Goal: Task Accomplishment & Management: Manage account settings

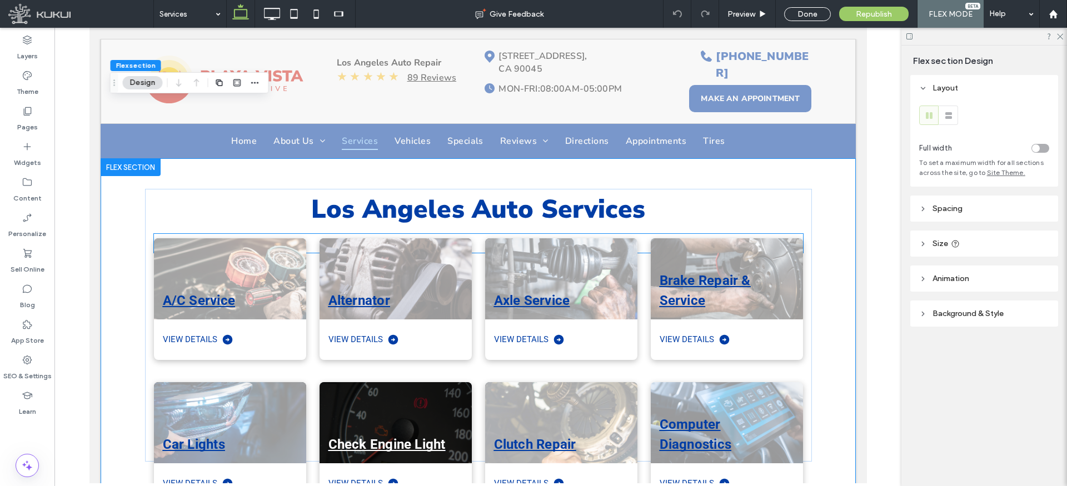
scroll to position [127, 0]
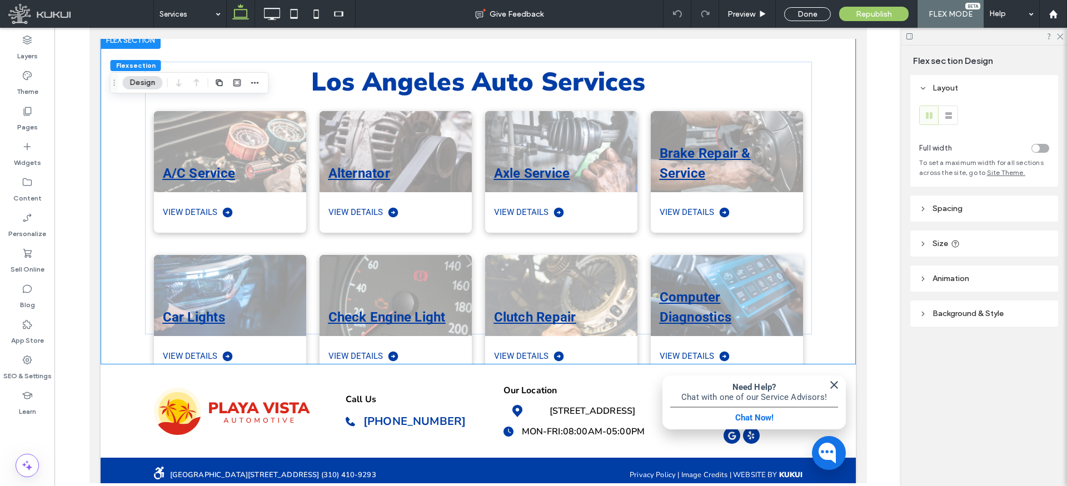
click at [924, 245] on icon at bounding box center [923, 244] width 8 height 8
click at [819, 302] on div "Los Angeles Auto Services A/C Service View Details Alternator View Details Axle…" at bounding box center [477, 197] width 755 height 333
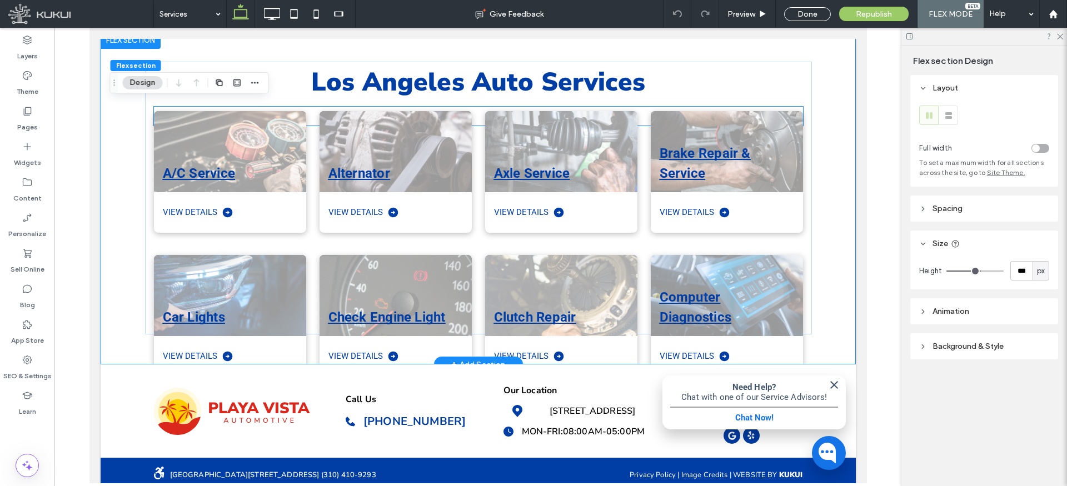
click at [478, 169] on div "Axle Service View Details" at bounding box center [554, 165] width 166 height 144
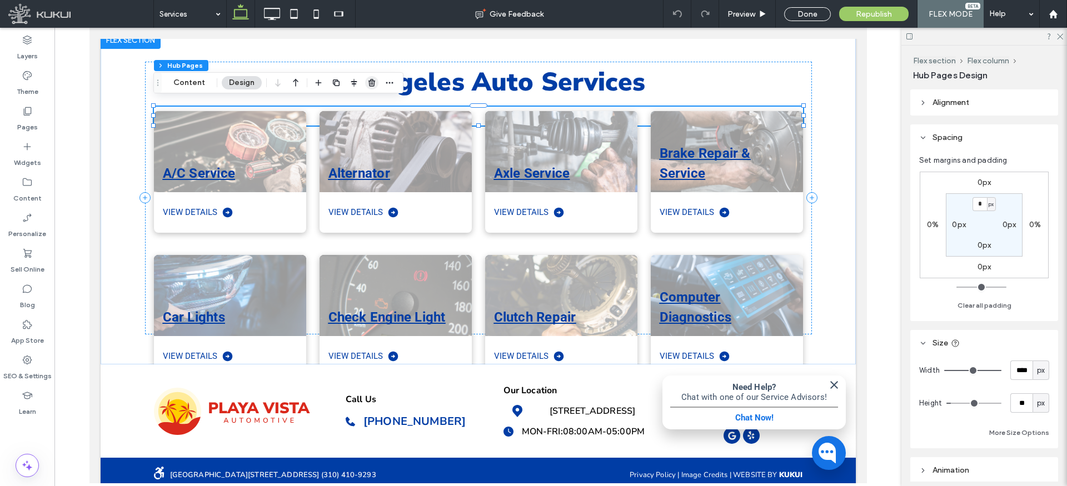
click at [368, 83] on icon "button" at bounding box center [371, 82] width 9 height 9
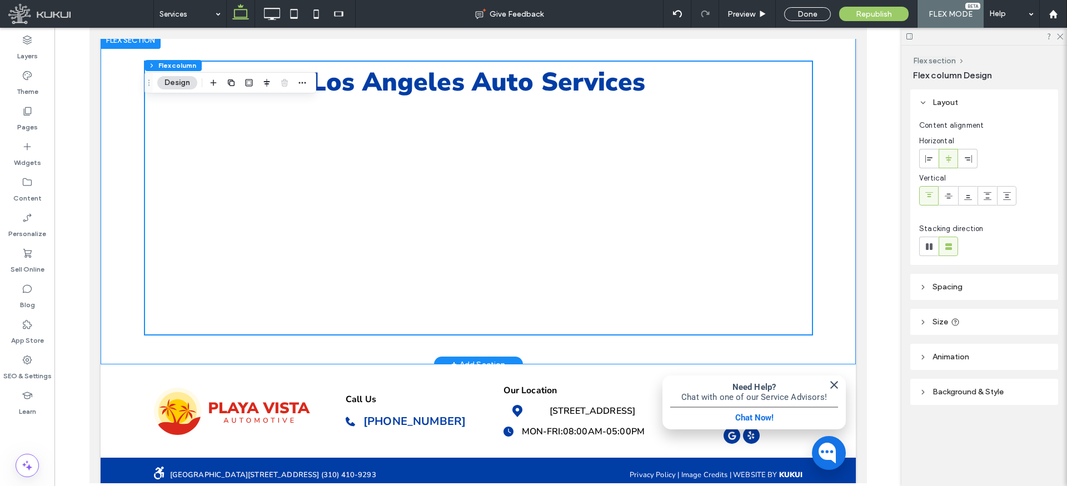
click at [315, 336] on div "Los Angeles Auto Services" at bounding box center [477, 197] width 667 height 333
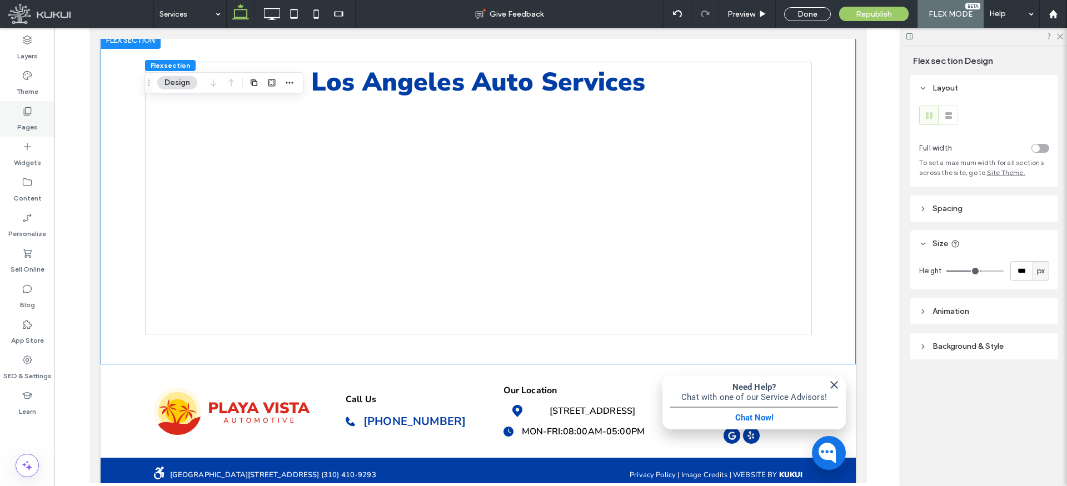
click at [25, 119] on label "Pages" at bounding box center [27, 125] width 21 height 16
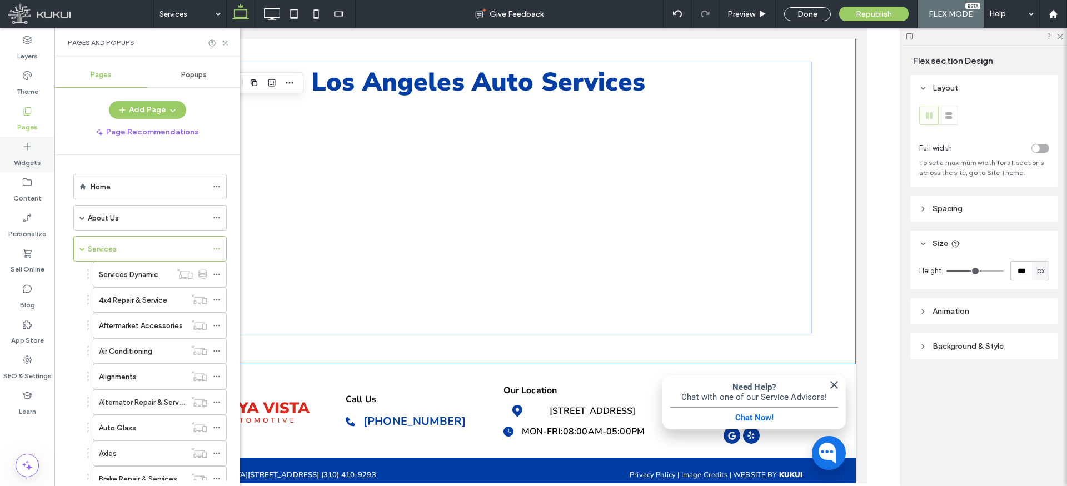
click at [25, 144] on icon at bounding box center [27, 146] width 11 height 11
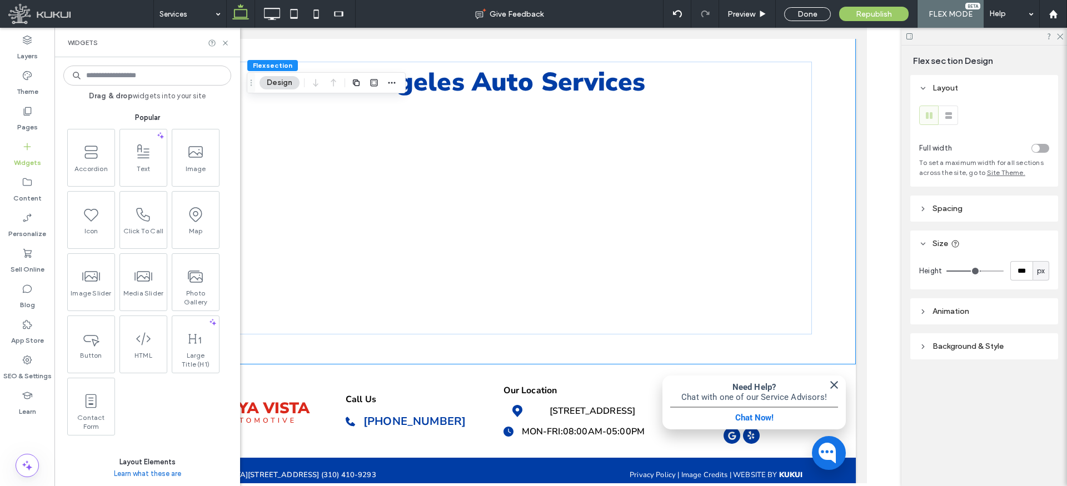
click at [135, 76] on input at bounding box center [147, 76] width 168 height 20
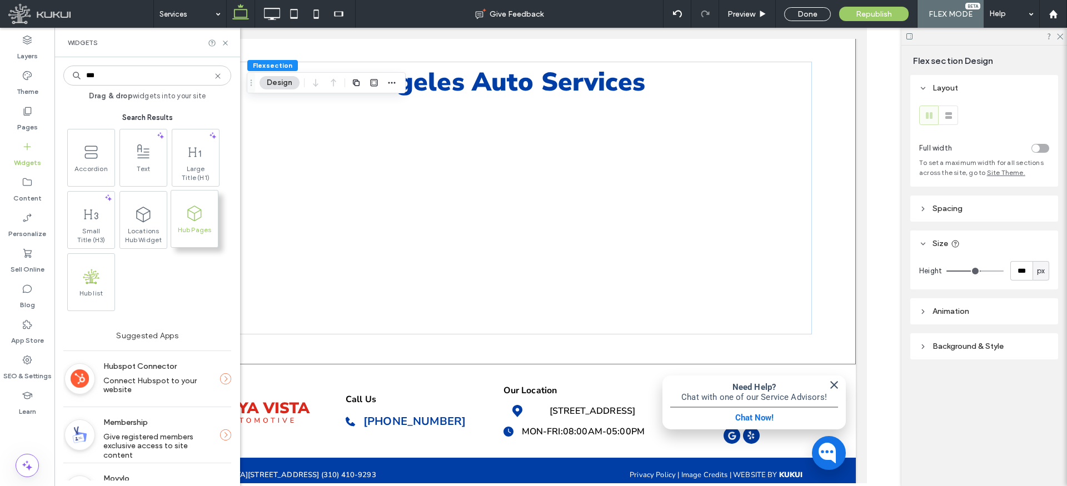
type input "***"
click at [193, 216] on icon at bounding box center [195, 214] width 18 height 18
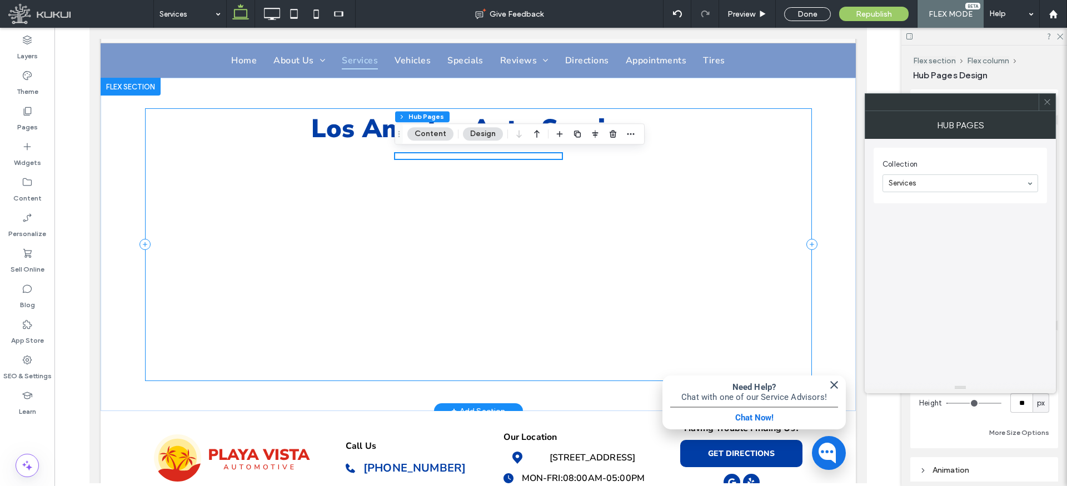
scroll to position [73, 0]
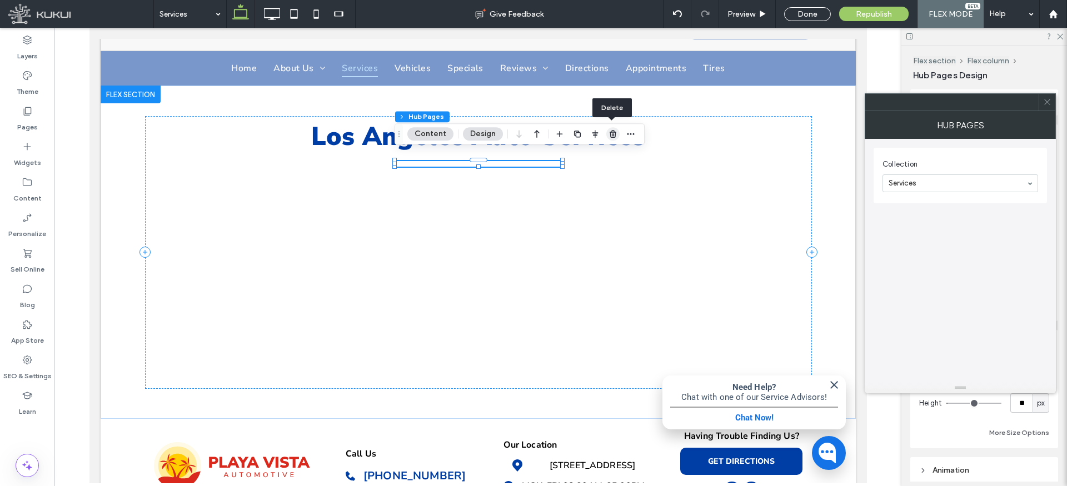
click at [611, 133] on icon "button" at bounding box center [613, 133] width 9 height 9
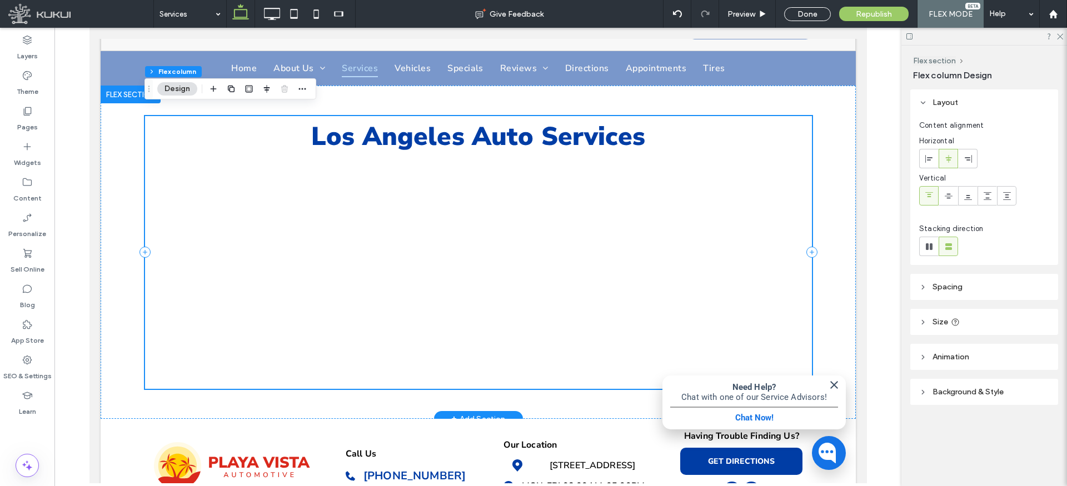
click at [202, 178] on div "Los Angeles Auto Services" at bounding box center [477, 252] width 667 height 273
click at [348, 135] on span "Los Angeles Auto Services" at bounding box center [478, 136] width 334 height 35
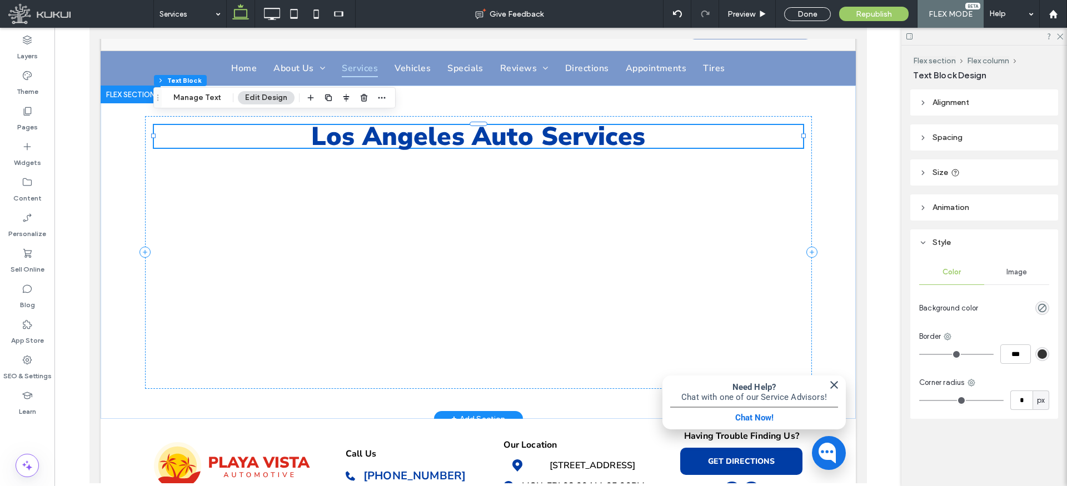
click at [427, 134] on span "Los Angeles Auto Services" at bounding box center [478, 136] width 334 height 35
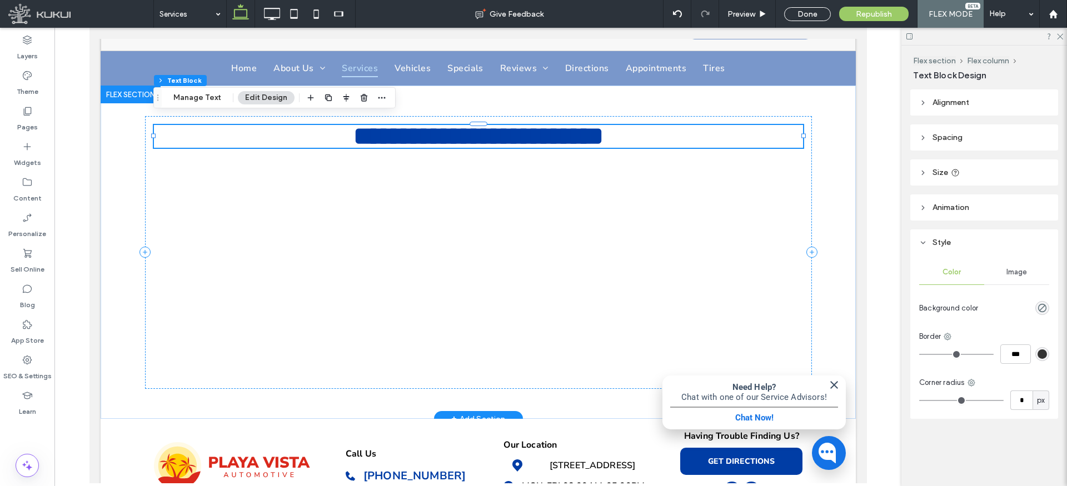
click at [427, 134] on span "**********" at bounding box center [478, 136] width 250 height 26
type input "**********"
type input "**"
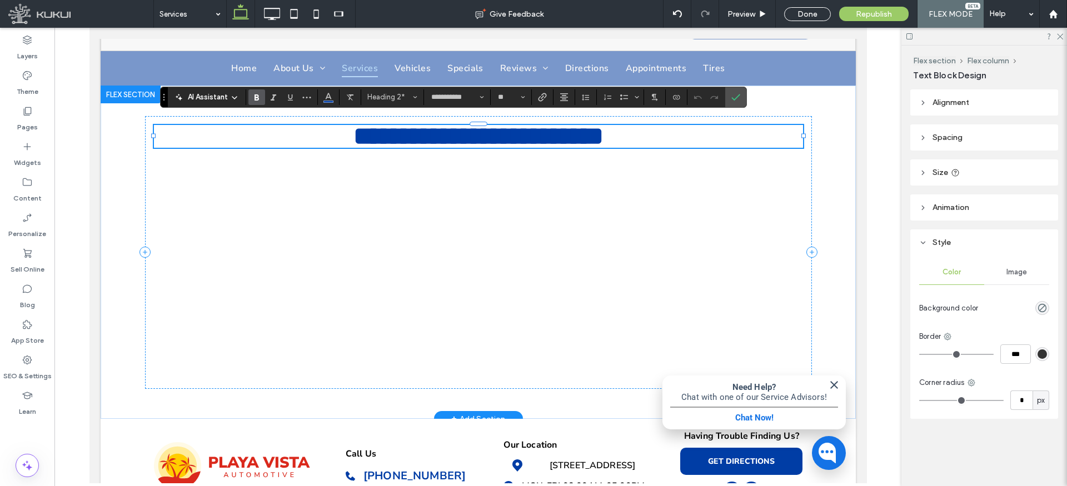
click at [453, 134] on span "**********" at bounding box center [478, 136] width 250 height 26
copy span "**********"
click at [281, 215] on div "**********" at bounding box center [477, 252] width 667 height 273
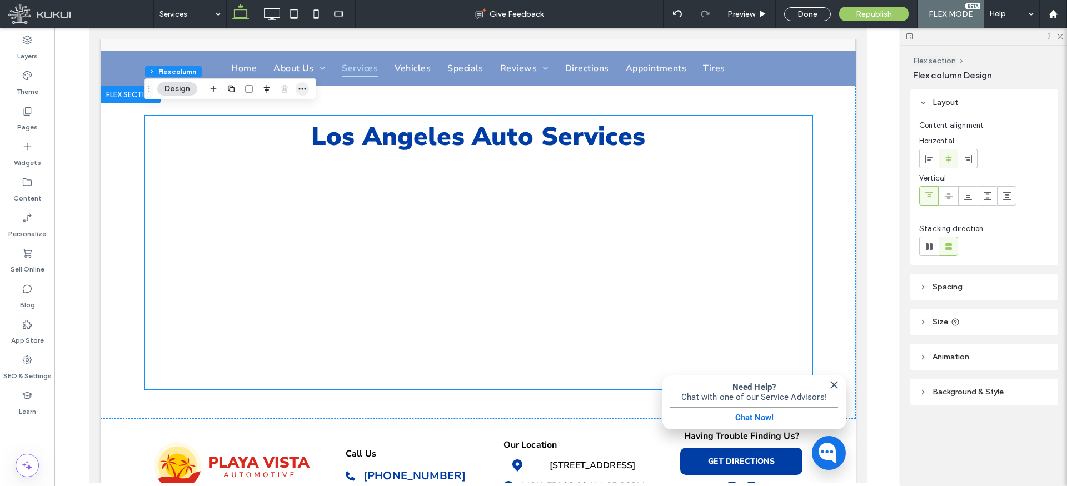
click at [301, 88] on icon "button" at bounding box center [302, 88] width 9 height 9
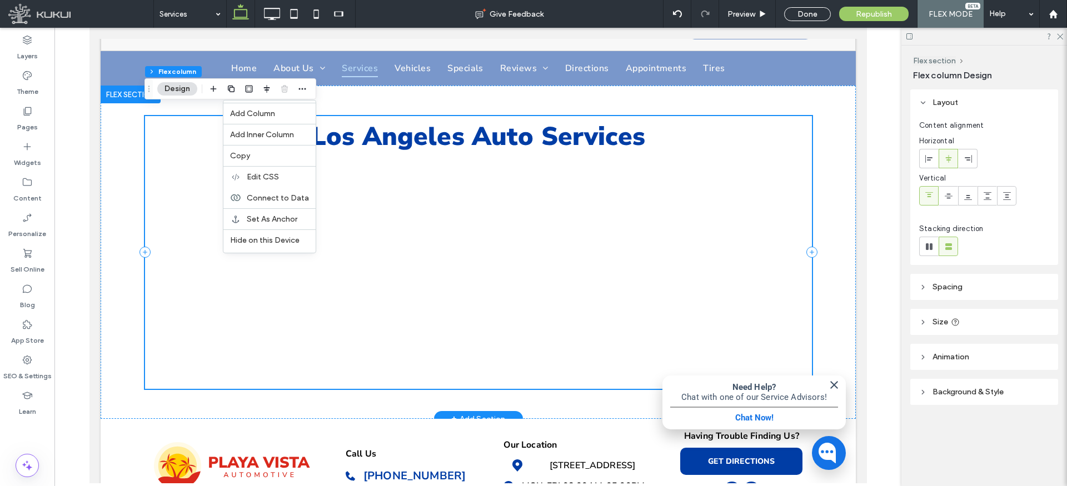
click at [176, 168] on div "Los Angeles Auto Services" at bounding box center [477, 252] width 667 height 273
click at [109, 163] on div "Los Angeles Auto Services" at bounding box center [477, 252] width 755 height 333
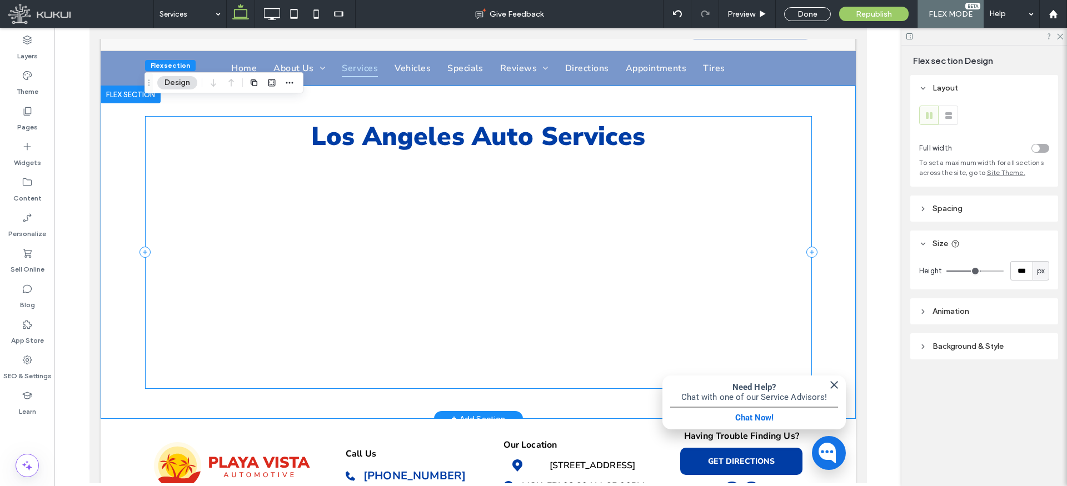
click at [212, 169] on div "Los Angeles Auto Services" at bounding box center [477, 252] width 667 height 273
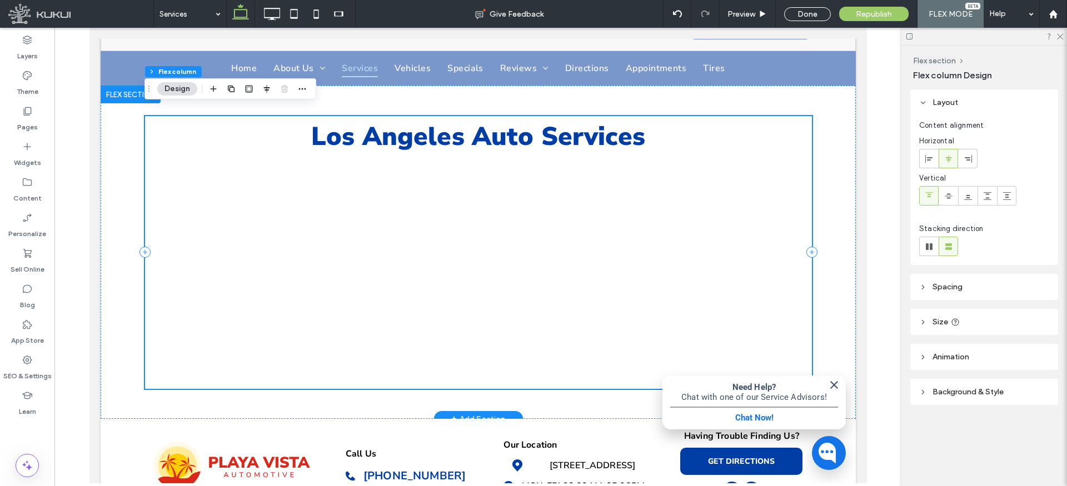
scroll to position [127, 0]
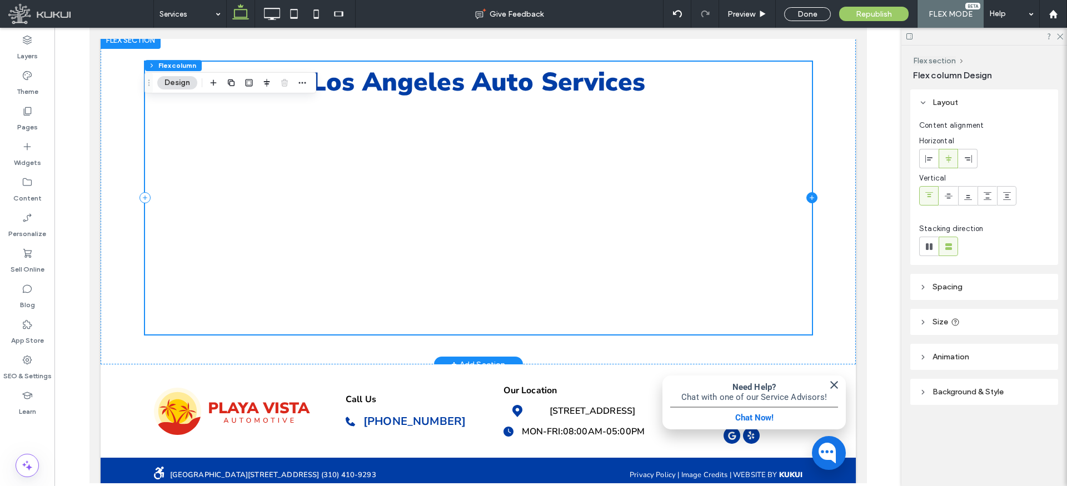
click at [810, 198] on icon at bounding box center [811, 198] width 4 height 1
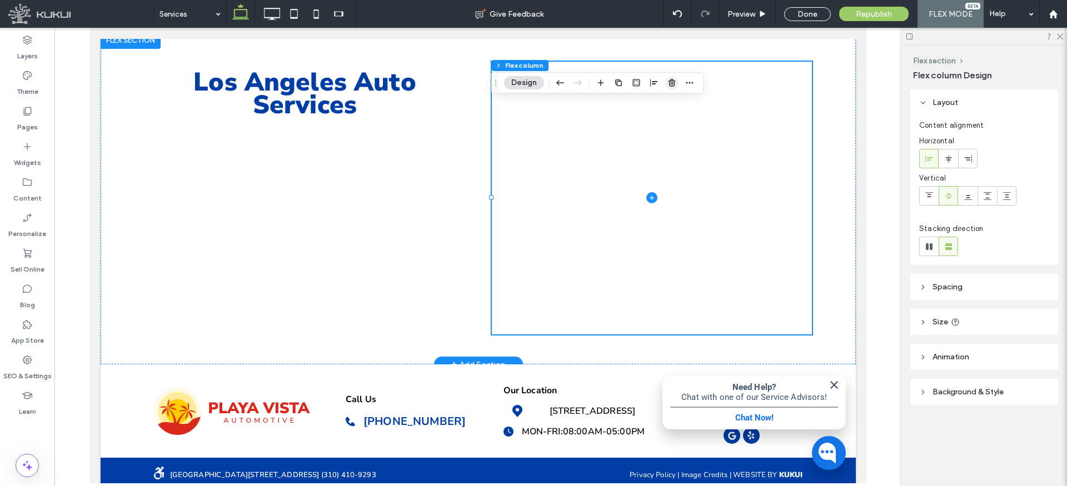
click at [672, 84] on use "button" at bounding box center [672, 82] width 7 height 7
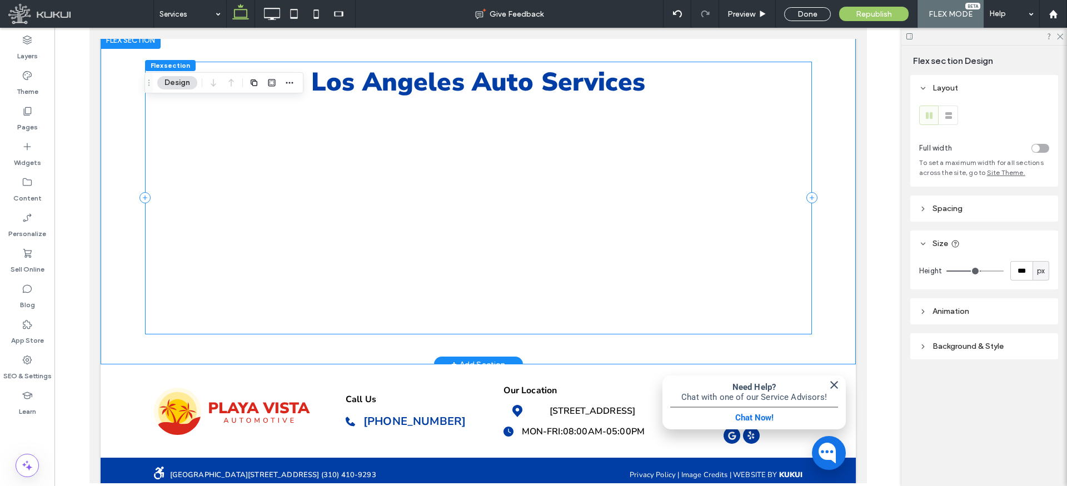
click at [452, 173] on div "Los Angeles Auto Services" at bounding box center [477, 198] width 667 height 273
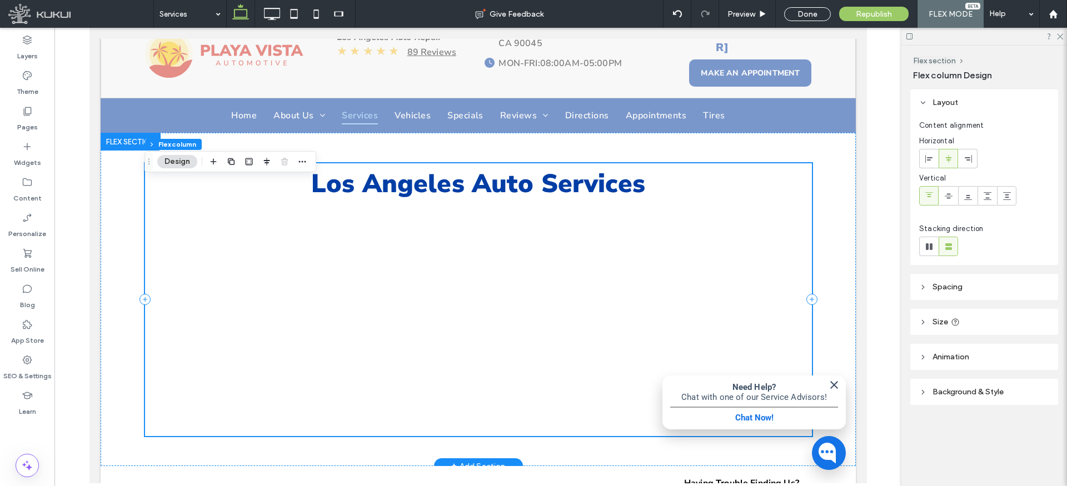
scroll to position [0, 0]
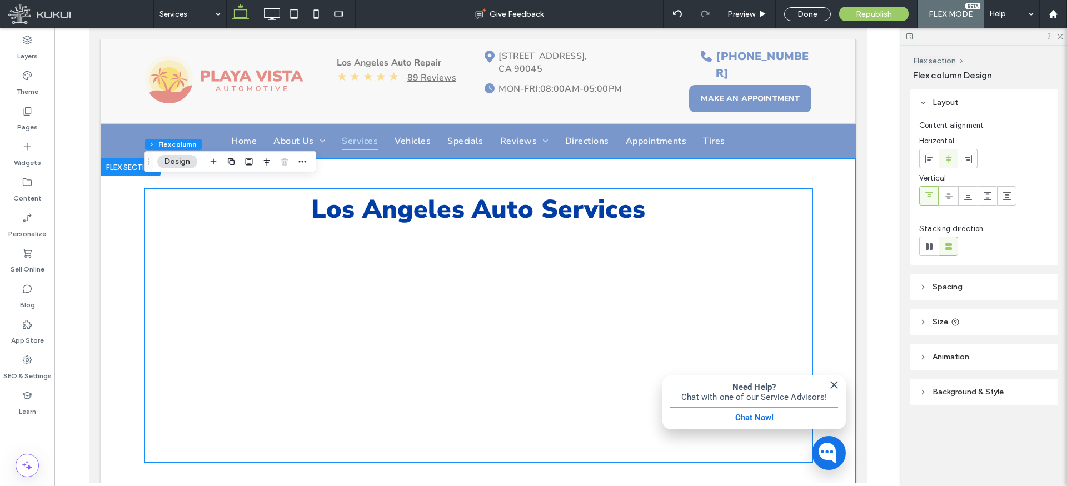
click at [415, 166] on div "Los Angeles Auto Services" at bounding box center [477, 324] width 667 height 333
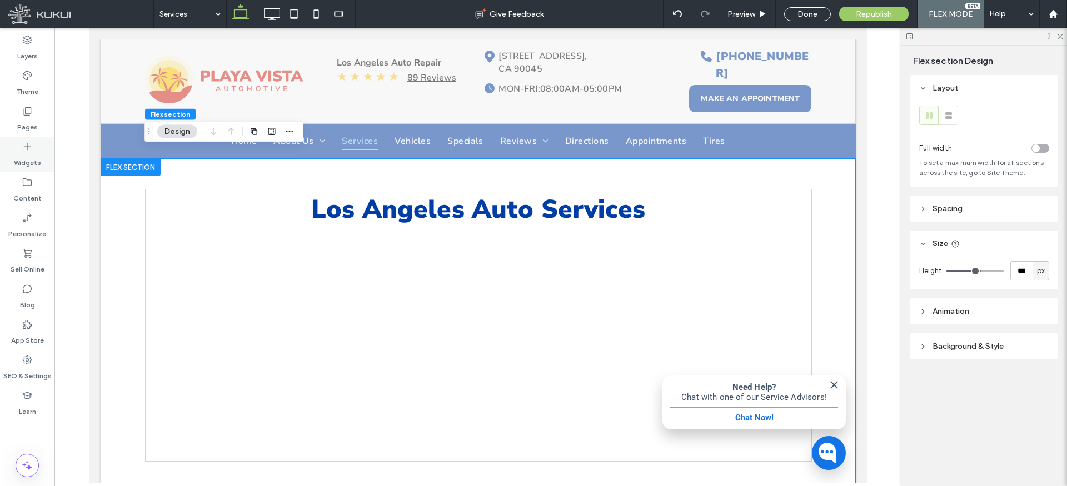
click at [28, 154] on label "Widgets" at bounding box center [27, 160] width 27 height 16
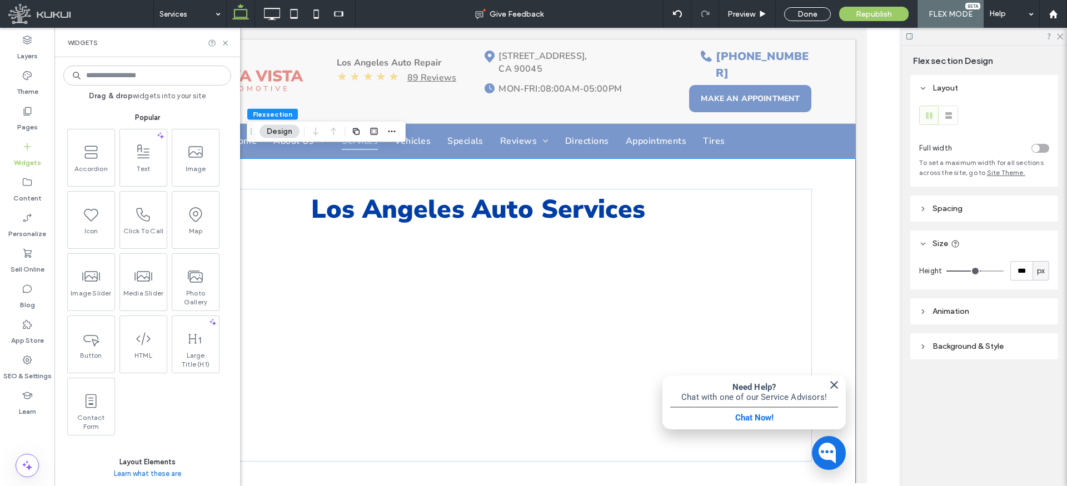
click at [138, 77] on input at bounding box center [147, 76] width 168 height 20
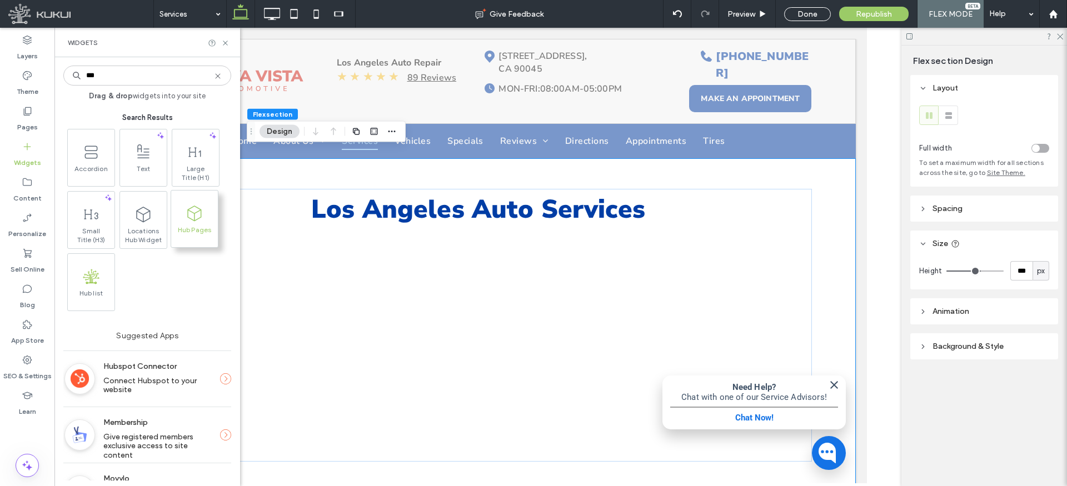
type input "***"
click at [193, 222] on span at bounding box center [194, 213] width 47 height 25
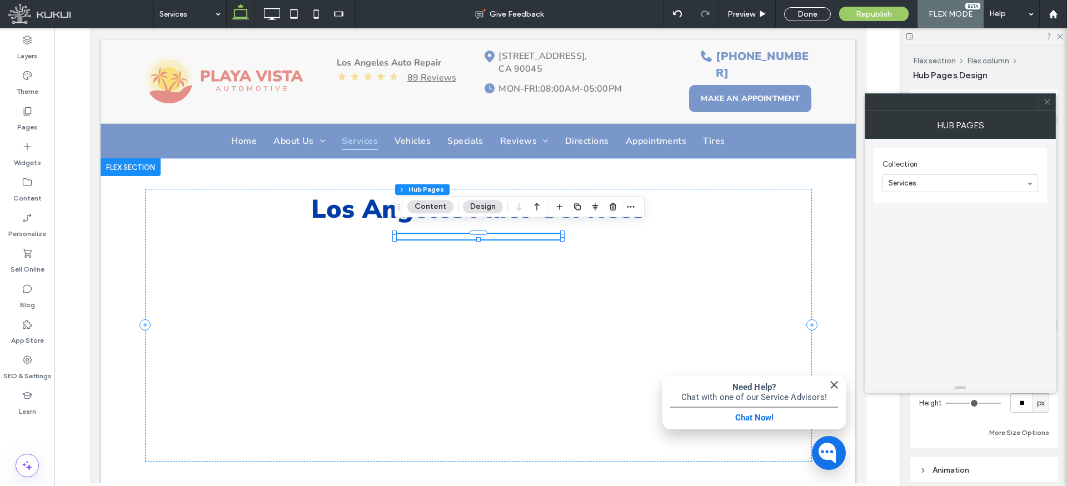
click at [477, 209] on button "Design" at bounding box center [483, 206] width 40 height 13
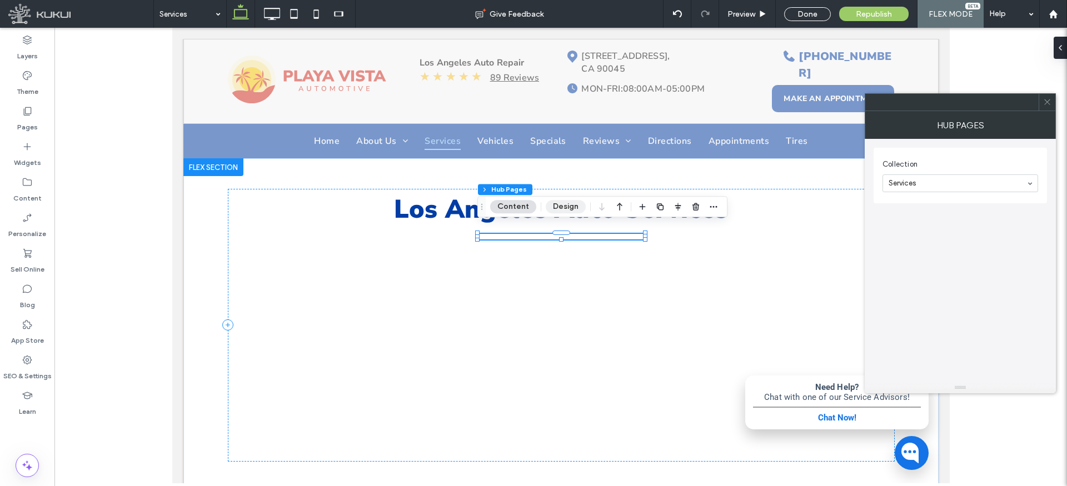
click at [567, 207] on button "Design" at bounding box center [566, 206] width 40 height 13
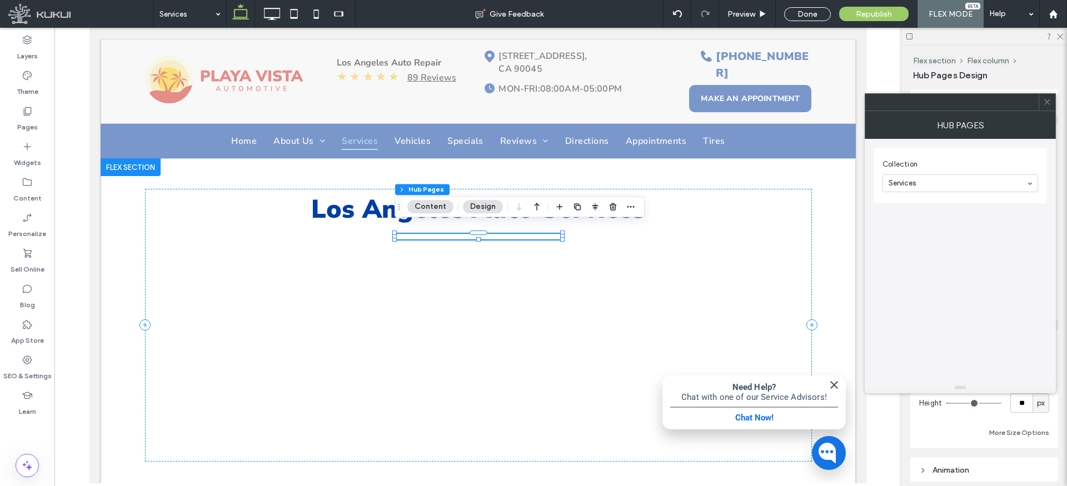
click at [1044, 103] on icon at bounding box center [1047, 102] width 8 height 8
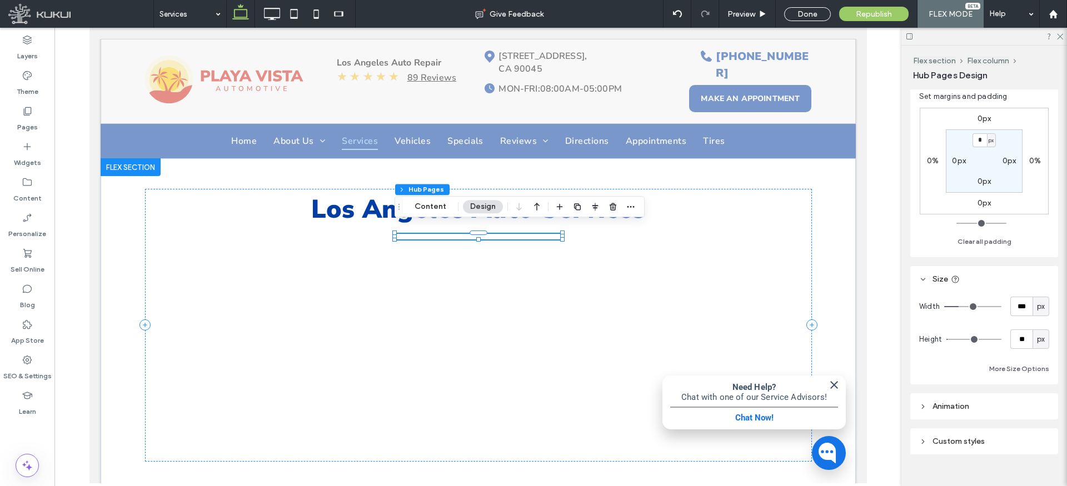
scroll to position [87, 0]
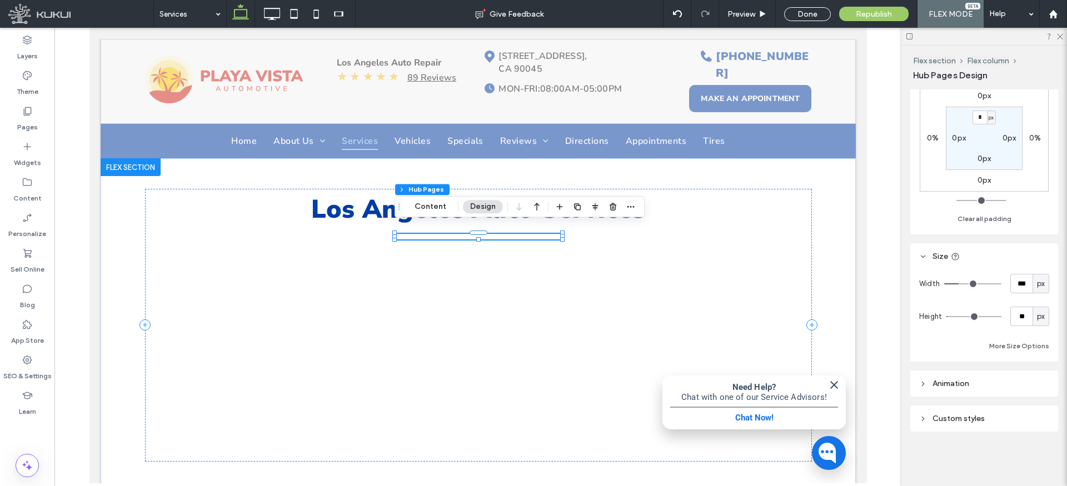
click at [930, 415] on div "Custom styles" at bounding box center [984, 418] width 130 height 9
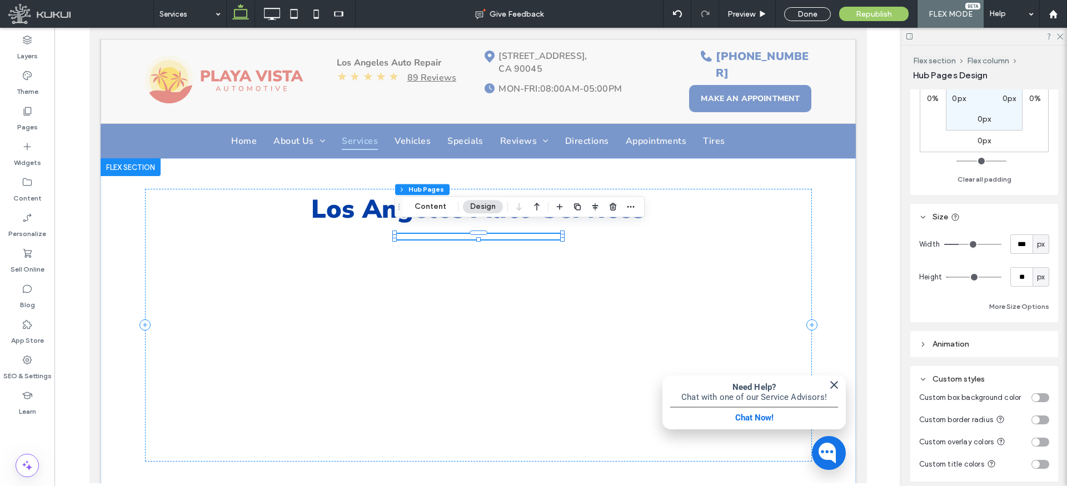
scroll to position [126, 0]
type input "***"
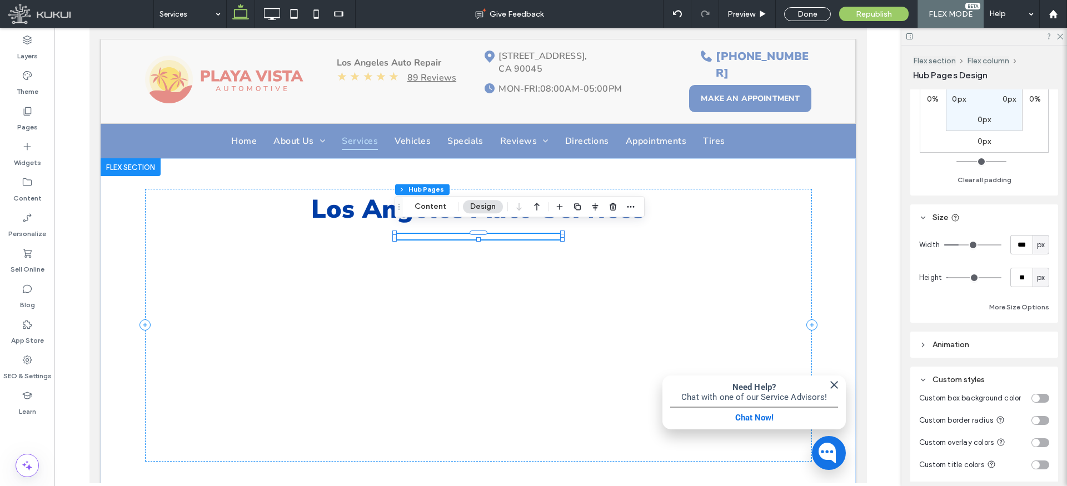
type input "***"
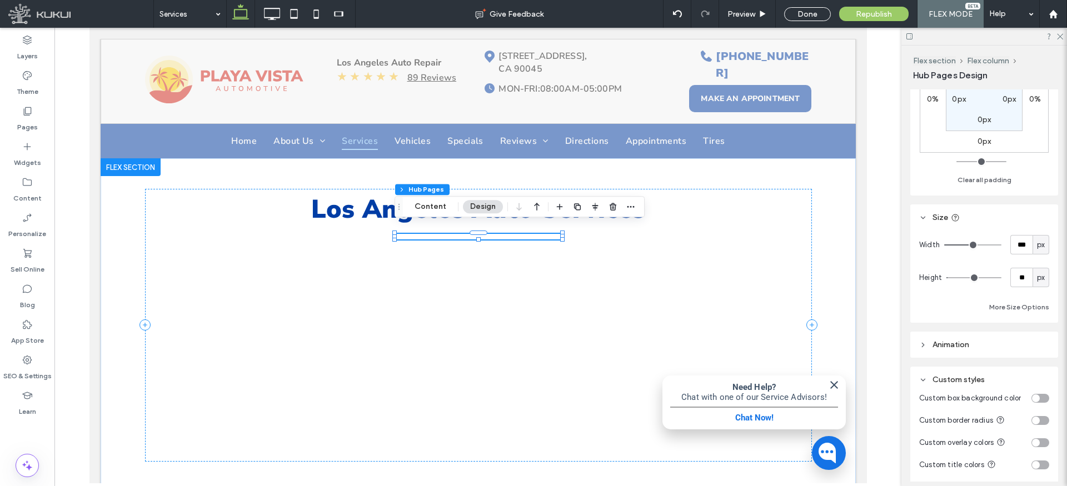
type input "***"
click at [973, 245] on input "range" at bounding box center [972, 245] width 57 height 1
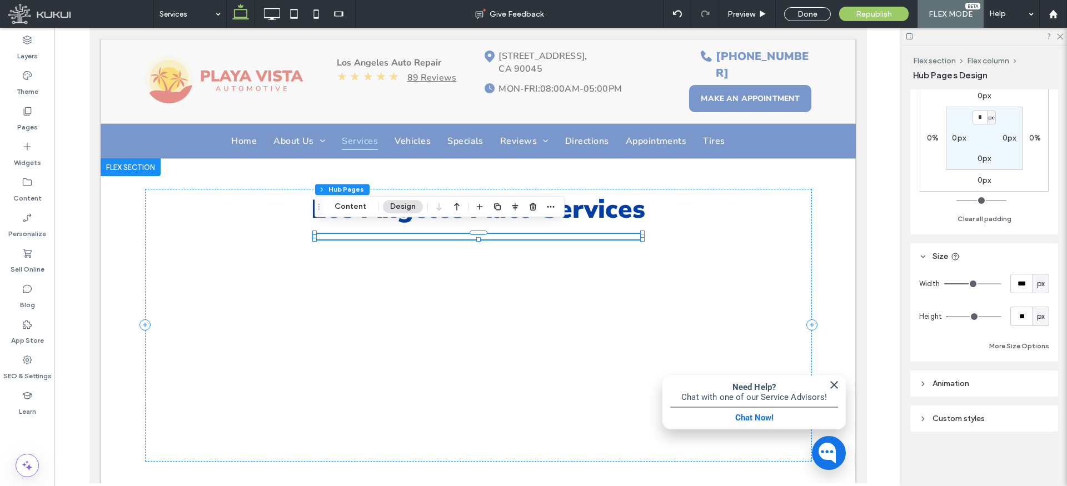
type input "***"
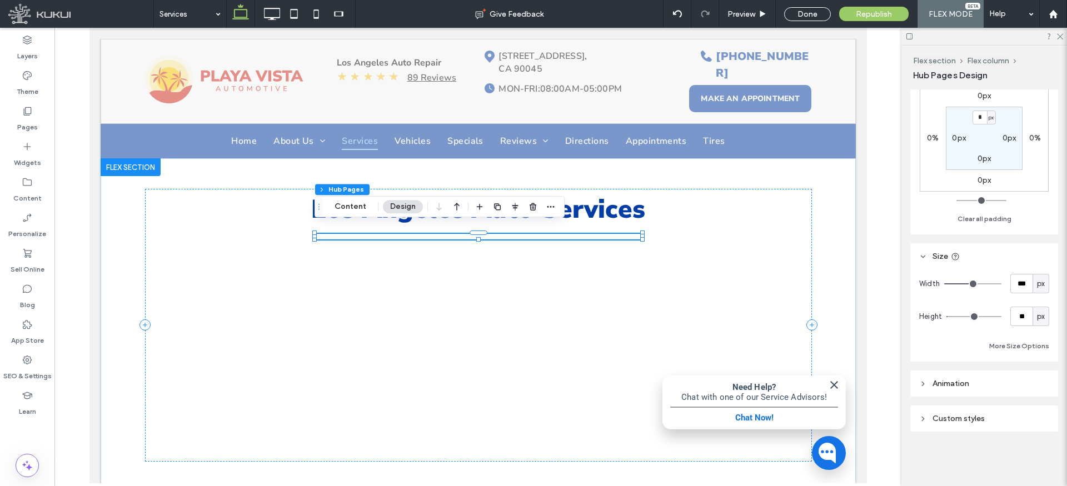
type input "***"
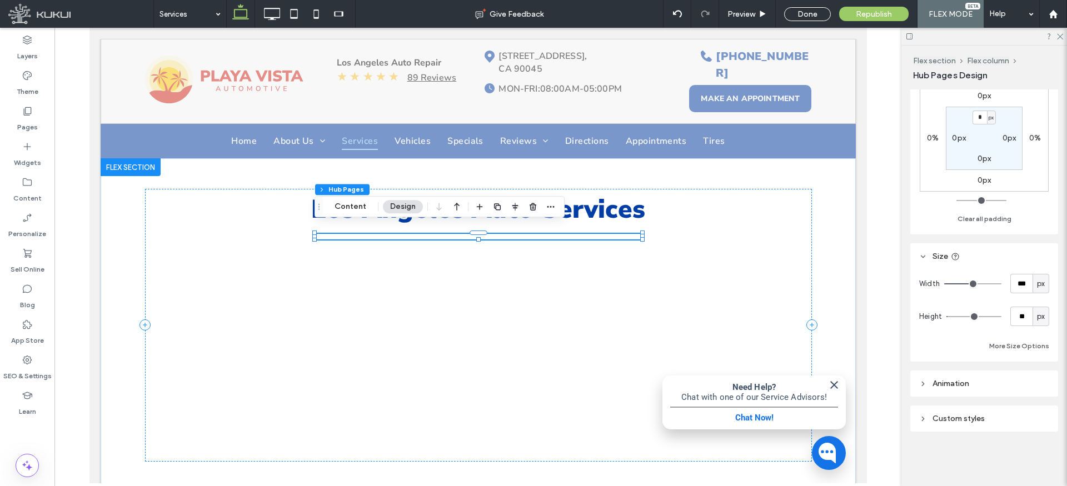
type input "***"
type input "****"
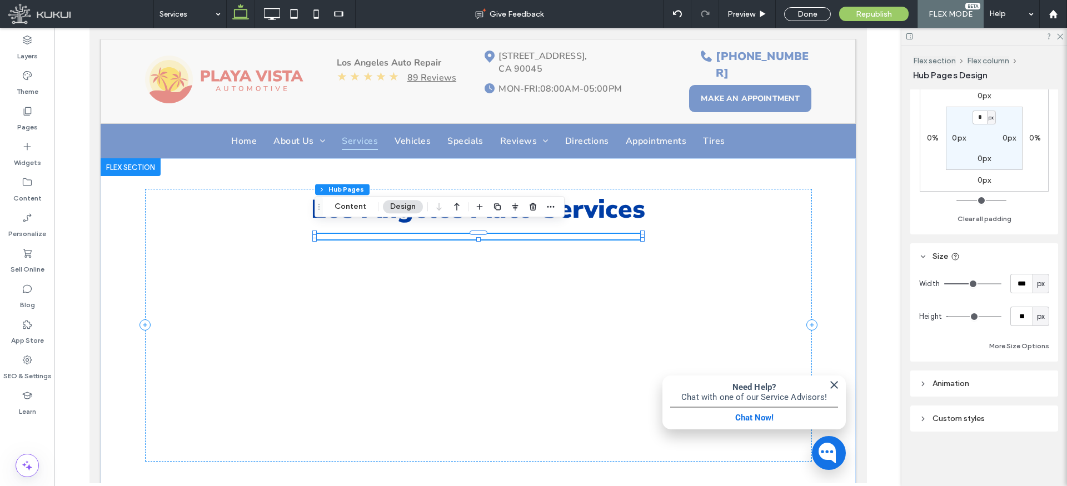
type input "****"
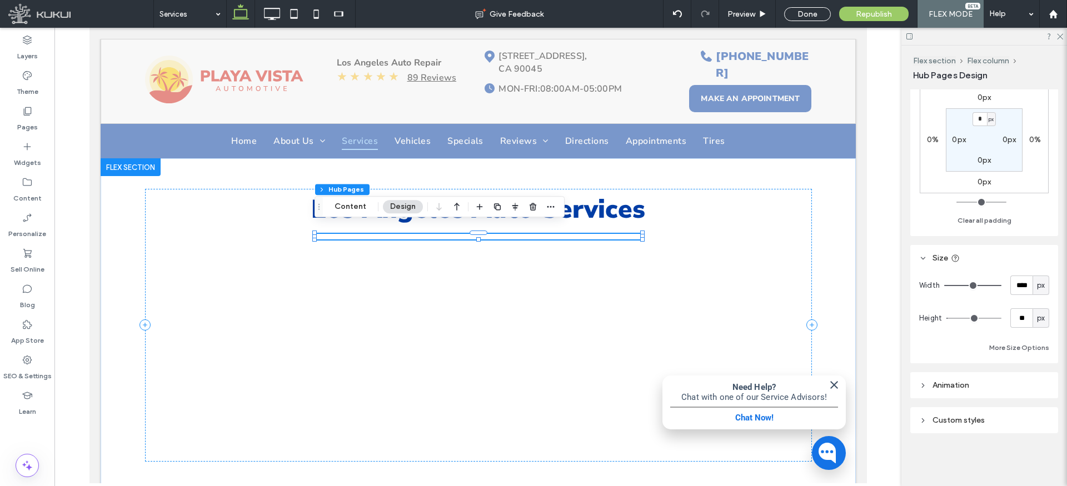
drag, startPoint x: 972, startPoint y: 283, endPoint x: 1001, endPoint y: 285, distance: 28.9
type input "****"
click at [1001, 285] on input "range" at bounding box center [972, 285] width 57 height 1
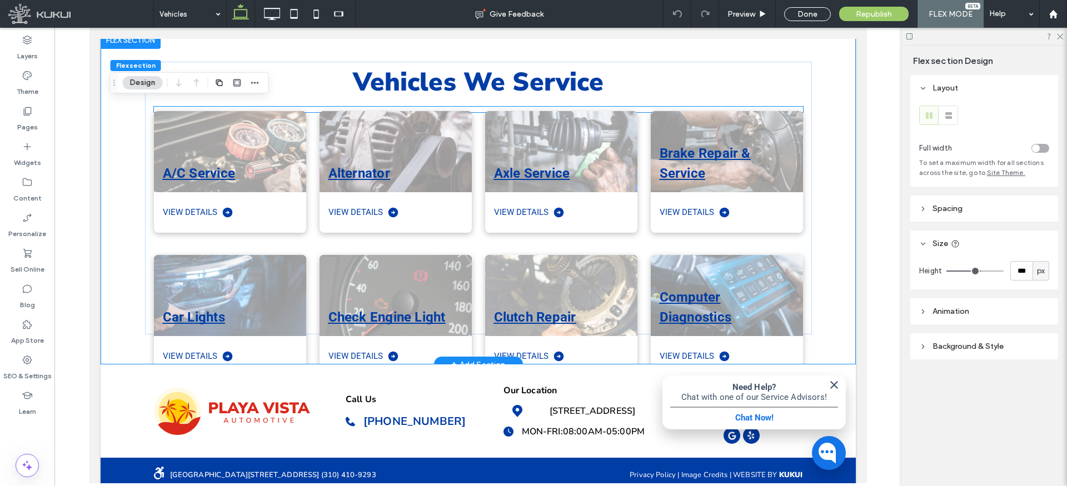
click at [483, 227] on div "Axle Service View Details" at bounding box center [554, 165] width 166 height 144
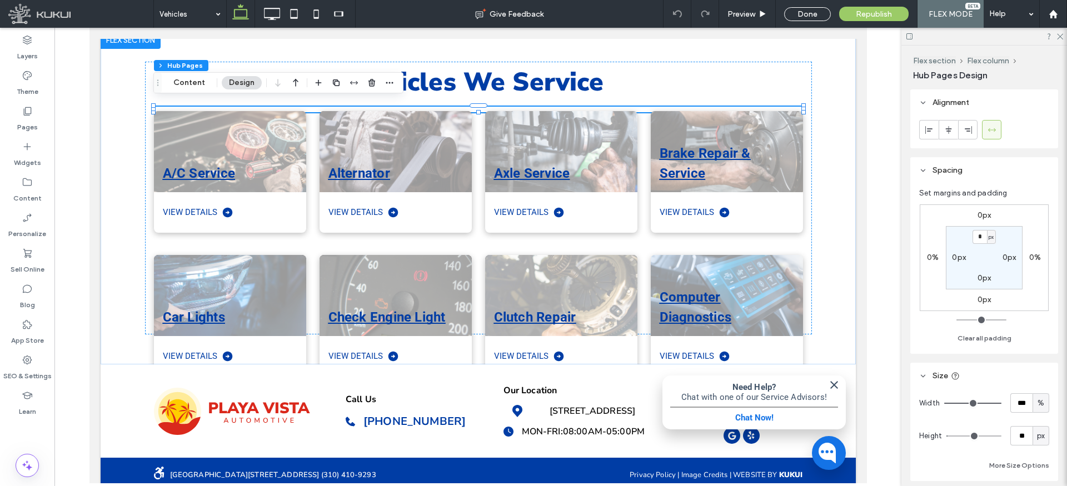
scroll to position [119, 0]
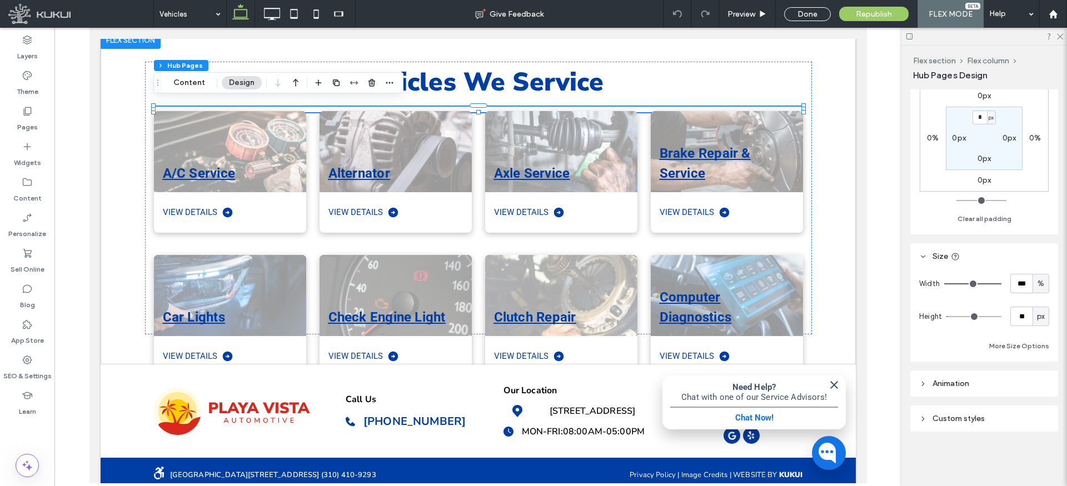
click at [936, 390] on header "Animation" at bounding box center [984, 384] width 148 height 26
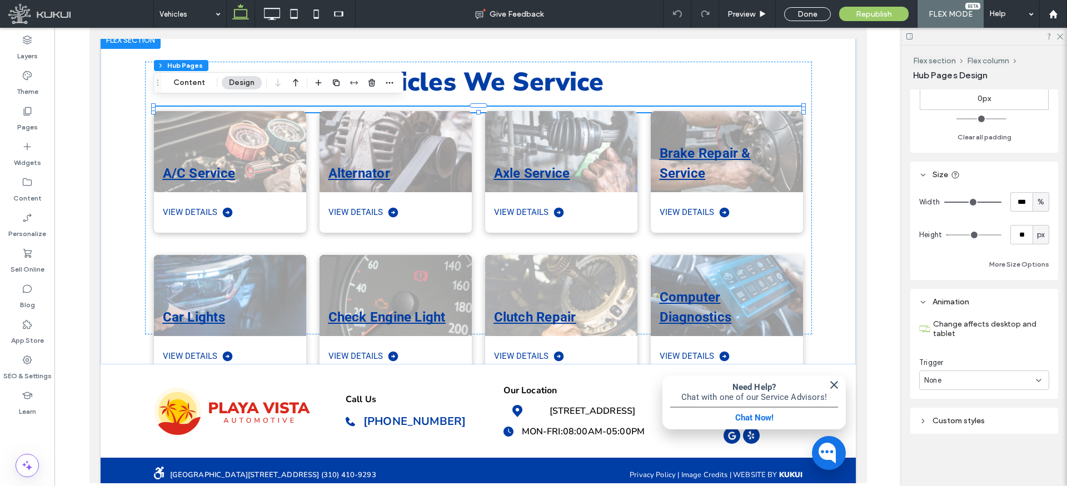
scroll to position [203, 0]
click at [969, 377] on div "None" at bounding box center [980, 378] width 112 height 11
click at [957, 436] on div "Scroll" at bounding box center [984, 436] width 129 height 19
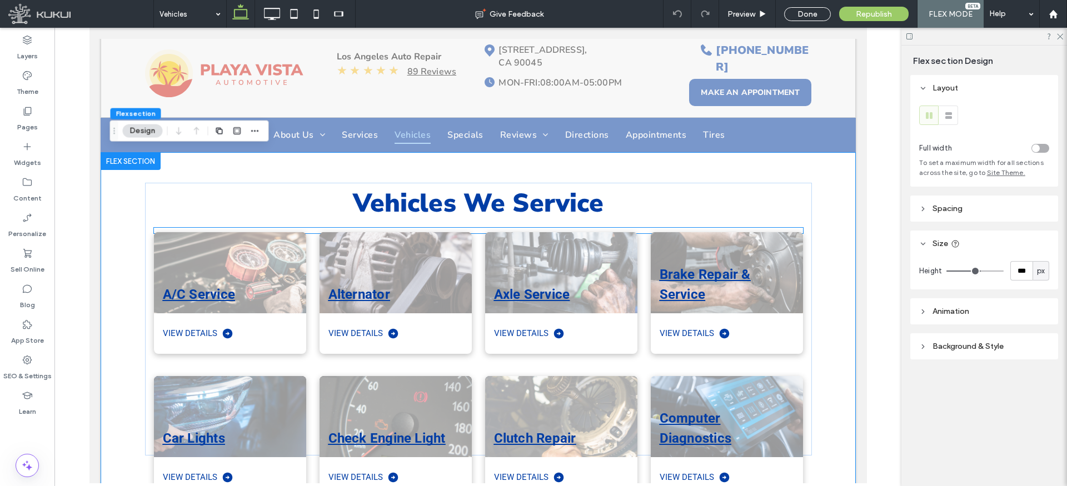
scroll to position [127, 0]
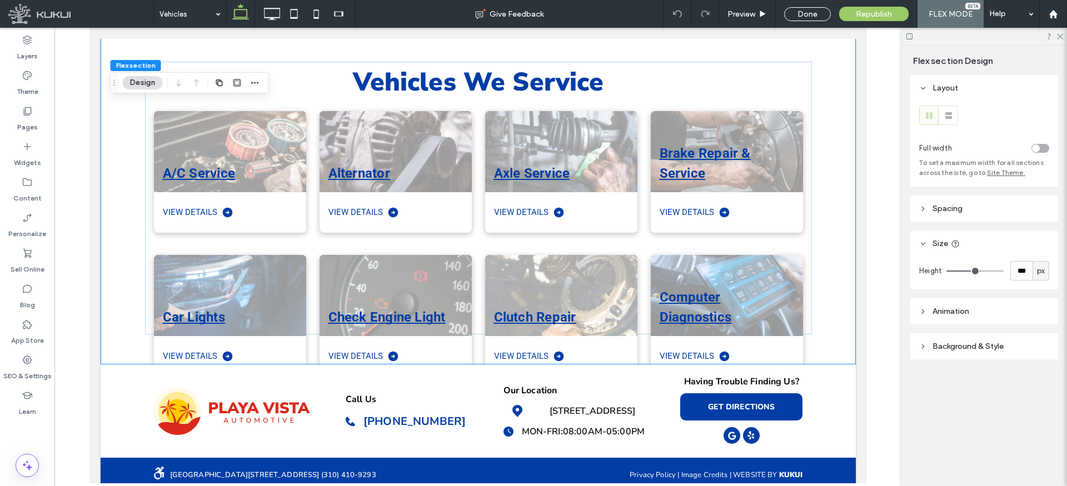
drag, startPoint x: 940, startPoint y: 315, endPoint x: 933, endPoint y: 316, distance: 6.8
click at [939, 315] on span "Animation" at bounding box center [951, 311] width 37 height 9
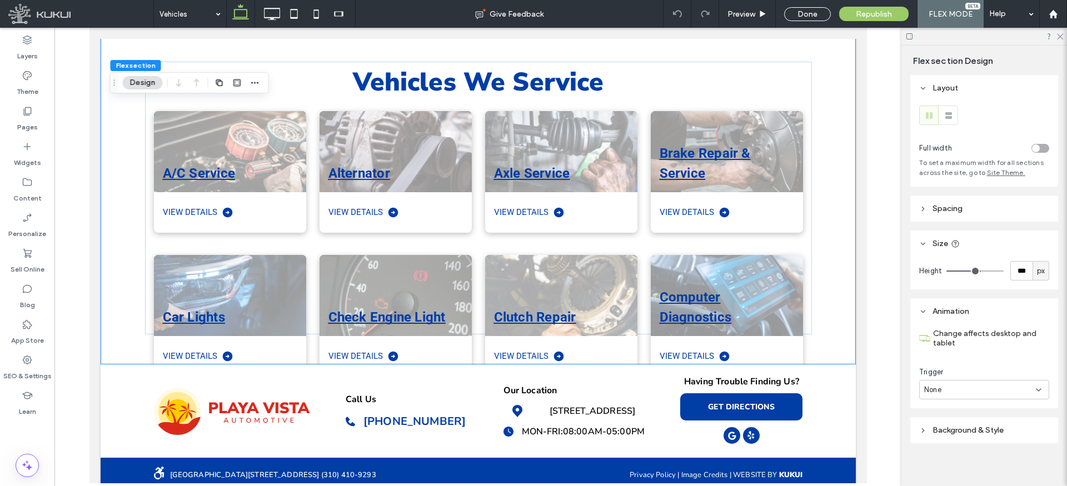
scroll to position [6, 0]
drag, startPoint x: 928, startPoint y: 422, endPoint x: 925, endPoint y: 416, distance: 7.2
click at [928, 422] on header "Background & Style" at bounding box center [984, 424] width 148 height 26
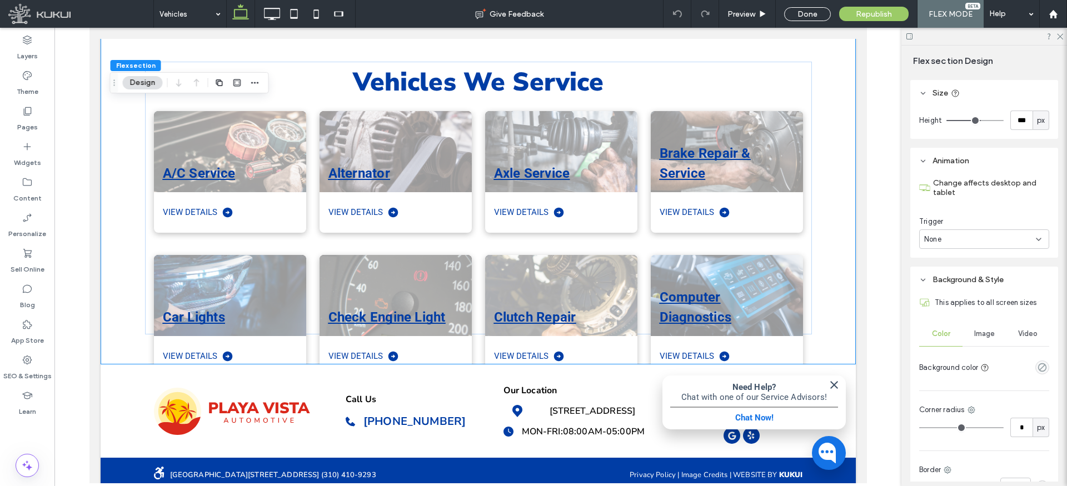
scroll to position [114, 0]
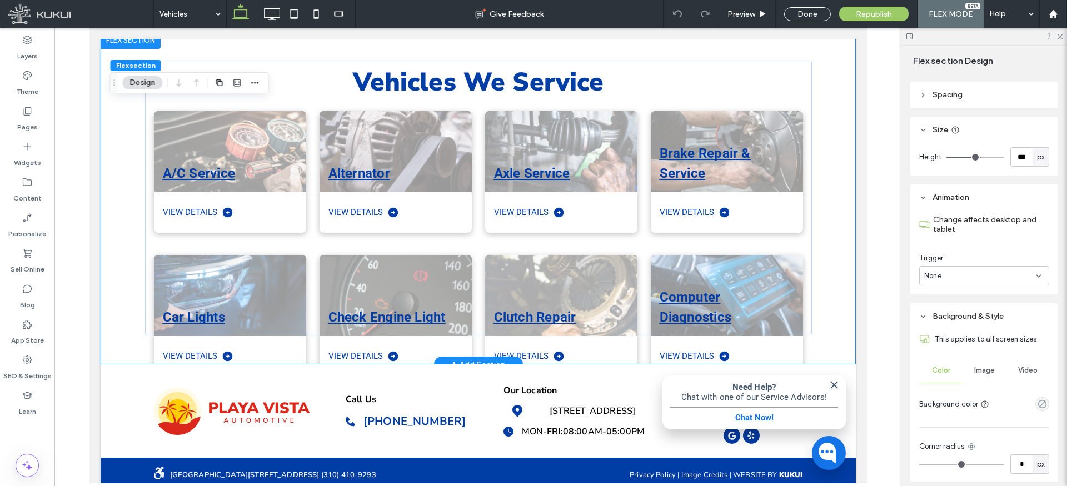
click at [822, 213] on div "Vehicles We Service A/C Service View Details Alternator View Details Axle Servi…" at bounding box center [477, 197] width 755 height 333
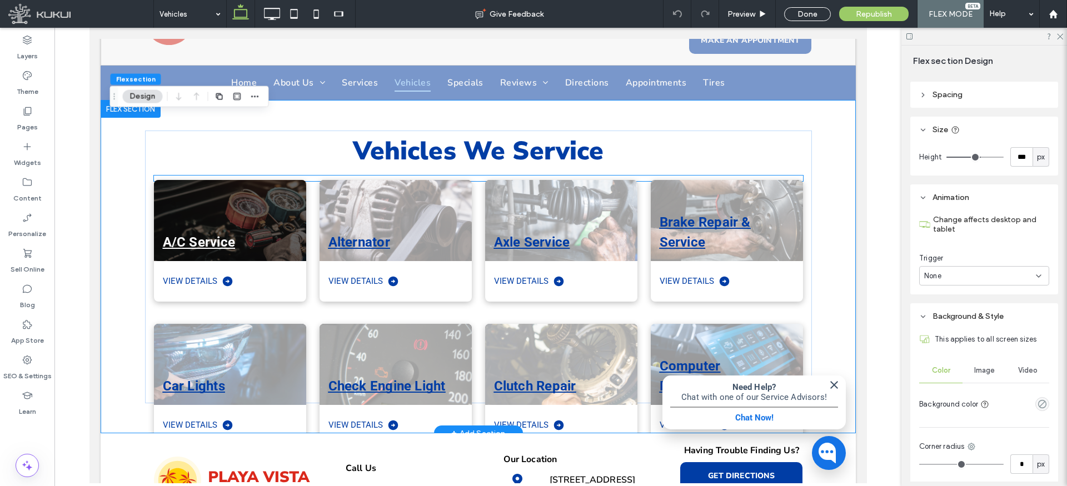
scroll to position [59, 0]
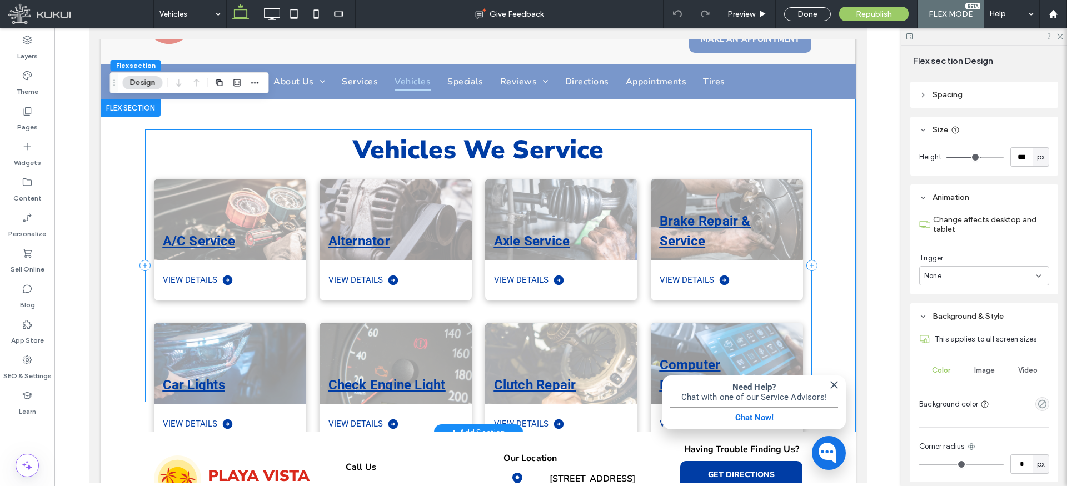
click at [228, 129] on div "Vehicles We Service A/C Service View Details Alternator View Details Axle Servi…" at bounding box center [477, 265] width 667 height 273
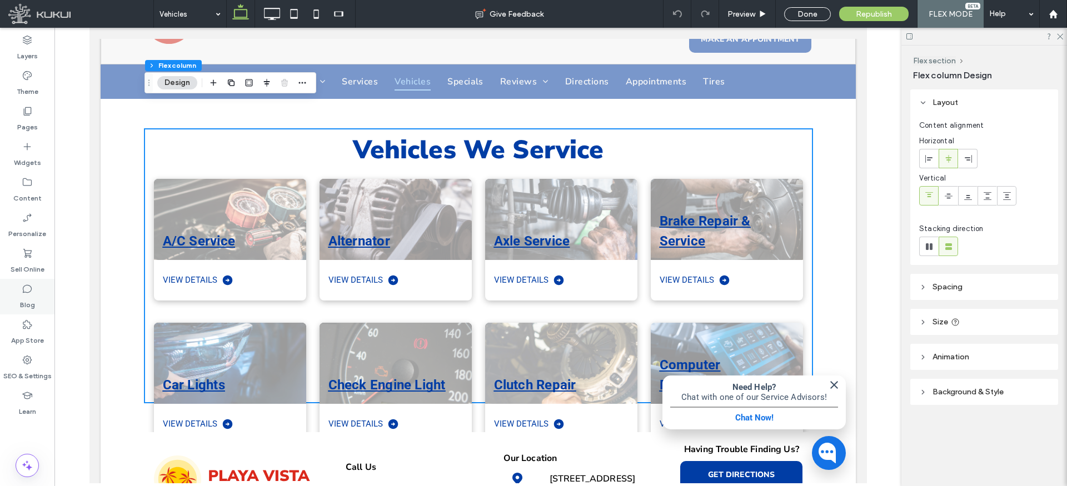
scroll to position [127, 0]
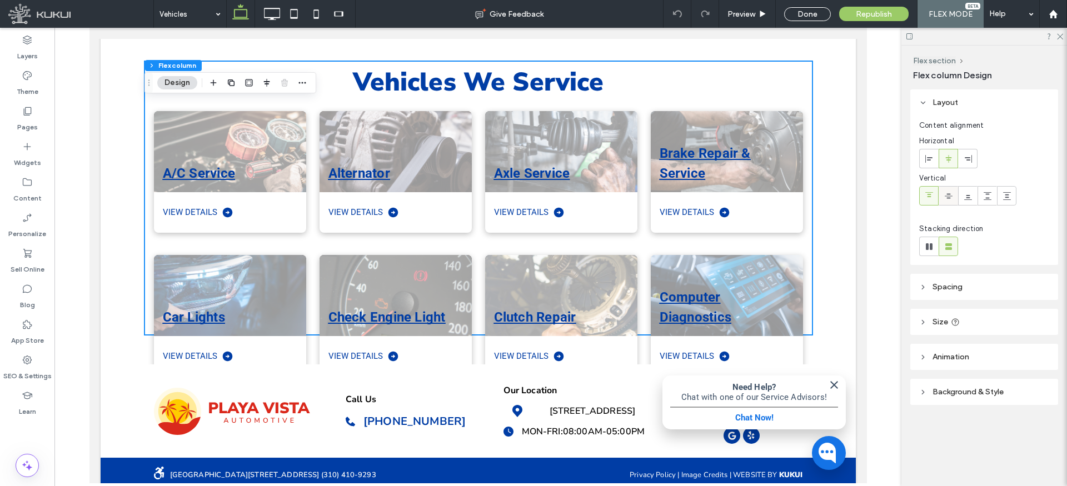
click at [948, 196] on icon at bounding box center [948, 196] width 9 height 9
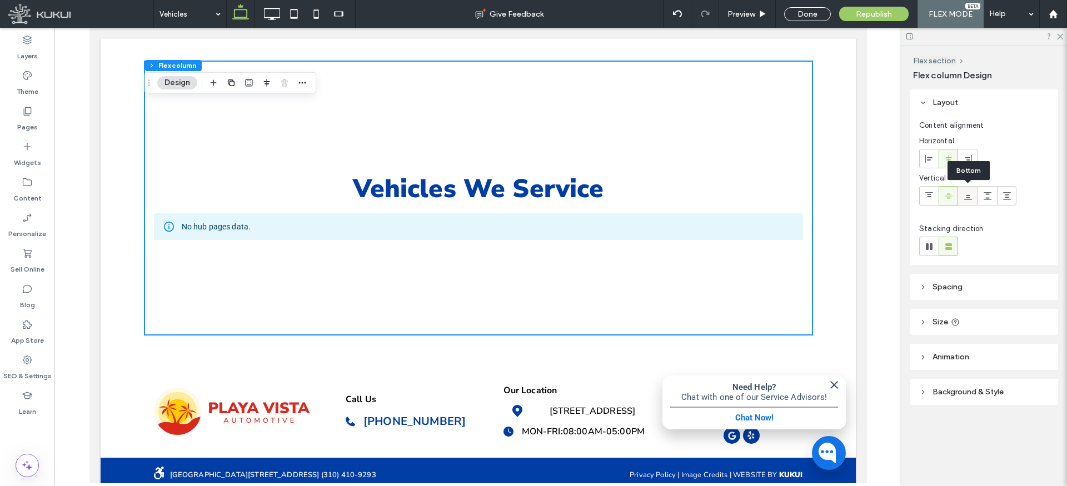
click at [966, 198] on use at bounding box center [968, 197] width 8 height 5
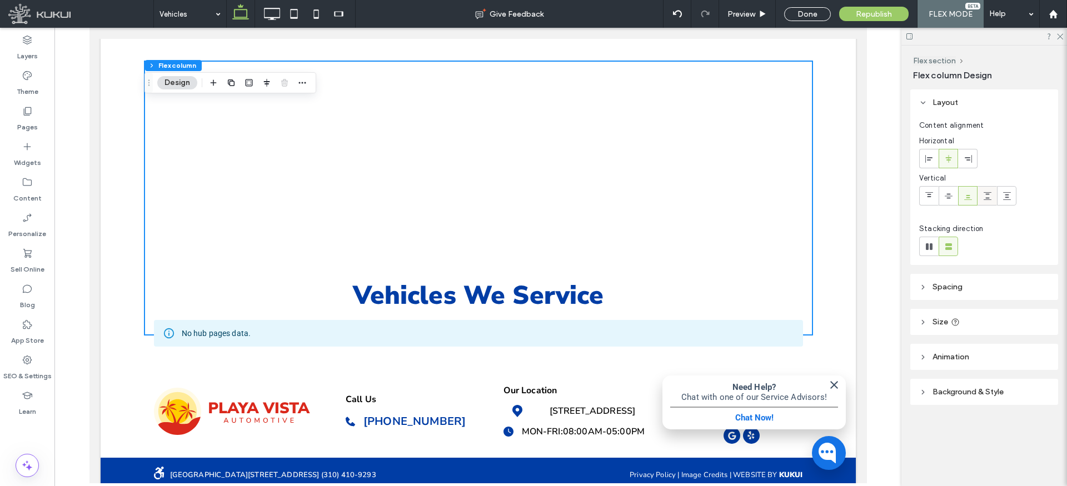
click at [985, 195] on icon at bounding box center [987, 196] width 9 height 9
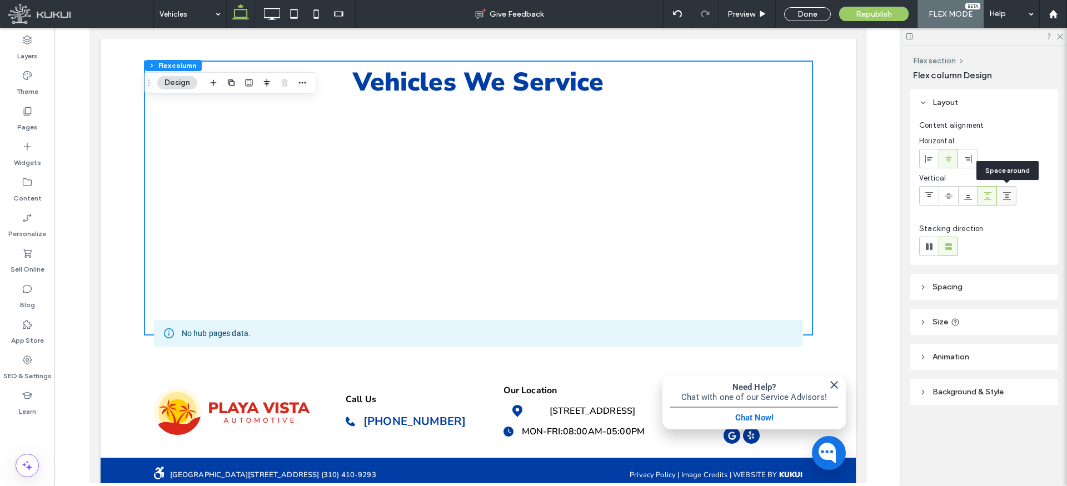
click at [1010, 196] on icon at bounding box center [1007, 196] width 9 height 9
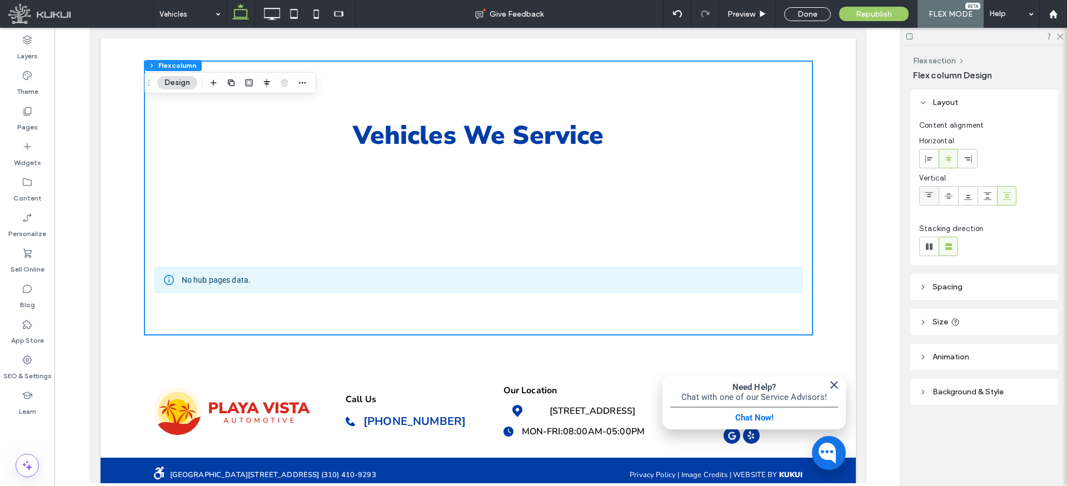
click at [930, 196] on use at bounding box center [929, 194] width 8 height 5
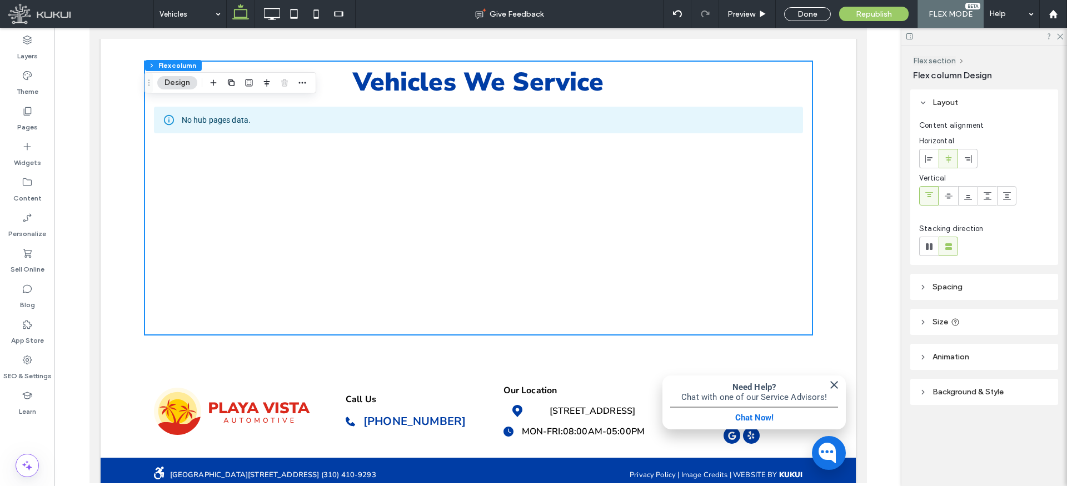
click at [922, 101] on icon at bounding box center [923, 103] width 8 height 8
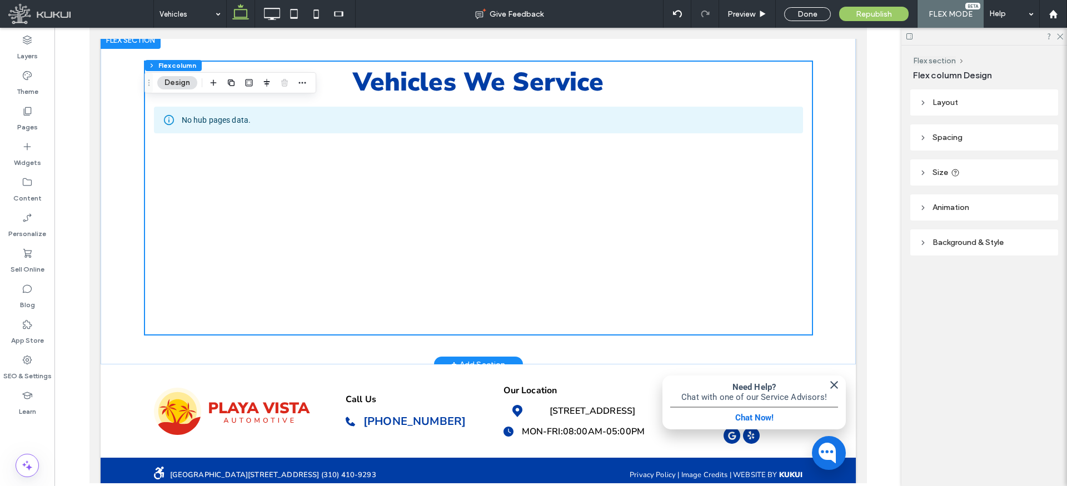
click at [411, 340] on div "Vehicles We Service No hub pages data." at bounding box center [477, 197] width 667 height 333
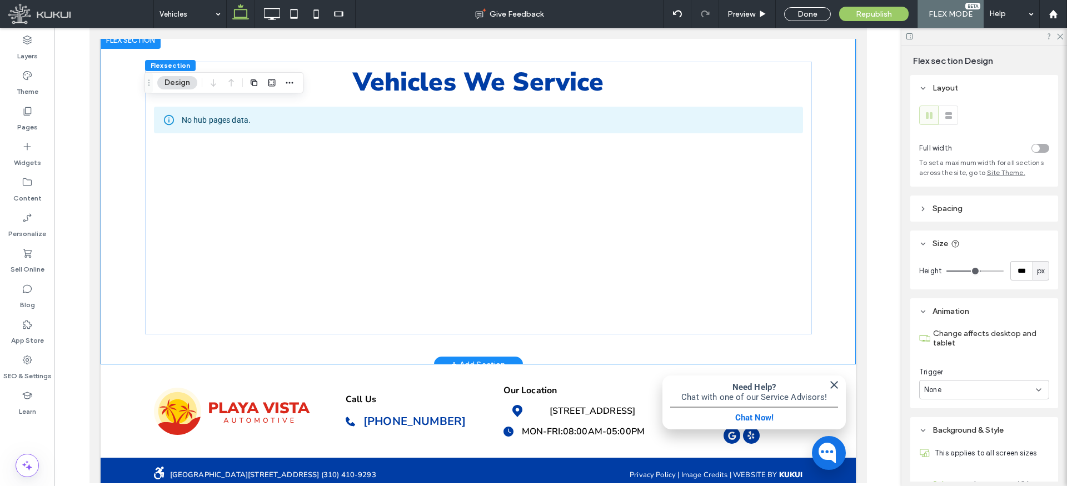
click at [360, 335] on div "Vehicles We Service No hub pages data." at bounding box center [477, 197] width 667 height 333
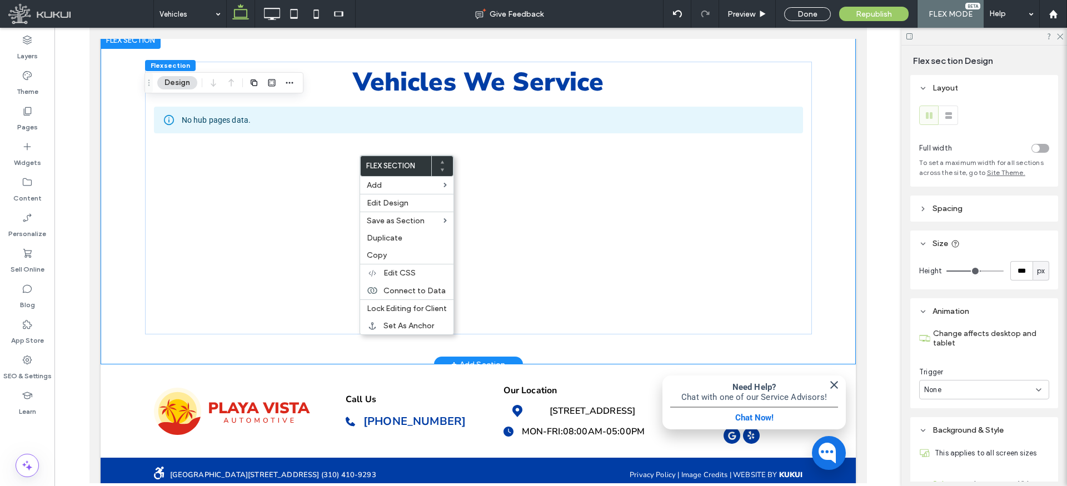
click at [327, 340] on div "Vehicles We Service No hub pages data." at bounding box center [477, 197] width 667 height 333
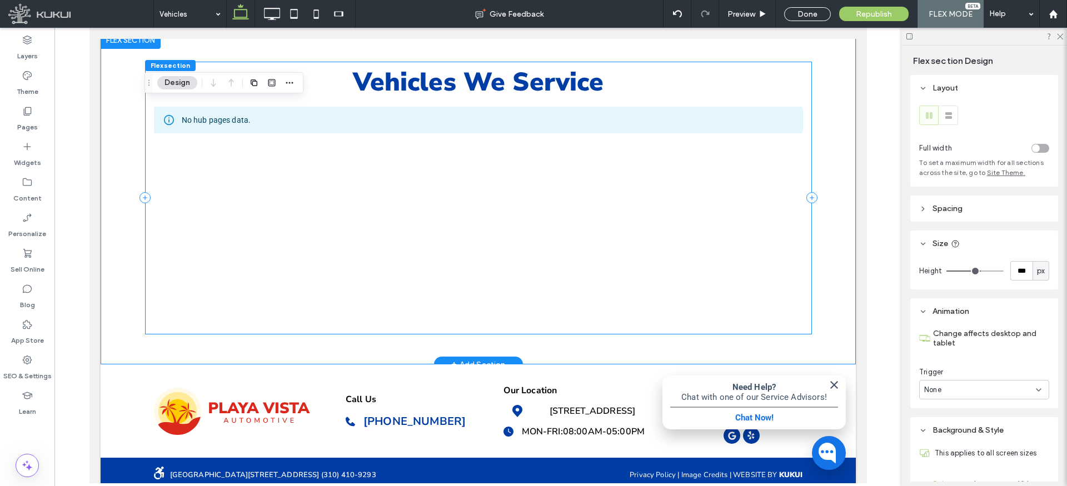
drag, startPoint x: 251, startPoint y: 202, endPoint x: 254, endPoint y: 182, distance: 19.7
click at [251, 202] on div "Vehicles We Service No hub pages data." at bounding box center [477, 198] width 667 height 273
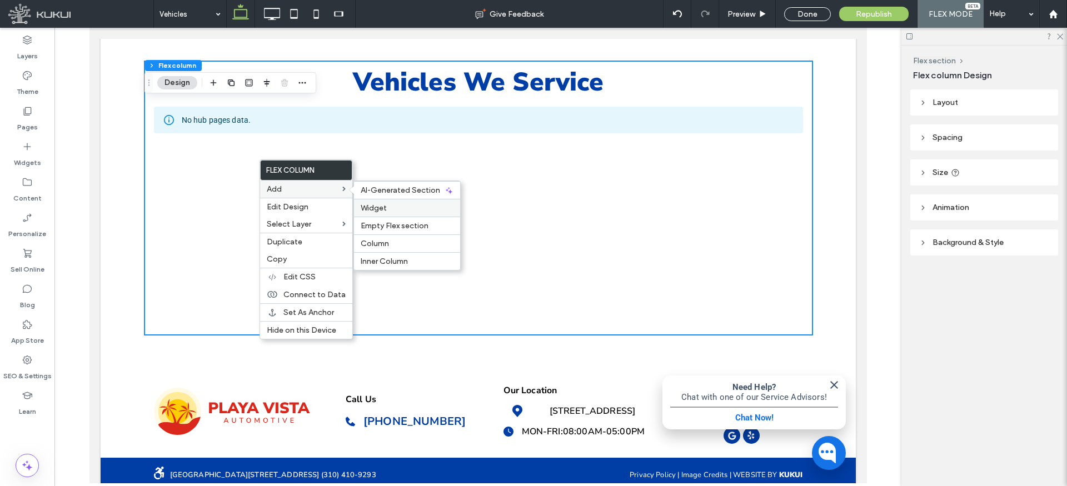
click at [390, 205] on label "Widget" at bounding box center [407, 207] width 93 height 9
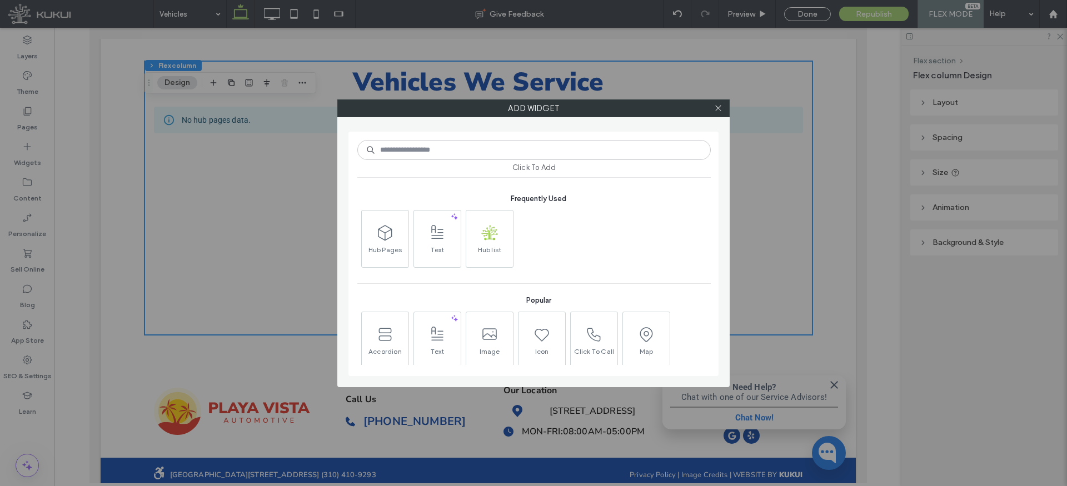
drag, startPoint x: 715, startPoint y: 109, endPoint x: 633, endPoint y: 111, distance: 82.3
click at [715, 109] on icon at bounding box center [718, 108] width 8 height 8
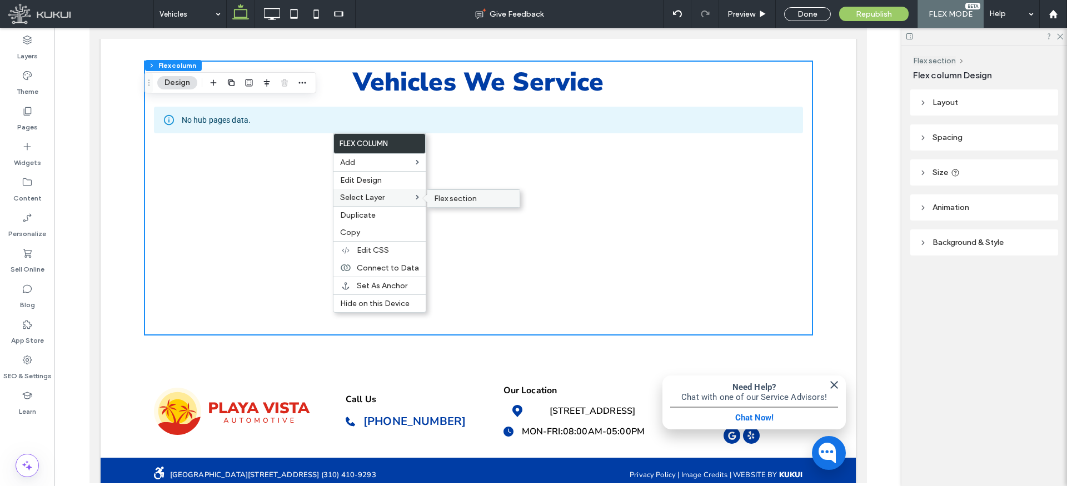
click at [471, 196] on span "Flex section" at bounding box center [455, 198] width 43 height 9
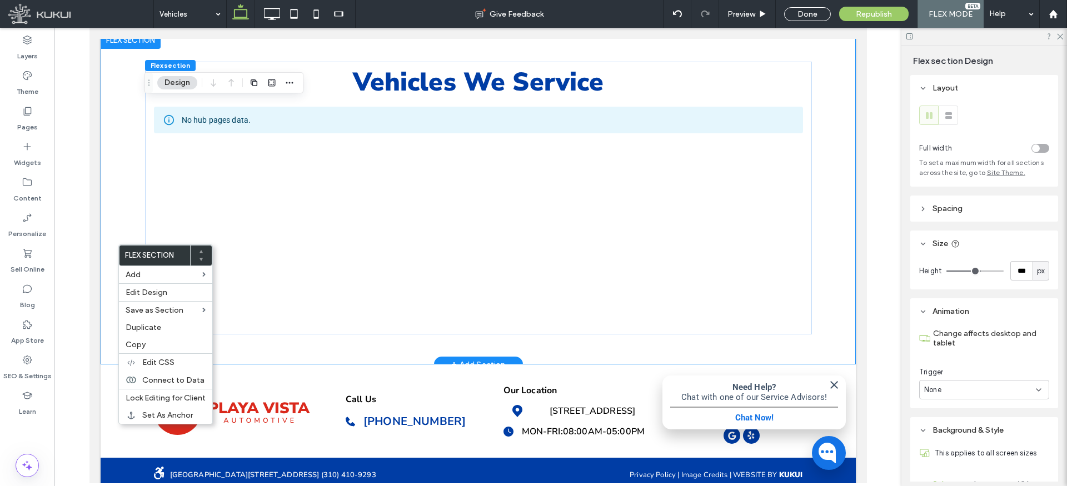
click at [125, 235] on div "Vehicles We Service No hub pages data." at bounding box center [477, 197] width 755 height 333
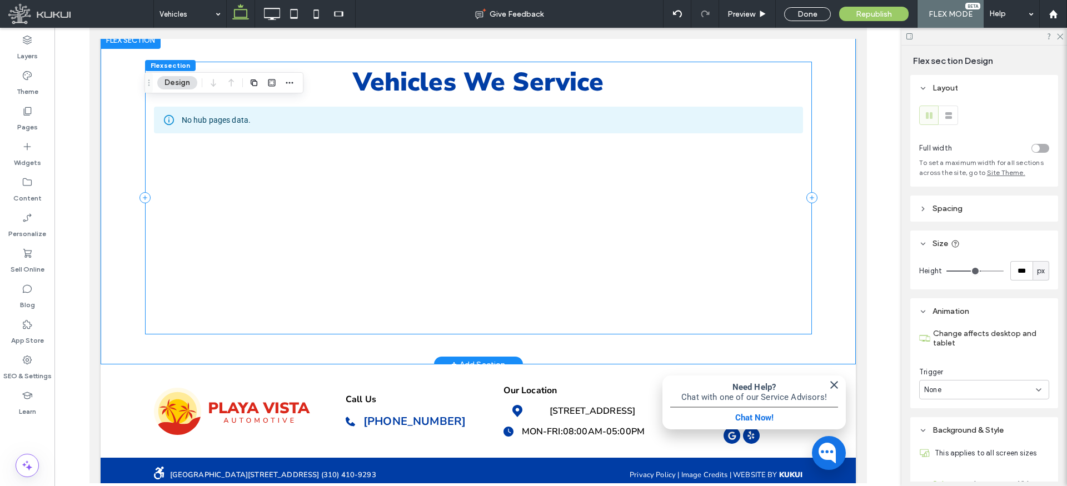
click at [310, 164] on div "Vehicles We Service No hub pages data." at bounding box center [477, 198] width 667 height 273
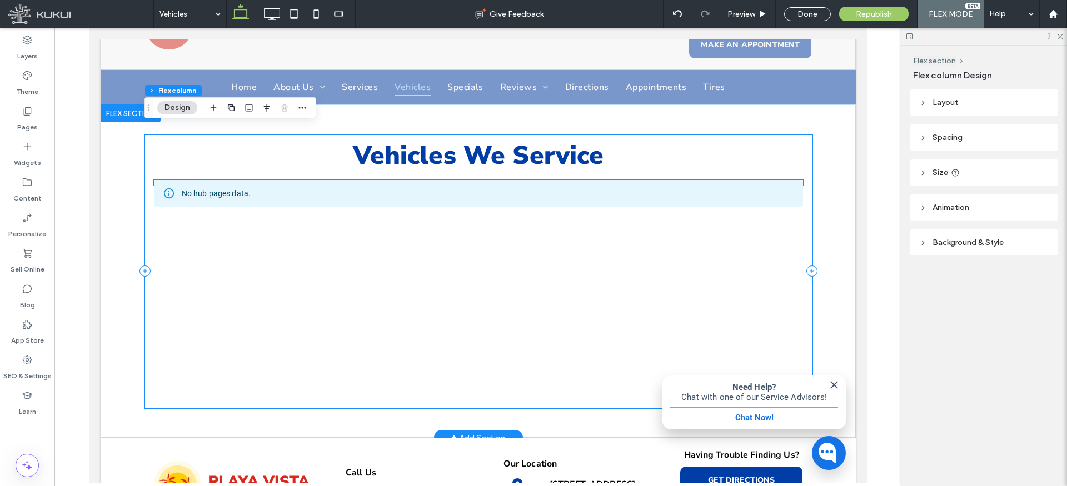
scroll to position [52, 0]
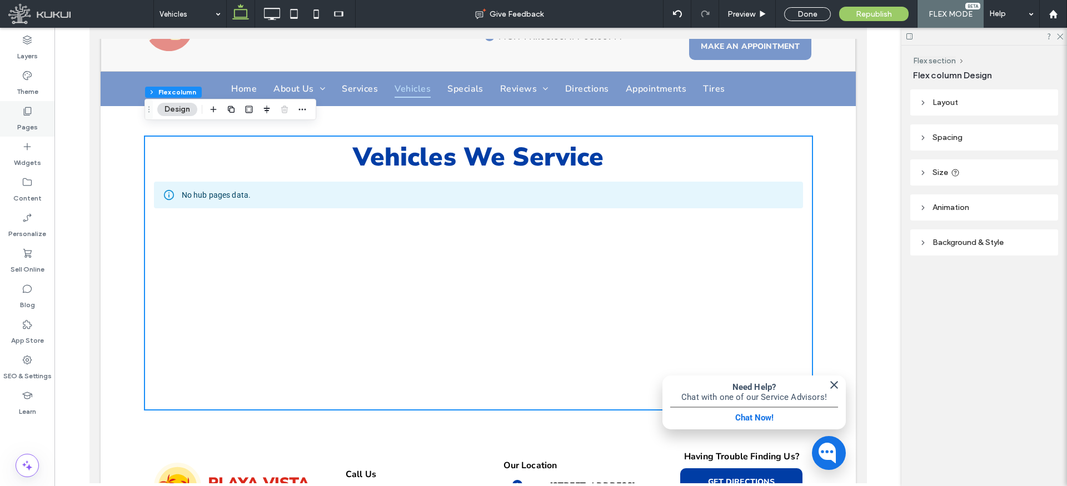
click at [21, 106] on div "Pages" at bounding box center [27, 119] width 54 height 36
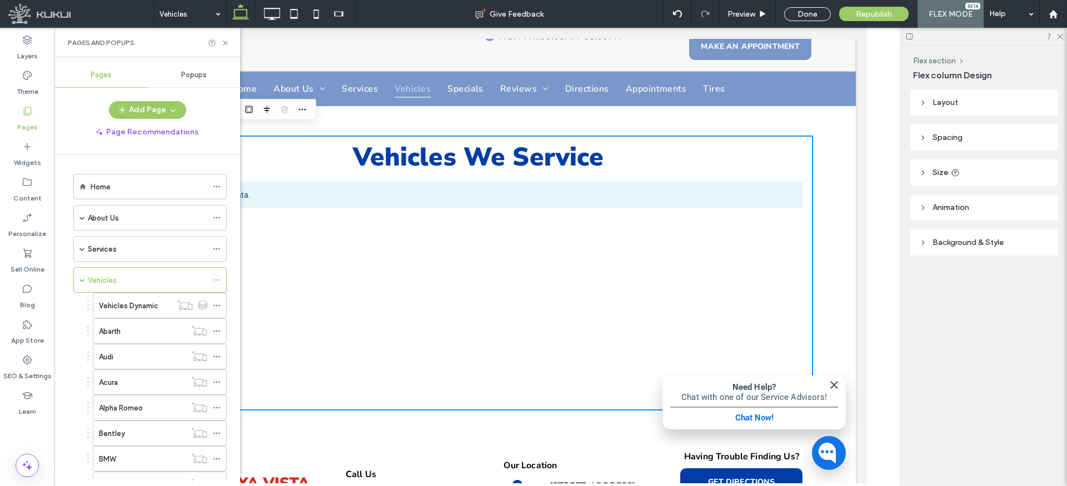
click at [134, 191] on div "Home" at bounding box center [149, 187] width 117 height 12
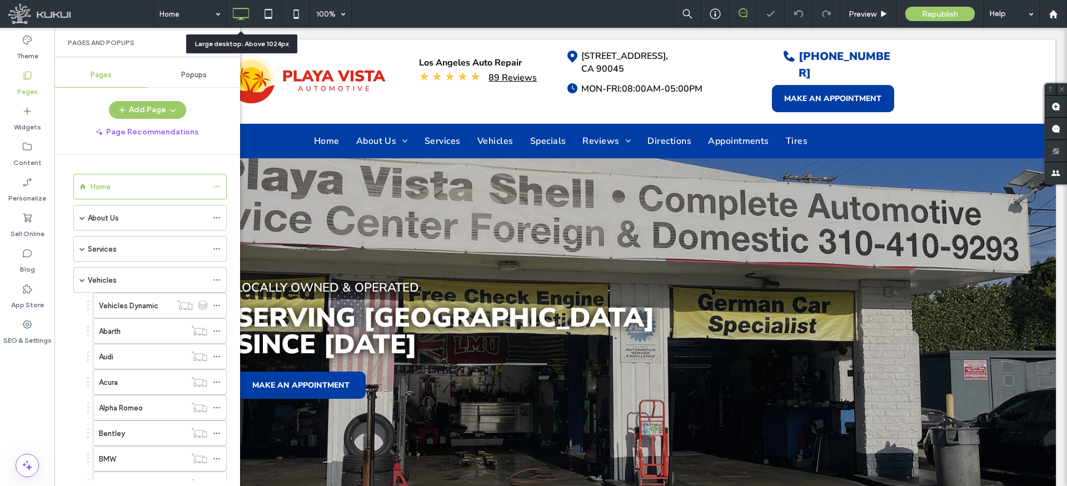
click at [225, 44] on div "Large desktop: Above 1024px" at bounding box center [241, 44] width 93 height 10
drag, startPoint x: 197, startPoint y: 17, endPoint x: 228, endPoint y: 42, distance: 40.4
click at [228, 42] on icon at bounding box center [225, 43] width 8 height 8
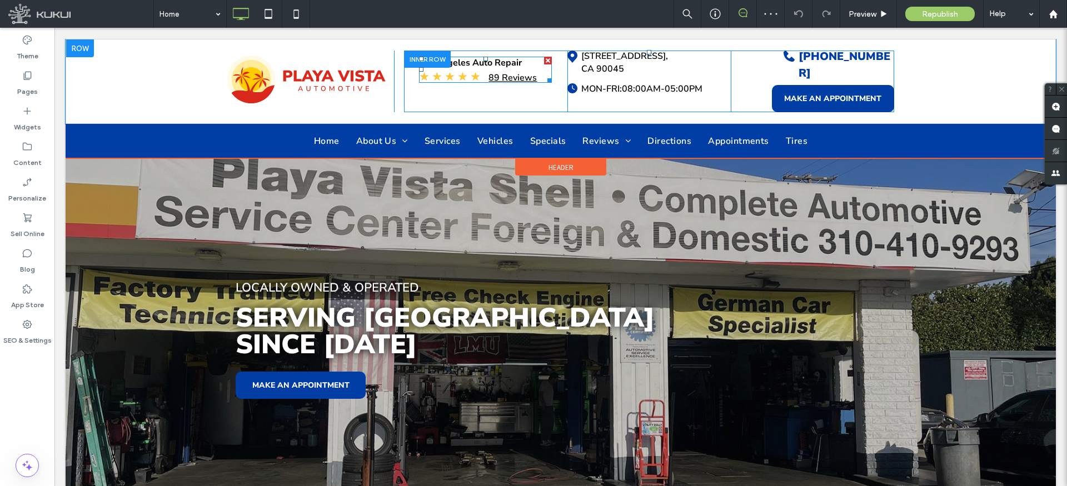
click at [483, 68] on span at bounding box center [485, 70] width 133 height 26
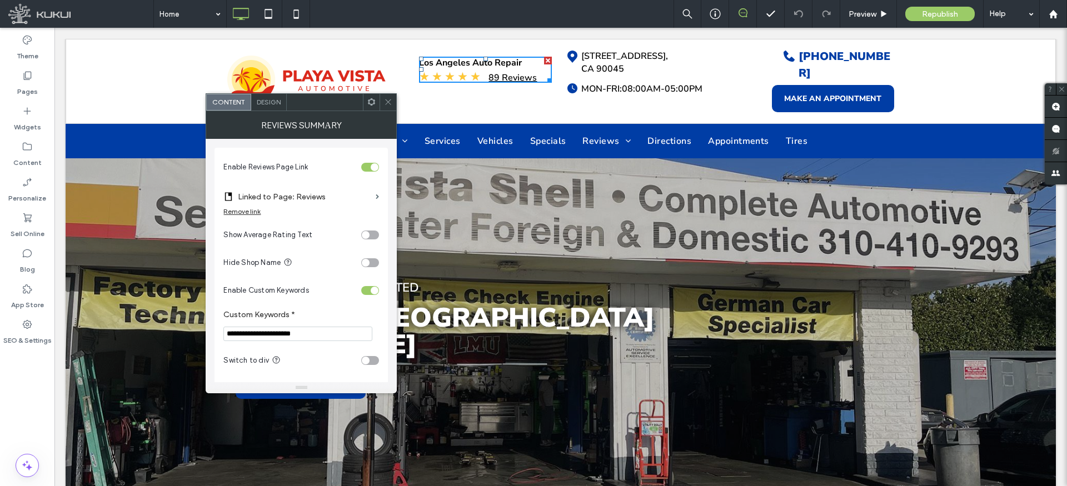
click at [368, 359] on div "toggle" at bounding box center [366, 361] width 8 height 8
click at [265, 101] on span "Design" at bounding box center [269, 102] width 24 height 8
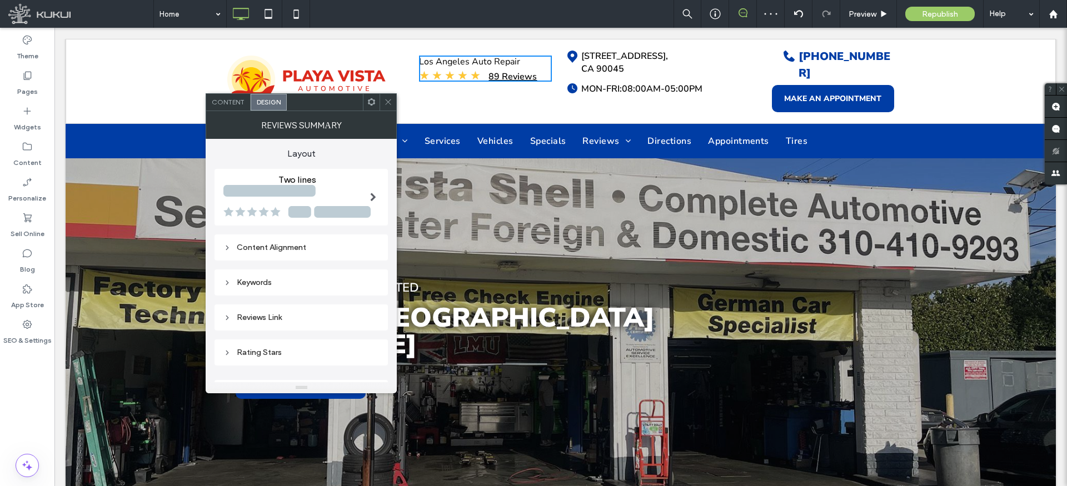
drag, startPoint x: 251, startPoint y: 281, endPoint x: 257, endPoint y: 282, distance: 6.2
click at [251, 281] on div "Keywords" at bounding box center [301, 282] width 156 height 9
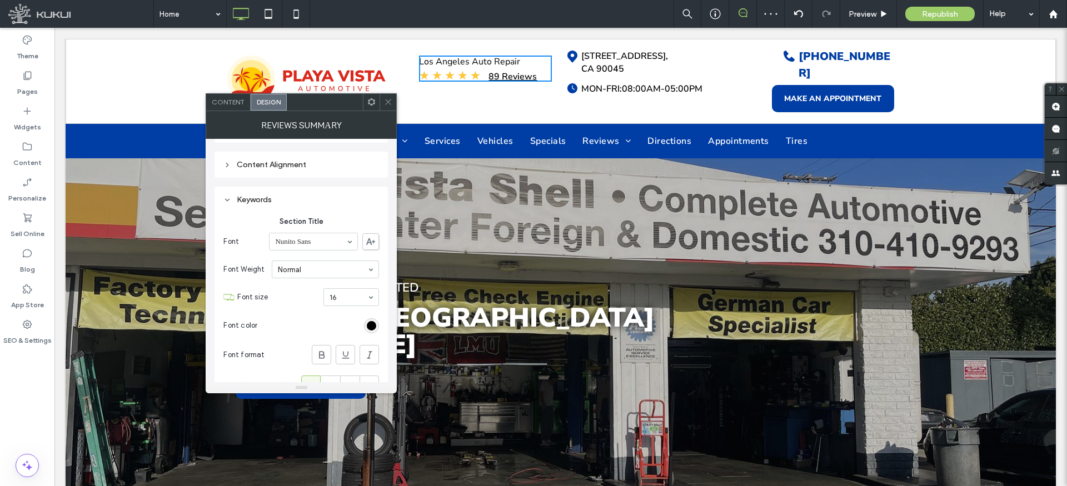
scroll to position [84, 0]
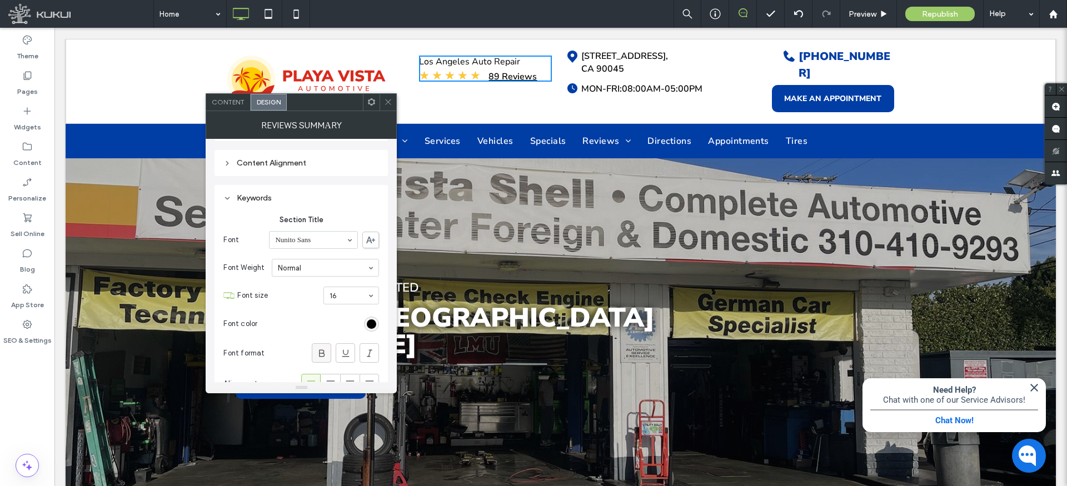
click at [323, 352] on use at bounding box center [322, 353] width 6 height 7
click at [389, 100] on icon at bounding box center [388, 102] width 8 height 8
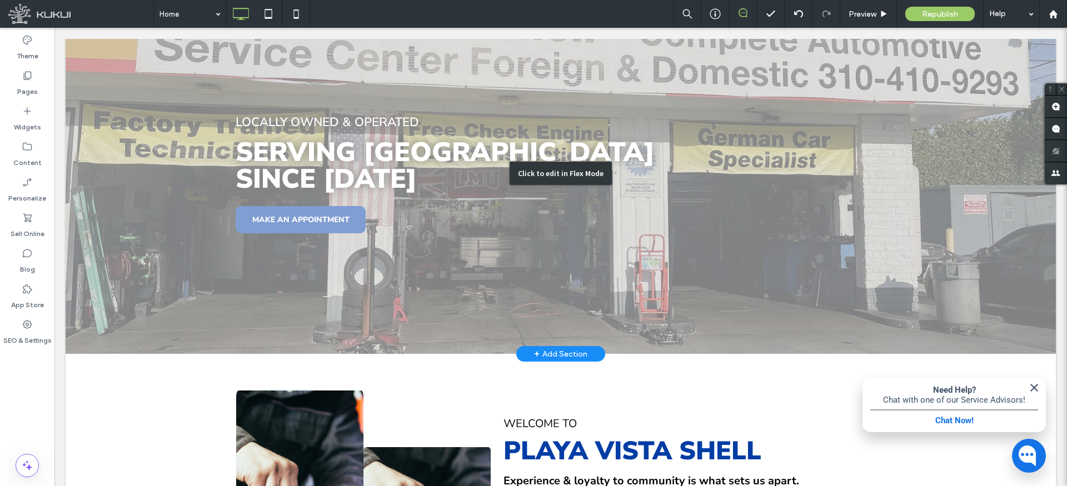
scroll to position [156, 0]
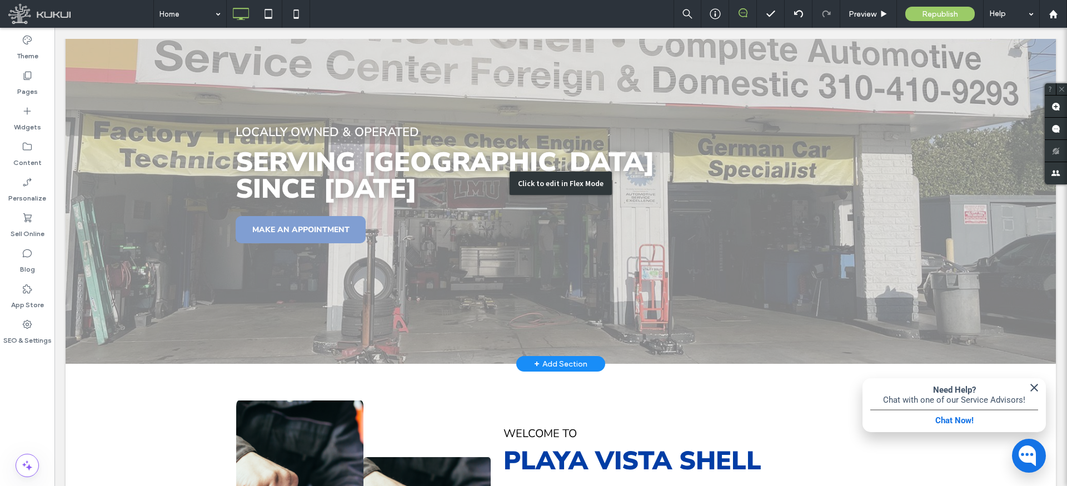
click at [333, 144] on div "Click to edit in Flex Mode" at bounding box center [561, 183] width 990 height 361
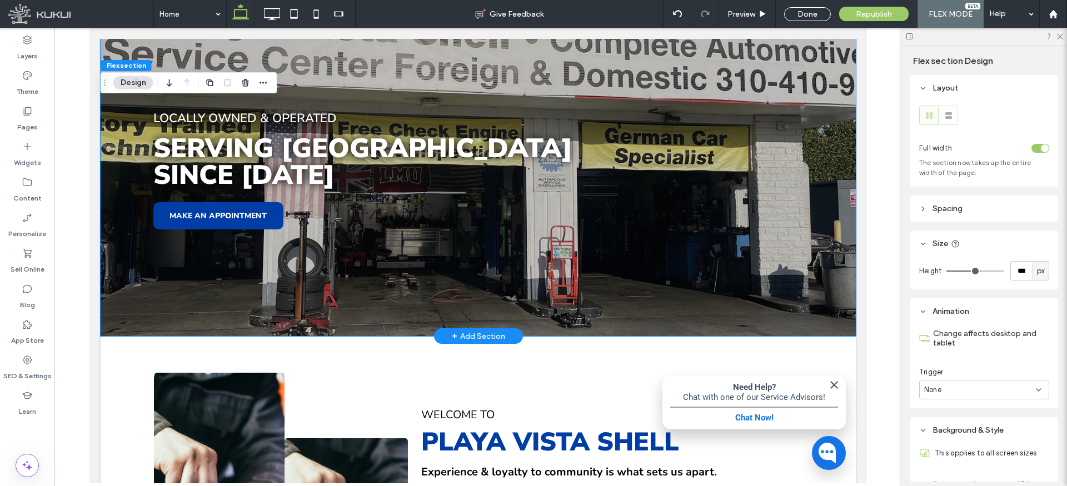
click at [295, 142] on span "Serving playa vista" at bounding box center [362, 148] width 419 height 37
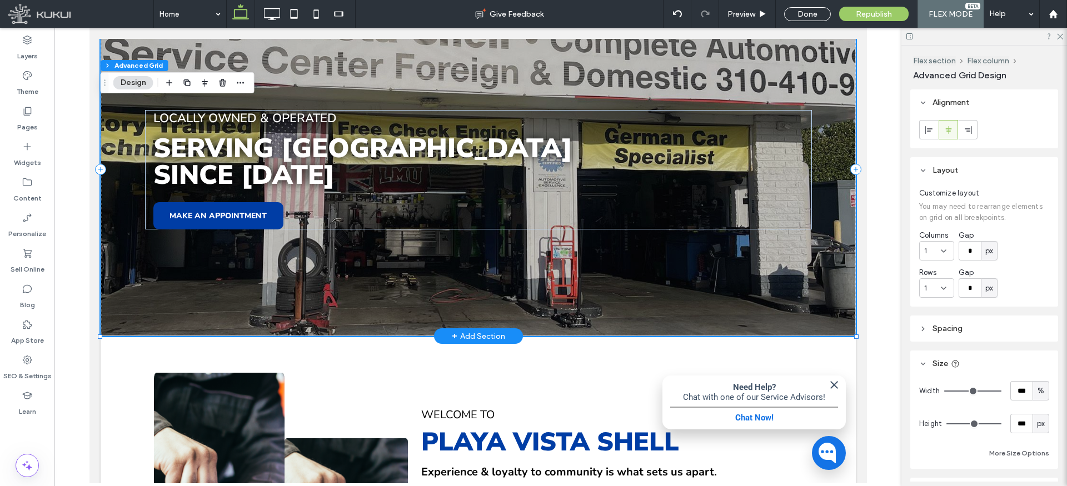
click at [282, 142] on span "Serving playa vista" at bounding box center [362, 148] width 419 height 37
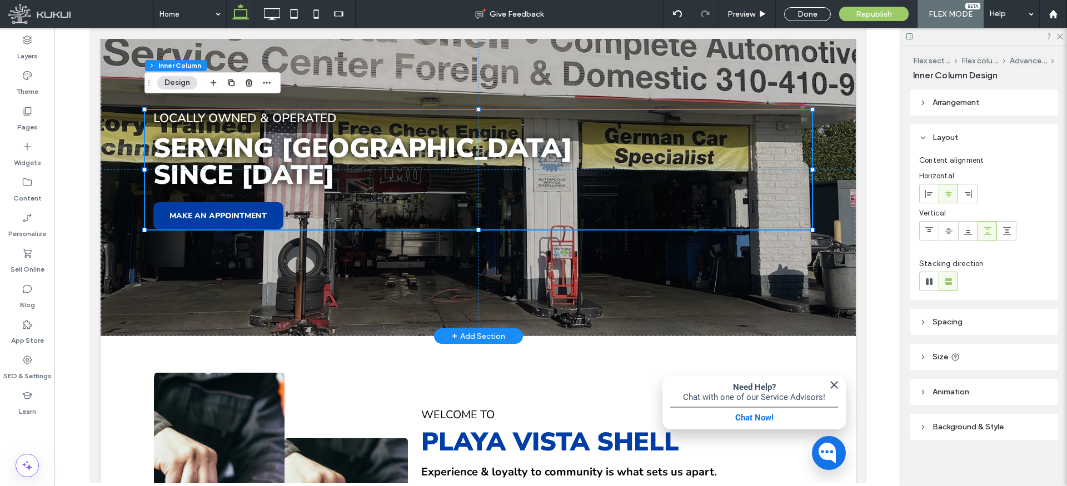
type input "**"
click at [284, 139] on span "Serving playa vista" at bounding box center [362, 148] width 419 height 37
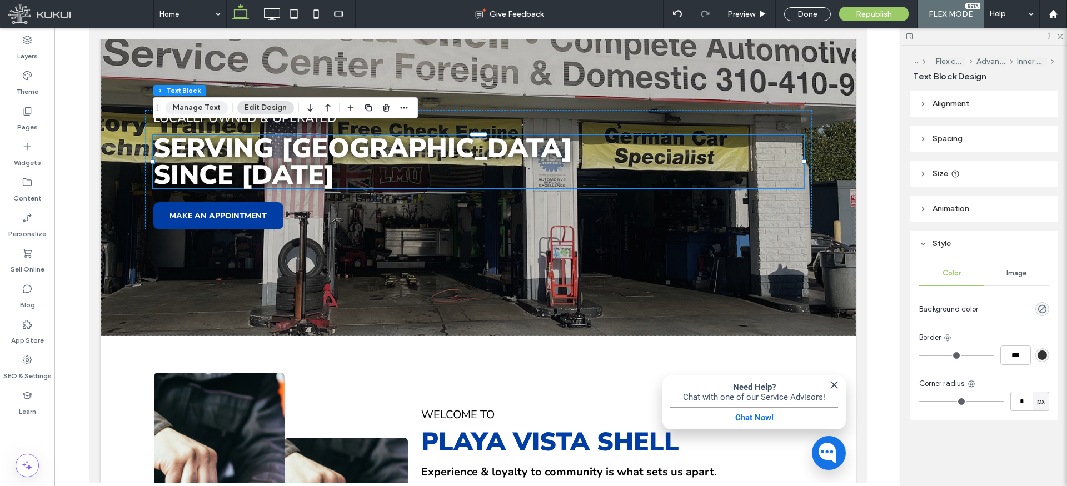
click at [197, 112] on button "Manage Text" at bounding box center [197, 107] width 62 height 13
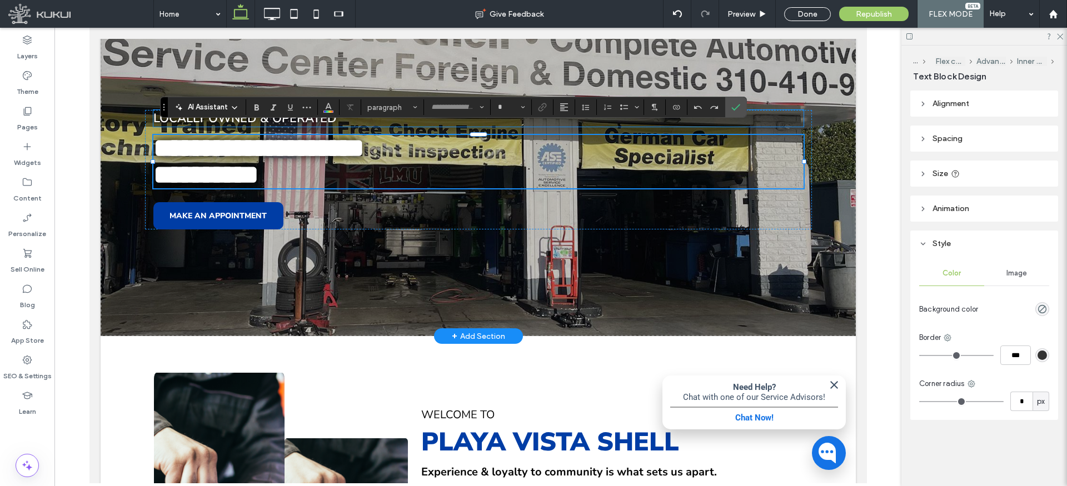
type input "**********"
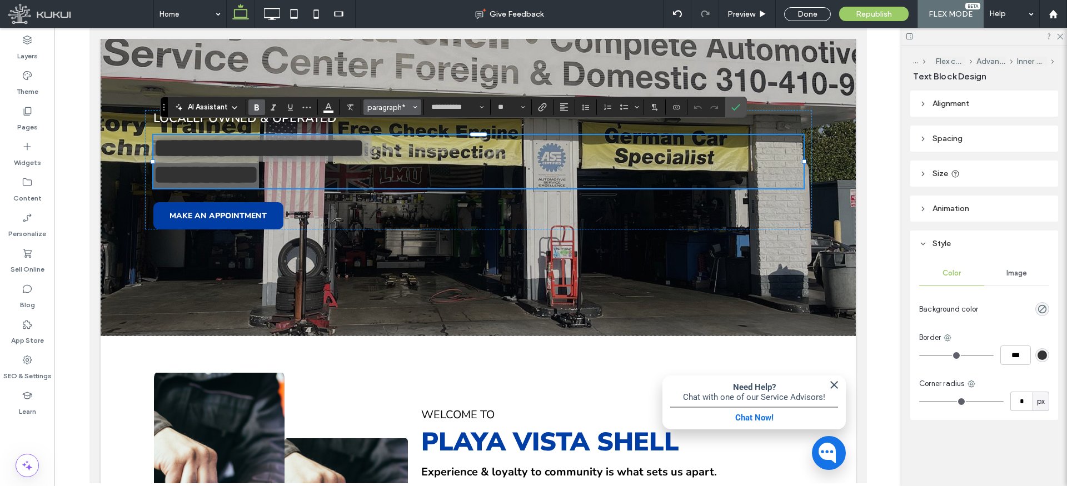
click at [413, 109] on span "Styles" at bounding box center [415, 107] width 4 height 14
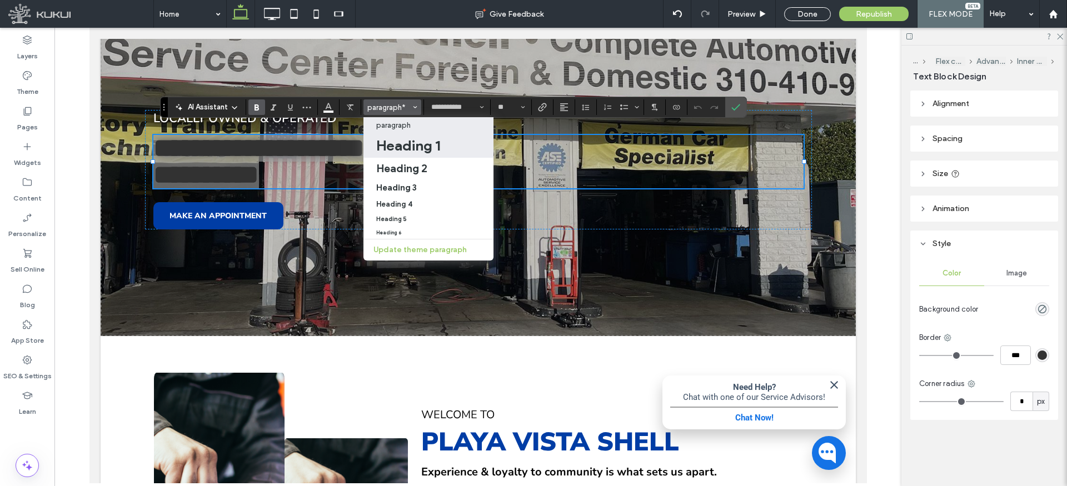
click at [417, 142] on h1 "Heading 1" at bounding box center [408, 146] width 64 height 18
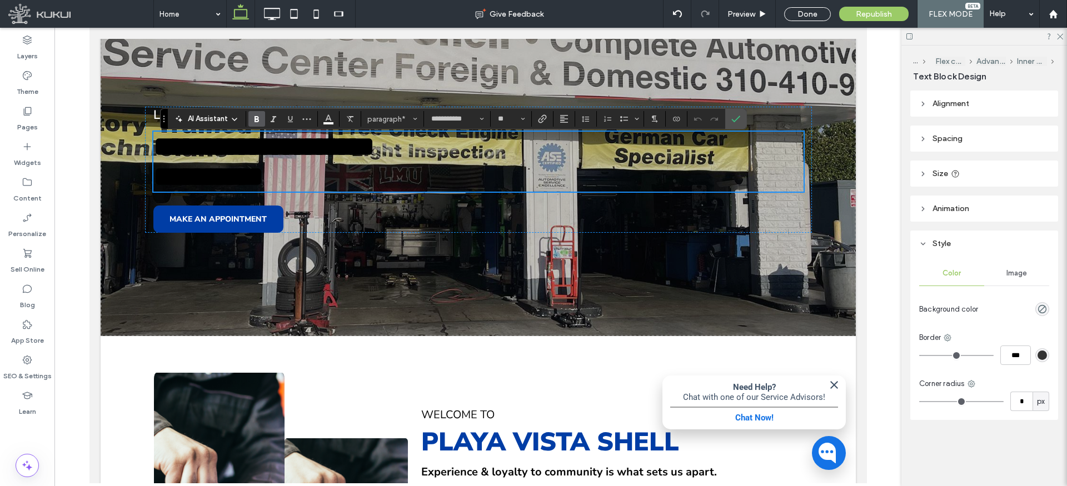
type input "**"
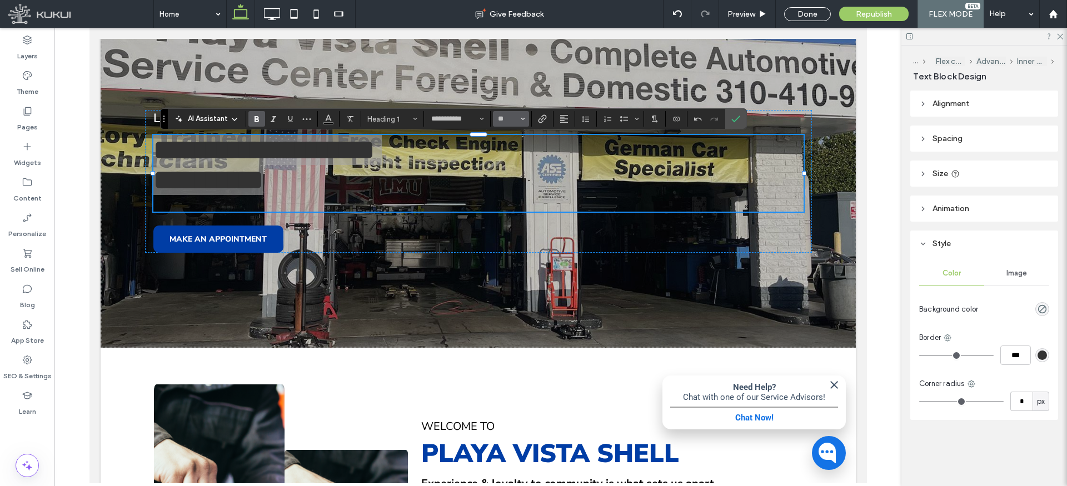
click at [512, 123] on input "**" at bounding box center [508, 118] width 22 height 9
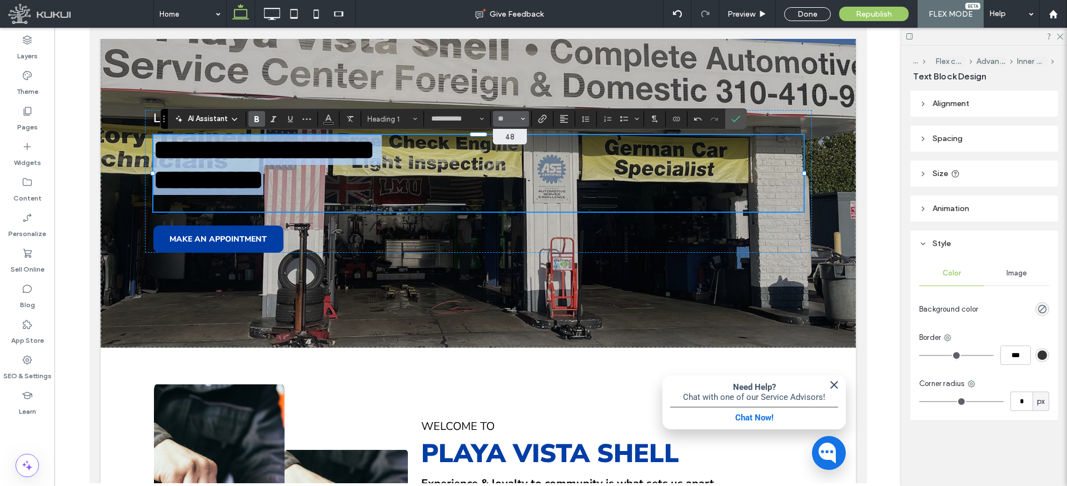
type input "**"
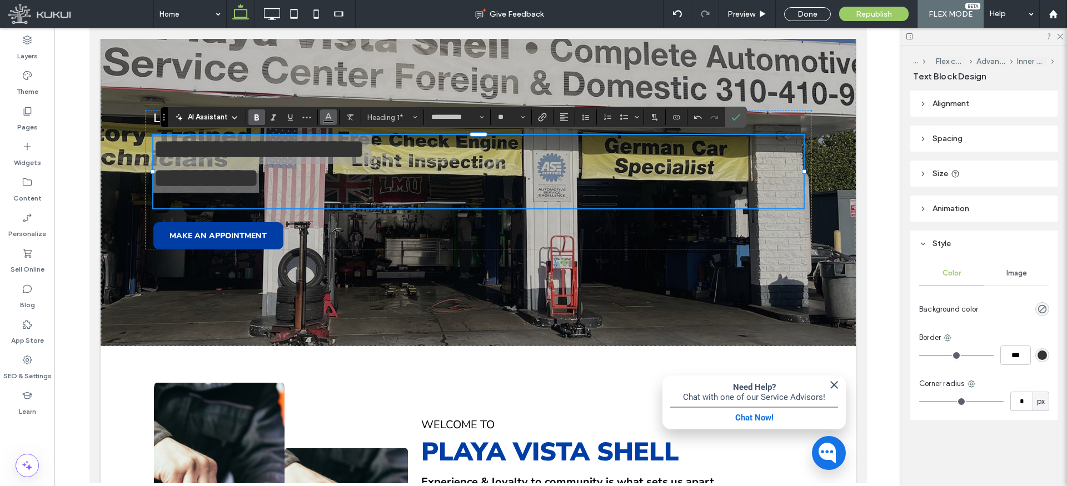
click at [330, 119] on icon "Color" at bounding box center [328, 116] width 9 height 9
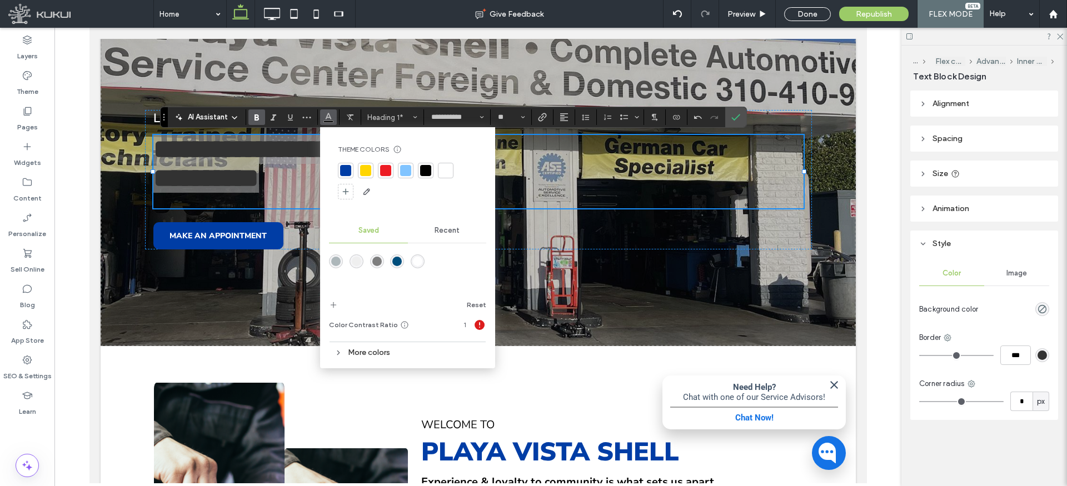
click at [416, 258] on div "rgba(255,255,255,1)" at bounding box center [417, 261] width 9 height 9
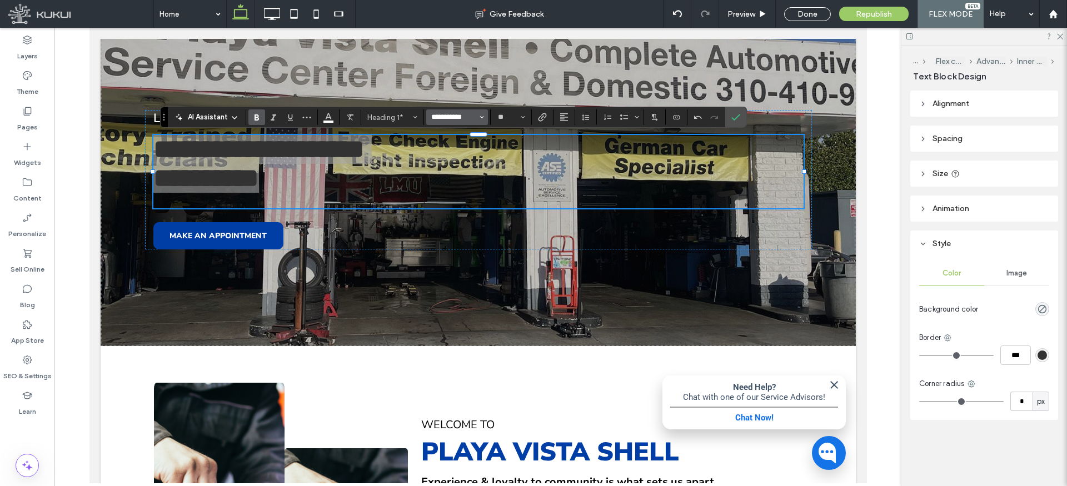
click at [466, 118] on input "**********" at bounding box center [453, 117] width 47 height 9
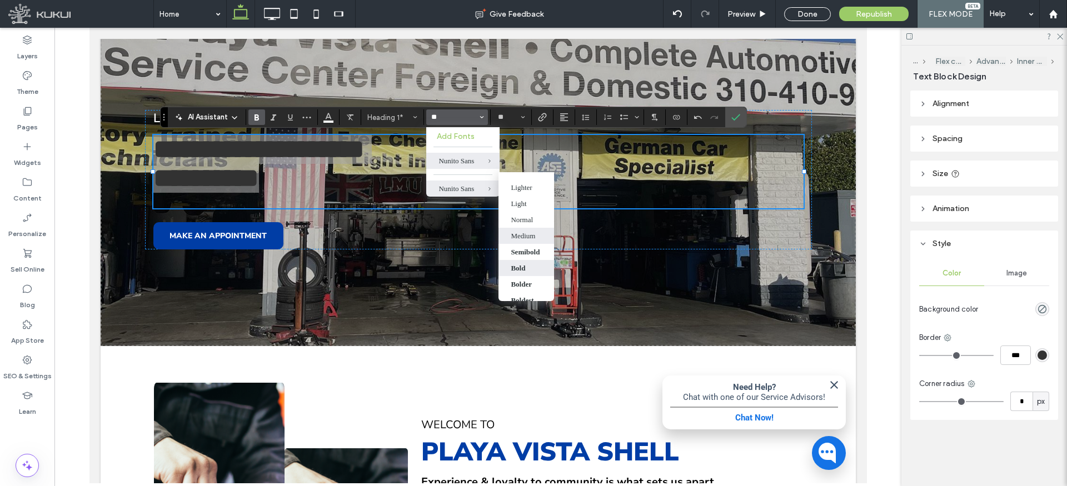
scroll to position [3, 0]
click at [526, 293] on div "Boldest" at bounding box center [522, 297] width 23 height 9
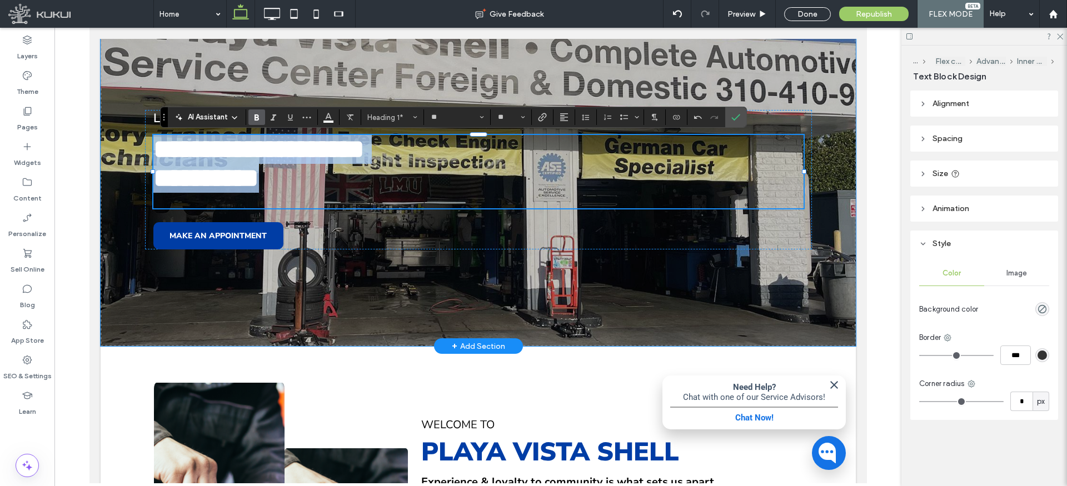
type input "**********"
click at [245, 151] on span "**********" at bounding box center [258, 149] width 211 height 26
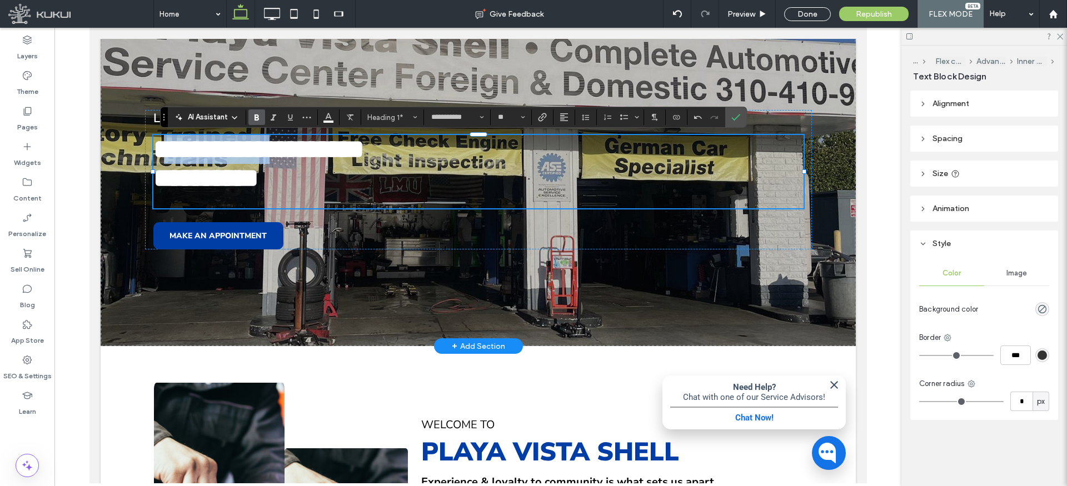
drag, startPoint x: 164, startPoint y: 144, endPoint x: 199, endPoint y: 148, distance: 34.7
click at [291, 161] on span "**********" at bounding box center [258, 149] width 211 height 26
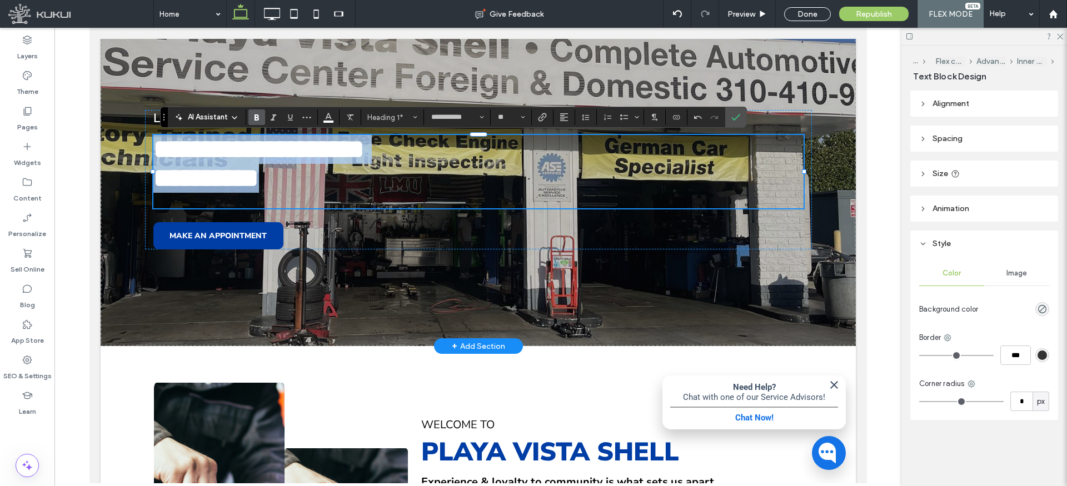
drag, startPoint x: 190, startPoint y: 148, endPoint x: 295, endPoint y: 175, distance: 108.4
click at [291, 177] on div "**********" at bounding box center [478, 171] width 650 height 73
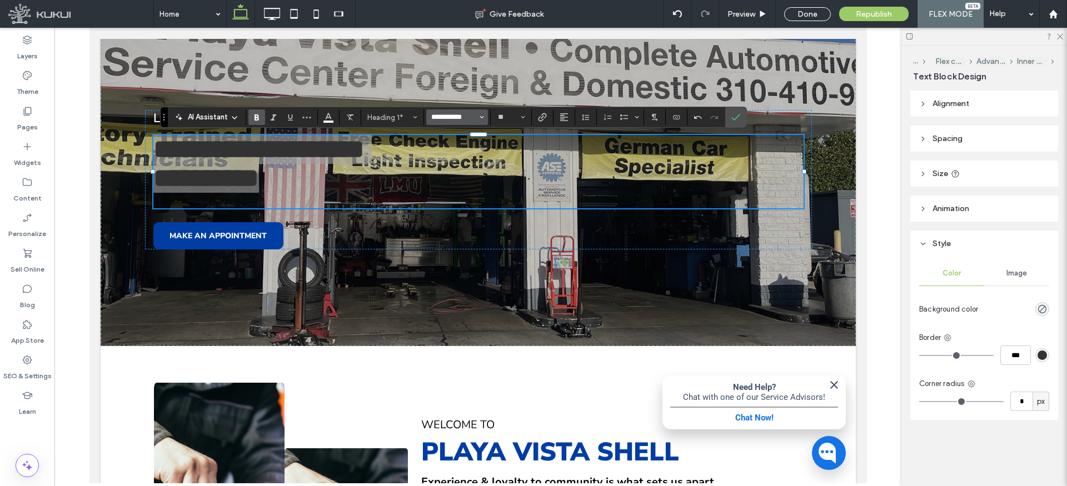
click at [476, 116] on input "**********" at bounding box center [453, 117] width 47 height 9
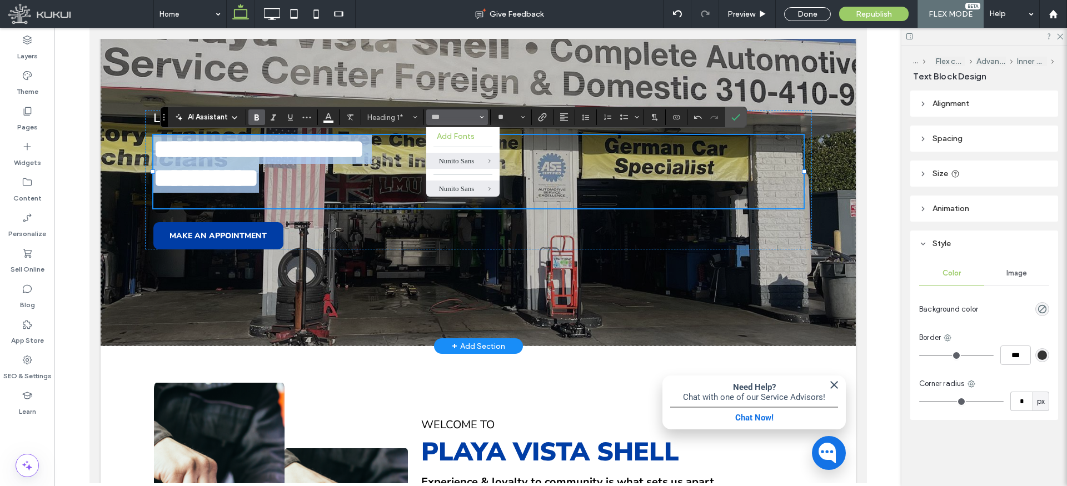
click at [307, 174] on h1 "**********" at bounding box center [478, 178] width 650 height 29
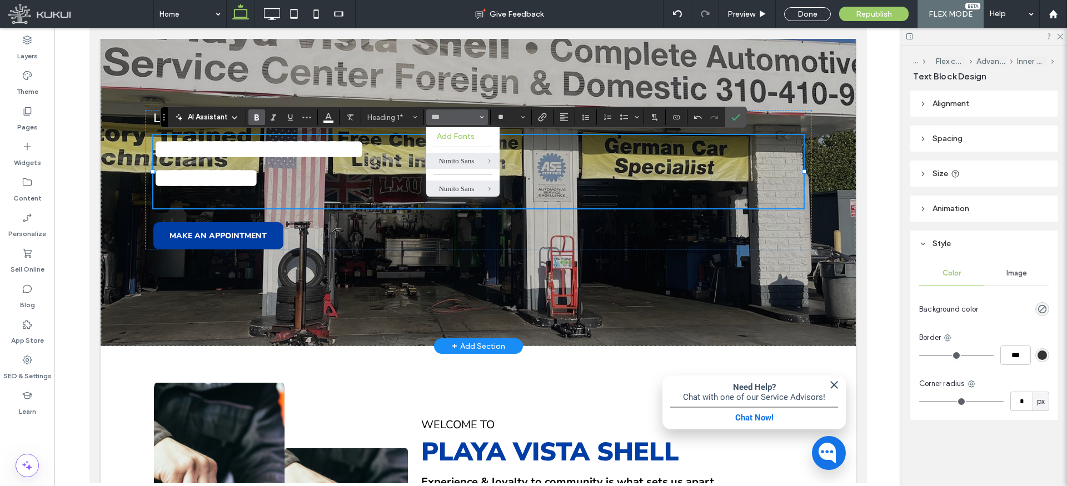
type input "**********"
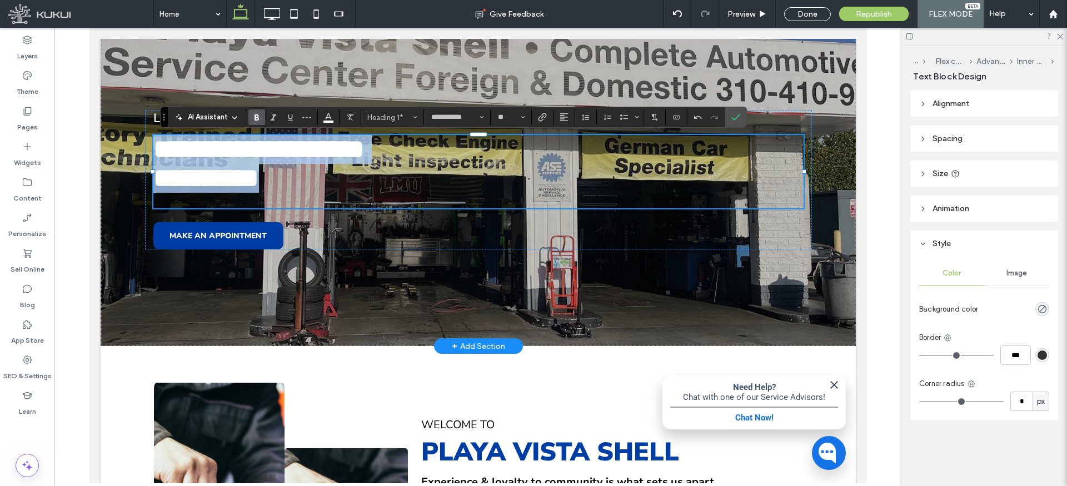
drag, startPoint x: 297, startPoint y: 185, endPoint x: 159, endPoint y: 140, distance: 145.3
click at [159, 140] on div "**********" at bounding box center [478, 171] width 650 height 73
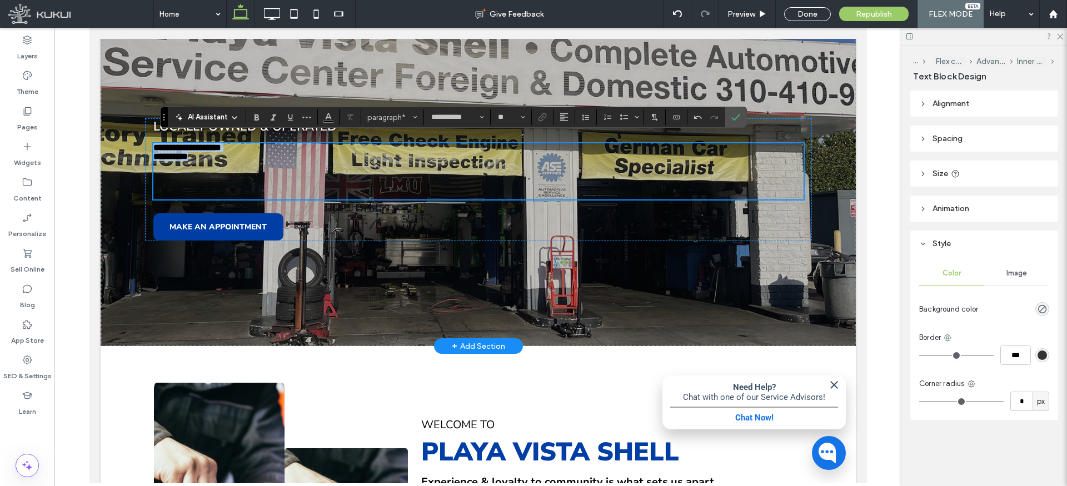
scroll to position [0, 0]
click at [223, 161] on h1 at bounding box center [478, 176] width 650 height 30
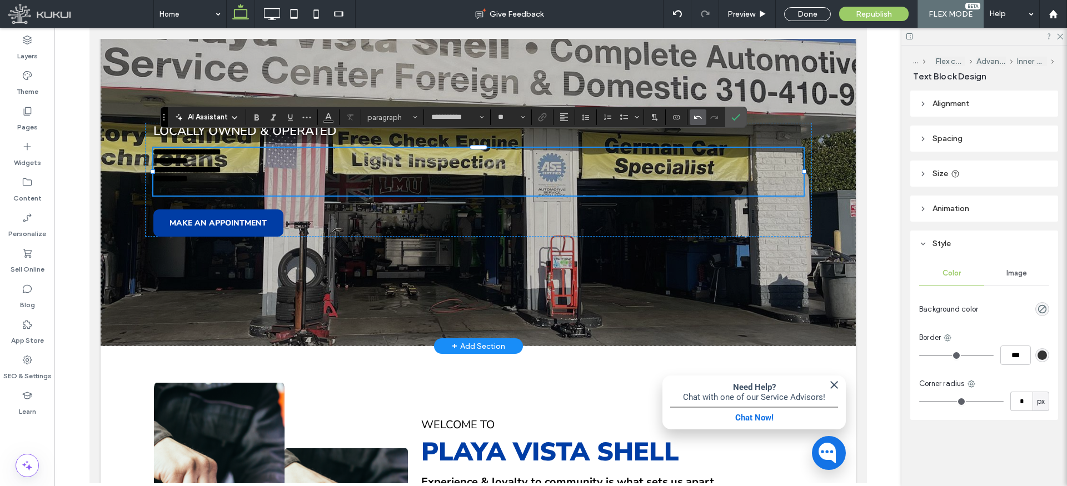
click at [698, 120] on icon "Undo" at bounding box center [698, 117] width 9 height 9
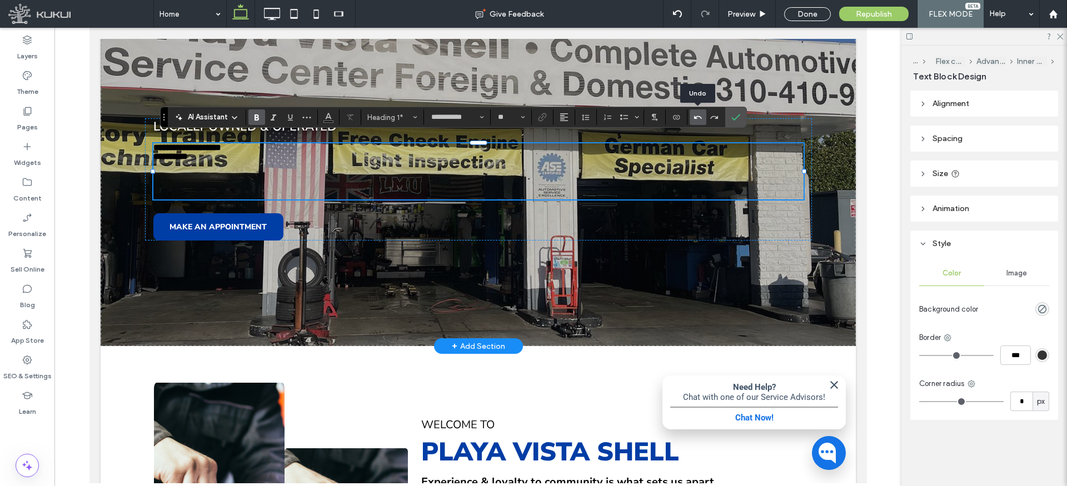
click at [698, 120] on icon "Undo" at bounding box center [698, 117] width 9 height 9
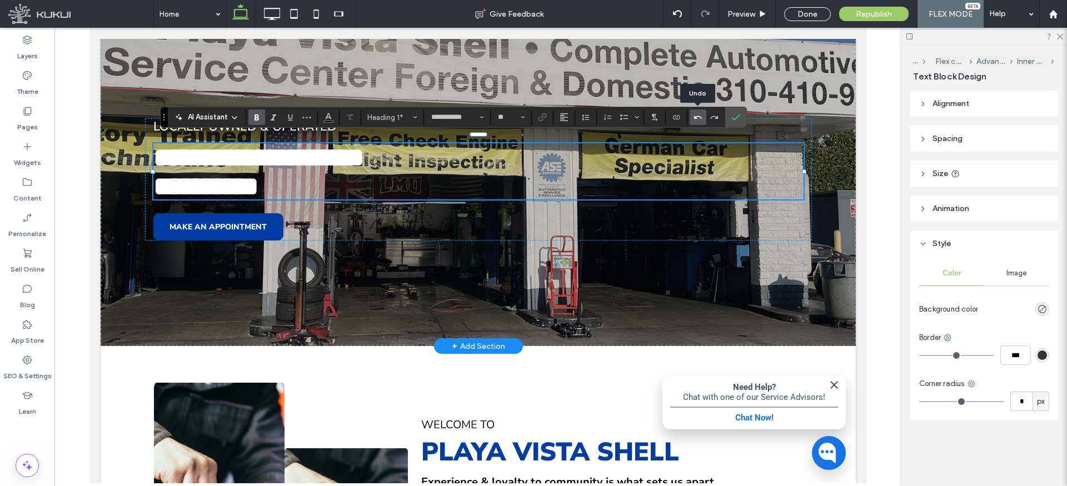
type input "**"
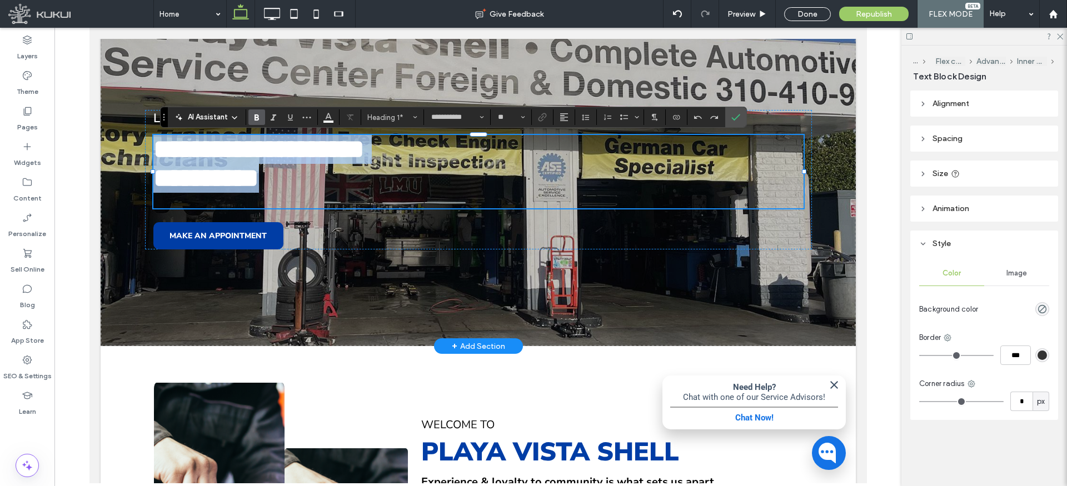
click at [158, 143] on span "**********" at bounding box center [258, 149] width 211 height 26
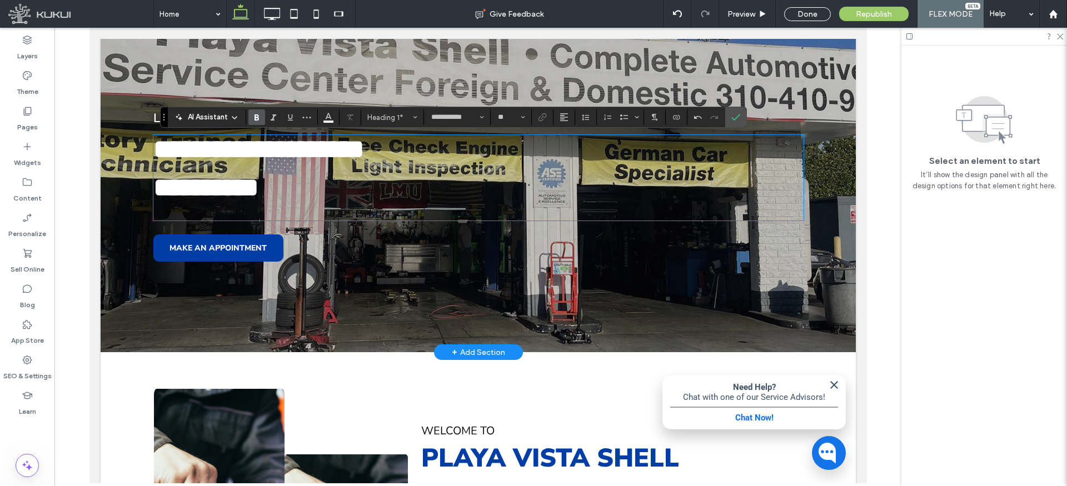
scroll to position [146, 0]
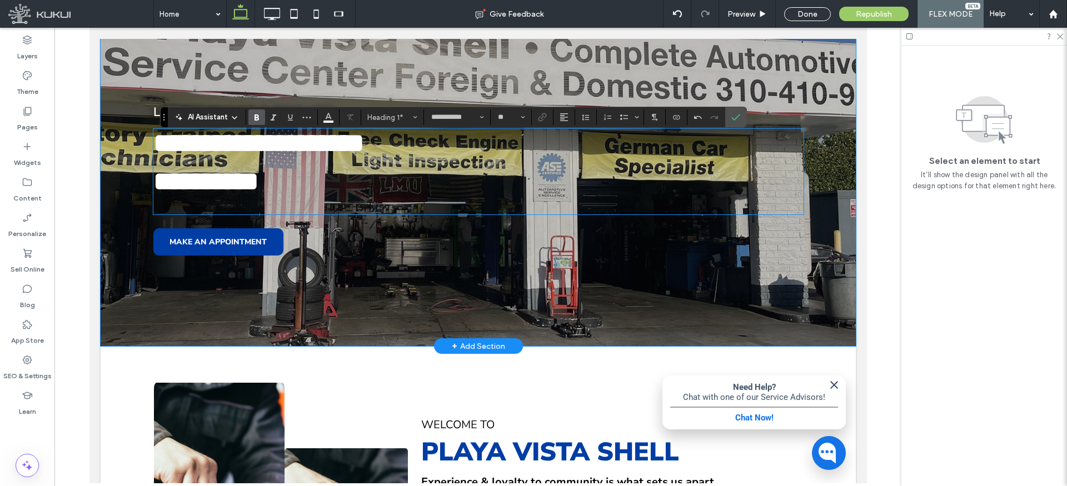
click at [246, 158] on p at bounding box center [478, 162] width 650 height 9
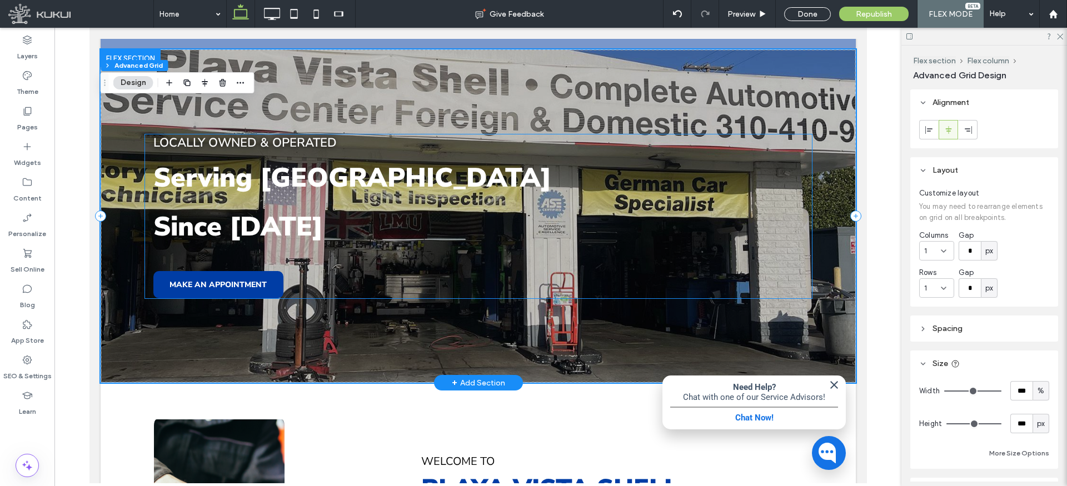
scroll to position [106, 0]
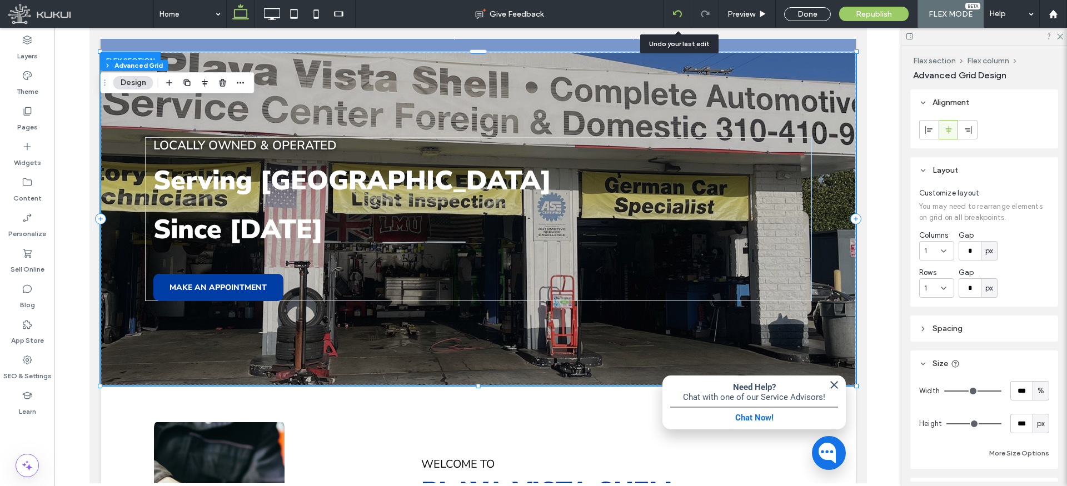
click at [680, 9] on icon at bounding box center [677, 13] width 9 height 9
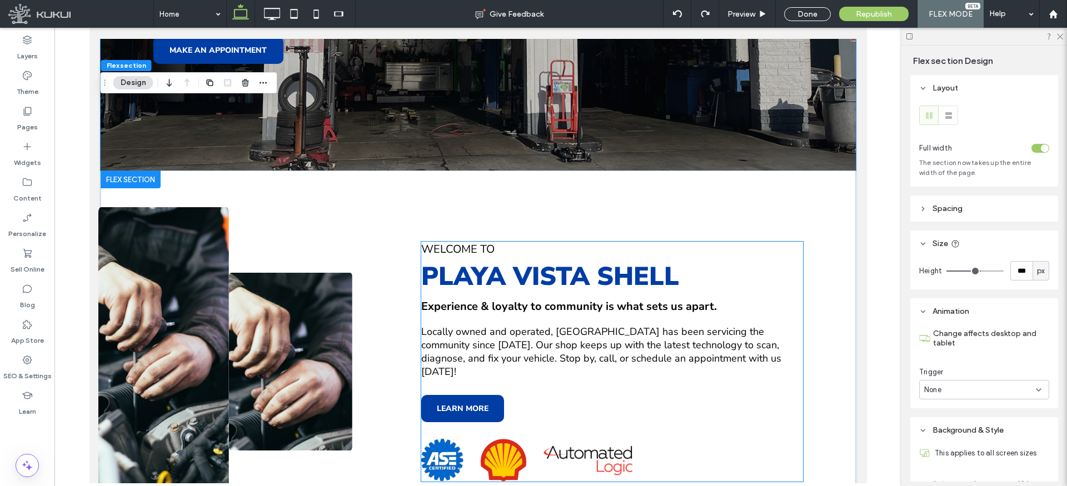
scroll to position [0, 0]
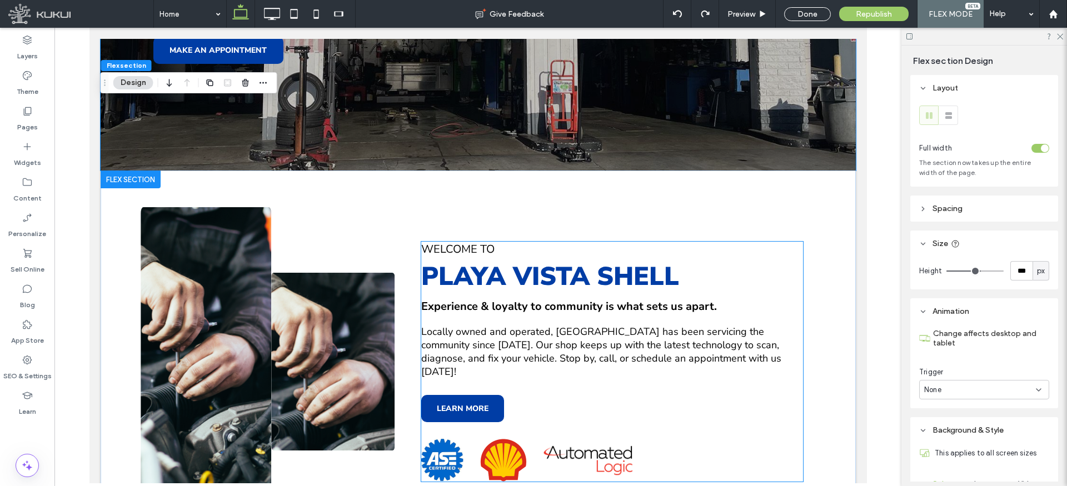
click at [536, 281] on span "Playa vista SHELL" at bounding box center [550, 276] width 258 height 35
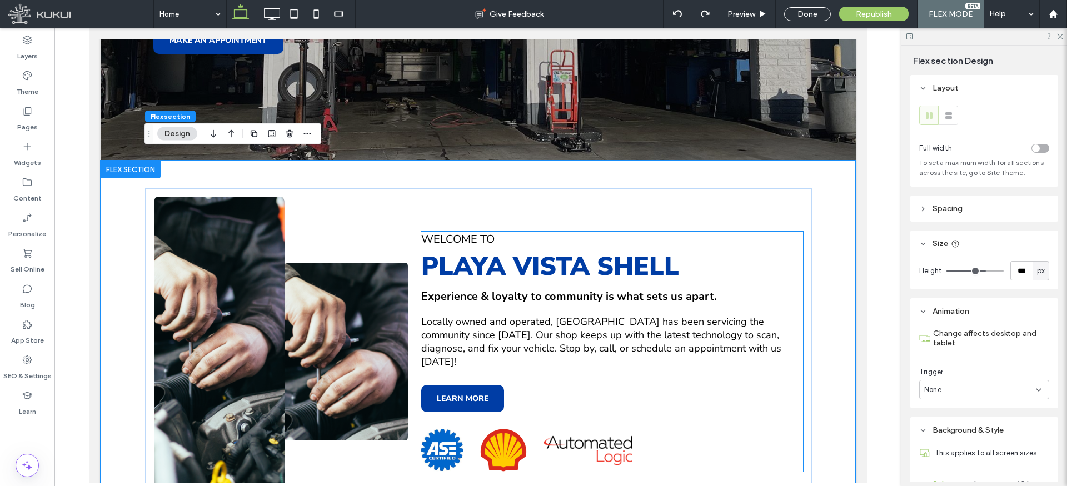
scroll to position [382, 0]
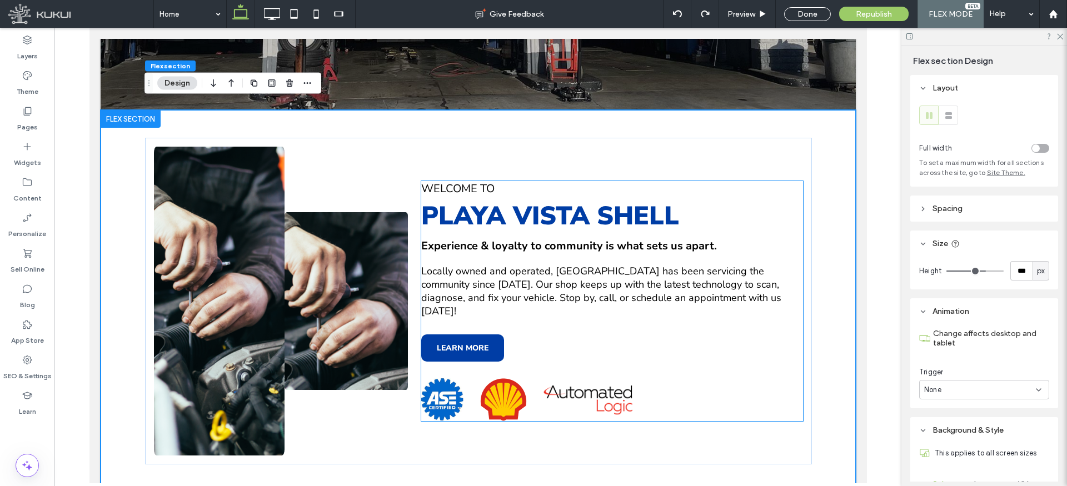
click at [540, 214] on span "Playa vista SHELL" at bounding box center [550, 215] width 258 height 35
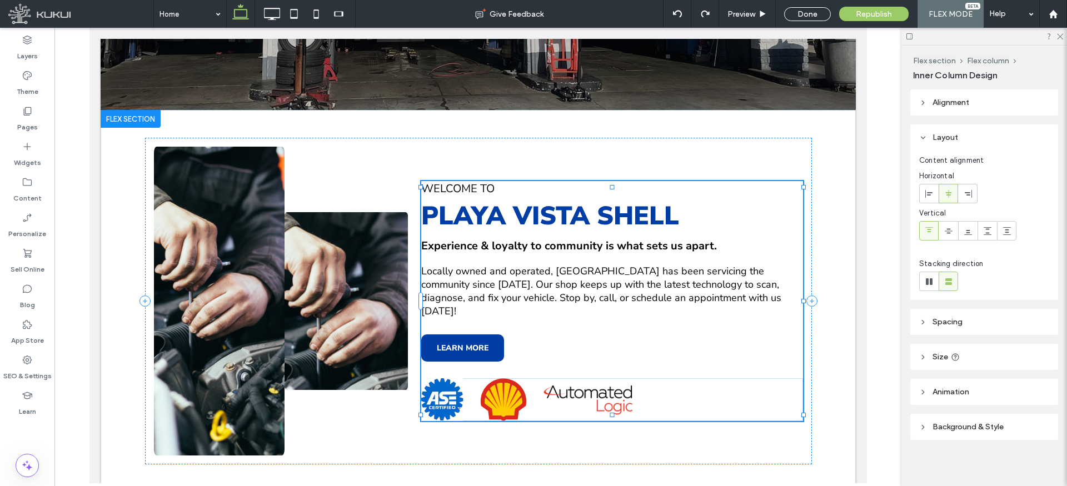
type input "**"
click at [555, 215] on span "Playa vista SHELL" at bounding box center [550, 215] width 258 height 35
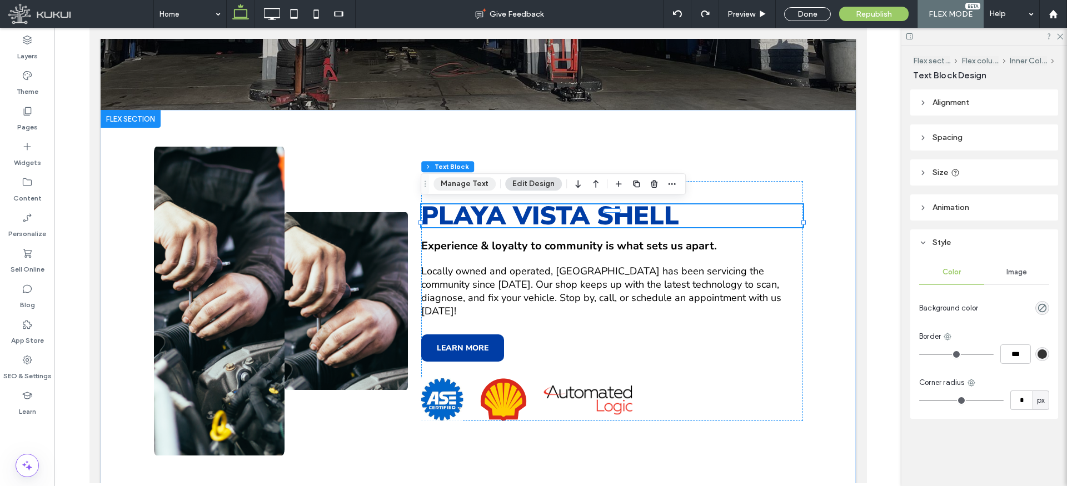
click at [476, 180] on button "Manage Text" at bounding box center [464, 183] width 62 height 13
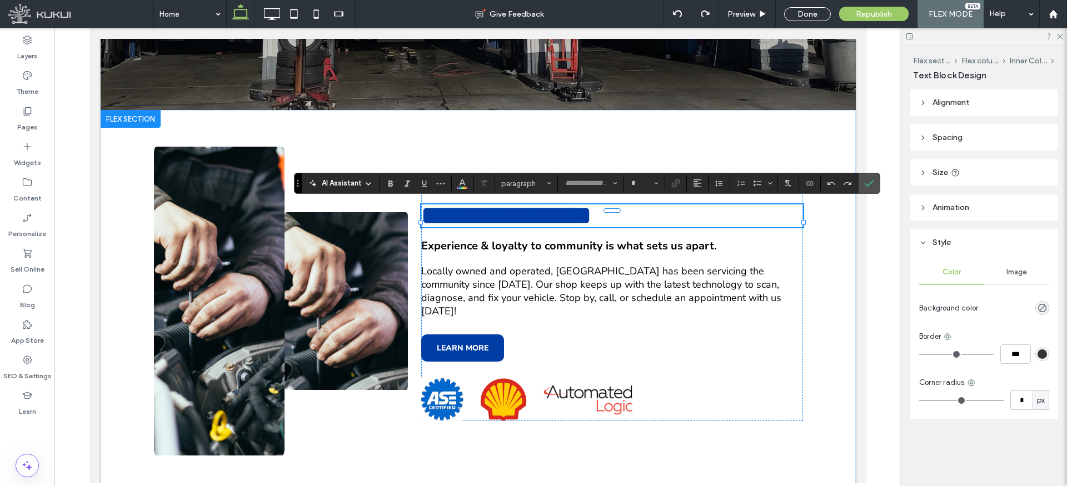
type input "**********"
type input "**"
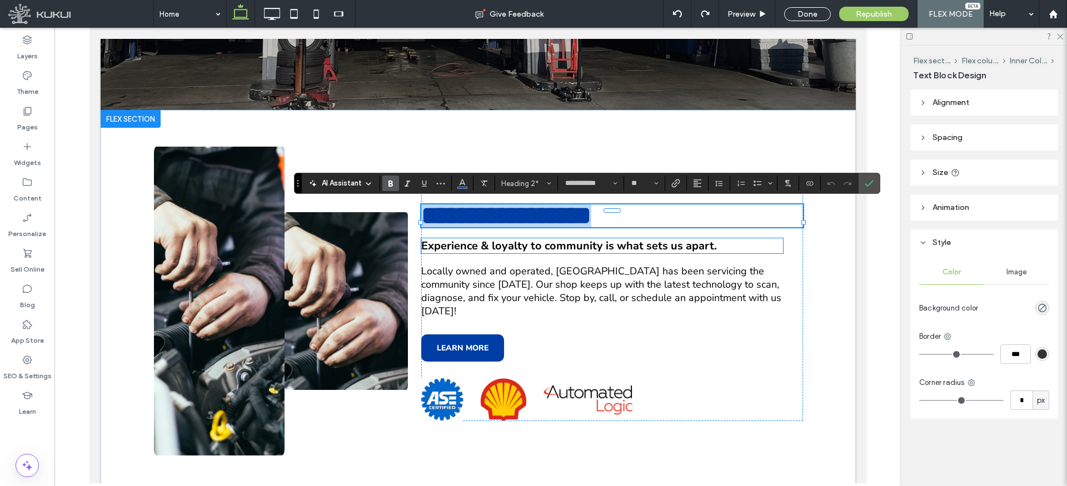
click at [553, 244] on span "Experience & loyalty to community is what sets us apart." at bounding box center [569, 245] width 296 height 15
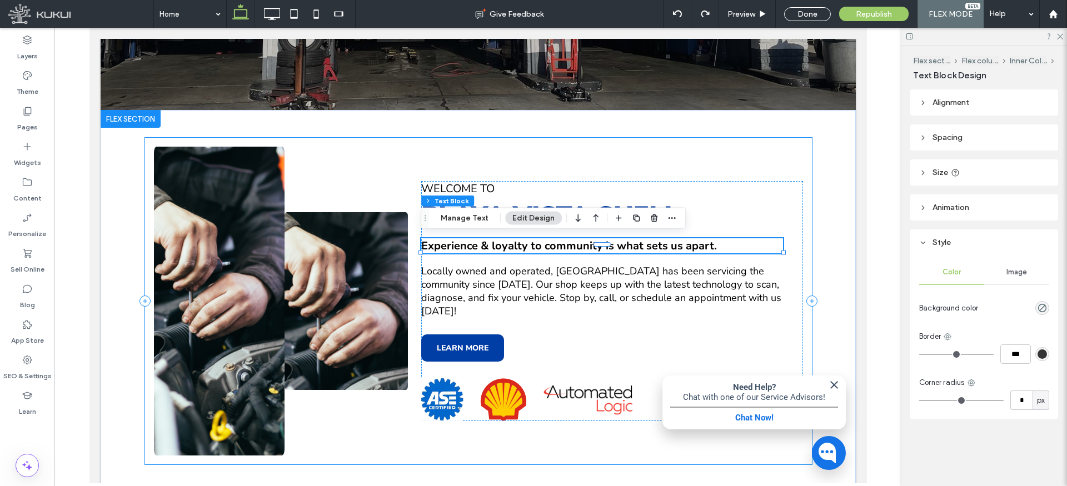
drag, startPoint x: 534, startPoint y: 144, endPoint x: 524, endPoint y: 150, distance: 11.9
click at [534, 144] on div "welcome to Playa vista SHELL Experience & loyalty to community is what sets us …" at bounding box center [477, 301] width 667 height 327
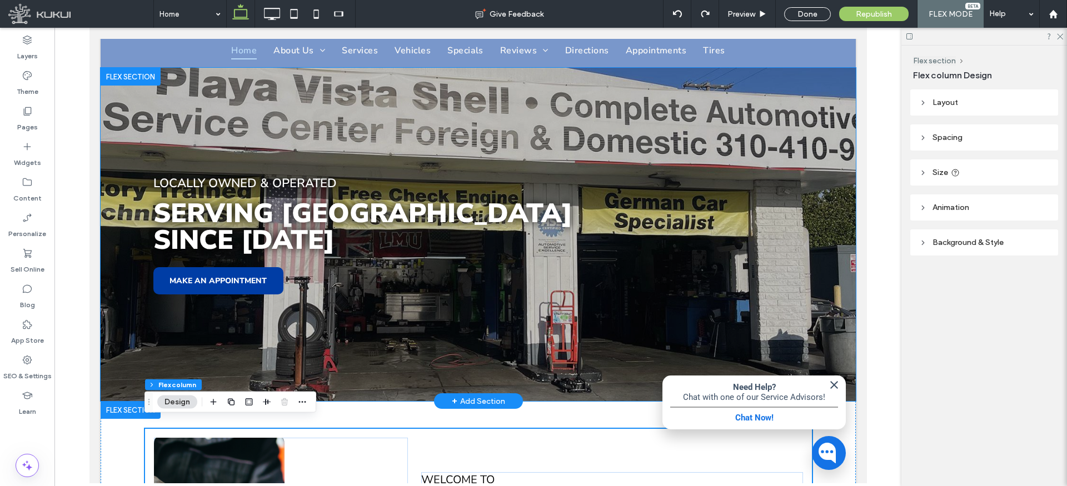
scroll to position [89, 0]
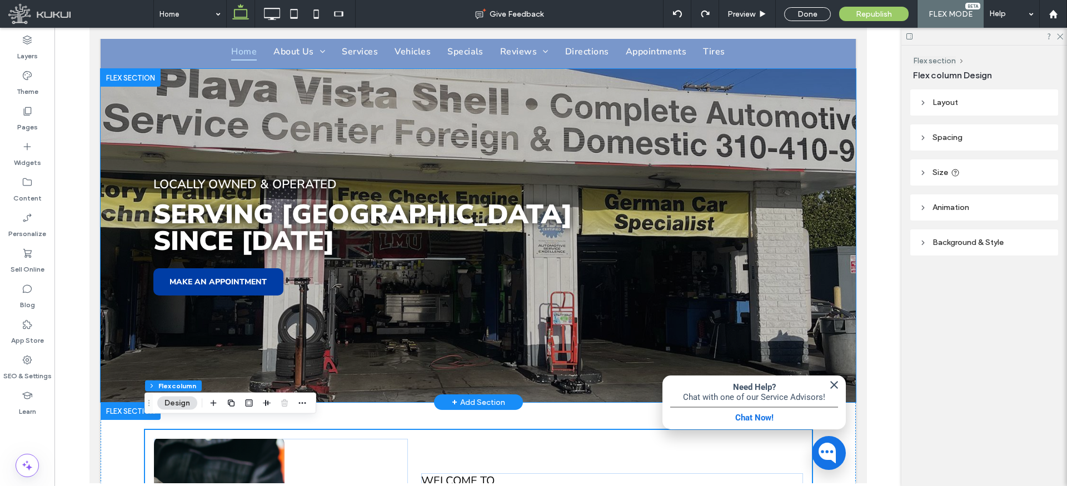
click at [225, 223] on span "Since 1991" at bounding box center [243, 241] width 181 height 37
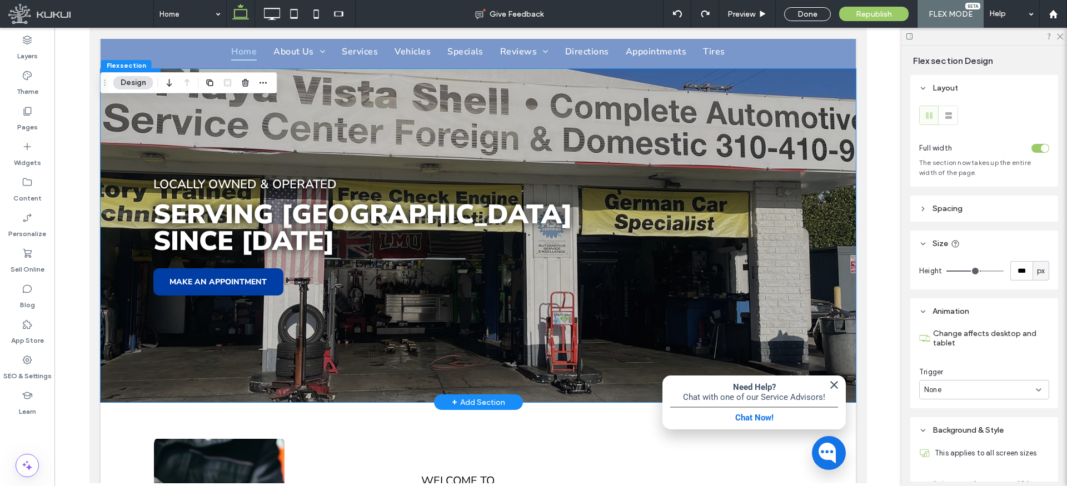
click at [240, 206] on span "Serving playa vista" at bounding box center [362, 214] width 419 height 37
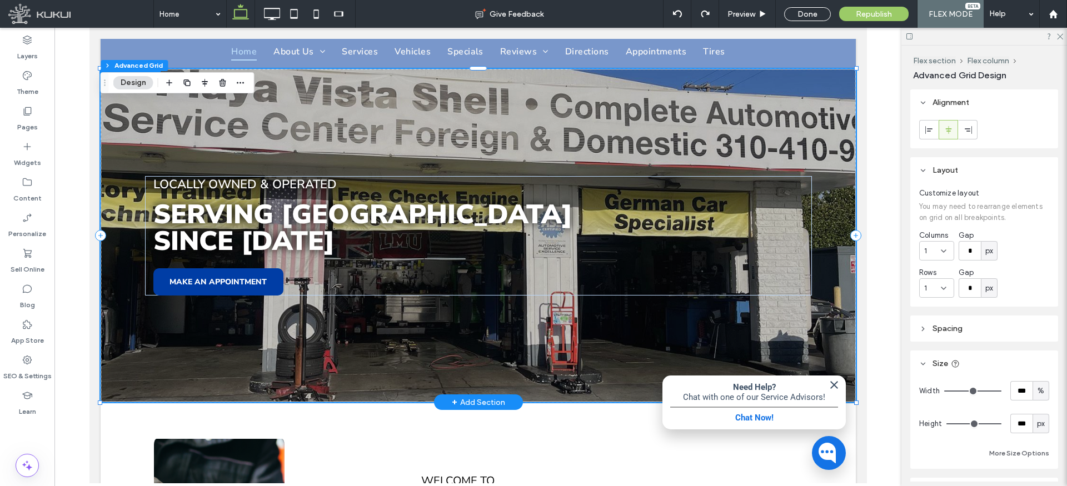
click at [260, 207] on span "Serving playa vista" at bounding box center [362, 214] width 419 height 37
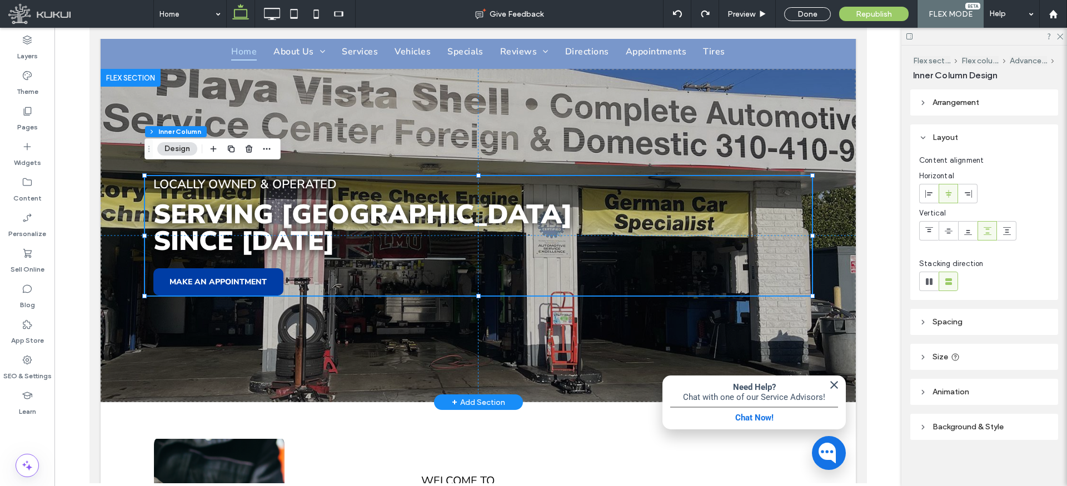
click at [282, 210] on span "Serving playa vista" at bounding box center [362, 214] width 419 height 37
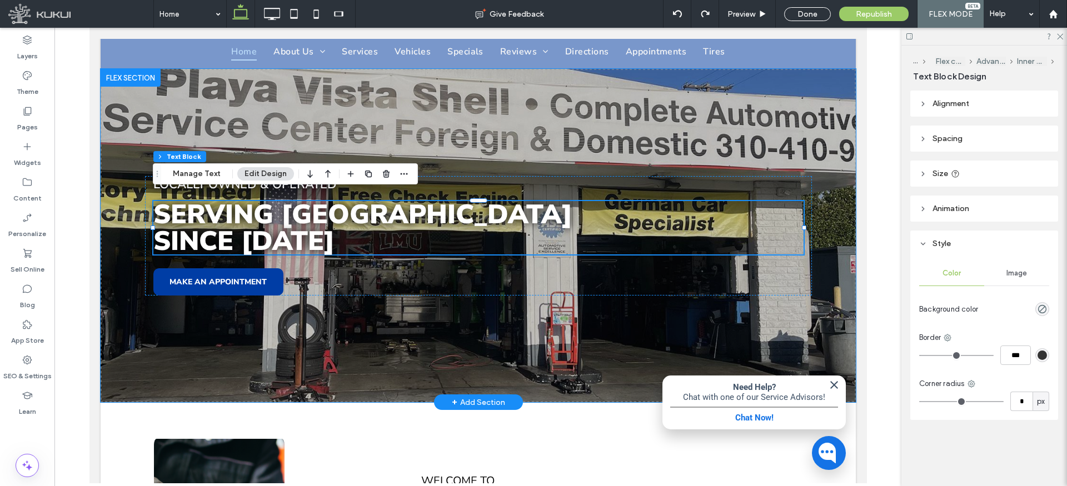
click at [303, 230] on span "Since 1991" at bounding box center [243, 241] width 181 height 37
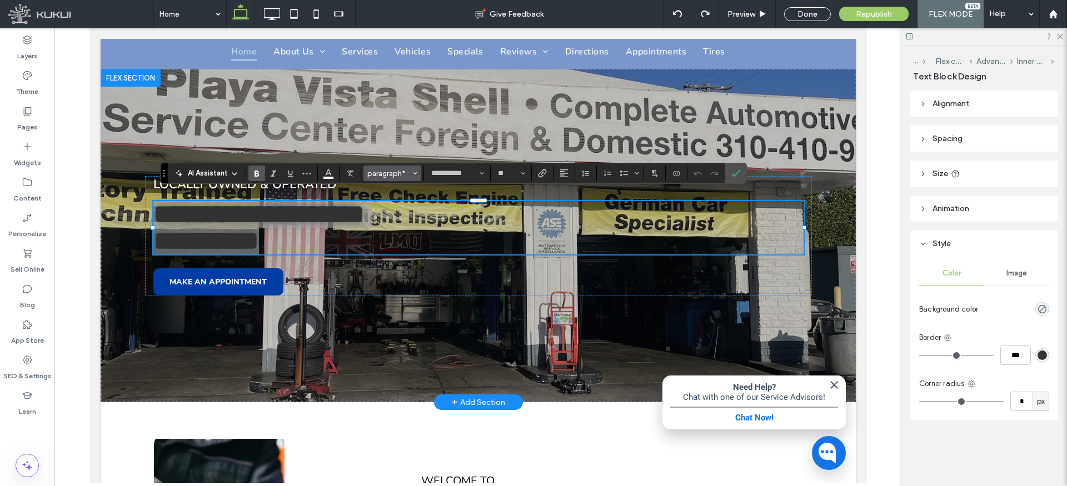
click at [415, 172] on icon "Styles" at bounding box center [415, 173] width 4 height 4
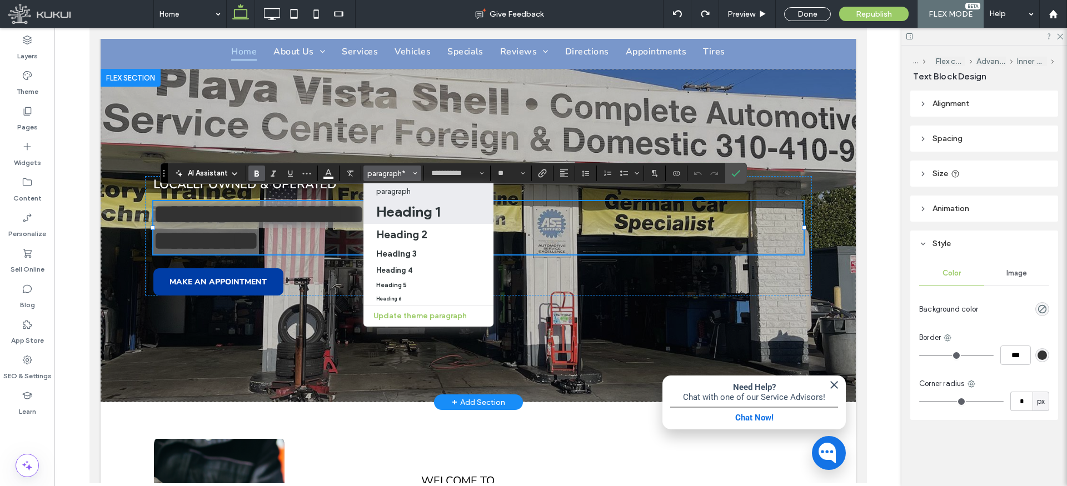
click at [411, 213] on h1 "Heading 1" at bounding box center [408, 212] width 64 height 18
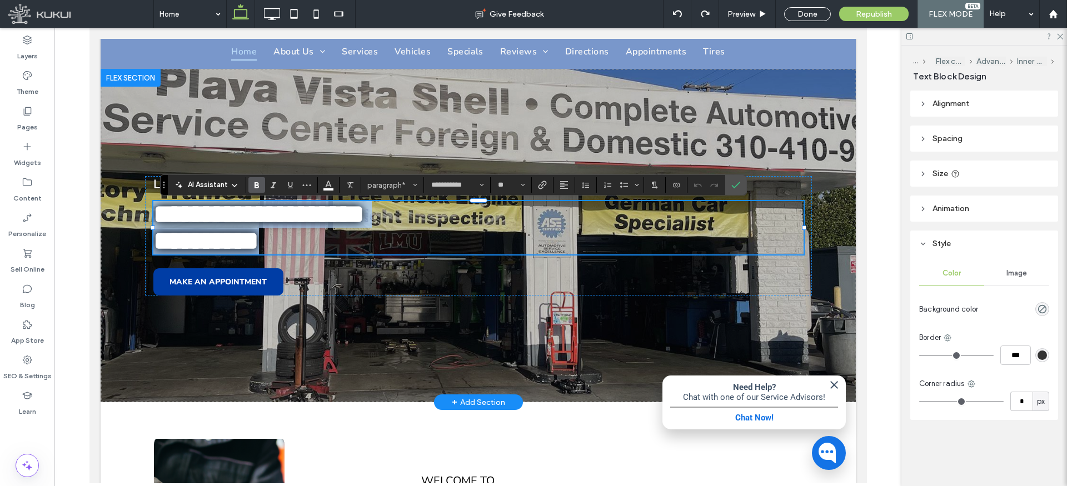
scroll to position [78, 0]
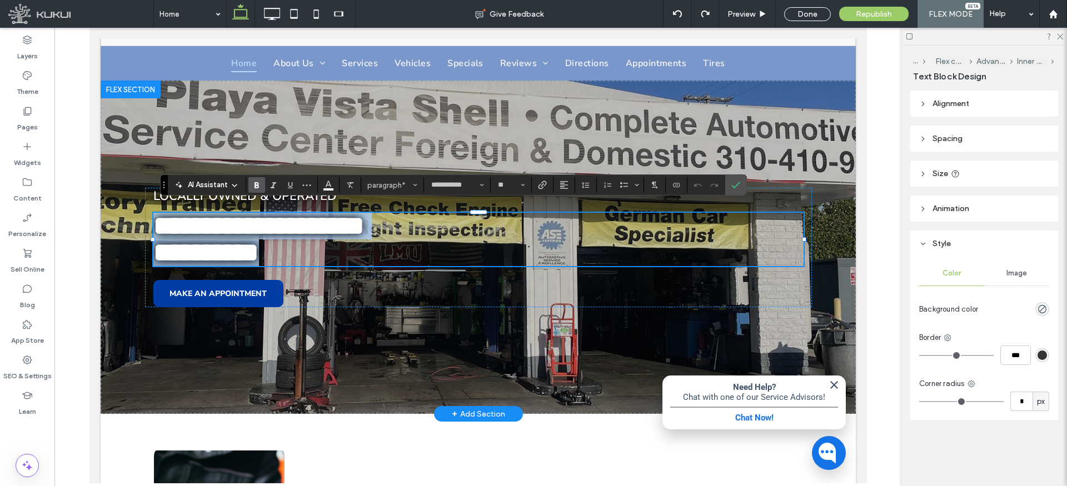
type input "**"
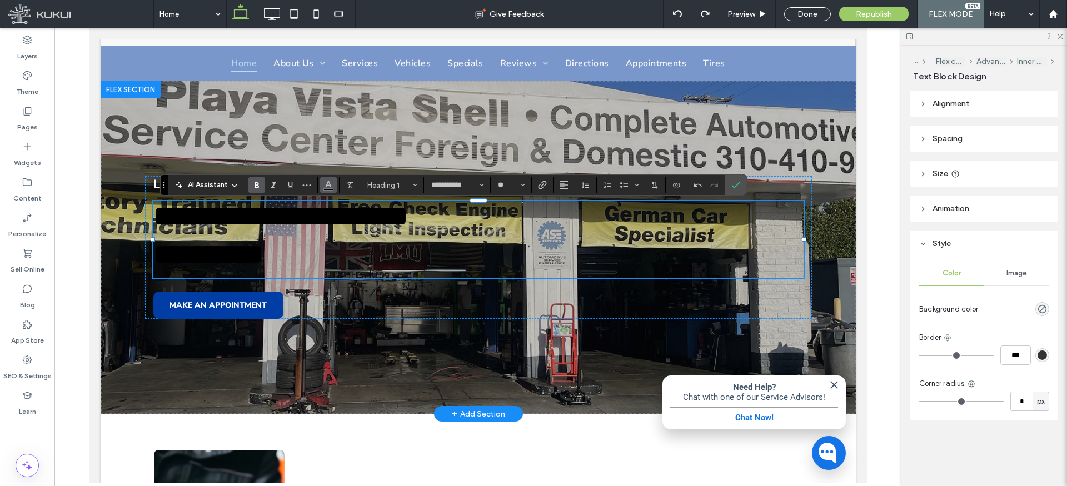
click at [327, 186] on icon "Color" at bounding box center [328, 184] width 9 height 9
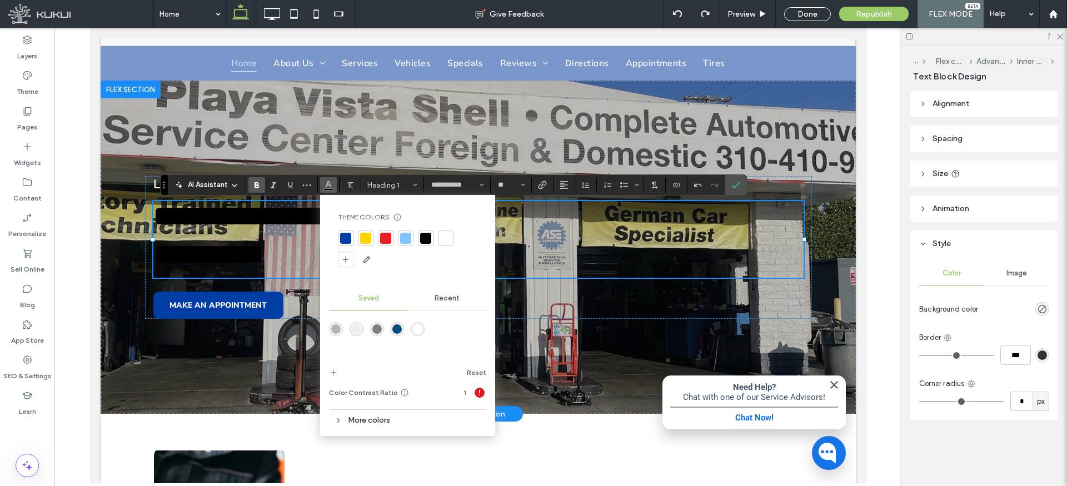
click at [416, 326] on div "rgba(255,255,255,1)" at bounding box center [417, 329] width 9 height 9
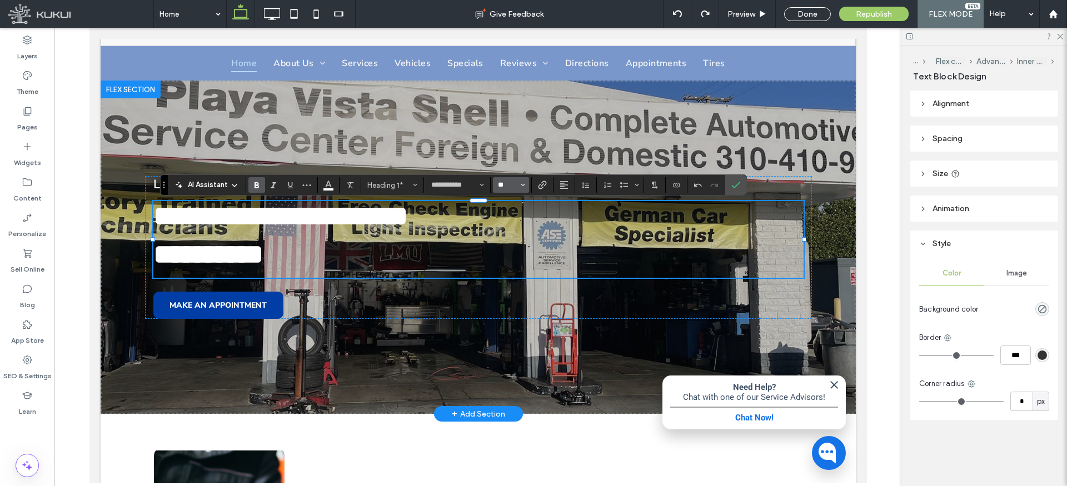
click at [510, 185] on input "**" at bounding box center [508, 185] width 22 height 9
type input "**"
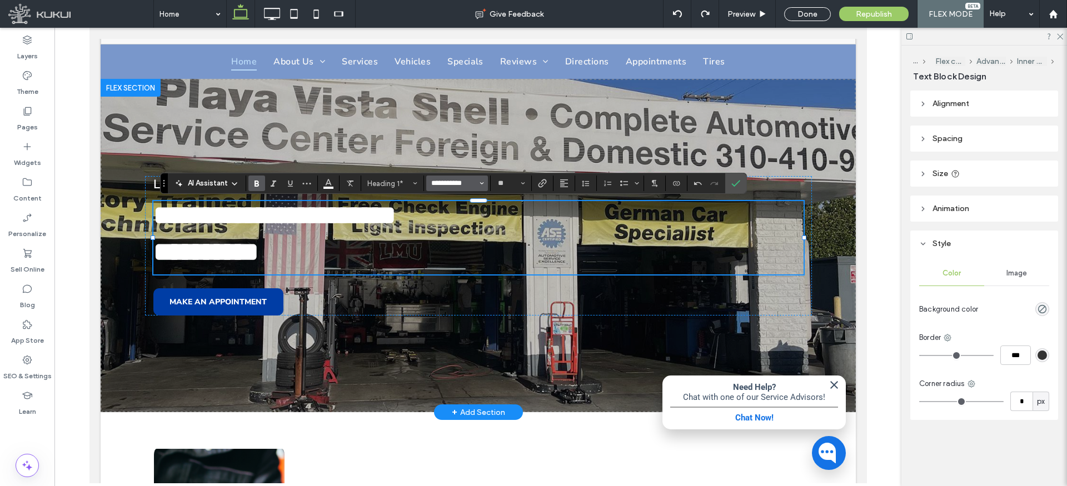
click at [475, 186] on input "**********" at bounding box center [453, 183] width 47 height 9
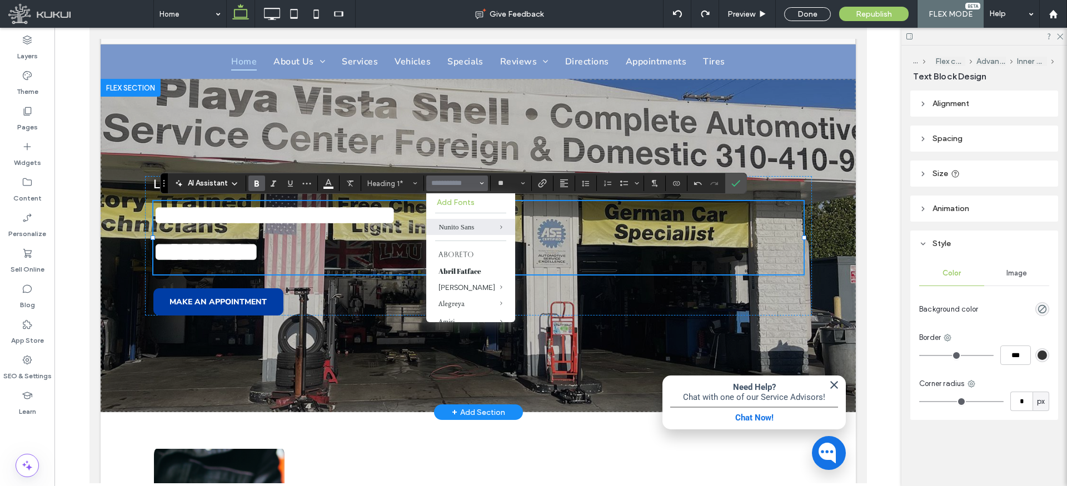
type input "*"
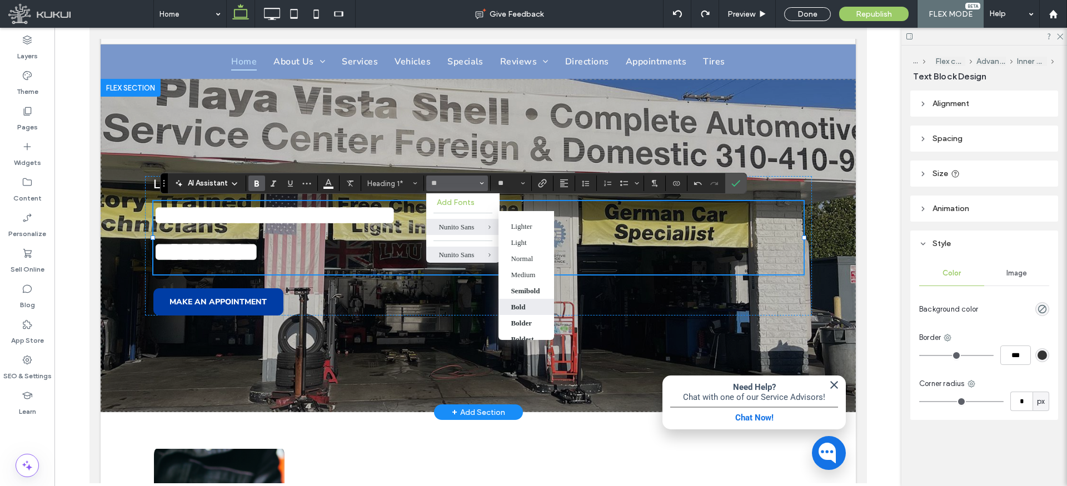
click at [482, 226] on span "Nunito Sans" at bounding box center [481, 227] width 37 height 16
type input "**********"
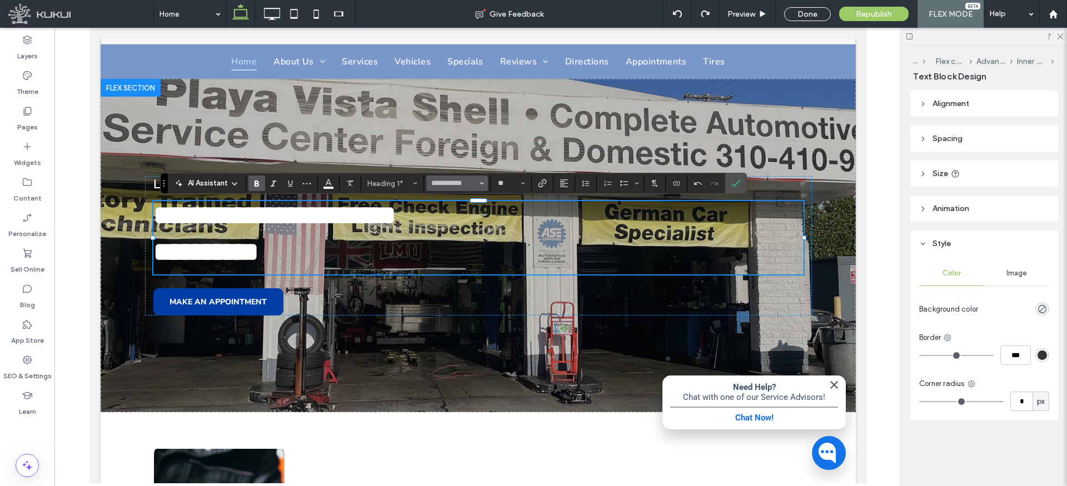
click at [474, 185] on input "**********" at bounding box center [453, 183] width 47 height 9
type input "*"
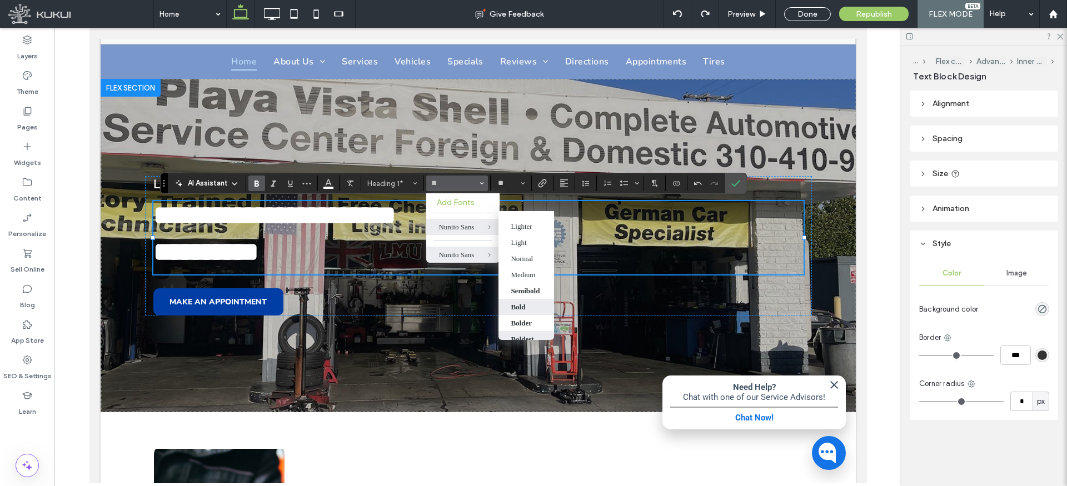
click at [522, 335] on div "Boldest" at bounding box center [522, 339] width 23 height 9
type input "**********"
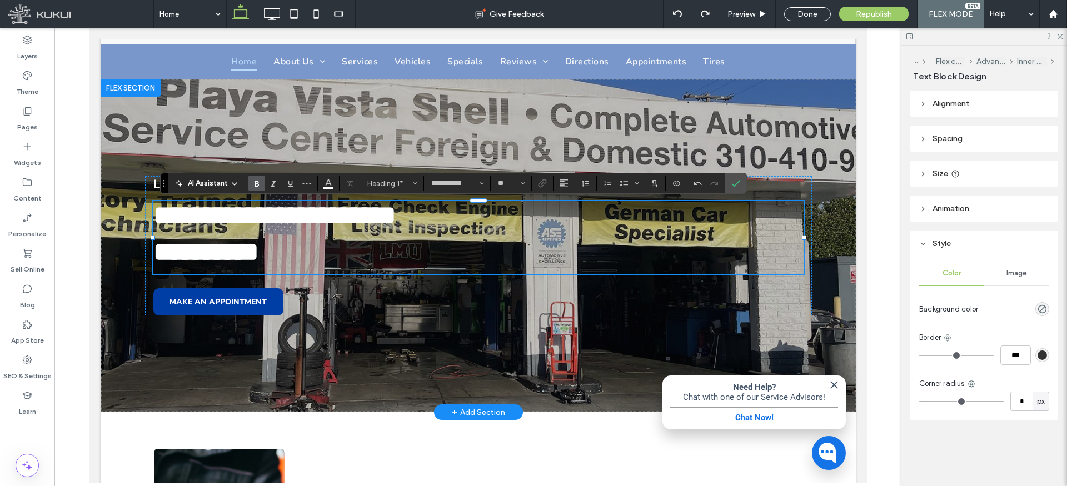
click at [396, 212] on span "**********" at bounding box center [274, 215] width 243 height 26
click at [250, 211] on span "**********" at bounding box center [264, 215] width 222 height 26
click at [736, 184] on use "Confirm" at bounding box center [735, 183] width 9 height 7
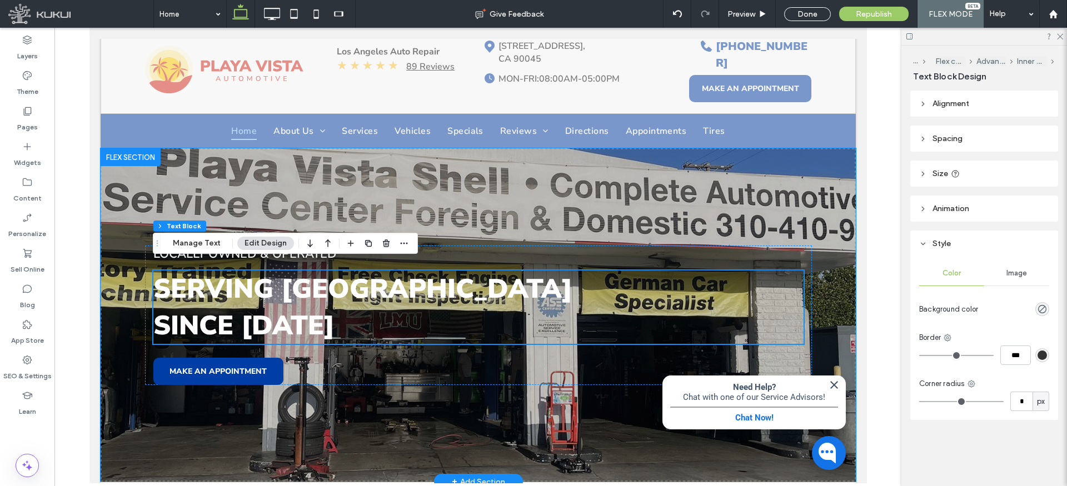
scroll to position [0, 0]
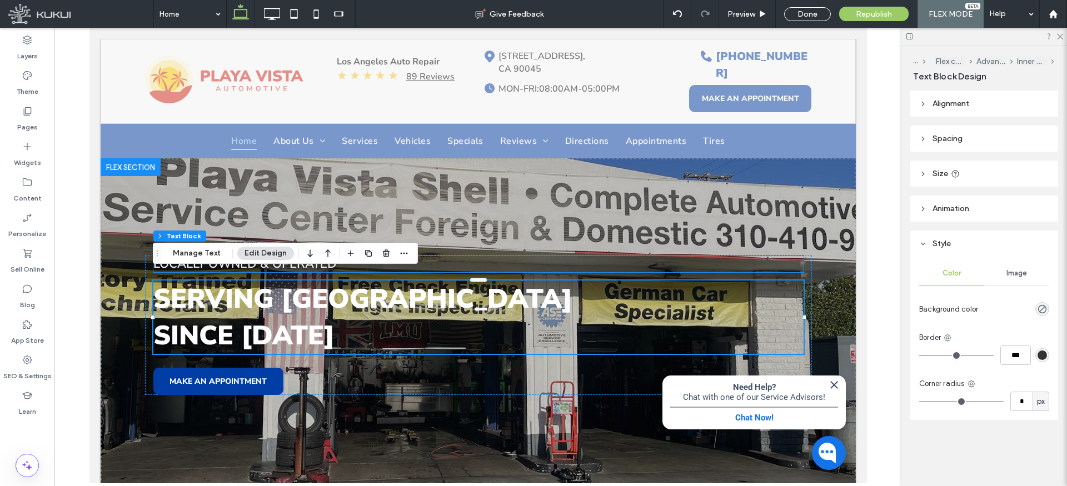
click at [508, 256] on p "Locally owned & Operated" at bounding box center [478, 264] width 650 height 17
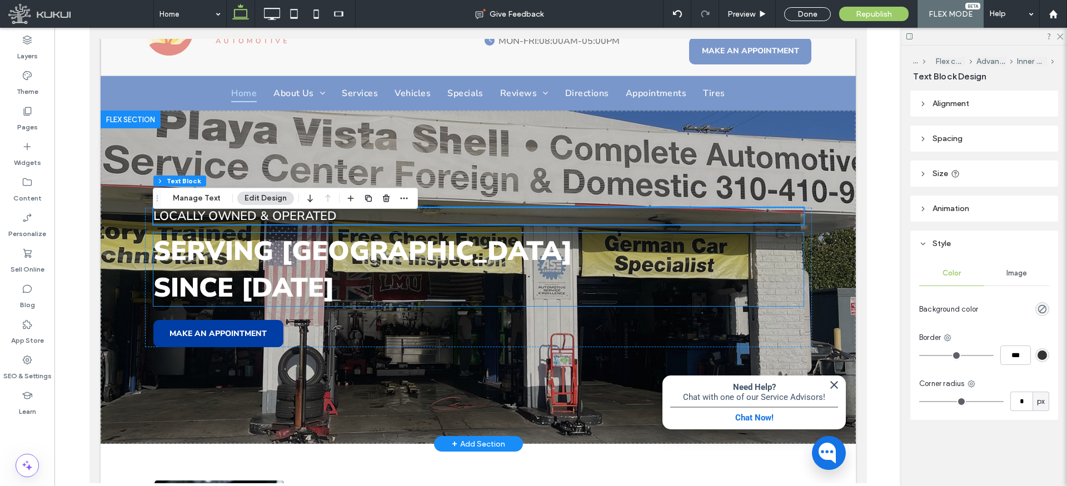
scroll to position [52, 0]
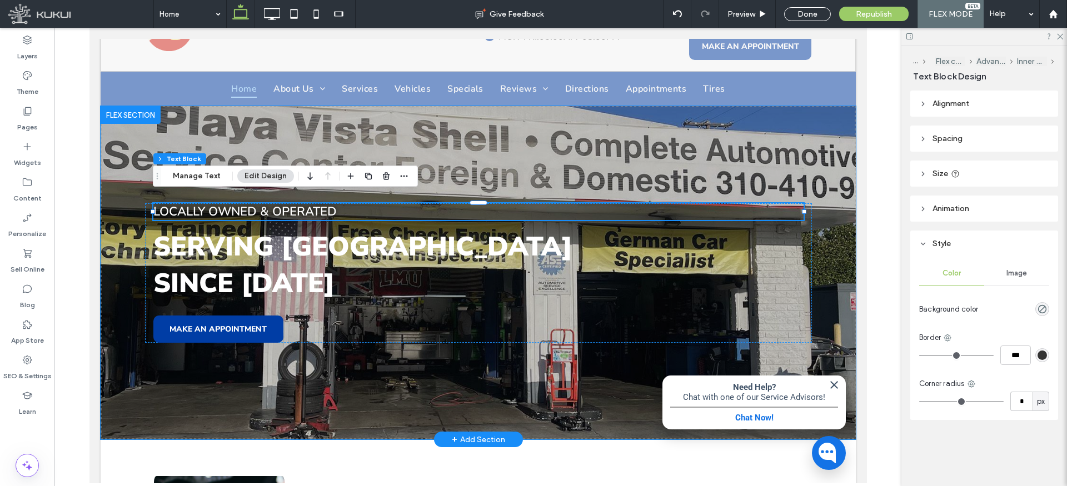
click at [524, 131] on div "Locally owned & Operated Serving playa vista Since 1991 MAKE AN APPOINTMENT" at bounding box center [477, 272] width 755 height 333
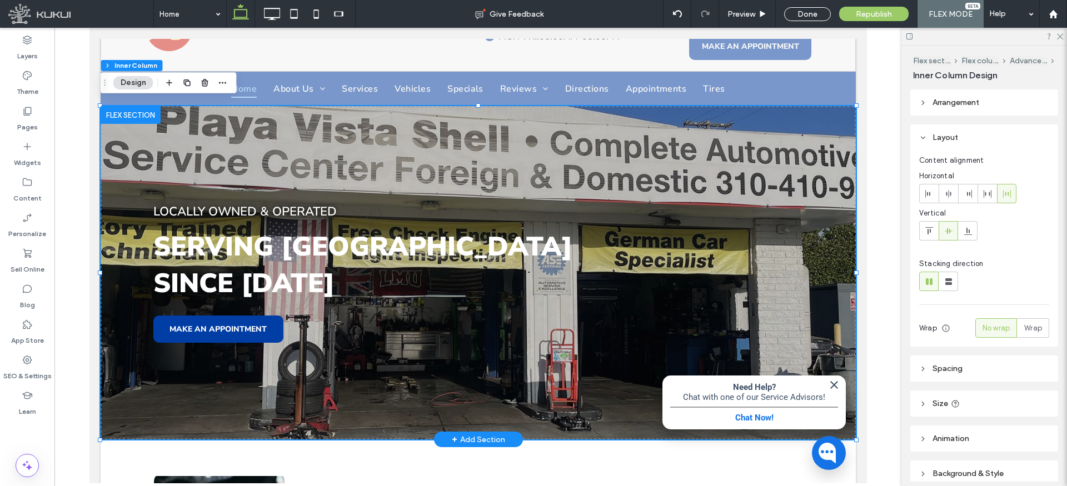
type input "**"
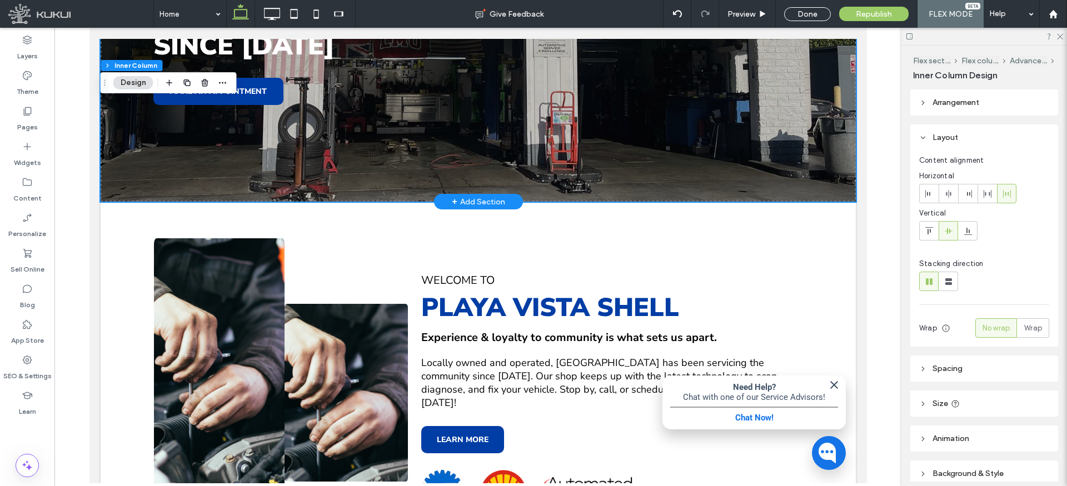
scroll to position [288, 0]
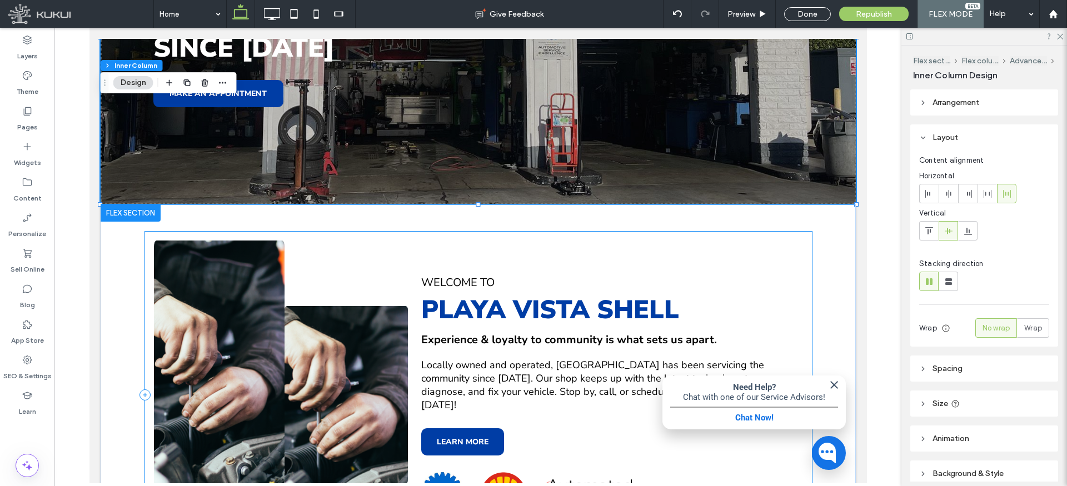
click at [510, 232] on div "welcome to Playa vista SHELL Experience & loyalty to community is what sets us …" at bounding box center [477, 395] width 667 height 327
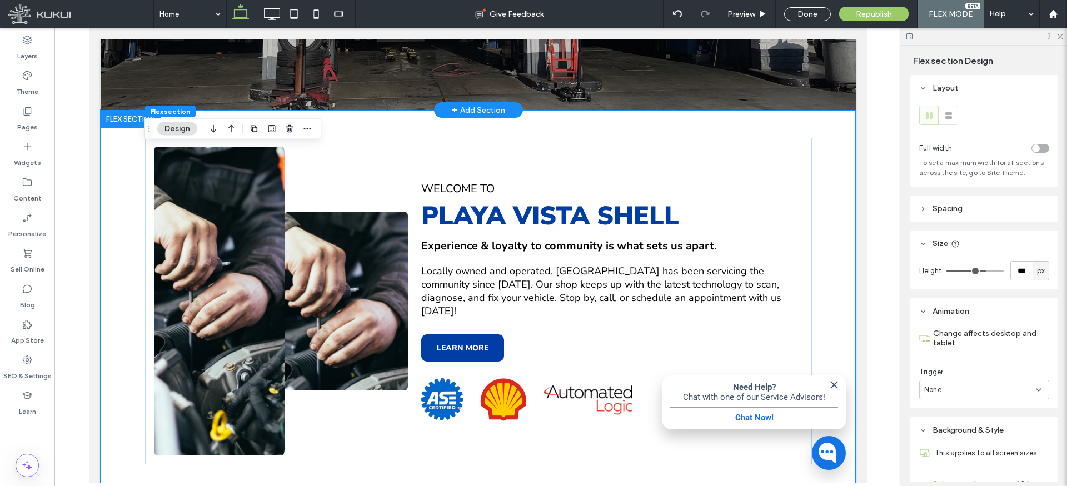
scroll to position [24, 0]
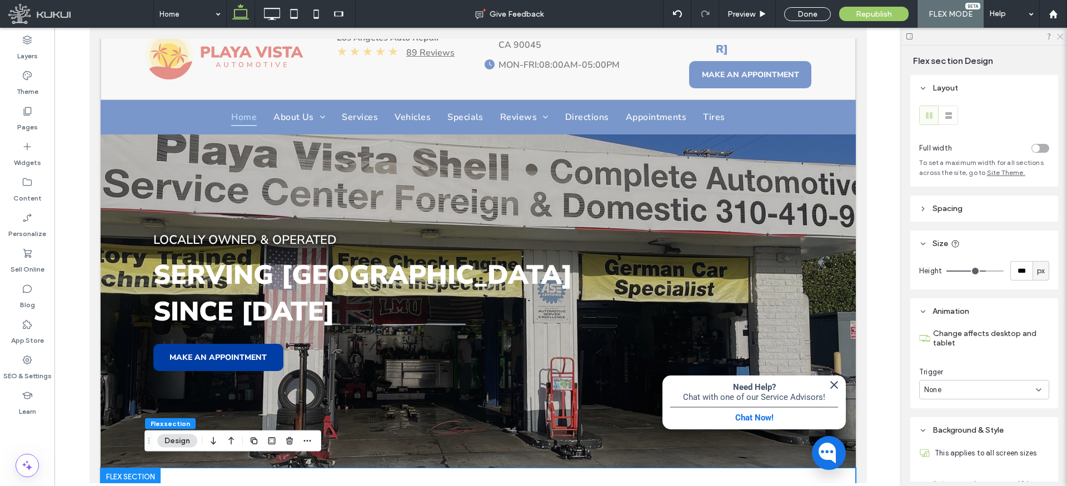
click at [1060, 36] on icon at bounding box center [1059, 35] width 7 height 7
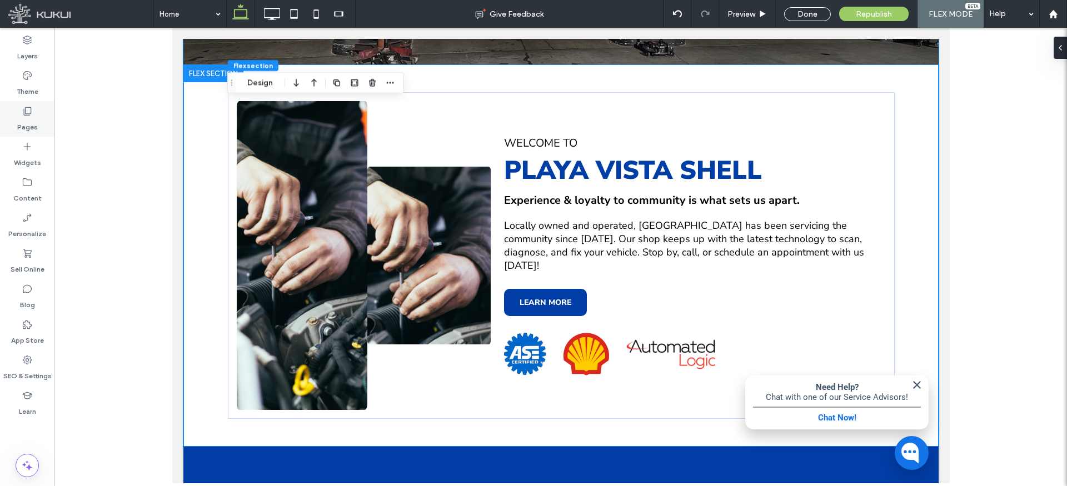
scroll to position [0, 0]
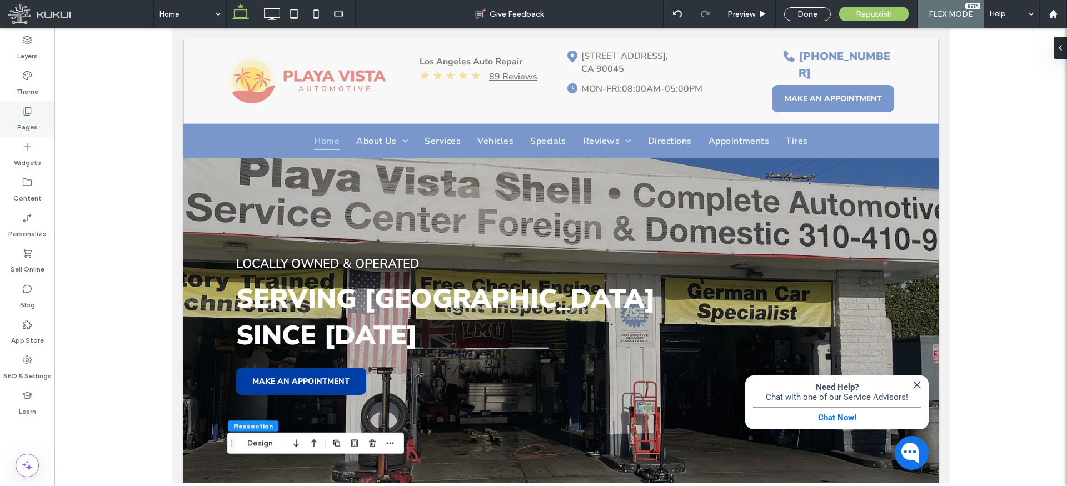
click at [29, 123] on label "Pages" at bounding box center [27, 125] width 21 height 16
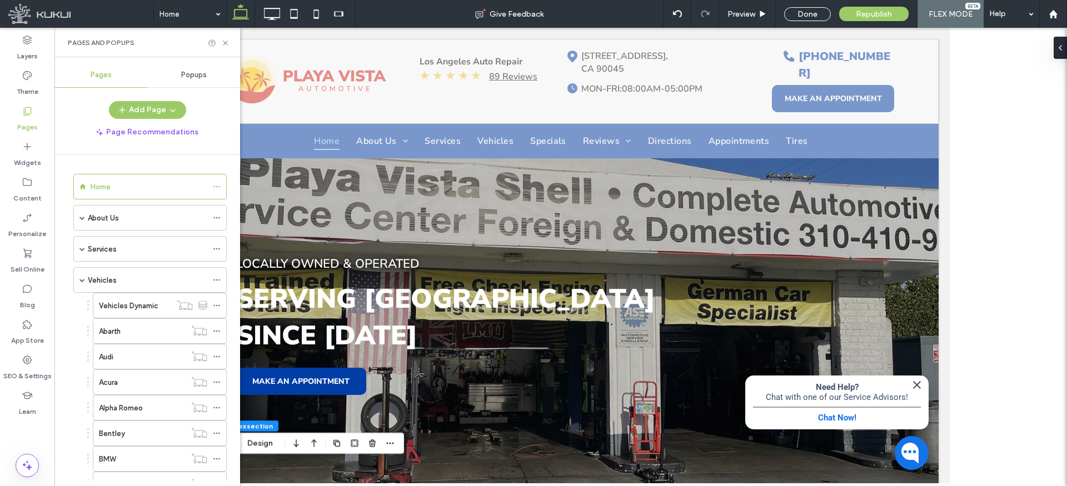
click at [108, 215] on label "About Us" at bounding box center [103, 217] width 31 height 19
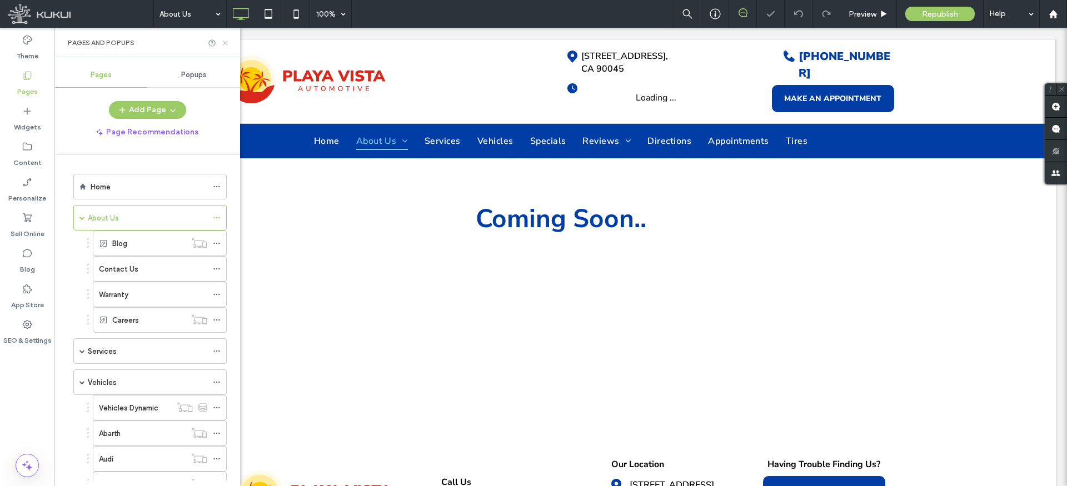
drag, startPoint x: 226, startPoint y: 42, endPoint x: 313, endPoint y: 57, distance: 88.0
click at [226, 42] on use at bounding box center [225, 43] width 4 height 4
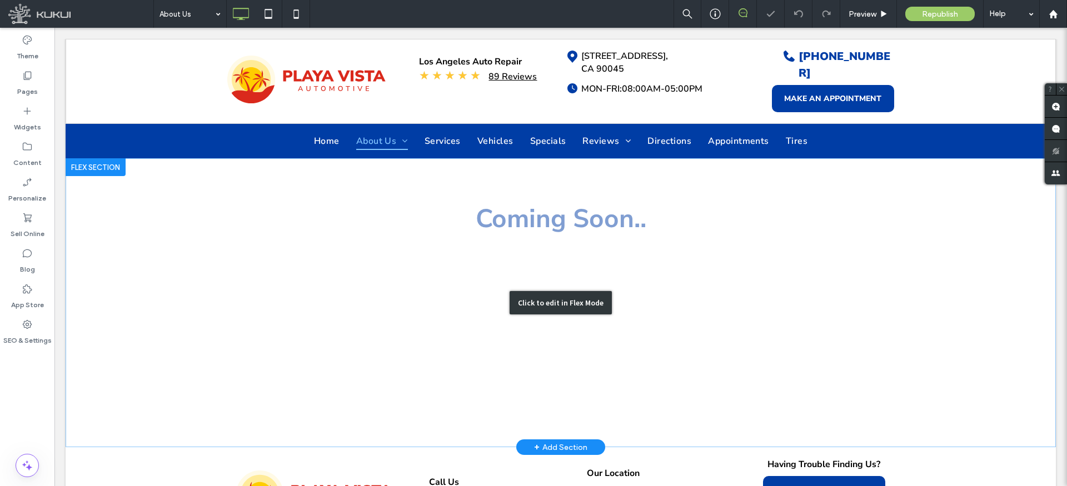
click at [547, 213] on div "Click to edit in Flex Mode" at bounding box center [561, 302] width 990 height 289
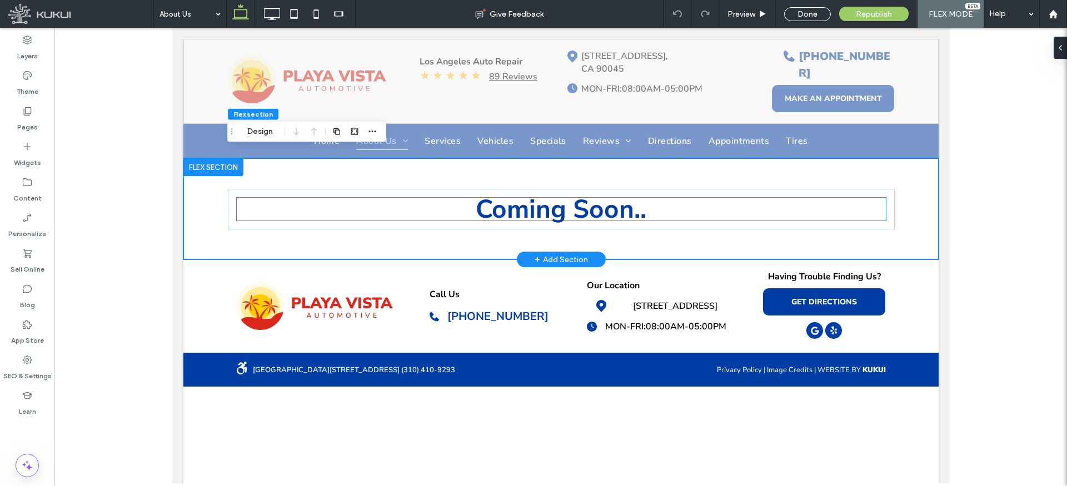
click at [535, 210] on span "Coming Soon.." at bounding box center [560, 209] width 171 height 35
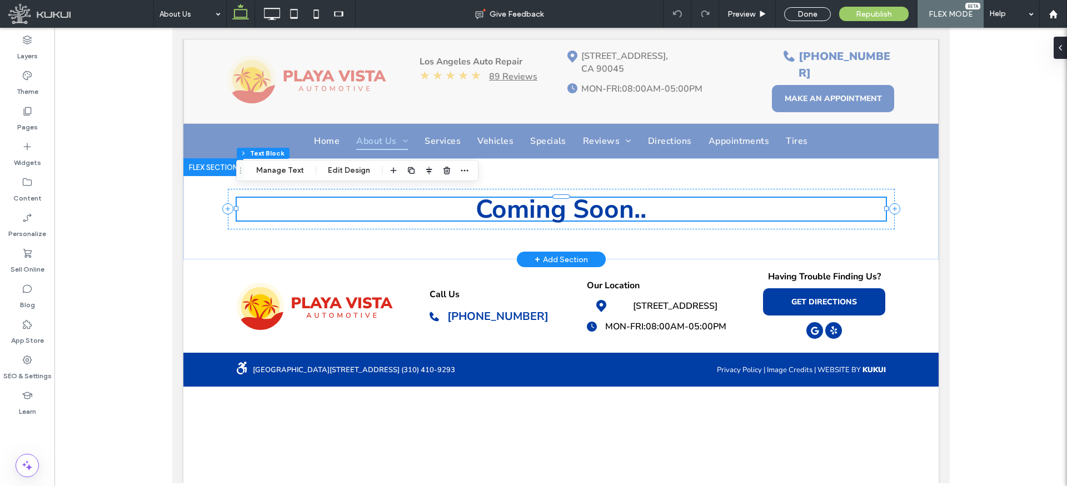
click at [531, 210] on span "Coming Soon.." at bounding box center [560, 209] width 171 height 35
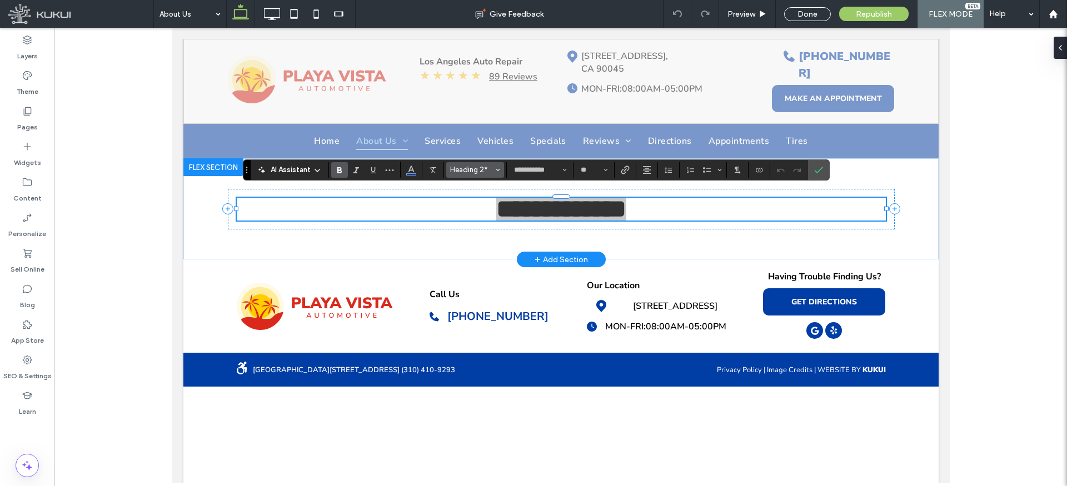
click at [496, 168] on icon "Styles" at bounding box center [498, 170] width 4 height 4
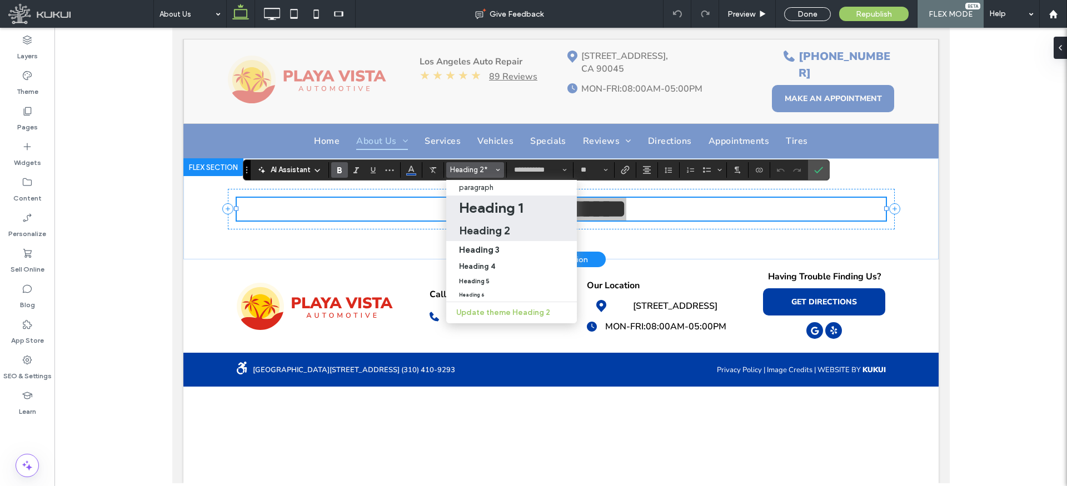
click at [493, 208] on h1 "Heading 1" at bounding box center [491, 208] width 64 height 18
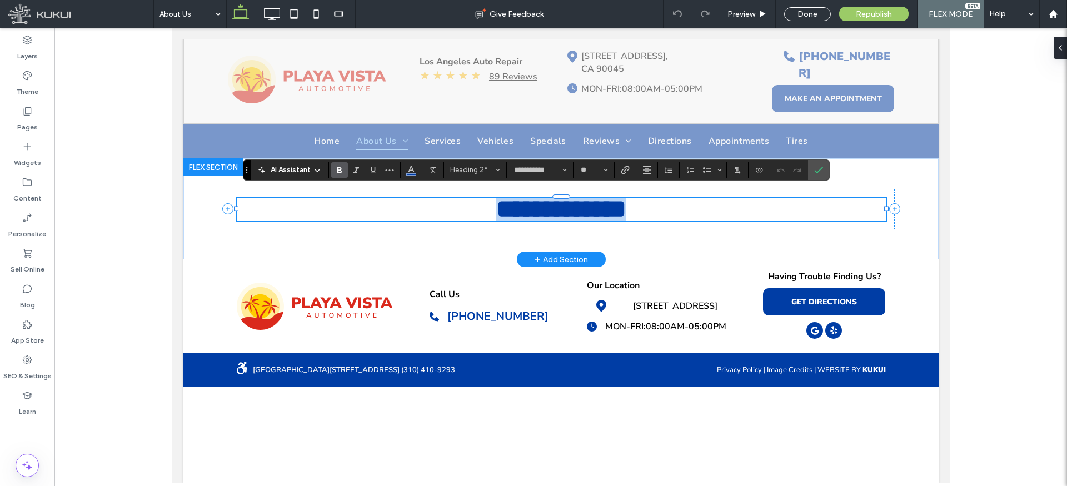
type input "**"
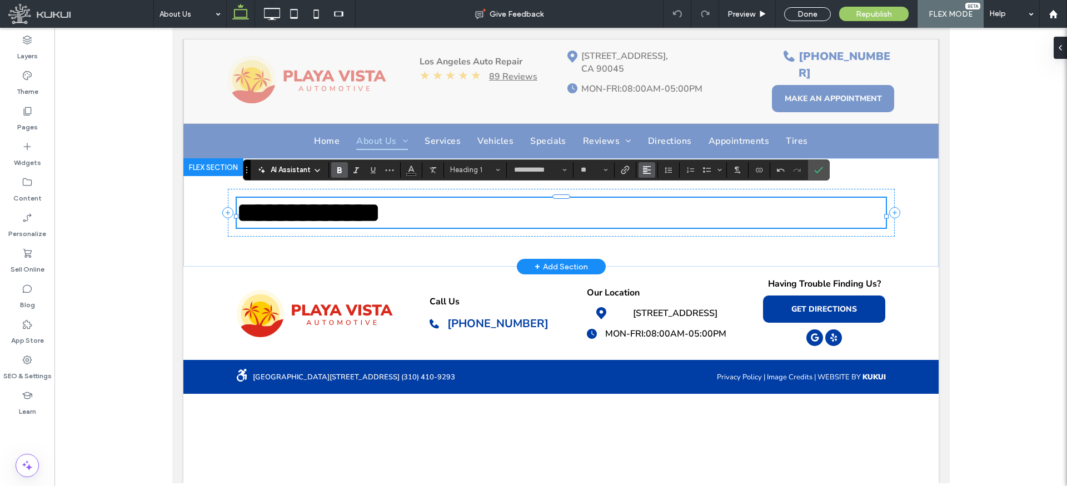
click at [645, 172] on icon "Alignment" at bounding box center [646, 170] width 9 height 9
click at [650, 202] on label "ui.textEditor.alignment.center" at bounding box center [658, 204] width 39 height 16
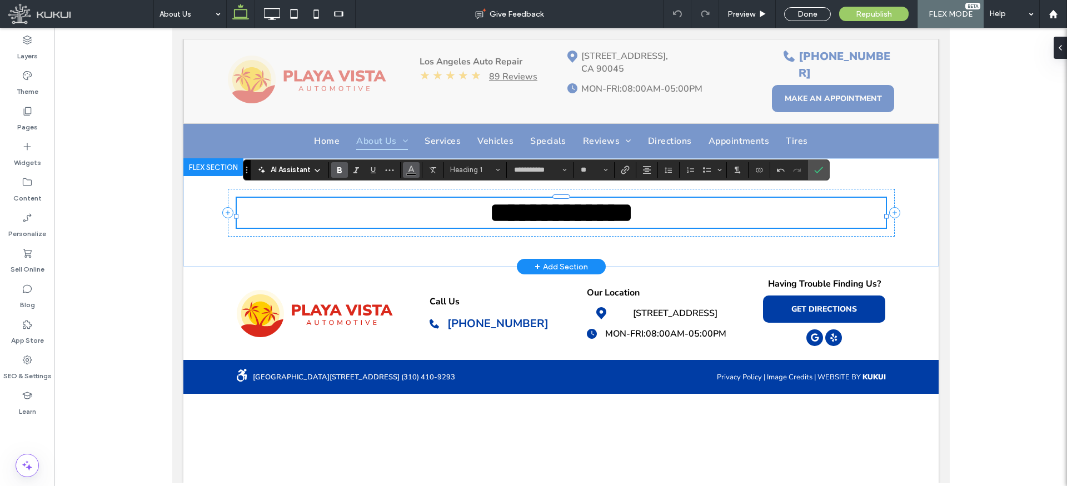
click at [408, 172] on icon "Color" at bounding box center [411, 168] width 9 height 9
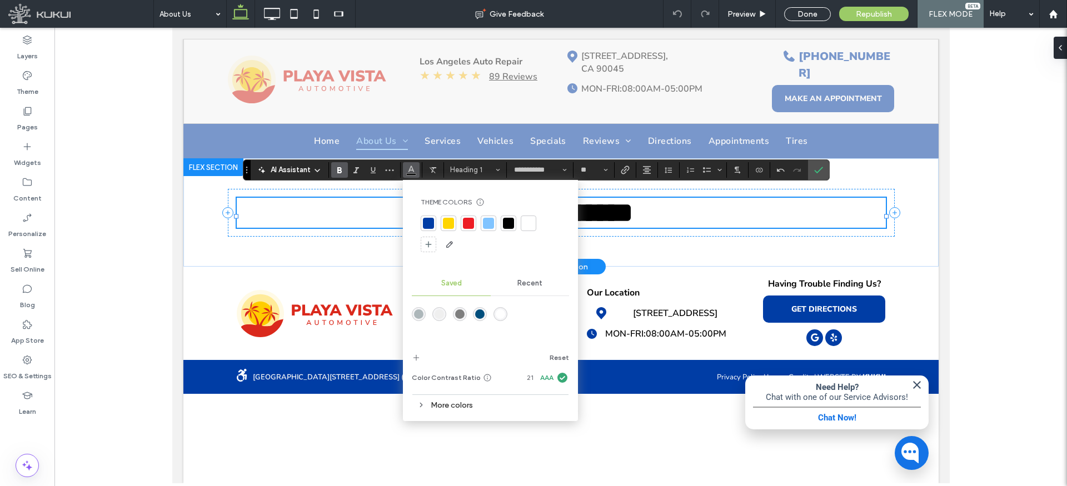
click at [432, 219] on div at bounding box center [428, 223] width 11 height 11
click at [814, 168] on icon "Confirm" at bounding box center [818, 170] width 9 height 9
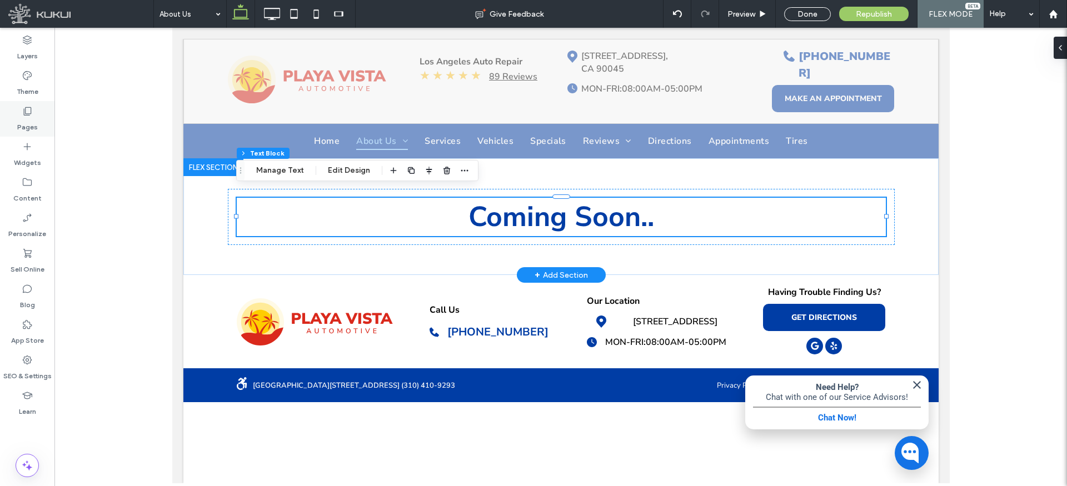
click at [29, 123] on label "Pages" at bounding box center [27, 125] width 21 height 16
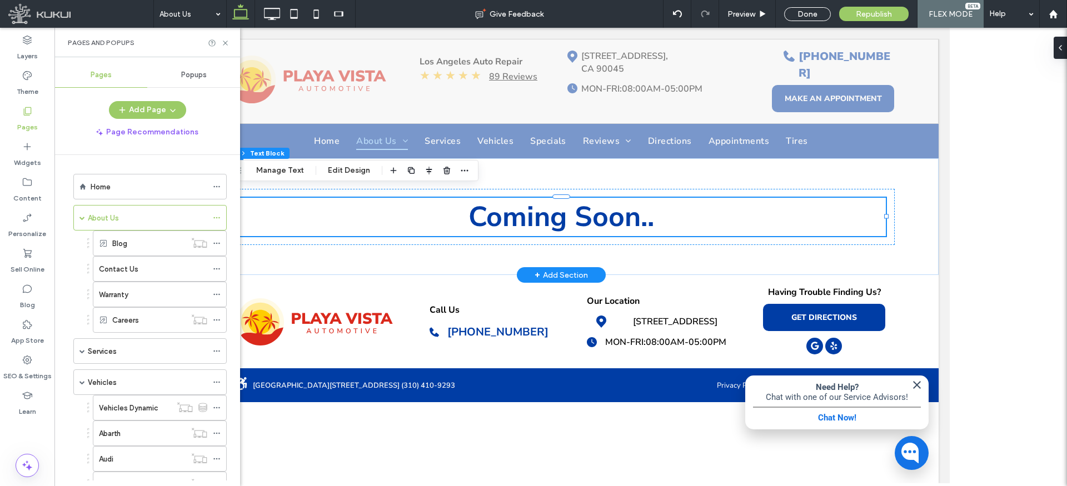
click at [134, 249] on div "Blog" at bounding box center [148, 243] width 73 height 24
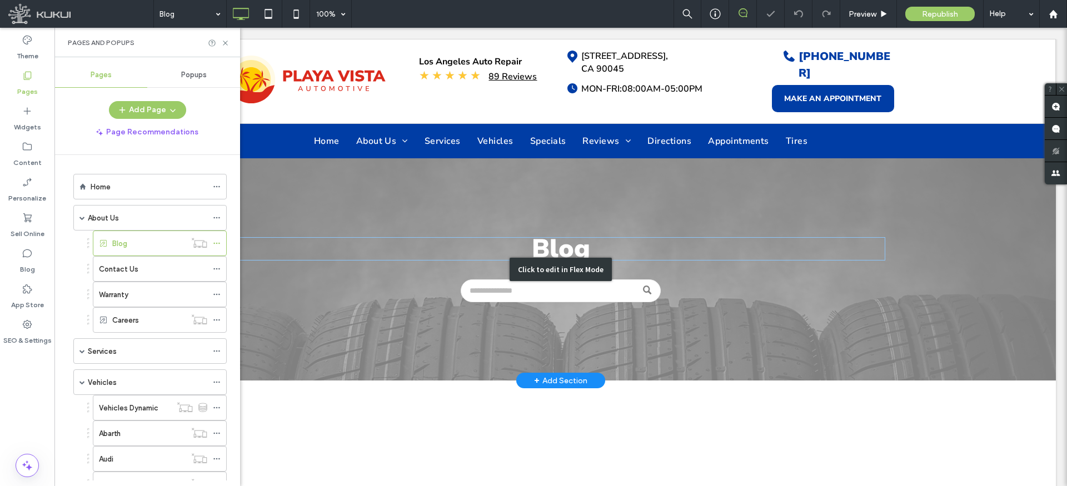
click at [552, 243] on div "Click to edit in Flex Mode" at bounding box center [561, 269] width 990 height 222
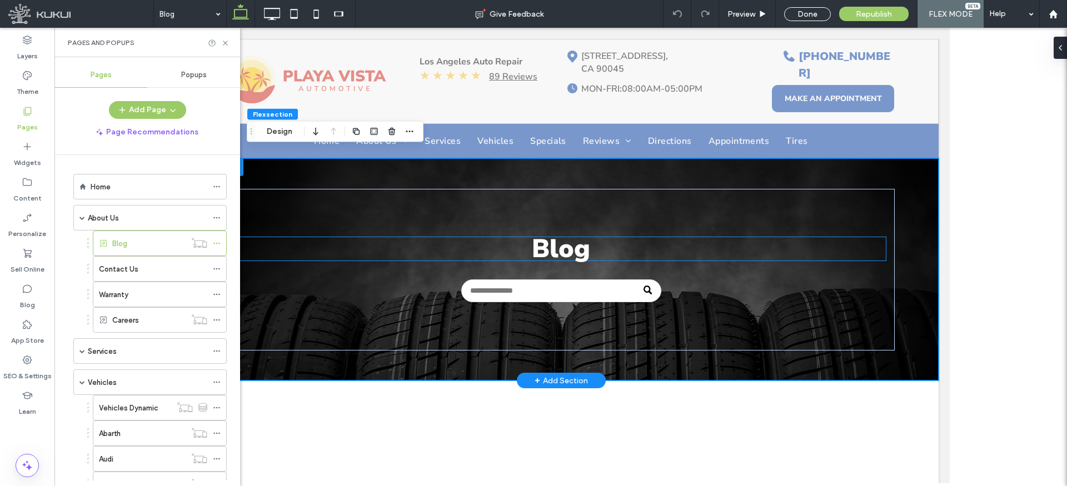
click at [547, 242] on span "Blog" at bounding box center [560, 248] width 58 height 35
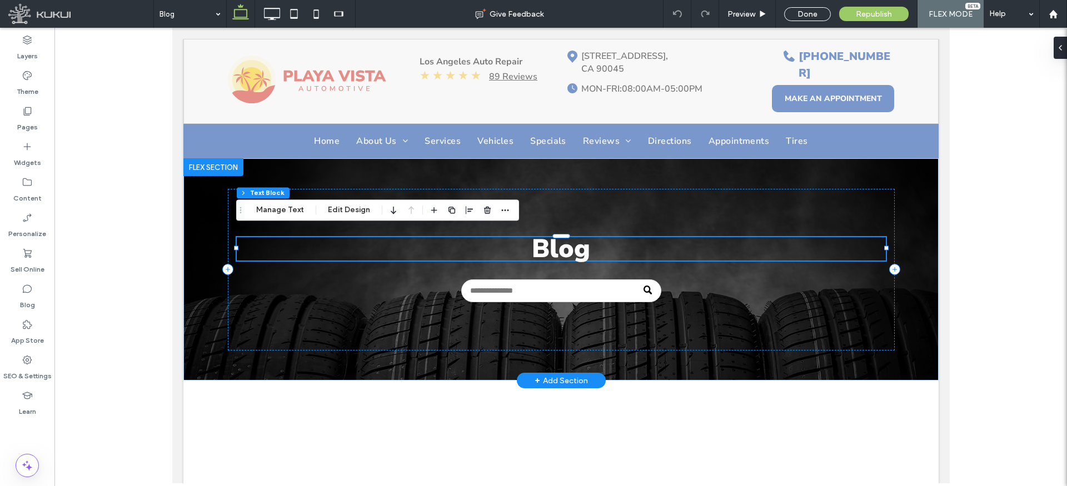
click at [547, 242] on span "Blog" at bounding box center [560, 248] width 58 height 35
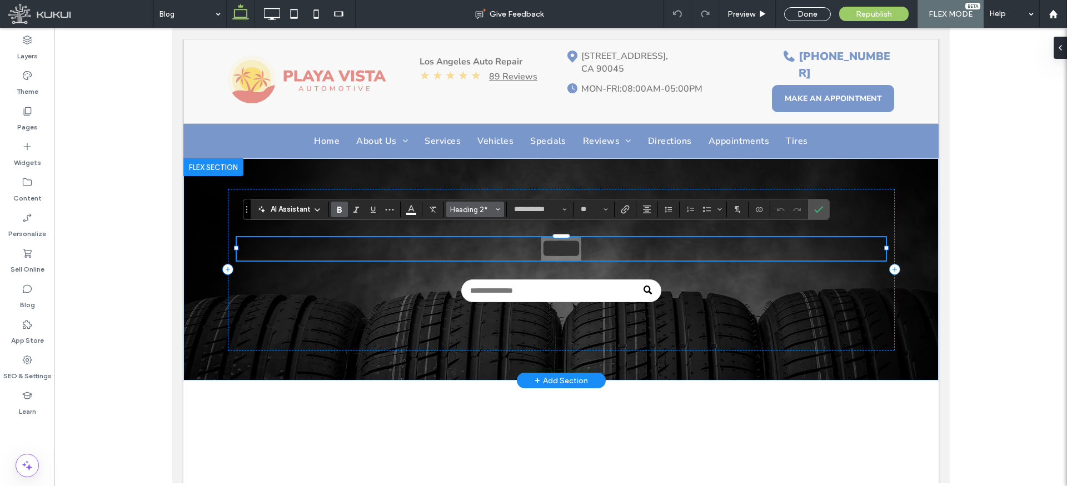
click at [497, 206] on span "Styles" at bounding box center [498, 209] width 4 height 14
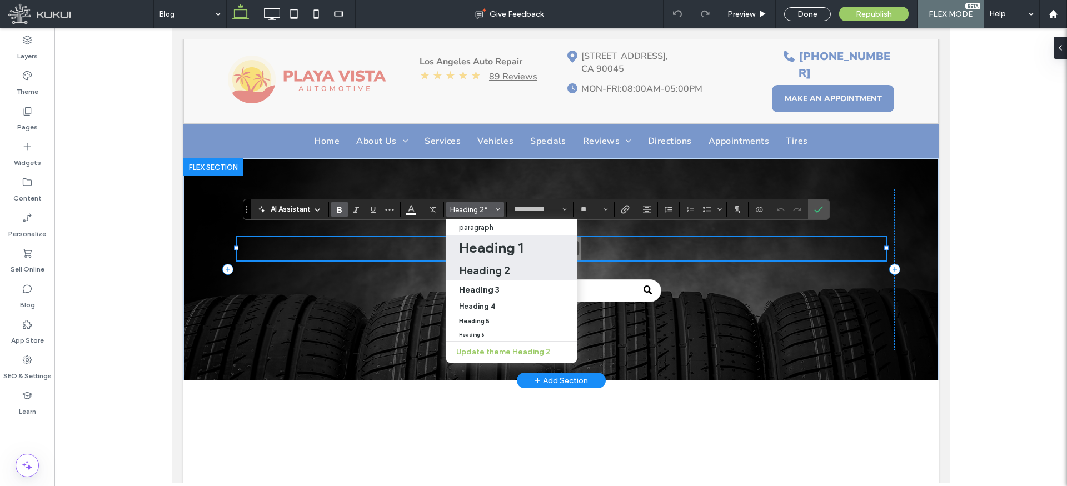
click at [487, 243] on h1 "Heading 1" at bounding box center [491, 248] width 64 height 18
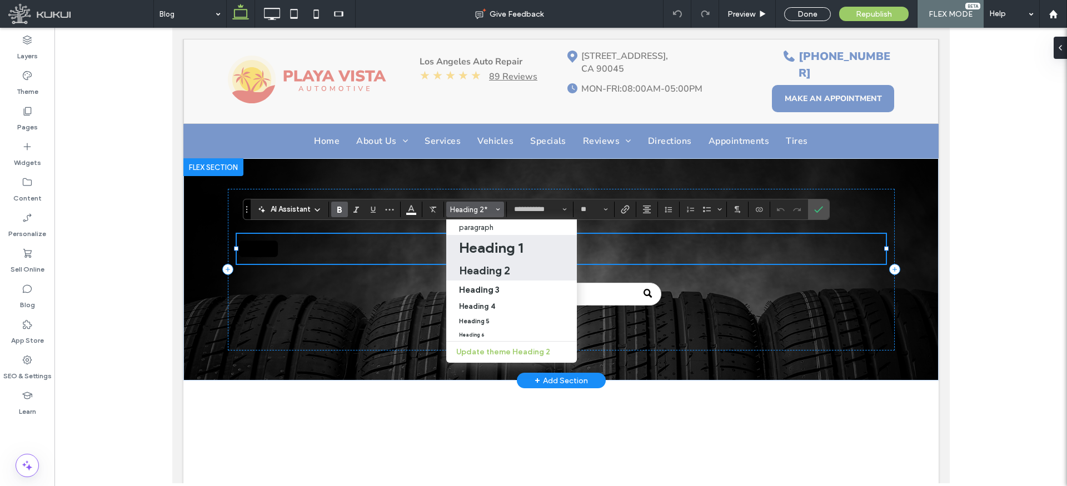
type input "**"
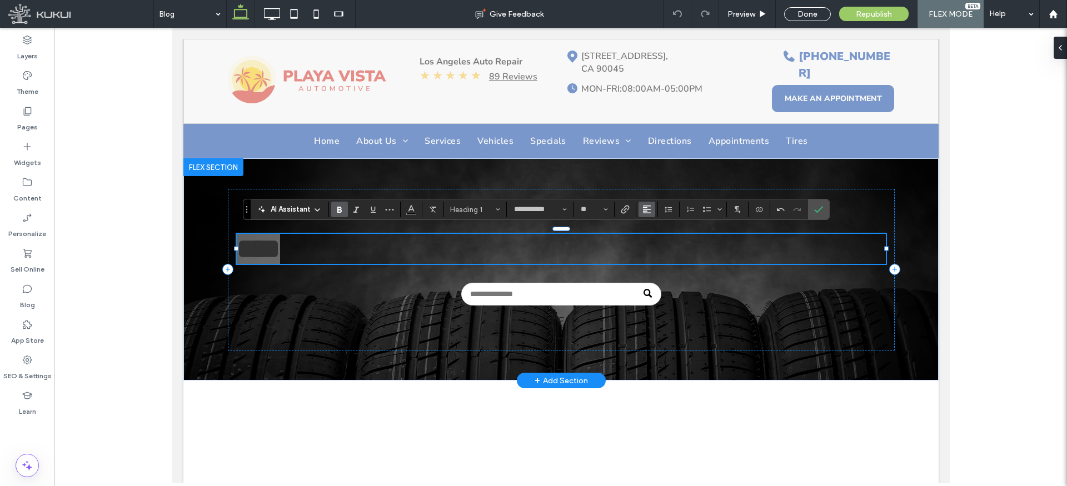
click at [644, 211] on use "Alignment" at bounding box center [647, 210] width 8 height 8
click at [649, 246] on label "ui.textEditor.alignment.center" at bounding box center [658, 244] width 39 height 16
click at [410, 209] on icon "Color" at bounding box center [411, 208] width 9 height 9
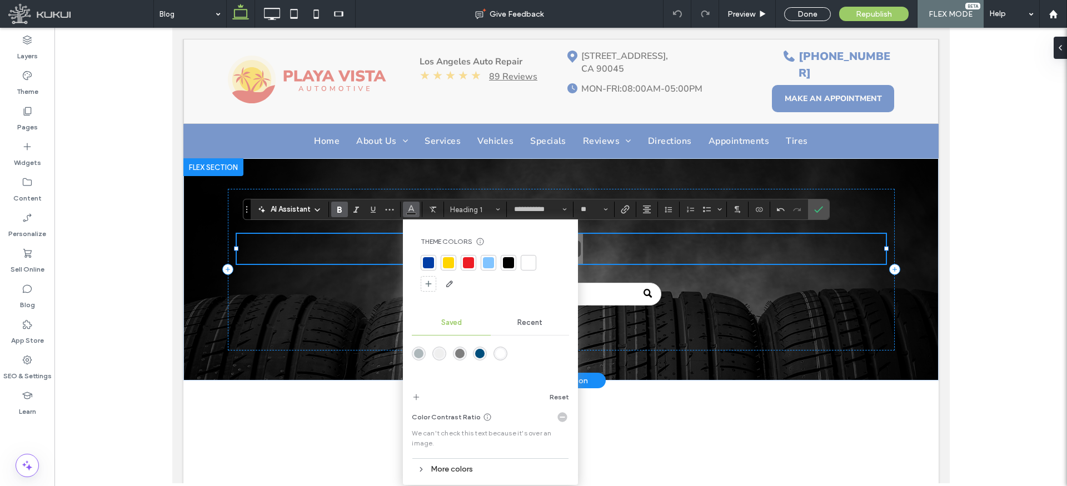
click at [502, 353] on div "rgba(255,255,255,1)" at bounding box center [500, 353] width 9 height 9
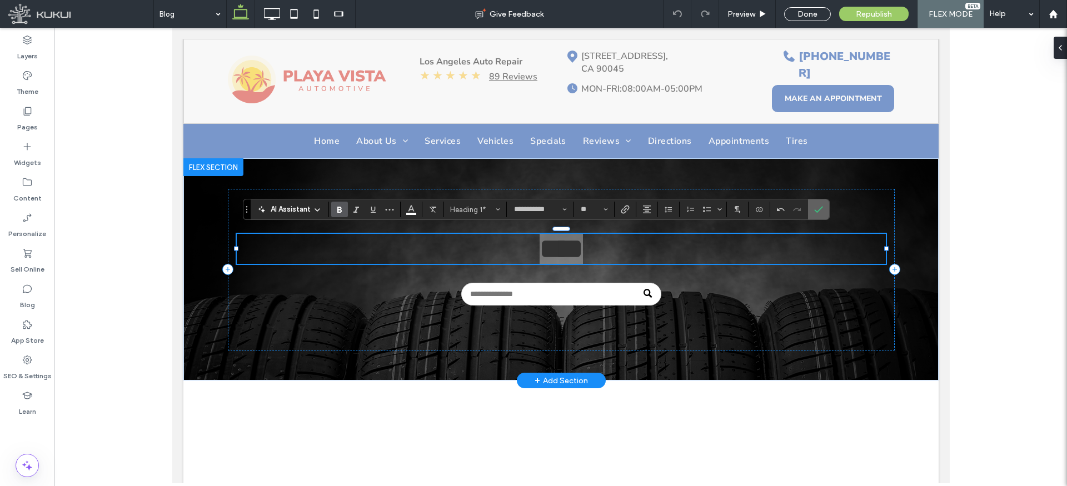
click at [818, 214] on span "Confirm" at bounding box center [816, 210] width 5 height 20
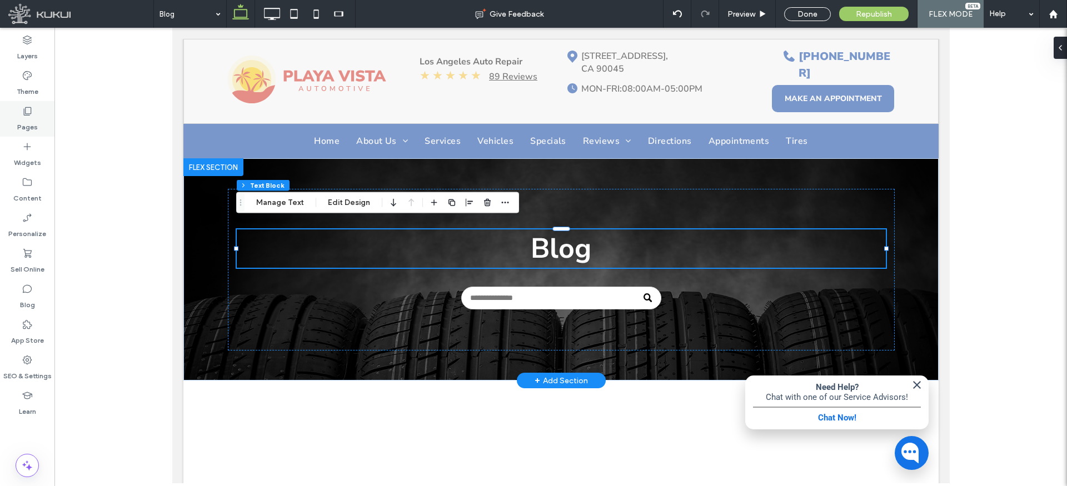
click at [35, 115] on div "Pages" at bounding box center [27, 119] width 54 height 36
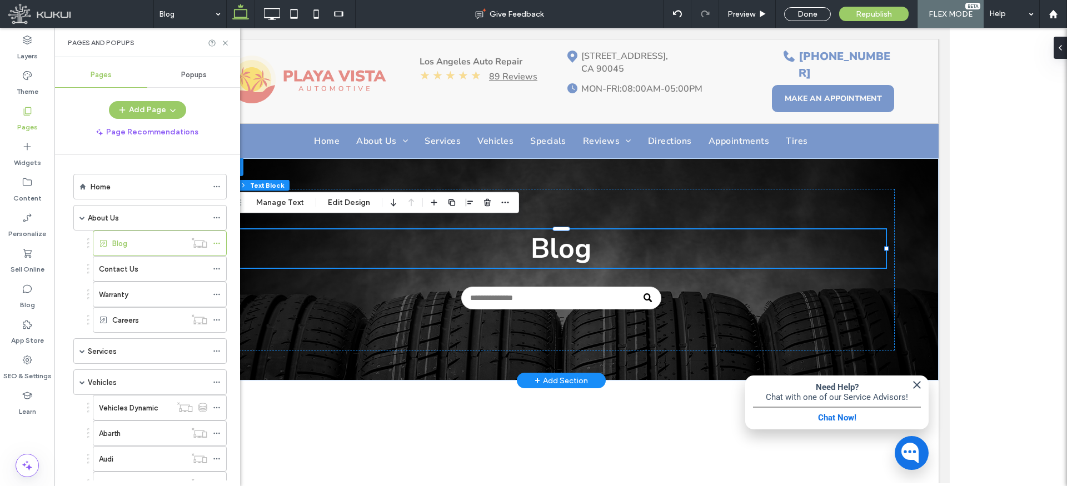
click at [130, 275] on div "Contact Us" at bounding box center [153, 269] width 108 height 24
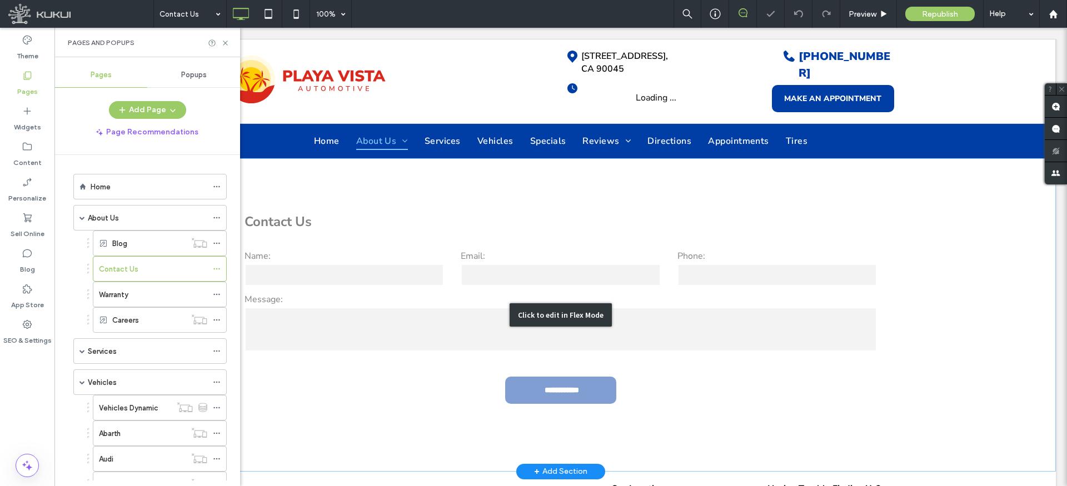
click at [289, 216] on div "Click to edit in Flex Mode" at bounding box center [561, 314] width 990 height 313
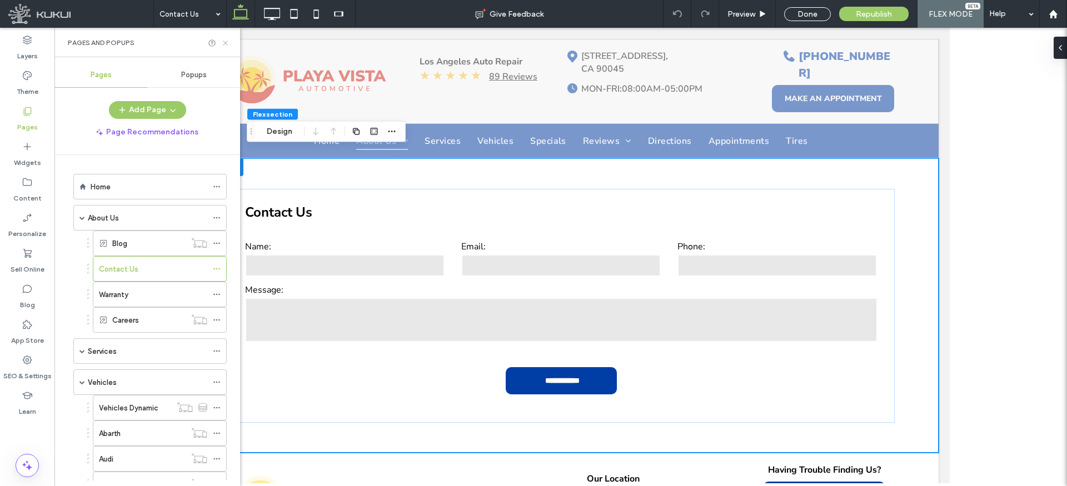
click at [226, 43] on use at bounding box center [225, 43] width 4 height 4
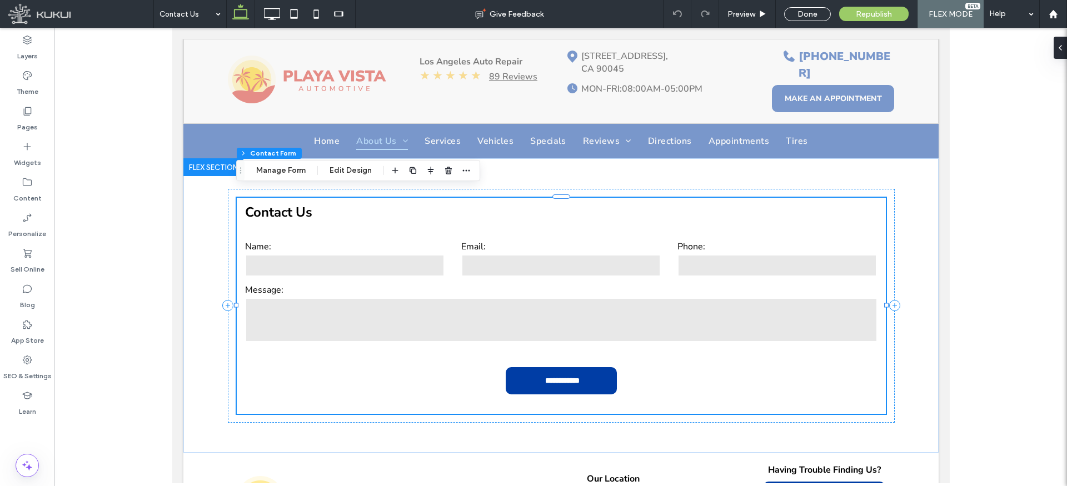
type input "*"
type input "***"
click at [286, 208] on h3 "Contact Us" at bounding box center [560, 212] width 649 height 18
click at [296, 169] on button "Manage Form" at bounding box center [281, 170] width 64 height 13
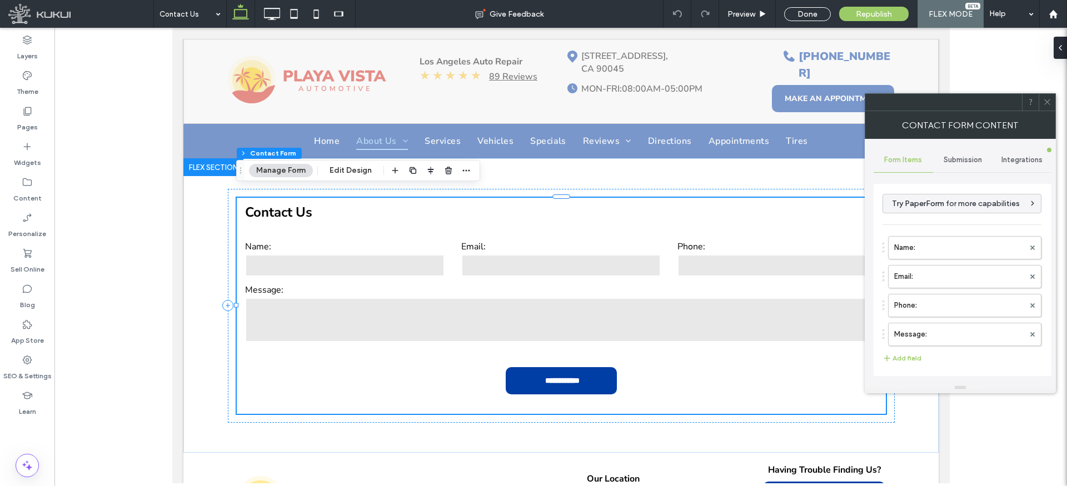
scroll to position [225, 0]
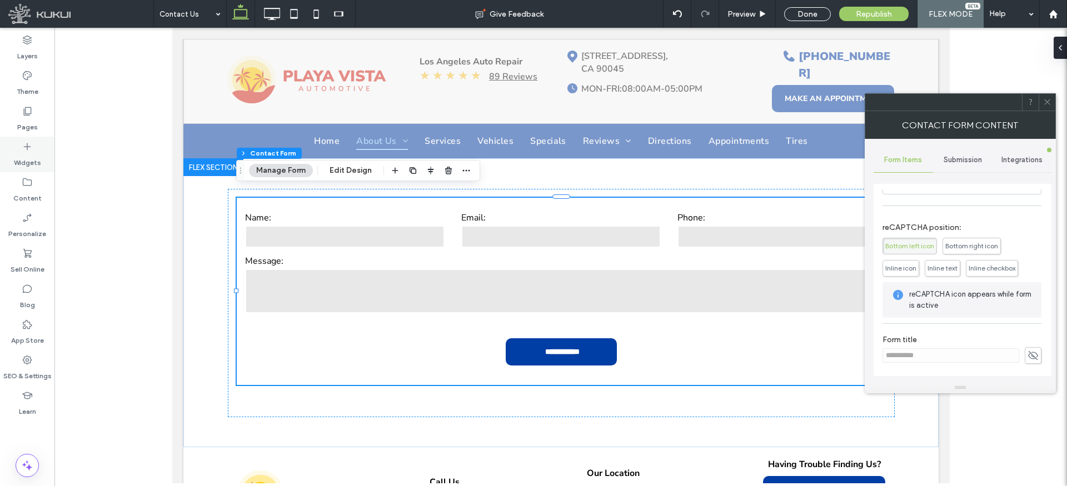
click at [30, 146] on icon at bounding box center [27, 146] width 11 height 11
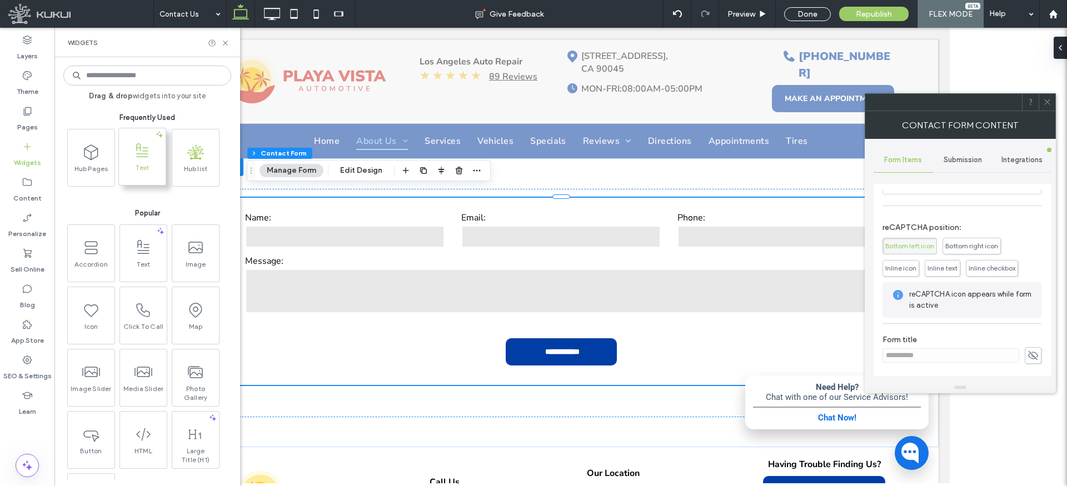
click at [138, 156] on icon at bounding box center [142, 151] width 18 height 18
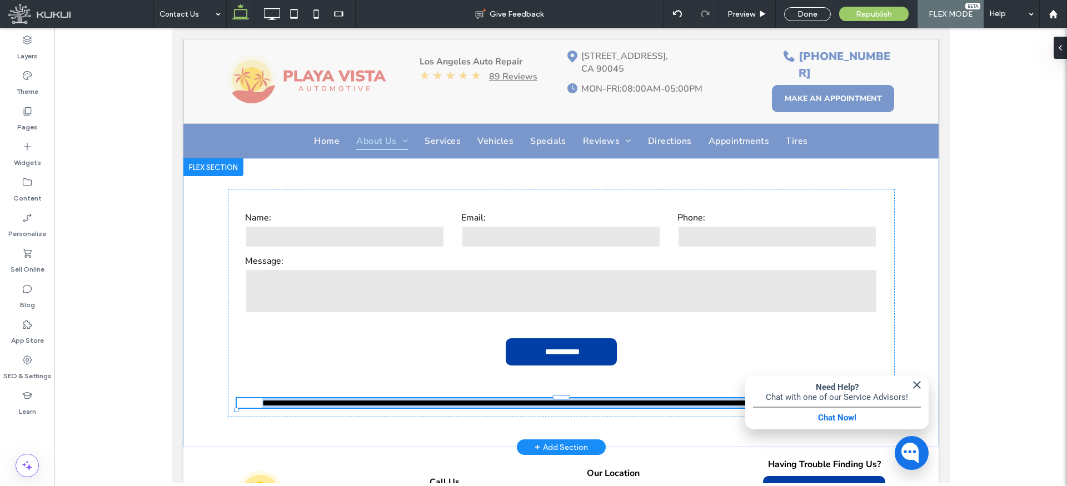
type input "**********"
type input "**"
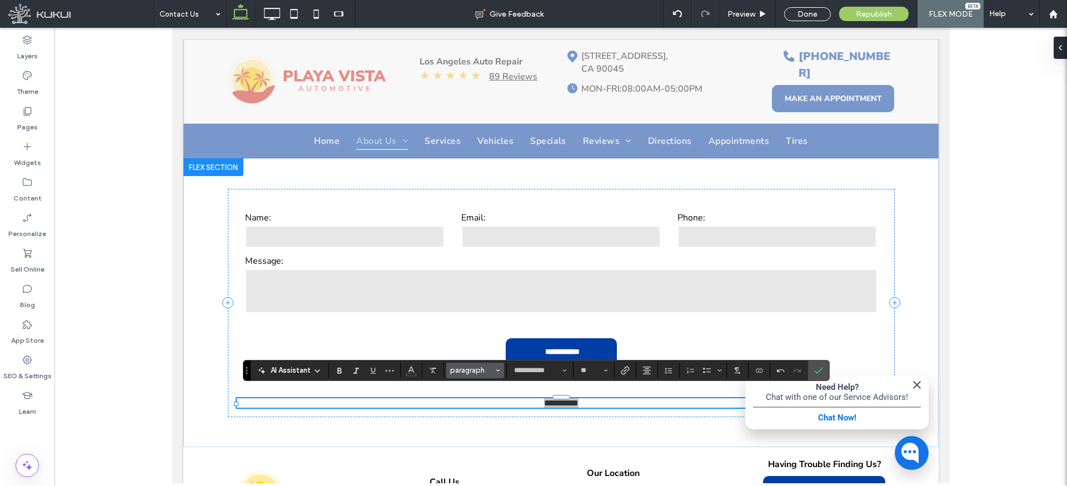
click at [477, 372] on span "paragraph" at bounding box center [471, 370] width 43 height 8
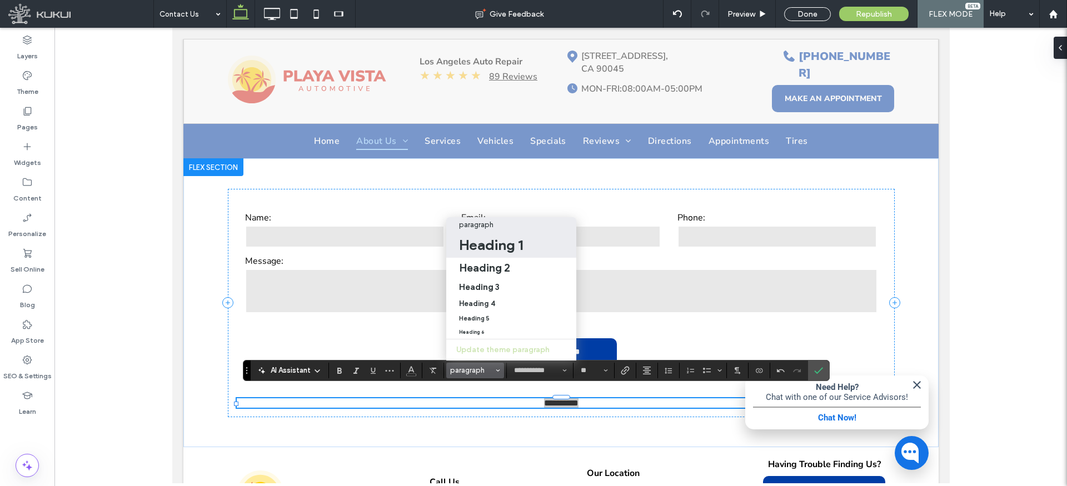
click at [485, 247] on h1 "Heading 1" at bounding box center [491, 245] width 64 height 18
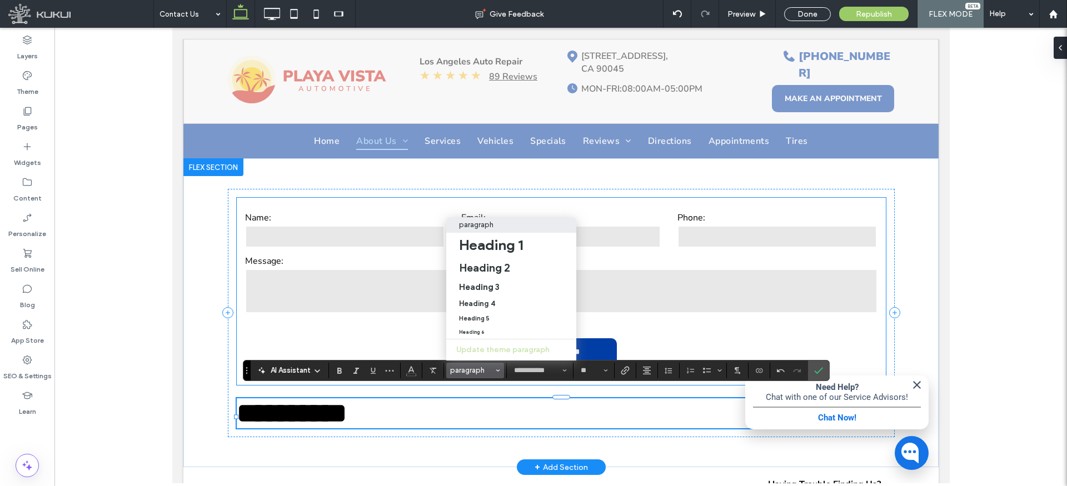
type input "**"
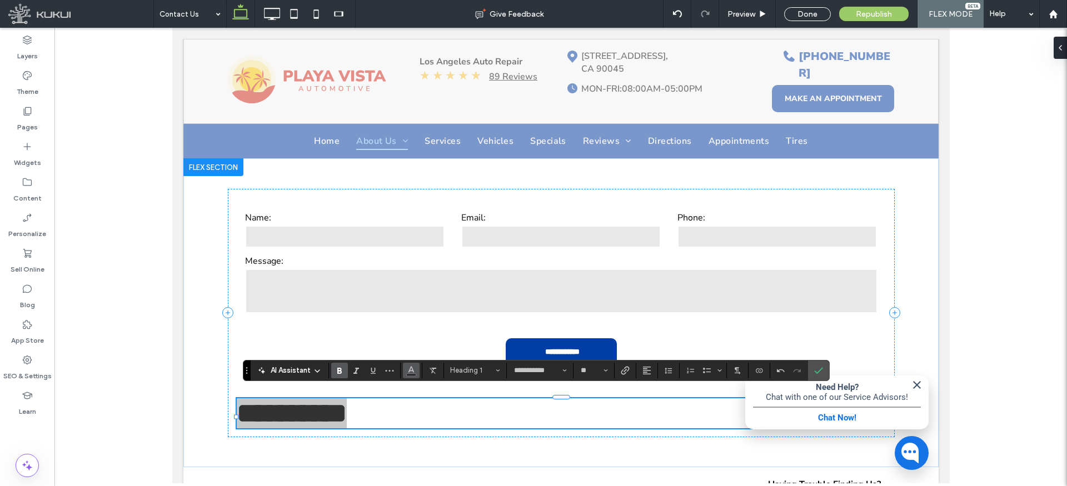
click at [407, 370] on icon "Color" at bounding box center [411, 369] width 9 height 9
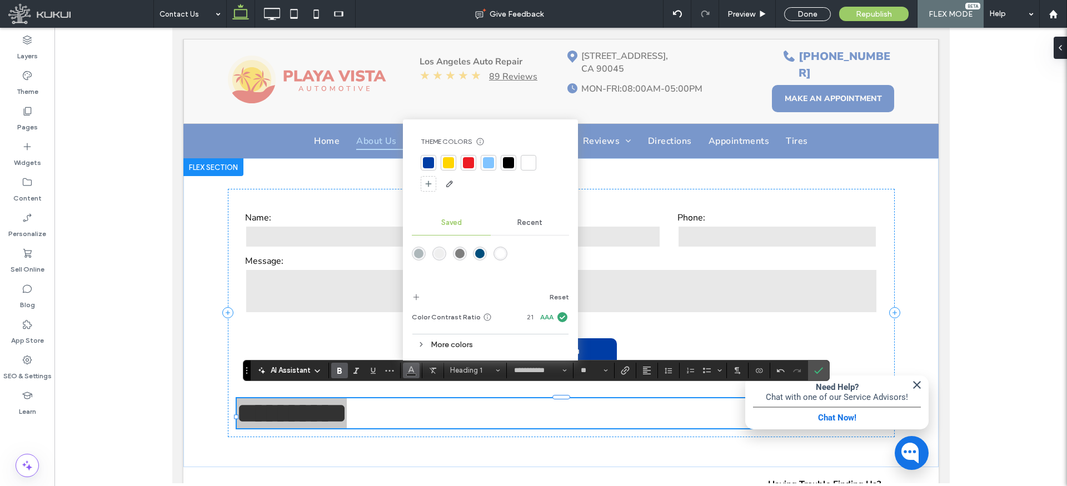
click at [477, 259] on div "rgba(0,78,124,1)" at bounding box center [480, 254] width 14 height 14
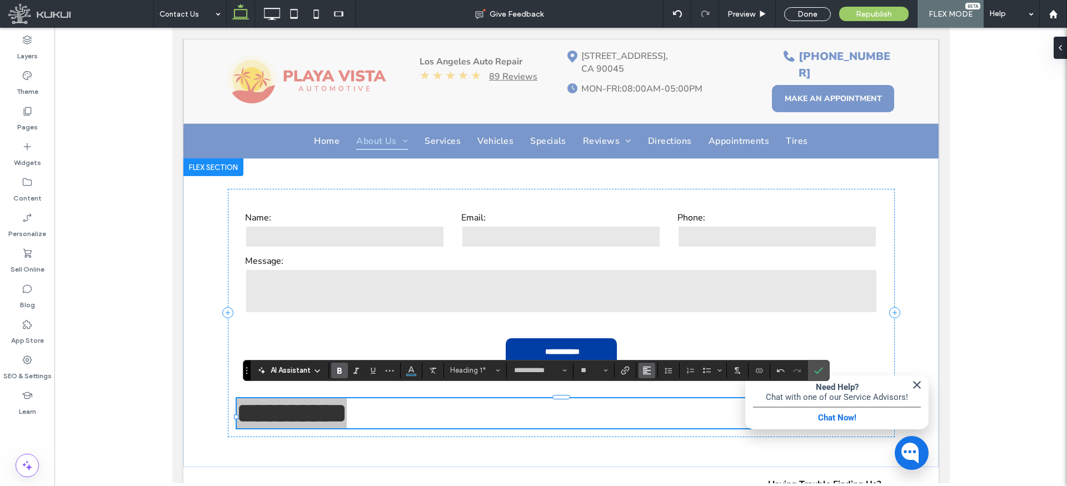
click at [642, 365] on span "Alignment" at bounding box center [646, 370] width 9 height 14
click at [821, 368] on icon "Confirm" at bounding box center [818, 370] width 9 height 9
click at [821, 371] on icon "Confirm" at bounding box center [818, 370] width 9 height 9
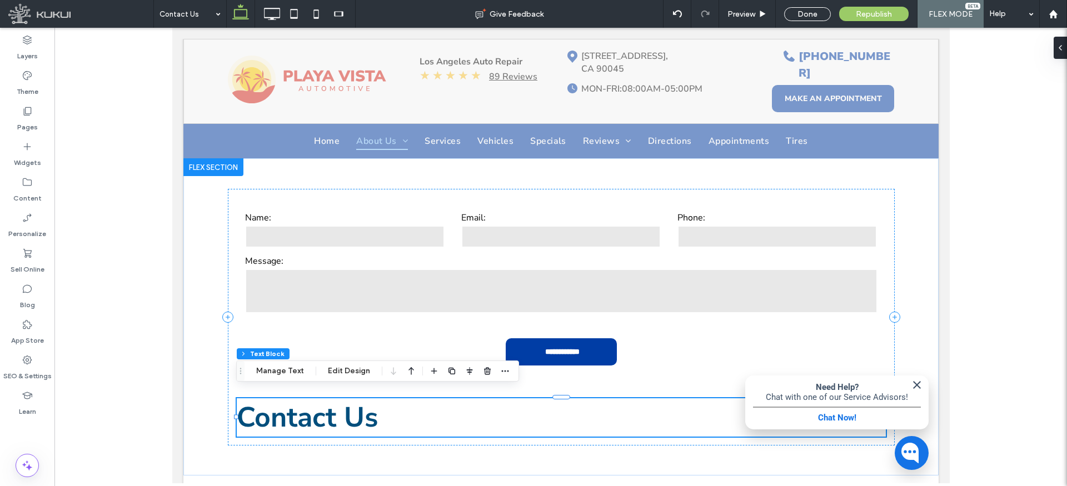
click at [406, 369] on icon "button" at bounding box center [411, 371] width 13 height 20
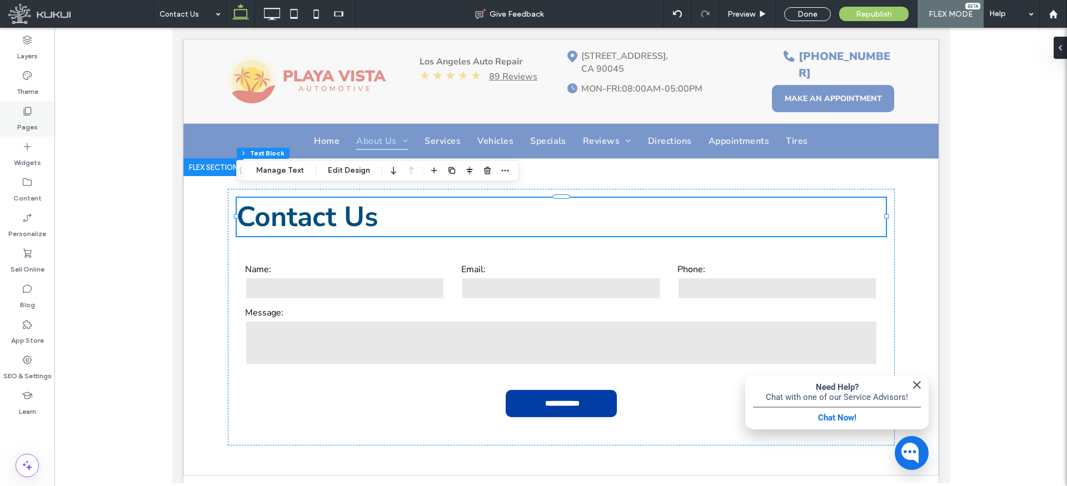
click at [31, 116] on icon at bounding box center [27, 111] width 11 height 11
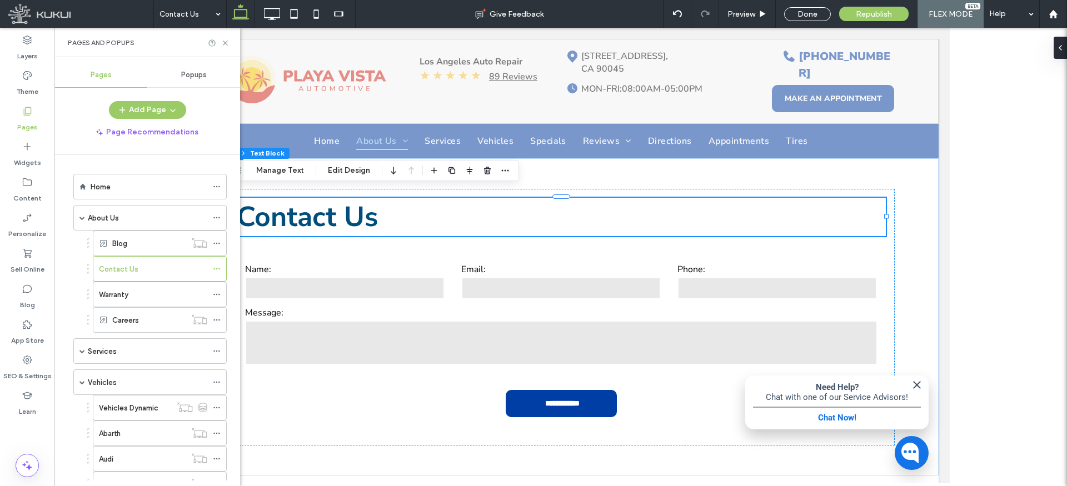
click at [127, 293] on label "Warranty" at bounding box center [113, 294] width 29 height 19
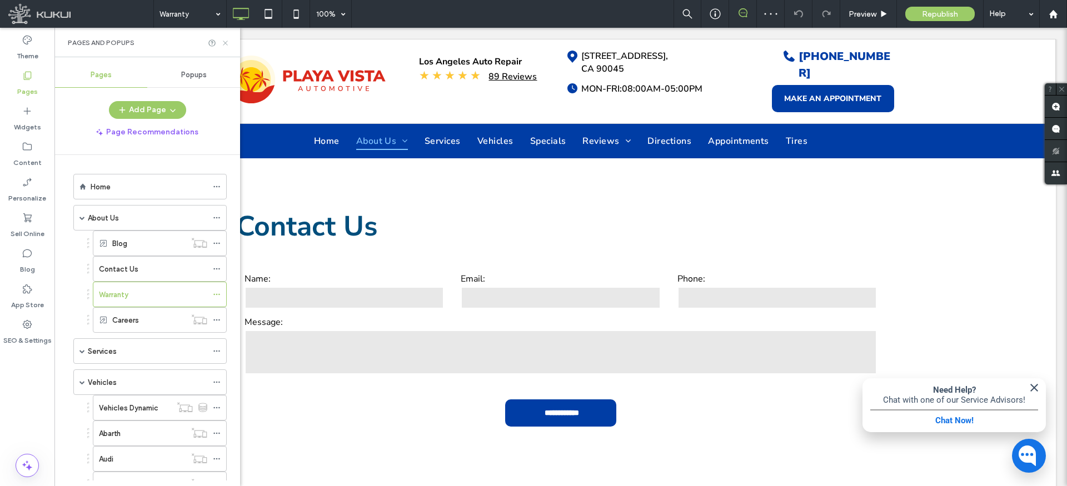
click at [227, 42] on icon at bounding box center [225, 43] width 8 height 8
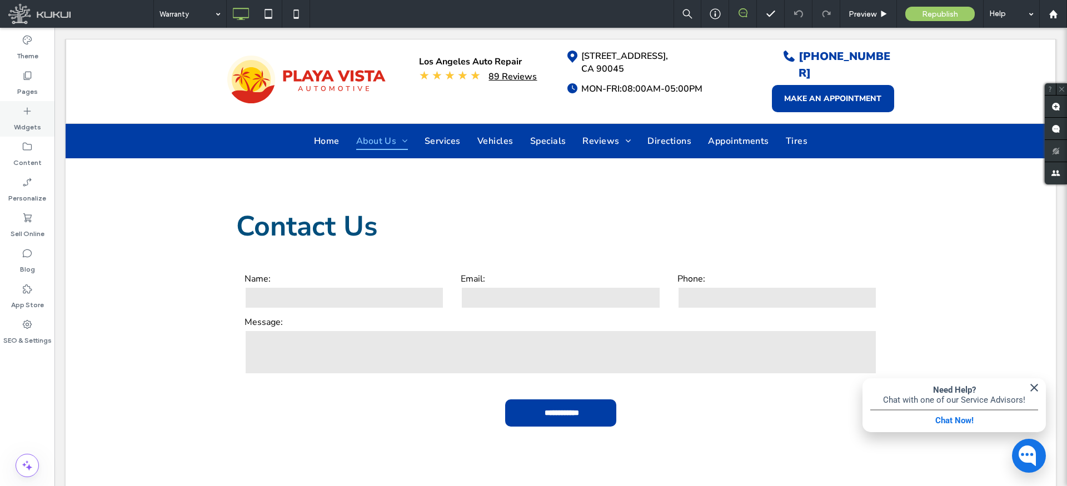
click at [34, 119] on label "Widgets" at bounding box center [27, 125] width 27 height 16
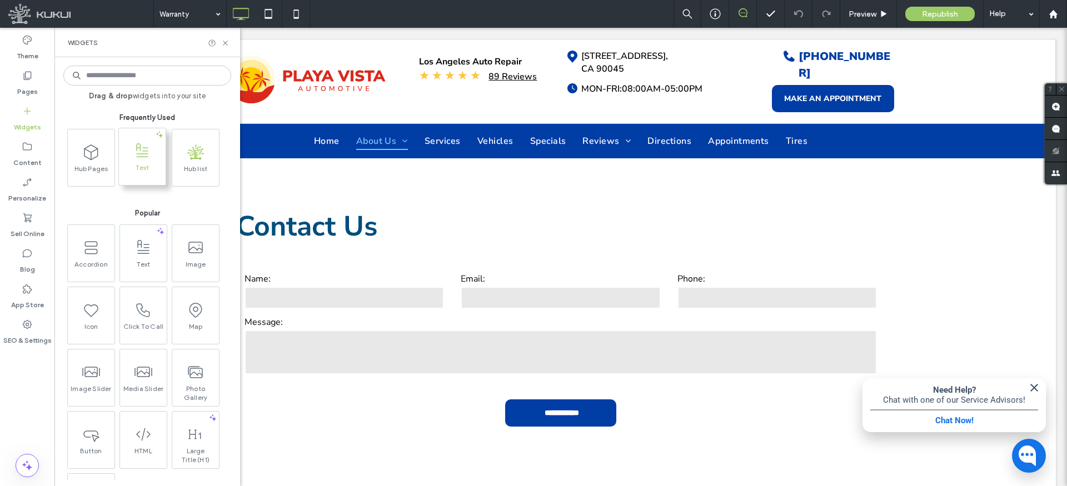
click at [143, 158] on icon at bounding box center [142, 151] width 18 height 18
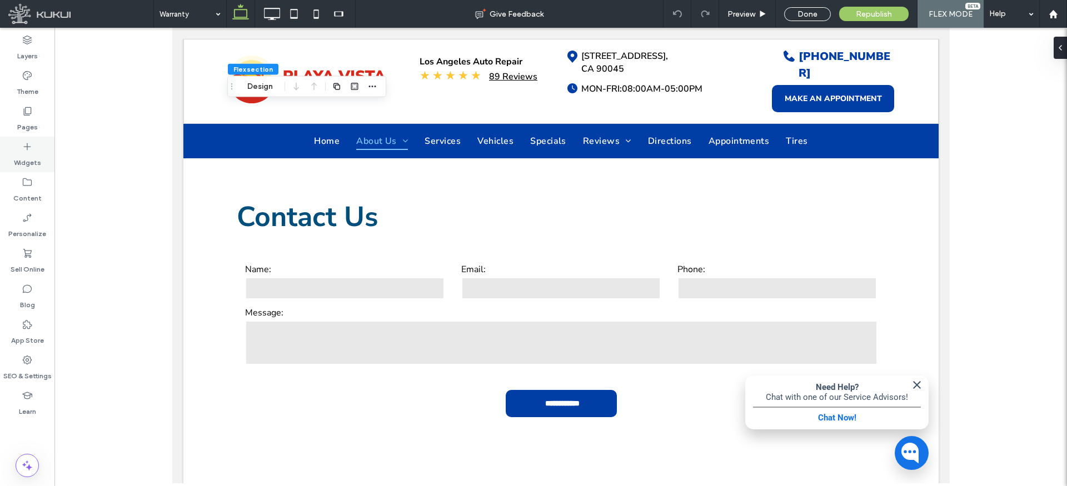
click at [31, 149] on icon at bounding box center [27, 146] width 11 height 11
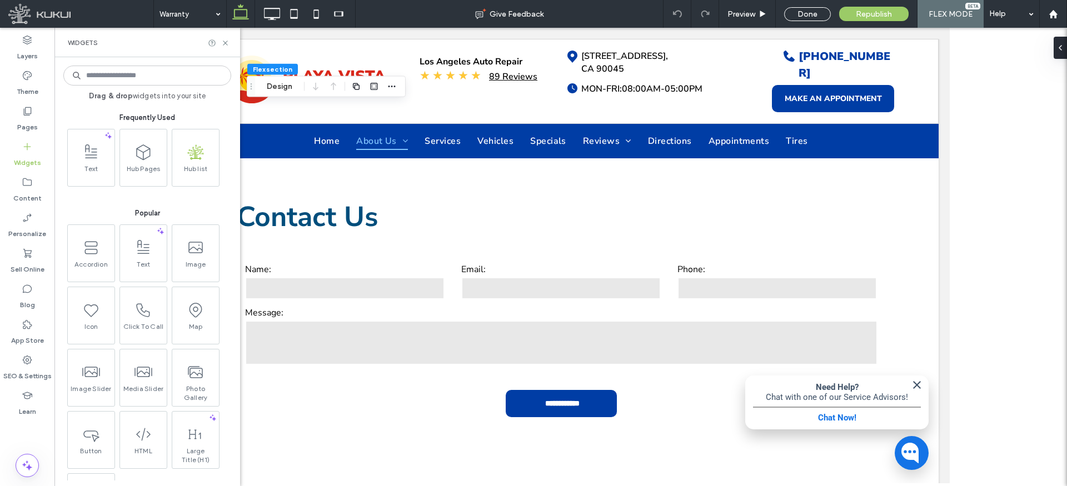
click at [104, 151] on span at bounding box center [91, 151] width 47 height 25
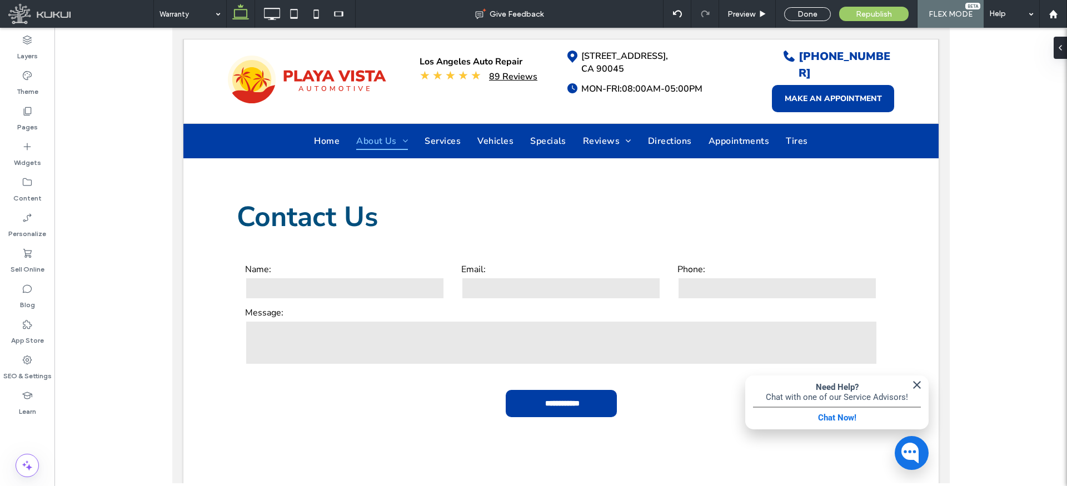
type input "**********"
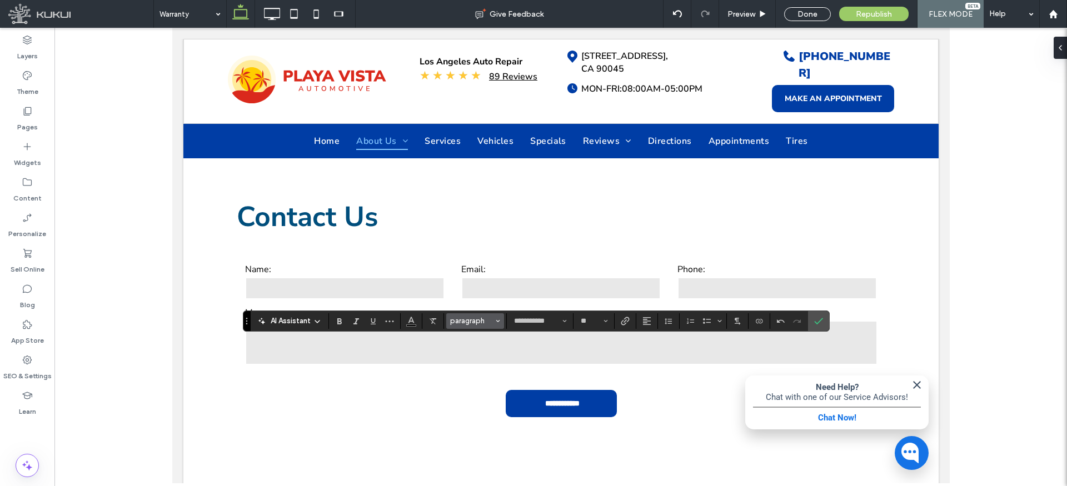
click at [472, 321] on span "paragraph" at bounding box center [471, 321] width 43 height 8
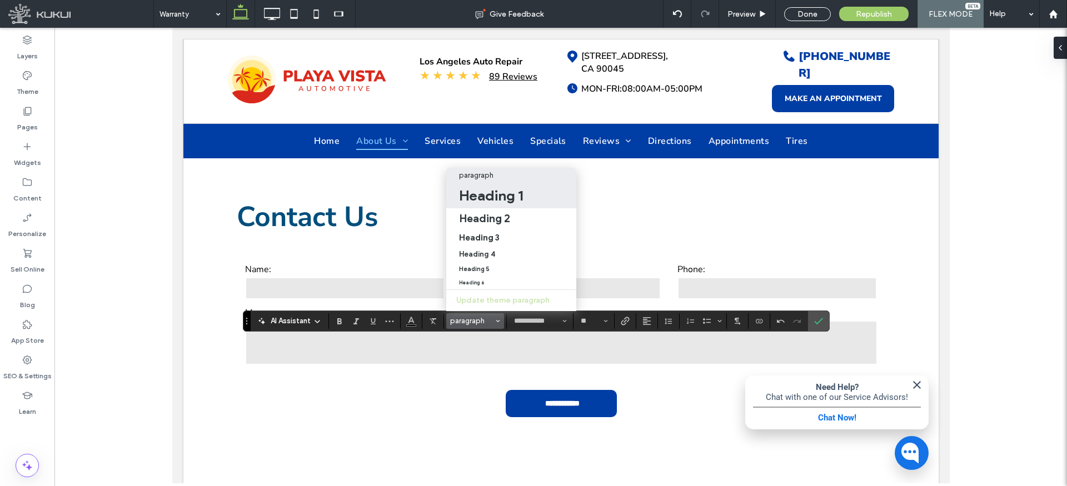
click at [484, 198] on h1 "Heading 1" at bounding box center [491, 196] width 64 height 18
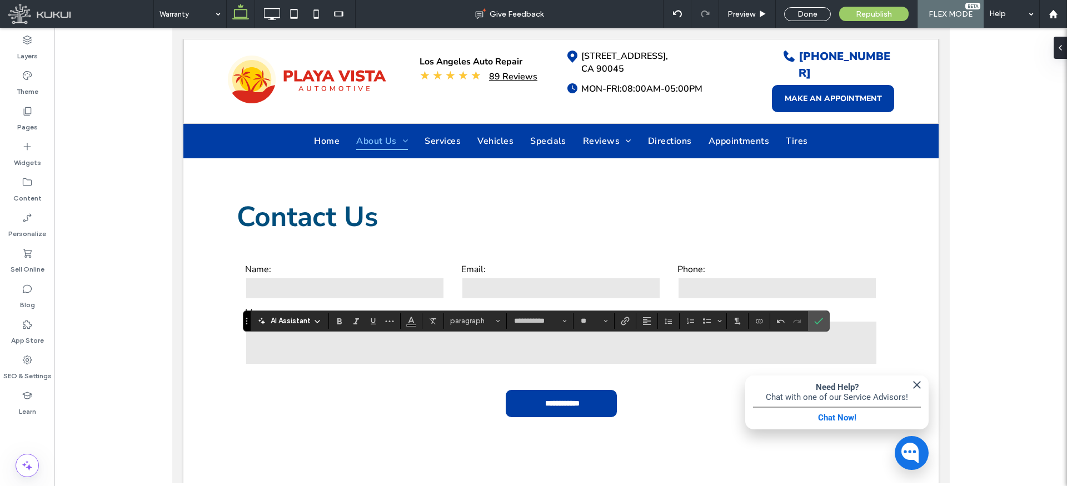
type input "**"
click at [412, 320] on use "Color" at bounding box center [411, 320] width 6 height 6
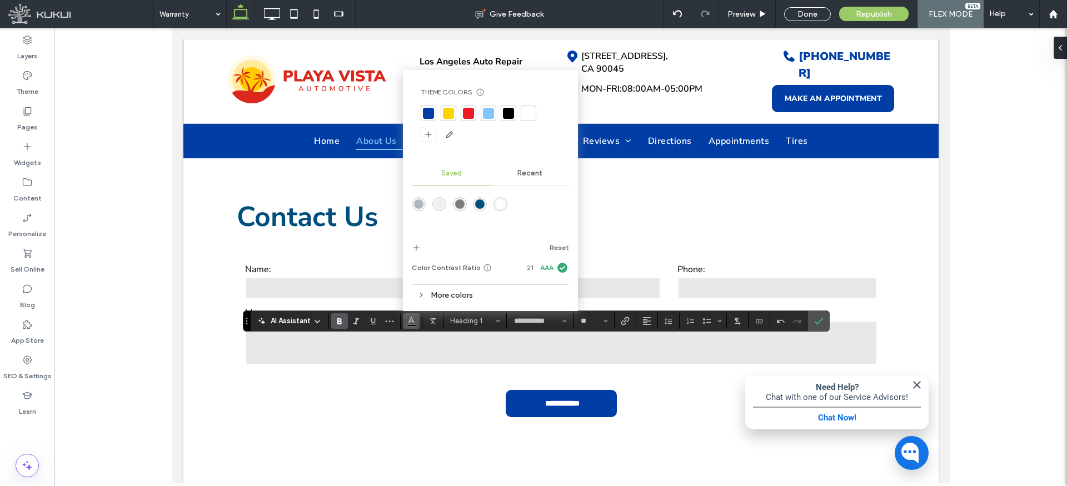
click at [479, 207] on div "rgba(0,78,124,1)" at bounding box center [479, 204] width 9 height 9
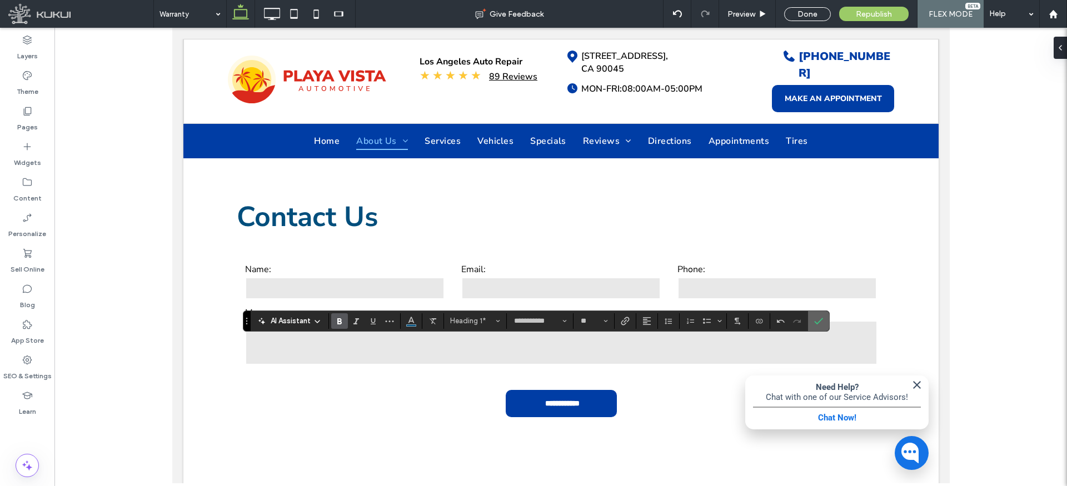
click at [820, 318] on icon "Confirm" at bounding box center [818, 321] width 9 height 9
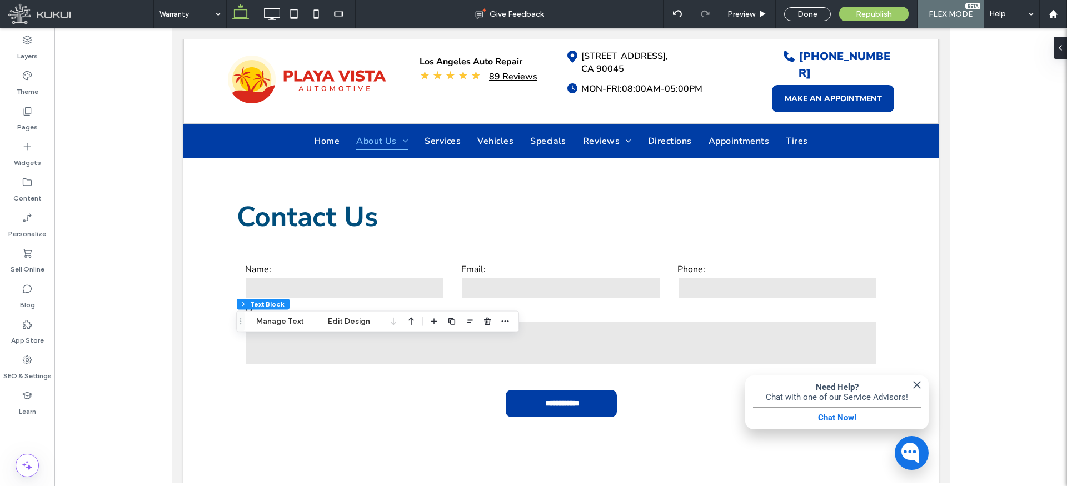
click at [409, 319] on use "button" at bounding box center [411, 322] width 6 height 8
type input "**"
click at [408, 305] on icon "button" at bounding box center [411, 312] width 13 height 20
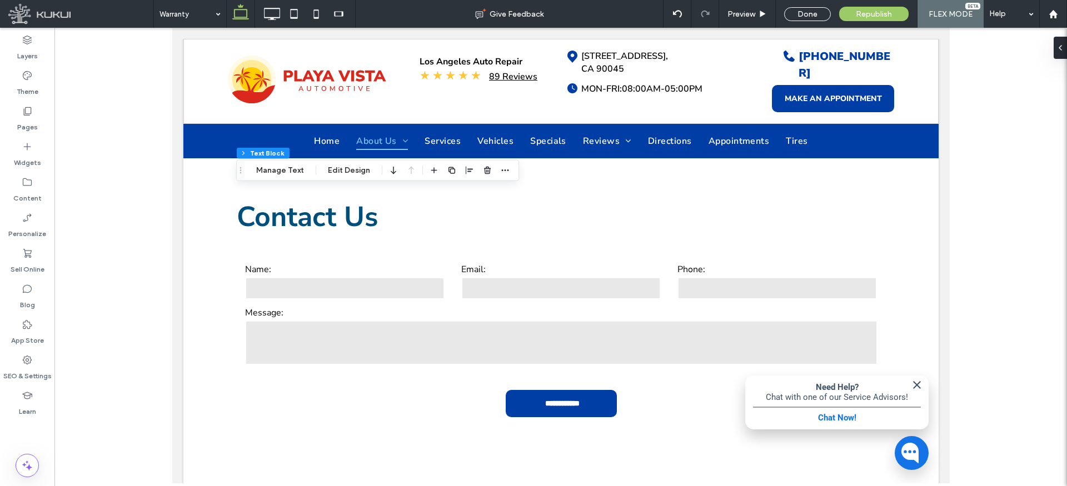
click at [335, 171] on button "Edit Design" at bounding box center [349, 170] width 57 height 13
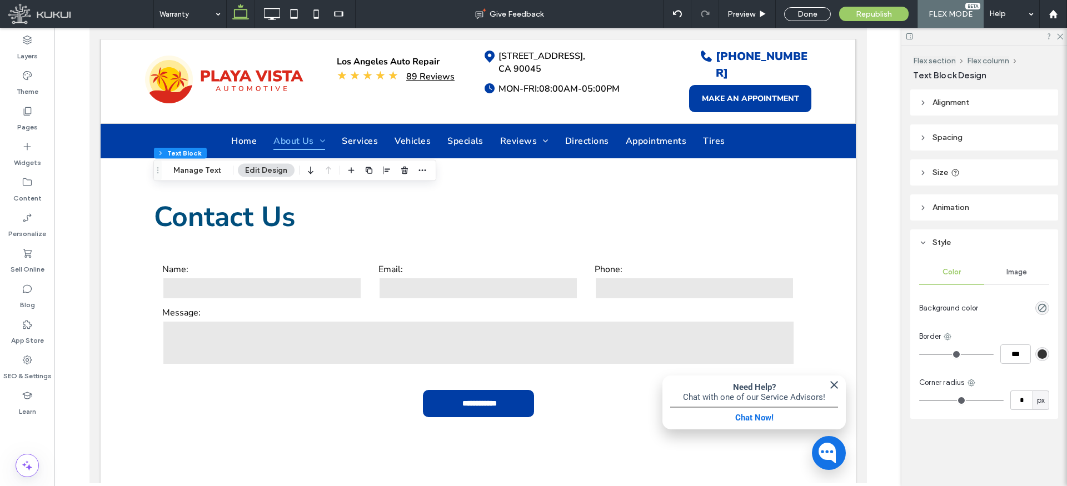
click at [921, 139] on icon at bounding box center [923, 138] width 8 height 8
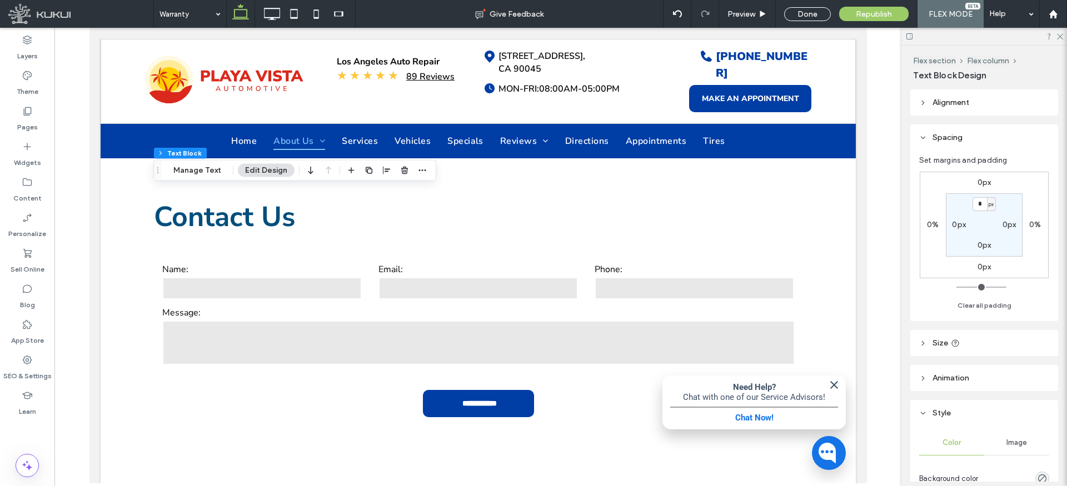
click at [981, 263] on label "0px" at bounding box center [985, 266] width 14 height 9
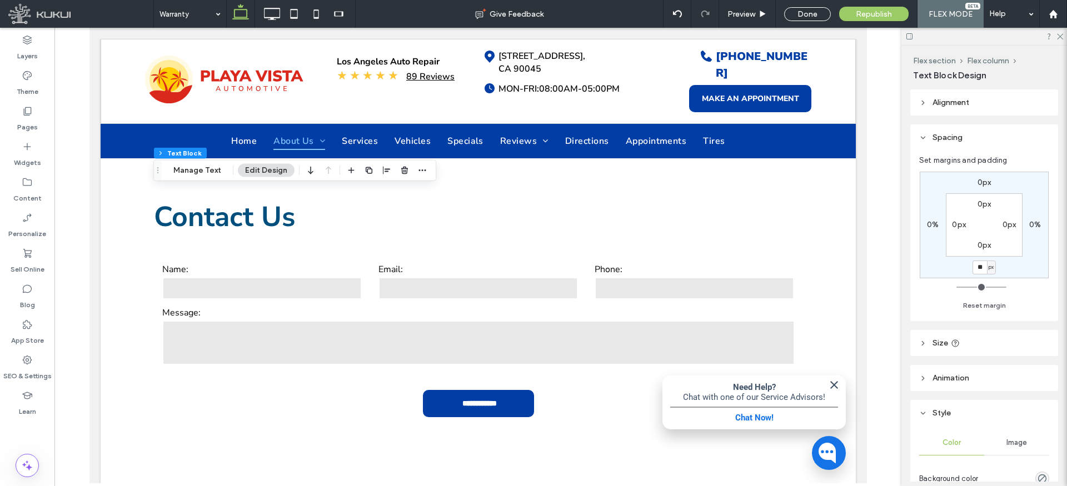
type input "**"
type input "*"
type input "***"
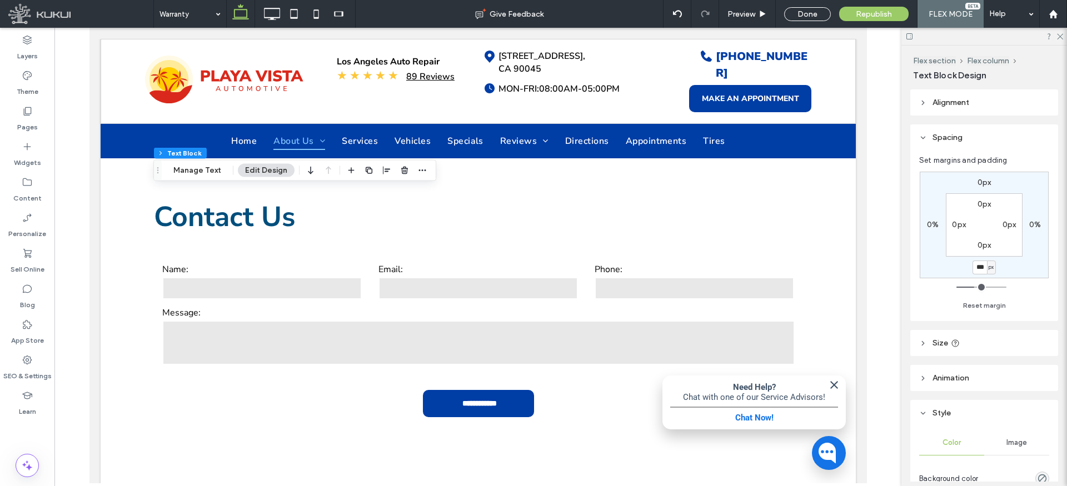
click at [1061, 36] on icon at bounding box center [1059, 35] width 7 height 7
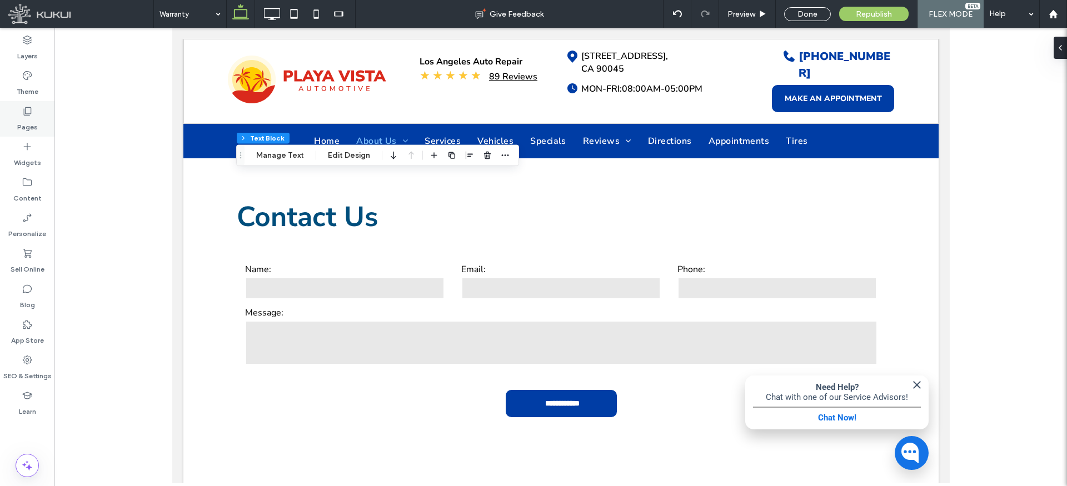
click at [31, 118] on label "Pages" at bounding box center [27, 125] width 21 height 16
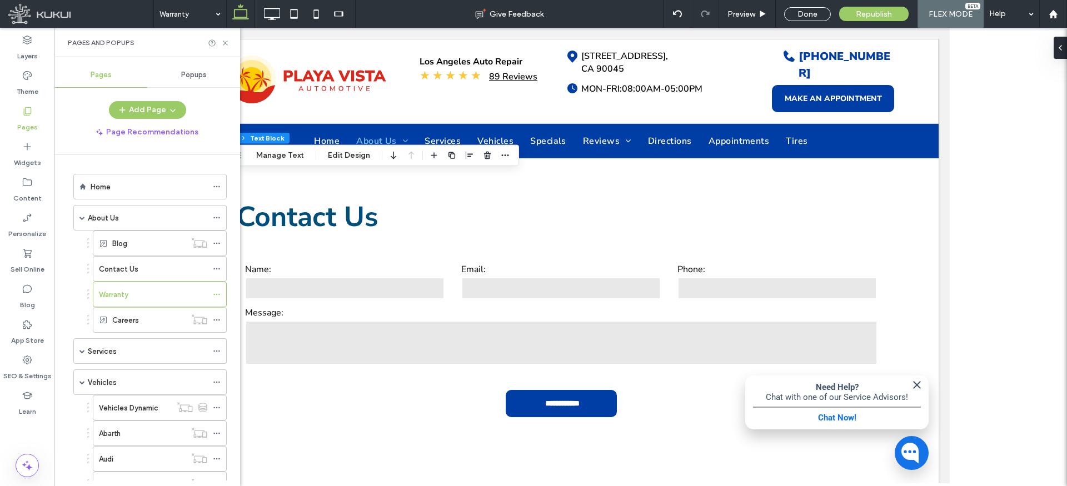
click at [131, 320] on label "Careers" at bounding box center [125, 320] width 27 height 19
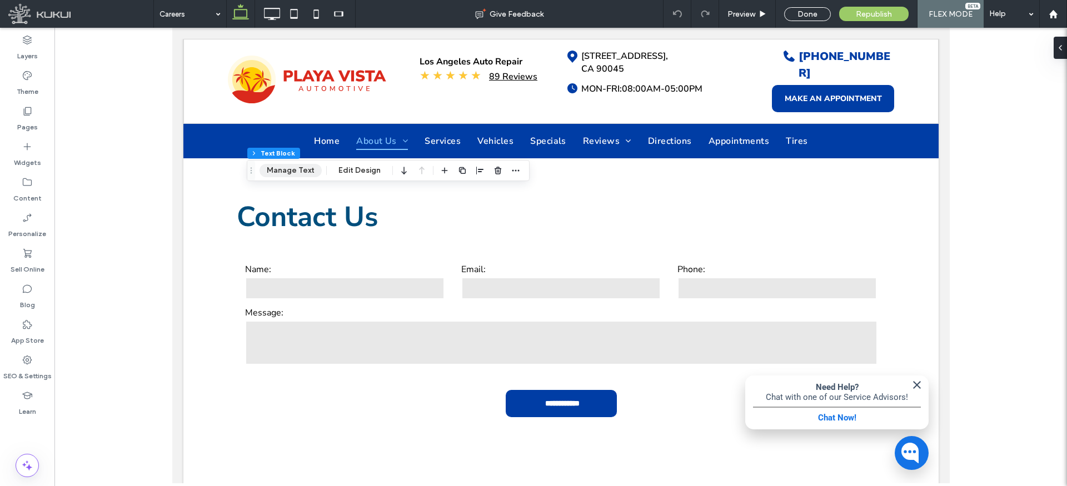
click at [303, 171] on button "Manage Text" at bounding box center [291, 170] width 62 height 13
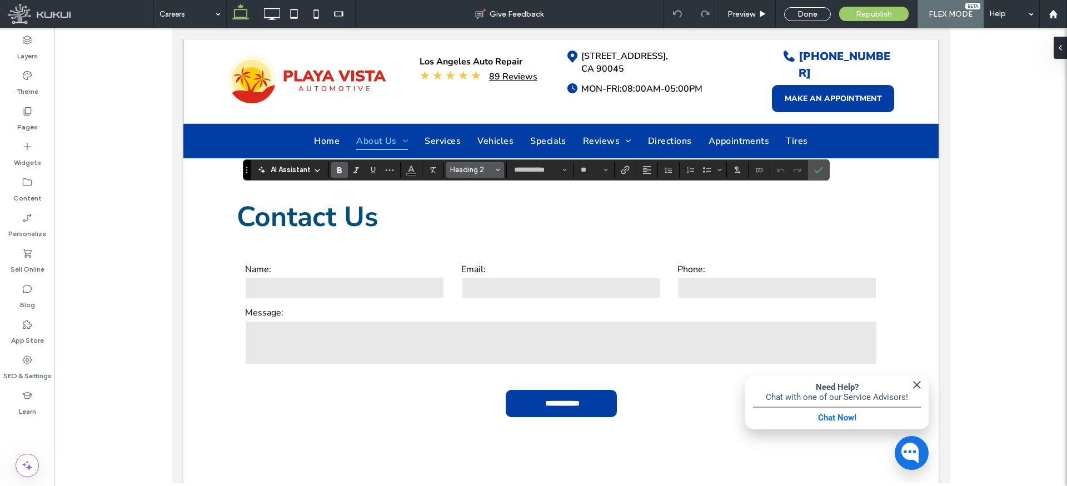
click at [475, 169] on span "Heading 2" at bounding box center [471, 170] width 43 height 8
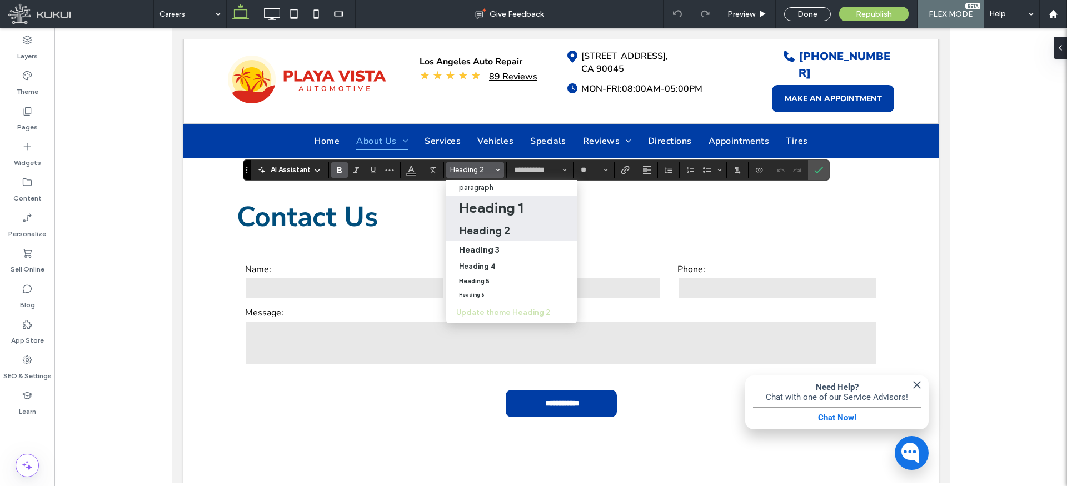
click at [502, 205] on h1 "Heading 1" at bounding box center [491, 208] width 64 height 18
type input "**"
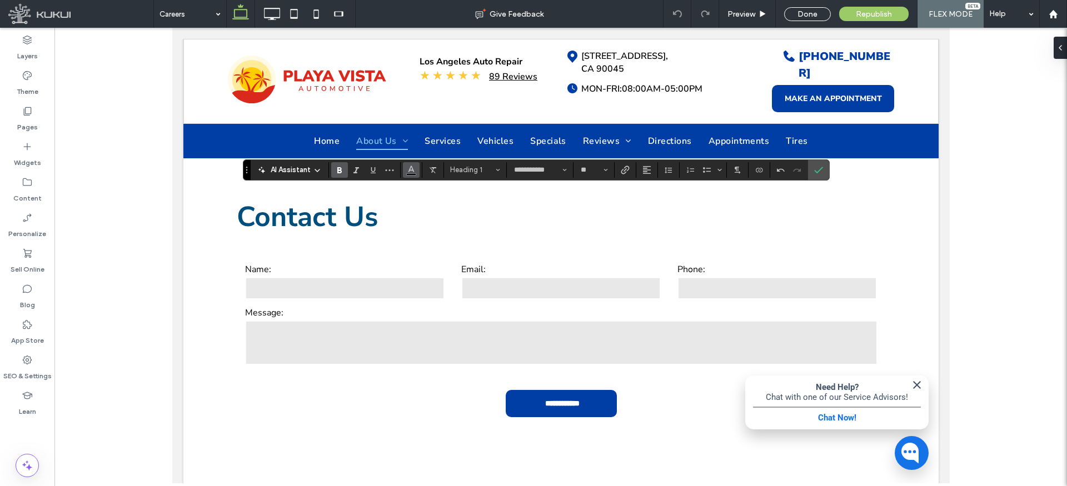
click at [416, 169] on button "Color" at bounding box center [411, 170] width 17 height 16
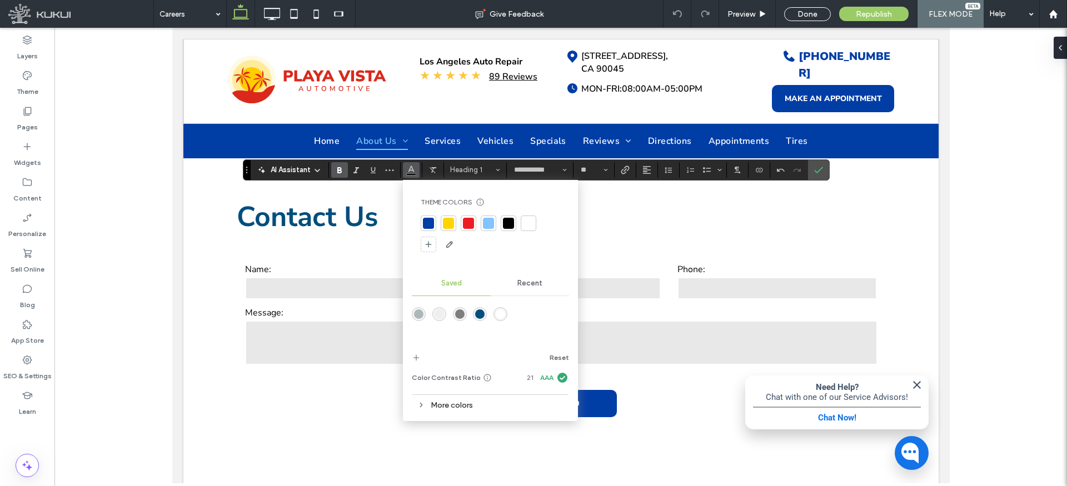
click at [481, 316] on div "rgba(0,78,124,1)" at bounding box center [479, 314] width 9 height 9
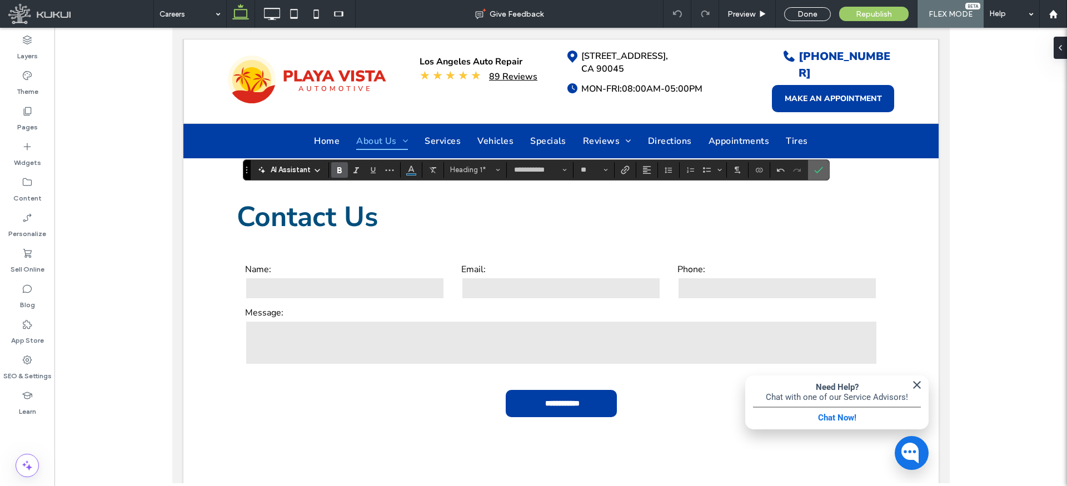
click at [822, 171] on label "Confirm" at bounding box center [818, 170] width 17 height 20
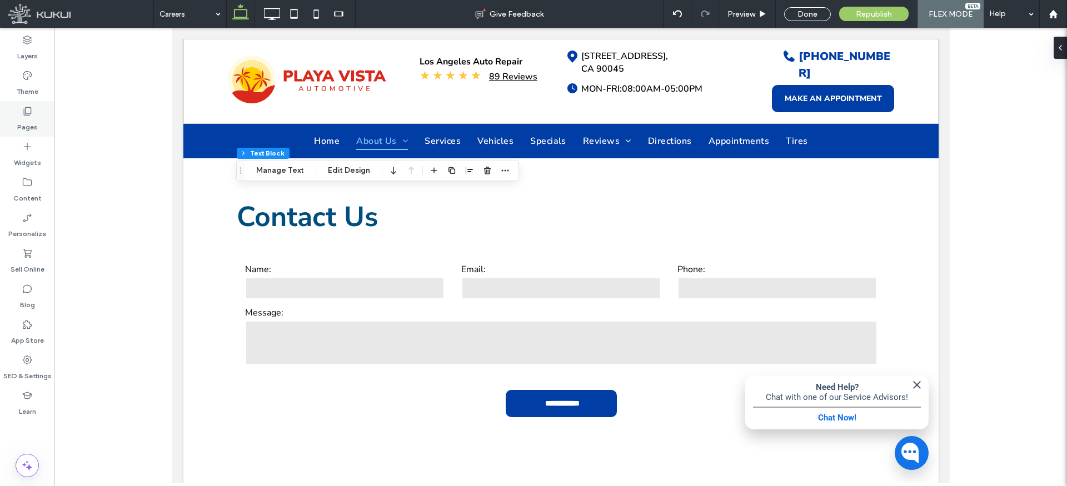
click at [34, 134] on div "Pages" at bounding box center [27, 119] width 54 height 36
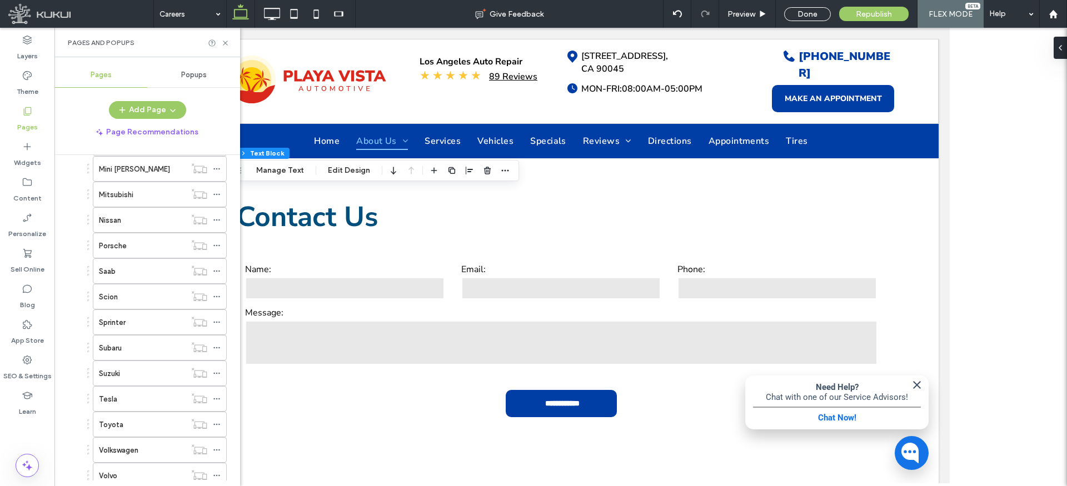
scroll to position [947, 0]
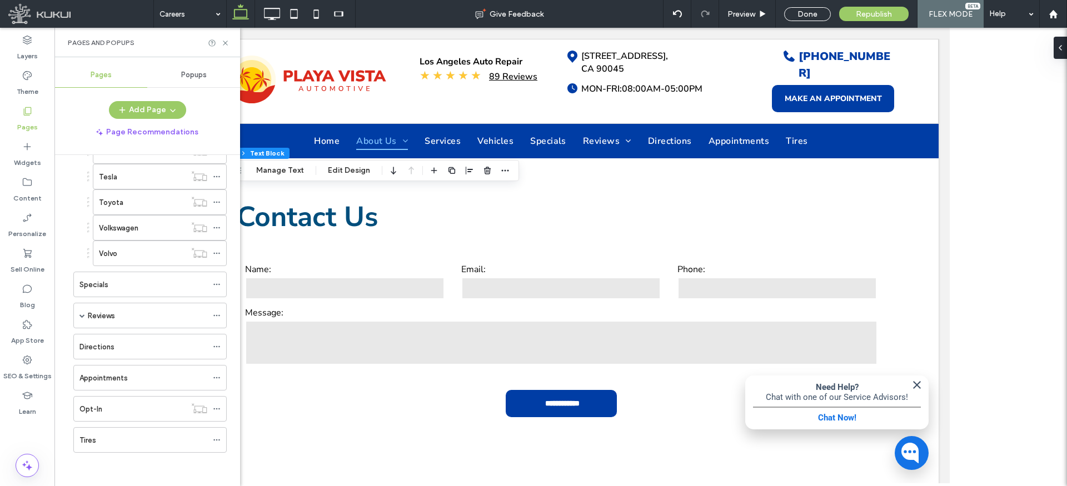
click at [126, 279] on div "Specials" at bounding box center [143, 285] width 128 height 12
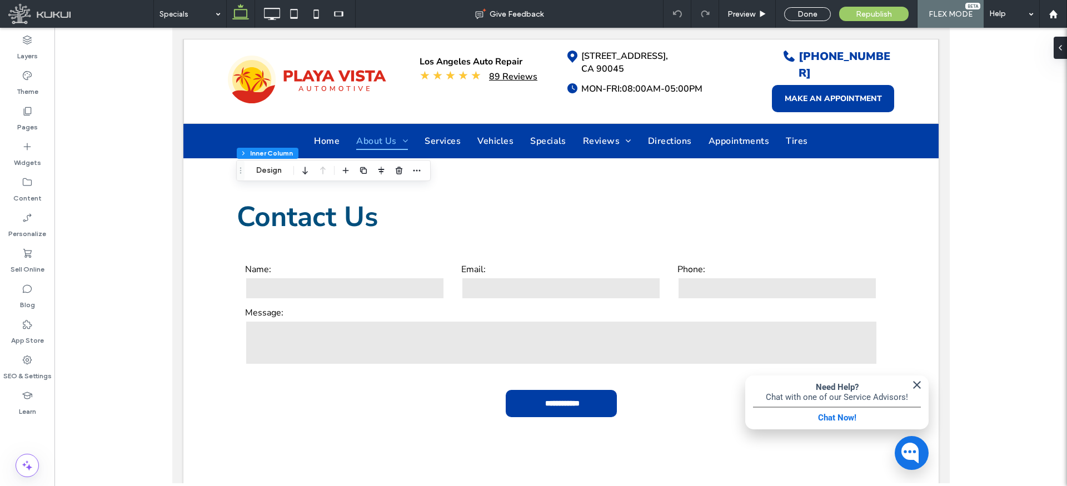
type input "**"
click at [281, 171] on button "Manage Text" at bounding box center [280, 172] width 62 height 13
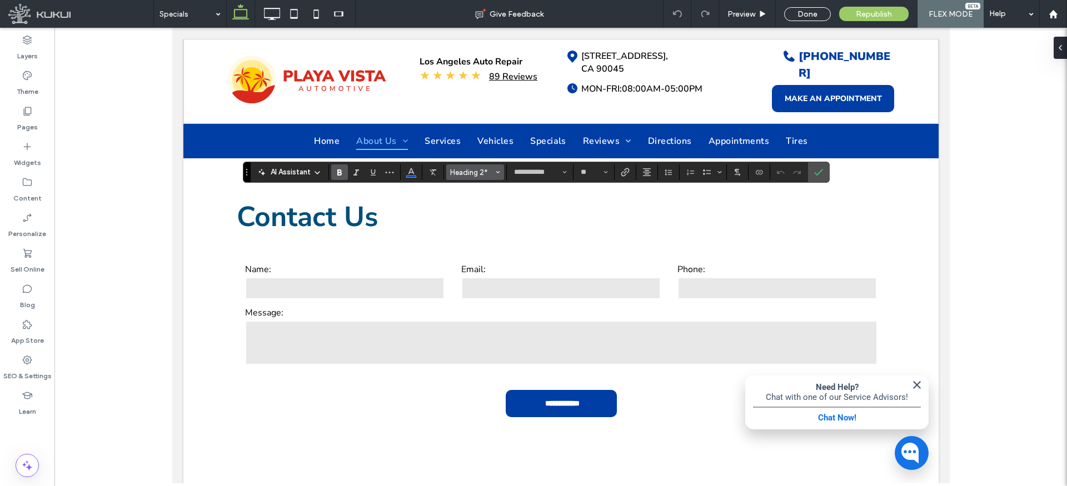
click at [493, 171] on span "Heading 2*" at bounding box center [471, 172] width 43 height 8
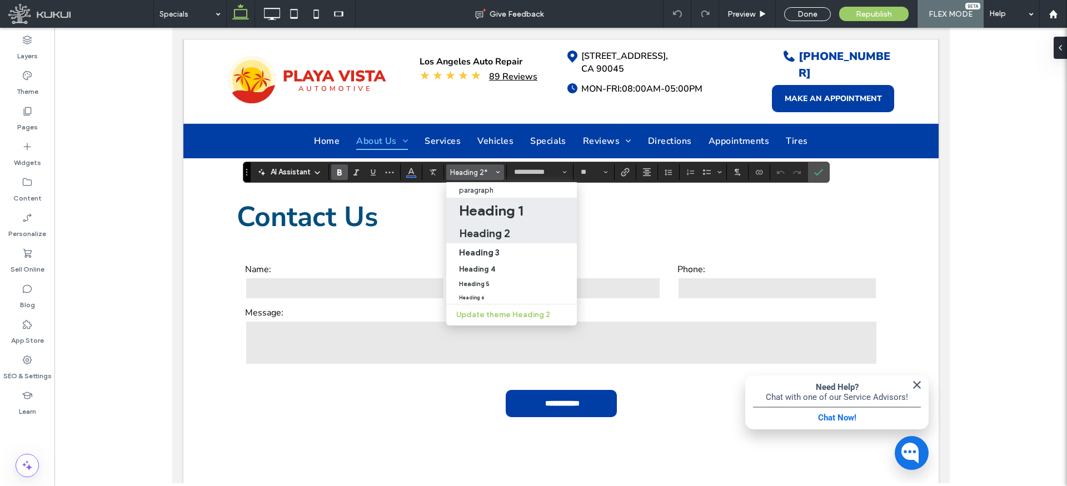
click at [502, 208] on h1 "Heading 1" at bounding box center [491, 211] width 64 height 18
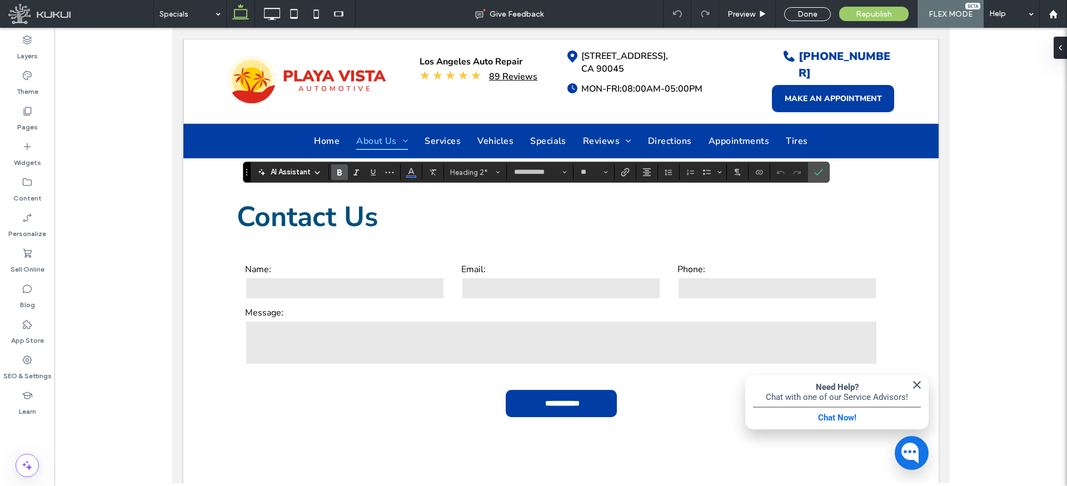
type input "**"
click at [647, 169] on icon "Alignment" at bounding box center [646, 172] width 9 height 9
click at [657, 206] on icon "ui.textEditor.alignment.center" at bounding box center [655, 206] width 9 height 9
click at [413, 170] on icon "Color" at bounding box center [411, 171] width 9 height 9
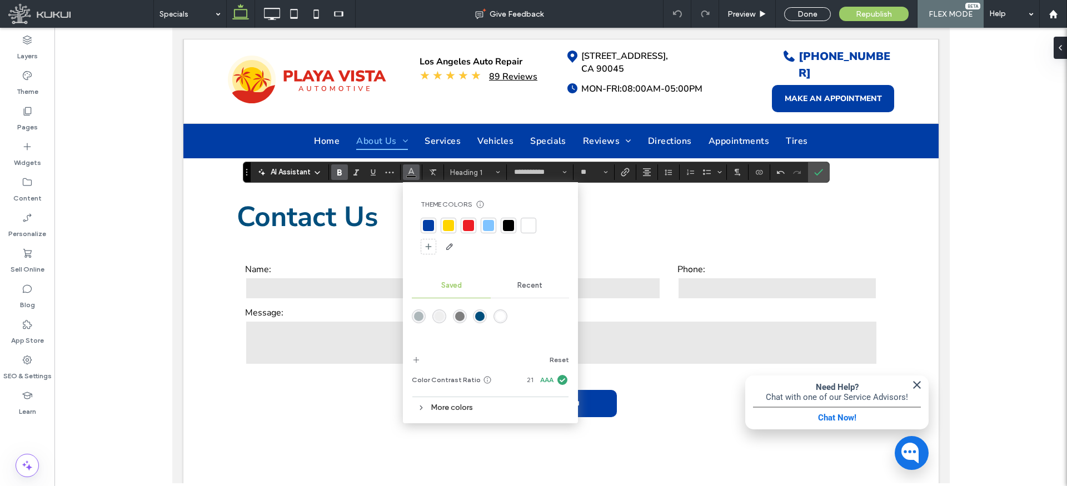
click at [481, 313] on div "rgba(0,78,124,1)" at bounding box center [479, 316] width 9 height 9
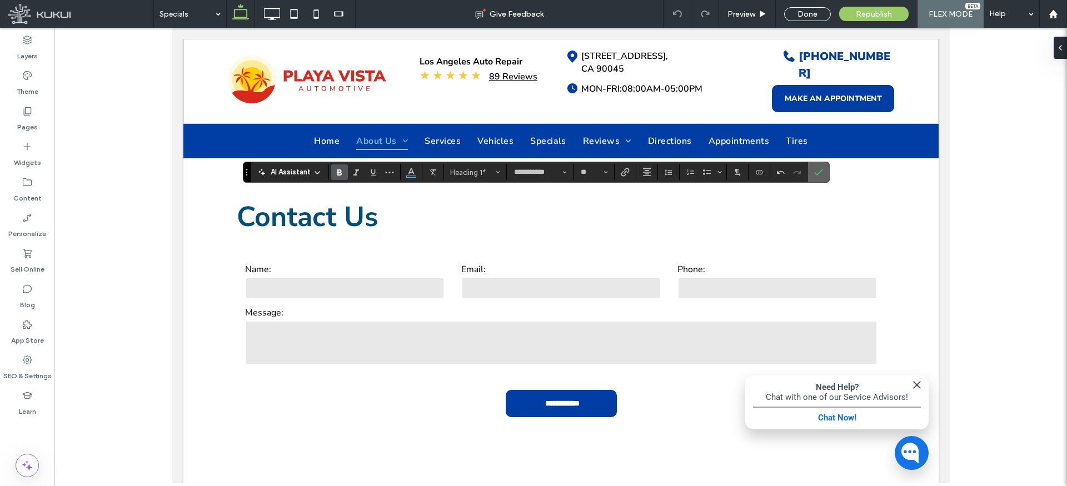
click at [817, 171] on icon "Confirm" at bounding box center [818, 172] width 9 height 9
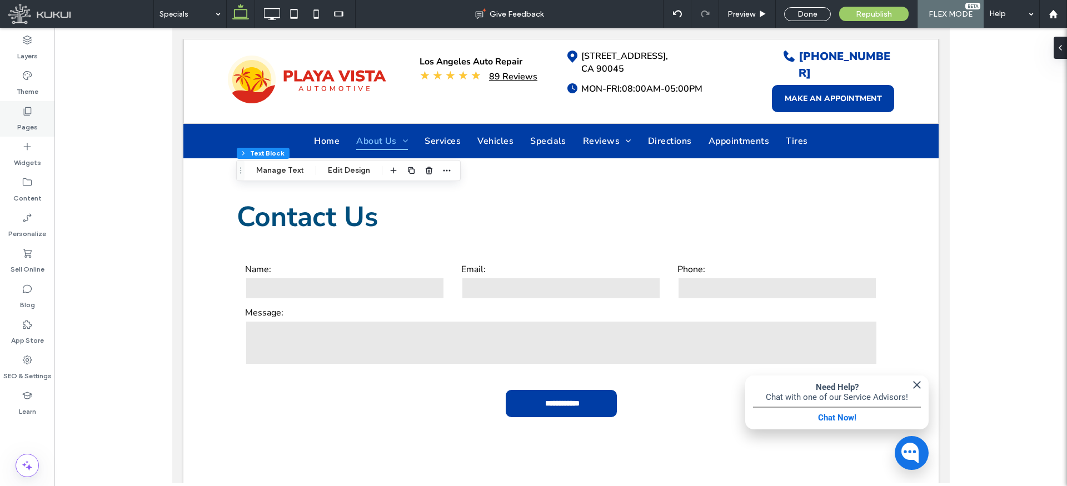
click at [23, 117] on label "Pages" at bounding box center [27, 125] width 21 height 16
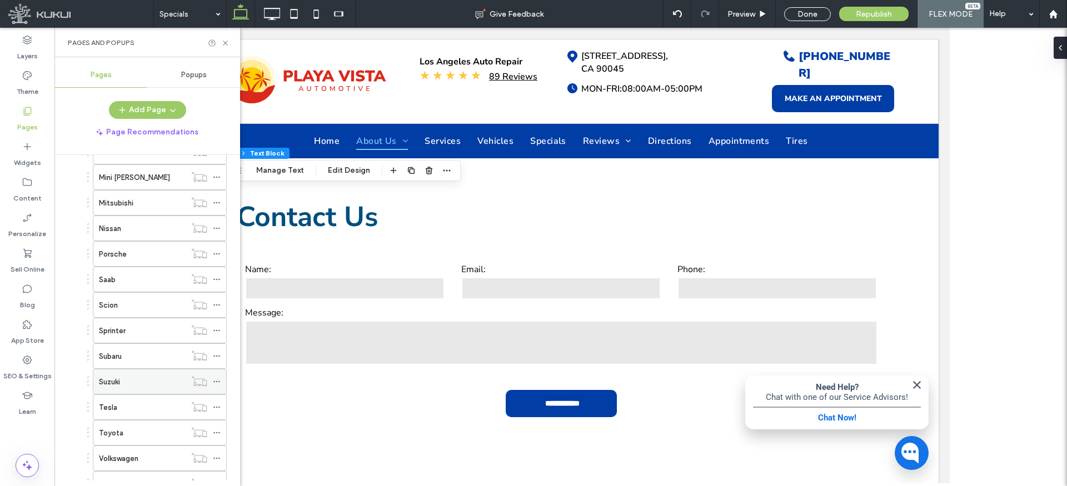
scroll to position [947, 0]
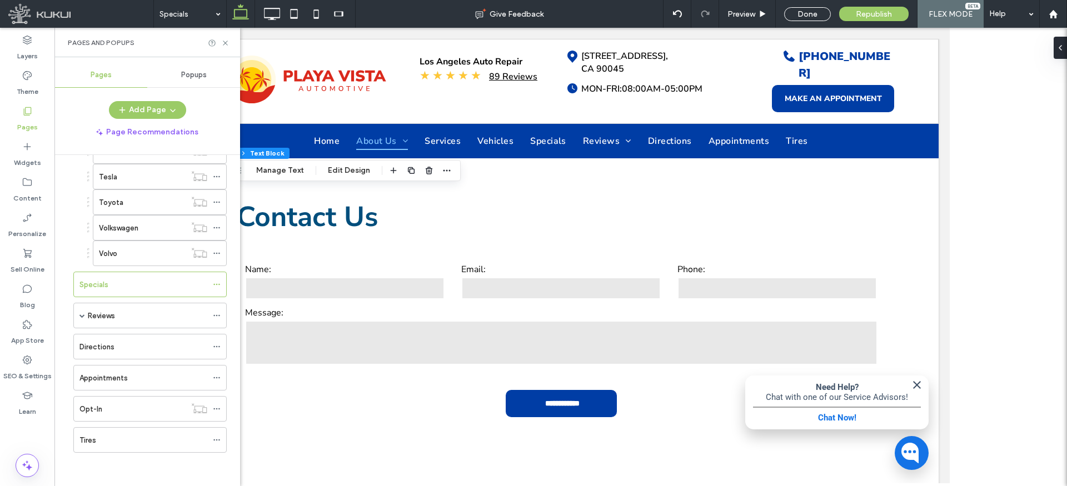
click at [122, 315] on div "Reviews" at bounding box center [147, 316] width 119 height 12
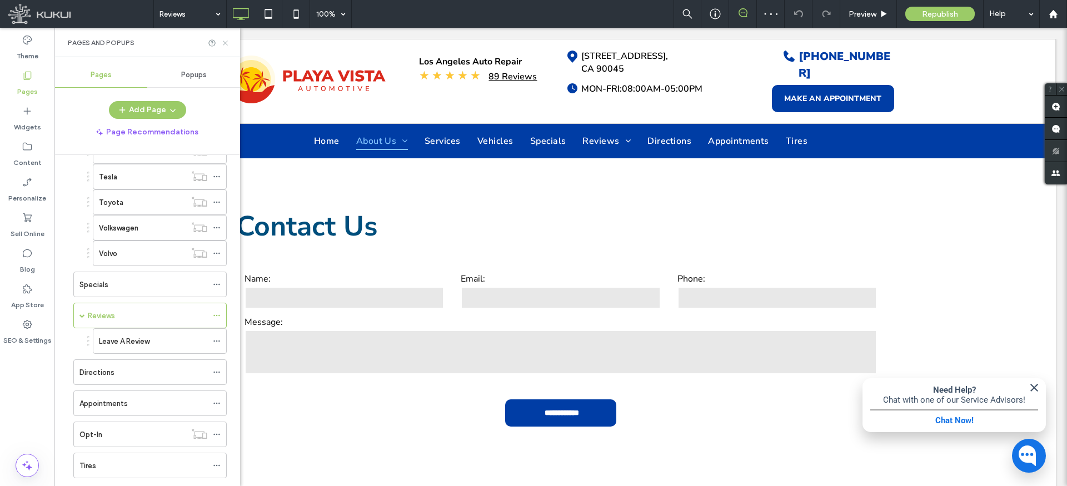
click at [227, 42] on icon at bounding box center [225, 43] width 8 height 8
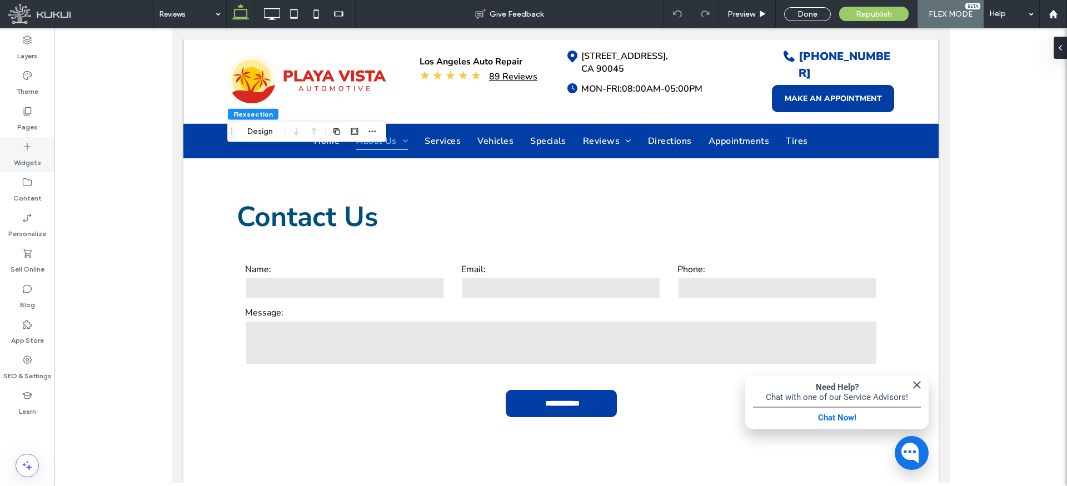
click at [34, 153] on label "Widgets" at bounding box center [27, 160] width 27 height 16
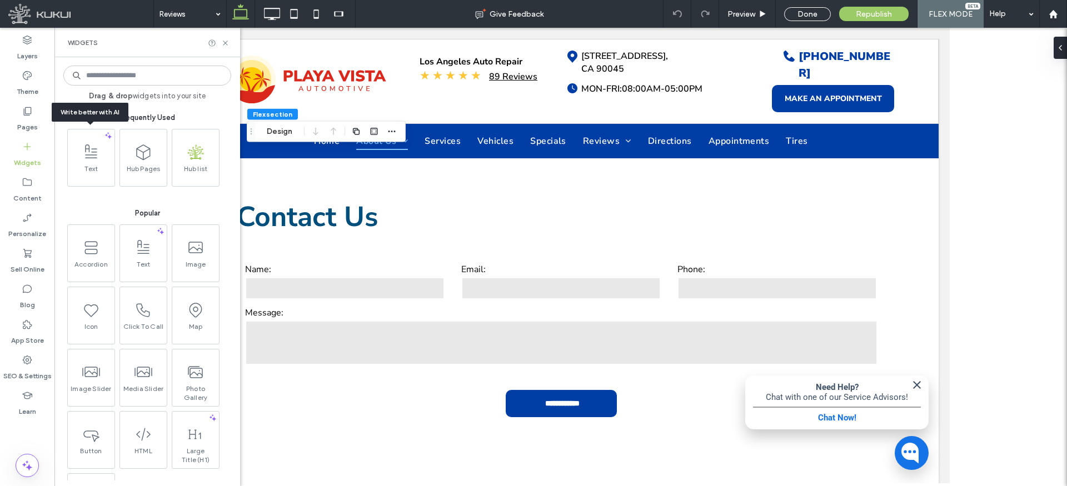
click at [91, 154] on icon at bounding box center [91, 152] width 18 height 18
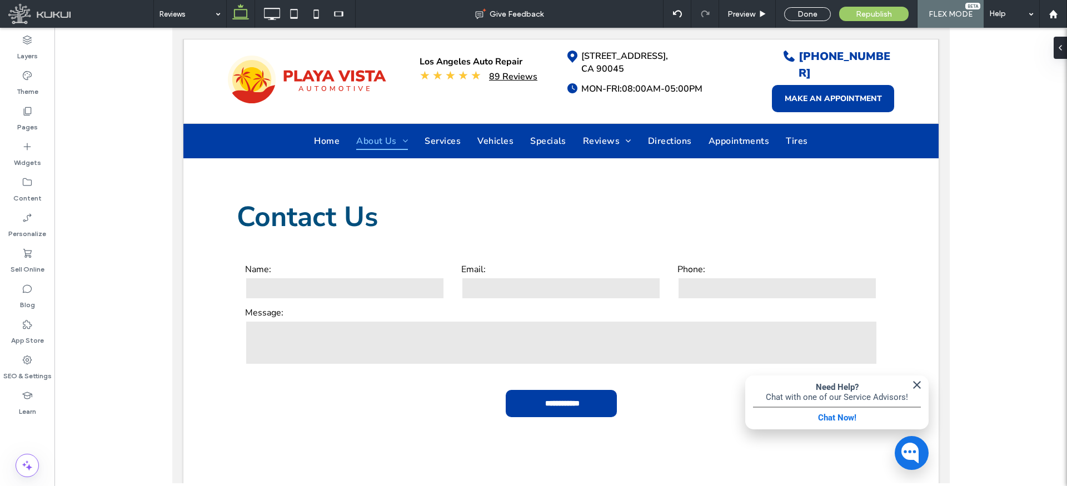
type input "**********"
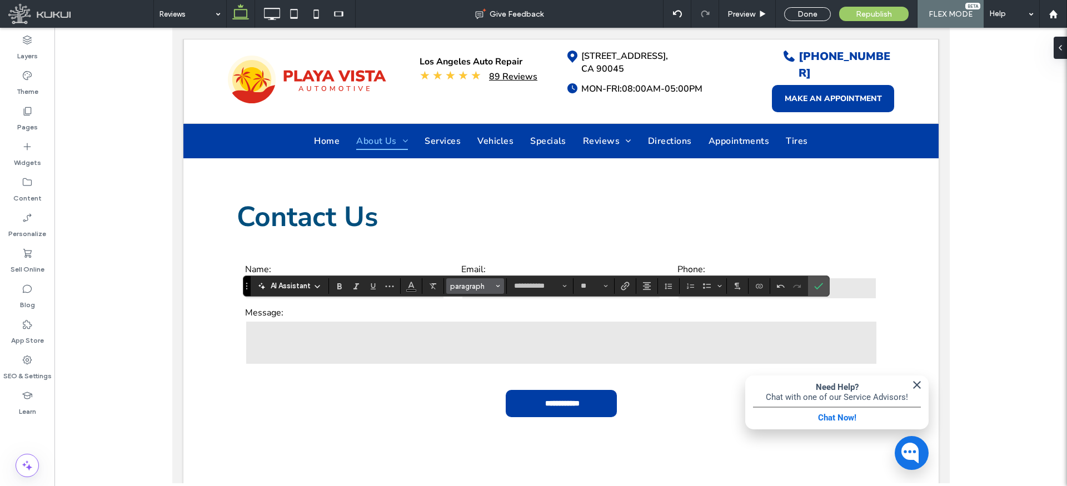
click at [487, 288] on span "paragraph" at bounding box center [471, 286] width 43 height 8
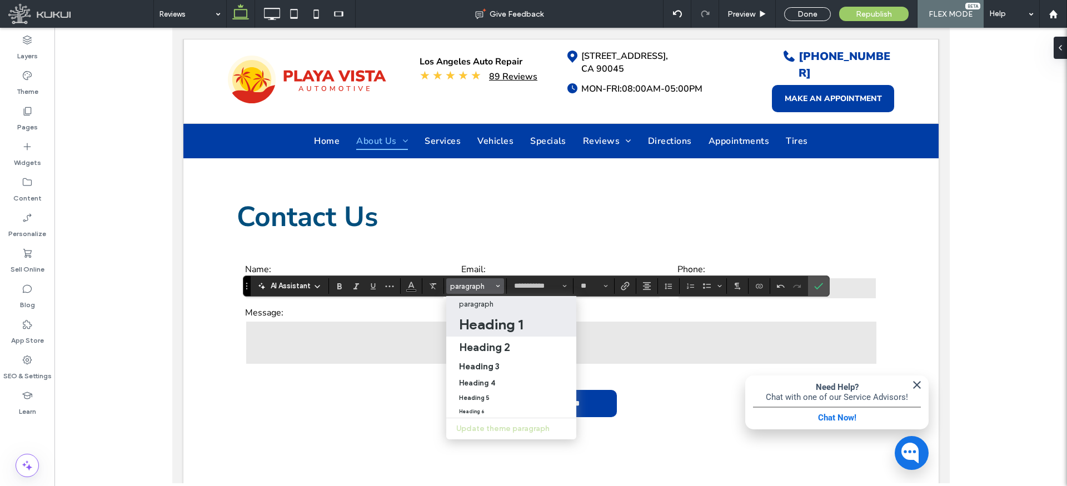
click at [490, 321] on h1 "Heading 1" at bounding box center [491, 325] width 64 height 18
type input "**"
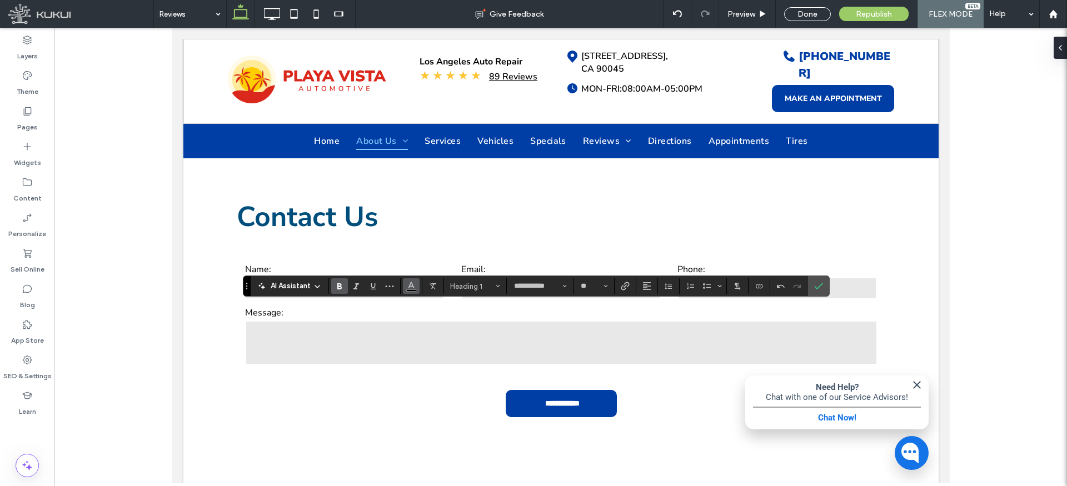
click at [412, 284] on use "Color" at bounding box center [411, 285] width 6 height 6
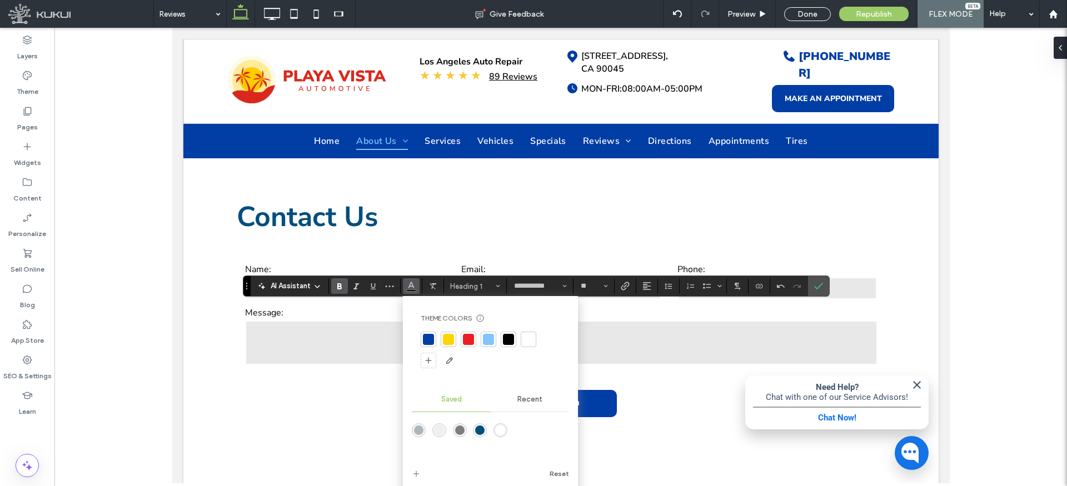
click at [475, 431] on div "rgba(0,78,124,1)" at bounding box center [479, 430] width 9 height 9
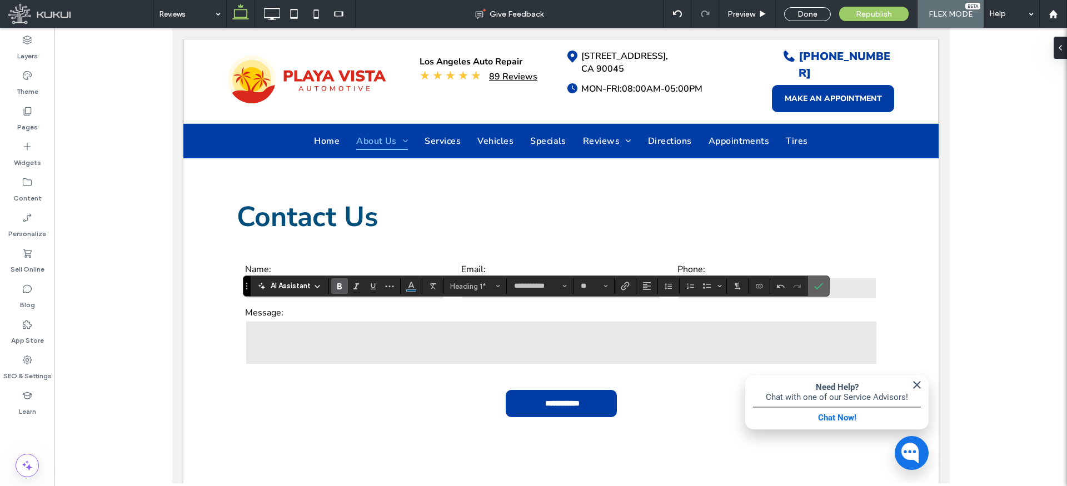
click at [821, 288] on icon "Confirm" at bounding box center [818, 286] width 9 height 9
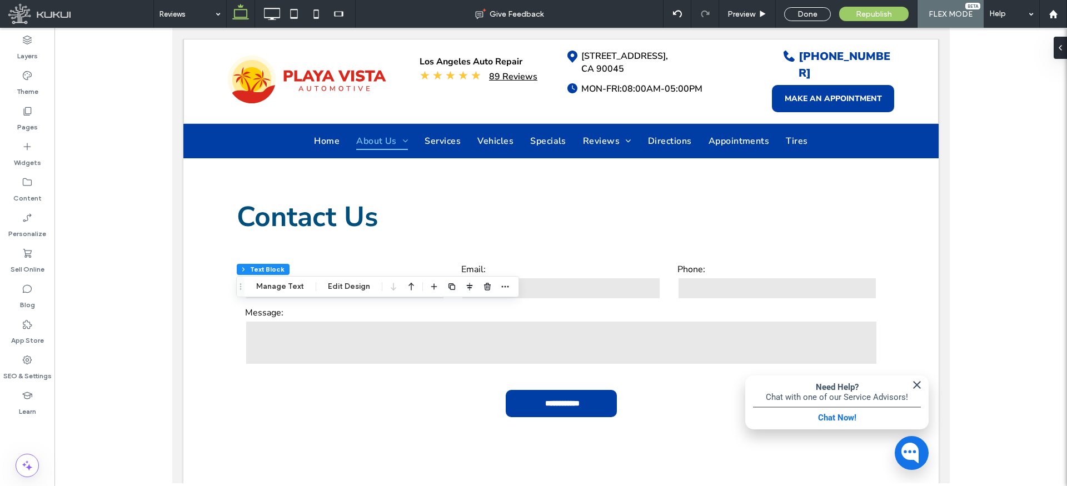
click at [411, 287] on icon "button" at bounding box center [411, 287] width 13 height 20
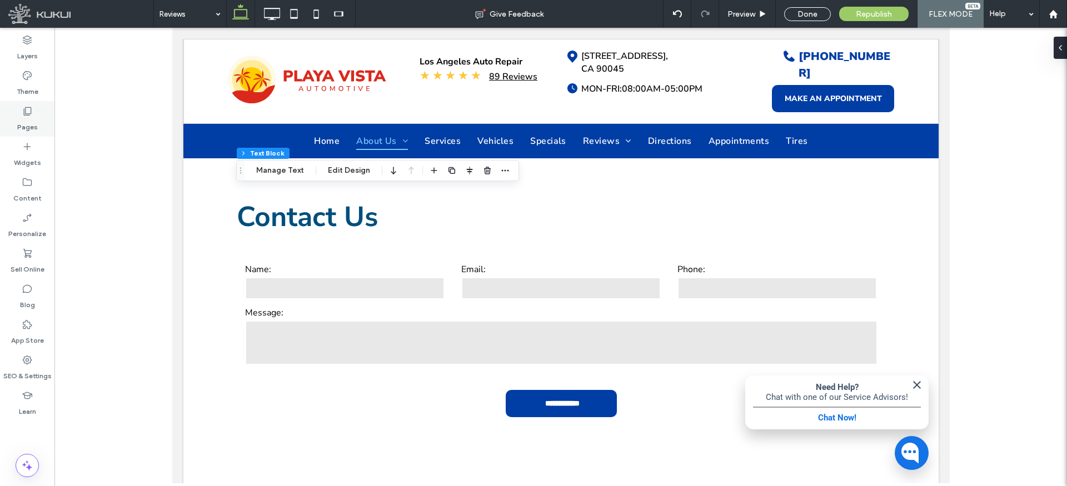
click at [33, 104] on div "Pages" at bounding box center [27, 119] width 54 height 36
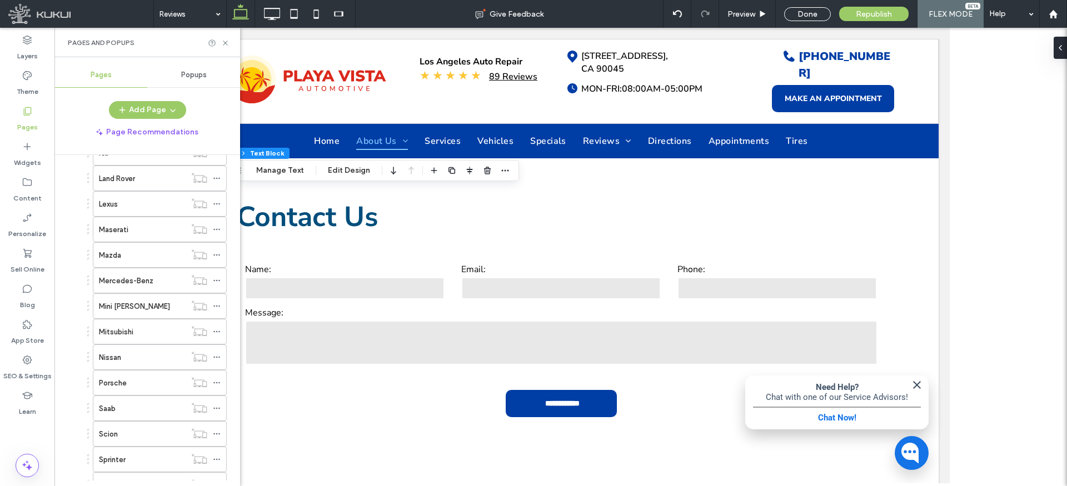
scroll to position [973, 0]
click at [129, 312] on label "Leave A Review" at bounding box center [124, 315] width 51 height 19
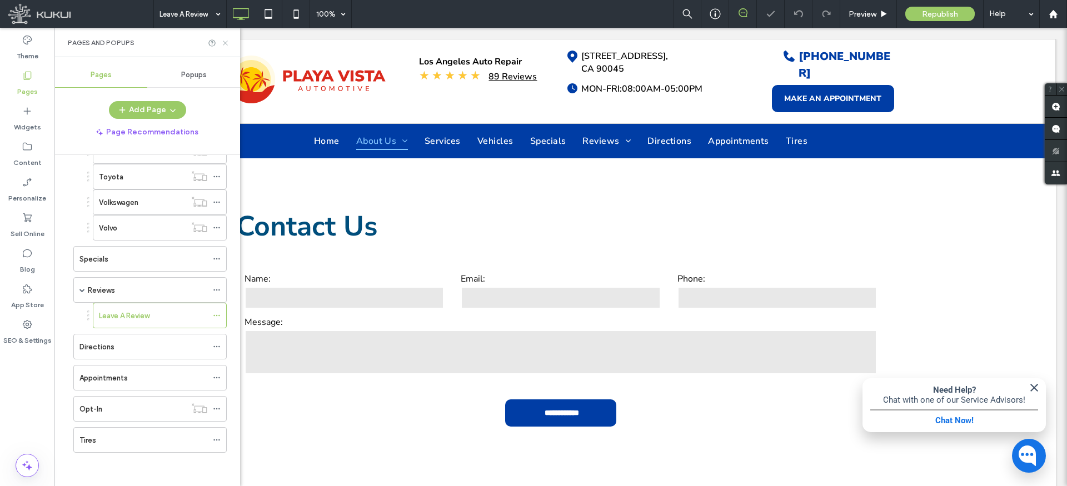
click at [225, 43] on use at bounding box center [225, 43] width 4 height 4
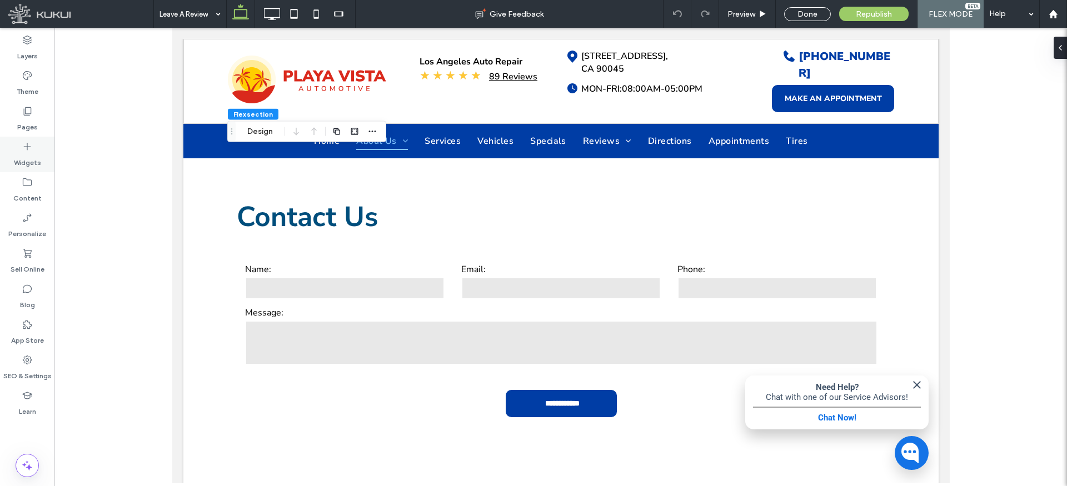
click at [25, 146] on icon at bounding box center [27, 146] width 11 height 11
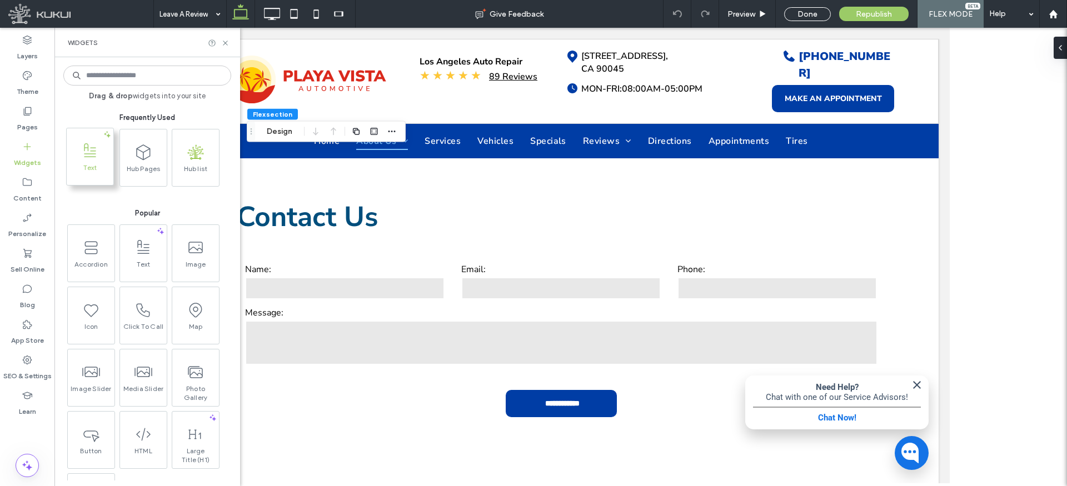
click at [94, 152] on icon at bounding box center [90, 151] width 18 height 18
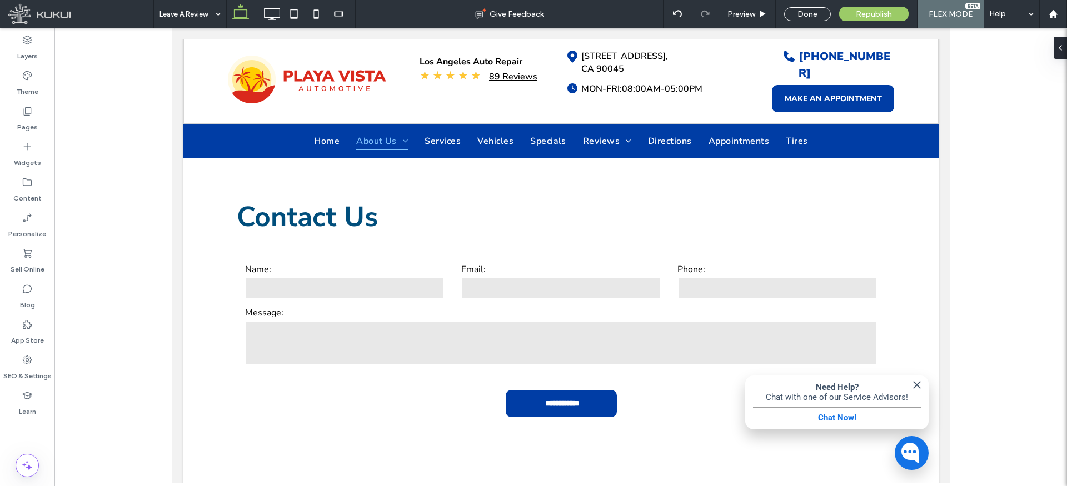
type input "**********"
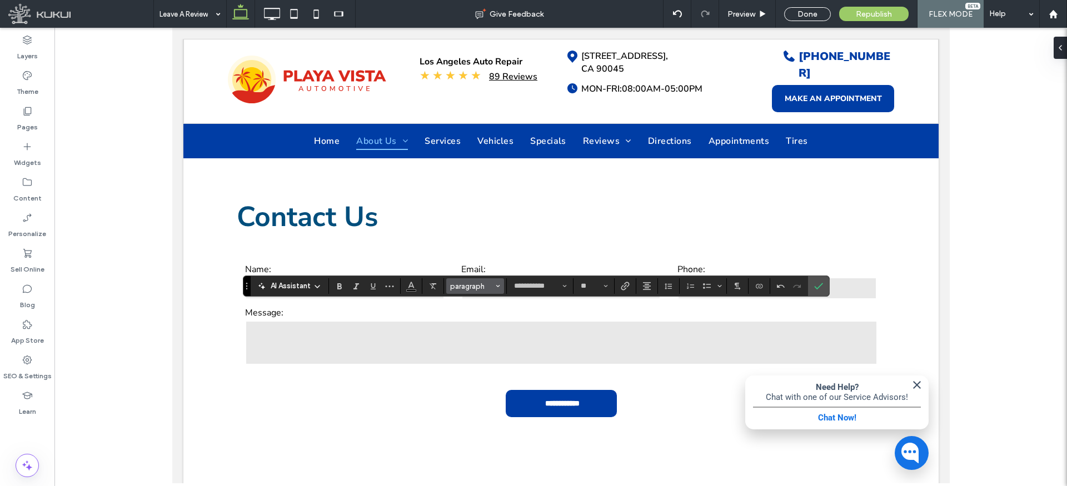
click at [479, 283] on span "paragraph" at bounding box center [471, 286] width 43 height 8
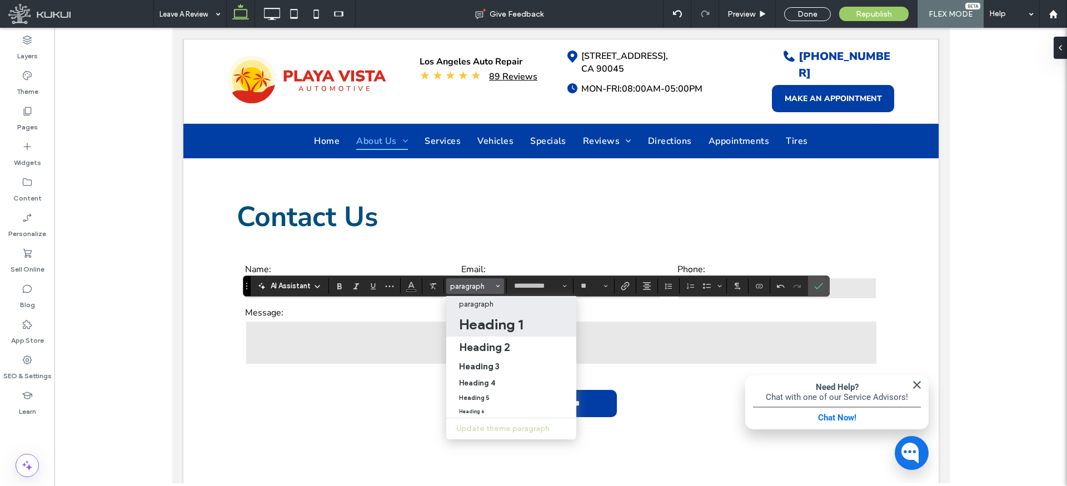
click at [496, 328] on h1 "Heading 1" at bounding box center [491, 325] width 64 height 18
type input "**"
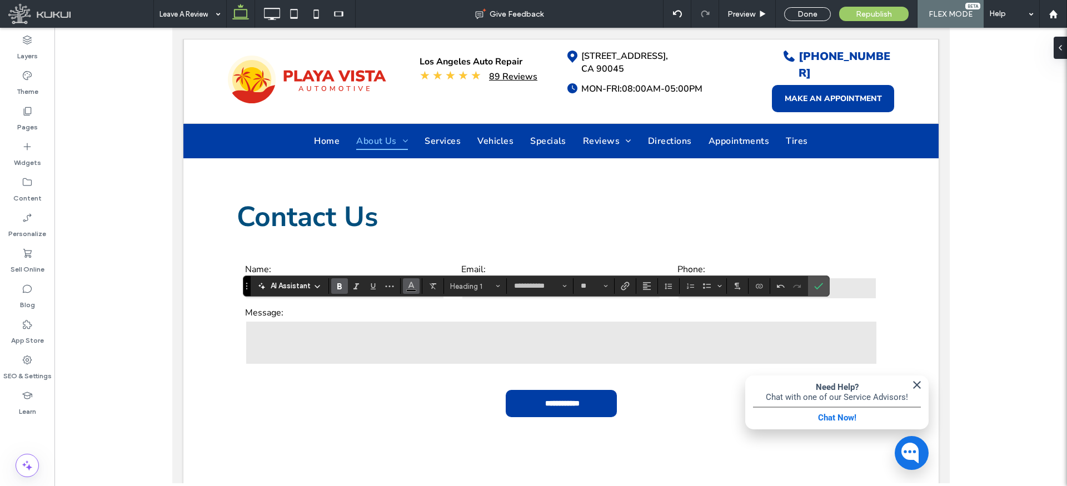
click at [415, 288] on icon "Color" at bounding box center [411, 285] width 9 height 9
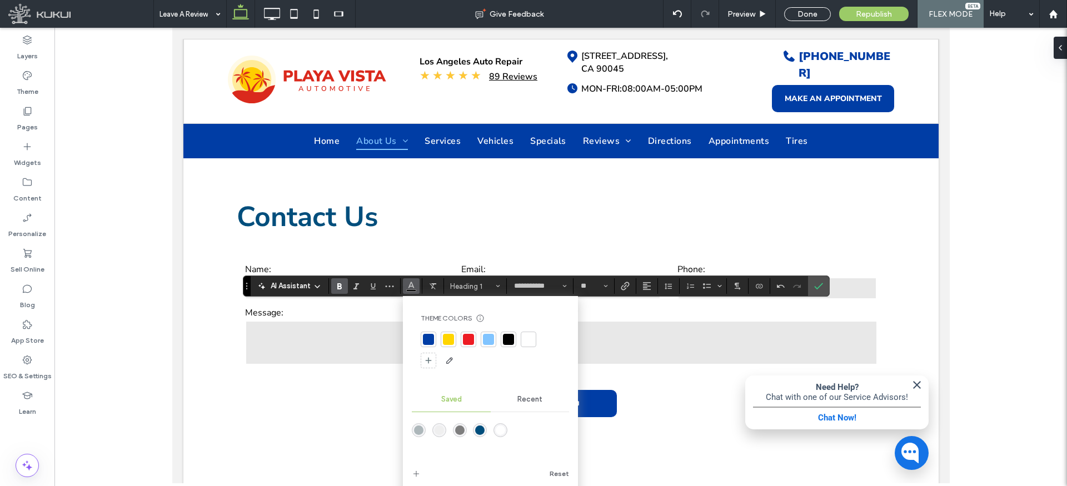
click at [476, 431] on div "rgba(0,78,124,1)" at bounding box center [479, 430] width 9 height 9
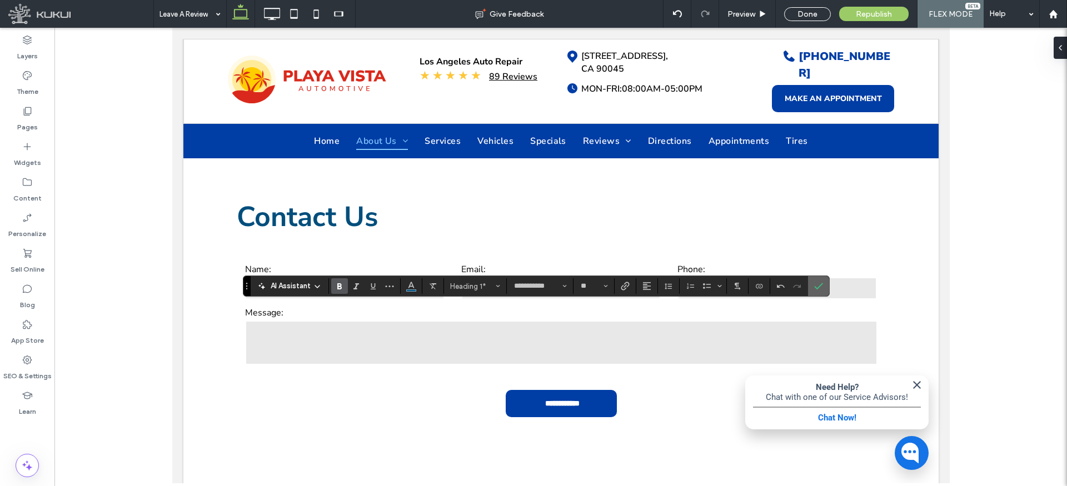
click at [816, 283] on icon "Confirm" at bounding box center [818, 286] width 9 height 9
click at [820, 287] on icon "Confirm" at bounding box center [818, 286] width 9 height 9
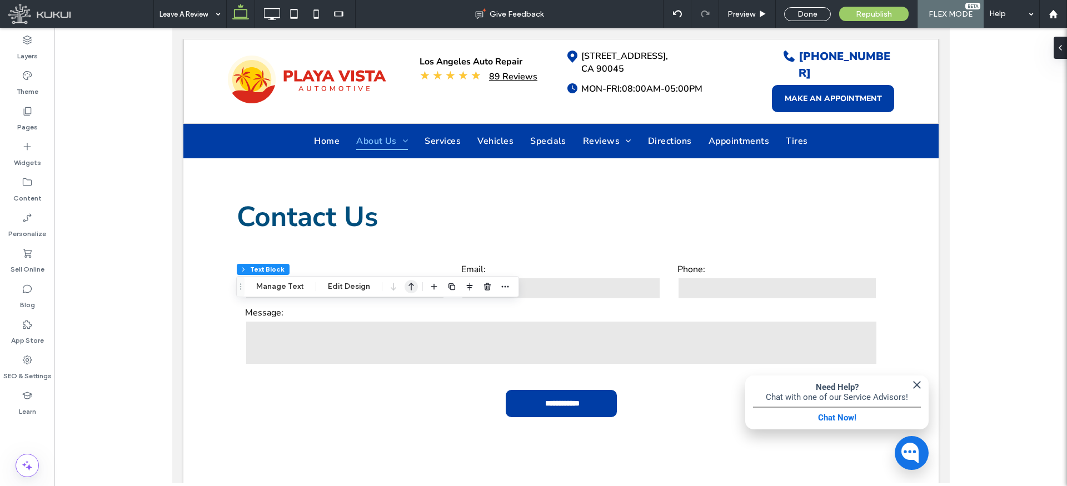
click at [405, 285] on icon "button" at bounding box center [411, 287] width 13 height 20
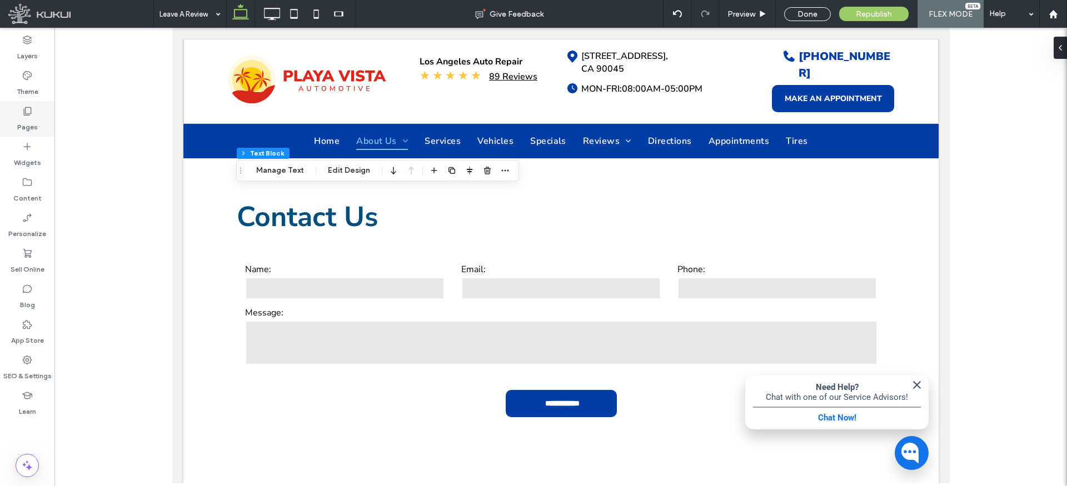
click at [24, 116] on icon at bounding box center [27, 111] width 11 height 11
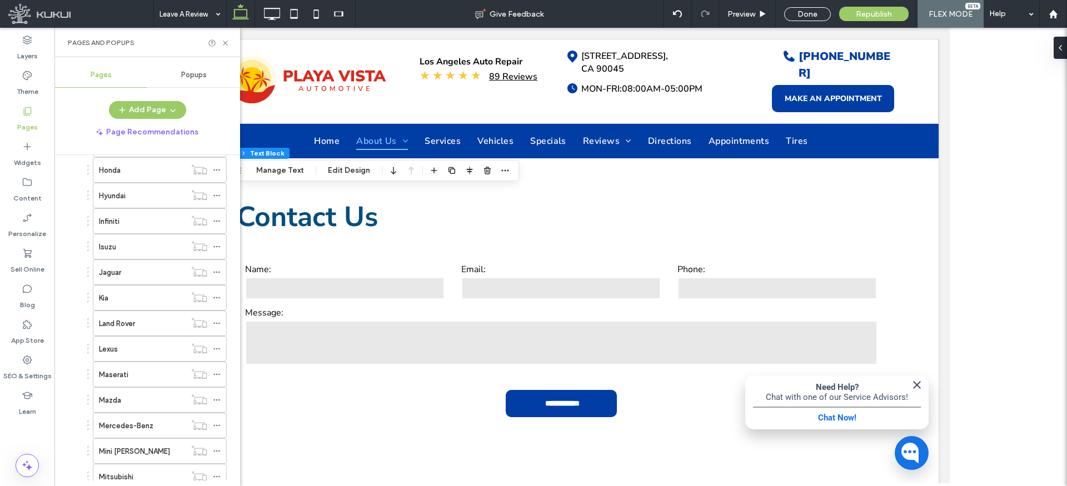
scroll to position [973, 0]
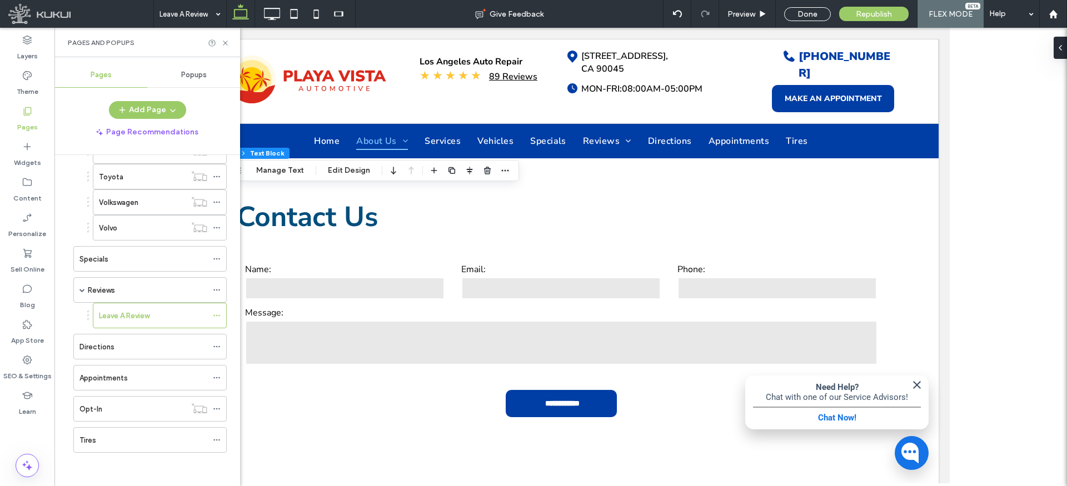
click at [120, 343] on div "Directions" at bounding box center [143, 347] width 128 height 12
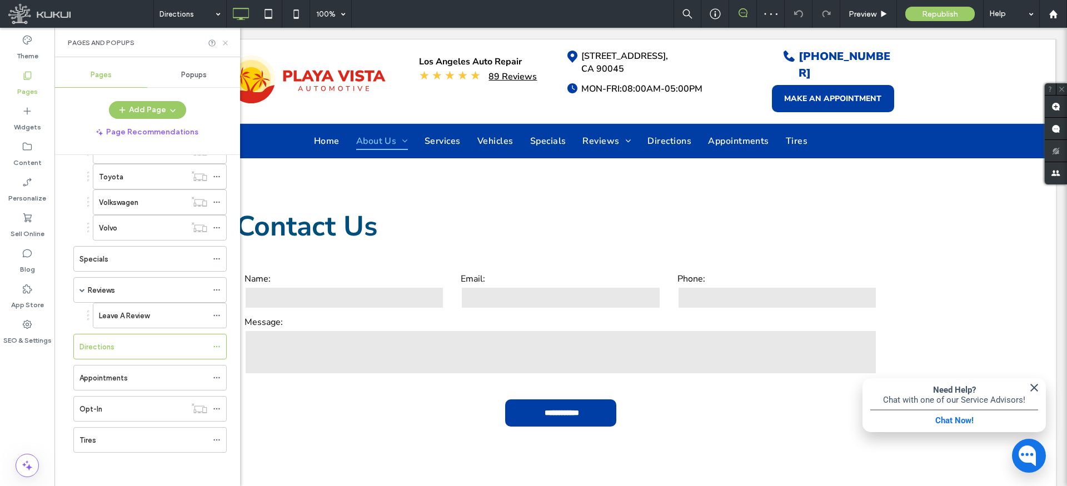
click at [222, 43] on icon at bounding box center [225, 43] width 8 height 8
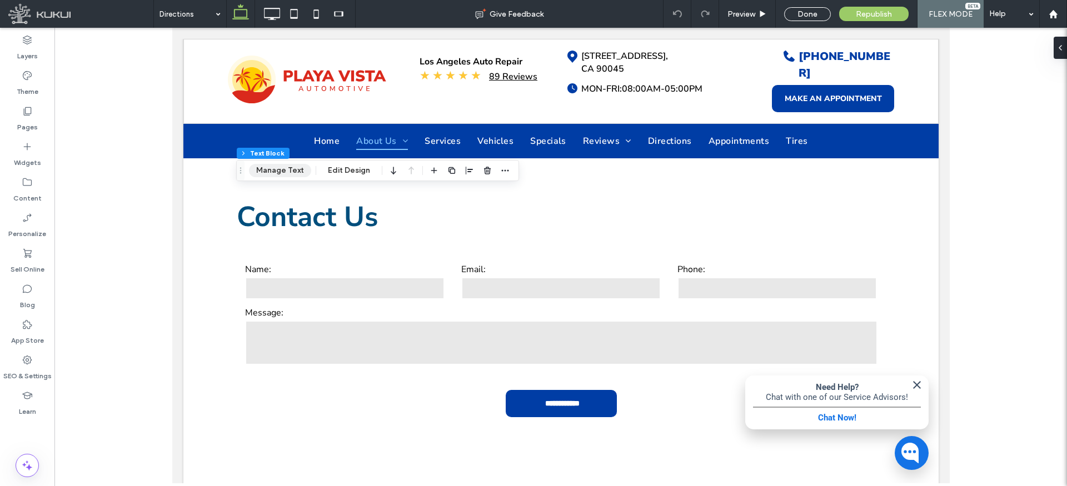
click at [295, 169] on button "Manage Text" at bounding box center [280, 170] width 62 height 13
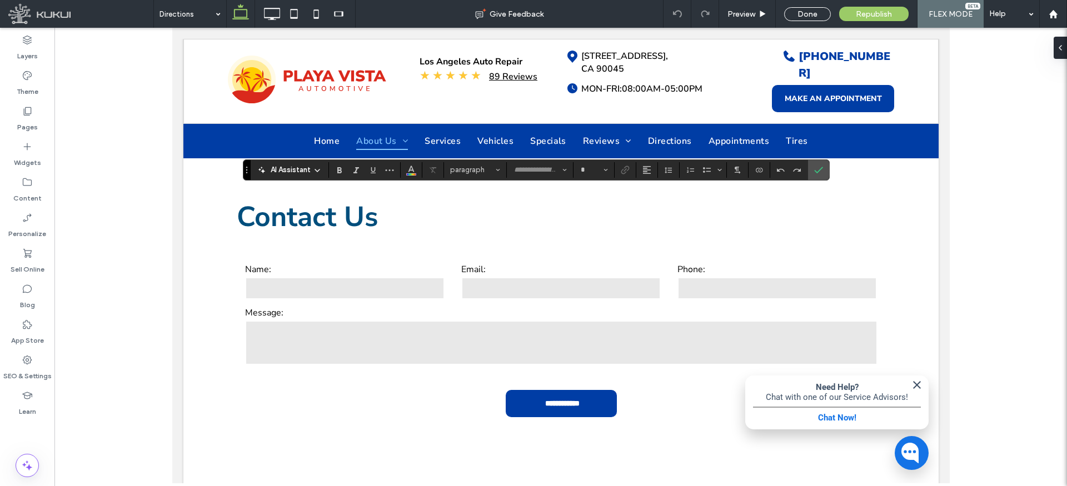
type input "**********"
click at [472, 168] on span "Heading 2" at bounding box center [471, 170] width 43 height 8
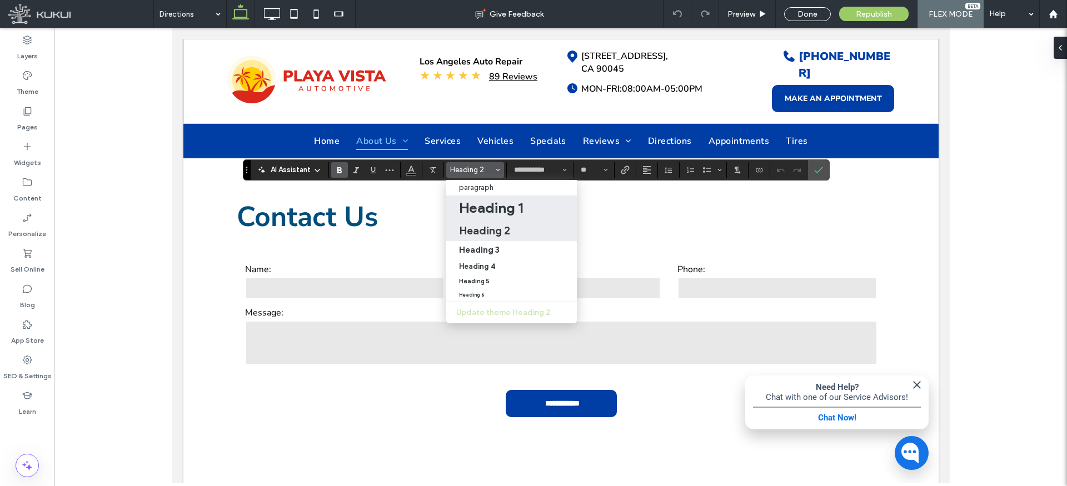
click at [488, 211] on h1 "Heading 1" at bounding box center [491, 208] width 64 height 18
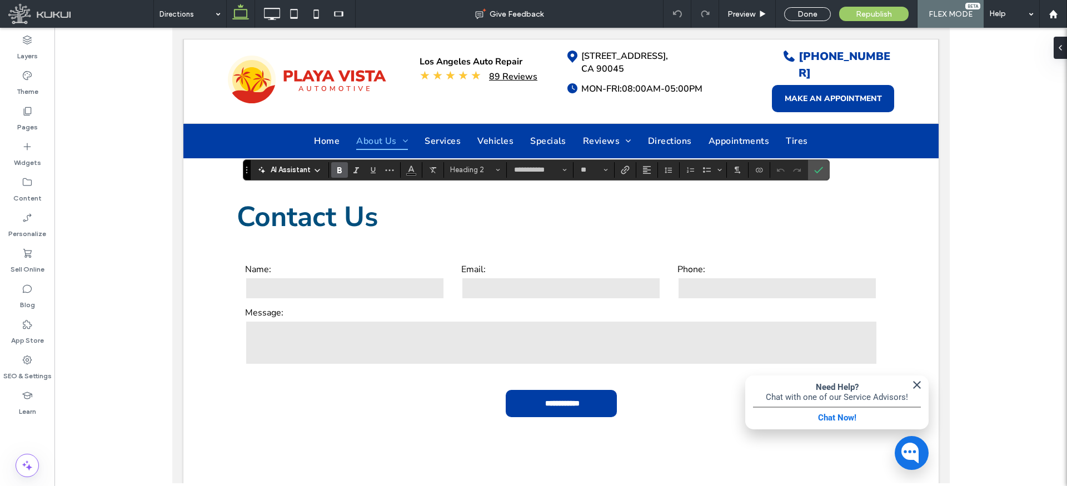
type input "**"
click at [413, 169] on icon "Color" at bounding box center [411, 168] width 9 height 9
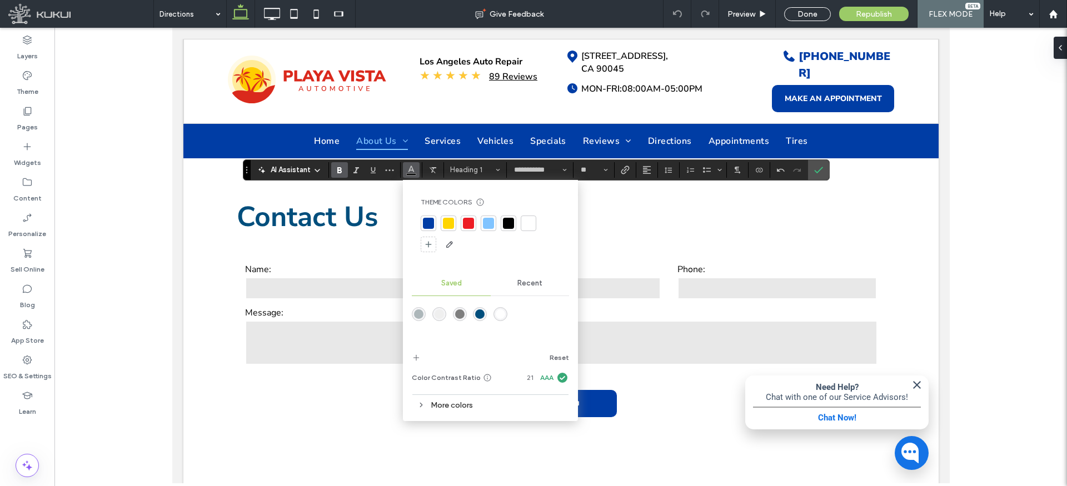
click at [479, 312] on div "rgba(0,78,124,1)" at bounding box center [479, 314] width 9 height 9
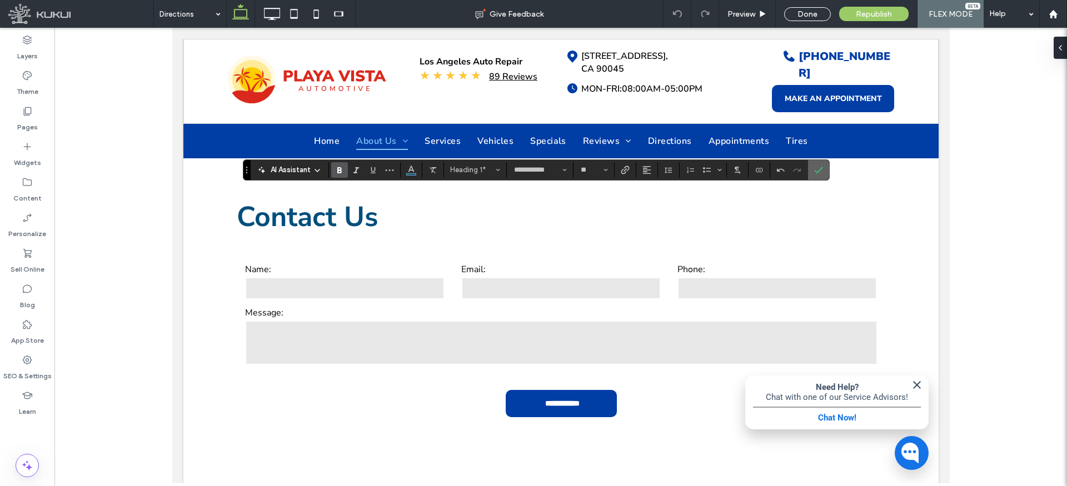
click at [814, 166] on icon "Confirm" at bounding box center [818, 170] width 9 height 9
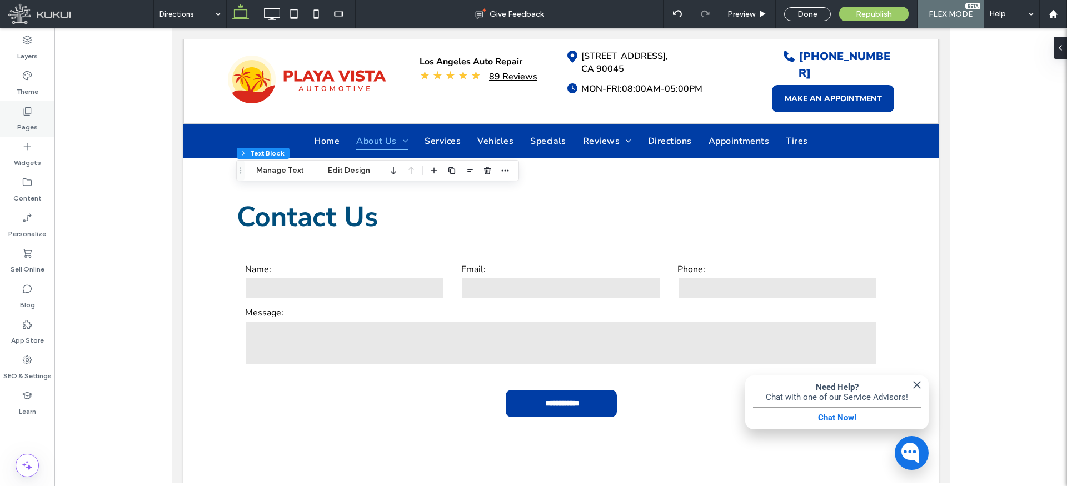
click at [26, 114] on icon at bounding box center [27, 111] width 11 height 11
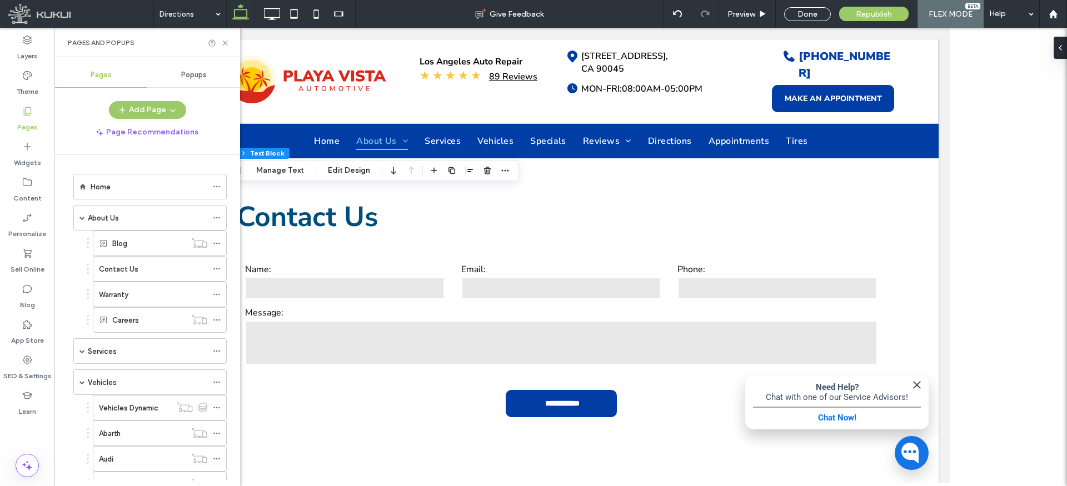
scroll to position [973, 0]
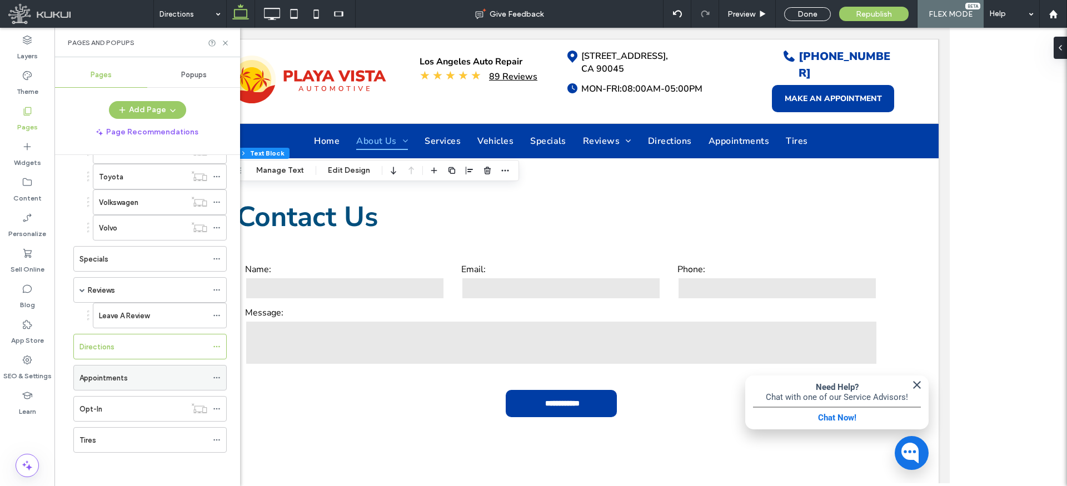
click at [118, 376] on label "Appointments" at bounding box center [103, 377] width 48 height 19
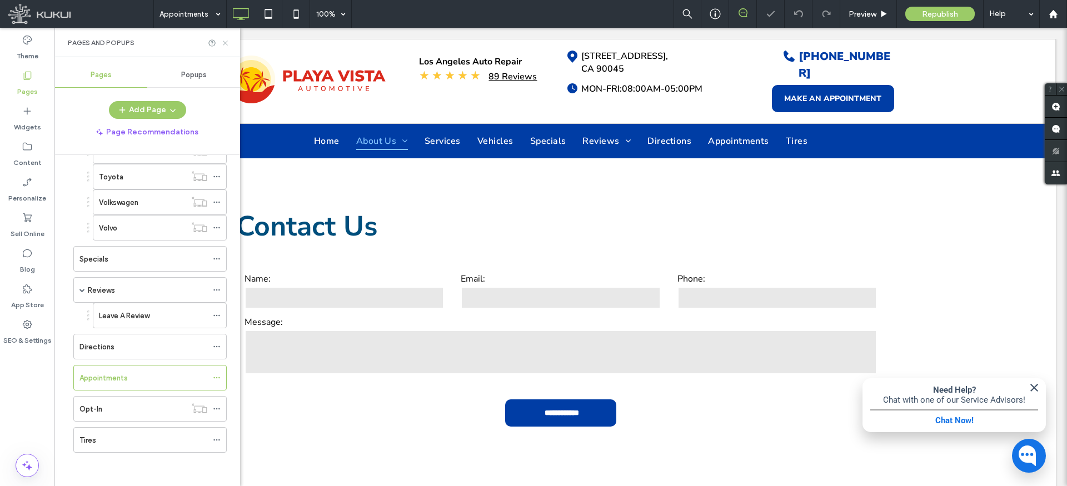
click at [223, 42] on icon at bounding box center [225, 43] width 8 height 8
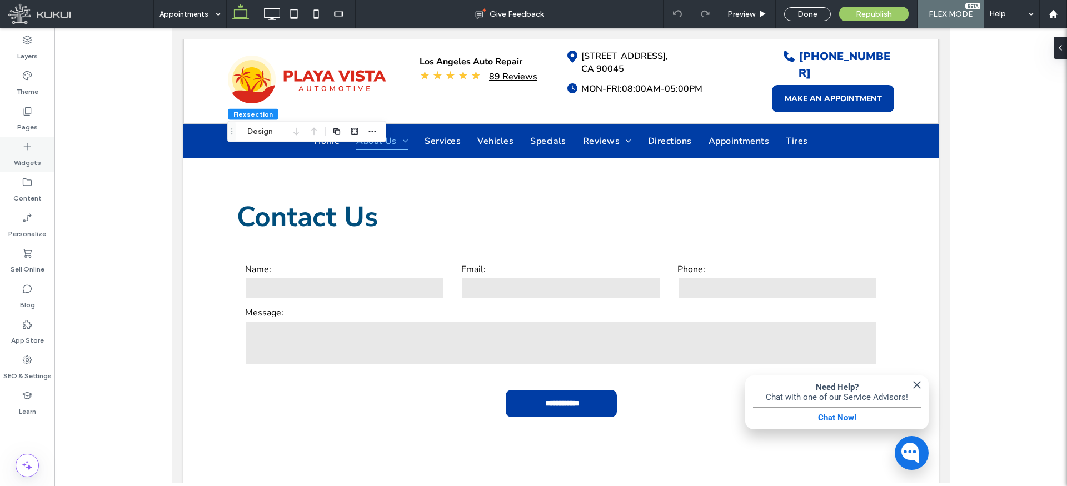
click at [25, 159] on label "Widgets" at bounding box center [27, 160] width 27 height 16
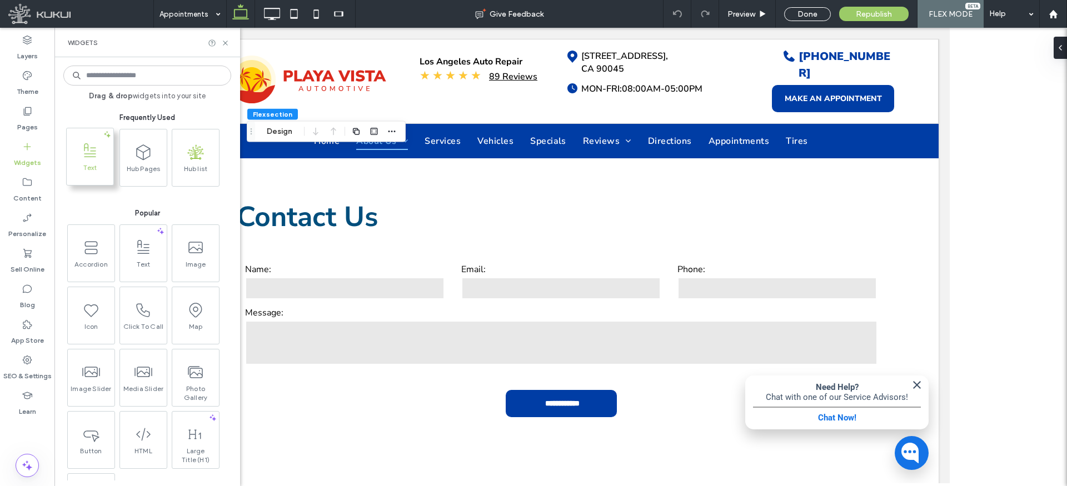
click at [89, 154] on icon at bounding box center [90, 151] width 18 height 18
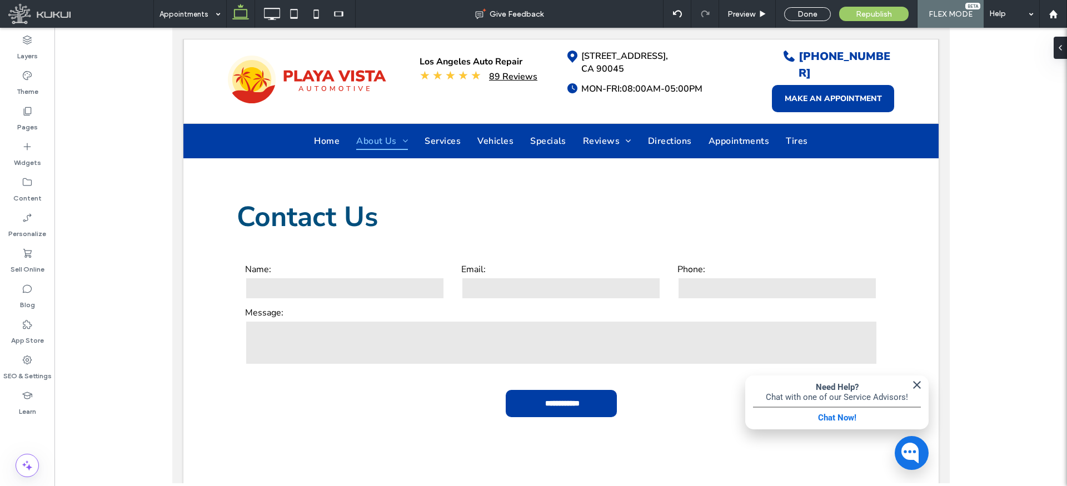
type input "**********"
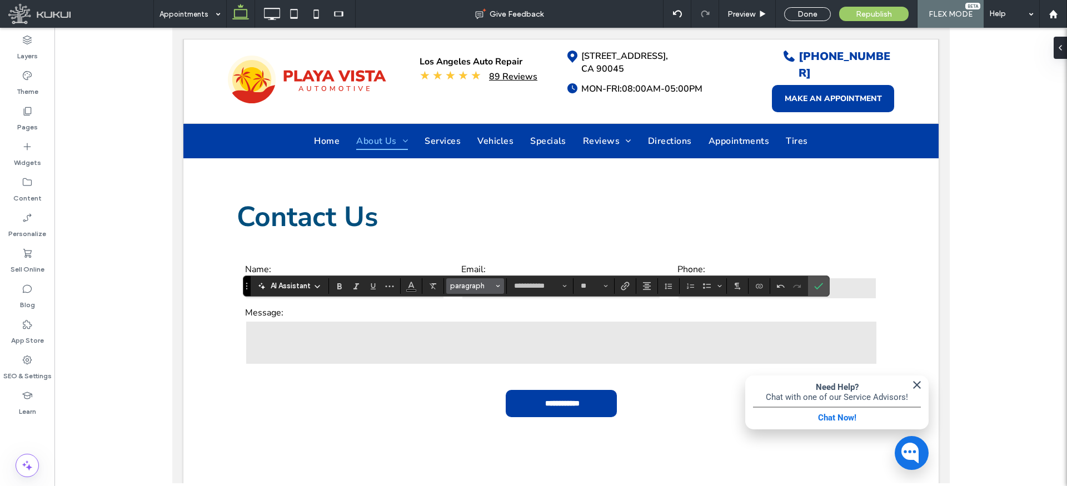
click at [466, 286] on span "paragraph" at bounding box center [471, 286] width 43 height 8
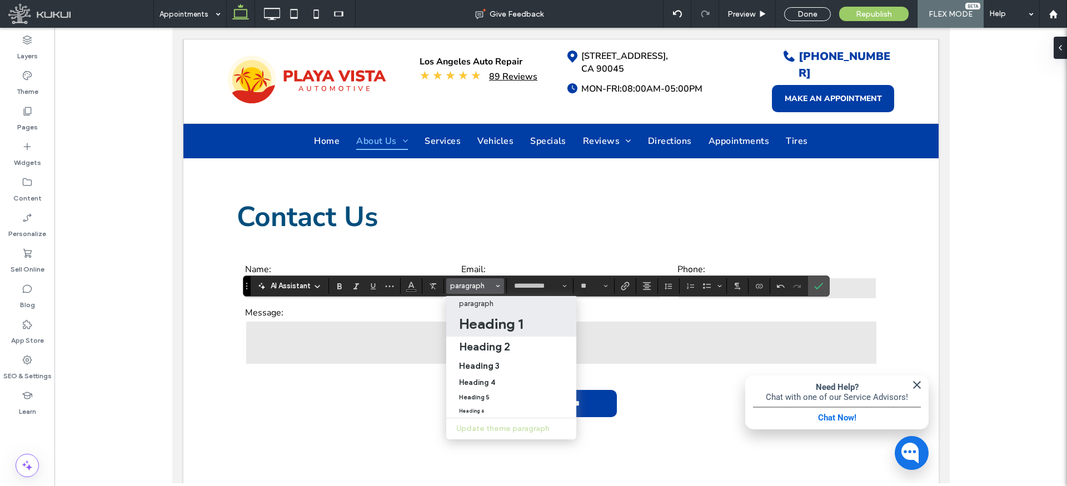
click at [490, 328] on h1 "Heading 1" at bounding box center [491, 324] width 64 height 18
type input "**"
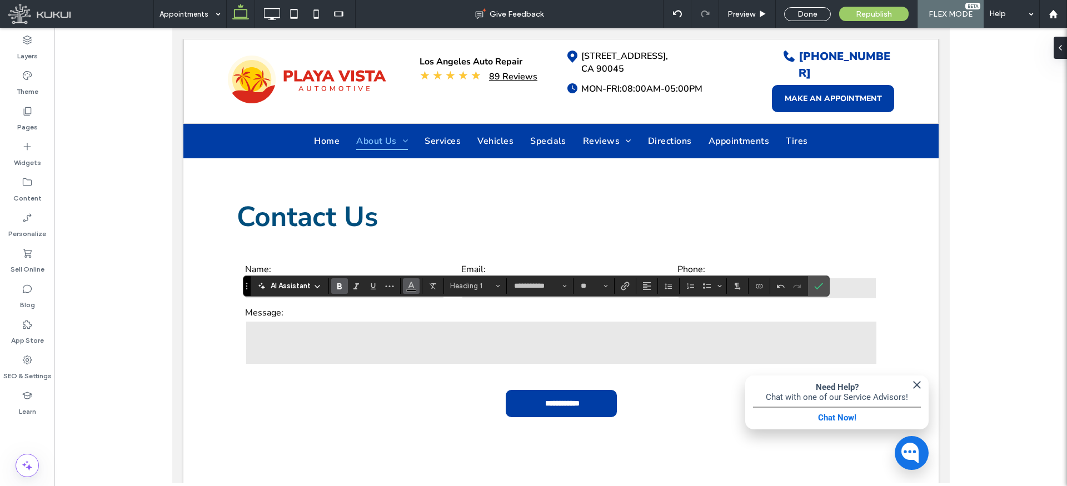
click at [412, 281] on icon "Color" at bounding box center [411, 285] width 9 height 9
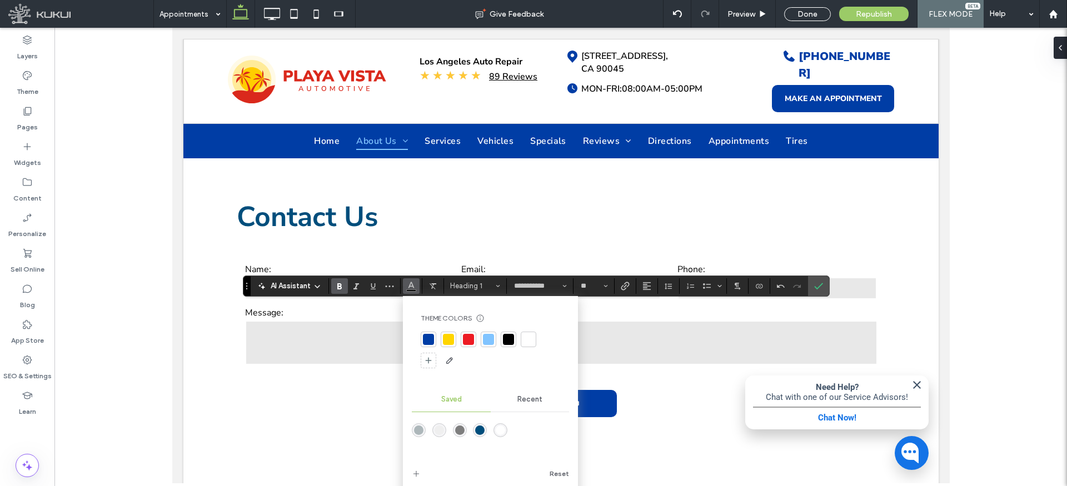
click at [478, 431] on div "rgba(0,78,124,1)" at bounding box center [479, 430] width 9 height 9
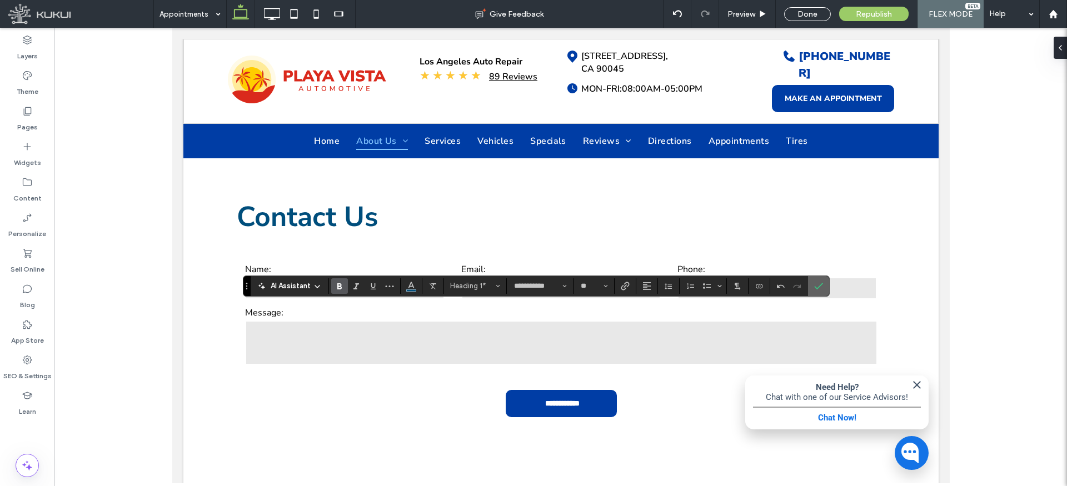
click at [816, 283] on icon "Confirm" at bounding box center [818, 286] width 9 height 9
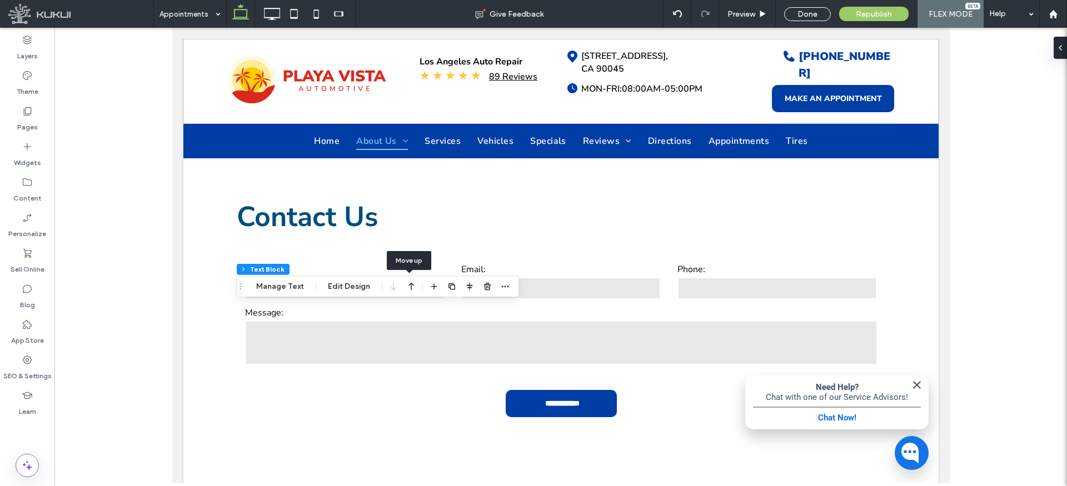
click at [411, 279] on icon "button" at bounding box center [411, 287] width 13 height 20
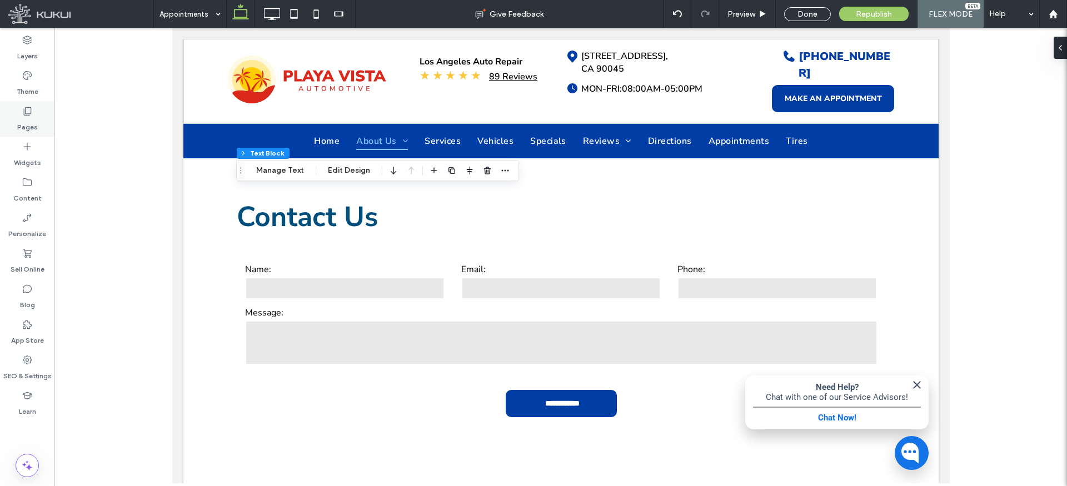
click at [31, 121] on label "Pages" at bounding box center [27, 125] width 21 height 16
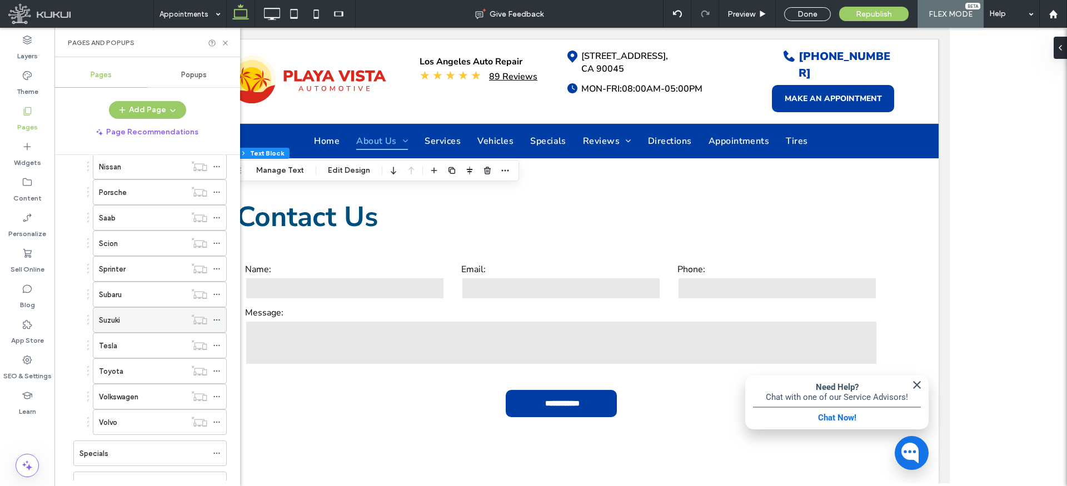
scroll to position [973, 0]
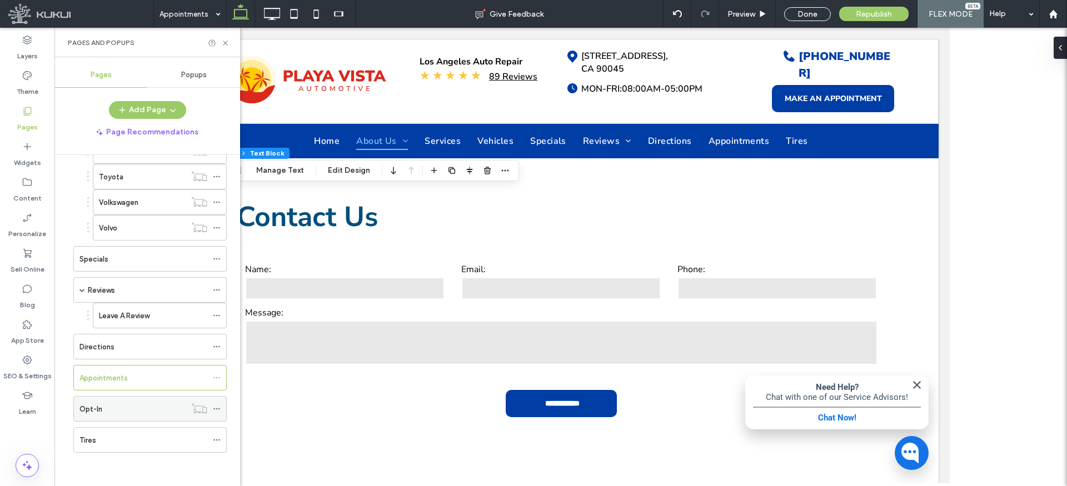
click at [123, 409] on div "Opt-In" at bounding box center [132, 409] width 106 height 12
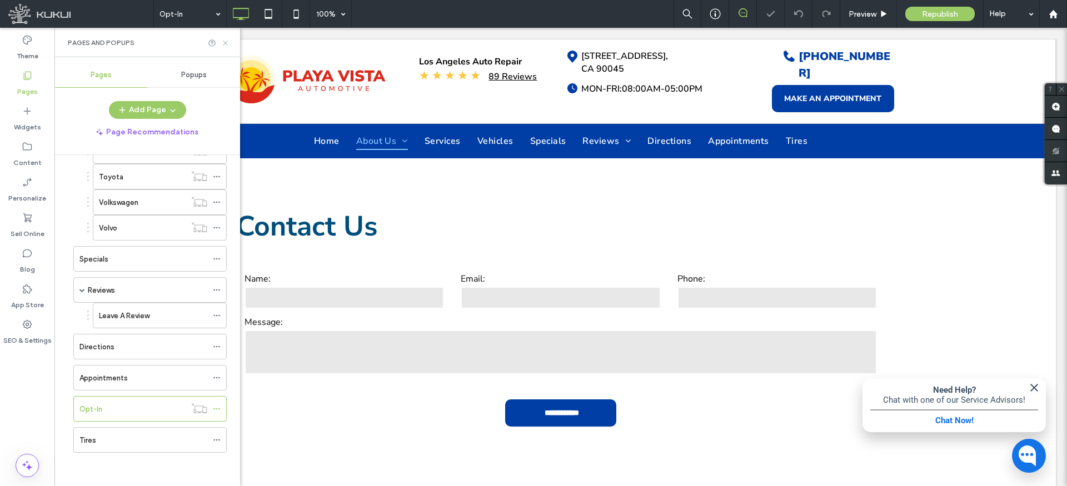
click at [226, 42] on icon at bounding box center [225, 43] width 8 height 8
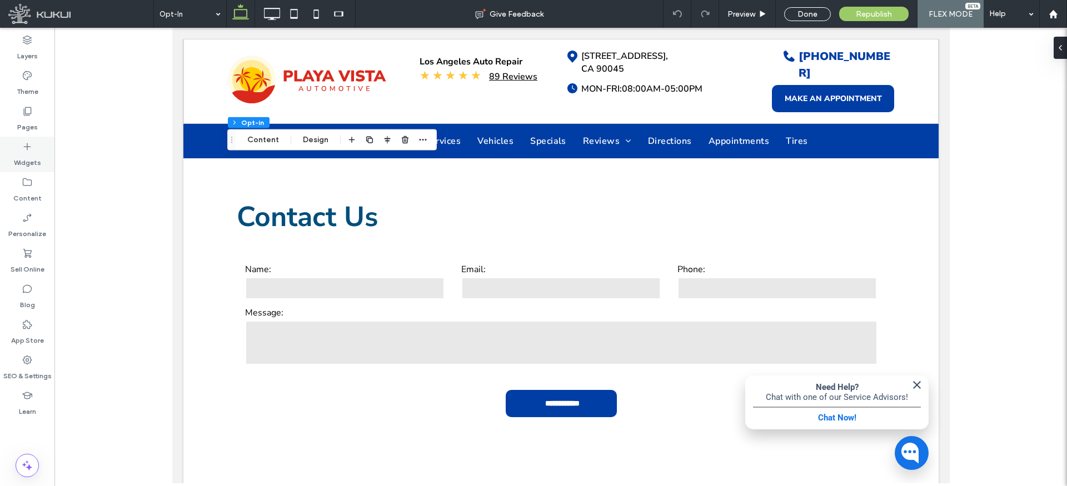
click at [26, 157] on label "Widgets" at bounding box center [27, 160] width 27 height 16
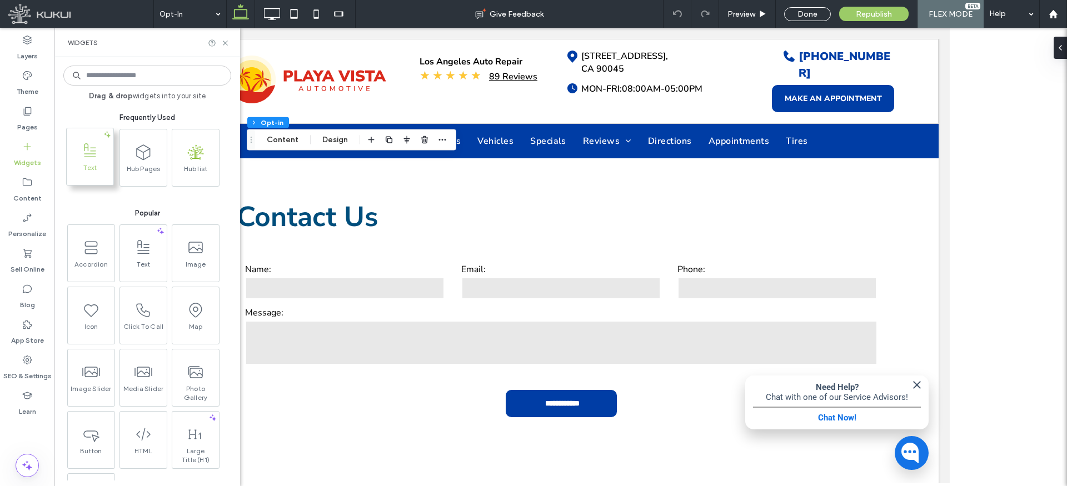
click at [95, 157] on icon at bounding box center [90, 151] width 18 height 18
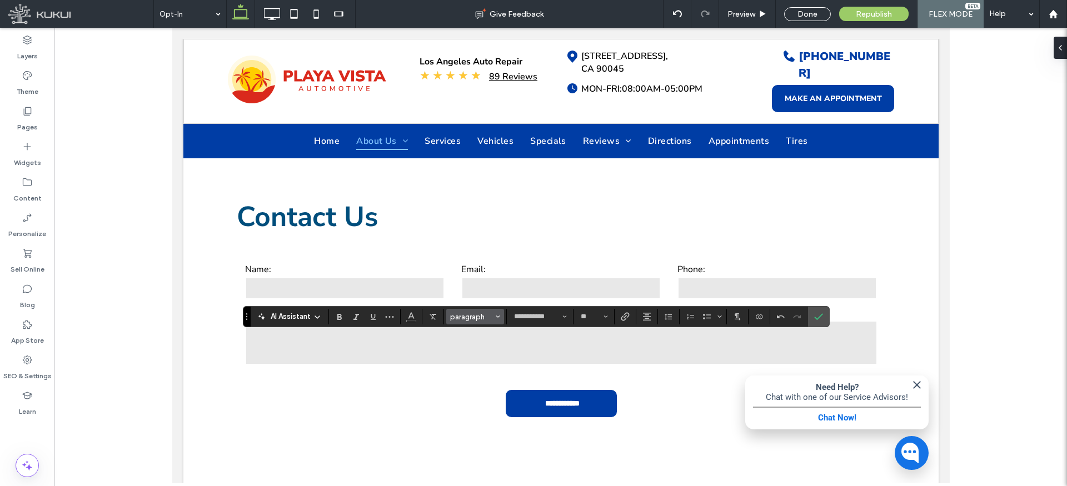
click at [477, 317] on span "paragraph" at bounding box center [471, 317] width 43 height 8
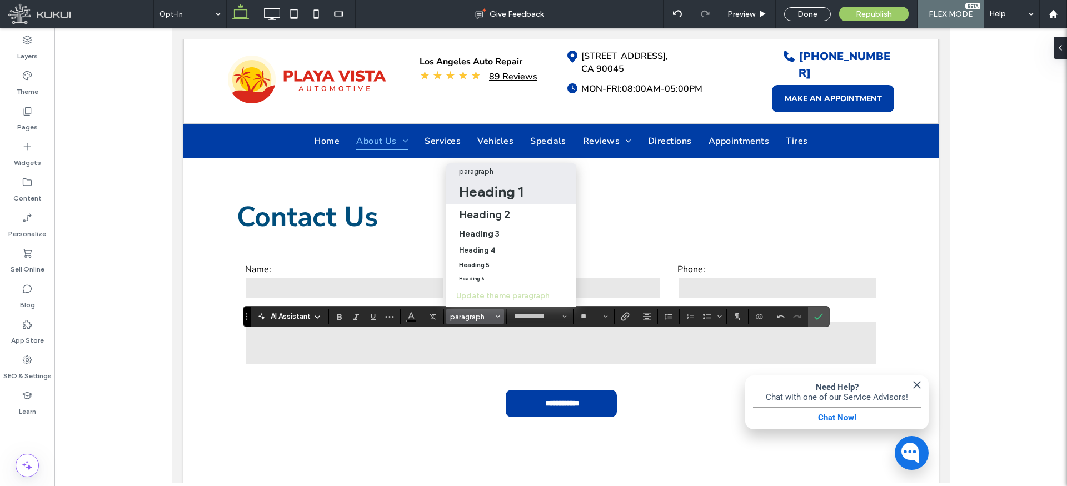
click at [482, 198] on h1 "Heading 1" at bounding box center [491, 192] width 64 height 18
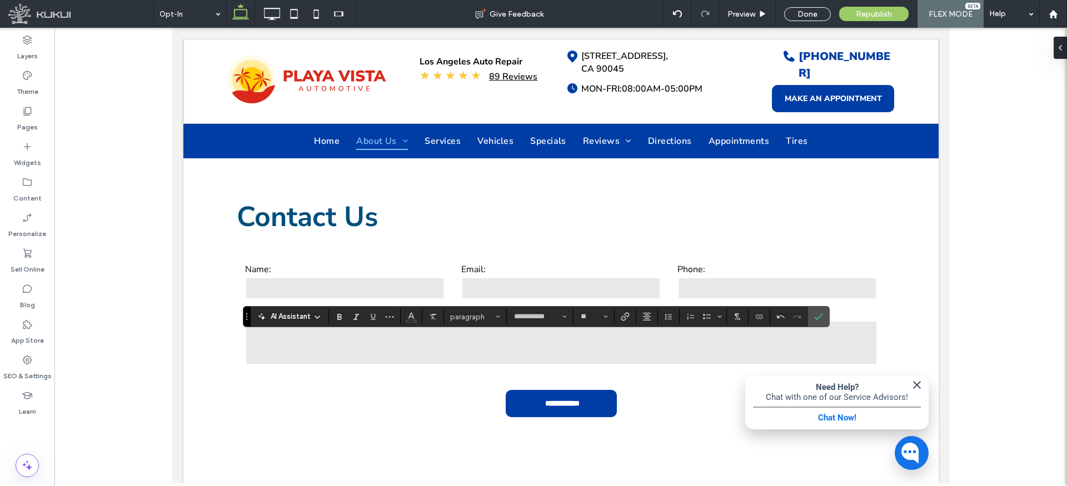
type input "**"
click at [412, 315] on use "Color" at bounding box center [411, 316] width 6 height 6
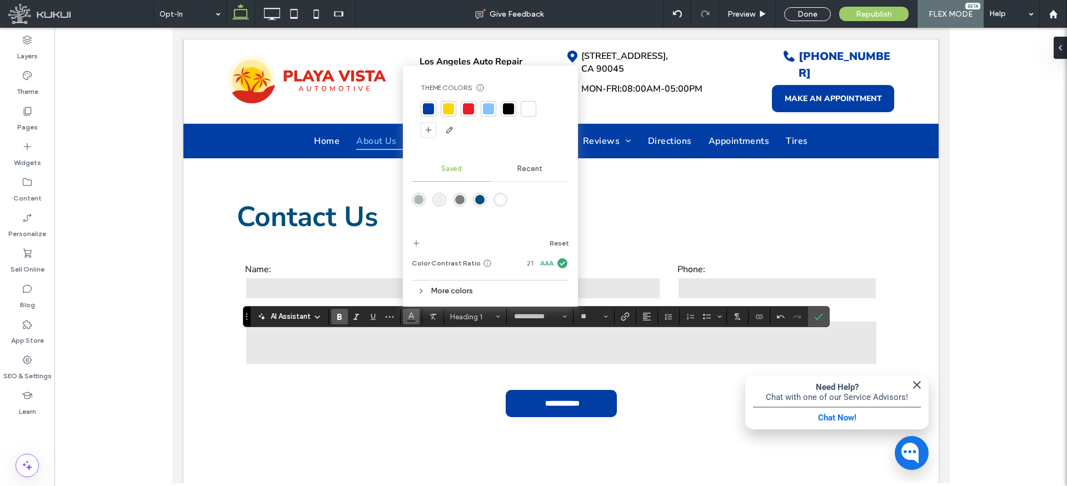
click at [476, 202] on div "rgba(0,78,124,1)" at bounding box center [479, 199] width 9 height 9
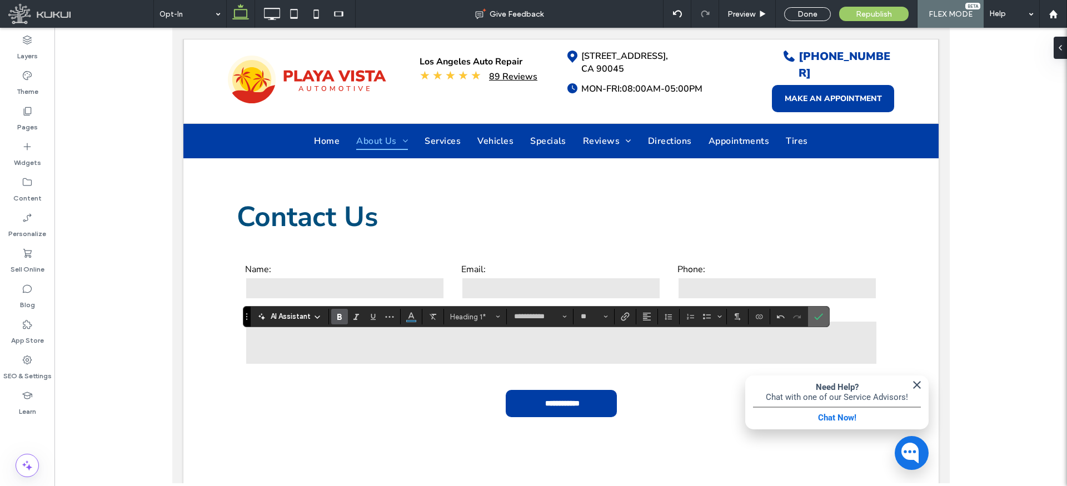
click at [822, 314] on label "Confirm" at bounding box center [818, 317] width 17 height 20
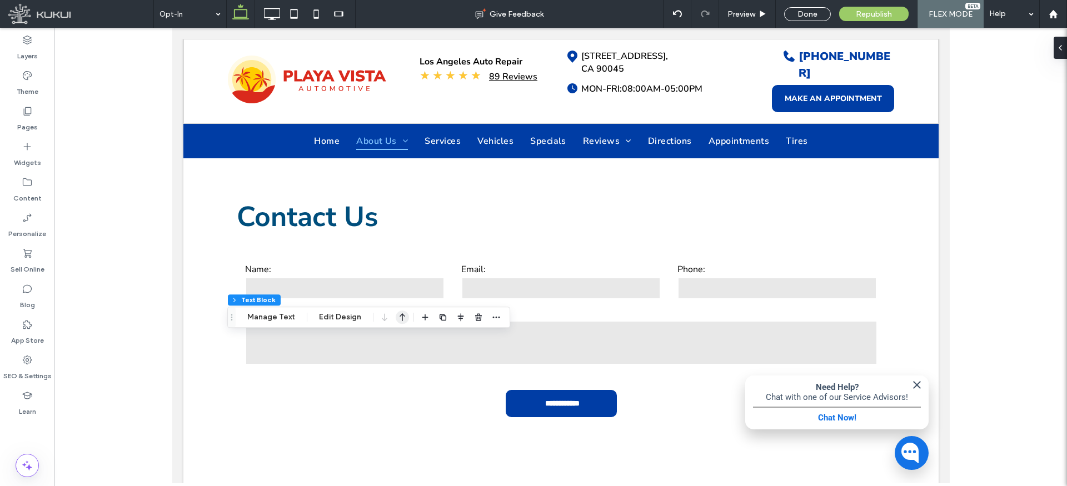
click at [399, 314] on icon "button" at bounding box center [402, 317] width 13 height 20
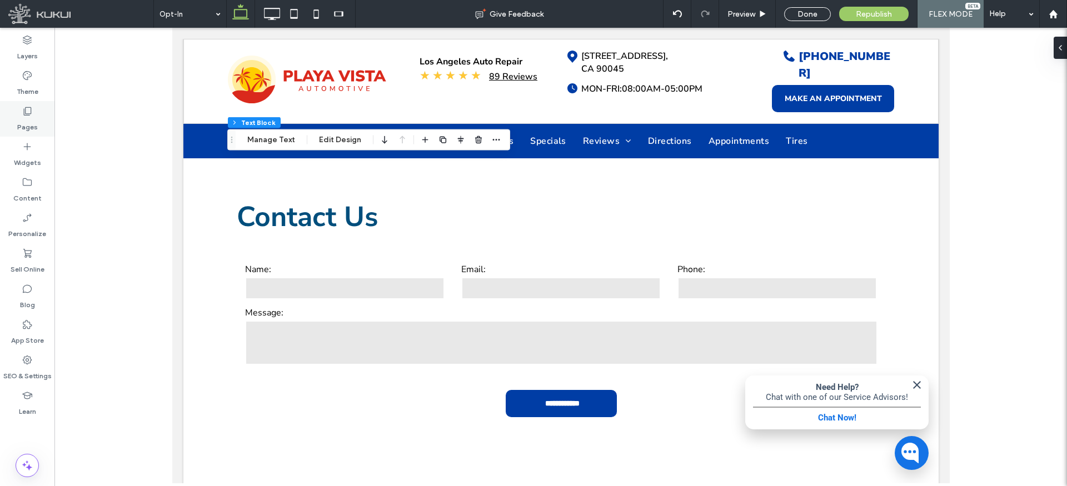
click at [27, 111] on icon at bounding box center [27, 111] width 11 height 11
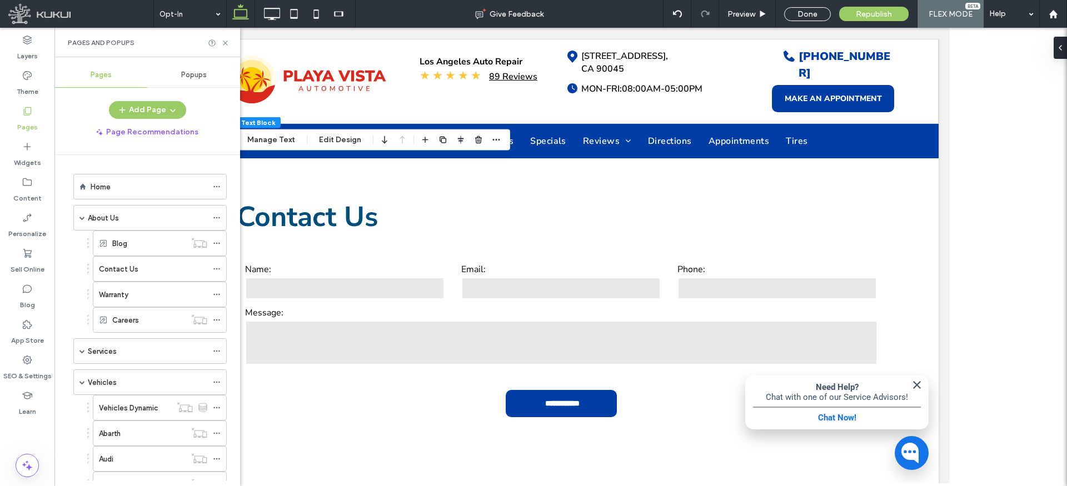
scroll to position [973, 0]
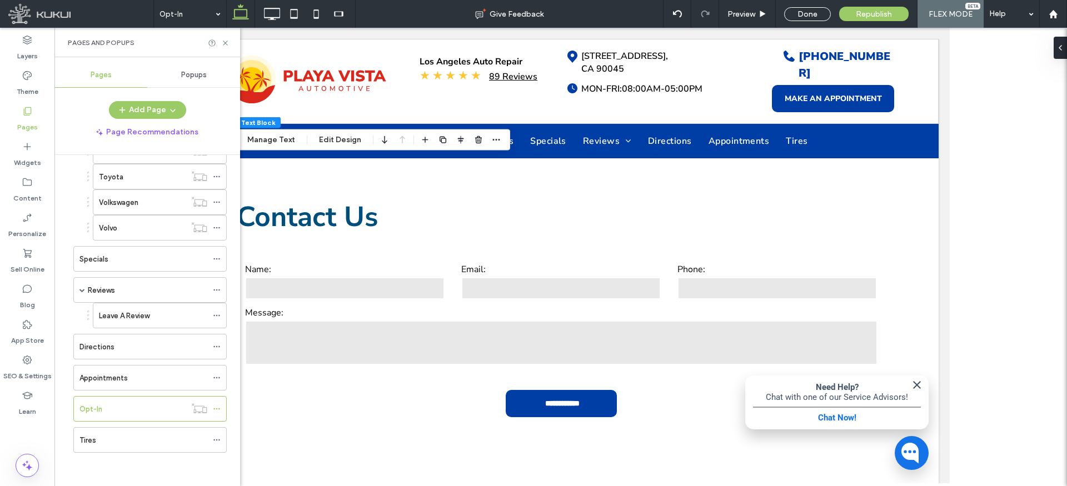
drag, startPoint x: 123, startPoint y: 439, endPoint x: 154, endPoint y: 438, distance: 31.7
click at [123, 439] on div "Tires" at bounding box center [143, 441] width 128 height 12
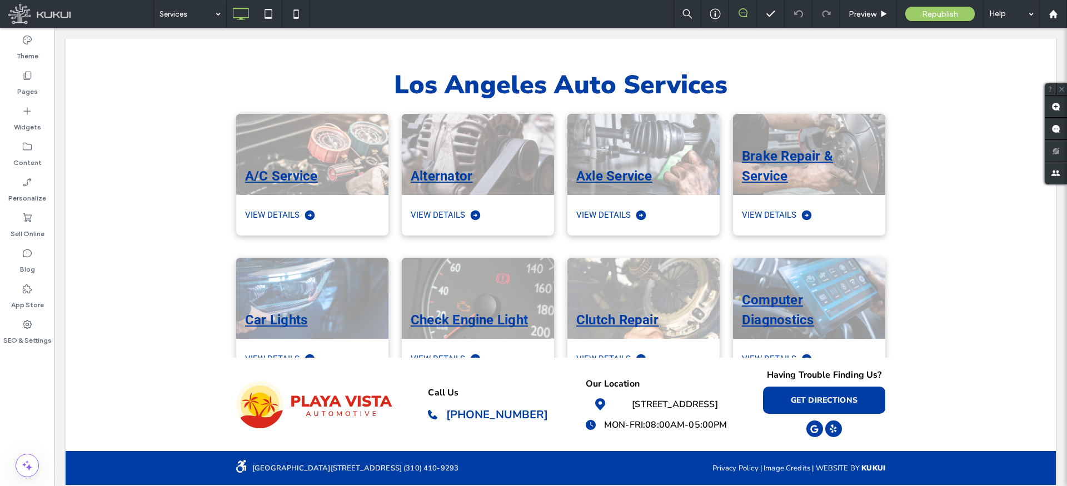
scroll to position [136, 0]
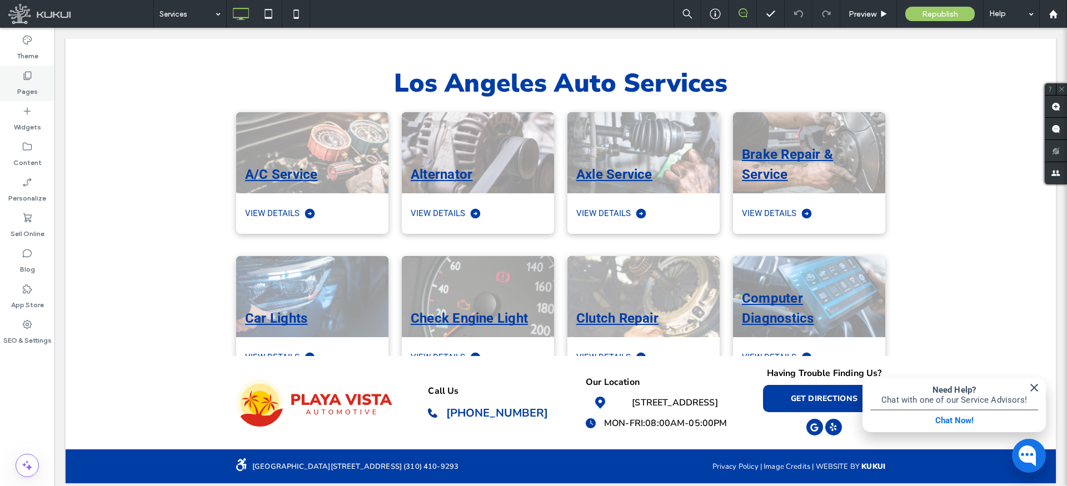
click at [28, 76] on icon at bounding box center [27, 75] width 11 height 11
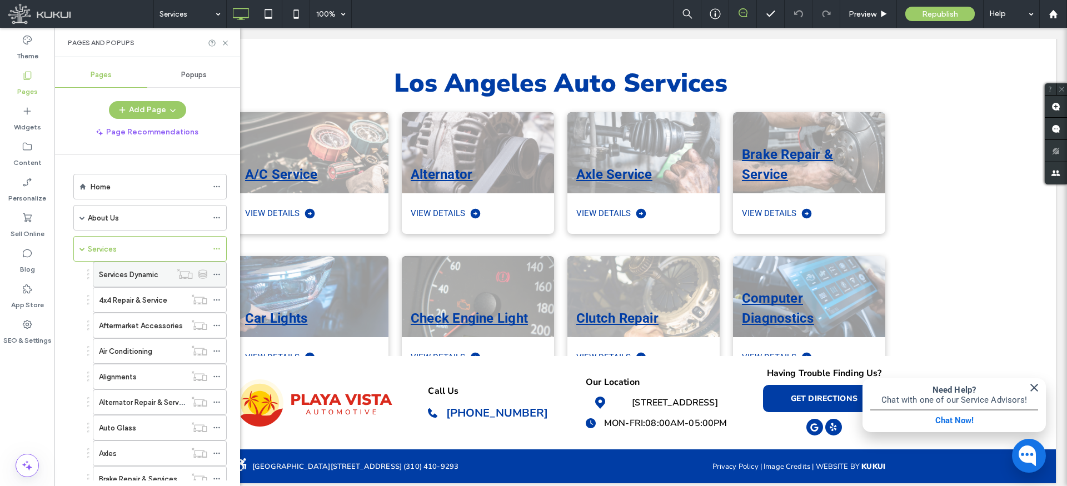
click at [218, 275] on icon at bounding box center [217, 275] width 8 height 8
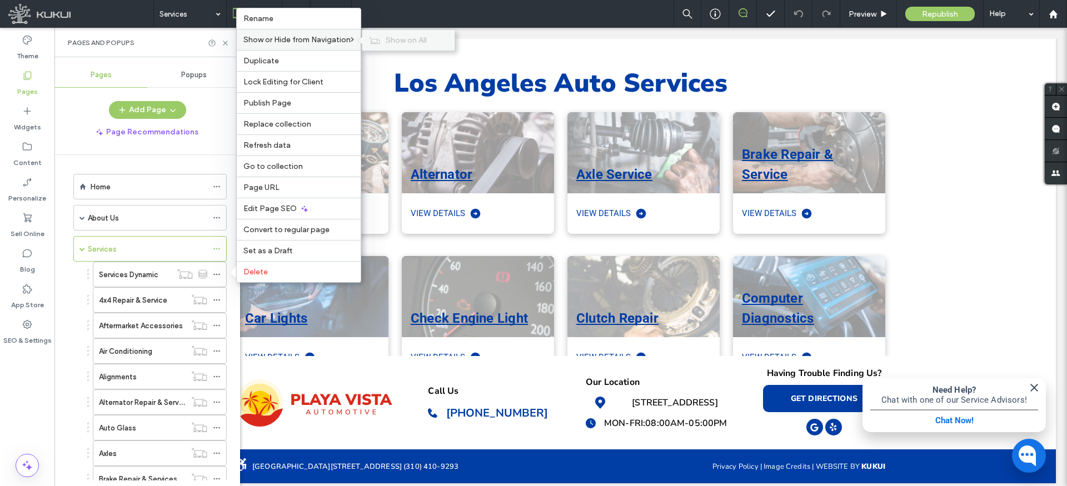
click at [396, 37] on span "Show on All" at bounding box center [406, 40] width 41 height 9
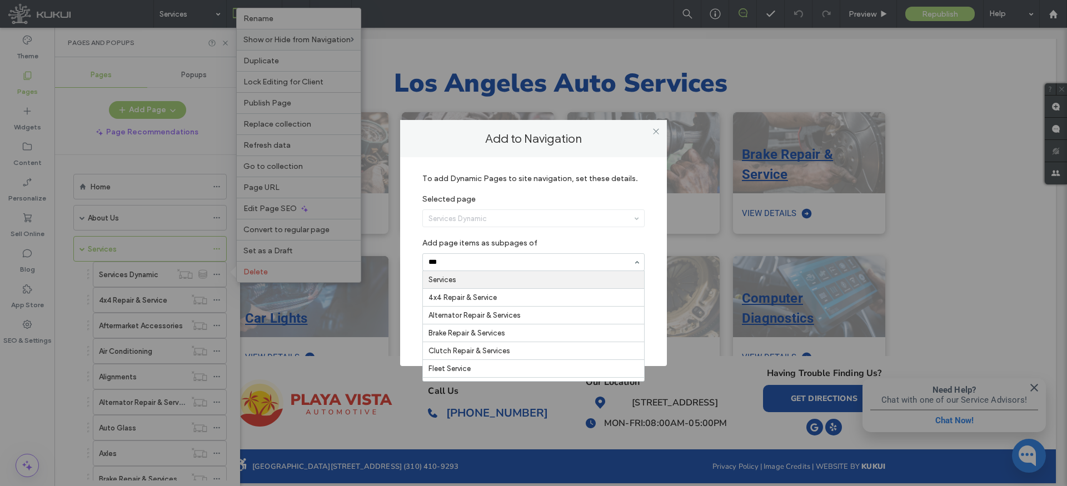
type input "****"
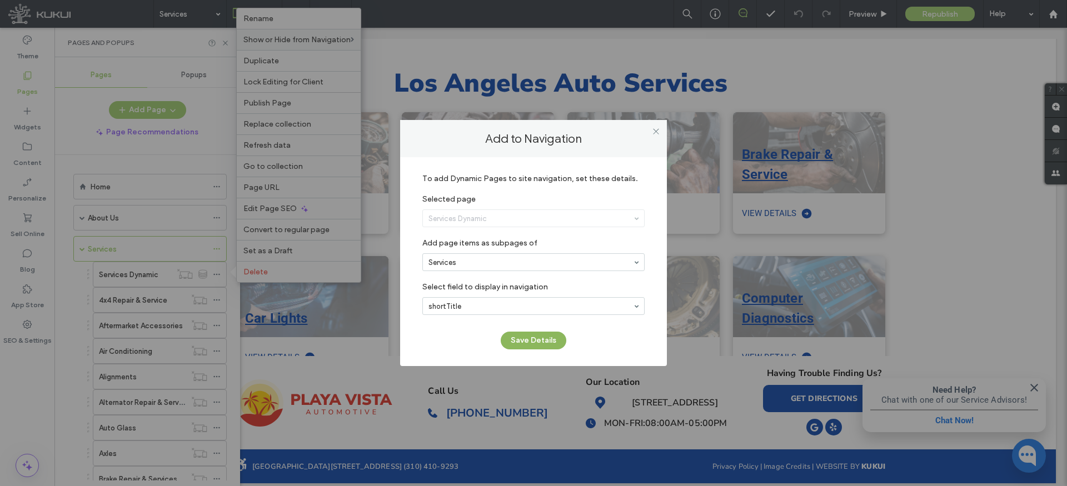
click at [530, 340] on button "Save Details" at bounding box center [534, 341] width 66 height 18
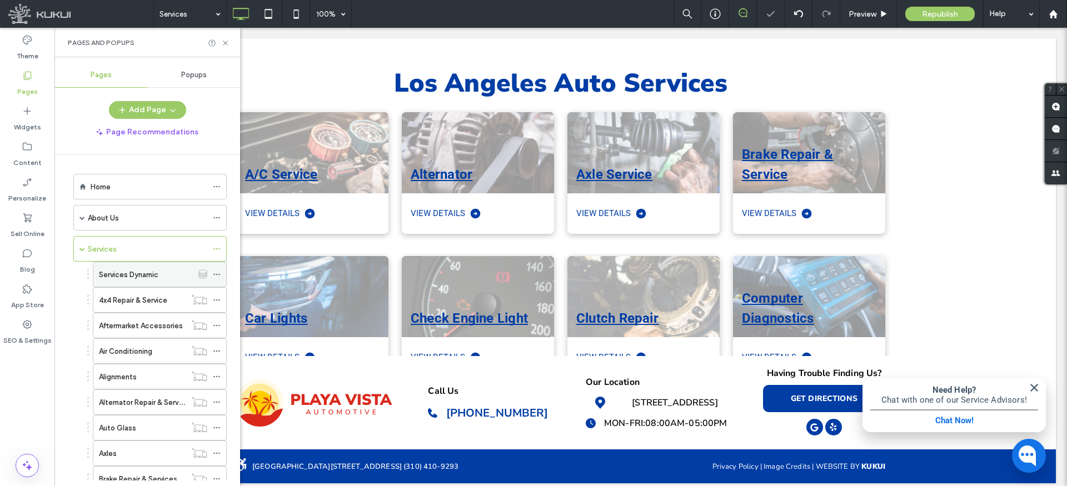
click at [218, 275] on use at bounding box center [216, 275] width 6 height 2
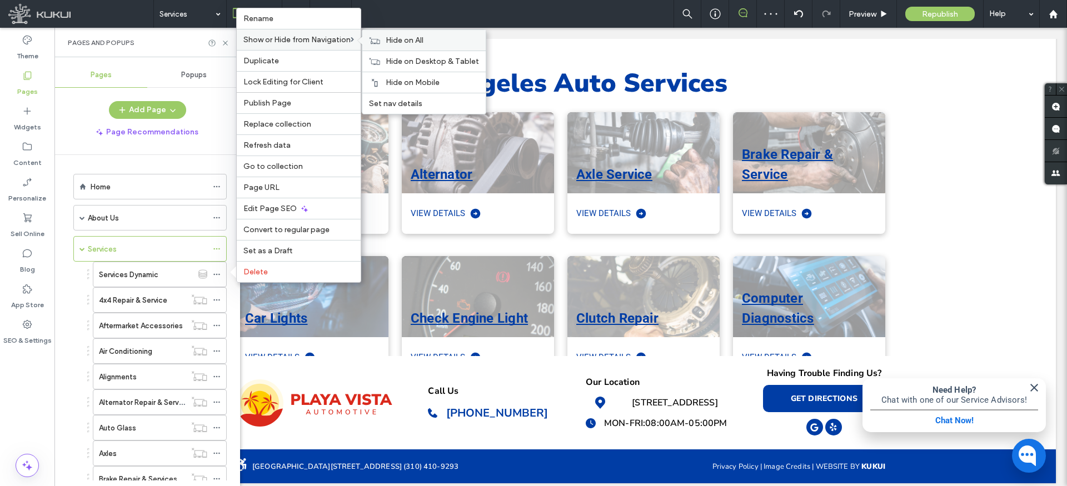
click at [399, 42] on span "Hide on All" at bounding box center [405, 40] width 38 height 9
click at [278, 207] on span "Edit Page SEO" at bounding box center [269, 208] width 53 height 9
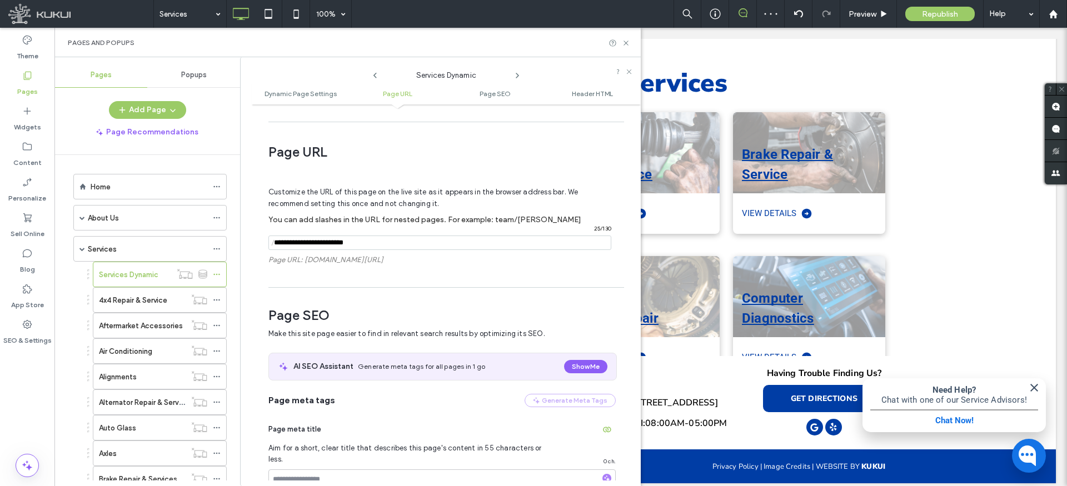
scroll to position [367, 0]
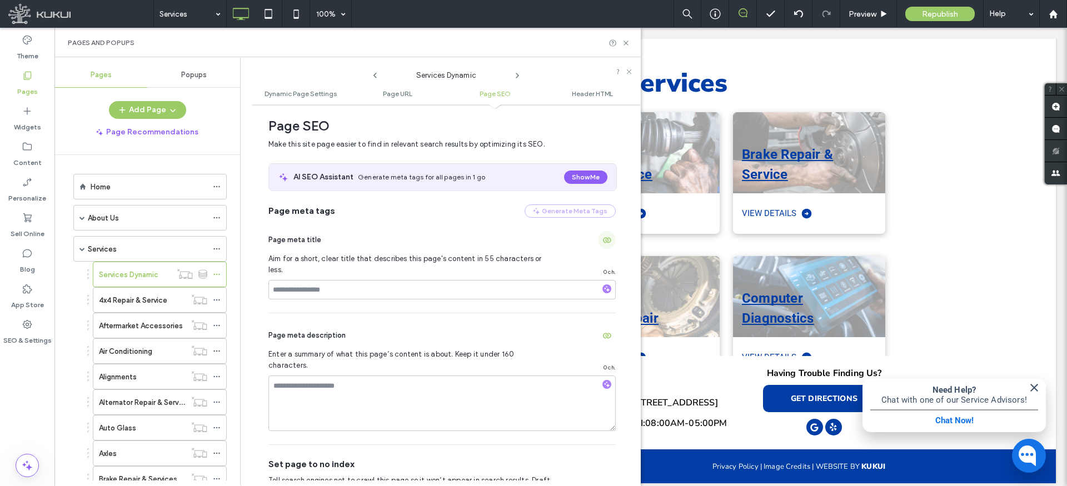
click at [602, 237] on icon "button" at bounding box center [606, 240] width 9 height 9
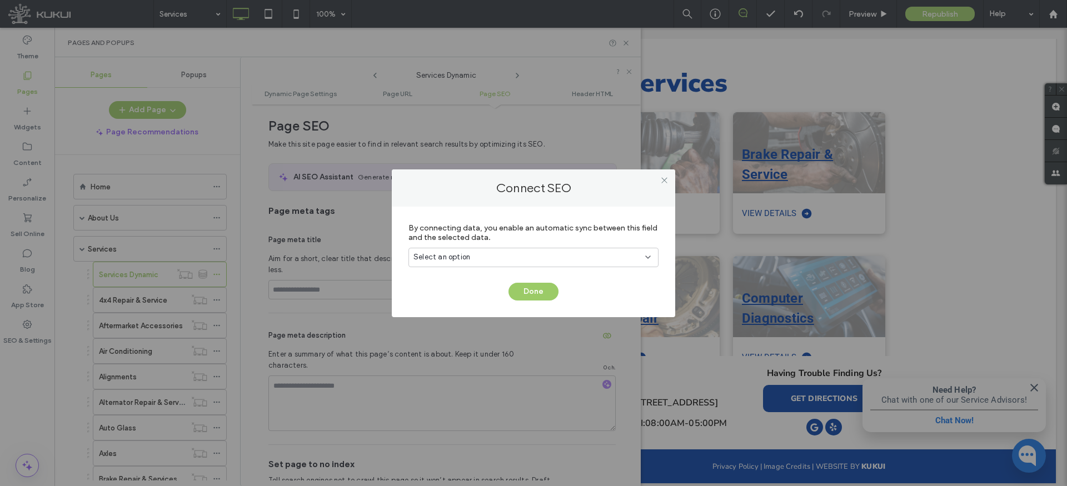
click at [537, 256] on div "Select an option" at bounding box center [526, 257] width 227 height 11
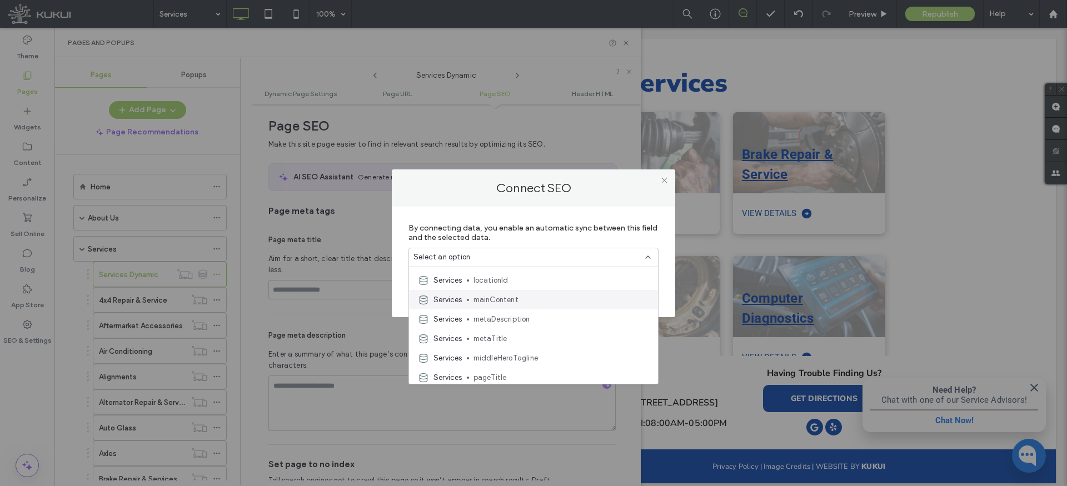
scroll to position [235, 0]
click at [503, 296] on span "metaTitle" at bounding box center [561, 295] width 176 height 11
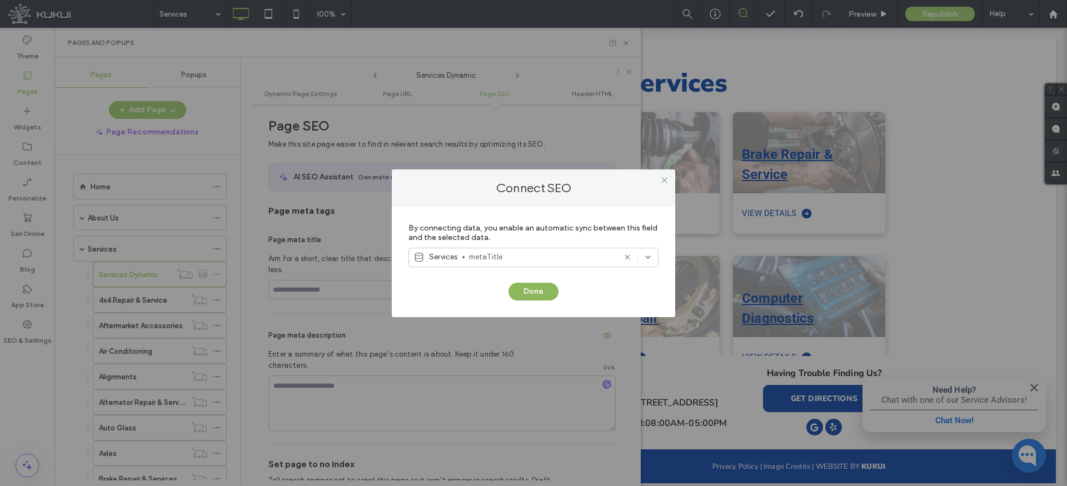
click at [522, 292] on button "Done" at bounding box center [533, 292] width 50 height 18
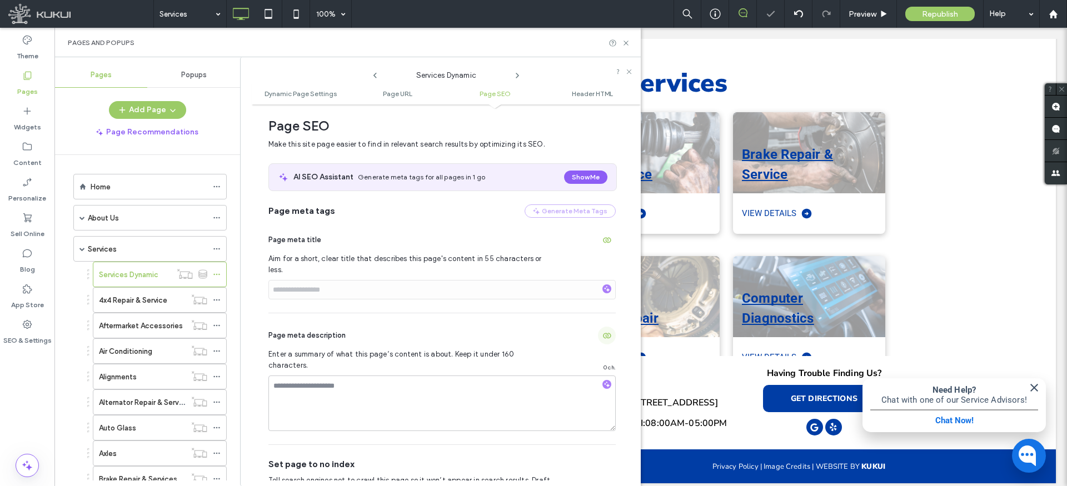
click at [602, 331] on icon "button" at bounding box center [606, 335] width 9 height 9
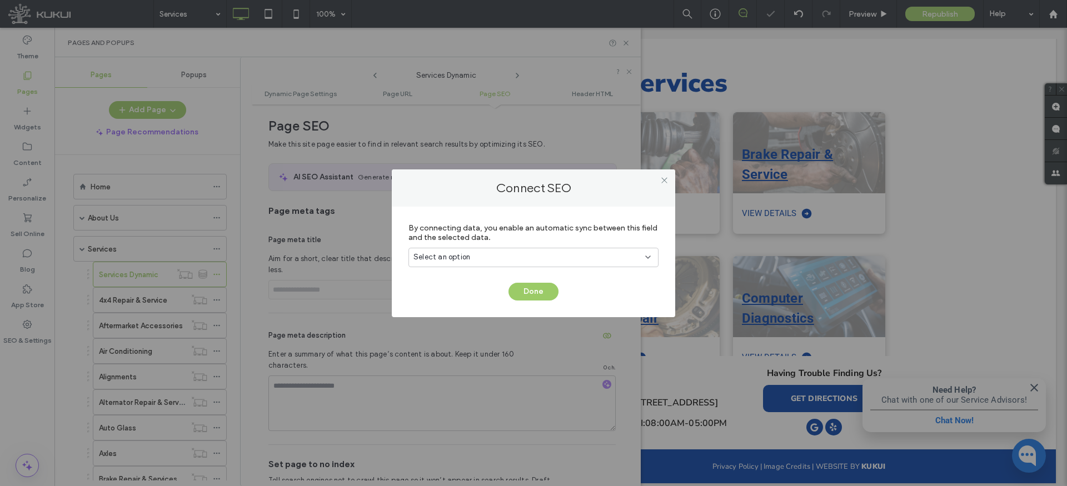
click at [520, 257] on div "Select an option" at bounding box center [526, 257] width 227 height 11
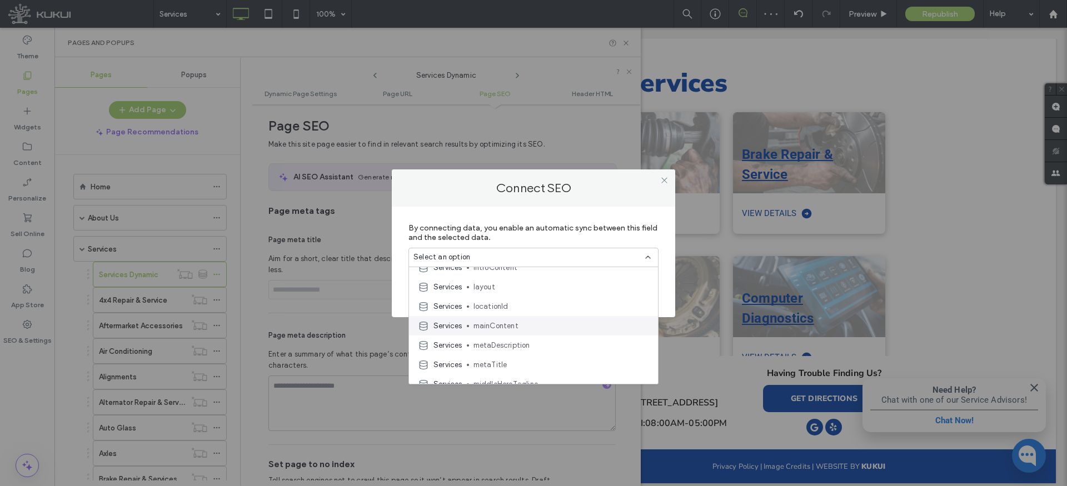
scroll to position [185, 0]
click at [511, 325] on span "metaDescription" at bounding box center [561, 326] width 176 height 11
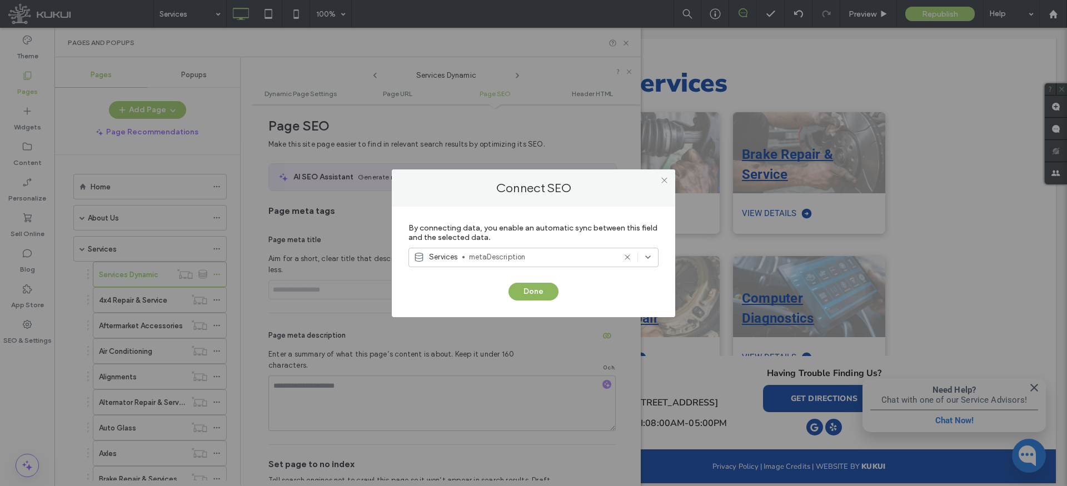
click at [531, 290] on button "Done" at bounding box center [533, 292] width 50 height 18
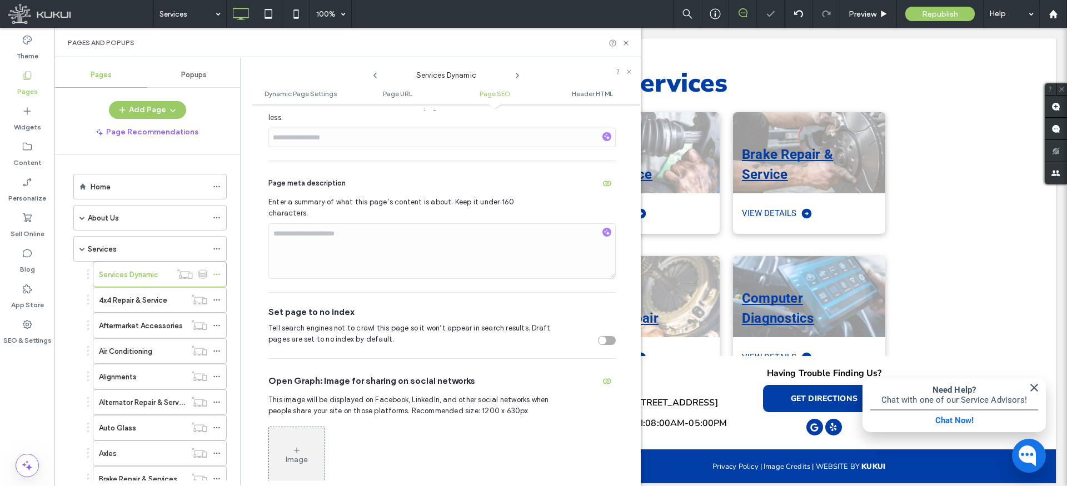
scroll to position [527, 0]
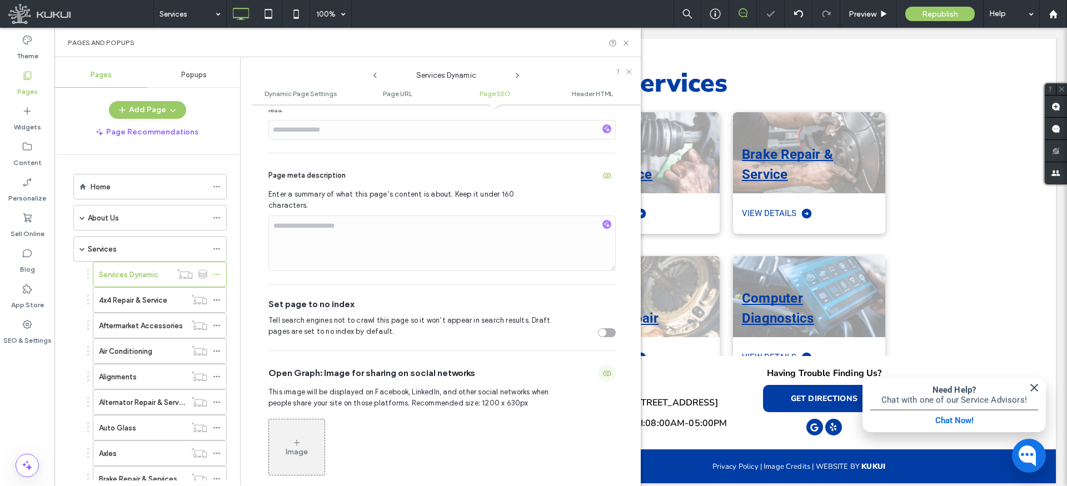
click at [604, 369] on icon "button" at bounding box center [606, 373] width 9 height 9
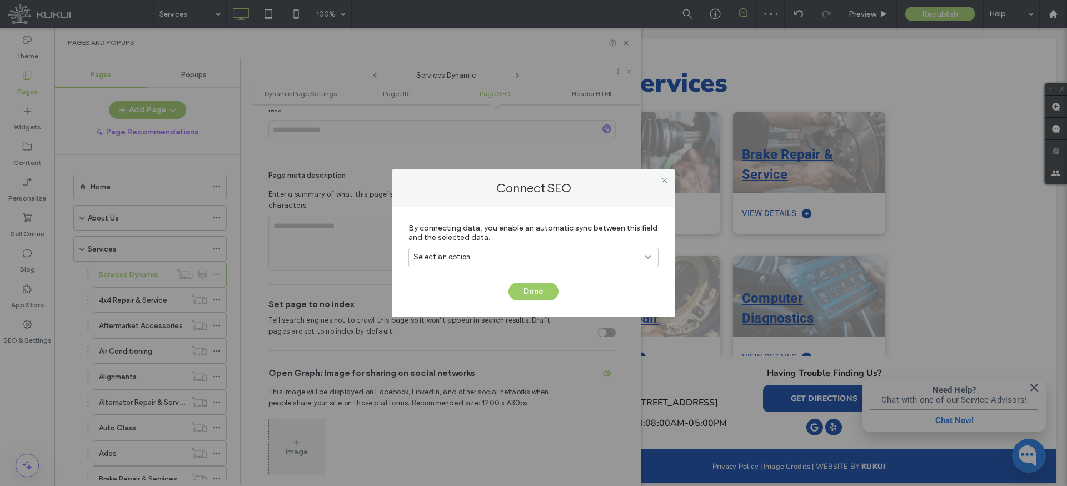
click at [567, 258] on div "Select an option" at bounding box center [526, 257] width 227 height 11
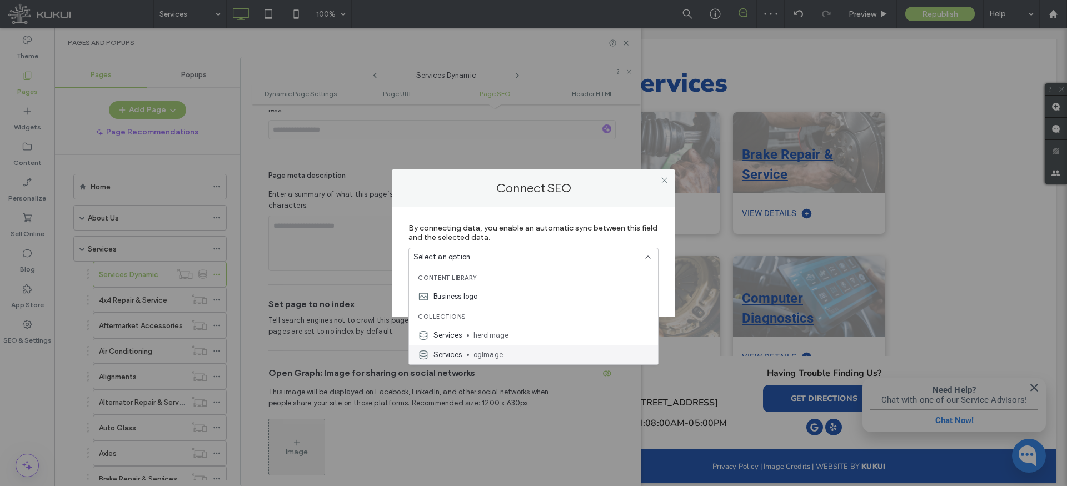
click at [501, 353] on span "ogImage" at bounding box center [561, 355] width 176 height 11
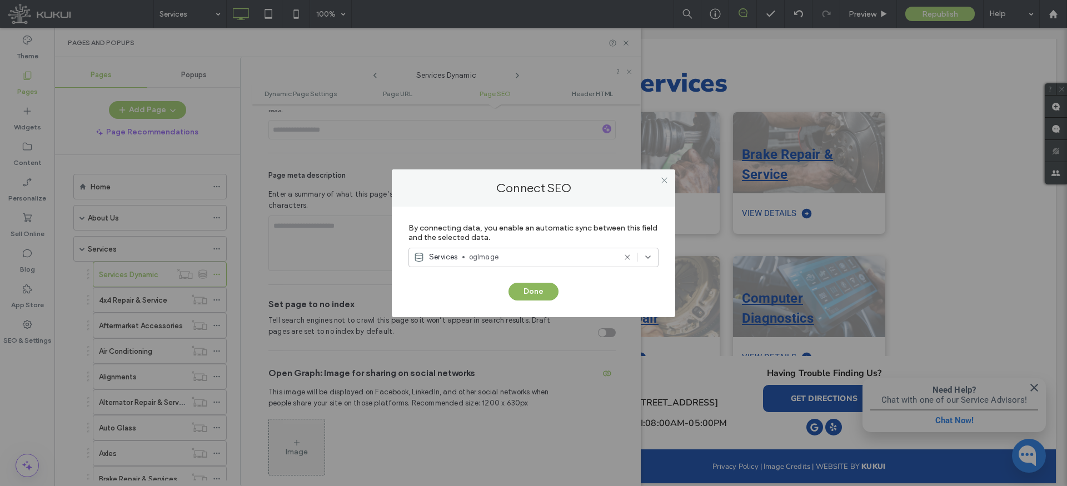
click at [530, 291] on button "Done" at bounding box center [533, 292] width 50 height 18
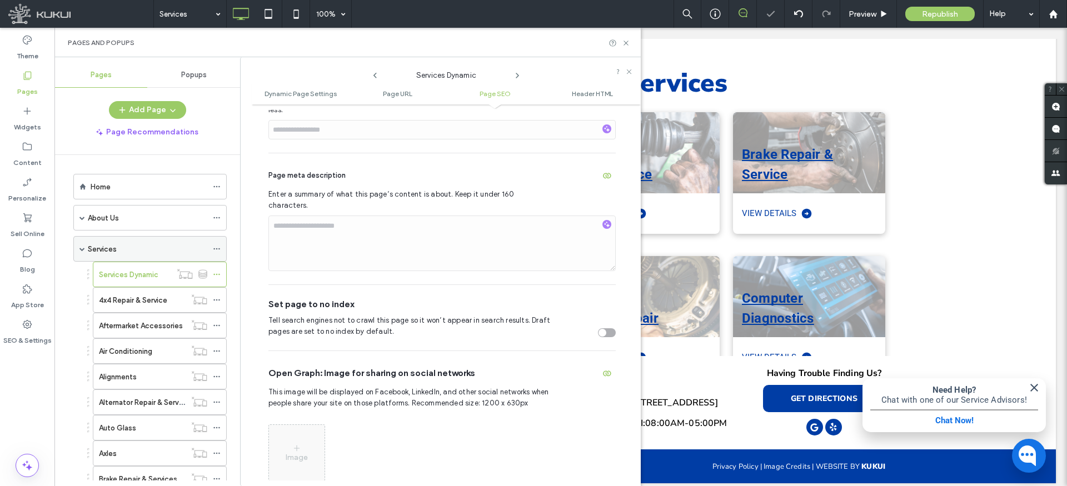
click at [82, 250] on span at bounding box center [82, 249] width 6 height 6
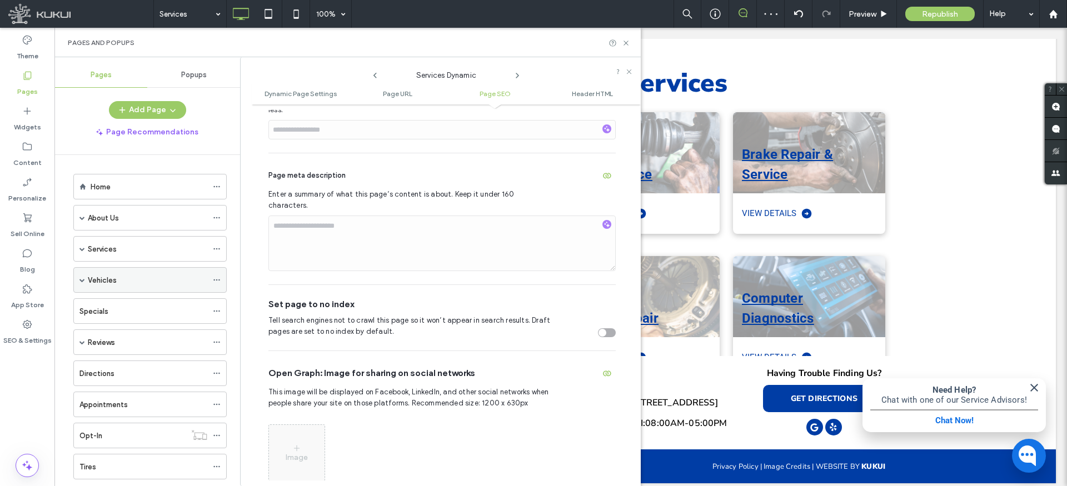
drag, startPoint x: 79, startPoint y: 277, endPoint x: 91, endPoint y: 277, distance: 12.2
click at [79, 277] on span at bounding box center [82, 280] width 6 height 6
click at [218, 304] on icon at bounding box center [217, 306] width 8 height 8
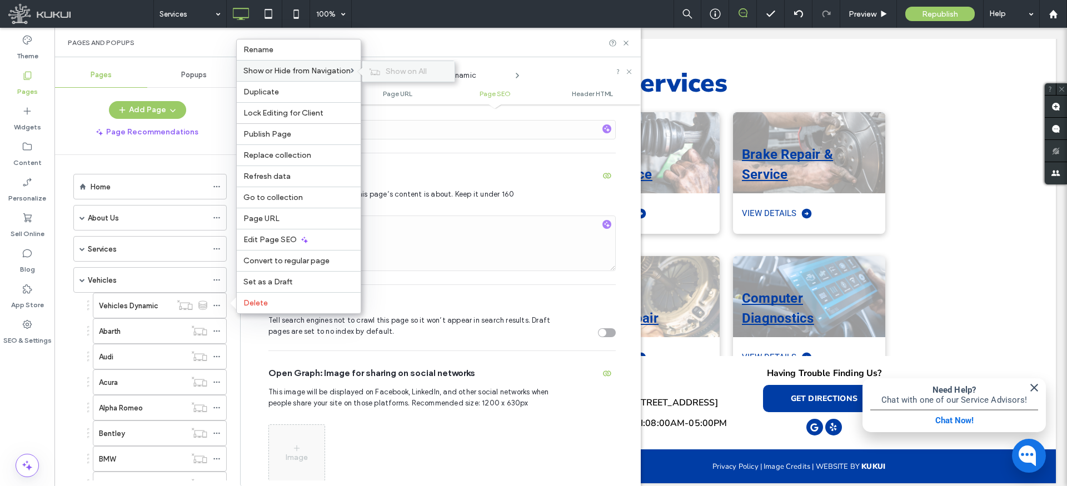
click at [395, 67] on span "Show on All" at bounding box center [406, 71] width 41 height 9
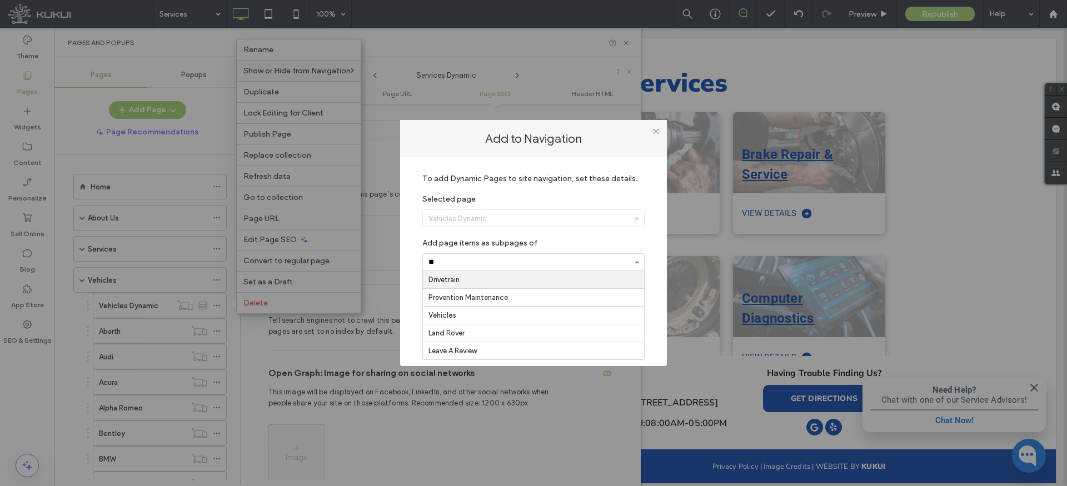
type input "***"
drag, startPoint x: 460, startPoint y: 360, endPoint x: 470, endPoint y: 361, distance: 9.5
click at [547, 340] on button "Save Details" at bounding box center [534, 341] width 66 height 18
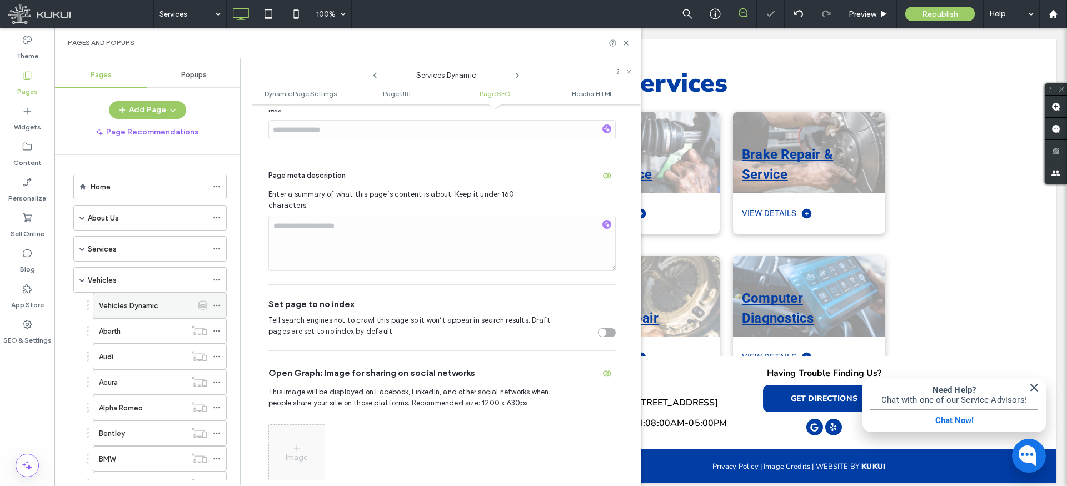
click at [216, 306] on use at bounding box center [216, 306] width 6 height 2
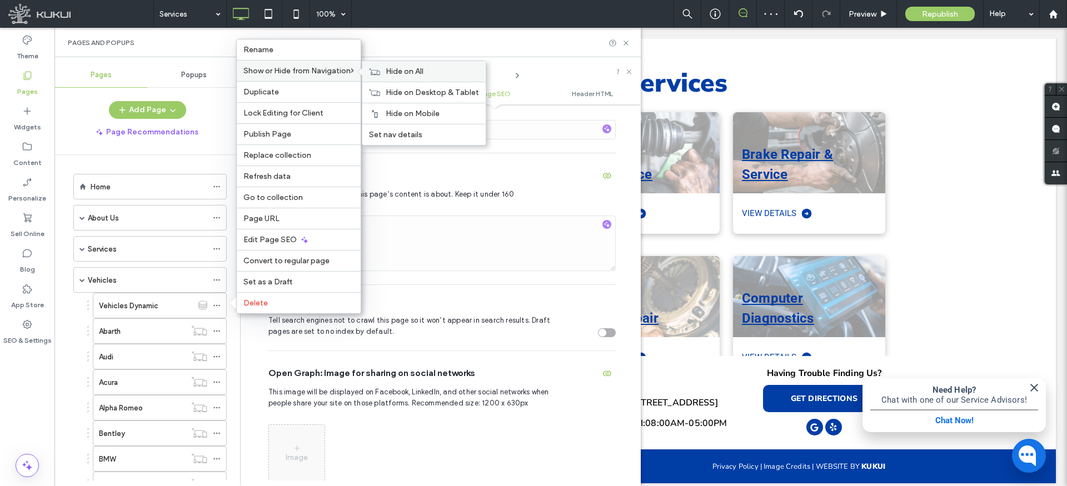
click at [405, 67] on span "Hide on All" at bounding box center [405, 71] width 38 height 9
click at [280, 241] on span "Edit Page SEO" at bounding box center [269, 239] width 53 height 9
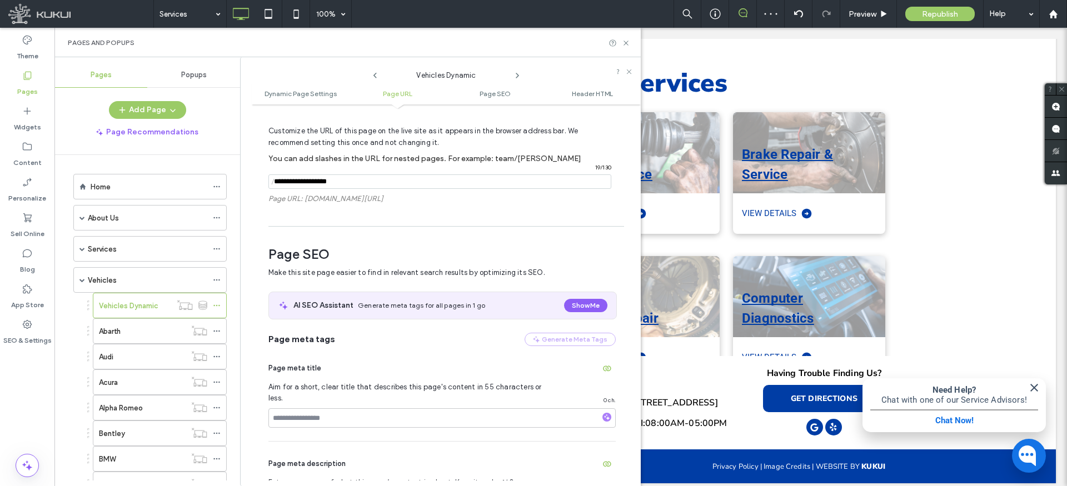
scroll to position [367, 0]
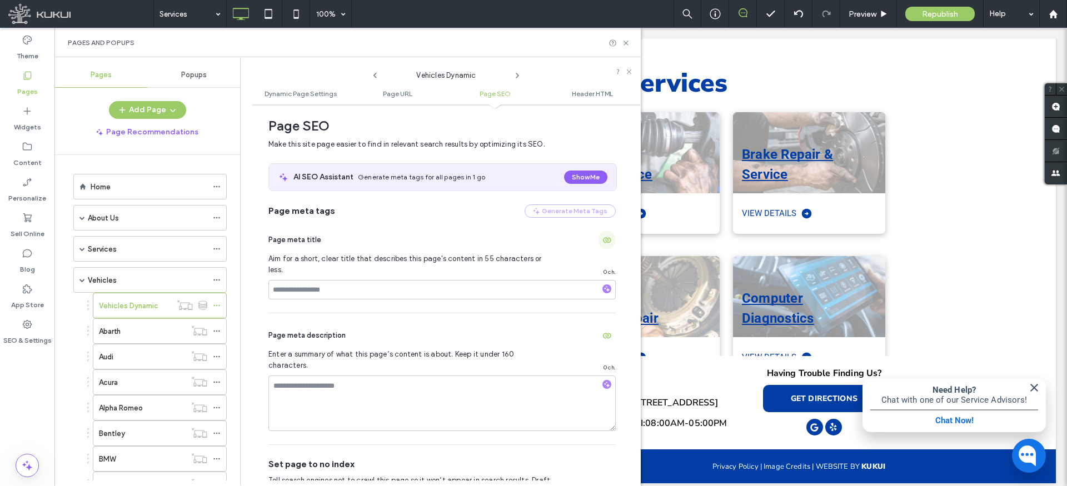
click at [604, 242] on use "button" at bounding box center [607, 240] width 8 height 6
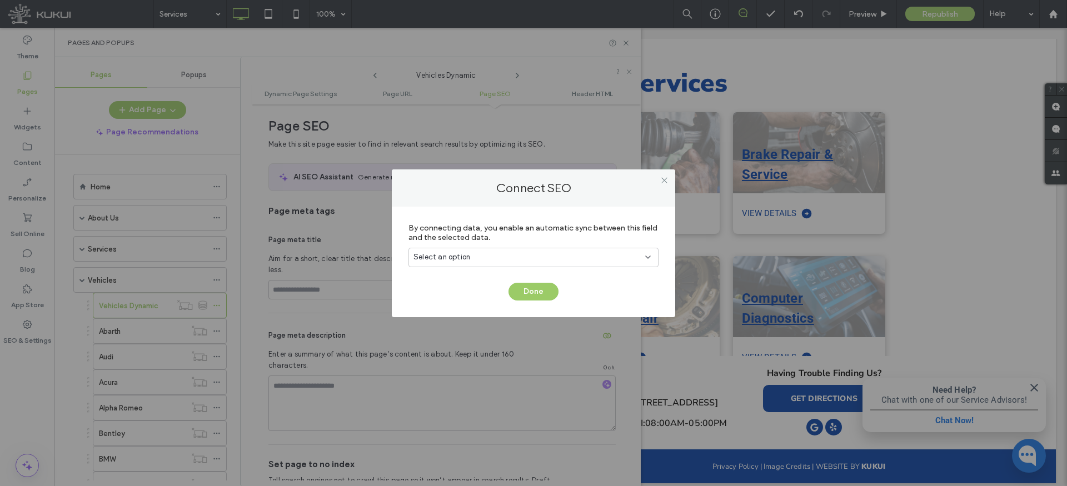
click at [556, 254] on div "Select an option" at bounding box center [526, 257] width 227 height 11
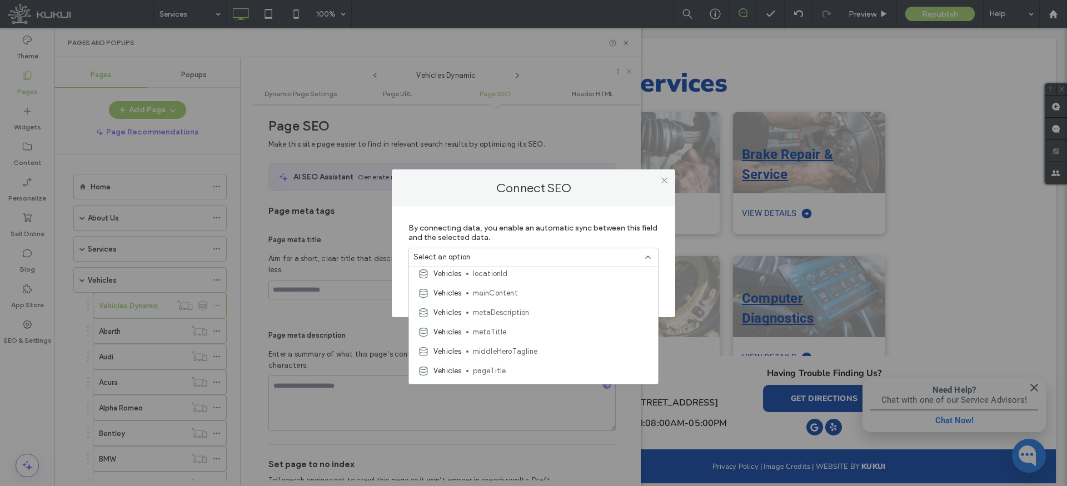
scroll to position [199, 0]
click at [495, 329] on span "metaTitle" at bounding box center [561, 331] width 176 height 11
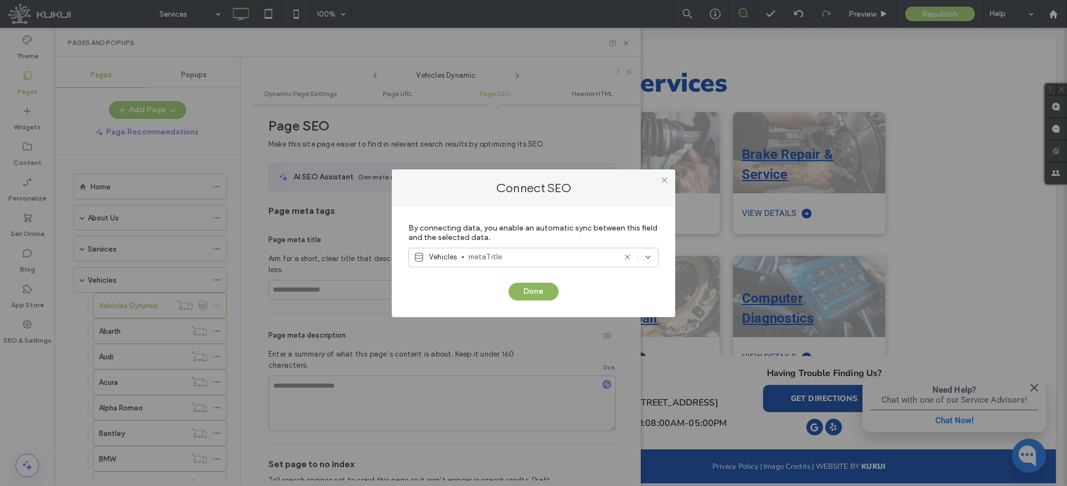
click at [533, 294] on button "Done" at bounding box center [533, 292] width 50 height 18
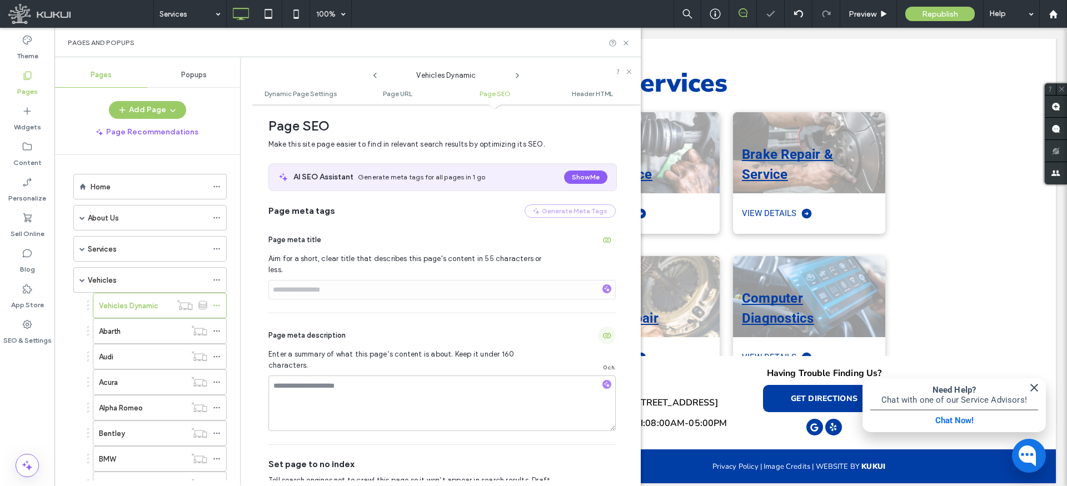
click at [602, 331] on icon "button" at bounding box center [606, 335] width 9 height 9
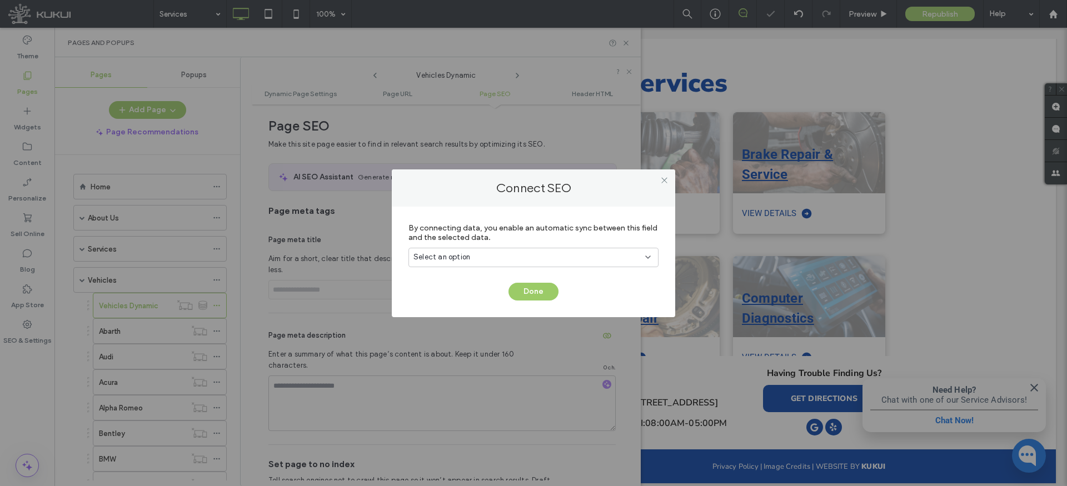
click at [540, 256] on div "Select an option" at bounding box center [526, 257] width 227 height 11
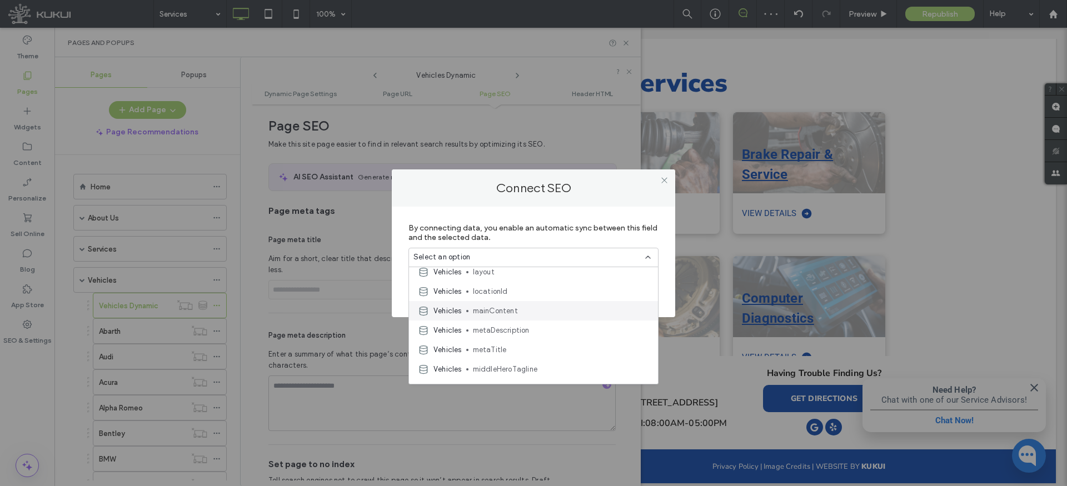
scroll to position [186, 0]
click at [505, 322] on span "metaDescription" at bounding box center [561, 325] width 176 height 11
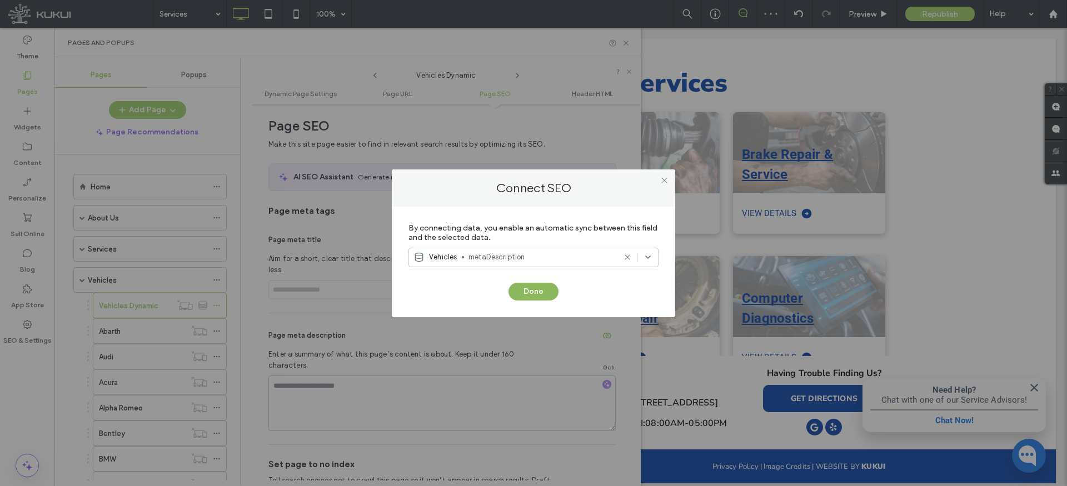
click at [525, 289] on button "Done" at bounding box center [533, 292] width 50 height 18
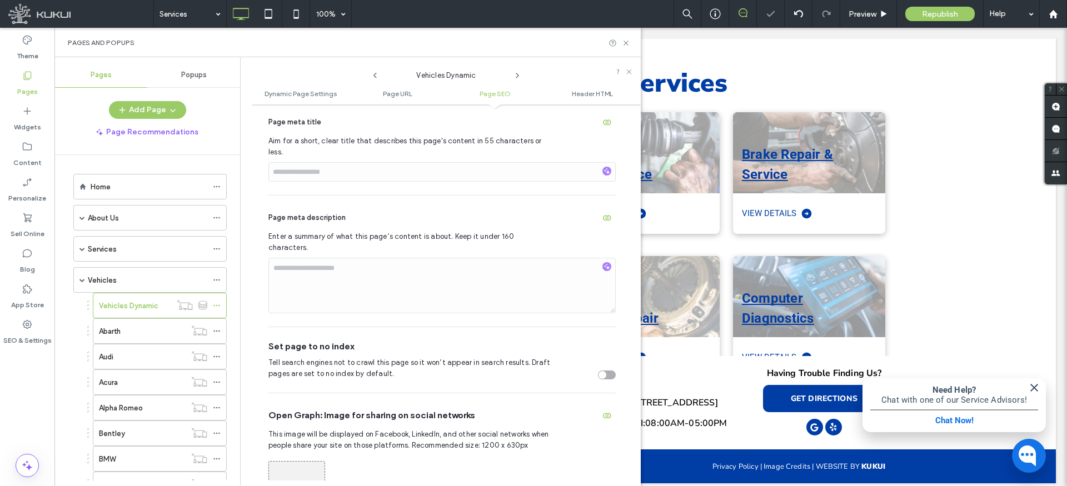
scroll to position [495, 0]
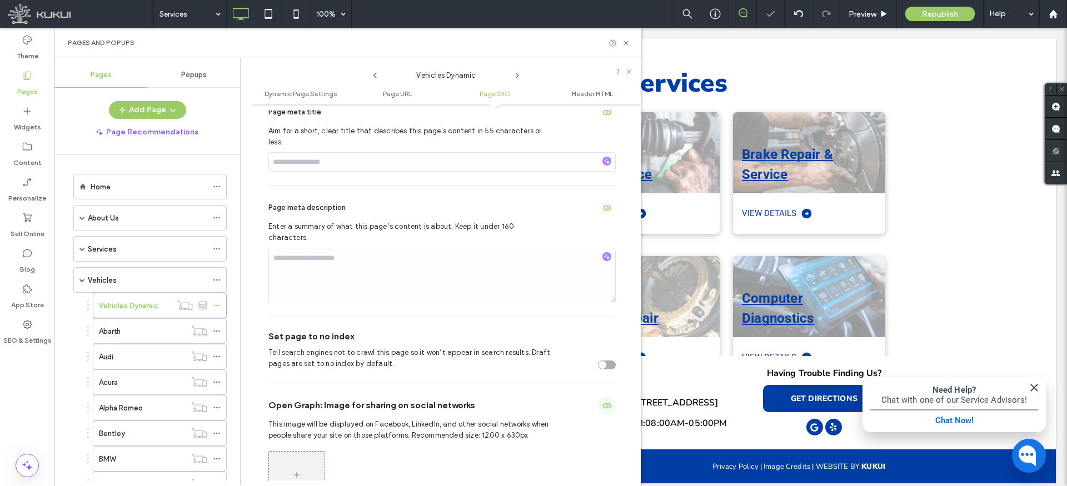
click at [603, 403] on use "button" at bounding box center [607, 406] width 8 height 6
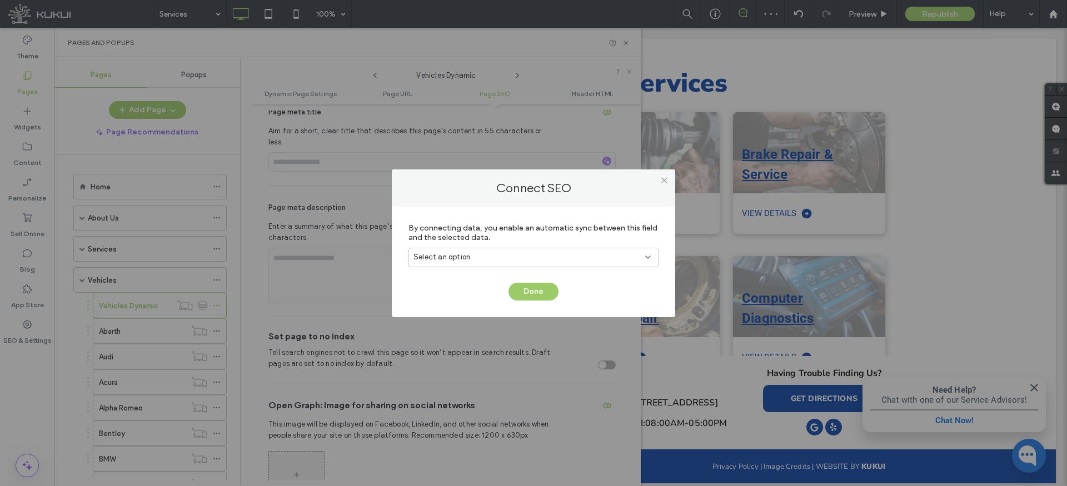
click at [547, 257] on div "Select an option" at bounding box center [526, 257] width 227 height 11
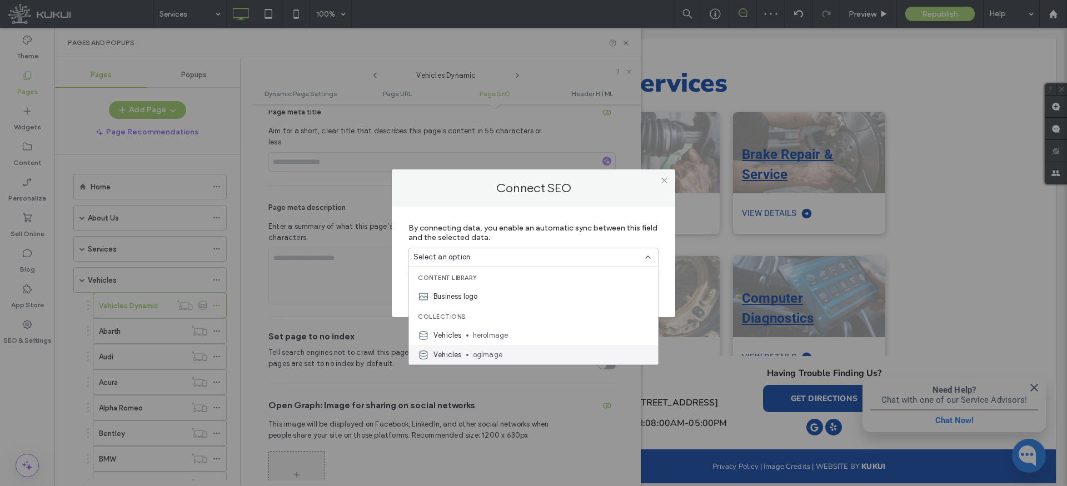
click at [506, 351] on span "ogImage" at bounding box center [561, 355] width 176 height 11
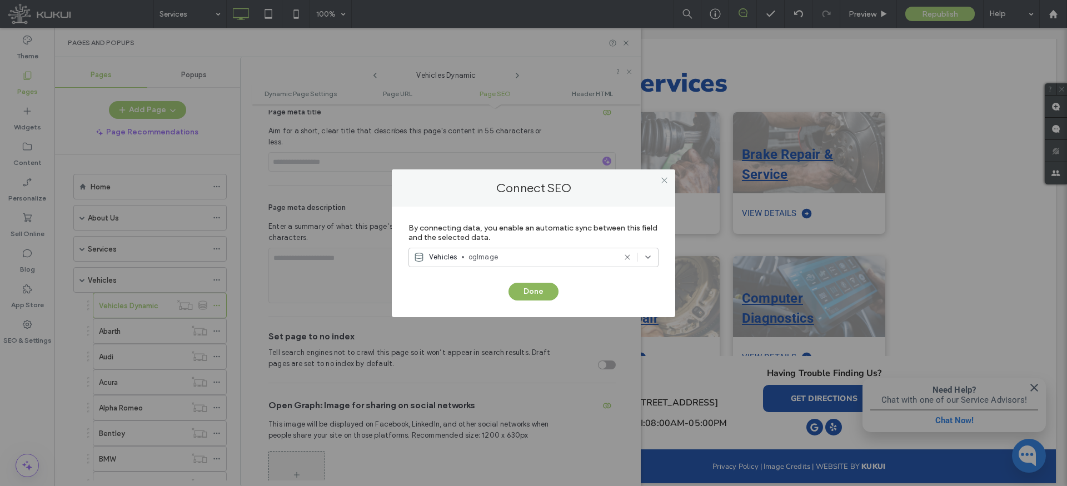
click at [545, 290] on button "Done" at bounding box center [533, 292] width 50 height 18
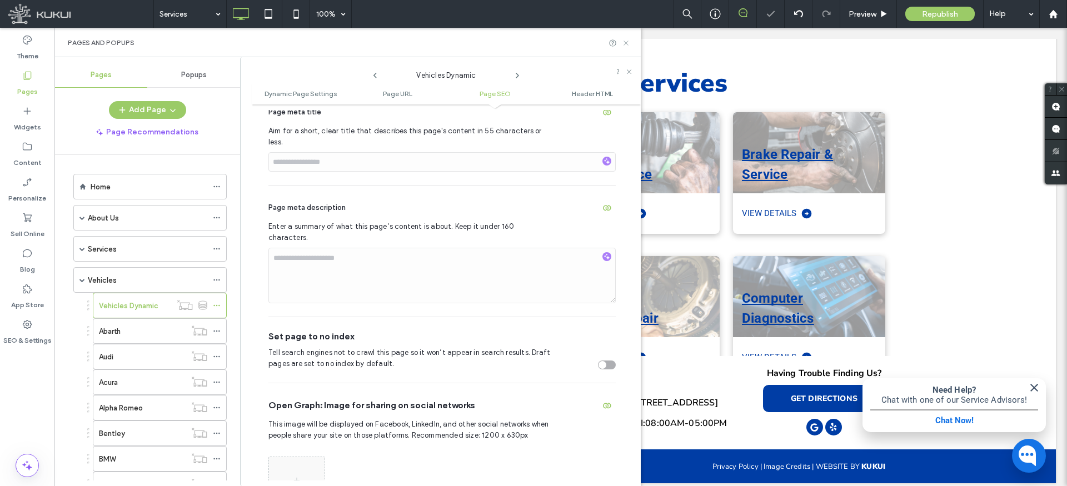
click at [625, 42] on icon at bounding box center [626, 43] width 8 height 8
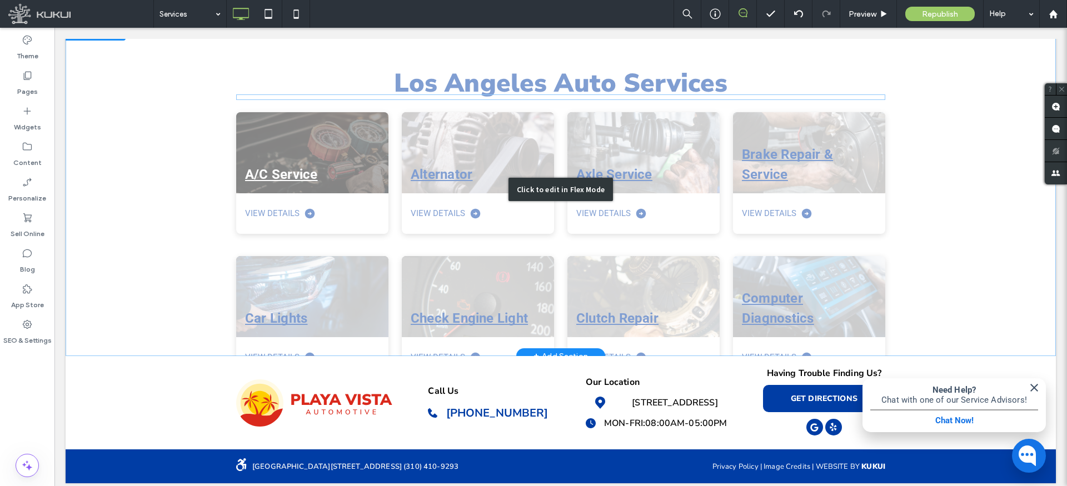
click at [339, 213] on div "Click to edit in Flex Mode" at bounding box center [561, 189] width 990 height 333
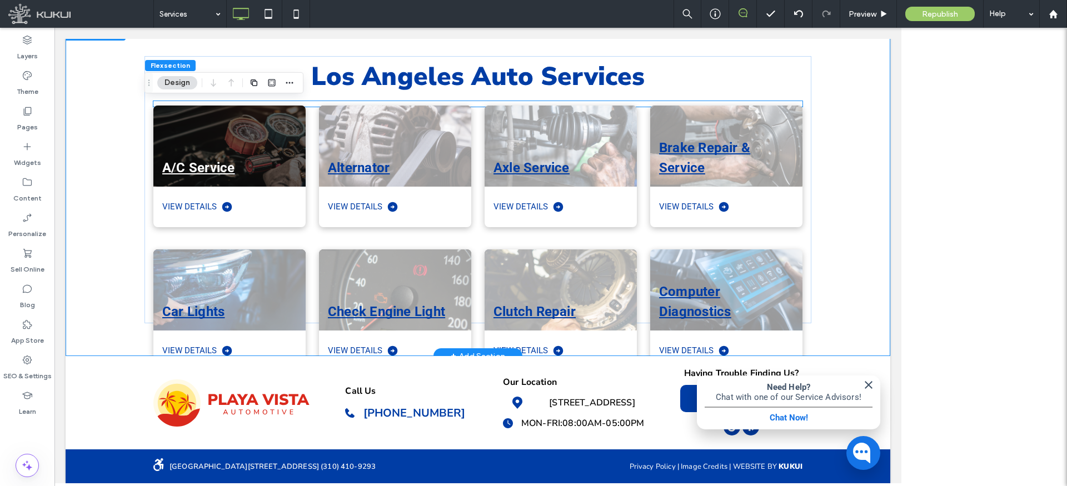
scroll to position [127, 0]
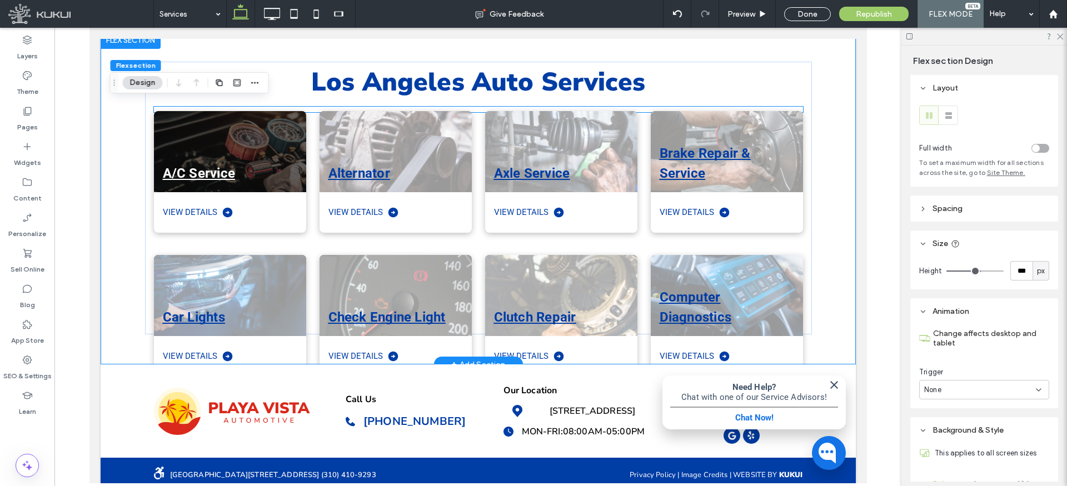
click at [289, 192] on div "View Details" at bounding box center [229, 212] width 152 height 41
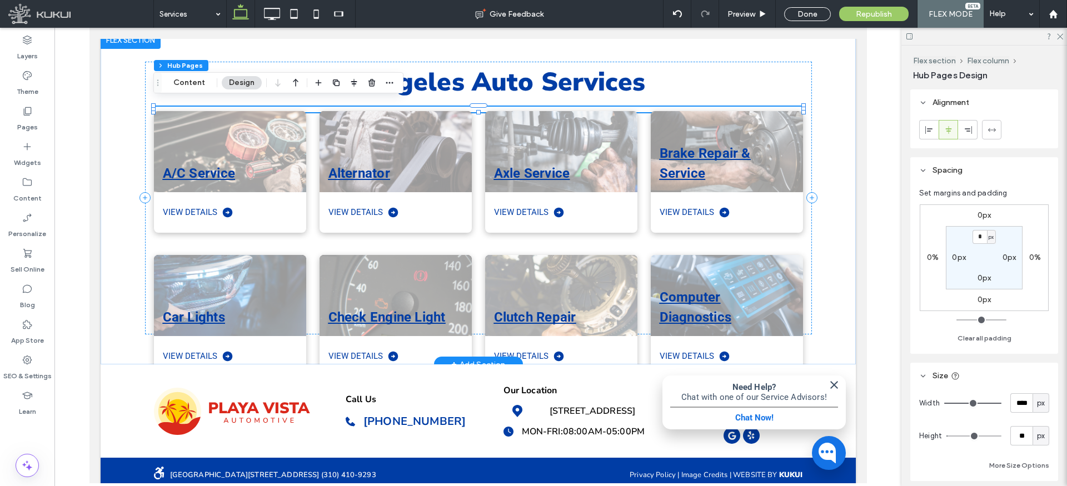
click at [315, 224] on div "Alternator View Details" at bounding box center [389, 165] width 166 height 144
click at [373, 85] on icon "button" at bounding box center [371, 82] width 9 height 9
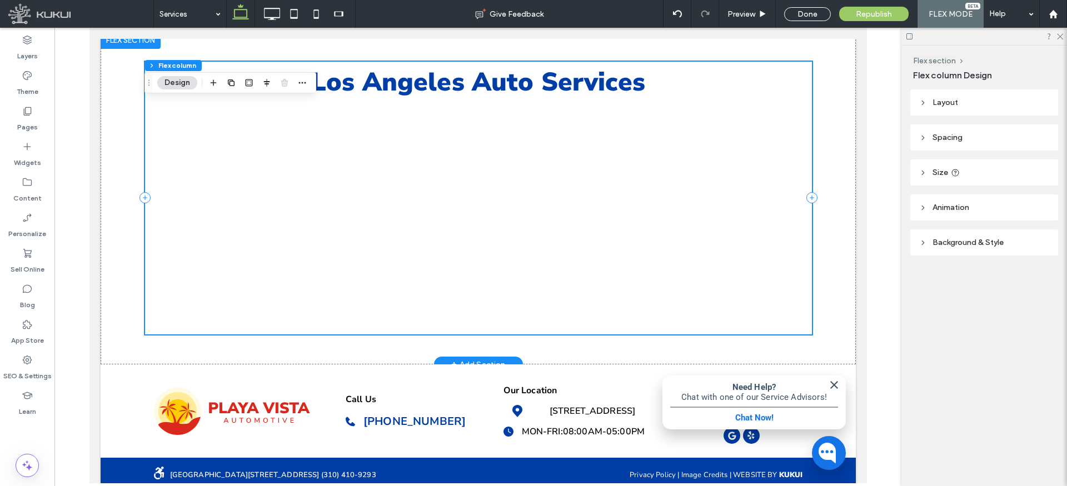
click at [292, 146] on div "Los Angeles Auto Services" at bounding box center [477, 198] width 667 height 273
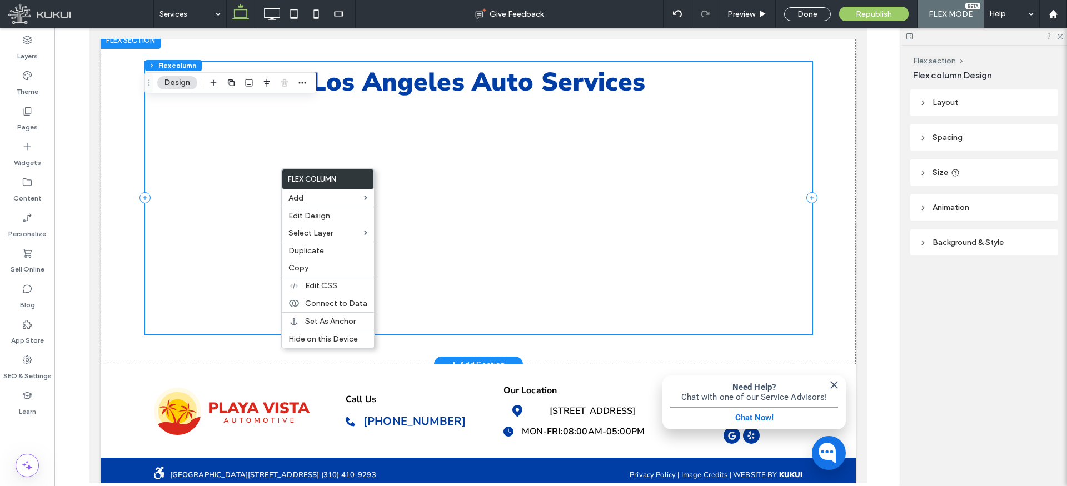
click at [207, 198] on div "Los Angeles Auto Services" at bounding box center [477, 198] width 667 height 273
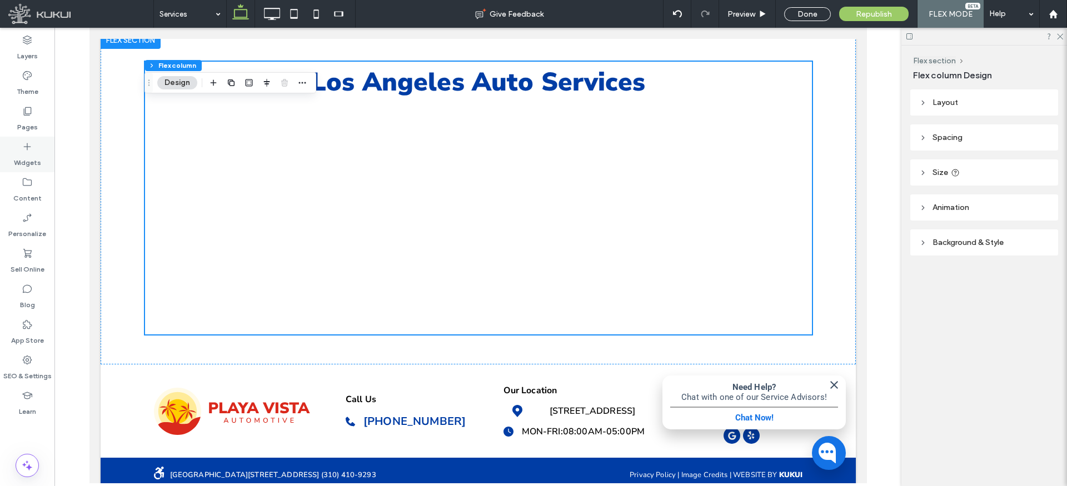
click at [28, 143] on icon at bounding box center [27, 146] width 11 height 11
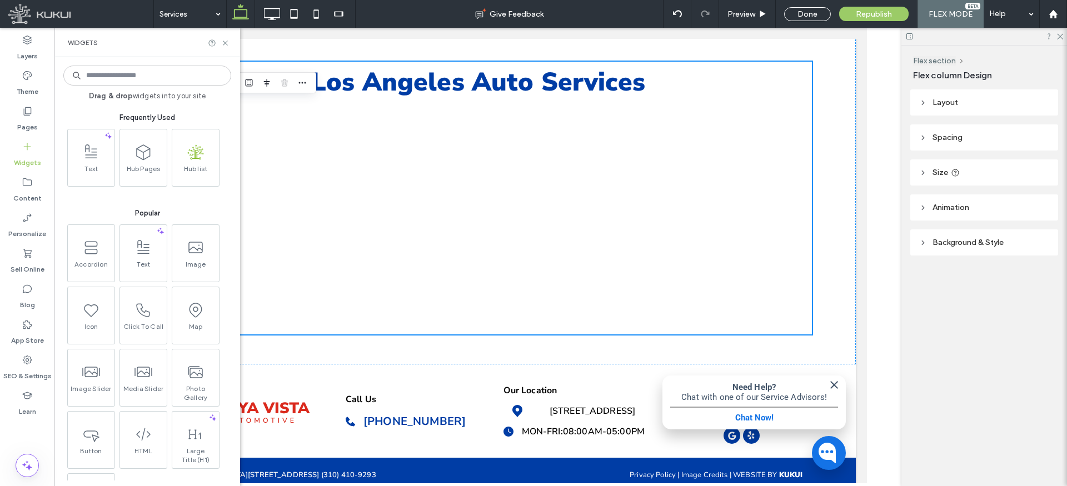
click at [140, 76] on input at bounding box center [147, 76] width 168 height 20
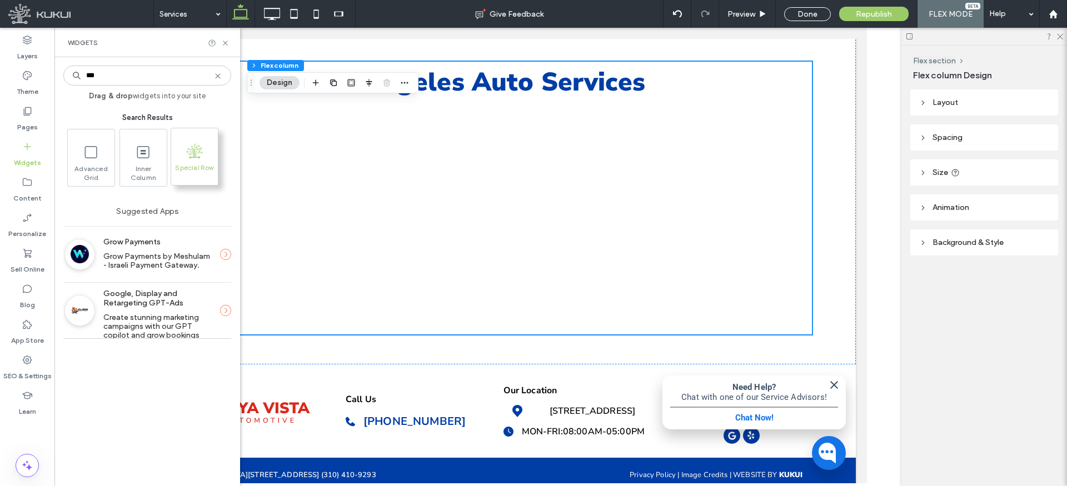
type input "***"
click at [186, 159] on span ".st0{fill-rule:evenodd;clip-rule:evenodd;fill:#82BB26;}" at bounding box center [194, 150] width 47 height 25
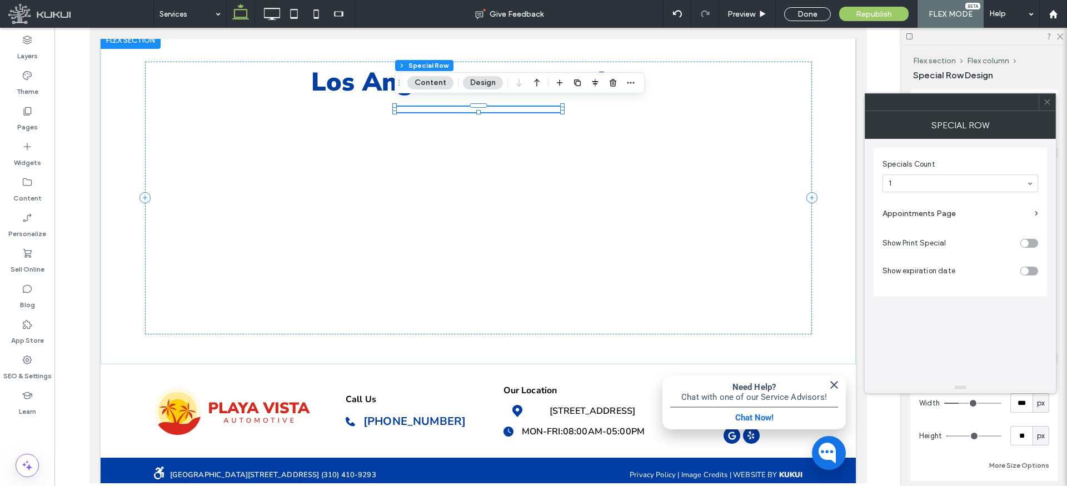
click at [1049, 101] on icon at bounding box center [1047, 102] width 8 height 8
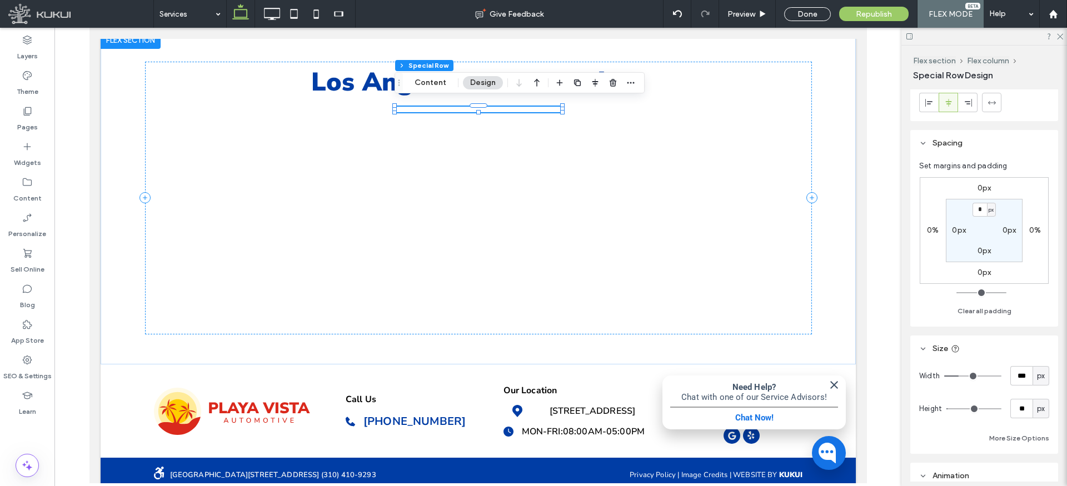
type input "***"
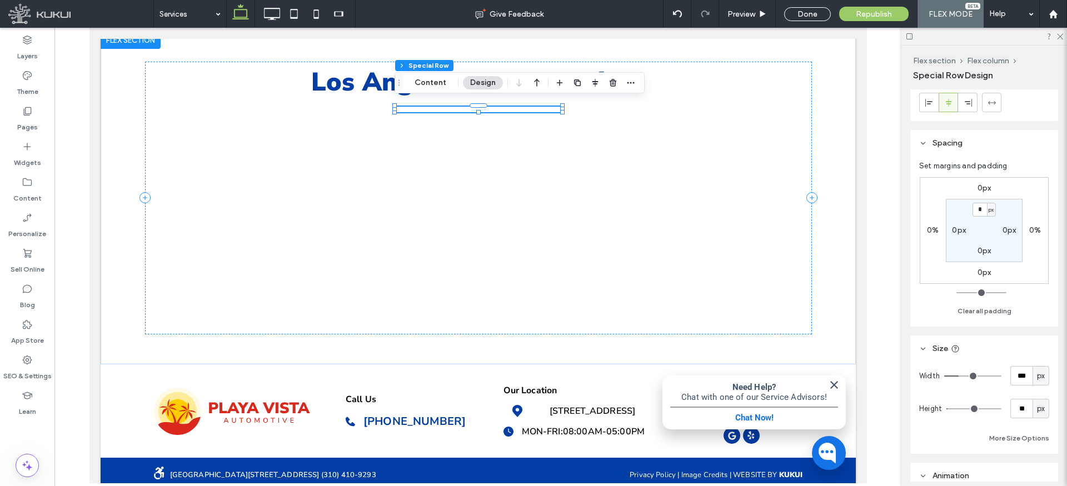
type input "***"
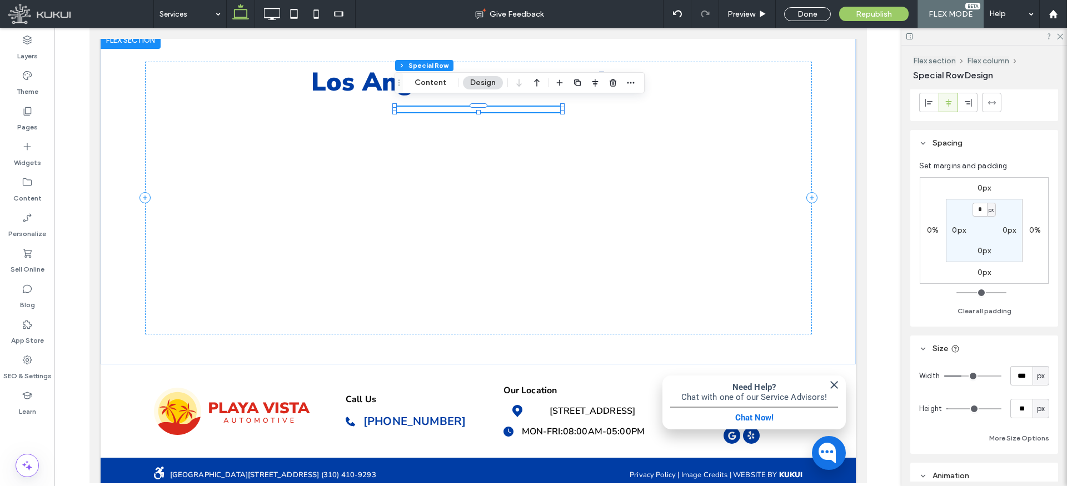
type input "***"
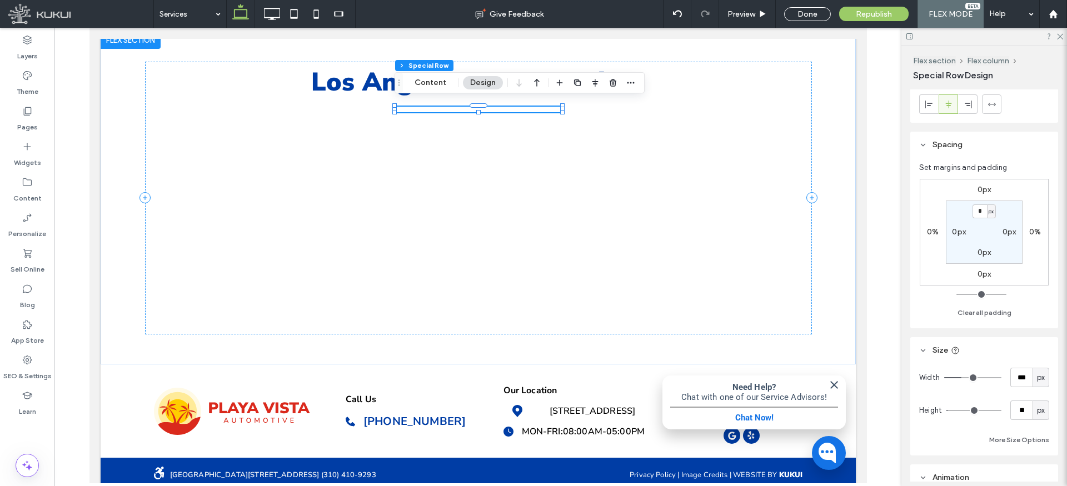
type input "***"
type input "****"
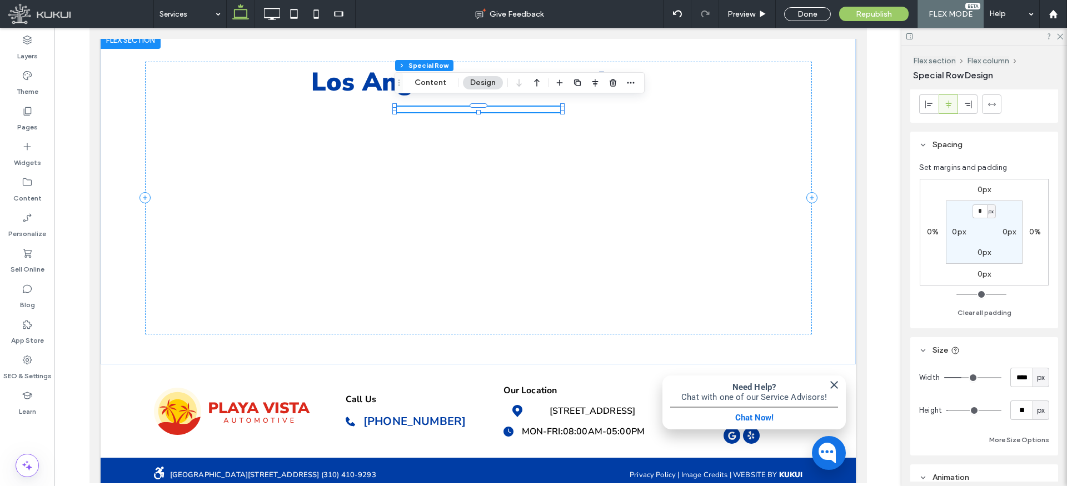
type input "****"
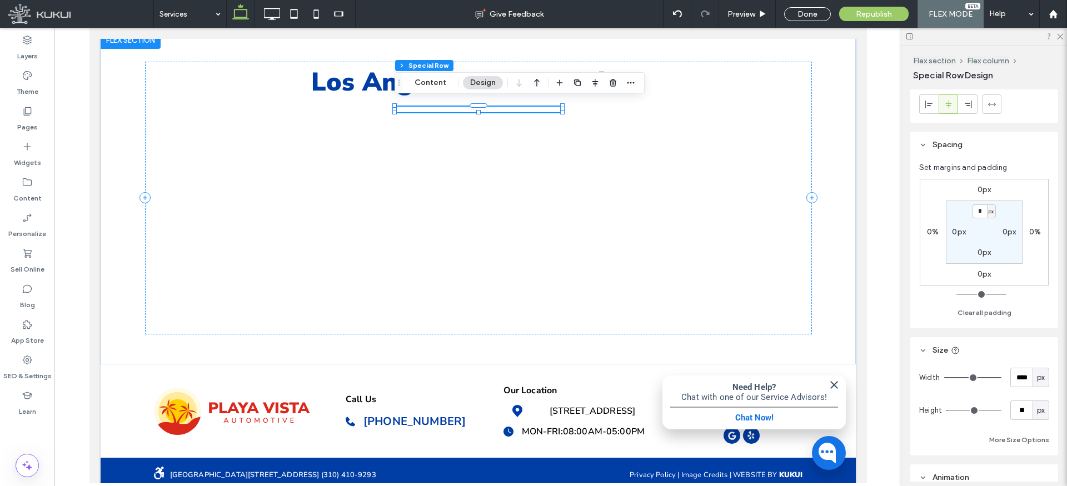
drag, startPoint x: 963, startPoint y: 375, endPoint x: 1004, endPoint y: 376, distance: 41.2
click at [1003, 377] on div "Width **** px" at bounding box center [984, 377] width 130 height 19
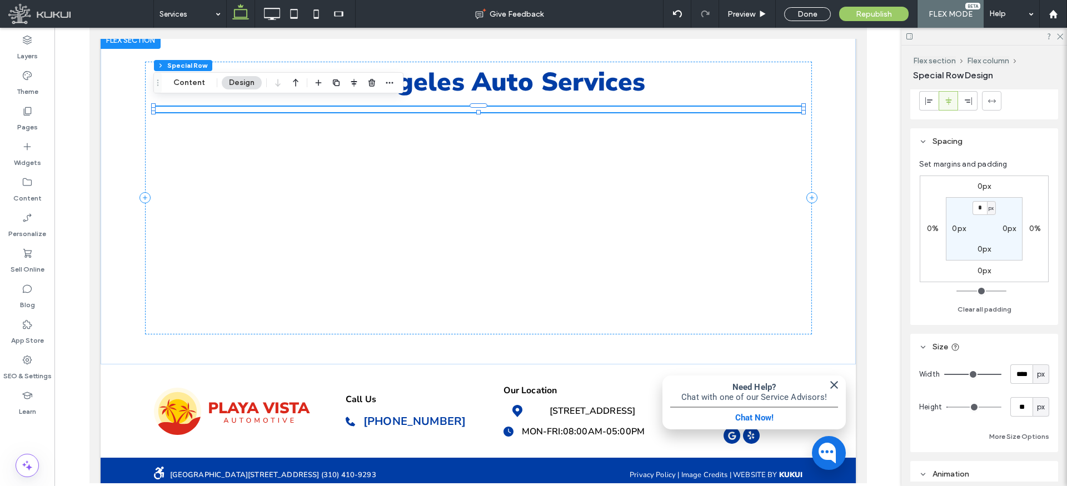
type input "**"
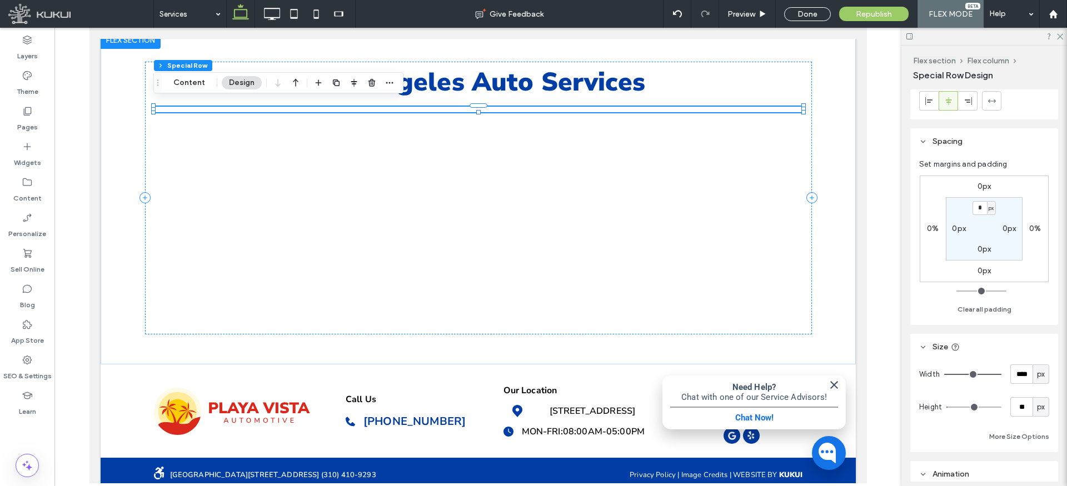
type input "**"
type input "***"
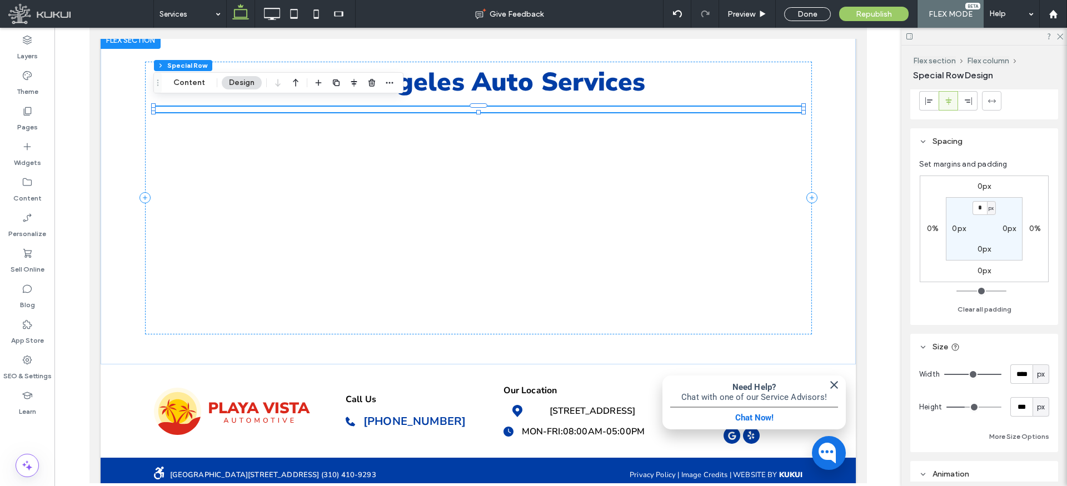
type input "***"
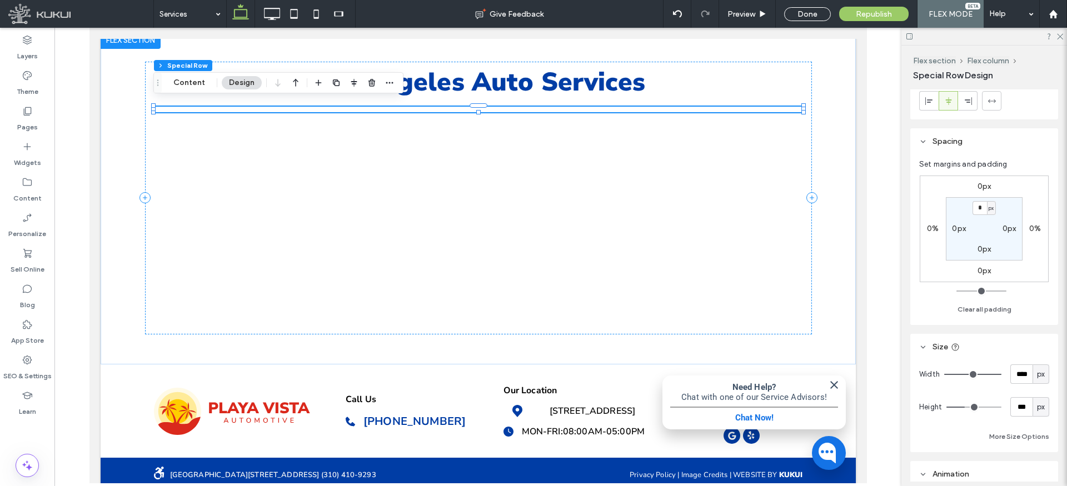
drag, startPoint x: 953, startPoint y: 408, endPoint x: 1040, endPoint y: 410, distance: 86.7
click at [1040, 410] on div "Height *** px" at bounding box center [984, 406] width 130 height 19
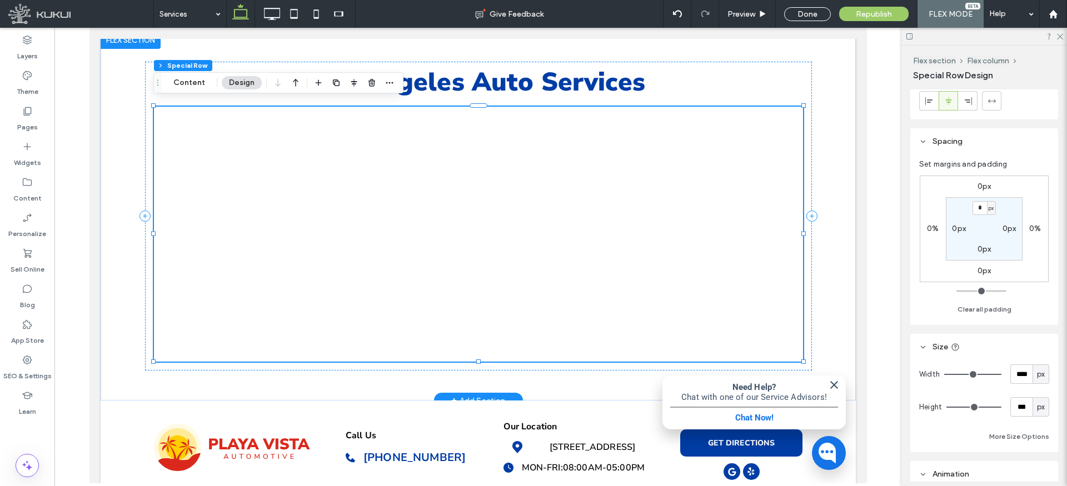
click at [268, 188] on div at bounding box center [477, 234] width 649 height 255
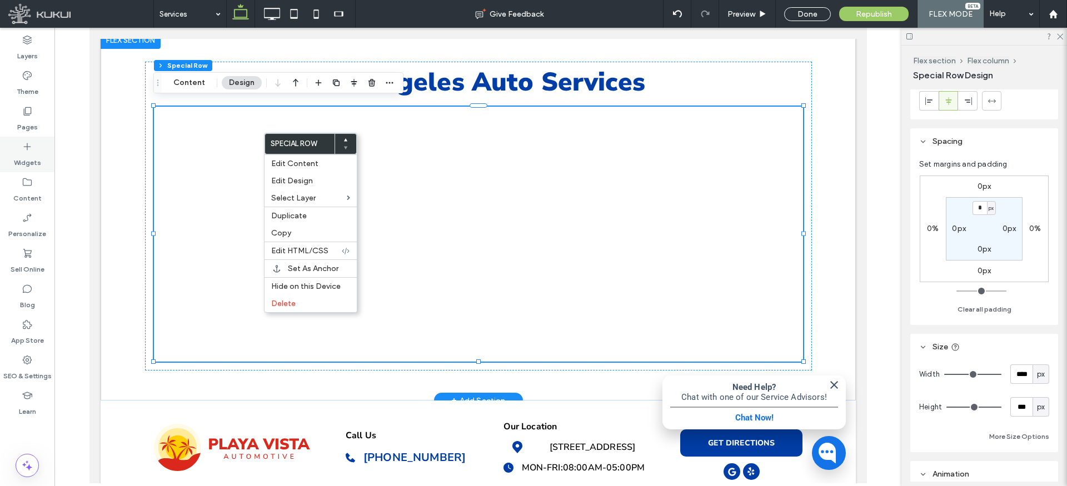
click at [28, 151] on icon at bounding box center [27, 146] width 11 height 11
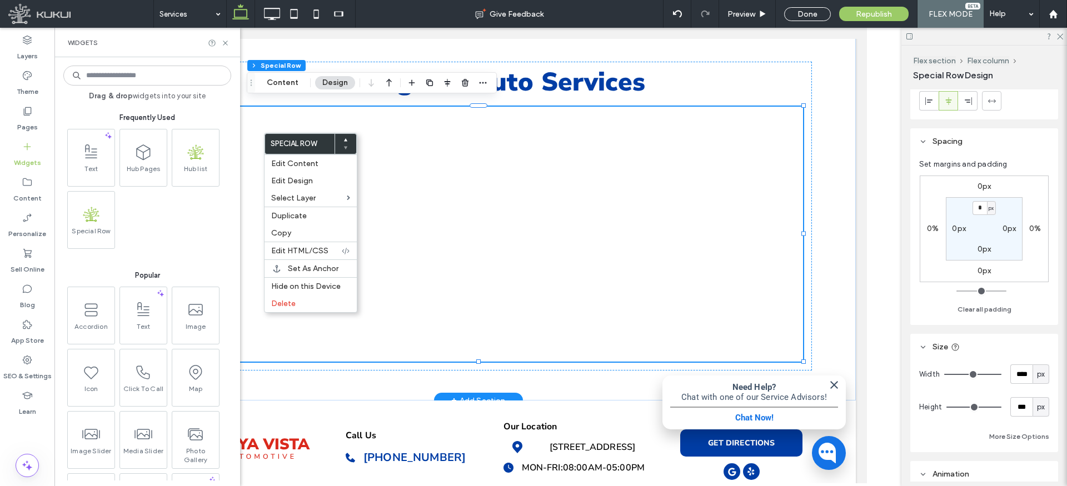
click at [147, 158] on icon at bounding box center [143, 152] width 18 height 18
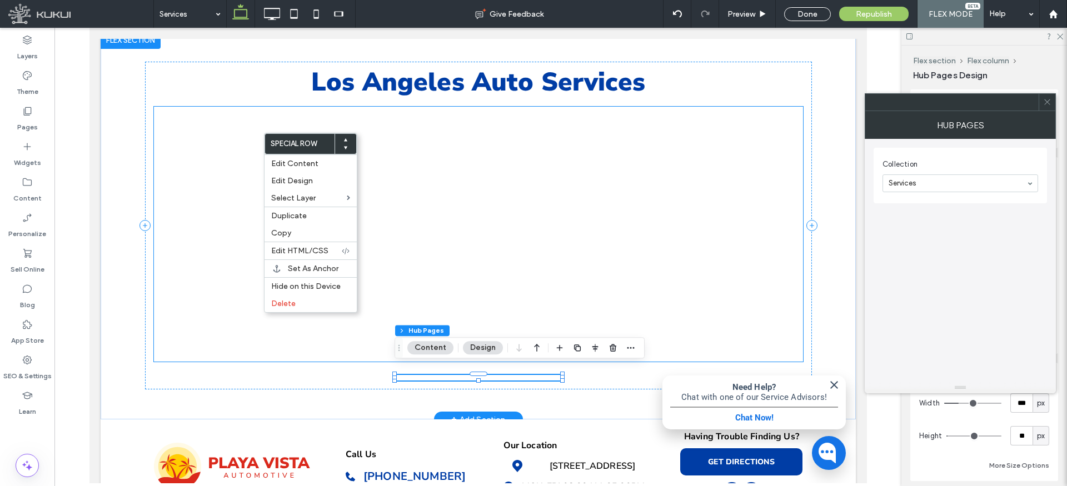
drag, startPoint x: 468, startPoint y: 371, endPoint x: 442, endPoint y: 225, distance: 148.4
click at [443, 225] on div "Los Angeles Auto Services" at bounding box center [477, 225] width 667 height 388
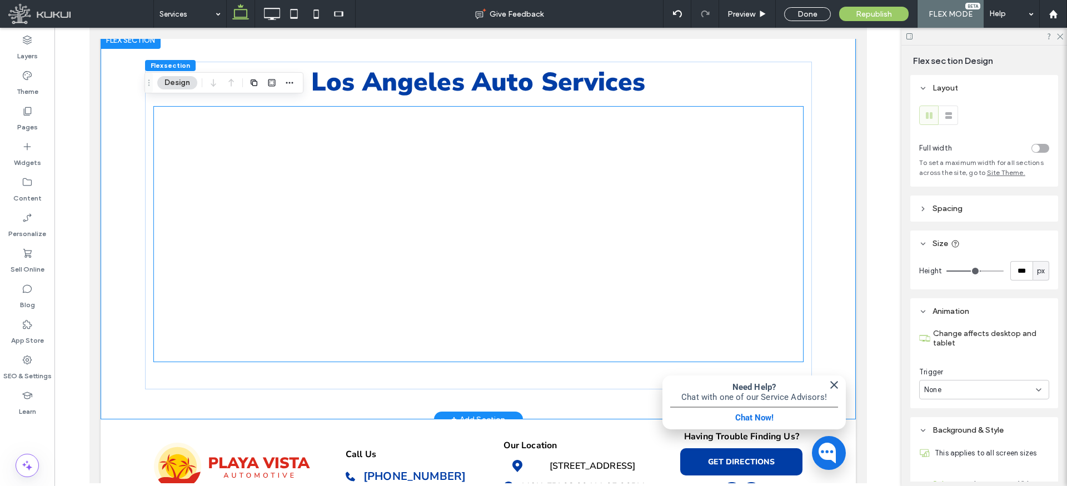
click at [447, 225] on div at bounding box center [477, 234] width 649 height 255
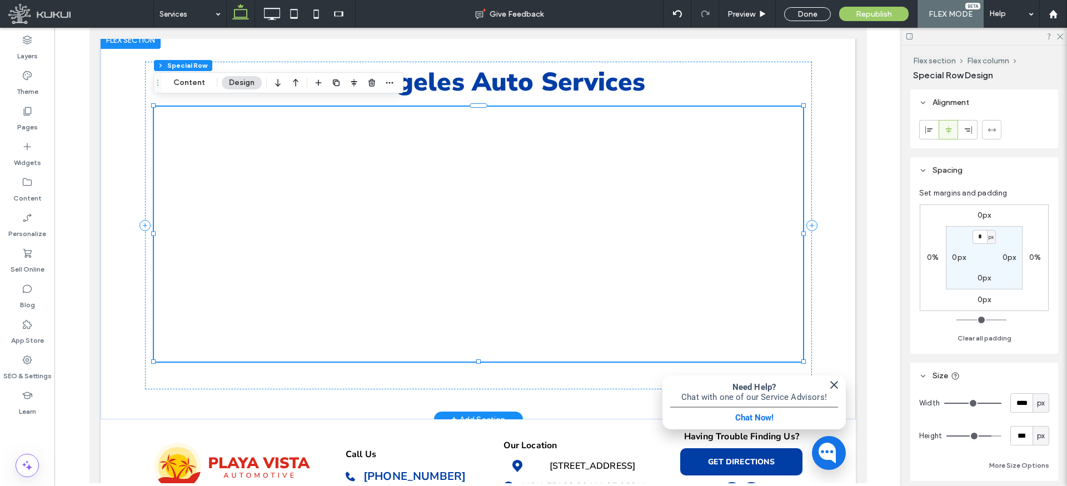
click at [426, 217] on div at bounding box center [477, 234] width 649 height 255
click at [312, 84] on span "button" at bounding box center [318, 82] width 13 height 13
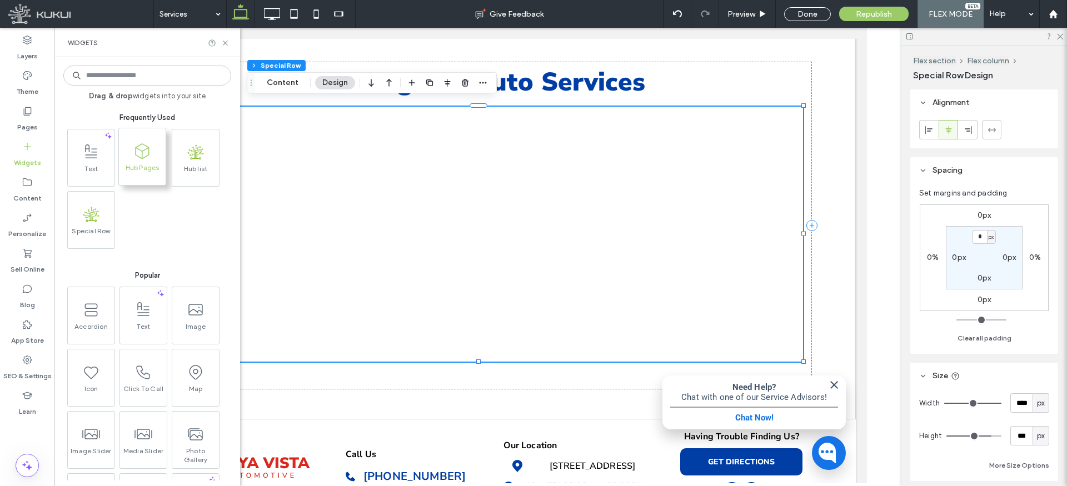
click at [155, 156] on span at bounding box center [142, 150] width 47 height 25
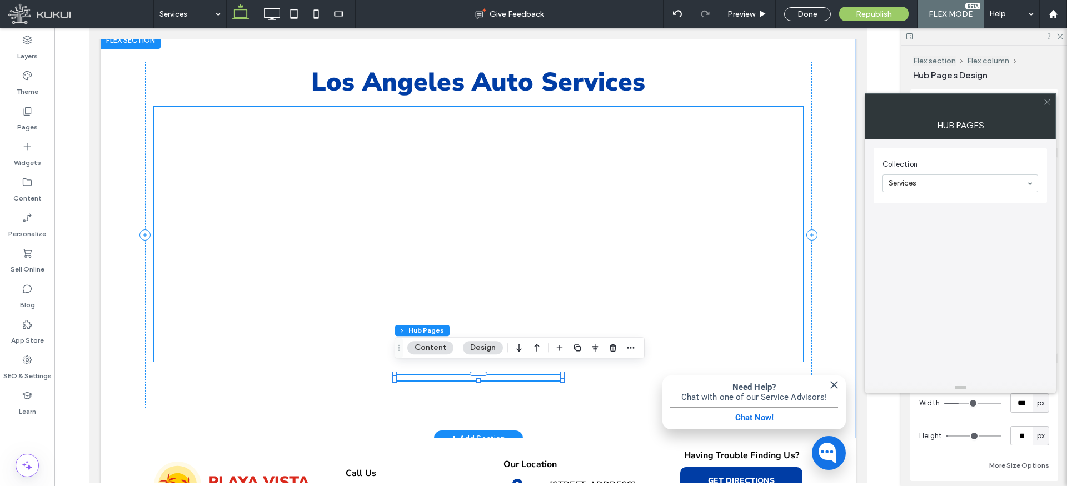
click at [628, 211] on div at bounding box center [477, 234] width 649 height 255
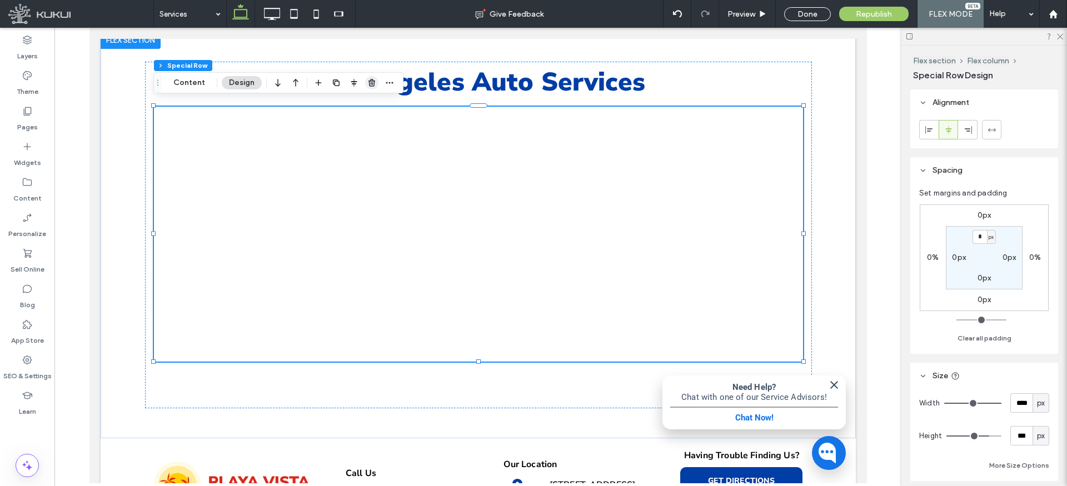
click at [369, 82] on icon "button" at bounding box center [371, 82] width 9 height 9
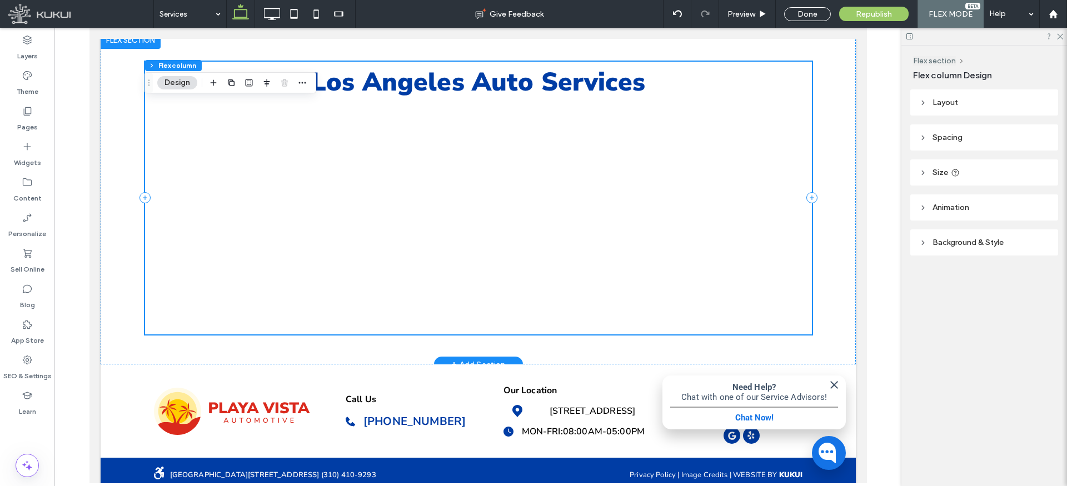
click at [272, 183] on div "Los Angeles Auto Services" at bounding box center [477, 198] width 667 height 273
click at [118, 201] on div "Los Angeles Auto Services" at bounding box center [477, 197] width 755 height 333
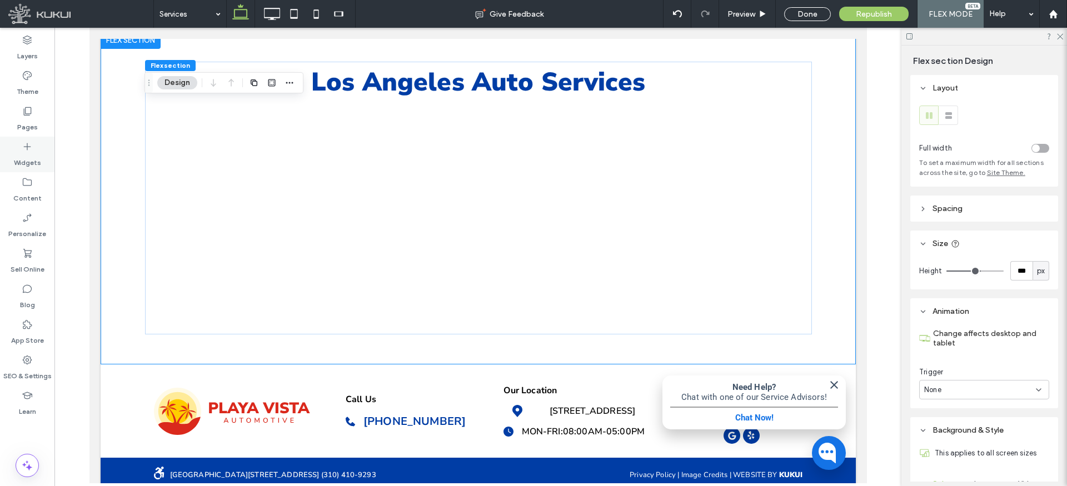
click at [29, 157] on label "Widgets" at bounding box center [27, 160] width 27 height 16
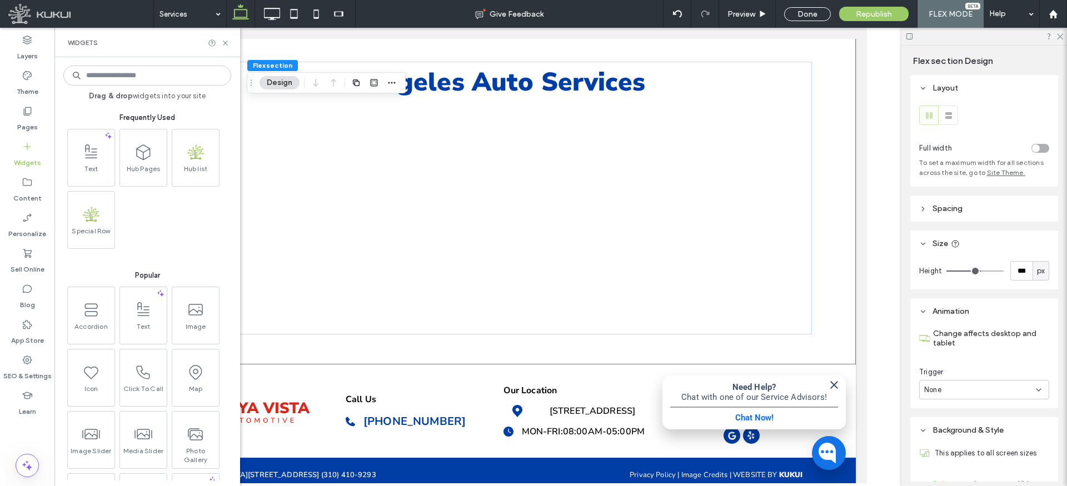
click at [121, 77] on input at bounding box center [147, 76] width 168 height 20
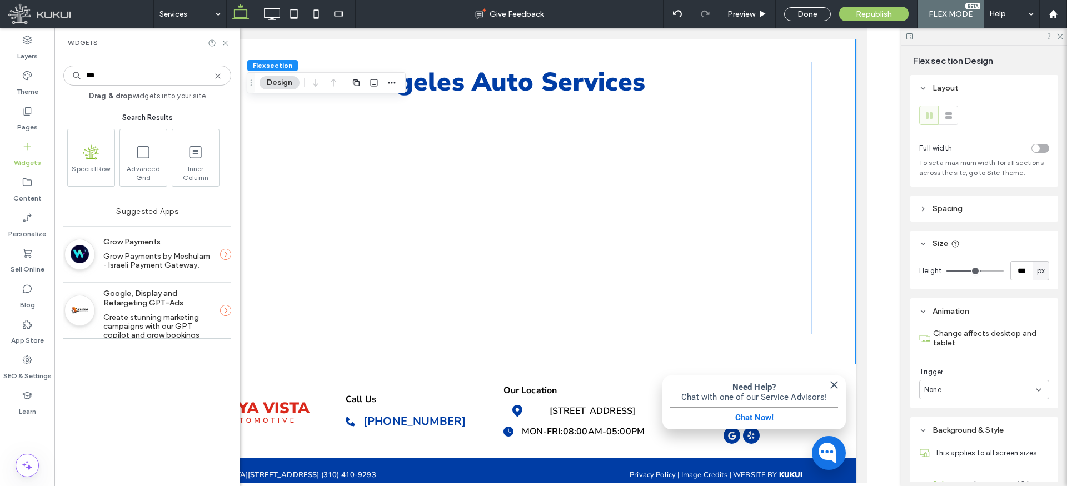
type input "***"
click at [218, 76] on icon at bounding box center [217, 76] width 9 height 9
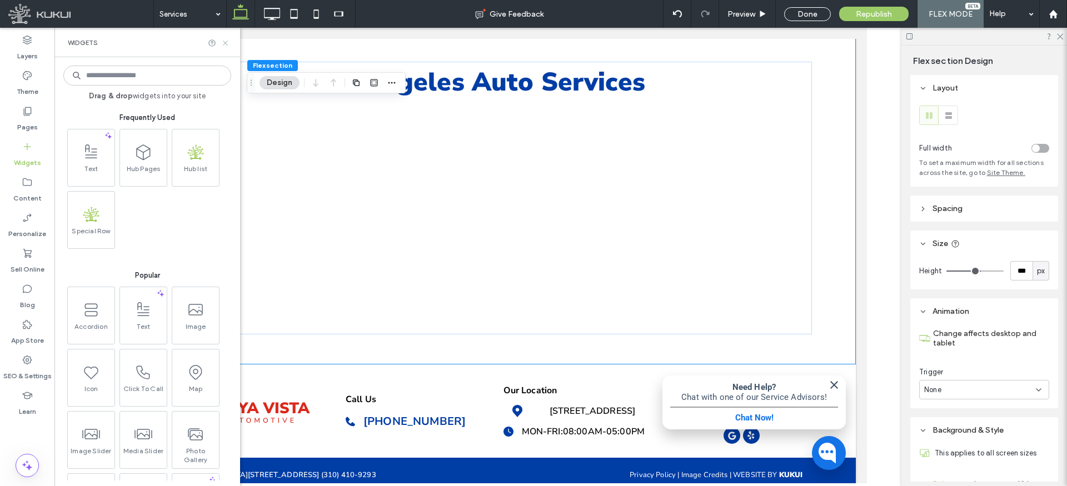
click at [225, 43] on icon at bounding box center [225, 43] width 8 height 8
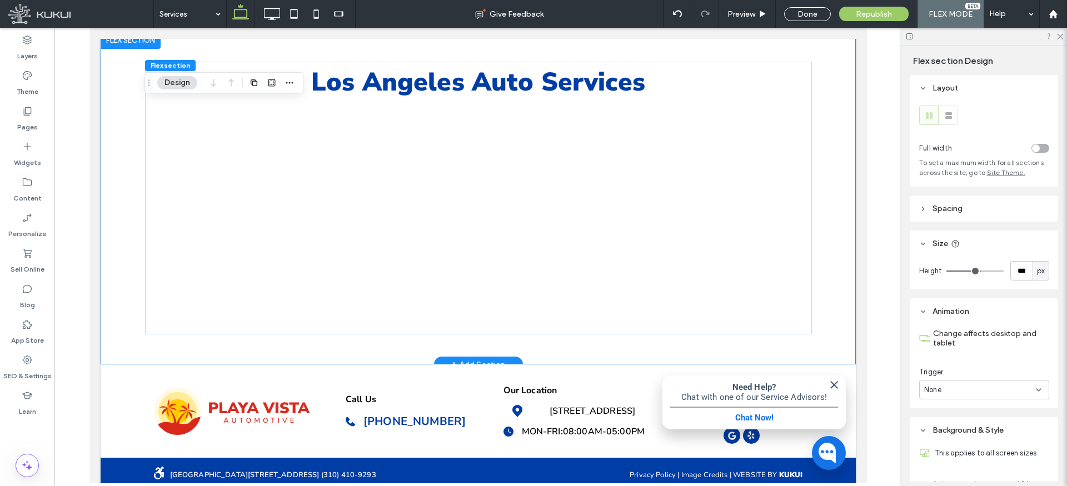
click at [114, 215] on div "Los Angeles Auto Services" at bounding box center [477, 197] width 755 height 333
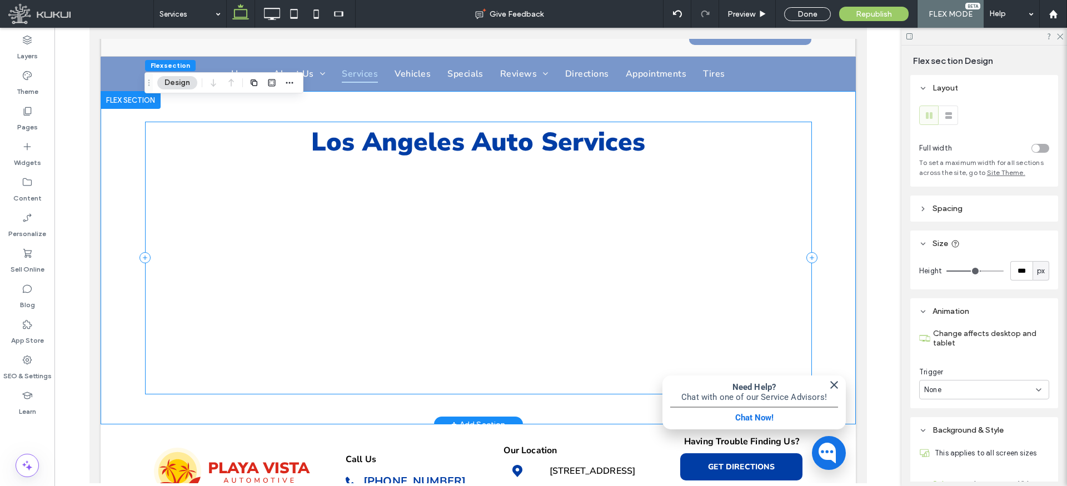
scroll to position [49, 0]
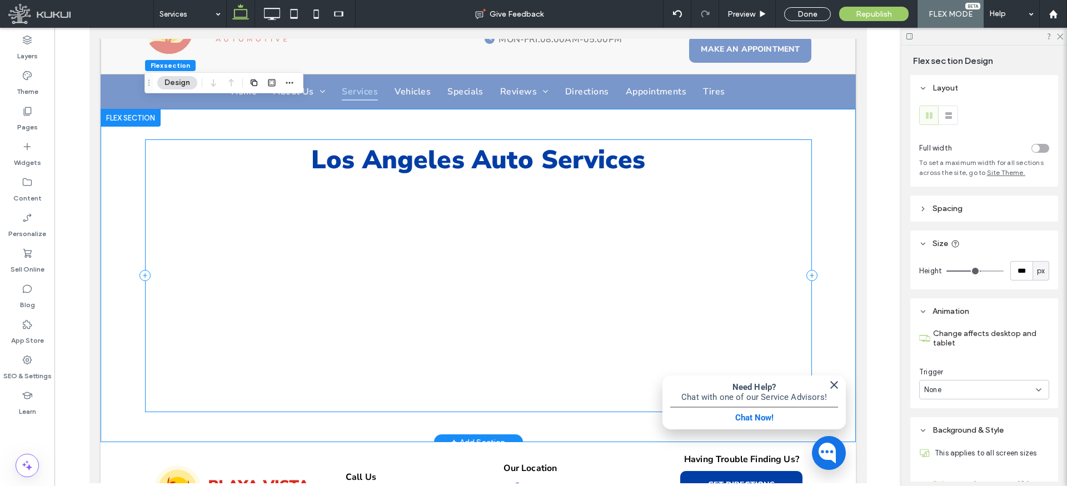
click at [282, 257] on div "Los Angeles Auto Services" at bounding box center [477, 275] width 667 height 273
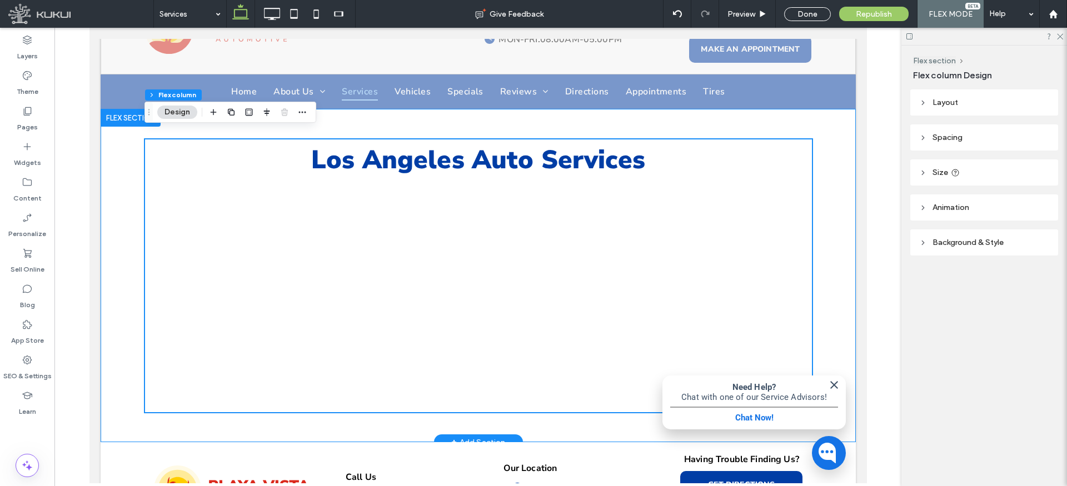
click at [128, 237] on div "Los Angeles Auto Services" at bounding box center [477, 275] width 755 height 333
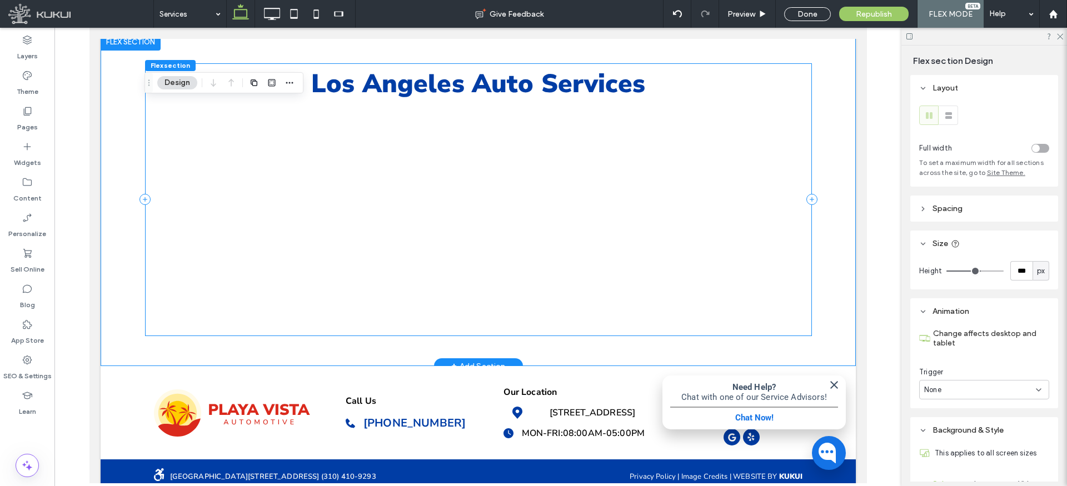
scroll to position [127, 0]
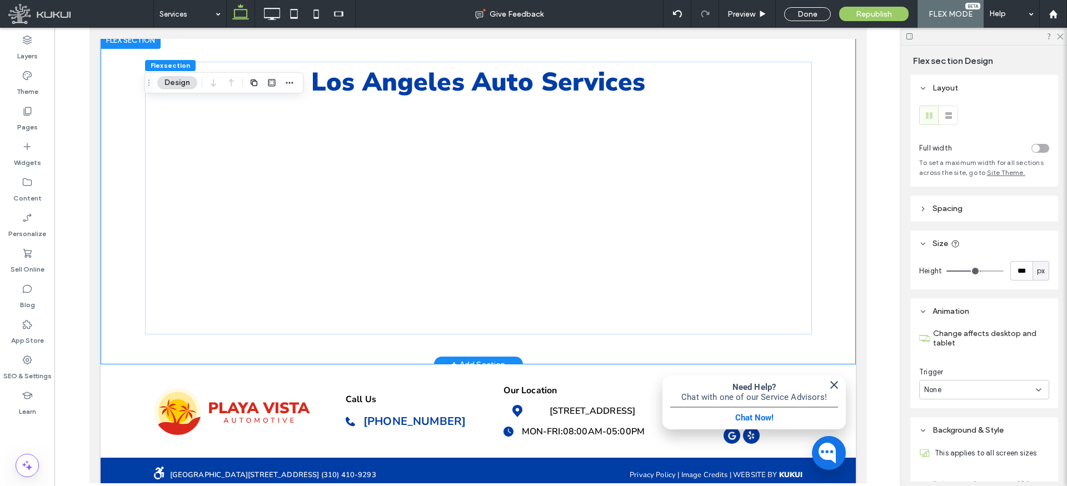
click at [467, 358] on div "+ Add Section" at bounding box center [478, 364] width 54 height 12
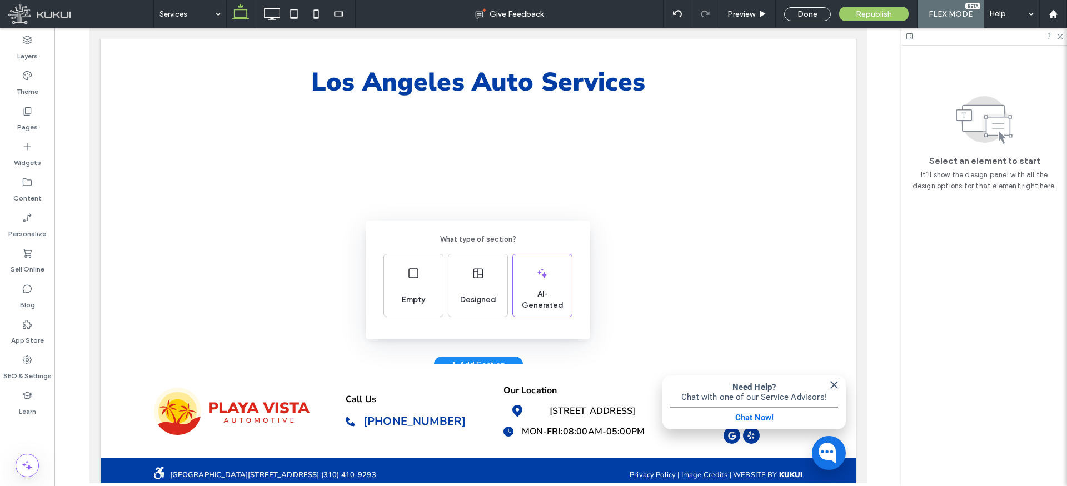
click at [656, 276] on div "What type of section? Empty Designed AI-Generated" at bounding box center [533, 270] width 1067 height 541
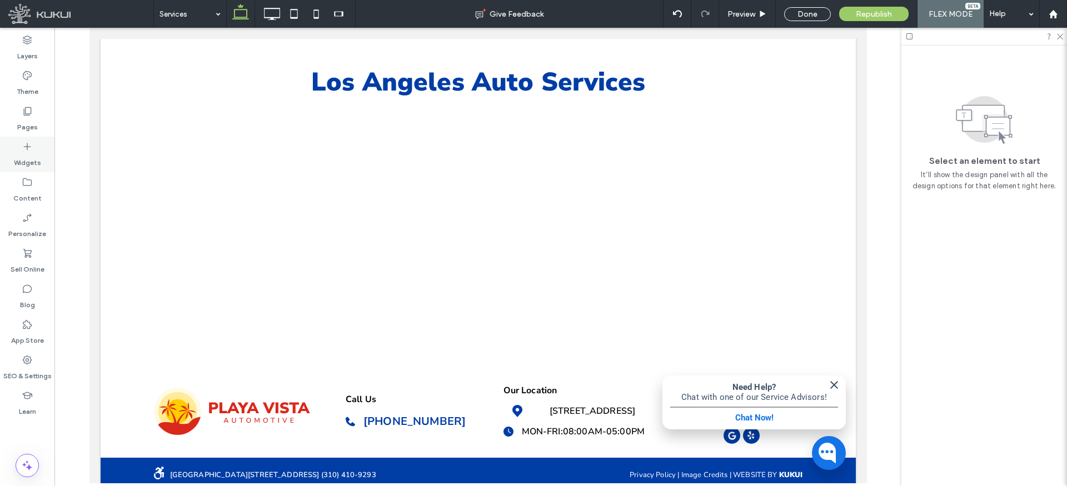
click at [30, 151] on icon at bounding box center [27, 146] width 11 height 11
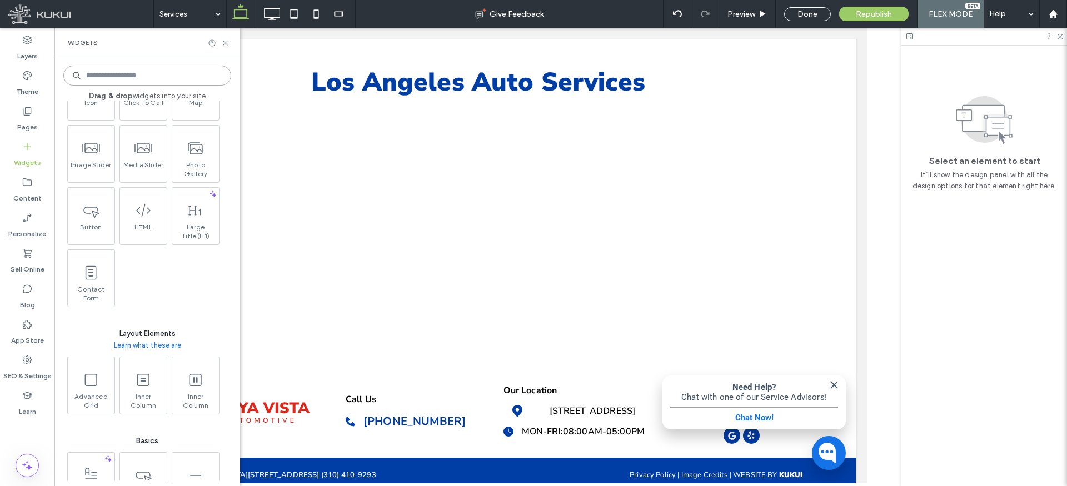
scroll to position [0, 0]
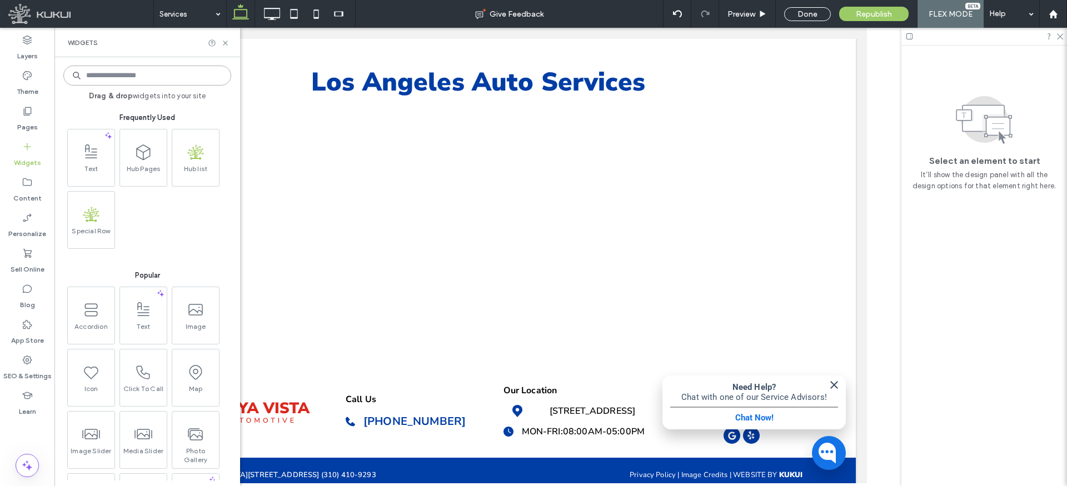
click at [143, 78] on input at bounding box center [147, 76] width 168 height 20
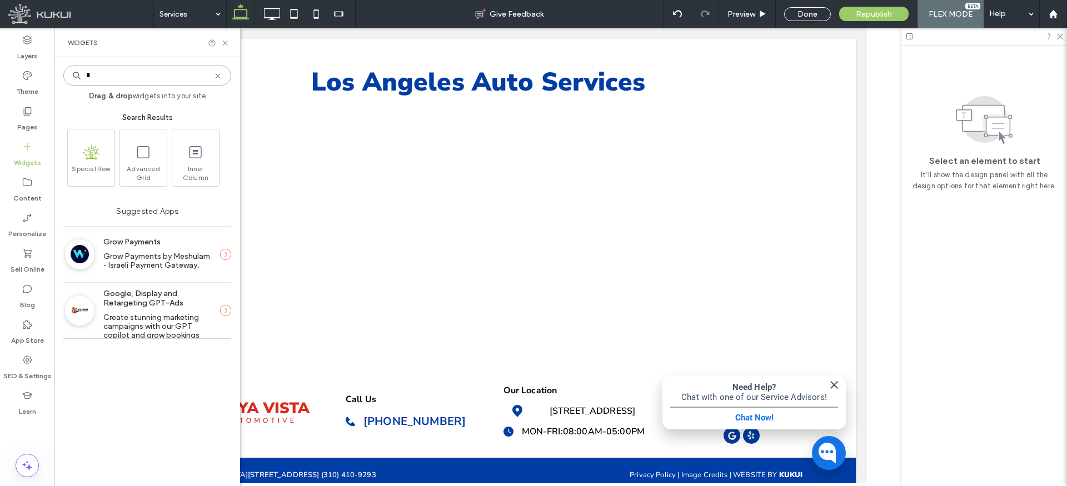
type input "*"
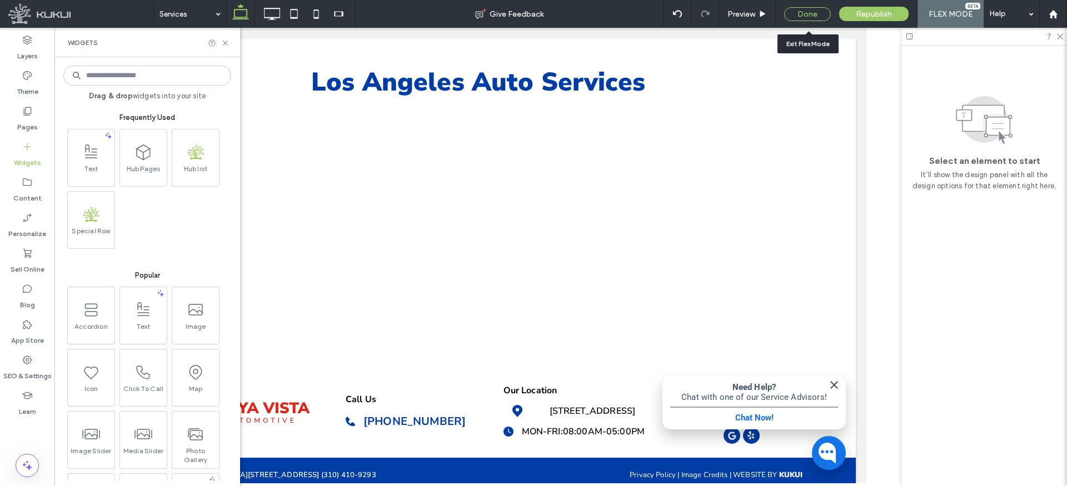
click at [795, 11] on div "Done" at bounding box center [807, 14] width 47 height 14
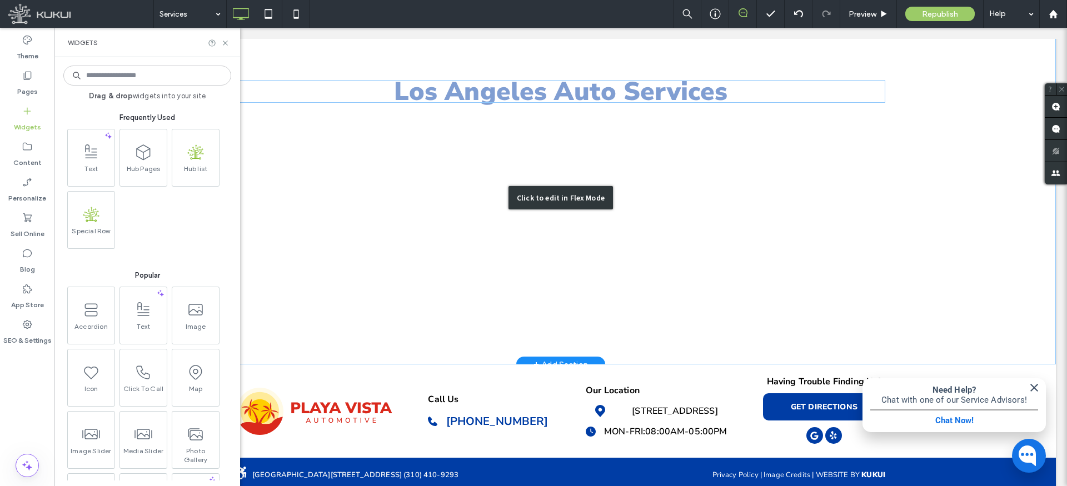
scroll to position [124, 0]
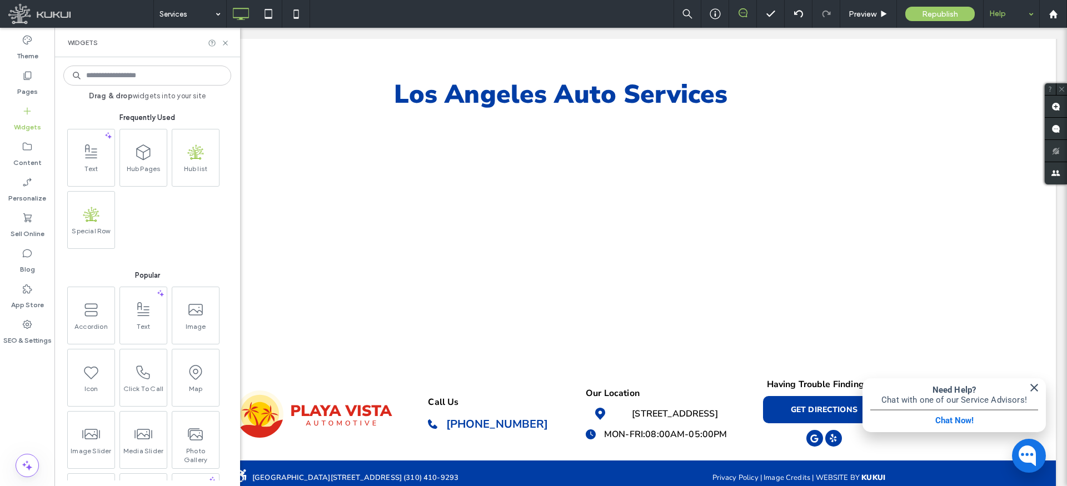
click at [1027, 15] on div "Help" at bounding box center [1012, 14] width 56 height 28
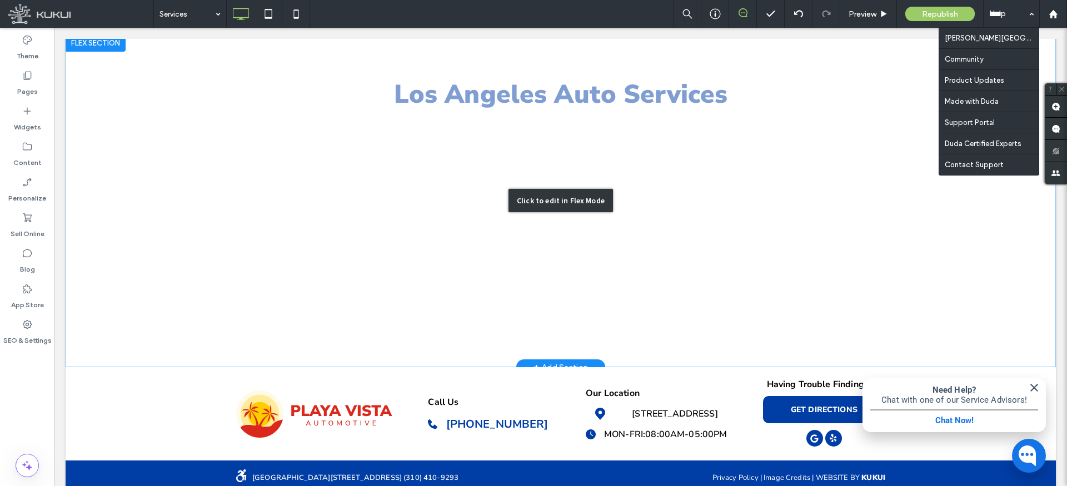
click at [260, 139] on div "Click to edit in Flex Mode" at bounding box center [561, 200] width 990 height 333
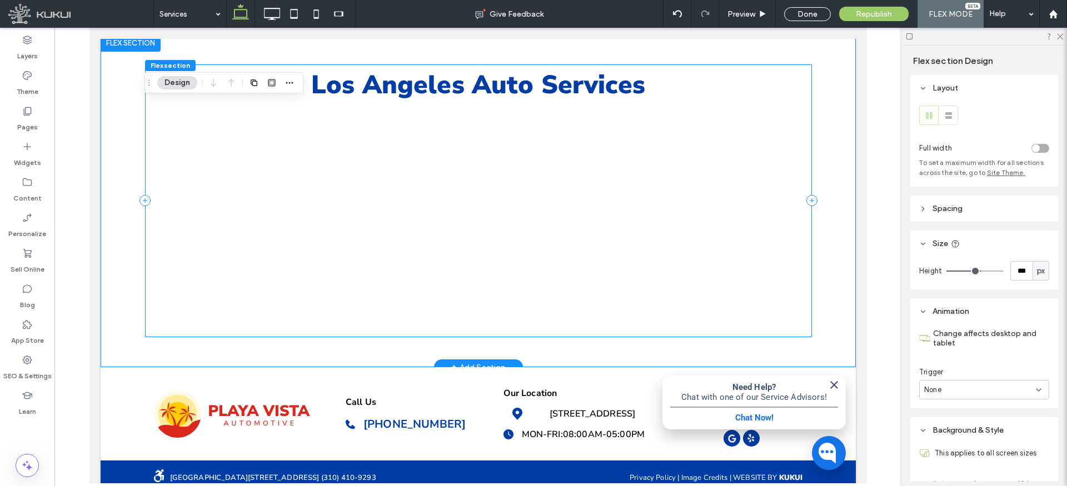
scroll to position [127, 0]
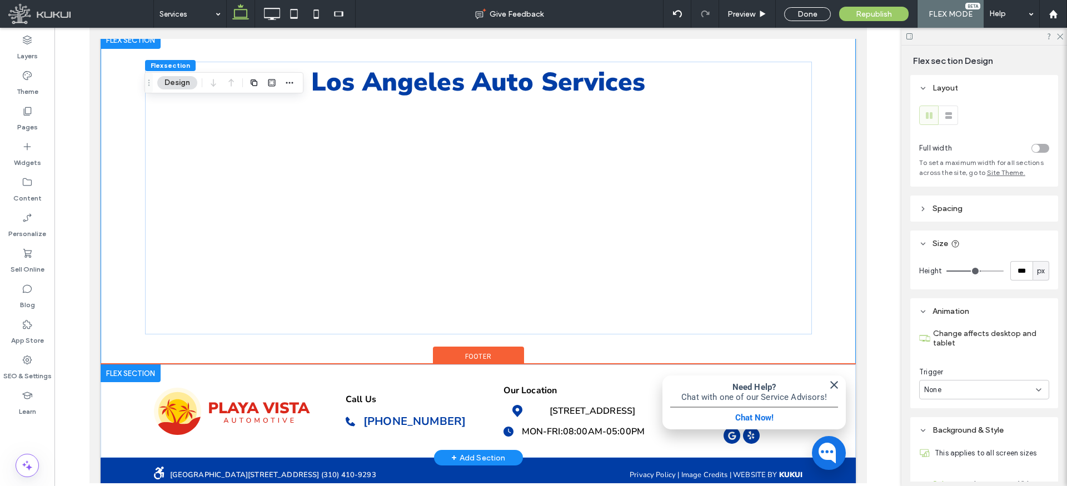
click at [133, 370] on div at bounding box center [130, 374] width 60 height 18
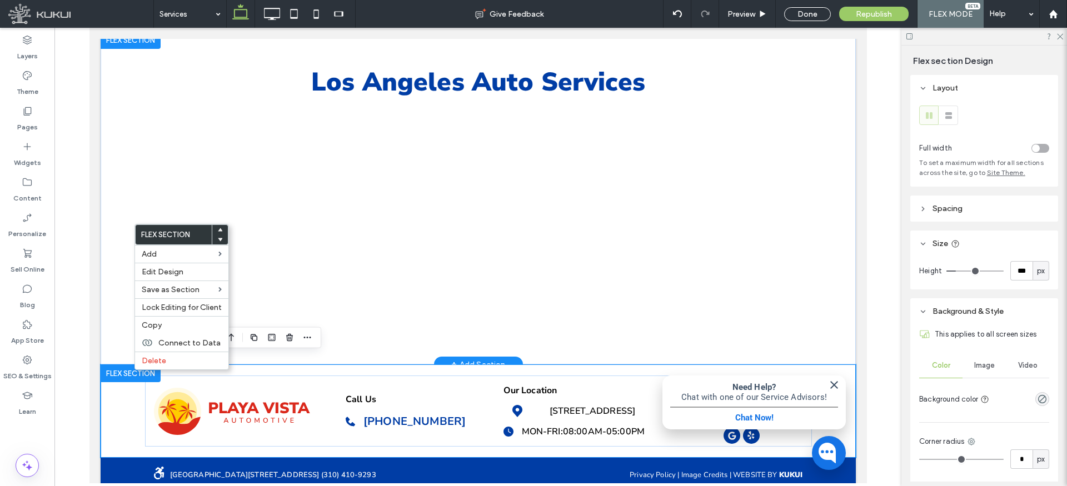
click at [111, 312] on div "Los Angeles Auto Services" at bounding box center [477, 197] width 755 height 333
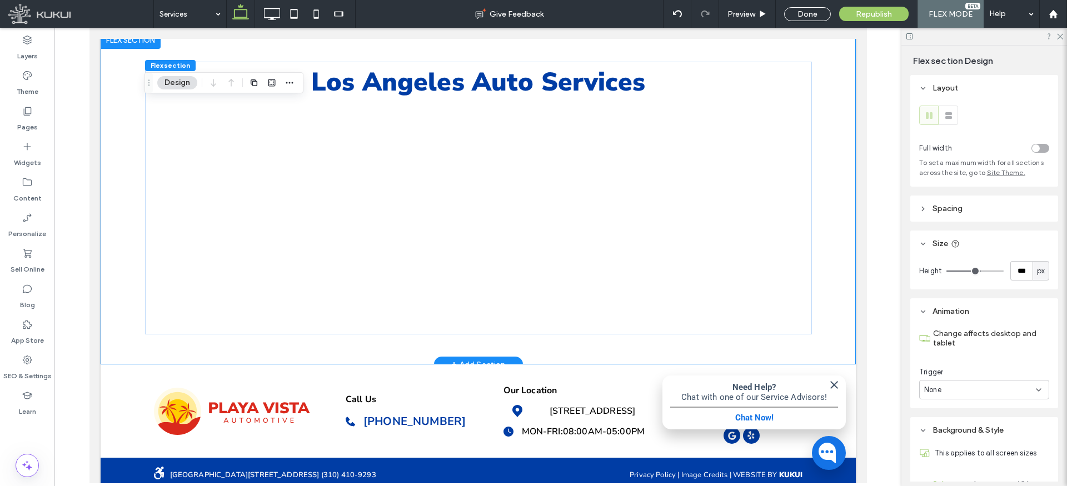
scroll to position [122, 0]
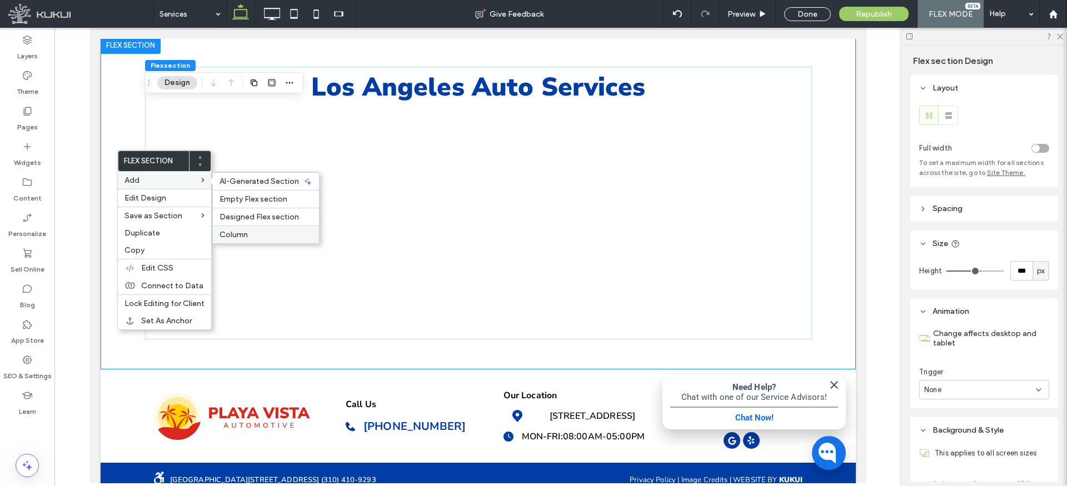
click at [262, 232] on label "Column" at bounding box center [266, 234] width 93 height 9
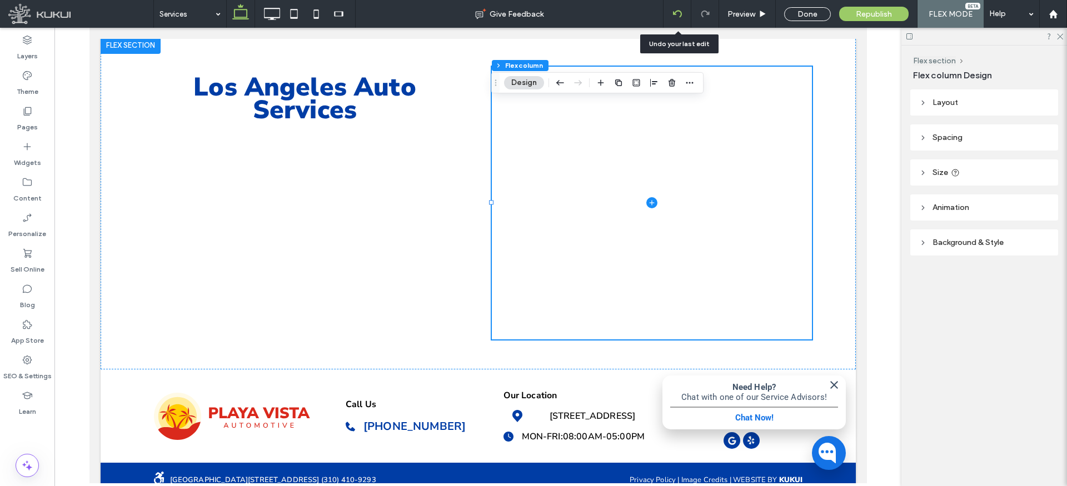
click at [678, 13] on icon at bounding box center [677, 13] width 9 height 9
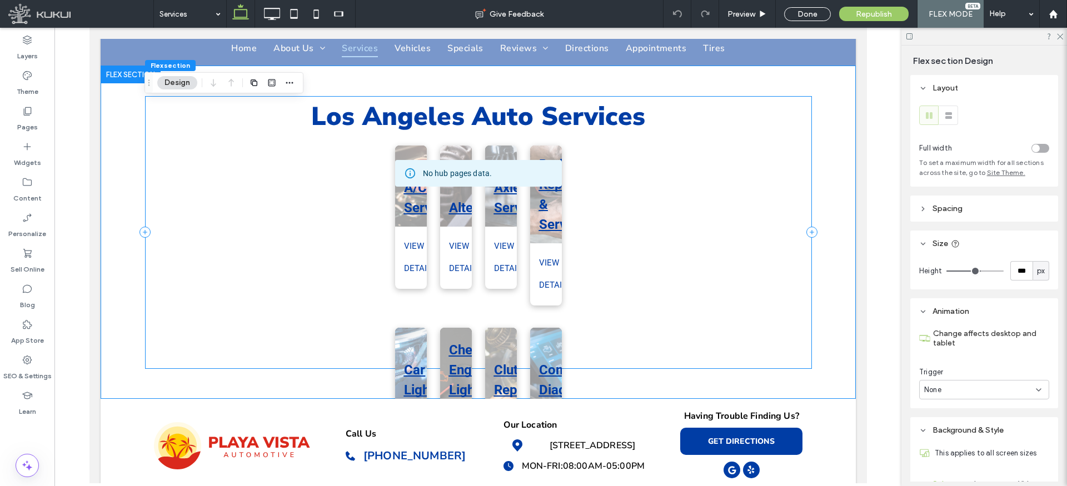
scroll to position [106, 0]
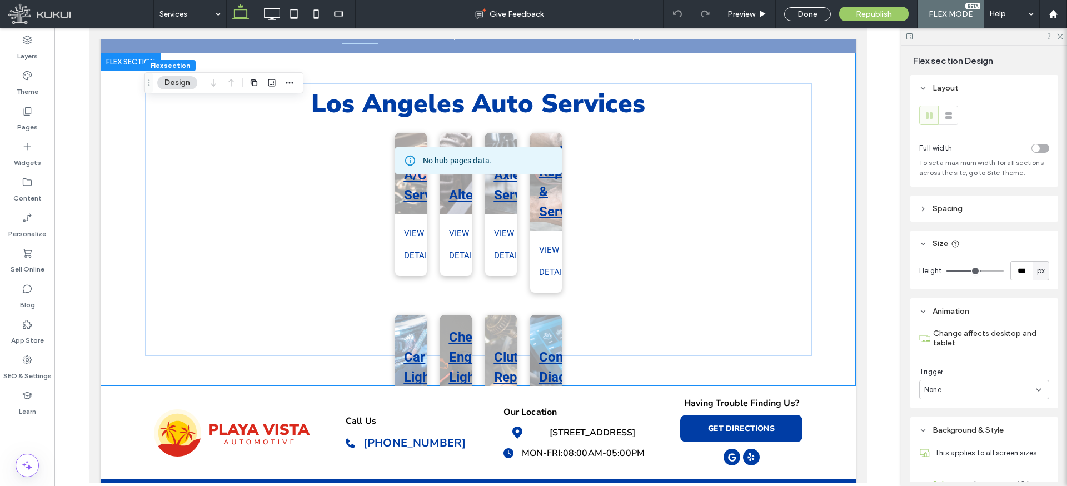
click at [480, 197] on div "Axle Service View Details" at bounding box center [493, 206] width 45 height 182
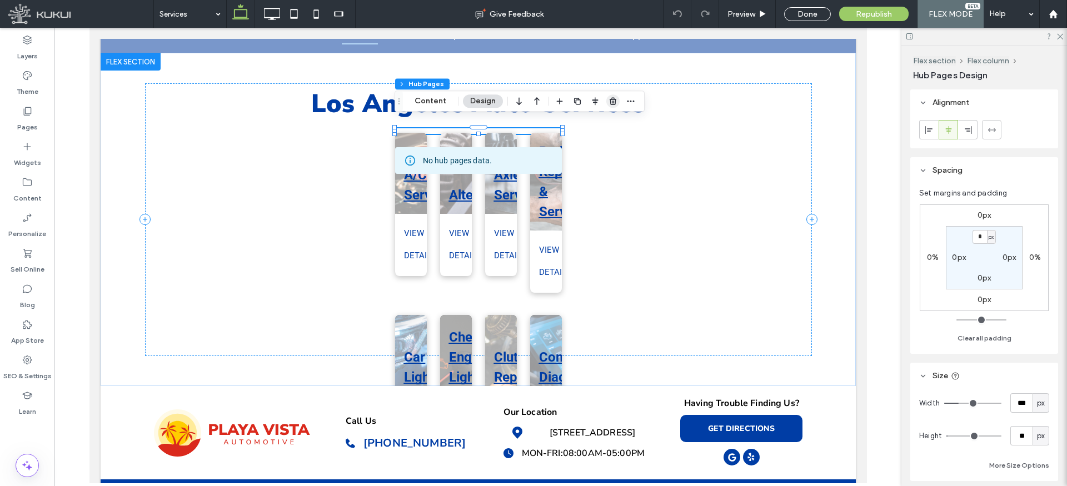
click at [610, 101] on icon "button" at bounding box center [613, 101] width 9 height 9
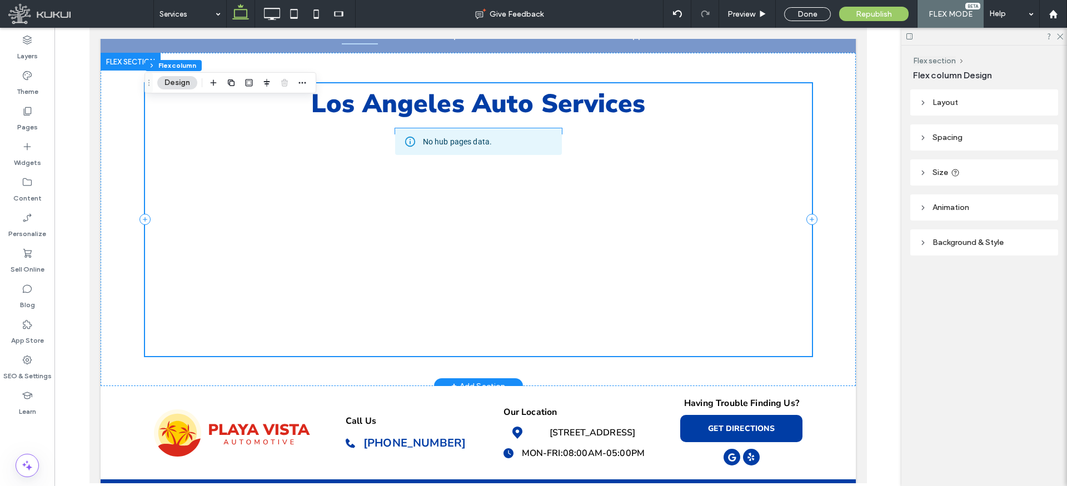
click at [506, 131] on div "No hub pages data." at bounding box center [478, 141] width 167 height 27
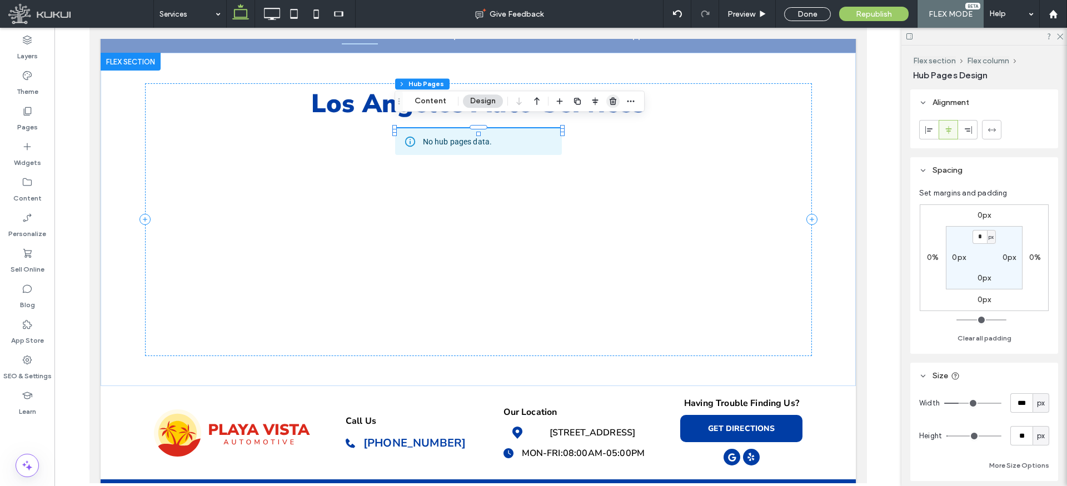
click at [611, 98] on icon "button" at bounding box center [613, 101] width 9 height 9
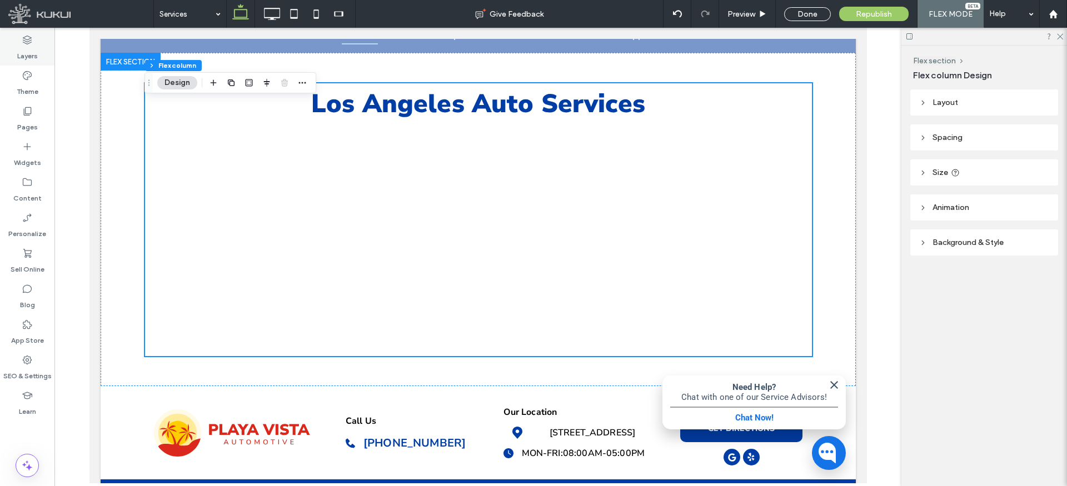
click at [29, 52] on label "Layers" at bounding box center [27, 54] width 21 height 16
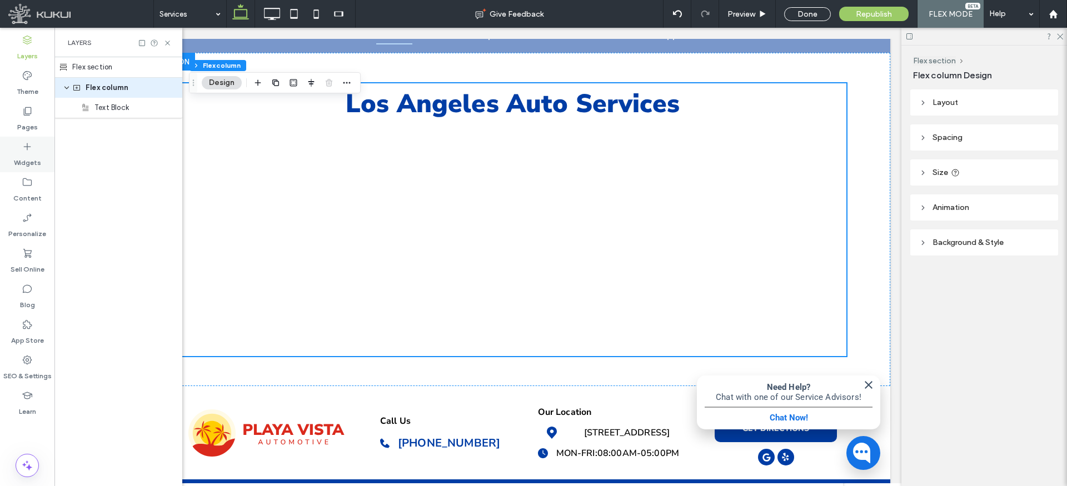
click at [27, 150] on icon at bounding box center [27, 146] width 11 height 11
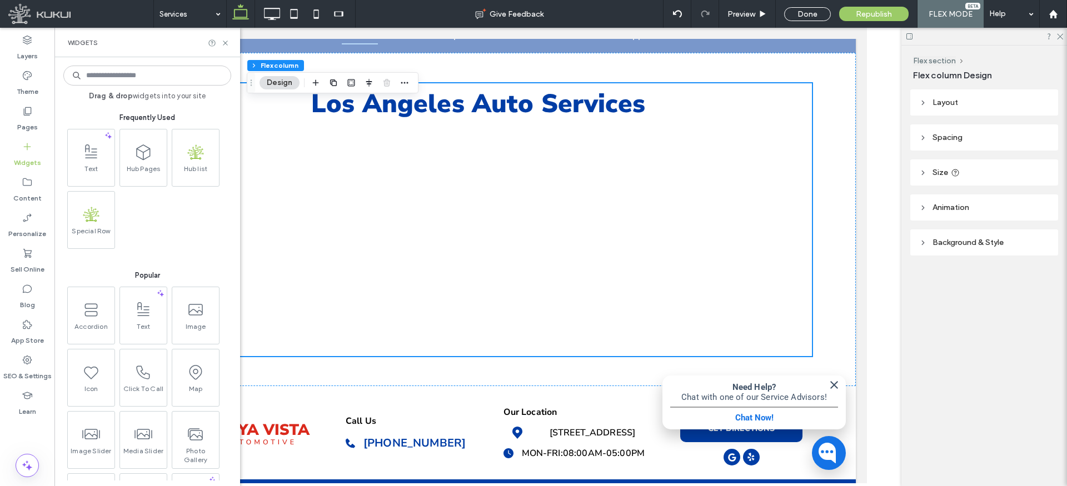
scroll to position [0, 0]
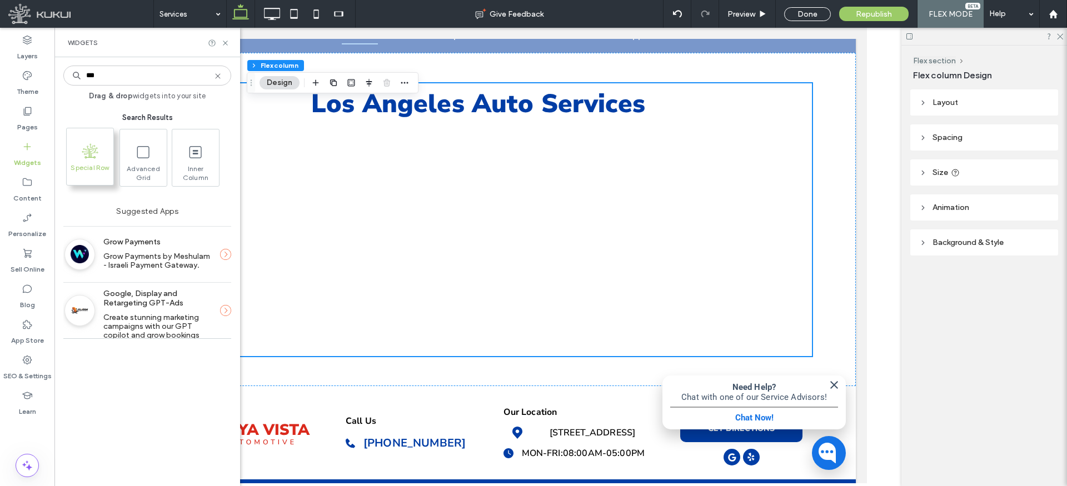
type input "***"
click at [100, 158] on span ".st0{fill-rule:evenodd;clip-rule:evenodd;fill:#82BB26;}" at bounding box center [90, 150] width 47 height 25
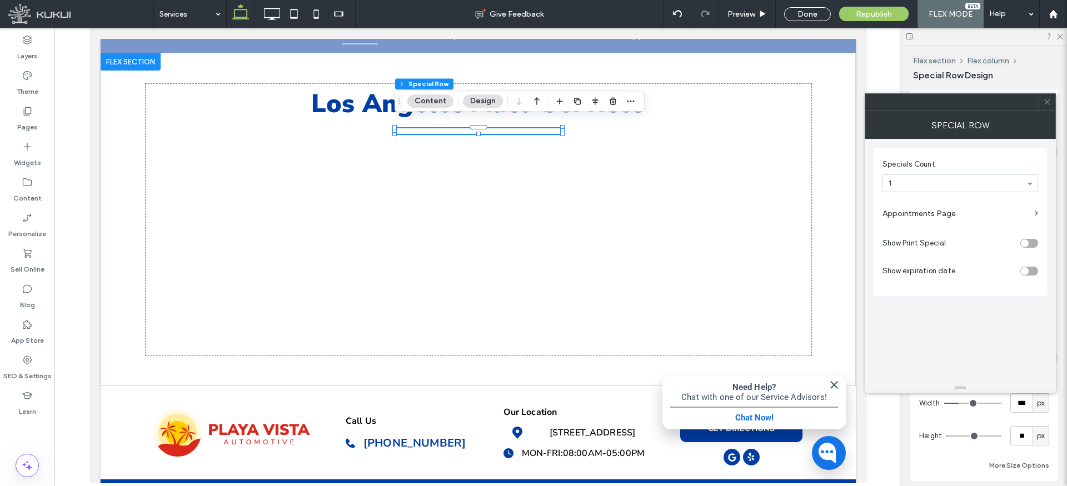
click at [1050, 101] on icon at bounding box center [1047, 102] width 8 height 8
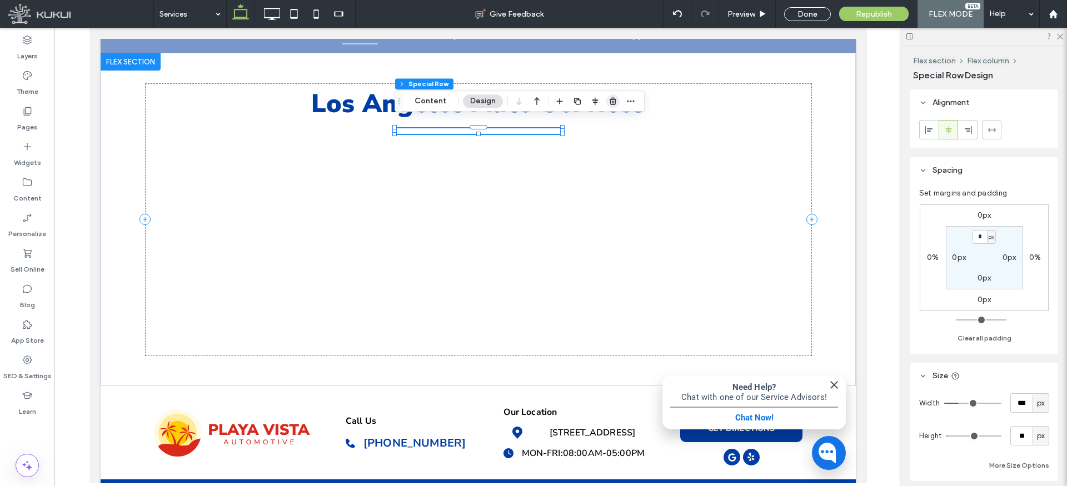
click at [610, 101] on use "button" at bounding box center [613, 101] width 7 height 7
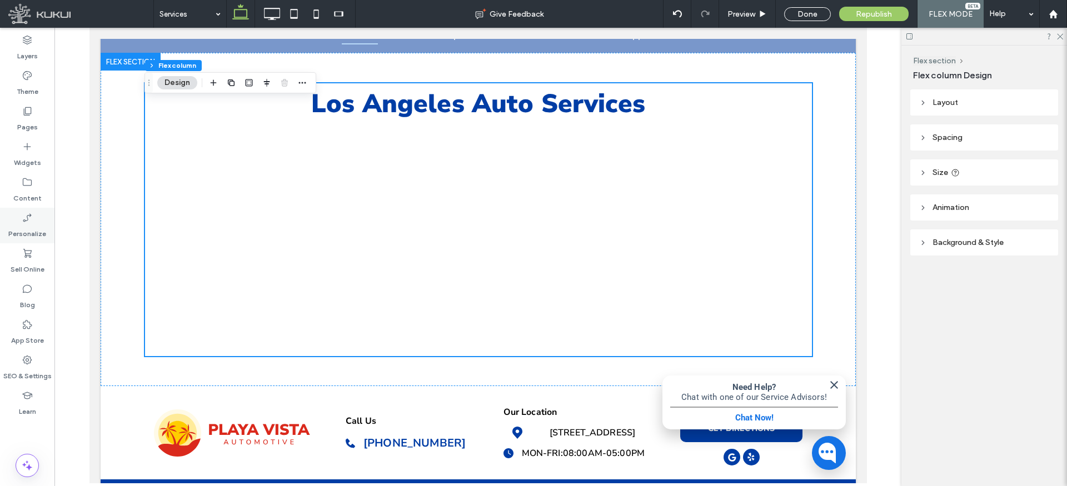
click at [31, 233] on label "Personalize" at bounding box center [27, 231] width 38 height 16
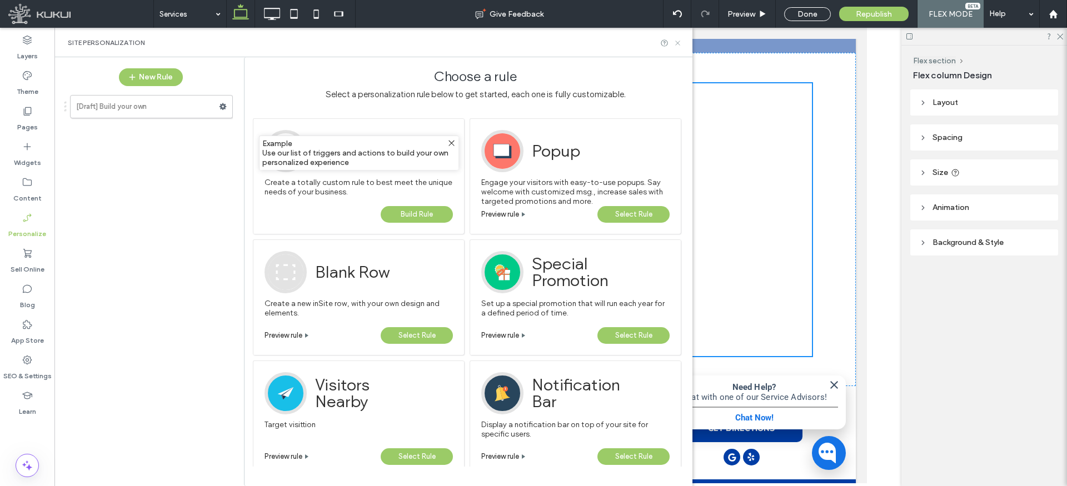
click at [680, 41] on icon at bounding box center [678, 43] width 8 height 8
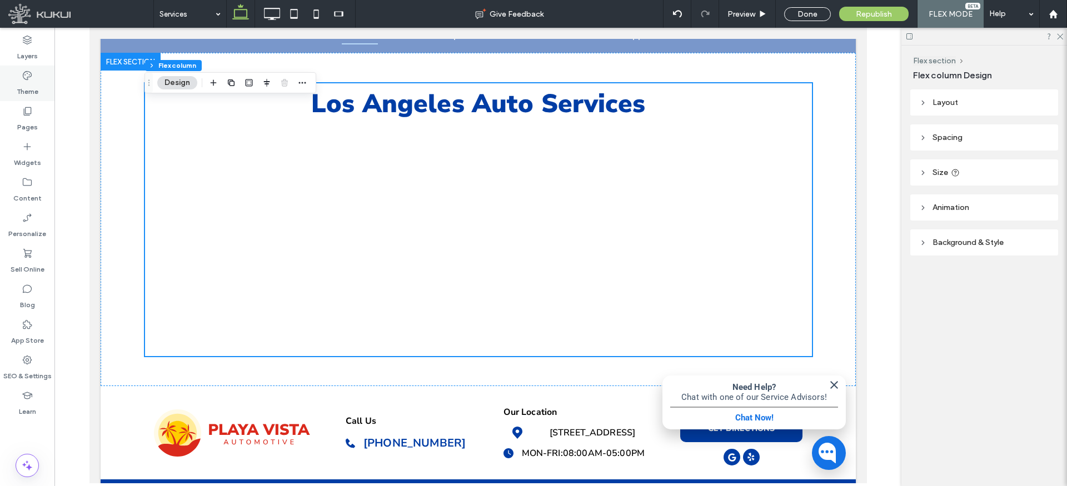
click at [26, 82] on label "Theme" at bounding box center [28, 89] width 22 height 16
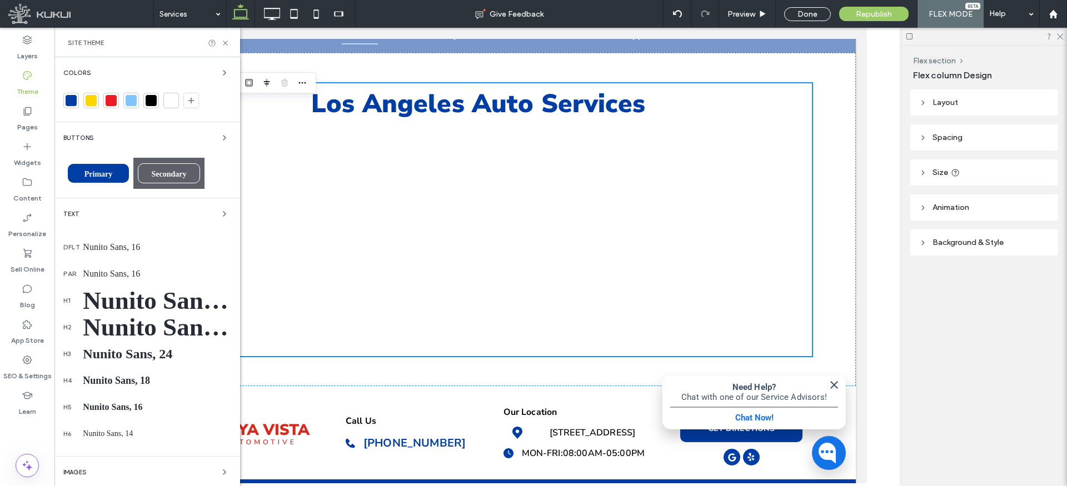
scroll to position [97, 0]
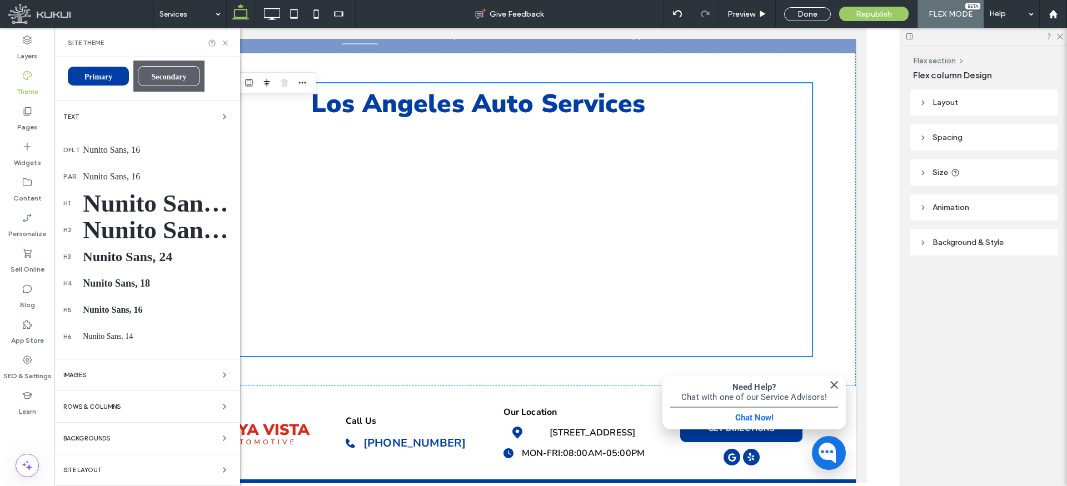
click at [124, 406] on div "Rows & Columns" at bounding box center [147, 406] width 168 height 13
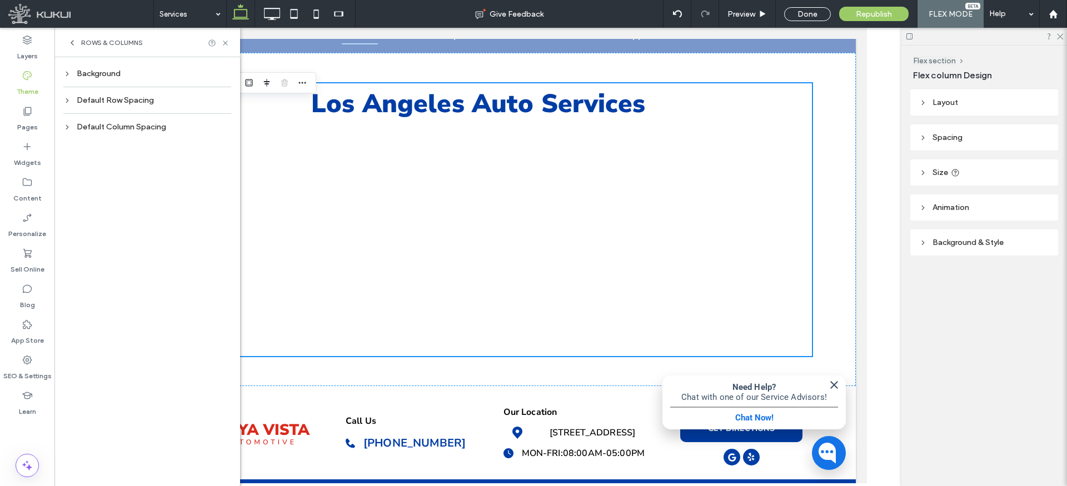
scroll to position [0, 0]
click at [68, 73] on use at bounding box center [67, 74] width 2 height 4
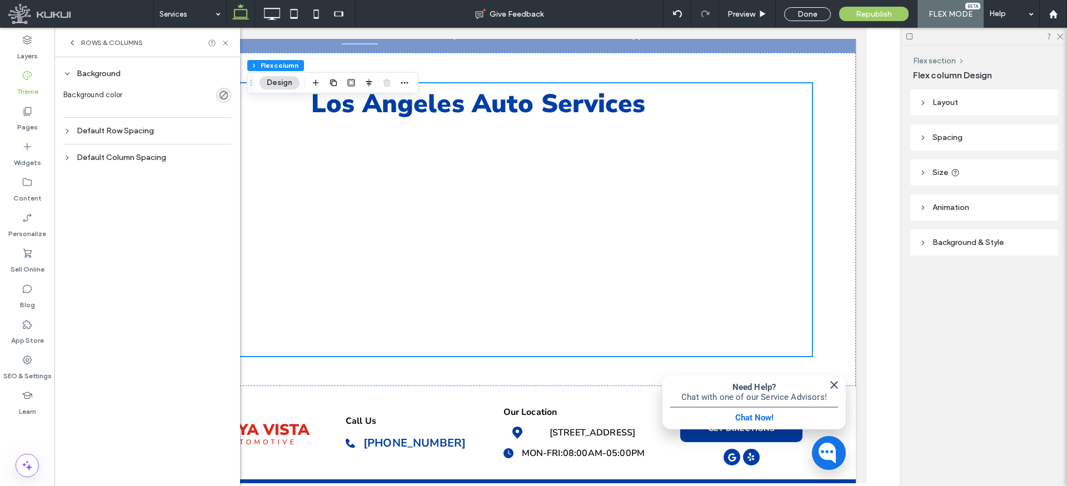
click at [68, 73] on use at bounding box center [68, 74] width 4 height 2
click at [67, 100] on icon at bounding box center [67, 101] width 8 height 8
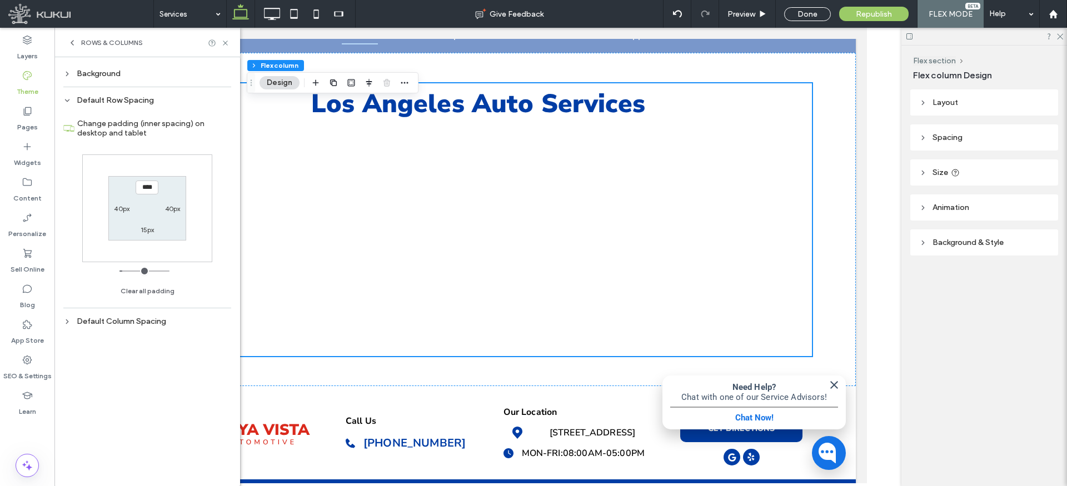
click at [67, 100] on icon at bounding box center [67, 101] width 8 height 8
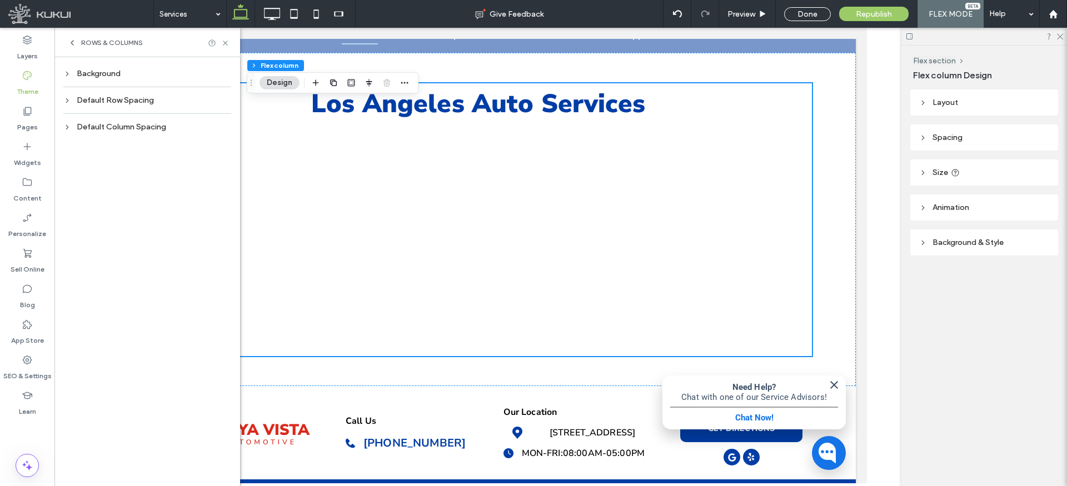
click at [71, 126] on div "Default Column Spacing" at bounding box center [147, 126] width 168 height 9
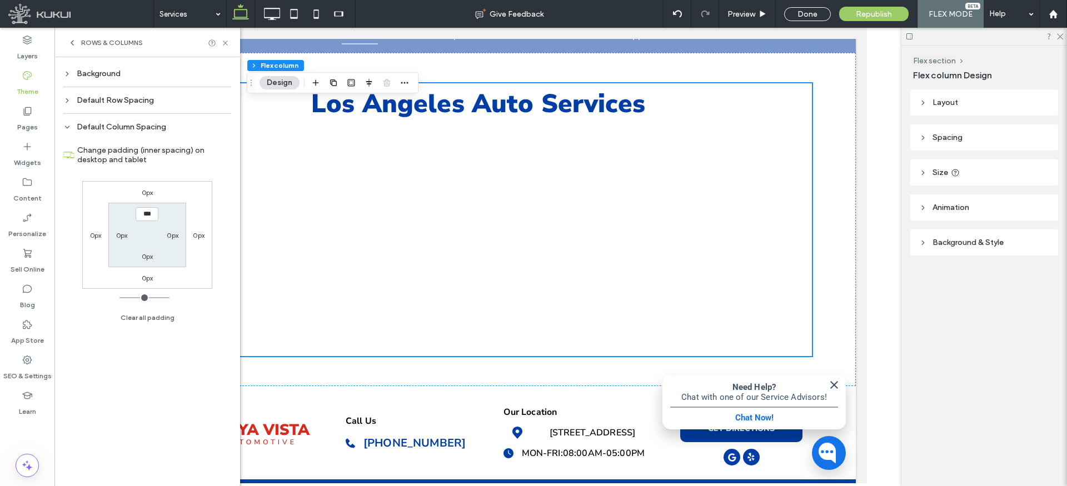
click at [71, 126] on div "Default Column Spacing" at bounding box center [147, 126] width 168 height 9
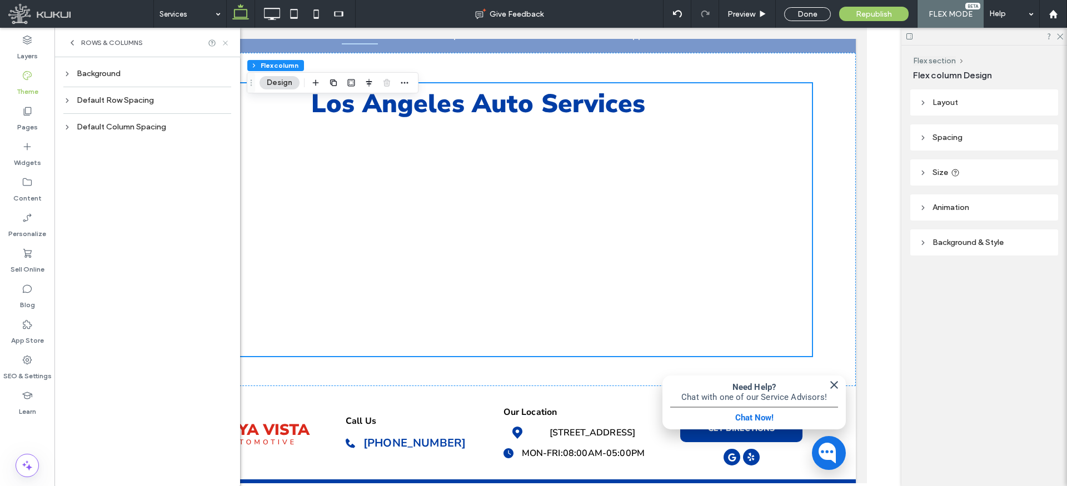
click at [221, 40] on icon at bounding box center [225, 43] width 8 height 8
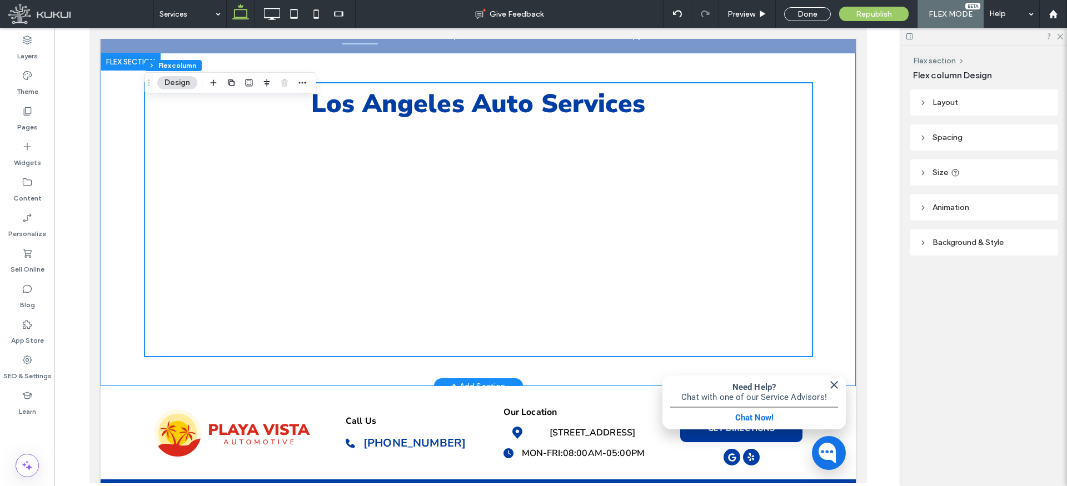
click at [400, 363] on div "Los Angeles Auto Services" at bounding box center [477, 219] width 667 height 333
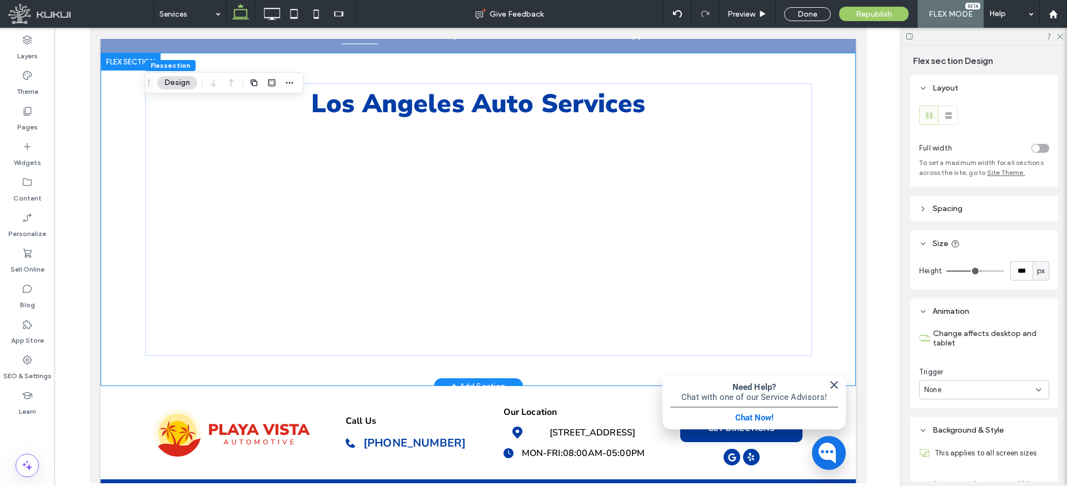
scroll to position [127, 0]
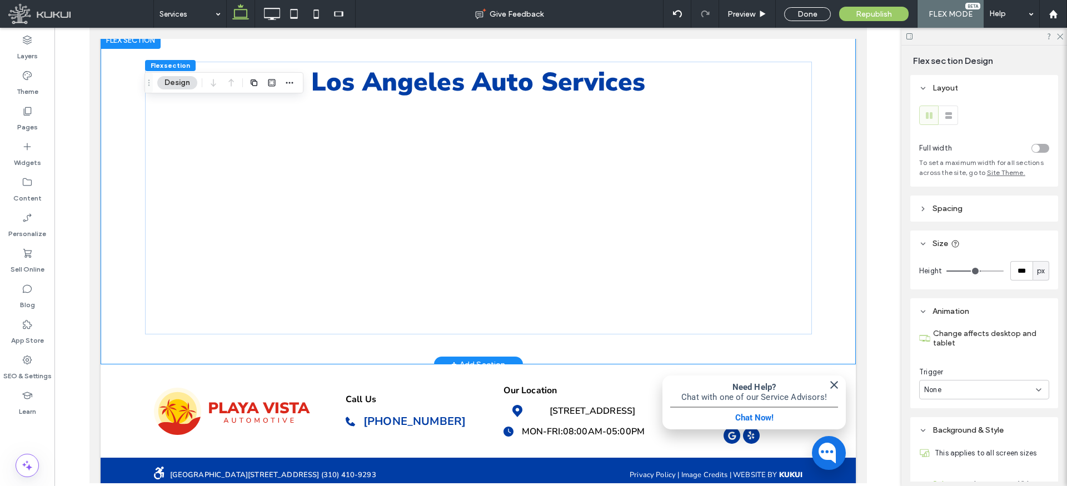
click at [506, 357] on div "+ Add Section" at bounding box center [477, 365] width 89 height 16
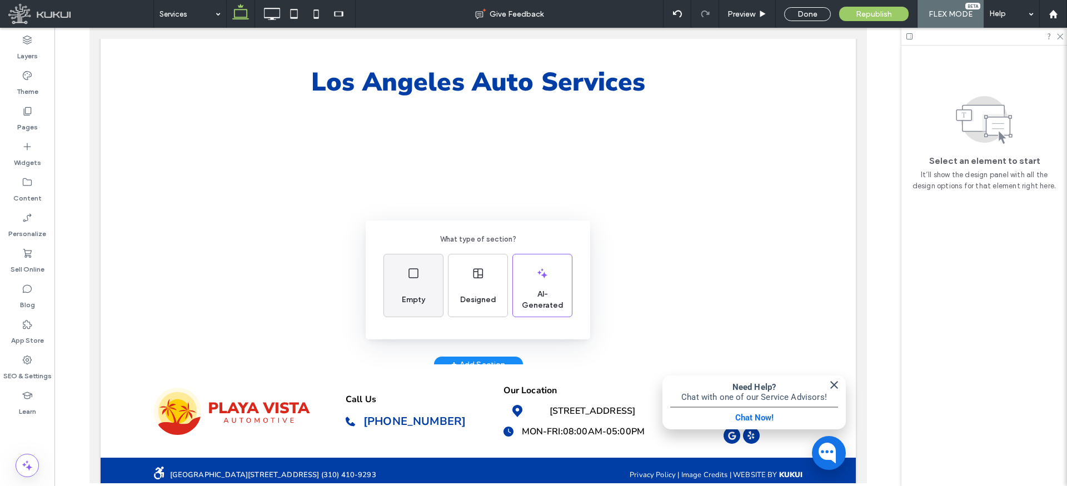
click at [425, 268] on div "Empty" at bounding box center [413, 286] width 59 height 62
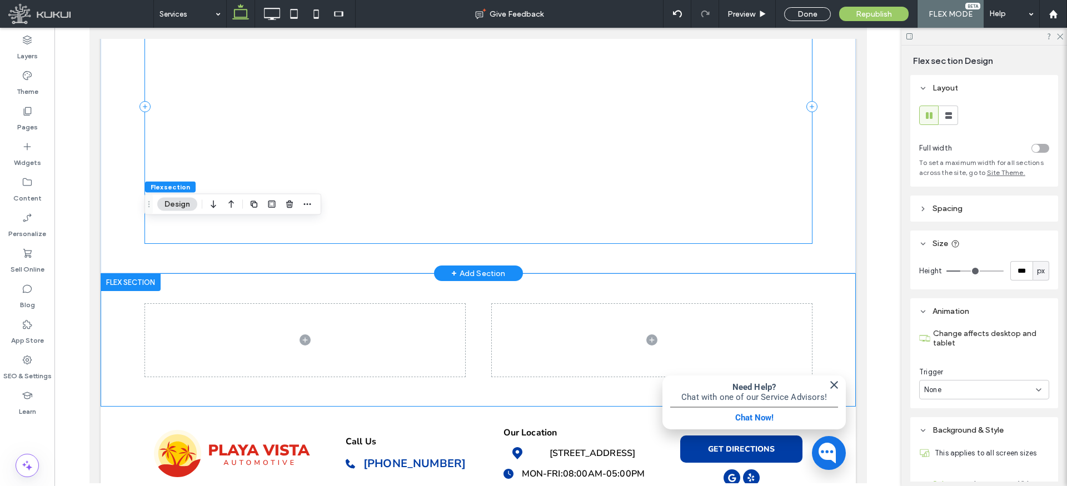
scroll to position [261, 0]
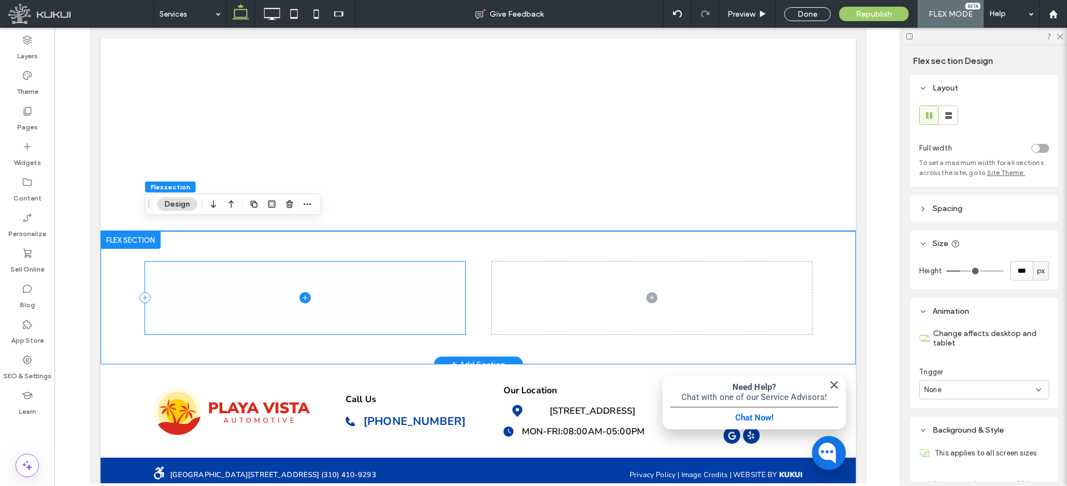
click at [420, 271] on span at bounding box center [304, 298] width 320 height 73
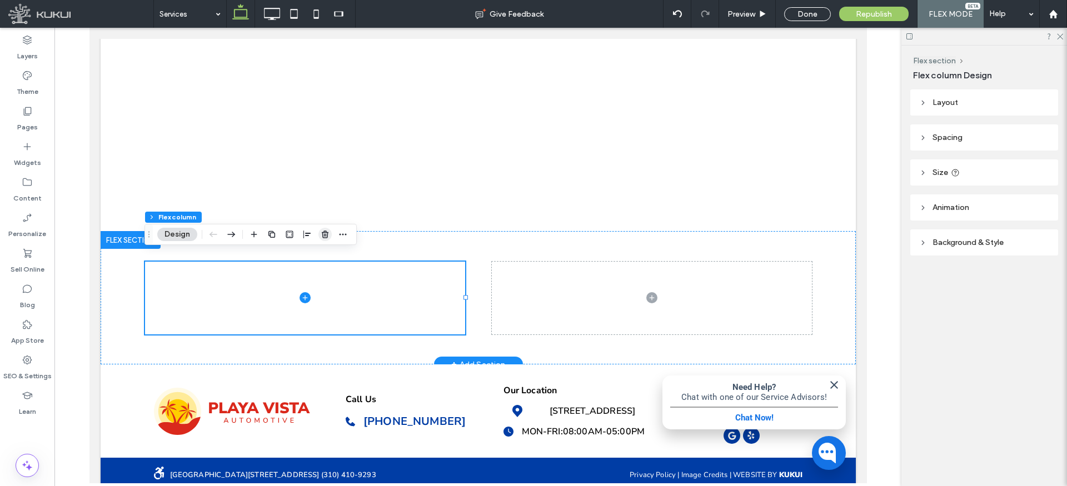
drag, startPoint x: 325, startPoint y: 233, endPoint x: 295, endPoint y: 206, distance: 40.5
click at [325, 233] on icon "button" at bounding box center [325, 234] width 9 height 9
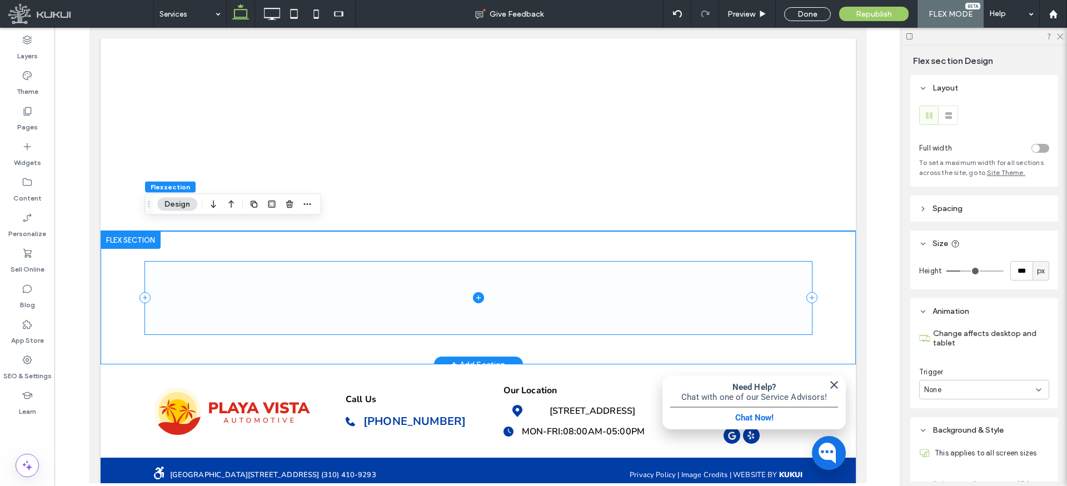
click at [579, 284] on span at bounding box center [477, 298] width 667 height 73
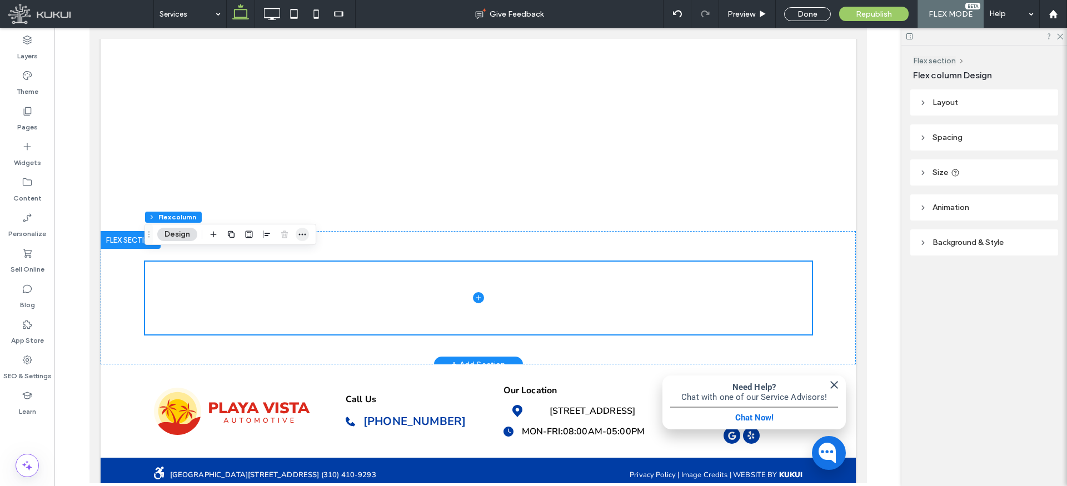
click at [301, 233] on icon "button" at bounding box center [302, 234] width 9 height 9
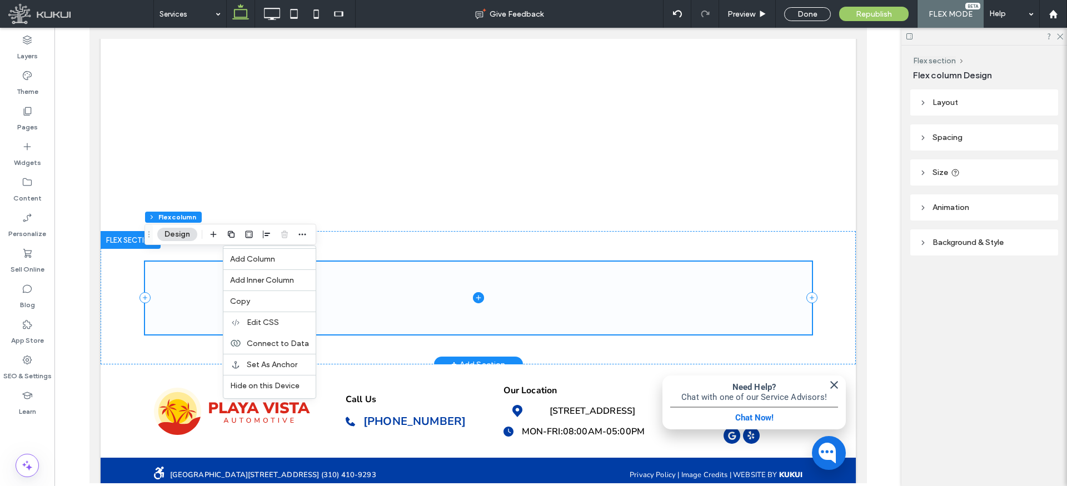
click at [372, 275] on span at bounding box center [477, 298] width 667 height 73
click at [376, 240] on div at bounding box center [477, 297] width 667 height 133
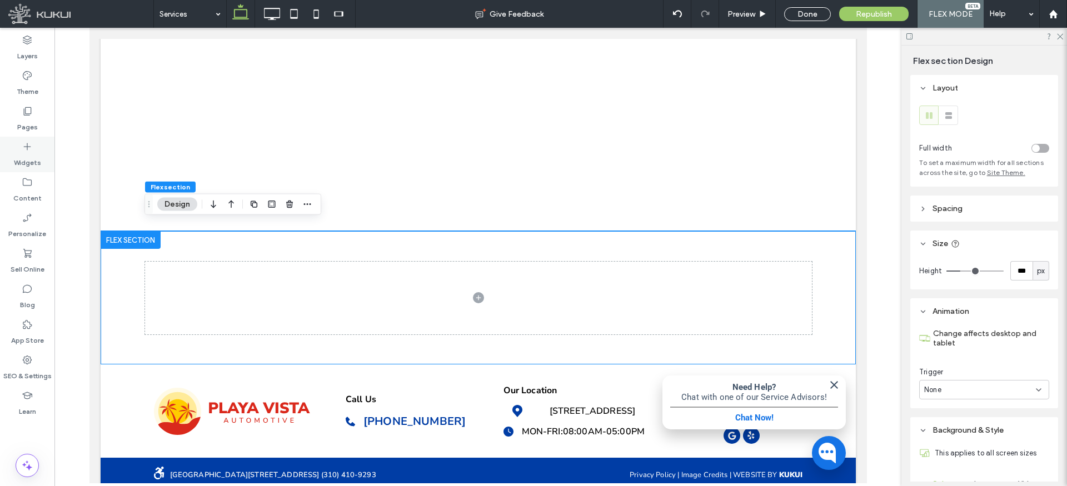
click at [34, 148] on div "Widgets" at bounding box center [27, 155] width 54 height 36
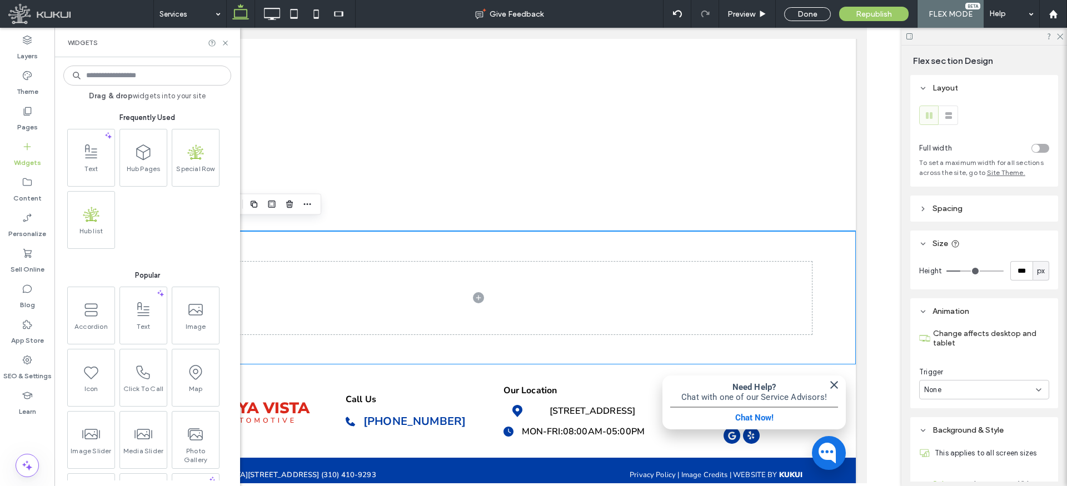
click at [115, 79] on input at bounding box center [147, 76] width 168 height 20
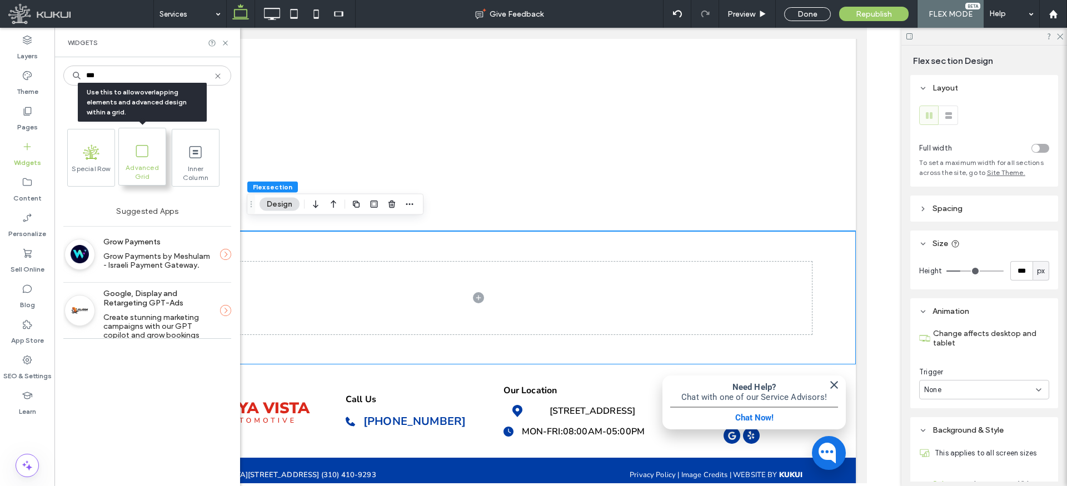
type input "***"
click at [141, 158] on icon at bounding box center [142, 151] width 18 height 18
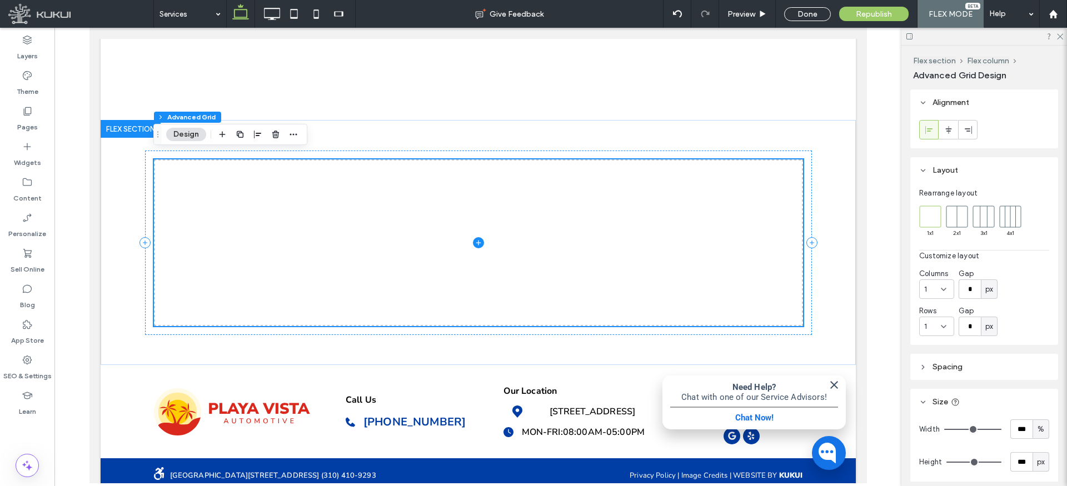
scroll to position [370, 0]
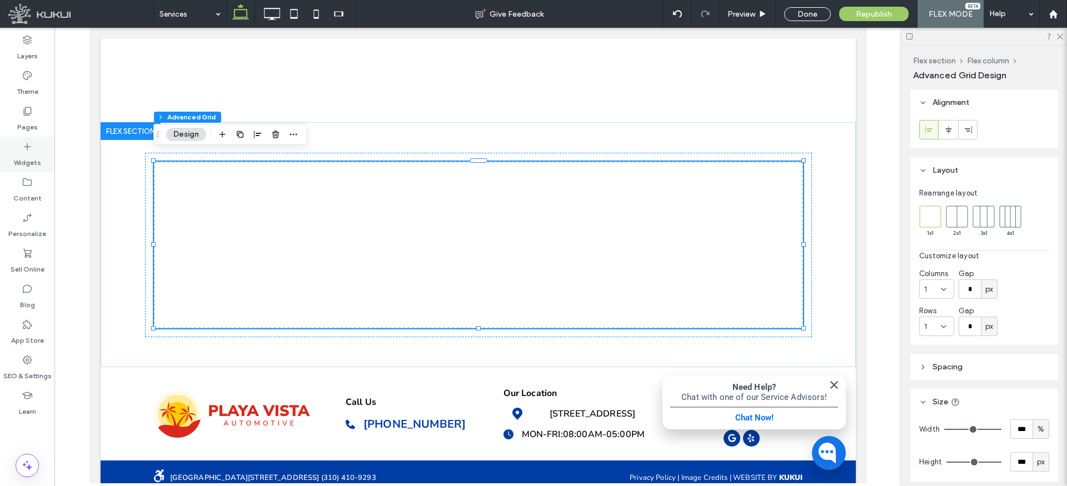
click at [31, 151] on icon at bounding box center [27, 146] width 11 height 11
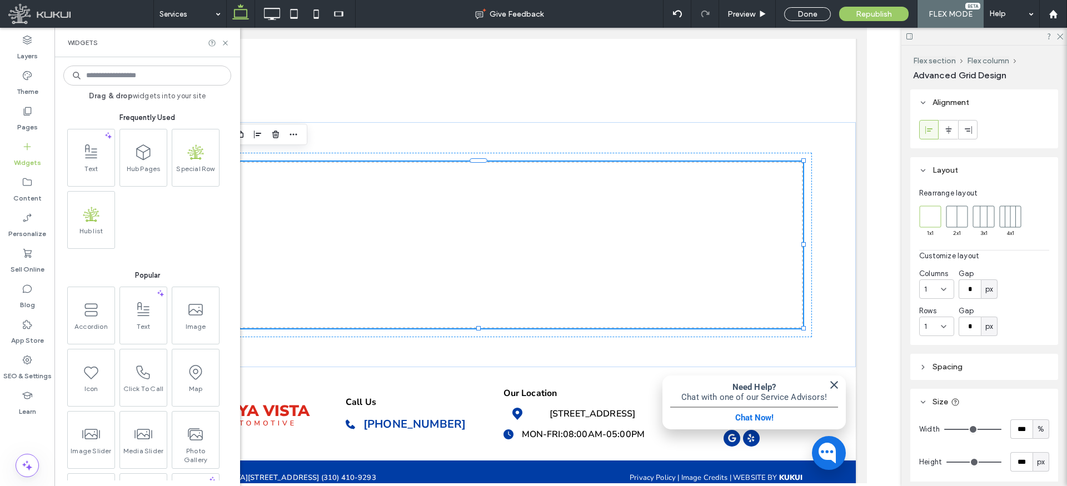
click at [151, 76] on input at bounding box center [147, 76] width 168 height 20
type input "***"
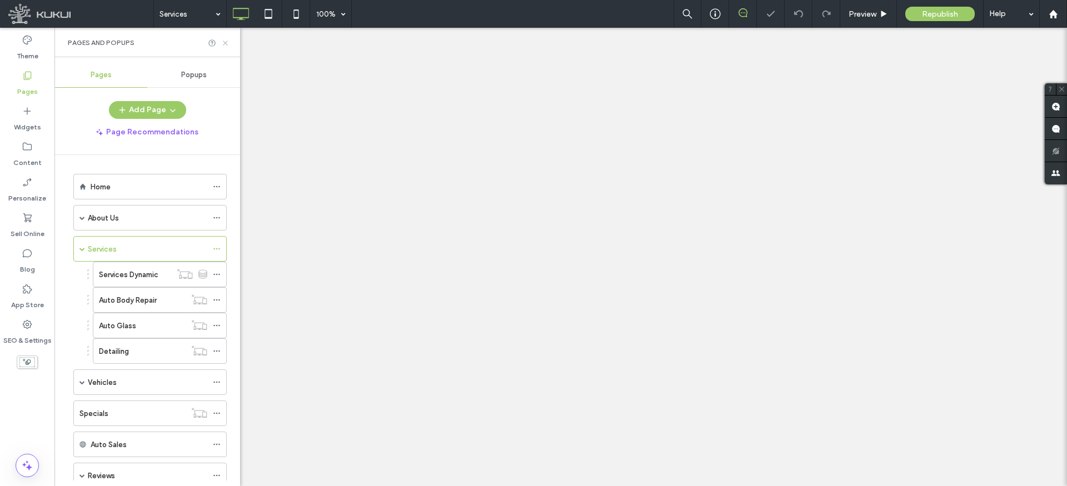
click at [225, 42] on use at bounding box center [225, 43] width 4 height 4
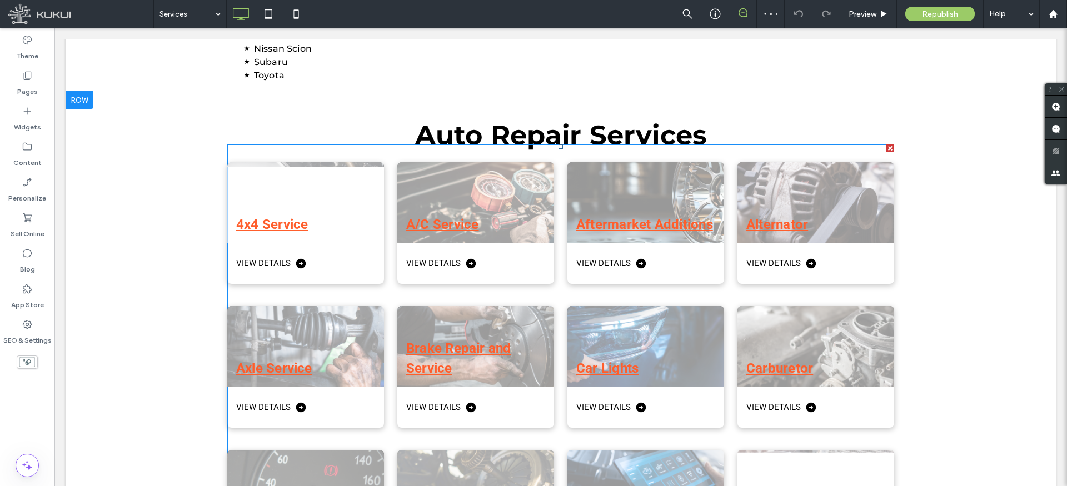
scroll to position [949, 0]
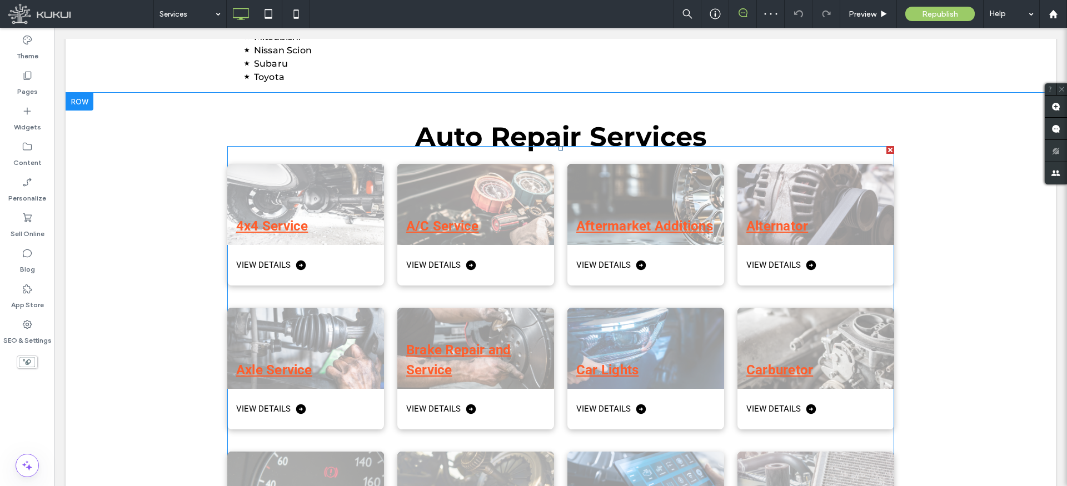
click at [386, 146] on div "A/C Service View Details" at bounding box center [469, 218] width 170 height 144
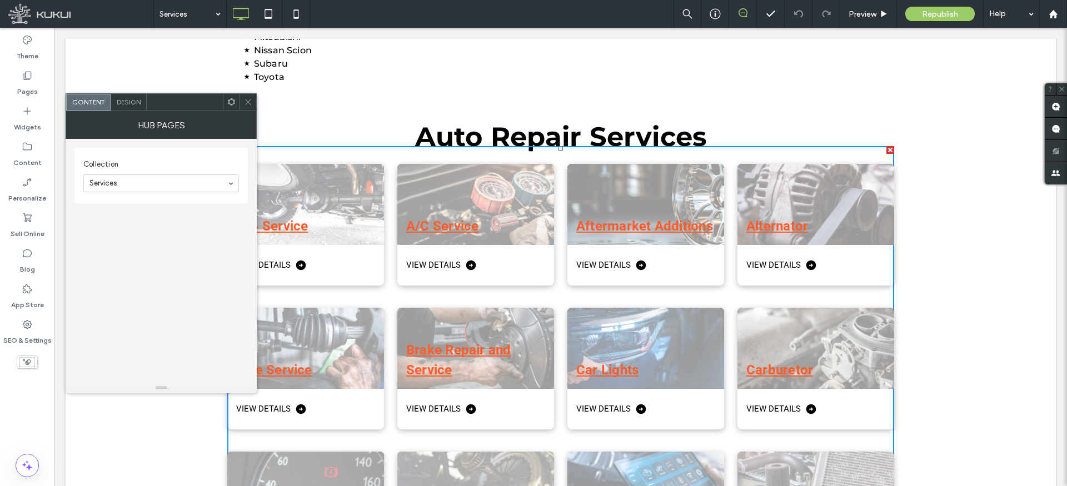
click at [247, 101] on use at bounding box center [248, 102] width 6 height 6
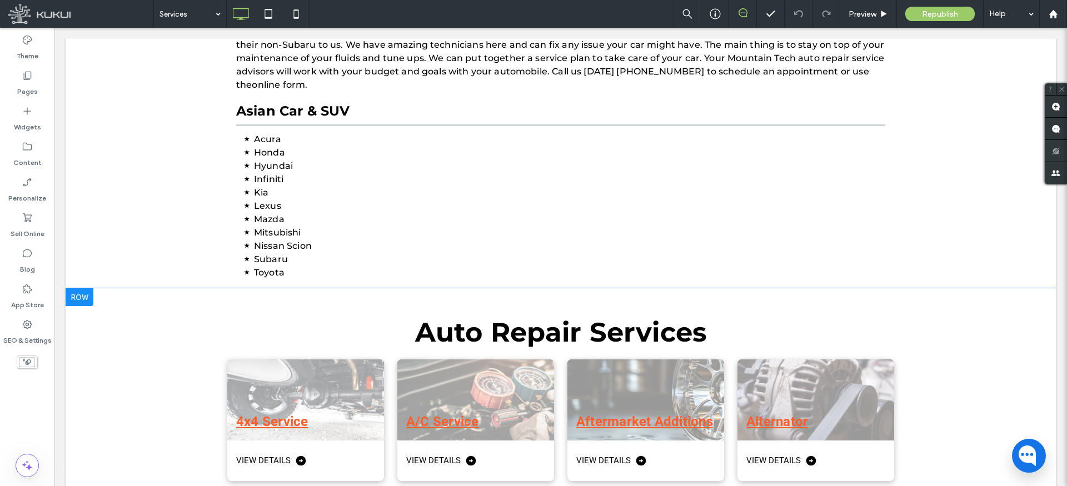
scroll to position [756, 0]
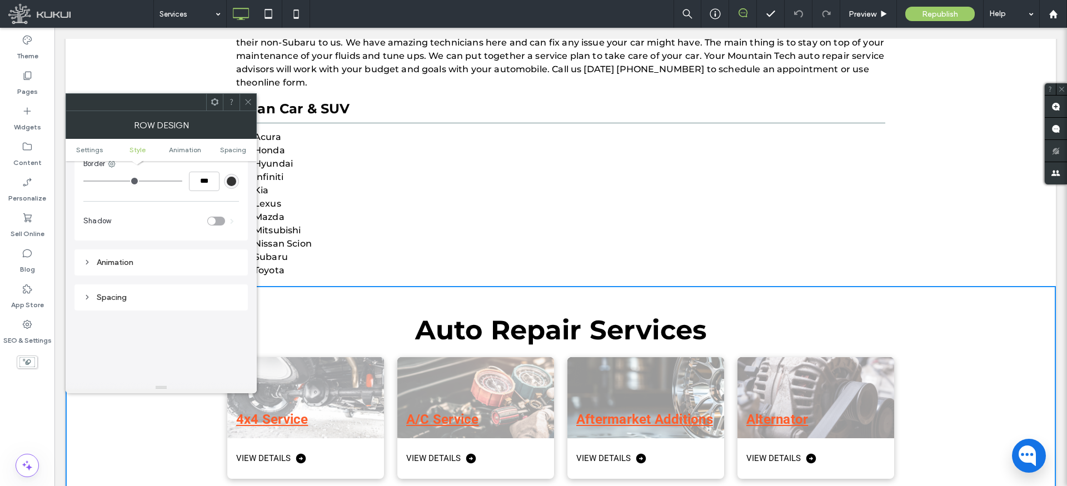
scroll to position [314, 0]
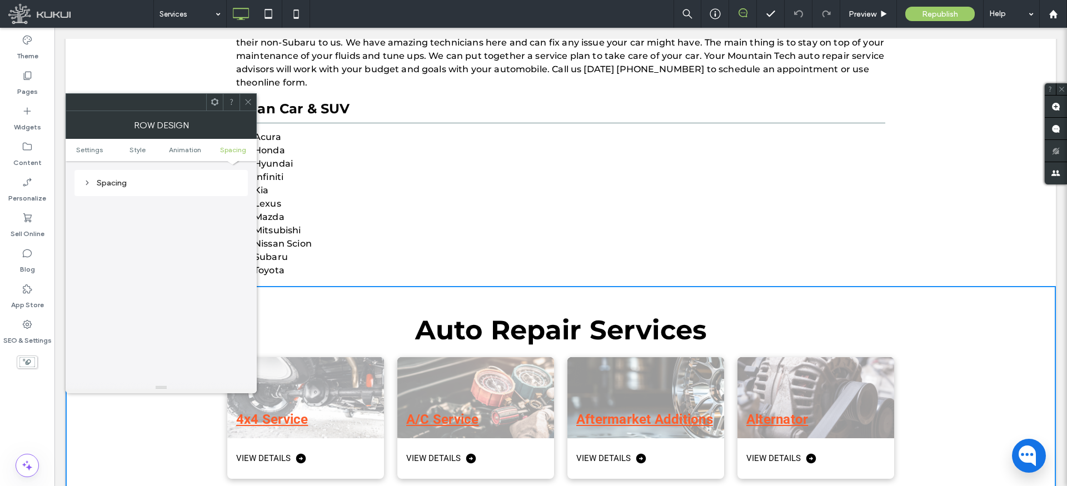
click at [248, 104] on icon at bounding box center [248, 102] width 8 height 8
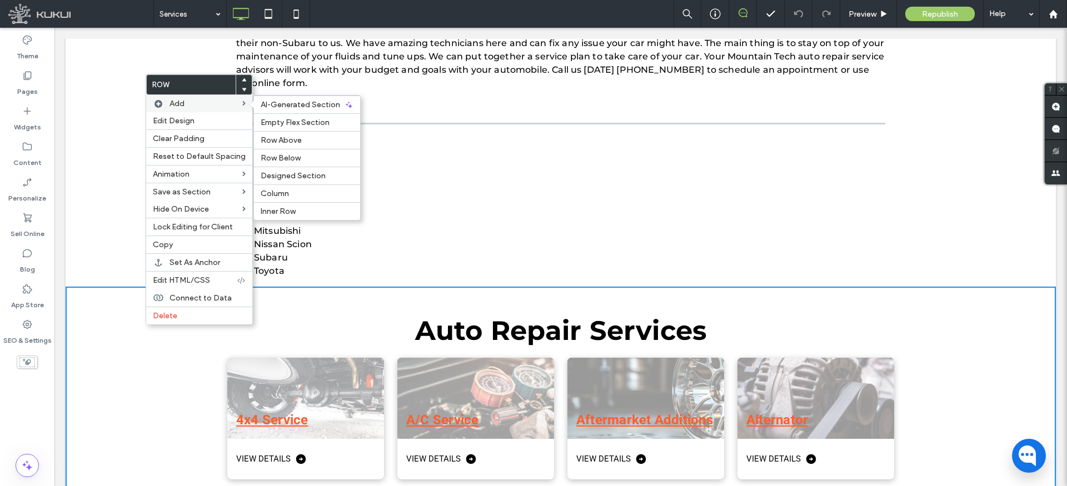
scroll to position [755, 0]
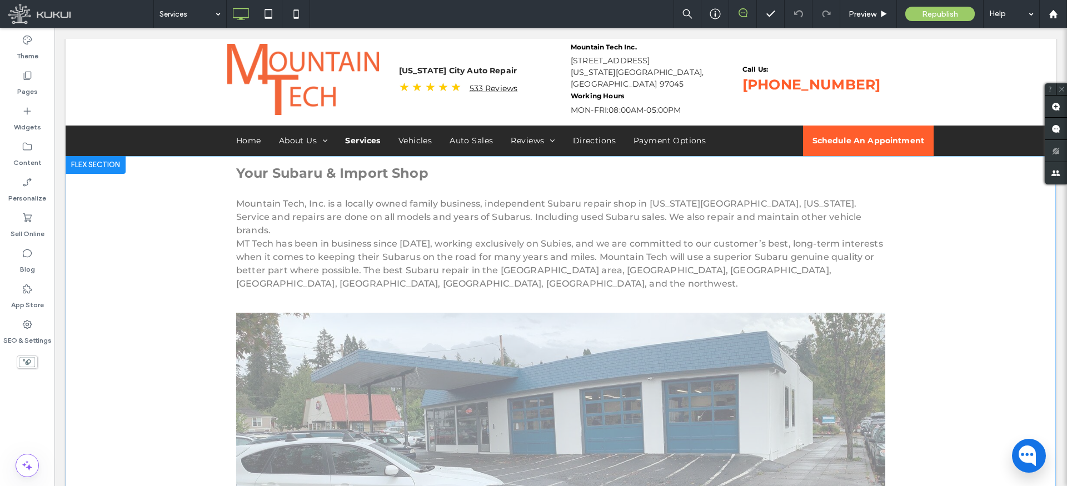
scroll to position [0, 0]
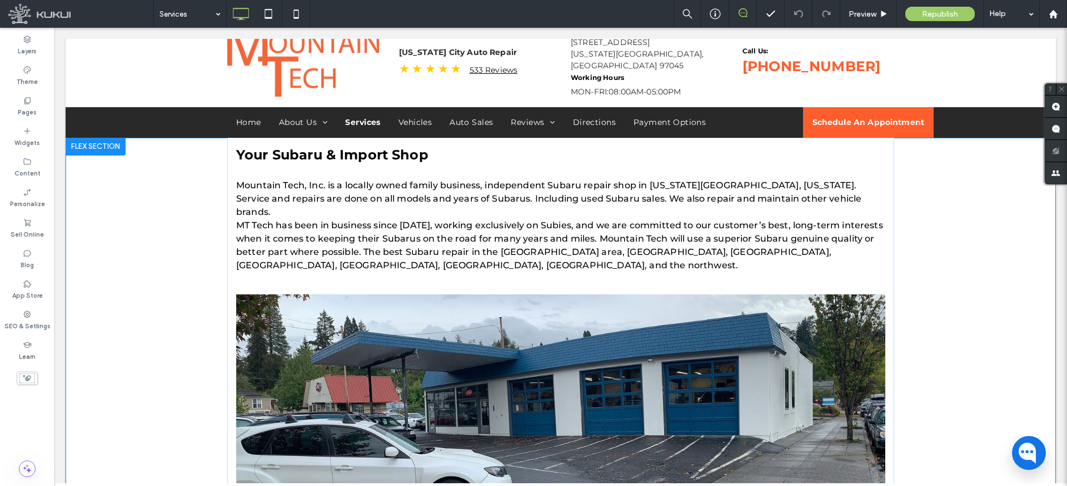
scroll to position [108, 0]
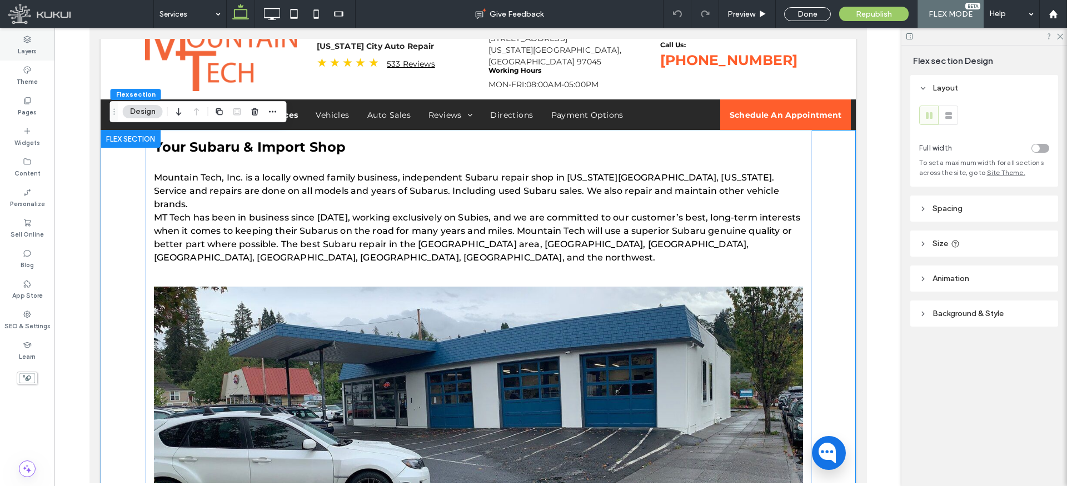
click at [29, 46] on label "Layers" at bounding box center [27, 50] width 19 height 12
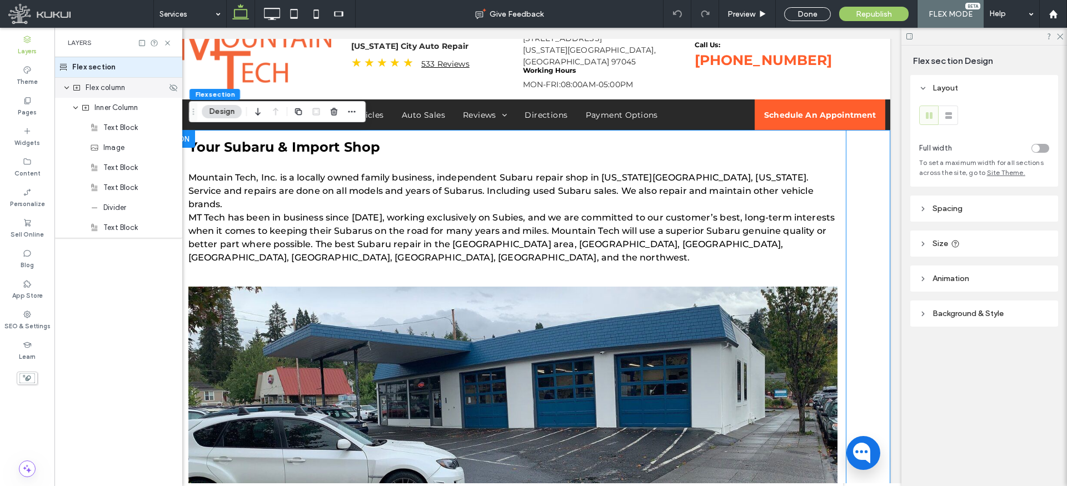
click at [66, 88] on use "expand Flex column" at bounding box center [66, 88] width 4 height 3
click at [66, 88] on icon "expand Flex column" at bounding box center [66, 87] width 9 height 7
click at [79, 106] on div "Inner Column" at bounding box center [118, 108] width 128 height 20
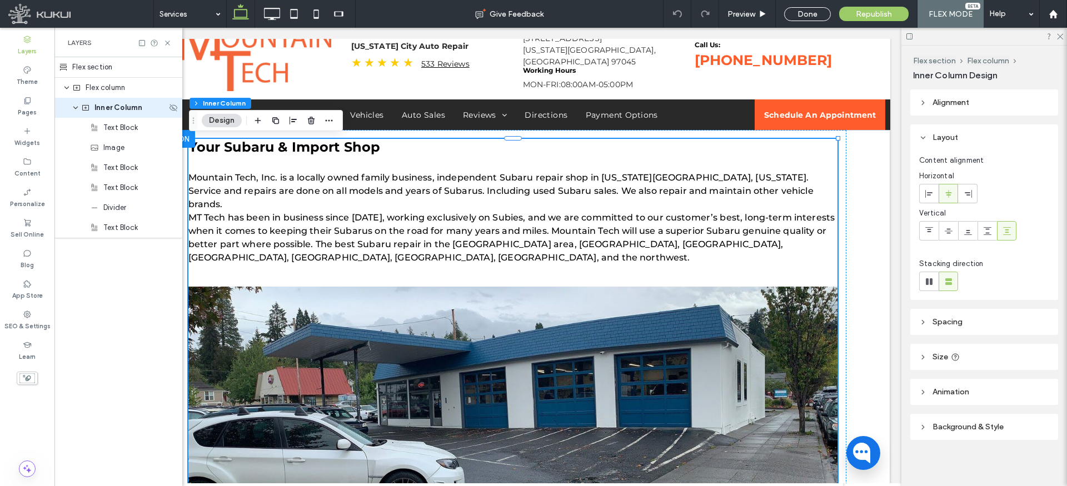
click at [76, 107] on icon "expand Inner Column" at bounding box center [75, 107] width 7 height 9
click at [76, 107] on icon "expand Inner Column" at bounding box center [75, 107] width 9 height 7
click at [130, 227] on span "Text Block" at bounding box center [120, 227] width 34 height 11
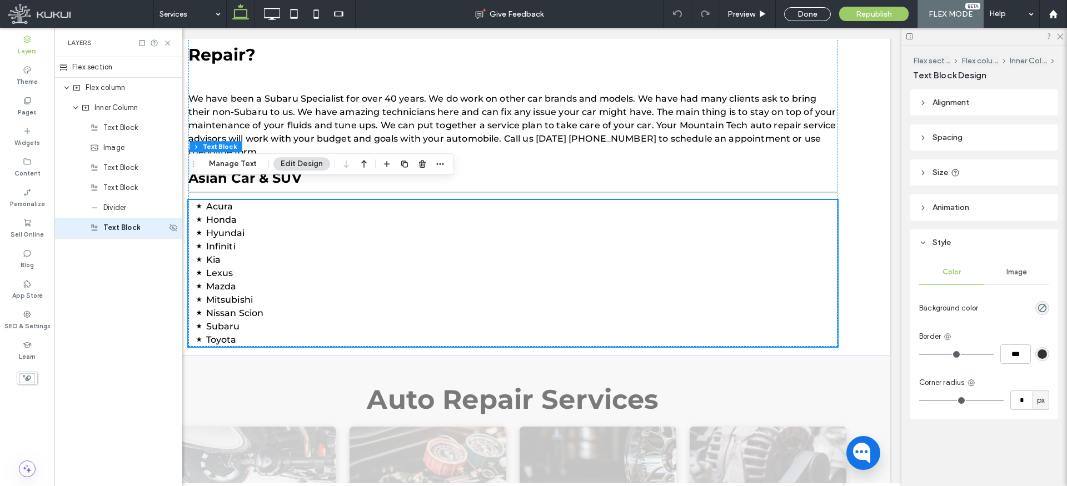
scroll to position [675, 0]
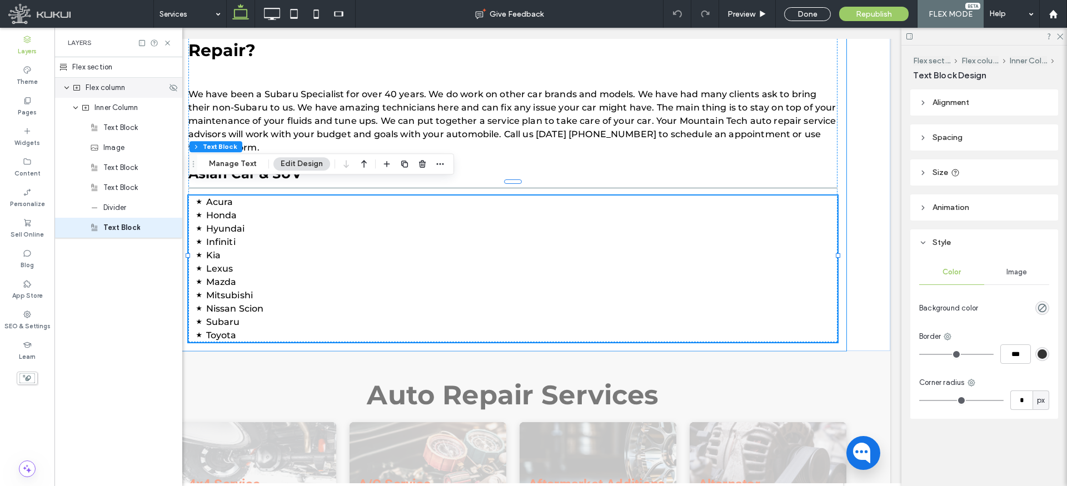
click at [68, 89] on icon "expand Flex column" at bounding box center [66, 87] width 7 height 9
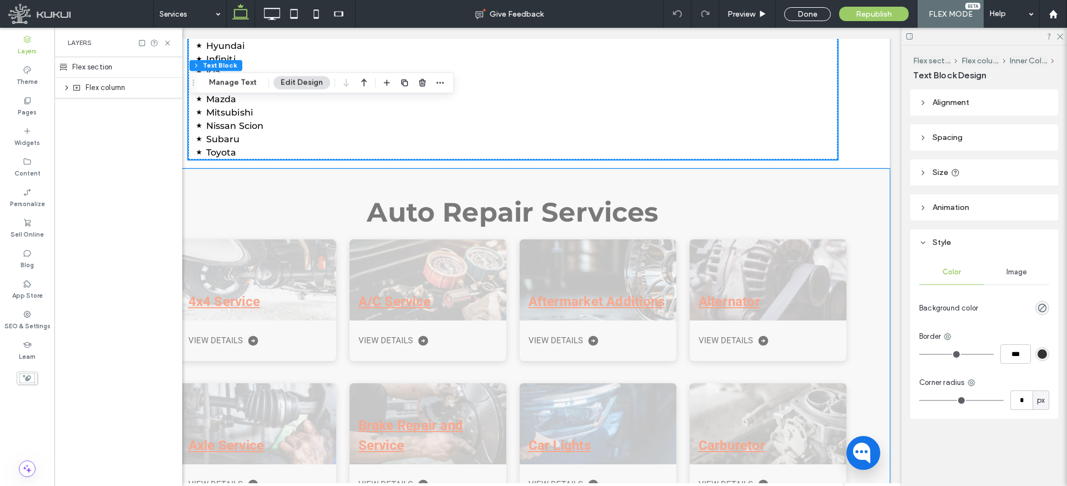
scroll to position [845, 0]
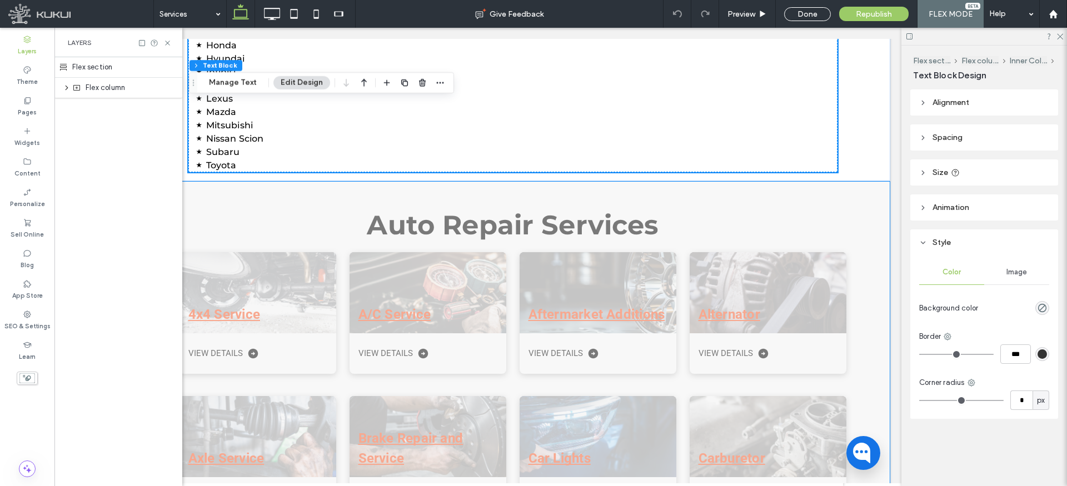
click at [67, 91] on icon "expand Flex column" at bounding box center [66, 87] width 9 height 7
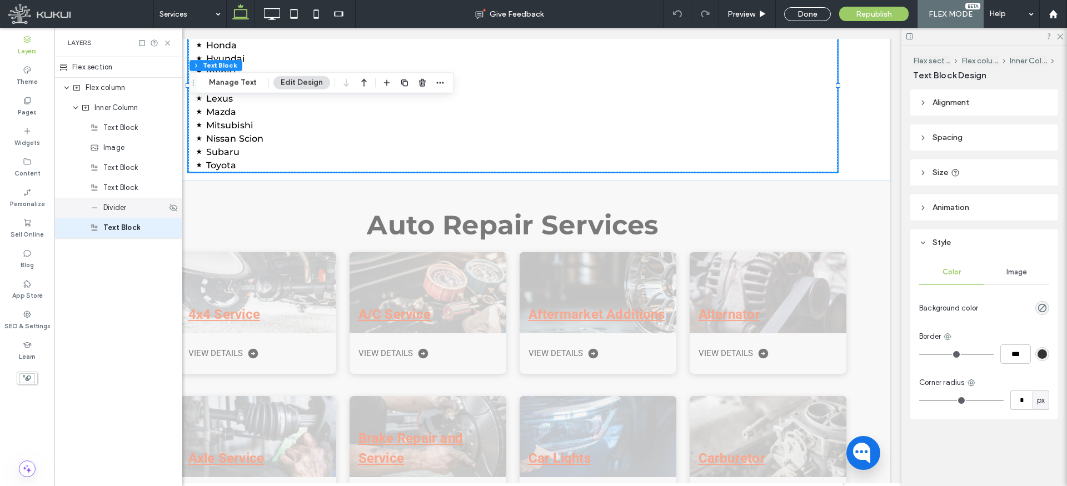
click at [121, 212] on span "Divider" at bounding box center [114, 207] width 23 height 11
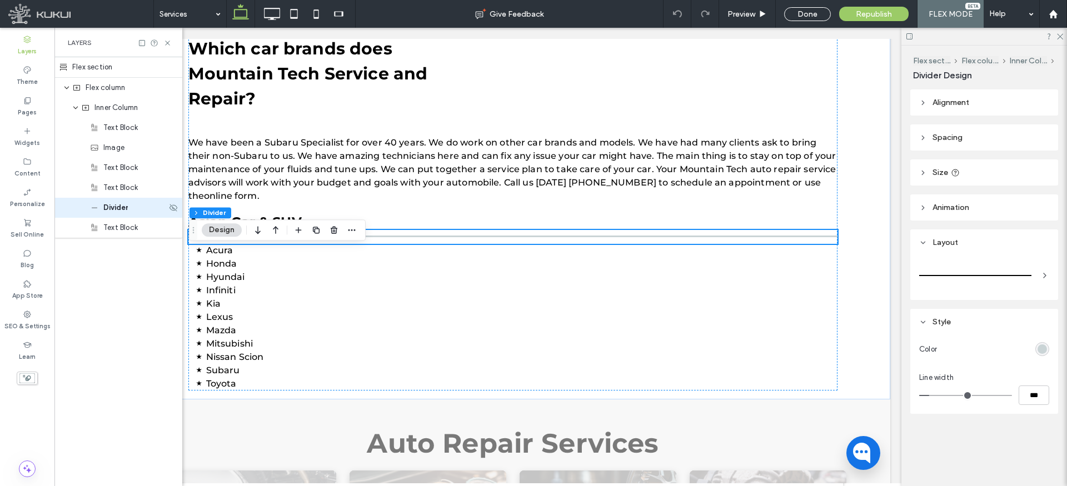
scroll to position [595, 0]
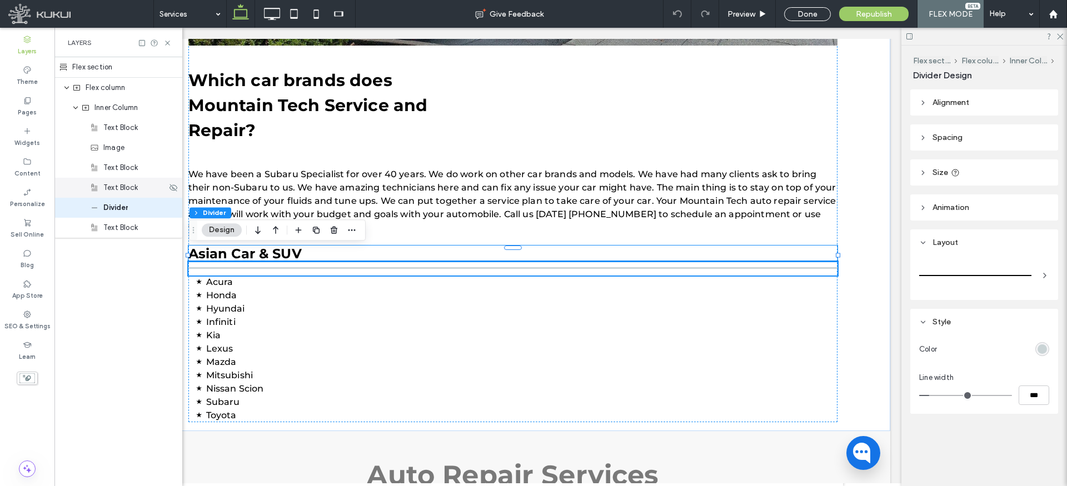
click at [126, 195] on div "Text Block" at bounding box center [118, 188] width 128 height 20
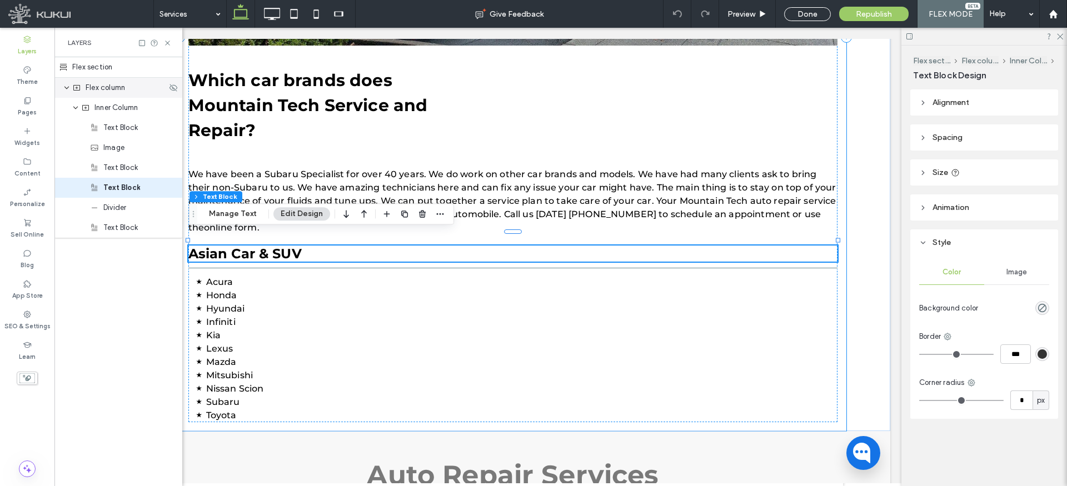
click at [64, 88] on icon "expand Flex column" at bounding box center [66, 87] width 7 height 9
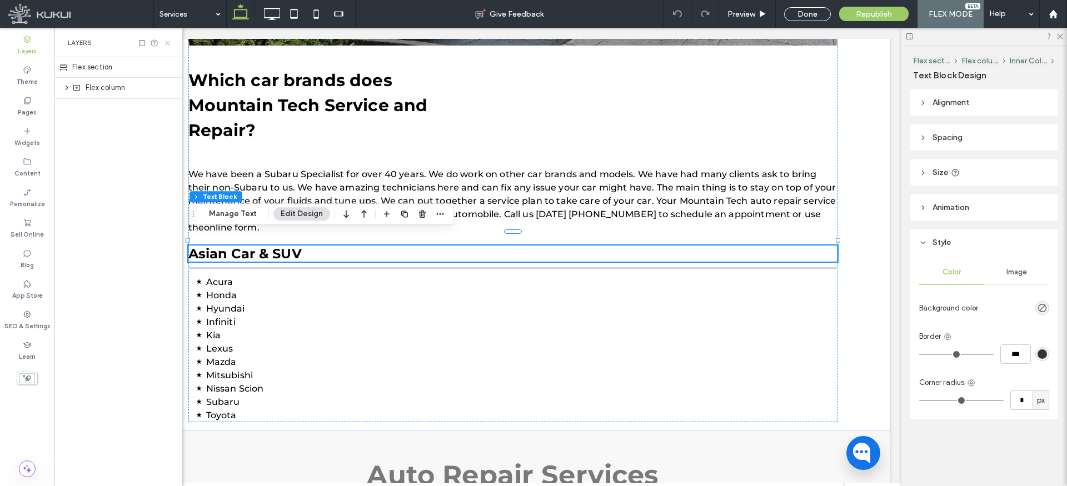
click at [168, 42] on use at bounding box center [167, 43] width 4 height 4
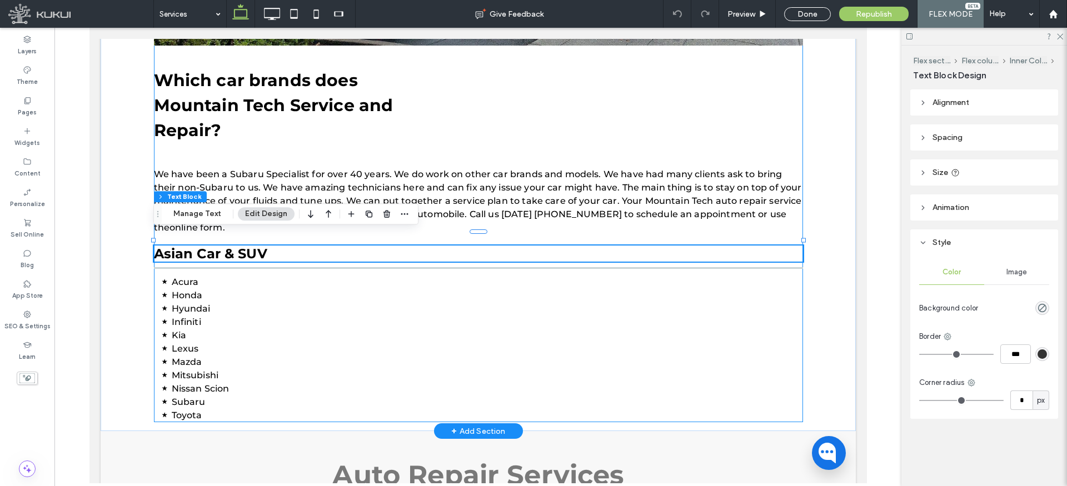
scroll to position [0, 0]
click at [813, 12] on div "Done" at bounding box center [807, 14] width 47 height 14
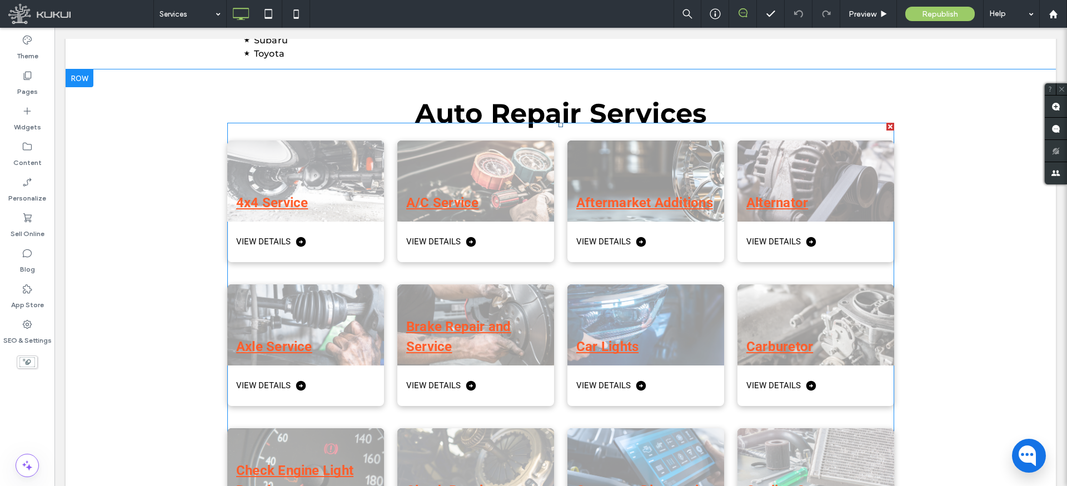
scroll to position [1023, 0]
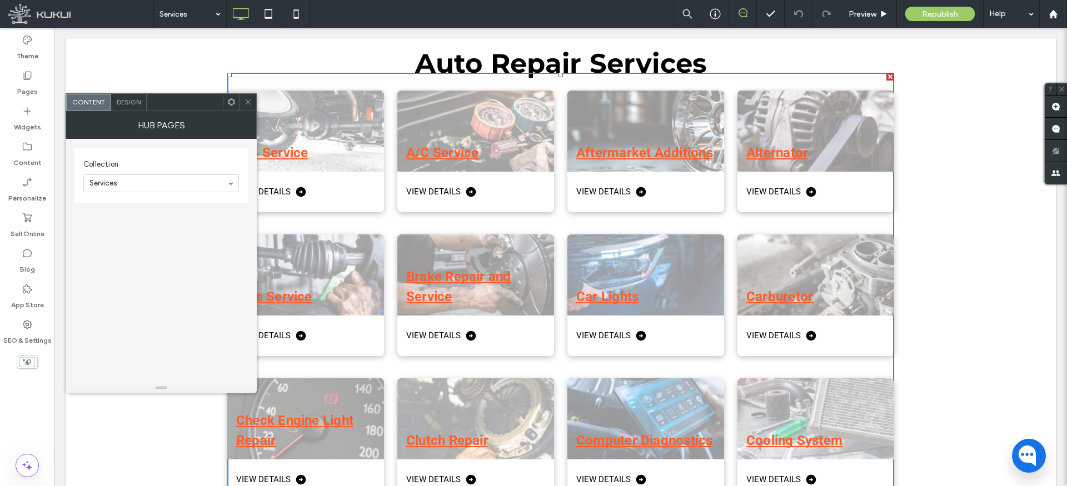
click at [246, 98] on icon at bounding box center [248, 102] width 8 height 8
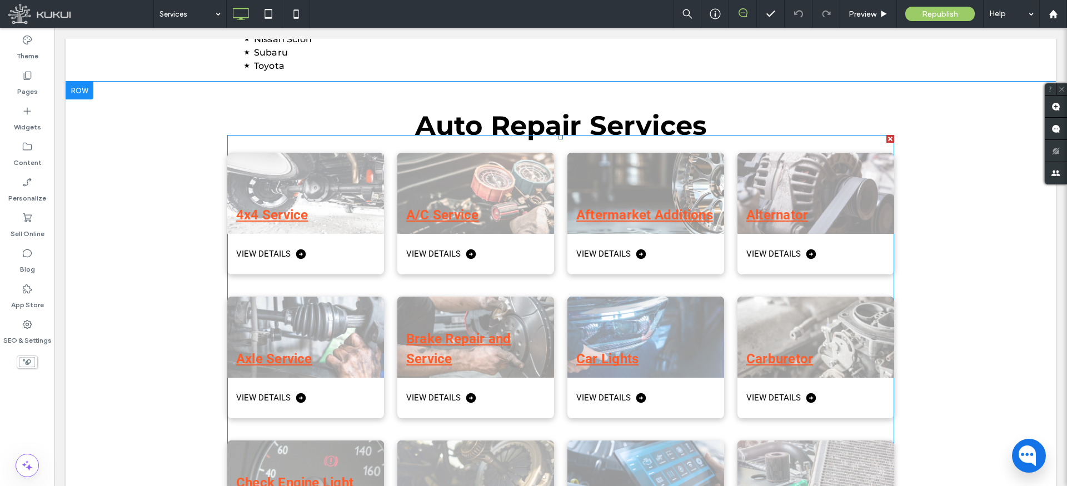
scroll to position [944, 0]
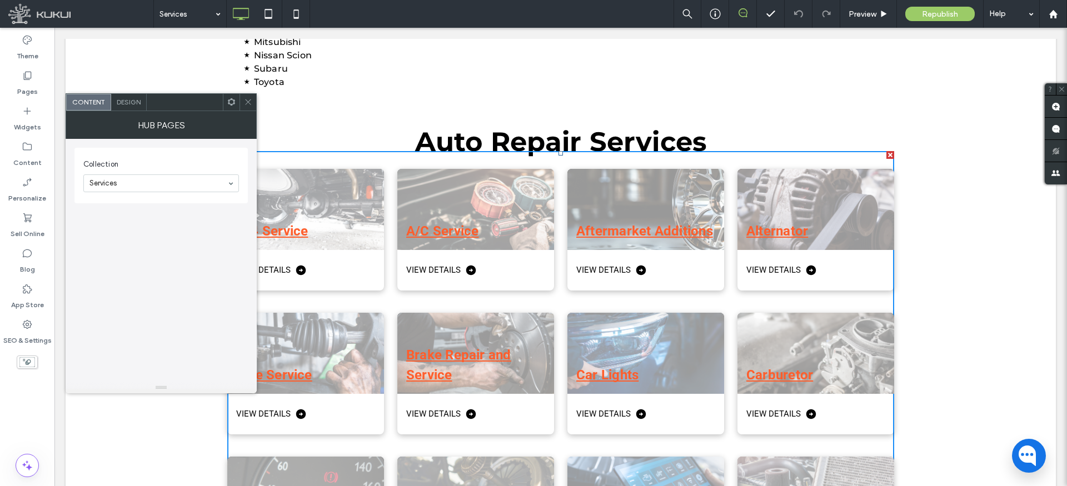
click at [245, 98] on icon at bounding box center [248, 102] width 8 height 8
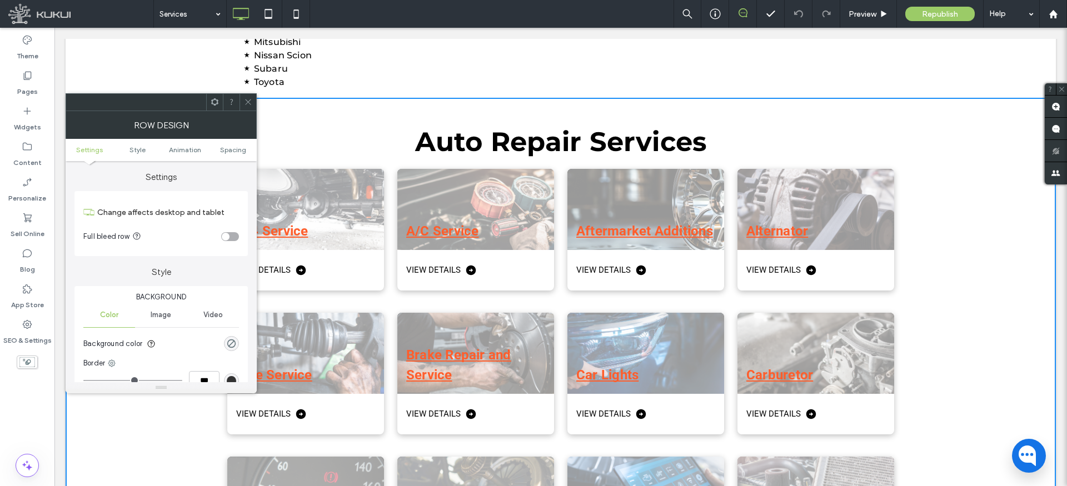
click at [246, 98] on icon at bounding box center [248, 102] width 8 height 8
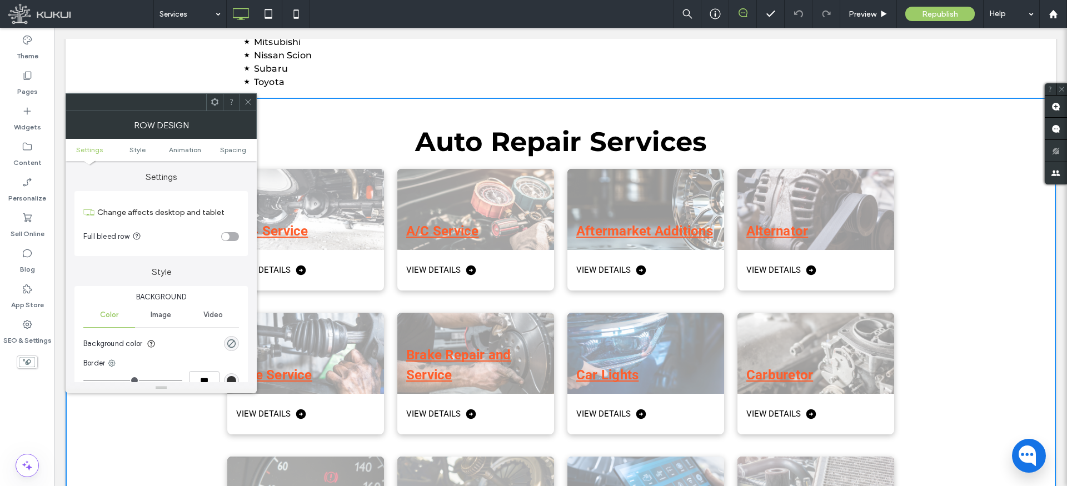
click at [195, 154] on ul "Settings Style Animation Spacing" at bounding box center [161, 150] width 191 height 22
click at [134, 146] on span "Style" at bounding box center [137, 150] width 16 height 8
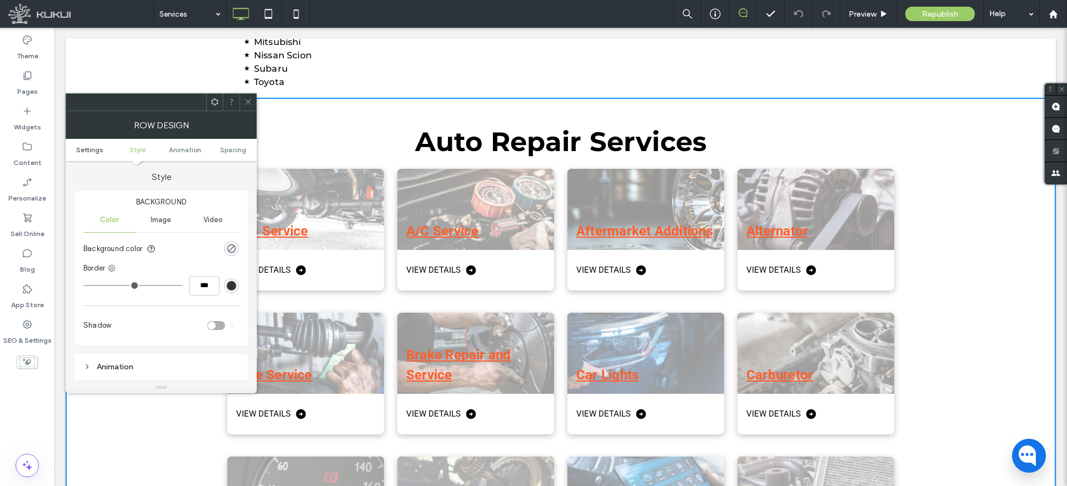
click at [92, 149] on span "Settings" at bounding box center [89, 150] width 27 height 8
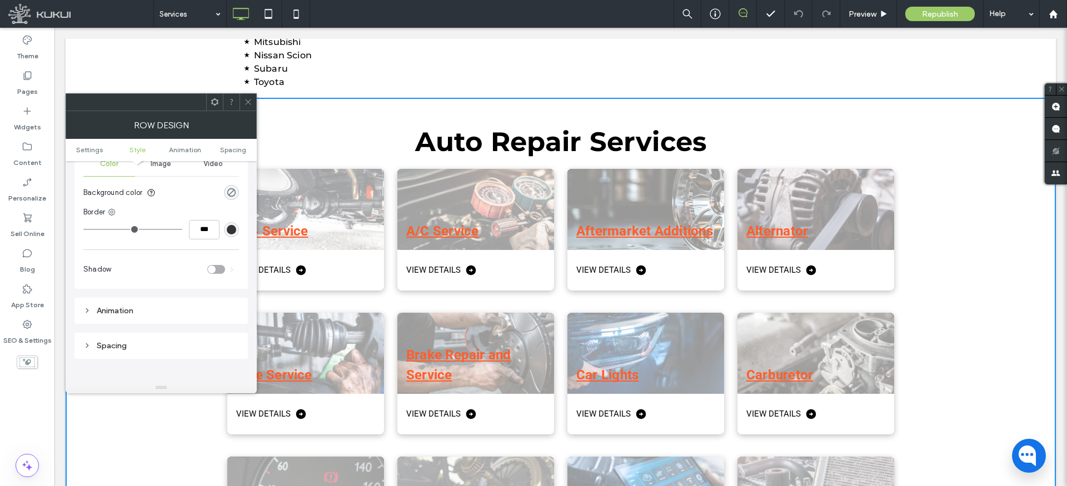
scroll to position [314, 0]
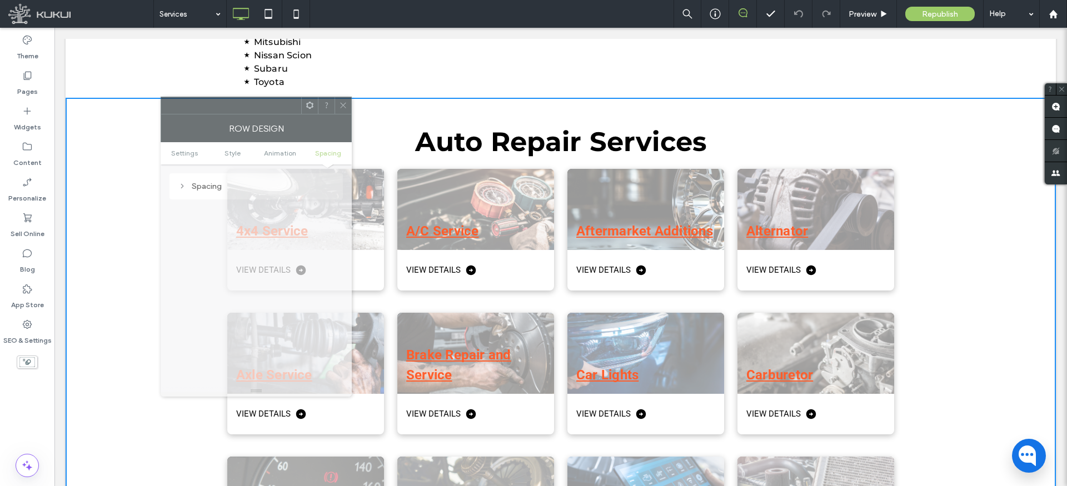
drag, startPoint x: 154, startPoint y: 100, endPoint x: 247, endPoint y: 103, distance: 92.9
click at [247, 103] on div at bounding box center [231, 105] width 140 height 17
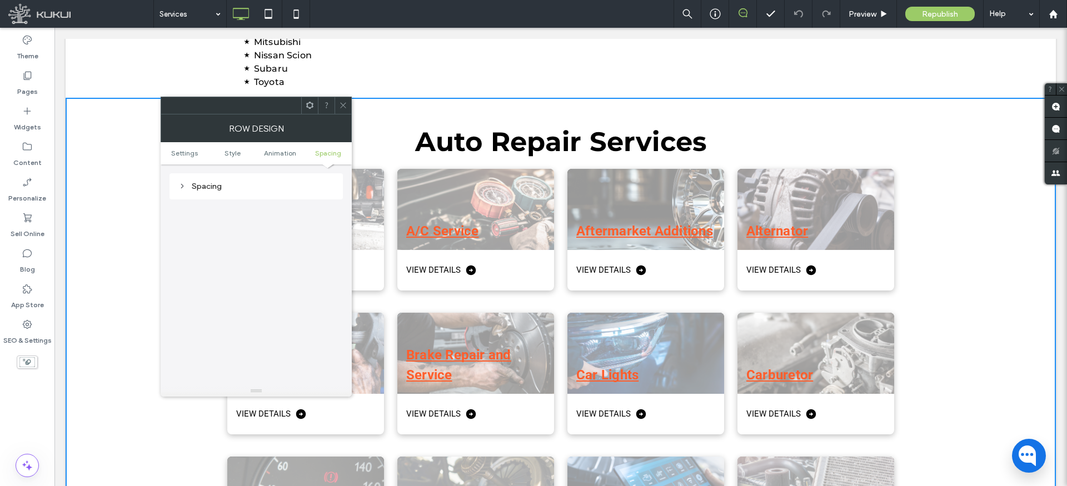
click at [310, 106] on icon at bounding box center [310, 105] width 8 height 8
click at [340, 103] on icon at bounding box center [343, 105] width 8 height 8
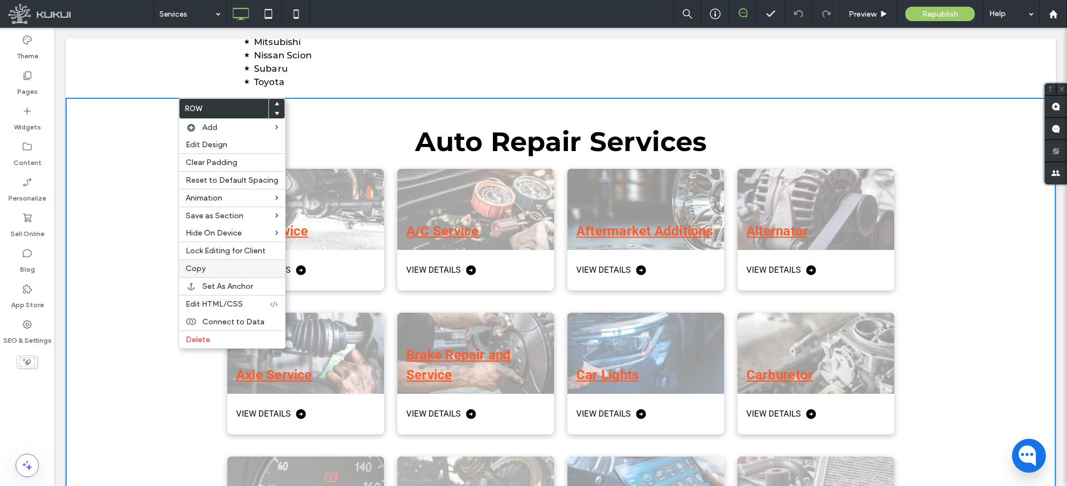
click at [217, 272] on label "Copy" at bounding box center [232, 268] width 93 height 9
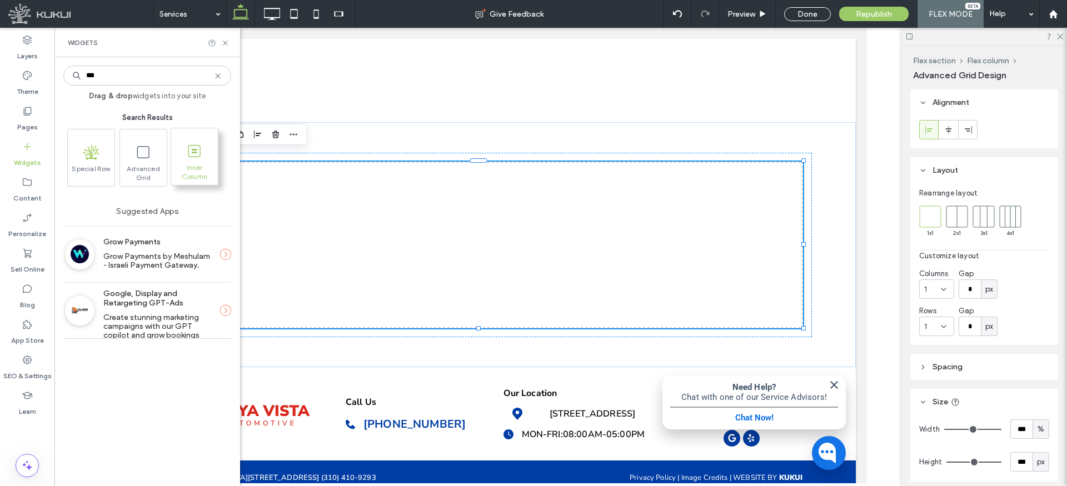
type input "***"
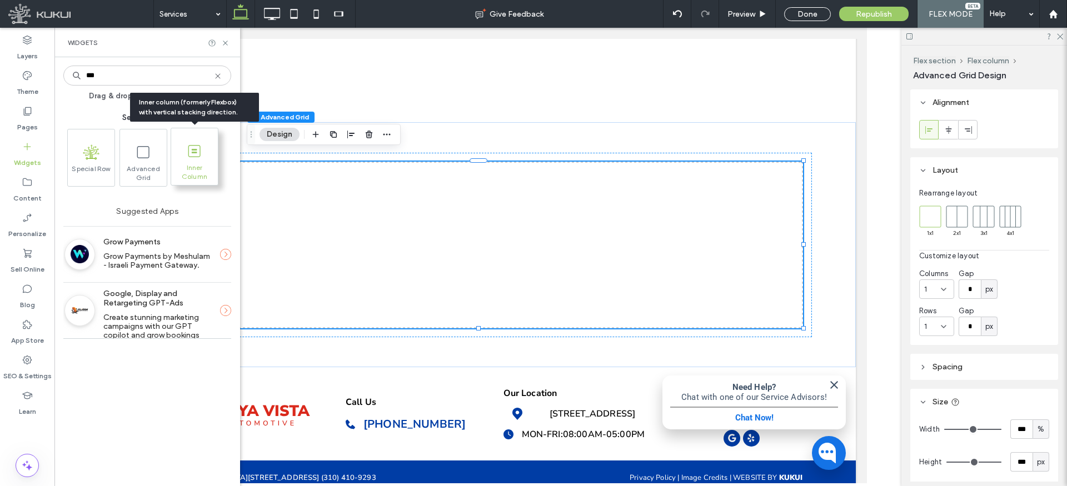
click at [206, 171] on span "Inner Column" at bounding box center [194, 171] width 47 height 16
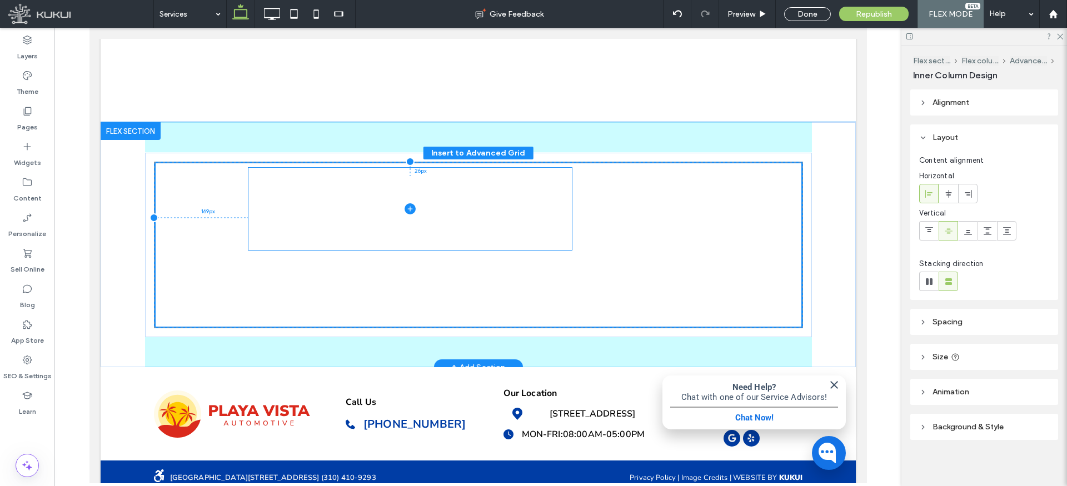
drag, startPoint x: 363, startPoint y: 196, endPoint x: 456, endPoint y: 211, distance: 93.9
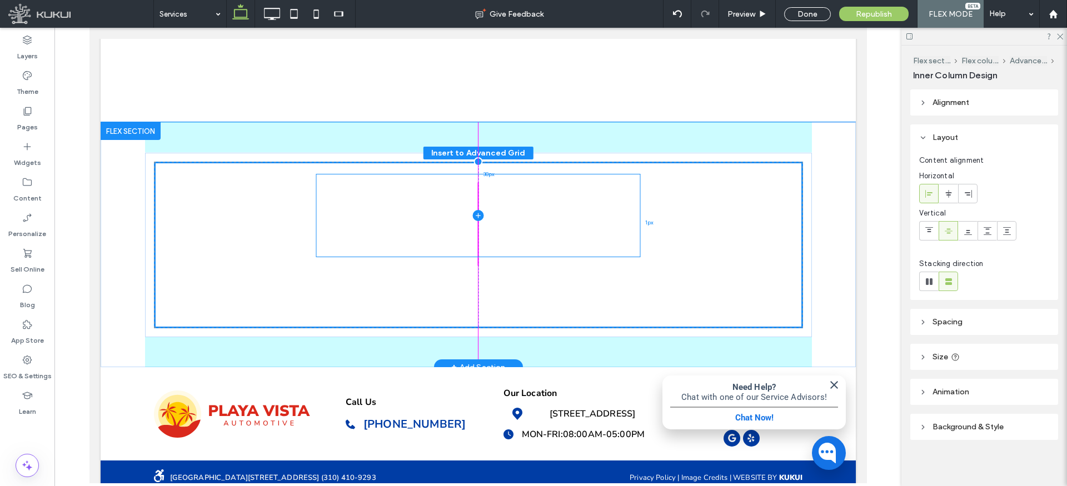
drag, startPoint x: 455, startPoint y: 209, endPoint x: 523, endPoint y: 216, distance: 68.7
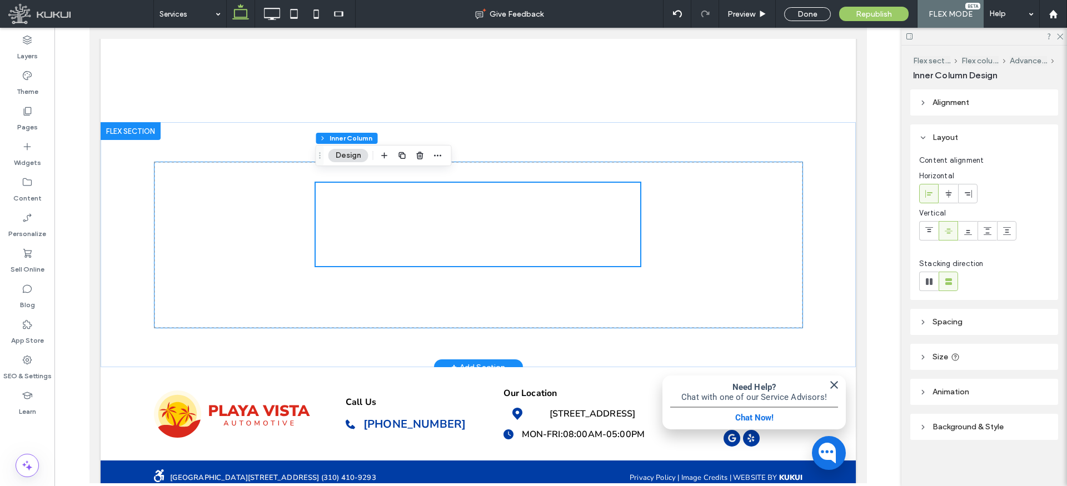
click at [225, 201] on div at bounding box center [477, 245] width 649 height 167
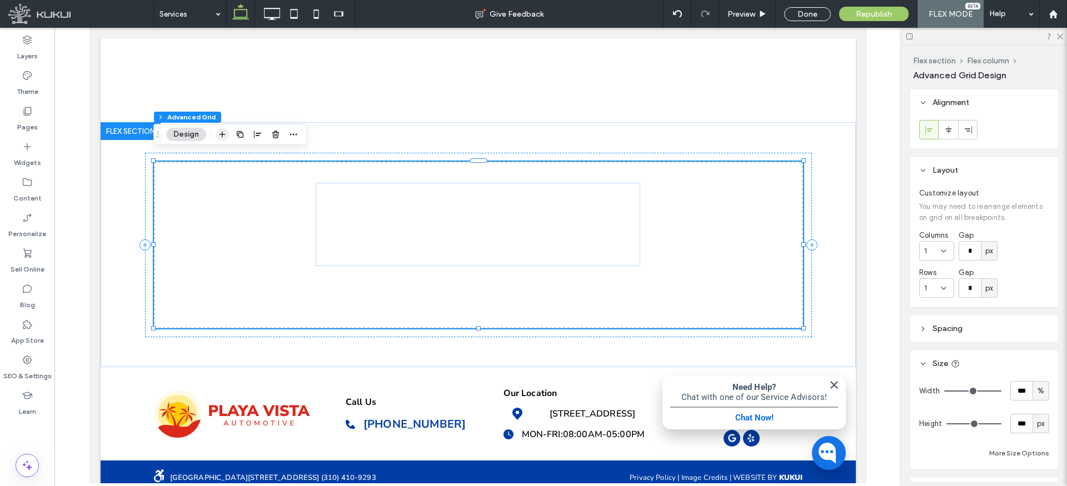
click at [225, 133] on icon "button" at bounding box center [222, 134] width 9 height 9
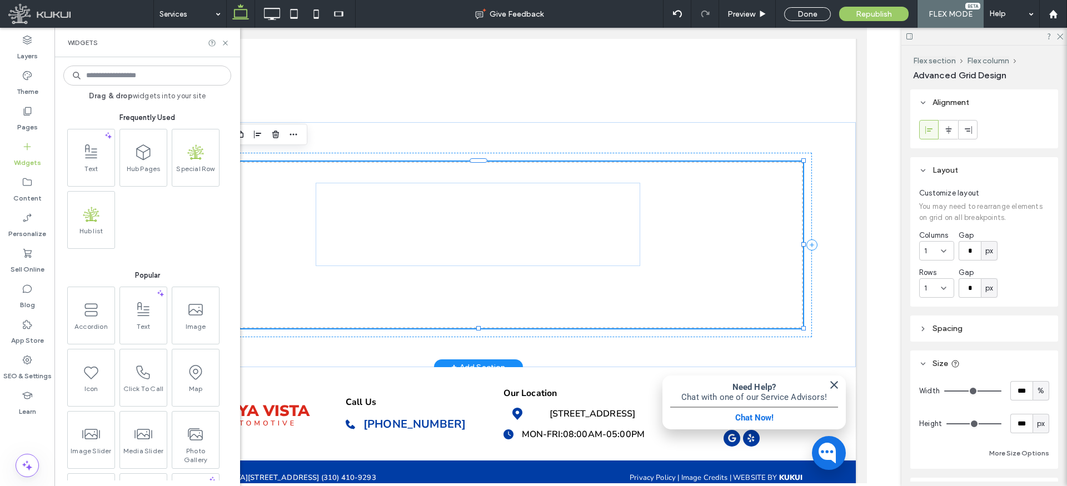
click at [262, 197] on div at bounding box center [477, 245] width 649 height 167
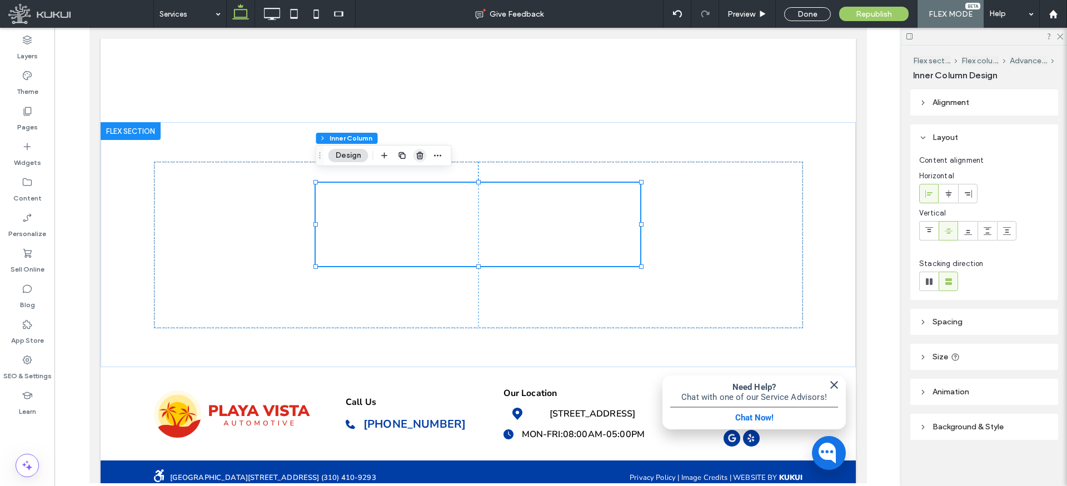
click at [419, 156] on icon "button" at bounding box center [420, 155] width 9 height 9
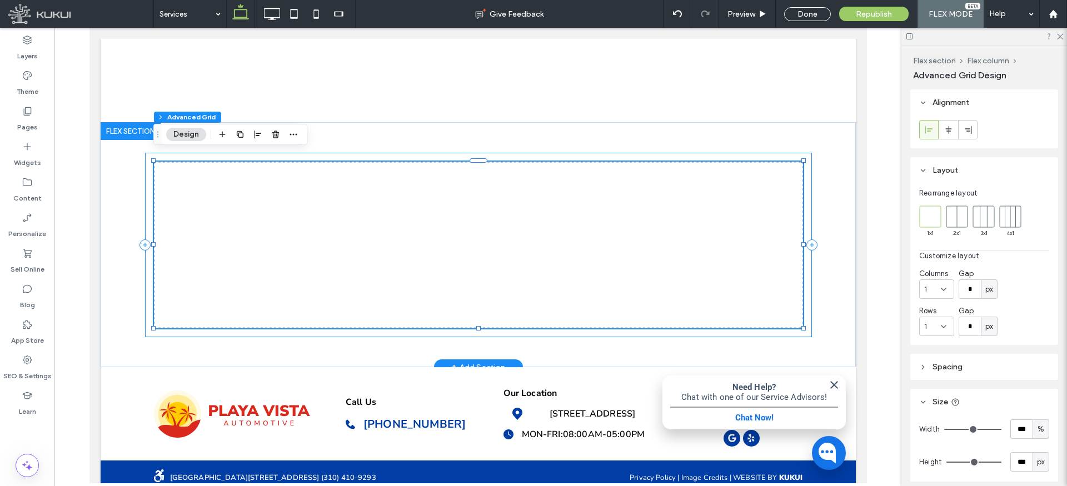
click at [496, 153] on div at bounding box center [477, 245] width 667 height 185
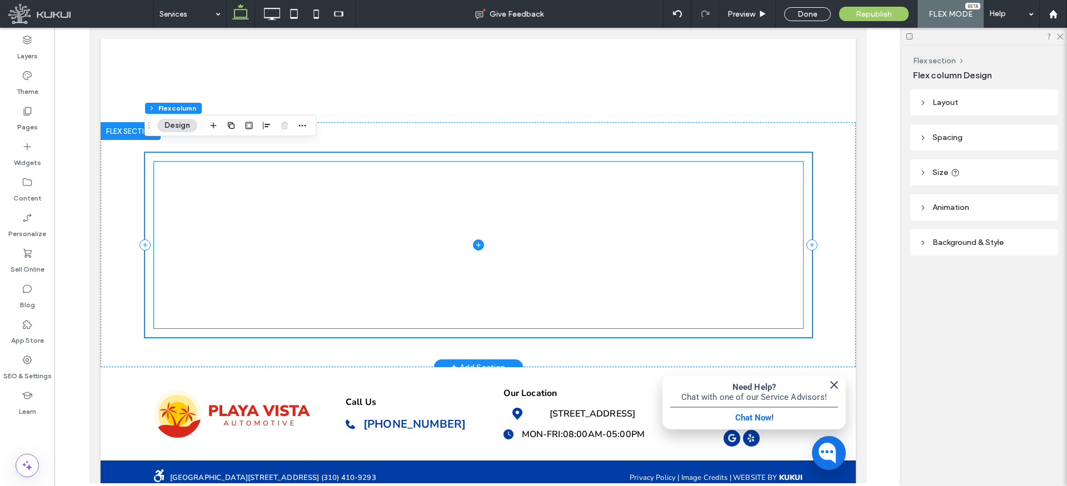
click at [296, 199] on span at bounding box center [477, 245] width 649 height 167
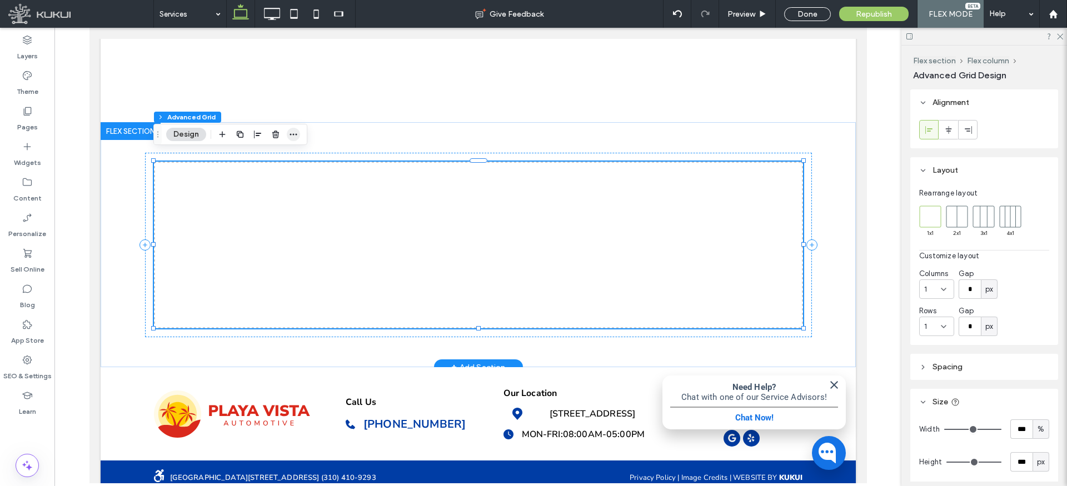
click at [293, 134] on use "button" at bounding box center [293, 134] width 7 height 2
drag, startPoint x: 278, startPoint y: 137, endPoint x: 188, endPoint y: 109, distance: 93.7
click at [278, 137] on use "button" at bounding box center [275, 134] width 7 height 7
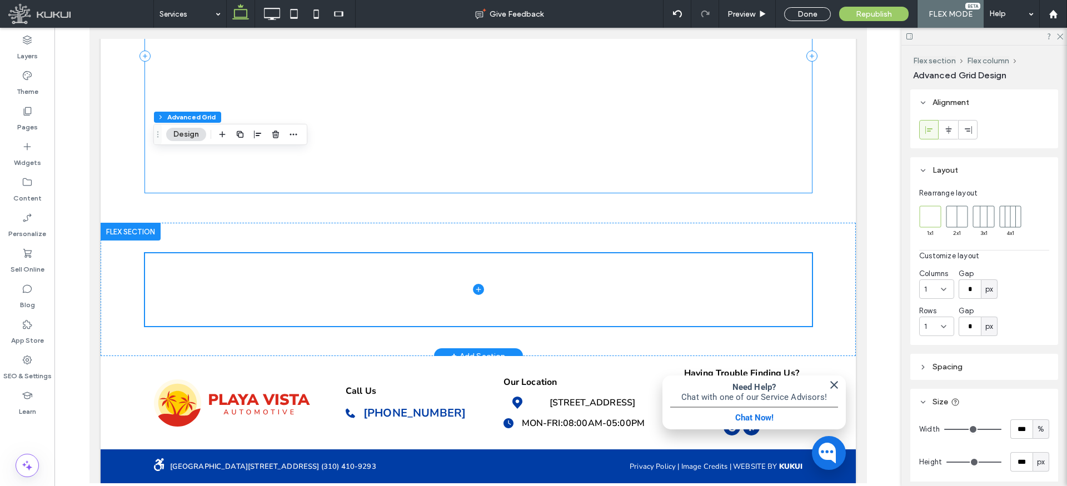
scroll to position [261, 0]
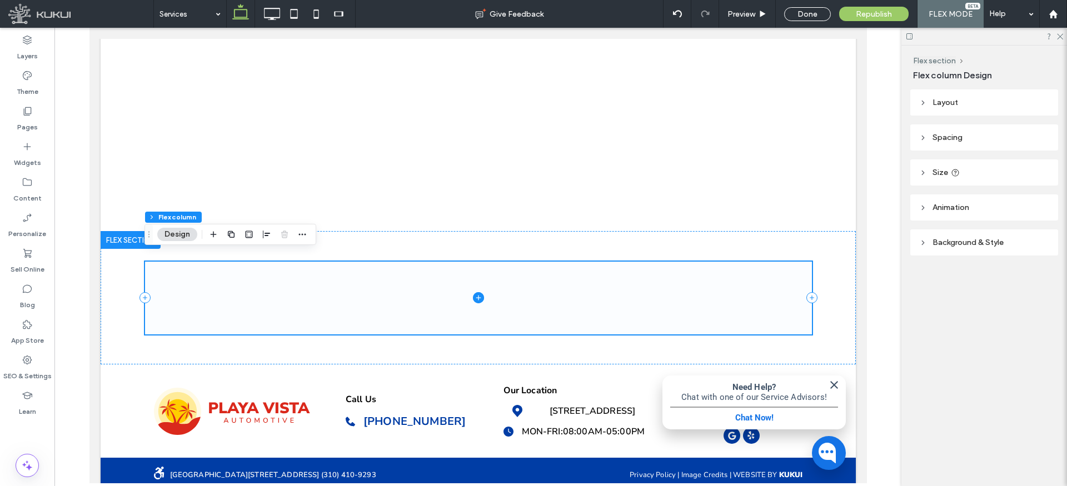
click at [287, 301] on span at bounding box center [477, 298] width 667 height 73
click at [300, 233] on icon "button" at bounding box center [302, 234] width 9 height 9
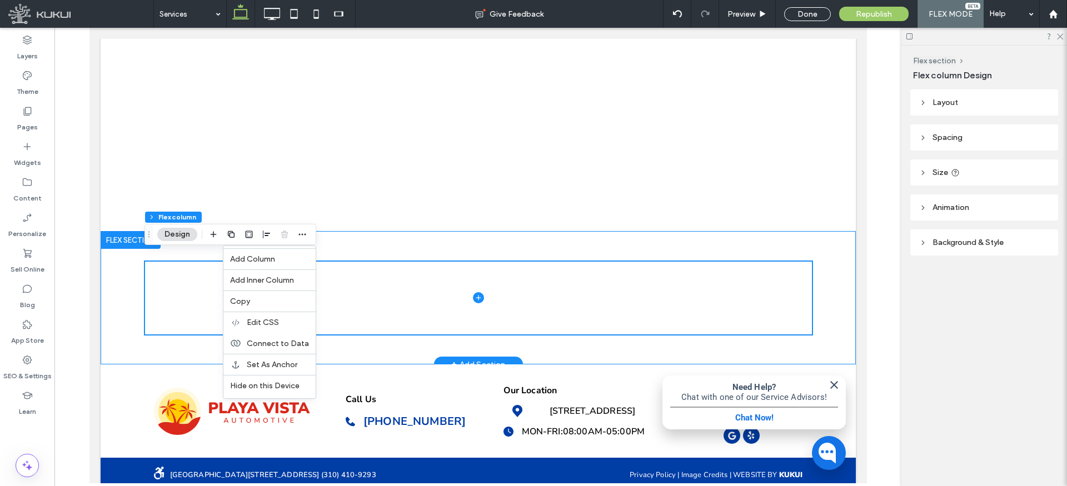
click at [355, 247] on div at bounding box center [477, 297] width 667 height 133
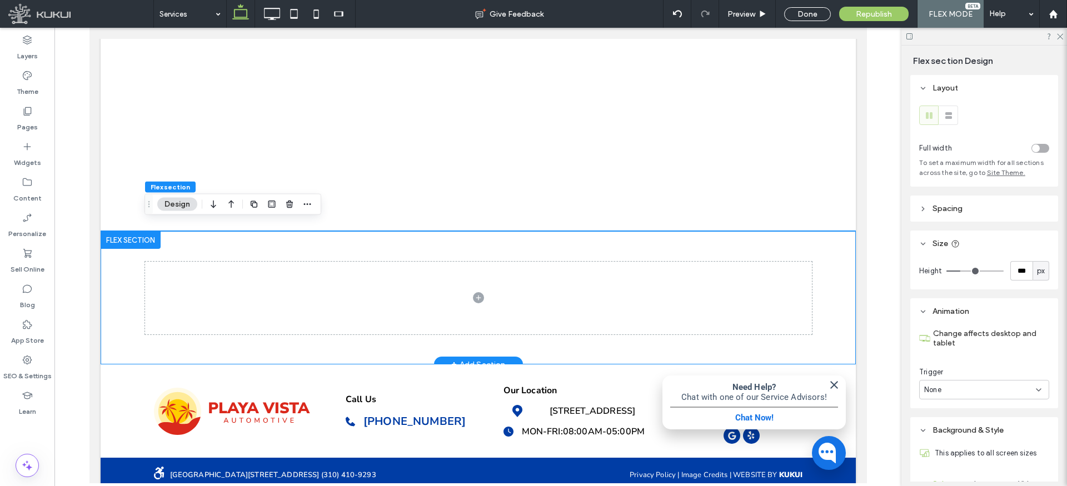
click at [355, 240] on div at bounding box center [477, 297] width 667 height 133
click at [287, 206] on icon "button" at bounding box center [289, 204] width 9 height 9
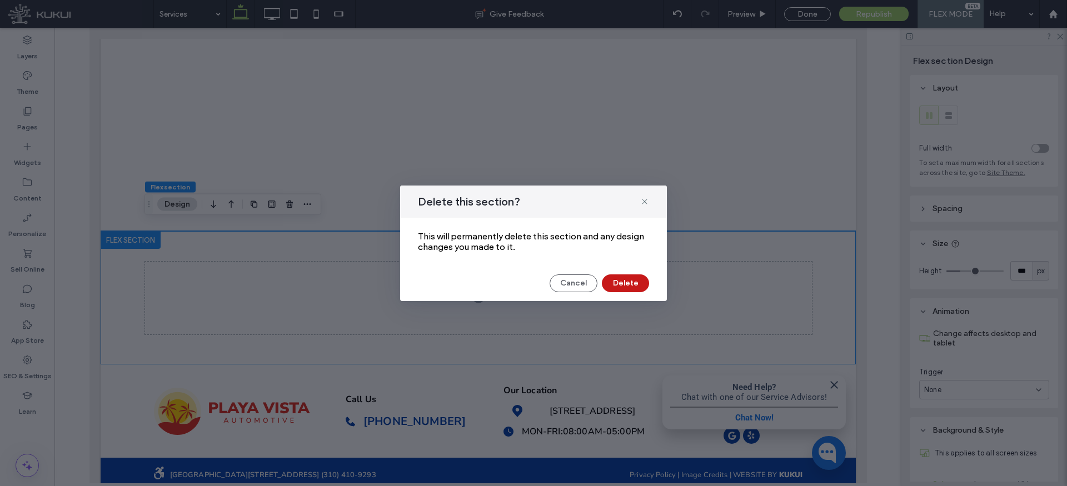
click at [634, 279] on button "Delete" at bounding box center [625, 284] width 47 height 18
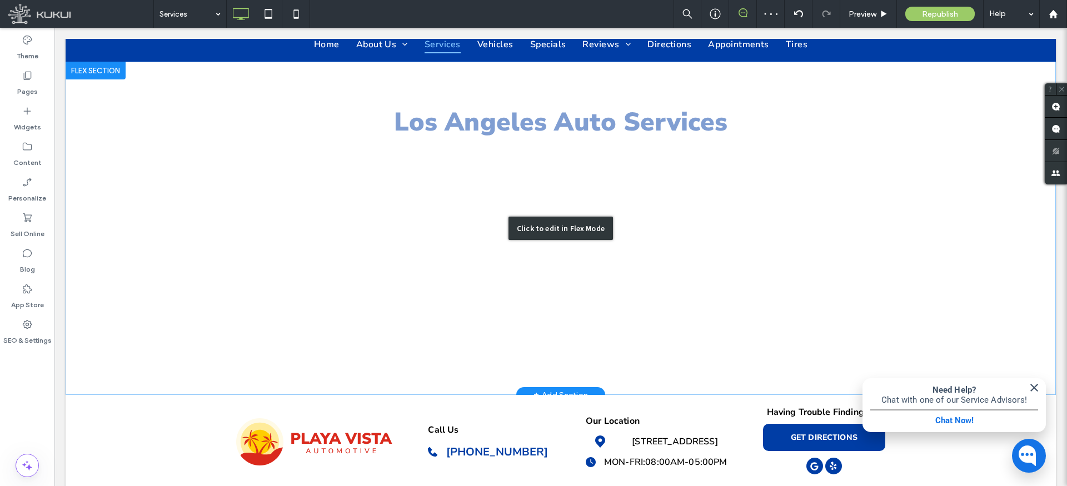
scroll to position [61, 0]
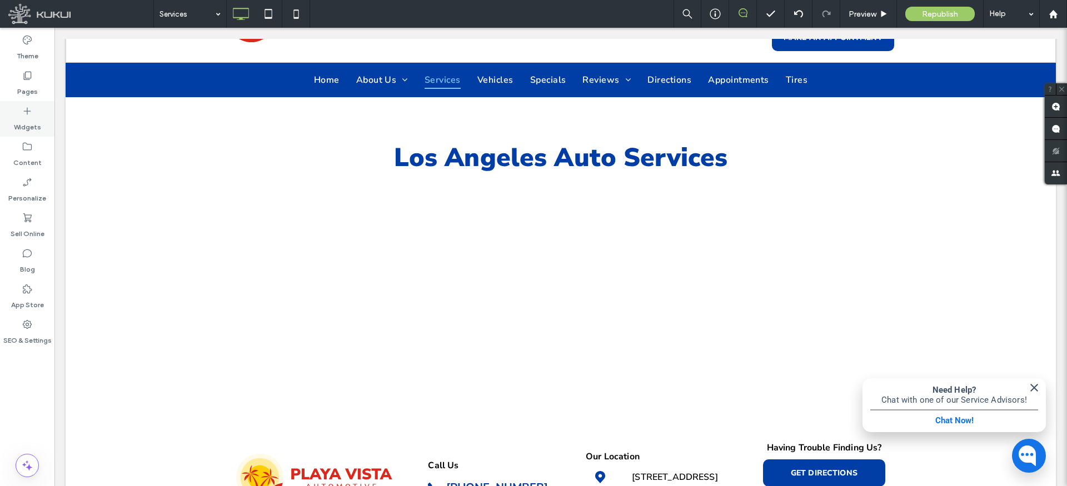
click at [34, 118] on label "Widgets" at bounding box center [27, 125] width 27 height 16
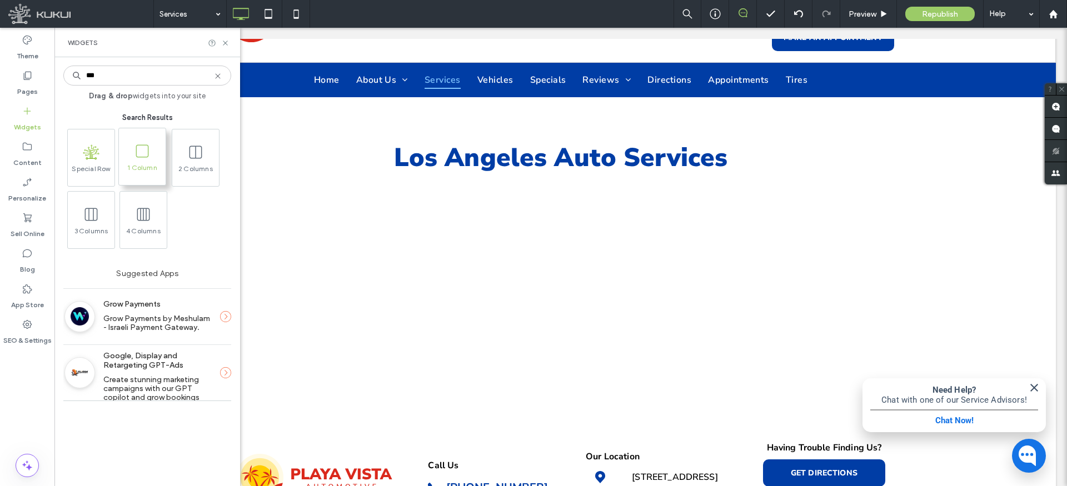
type input "***"
click at [146, 163] on span "1 Column" at bounding box center [142, 171] width 47 height 16
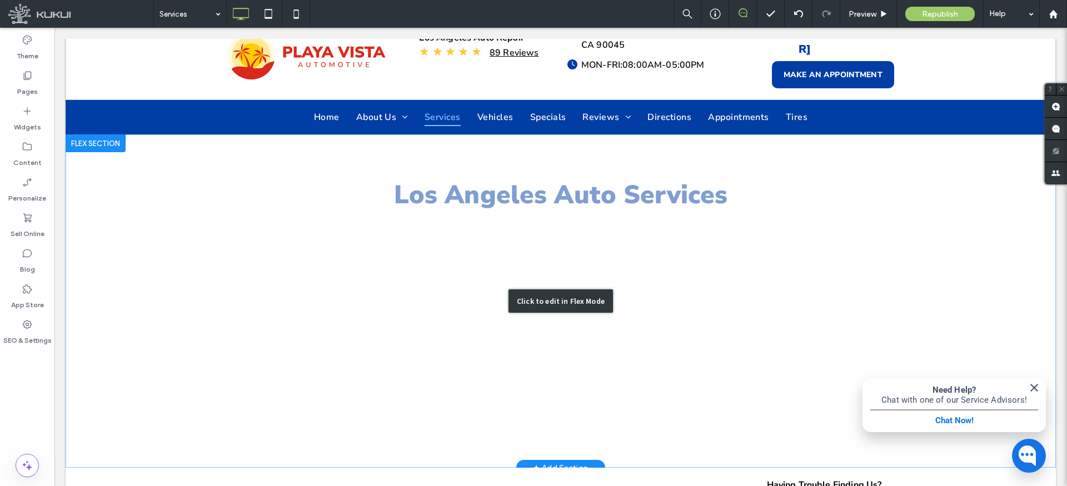
scroll to position [0, 0]
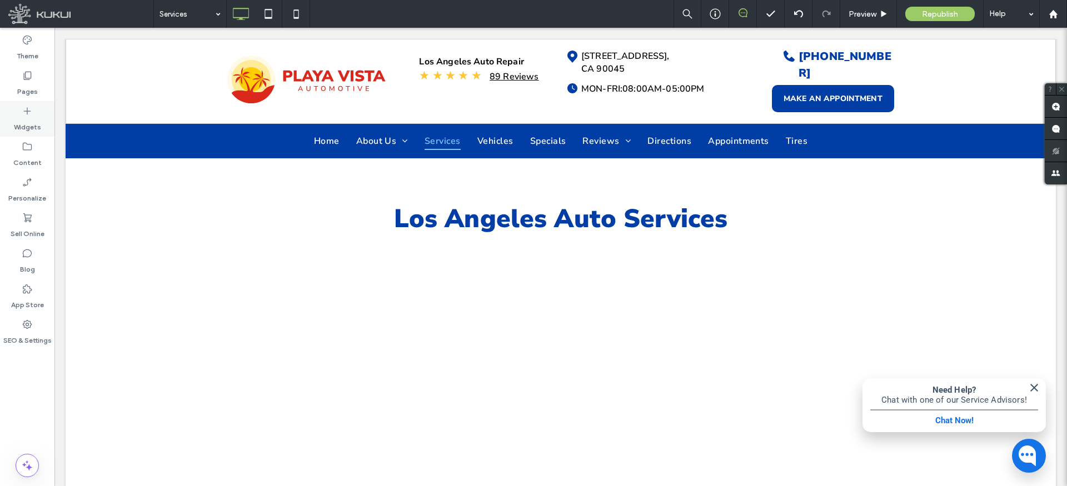
click at [34, 117] on label "Widgets" at bounding box center [27, 125] width 27 height 16
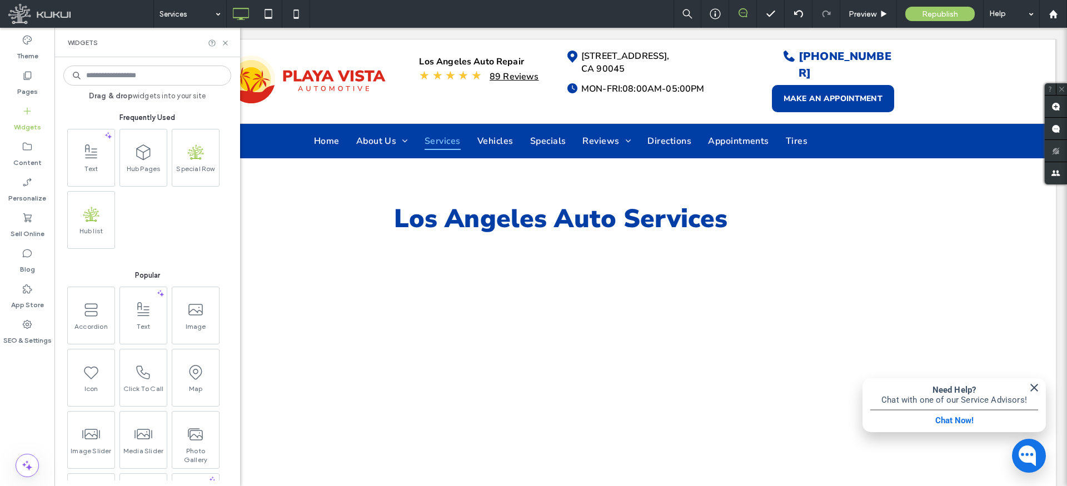
click at [143, 81] on input at bounding box center [147, 76] width 168 height 20
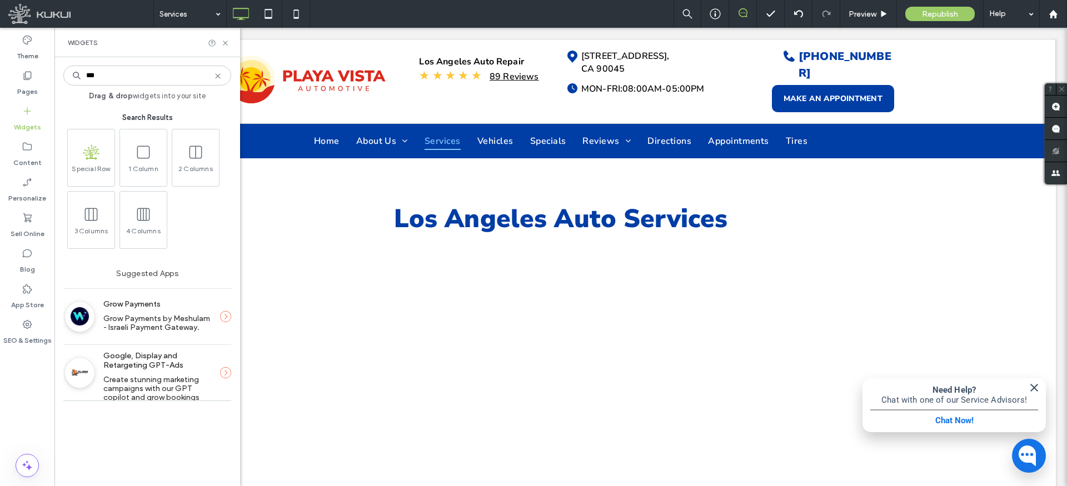
drag, startPoint x: 154, startPoint y: 76, endPoint x: 88, endPoint y: 75, distance: 66.7
click at [88, 75] on input "***" at bounding box center [147, 76] width 168 height 20
drag, startPoint x: 118, startPoint y: 77, endPoint x: 79, endPoint y: 73, distance: 38.5
click at [79, 73] on div "***" at bounding box center [147, 76] width 168 height 20
type input "***"
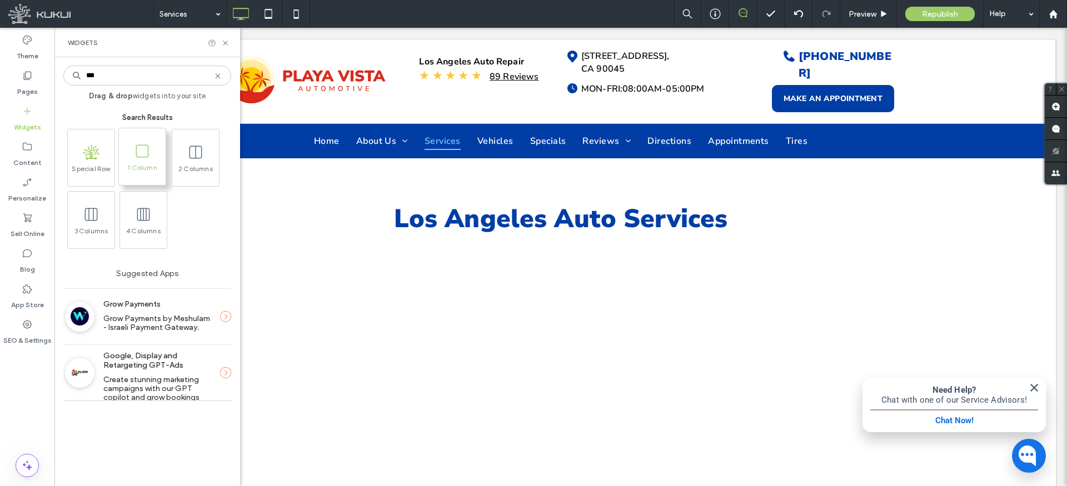
click at [145, 175] on span "1 Column" at bounding box center [142, 171] width 47 height 16
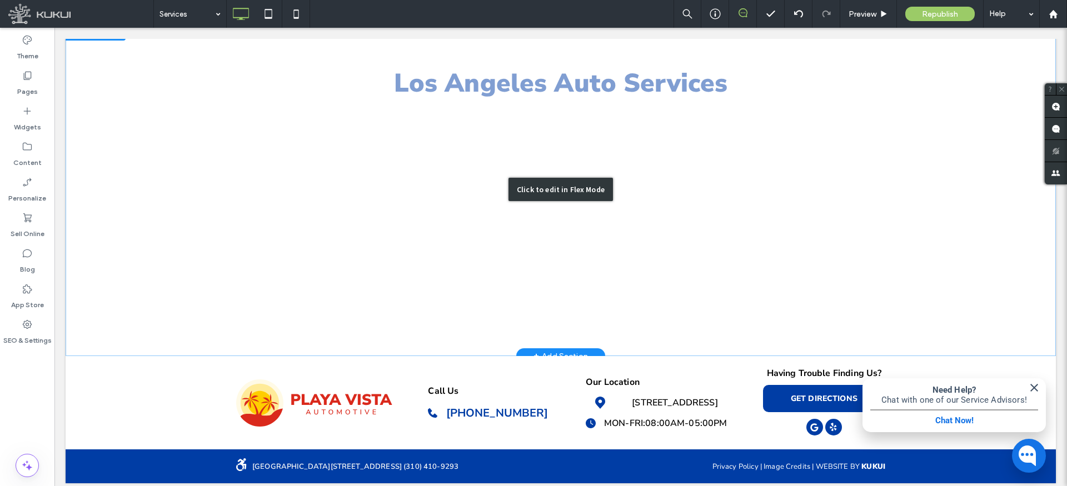
click at [393, 256] on div "Click to edit in Flex Mode" at bounding box center [561, 189] width 990 height 333
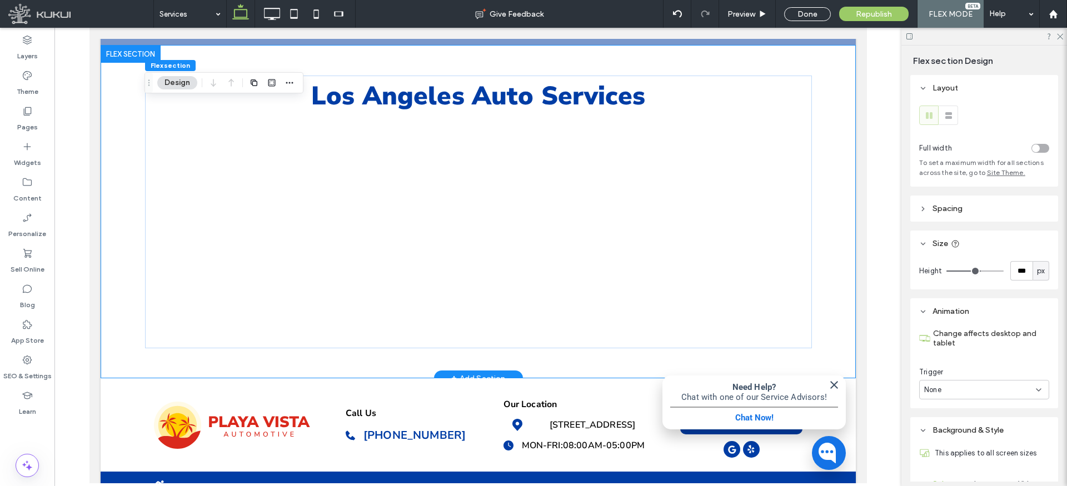
scroll to position [114, 0]
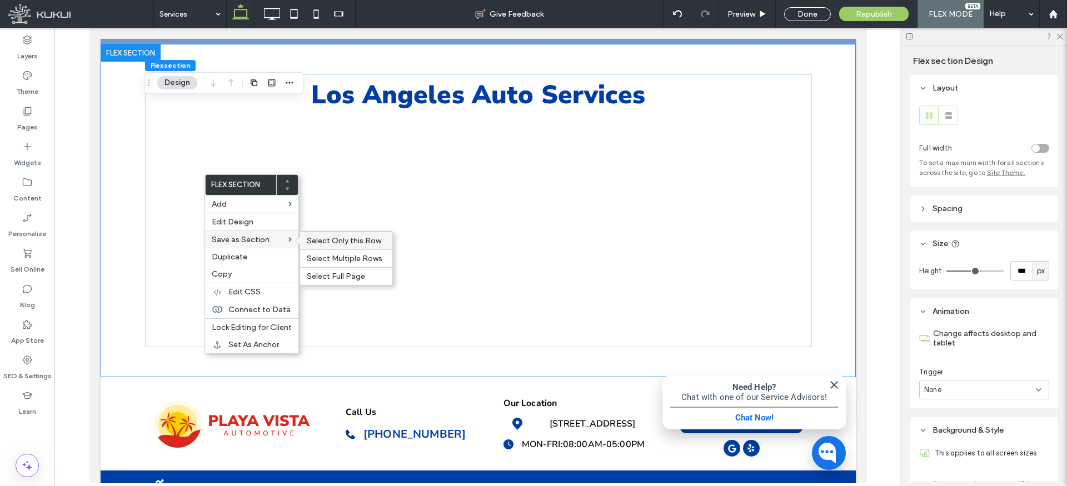
click at [341, 241] on span "Select Only this Row" at bounding box center [344, 240] width 74 height 9
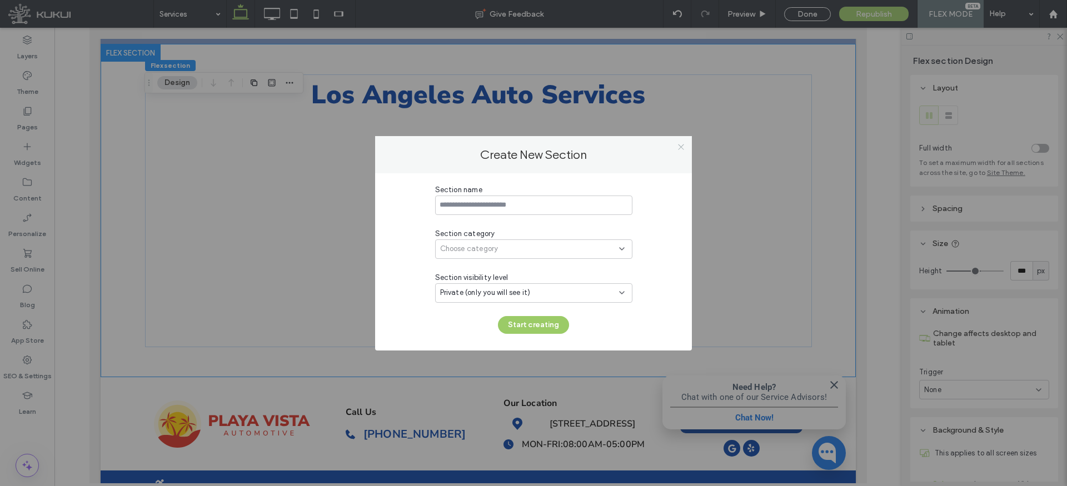
click at [682, 145] on use at bounding box center [681, 147] width 6 height 6
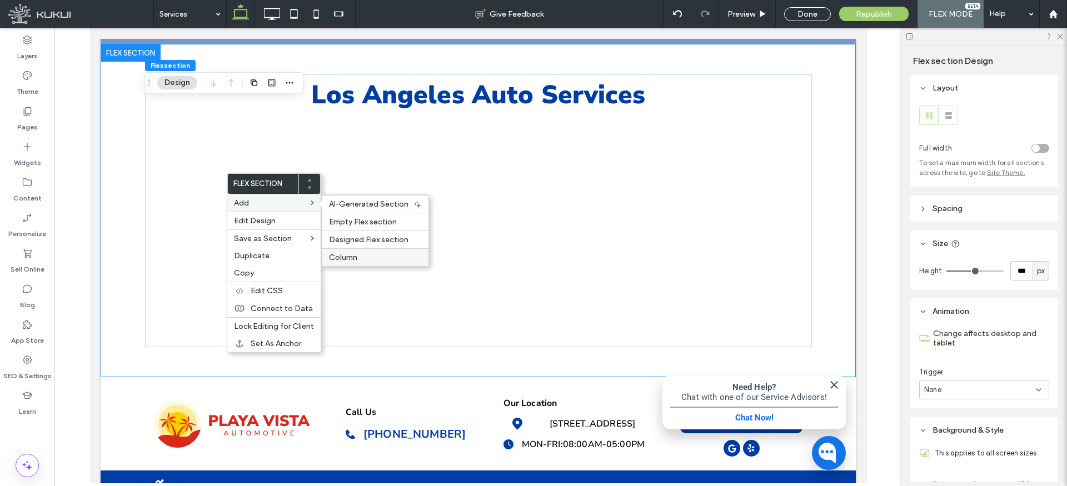
click at [352, 253] on span "Column" at bounding box center [343, 257] width 28 height 9
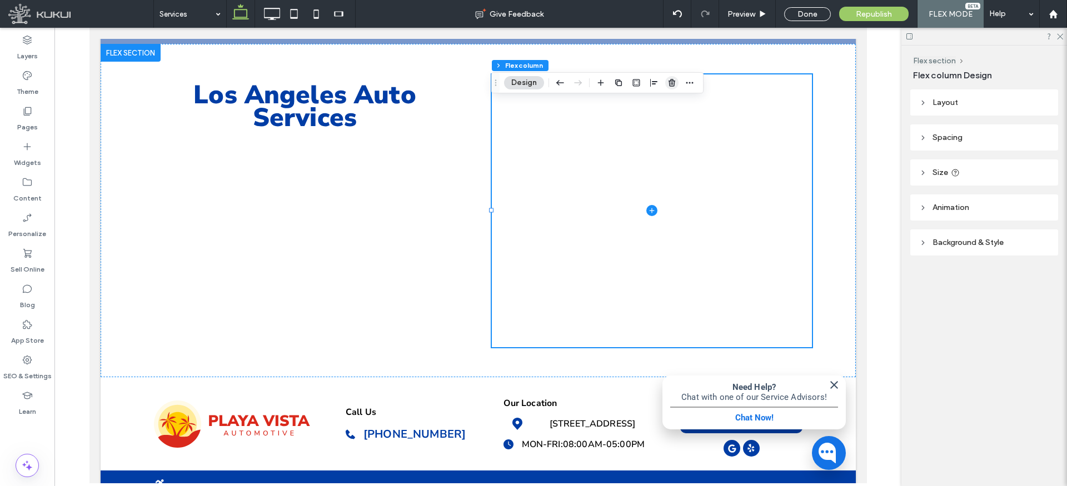
click at [674, 82] on icon "button" at bounding box center [671, 82] width 9 height 9
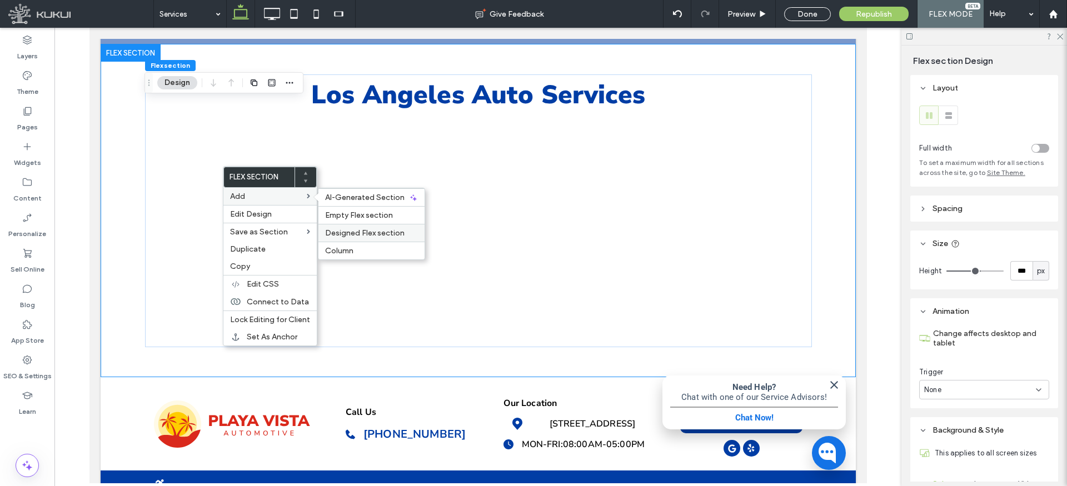
click at [370, 229] on span "Designed Flex section" at bounding box center [364, 232] width 79 height 9
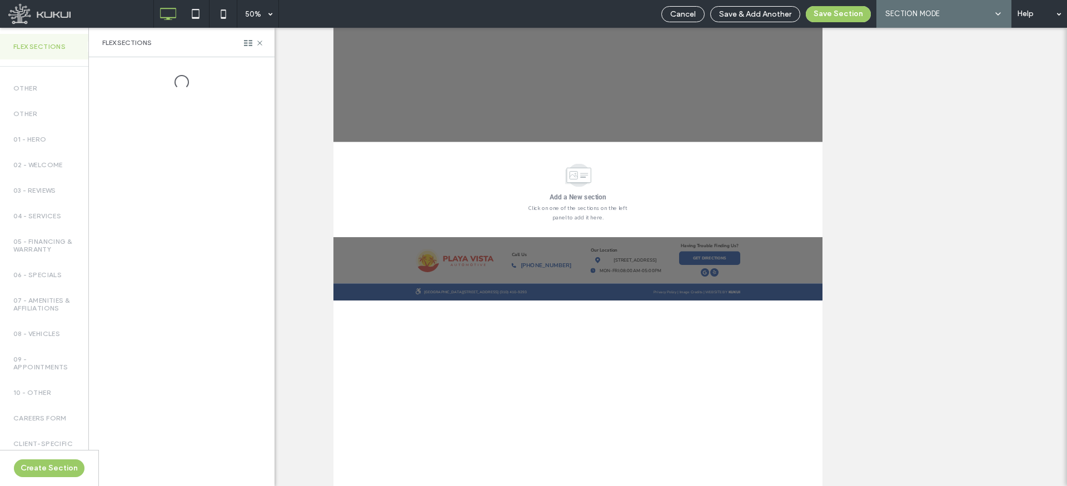
scroll to position [0, 0]
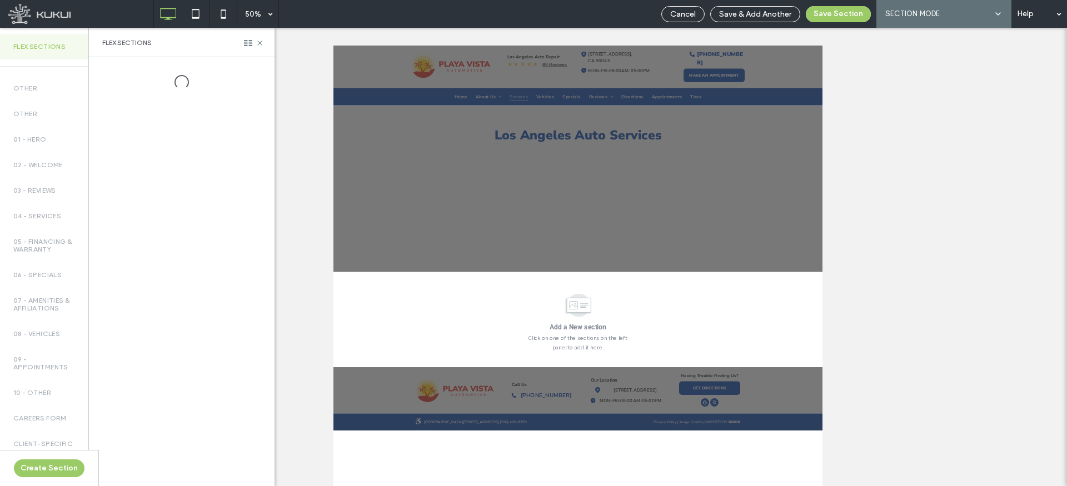
click at [1001, 12] on icon at bounding box center [998, 13] width 9 height 9
click at [999, 12] on icon at bounding box center [998, 13] width 9 height 9
click at [260, 44] on icon at bounding box center [260, 43] width 8 height 8
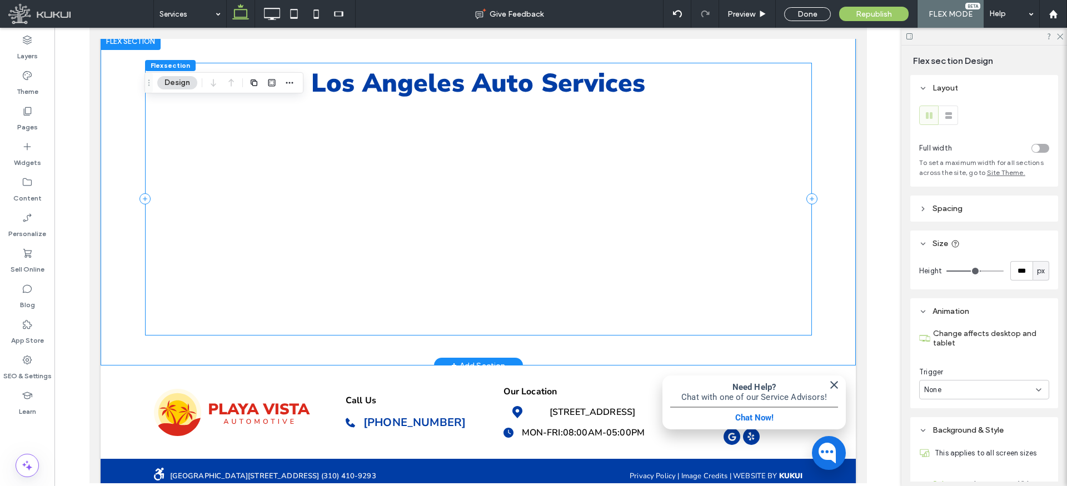
scroll to position [127, 0]
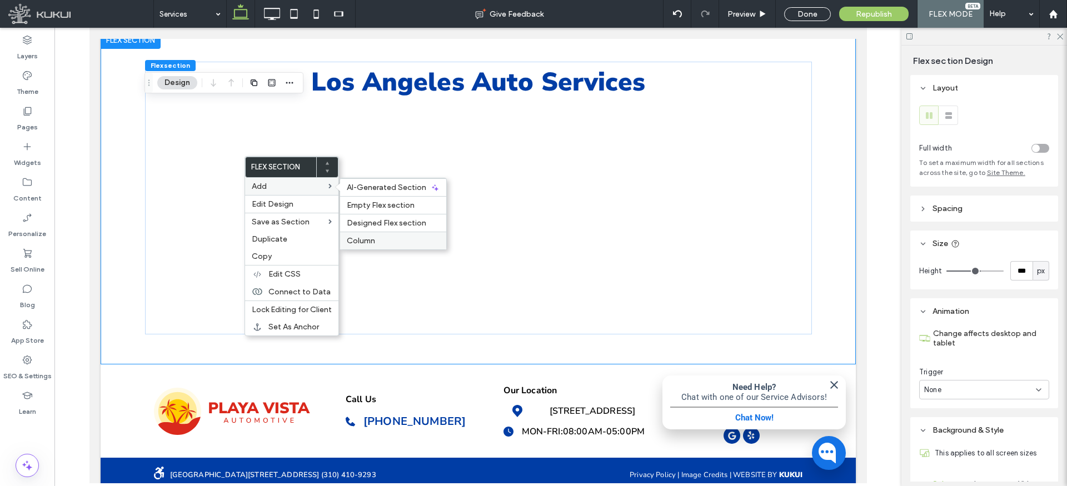
click at [366, 238] on span "Column" at bounding box center [361, 240] width 28 height 9
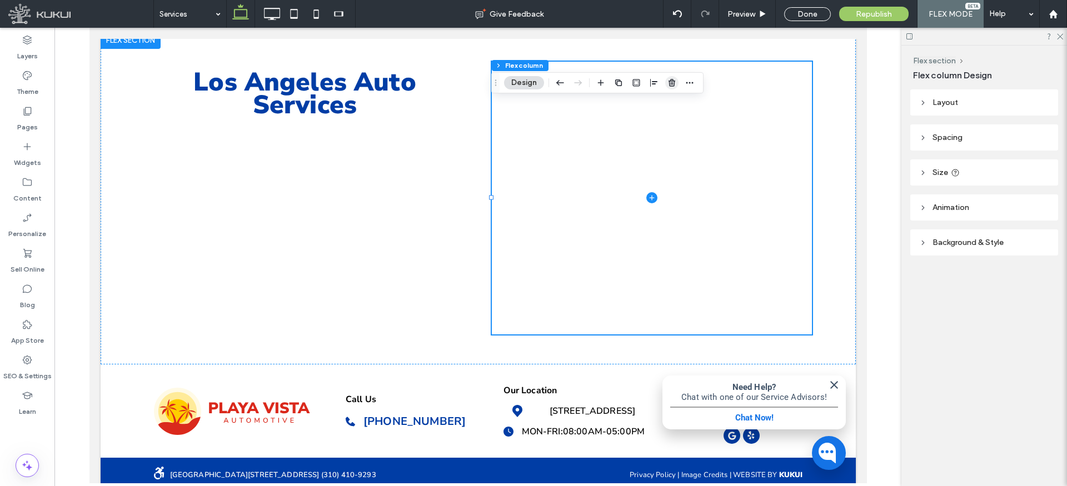
click at [670, 85] on use "button" at bounding box center [672, 82] width 7 height 7
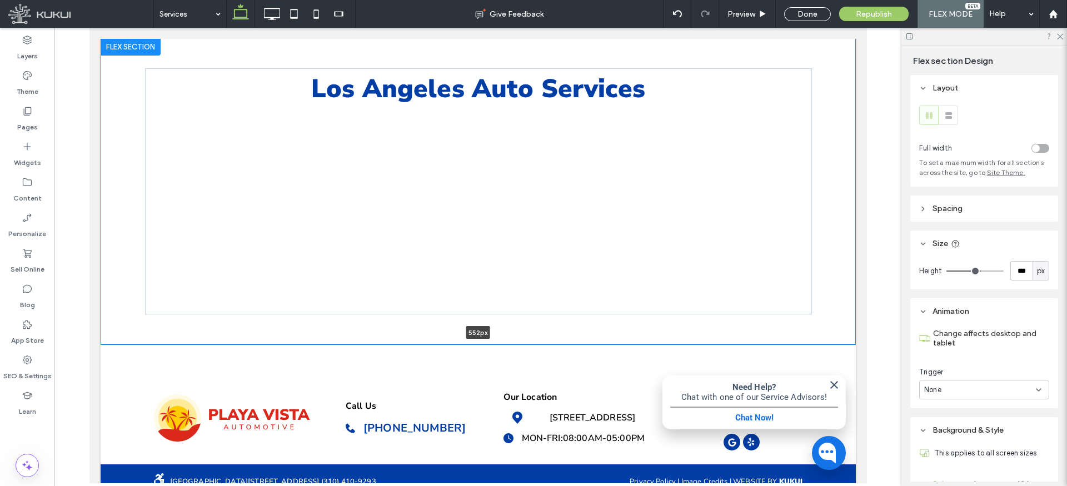
drag, startPoint x: 265, startPoint y: 355, endPoint x: 269, endPoint y: 329, distance: 26.4
click at [269, 329] on div "Los Angeles Auto Services 552px Section Click to edit in Flex Mode + Add Section" at bounding box center [477, 191] width 755 height 307
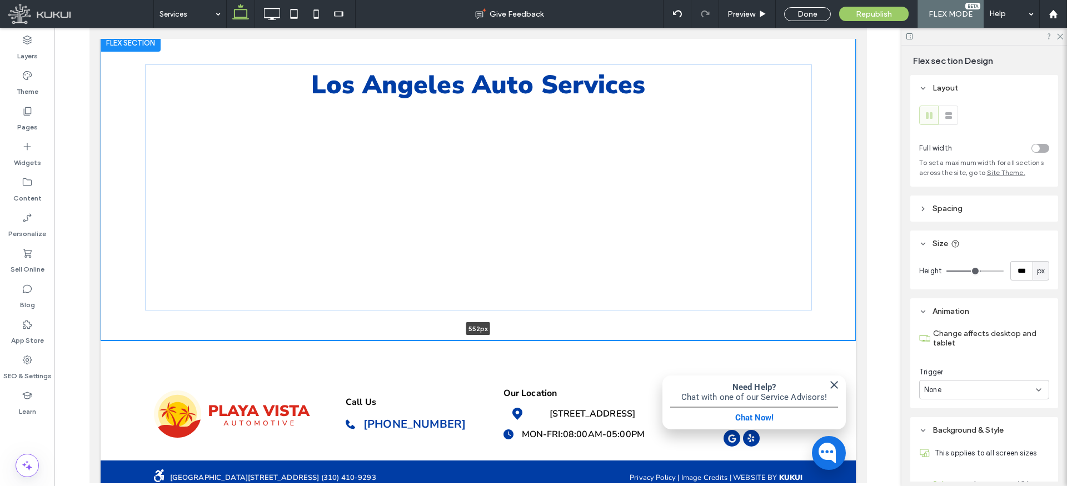
type input "***"
click at [486, 335] on div "+ Add Section" at bounding box center [478, 341] width 54 height 12
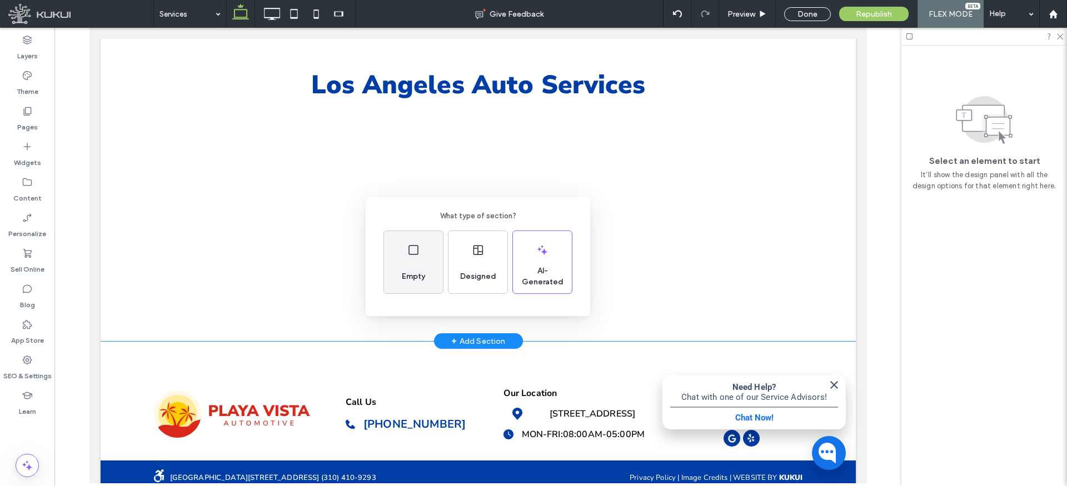
click at [415, 267] on div "Empty" at bounding box center [413, 277] width 32 height 24
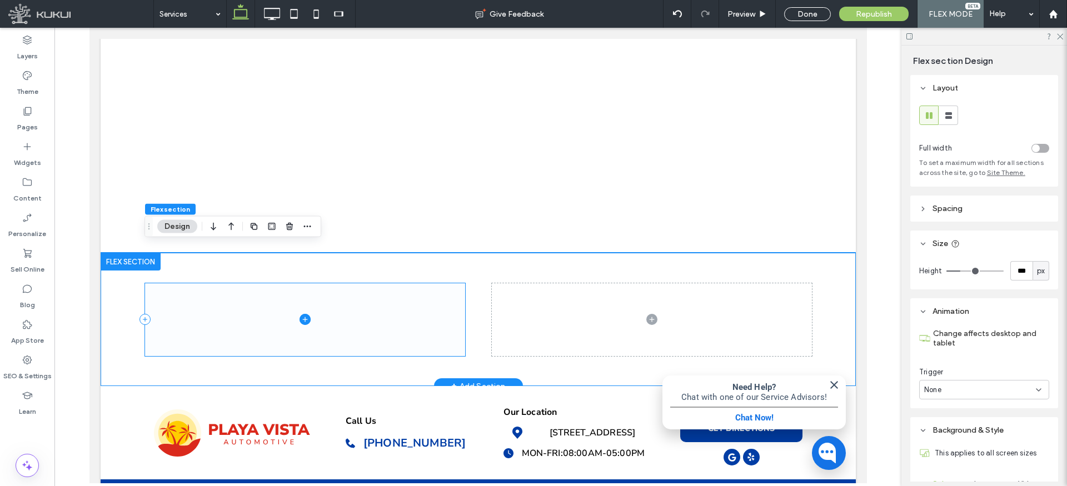
scroll to position [211, 0]
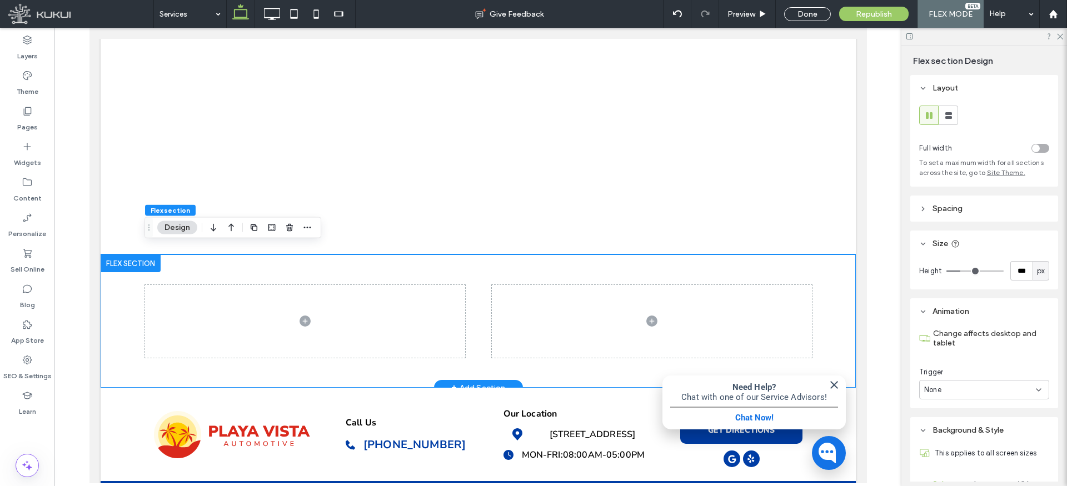
click at [498, 258] on div at bounding box center [477, 321] width 667 height 133
click at [291, 227] on icon "button" at bounding box center [289, 227] width 9 height 9
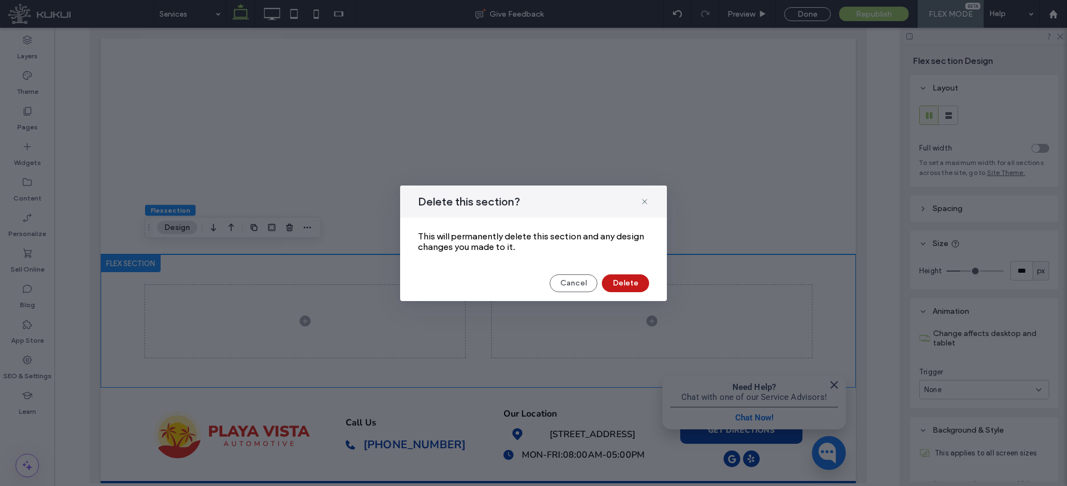
click at [624, 282] on button "Delete" at bounding box center [625, 284] width 47 height 18
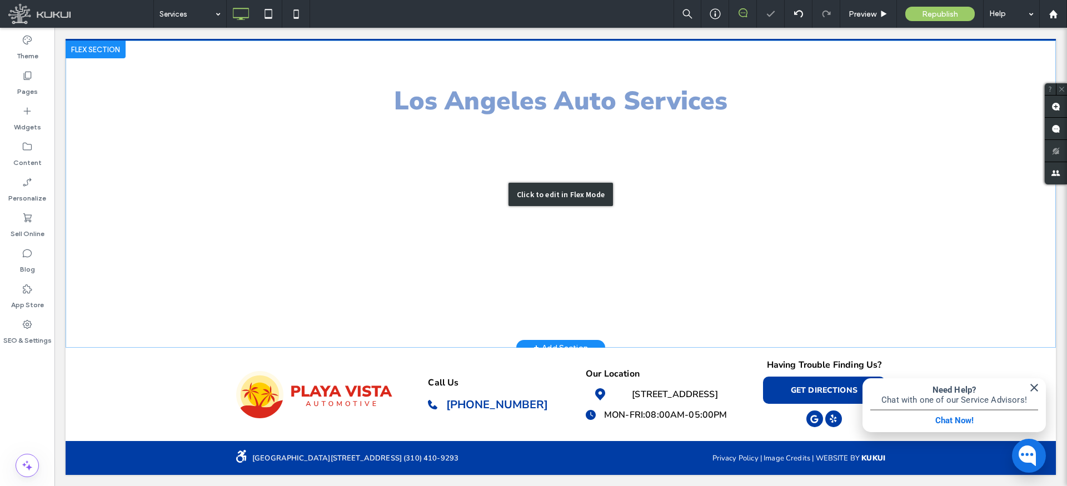
scroll to position [109, 0]
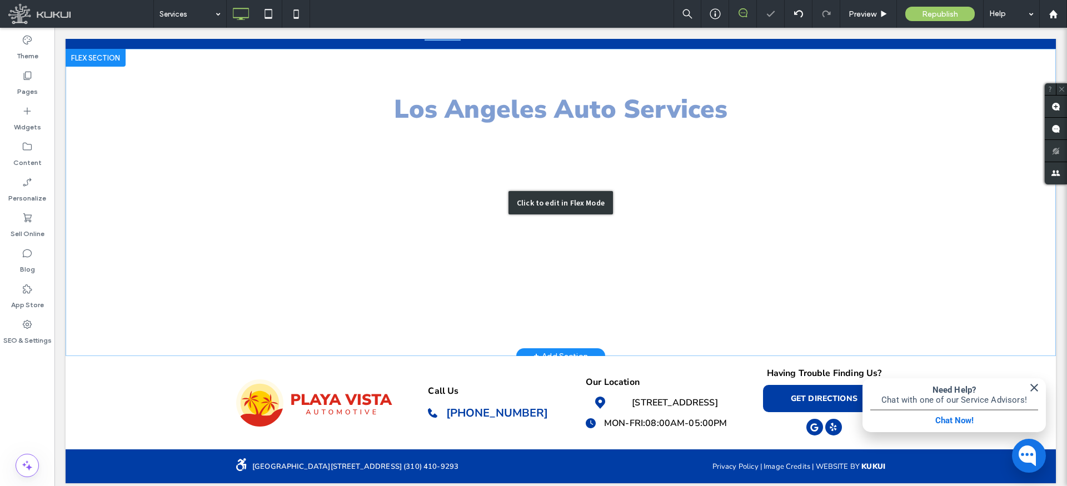
click at [371, 231] on div "Click to edit in Flex Mode" at bounding box center [561, 202] width 990 height 307
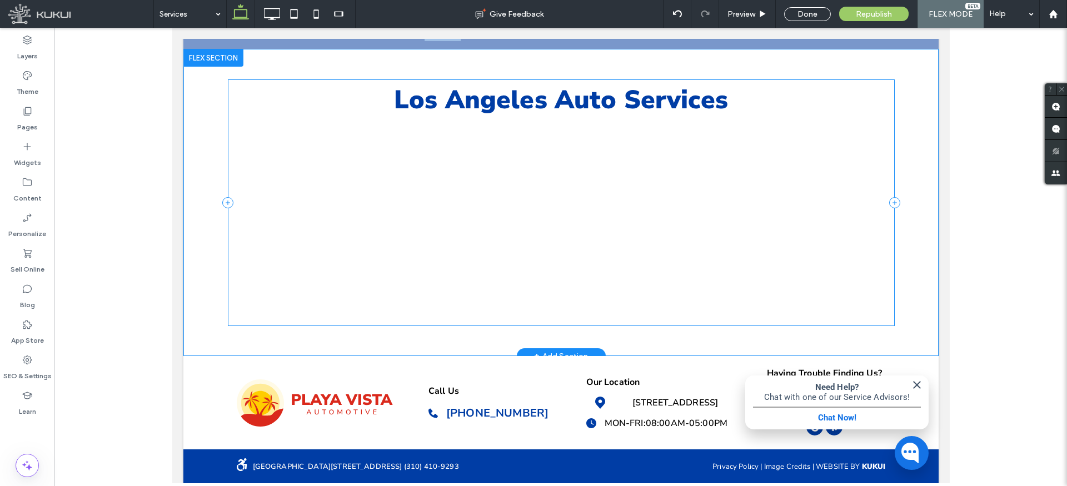
scroll to position [101, 0]
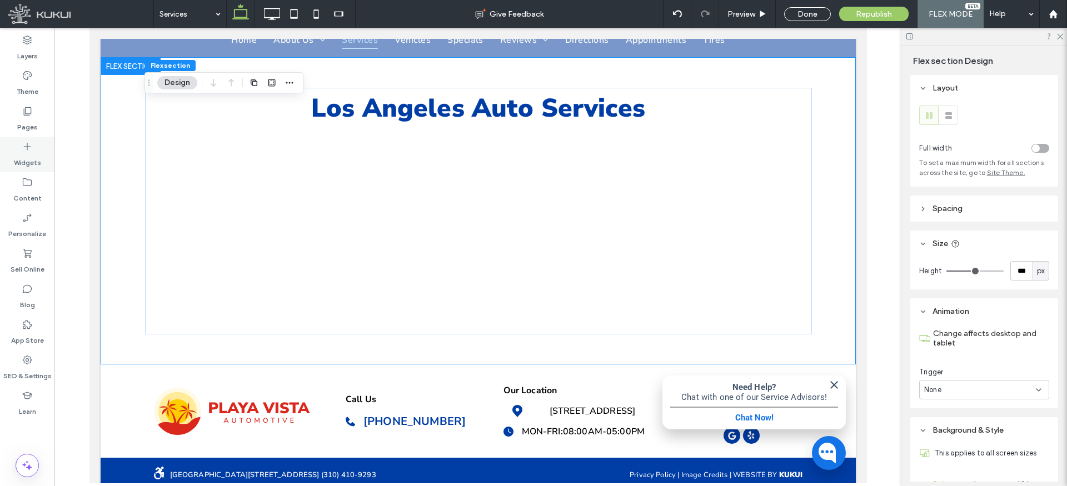
click at [28, 156] on label "Widgets" at bounding box center [27, 160] width 27 height 16
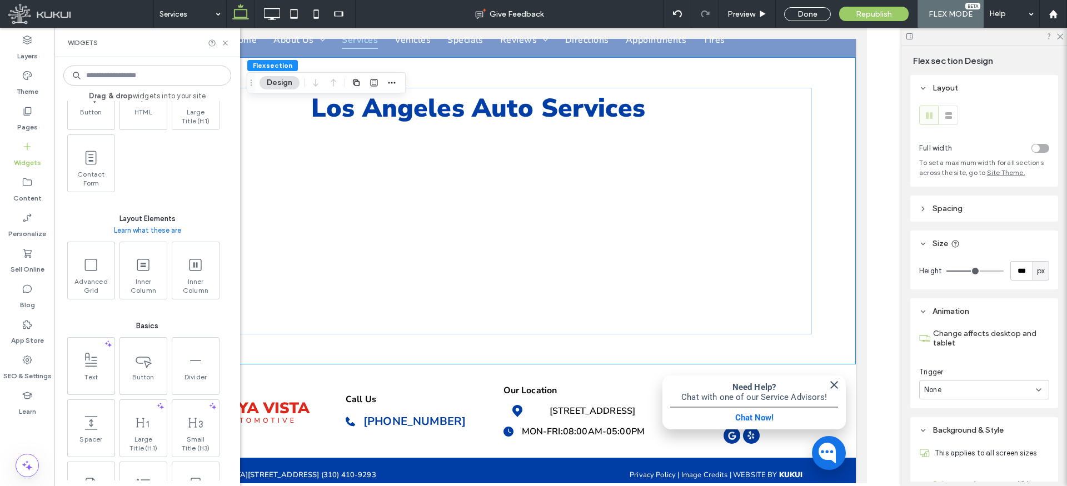
scroll to position [403, 0]
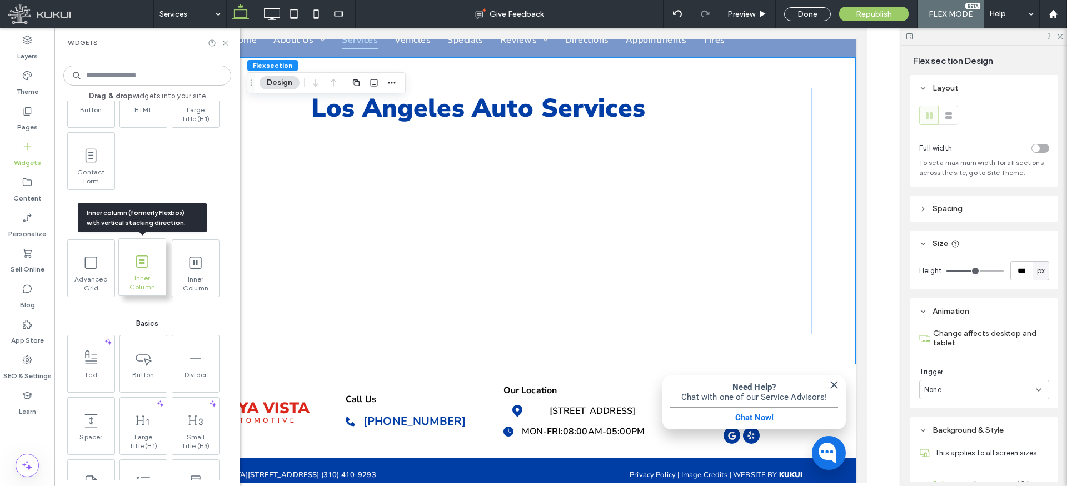
click at [154, 266] on span at bounding box center [142, 261] width 47 height 25
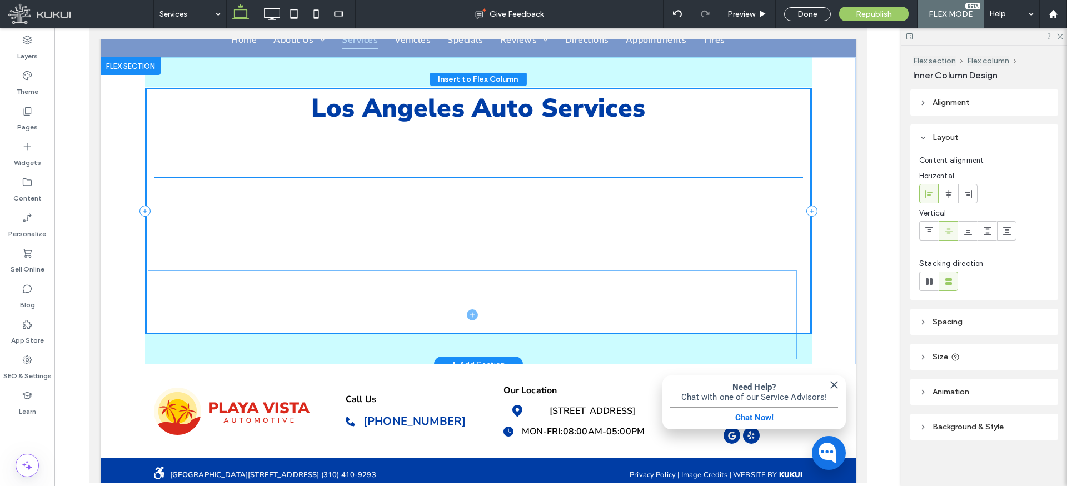
drag, startPoint x: 232, startPoint y: 162, endPoint x: 224, endPoint y: 308, distance: 146.9
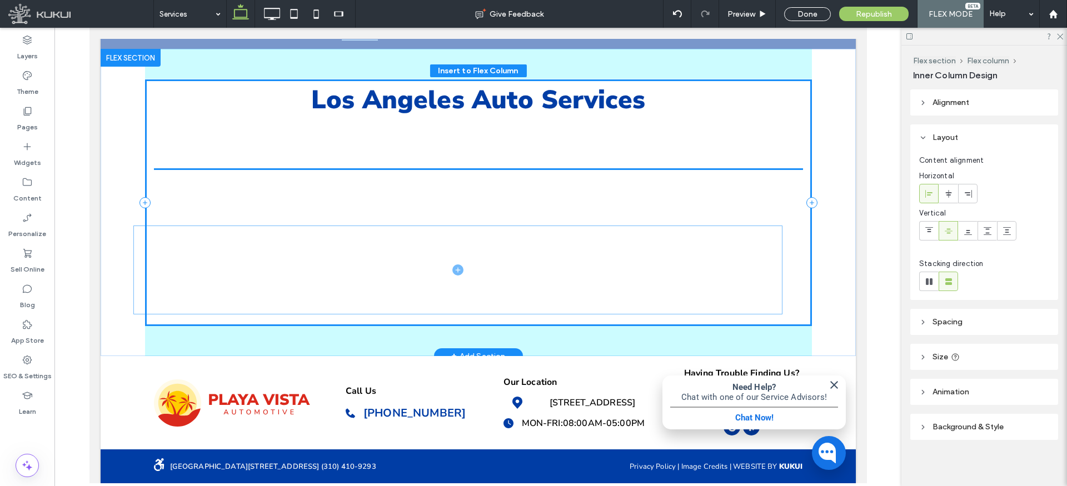
scroll to position [101, 0]
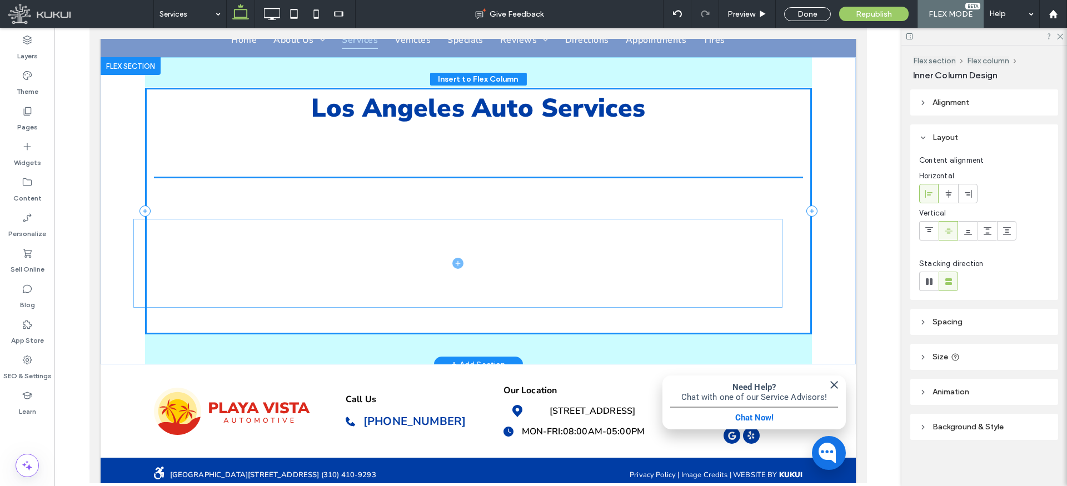
drag, startPoint x: 260, startPoint y: 298, endPoint x: 242, endPoint y: 277, distance: 27.6
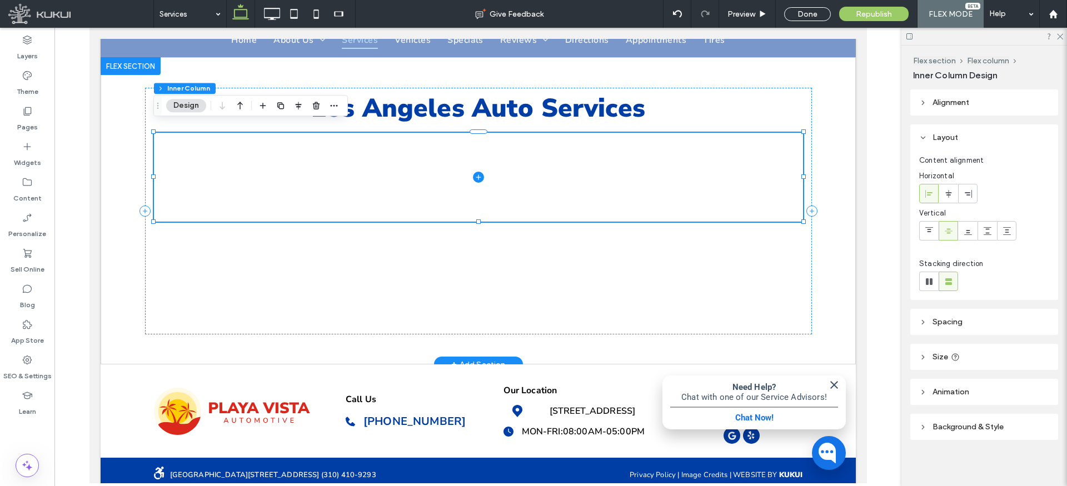
drag, startPoint x: 597, startPoint y: 161, endPoint x: 580, endPoint y: 160, distance: 17.2
click at [597, 161] on span at bounding box center [477, 177] width 649 height 89
click at [316, 104] on icon "button" at bounding box center [316, 105] width 9 height 9
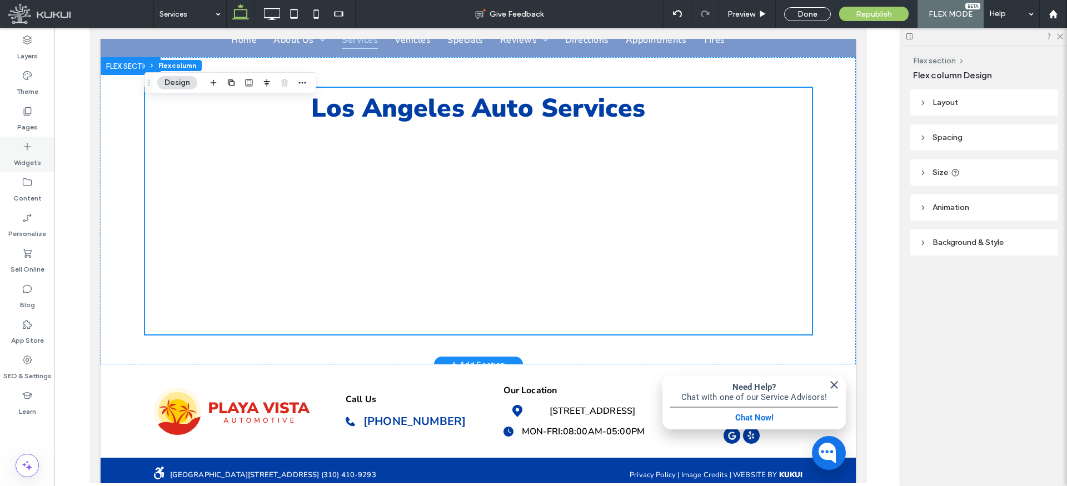
click at [29, 156] on label "Widgets" at bounding box center [27, 160] width 27 height 16
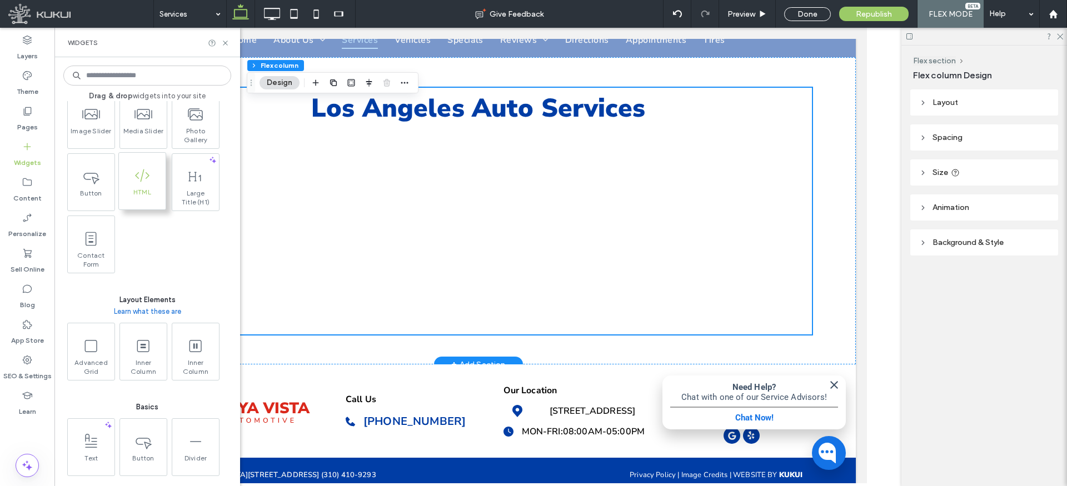
scroll to position [0, 0]
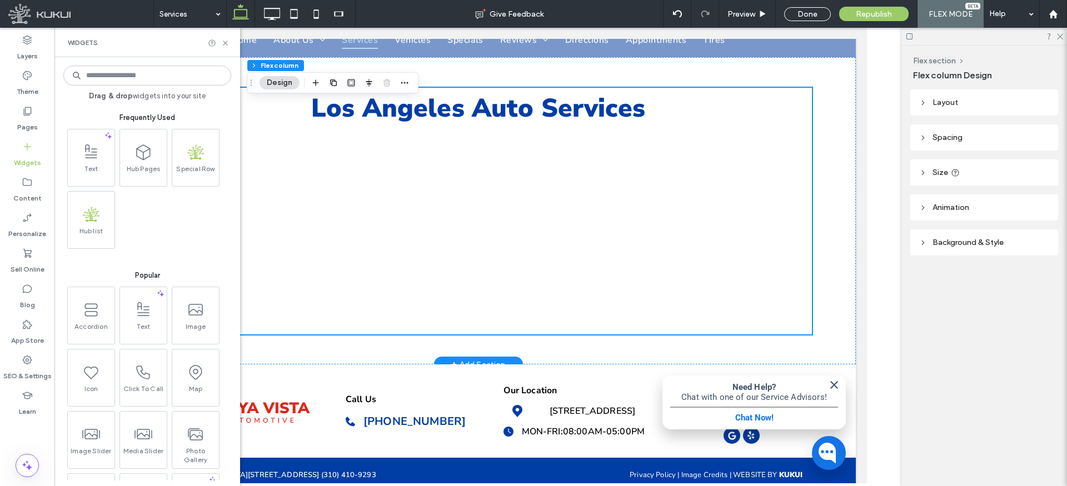
click at [144, 73] on input at bounding box center [147, 76] width 168 height 20
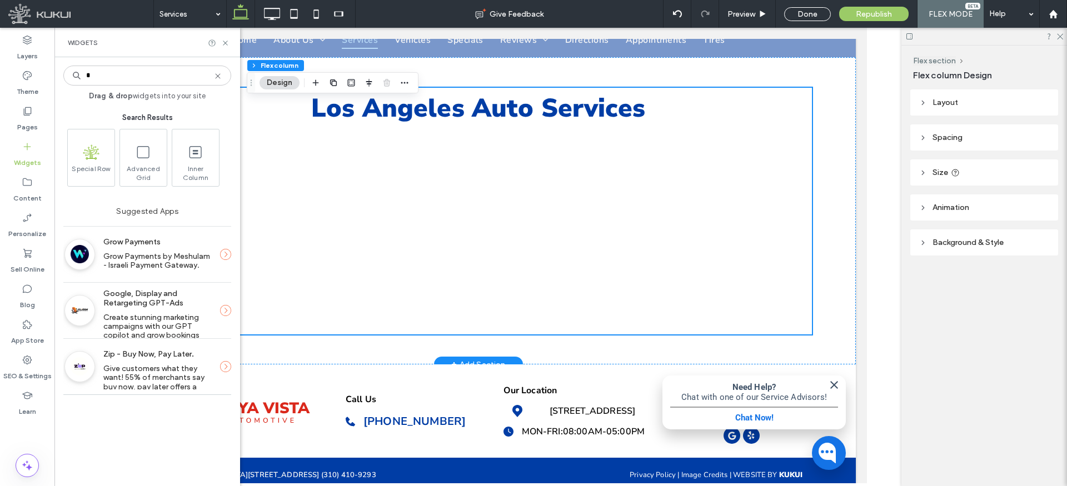
type input "*"
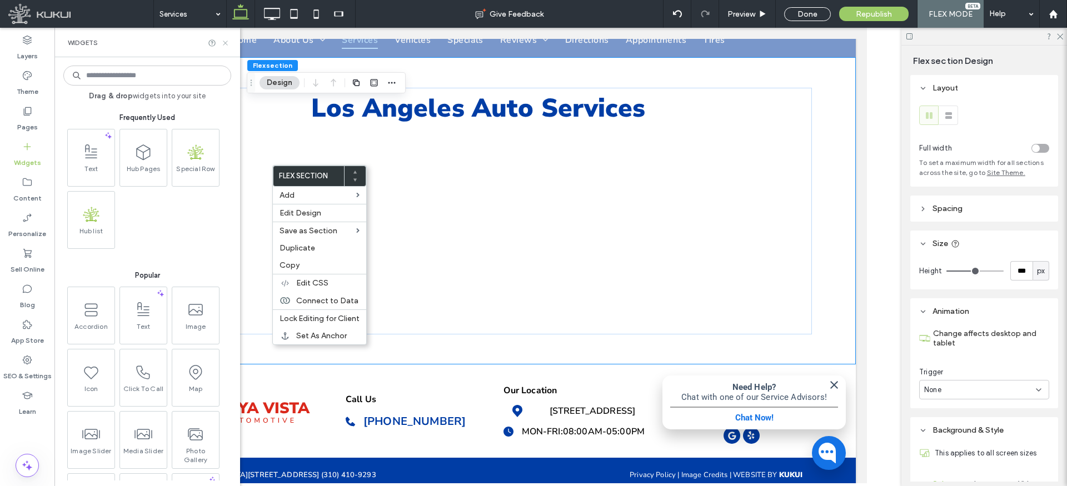
click at [226, 42] on use at bounding box center [225, 43] width 4 height 4
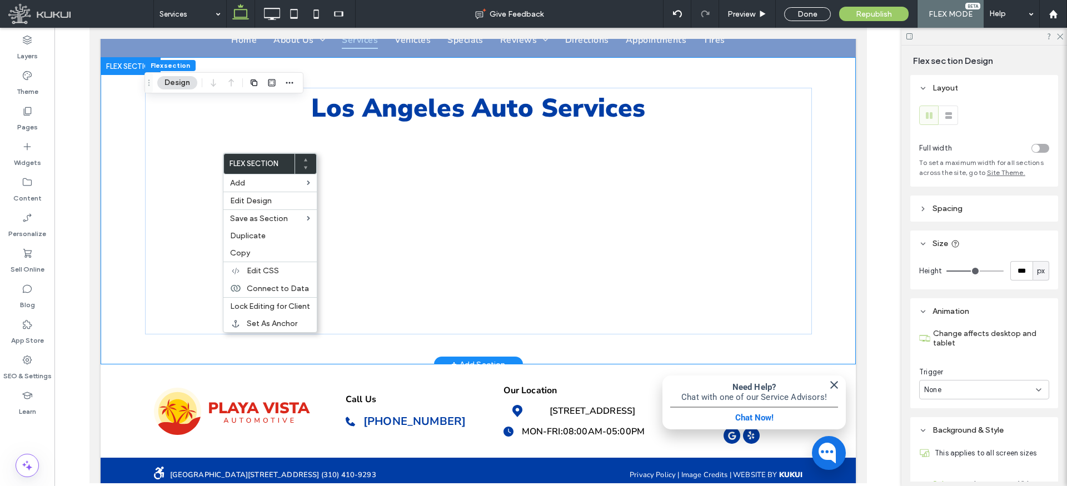
drag, startPoint x: 195, startPoint y: 342, endPoint x: 194, endPoint y: 330, distance: 11.7
click at [195, 342] on div "Los Angeles Auto Services" at bounding box center [477, 210] width 667 height 307
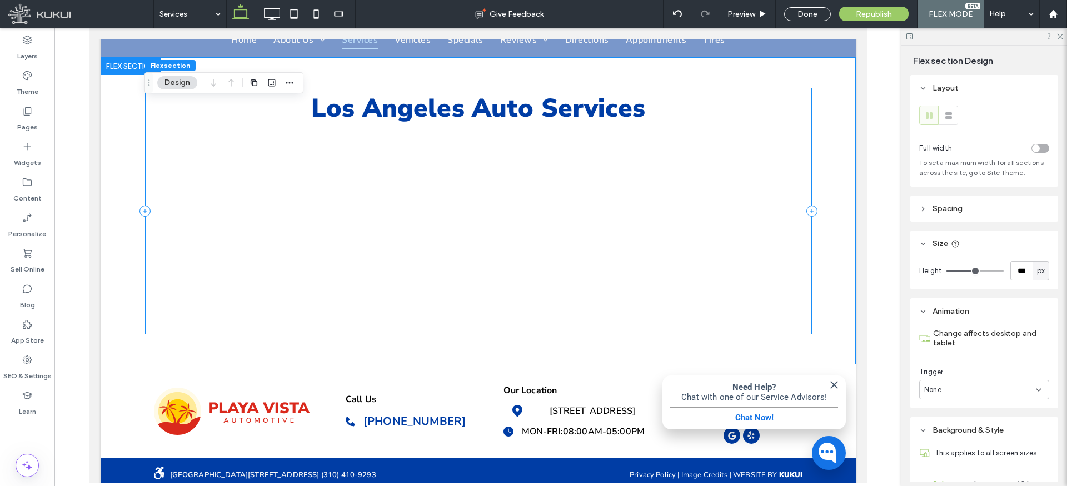
click at [191, 291] on div "Los Angeles Auto Services" at bounding box center [477, 211] width 667 height 247
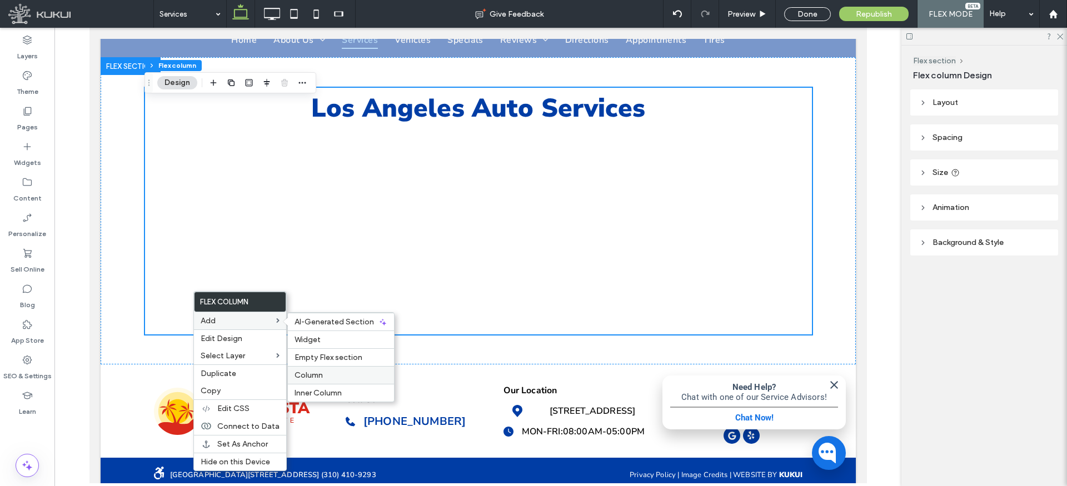
click at [319, 376] on span "Column" at bounding box center [309, 375] width 28 height 9
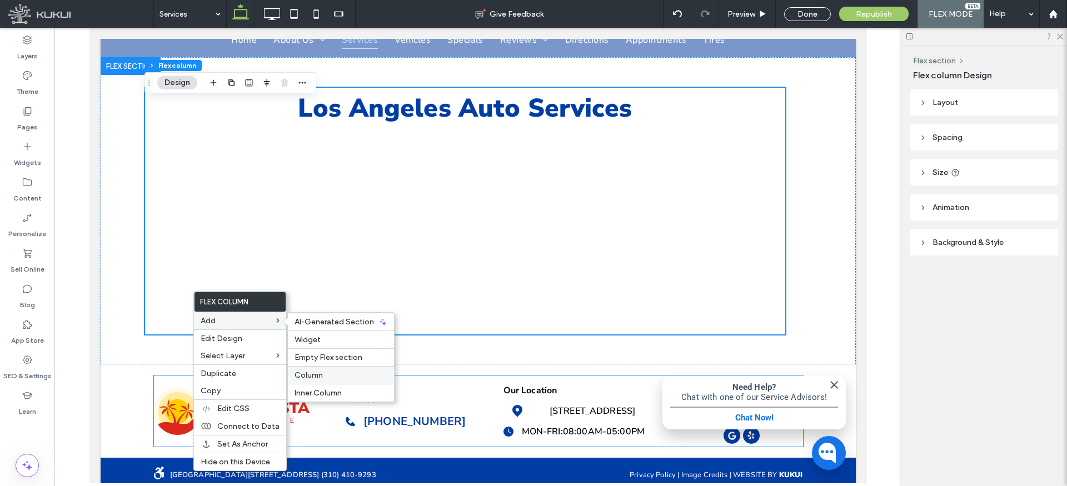
type input "**"
type input "***"
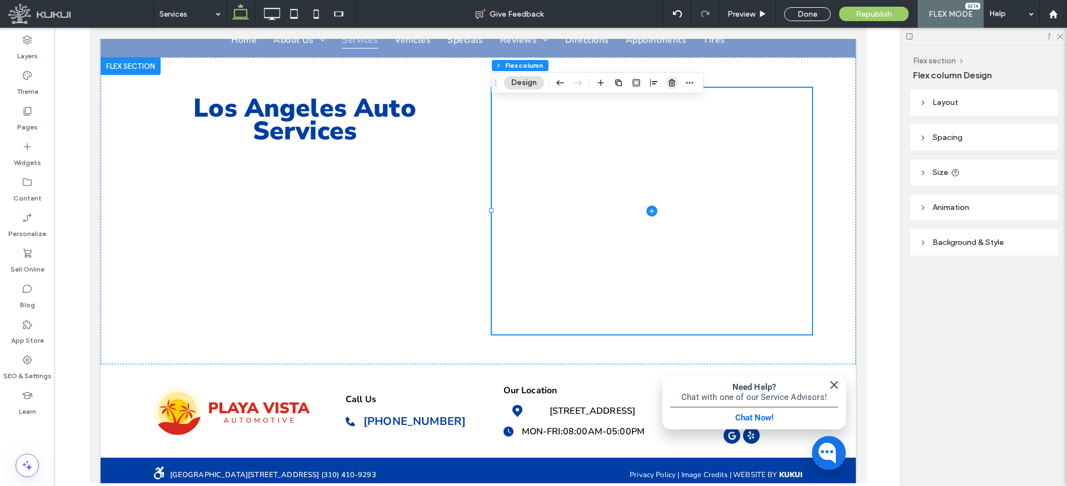
click at [670, 83] on icon "button" at bounding box center [671, 82] width 9 height 9
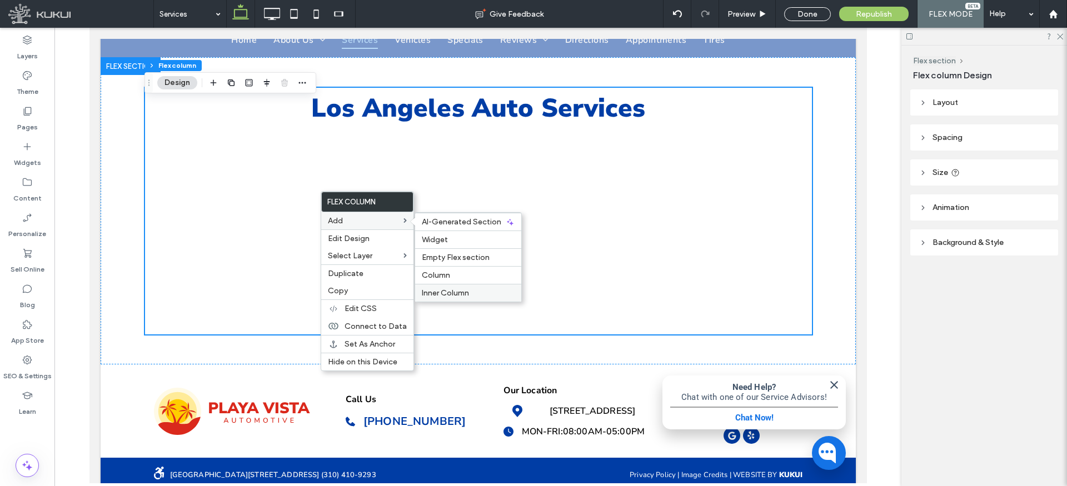
click at [441, 290] on span "Inner Column" at bounding box center [445, 292] width 47 height 9
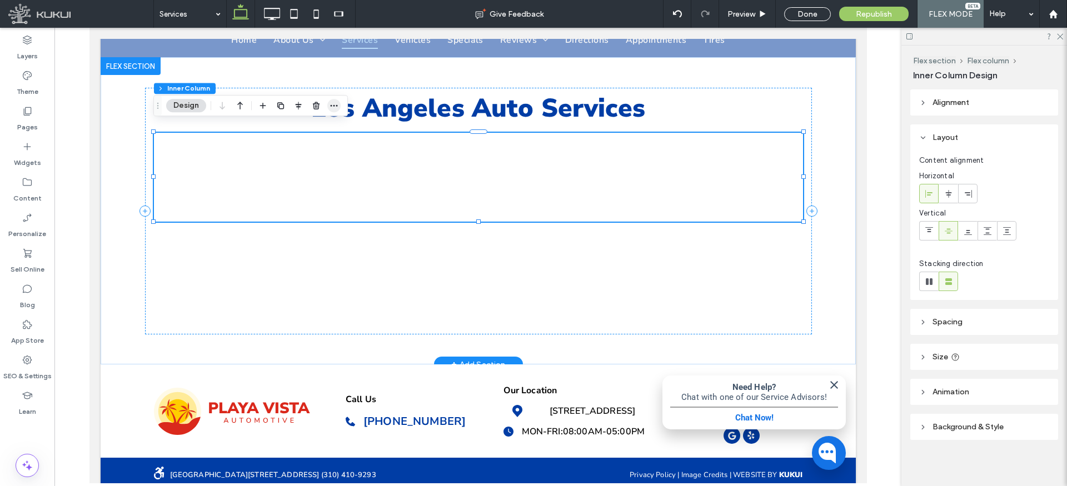
click at [334, 106] on use "button" at bounding box center [334, 106] width 7 height 2
click at [326, 170] on span "Connect to Data" at bounding box center [309, 172] width 62 height 9
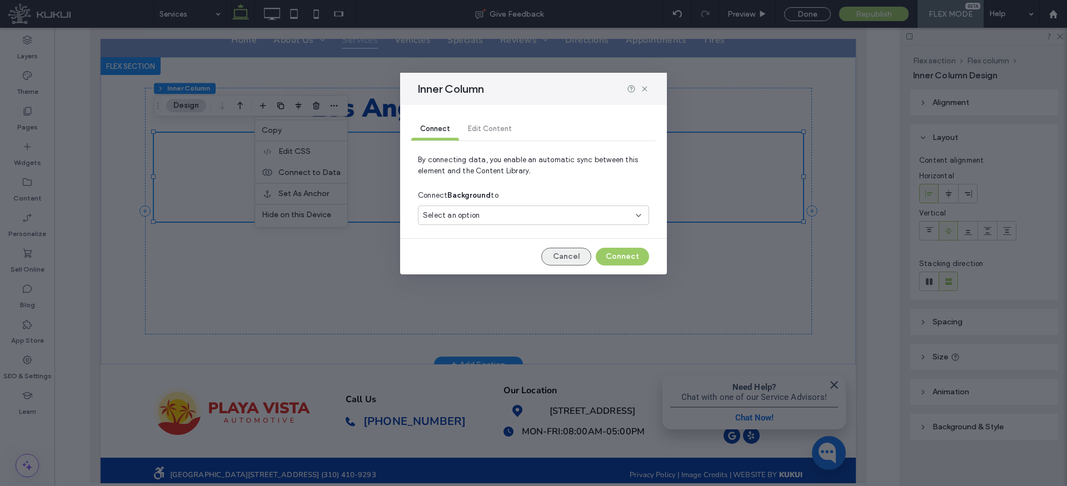
click at [570, 256] on button "Cancel" at bounding box center [566, 257] width 50 height 18
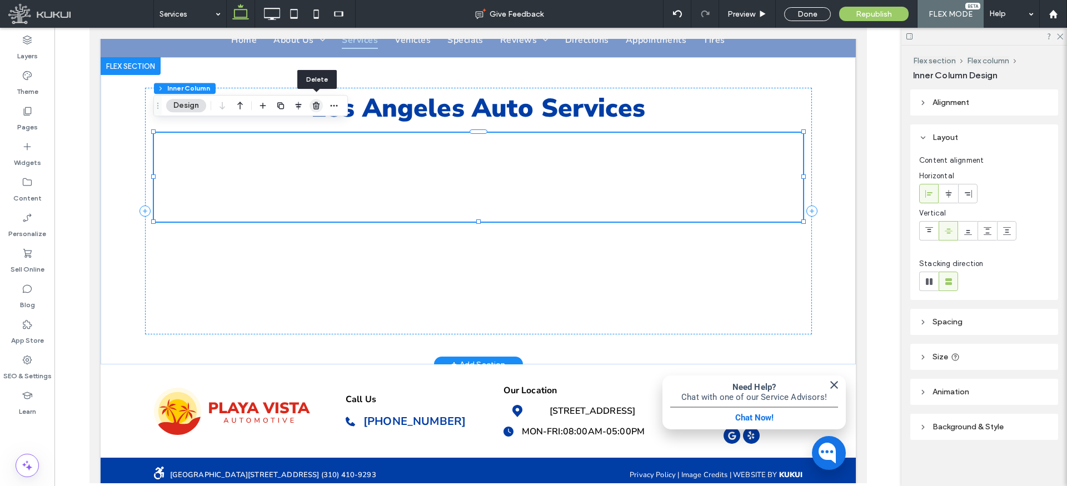
click at [318, 105] on icon "button" at bounding box center [316, 105] width 9 height 9
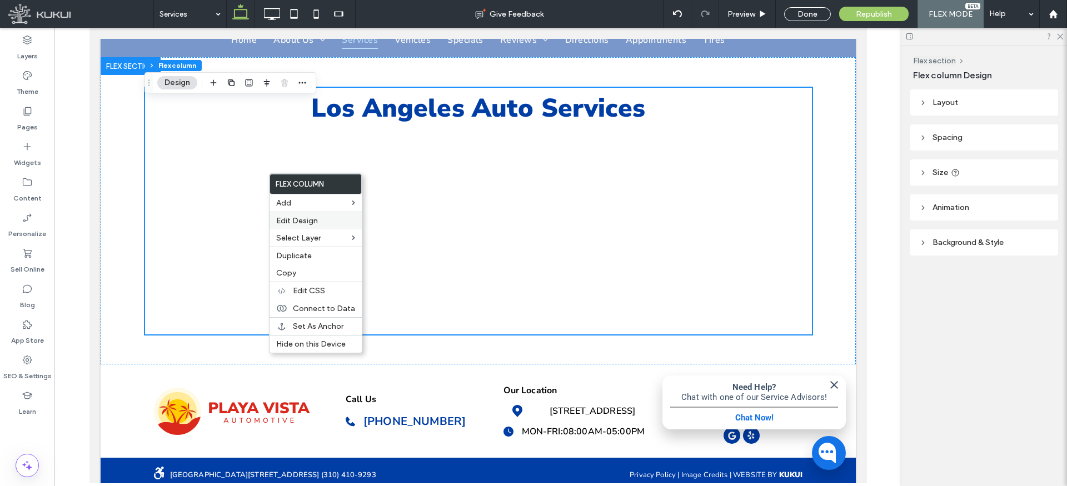
click at [327, 221] on label "Edit Design" at bounding box center [315, 220] width 79 height 9
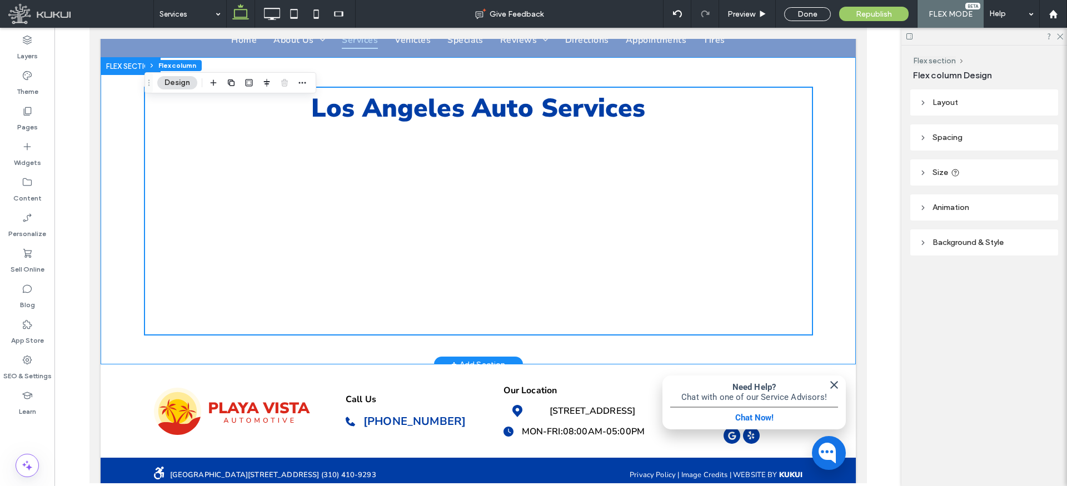
click at [402, 344] on div "Los Angeles Auto Services" at bounding box center [477, 210] width 667 height 307
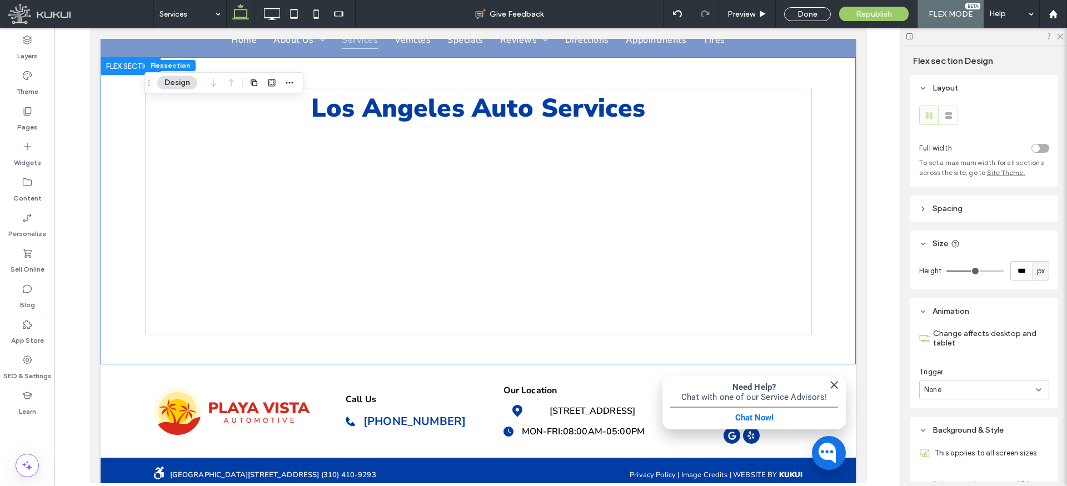
scroll to position [266, 0]
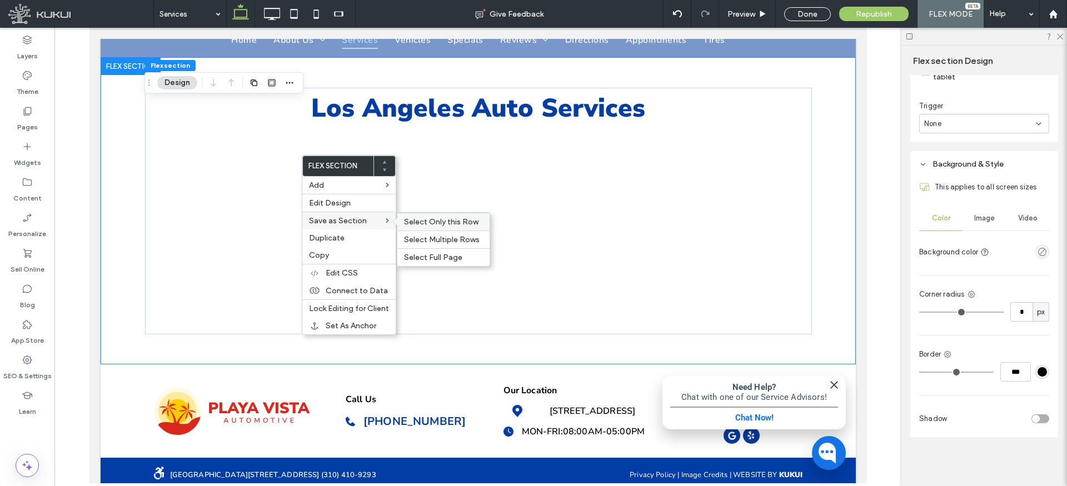
click at [445, 223] on span "Select Only this Row" at bounding box center [441, 221] width 74 height 9
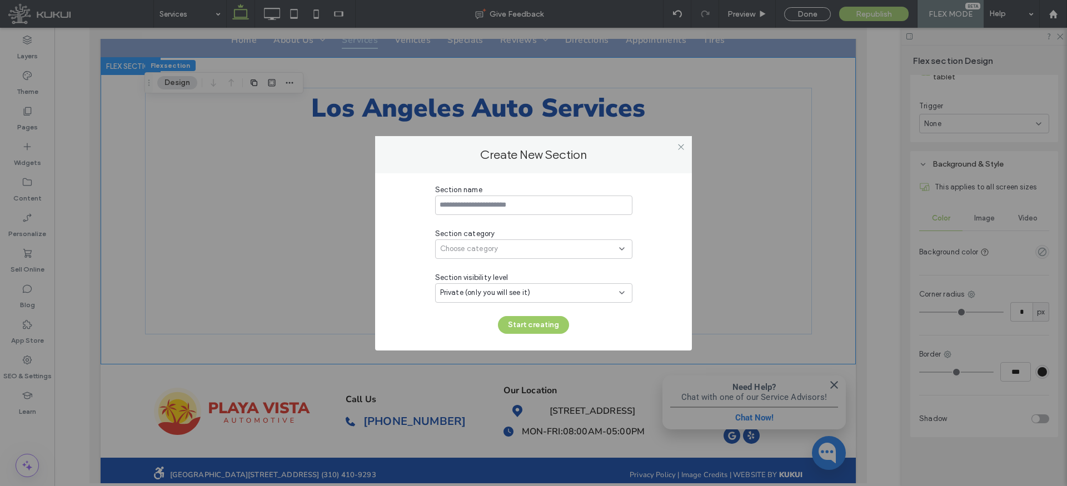
click at [465, 206] on input at bounding box center [533, 205] width 197 height 19
type input "***"
click at [471, 250] on span "Choose category" at bounding box center [469, 248] width 58 height 11
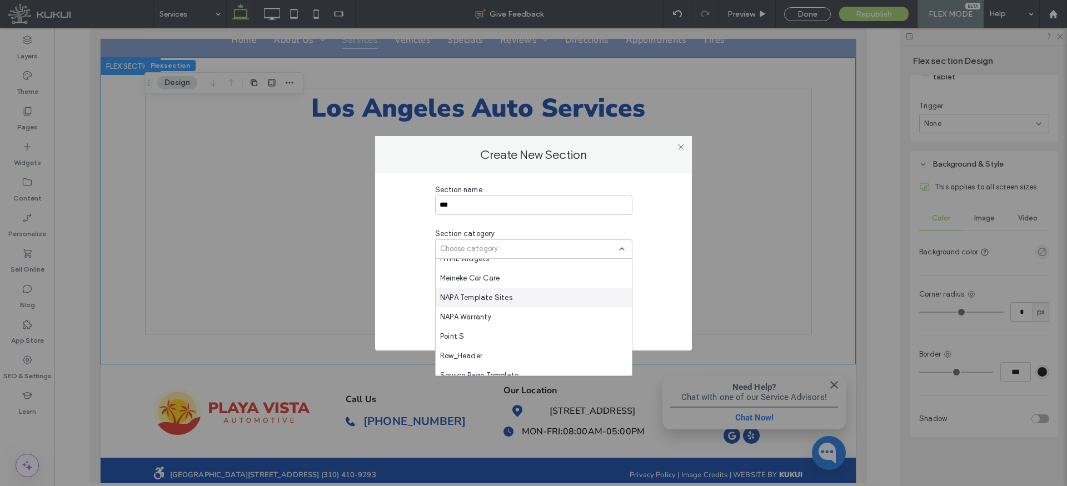
scroll to position [278, 0]
click at [479, 243] on span "Choose category" at bounding box center [469, 248] width 58 height 11
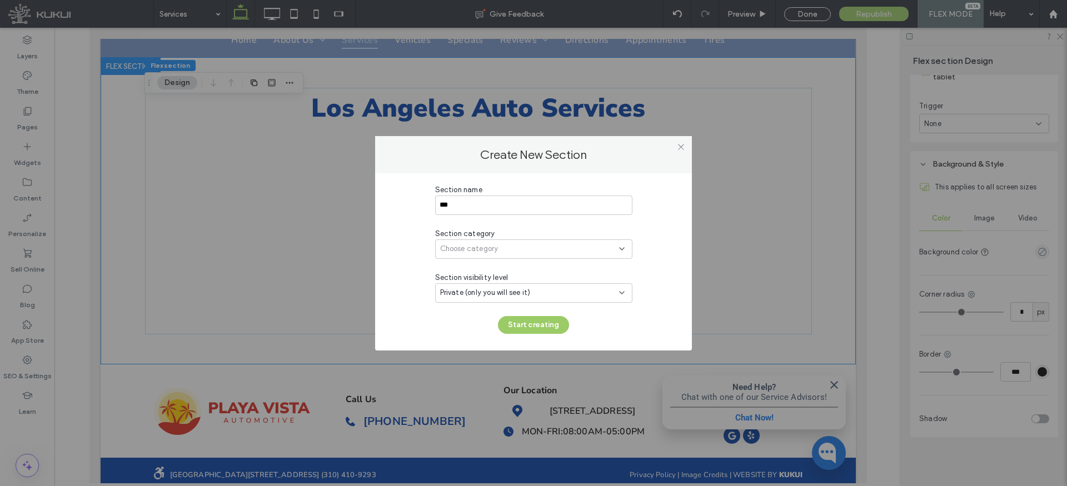
click at [481, 250] on span "Choose category" at bounding box center [469, 248] width 58 height 11
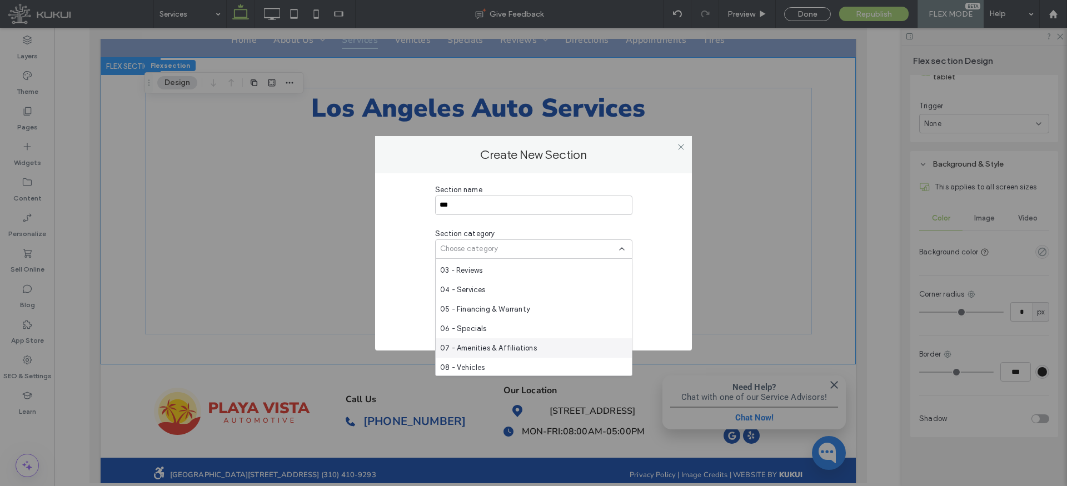
scroll to position [54, 0]
click at [487, 311] on div "04 - Services" at bounding box center [534, 311] width 196 height 19
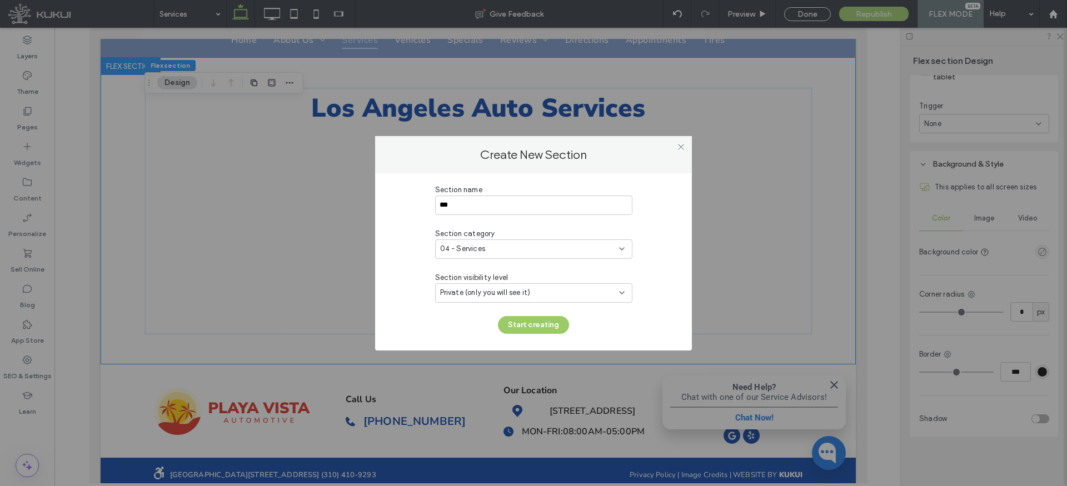
click at [565, 292] on div "Private (only you will see it)" at bounding box center [529, 292] width 179 height 11
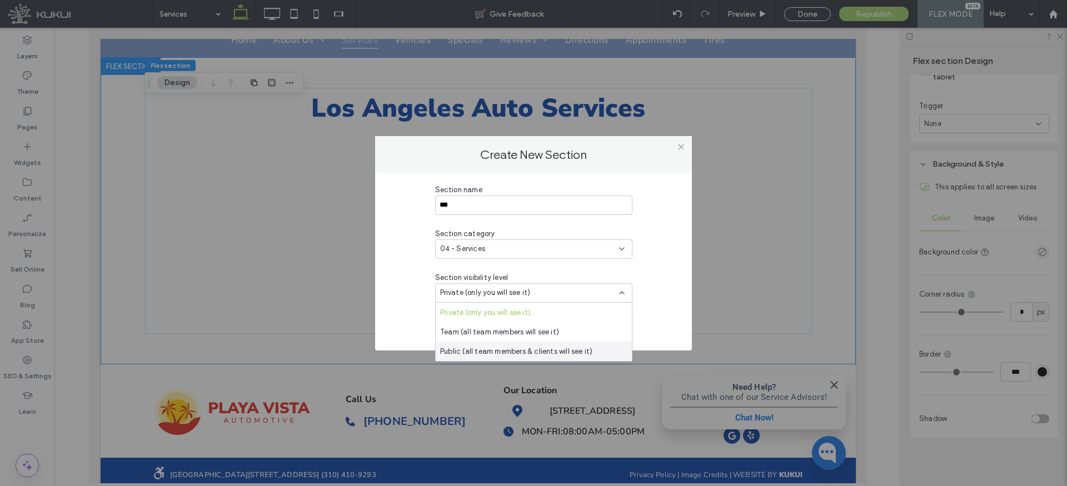
click at [562, 353] on span "Public (all team members & clients will see it)" at bounding box center [516, 351] width 152 height 11
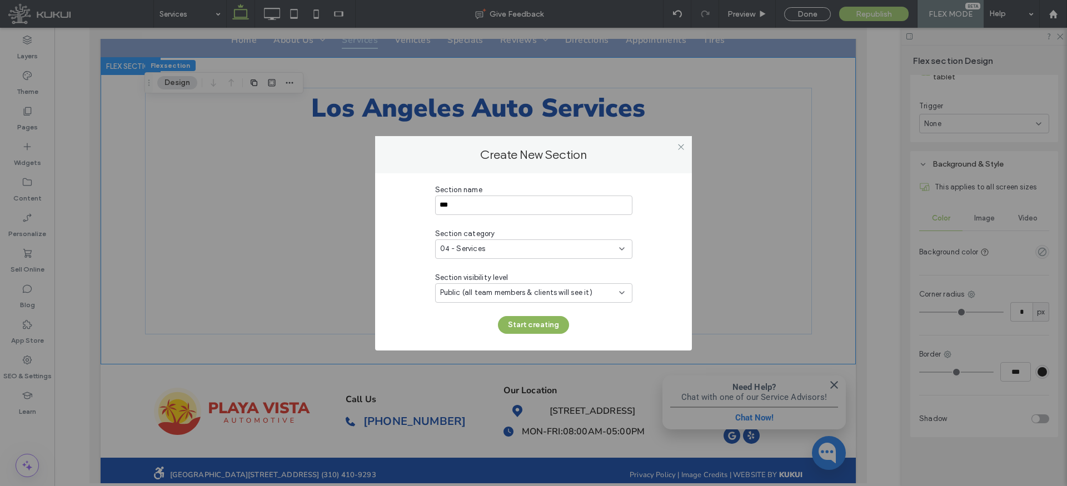
click at [551, 325] on button "Start creating" at bounding box center [533, 325] width 71 height 18
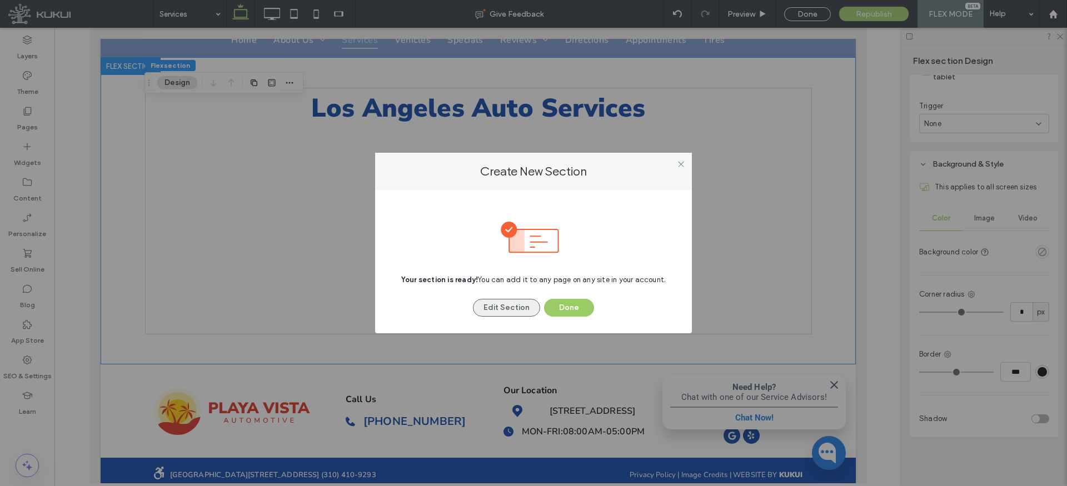
click at [525, 305] on button "Edit Section" at bounding box center [506, 308] width 67 height 18
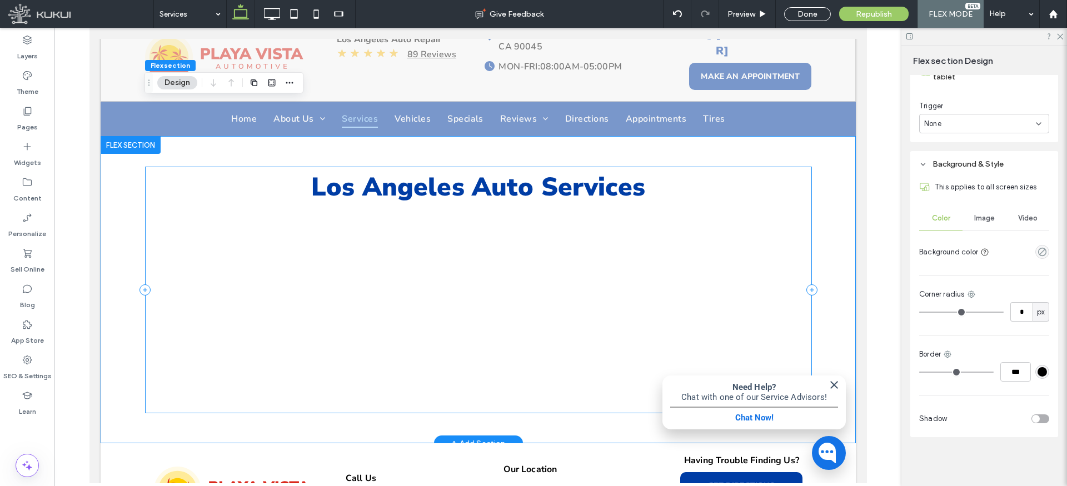
scroll to position [101, 0]
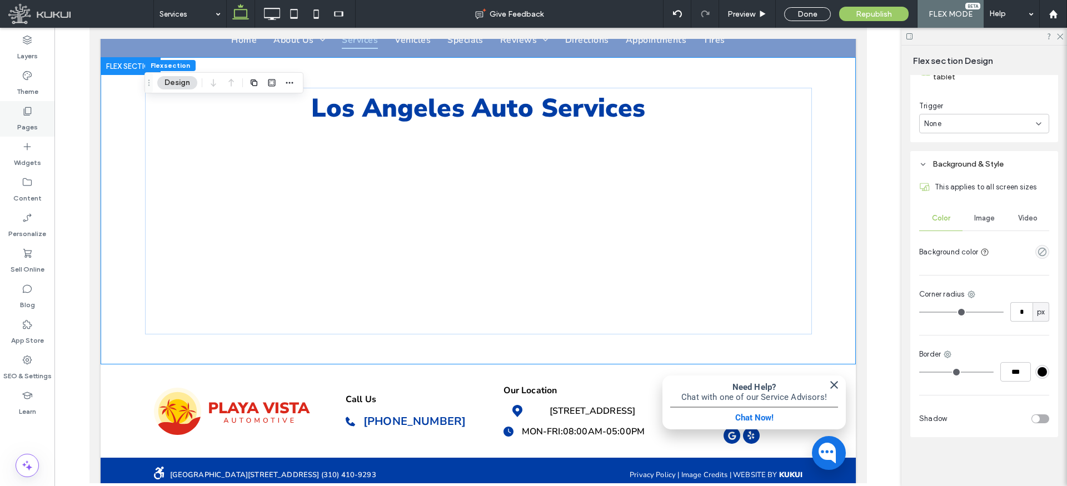
click at [29, 111] on icon at bounding box center [27, 111] width 11 height 11
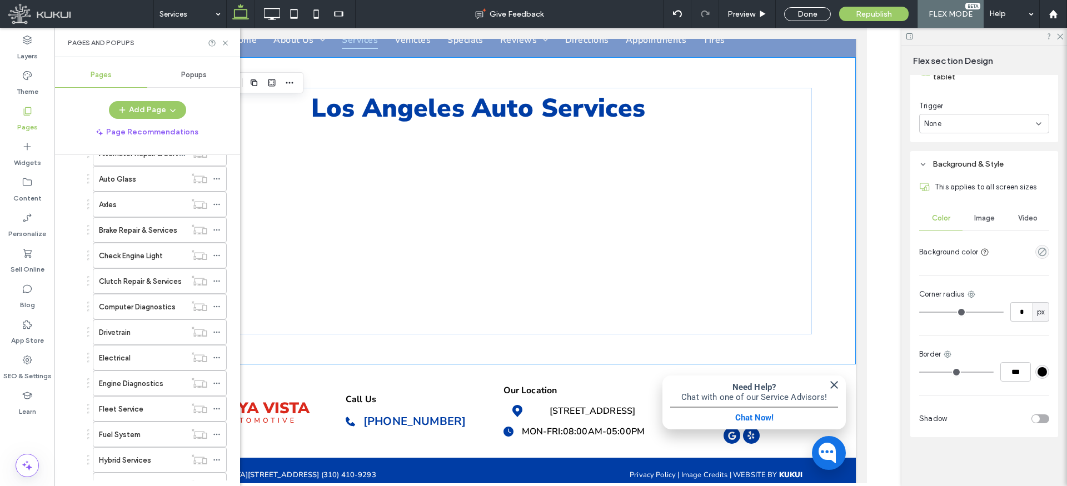
scroll to position [0, 0]
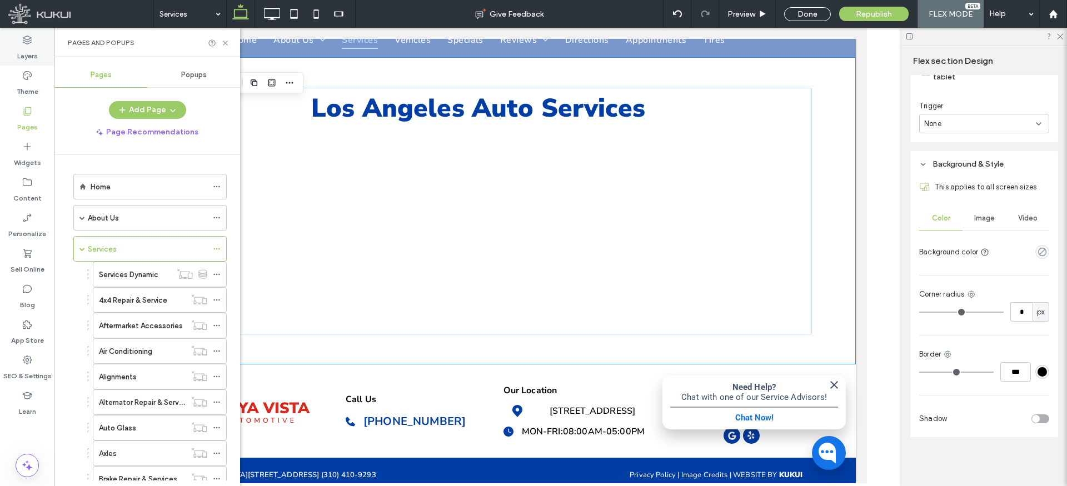
click at [24, 43] on icon at bounding box center [27, 39] width 11 height 11
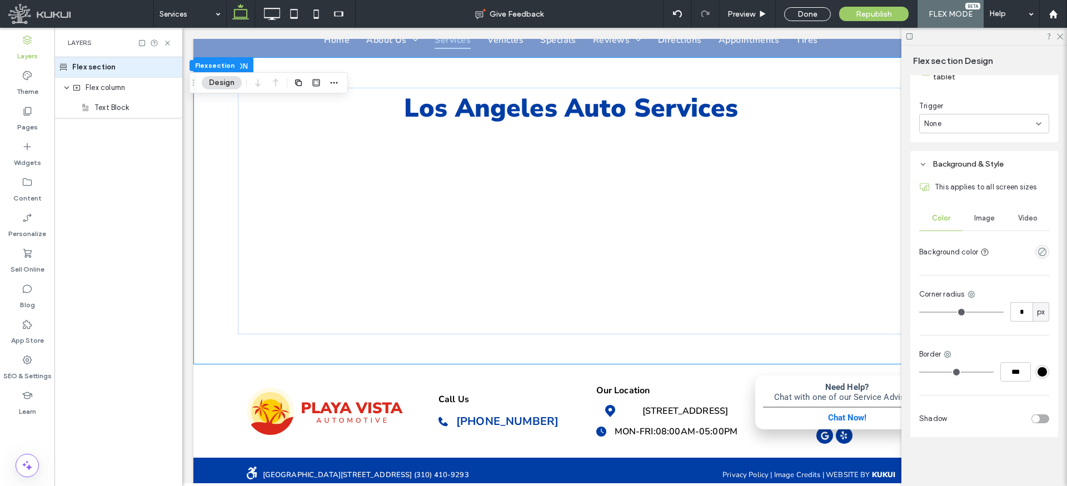
scroll to position [0, 58]
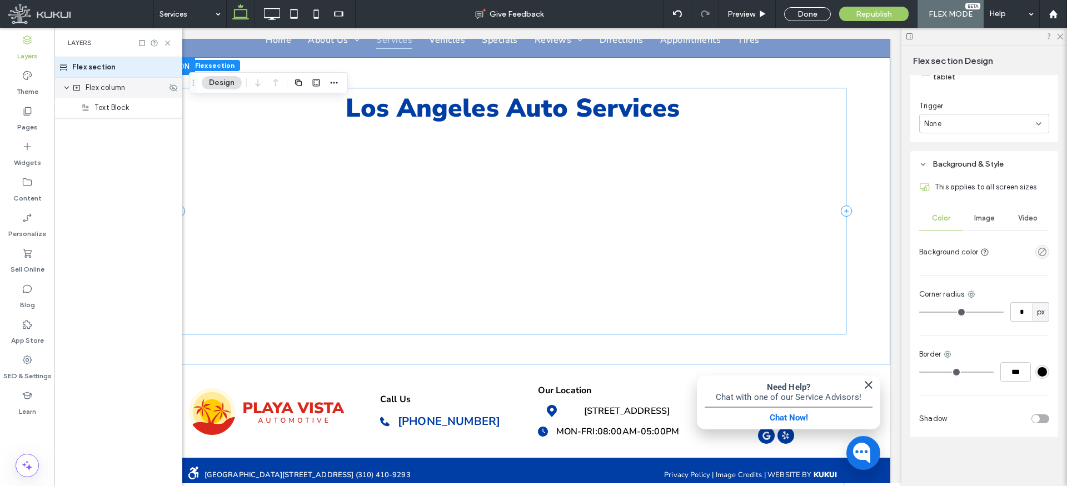
click at [69, 88] on icon "expand Flex column" at bounding box center [66, 87] width 7 height 9
click at [69, 88] on icon "expand Flex column" at bounding box center [66, 87] width 9 height 7
drag, startPoint x: 80, startPoint y: 13, endPoint x: 169, endPoint y: 41, distance: 93.2
click at [169, 41] on use at bounding box center [167, 43] width 4 height 4
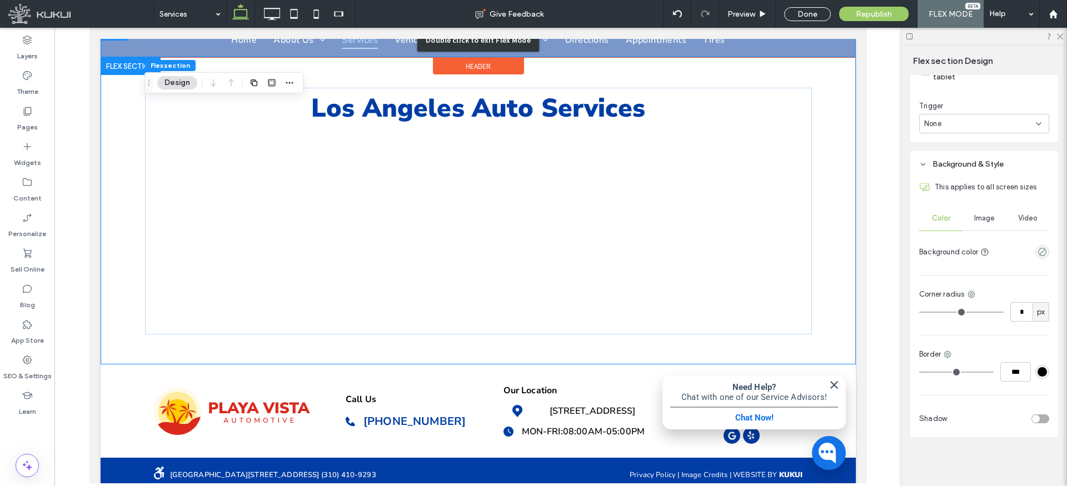
scroll to position [0, 0]
click at [26, 114] on use at bounding box center [28, 111] width 8 height 8
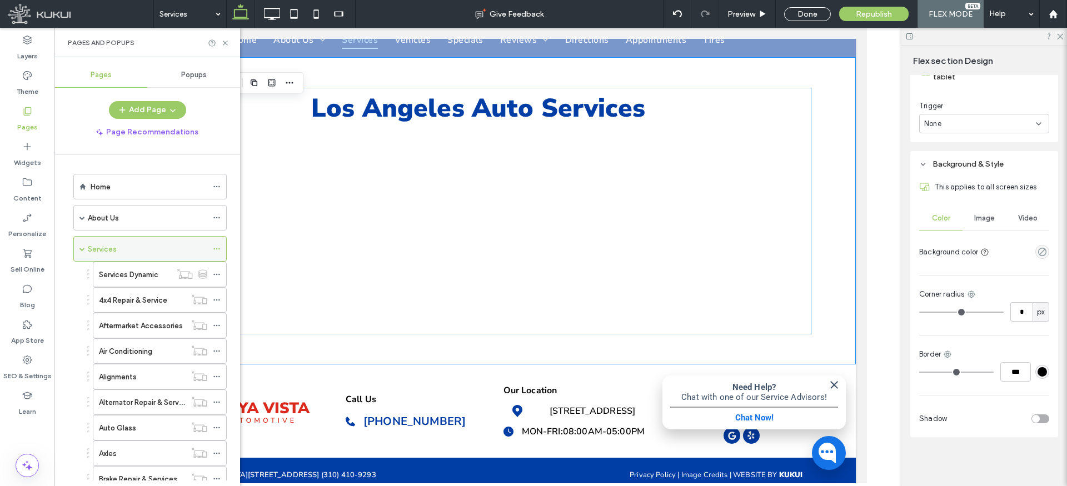
click at [83, 248] on span at bounding box center [82, 249] width 6 height 6
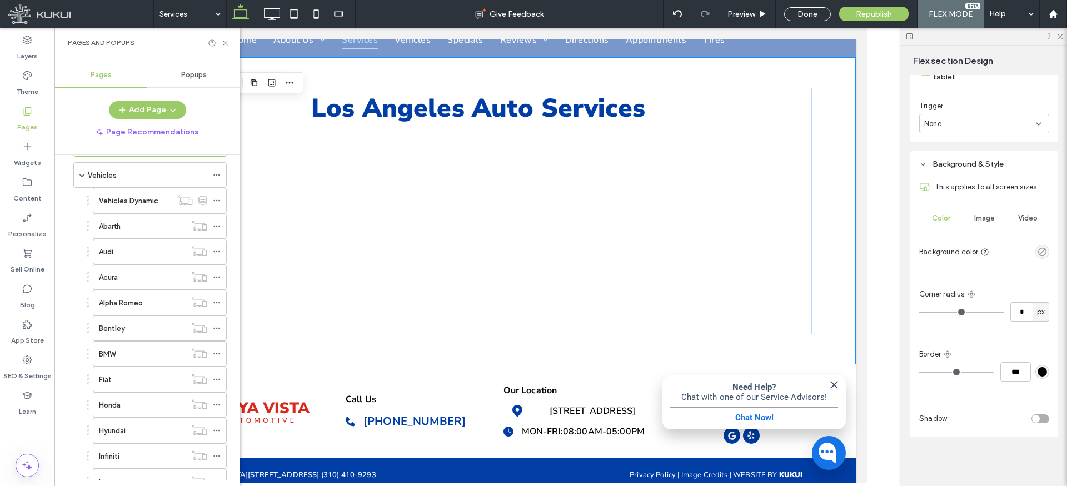
click at [84, 172] on span at bounding box center [82, 175] width 6 height 6
click at [129, 190] on div "Home" at bounding box center [149, 187] width 117 height 12
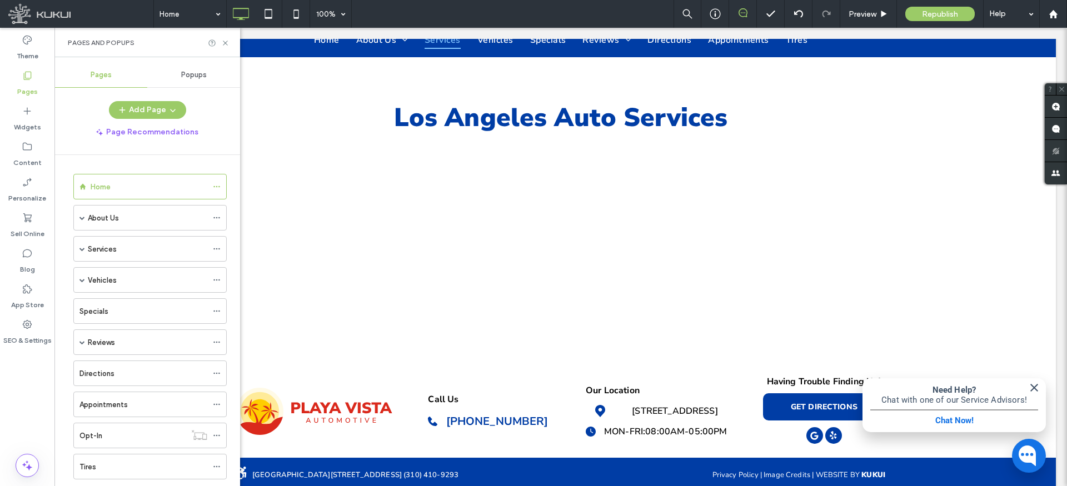
scroll to position [98, 0]
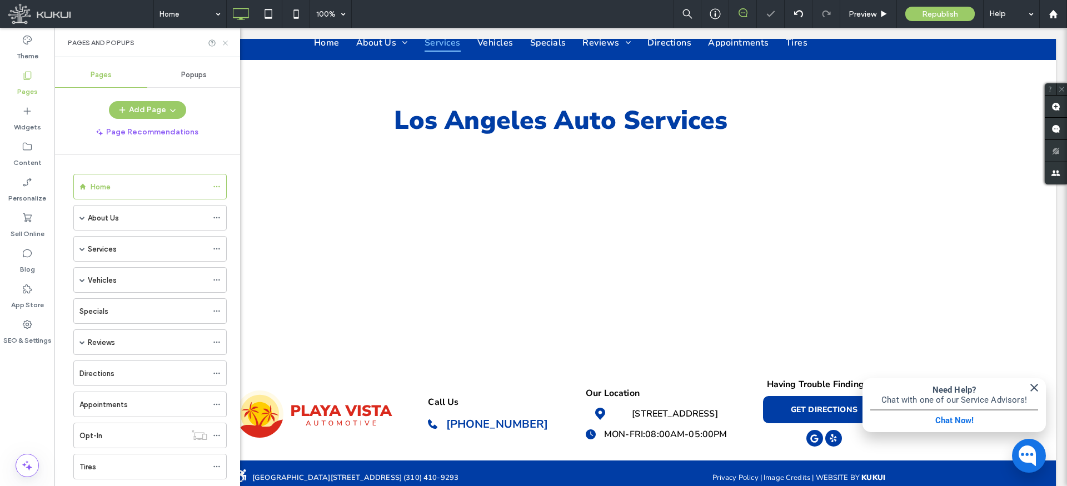
click at [223, 43] on icon at bounding box center [225, 43] width 8 height 8
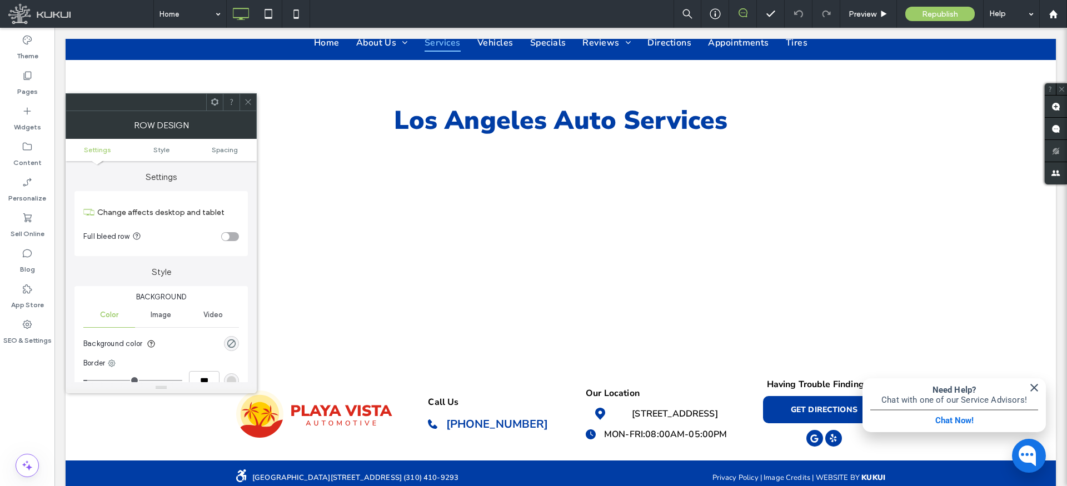
drag, startPoint x: 246, startPoint y: 100, endPoint x: 223, endPoint y: 93, distance: 23.7
click at [246, 100] on icon at bounding box center [248, 102] width 8 height 8
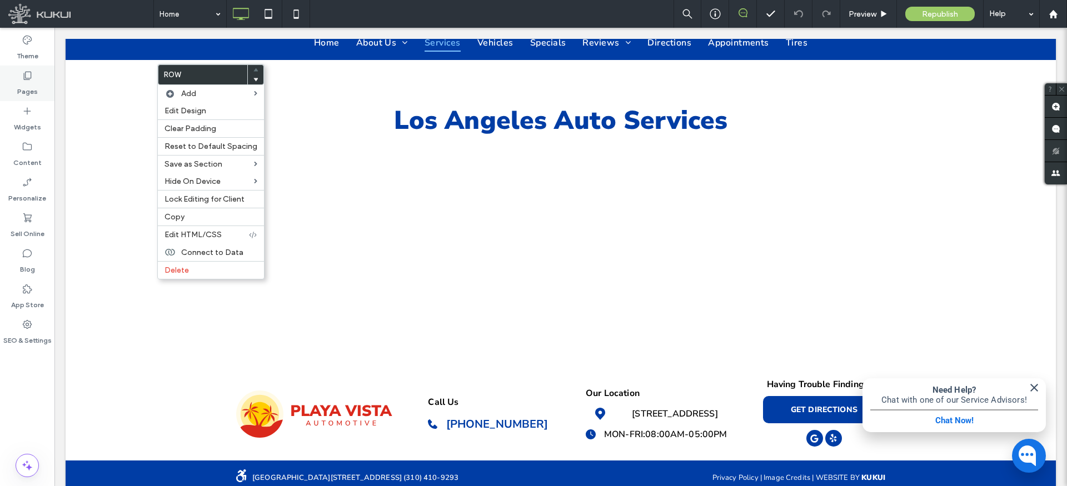
click at [28, 85] on label "Pages" at bounding box center [27, 89] width 21 height 16
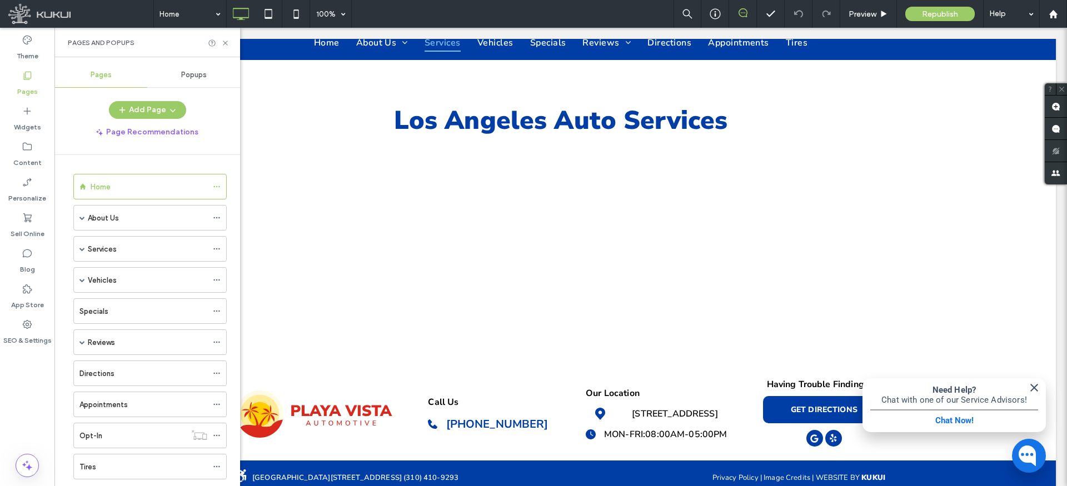
click at [101, 249] on label "Services" at bounding box center [102, 249] width 29 height 19
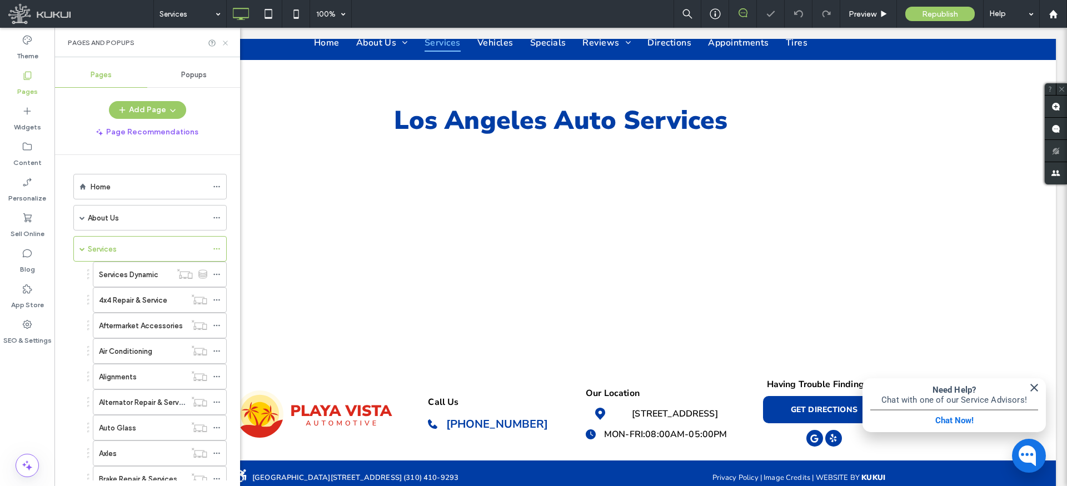
click at [225, 42] on icon at bounding box center [225, 43] width 8 height 8
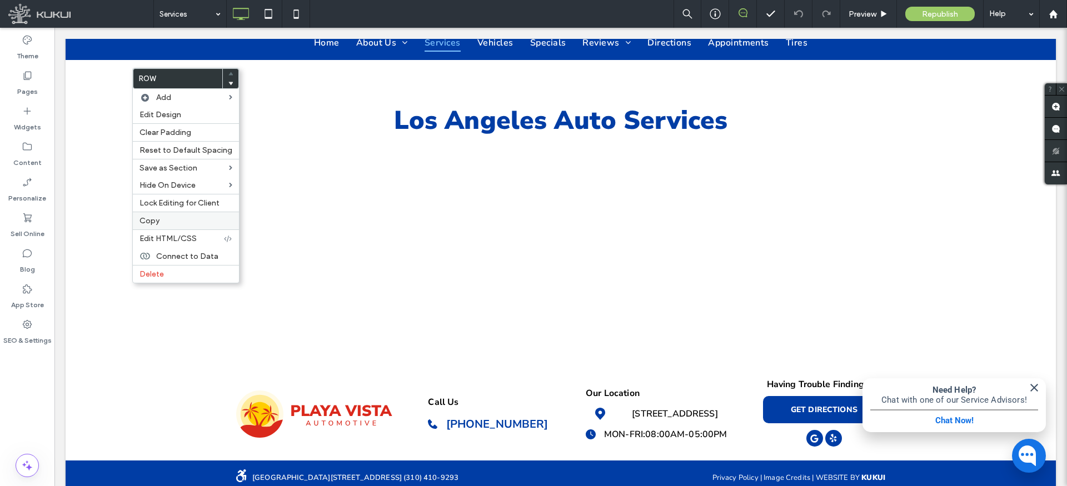
click at [175, 220] on label "Copy" at bounding box center [185, 220] width 93 height 9
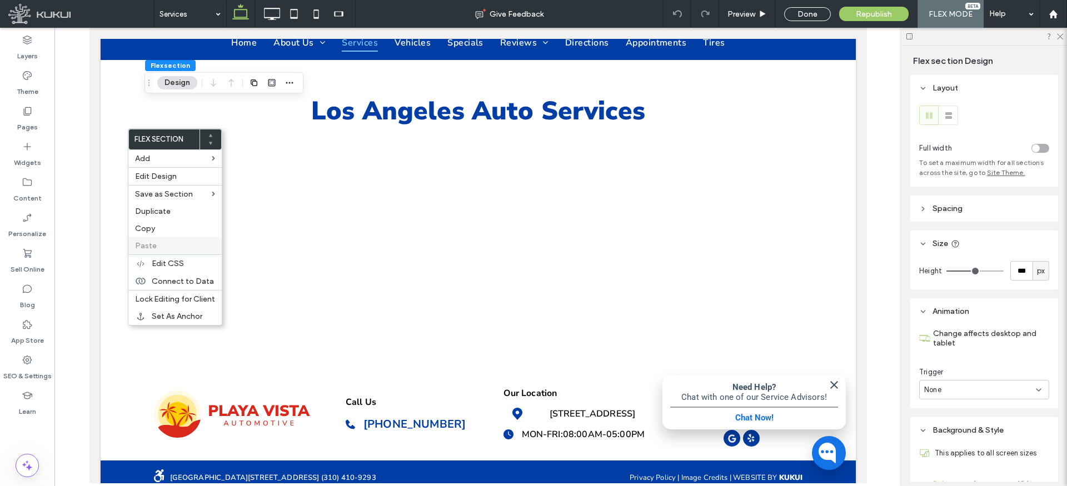
click at [159, 248] on label "Paste" at bounding box center [175, 245] width 80 height 9
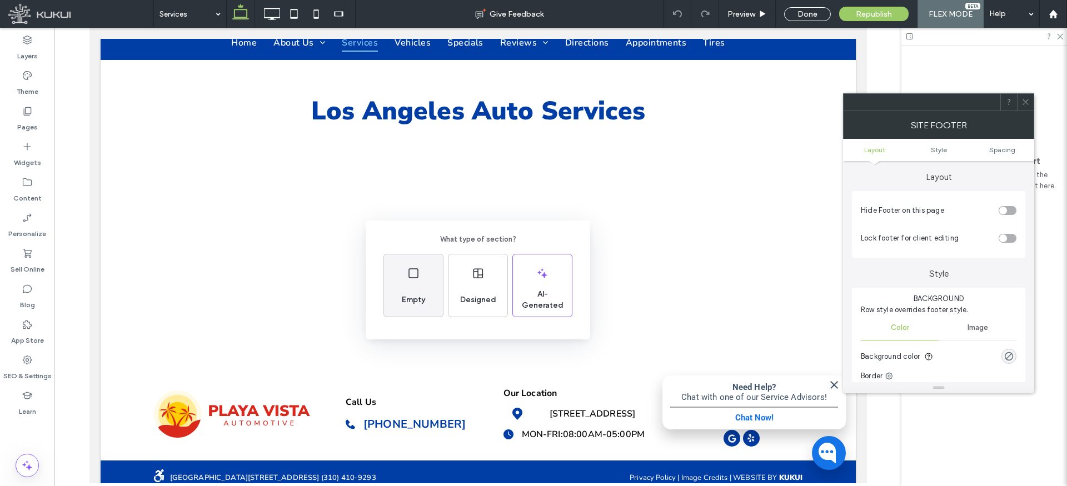
click at [410, 277] on use at bounding box center [413, 273] width 10 height 10
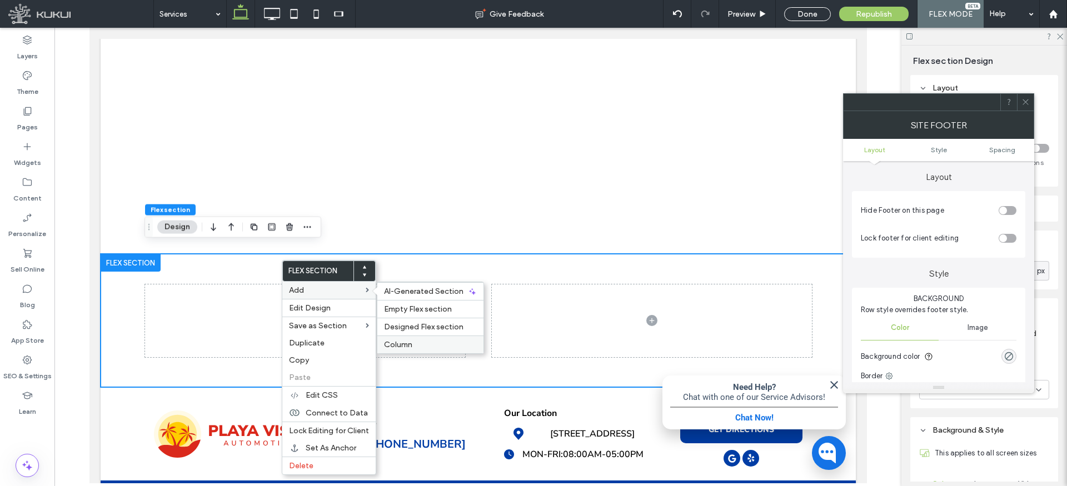
click at [425, 345] on label "Column" at bounding box center [430, 344] width 93 height 9
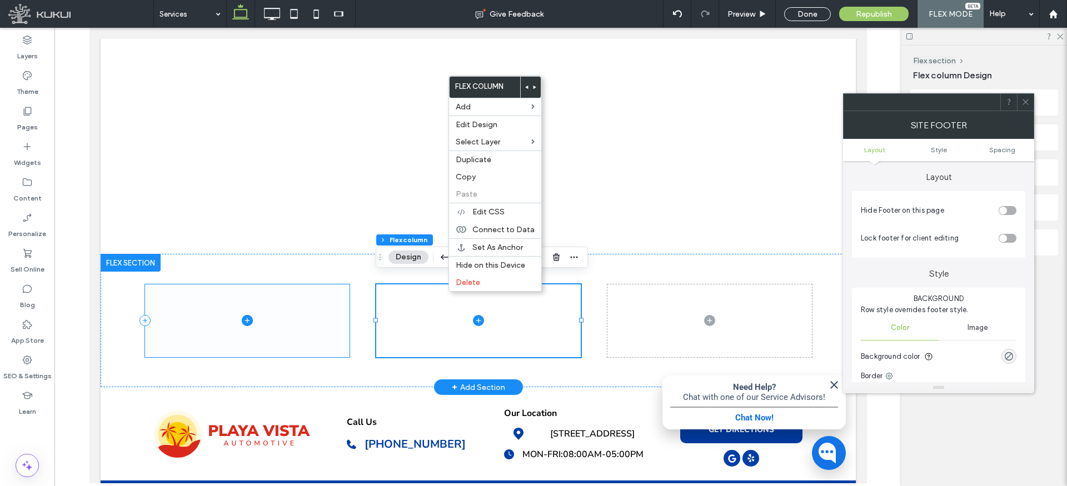
click at [316, 291] on span at bounding box center [246, 321] width 205 height 73
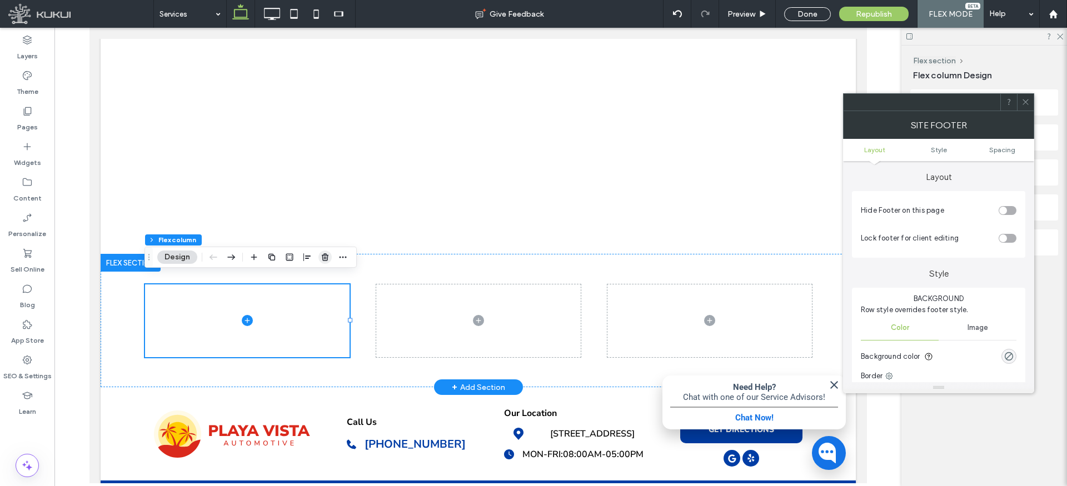
click at [327, 255] on use "button" at bounding box center [325, 256] width 7 height 7
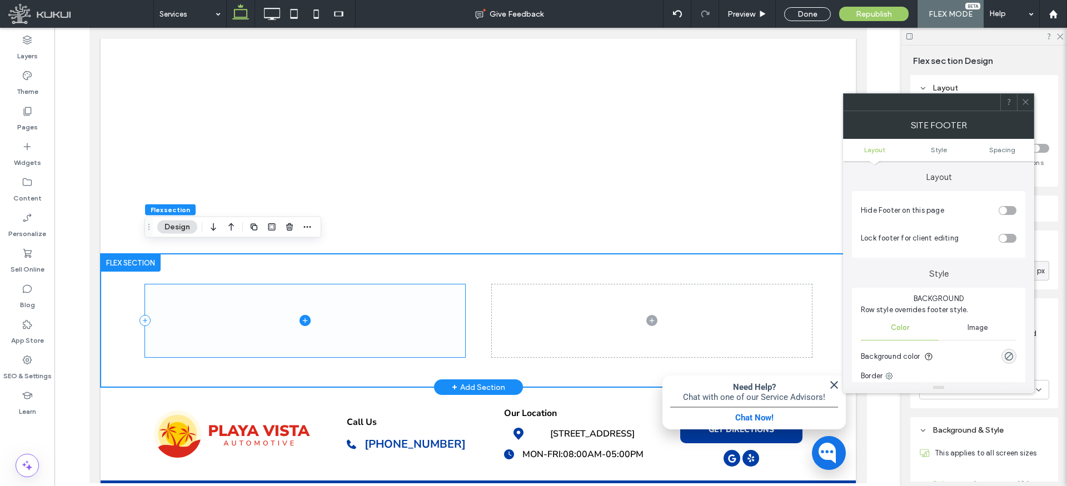
click at [424, 287] on span at bounding box center [304, 321] width 320 height 73
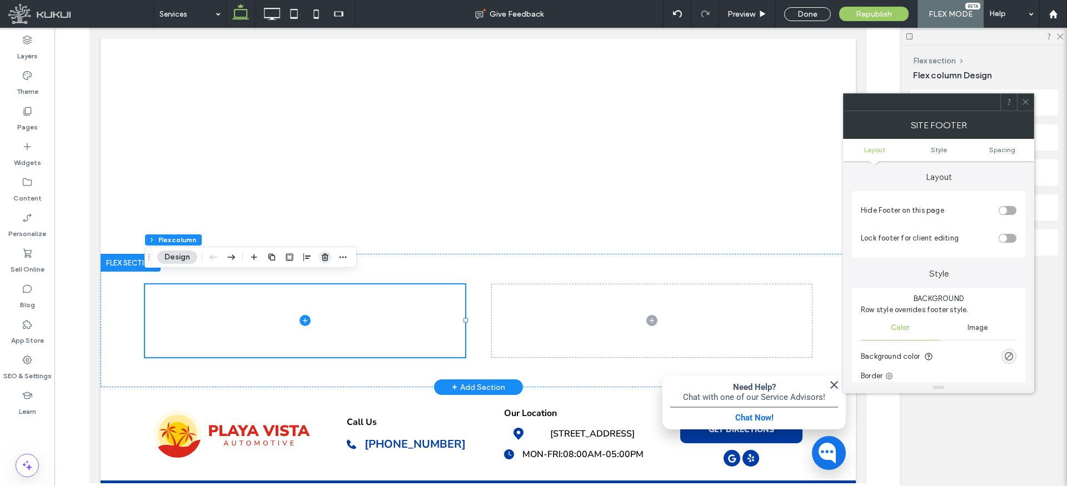
click at [325, 256] on icon "button" at bounding box center [325, 257] width 9 height 9
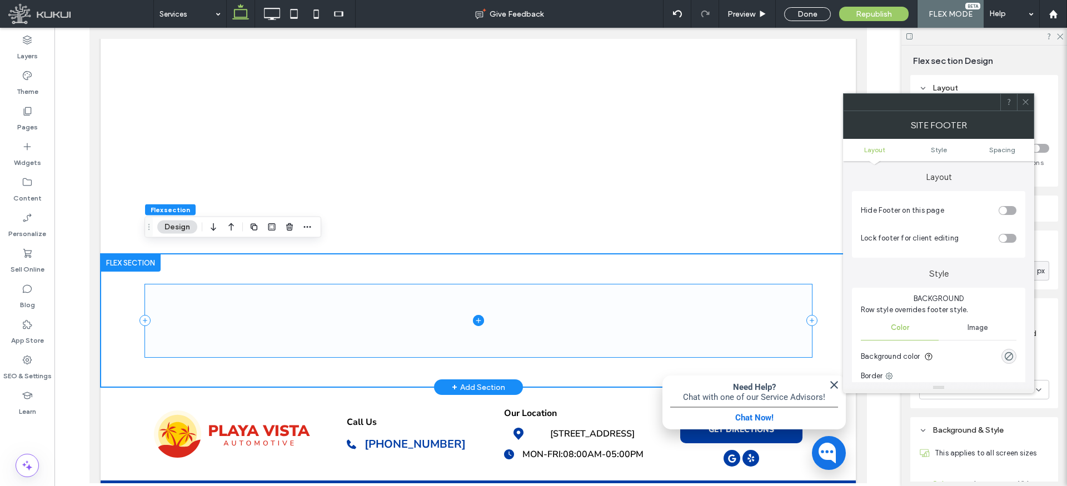
click at [742, 287] on span at bounding box center [477, 321] width 667 height 73
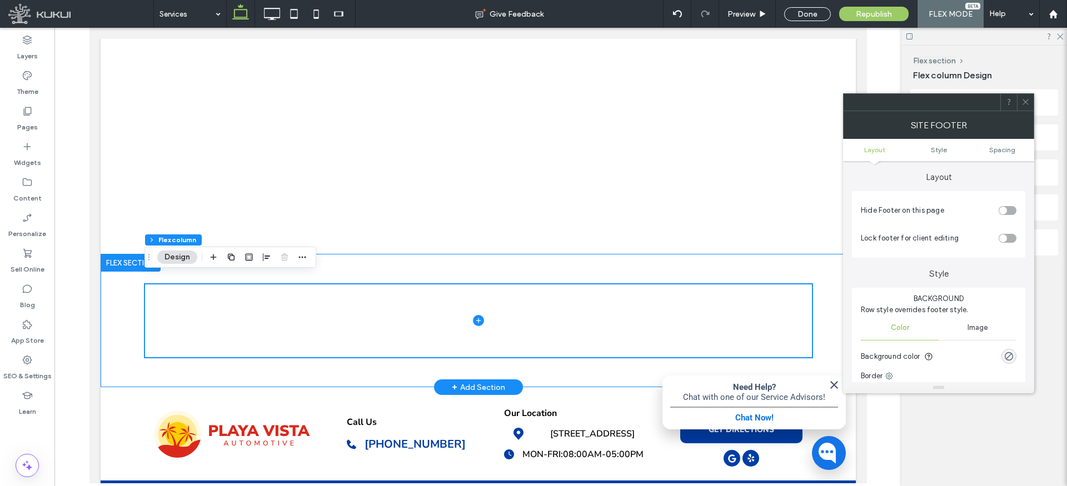
click at [370, 262] on div at bounding box center [477, 320] width 667 height 133
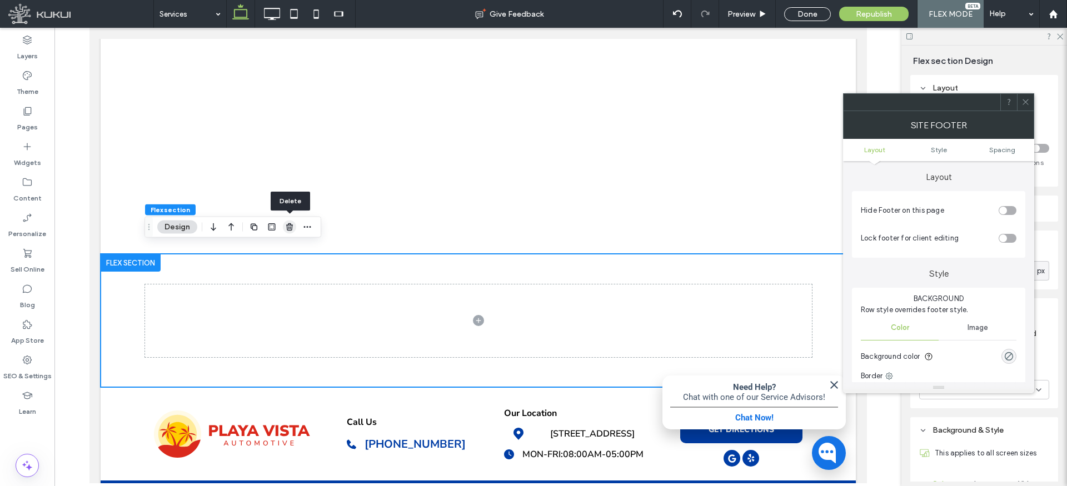
click at [296, 225] on span "button" at bounding box center [289, 227] width 13 height 13
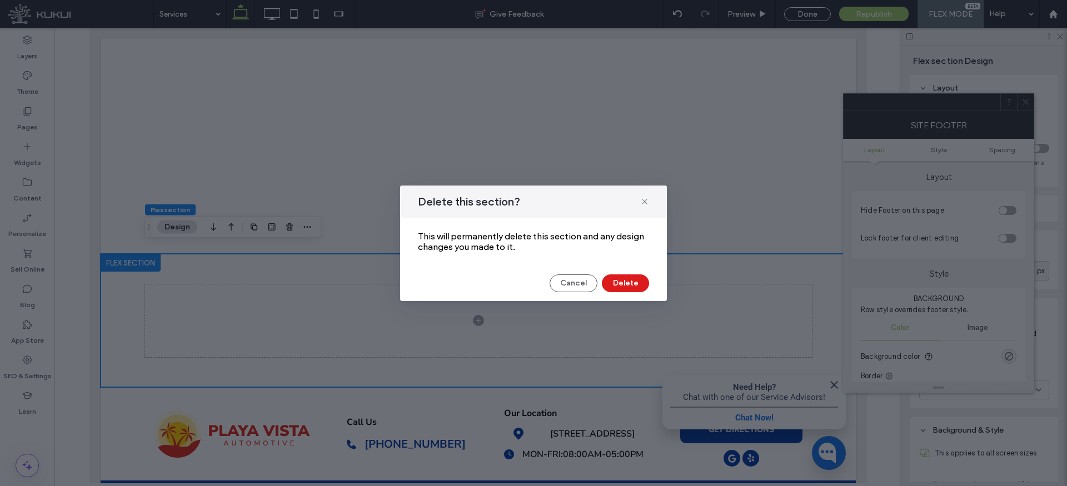
click at [627, 279] on button "Delete" at bounding box center [625, 284] width 47 height 18
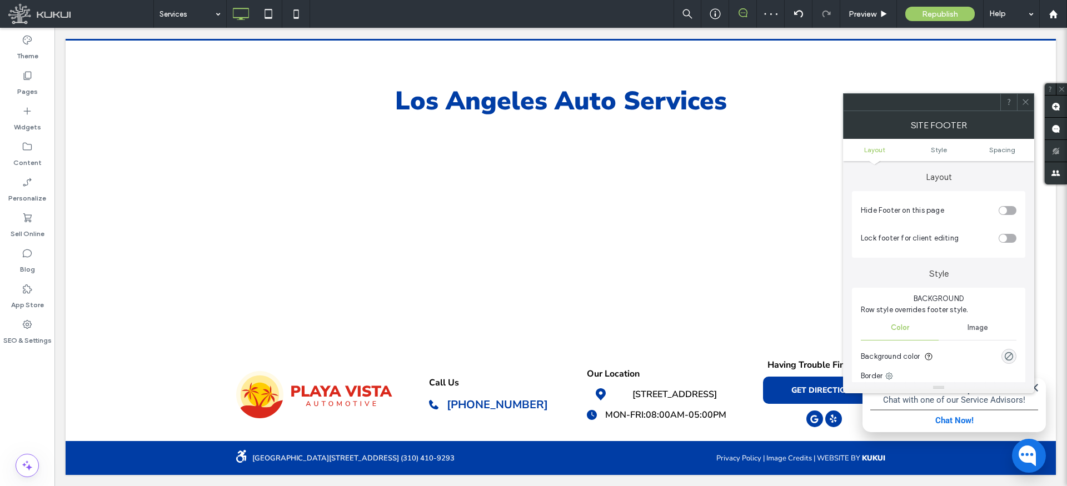
scroll to position [98, 0]
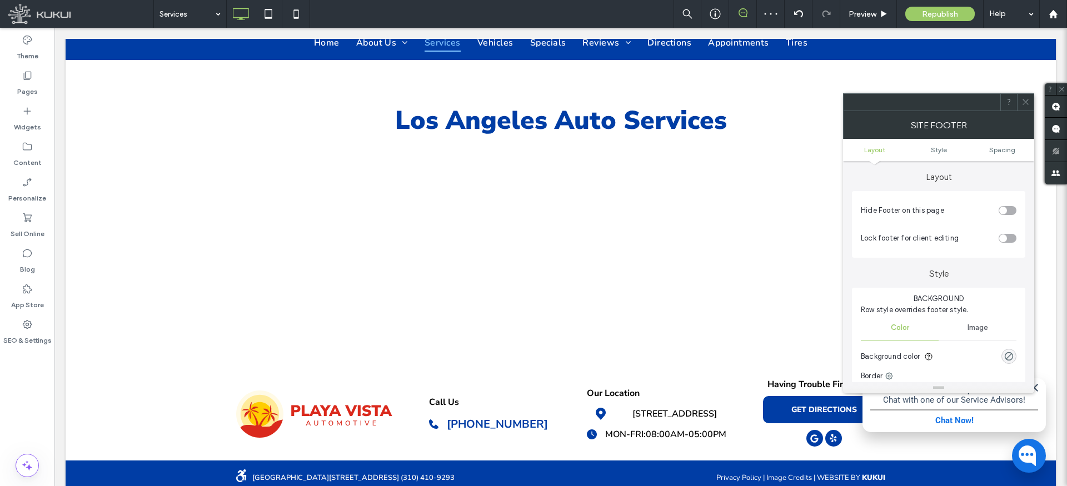
click at [1023, 102] on icon at bounding box center [1025, 102] width 8 height 8
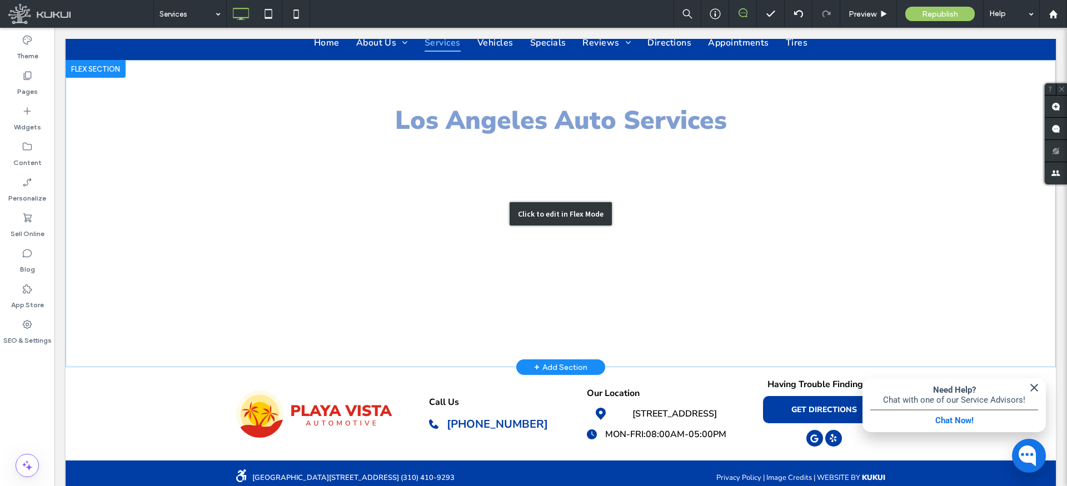
scroll to position [109, 0]
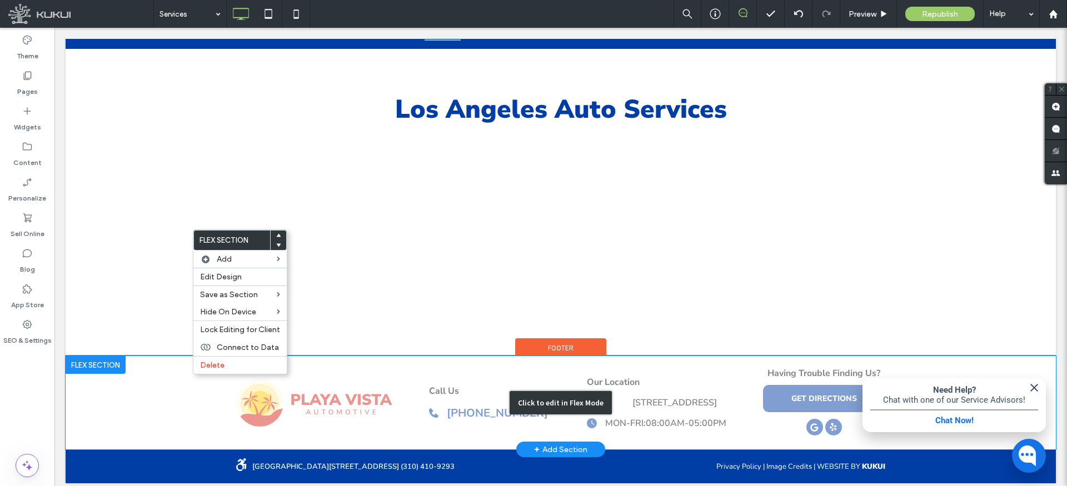
click at [173, 374] on div "Click to edit in Flex Mode" at bounding box center [561, 402] width 990 height 93
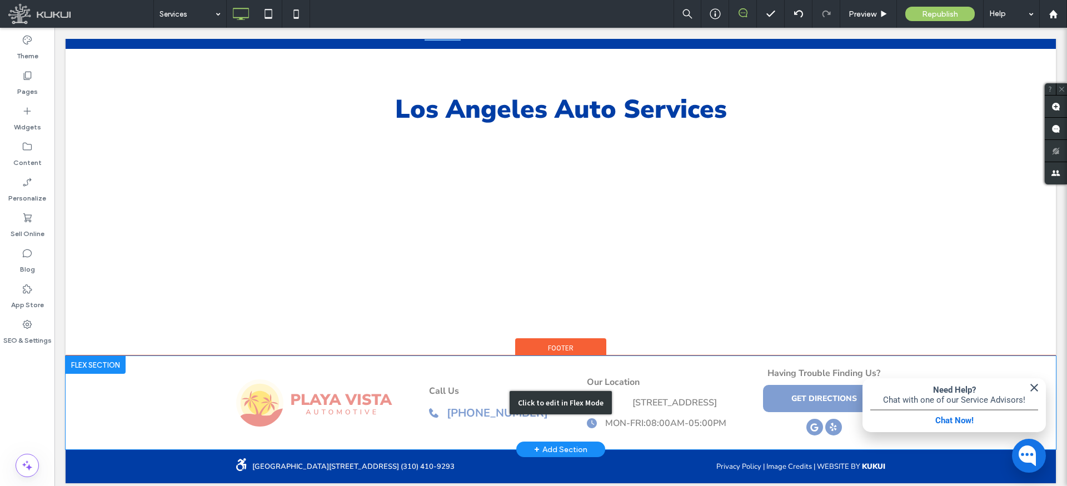
click at [166, 376] on div "Click to edit in Flex Mode" at bounding box center [561, 402] width 990 height 93
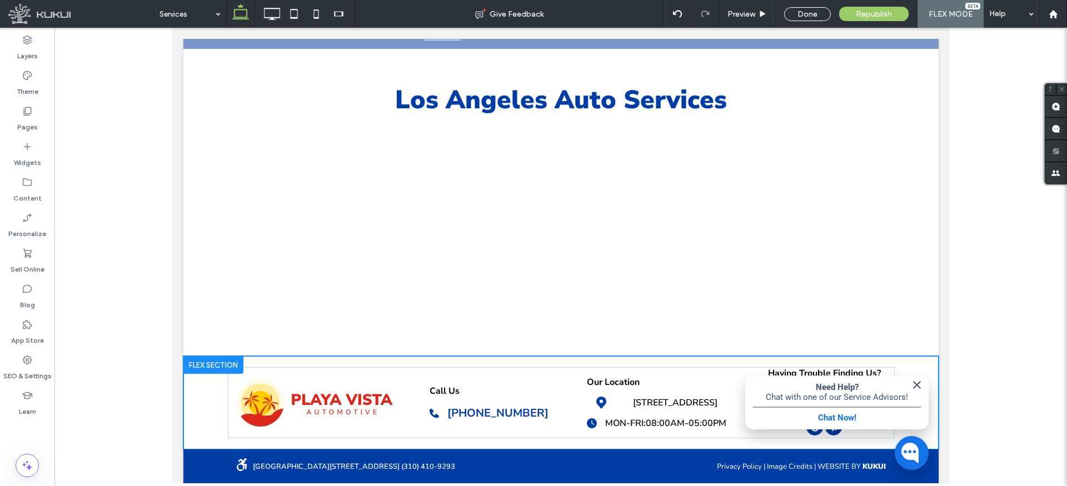
scroll to position [101, 0]
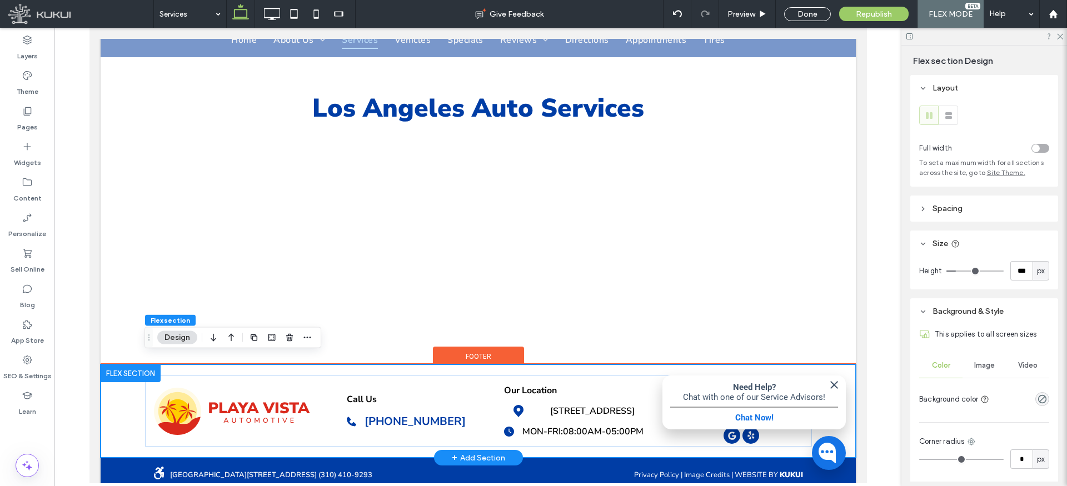
click at [129, 395] on div "8126 Lincoln Blvd Los Angeles, CA 90045 Loading ... Missing business hours data…" at bounding box center [477, 411] width 755 height 93
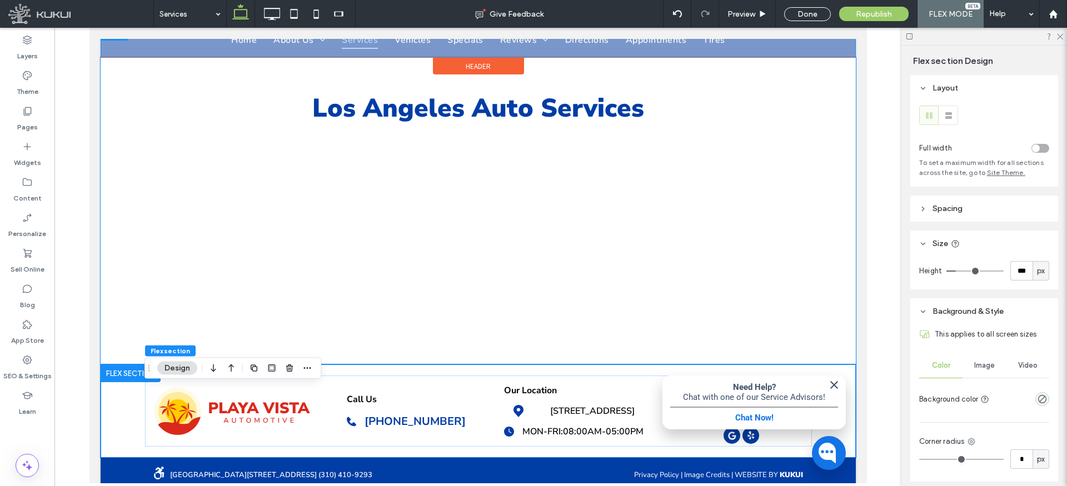
scroll to position [0, 0]
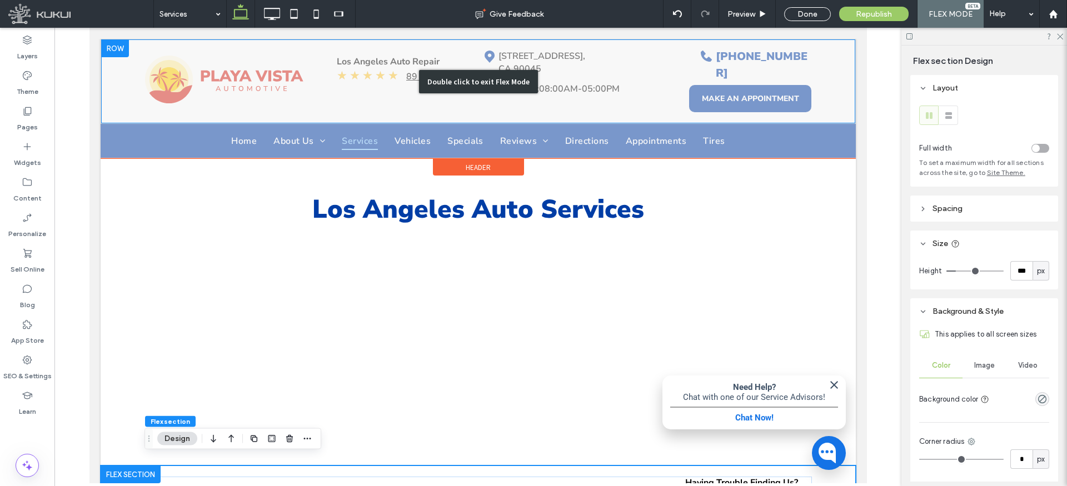
click at [129, 81] on div "Double click to exit Flex Mode" at bounding box center [478, 81] width 754 height 84
click at [112, 44] on div "Double click to exit Flex Mode" at bounding box center [478, 81] width 754 height 84
click at [138, 89] on div "Double click to exit Flex Mode" at bounding box center [478, 81] width 754 height 84
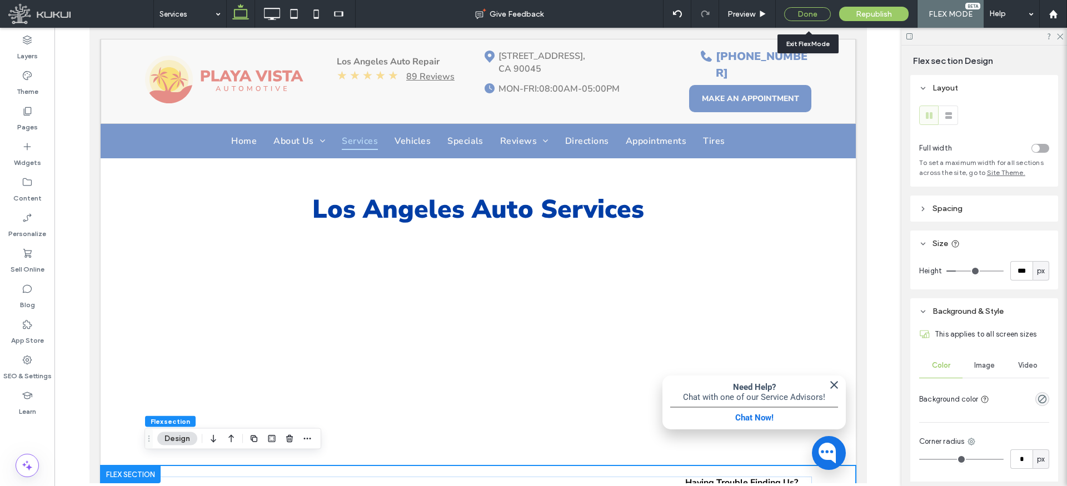
click at [816, 14] on div "Done" at bounding box center [807, 14] width 47 height 14
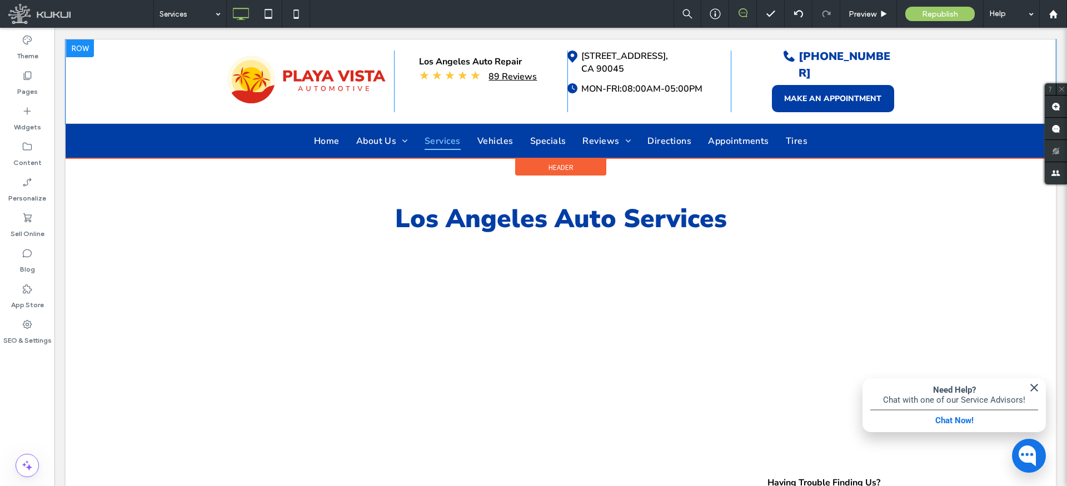
click at [161, 69] on div "Click To Paste Click To Paste Click To Paste Click To Paste Click To Paste Clic…" at bounding box center [561, 81] width 990 height 85
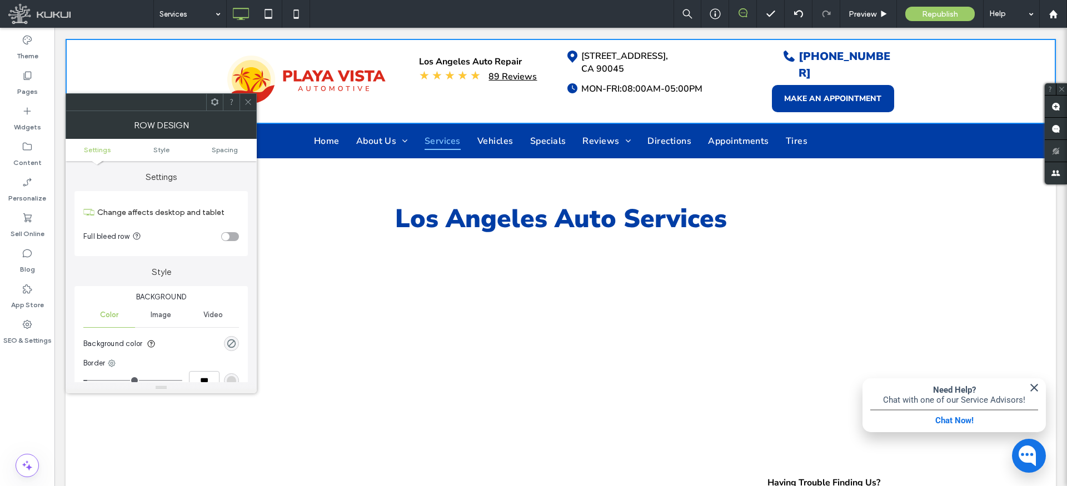
drag, startPoint x: 247, startPoint y: 101, endPoint x: 234, endPoint y: 99, distance: 12.9
click at [247, 101] on use at bounding box center [248, 102] width 6 height 6
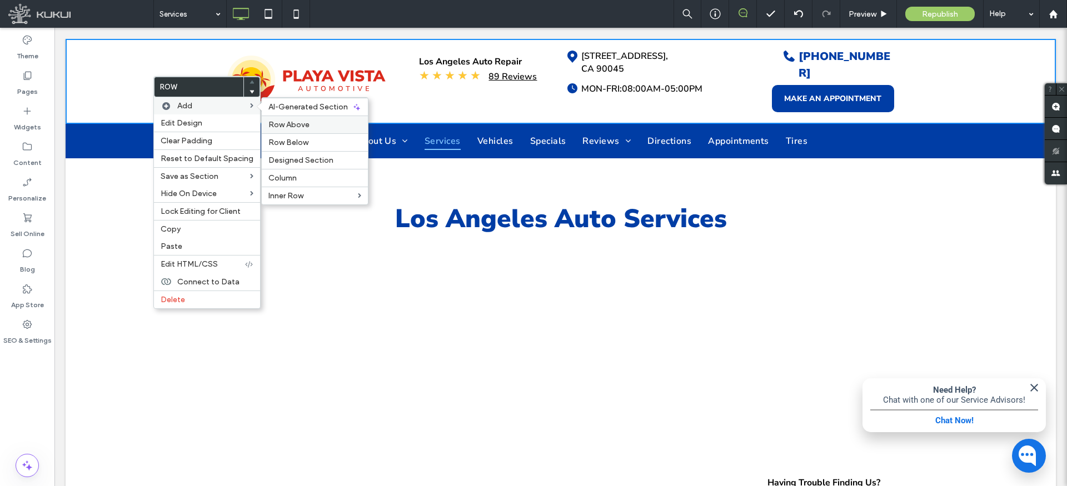
click at [320, 123] on label "Row Above" at bounding box center [314, 124] width 93 height 9
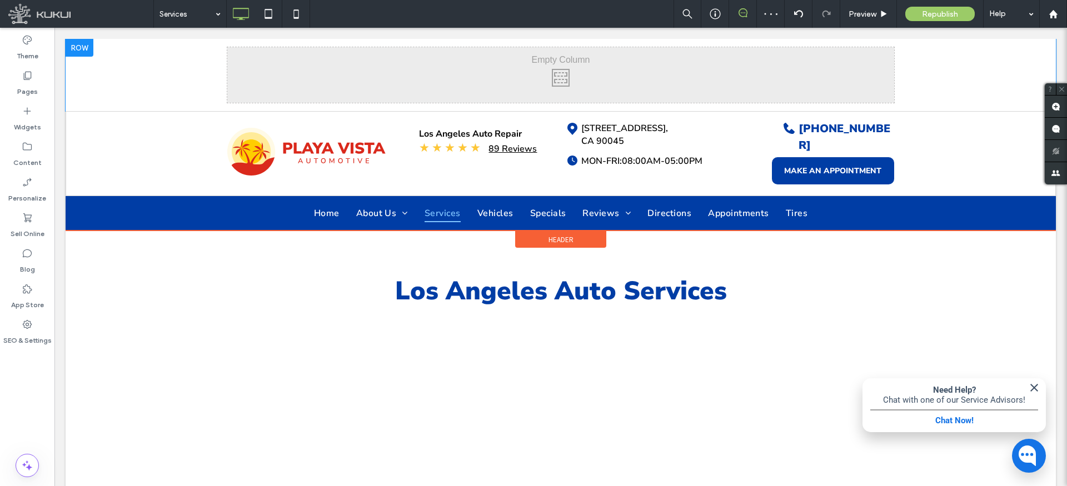
drag, startPoint x: 402, startPoint y: 84, endPoint x: 380, endPoint y: 71, distance: 25.4
click at [397, 73] on div "Click To Paste Click To Paste" at bounding box center [560, 75] width 667 height 56
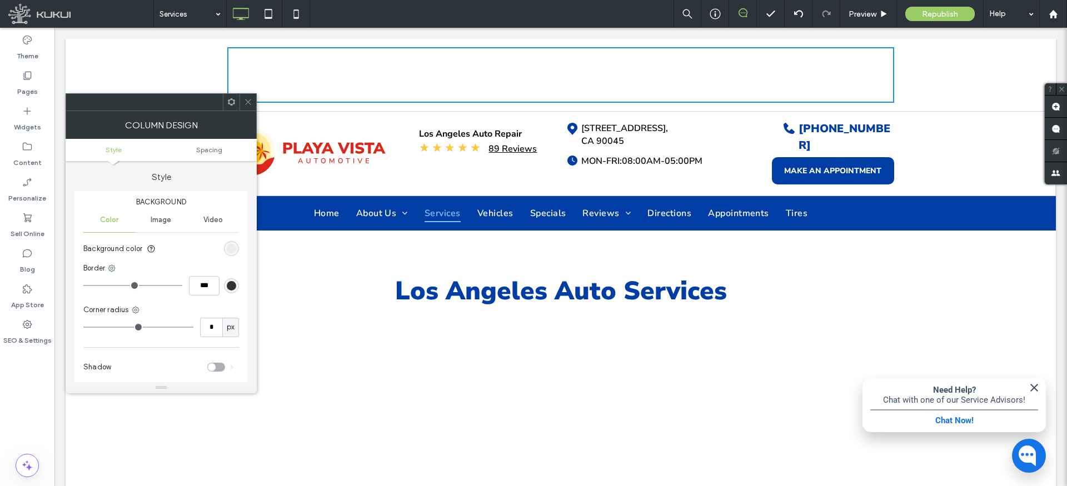
drag, startPoint x: 250, startPoint y: 99, endPoint x: 240, endPoint y: 97, distance: 10.2
click at [250, 99] on use at bounding box center [248, 102] width 6 height 6
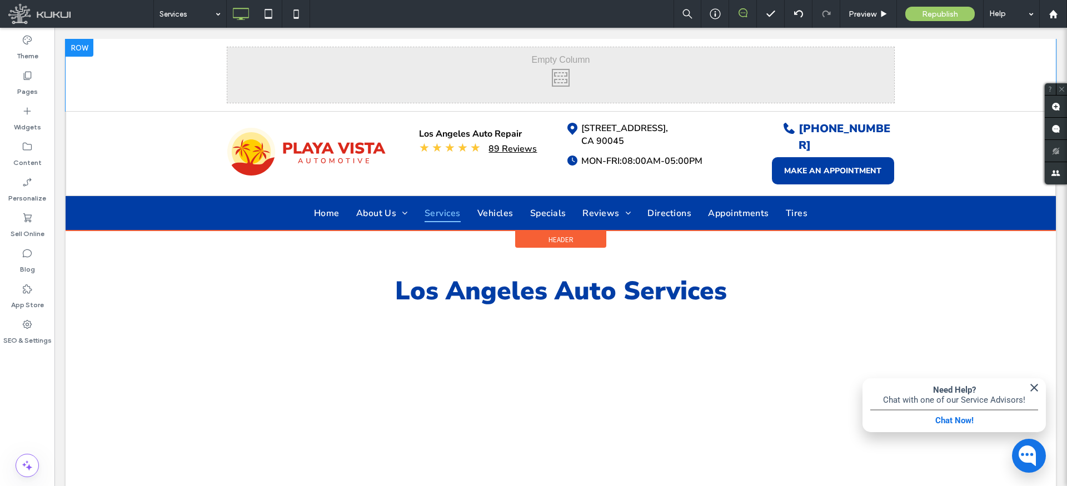
click at [146, 64] on div "Click To Paste Click To Paste" at bounding box center [561, 75] width 990 height 72
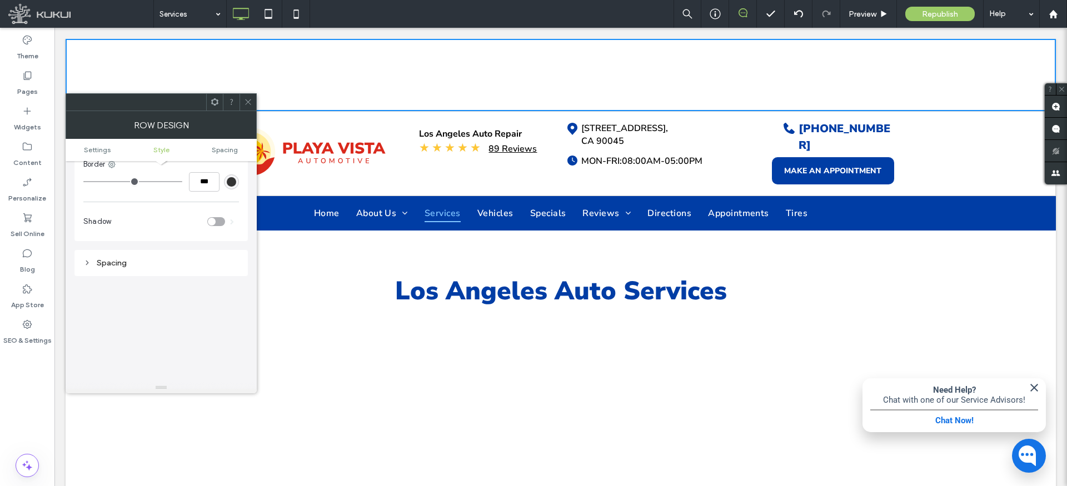
scroll to position [198, 0]
click at [116, 269] on div "Spacing" at bounding box center [161, 263] width 156 height 15
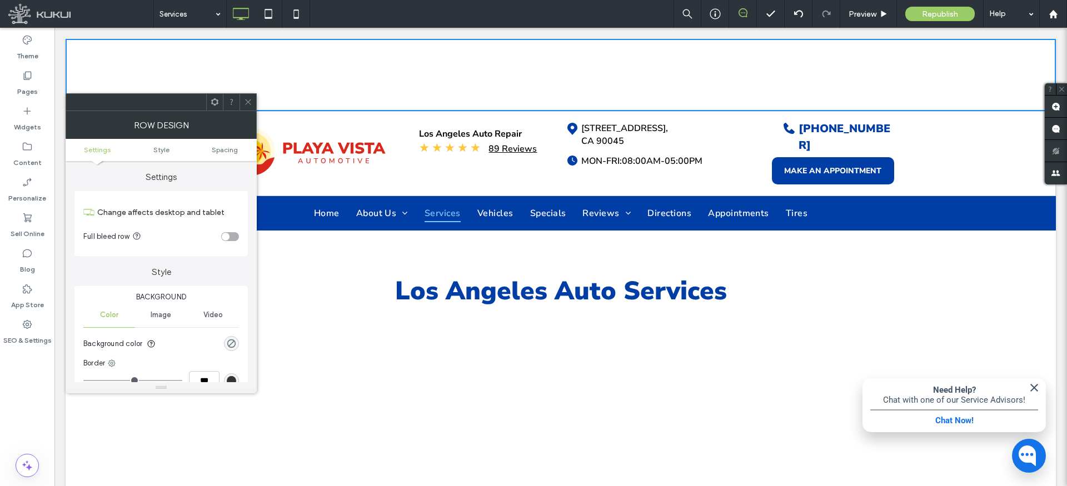
click at [211, 102] on icon at bounding box center [215, 102] width 8 height 8
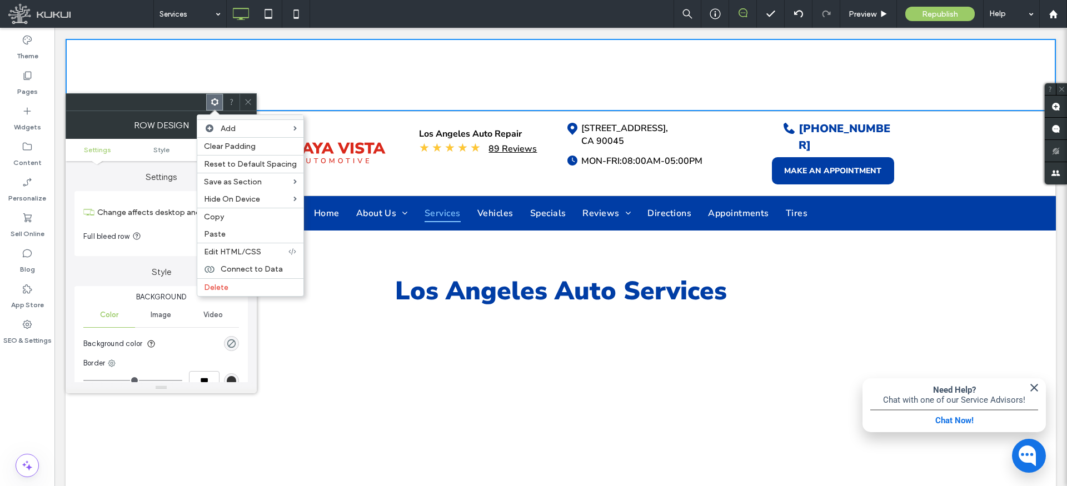
click at [228, 288] on label "Delete" at bounding box center [250, 287] width 93 height 9
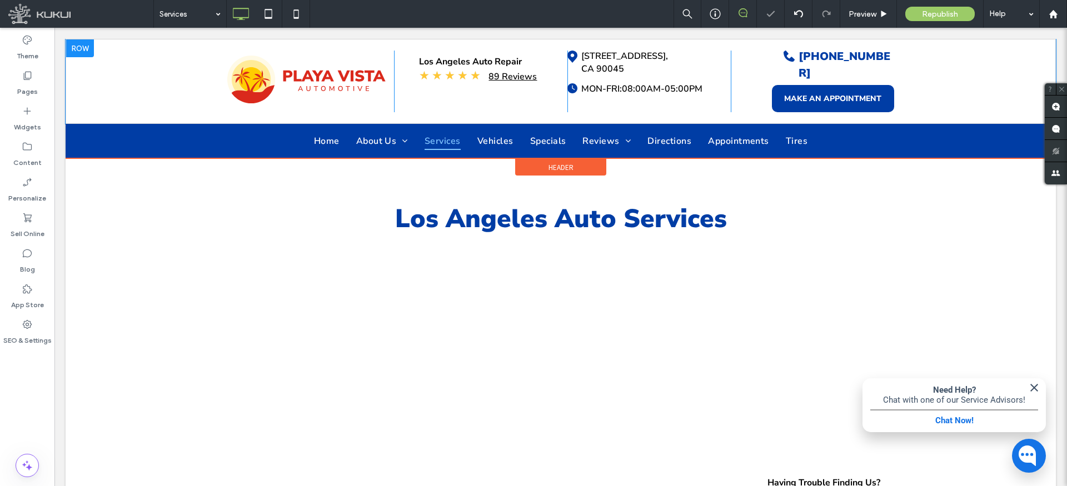
click at [153, 90] on div "Click To Paste Click To Paste Click To Paste Click To Paste Click To Paste Clic…" at bounding box center [561, 81] width 990 height 85
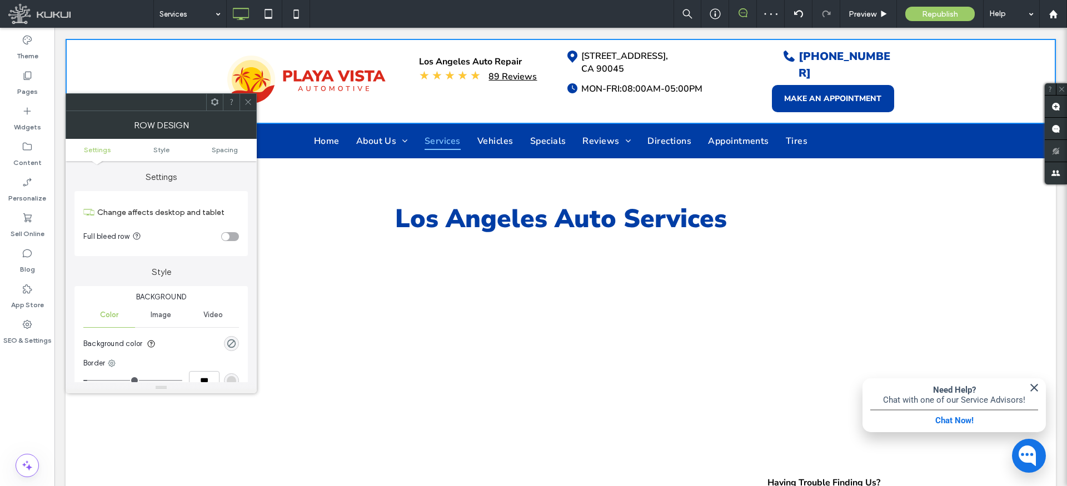
click at [216, 98] on icon at bounding box center [215, 102] width 8 height 8
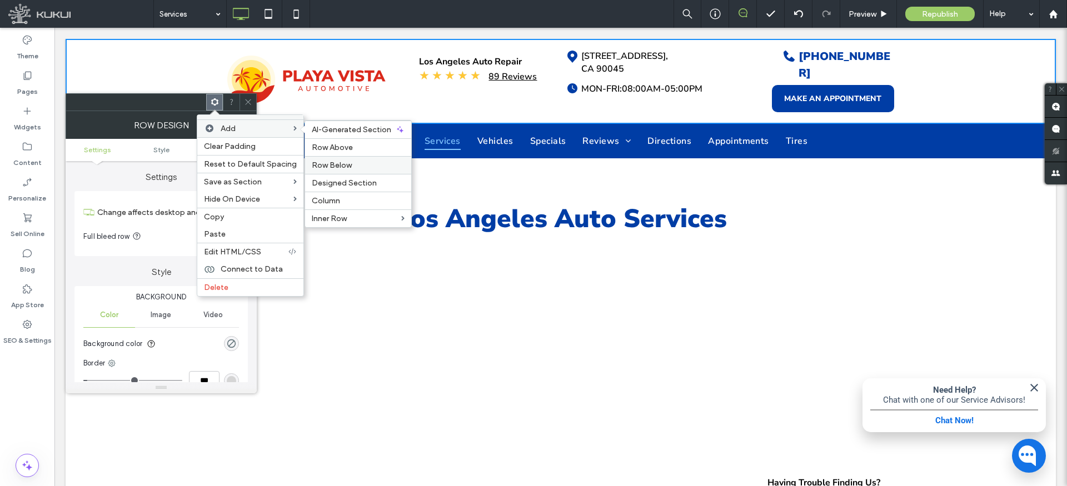
click at [328, 164] on span "Row Below" at bounding box center [332, 165] width 40 height 9
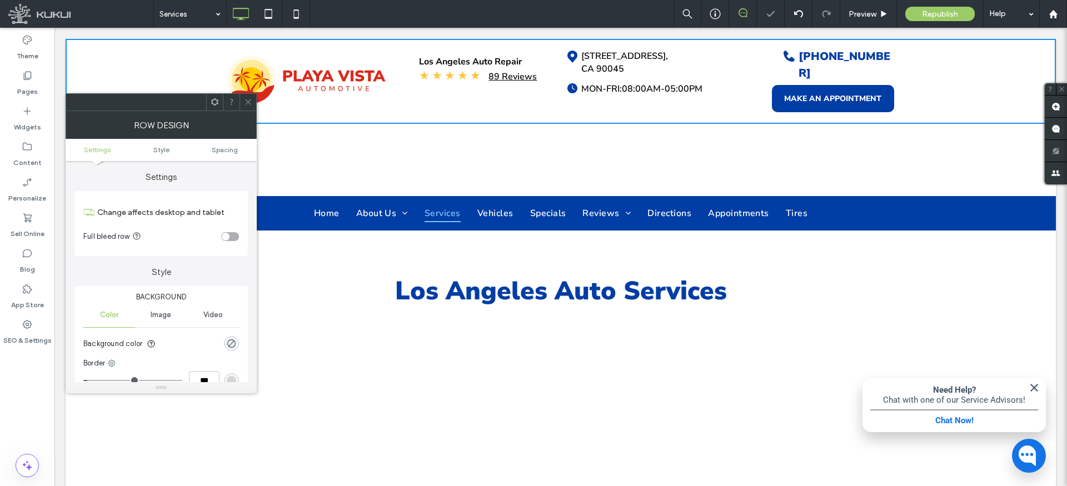
click at [339, 156] on div "Click To Paste Click To Paste" at bounding box center [560, 160] width 667 height 56
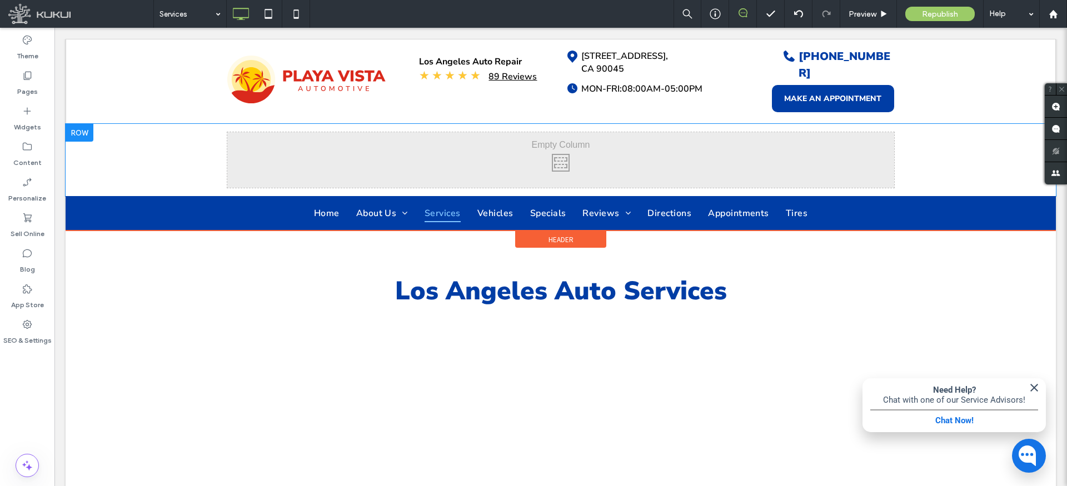
drag, startPoint x: 166, startPoint y: 140, endPoint x: 168, endPoint y: 178, distance: 38.4
click at [168, 178] on div "Click To Paste Click To Paste" at bounding box center [561, 160] width 990 height 72
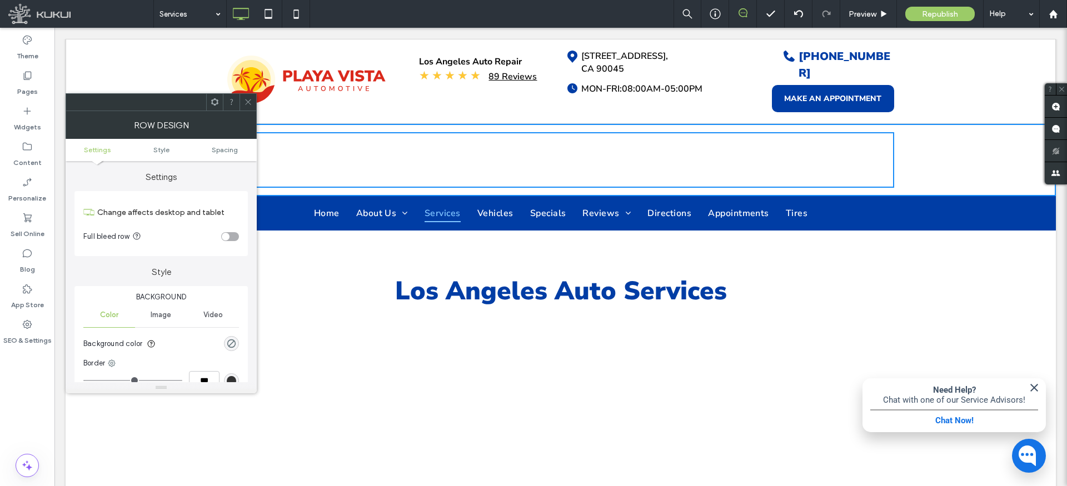
drag, startPoint x: 247, startPoint y: 101, endPoint x: 234, endPoint y: 109, distance: 15.3
click at [247, 101] on use at bounding box center [248, 102] width 6 height 6
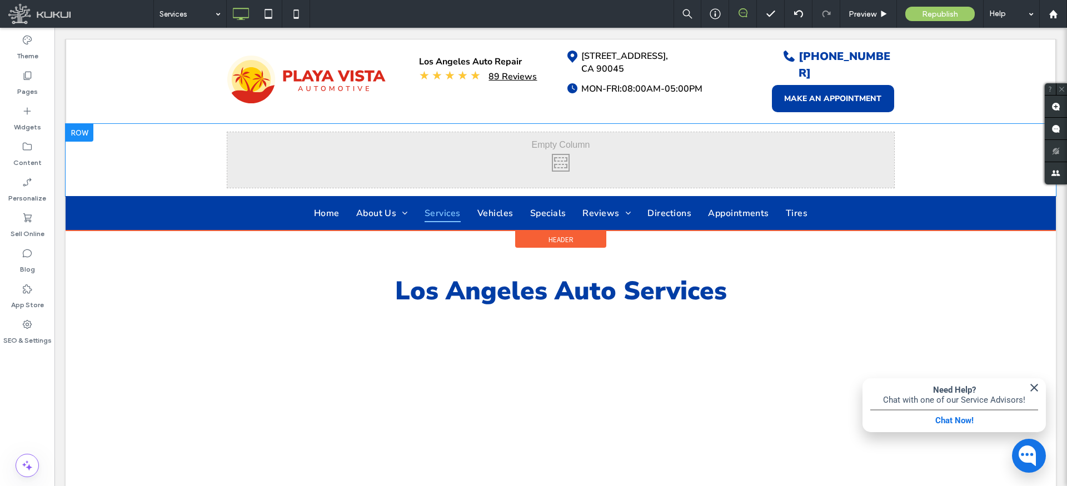
click at [188, 149] on div "Click To Paste Click To Paste" at bounding box center [561, 160] width 990 height 72
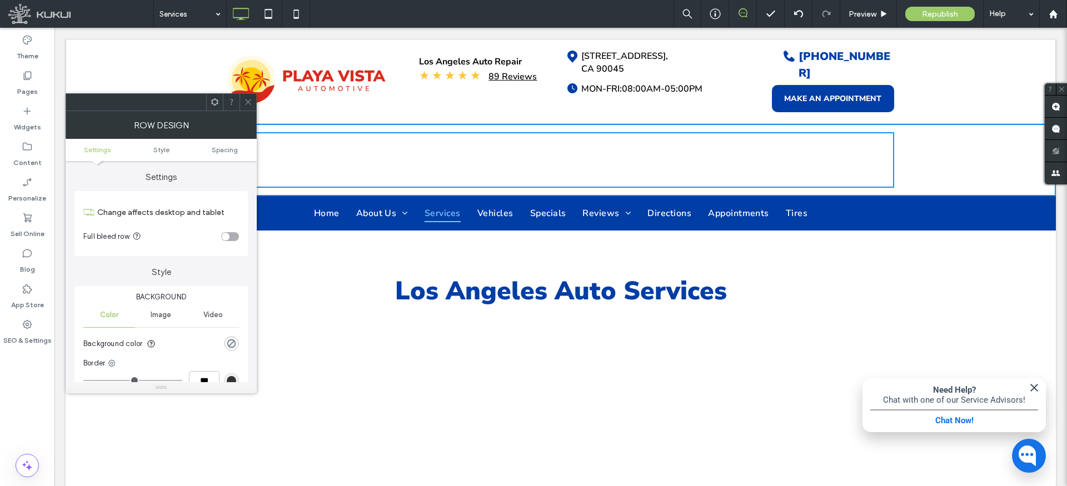
click at [217, 99] on icon at bounding box center [215, 102] width 8 height 8
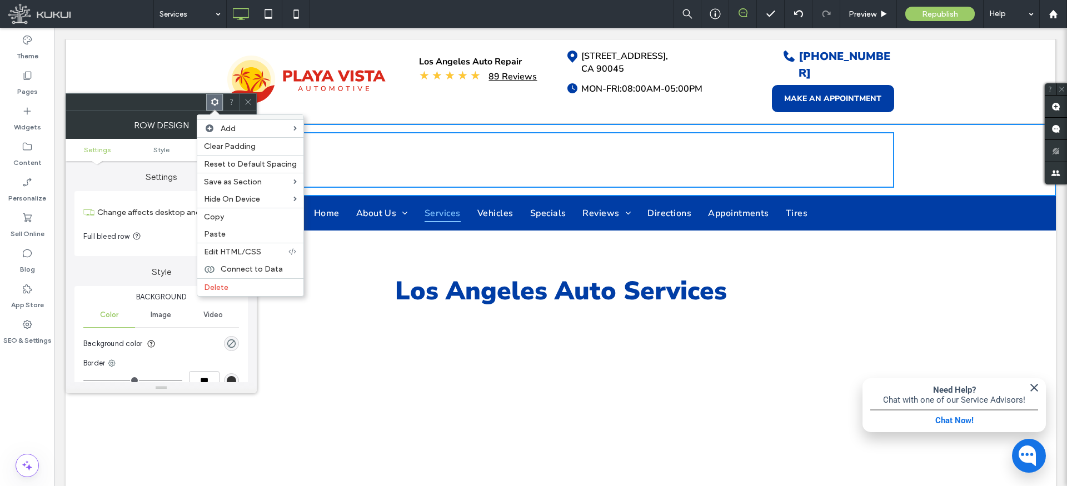
click at [217, 283] on span "Delete" at bounding box center [216, 287] width 24 height 9
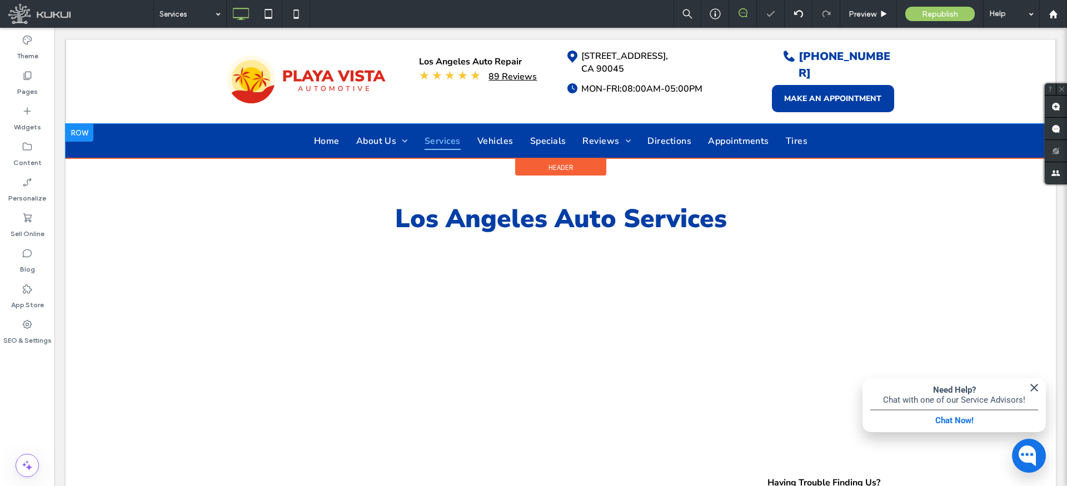
click at [147, 124] on div "Home About Us Contact Us Warranty Services Vehicles Specials Reviews Leave A Re…" at bounding box center [561, 141] width 990 height 34
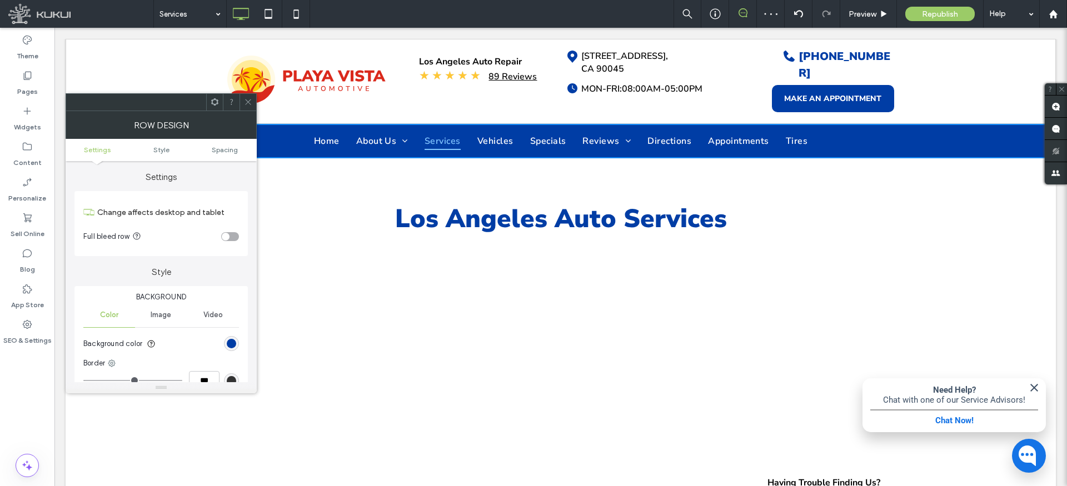
click at [214, 101] on icon at bounding box center [215, 102] width 8 height 8
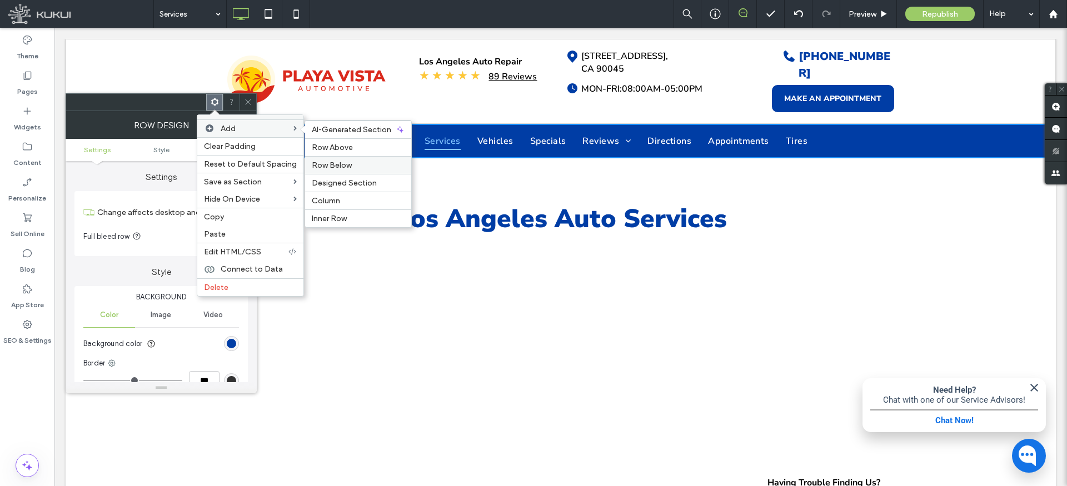
click at [325, 163] on span "Row Below" at bounding box center [332, 165] width 40 height 9
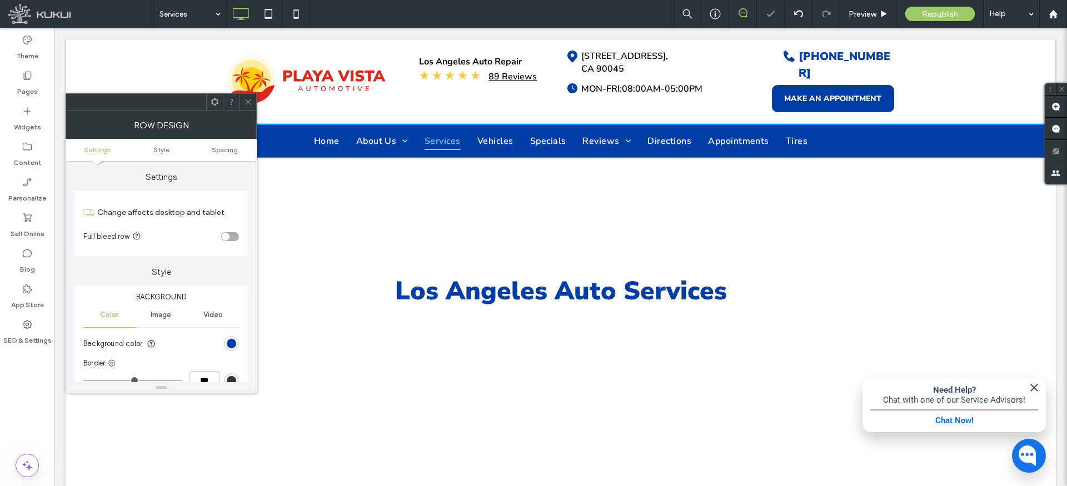
click at [293, 185] on div "Click To Paste Click To Paste" at bounding box center [560, 195] width 667 height 56
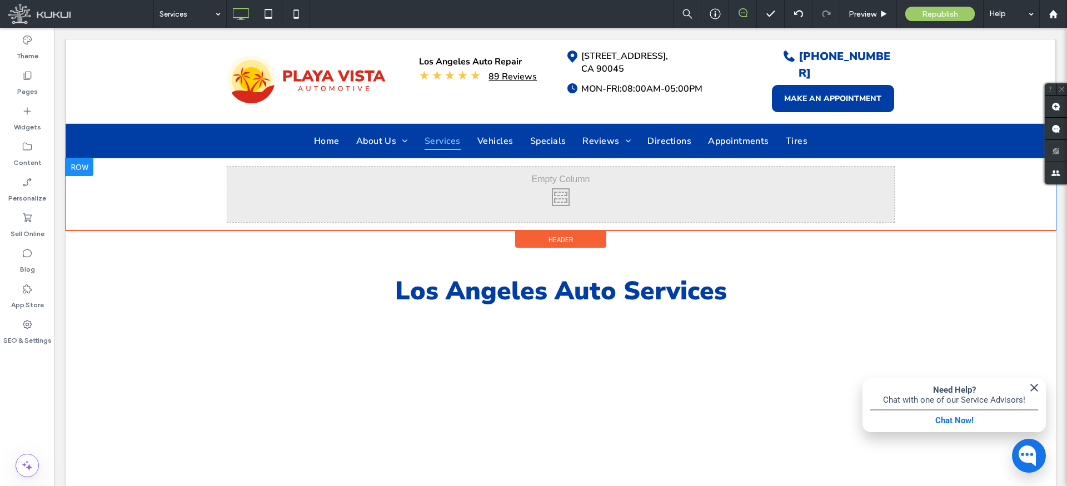
click at [196, 177] on div "Click To Paste Click To Paste" at bounding box center [561, 194] width 990 height 72
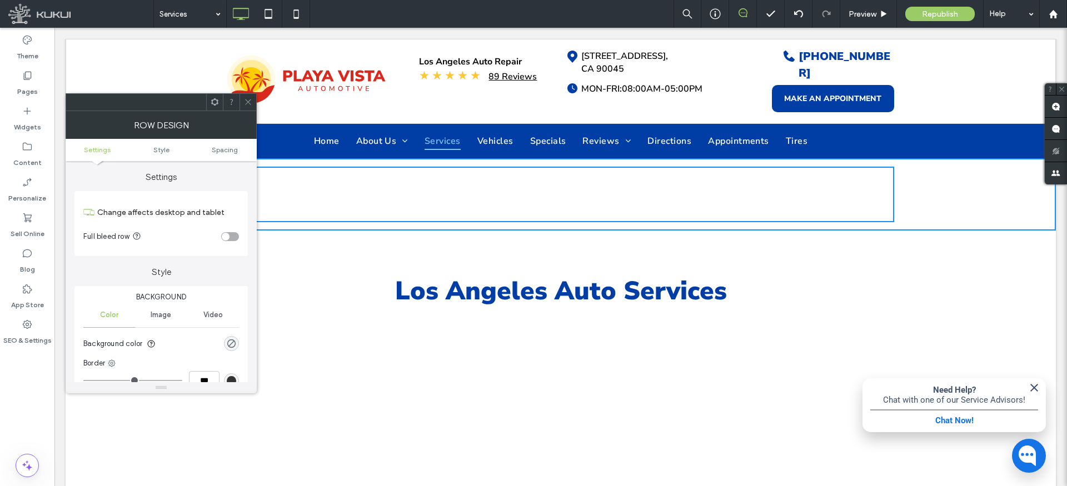
click at [246, 99] on icon at bounding box center [248, 102] width 8 height 8
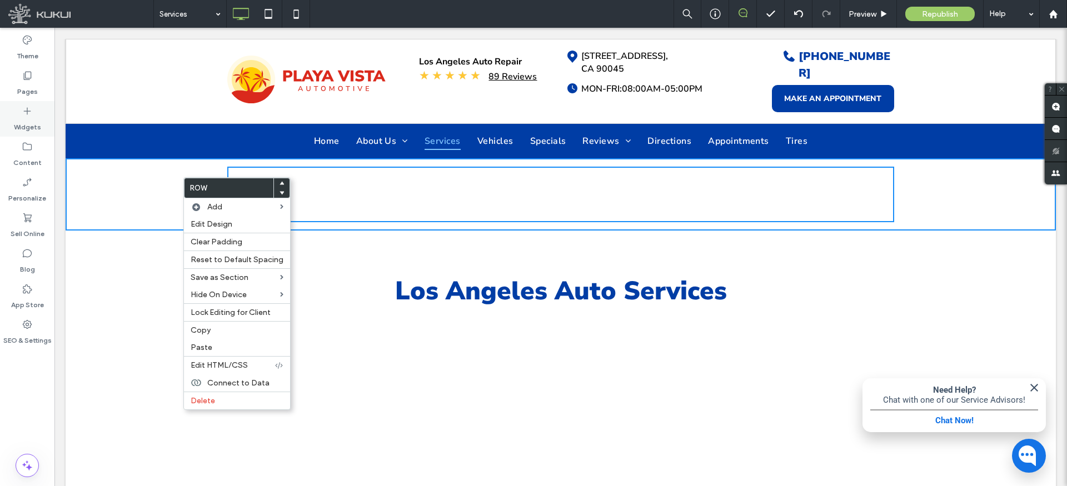
click at [34, 118] on label "Widgets" at bounding box center [27, 125] width 27 height 16
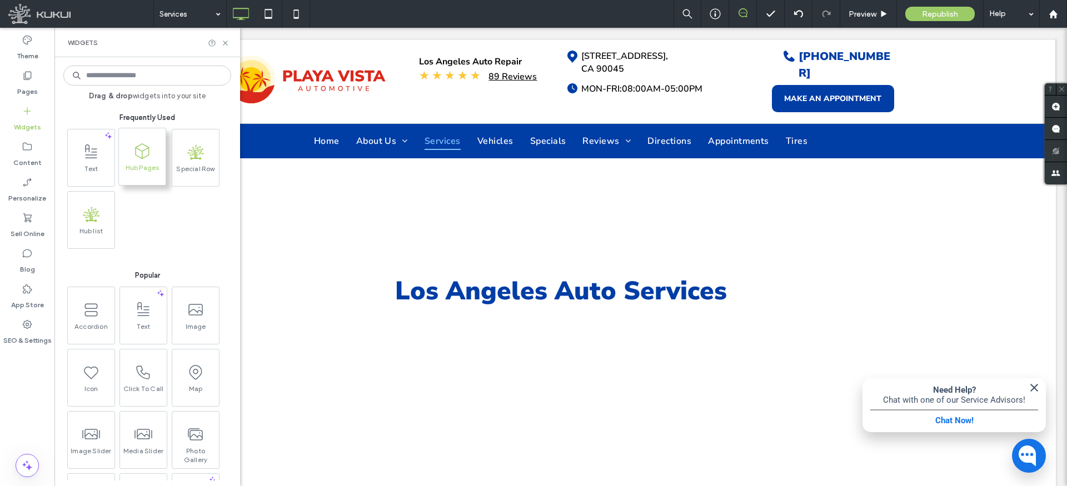
drag, startPoint x: 152, startPoint y: 147, endPoint x: 97, endPoint y: 119, distance: 61.1
click at [152, 147] on span at bounding box center [142, 150] width 47 height 25
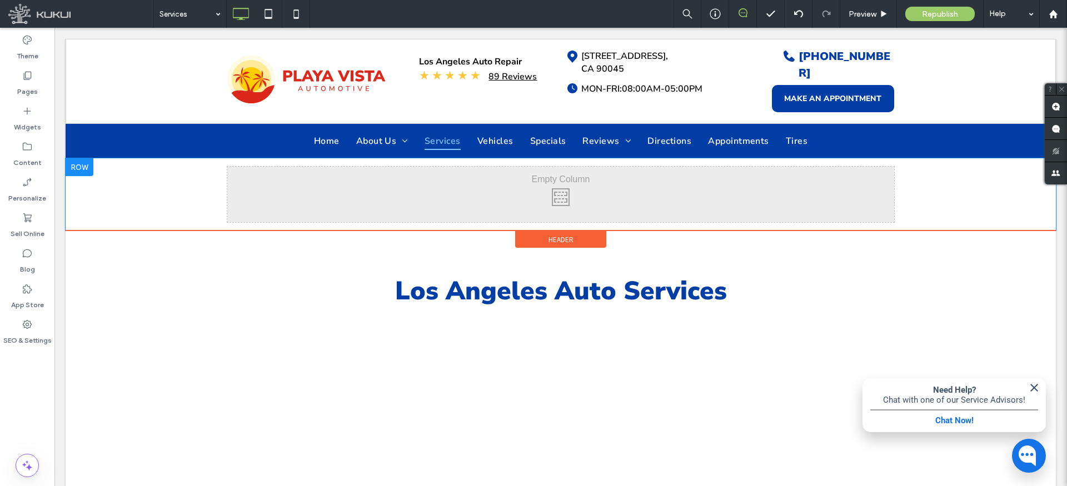
click at [554, 169] on div "Click To Paste Click To Paste" at bounding box center [560, 195] width 667 height 56
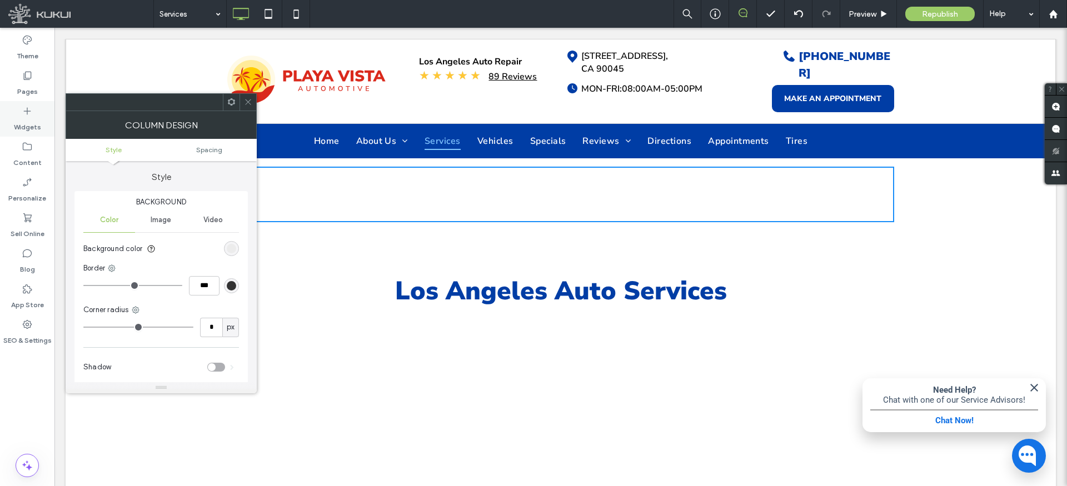
click at [29, 114] on icon at bounding box center [27, 111] width 11 height 11
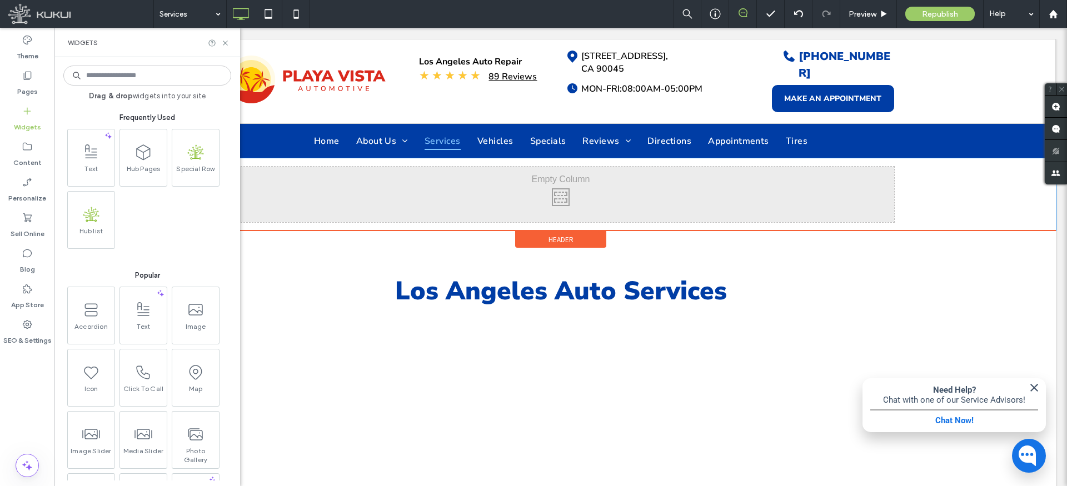
click at [405, 180] on div "Click To Paste Click To Paste" at bounding box center [560, 195] width 667 height 56
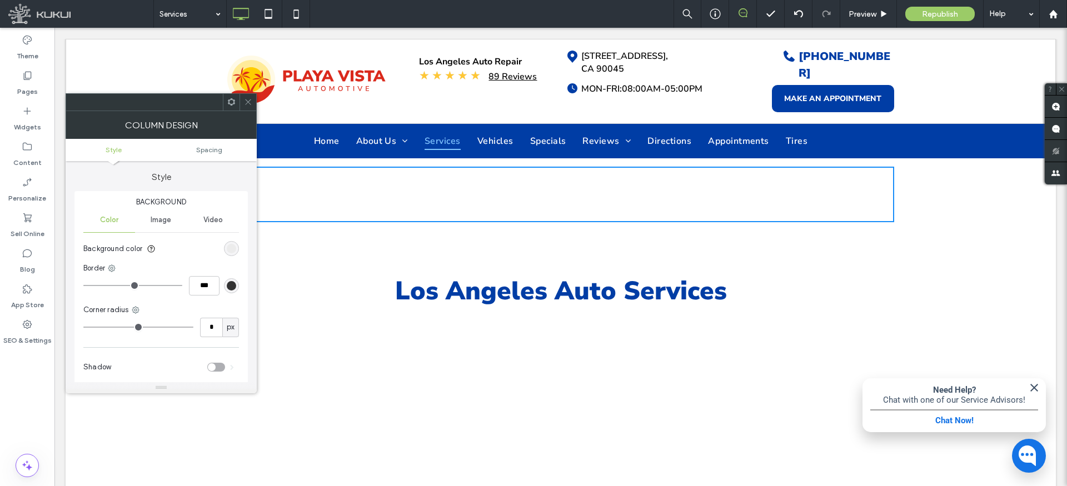
click at [247, 98] on icon at bounding box center [248, 102] width 8 height 8
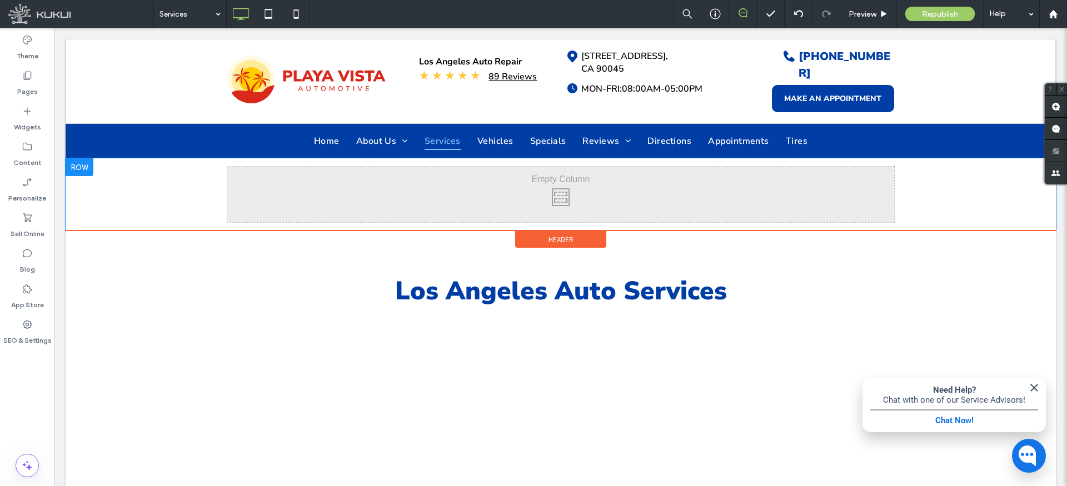
click at [197, 179] on div "Click To Paste Click To Paste" at bounding box center [561, 194] width 990 height 72
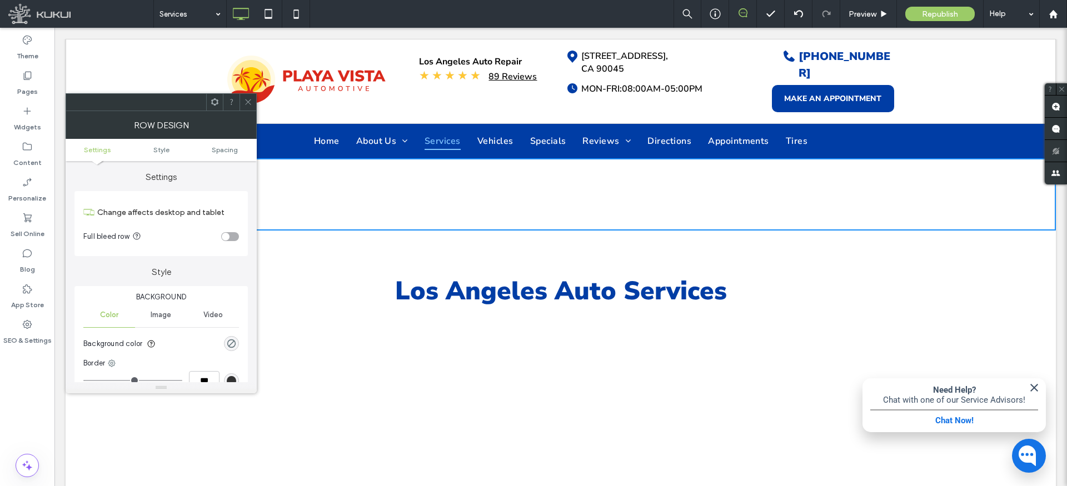
click at [215, 100] on icon at bounding box center [215, 102] width 8 height 8
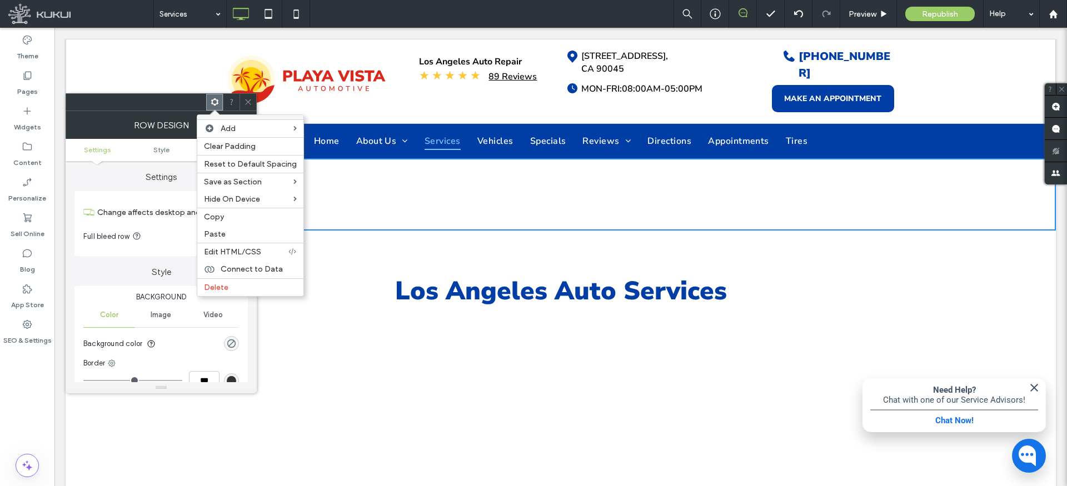
click at [229, 285] on label "Delete" at bounding box center [250, 287] width 93 height 9
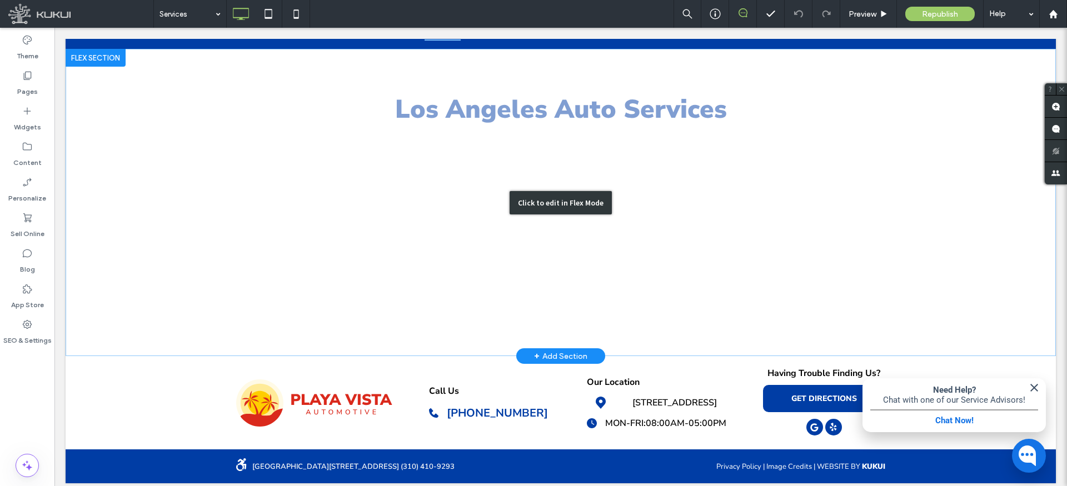
click at [488, 184] on div "Click to edit in Flex Mode" at bounding box center [561, 202] width 990 height 307
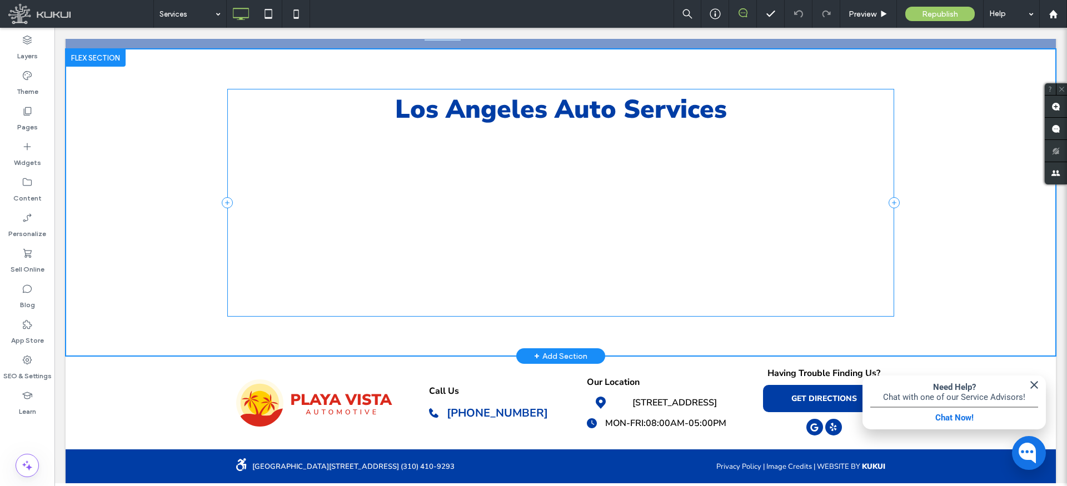
scroll to position [101, 0]
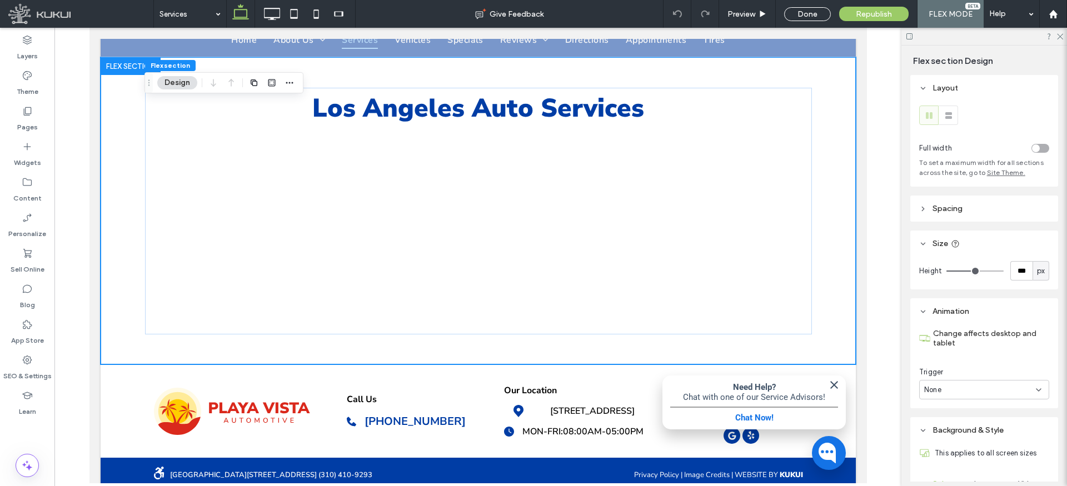
click at [1041, 273] on span "px" at bounding box center [1041, 271] width 8 height 11
click at [1042, 364] on span "A" at bounding box center [1041, 368] width 4 height 11
type input "*"
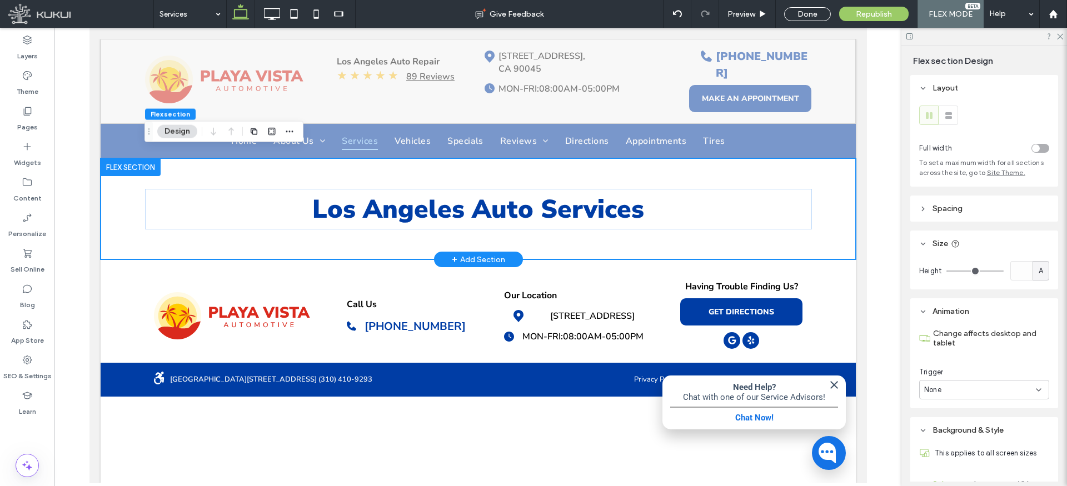
click at [582, 235] on div "Los Angeles Auto Services" at bounding box center [477, 208] width 667 height 101
click at [574, 236] on div "Los Angeles Auto Services" at bounding box center [477, 208] width 667 height 101
click at [29, 149] on icon at bounding box center [27, 146] width 11 height 11
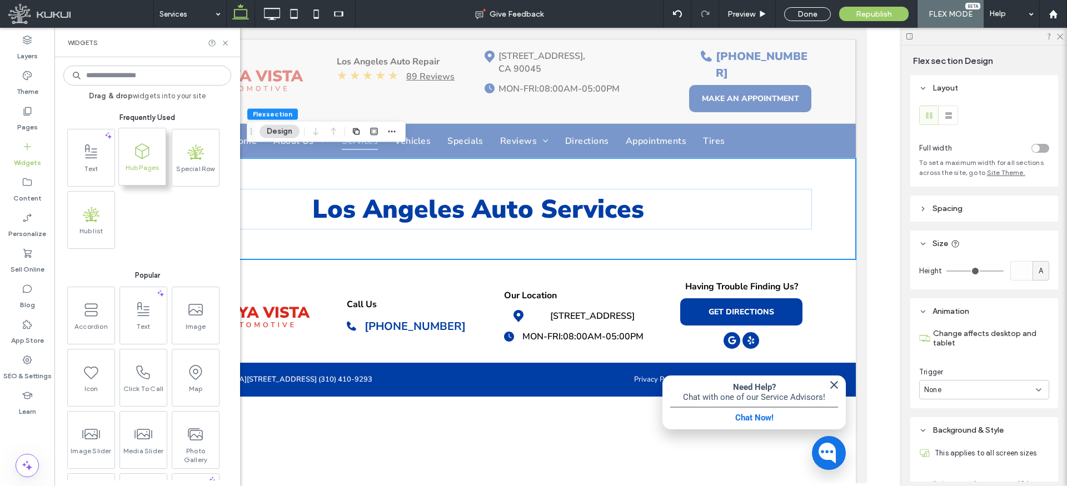
click at [147, 156] on icon at bounding box center [142, 151] width 18 height 18
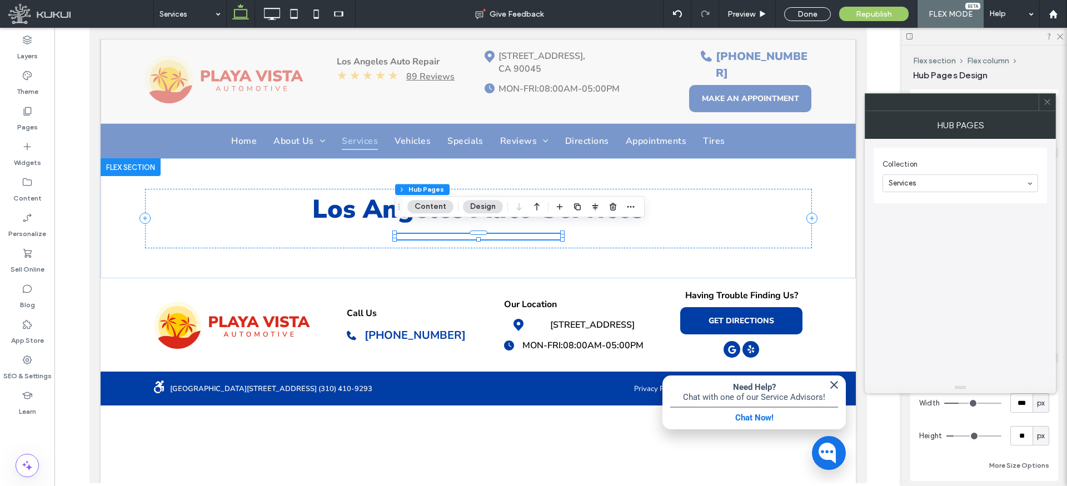
click at [477, 203] on button "Design" at bounding box center [483, 206] width 40 height 13
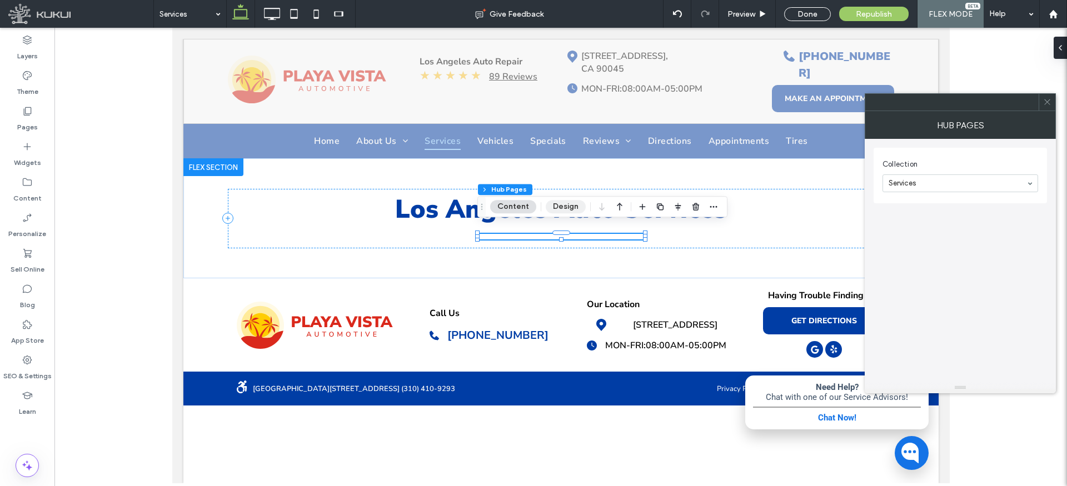
click at [570, 207] on button "Design" at bounding box center [566, 206] width 40 height 13
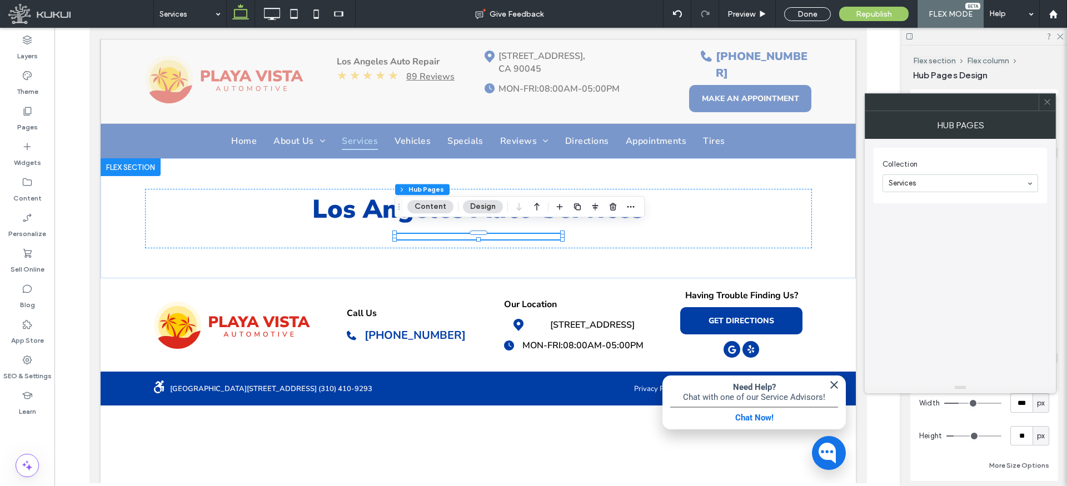
click at [1045, 101] on icon at bounding box center [1047, 102] width 8 height 8
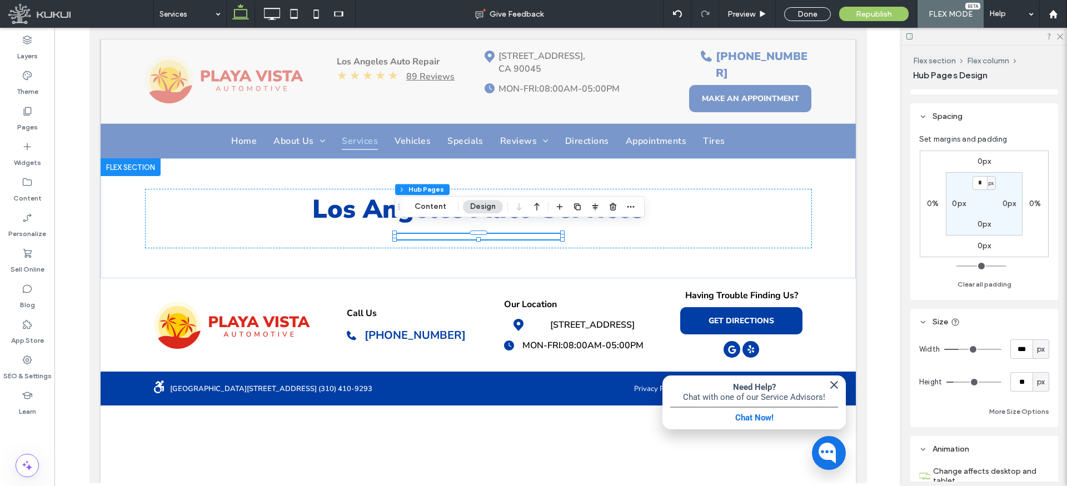
scroll to position [84, 0]
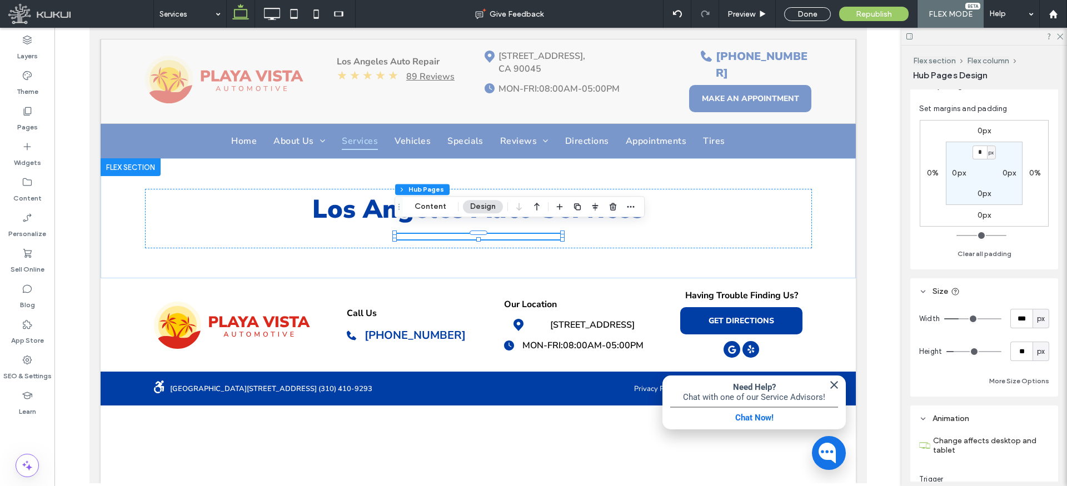
type input "***"
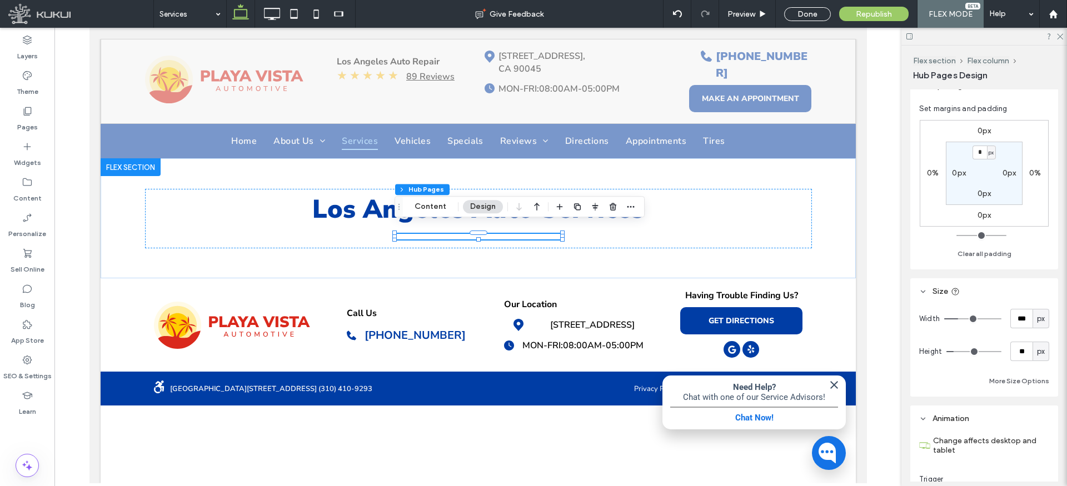
type input "***"
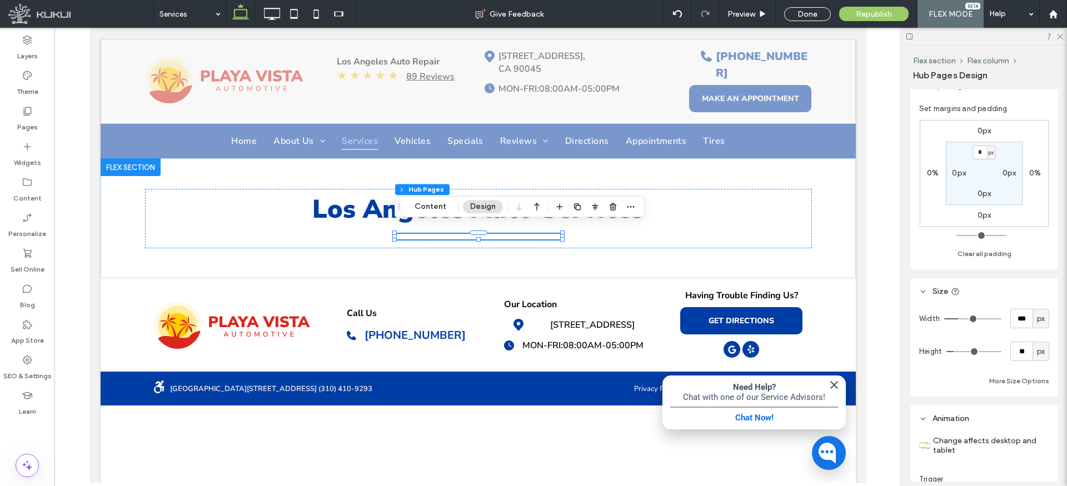
type input "***"
type input "****"
drag, startPoint x: 959, startPoint y: 317, endPoint x: 1044, endPoint y: 322, distance: 85.1
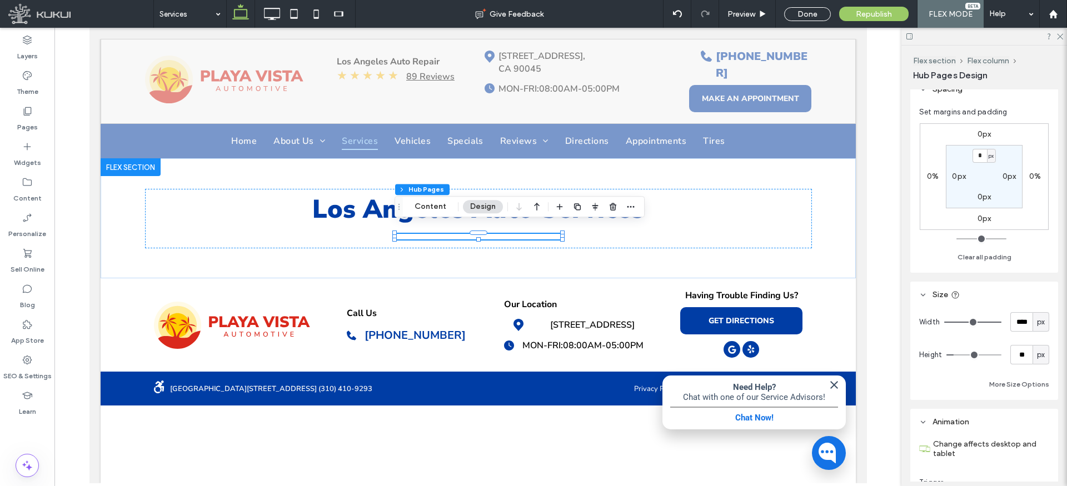
type input "****"
click at [1001, 322] on input "range" at bounding box center [972, 322] width 57 height 1
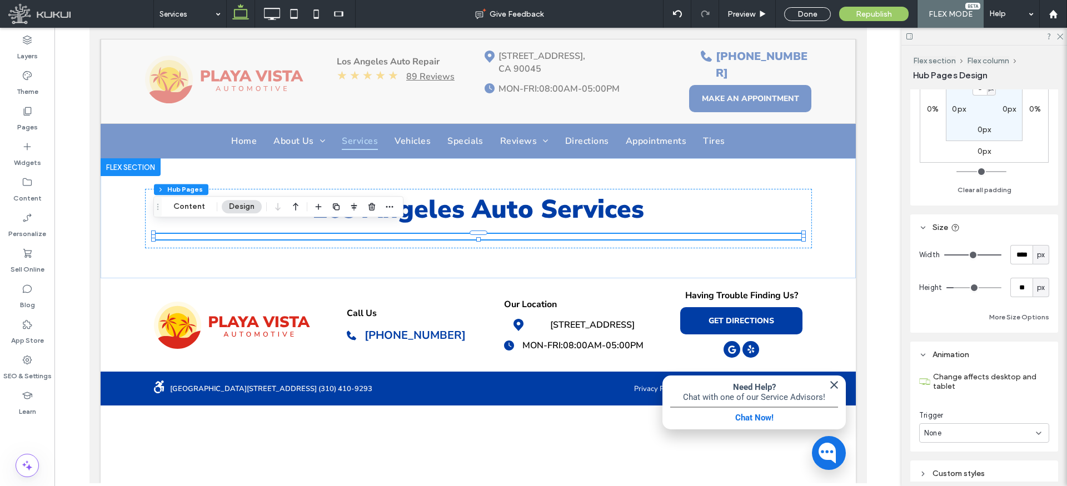
scroll to position [203, 0]
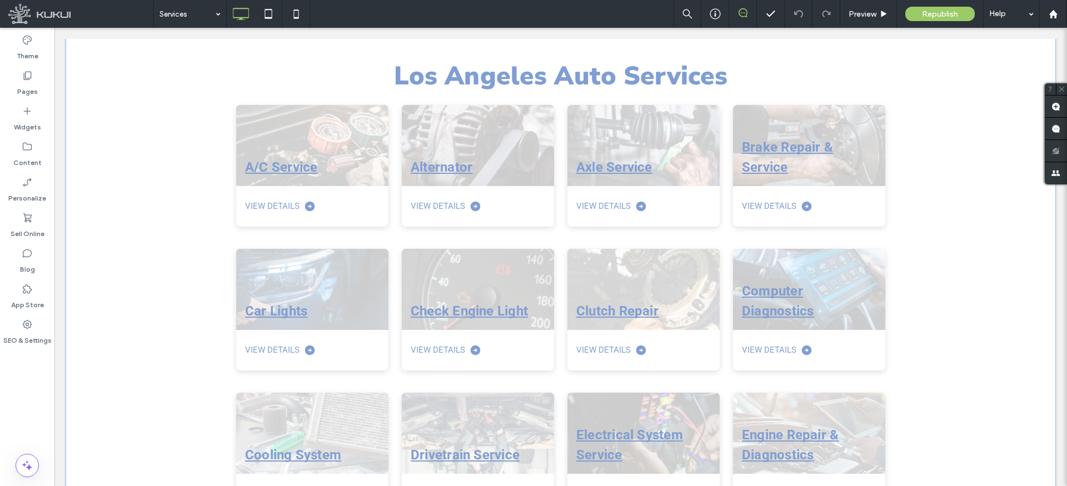
scroll to position [93, 0]
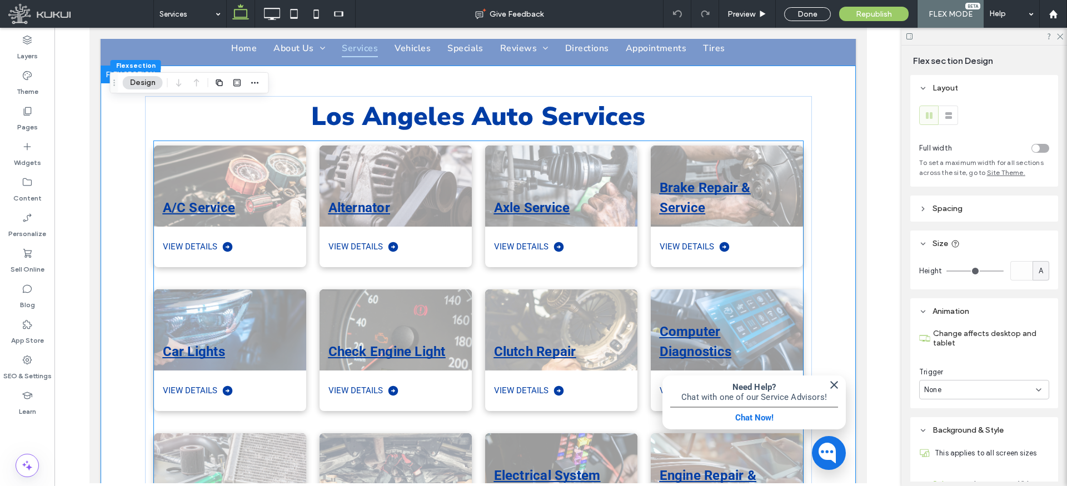
click at [316, 274] on div "Check Engine Light View Details" at bounding box center [389, 344] width 166 height 144
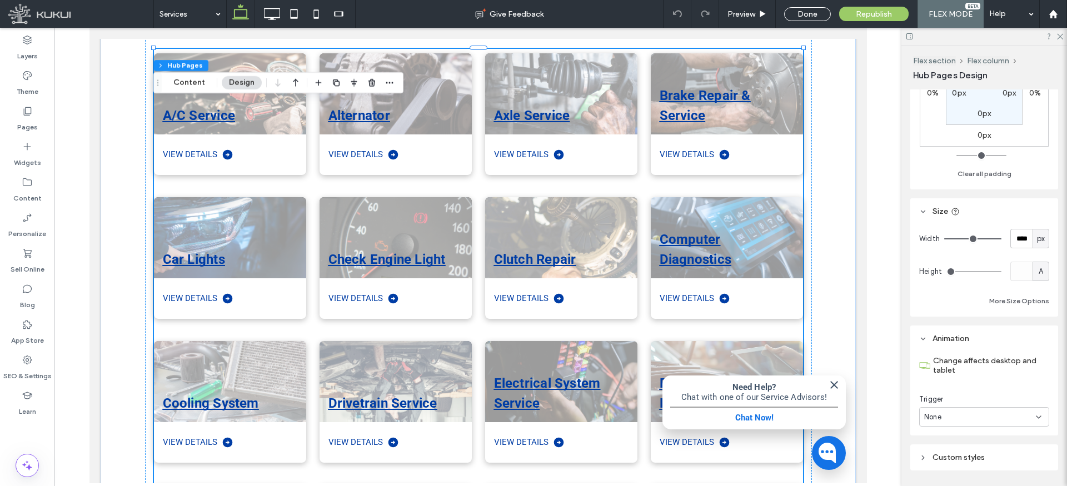
scroll to position [203, 0]
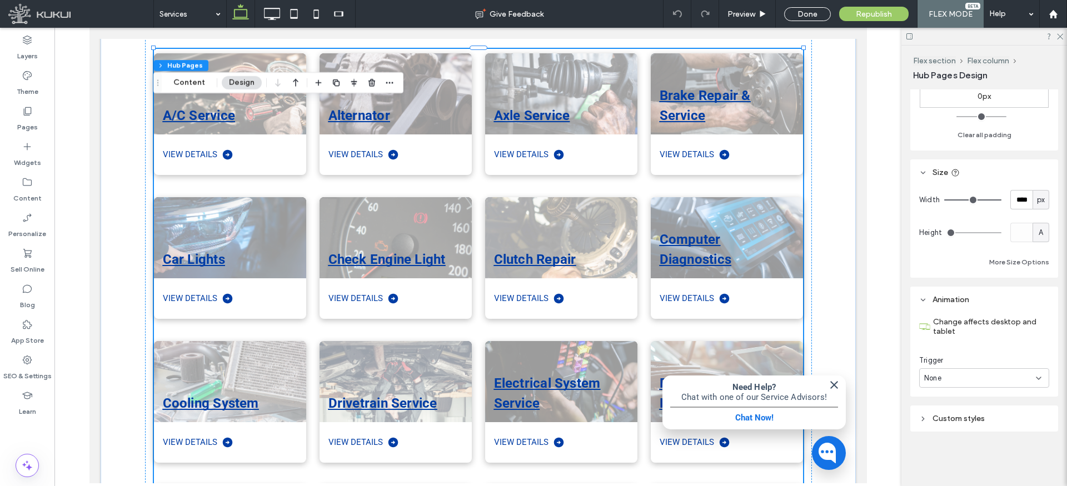
click at [965, 417] on div "Custom styles" at bounding box center [984, 418] width 130 height 9
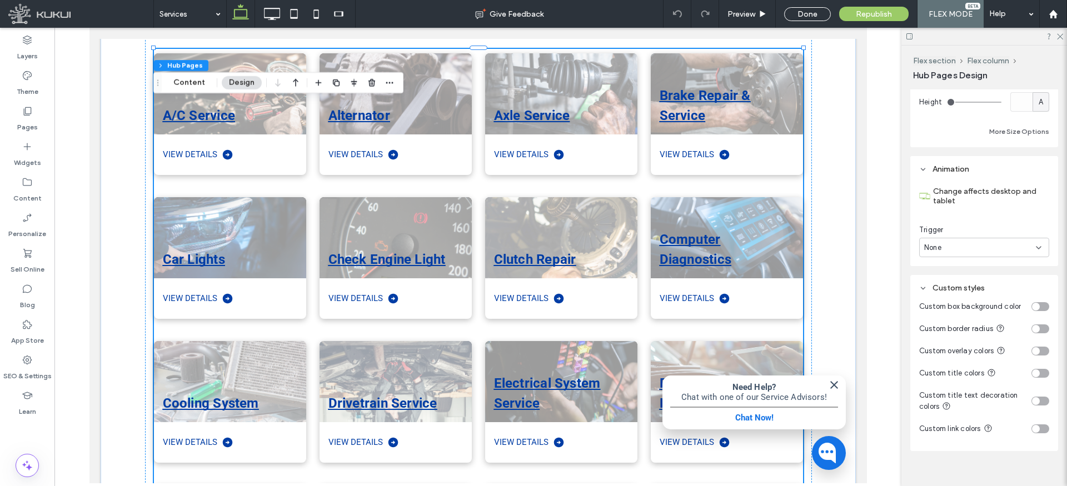
scroll to position [353, 0]
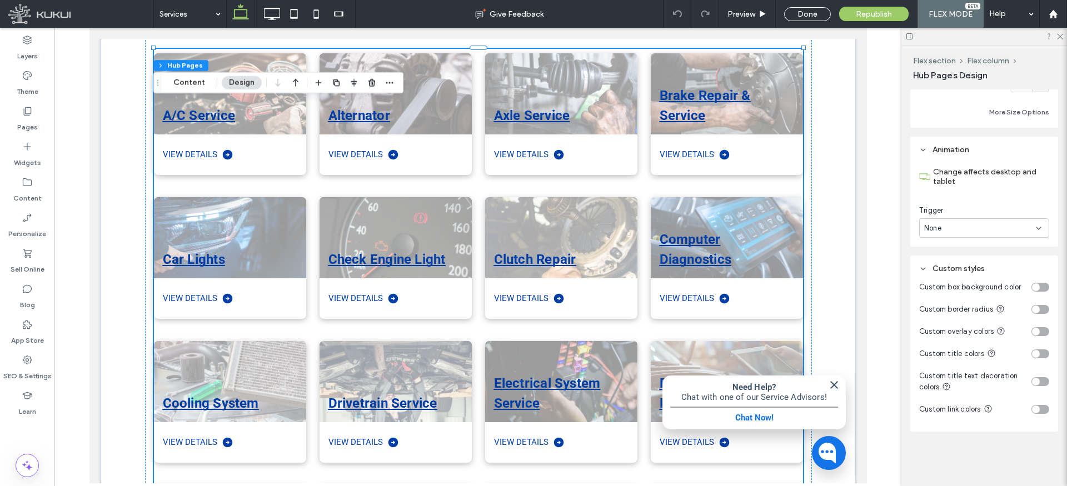
click at [1039, 407] on div "toggle" at bounding box center [1040, 409] width 18 height 9
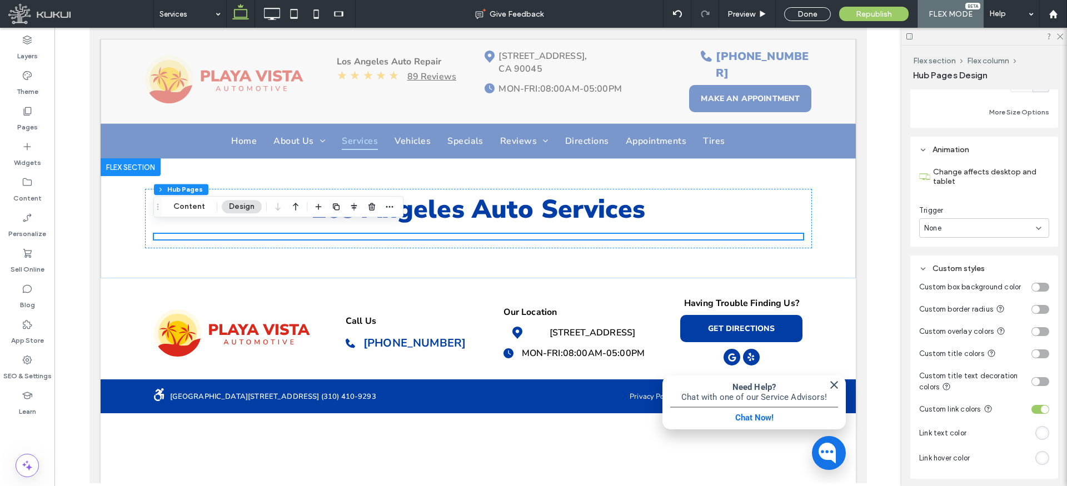
scroll to position [0, 0]
click at [1044, 433] on div "#ffffff" at bounding box center [1042, 432] width 9 height 9
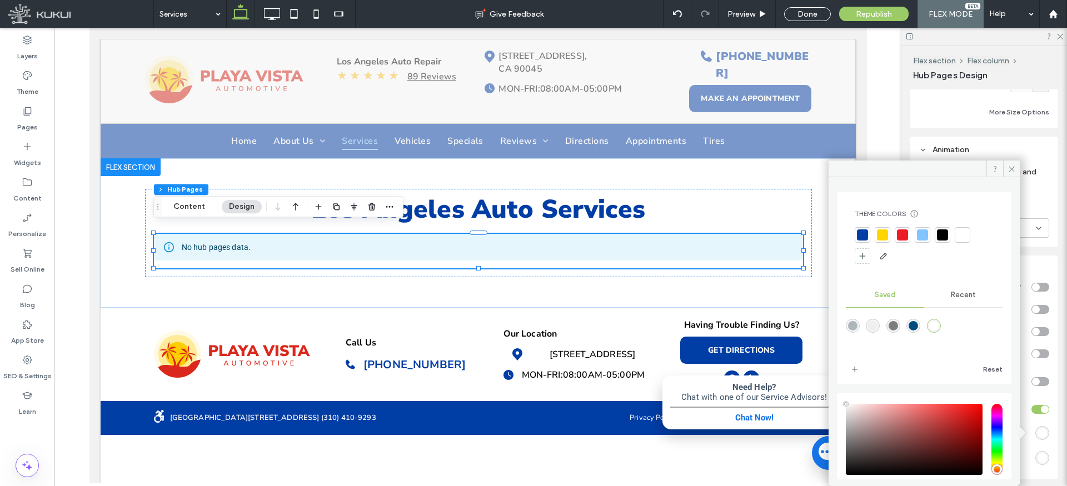
click at [945, 235] on div at bounding box center [942, 235] width 11 height 11
click at [1039, 457] on div "#ffffff" at bounding box center [1042, 457] width 9 height 9
click at [911, 231] on div at bounding box center [924, 246] width 139 height 38
click at [906, 231] on div at bounding box center [902, 235] width 11 height 11
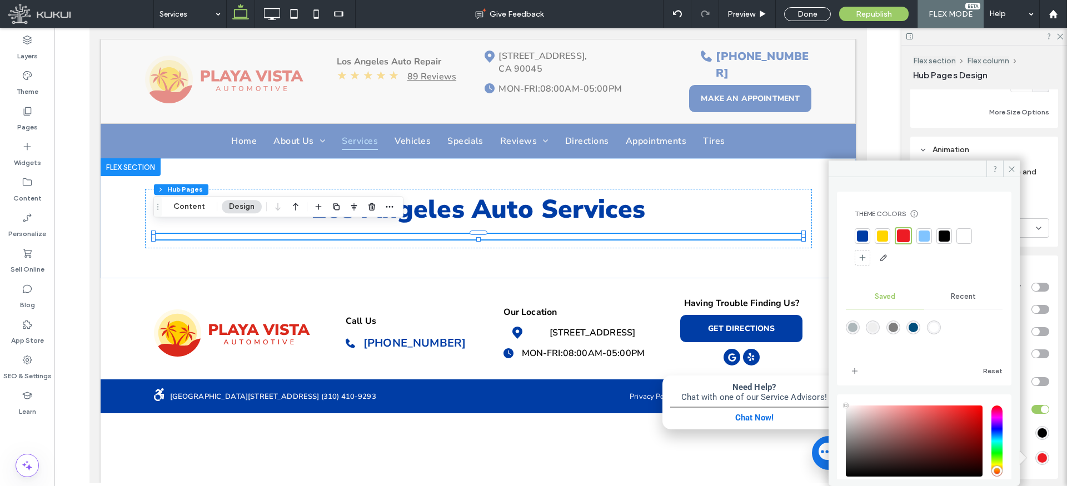
click at [1012, 166] on icon at bounding box center [1012, 169] width 8 height 8
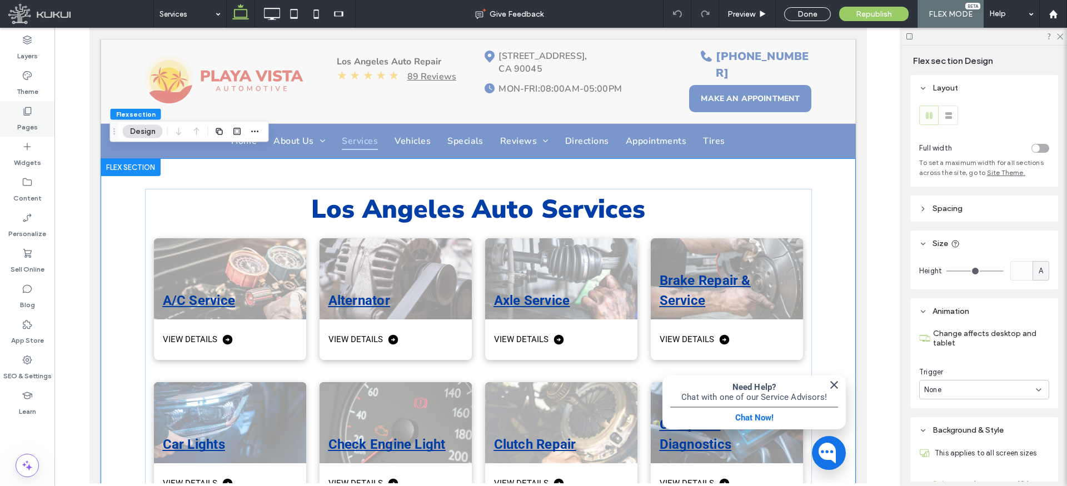
click at [31, 110] on use at bounding box center [28, 111] width 8 height 8
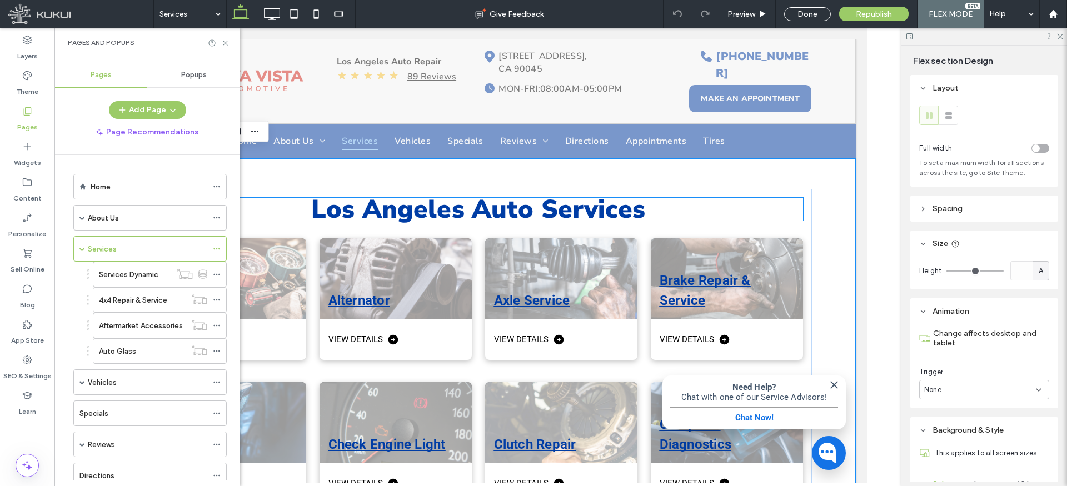
click at [511, 195] on span "Los Angeles Auto Services" at bounding box center [478, 209] width 334 height 35
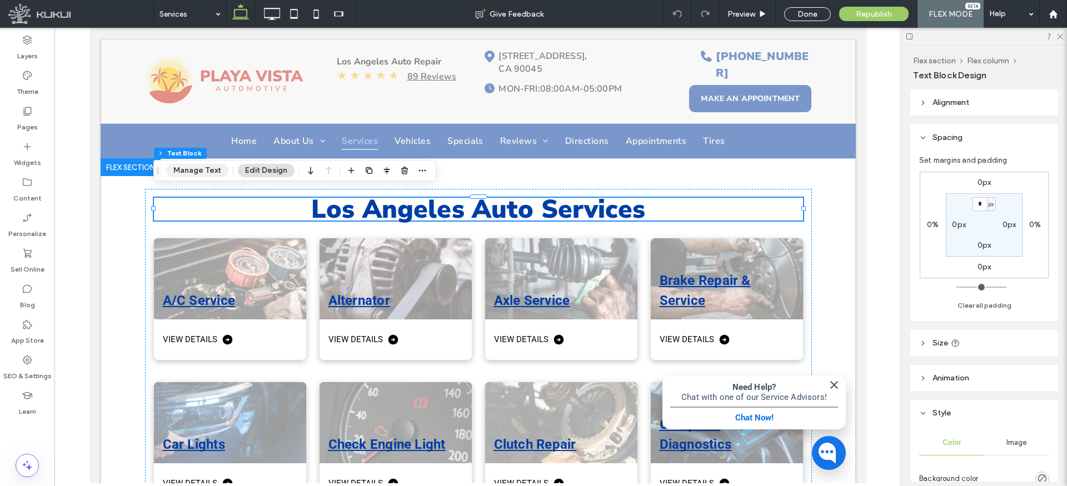
click at [200, 172] on button "Manage Text" at bounding box center [197, 170] width 62 height 13
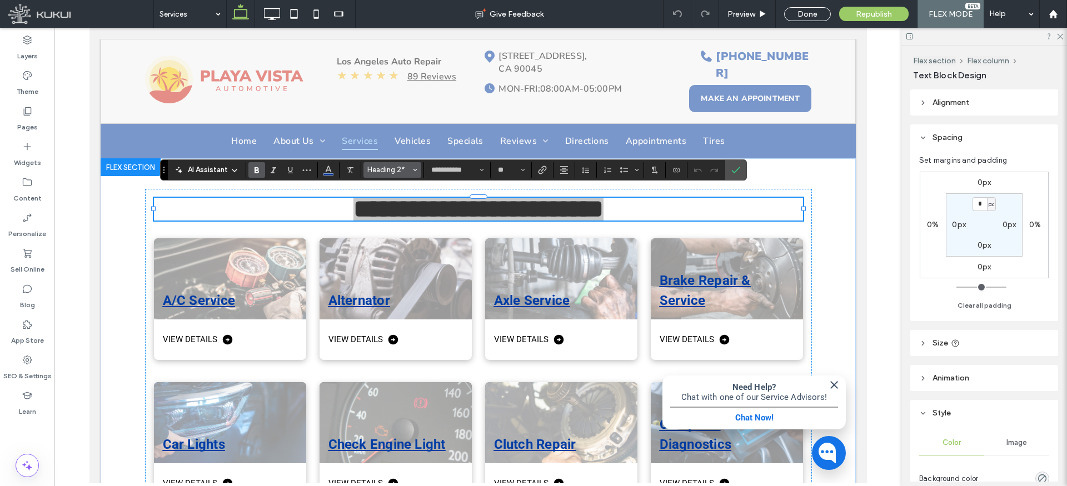
click at [390, 168] on span "Heading 2*" at bounding box center [388, 170] width 43 height 8
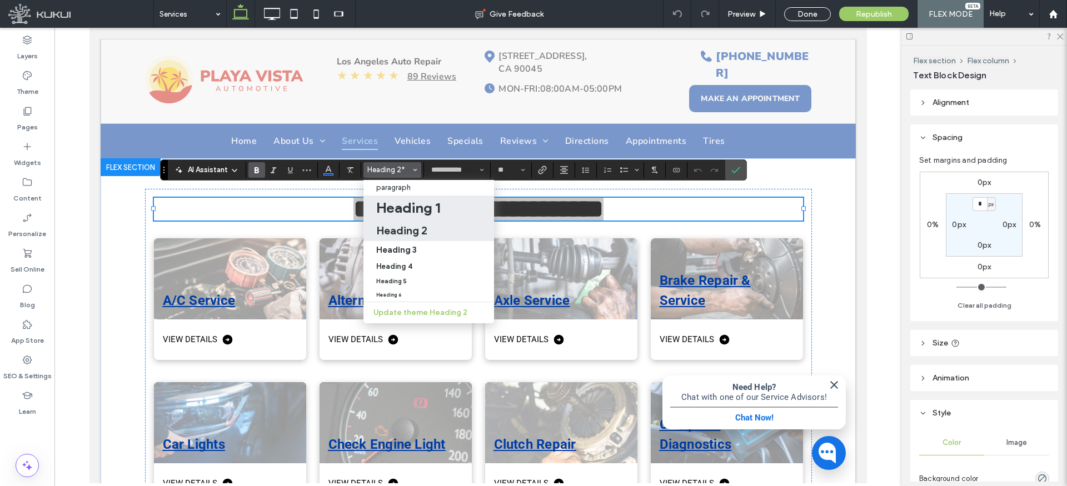
click at [400, 210] on h1 "Heading 1" at bounding box center [408, 208] width 64 height 18
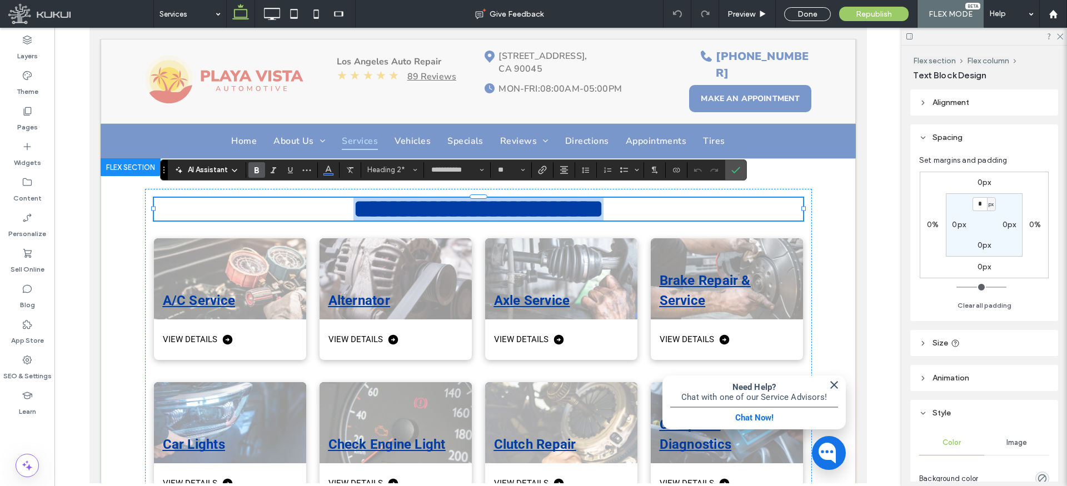
type input "**"
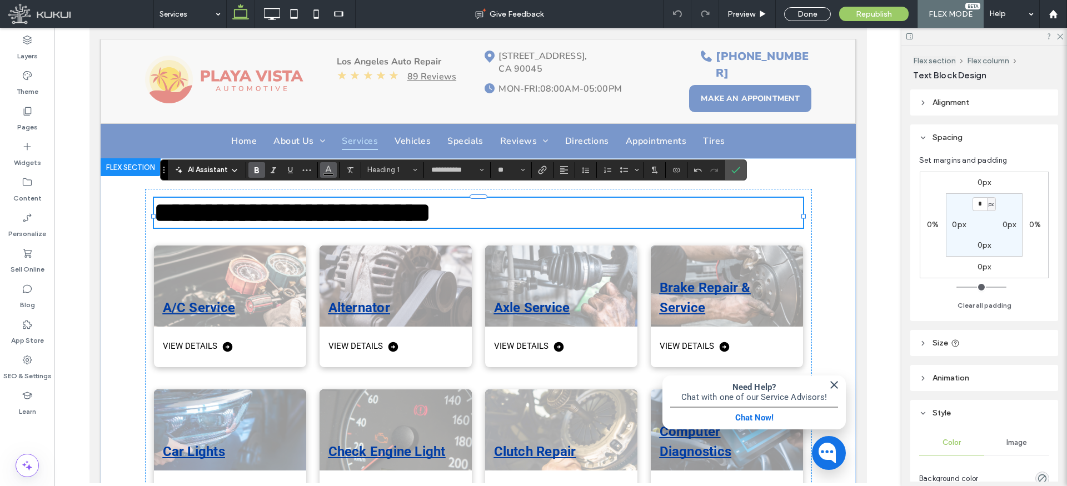
click at [326, 167] on icon "Color" at bounding box center [328, 168] width 9 height 9
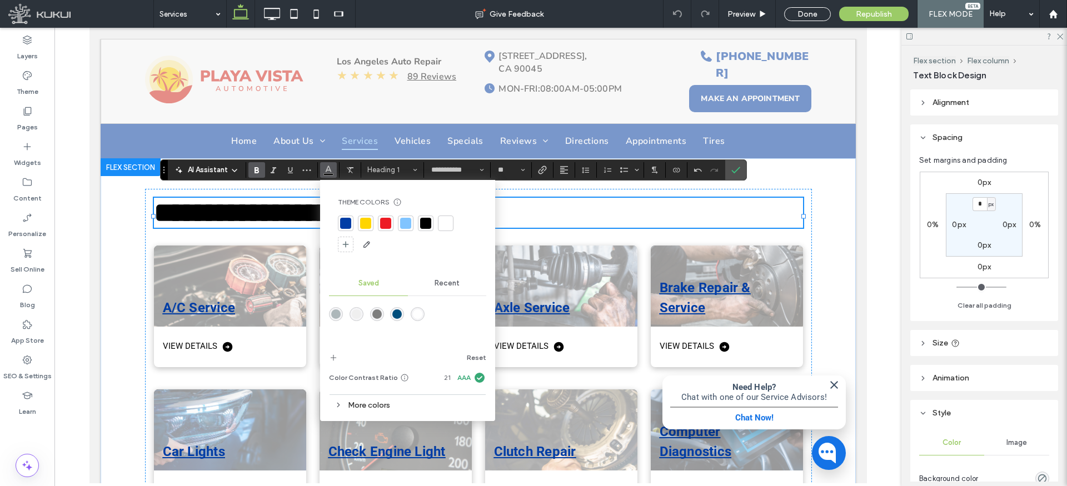
click at [396, 312] on div "rgba(0,78,124,1)" at bounding box center [396, 314] width 9 height 9
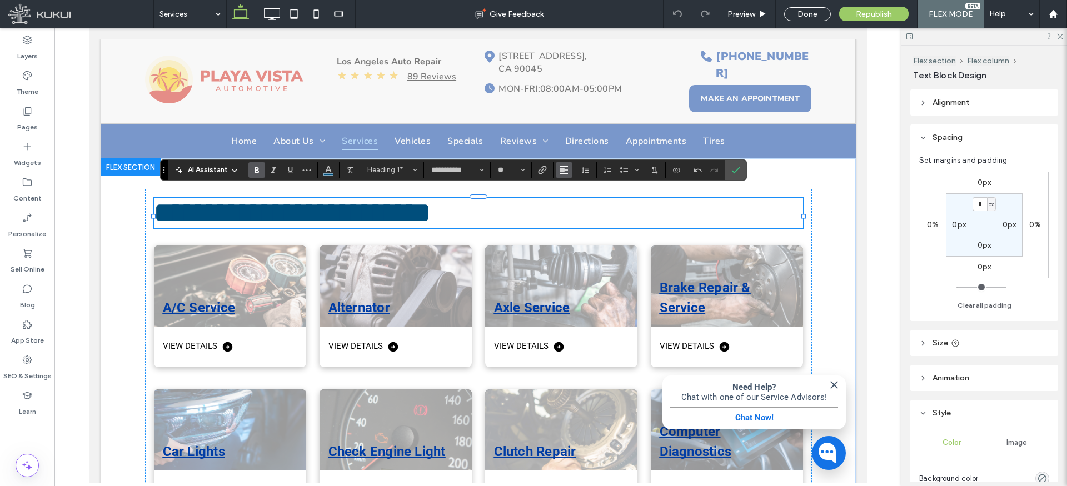
click at [562, 167] on use "Alignment" at bounding box center [564, 170] width 8 height 8
click at [580, 205] on div "ui.textEditor.alignment.center" at bounding box center [575, 204] width 14 height 9
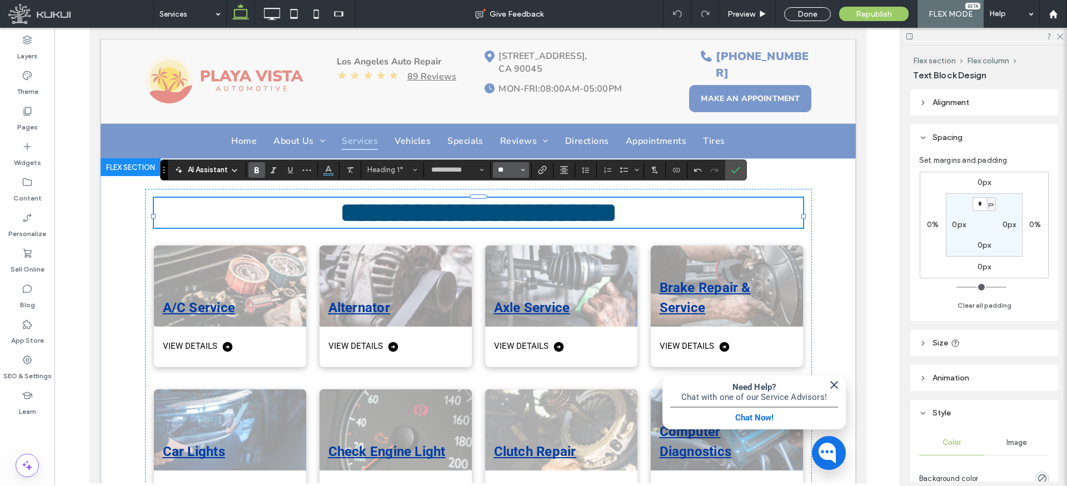
click at [508, 167] on input "**" at bounding box center [508, 170] width 22 height 9
type input "**"
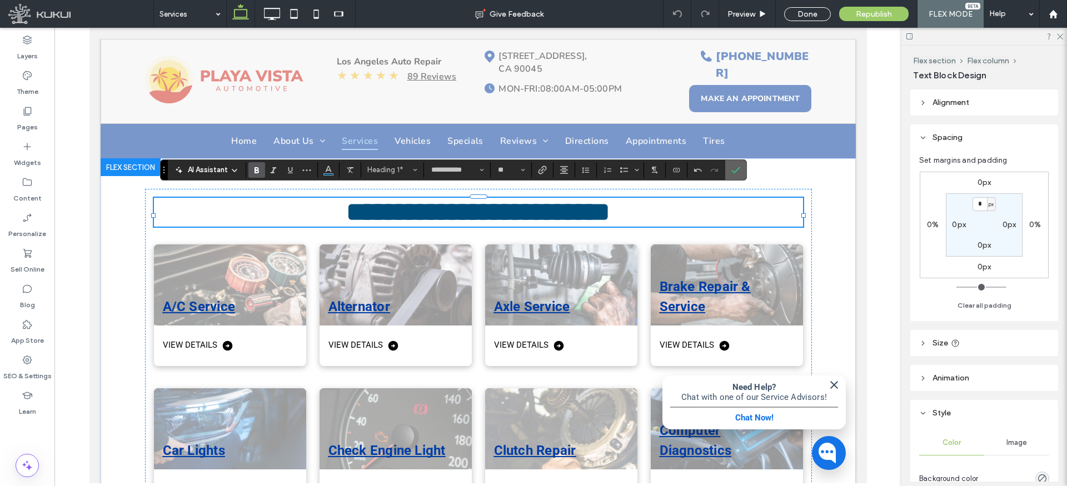
click at [732, 169] on icon "Confirm" at bounding box center [735, 170] width 9 height 9
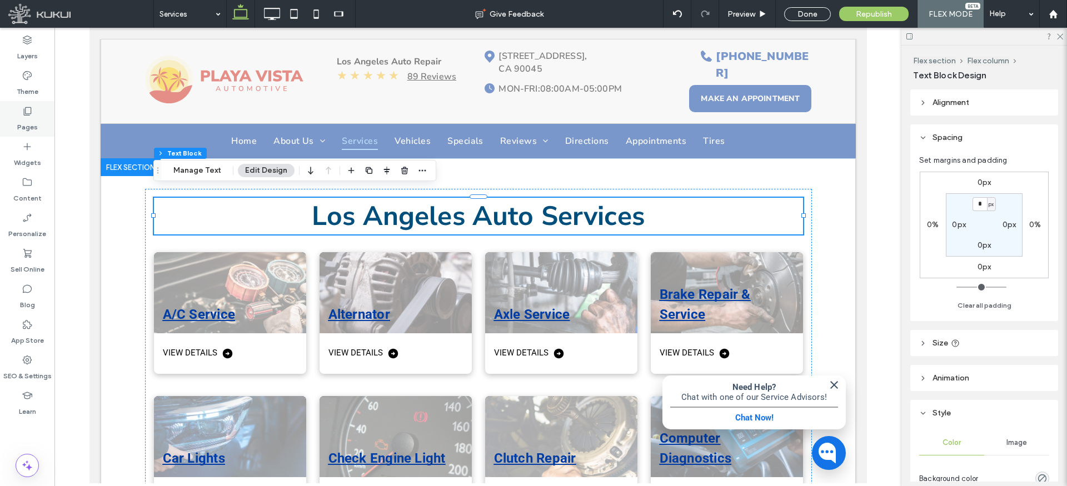
click at [28, 114] on icon at bounding box center [27, 111] width 11 height 11
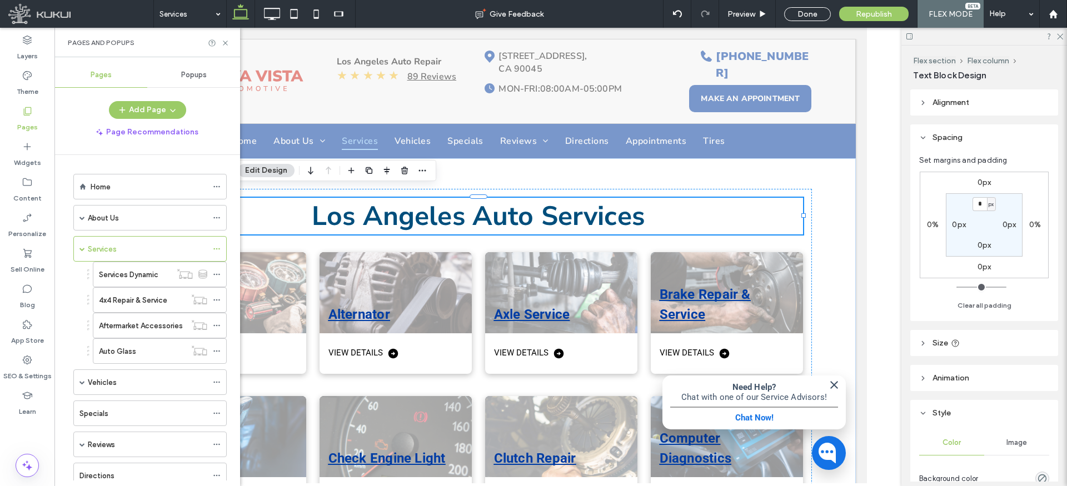
click at [131, 301] on label "4x4 Repair & Service" at bounding box center [133, 300] width 68 height 19
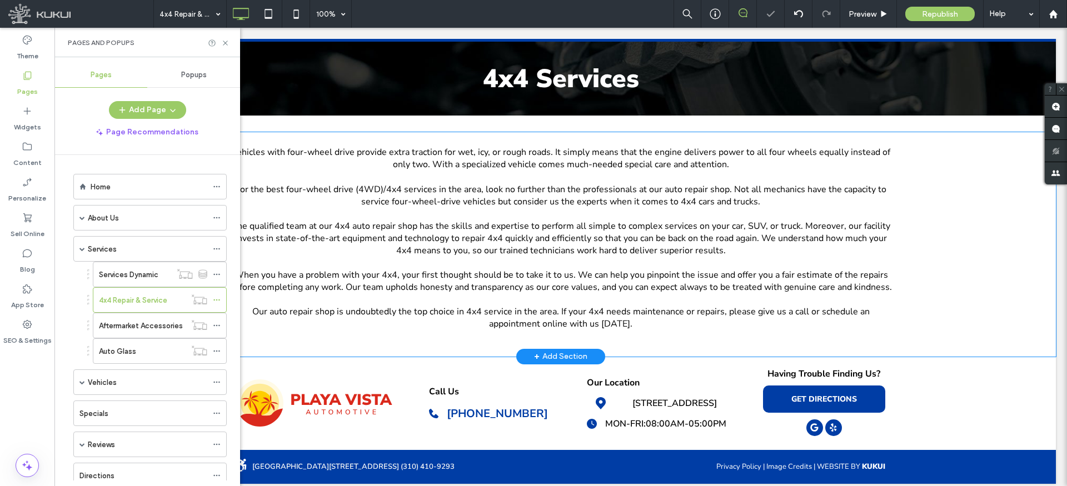
scroll to position [114, 0]
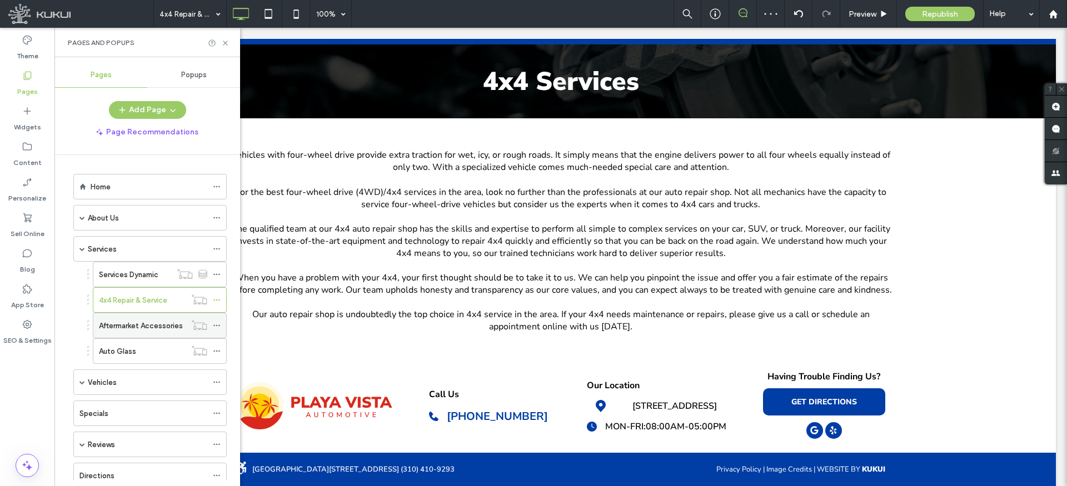
click at [144, 323] on label "Aftermarket Accessories" at bounding box center [141, 325] width 84 height 19
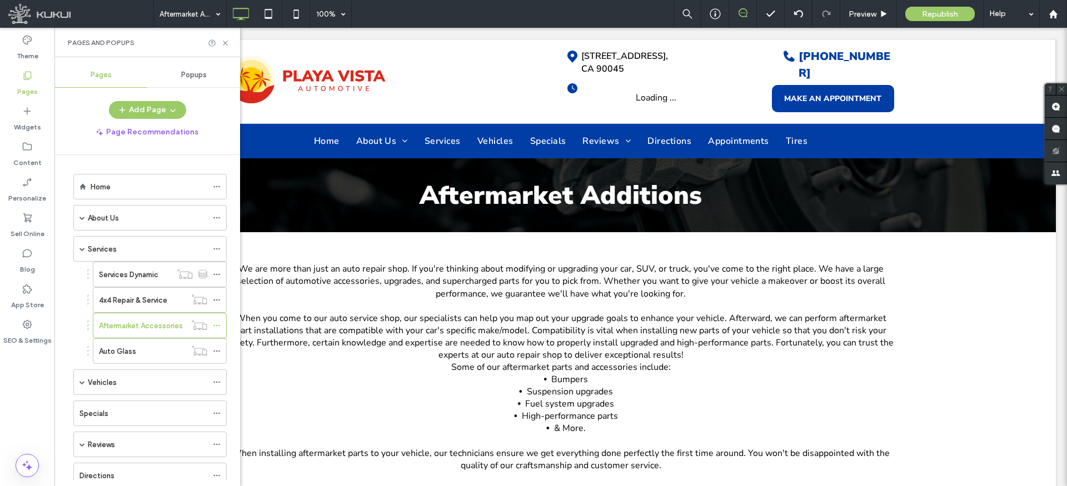
scroll to position [0, 0]
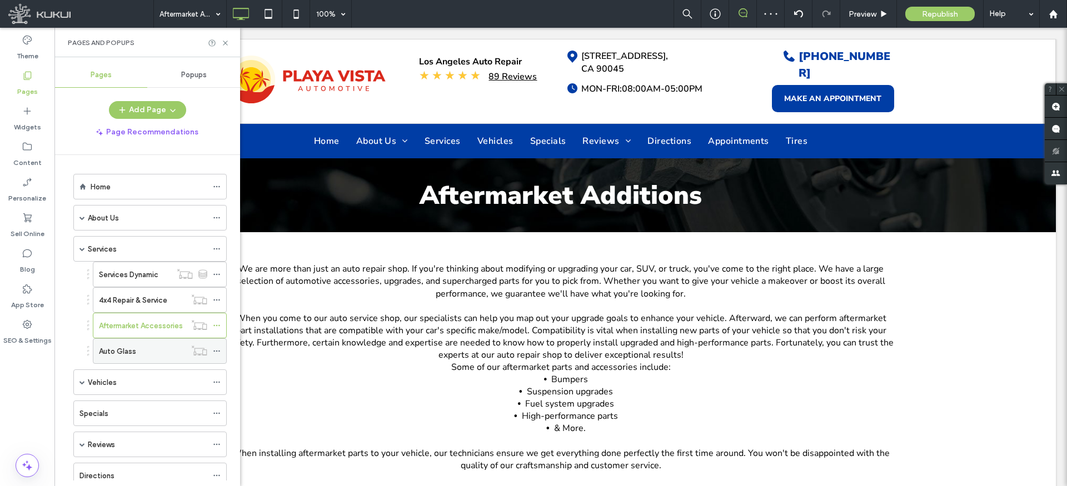
click at [152, 350] on div "Auto Glass" at bounding box center [142, 352] width 87 height 12
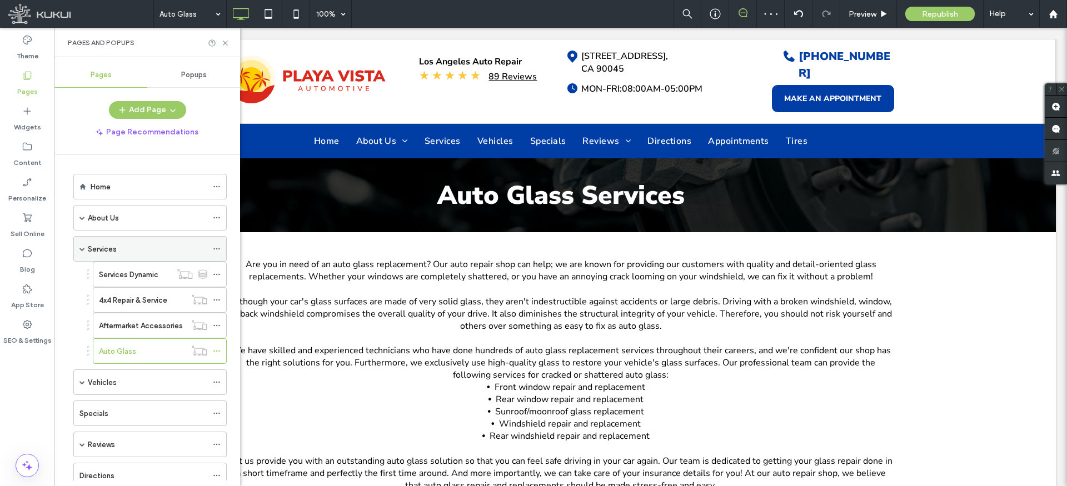
click at [82, 249] on span at bounding box center [82, 249] width 6 height 6
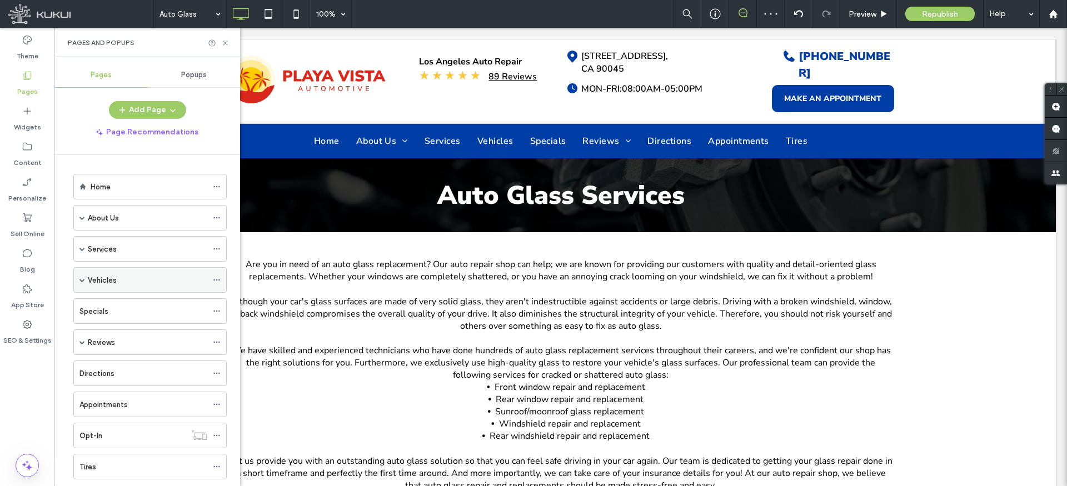
click at [79, 282] on span at bounding box center [82, 280] width 6 height 6
click at [126, 280] on div "Vehicles" at bounding box center [147, 281] width 119 height 12
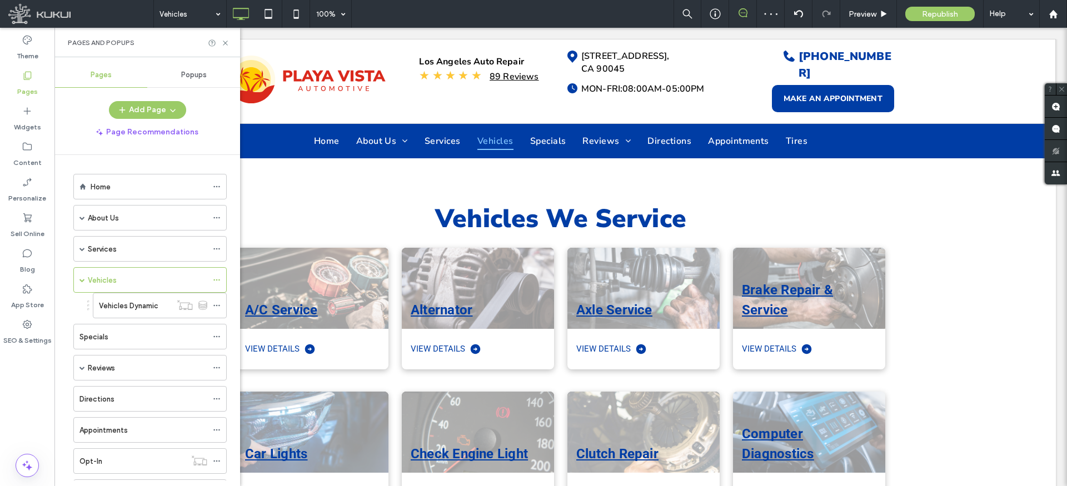
click at [219, 38] on div "Pages and Popups" at bounding box center [147, 42] width 159 height 9
click at [225, 41] on icon at bounding box center [225, 43] width 8 height 8
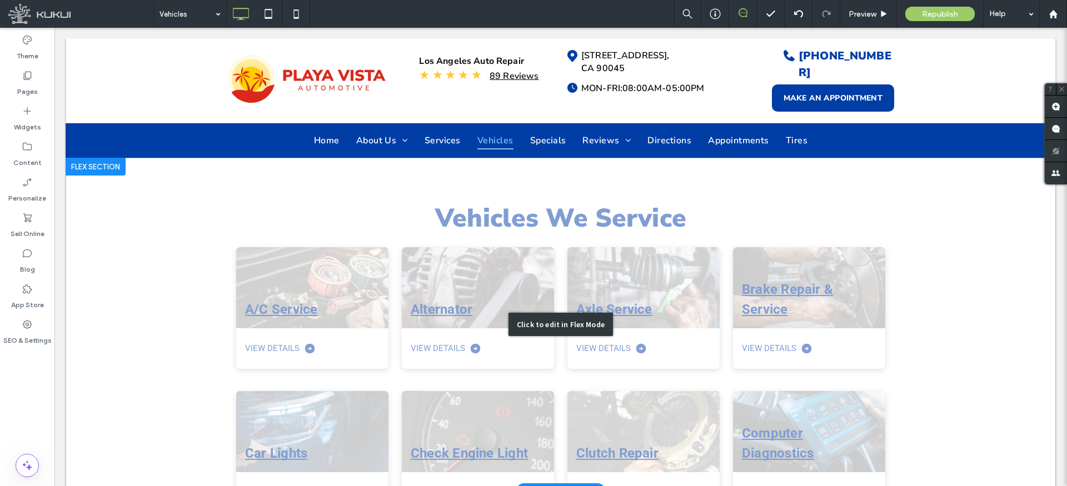
scroll to position [136, 0]
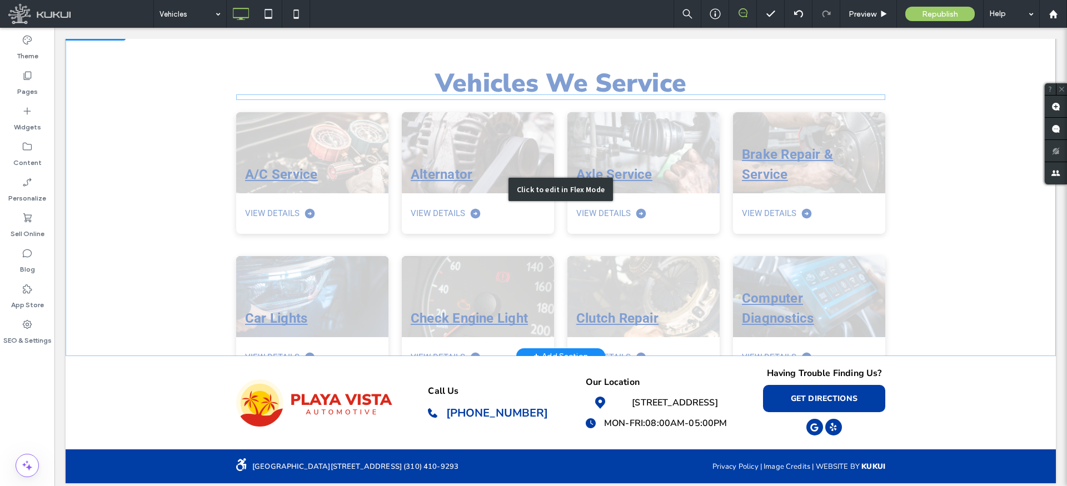
click at [406, 223] on div "Click to edit in Flex Mode" at bounding box center [561, 189] width 990 height 333
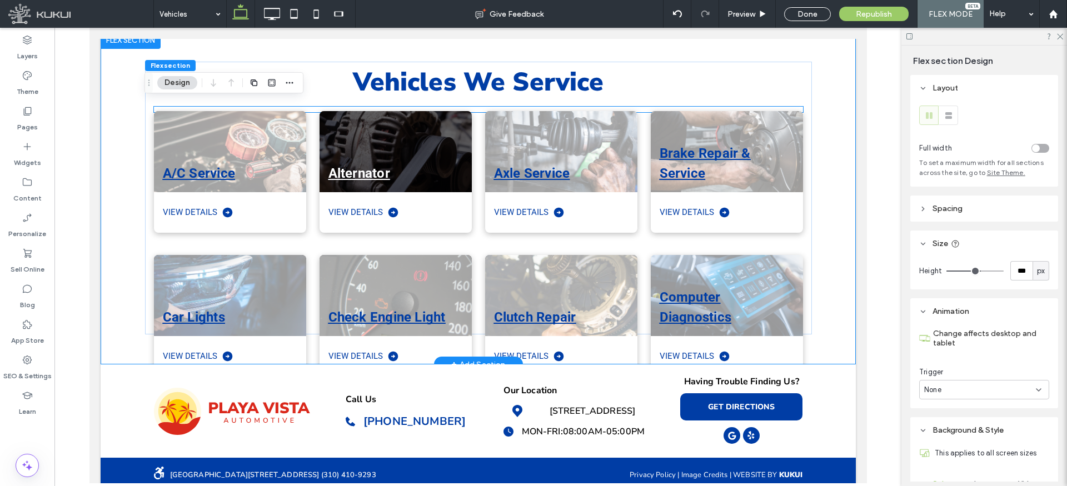
scroll to position [86, 0]
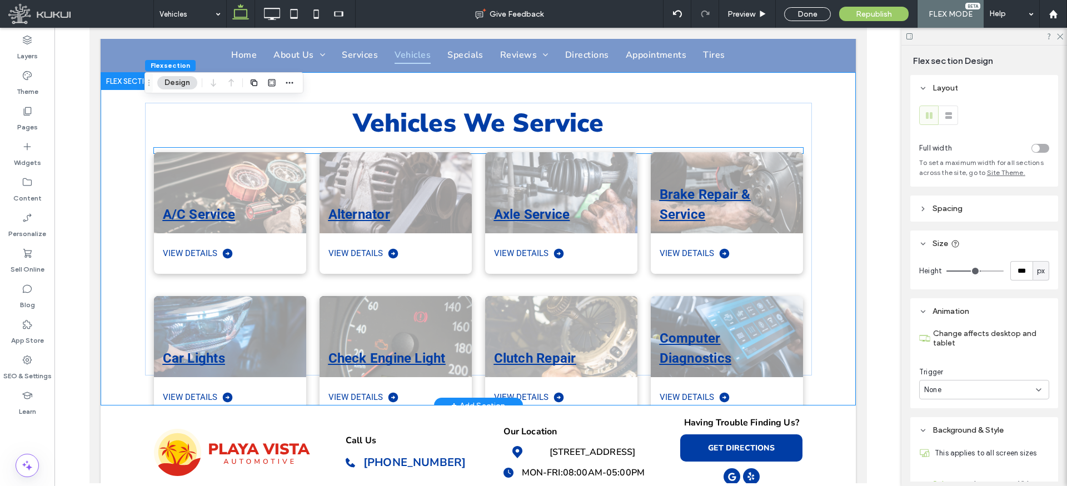
click at [318, 280] on div "Check Engine Light View Details" at bounding box center [389, 350] width 166 height 144
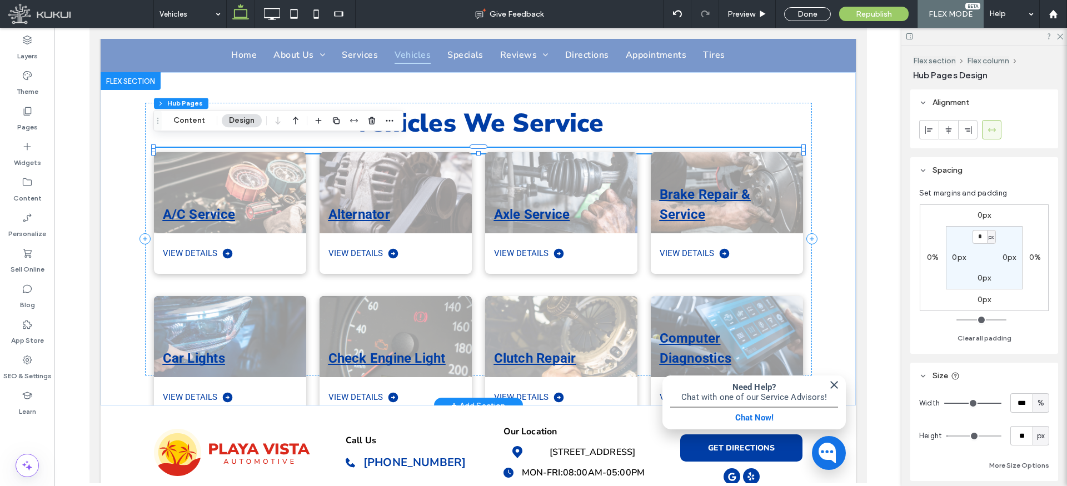
click at [315, 265] on div "Alternator View Details" at bounding box center [389, 206] width 166 height 144
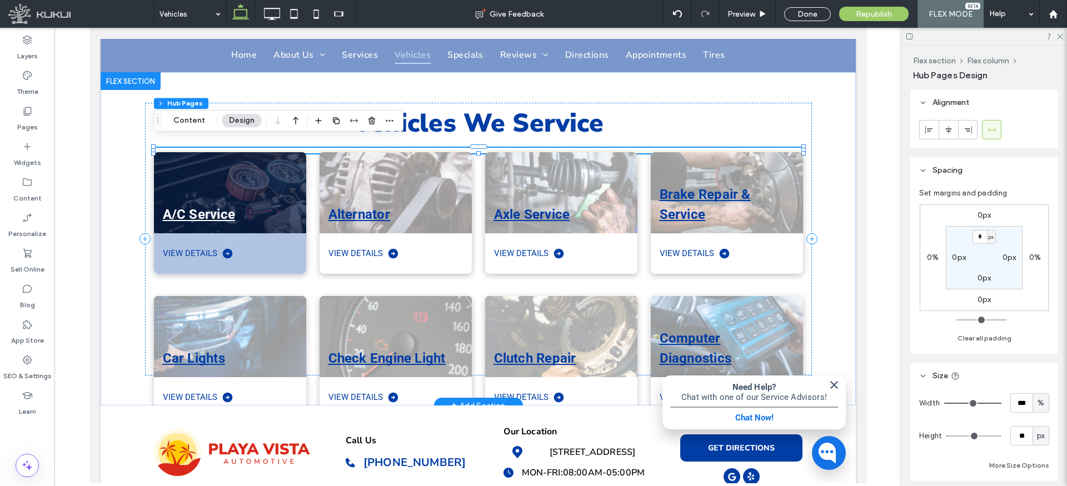
click at [296, 236] on div "View Details" at bounding box center [229, 253] width 152 height 41
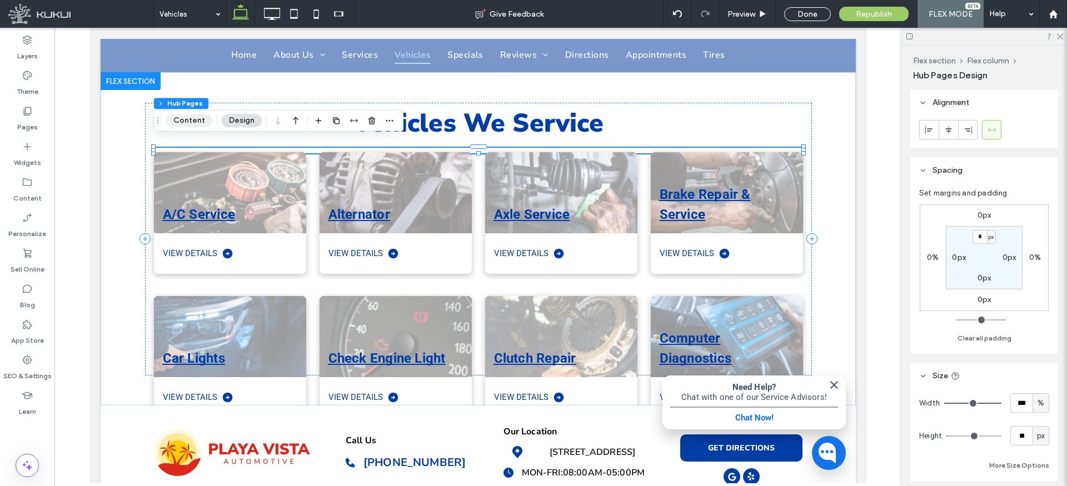
click at [188, 120] on button "Content" at bounding box center [189, 120] width 46 height 13
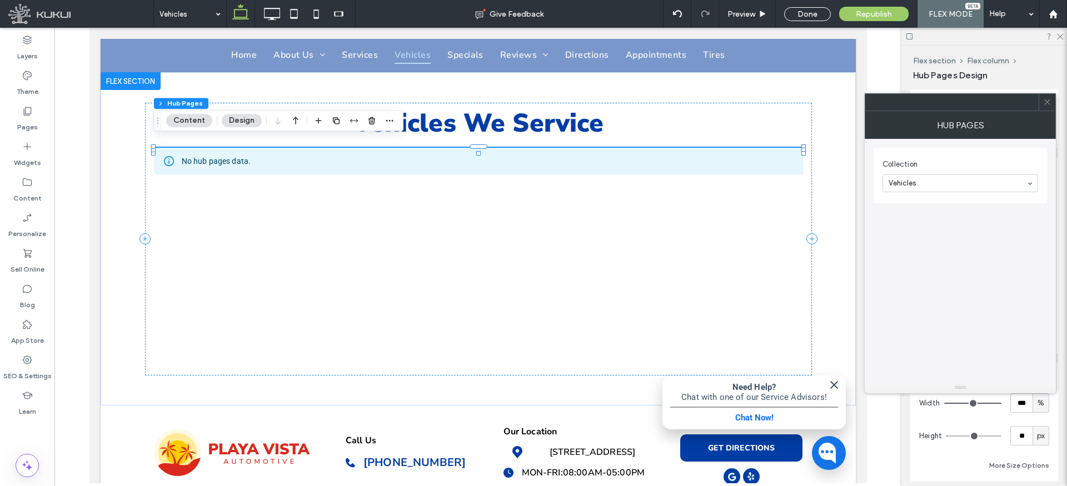
click at [1050, 103] on icon at bounding box center [1047, 102] width 8 height 8
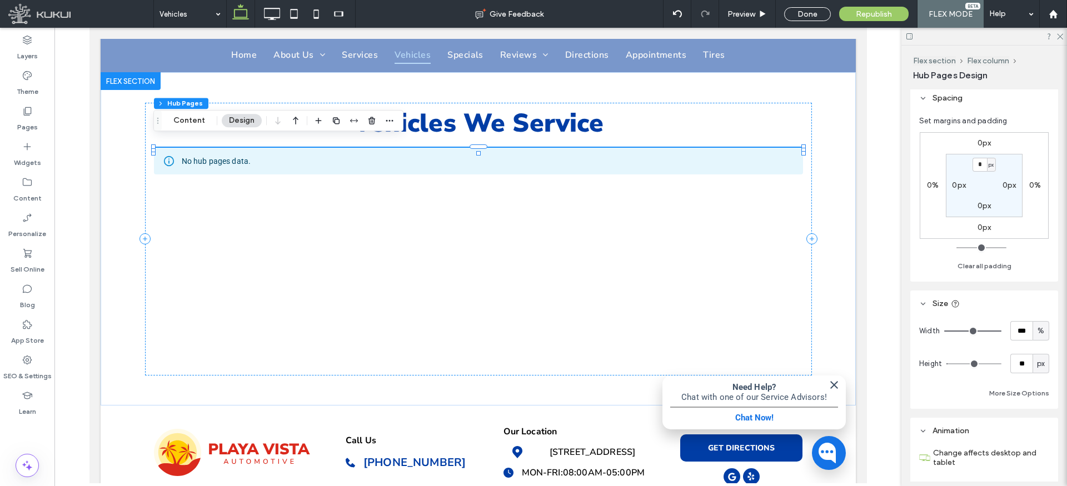
scroll to position [78, 0]
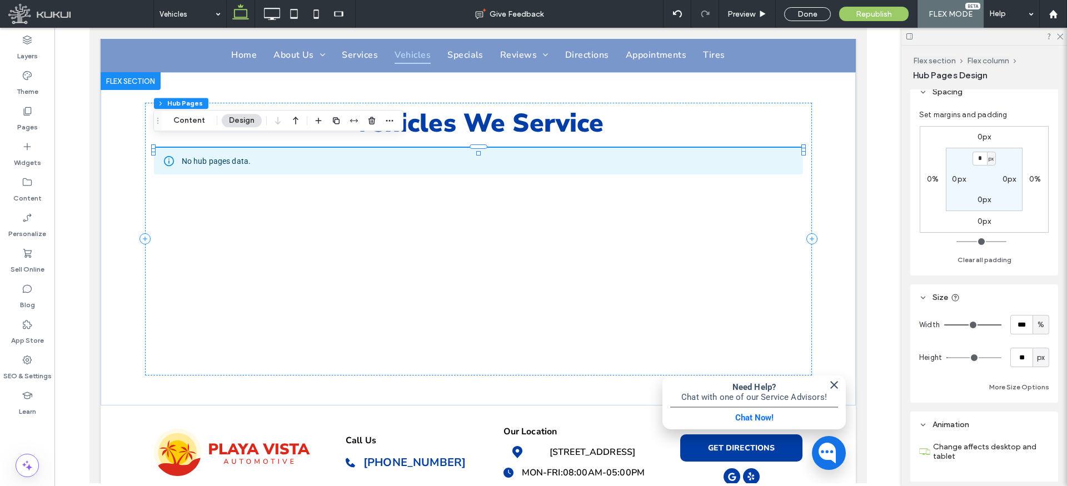
click at [1041, 357] on span "px" at bounding box center [1041, 357] width 8 height 11
click at [1041, 457] on span "A" at bounding box center [1041, 455] width 4 height 11
type input "*"
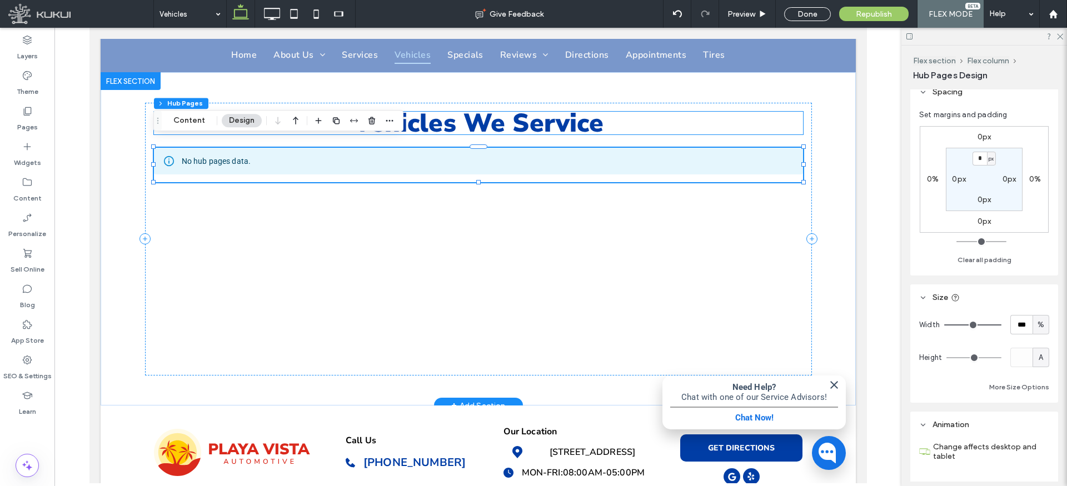
click at [784, 114] on h2 "Vehicles We Service" at bounding box center [477, 123] width 649 height 23
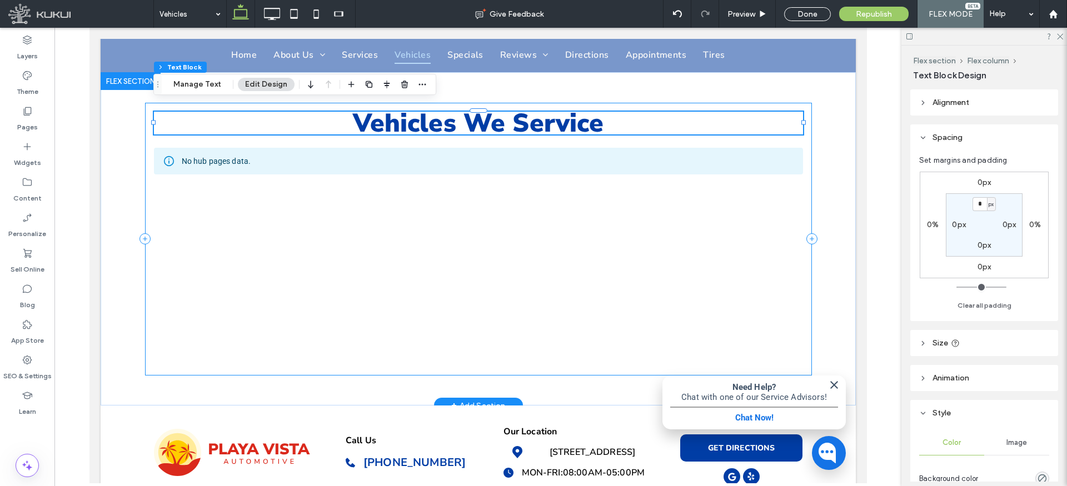
click at [808, 140] on div "Vehicles We Service No hub pages data." at bounding box center [477, 239] width 667 height 273
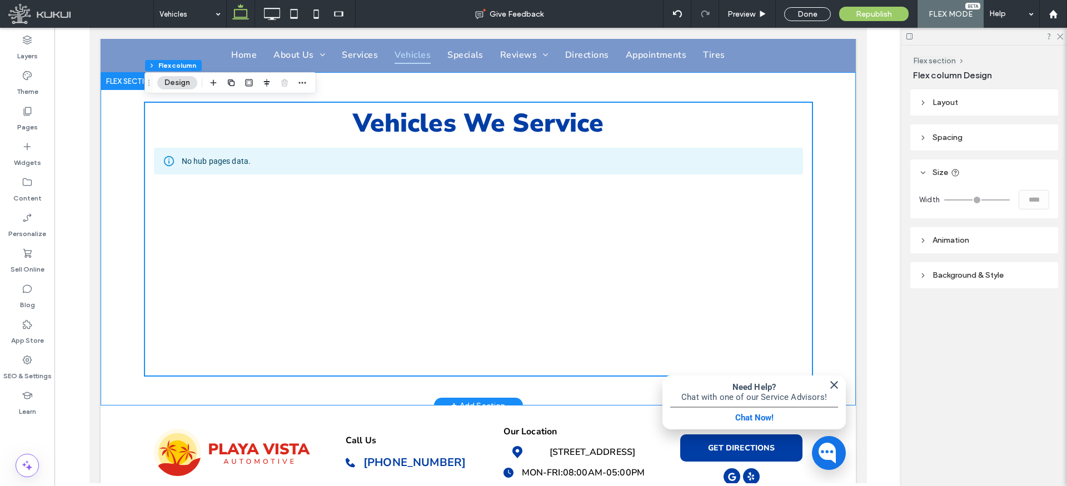
click at [831, 142] on div "Vehicles We Service No hub pages data." at bounding box center [477, 238] width 755 height 333
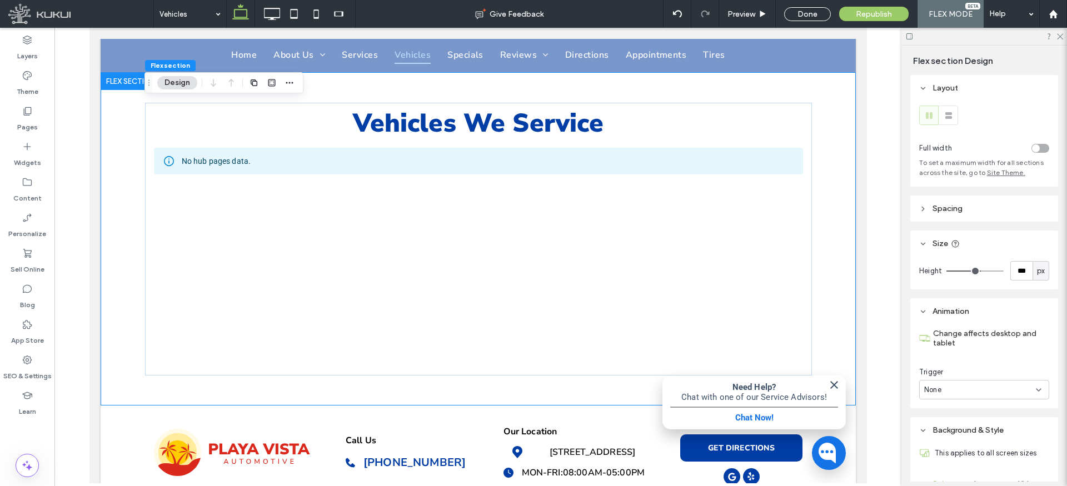
click at [1041, 270] on span "px" at bounding box center [1041, 271] width 8 height 11
click at [1043, 365] on div "A" at bounding box center [1041, 367] width 16 height 19
type input "*"
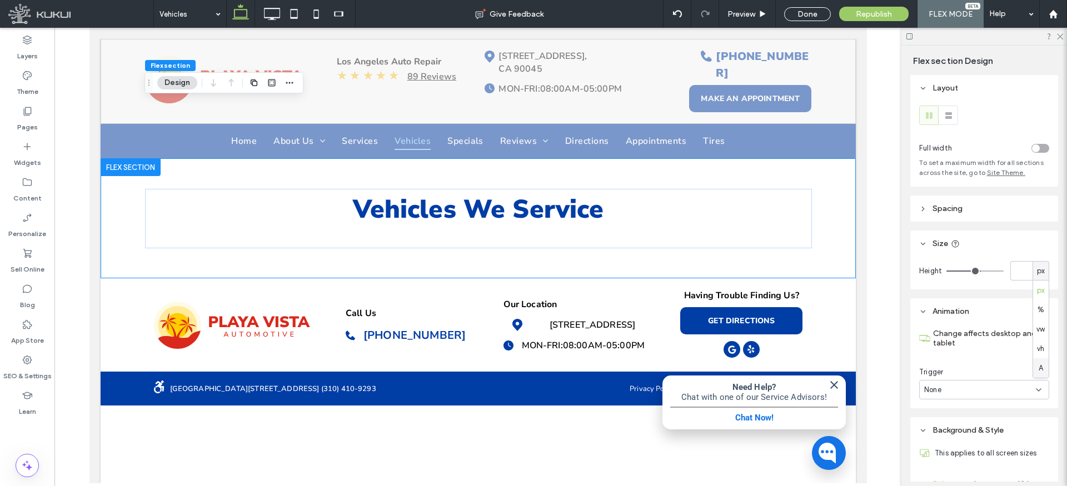
scroll to position [0, 0]
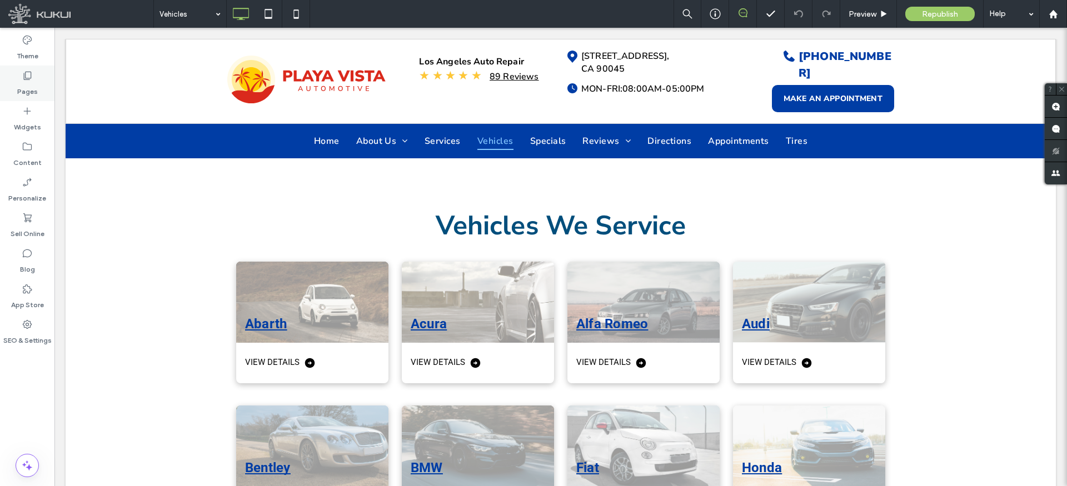
click at [32, 78] on icon at bounding box center [27, 75] width 11 height 11
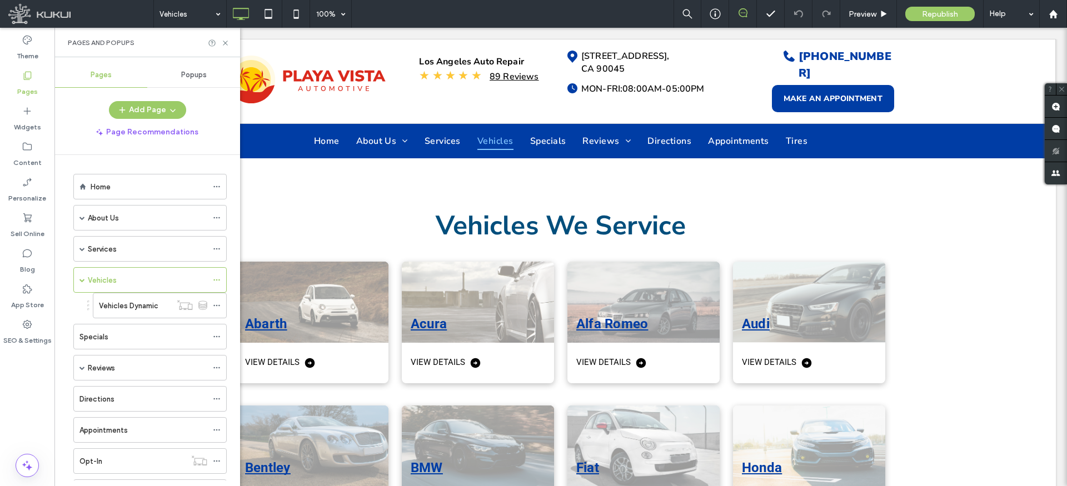
click at [121, 189] on div "Home" at bounding box center [149, 187] width 117 height 12
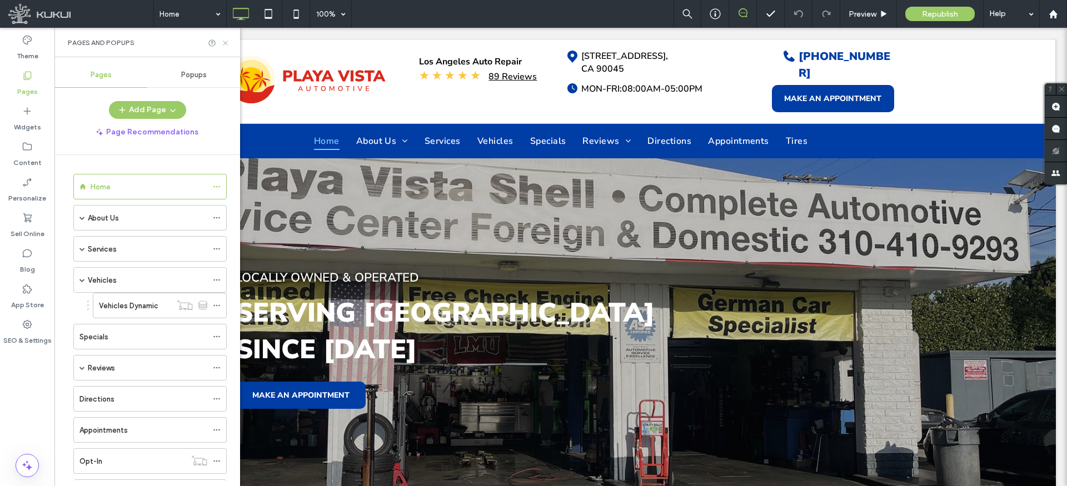
click at [225, 42] on use at bounding box center [225, 43] width 4 height 4
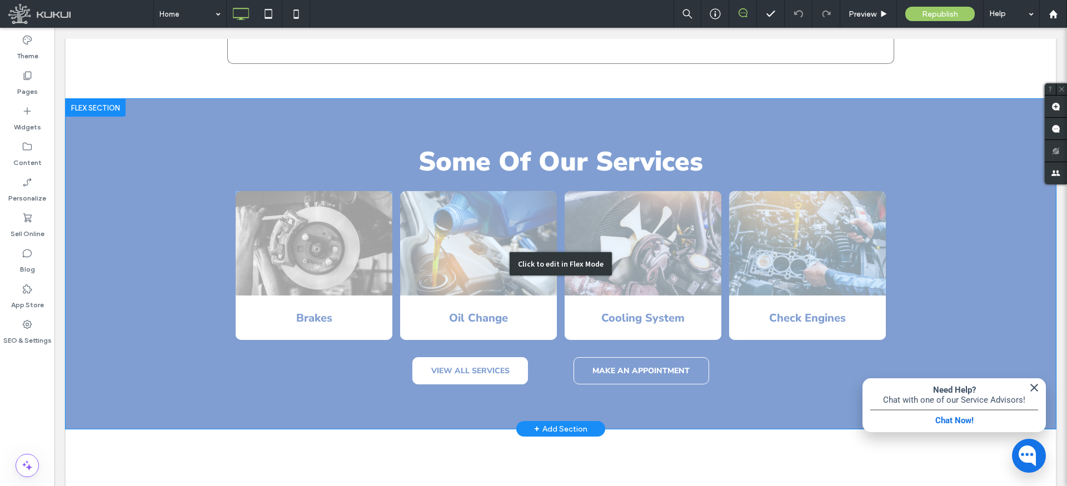
click at [325, 224] on div "Click to edit in Flex Mode" at bounding box center [561, 264] width 990 height 330
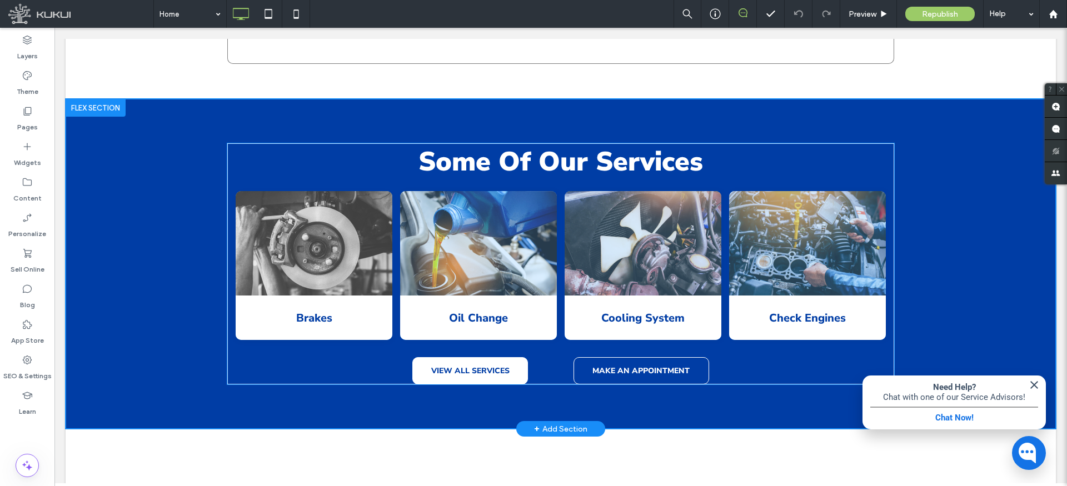
scroll to position [1182, 0]
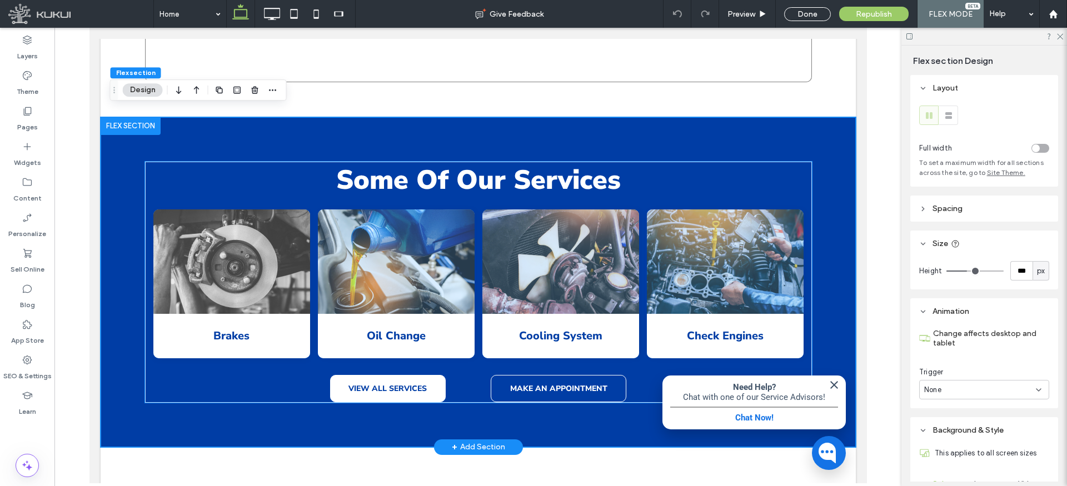
click at [240, 248] on img at bounding box center [231, 262] width 157 height 104
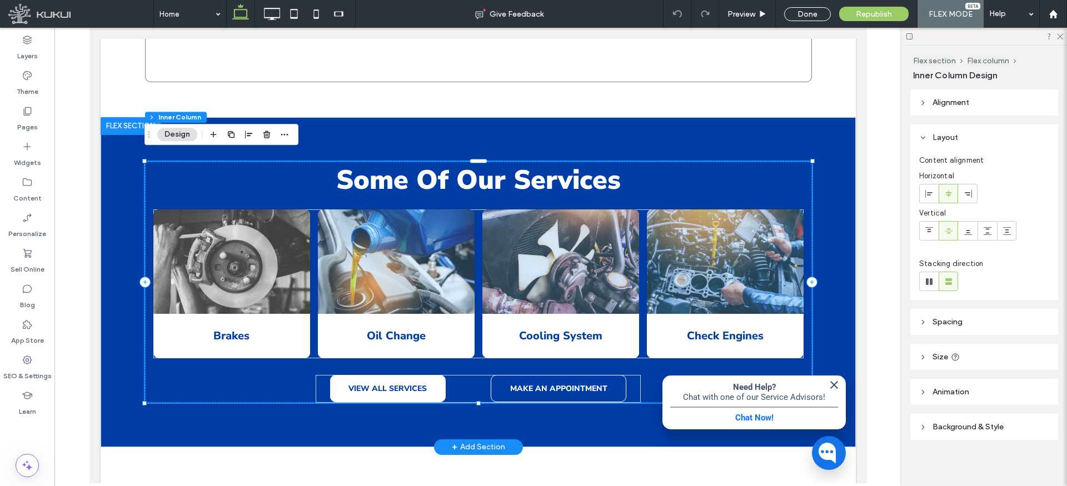
click at [242, 250] on img at bounding box center [231, 262] width 157 height 104
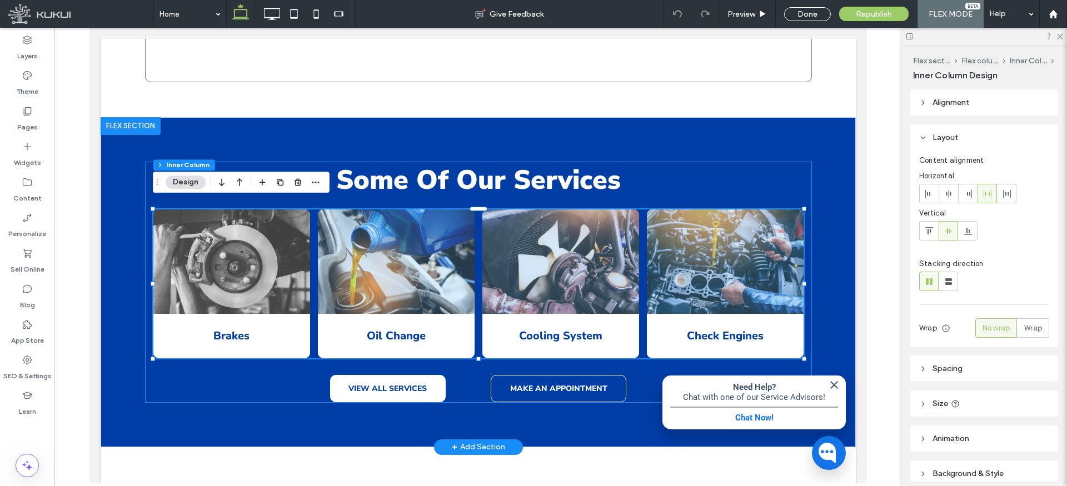
click at [242, 250] on img at bounding box center [231, 262] width 157 height 104
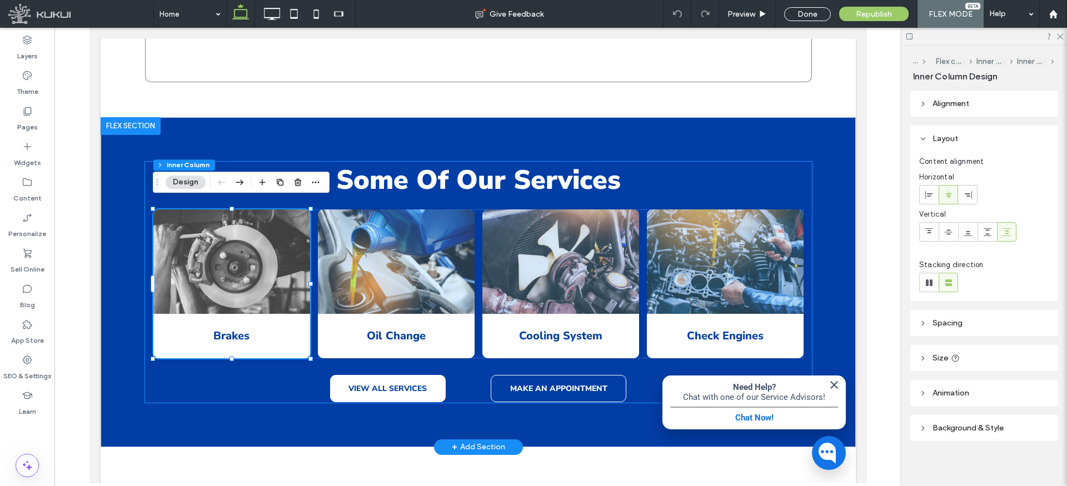
click at [242, 250] on img at bounding box center [231, 262] width 157 height 104
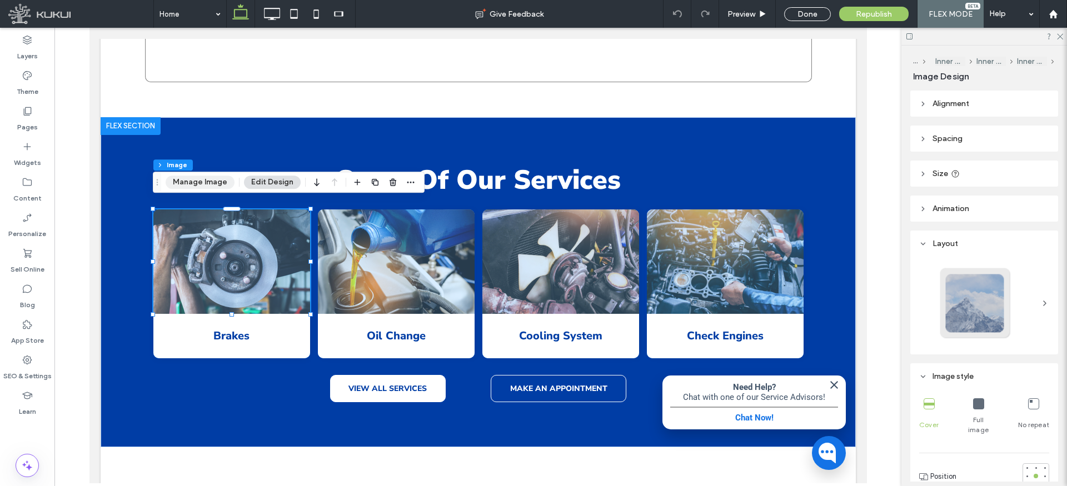
click at [217, 187] on button "Manage Image" at bounding box center [200, 182] width 69 height 13
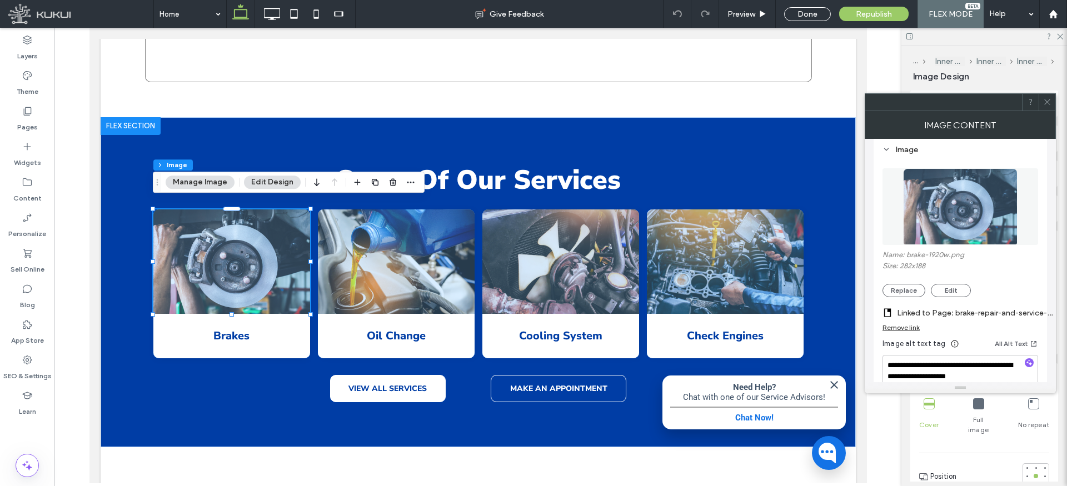
scroll to position [159, 0]
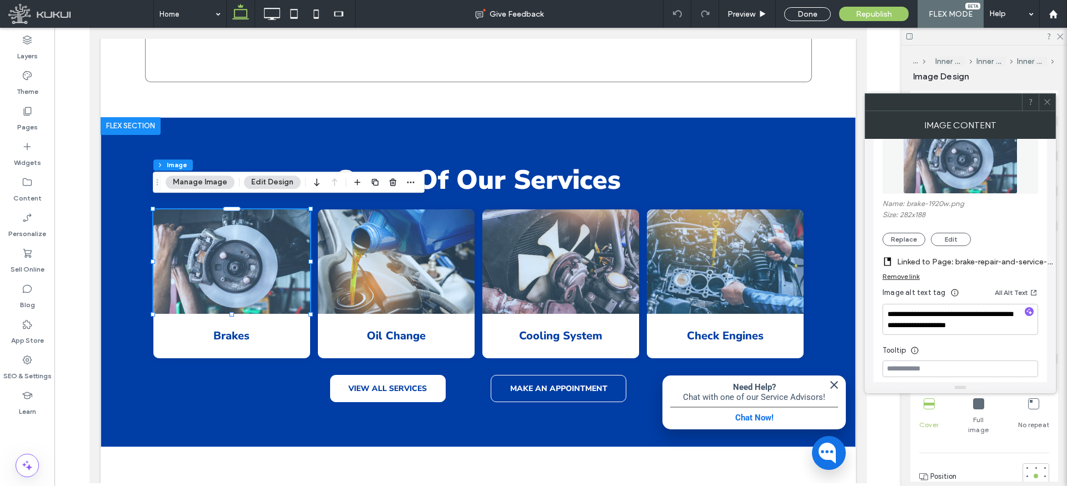
click at [958, 260] on label "Linked to Page: brake-repair-and-service-in-[GEOGRAPHIC_DATA] ([GEOGRAPHIC_DATA…" at bounding box center [975, 262] width 156 height 21
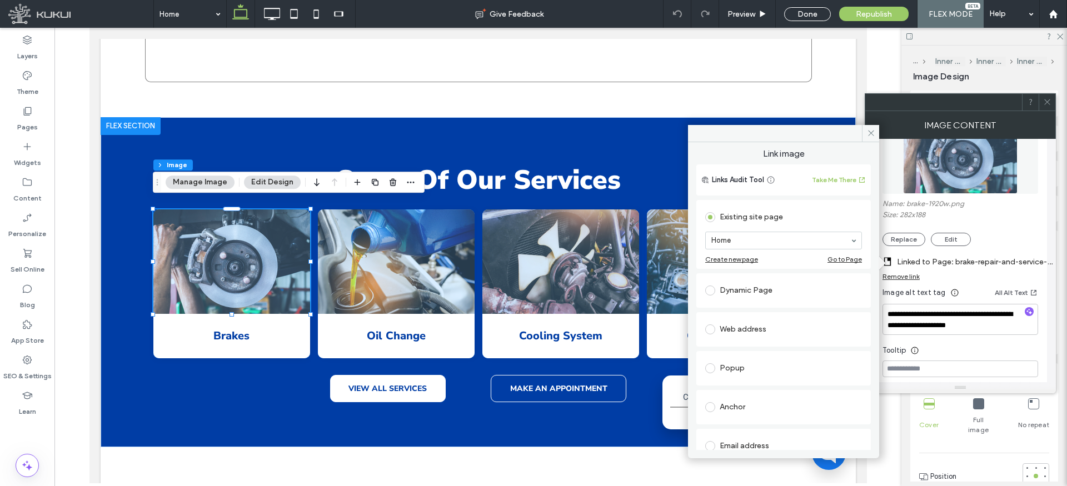
click at [756, 283] on div "Dynamic Page" at bounding box center [783, 291] width 157 height 18
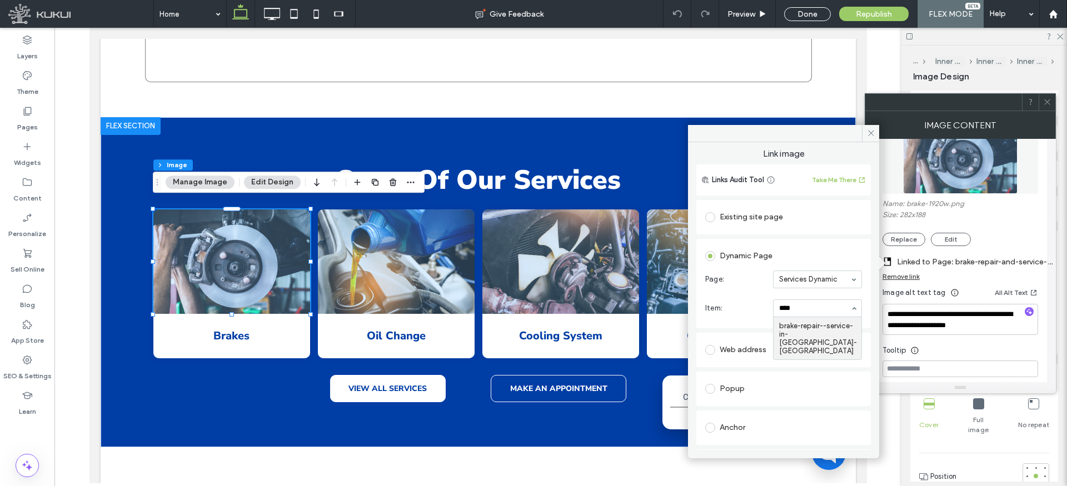
type input "*****"
click at [869, 133] on icon at bounding box center [871, 133] width 8 height 8
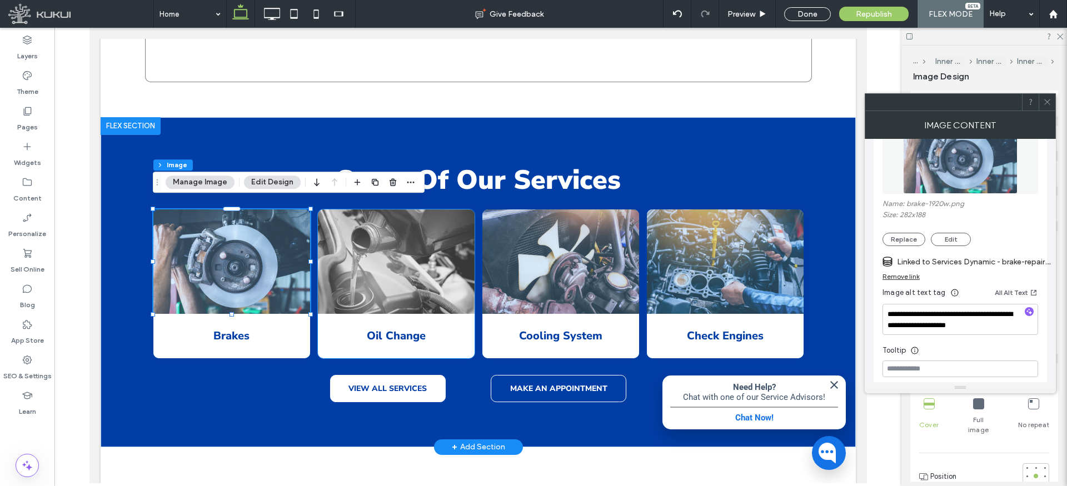
click at [404, 242] on img at bounding box center [395, 262] width 157 height 104
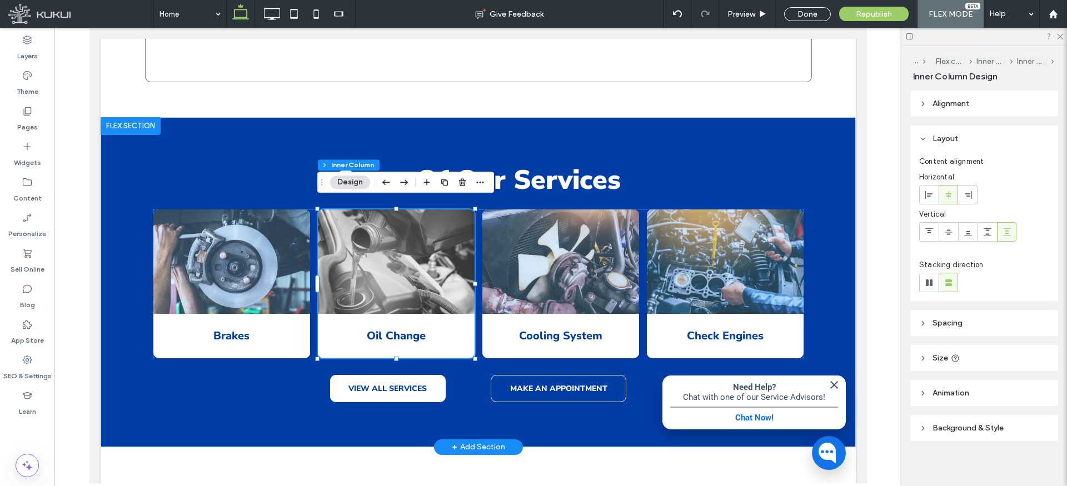
click at [387, 246] on img at bounding box center [395, 262] width 157 height 104
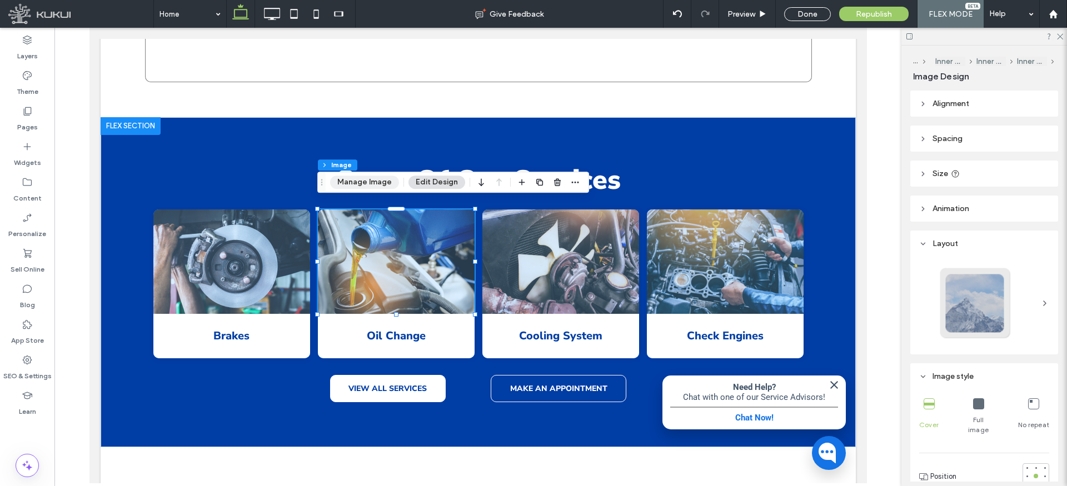
click at [371, 181] on button "Manage Image" at bounding box center [364, 182] width 69 height 13
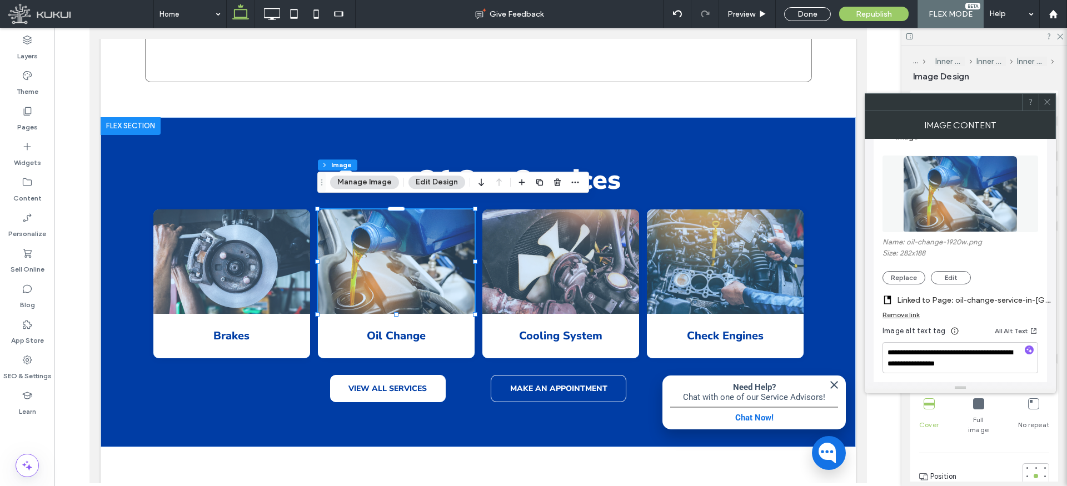
scroll to position [121, 0]
click at [944, 300] on label "Linked to Page: oil-change-service-in-[GEOGRAPHIC_DATA] ([GEOGRAPHIC_DATA])" at bounding box center [975, 300] width 156 height 21
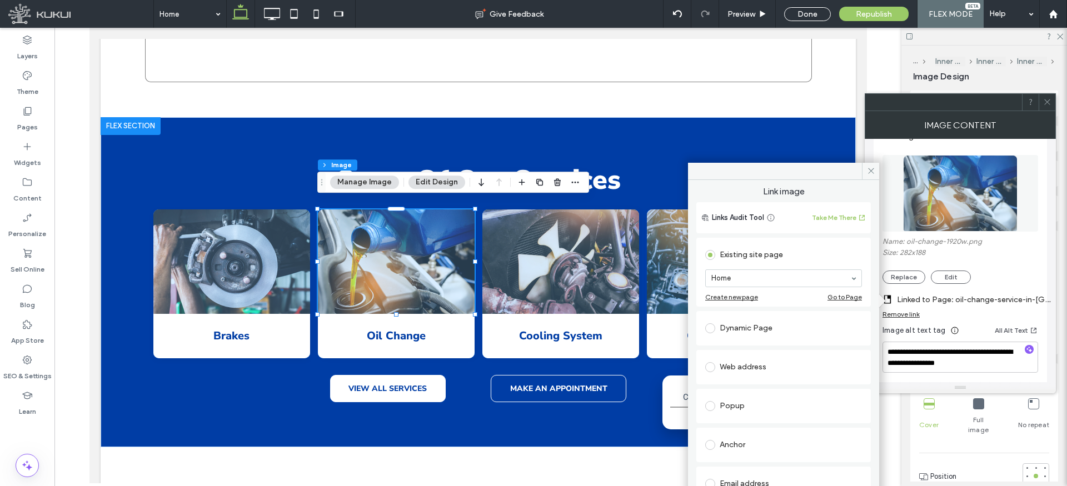
click at [765, 324] on div "Dynamic Page" at bounding box center [783, 329] width 157 height 18
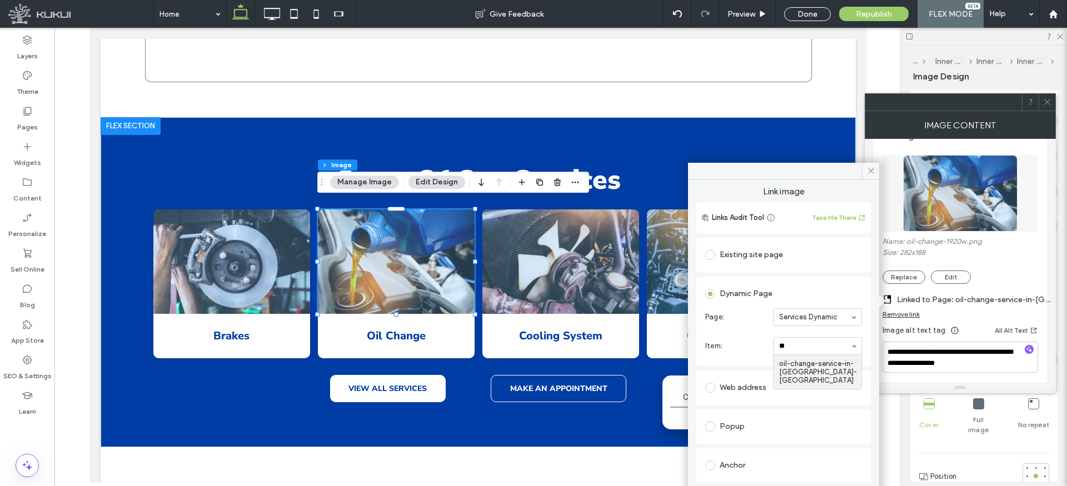
type input "***"
click at [871, 172] on icon at bounding box center [871, 171] width 8 height 8
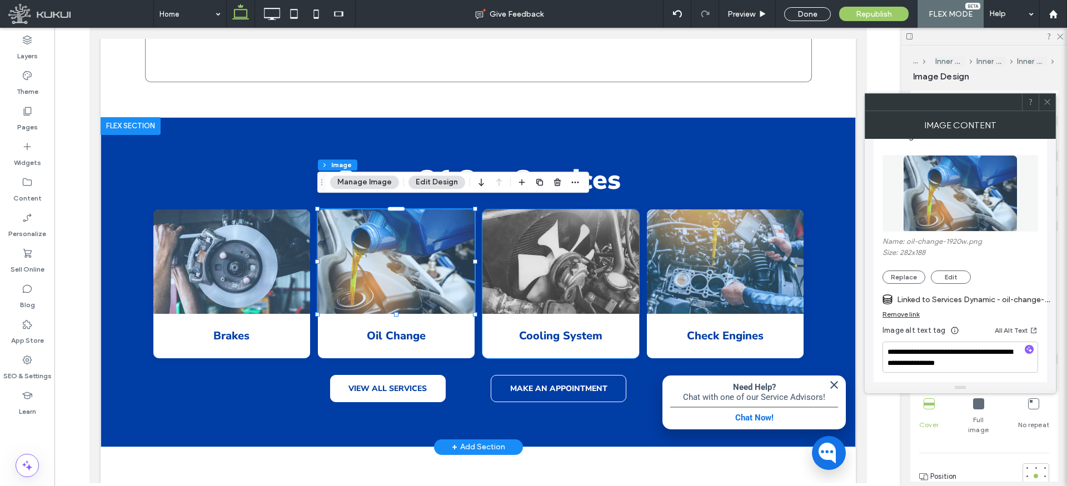
click at [586, 242] on img at bounding box center [560, 262] width 157 height 104
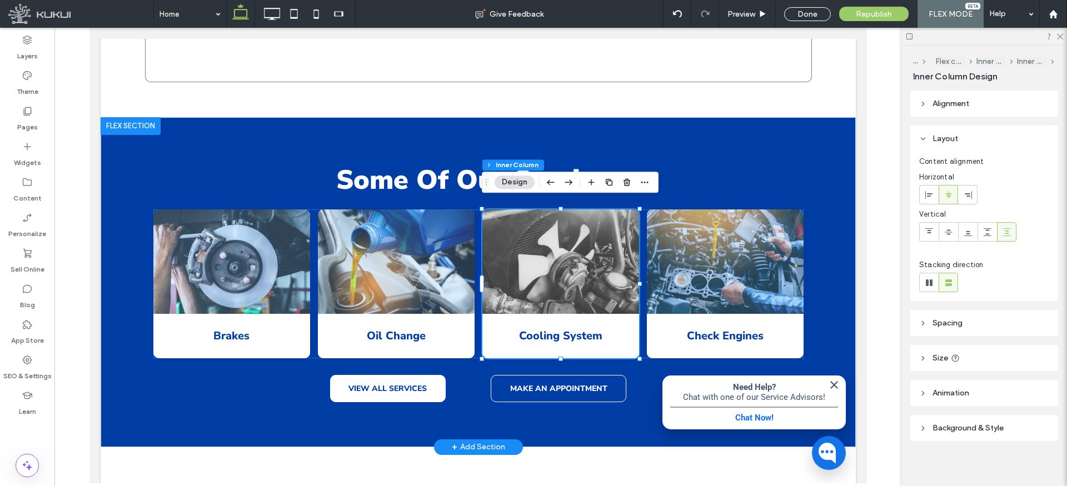
click at [554, 239] on img at bounding box center [560, 262] width 157 height 104
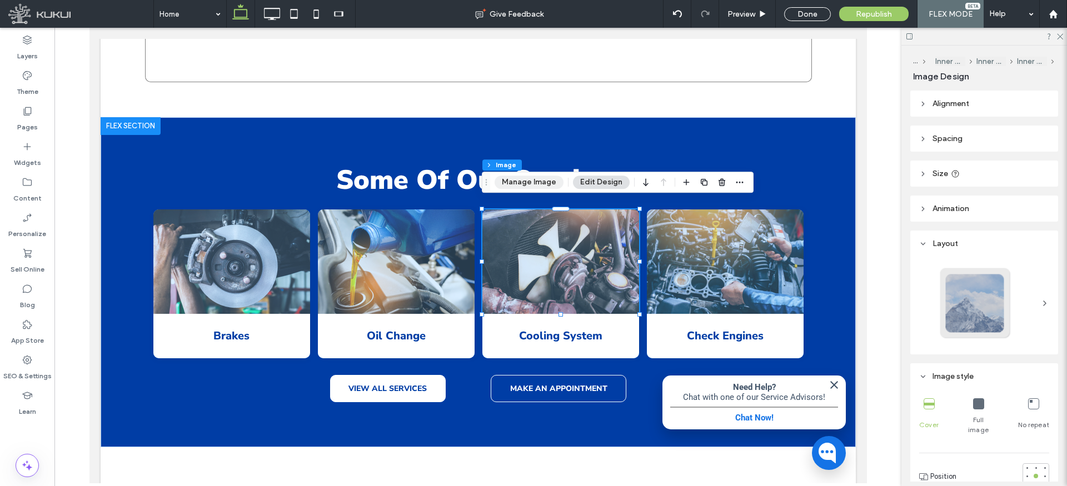
click at [539, 180] on button "Manage Image" at bounding box center [529, 182] width 69 height 13
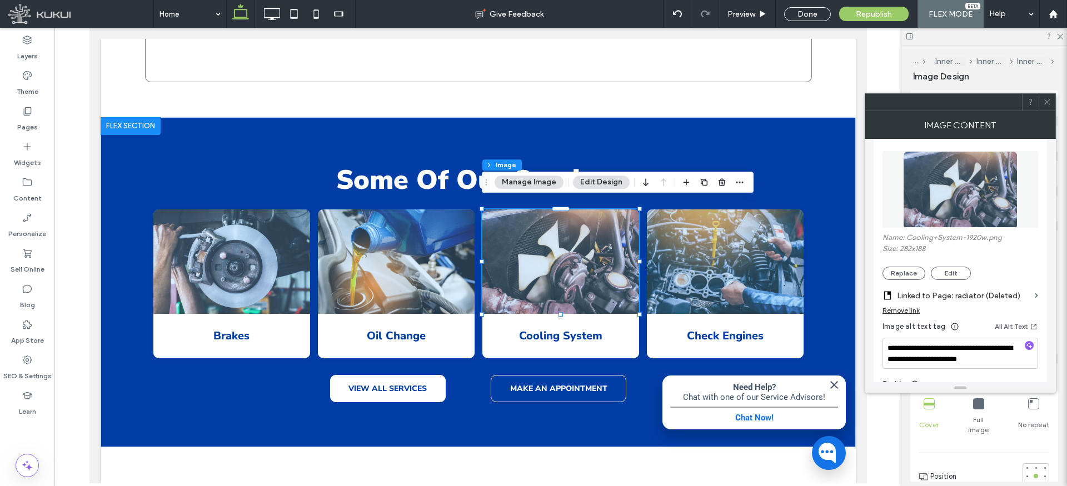
scroll to position [129, 0]
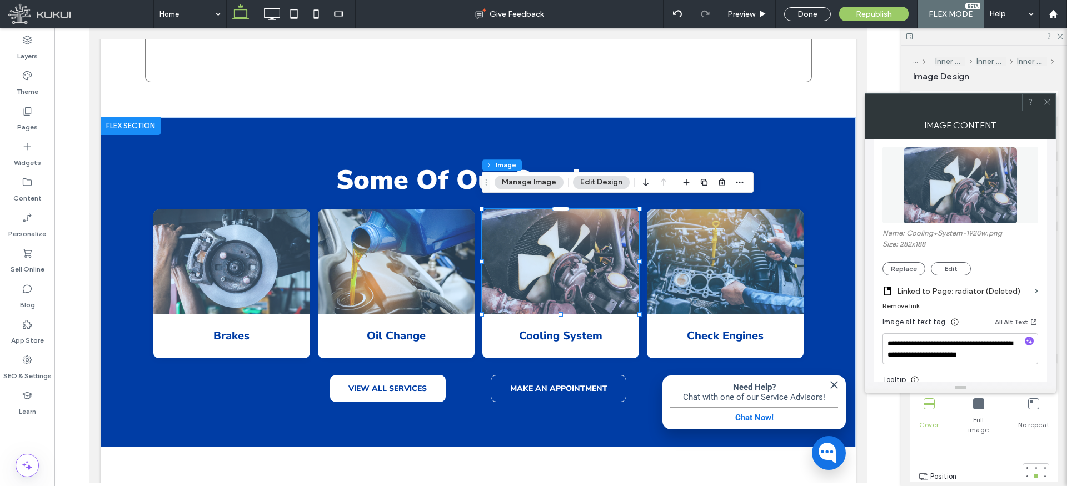
click at [954, 290] on label "Linked to Page: radiator (Deleted)" at bounding box center [963, 291] width 133 height 21
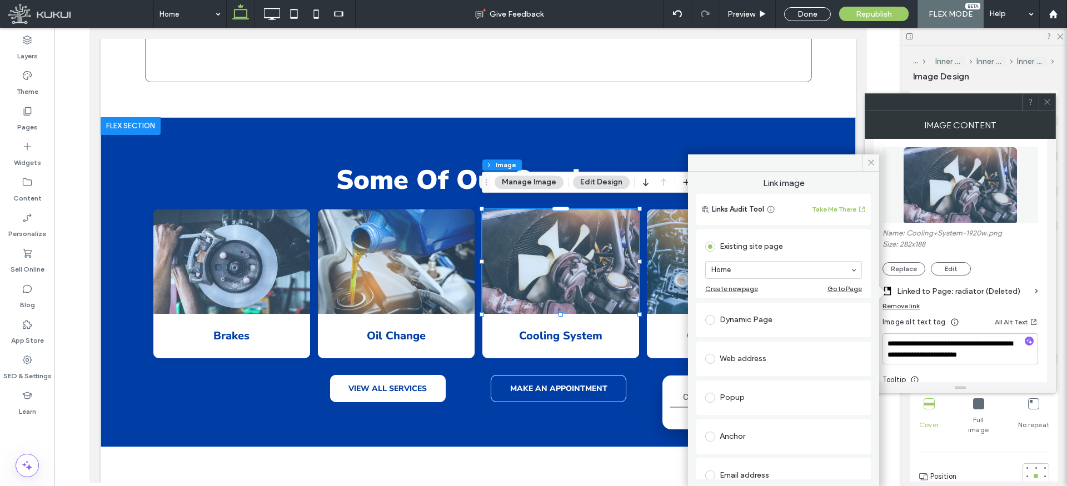
click at [745, 318] on div "Dynamic Page" at bounding box center [783, 320] width 157 height 18
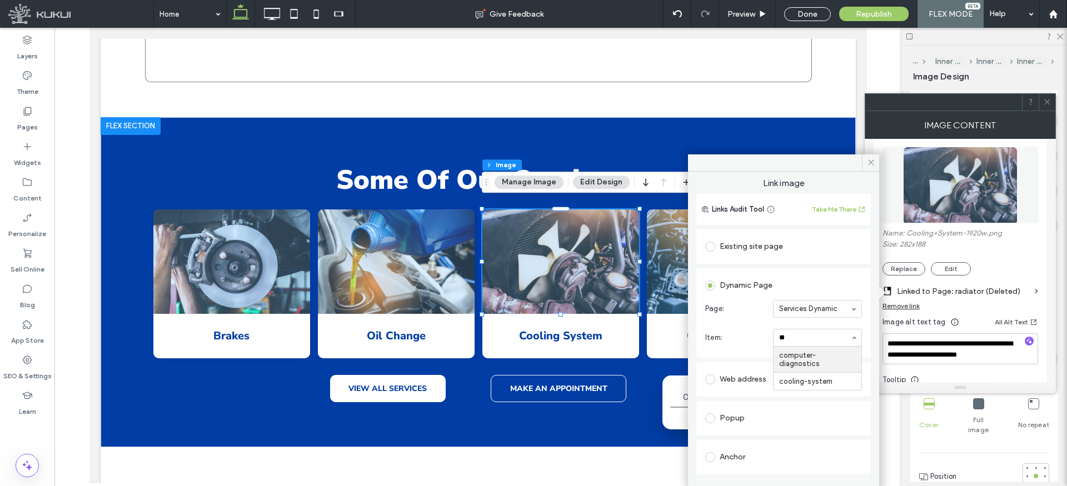
type input "***"
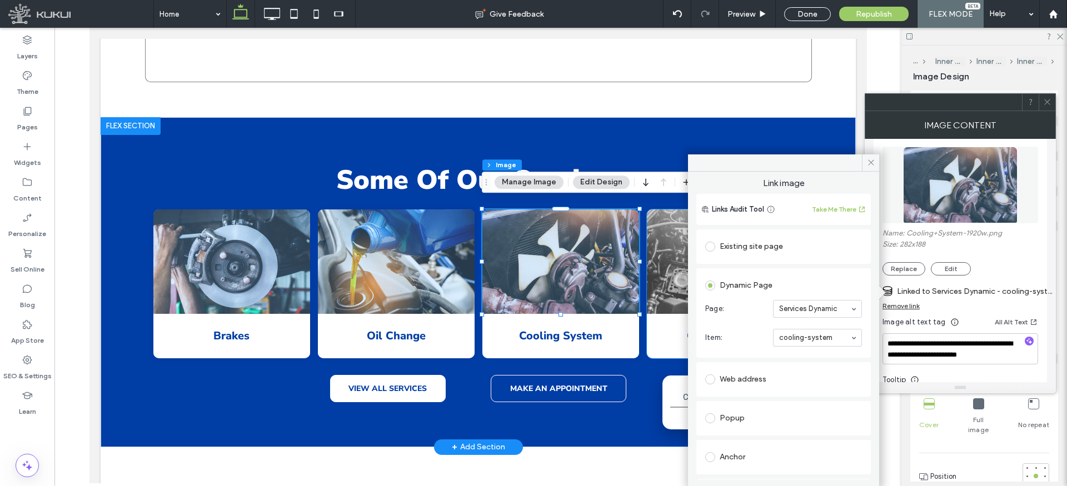
click at [658, 262] on img at bounding box center [724, 262] width 157 height 104
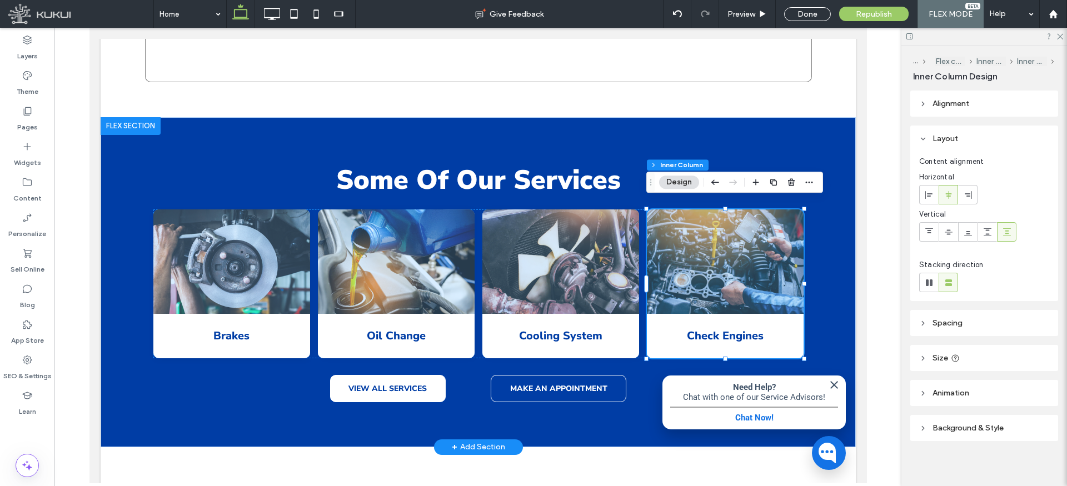
click at [680, 212] on img at bounding box center [724, 262] width 157 height 104
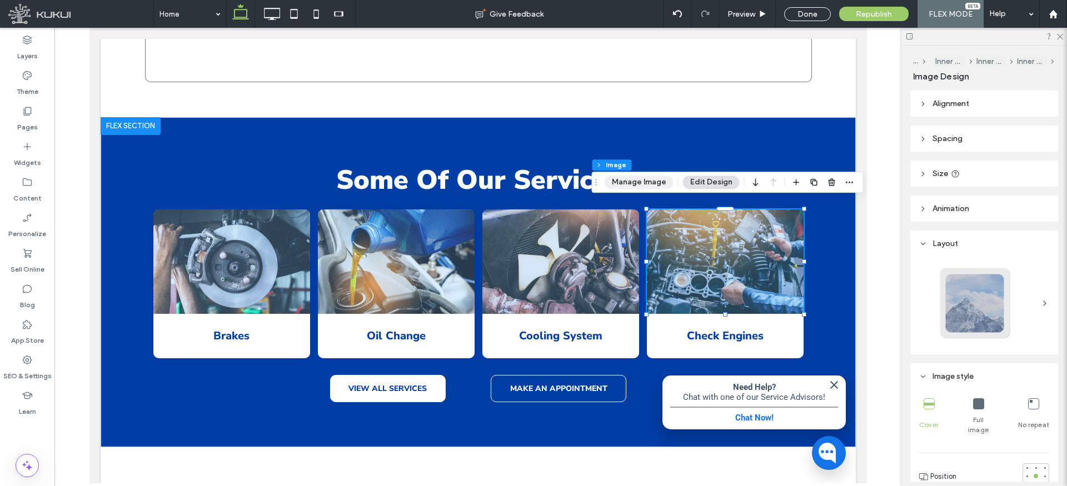
click at [650, 179] on button "Manage Image" at bounding box center [639, 182] width 69 height 13
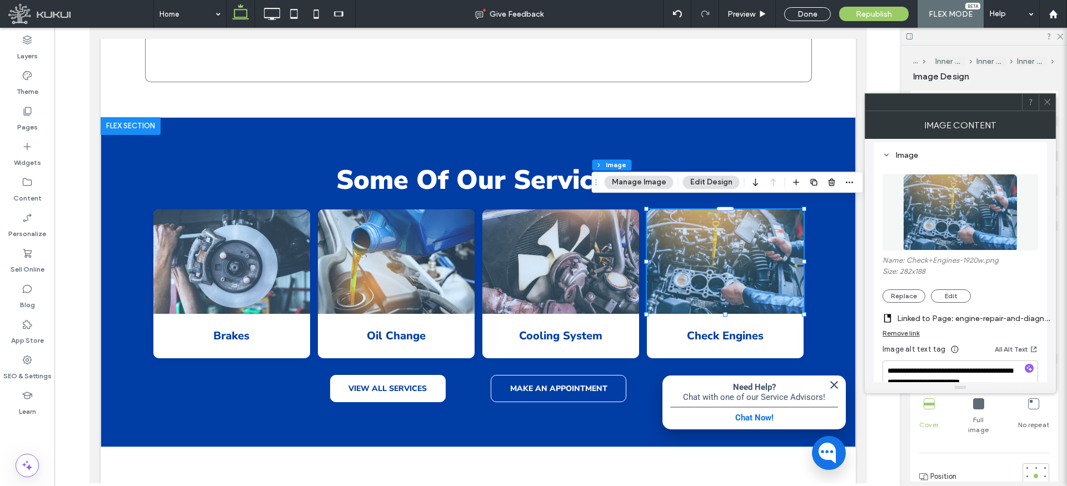
scroll to position [103, 0]
click at [948, 316] on label "Linked to Page: engine-repair-and-diagnostics-in-[GEOGRAPHIC_DATA] (Deleted)" at bounding box center [975, 317] width 156 height 21
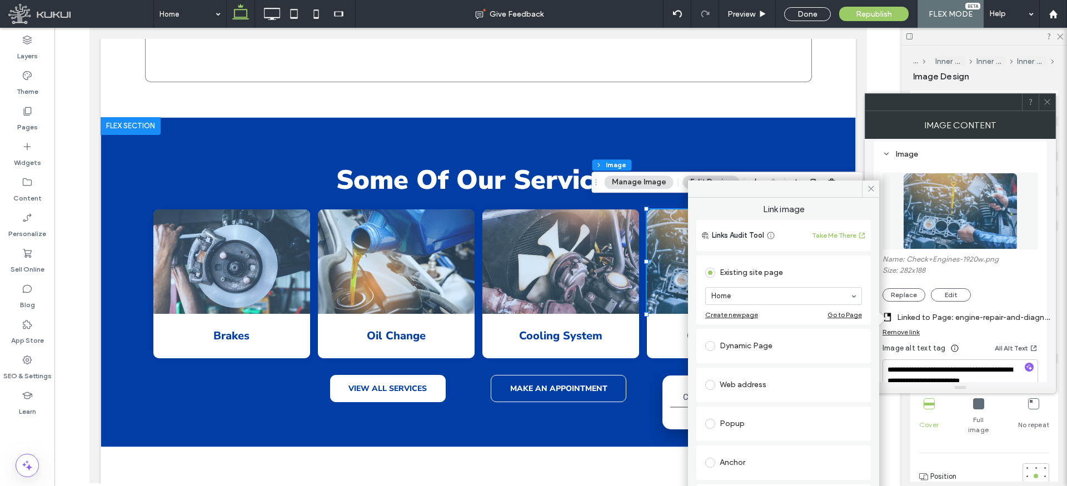
click at [755, 346] on div "Dynamic Page" at bounding box center [783, 346] width 157 height 18
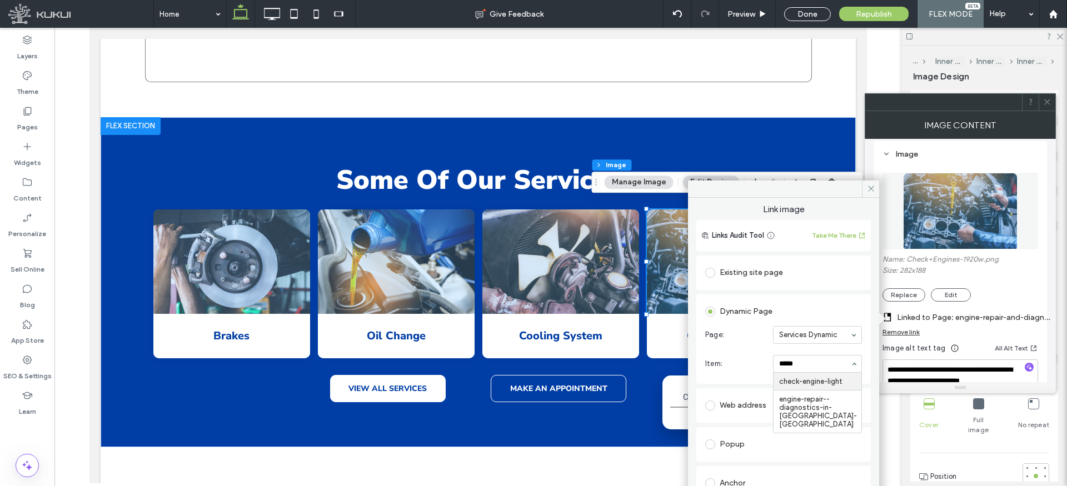
type input "******"
click at [873, 185] on icon at bounding box center [871, 189] width 8 height 8
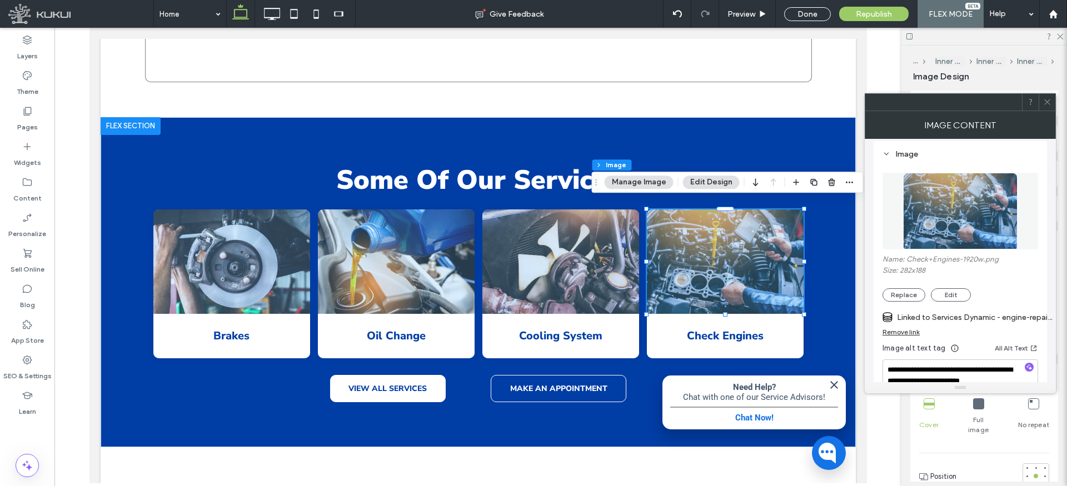
click at [1048, 104] on icon at bounding box center [1047, 102] width 8 height 8
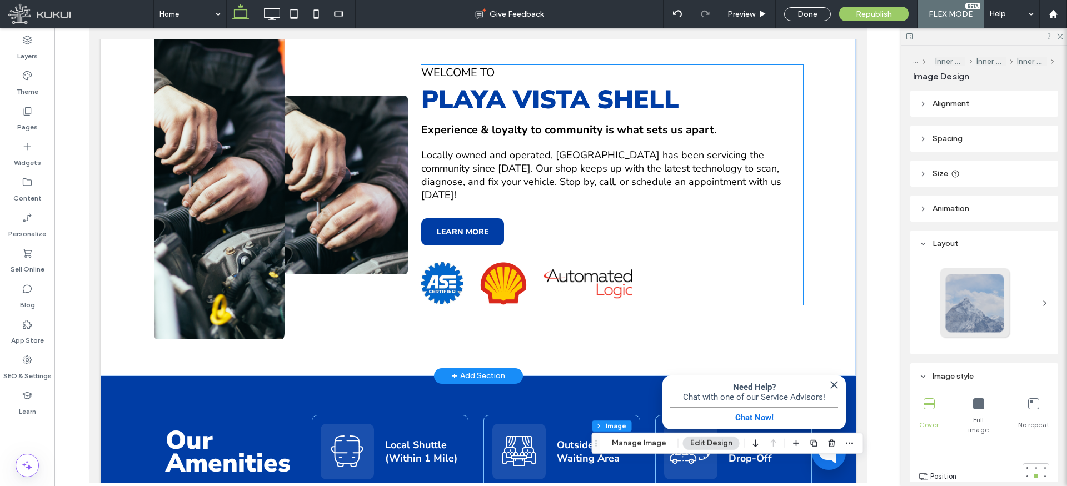
scroll to position [0, 0]
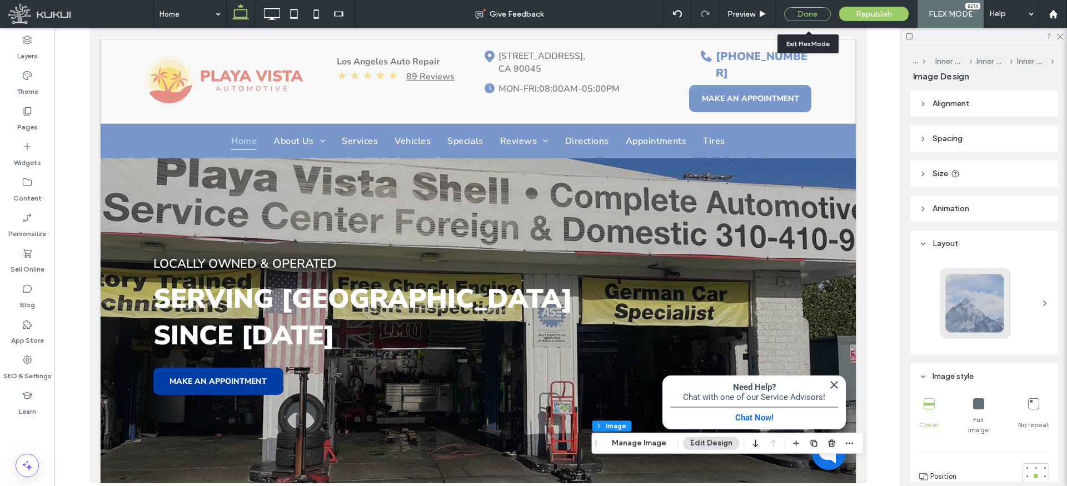
click at [809, 13] on div "Done" at bounding box center [807, 14] width 47 height 14
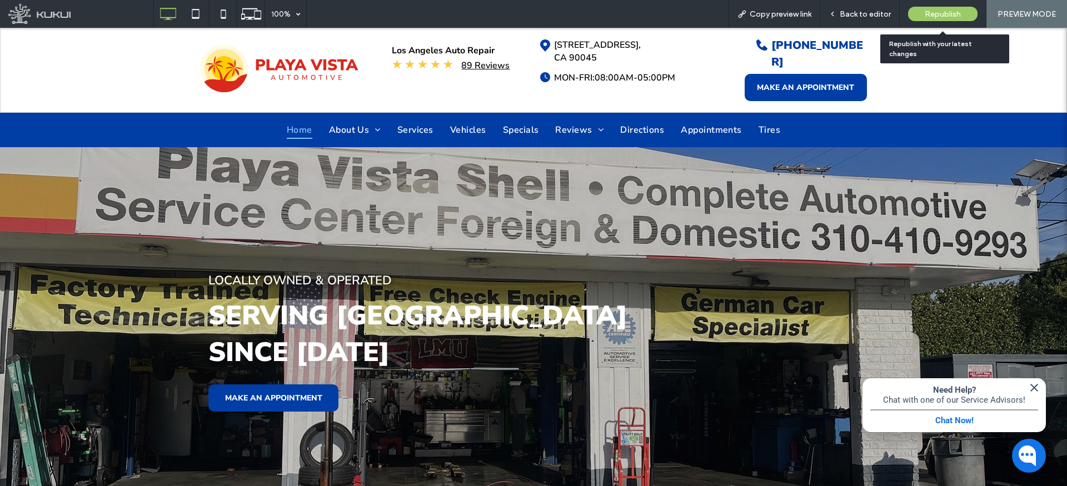
click at [938, 12] on span "Republish" at bounding box center [943, 13] width 36 height 9
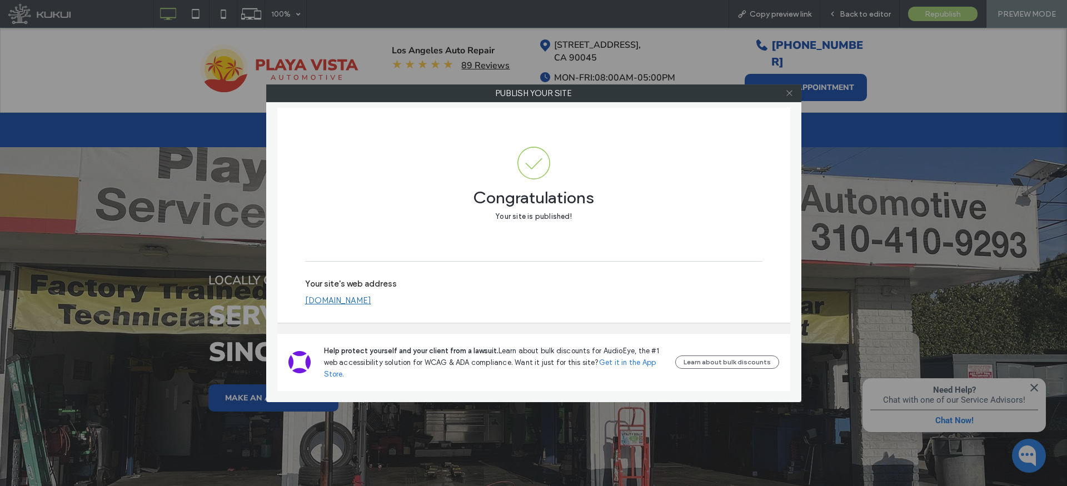
click at [790, 93] on icon at bounding box center [789, 93] width 8 height 8
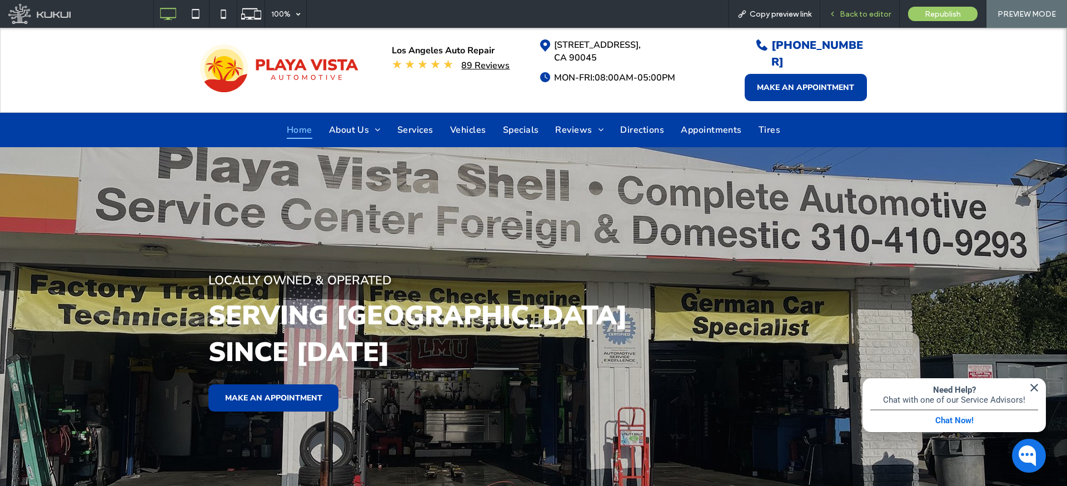
click at [859, 10] on span "Back to editor" at bounding box center [865, 13] width 51 height 9
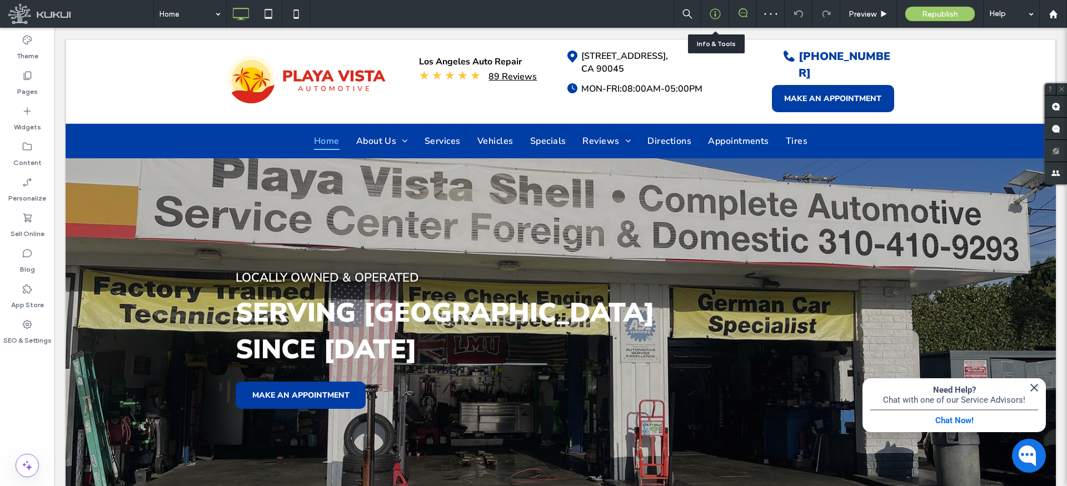
click at [721, 14] on div at bounding box center [714, 13] width 27 height 11
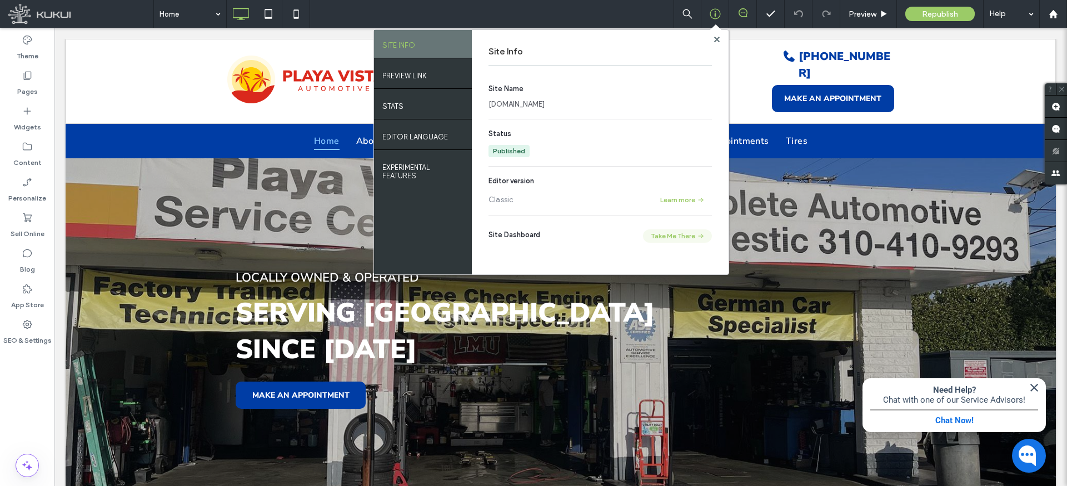
click at [680, 237] on button "Take Me There" at bounding box center [677, 236] width 69 height 13
click at [714, 38] on icon at bounding box center [717, 40] width 6 height 6
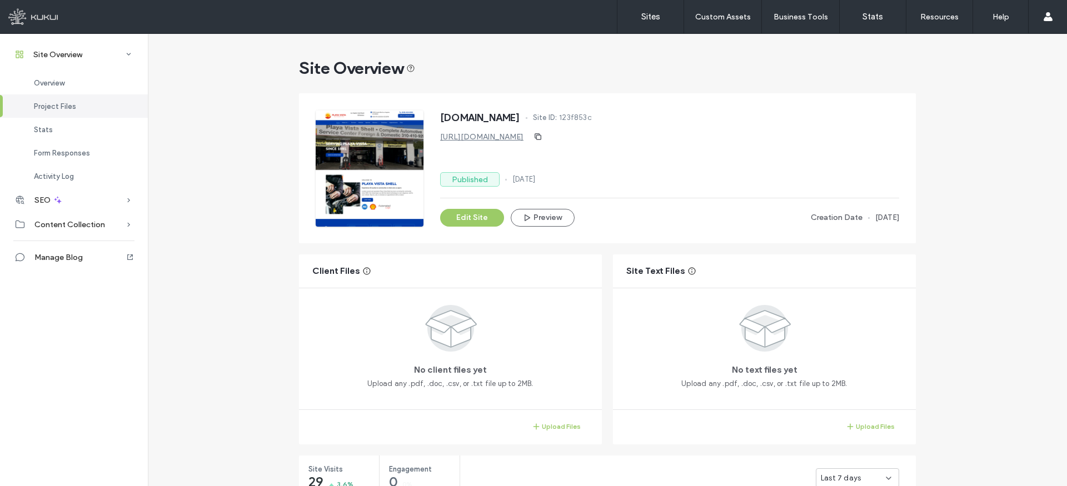
scroll to position [118, 0]
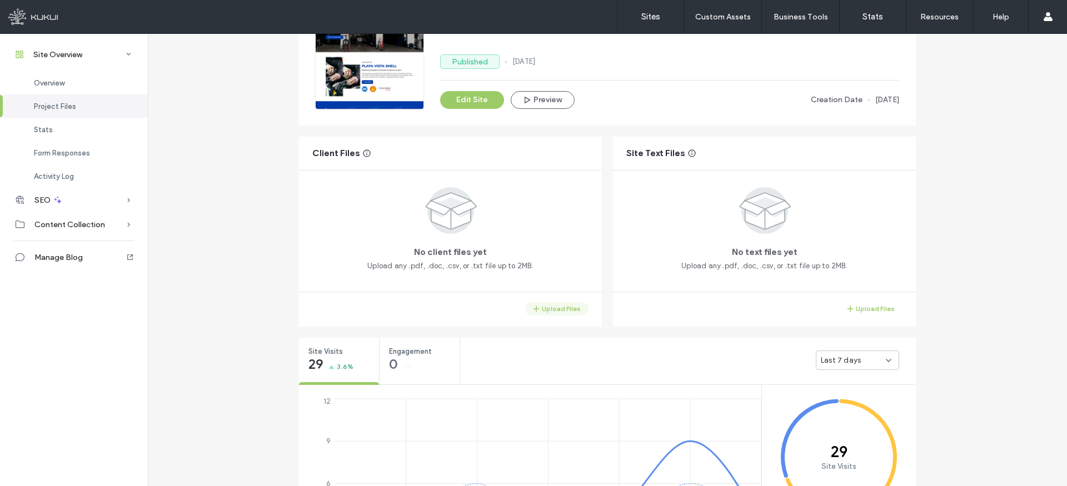
click at [560, 307] on button "Upload Files" at bounding box center [556, 308] width 63 height 13
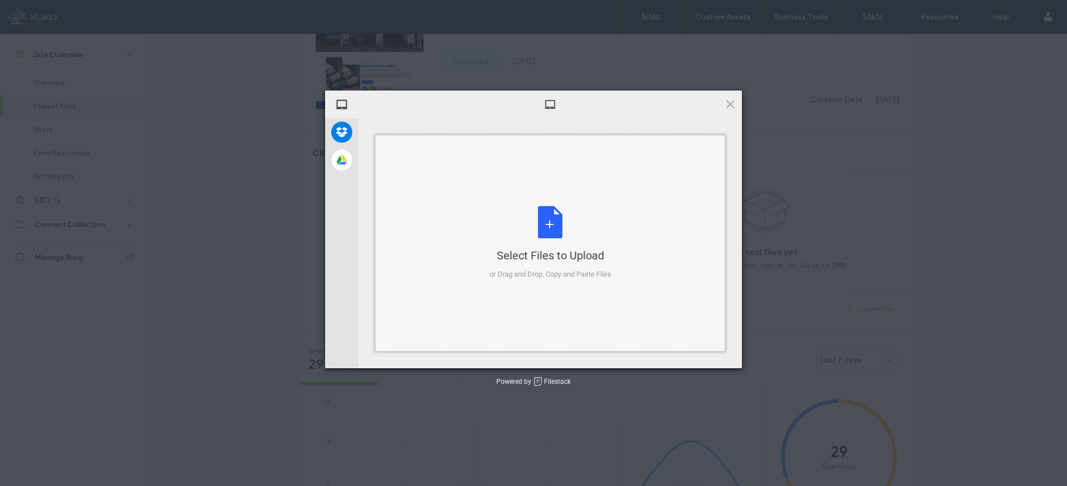
click at [549, 223] on div "Select Files to Upload or Drag and Drop, Copy and Paste Files" at bounding box center [551, 243] width 122 height 74
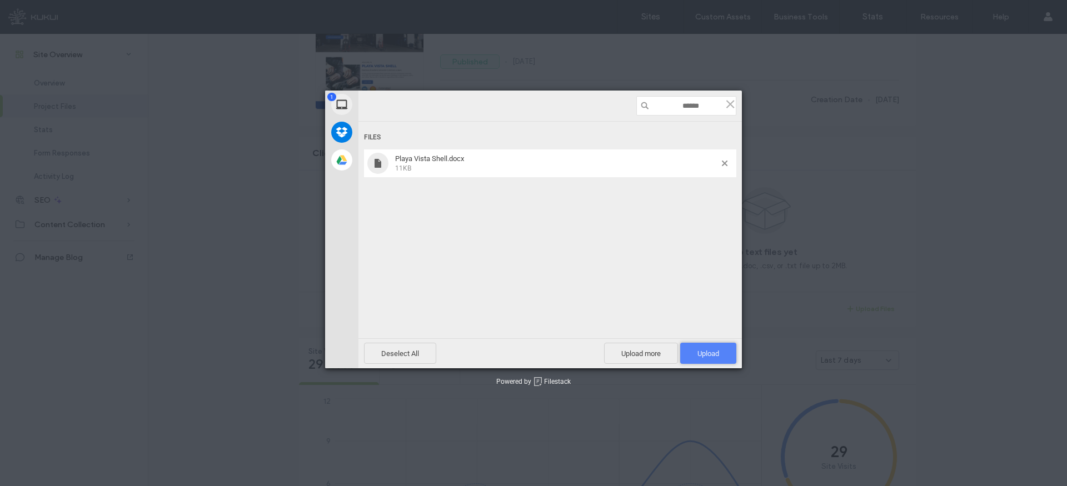
click at [723, 358] on span "Upload 1" at bounding box center [708, 353] width 56 height 21
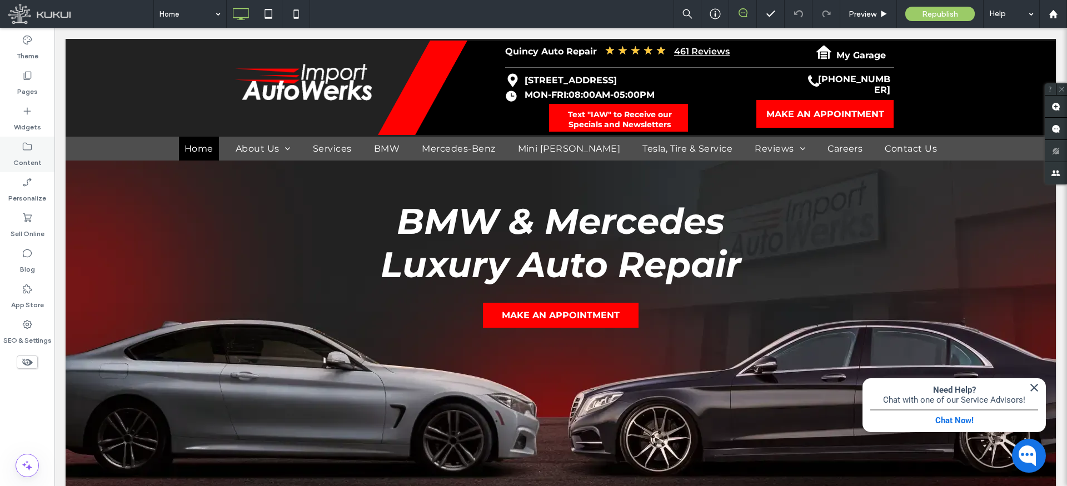
click at [27, 147] on icon at bounding box center [27, 146] width 11 height 11
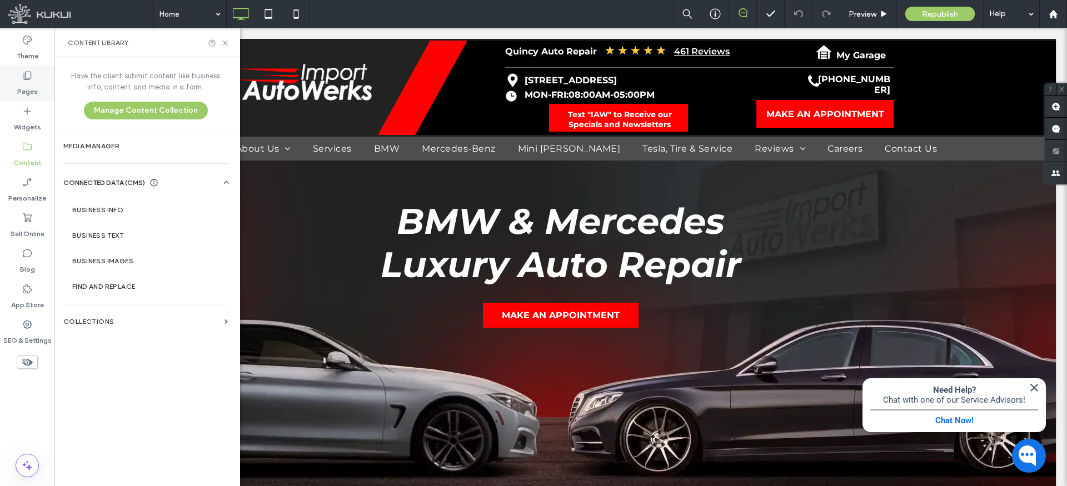
click at [26, 74] on icon at bounding box center [27, 75] width 11 height 11
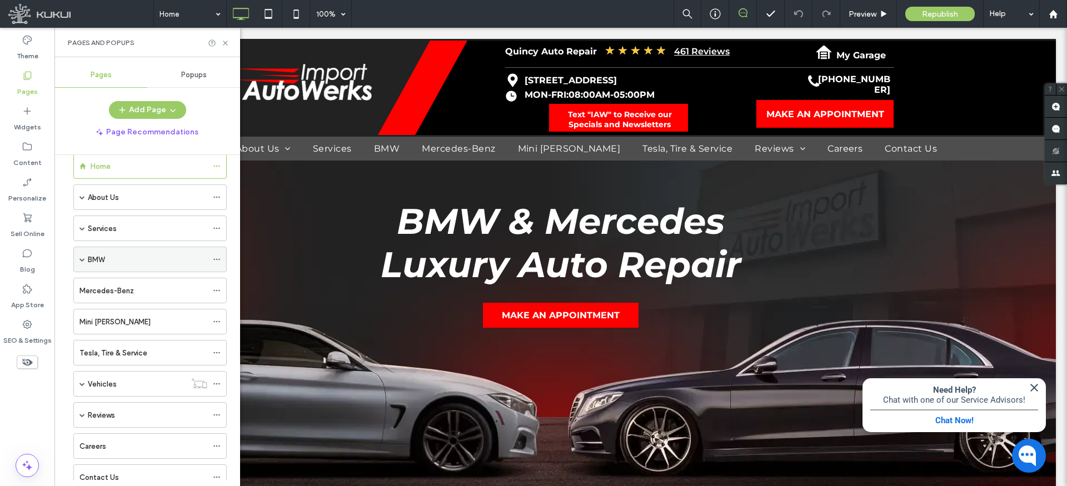
scroll to position [24, 0]
click at [110, 320] on label "Mini [PERSON_NAME]" at bounding box center [114, 318] width 71 height 19
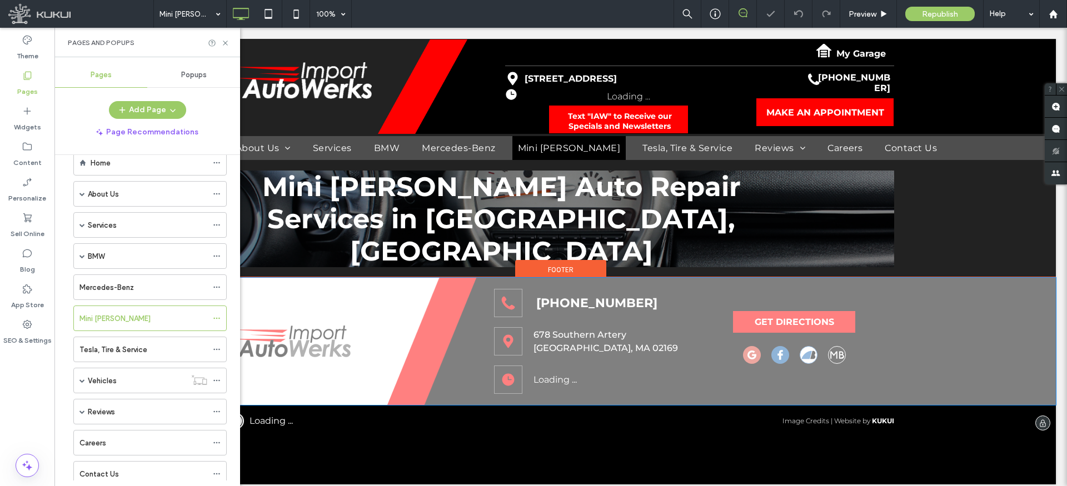
scroll to position [11, 0]
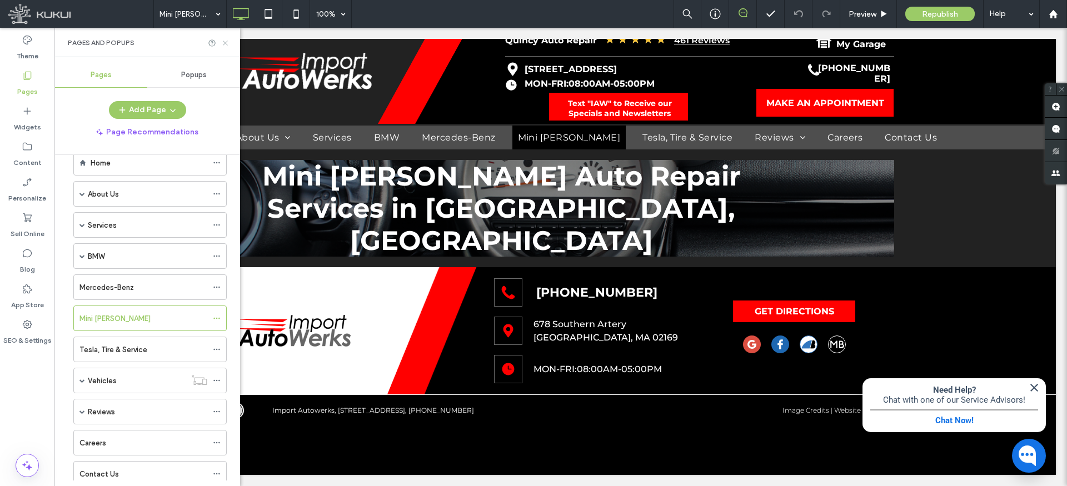
click at [225, 41] on icon at bounding box center [225, 43] width 8 height 8
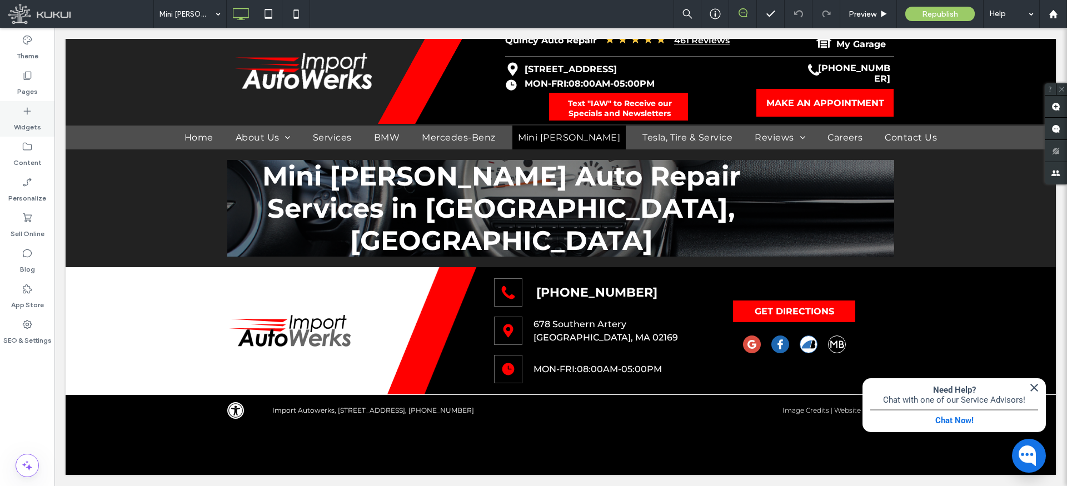
click at [24, 113] on icon at bounding box center [27, 111] width 11 height 11
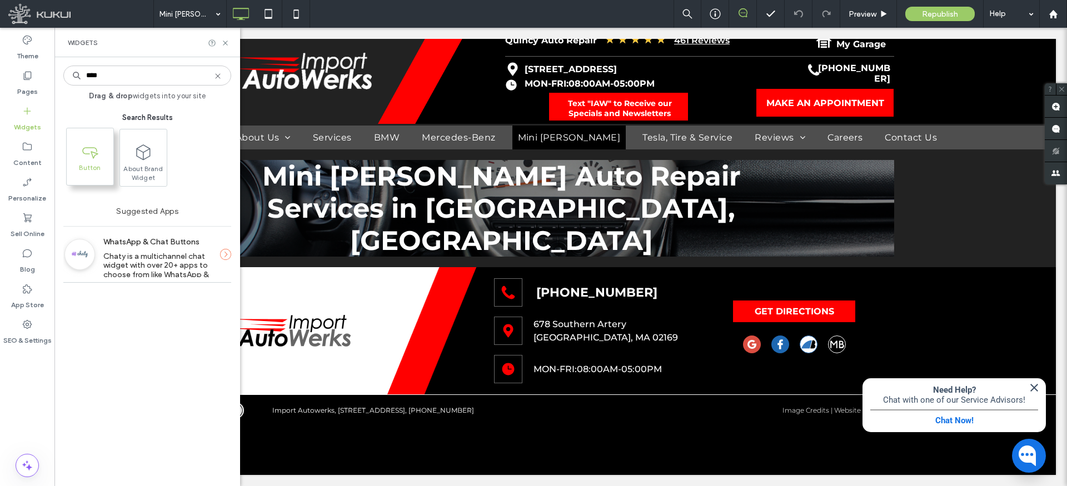
type input "****"
click at [94, 167] on span "Button" at bounding box center [90, 171] width 47 height 16
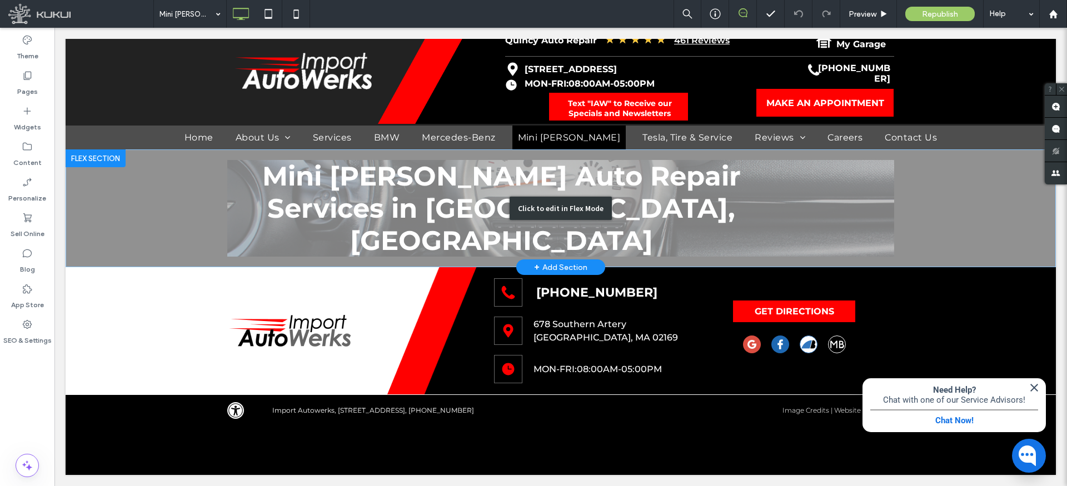
click at [431, 233] on div "Click to edit in Flex Mode" at bounding box center [561, 208] width 990 height 118
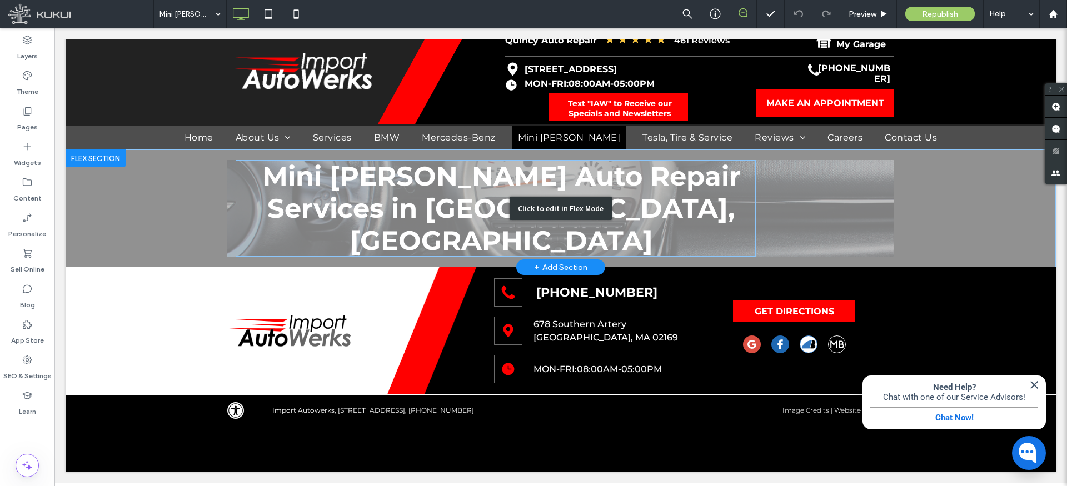
scroll to position [0, 0]
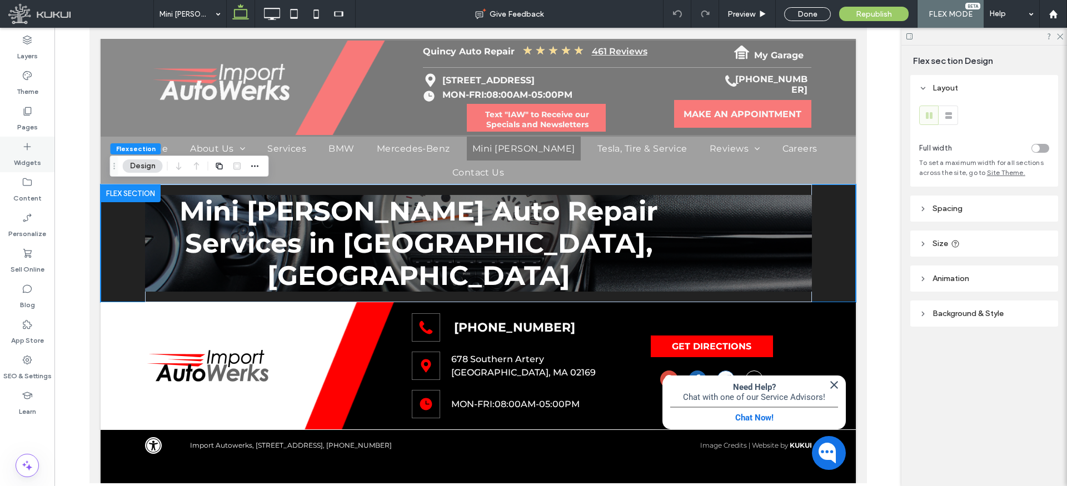
click at [33, 149] on div "Widgets" at bounding box center [27, 155] width 54 height 36
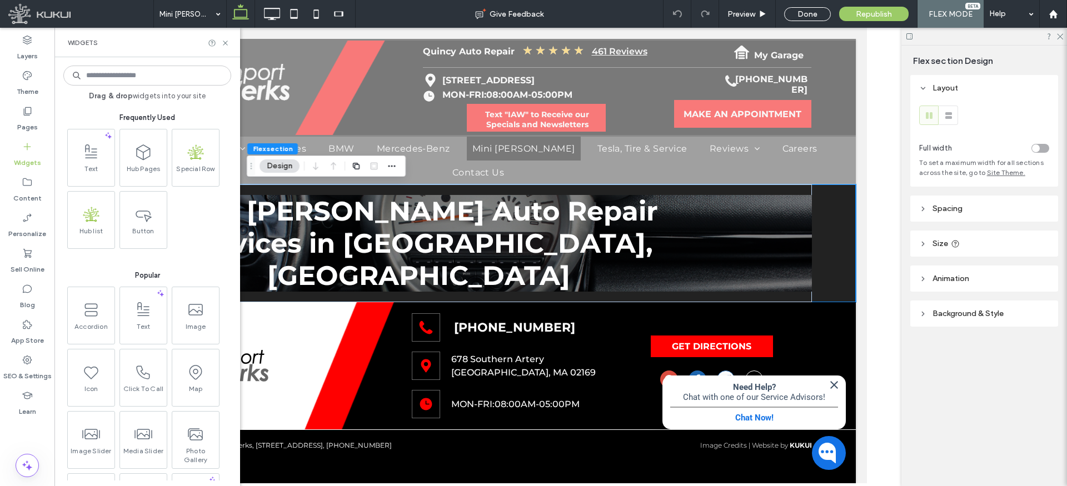
click at [122, 78] on input at bounding box center [147, 76] width 168 height 20
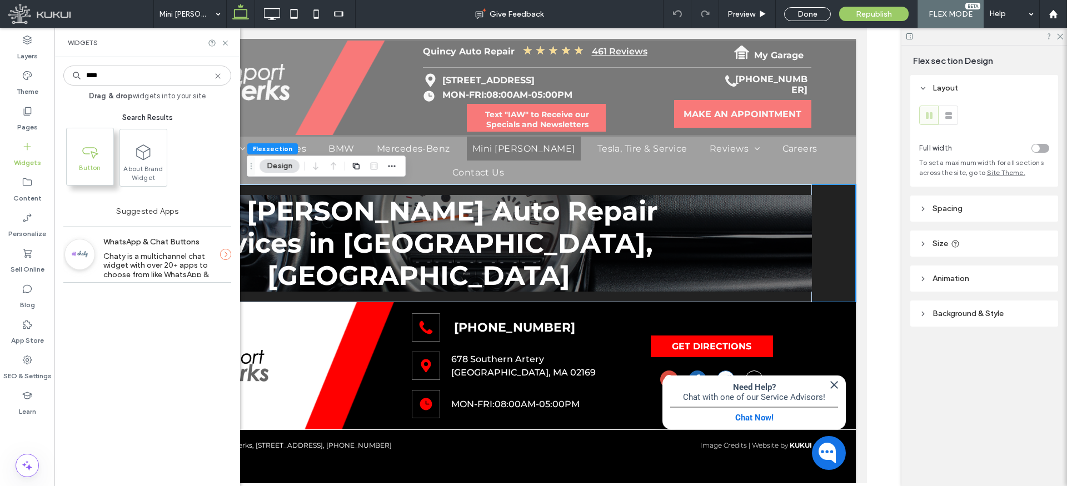
type input "****"
click at [103, 161] on span at bounding box center [90, 150] width 47 height 25
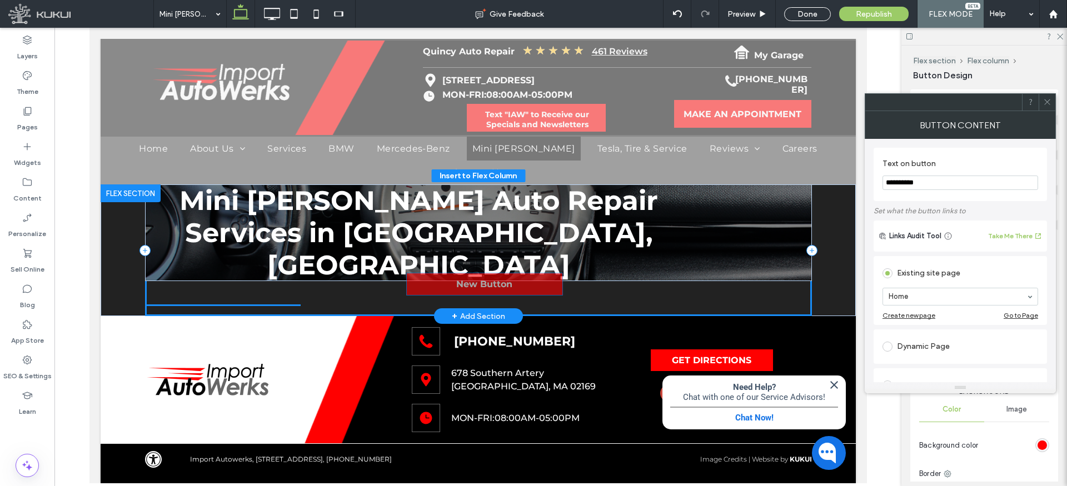
drag, startPoint x: 261, startPoint y: 289, endPoint x: 521, endPoint y: 281, distance: 260.8
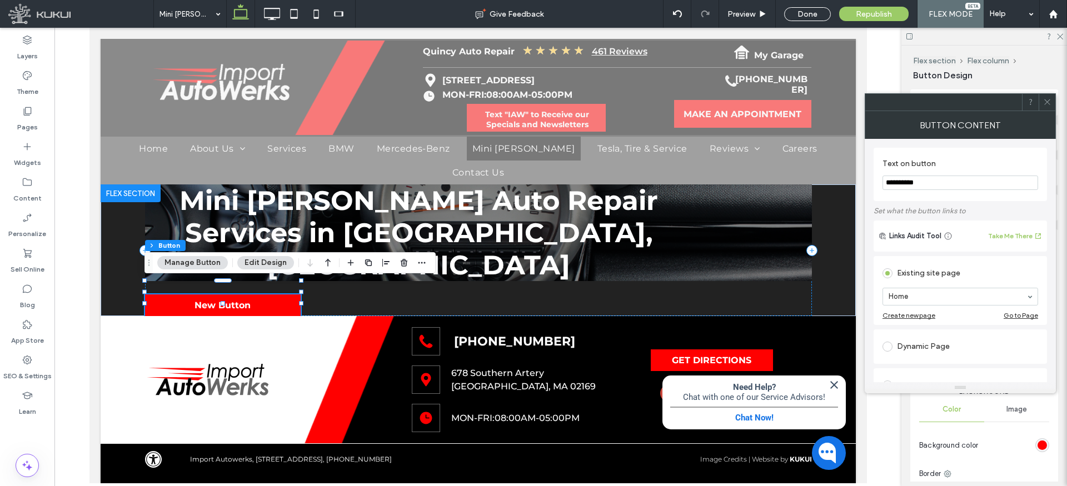
click at [198, 261] on button "Manage Button" at bounding box center [192, 262] width 71 height 13
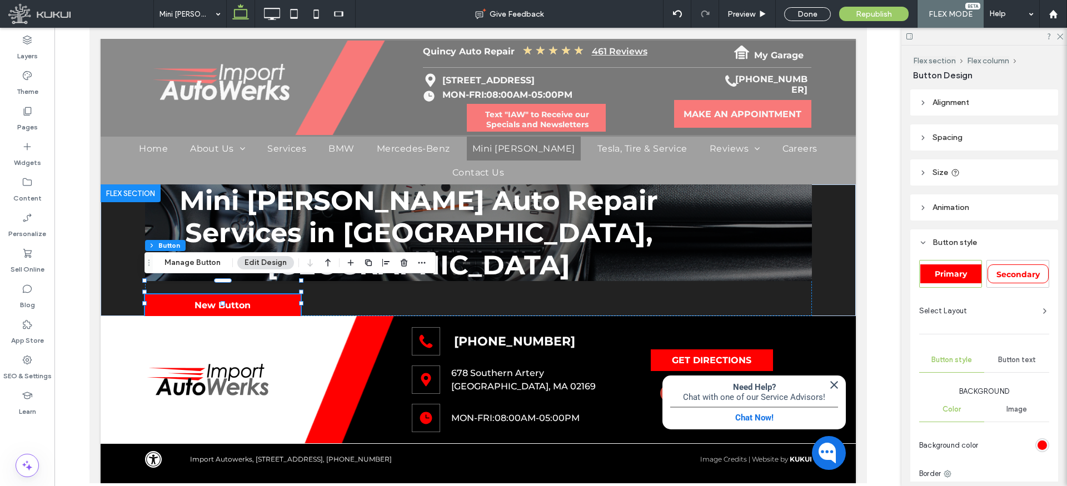
click at [929, 104] on header "Alignment" at bounding box center [984, 102] width 148 height 26
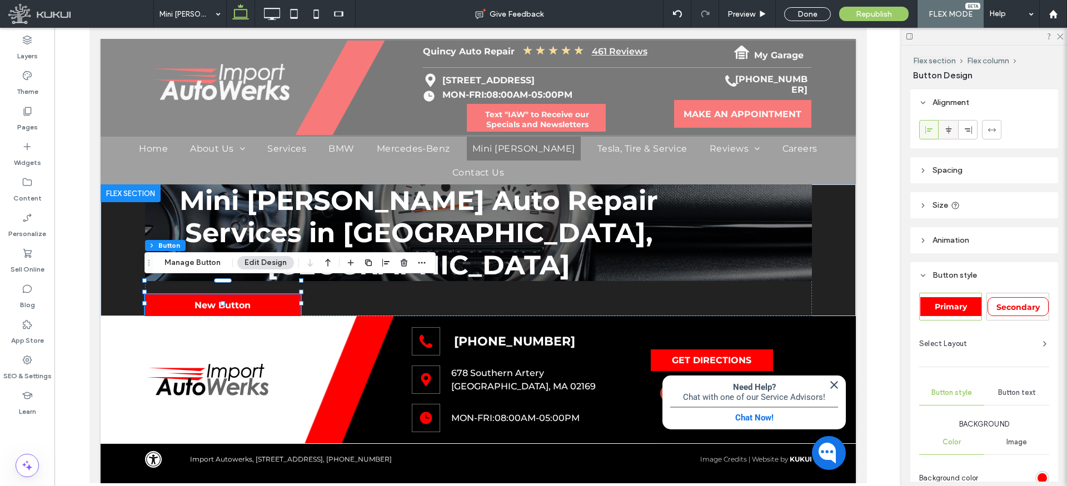
click at [948, 126] on icon at bounding box center [948, 130] width 9 height 9
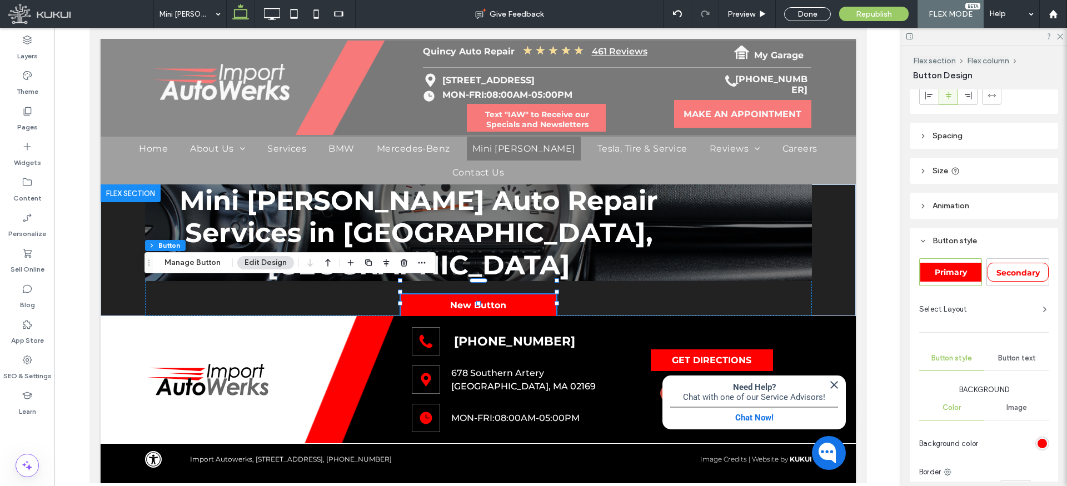
scroll to position [44, 0]
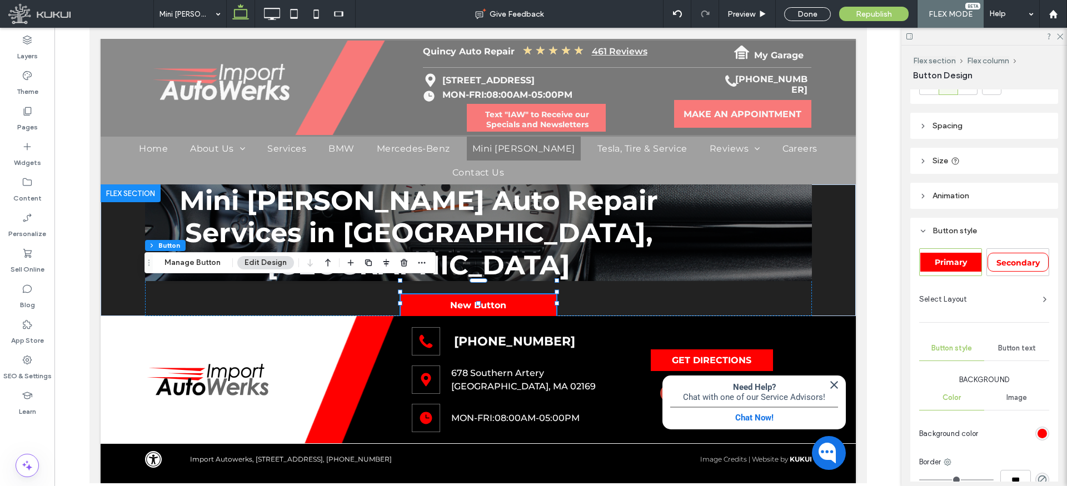
click at [923, 158] on icon at bounding box center [923, 161] width 8 height 8
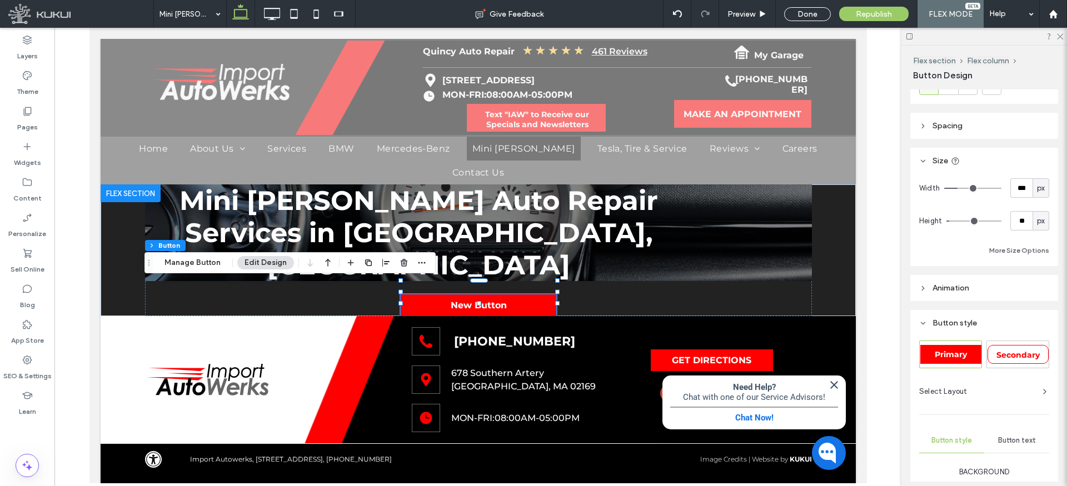
type input "**"
click at [969, 221] on input "range" at bounding box center [973, 221] width 55 height 1
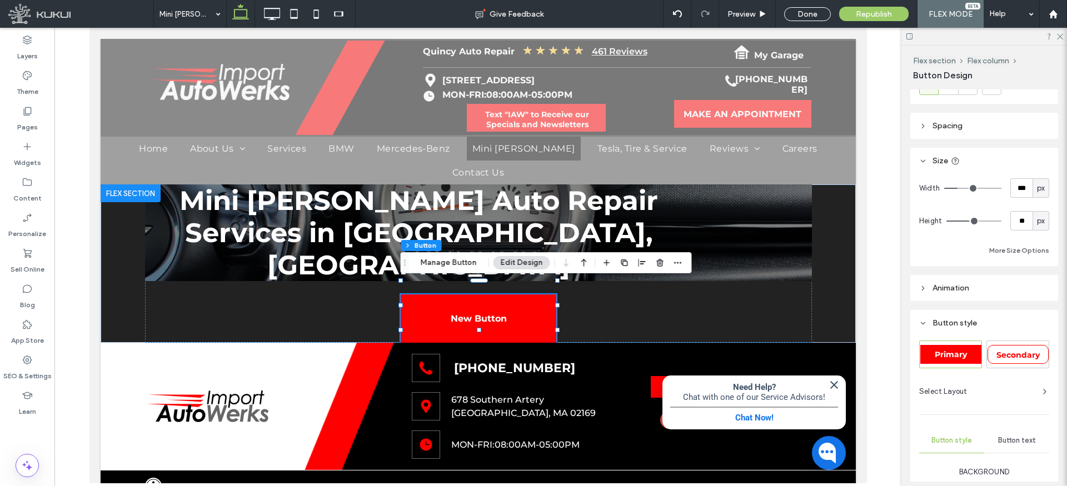
type input "**"
click at [959, 221] on input "range" at bounding box center [973, 221] width 55 height 1
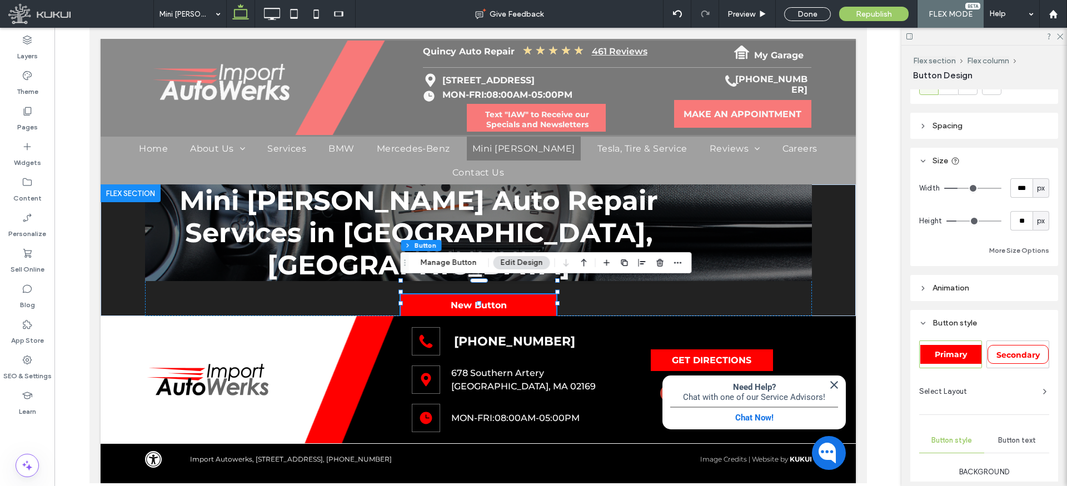
type input "*"
click at [949, 221] on input "range" at bounding box center [973, 221] width 55 height 1
type input "*"
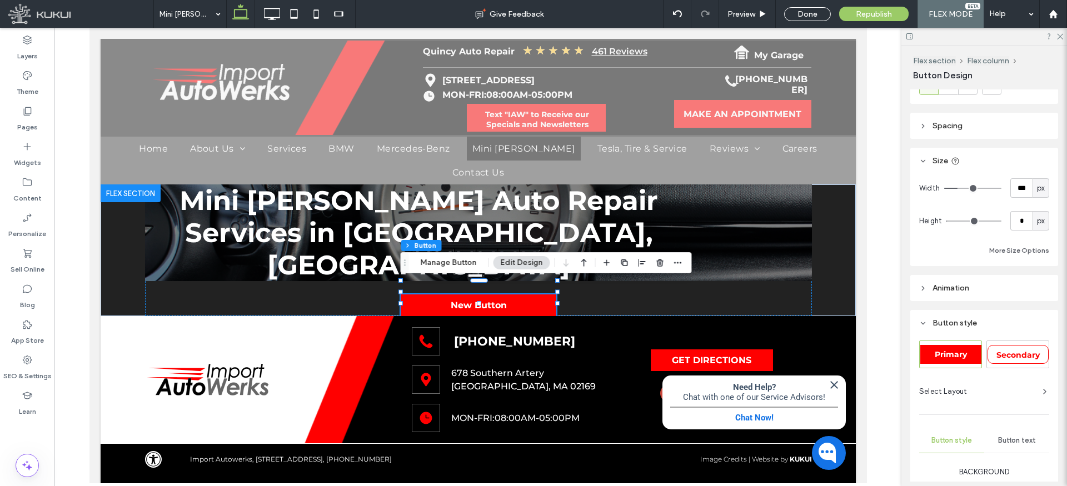
type input "*"
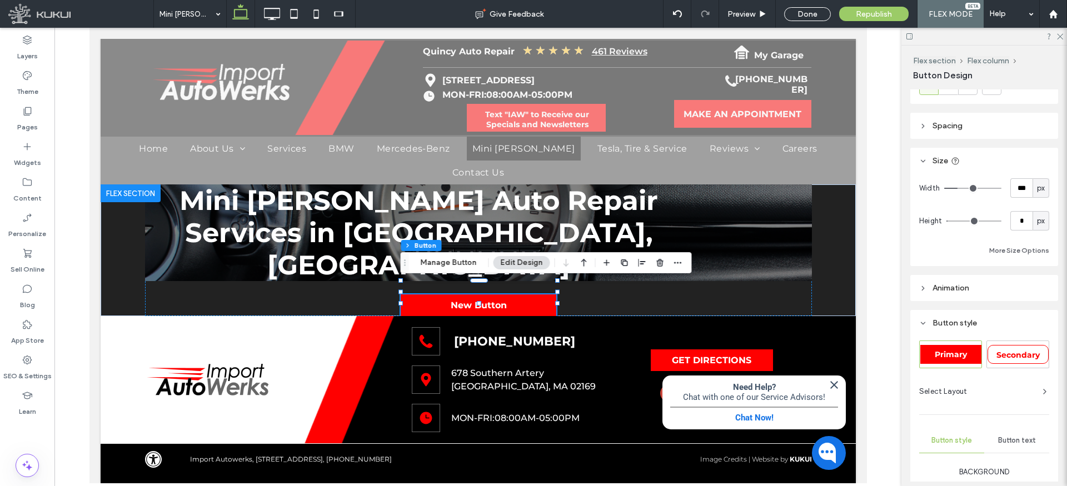
type input "*"
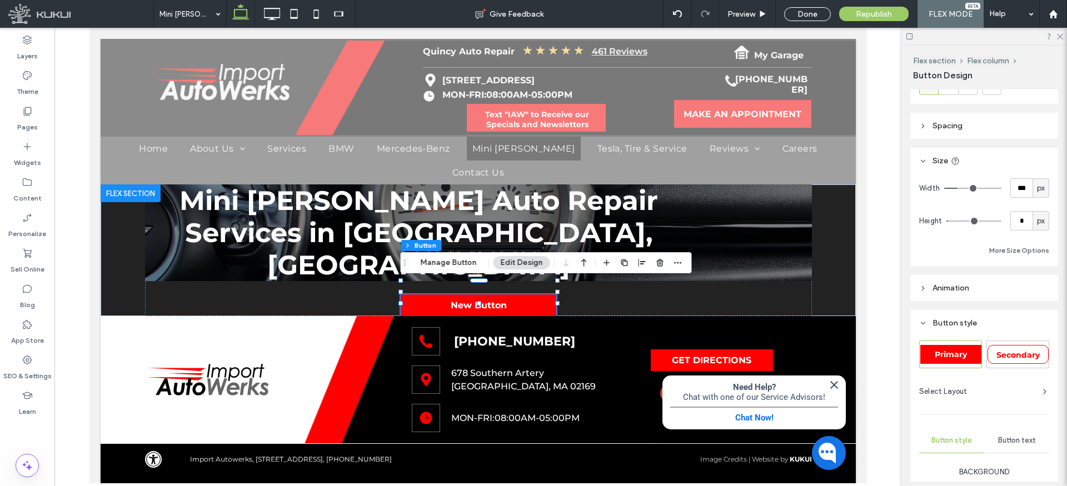
type input "*"
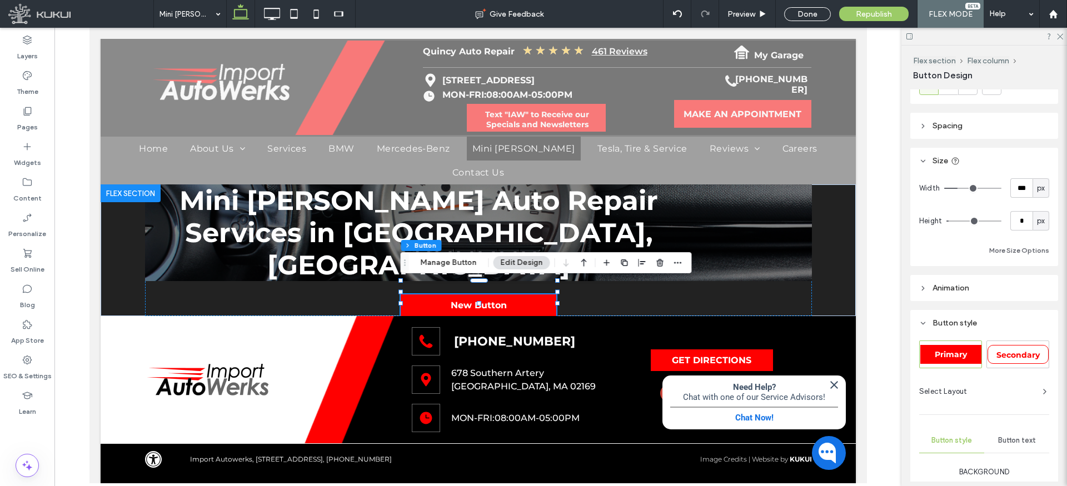
type input "*"
type input "**"
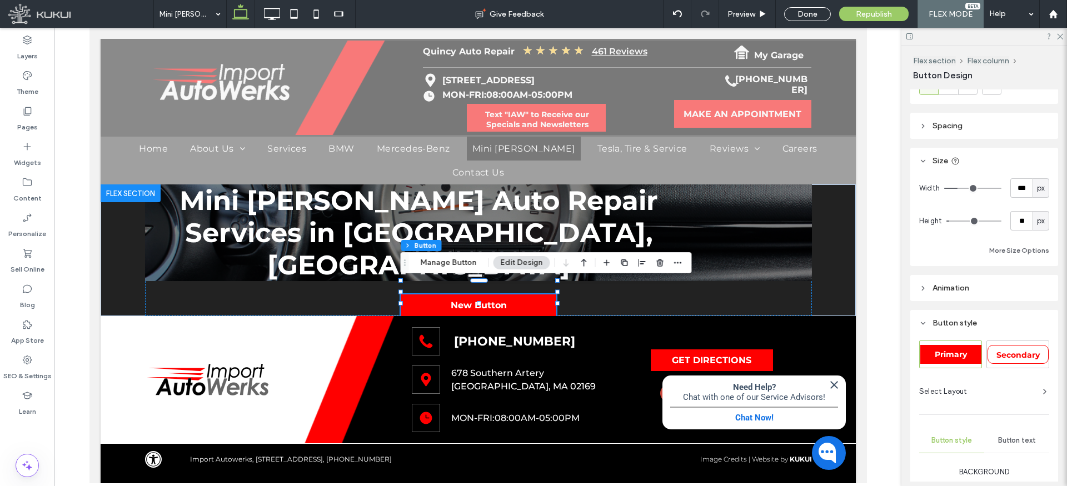
type input "**"
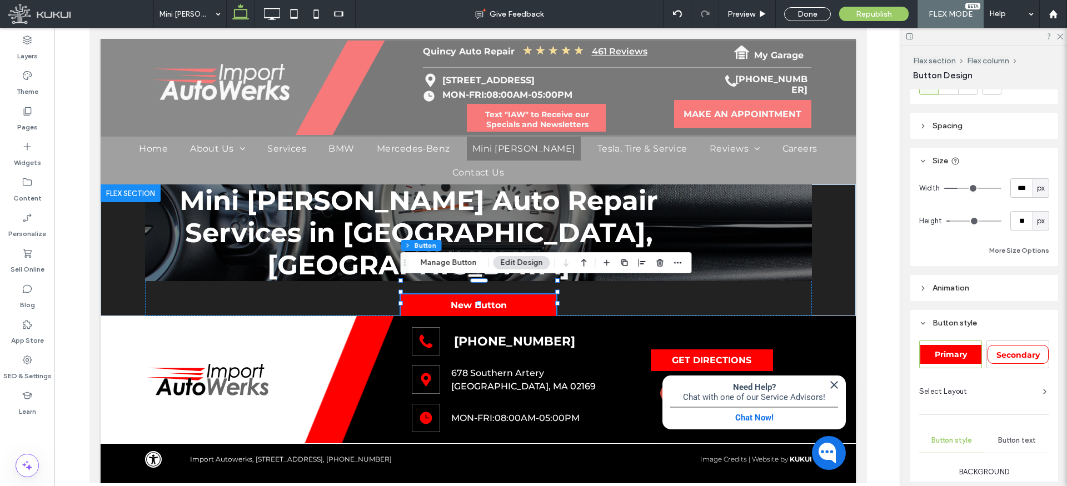
type input "**"
click at [965, 208] on div "Width *** px Height ** px More Size Options" at bounding box center [984, 217] width 130 height 79
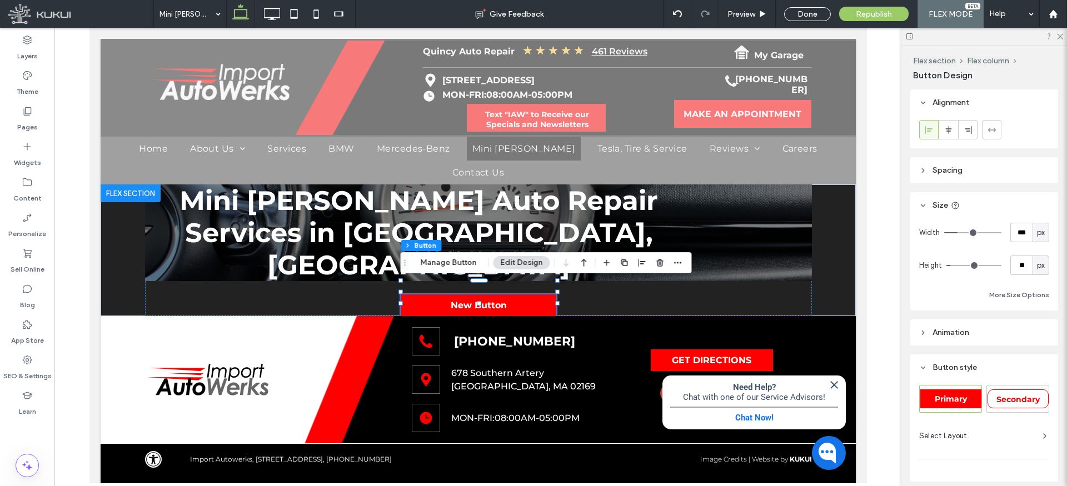
click at [933, 171] on span "Spacing" at bounding box center [948, 170] width 30 height 9
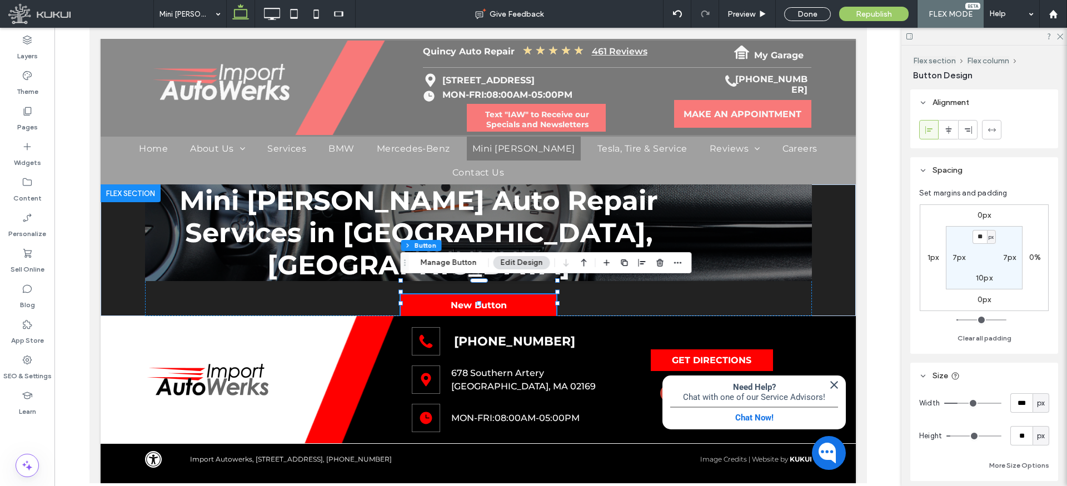
click at [982, 277] on label "10px" at bounding box center [984, 277] width 17 height 9
type input "**"
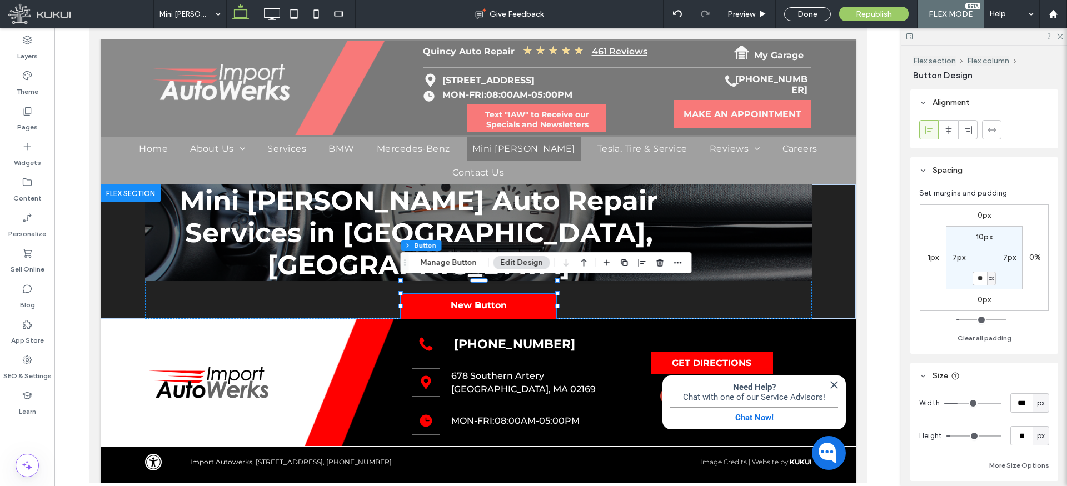
type input "*"
type input "**"
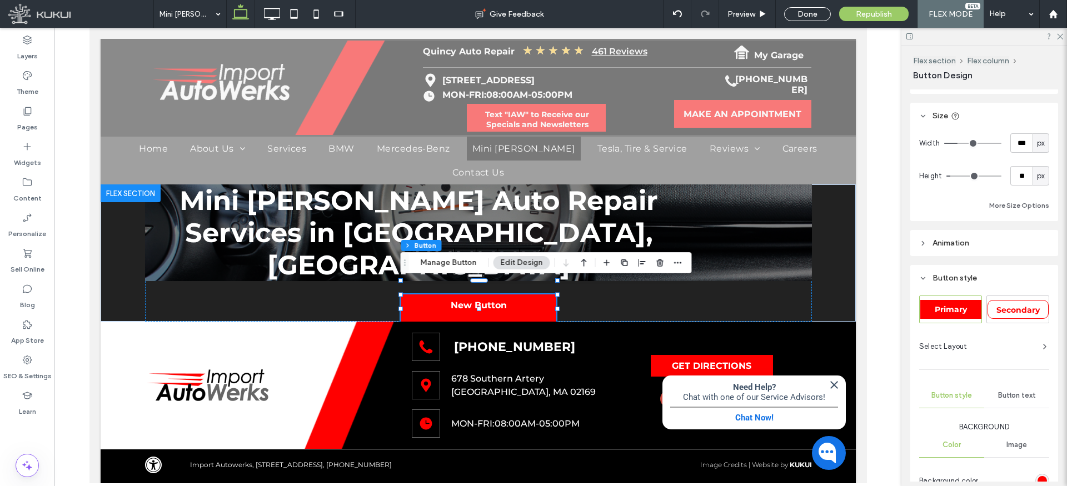
scroll to position [436, 0]
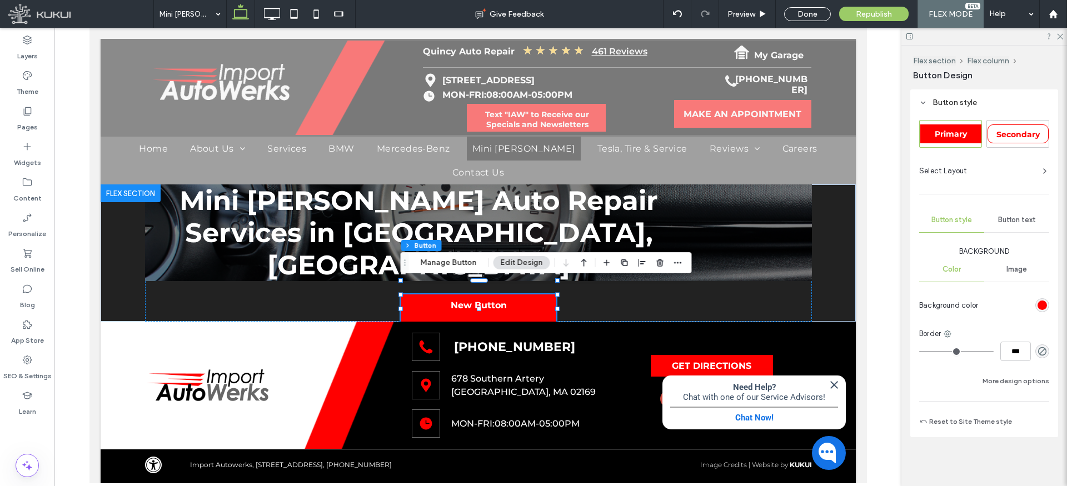
click at [1016, 216] on span "Button text" at bounding box center [1017, 220] width 38 height 9
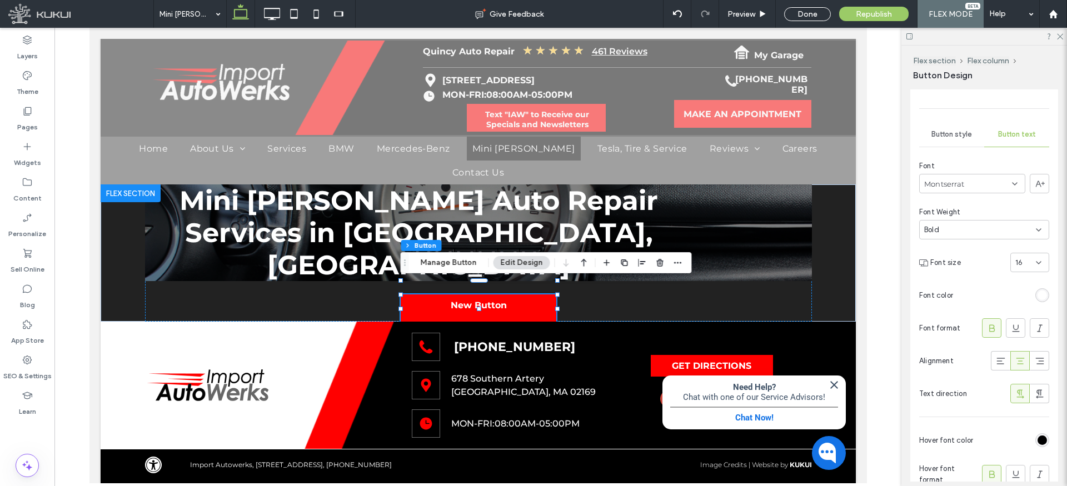
scroll to position [518, 0]
click at [458, 263] on button "Manage Button" at bounding box center [448, 262] width 71 height 13
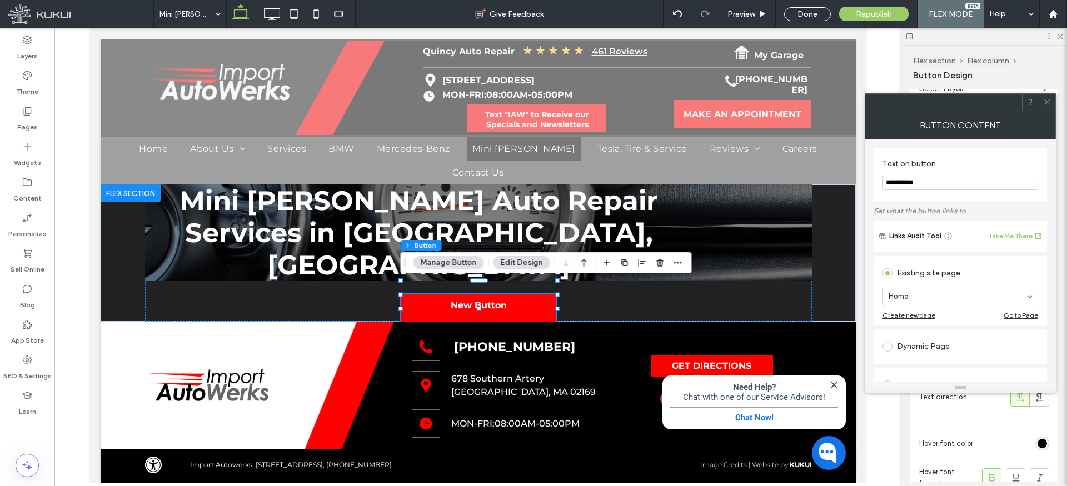
click at [929, 183] on input "**********" at bounding box center [961, 183] width 156 height 14
type input "*"
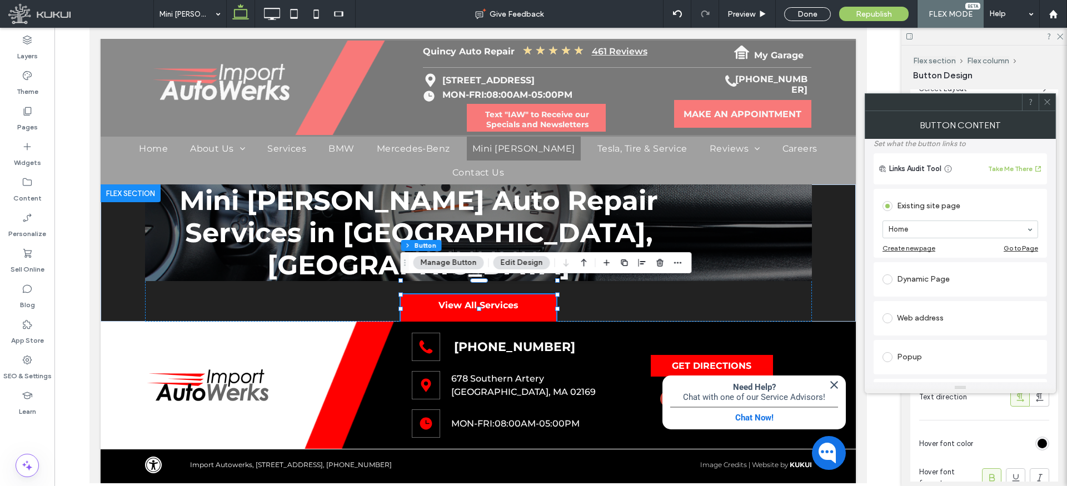
scroll to position [62, 0]
type input "**********"
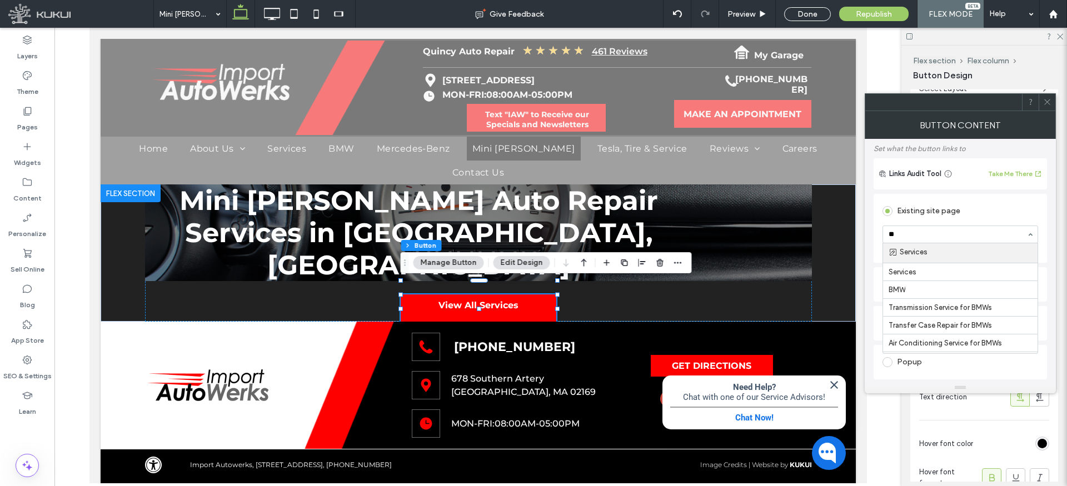
type input "***"
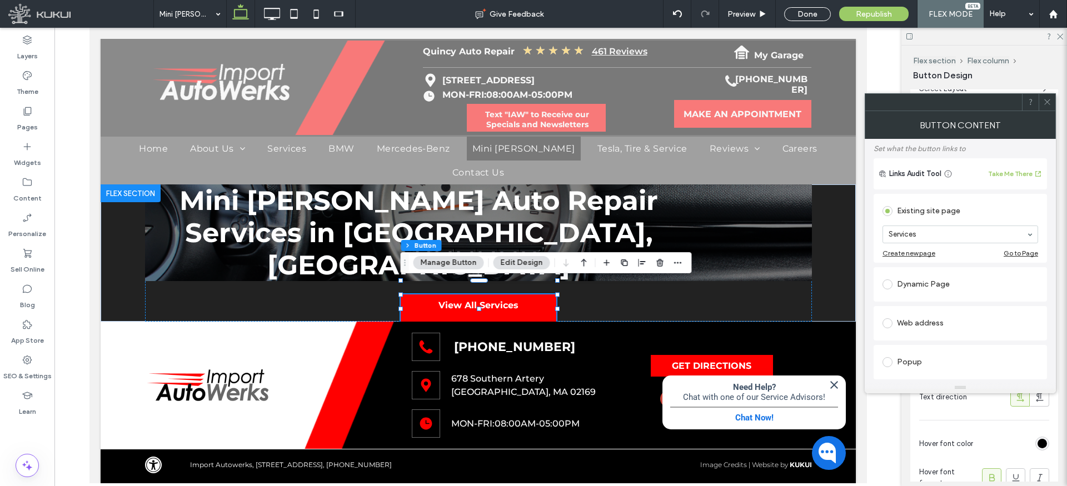
scroll to position [69, 0]
drag, startPoint x: 1053, startPoint y: 100, endPoint x: 1035, endPoint y: 100, distance: 17.8
click at [1053, 100] on div at bounding box center [1047, 102] width 17 height 17
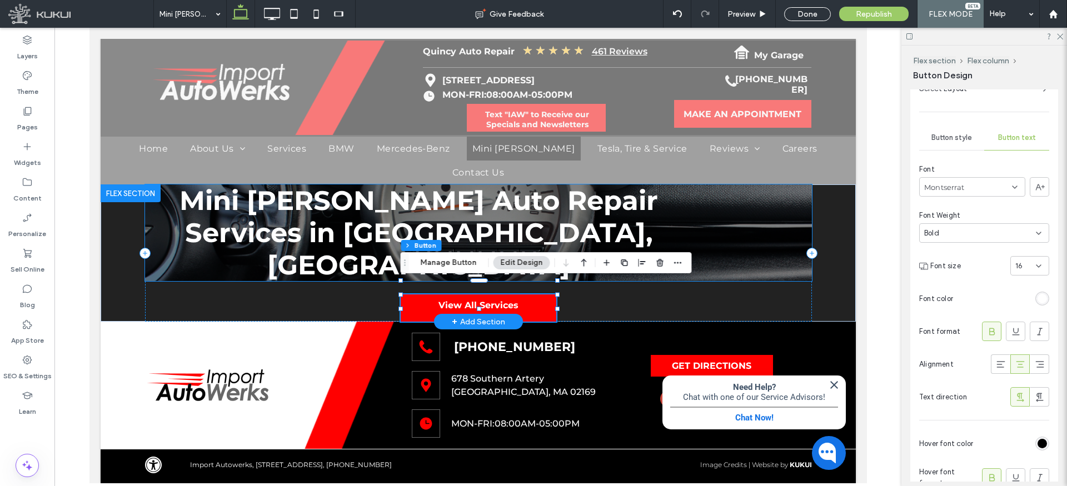
click at [704, 228] on div "Mini Cooper Auto Repair Services in Quincy, MA" at bounding box center [477, 233] width 667 height 97
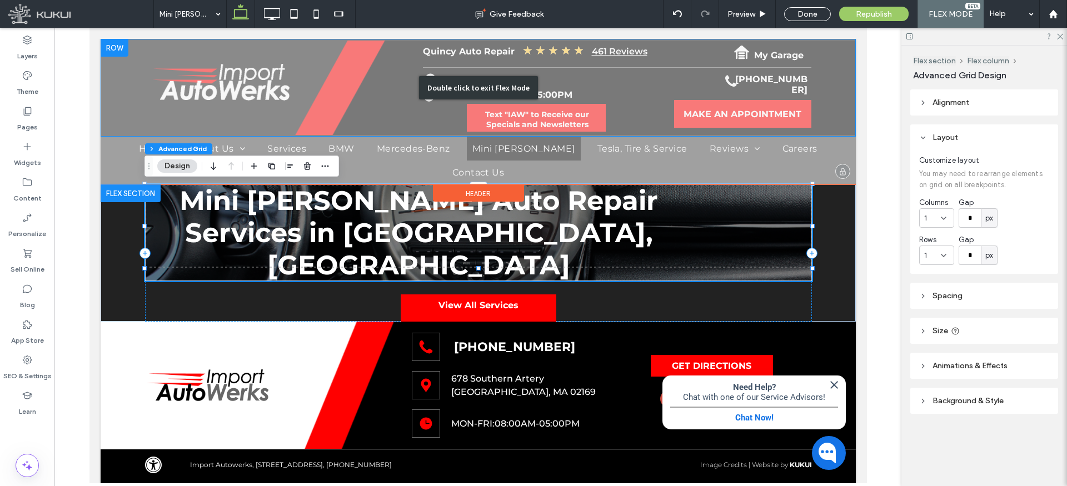
click at [581, 130] on div "Double click to exit Flex Mode" at bounding box center [477, 88] width 755 height 98
click at [637, 107] on div "Double click to exit Flex Mode" at bounding box center [477, 88] width 755 height 98
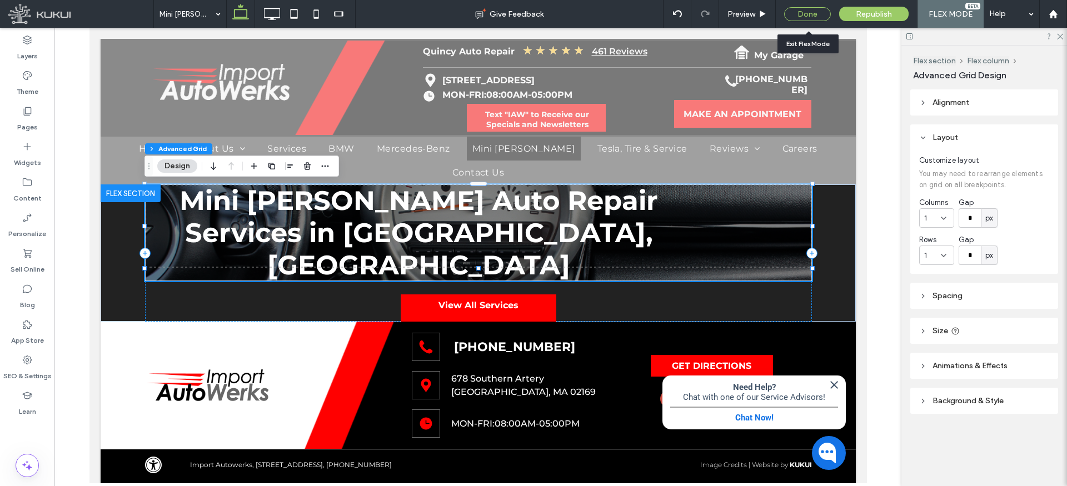
click at [809, 13] on div "Done" at bounding box center [807, 14] width 47 height 14
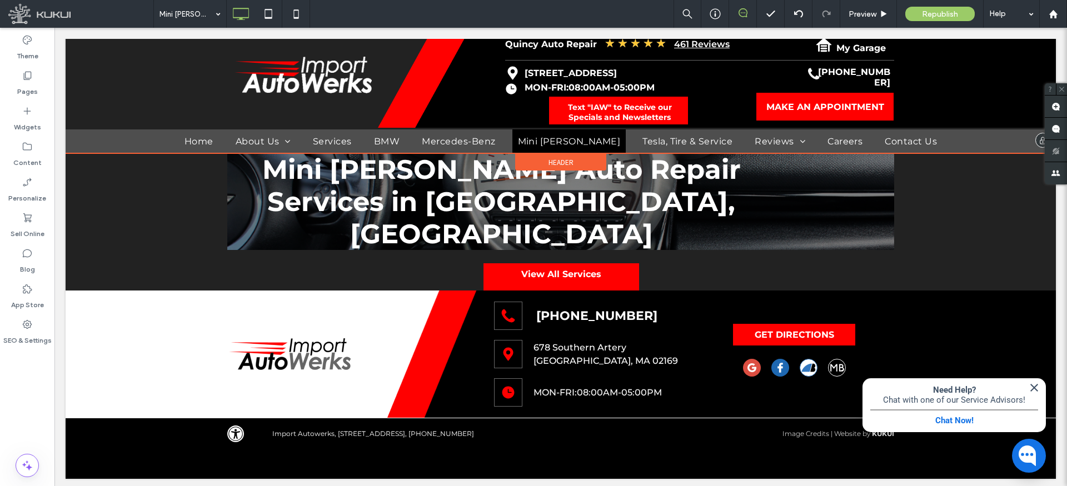
scroll to position [11, 0]
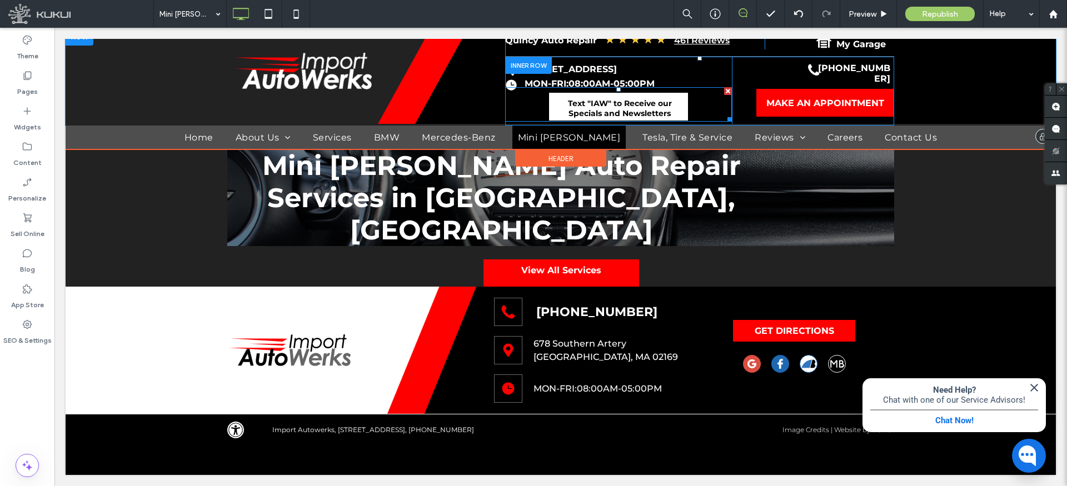
click at [619, 102] on span at bounding box center [618, 104] width 227 height 34
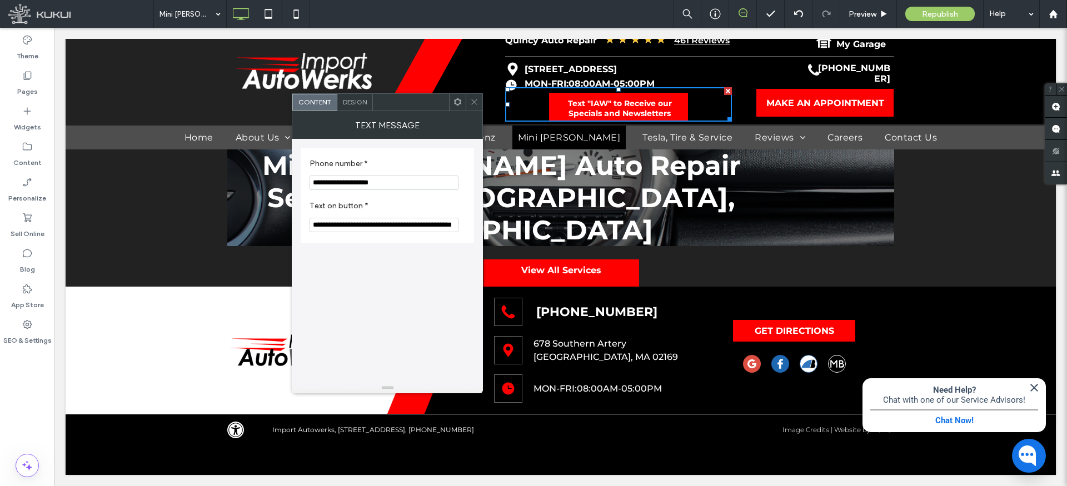
click at [473, 98] on icon at bounding box center [474, 102] width 8 height 8
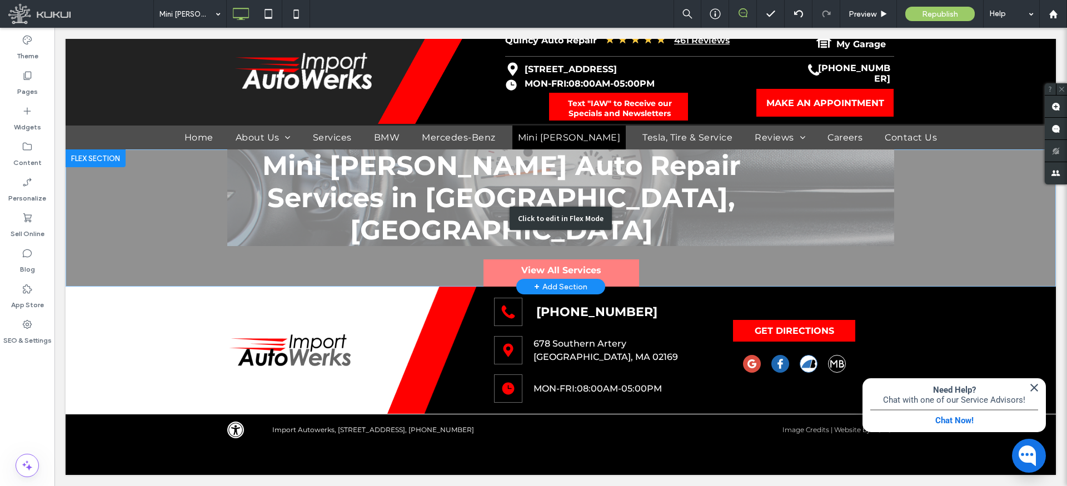
click at [545, 256] on div "Click to edit in Flex Mode" at bounding box center [561, 217] width 990 height 137
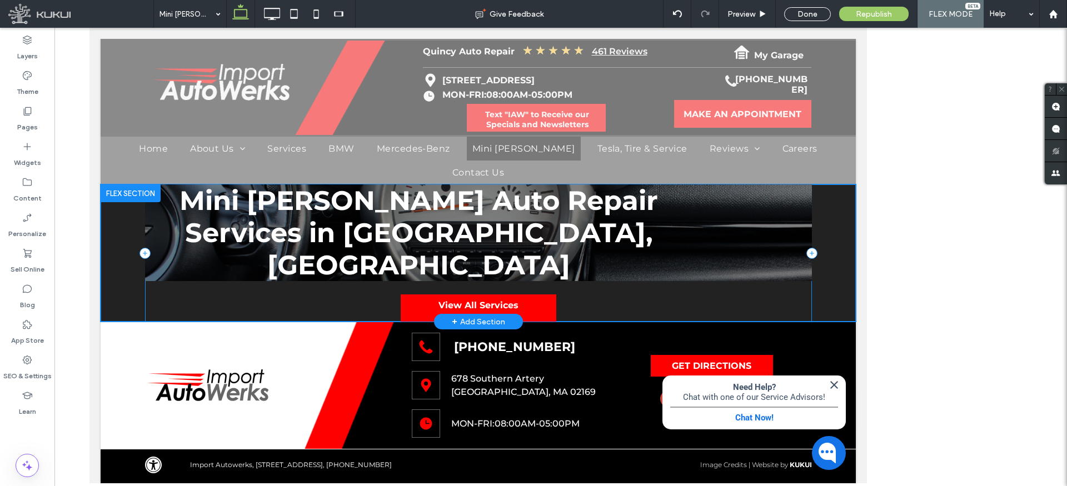
scroll to position [0, 0]
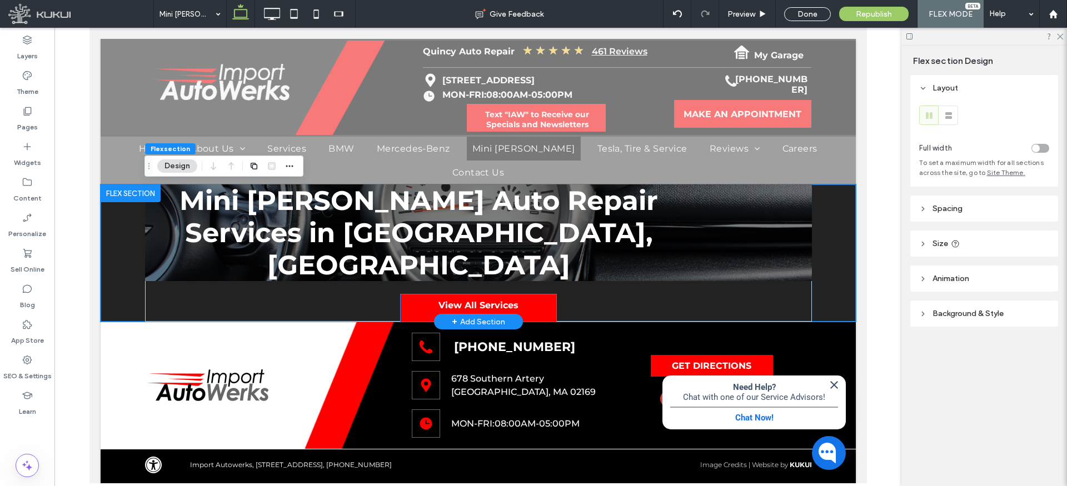
click at [502, 300] on span "View All Services" at bounding box center [478, 305] width 80 height 11
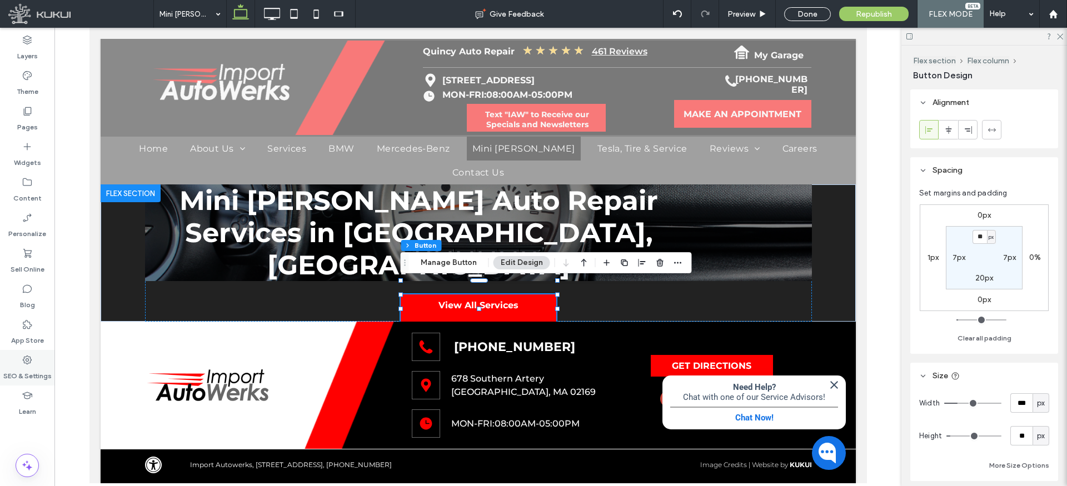
click at [26, 369] on label "SEO & Settings" at bounding box center [27, 374] width 48 height 16
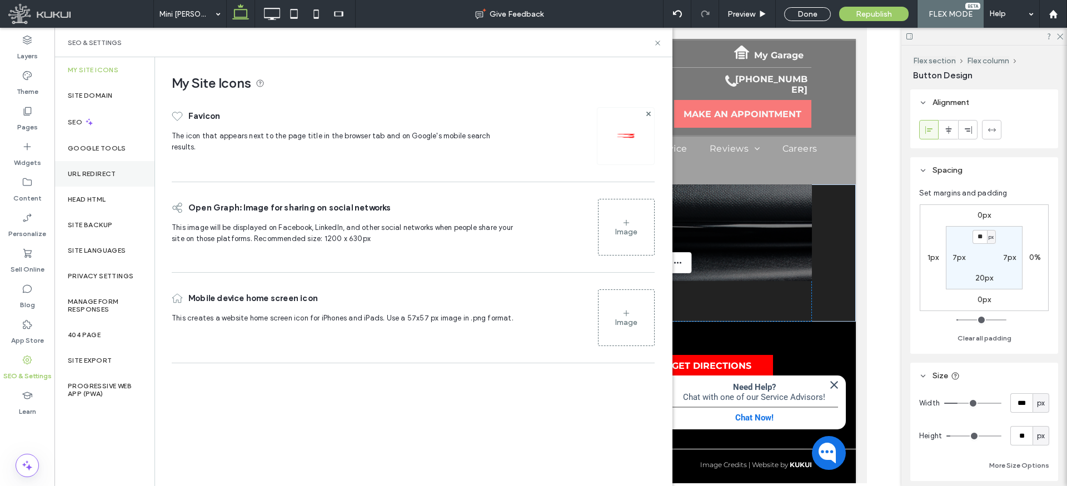
click at [99, 170] on label "URL Redirect" at bounding box center [92, 174] width 48 height 8
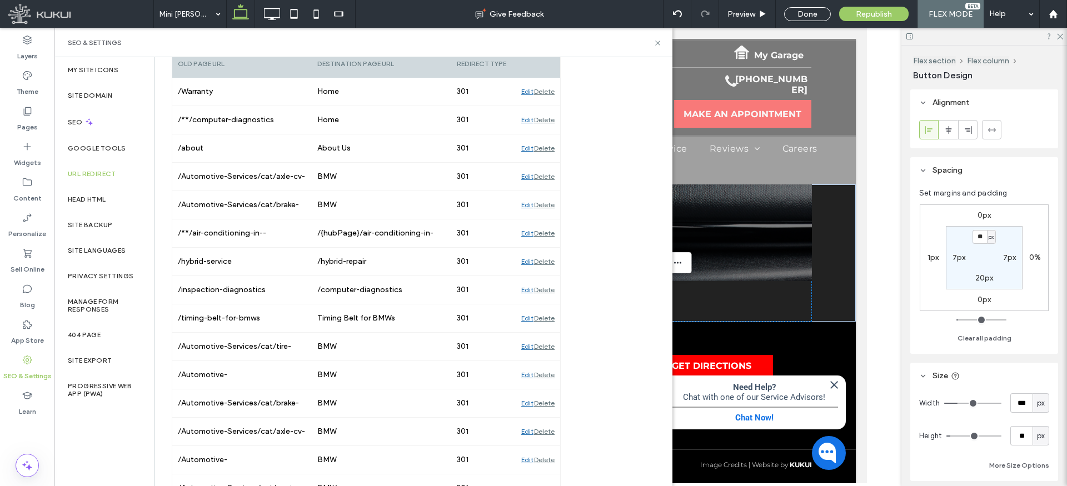
scroll to position [195, 0]
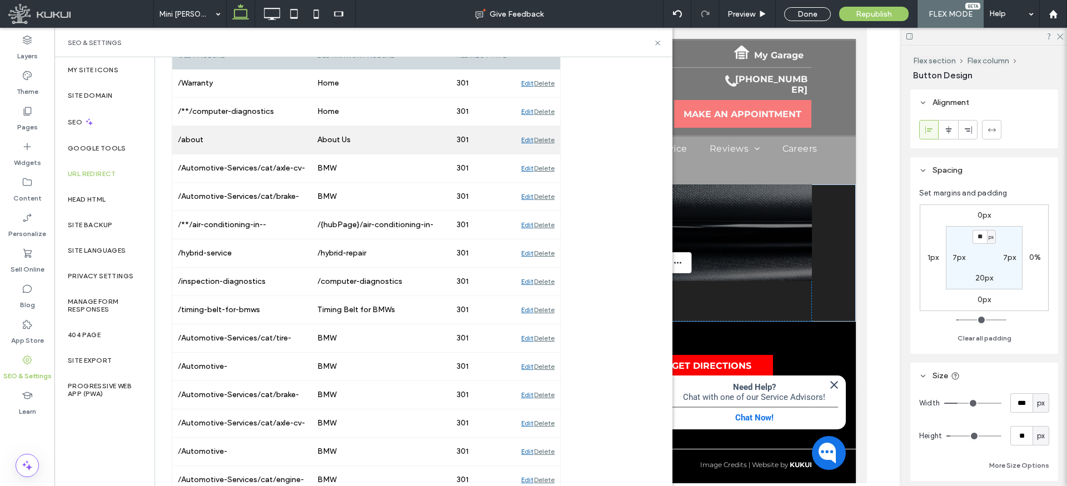
click at [525, 224] on div "Edit" at bounding box center [527, 225] width 12 height 28
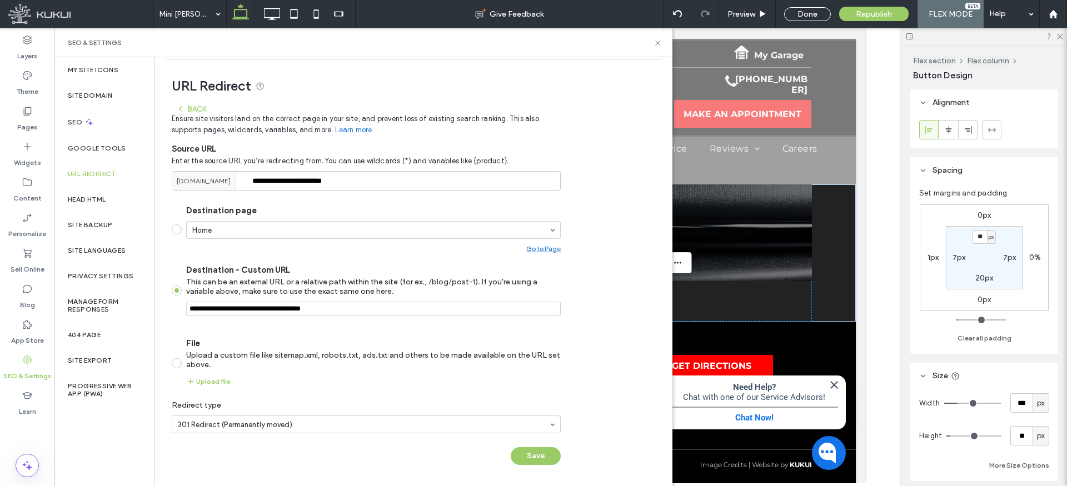
scroll to position [0, 0]
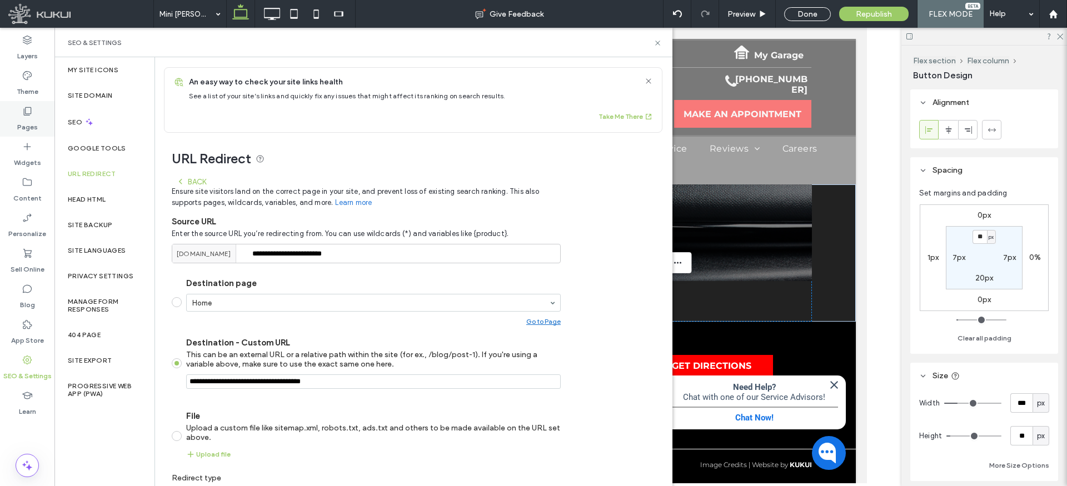
click at [26, 116] on icon at bounding box center [27, 111] width 11 height 11
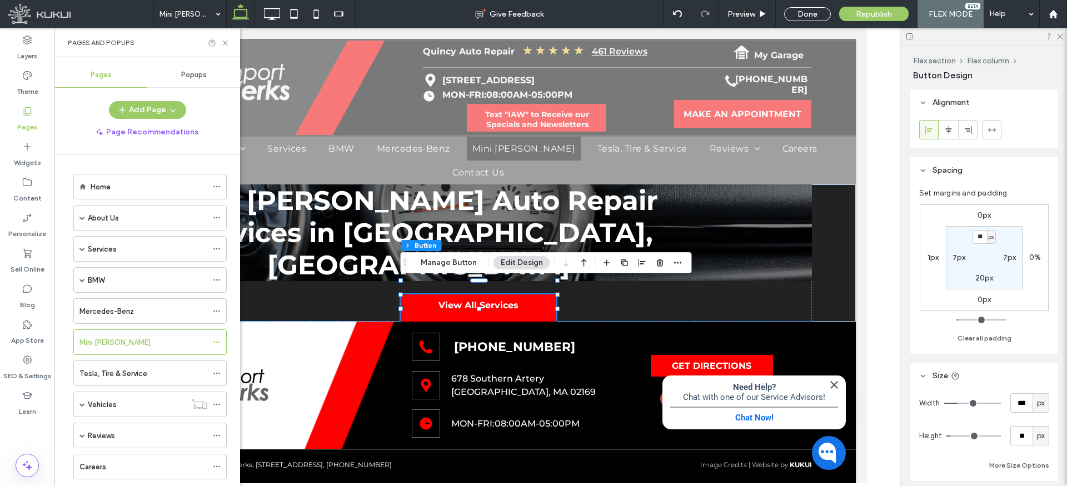
click at [101, 249] on label "Services" at bounding box center [102, 249] width 29 height 19
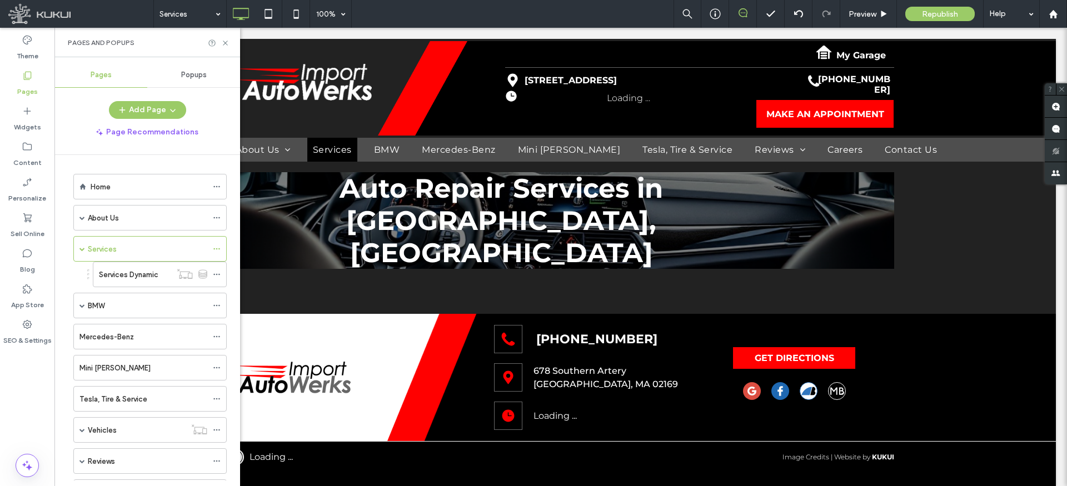
click at [136, 276] on label "Services Dynamic" at bounding box center [128, 274] width 59 height 19
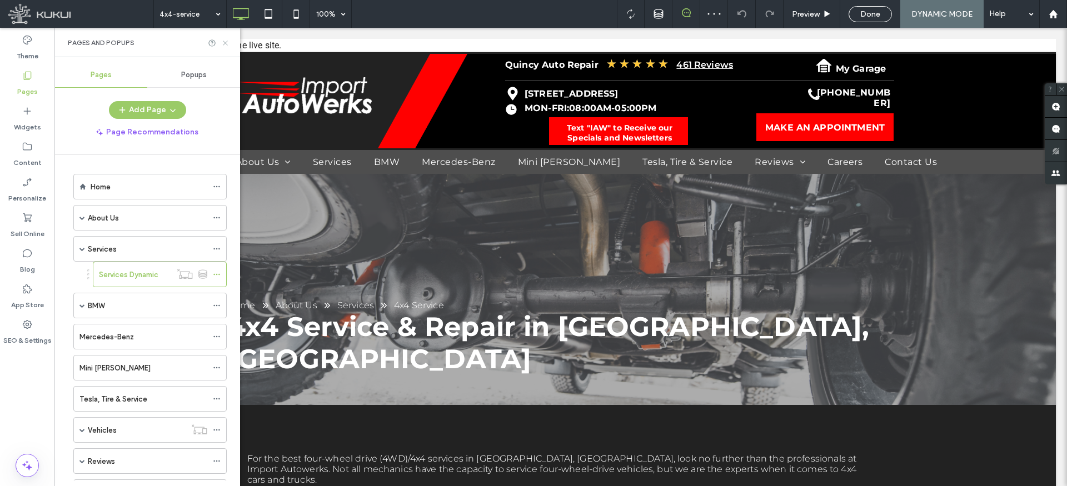
click at [223, 45] on icon at bounding box center [225, 43] width 8 height 8
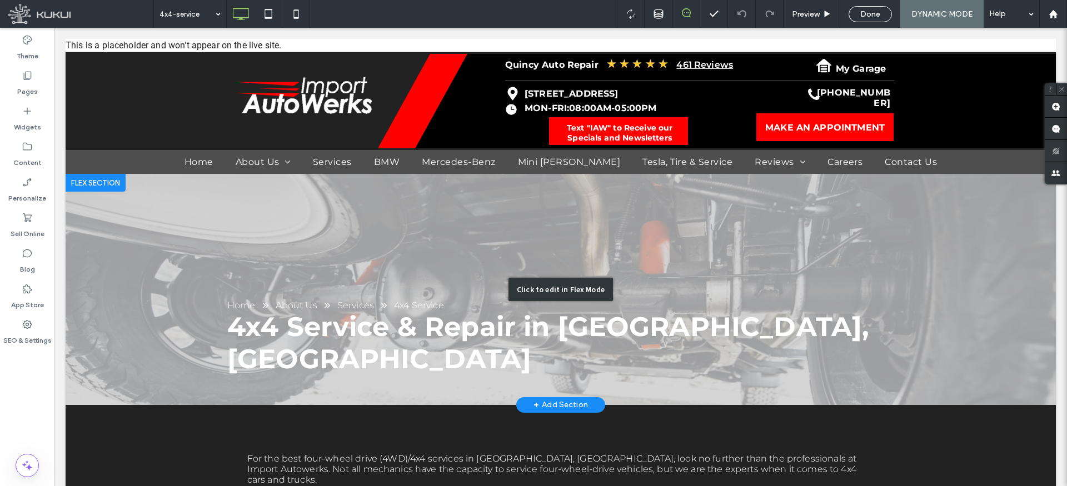
click at [315, 299] on div "Click to edit in Flex Mode" at bounding box center [561, 289] width 990 height 231
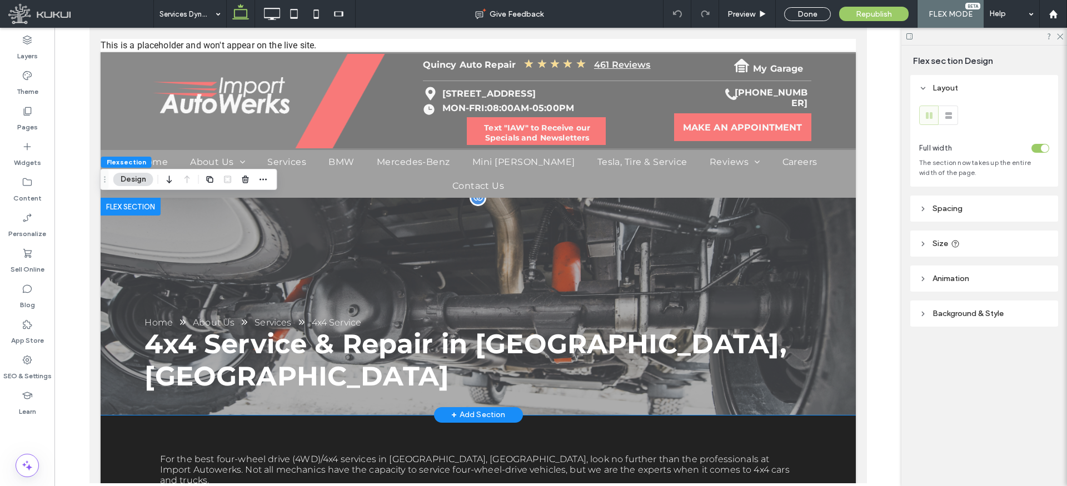
click at [245, 322] on icon "Breadcrumbs" at bounding box center [244, 322] width 9 height 9
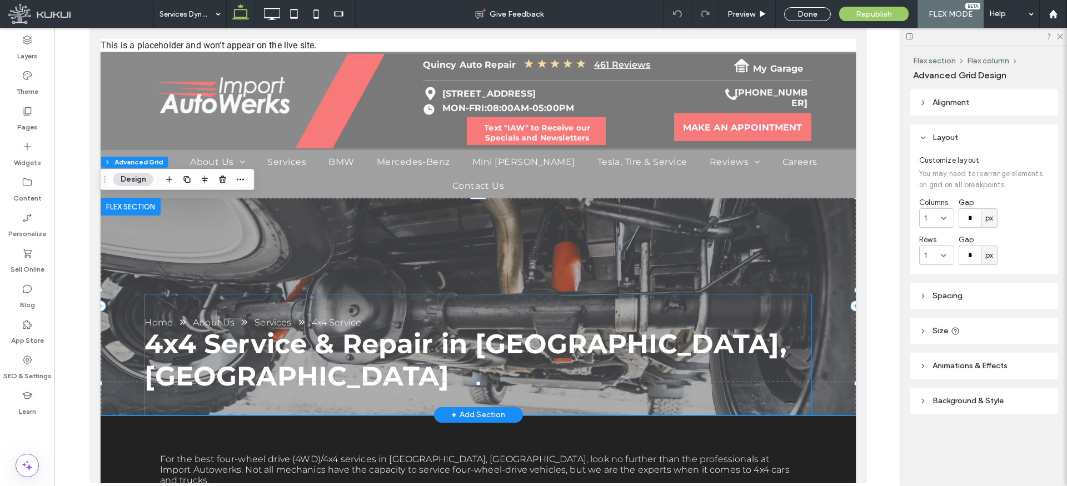
click at [234, 321] on nav "Home About Us Services 4x4 Service" at bounding box center [447, 322] width 607 height 11
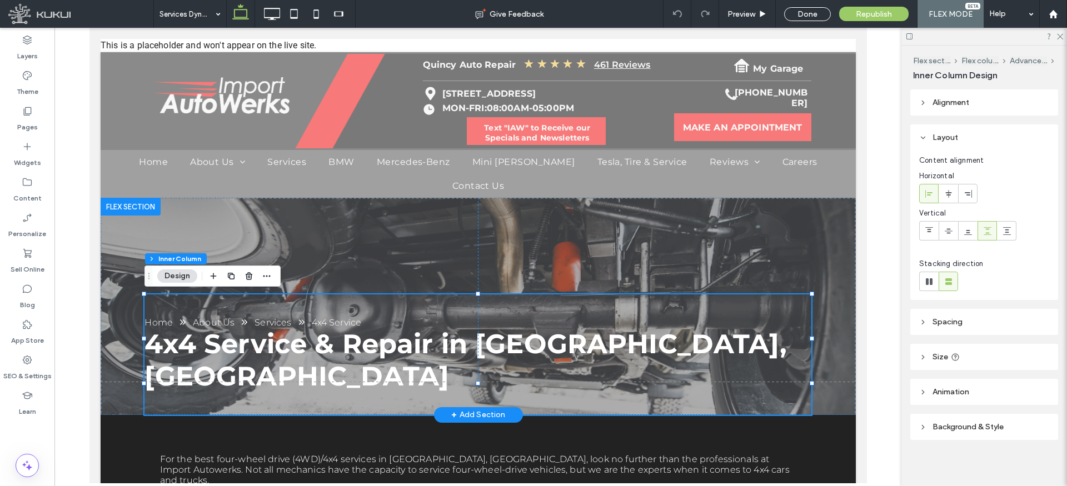
type input "**"
click at [228, 323] on div "About Us" at bounding box center [213, 322] width 42 height 11
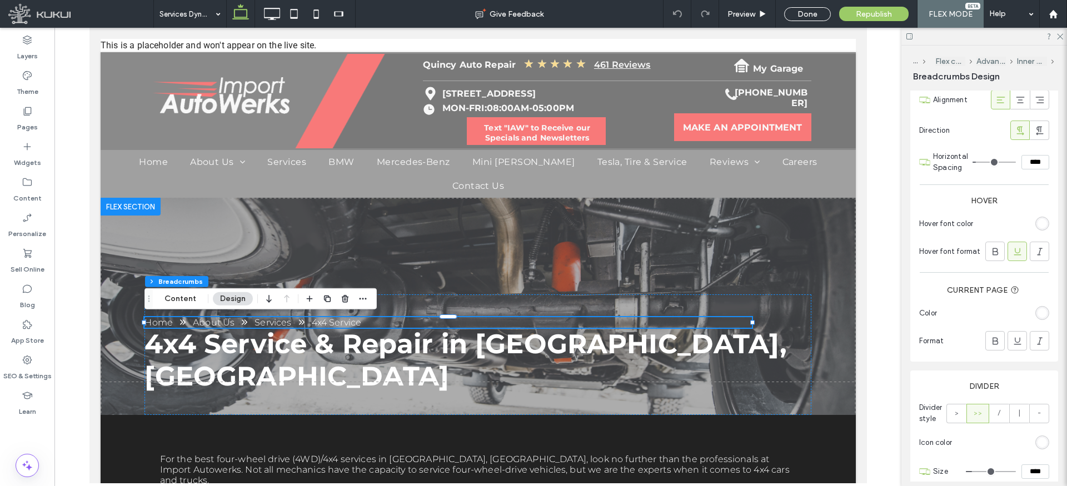
scroll to position [366, 0]
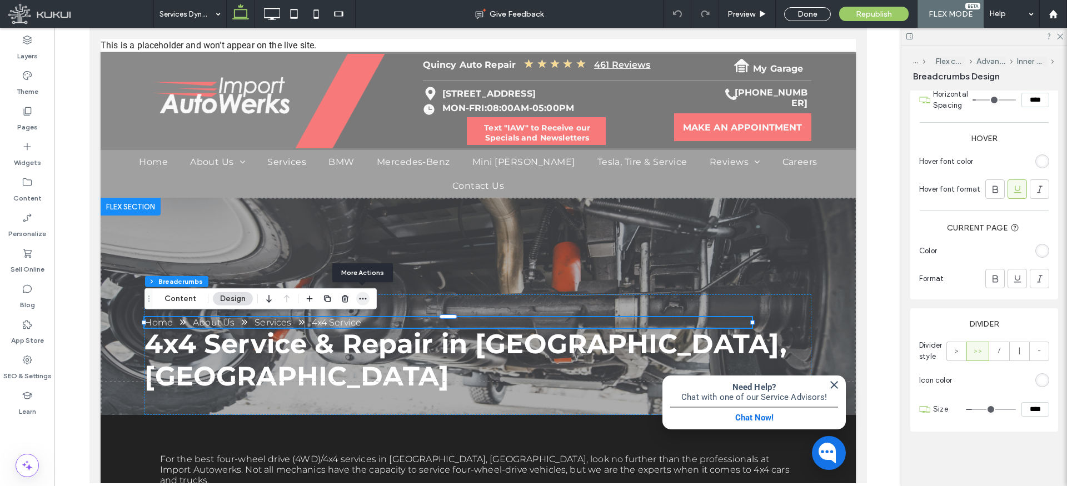
click at [362, 297] on icon "button" at bounding box center [362, 299] width 9 height 9
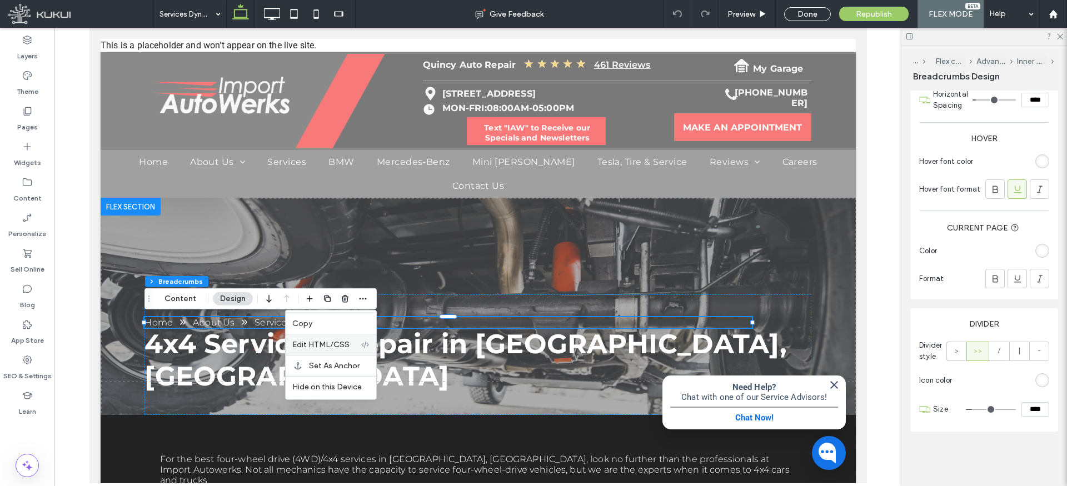
click at [344, 347] on span "Edit HTML/CSS" at bounding box center [320, 344] width 57 height 9
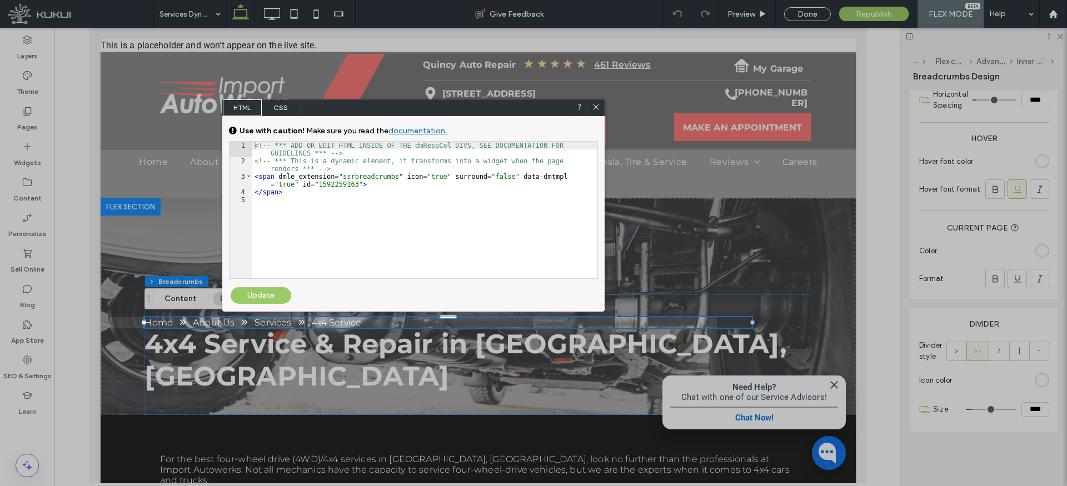
click at [272, 109] on span "CSS" at bounding box center [281, 107] width 39 height 17
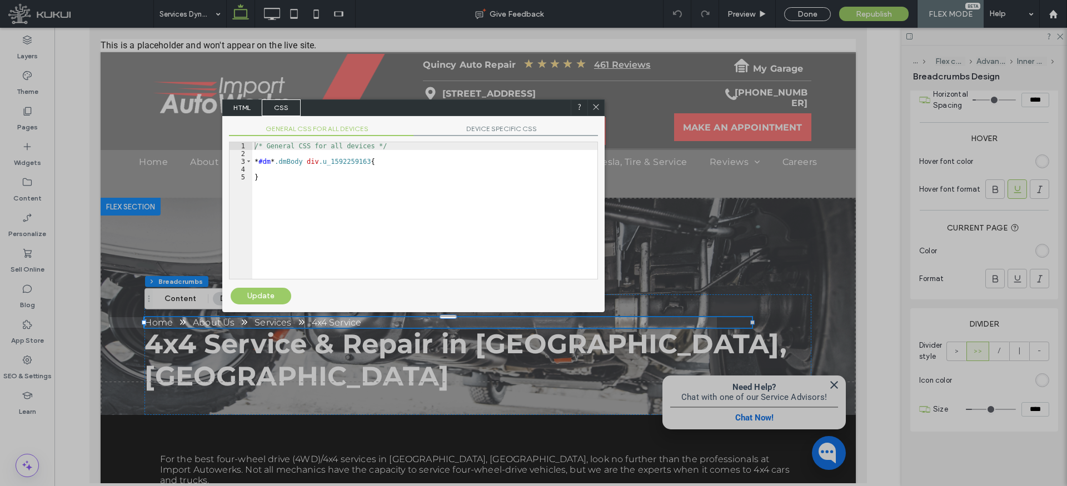
click at [249, 107] on span "HTML" at bounding box center [242, 107] width 39 height 17
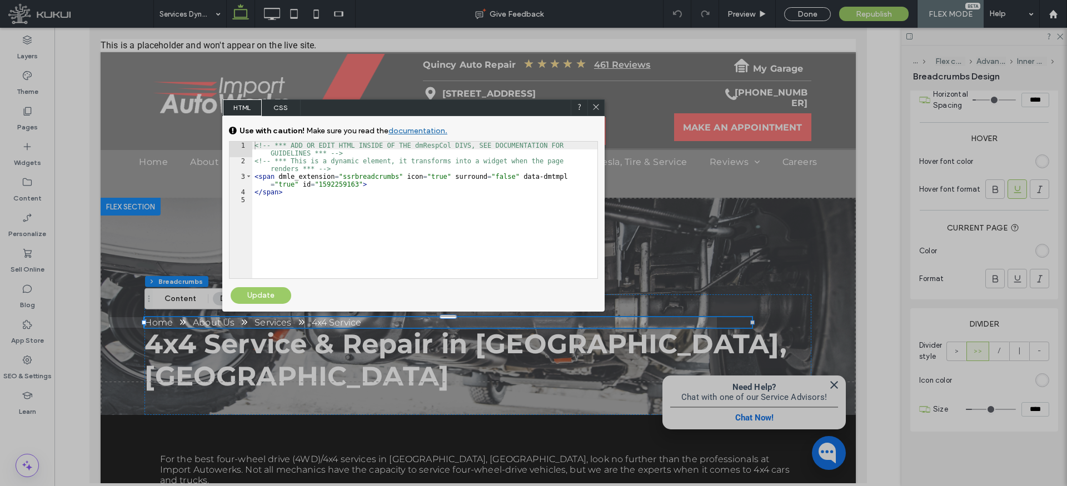
click at [596, 105] on icon at bounding box center [596, 107] width 8 height 8
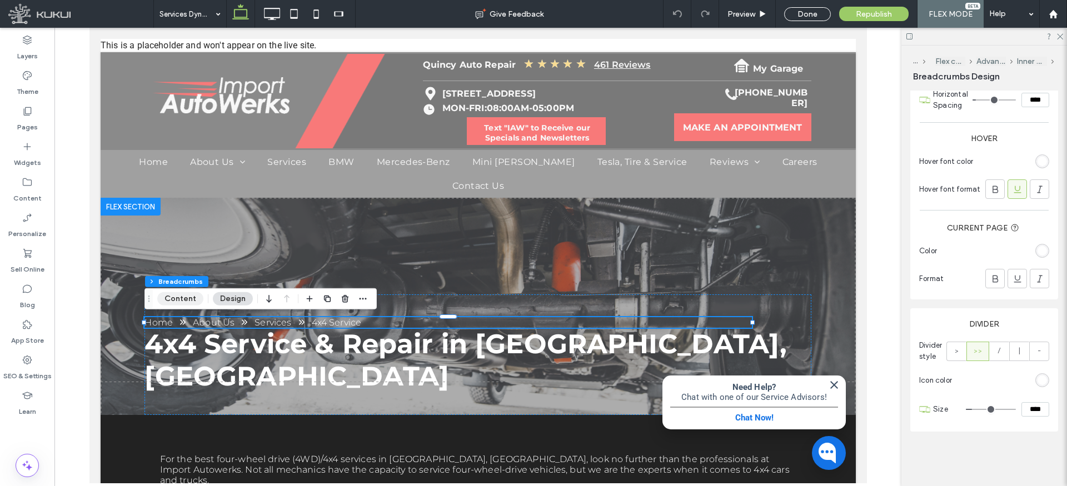
click at [190, 300] on button "Content" at bounding box center [180, 298] width 46 height 13
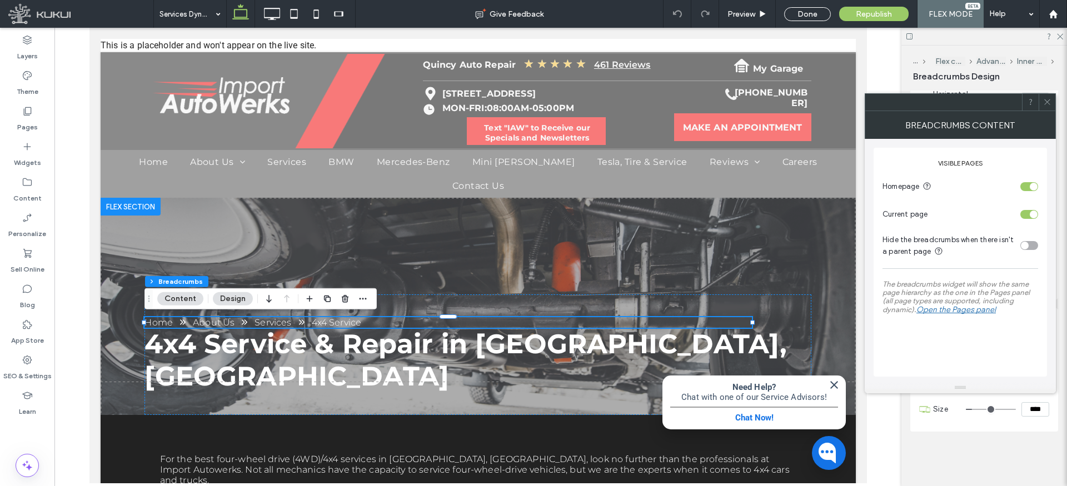
click at [1032, 186] on div "toggle" at bounding box center [1034, 187] width 8 height 8
click at [1032, 186] on div "toggle" at bounding box center [1029, 186] width 18 height 9
click at [1032, 212] on div "toggle" at bounding box center [1034, 215] width 8 height 8
click at [1032, 212] on div "toggle" at bounding box center [1029, 214] width 18 height 9
click at [1049, 104] on icon at bounding box center [1047, 102] width 8 height 8
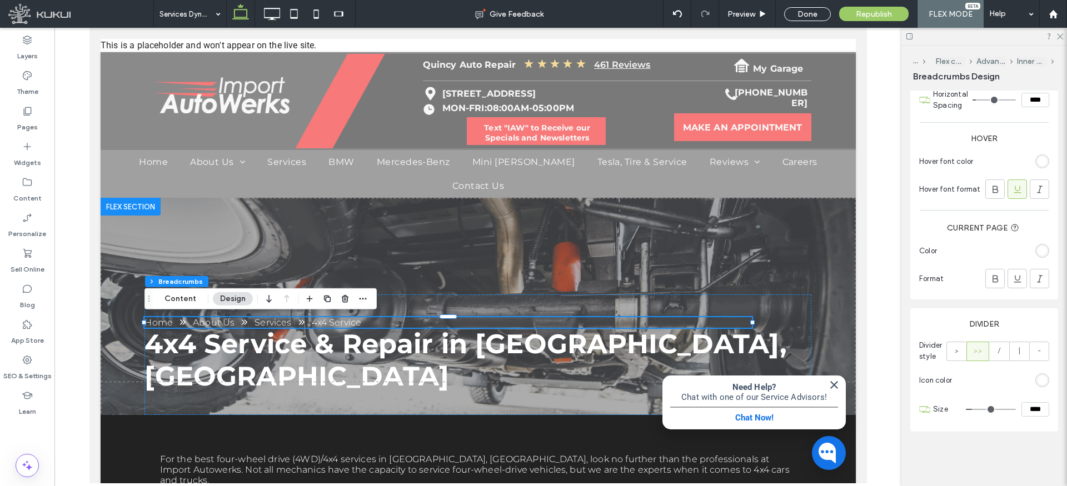
click at [1058, 34] on use at bounding box center [1060, 37] width 6 height 6
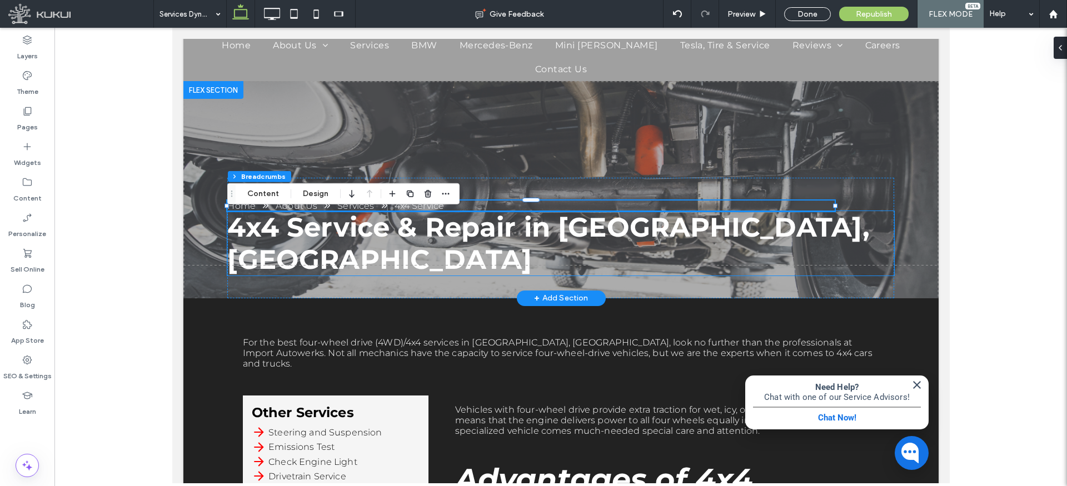
scroll to position [99, 0]
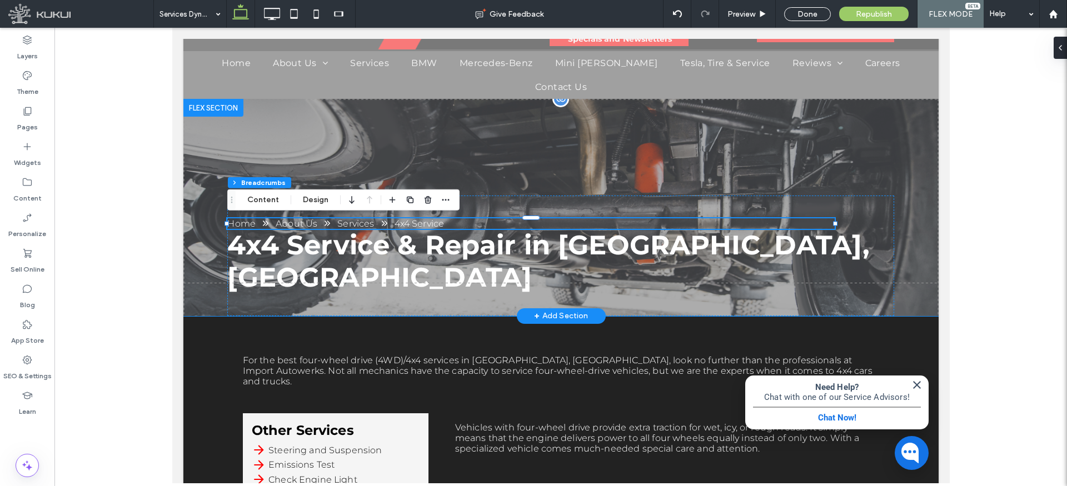
click at [512, 166] on div "Home About Us Services 4x4 Service 4x4 Service & Repair in Quincy, MA" at bounding box center [560, 207] width 755 height 217
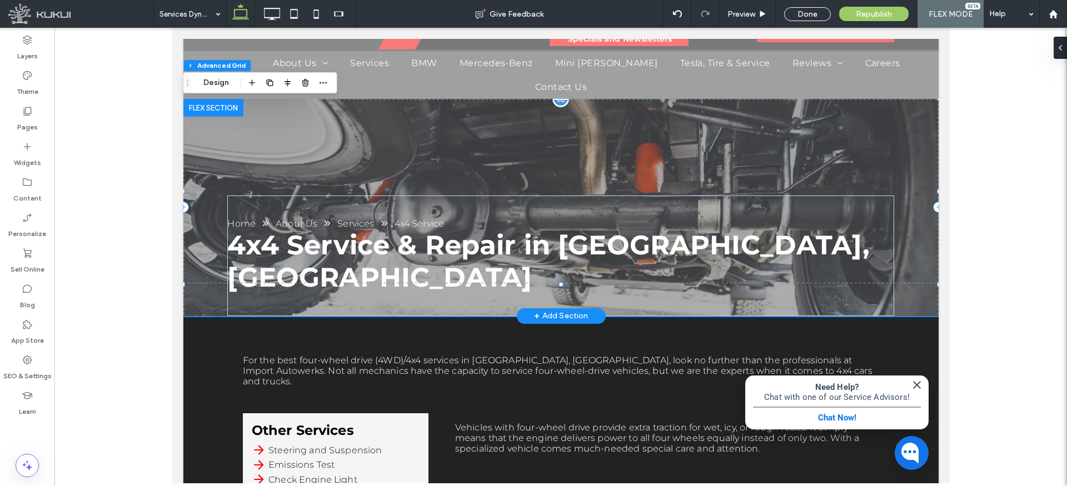
click at [492, 152] on div "Home About Us Services 4x4 Service 4x4 Service & Repair in Quincy, MA" at bounding box center [560, 207] width 755 height 217
click at [436, 132] on div "Home About Us Services 4x4 Service 4x4 Service & Repair in Quincy, MA" at bounding box center [560, 207] width 755 height 217
click at [197, 83] on button "Design" at bounding box center [216, 82] width 40 height 13
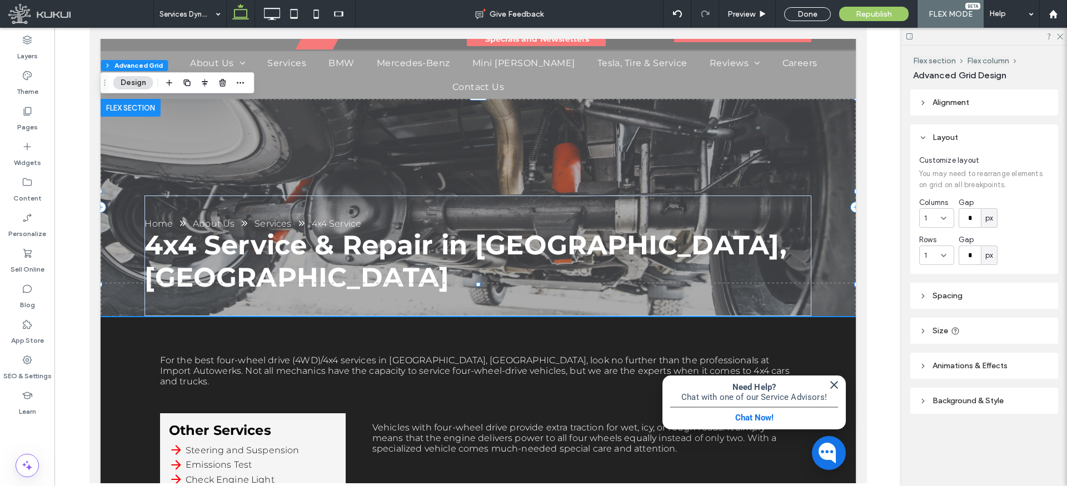
click at [921, 398] on icon at bounding box center [923, 401] width 8 height 8
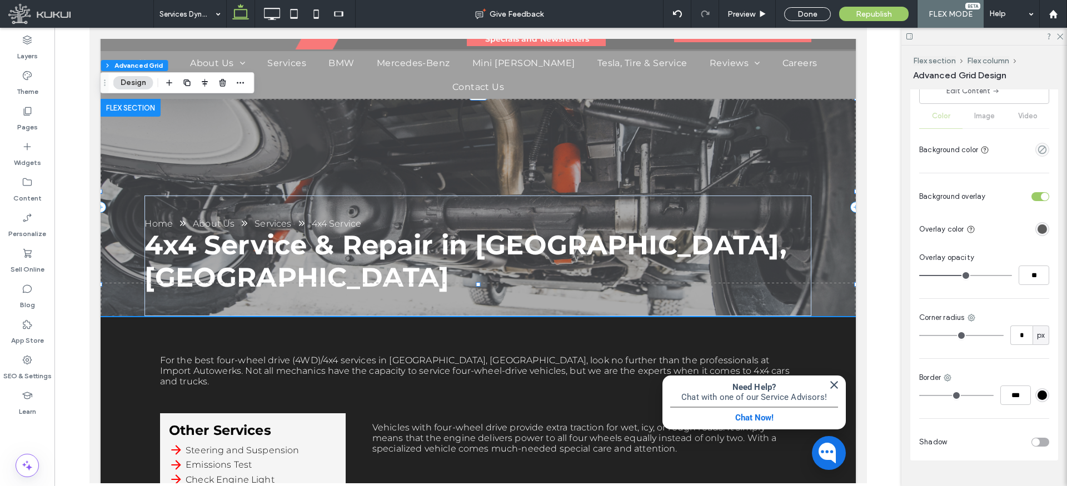
scroll to position [398, 0]
type input "**"
click at [977, 276] on input "range" at bounding box center [965, 276] width 93 height 1
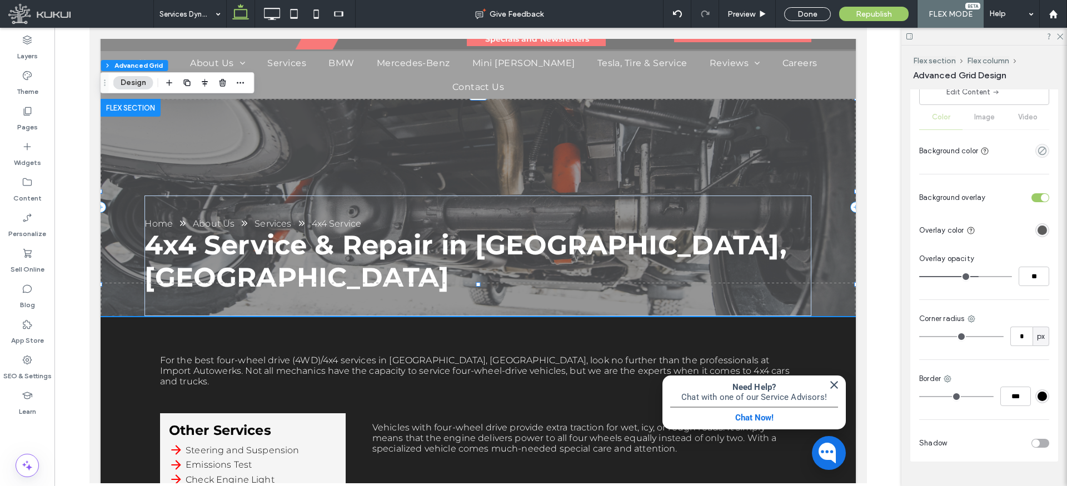
type input "**"
click at [988, 276] on input "range" at bounding box center [965, 276] width 93 height 1
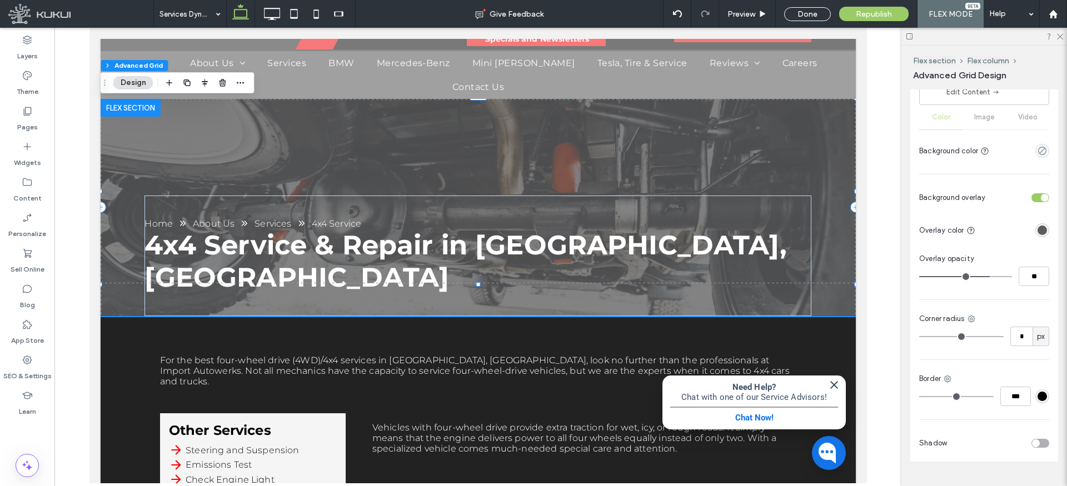
type input "**"
click at [980, 276] on input "range" at bounding box center [965, 276] width 93 height 1
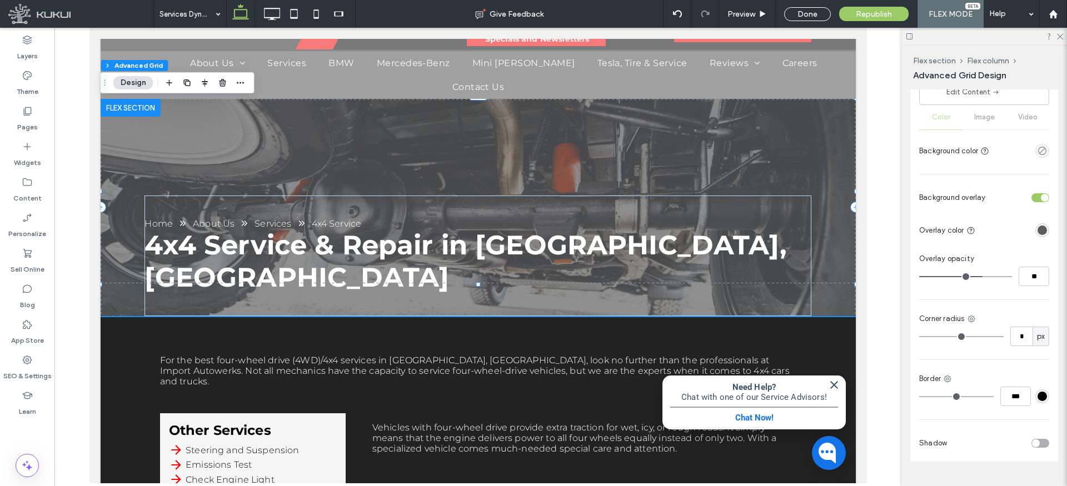
type input "**"
click at [984, 276] on input "range" at bounding box center [965, 276] width 93 height 1
type input "**"
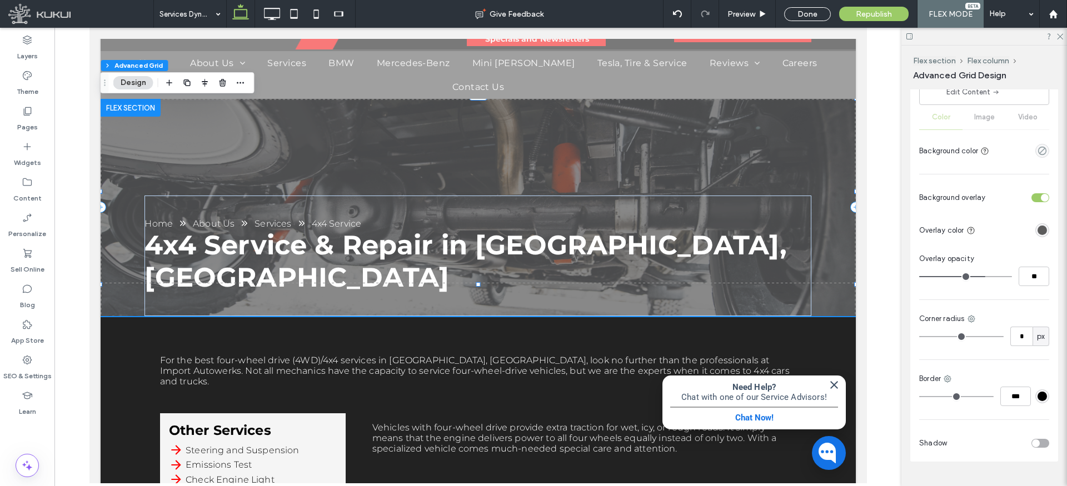
type input "**"
click at [1040, 228] on div "rgba(92,92,92,1)" at bounding box center [1042, 230] width 9 height 9
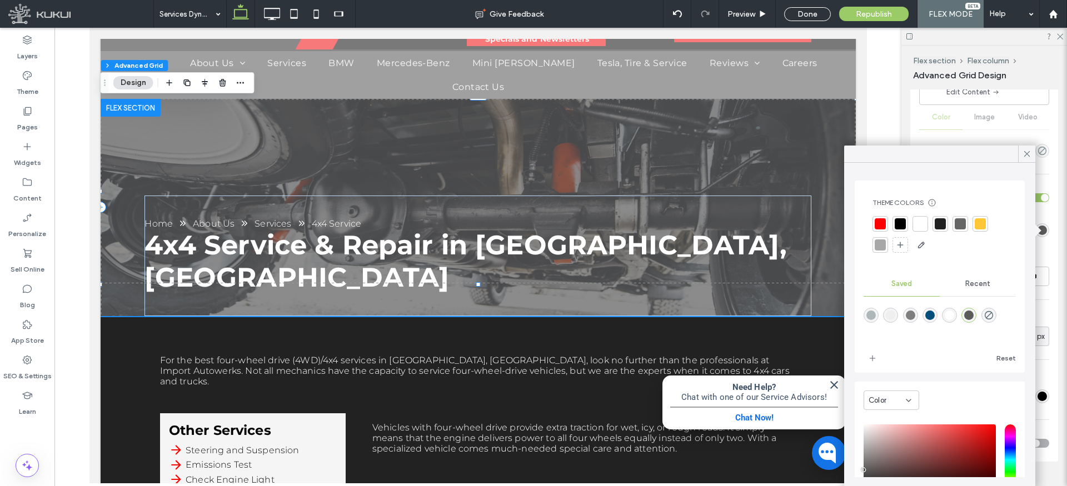
click at [938, 225] on div at bounding box center [940, 223] width 11 height 11
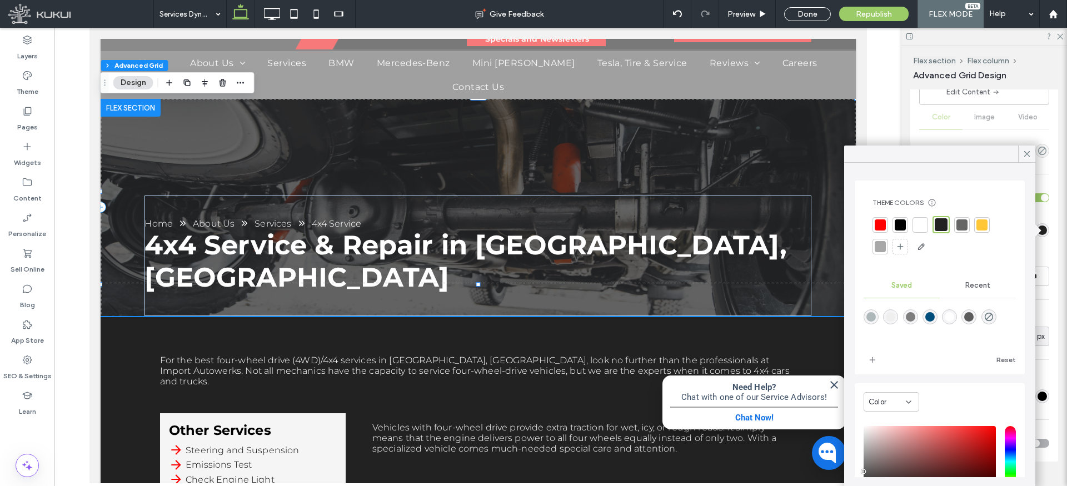
click at [1028, 152] on icon at bounding box center [1027, 154] width 10 height 10
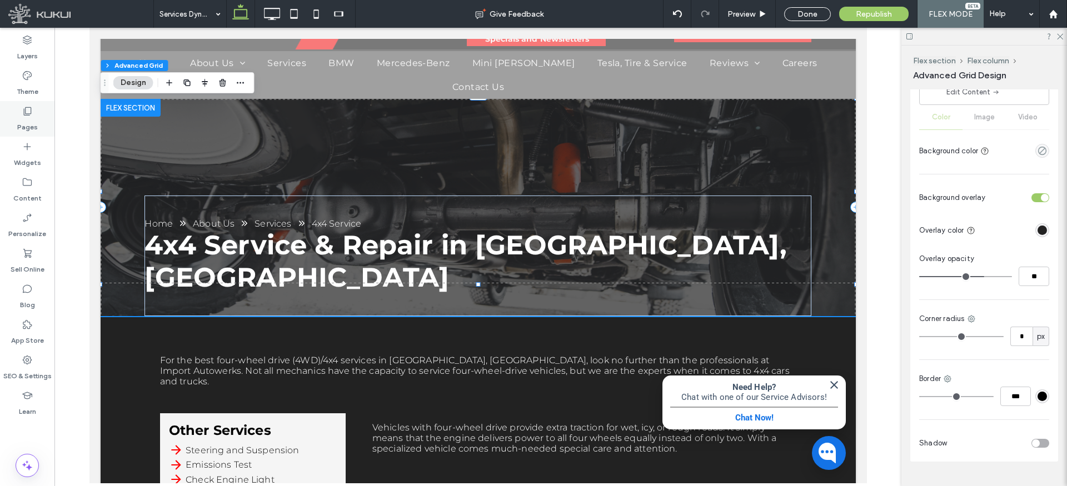
click at [28, 120] on label "Pages" at bounding box center [27, 125] width 21 height 16
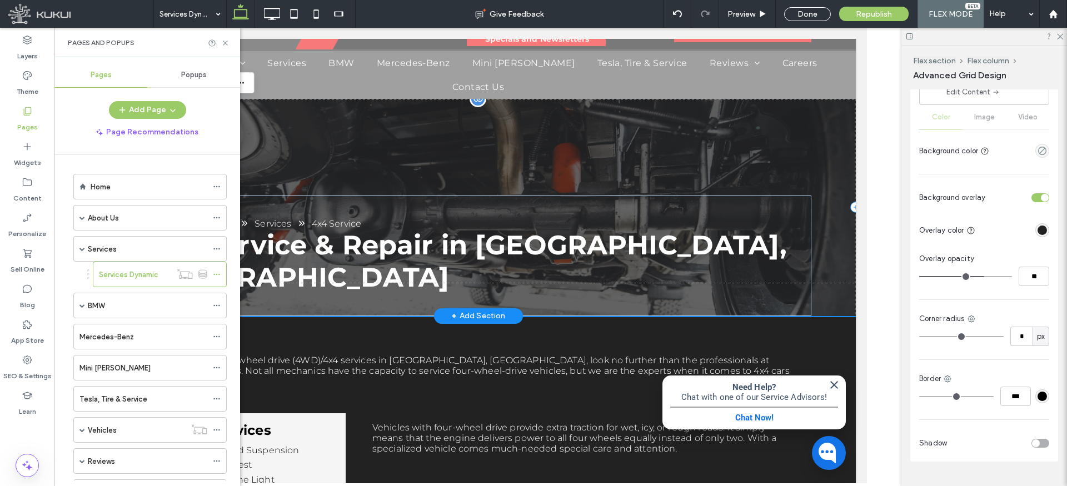
scroll to position [0, 0]
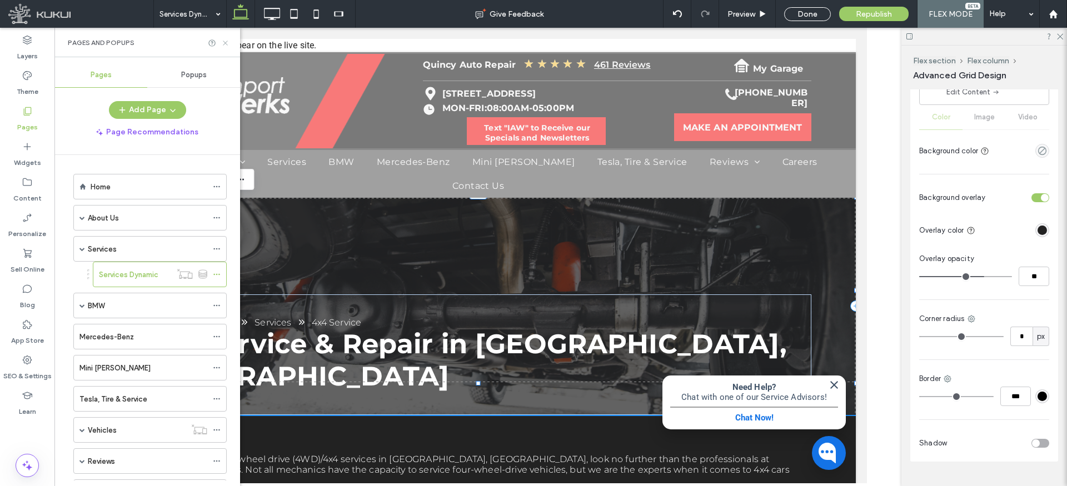
click at [227, 43] on icon at bounding box center [225, 43] width 8 height 8
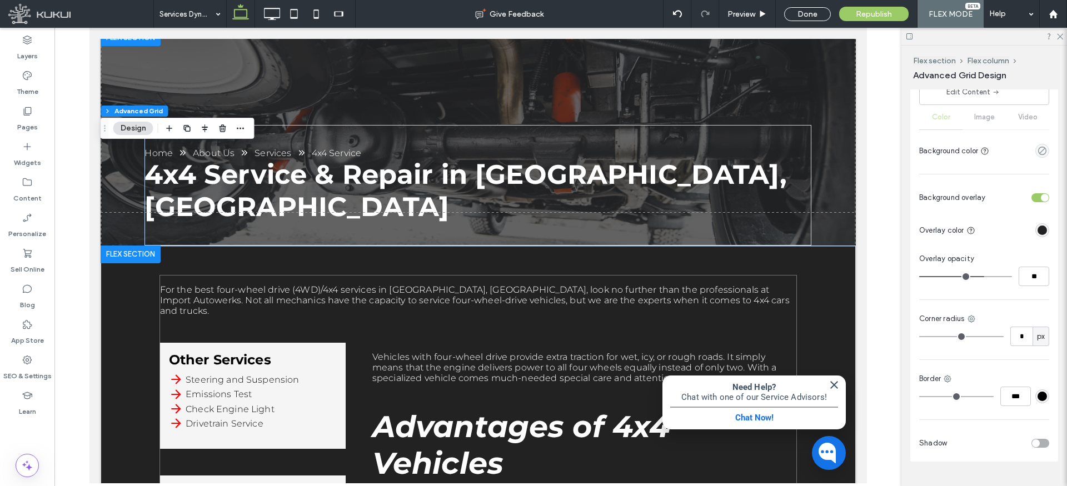
scroll to position [391, 0]
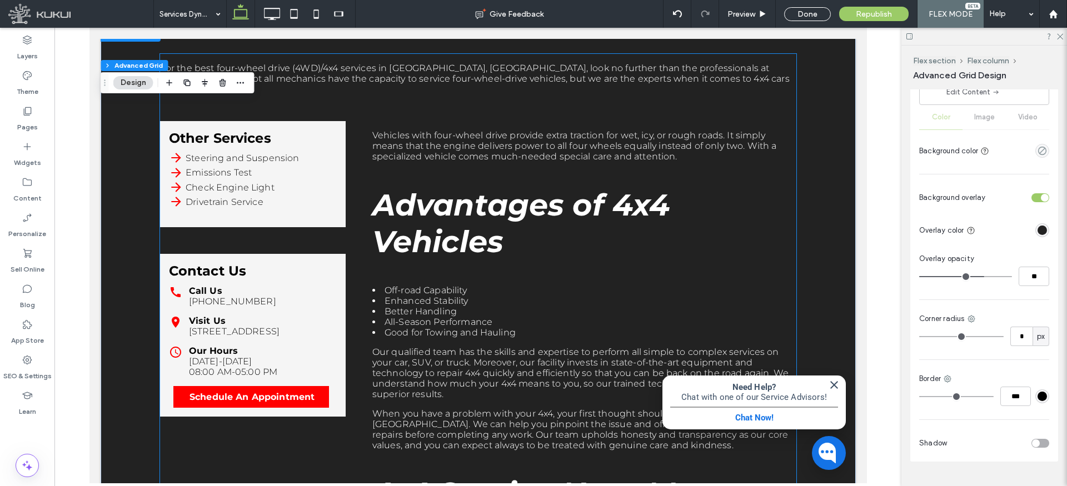
click at [279, 326] on link "[STREET_ADDRESS]" at bounding box center [233, 331] width 91 height 11
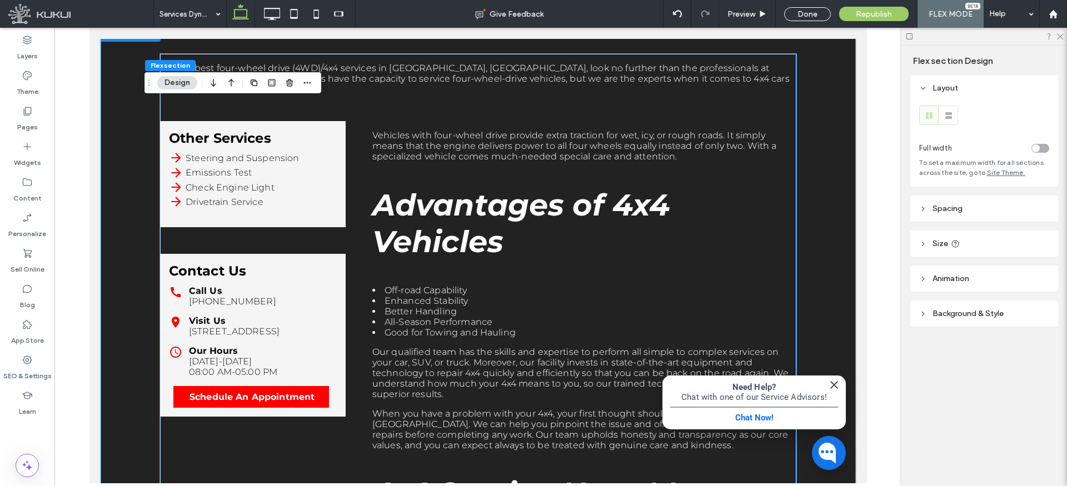
click at [267, 345] on div "Contact Us Call Us (781) 818-3830 Visit Us 678 Southern Artery Quincy, MA 02169…" at bounding box center [252, 335] width 186 height 163
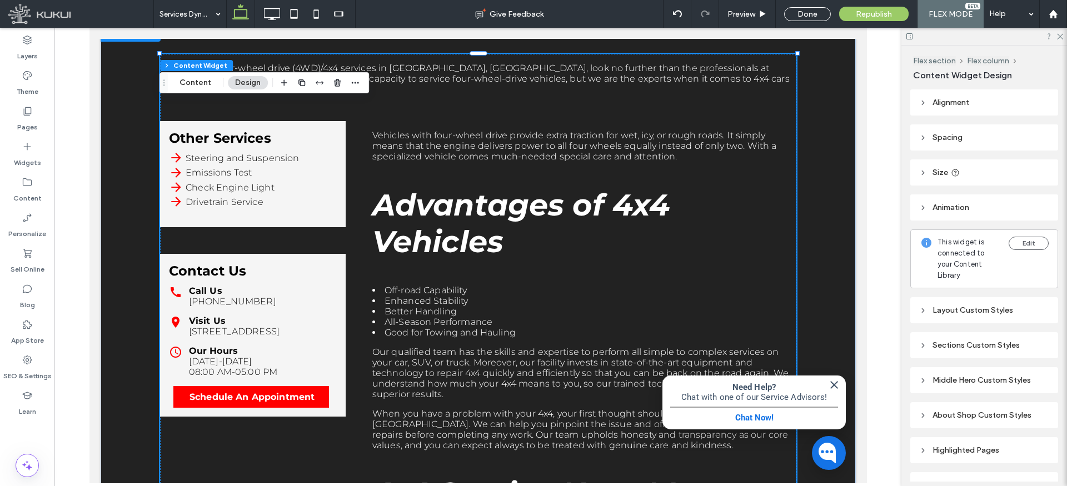
click at [286, 346] on div "Our Hours Monday-Friday 08:00 AM-05:00 PM" at bounding box center [252, 362] width 168 height 32
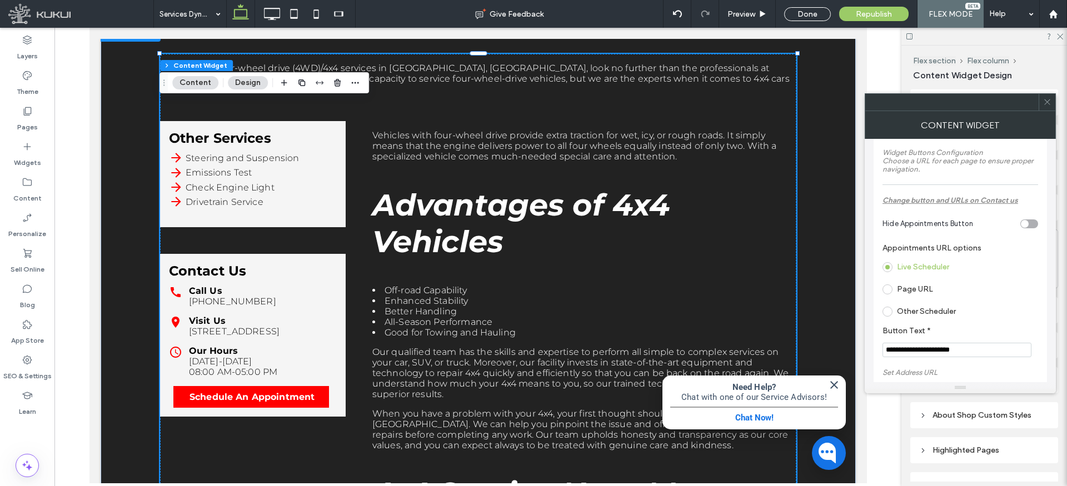
scroll to position [58, 0]
click at [898, 349] on input "**********" at bounding box center [957, 348] width 149 height 14
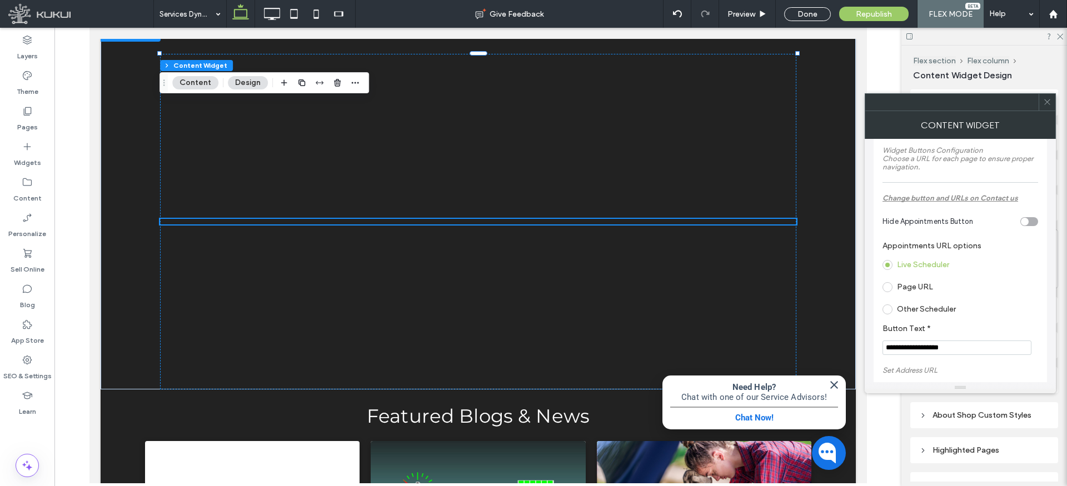
scroll to position [226, 0]
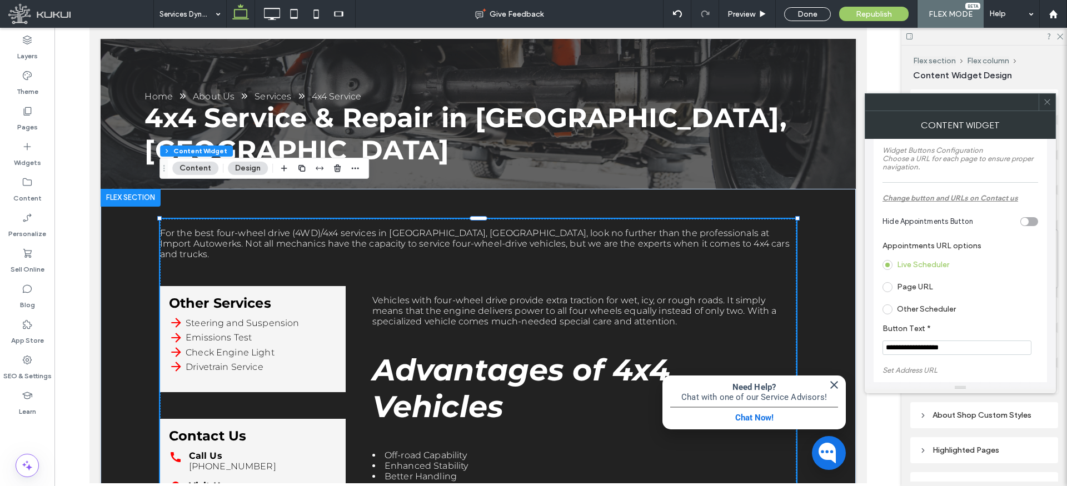
type input "**********"
click at [1043, 102] on icon at bounding box center [1047, 102] width 8 height 8
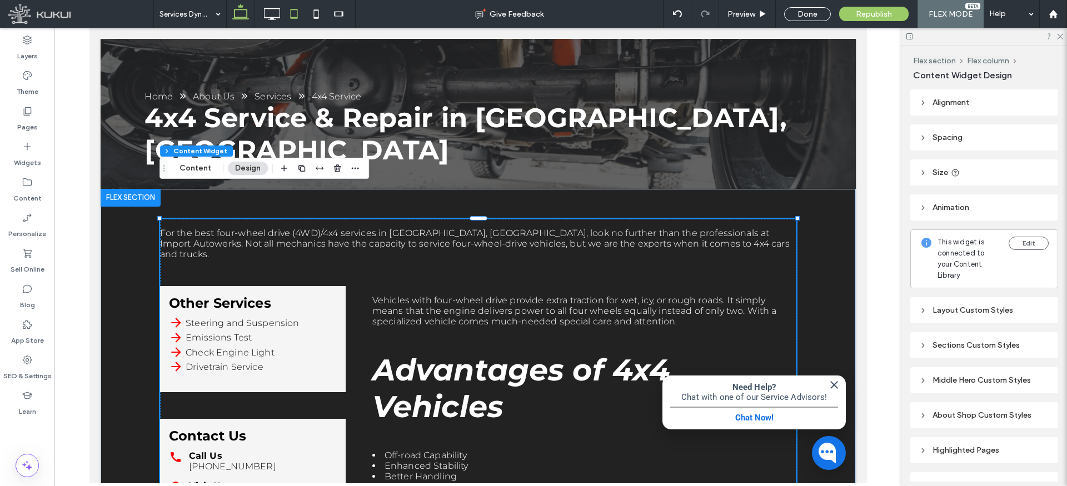
click at [297, 13] on use at bounding box center [294, 13] width 7 height 9
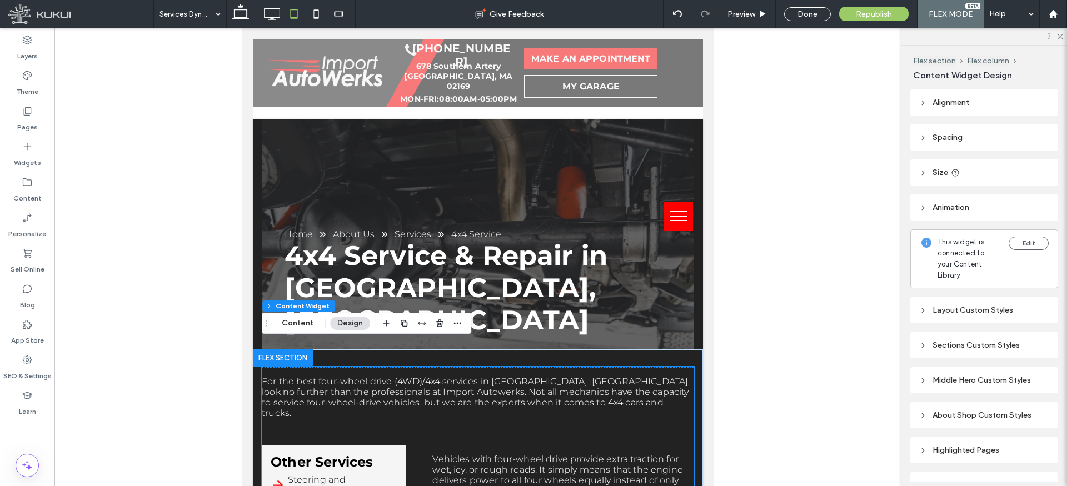
scroll to position [271, 0]
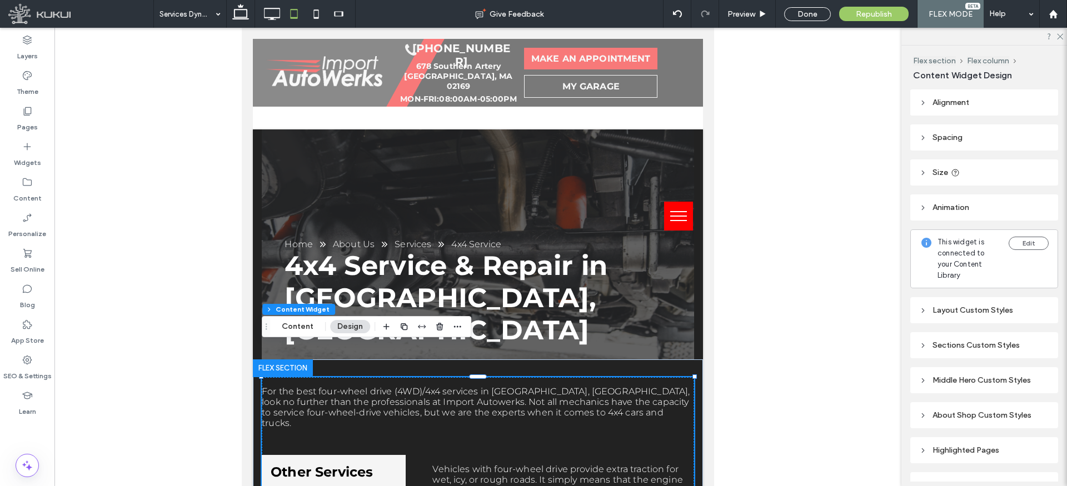
click at [423, 386] on p "For the best four-wheel drive (4WD)/4x4 services in [GEOGRAPHIC_DATA], [GEOGRAP…" at bounding box center [478, 407] width 432 height 42
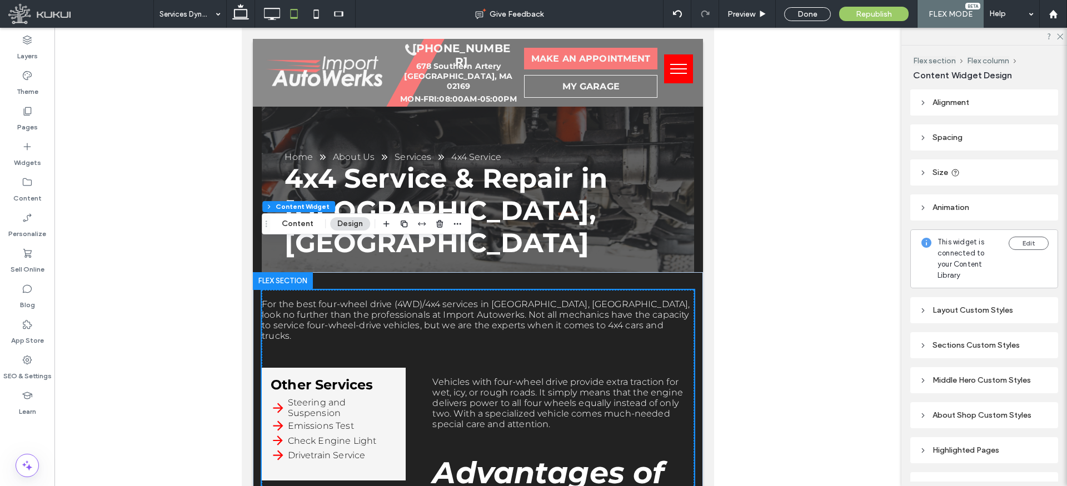
scroll to position [51, 0]
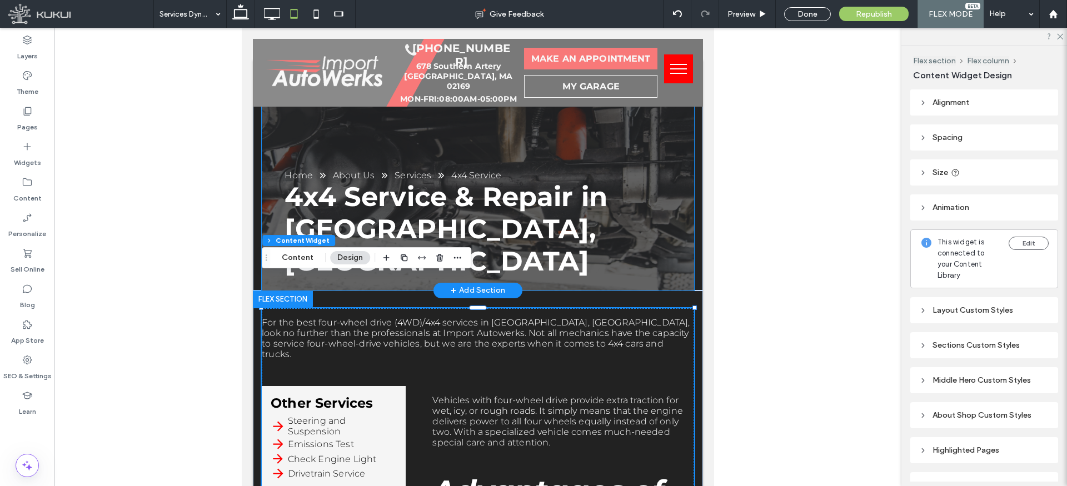
click at [471, 144] on div "Home About Us Services 4x4 Service 4x4 Service & Repair in Quincy, MA" at bounding box center [478, 176] width 432 height 230
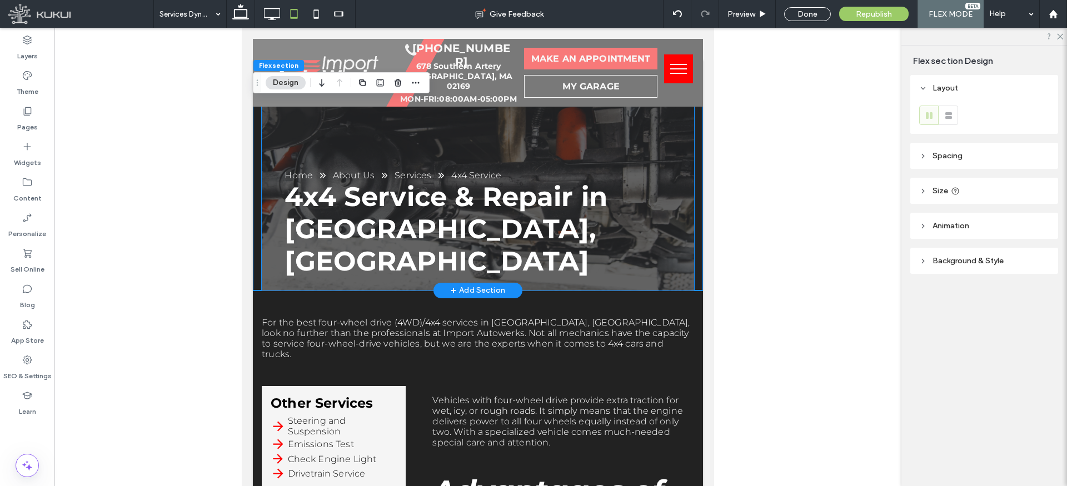
click at [451, 142] on div "Home About Us Services 4x4 Service 4x4 Service & Repair in Quincy, MA" at bounding box center [478, 176] width 432 height 230
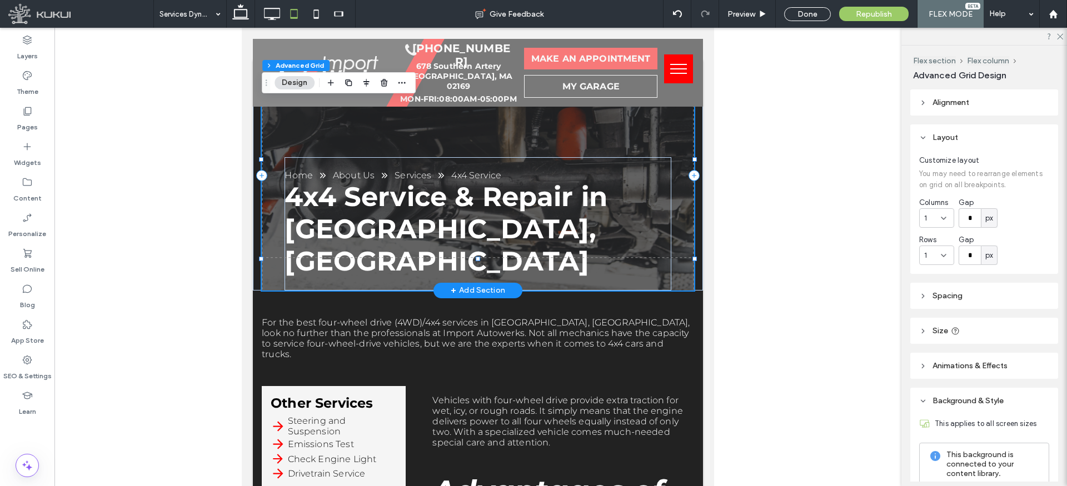
click at [408, 137] on div "Home About Us Services 4x4 Service 4x4 Service & Repair in Quincy, MA" at bounding box center [478, 176] width 432 height 230
click at [951, 103] on span "Alignment" at bounding box center [951, 102] width 37 height 9
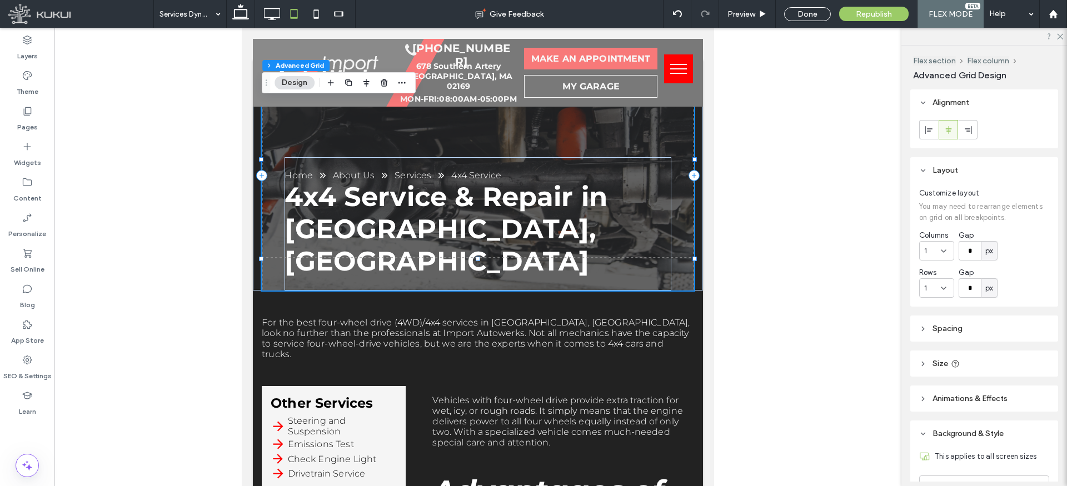
click at [937, 102] on span "Alignment" at bounding box center [951, 102] width 37 height 9
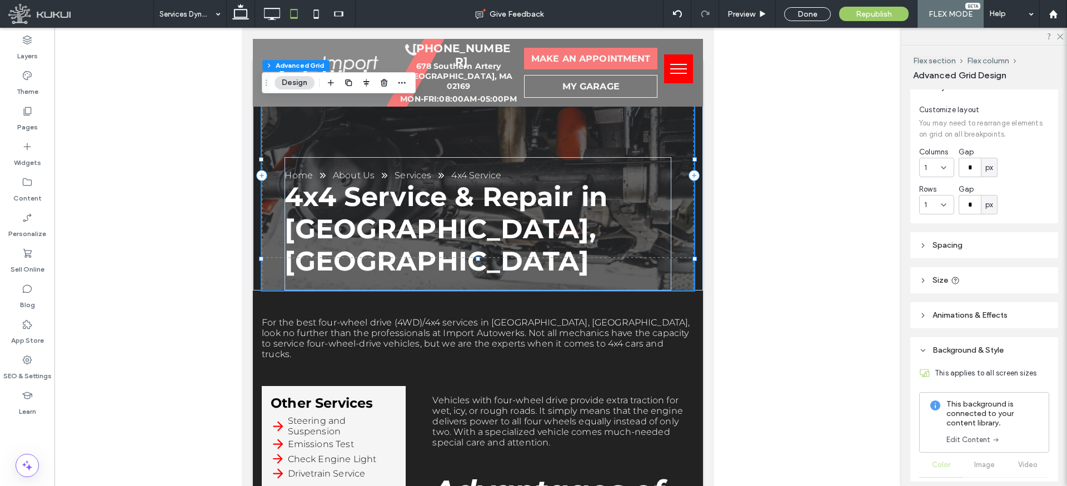
scroll to position [74, 0]
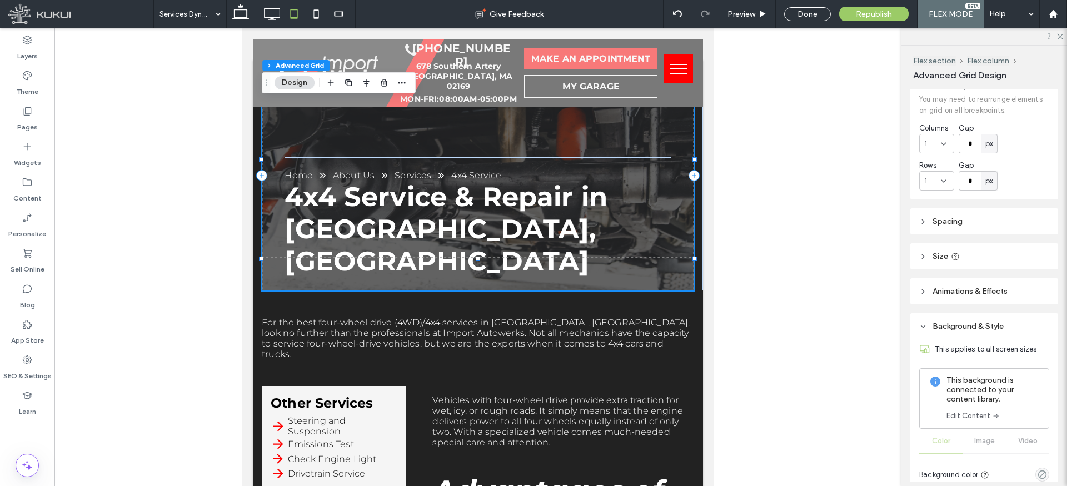
click at [943, 222] on span "Spacing" at bounding box center [948, 221] width 30 height 9
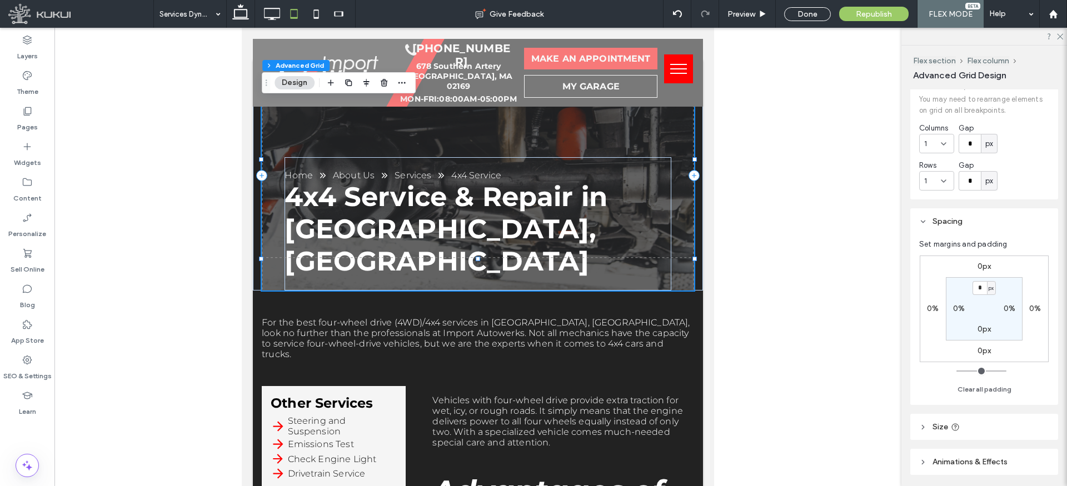
click at [941, 222] on span "Spacing" at bounding box center [948, 221] width 30 height 9
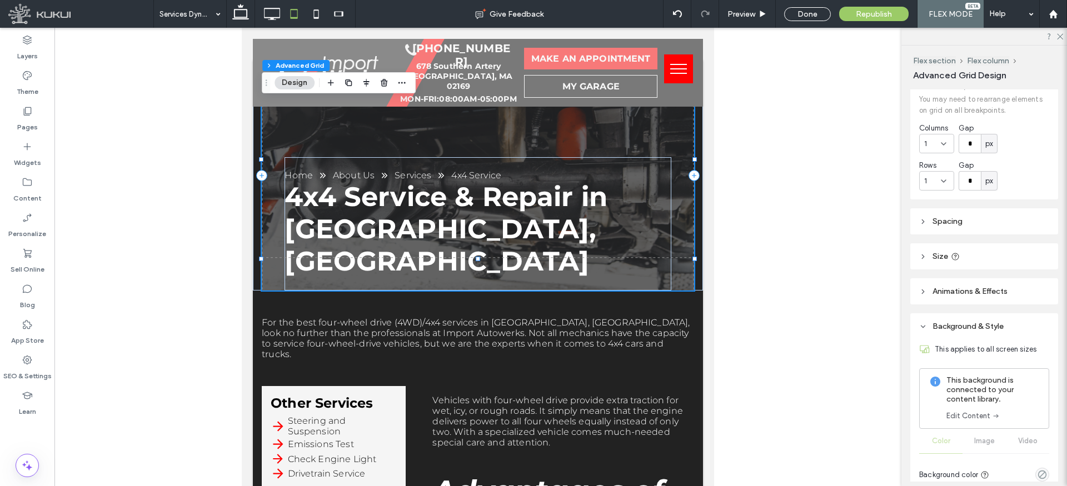
click at [938, 252] on span "Size" at bounding box center [941, 256] width 16 height 9
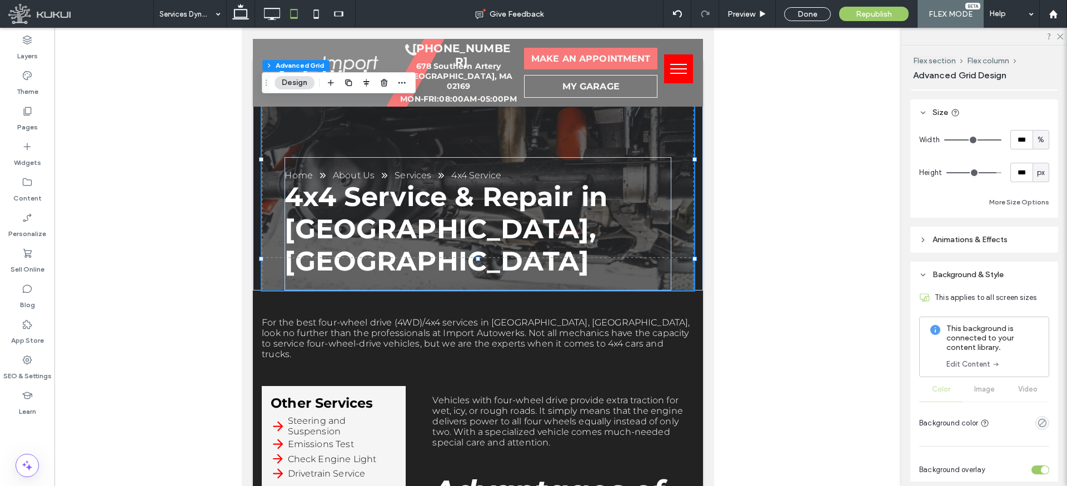
scroll to position [218, 0]
click at [925, 238] on icon at bounding box center [923, 241] width 8 height 8
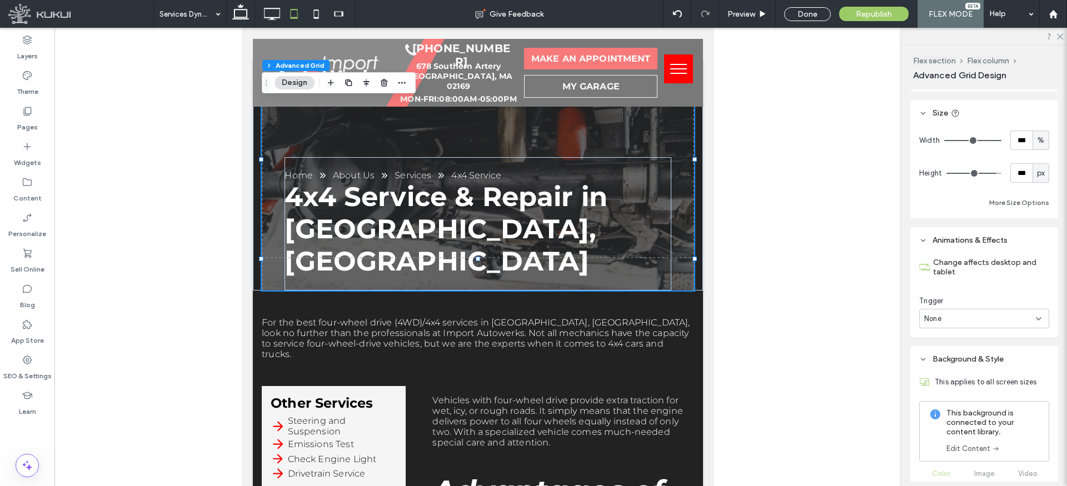
click at [925, 238] on icon at bounding box center [923, 241] width 8 height 8
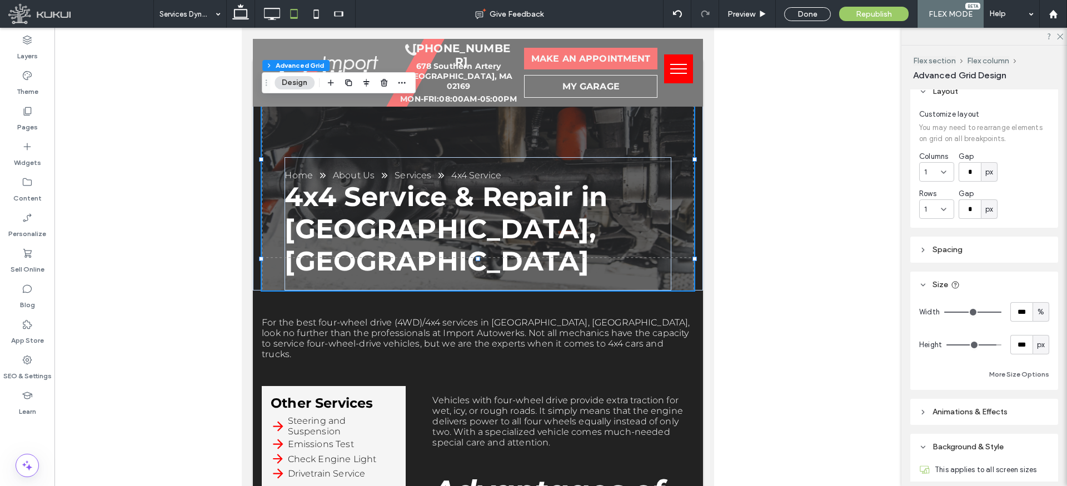
scroll to position [0, 0]
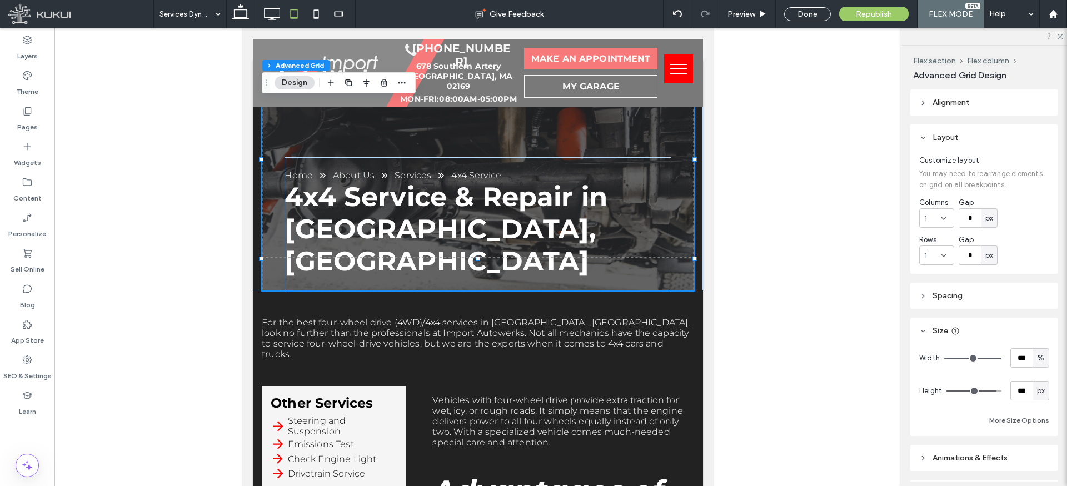
click at [926, 133] on header "Layout" at bounding box center [984, 137] width 148 height 26
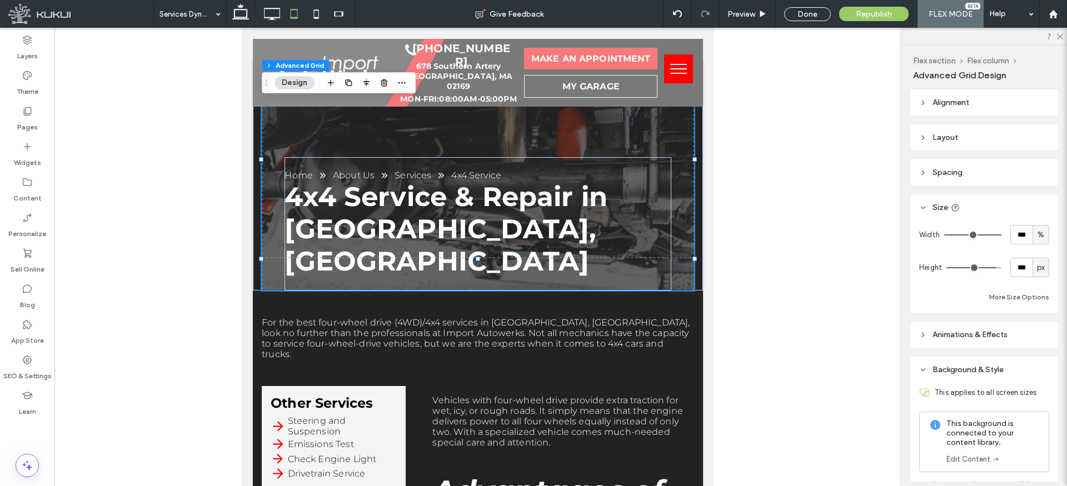
click at [923, 173] on use at bounding box center [923, 173] width 2 height 4
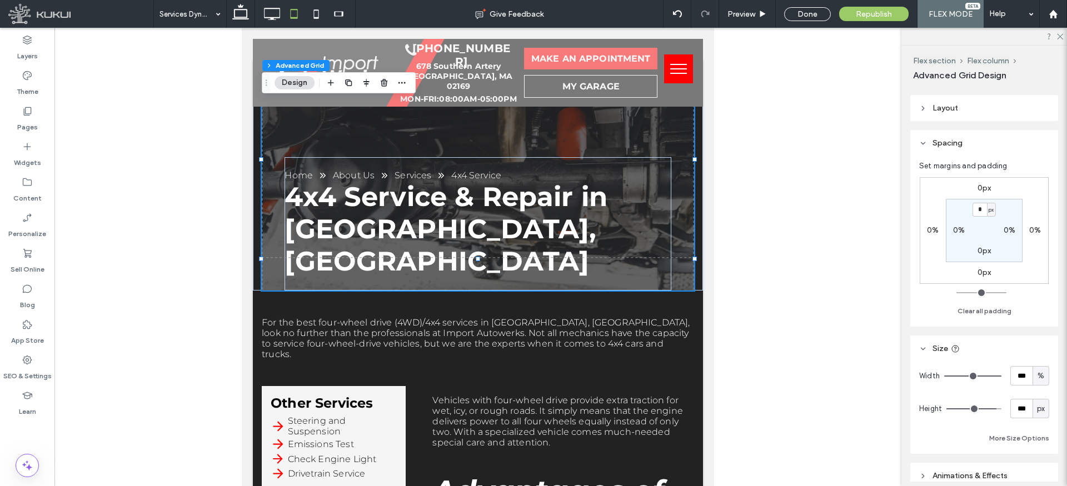
scroll to position [35, 0]
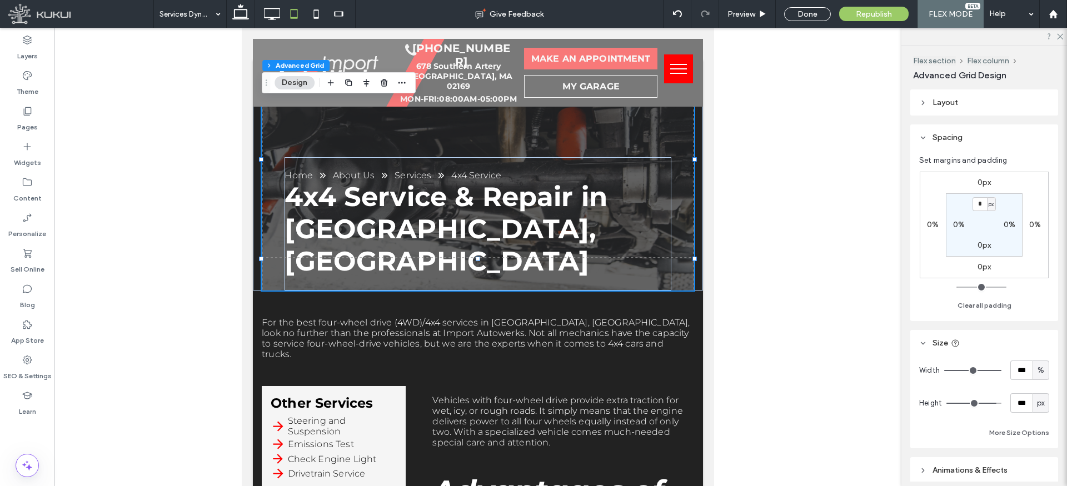
click at [932, 223] on label "0%" at bounding box center [933, 224] width 12 height 9
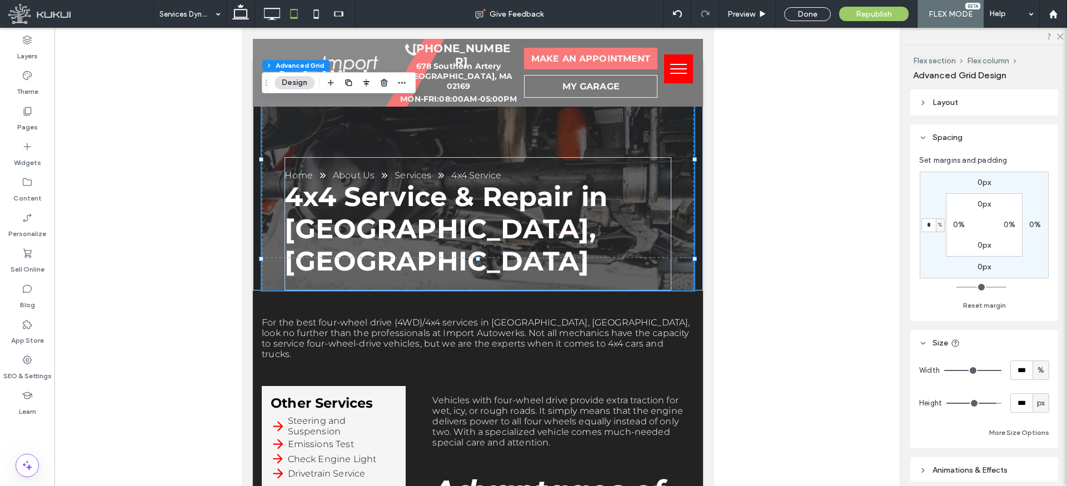
click at [928, 136] on header "Spacing" at bounding box center [984, 137] width 148 height 26
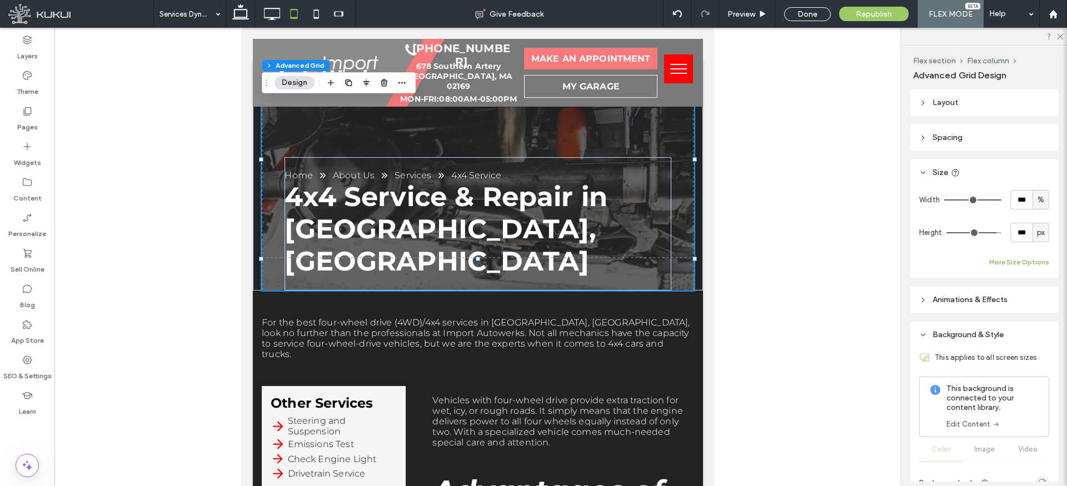
click at [1022, 261] on button "More Size Options" at bounding box center [1019, 262] width 60 height 13
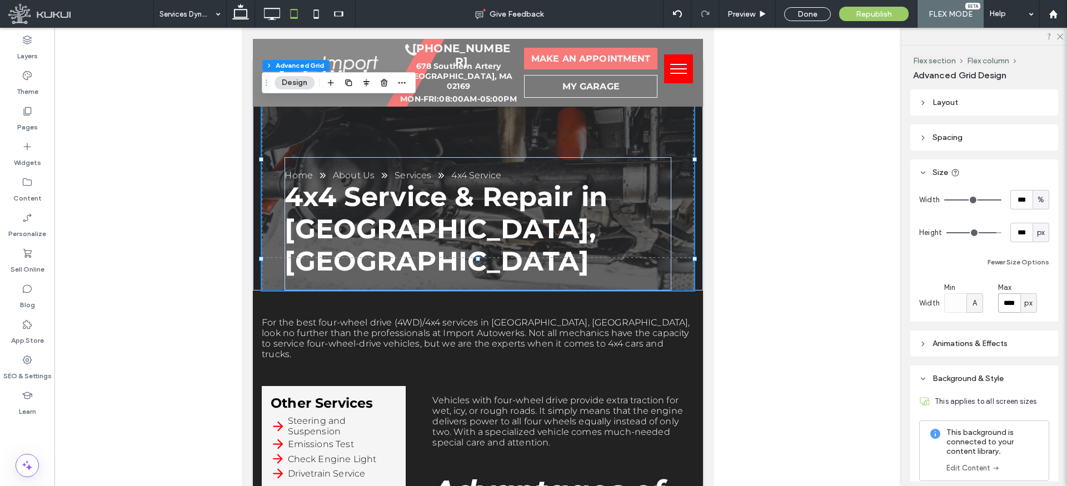
click at [1013, 305] on input "****" at bounding box center [1009, 302] width 22 height 19
drag, startPoint x: 998, startPoint y: 200, endPoint x: 1019, endPoint y: 200, distance: 21.1
click at [1010, 200] on div "Width *** %" at bounding box center [984, 199] width 130 height 19
click at [1040, 200] on span "%" at bounding box center [1041, 200] width 7 height 11
click at [1042, 293] on span "A" at bounding box center [1041, 297] width 4 height 11
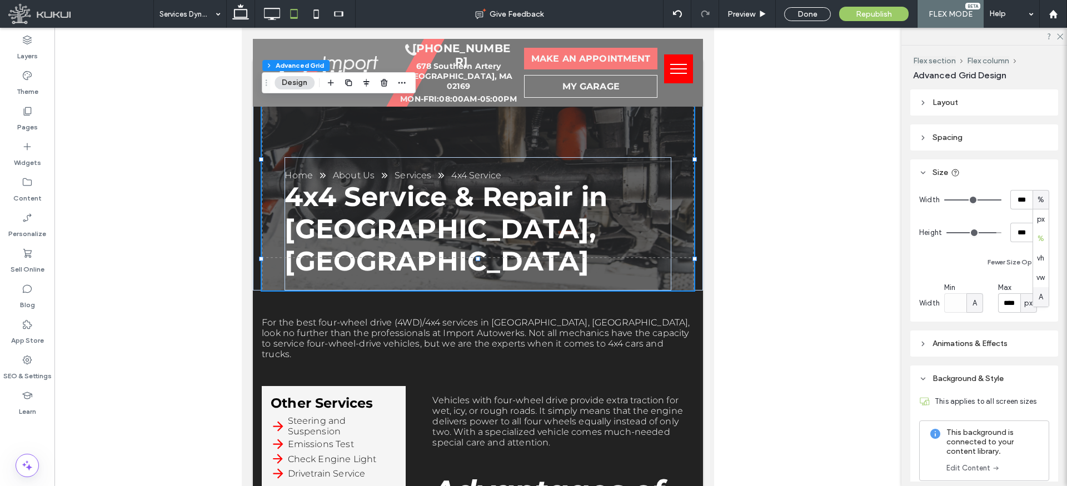
type input "*"
click at [623, 140] on div "Home About Us Services 4x4 Service 4x4 Service & Repair in Quincy, MA" at bounding box center [478, 176] width 432 height 230
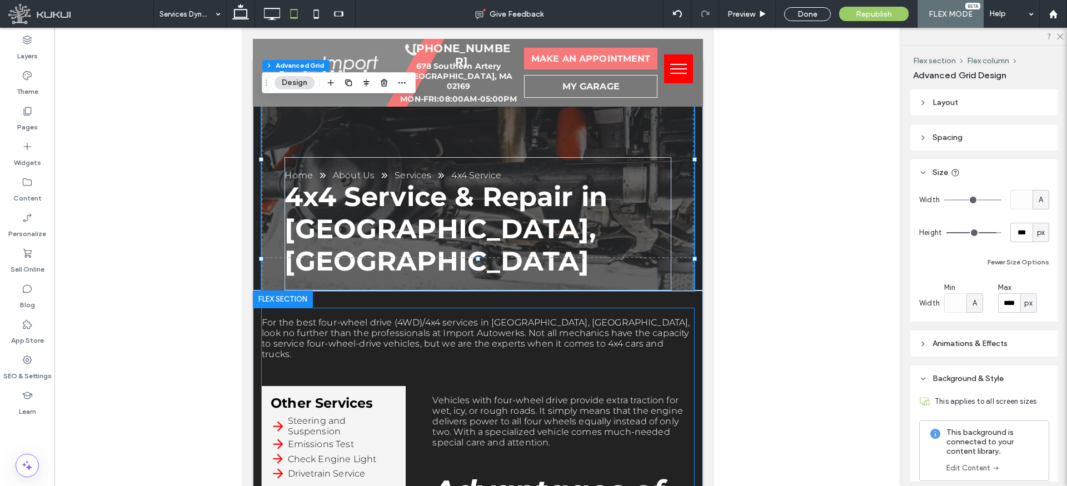
click at [631, 317] on p "For the best four-wheel drive (4WD)/4x4 services in [GEOGRAPHIC_DATA], [GEOGRAP…" at bounding box center [478, 338] width 432 height 42
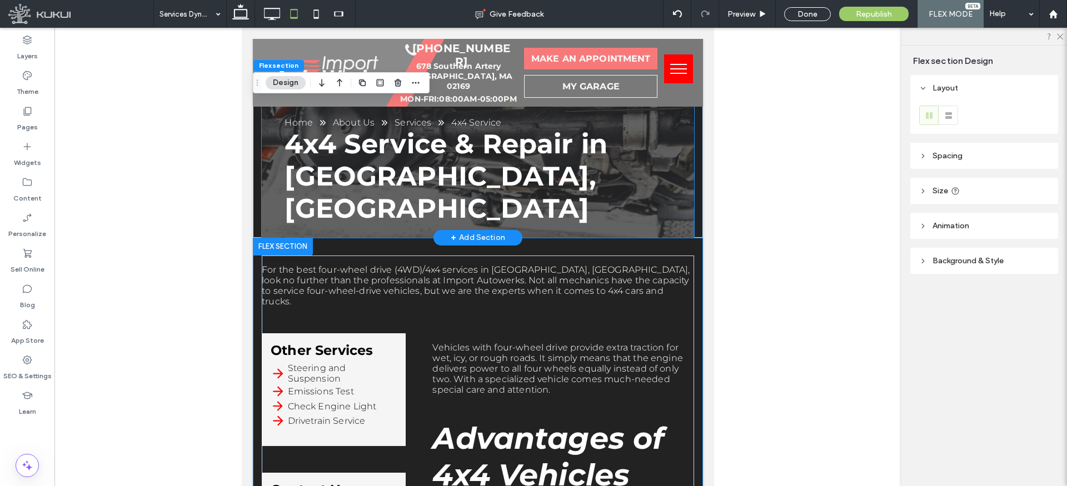
scroll to position [0, 0]
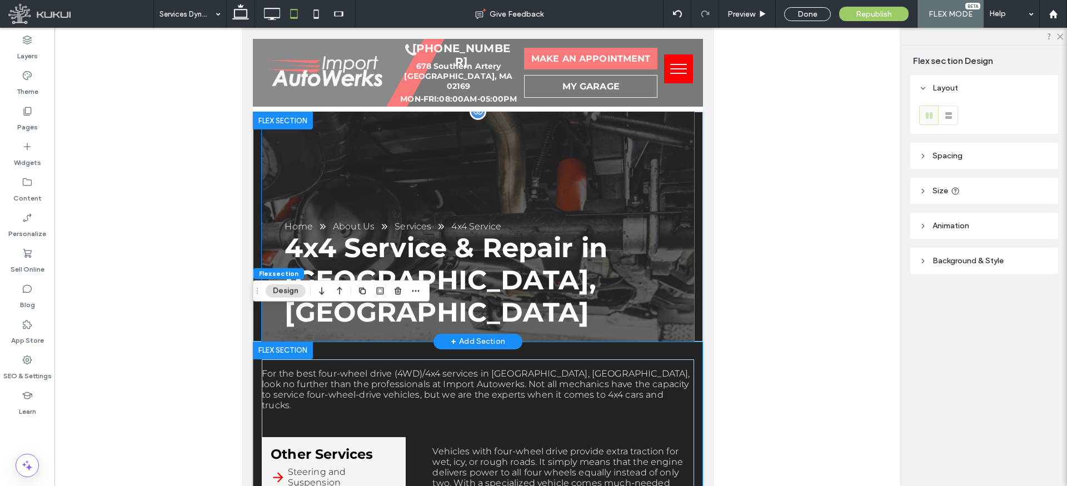
click at [654, 169] on div "Home About Us Services 4x4 Service 4x4 Service & Repair in Quincy, MA" at bounding box center [478, 227] width 432 height 230
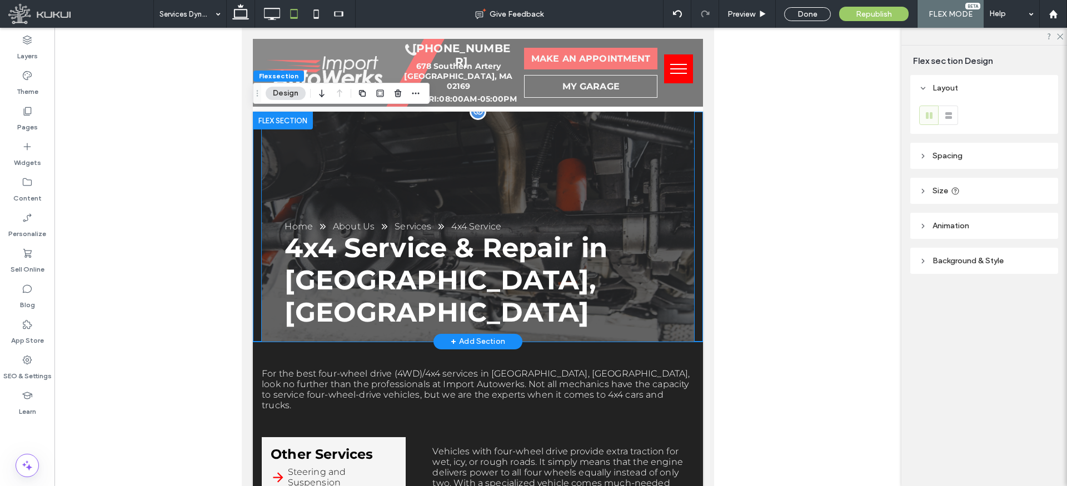
click at [607, 159] on div "Home About Us Services 4x4 Service 4x4 Service & Repair in Quincy, MA" at bounding box center [478, 227] width 432 height 230
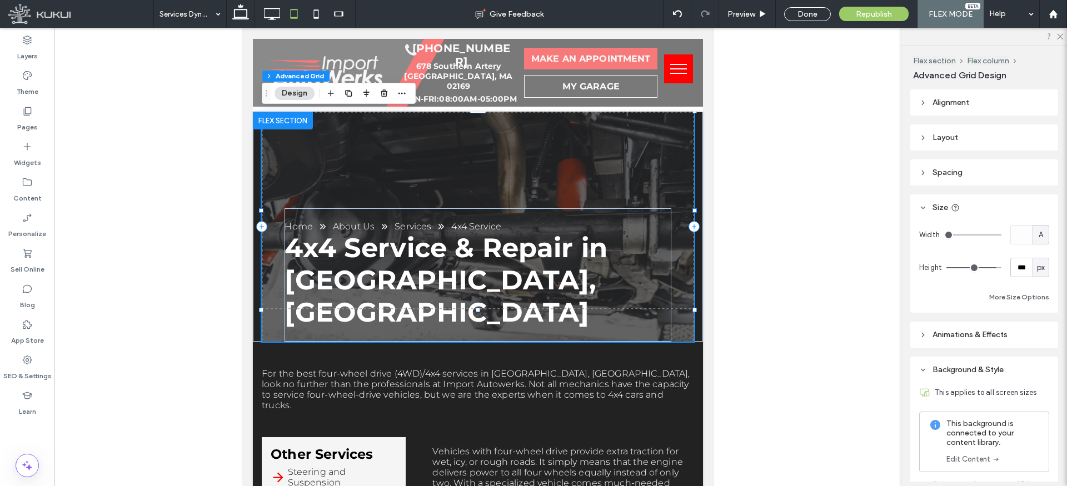
drag, startPoint x: 953, startPoint y: 236, endPoint x: 1047, endPoint y: 242, distance: 94.1
click at [1047, 242] on div "Width A" at bounding box center [984, 234] width 130 height 19
click at [1044, 232] on div "A" at bounding box center [1040, 235] width 11 height 11
drag, startPoint x: 1043, startPoint y: 252, endPoint x: 1030, endPoint y: 249, distance: 13.6
click at [1043, 252] on span "px" at bounding box center [1041, 254] width 8 height 11
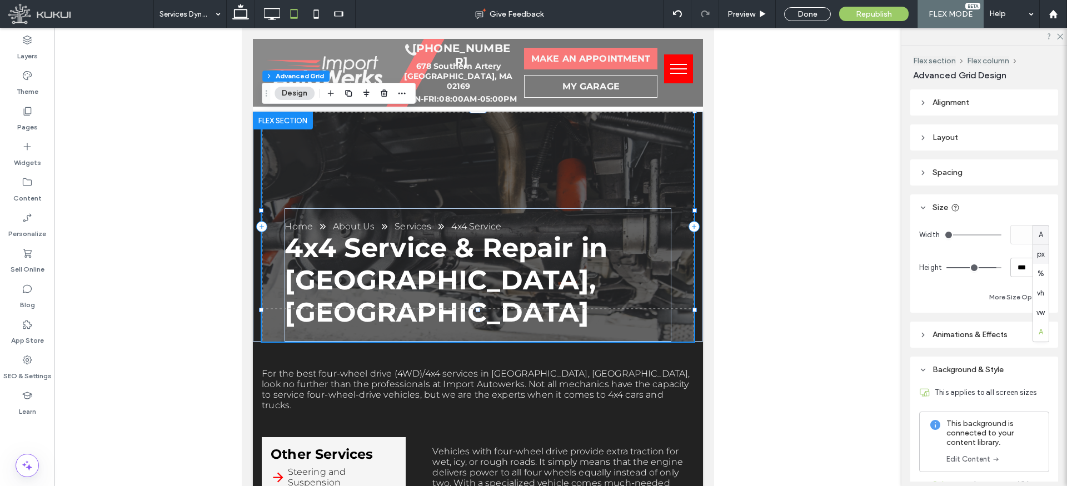
type input "***"
drag, startPoint x: 1006, startPoint y: 236, endPoint x: 1033, endPoint y: 236, distance: 27.2
click at [1033, 236] on div "Width ***** px" at bounding box center [984, 234] width 130 height 19
click at [1036, 235] on div "px" at bounding box center [1040, 235] width 11 height 11
click at [1041, 270] on span "%" at bounding box center [1041, 273] width 7 height 11
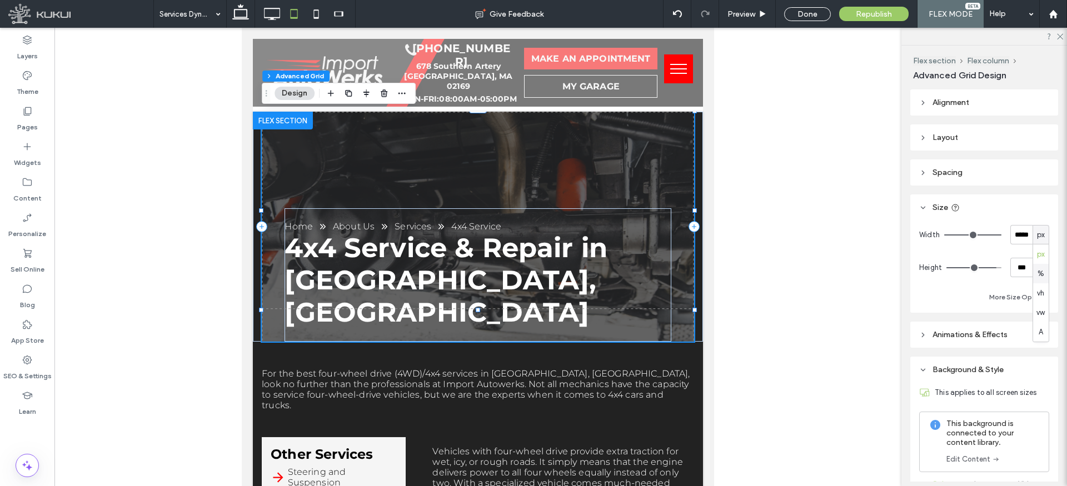
type input "***"
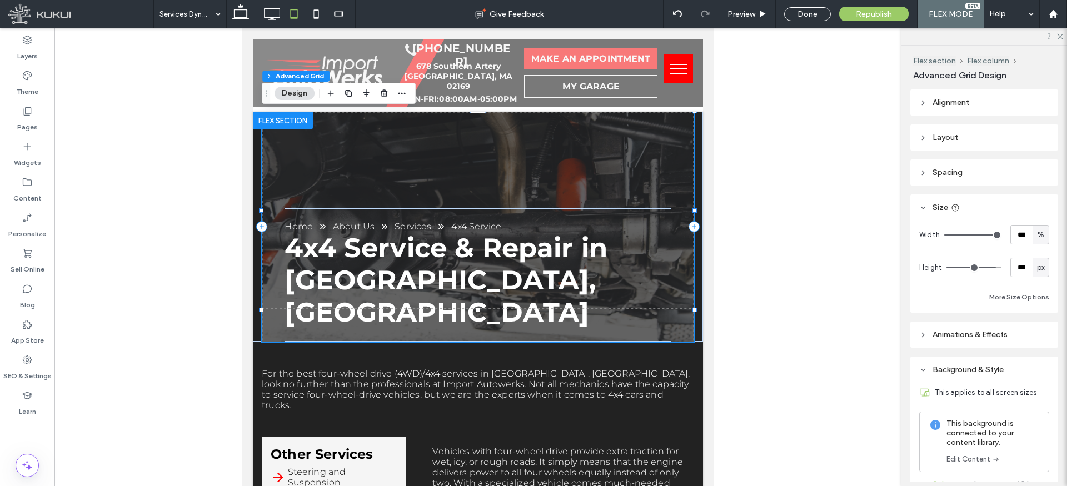
type input "***"
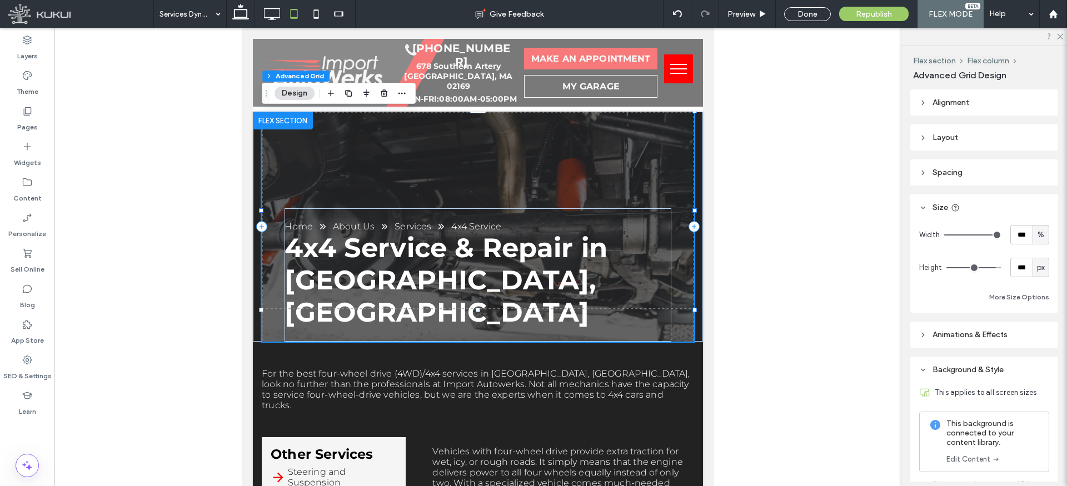
type input "***"
drag, startPoint x: 992, startPoint y: 267, endPoint x: 1008, endPoint y: 268, distance: 15.6
click at [1006, 268] on div "Height *** px" at bounding box center [984, 267] width 130 height 19
type input "***"
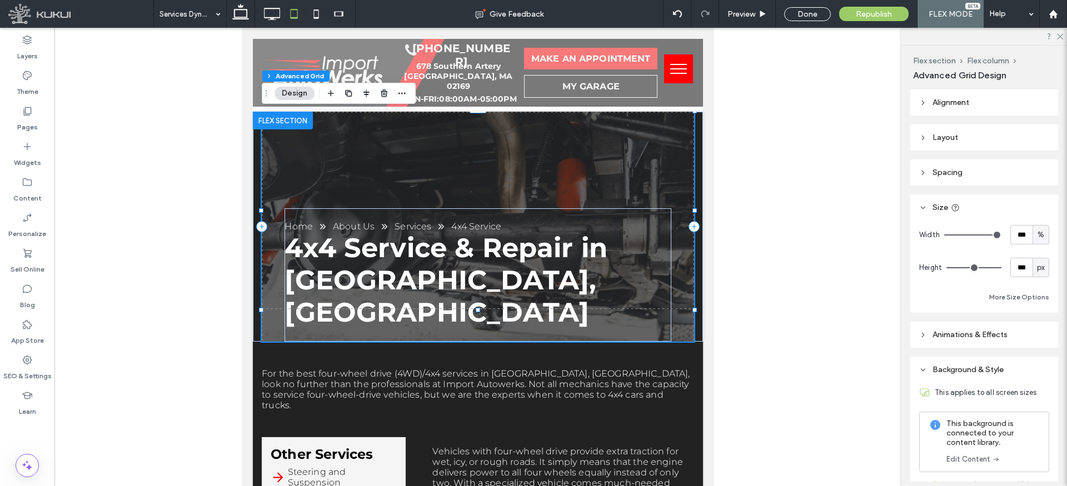
type input "***"
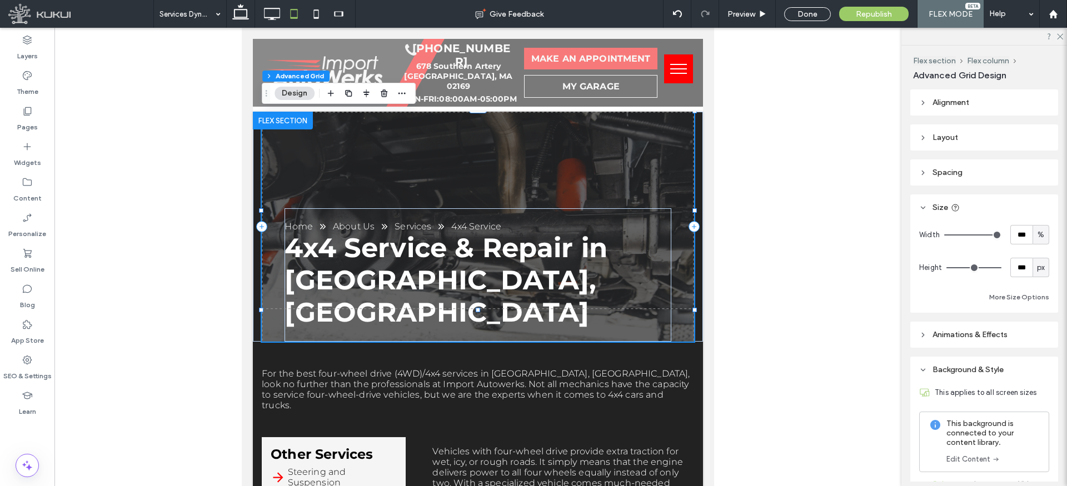
type input "***"
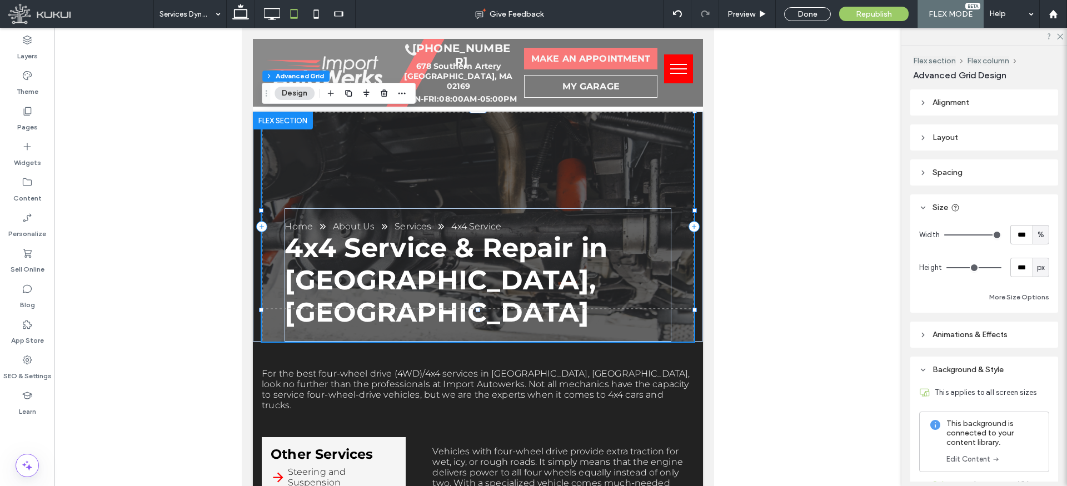
type input "***"
drag, startPoint x: 995, startPoint y: 267, endPoint x: 989, endPoint y: 266, distance: 5.6
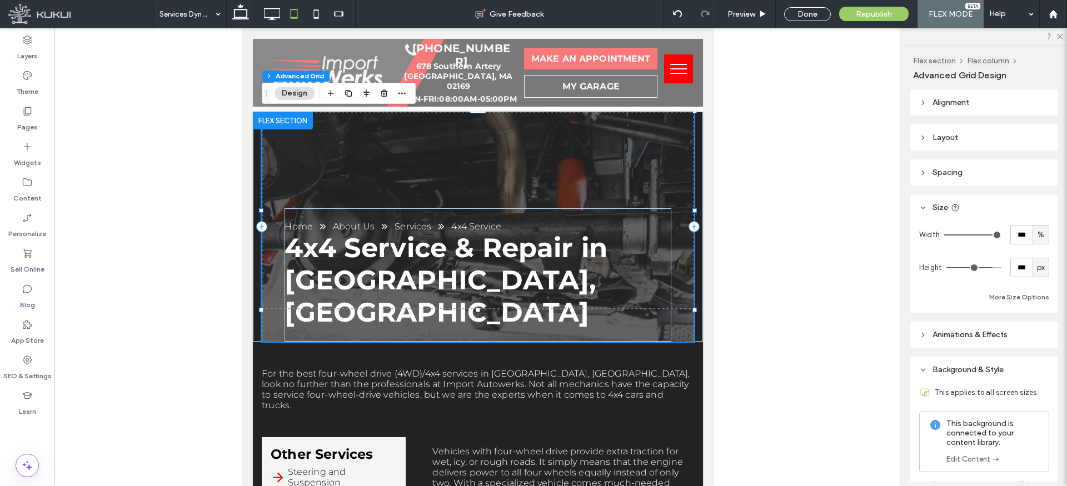
click at [989, 267] on input "range" at bounding box center [973, 267] width 55 height 1
type input "***"
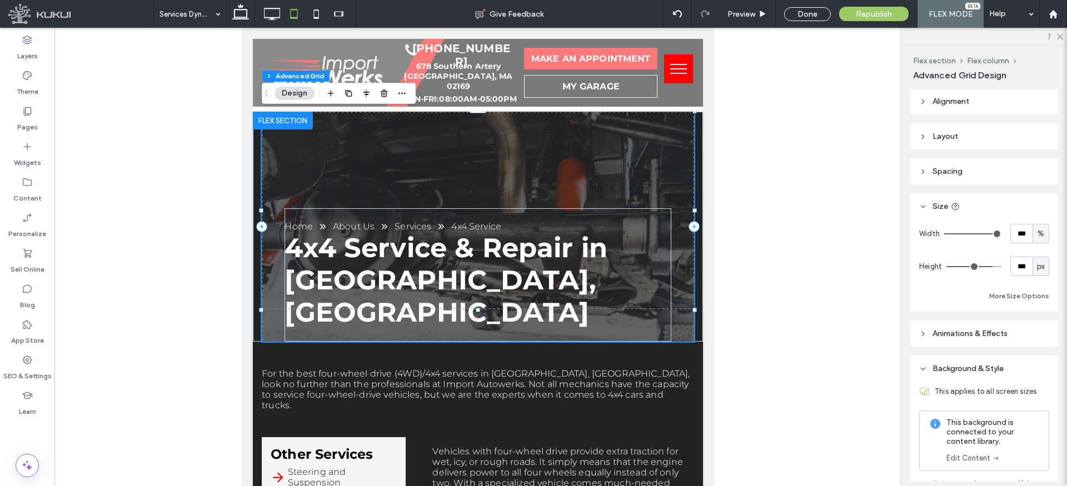
type input "***"
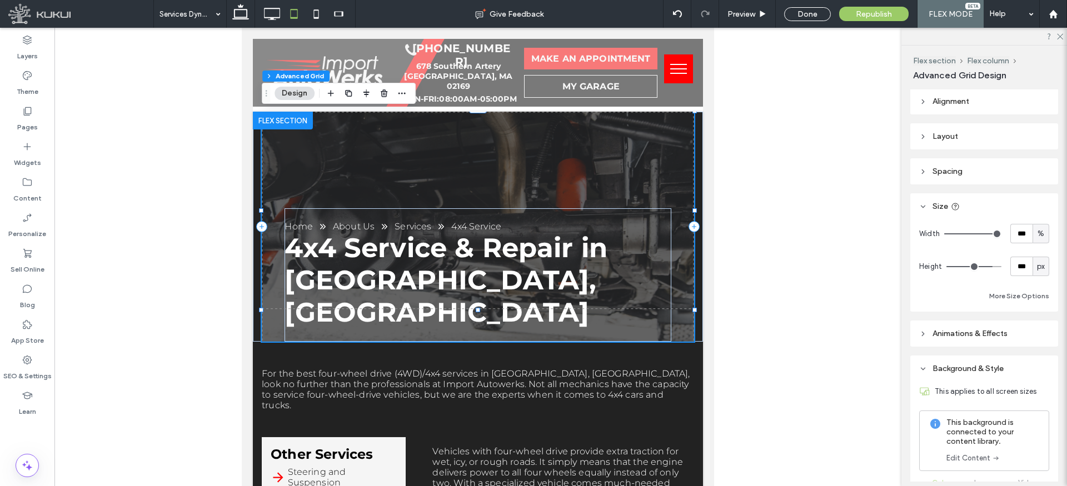
type input "***"
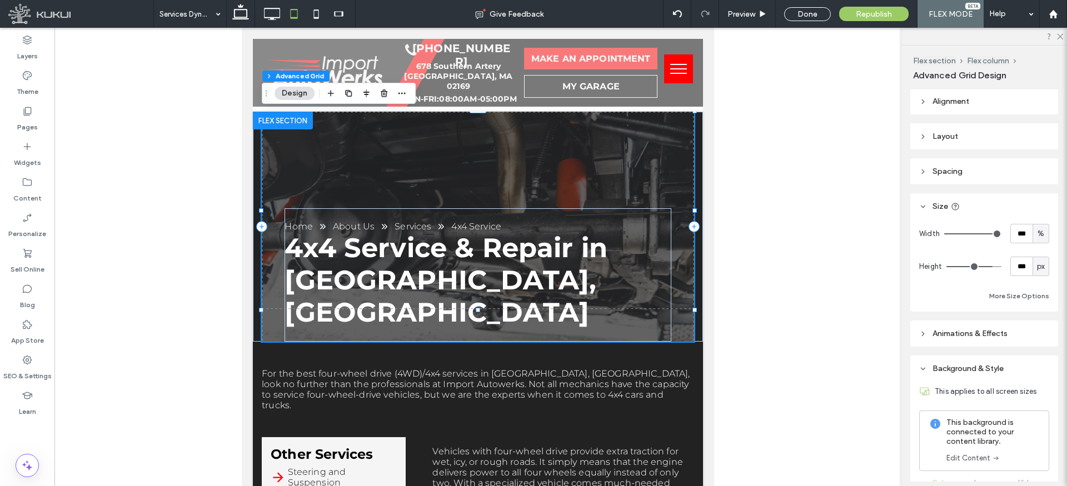
type input "***"
drag, startPoint x: 989, startPoint y: 262, endPoint x: 996, endPoint y: 263, distance: 6.8
click at [995, 266] on input "range" at bounding box center [973, 266] width 55 height 1
click at [1019, 297] on button "More Size Options" at bounding box center [1019, 296] width 60 height 13
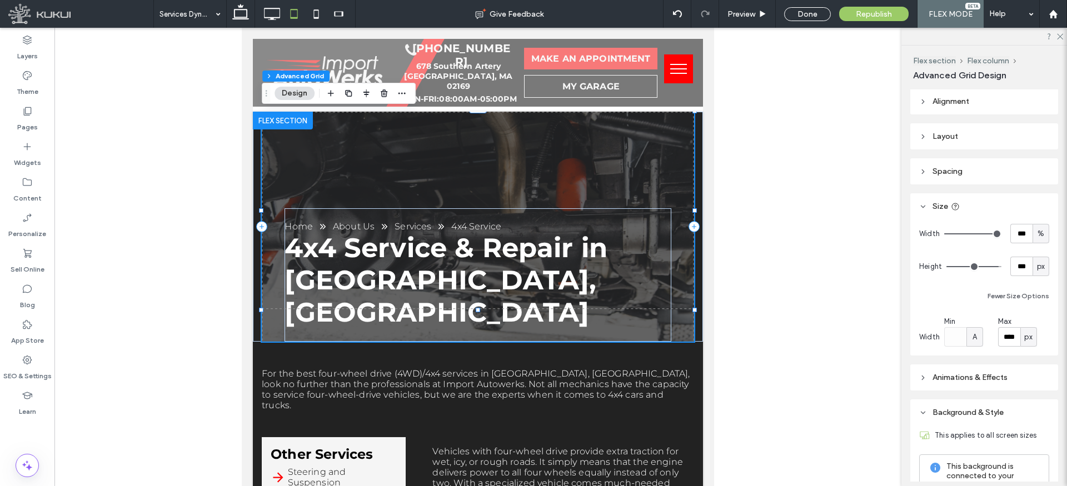
click at [920, 173] on icon at bounding box center [923, 172] width 8 height 8
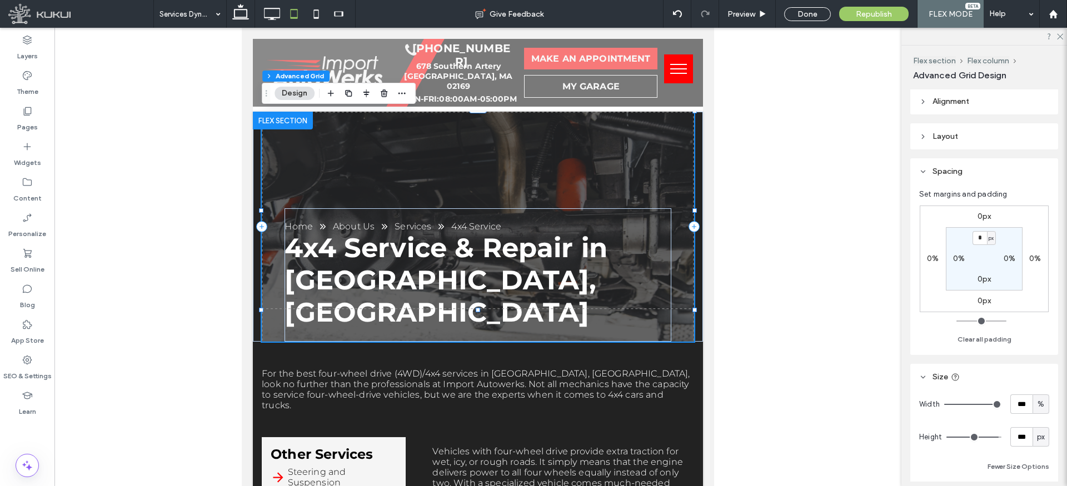
click at [926, 134] on icon at bounding box center [923, 137] width 8 height 8
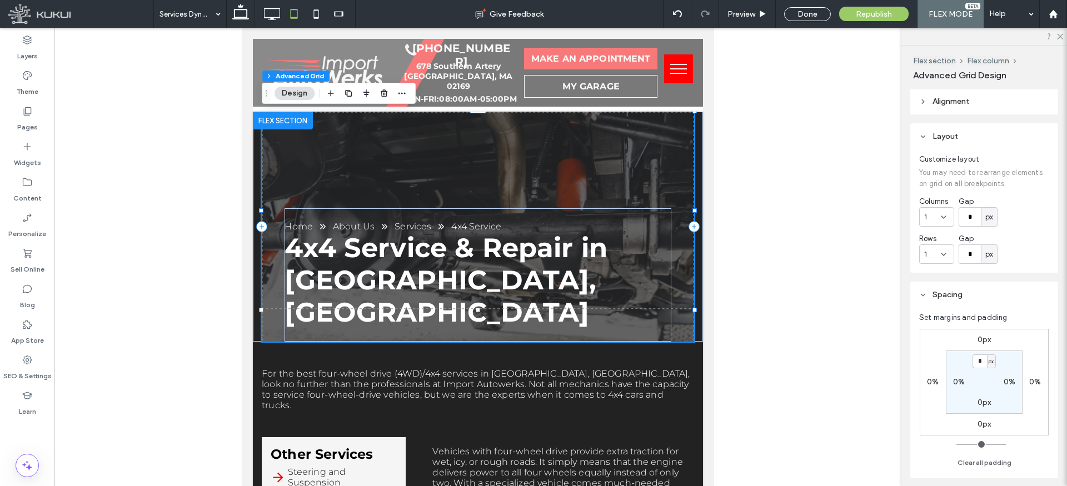
click at [926, 134] on icon at bounding box center [923, 137] width 8 height 8
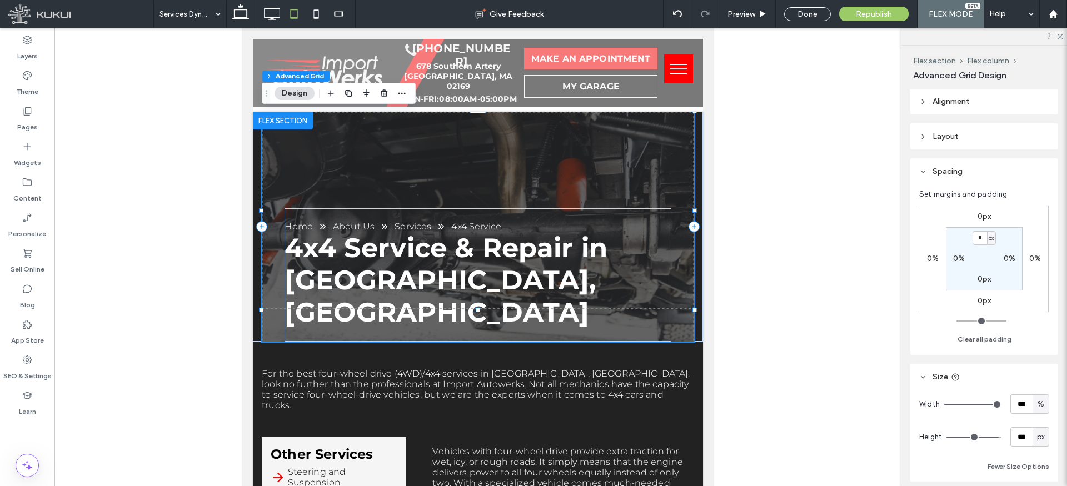
click at [929, 261] on label "0%" at bounding box center [933, 258] width 12 height 9
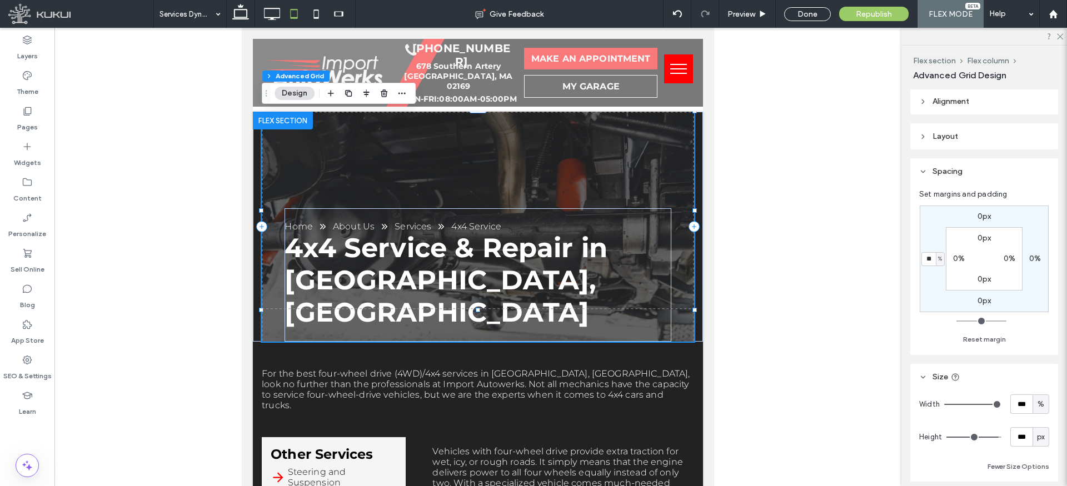
type input "**"
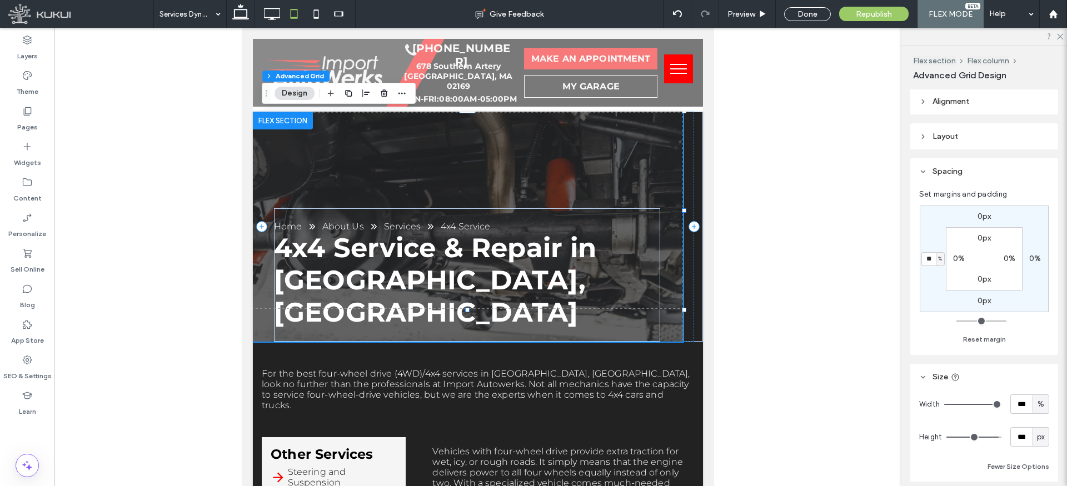
click at [1034, 260] on label "0%" at bounding box center [1035, 258] width 12 height 9
type input "*"
type input "**"
type input "*"
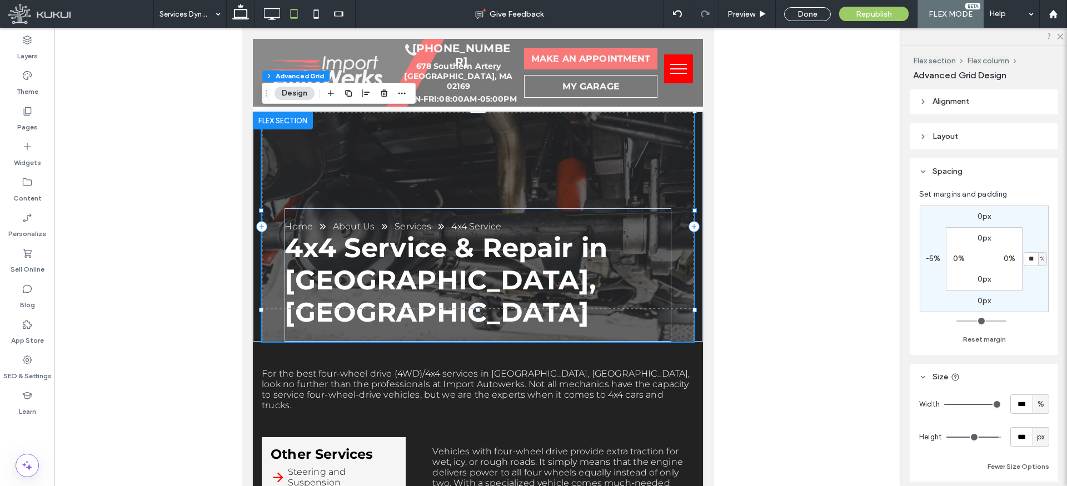
type input "*"
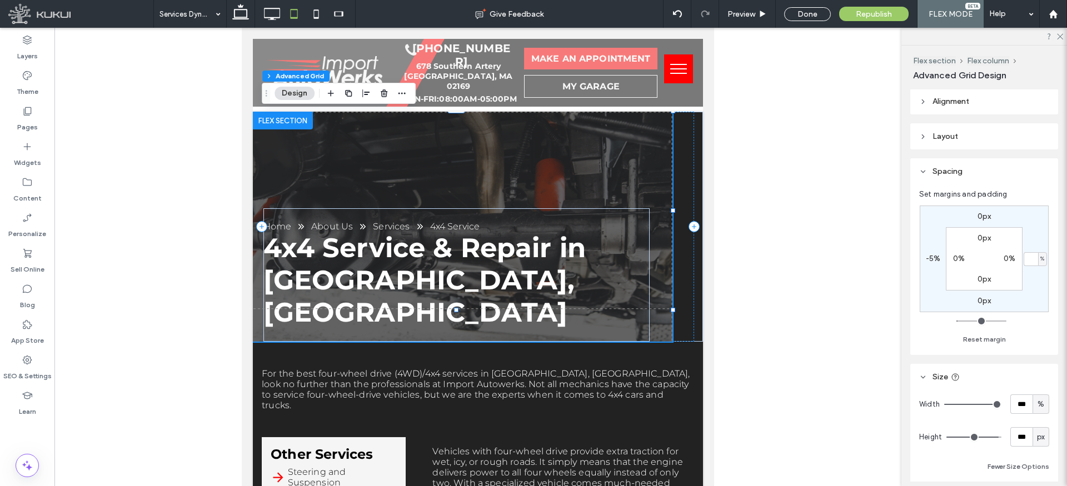
type input "*"
click at [934, 255] on label "-5%" at bounding box center [933, 258] width 15 height 9
type input "*"
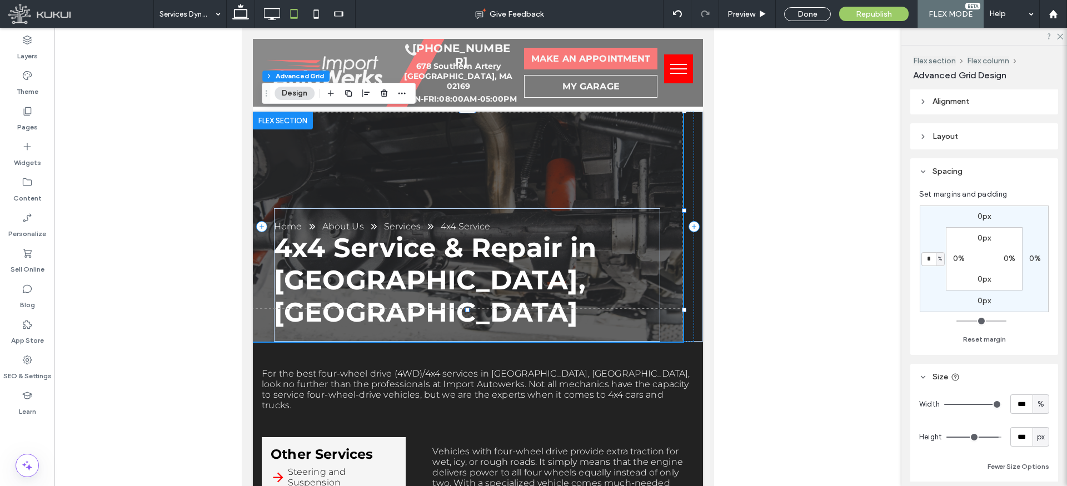
type input "*"
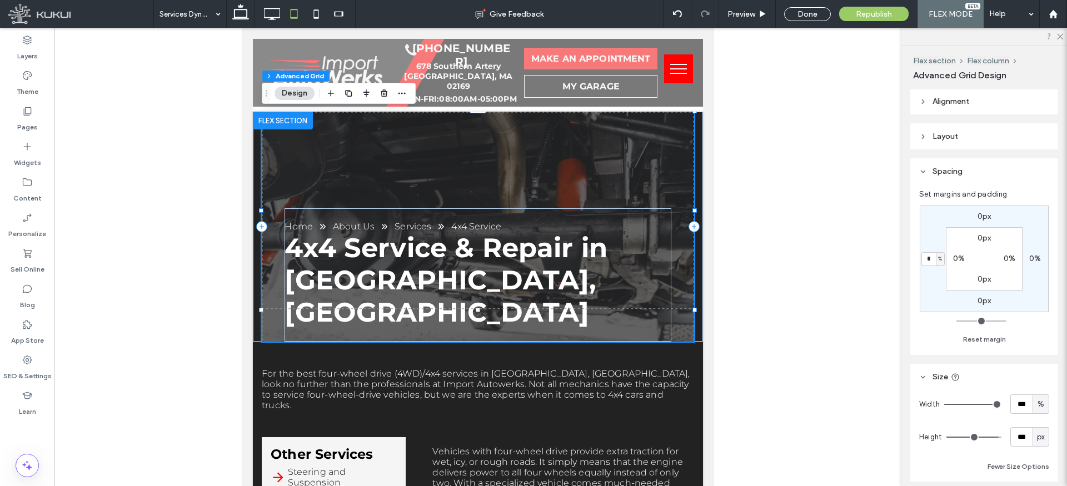
click at [958, 258] on label "0%" at bounding box center [959, 258] width 12 height 9
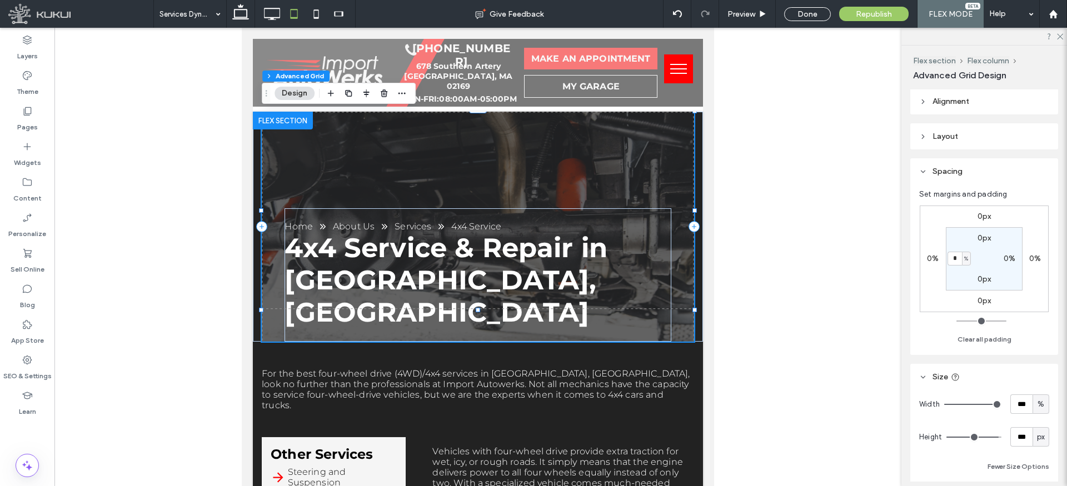
type input "*"
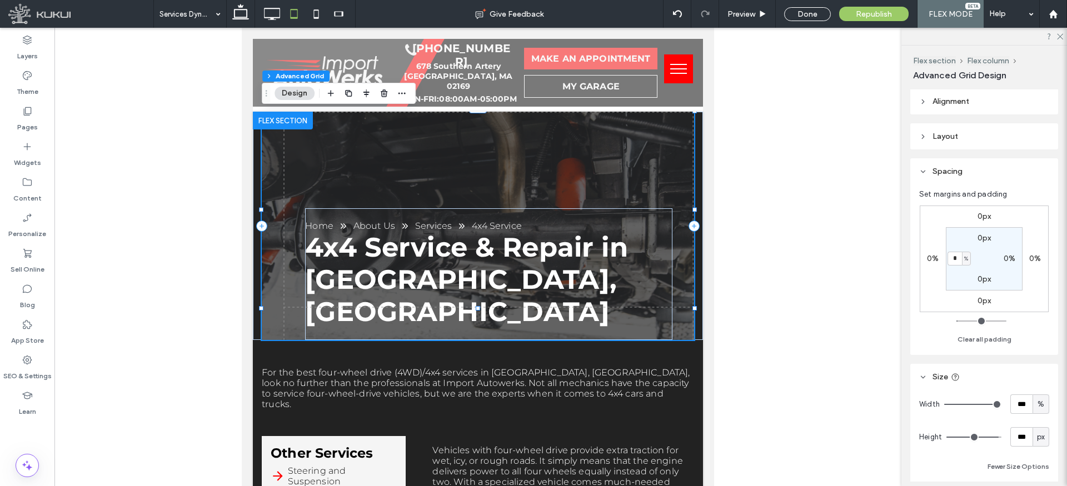
type input "*"
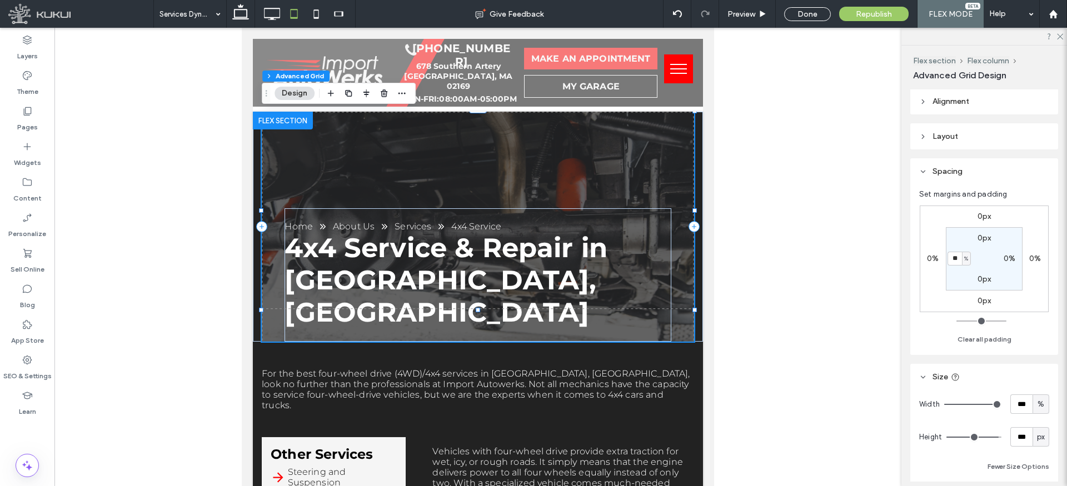
type input "*"
type input "***"
type input "*"
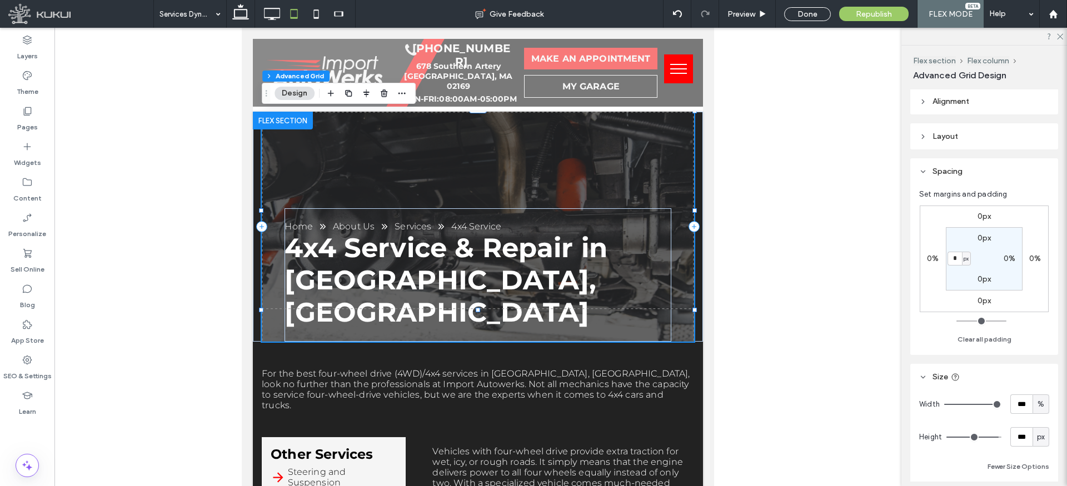
type input "***"
type input "*"
type input "***"
type input "*"
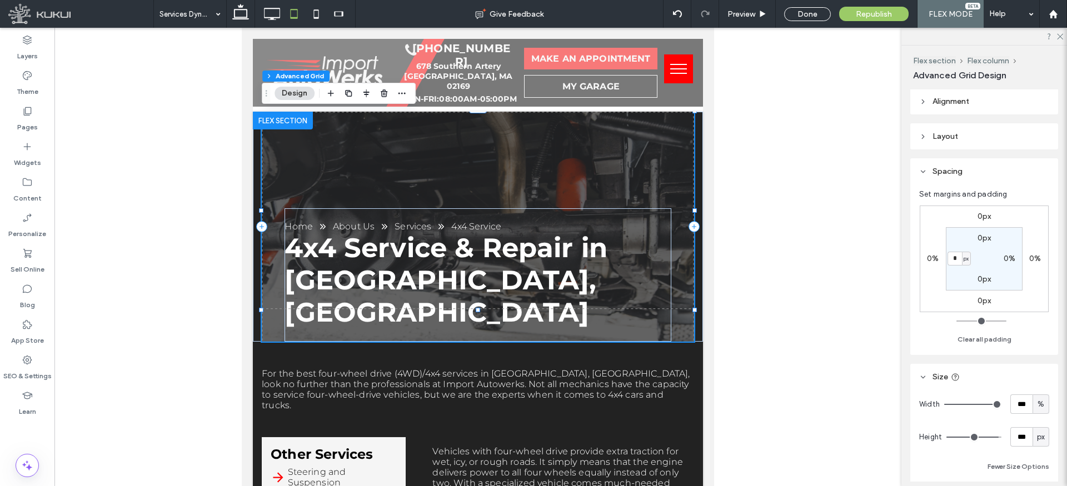
click at [935, 267] on div "0px 0% 0px 0% 0px 0% 0px * px" at bounding box center [984, 259] width 129 height 107
click at [926, 171] on icon at bounding box center [923, 172] width 8 height 8
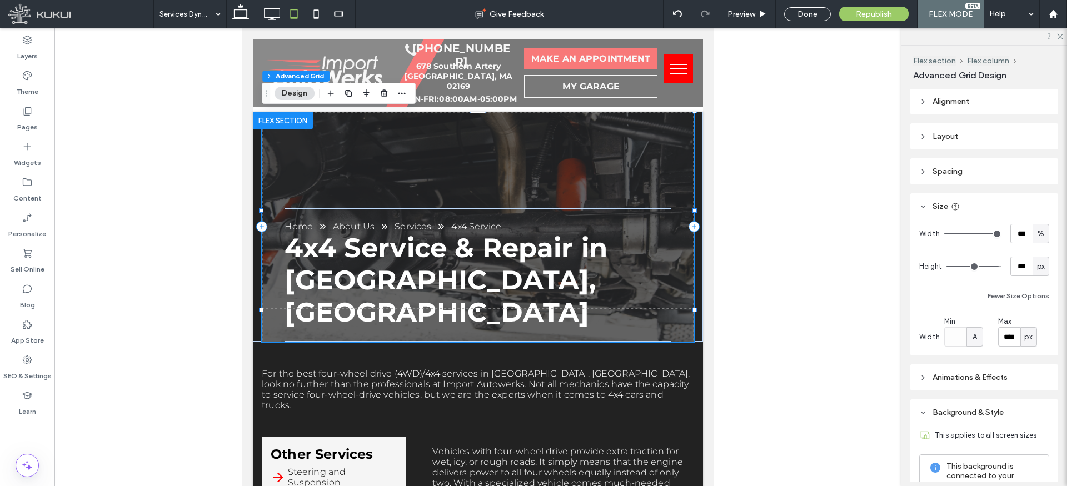
click at [930, 133] on header "Layout" at bounding box center [984, 136] width 148 height 26
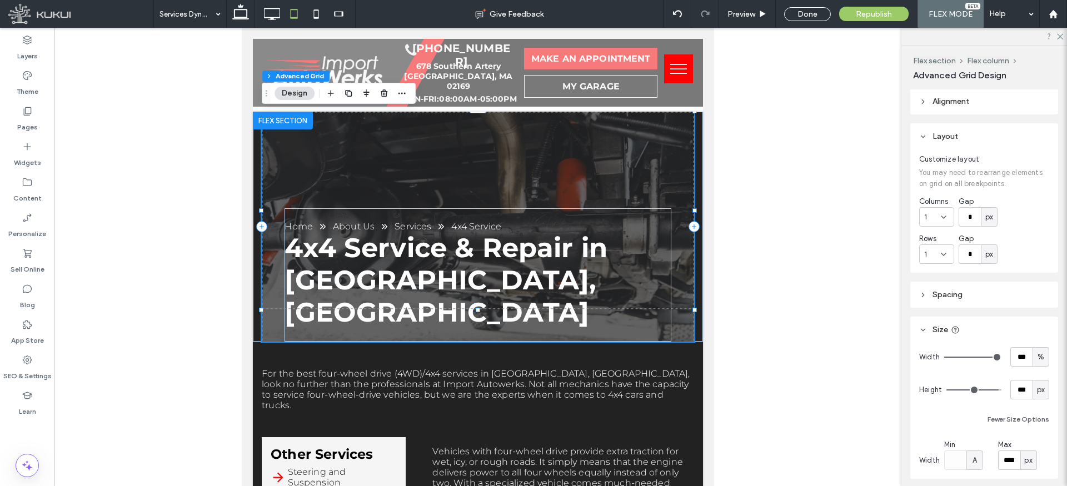
click at [934, 212] on div "1" at bounding box center [932, 217] width 17 height 11
click at [943, 215] on icon at bounding box center [943, 217] width 9 height 9
click at [976, 217] on input "*" at bounding box center [970, 216] width 22 height 19
click at [986, 217] on span "px" at bounding box center [989, 217] width 8 height 11
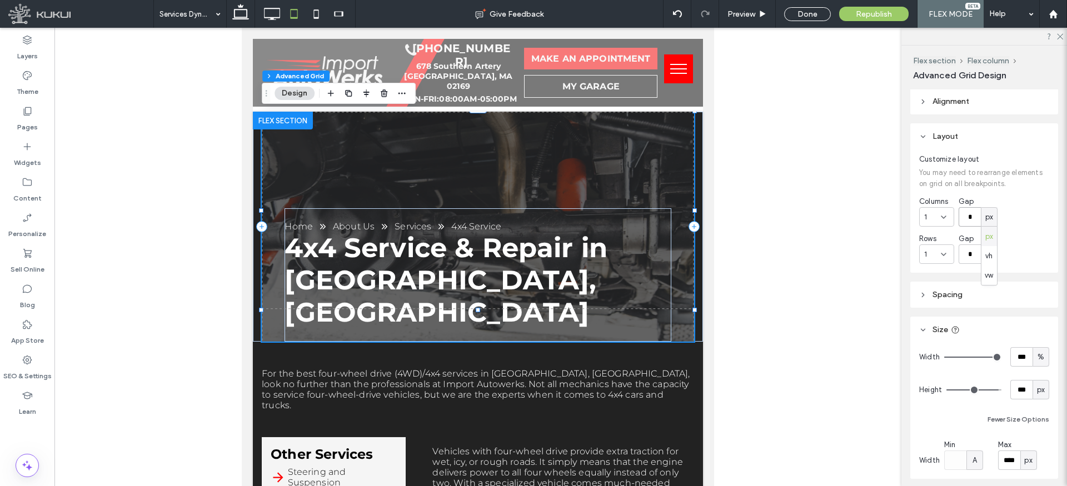
click at [977, 215] on input "*" at bounding box center [970, 216] width 22 height 19
click at [927, 134] on header "Layout" at bounding box center [984, 136] width 148 height 26
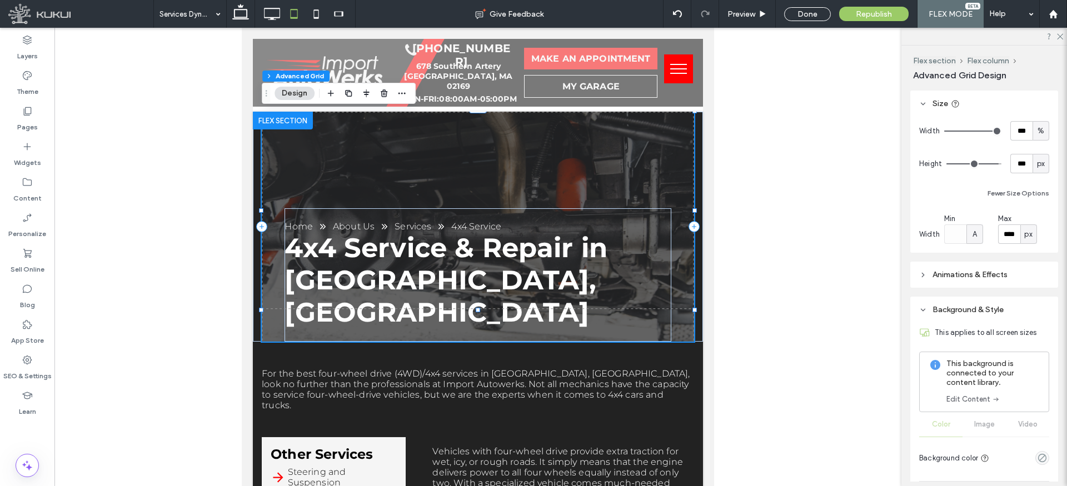
scroll to position [109, 0]
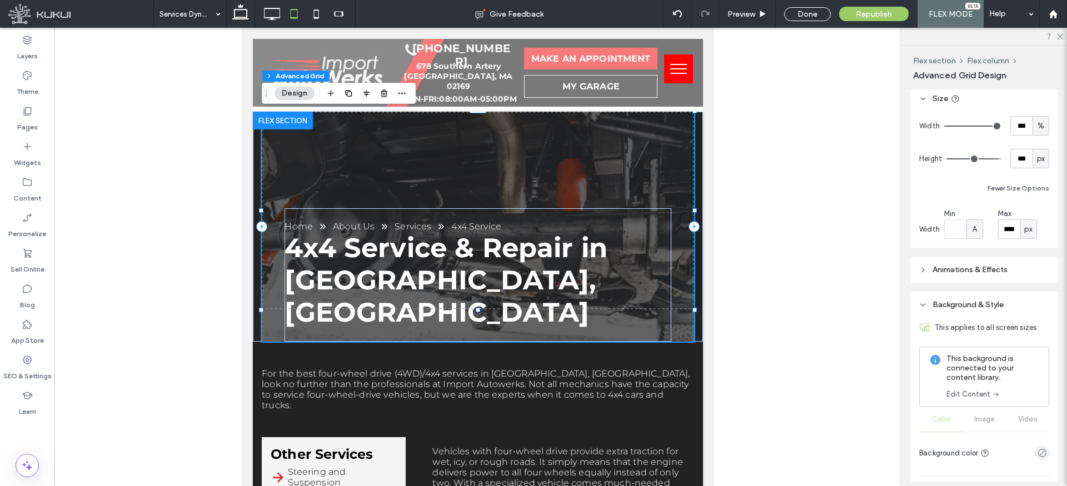
click at [975, 228] on span "A" at bounding box center [975, 229] width 4 height 11
click at [975, 265] on span "%" at bounding box center [974, 268] width 7 height 11
click at [962, 200] on div "Width *** % Height *** px Fewer Size Options Width Min *** % Max **** px" at bounding box center [984, 177] width 130 height 123
click at [975, 227] on span "%" at bounding box center [974, 229] width 7 height 11
click at [971, 250] on span "px" at bounding box center [974, 248] width 8 height 11
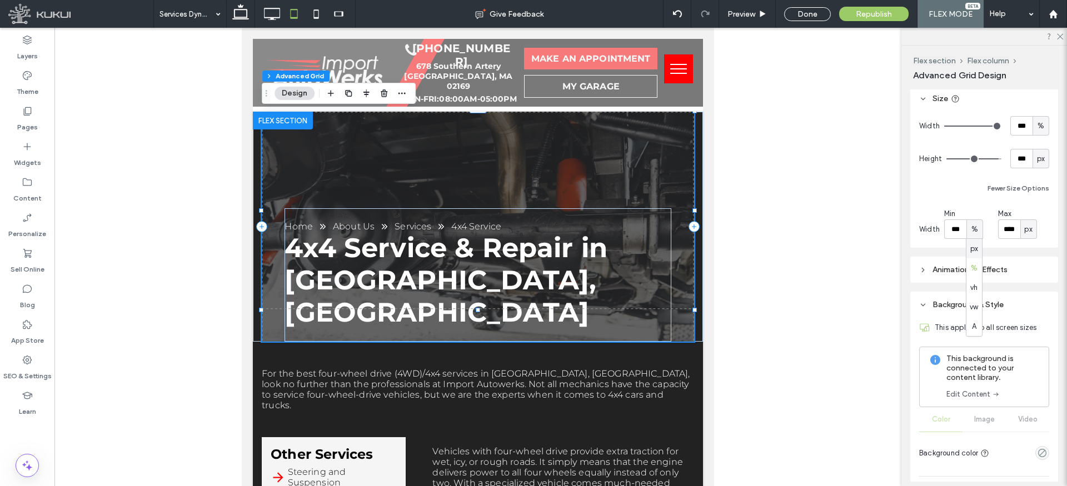
type input "*****"
click at [974, 228] on span "px" at bounding box center [975, 229] width 8 height 11
click at [975, 328] on span "A" at bounding box center [974, 326] width 4 height 11
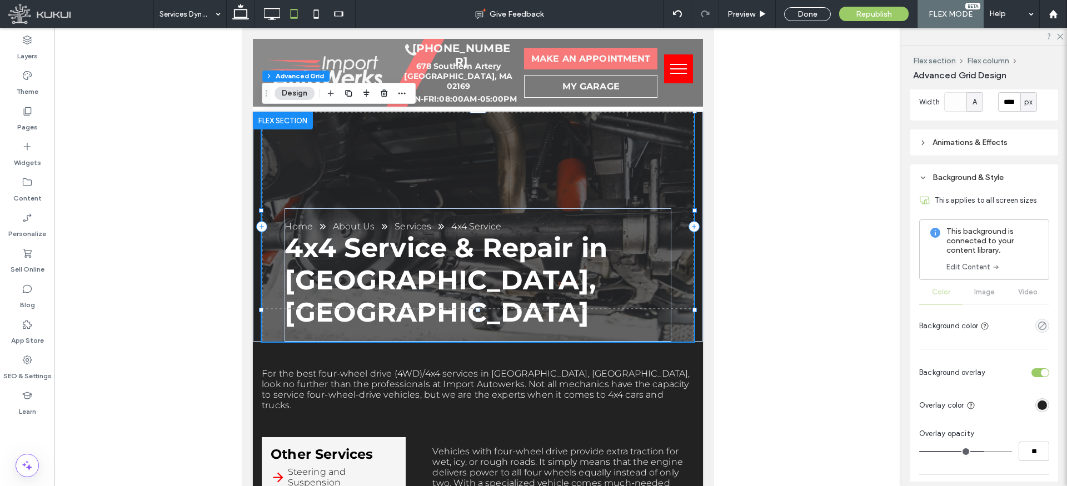
scroll to position [0, 0]
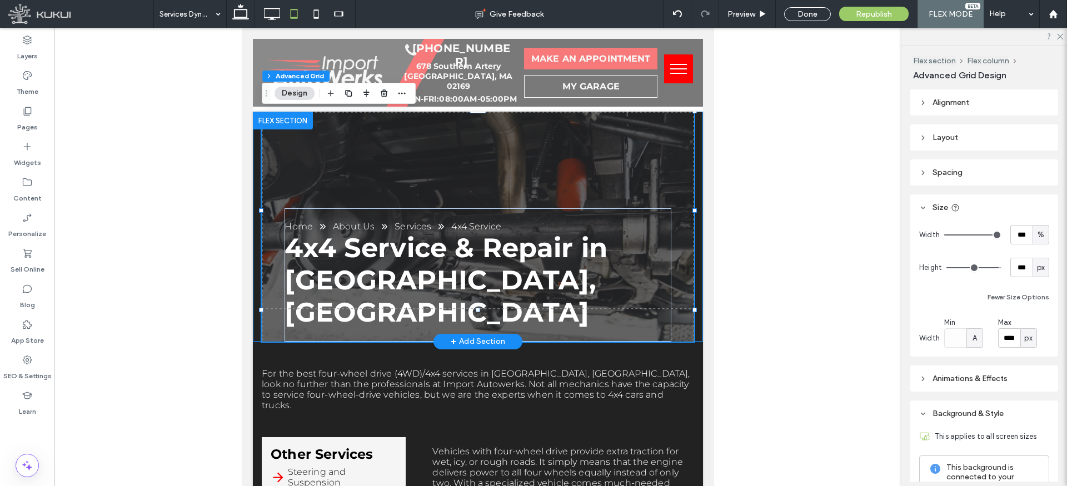
click at [697, 156] on div "Home About Us Services 4x4 Service 4x4 Service & Repair in Quincy, MA" at bounding box center [478, 227] width 450 height 230
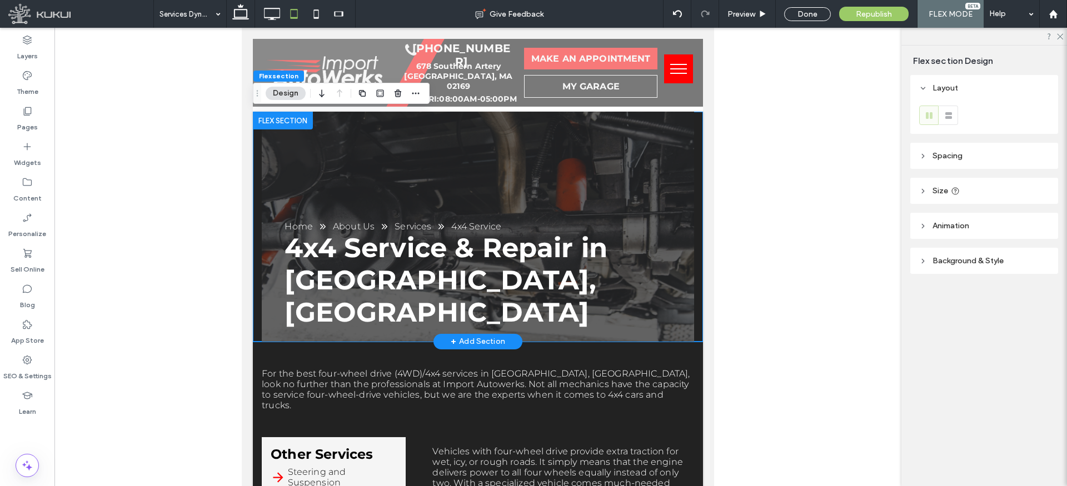
click at [697, 156] on div "Home About Us Services 4x4 Service 4x4 Service & Repair in Quincy, MA" at bounding box center [478, 227] width 450 height 230
click at [924, 156] on icon at bounding box center [923, 156] width 8 height 8
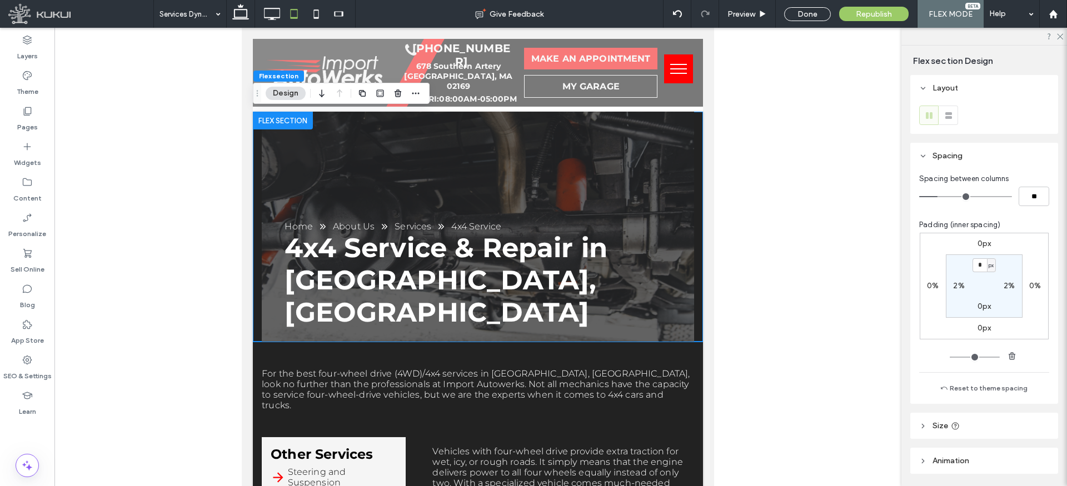
click at [956, 285] on label "2%" at bounding box center [958, 285] width 11 height 9
type input "*"
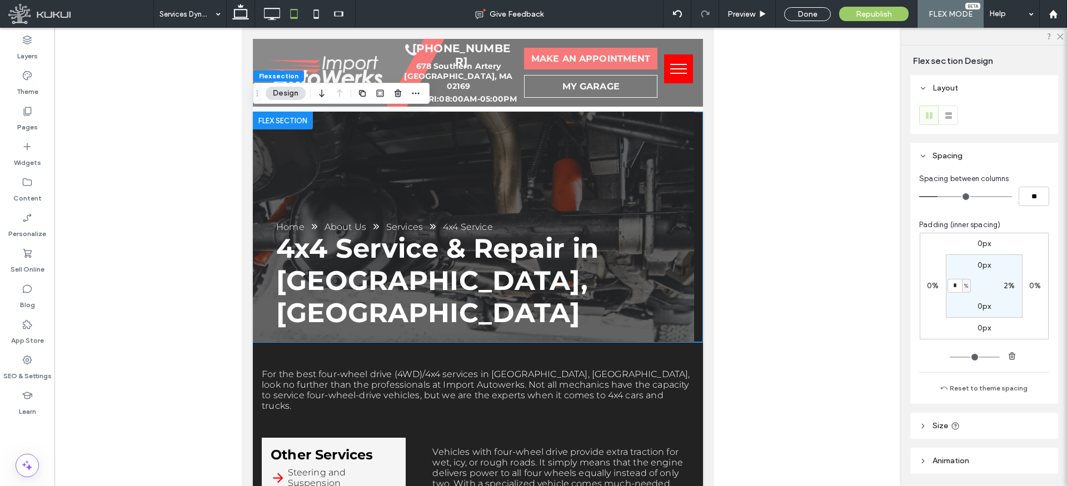
click at [1009, 286] on label "2%" at bounding box center [1009, 285] width 11 height 9
type input "*"
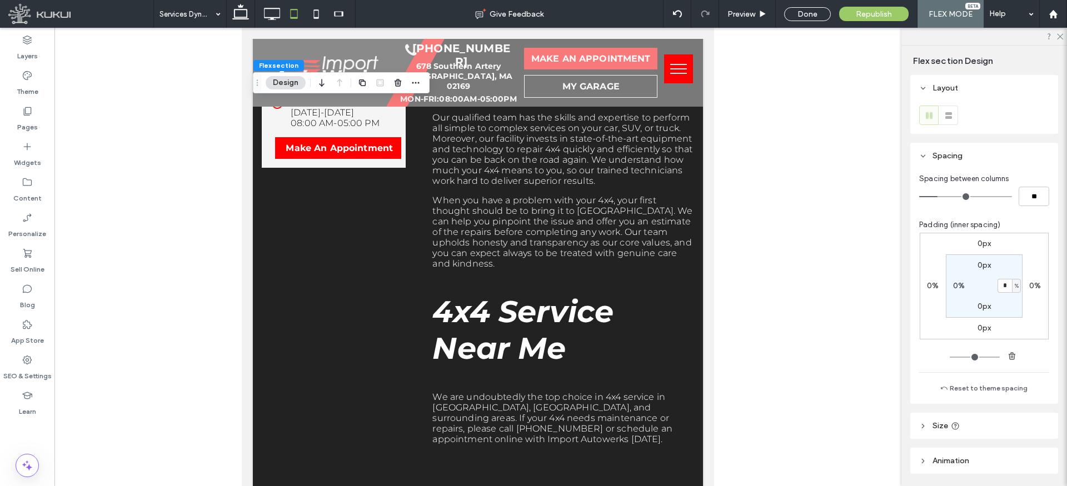
scroll to position [574, 0]
click at [956, 309] on section "0px * % 0px 0%" at bounding box center [984, 286] width 77 height 63
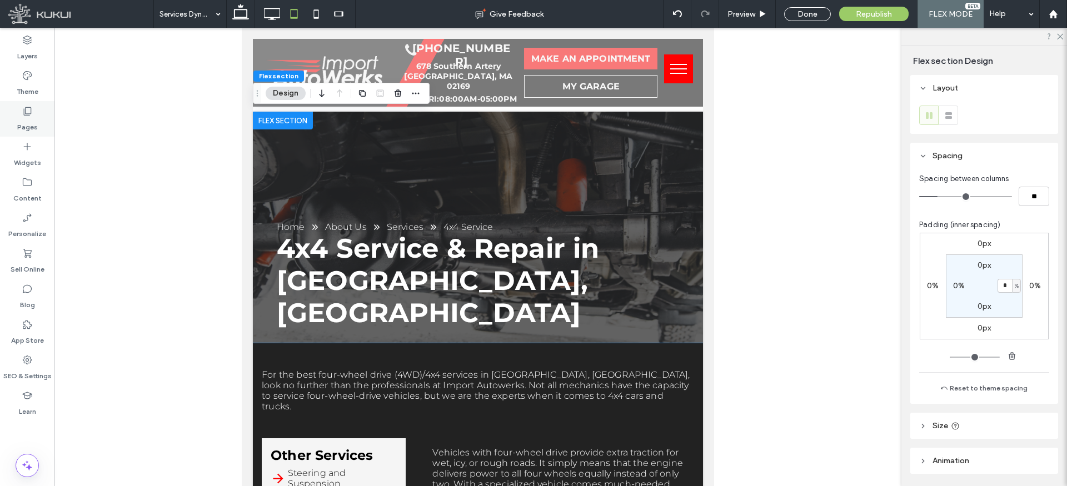
click at [26, 117] on label "Pages" at bounding box center [27, 125] width 21 height 16
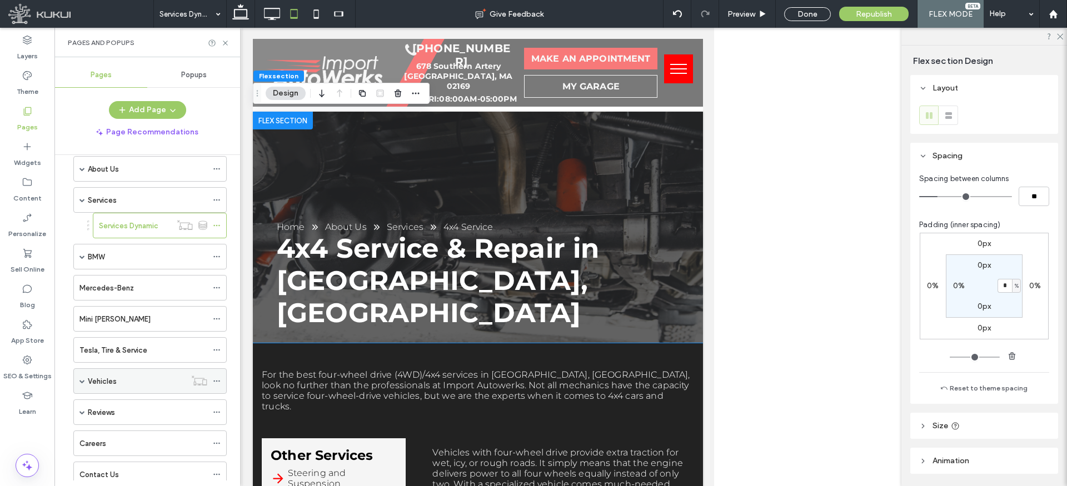
scroll to position [49, 0]
click at [80, 380] on span at bounding box center [82, 381] width 6 height 6
drag, startPoint x: 134, startPoint y: 406, endPoint x: 283, endPoint y: 6, distance: 426.8
click at [134, 406] on label "Vehicles Dynamic" at bounding box center [128, 406] width 59 height 19
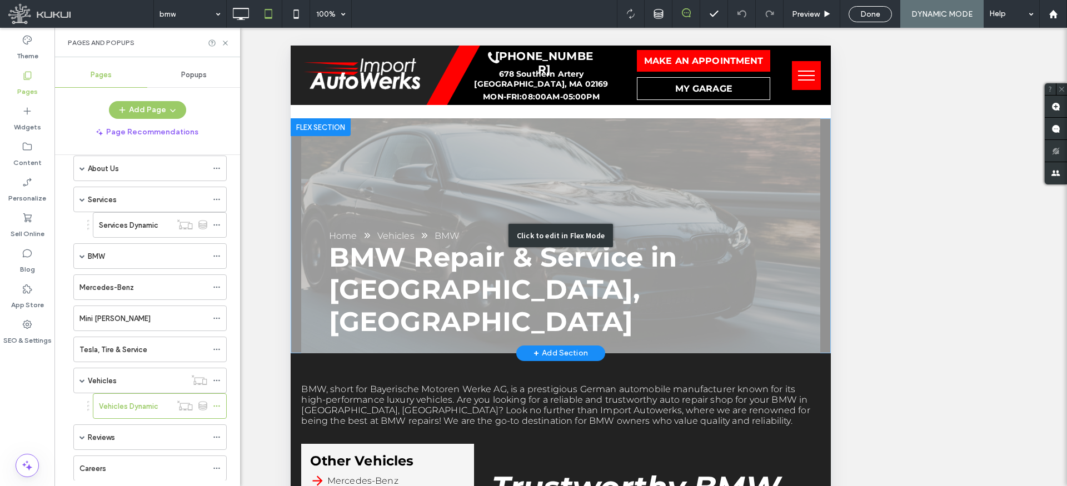
click at [458, 159] on div "Click to edit in Flex Mode" at bounding box center [561, 235] width 540 height 235
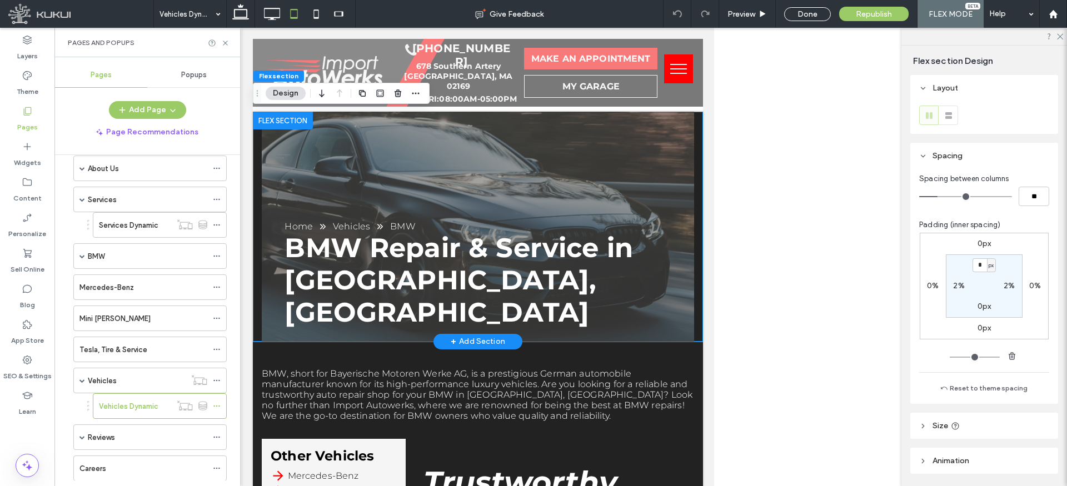
click at [698, 178] on div "BMW Repair & Service in Quincy, MA Home Vehicles BMW" at bounding box center [478, 227] width 450 height 230
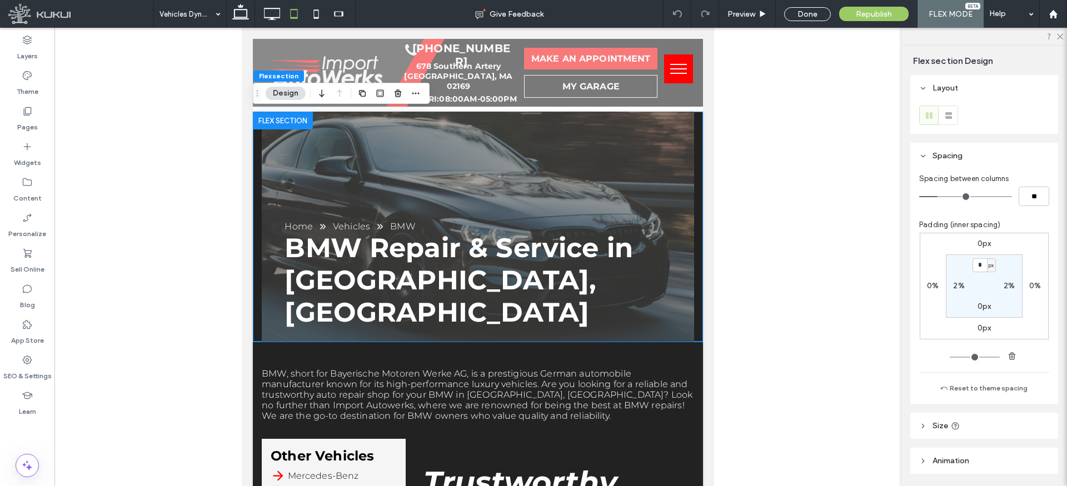
click at [957, 284] on label "2%" at bounding box center [958, 285] width 11 height 9
type input "*"
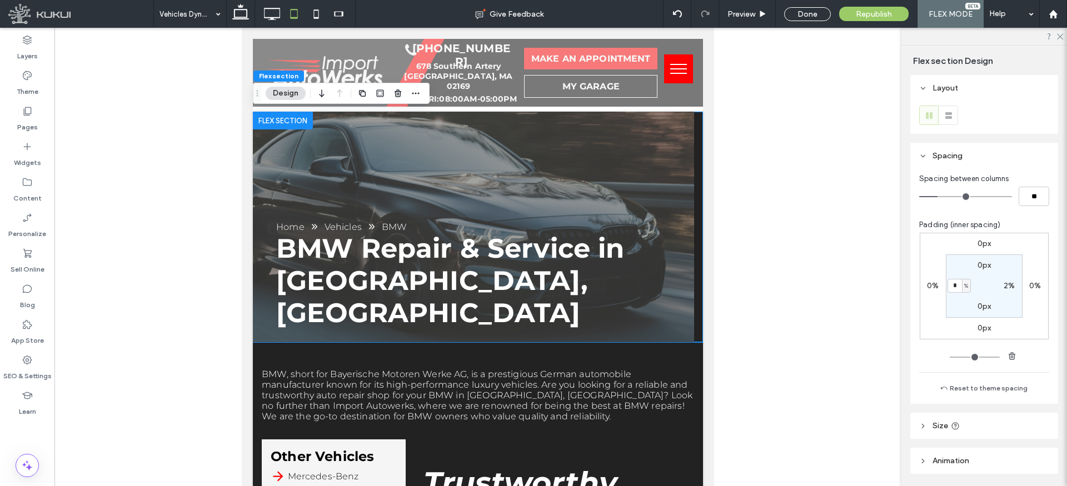
click at [1008, 283] on label "2%" at bounding box center [1009, 285] width 11 height 9
type input "*"
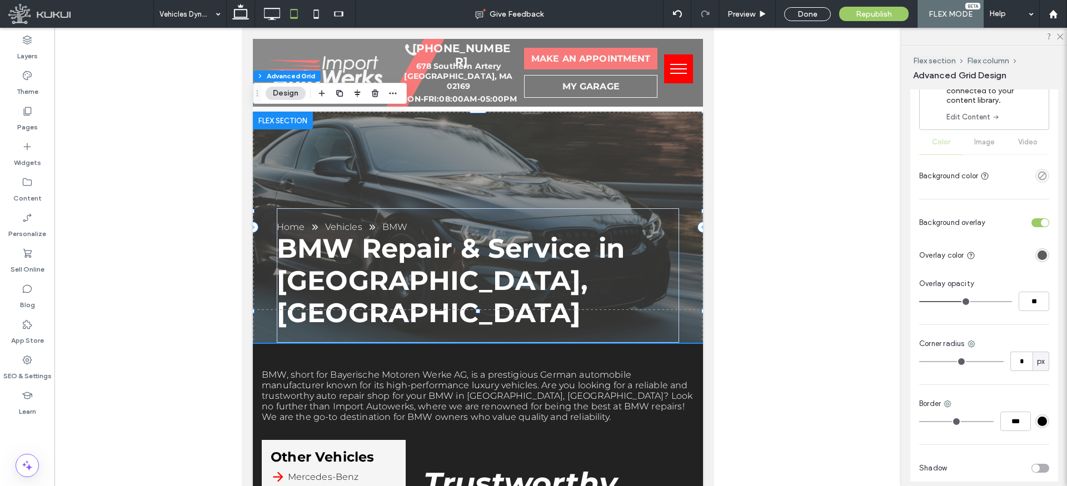
scroll to position [348, 0]
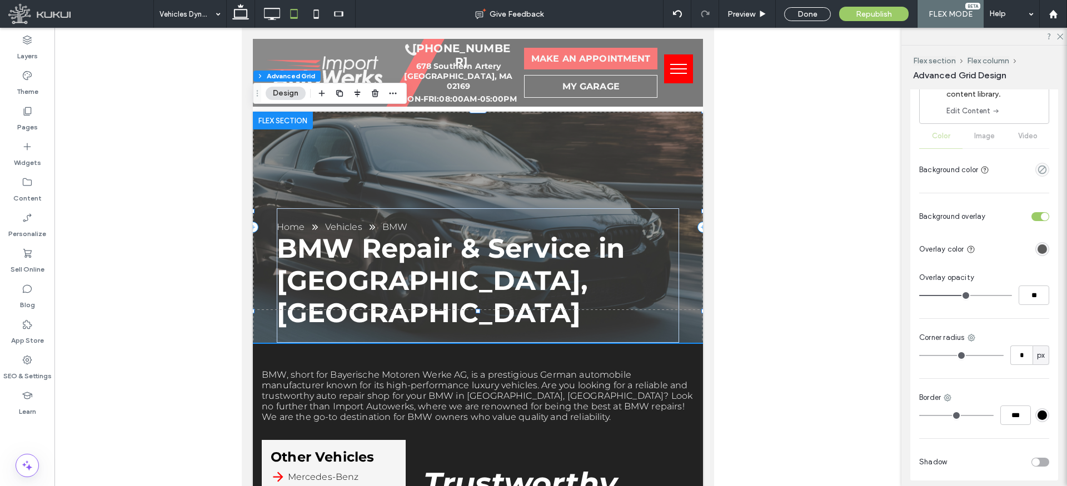
click at [1044, 247] on div "rgba(92,92,92,1)" at bounding box center [1042, 249] width 9 height 9
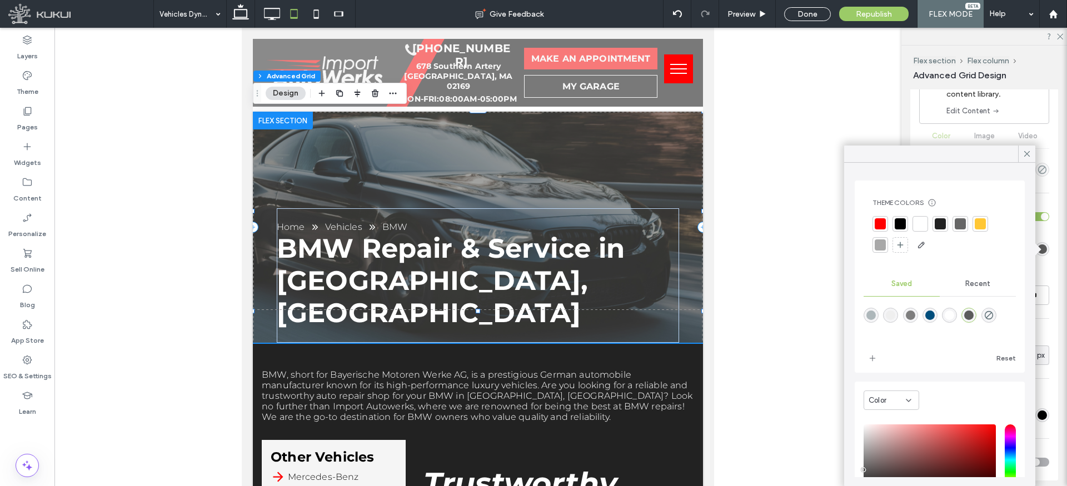
click at [935, 223] on div at bounding box center [940, 223] width 11 height 11
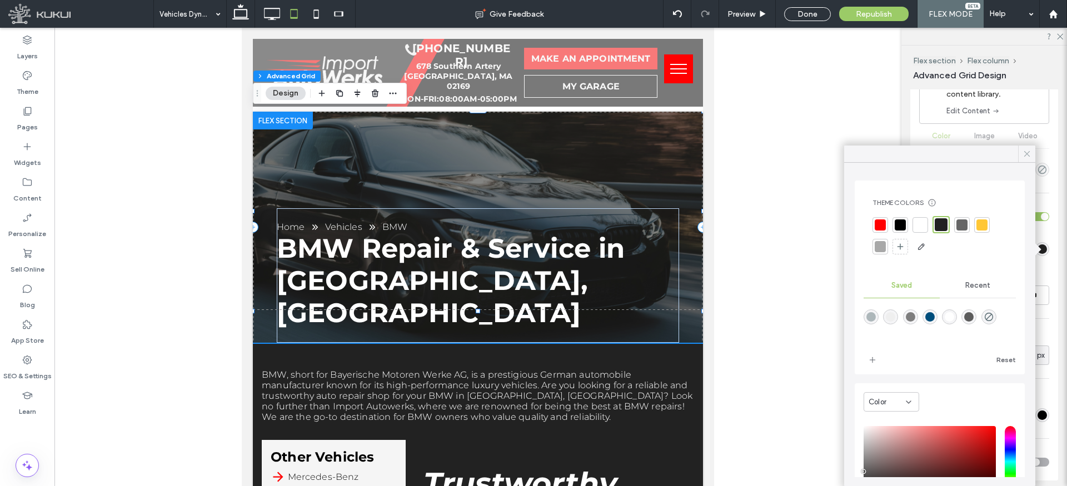
click at [1027, 151] on icon at bounding box center [1027, 154] width 10 height 10
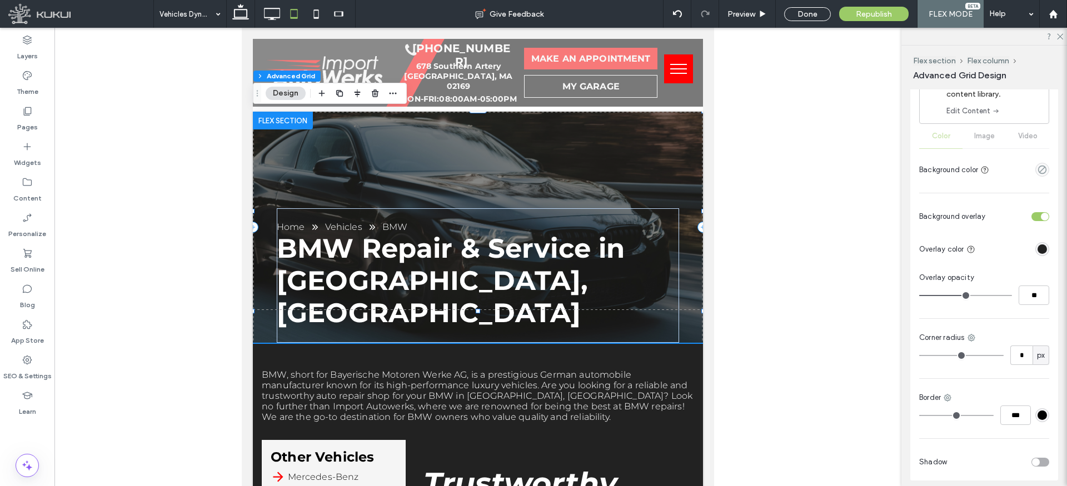
type input "**"
click at [979, 296] on input "range" at bounding box center [965, 295] width 93 height 1
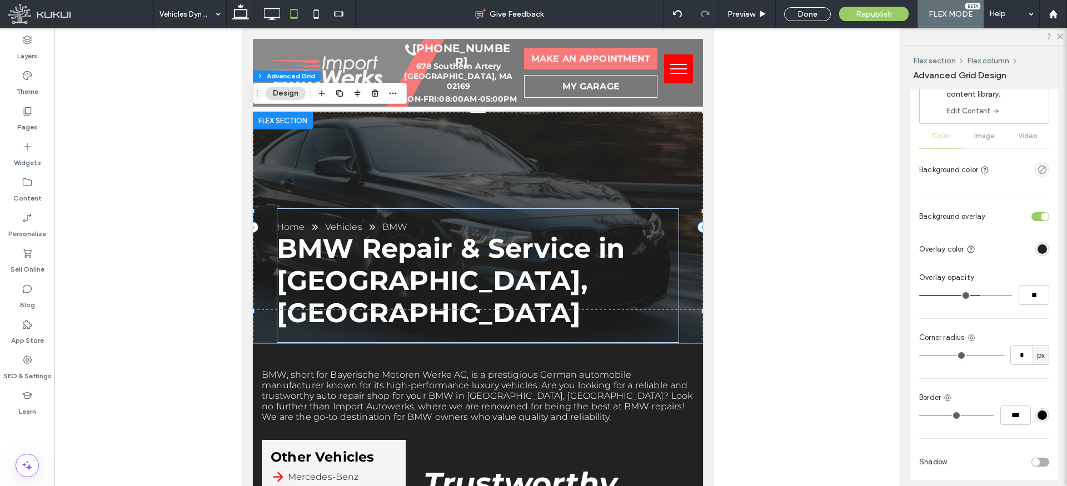
type input "**"
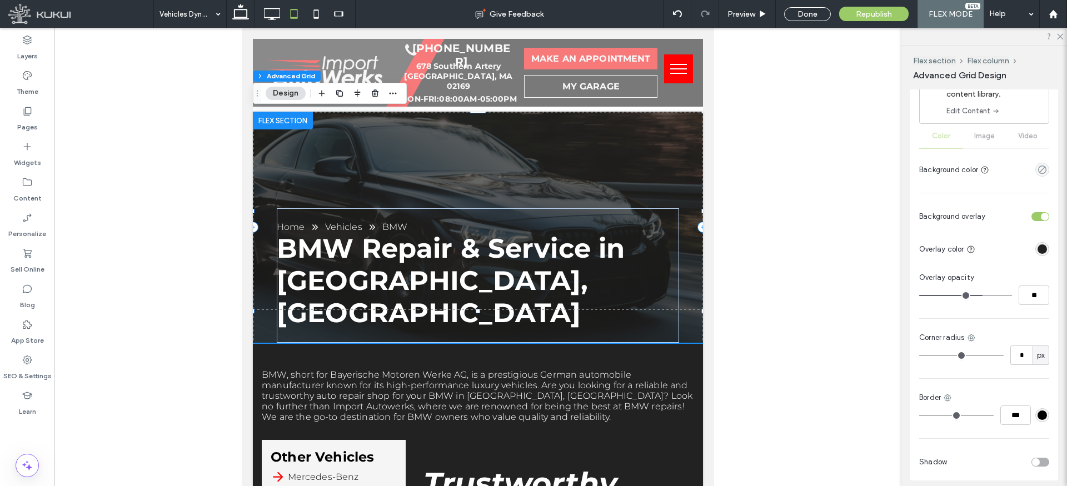
type input "**"
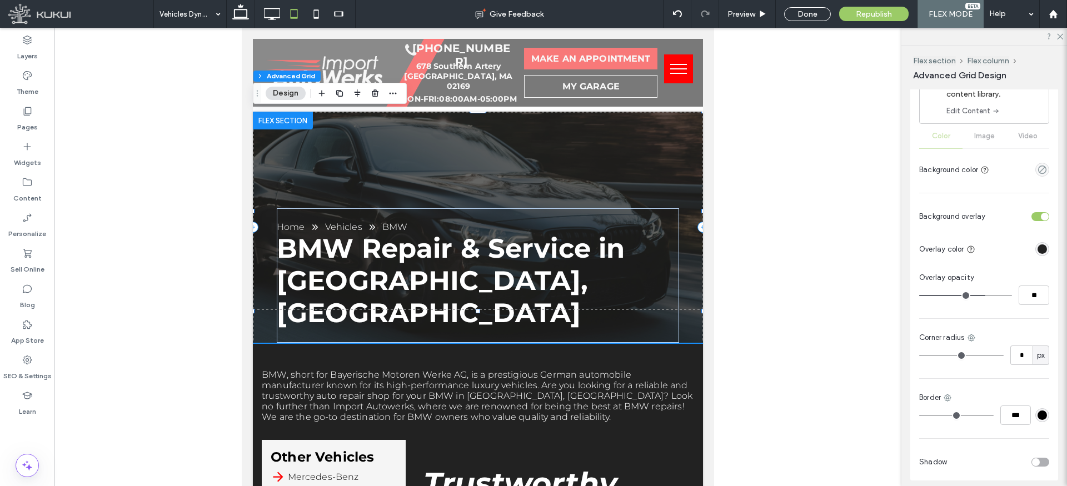
type input "**"
click at [275, 8] on use at bounding box center [273, 14] width 16 height 12
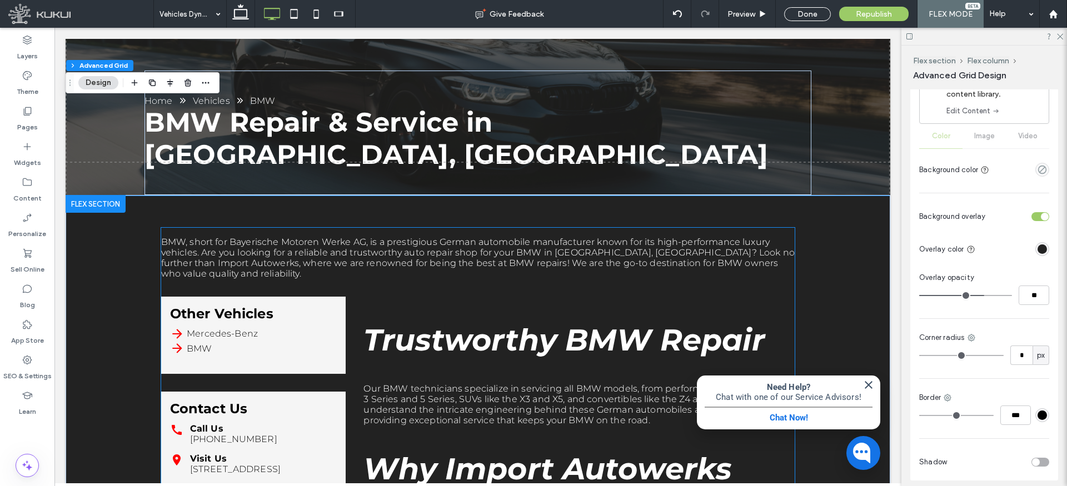
scroll to position [224, 0]
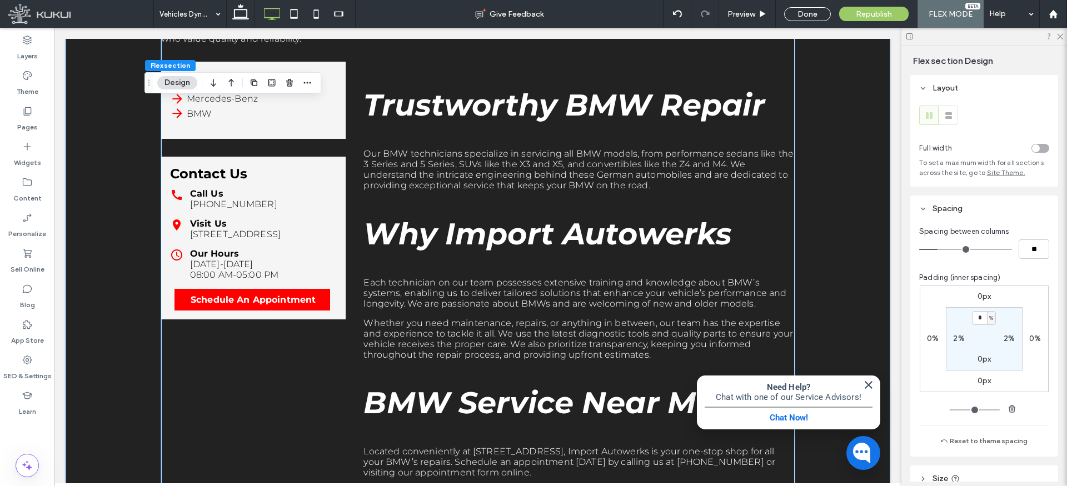
scroll to position [428, 0]
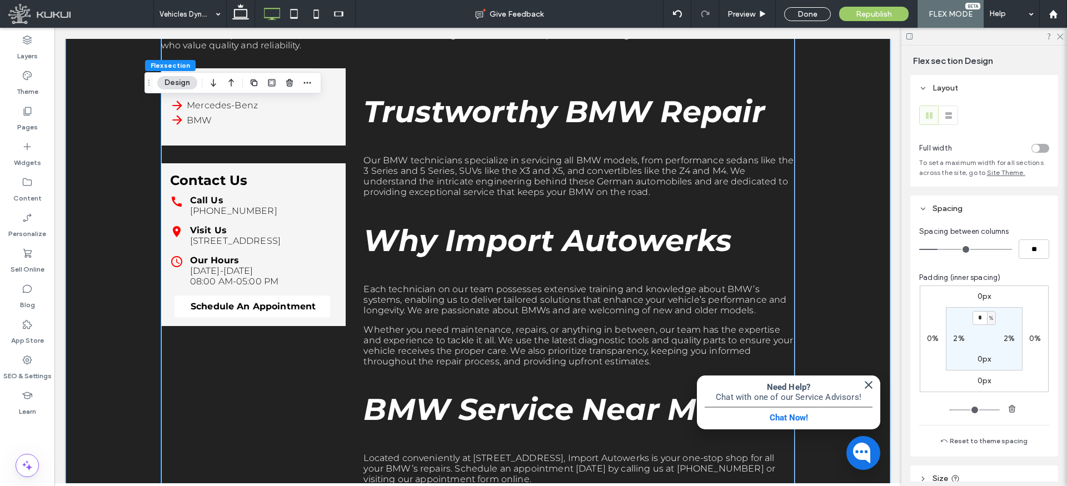
click at [258, 296] on span "Schedule An Appointment" at bounding box center [253, 307] width 133 height 22
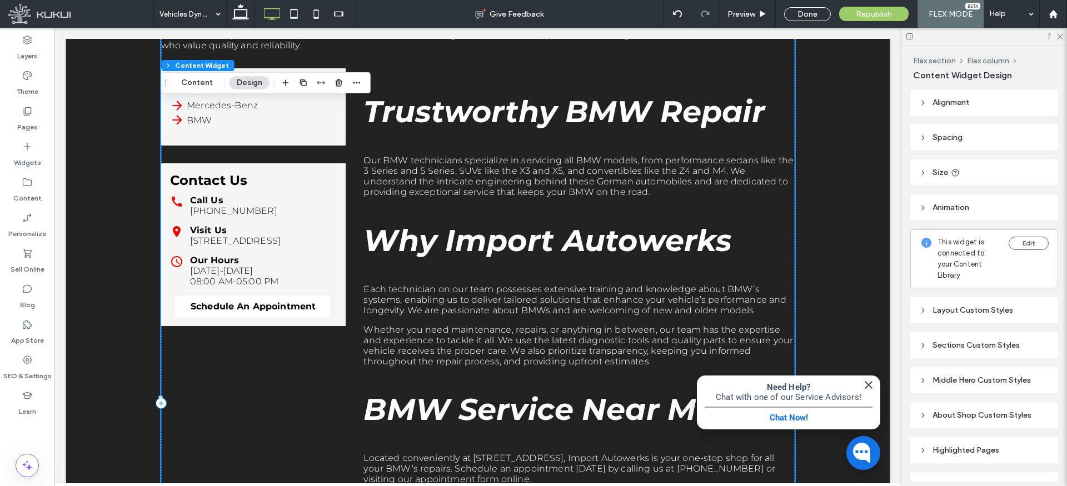
click at [258, 296] on span "Schedule An Appointment" at bounding box center [253, 307] width 133 height 22
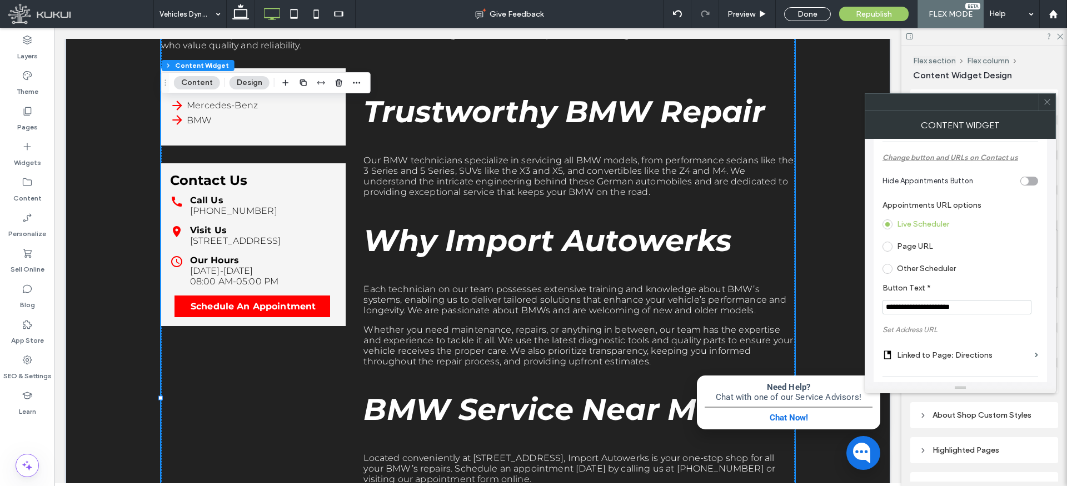
scroll to position [101, 0]
click at [897, 302] on input "**********" at bounding box center [957, 305] width 149 height 14
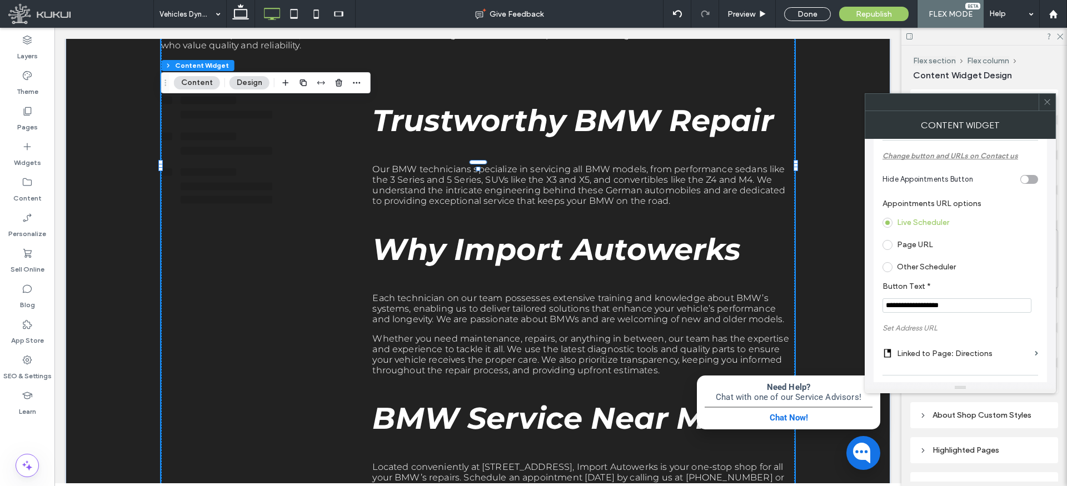
scroll to position [265, 0]
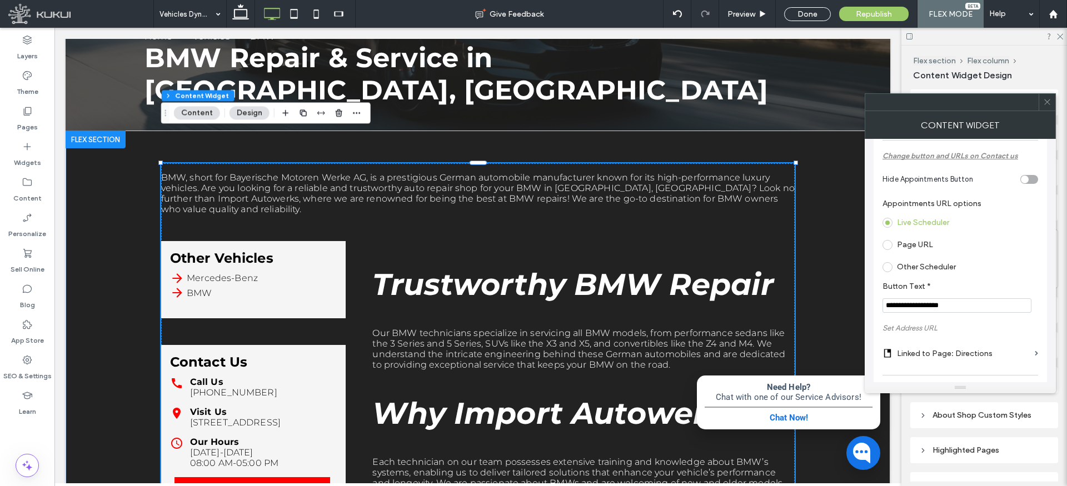
type input "**********"
click at [1050, 103] on icon at bounding box center [1047, 102] width 8 height 8
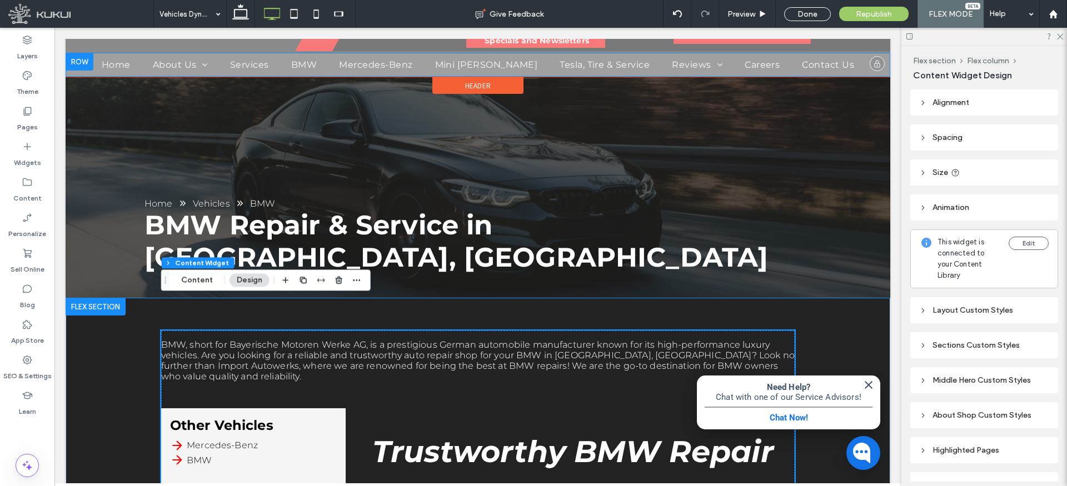
scroll to position [0, 0]
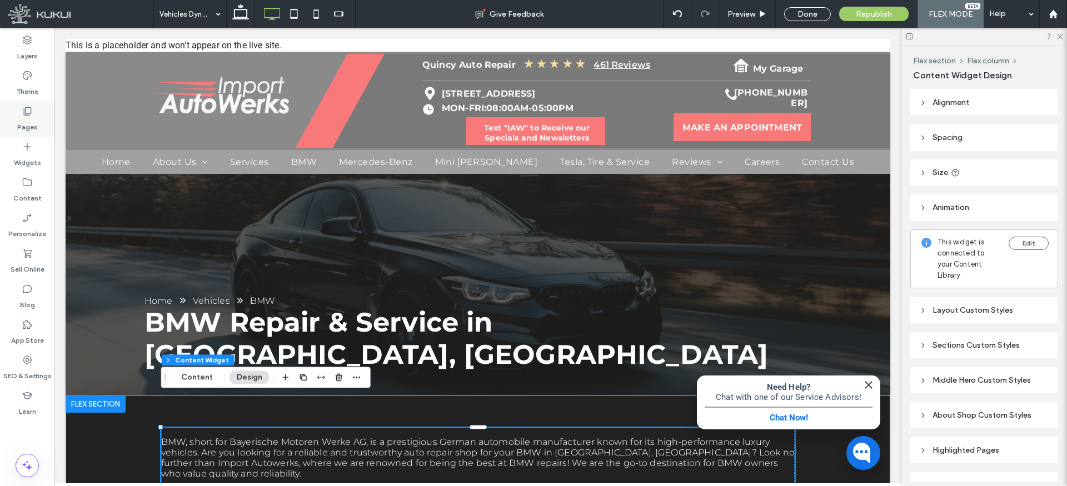
click at [22, 109] on icon at bounding box center [27, 111] width 11 height 11
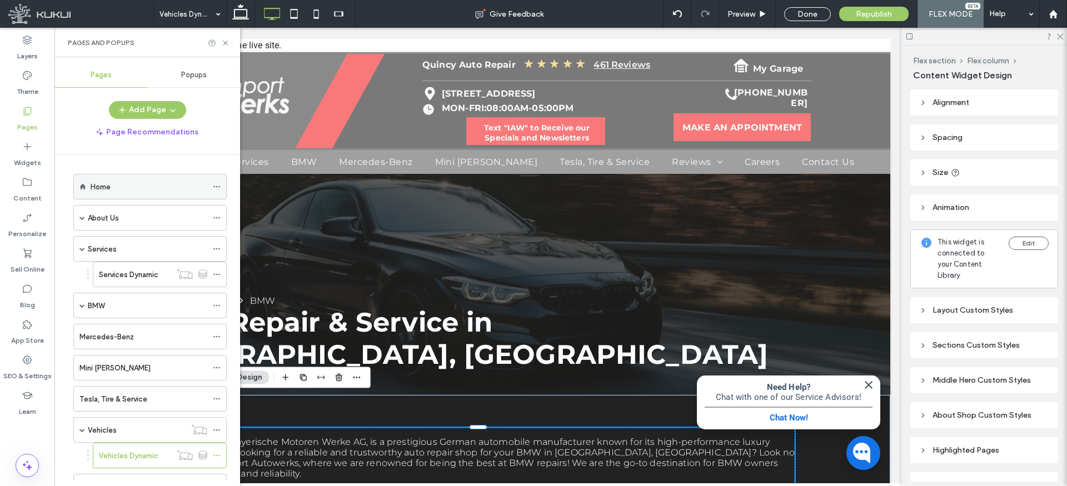
drag, startPoint x: 121, startPoint y: 188, endPoint x: 285, endPoint y: 15, distance: 238.6
click at [121, 188] on div "Home" at bounding box center [149, 187] width 117 height 12
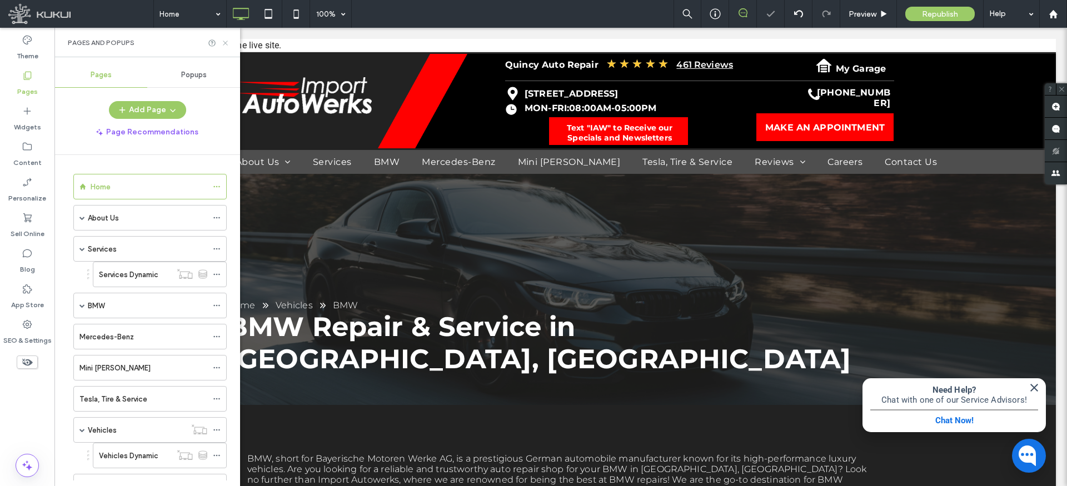
click at [226, 44] on icon at bounding box center [225, 43] width 8 height 8
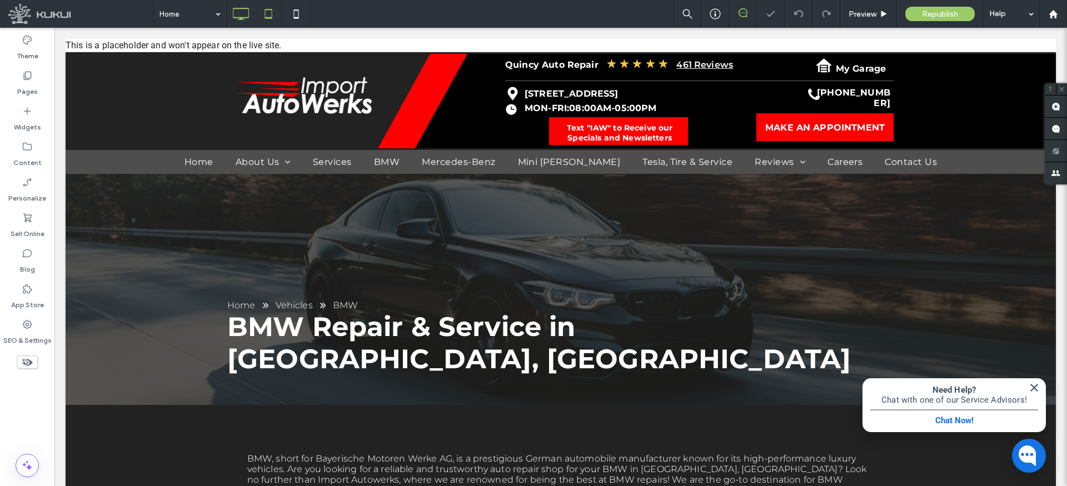
click at [269, 15] on icon at bounding box center [268, 14] width 22 height 22
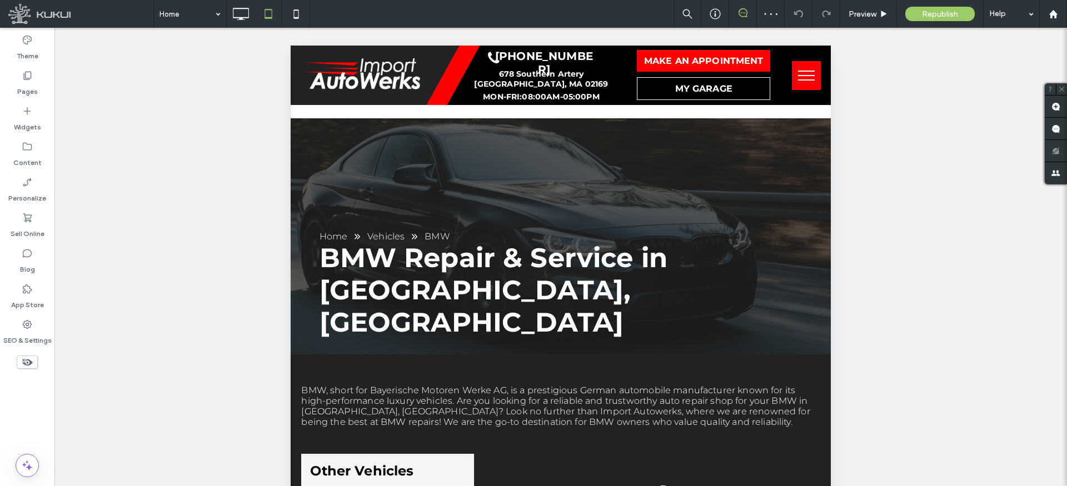
scroll to position [288, 0]
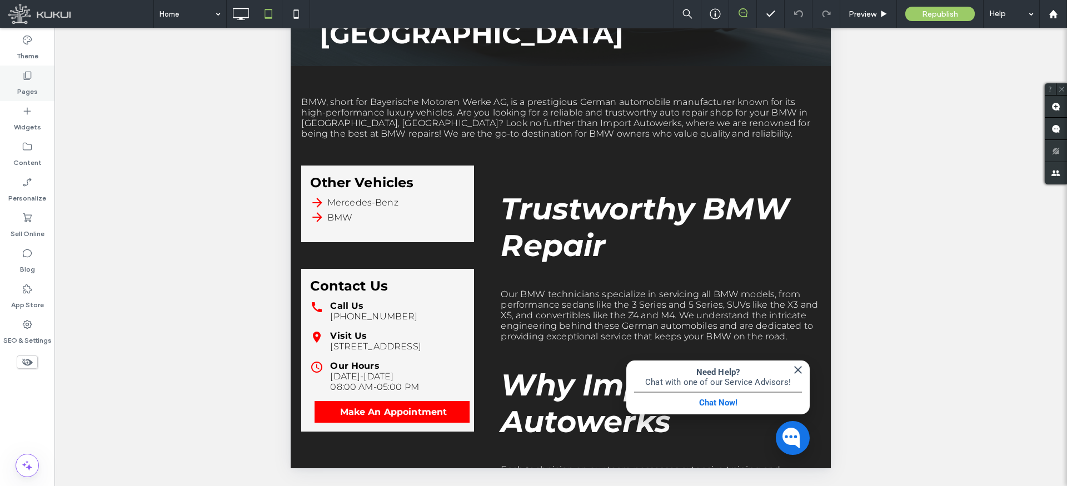
click at [28, 81] on label "Pages" at bounding box center [27, 89] width 21 height 16
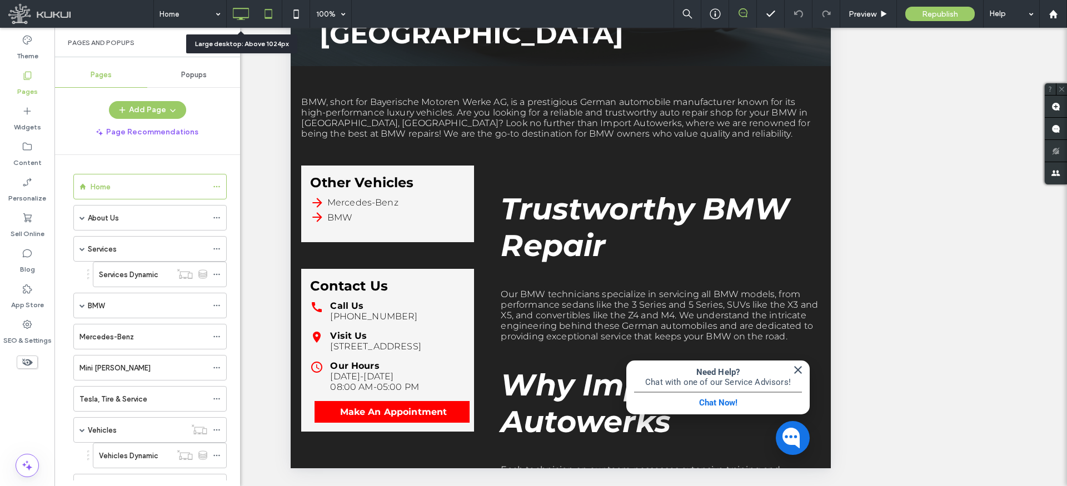
drag, startPoint x: 240, startPoint y: 12, endPoint x: 263, endPoint y: 4, distance: 24.4
click at [240, 12] on icon at bounding box center [241, 14] width 22 height 22
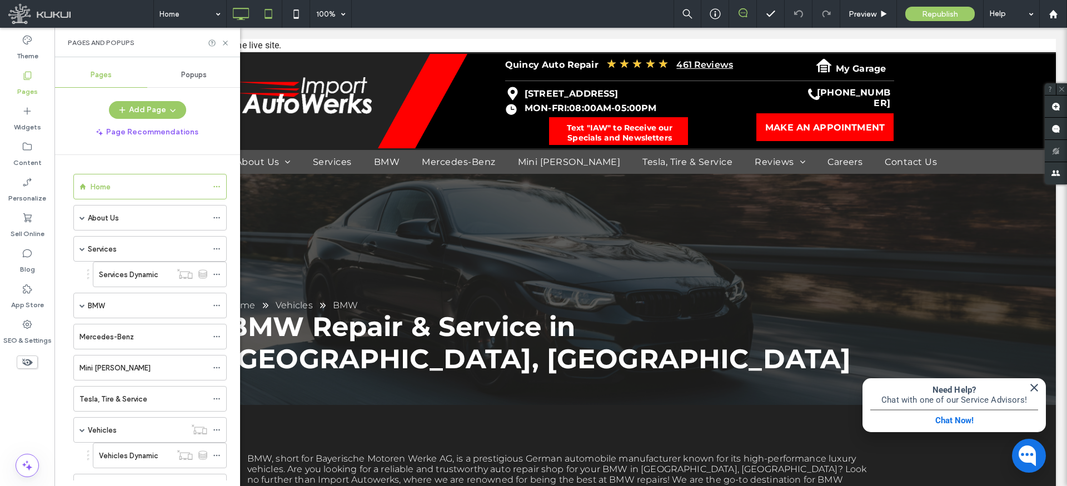
scroll to position [0, 0]
click at [271, 19] on icon at bounding box center [268, 14] width 22 height 22
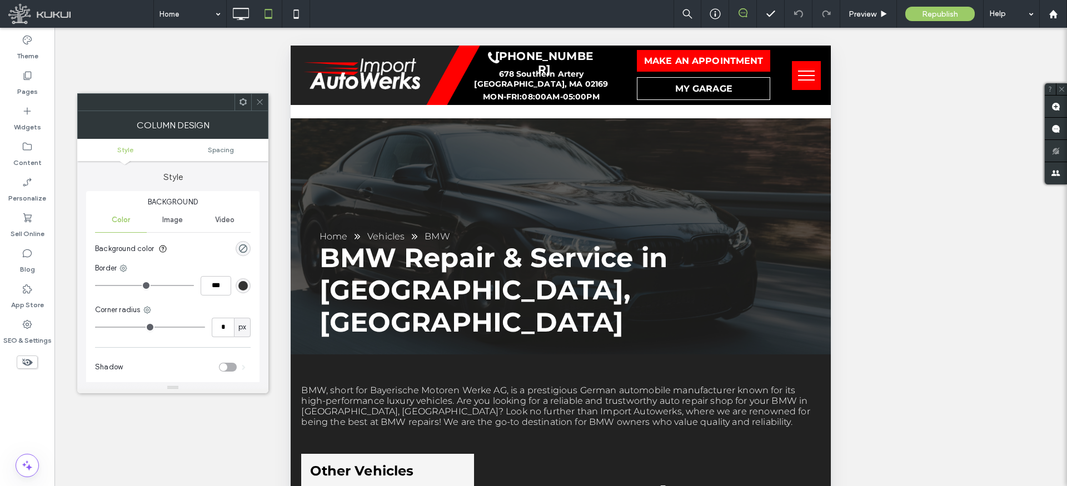
click at [259, 103] on icon at bounding box center [260, 102] width 8 height 8
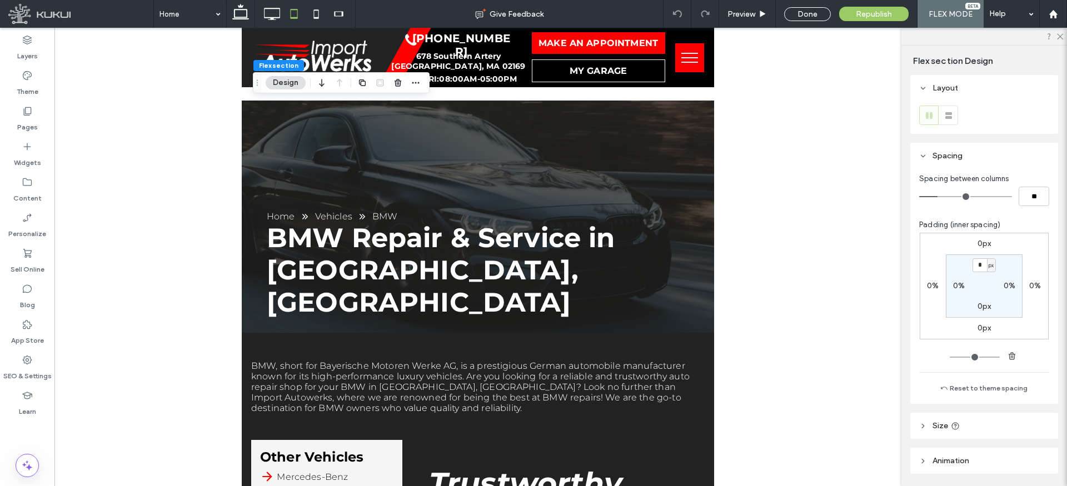
drag, startPoint x: 275, startPoint y: 6, endPoint x: 283, endPoint y: 1, distance: 9.2
click at [275, 6] on icon at bounding box center [272, 14] width 22 height 22
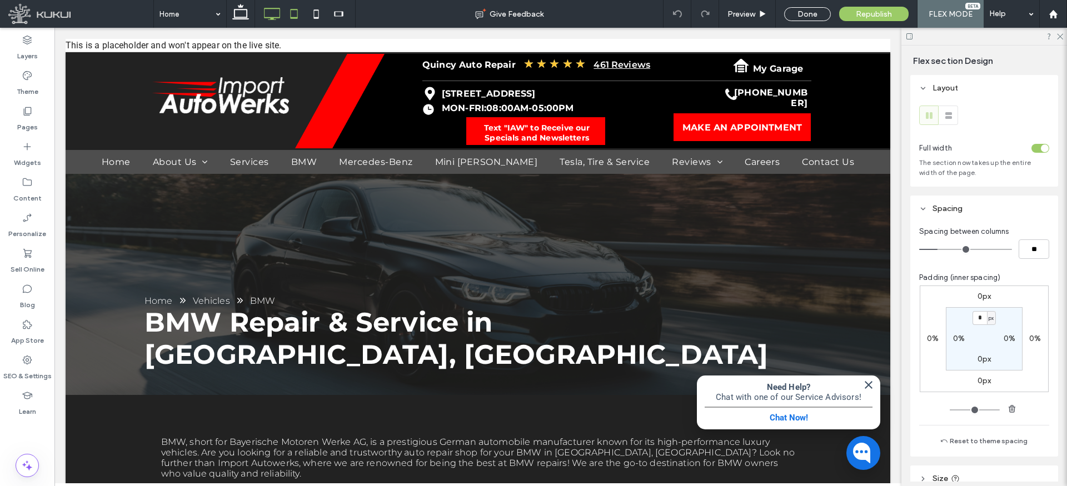
type input "***"
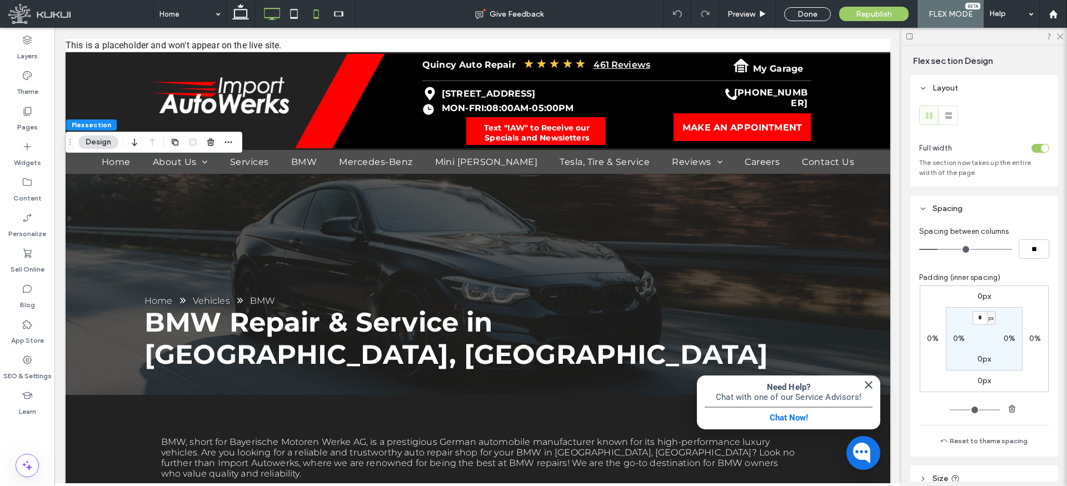
click at [319, 12] on icon at bounding box center [316, 14] width 22 height 22
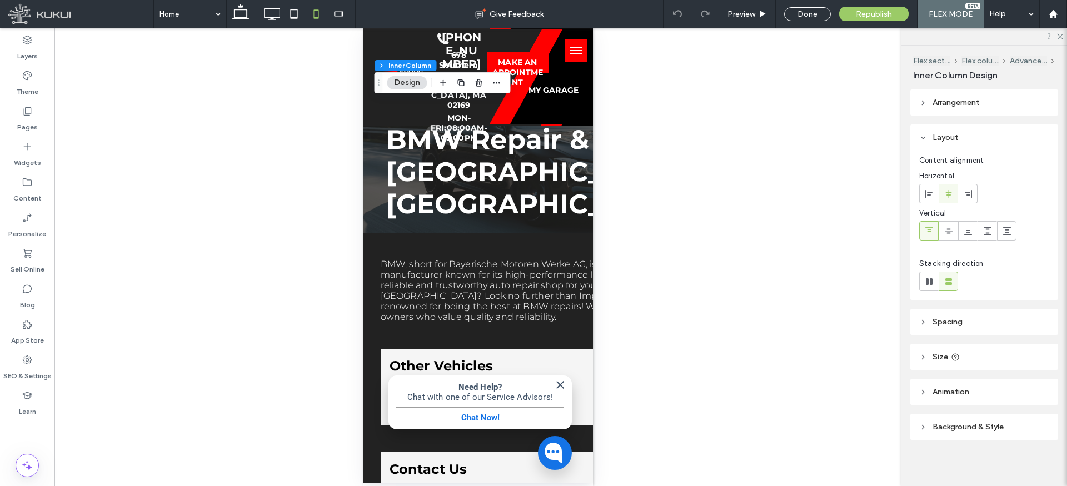
type input "**"
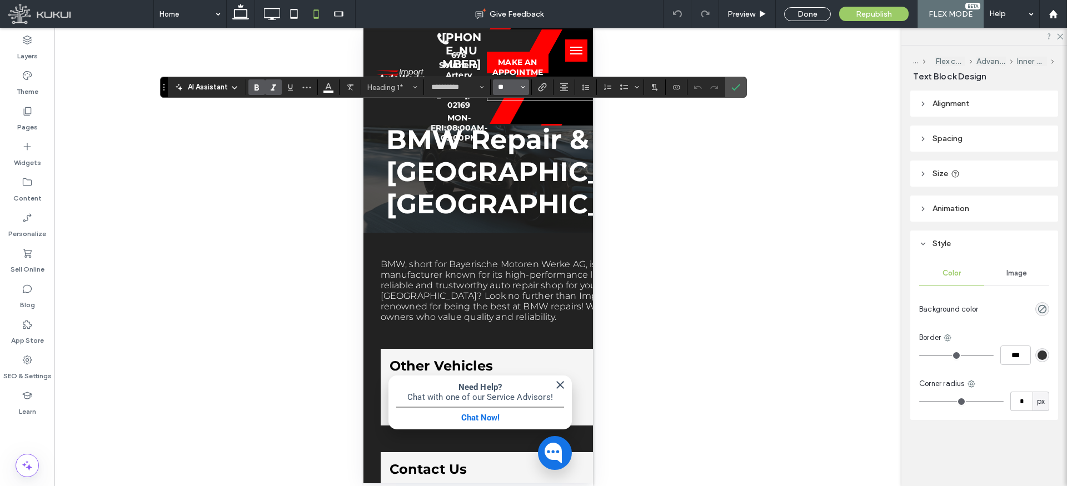
click at [511, 88] on input "**" at bounding box center [508, 87] width 22 height 9
type input "**"
click at [733, 83] on icon "Confirm" at bounding box center [735, 87] width 9 height 9
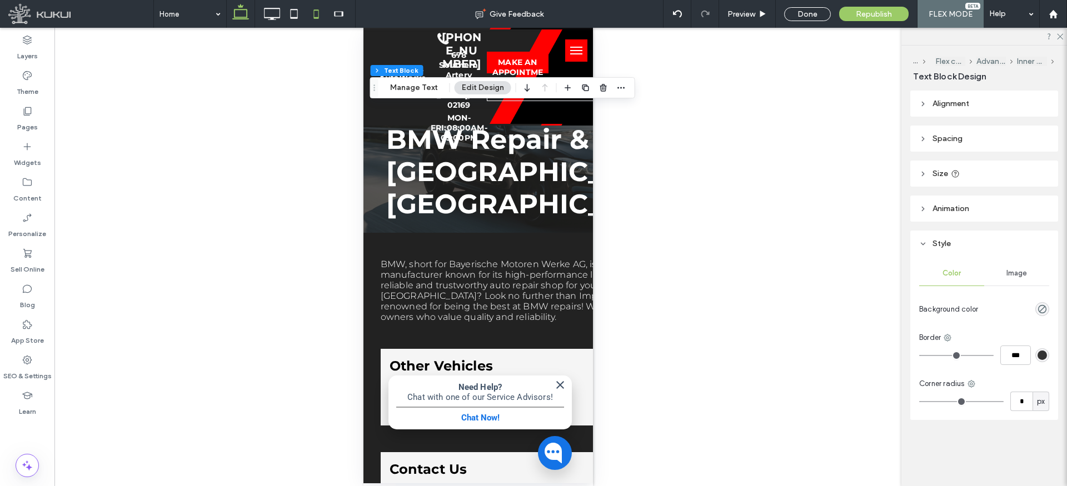
click at [242, 14] on icon at bounding box center [241, 14] width 22 height 22
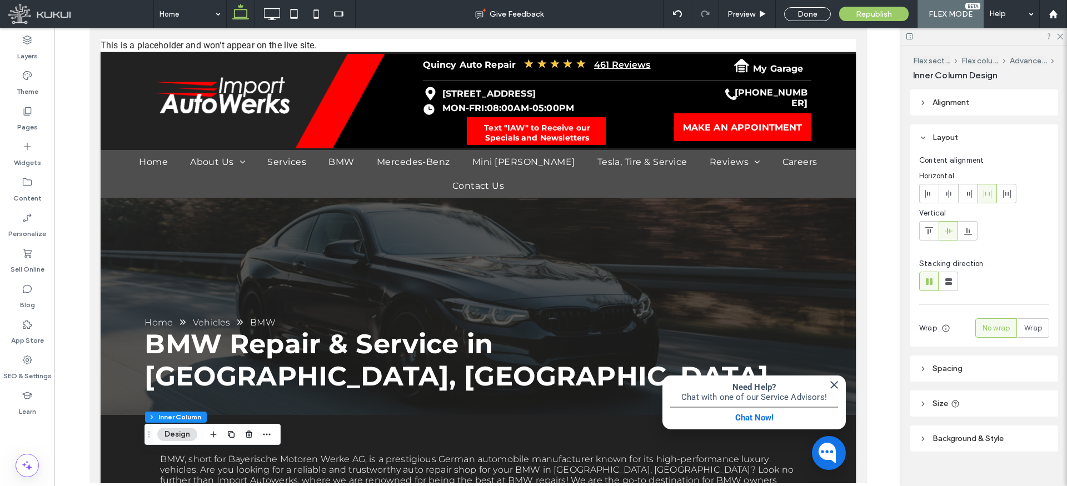
type input "**"
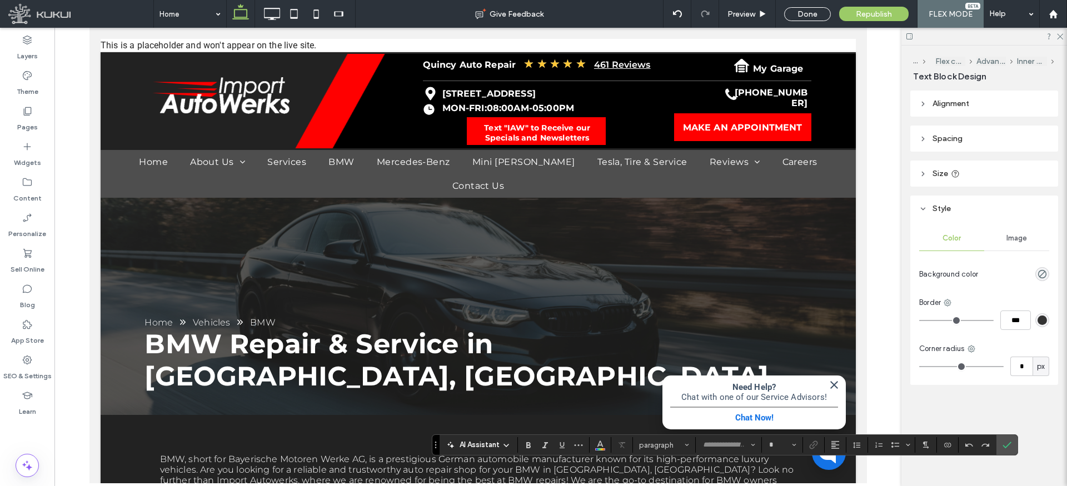
type input "**********"
type input "**"
click at [817, 444] on use "Link" at bounding box center [813, 445] width 8 height 8
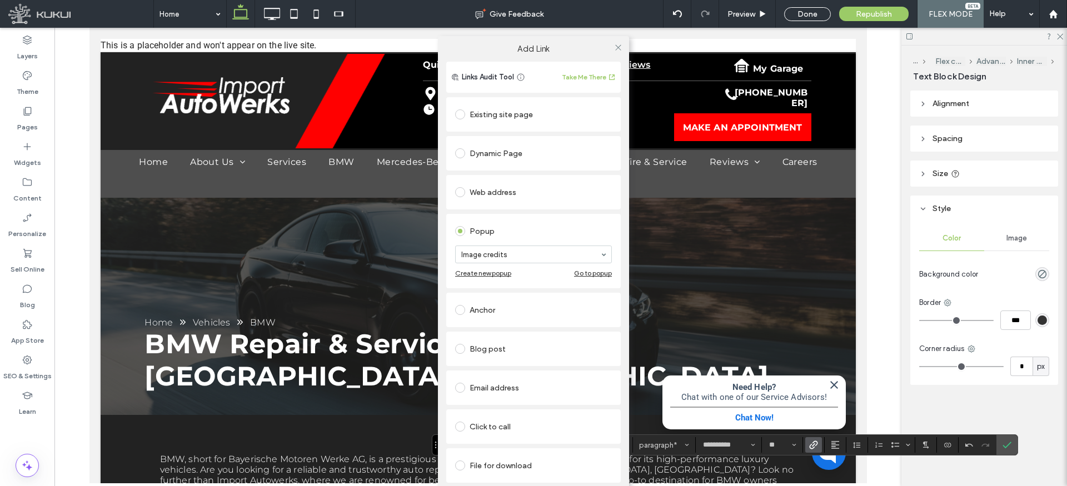
click at [586, 274] on div "Go to popup" at bounding box center [593, 273] width 38 height 8
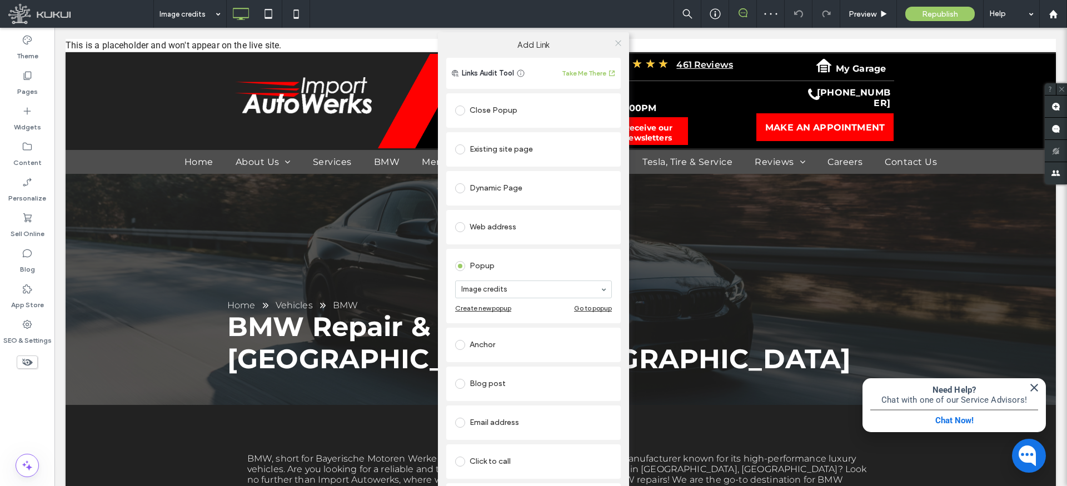
click at [615, 43] on icon at bounding box center [618, 43] width 8 height 8
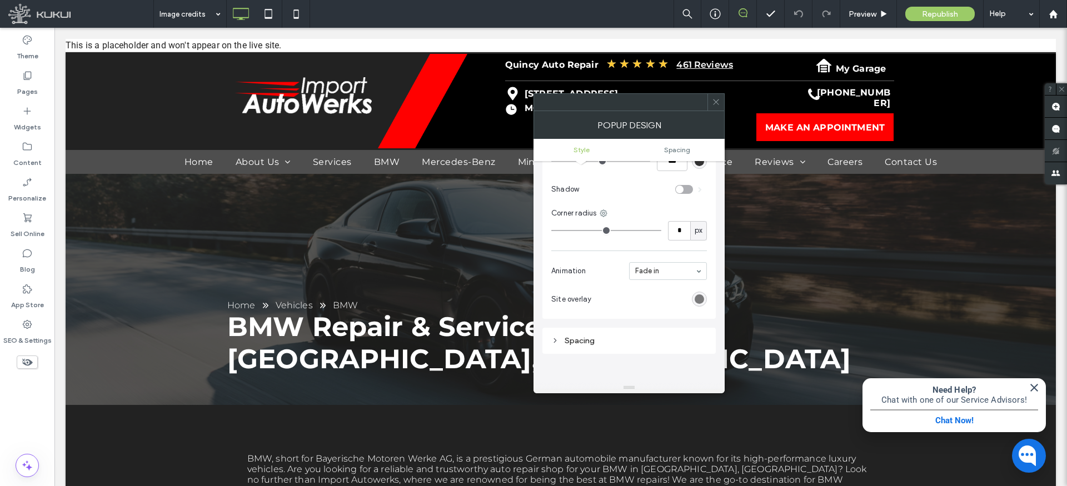
scroll to position [267, 0]
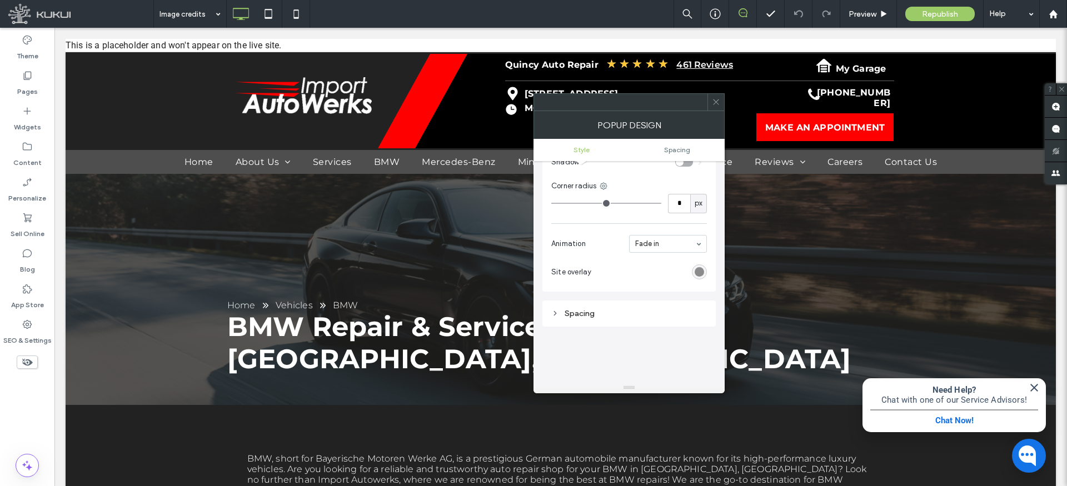
click at [699, 274] on div "rgba(0, 0, 0, 0.5)" at bounding box center [699, 271] width 9 height 9
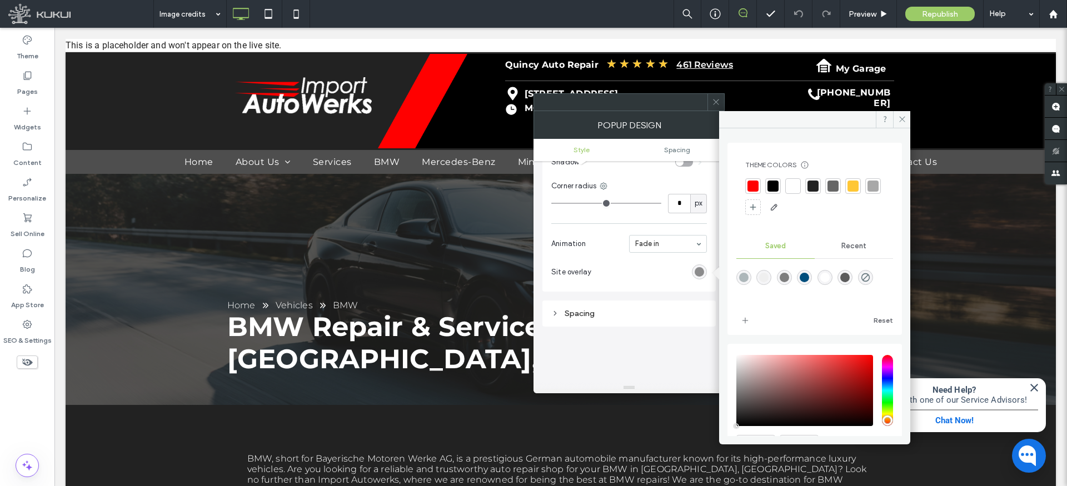
click at [699, 274] on div "rgba(0, 0, 0, 0.5)" at bounding box center [699, 271] width 9 height 9
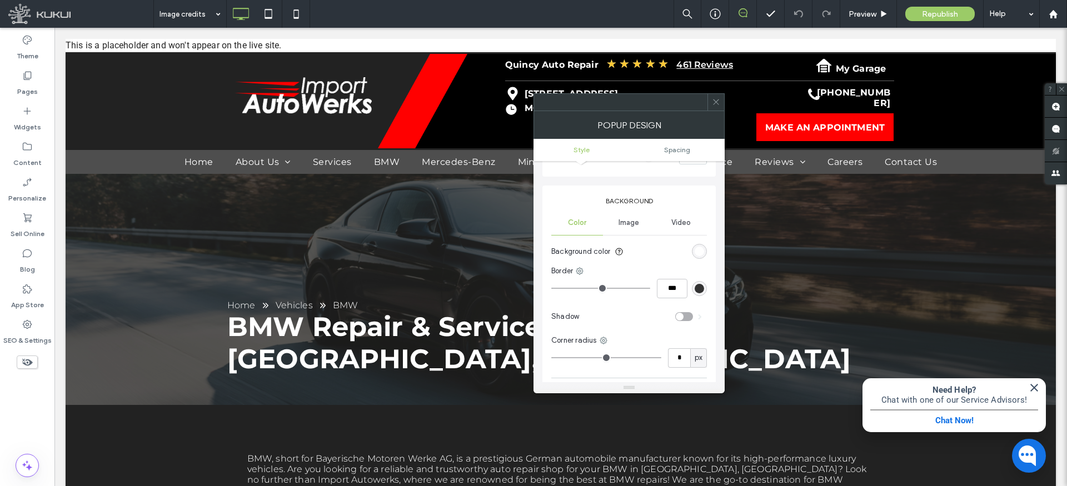
scroll to position [113, 0]
click at [703, 251] on div "rgb(255, 255, 255)" at bounding box center [699, 250] width 9 height 9
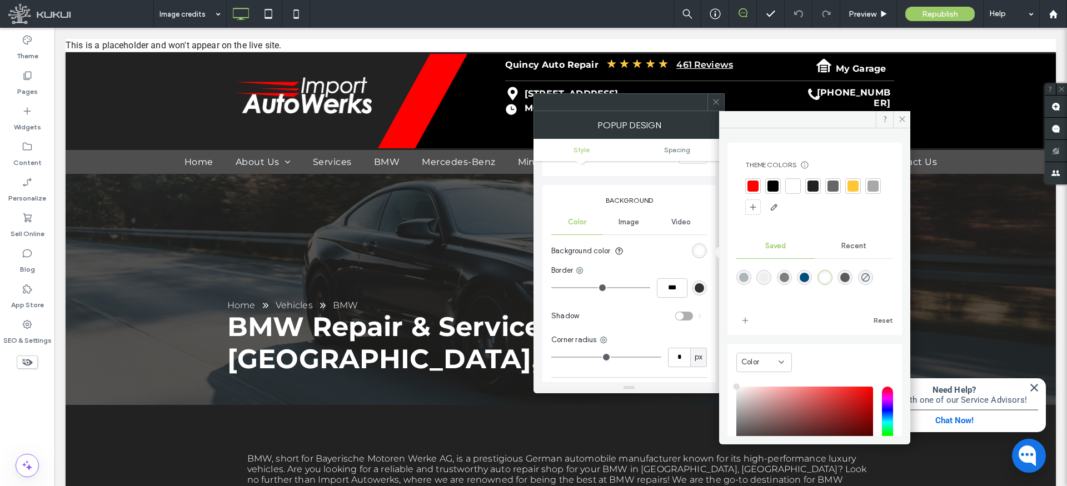
type input "****"
click at [775, 187] on div at bounding box center [772, 186] width 11 height 11
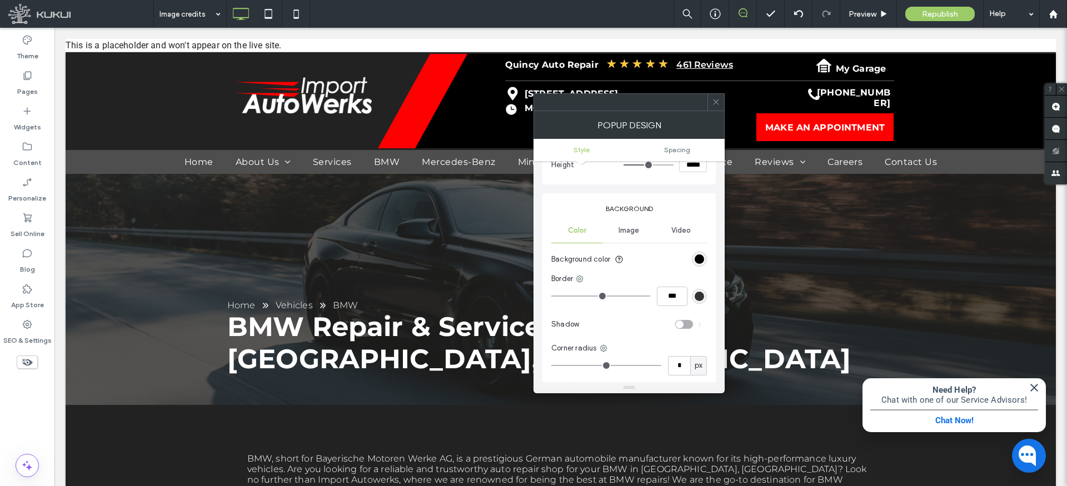
scroll to position [64, 0]
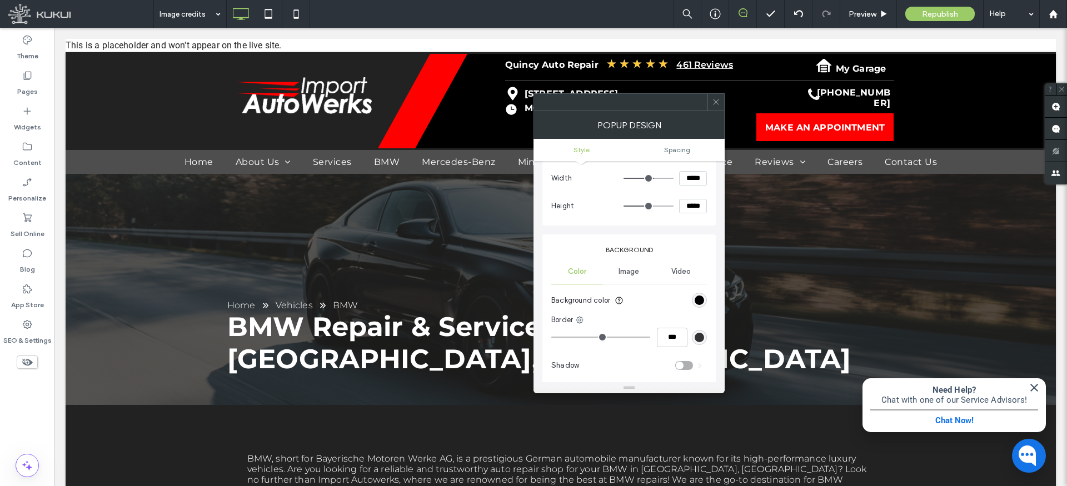
click at [630, 271] on span "Image" at bounding box center [629, 271] width 21 height 9
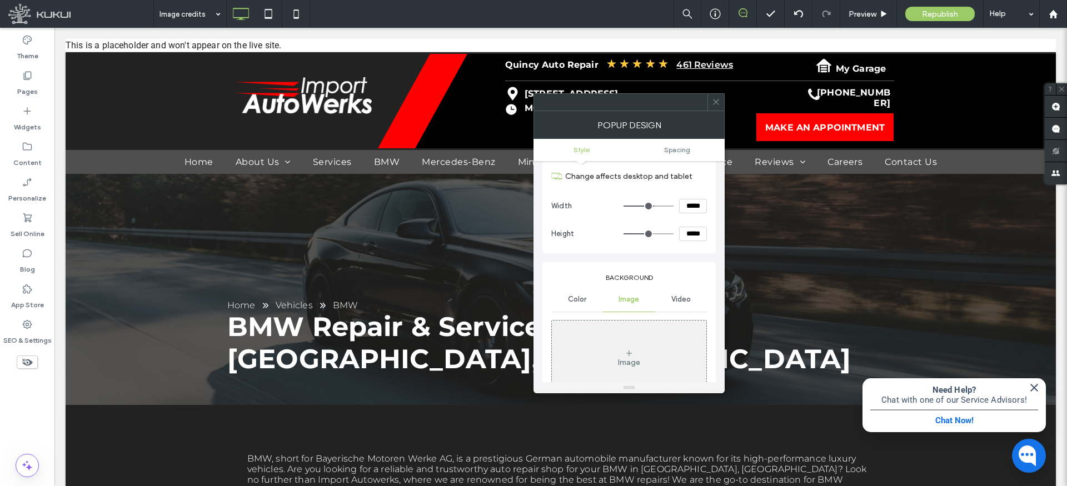
scroll to position [36, 0]
click at [586, 298] on div "Color" at bounding box center [577, 300] width 52 height 24
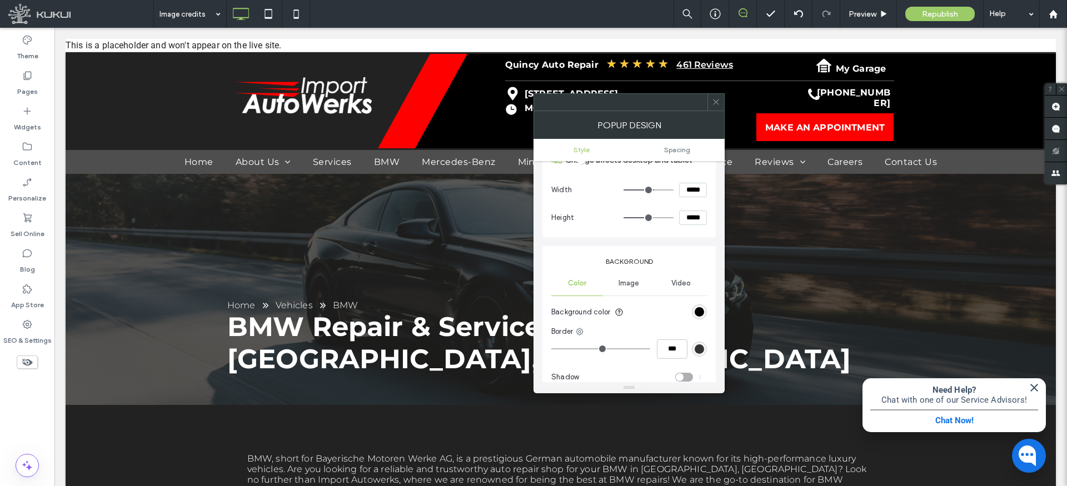
scroll to position [50, 0]
click at [696, 314] on div "rgba(0, 0, 0, 1)" at bounding box center [699, 314] width 9 height 9
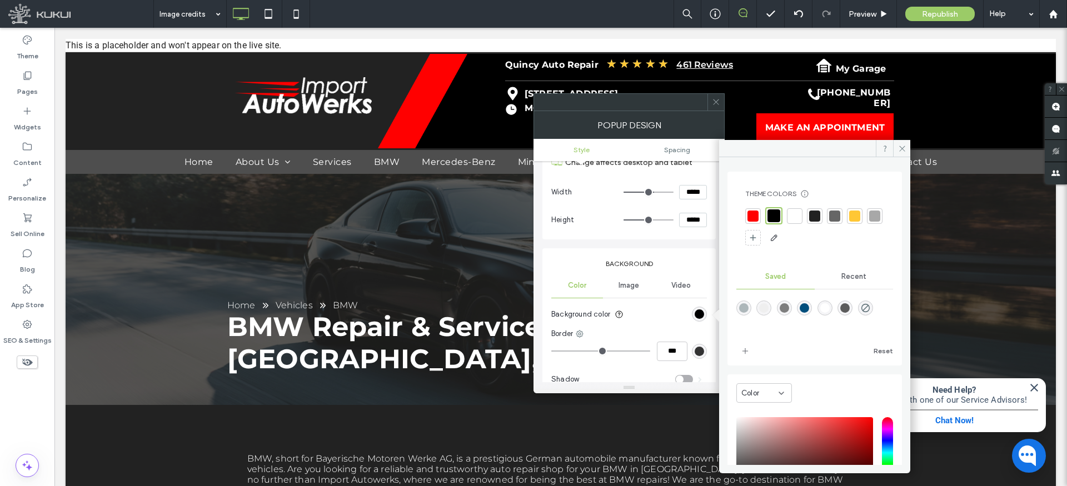
click at [795, 214] on div at bounding box center [794, 216] width 11 height 11
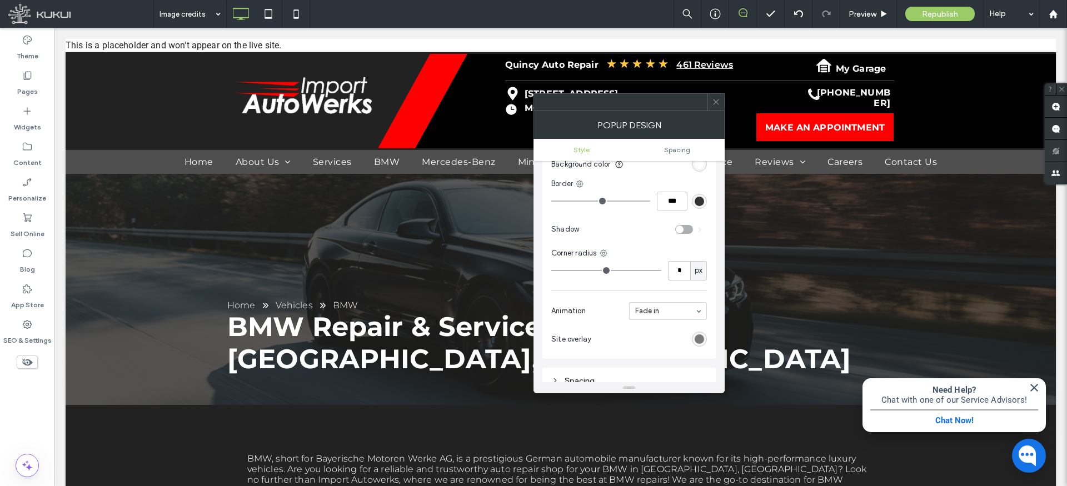
scroll to position [187, 0]
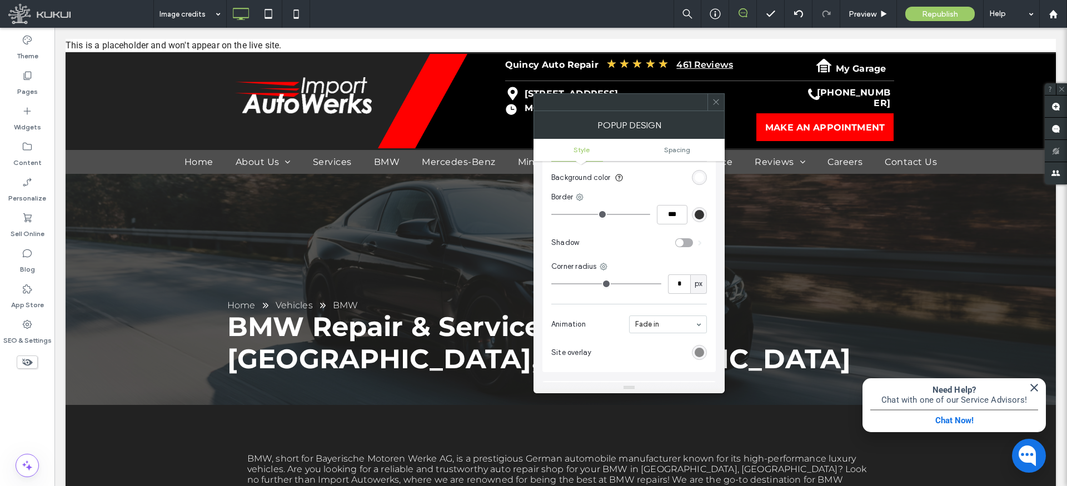
click at [700, 351] on div "rgba(0, 0, 0, 0.5)" at bounding box center [699, 352] width 9 height 9
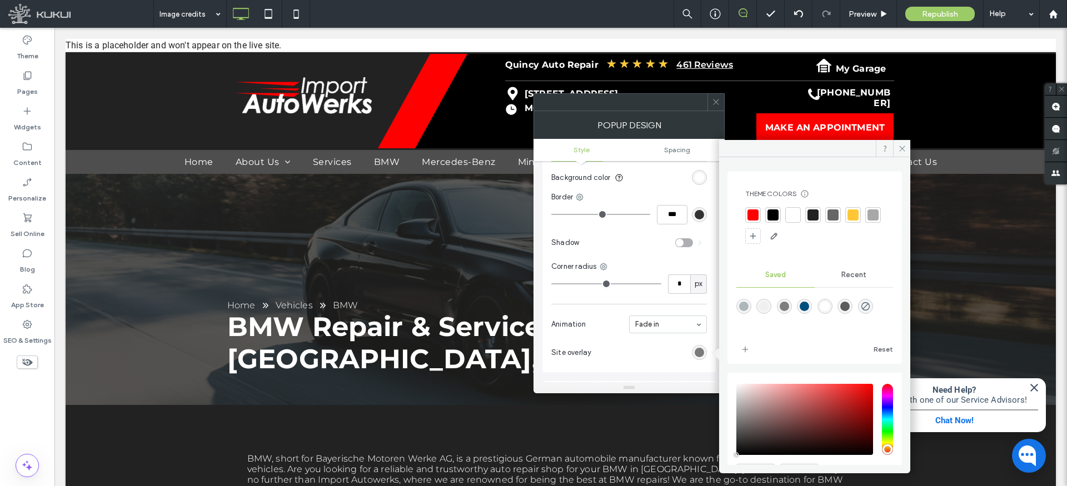
click at [757, 212] on div at bounding box center [752, 215] width 11 height 11
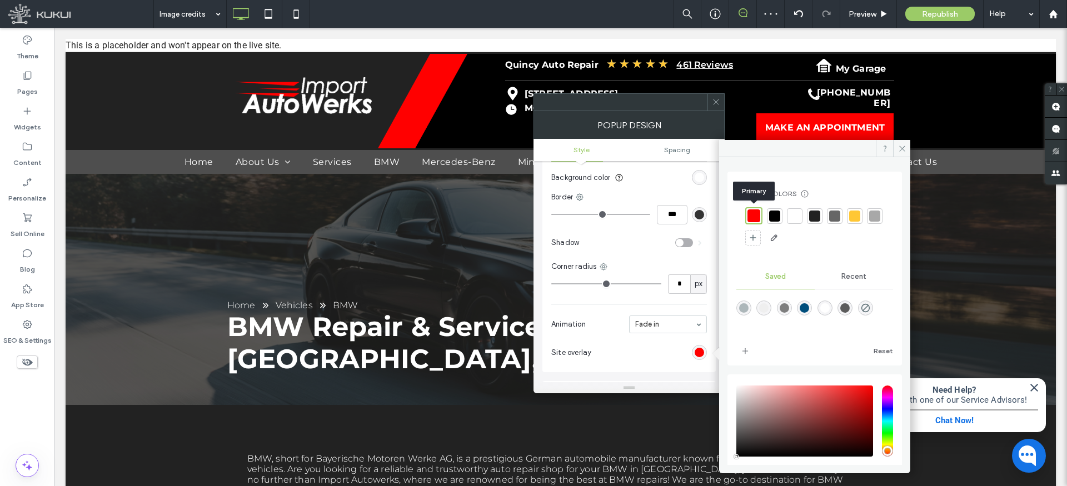
click at [755, 214] on div at bounding box center [753, 216] width 13 height 13
click at [775, 217] on div at bounding box center [774, 216] width 11 height 11
click at [643, 349] on section "Site overlay" at bounding box center [629, 353] width 156 height 28
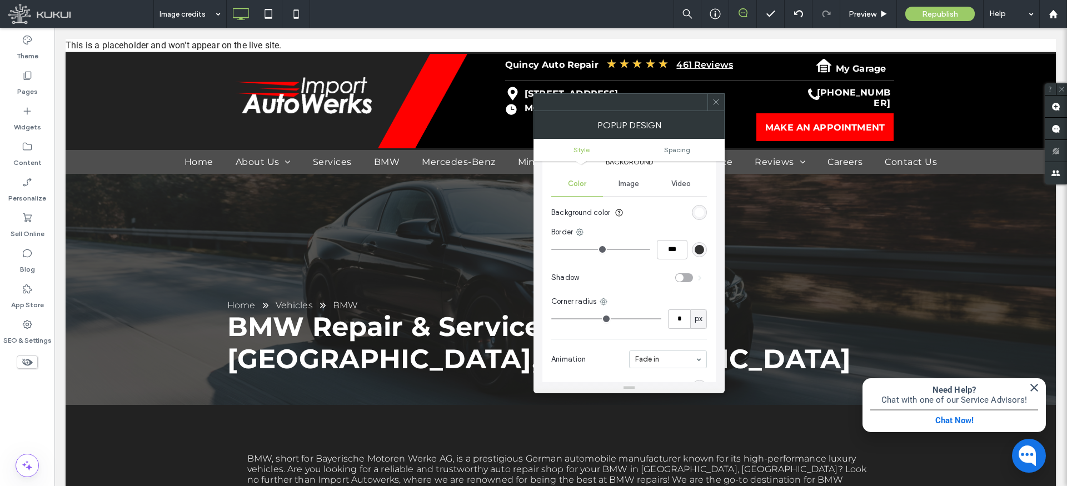
scroll to position [177, 0]
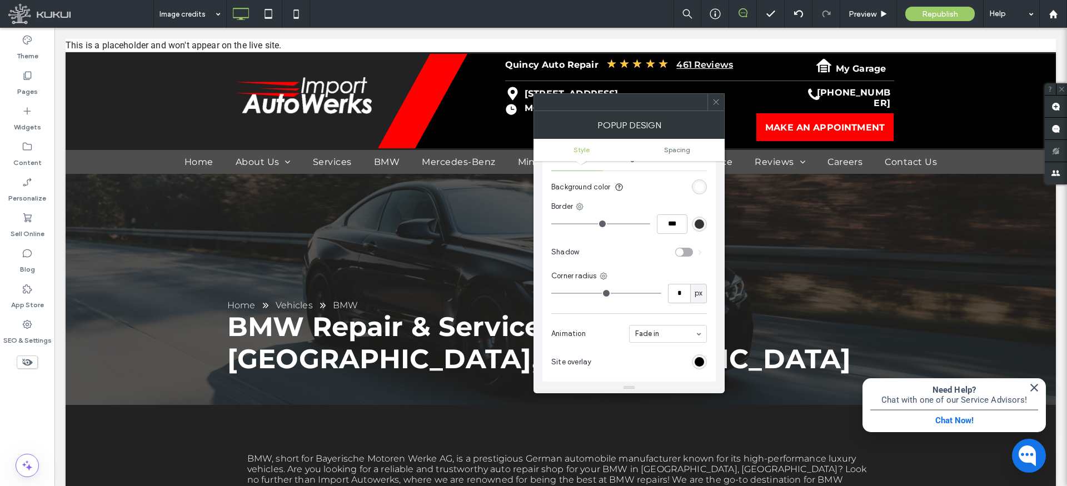
click at [681, 251] on div "toggle" at bounding box center [680, 252] width 8 height 8
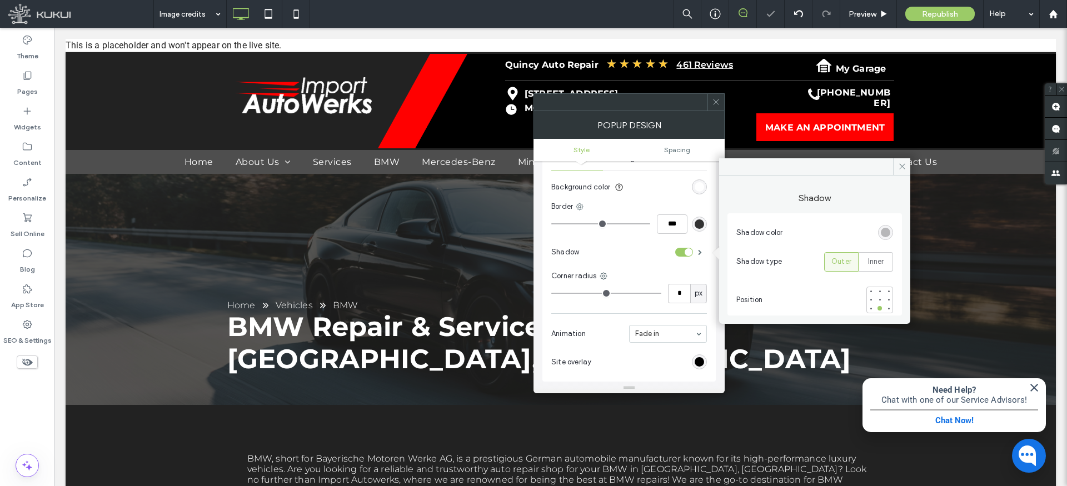
click at [681, 251] on div "toggle" at bounding box center [684, 252] width 18 height 9
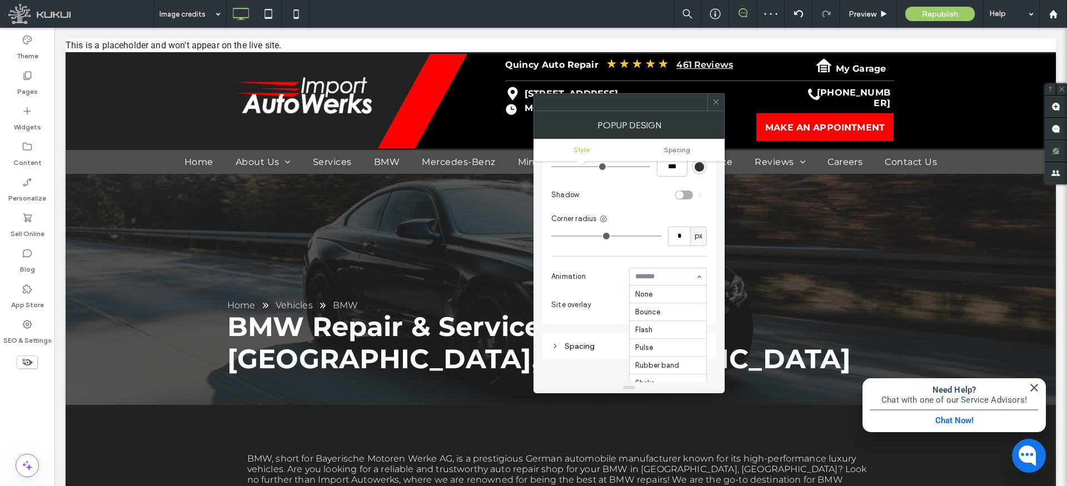
scroll to position [230, 0]
click at [676, 276] on input at bounding box center [665, 277] width 60 height 8
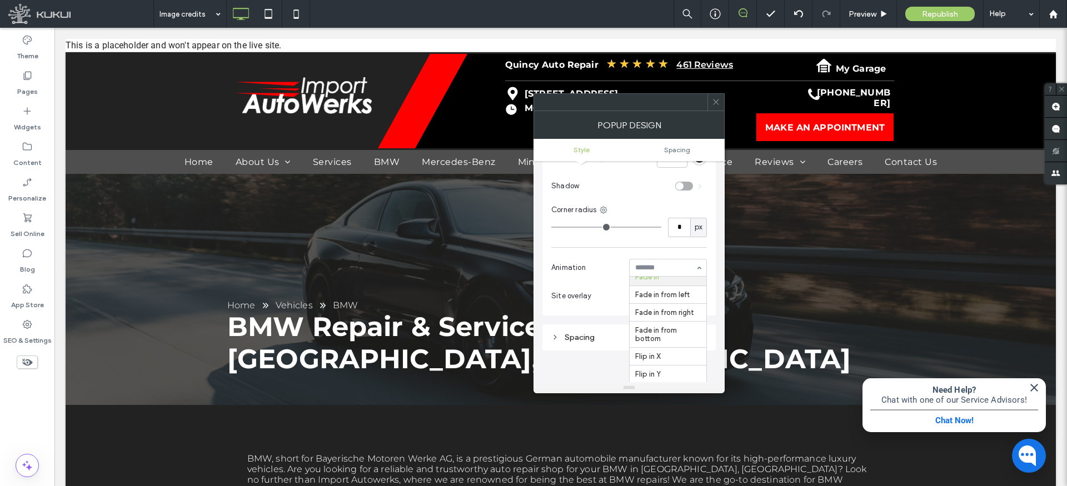
click at [610, 261] on section "Animation None Bounce Flash Pulse Rubber band Shake Swing Tada Wobble Bounce in…" at bounding box center [629, 267] width 156 height 29
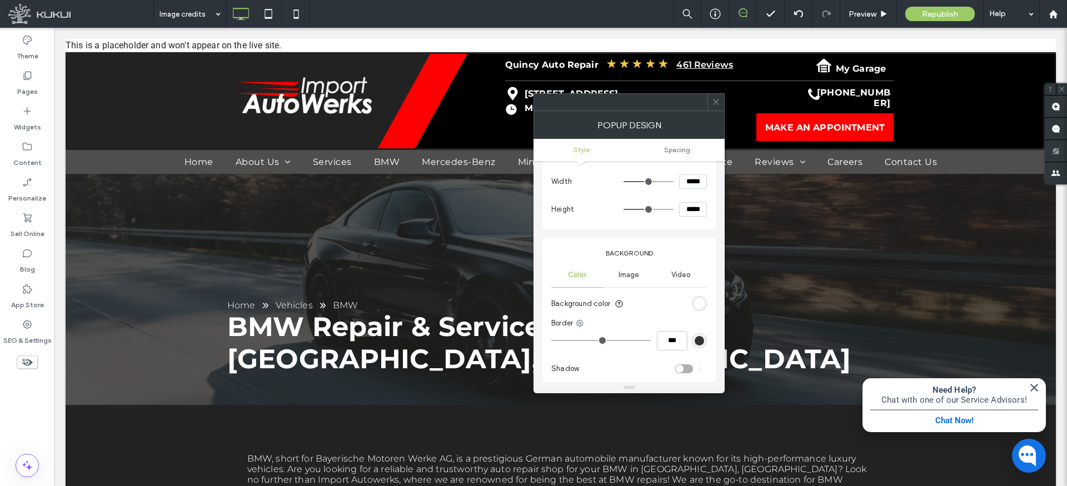
scroll to position [51, 0]
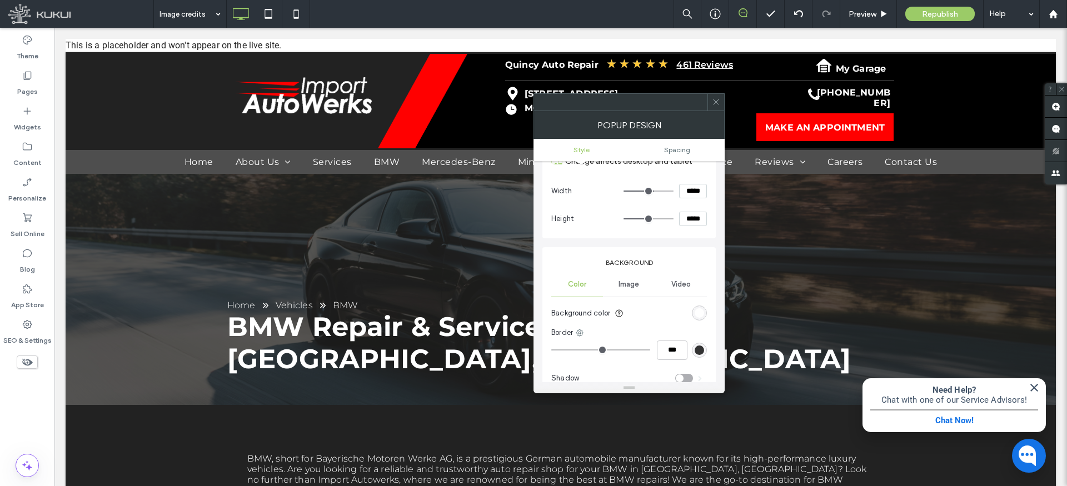
click at [686, 286] on span "Video" at bounding box center [680, 284] width 19 height 9
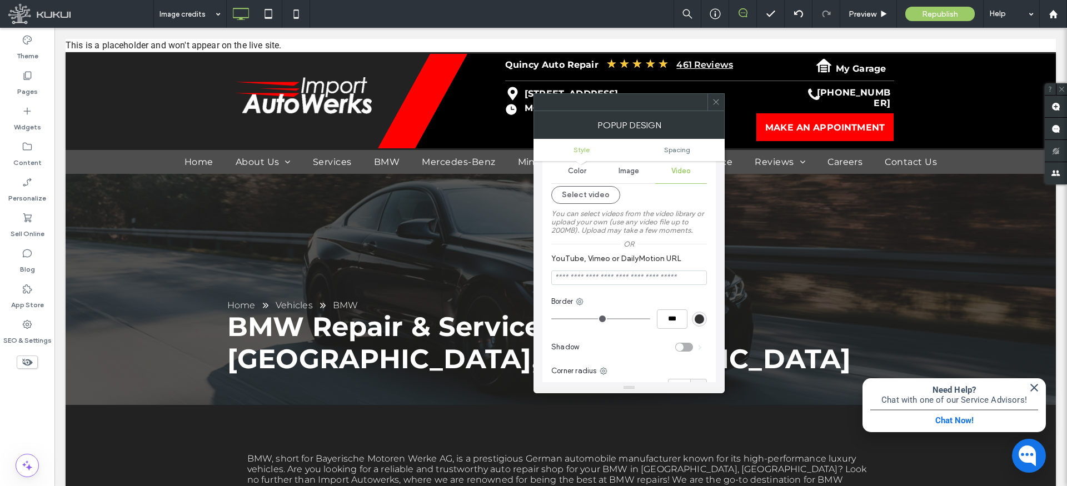
scroll to position [111, 0]
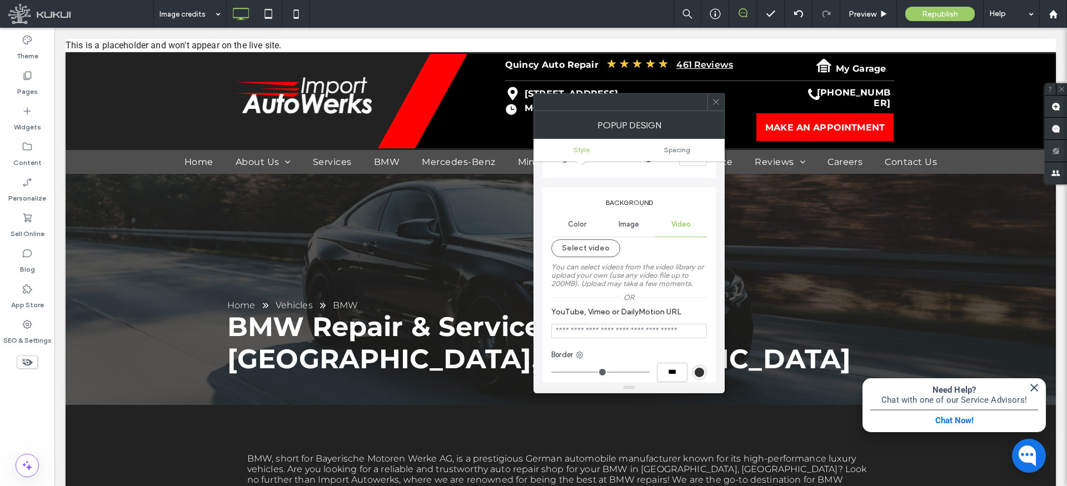
click at [631, 226] on span "Image" at bounding box center [629, 224] width 21 height 9
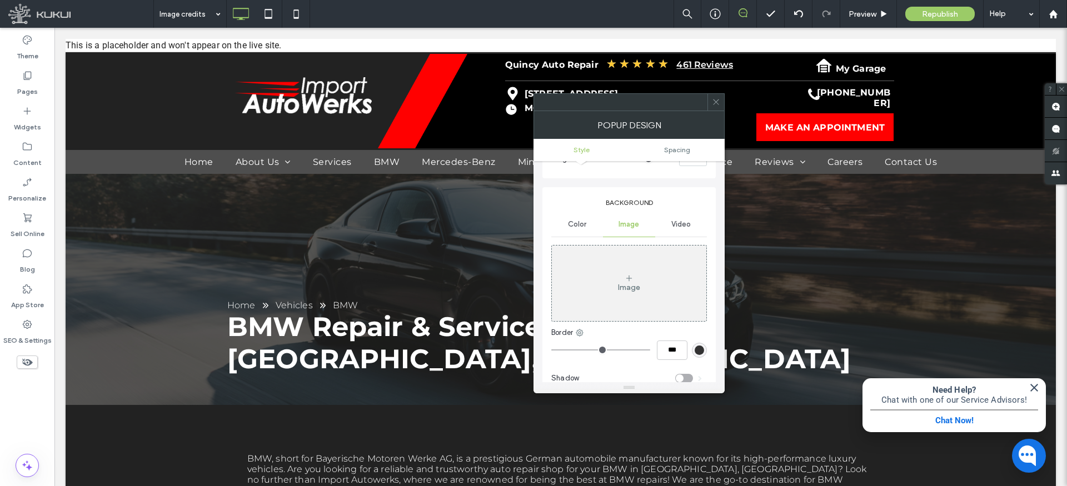
click at [577, 225] on span "Color" at bounding box center [577, 224] width 18 height 9
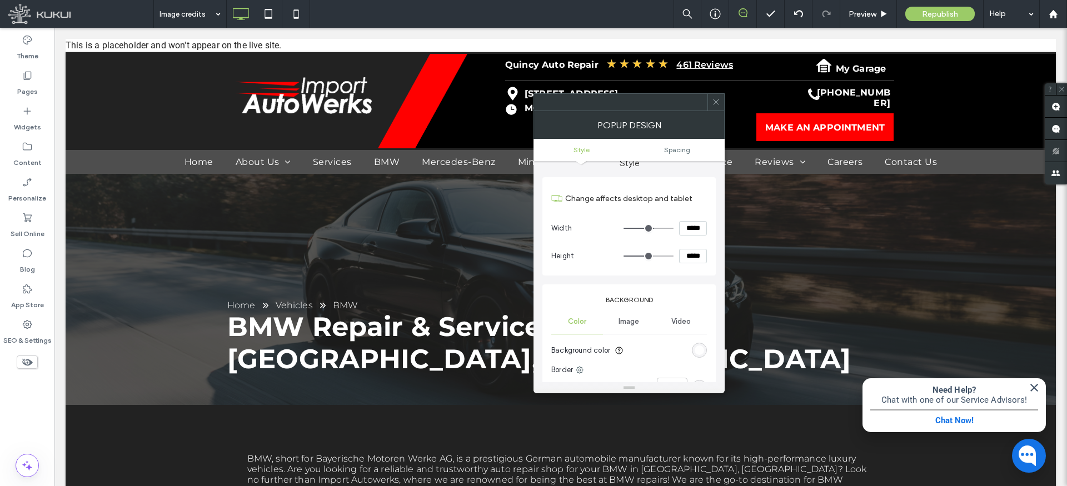
scroll to position [0, 0]
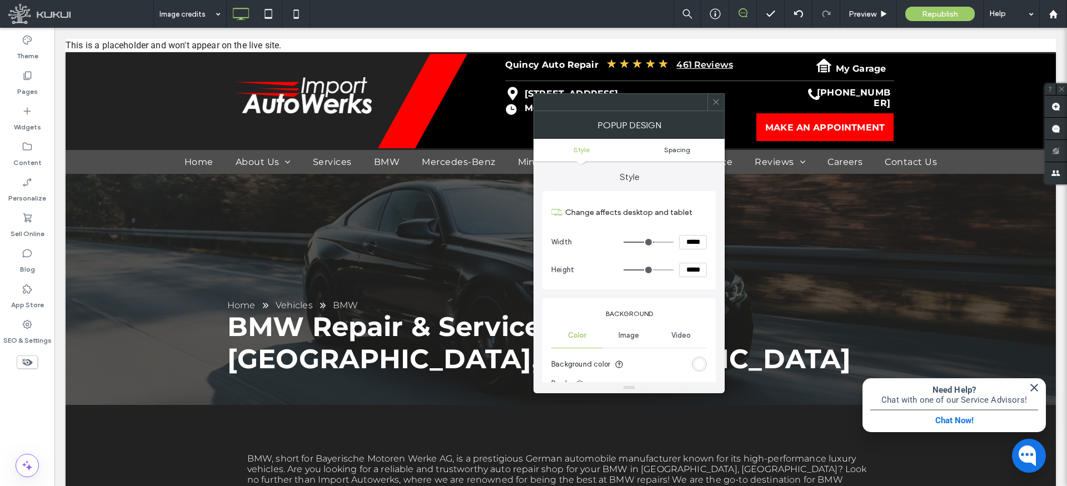
click at [667, 147] on span "Spacing" at bounding box center [677, 150] width 26 height 8
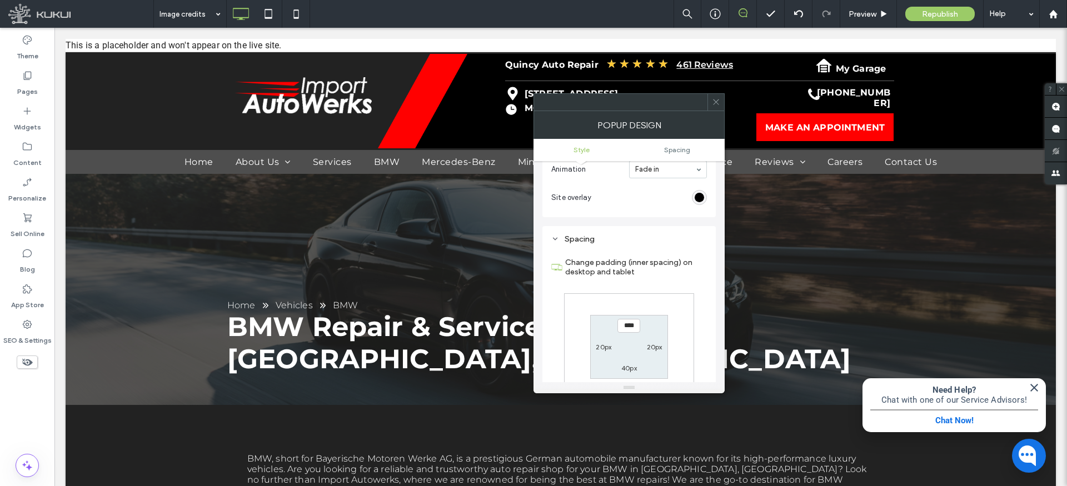
scroll to position [398, 0]
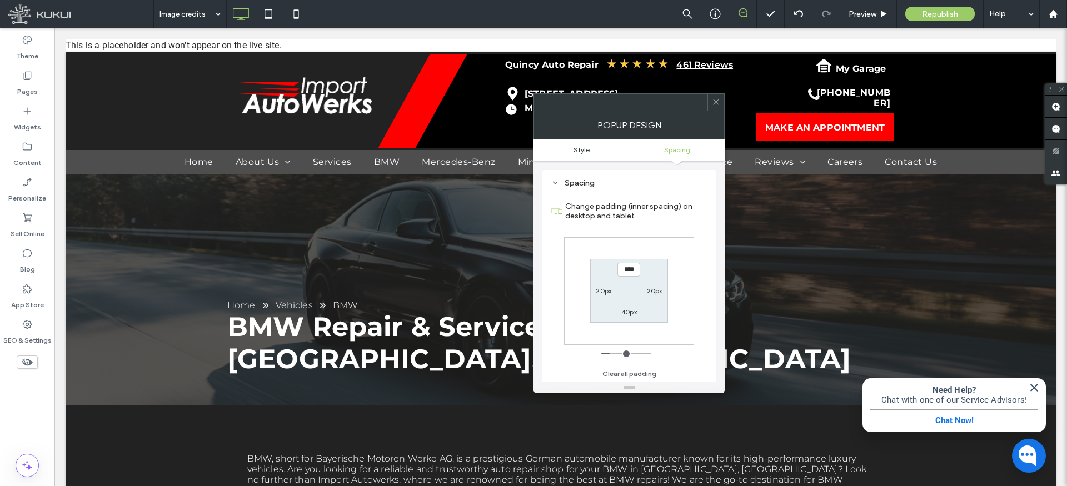
click at [584, 147] on span "Style" at bounding box center [582, 150] width 16 height 8
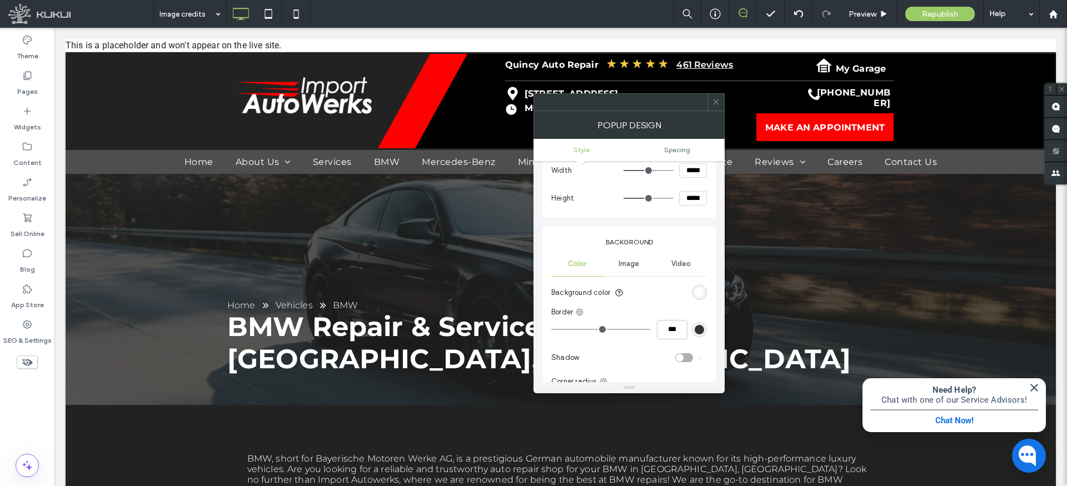
scroll to position [129, 0]
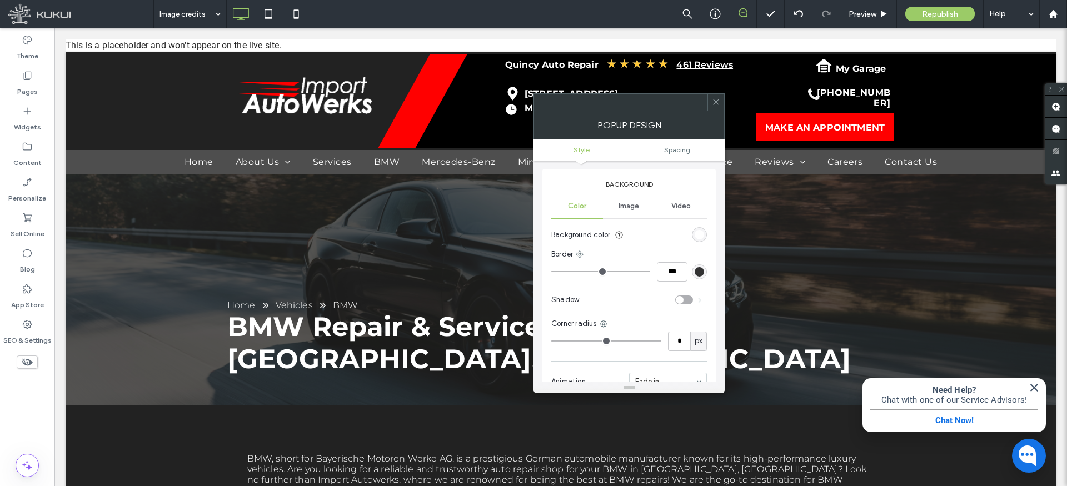
click at [699, 236] on div "rgba(255,255,255,1)" at bounding box center [699, 234] width 9 height 9
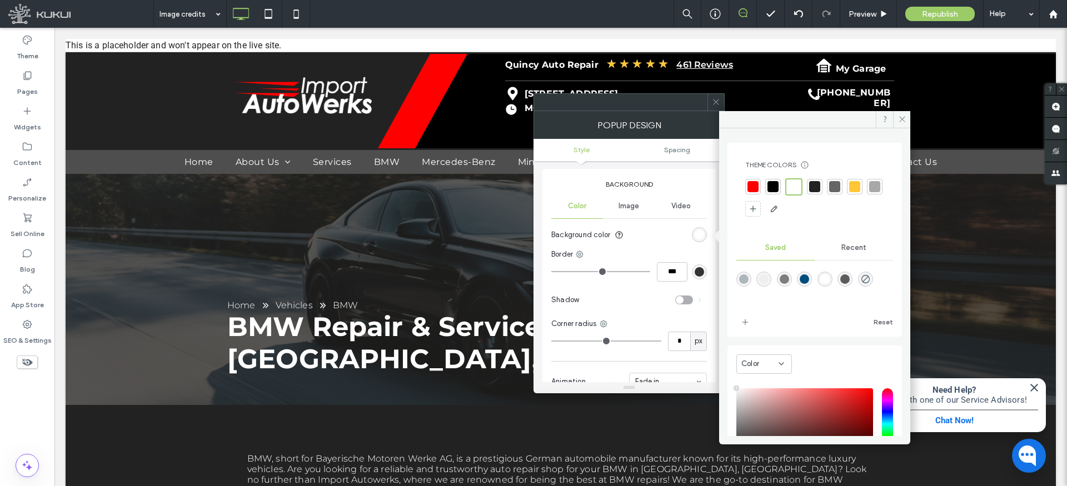
type input "****"
click at [789, 277] on div "rgba(126,126,126,1)" at bounding box center [784, 279] width 9 height 9
type input "*******"
click at [659, 239] on section "Background color" at bounding box center [629, 235] width 156 height 28
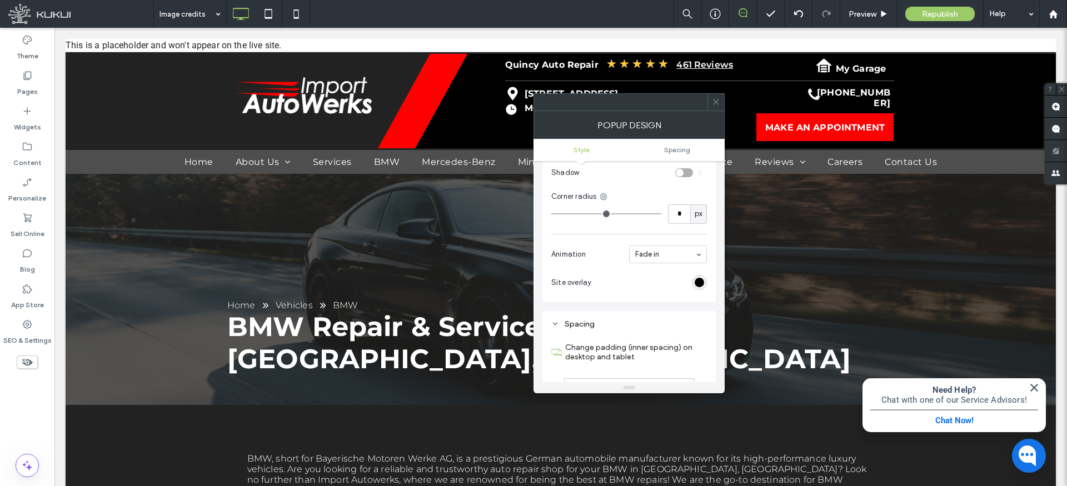
scroll to position [0, 0]
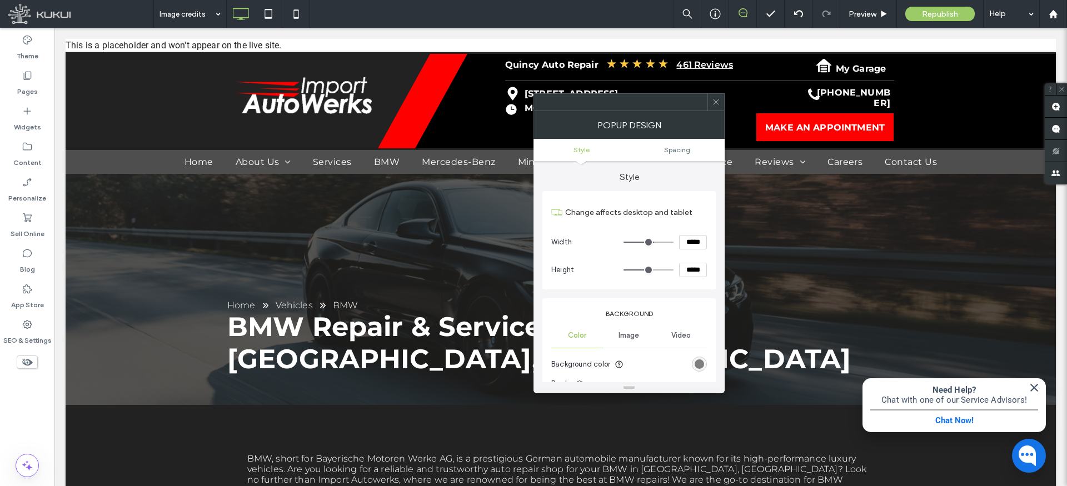
click at [715, 104] on icon at bounding box center [716, 102] width 8 height 8
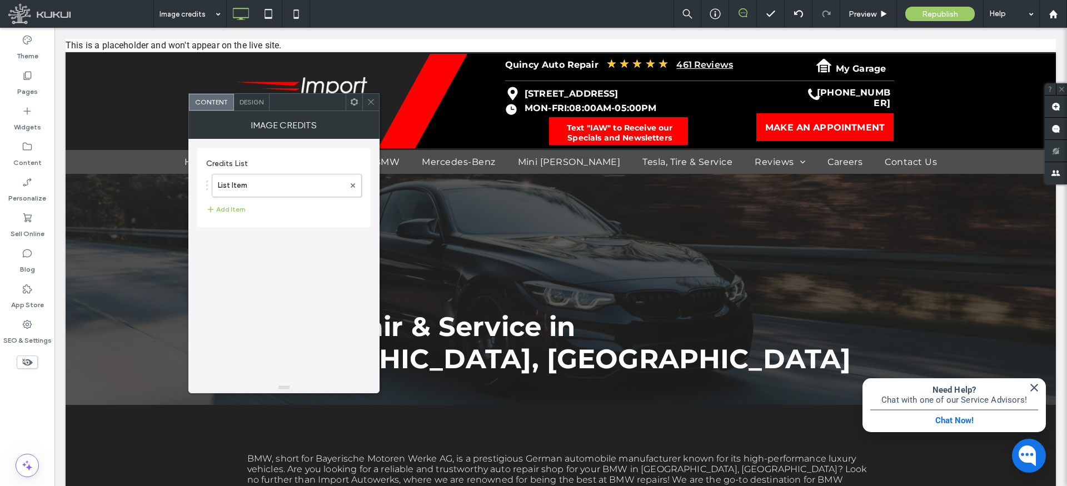
click at [252, 106] on span "Design" at bounding box center [252, 102] width 24 height 8
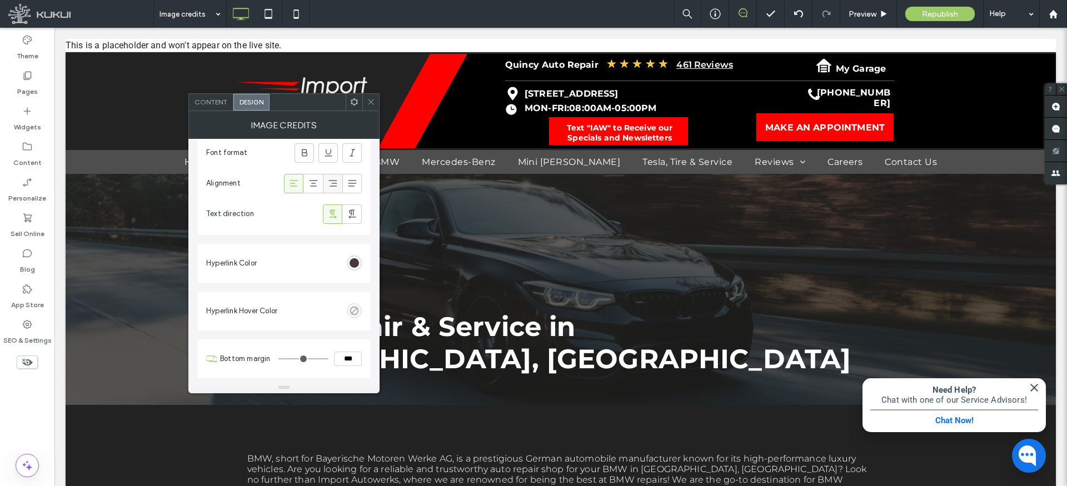
scroll to position [147, 0]
click at [355, 265] on div "rgb(70, 57, 57)" at bounding box center [354, 263] width 9 height 9
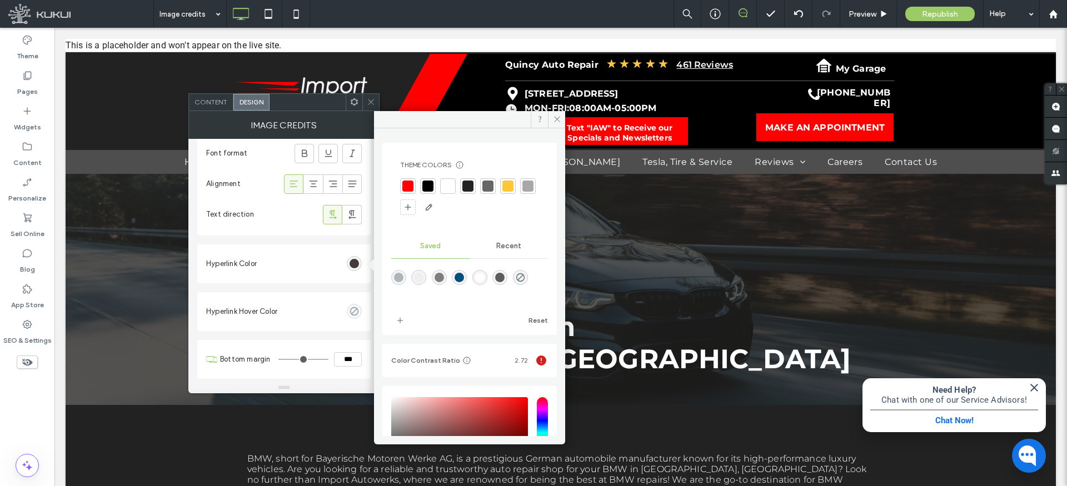
click at [408, 188] on div at bounding box center [407, 186] width 11 height 11
click at [553, 118] on icon at bounding box center [557, 119] width 8 height 8
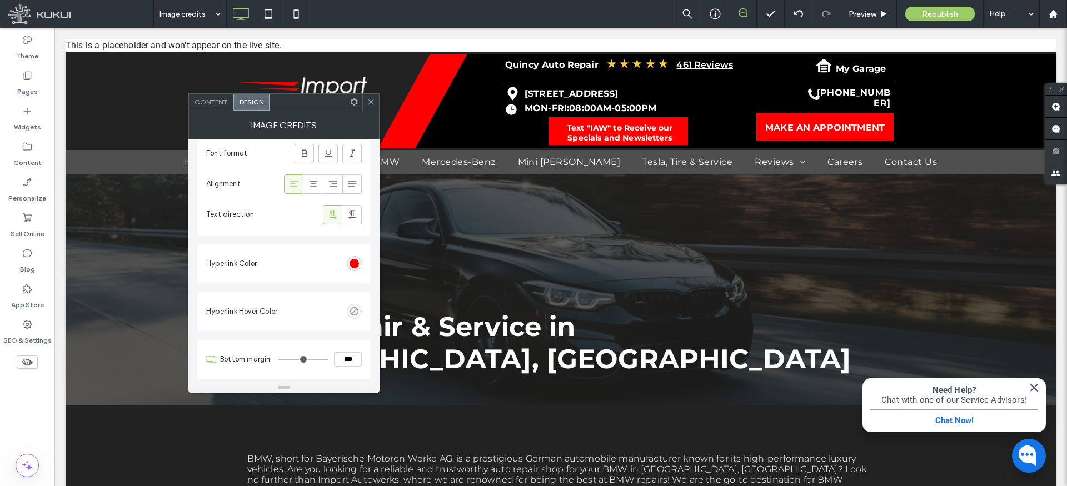
click at [372, 101] on icon at bounding box center [371, 102] width 8 height 8
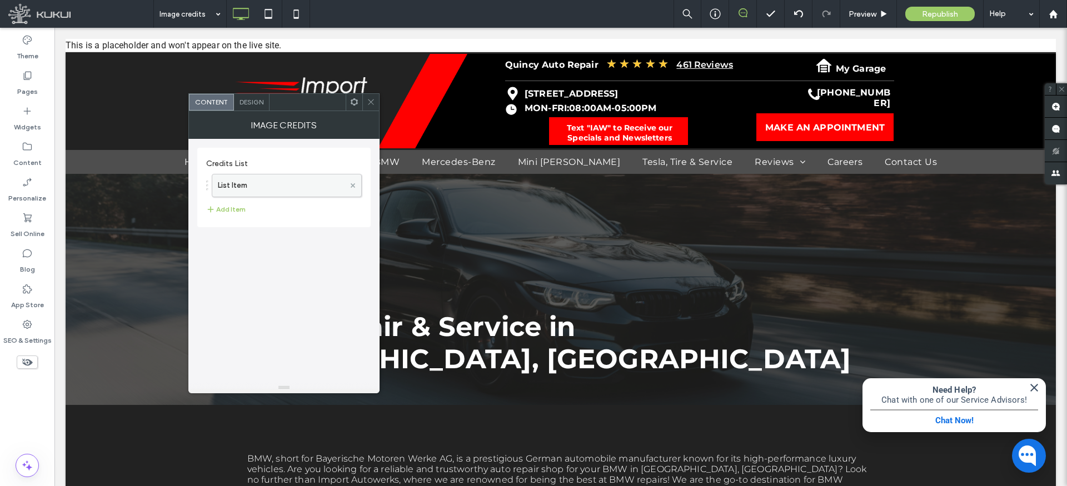
click at [351, 185] on icon at bounding box center [353, 185] width 4 height 4
click at [374, 102] on icon at bounding box center [371, 102] width 8 height 8
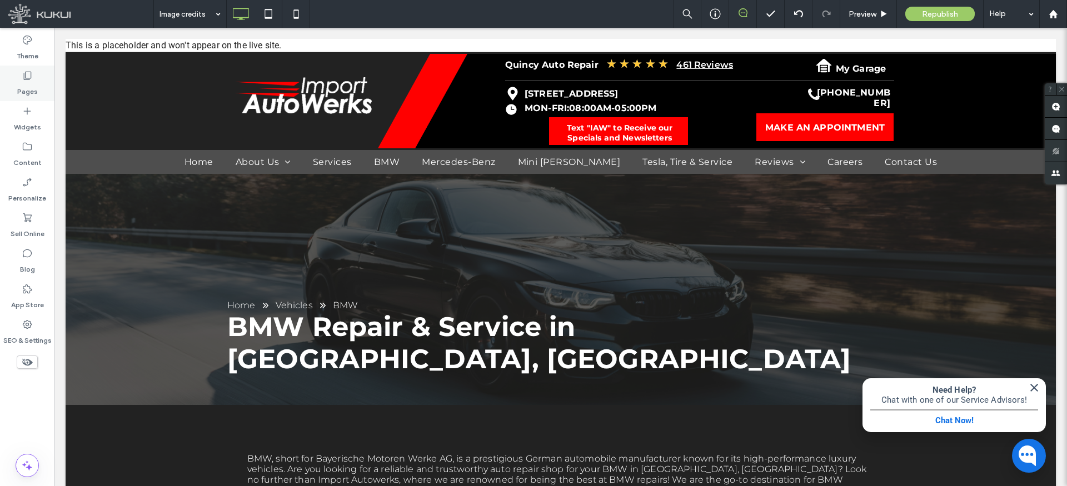
click at [27, 79] on use at bounding box center [28, 76] width 8 height 8
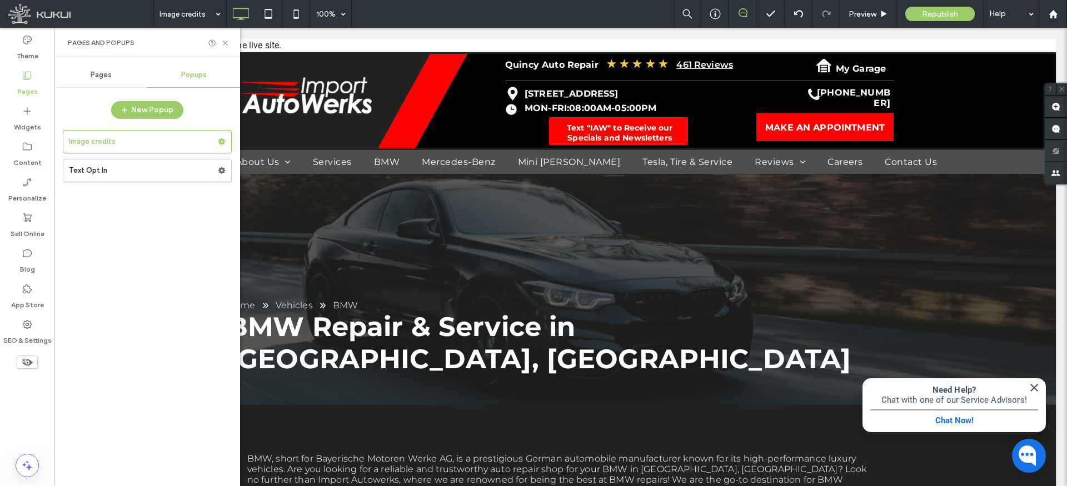
click at [104, 73] on span "Pages" at bounding box center [101, 75] width 21 height 9
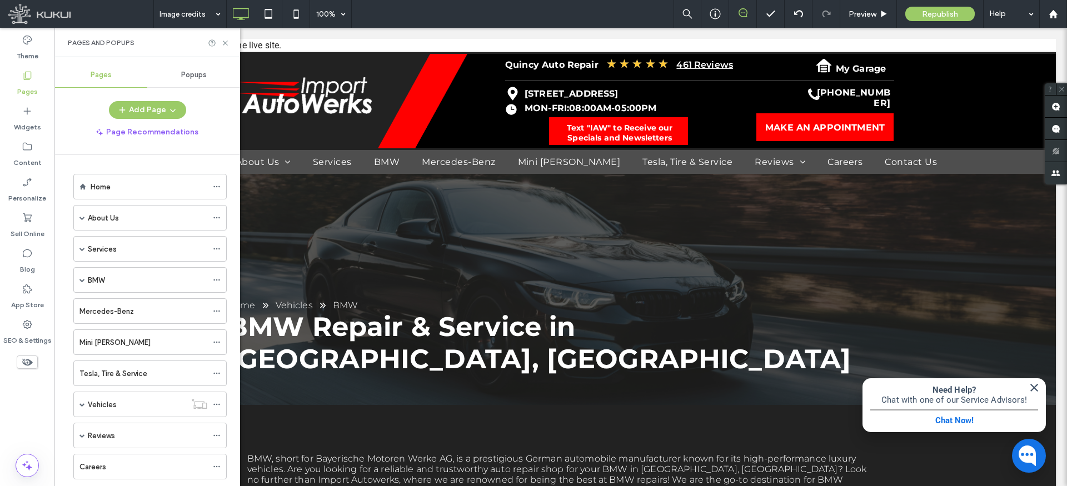
drag, startPoint x: 126, startPoint y: 188, endPoint x: 155, endPoint y: 158, distance: 42.0
click at [126, 188] on div "Home" at bounding box center [149, 187] width 117 height 12
click at [221, 41] on icon at bounding box center [225, 43] width 8 height 8
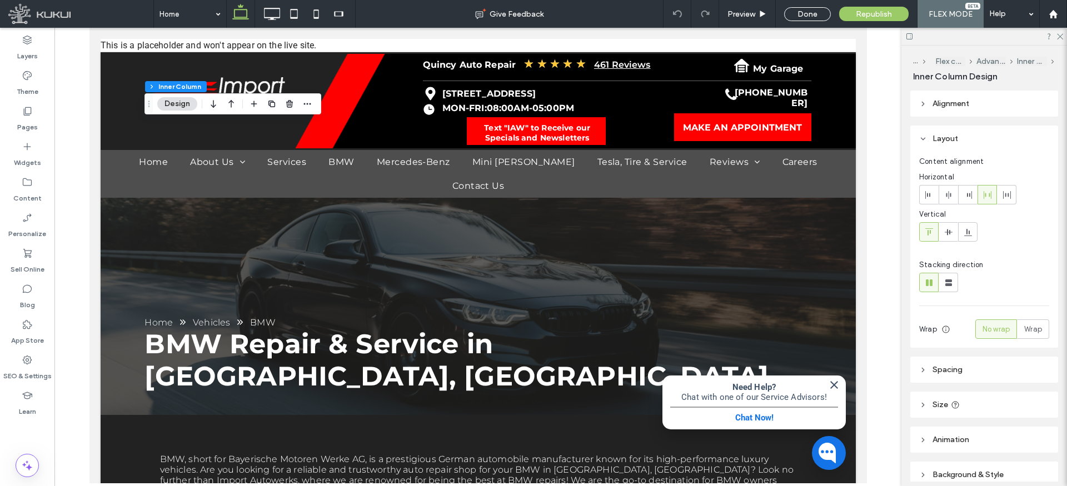
type input "**"
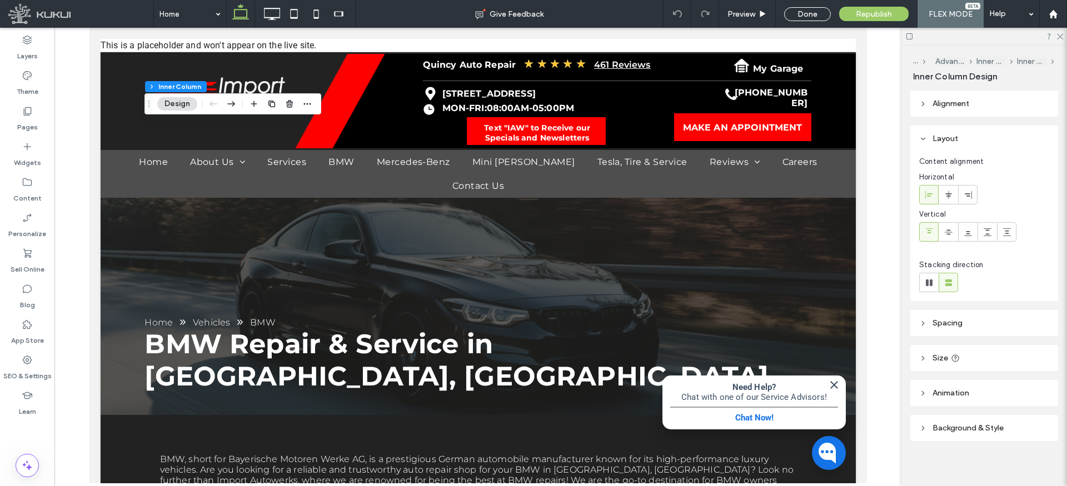
type input "**"
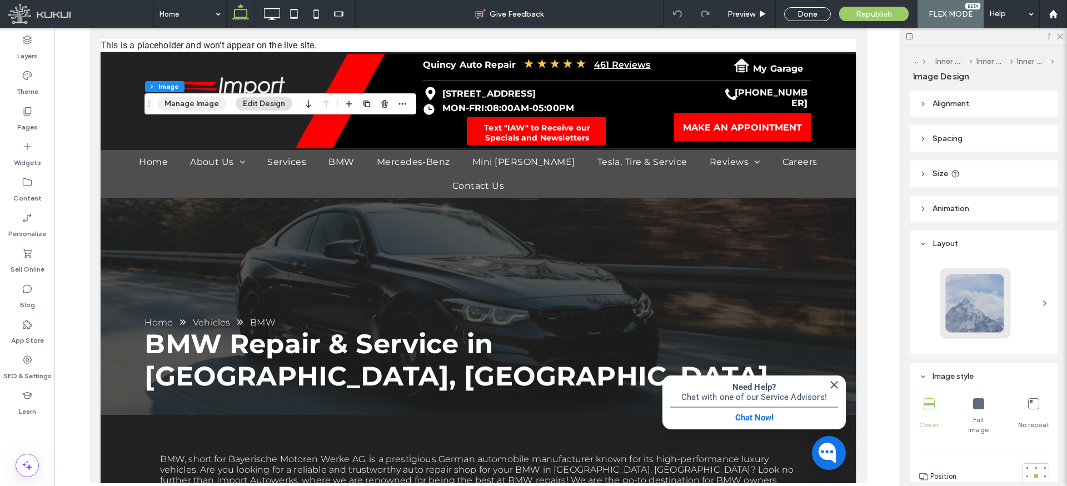
click at [201, 105] on button "Manage Image" at bounding box center [191, 103] width 69 height 13
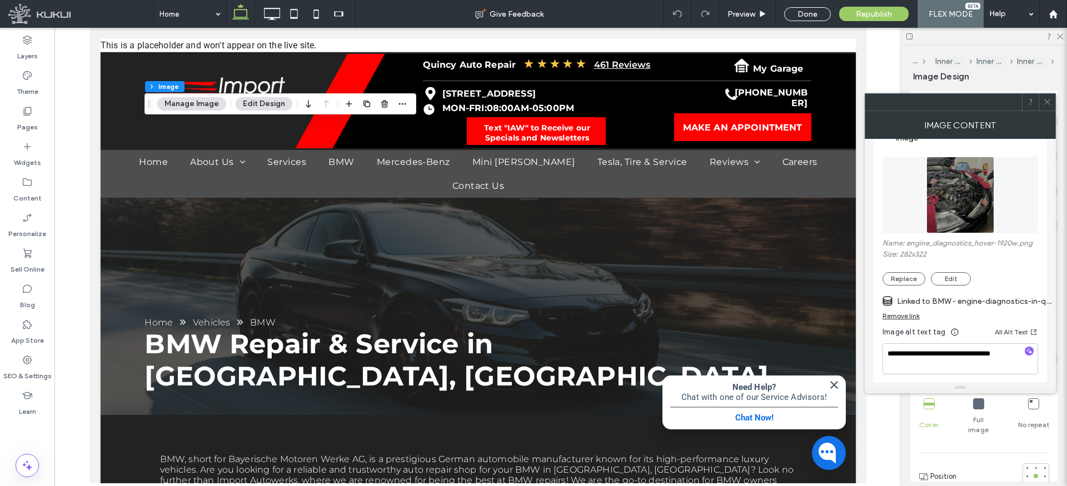
scroll to position [134, 0]
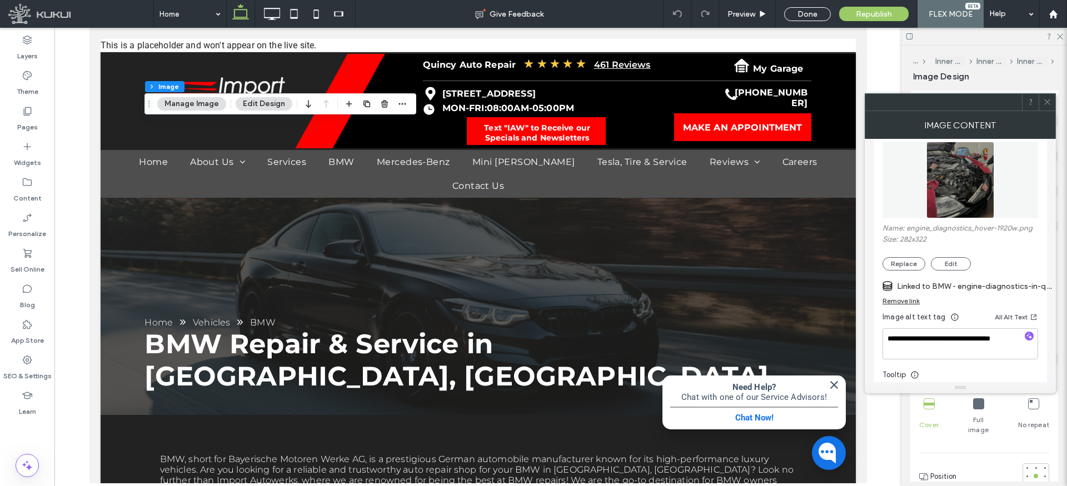
click at [916, 299] on div "Remove link" at bounding box center [901, 301] width 37 height 8
click at [933, 287] on label "Link image" at bounding box center [957, 286] width 148 height 21
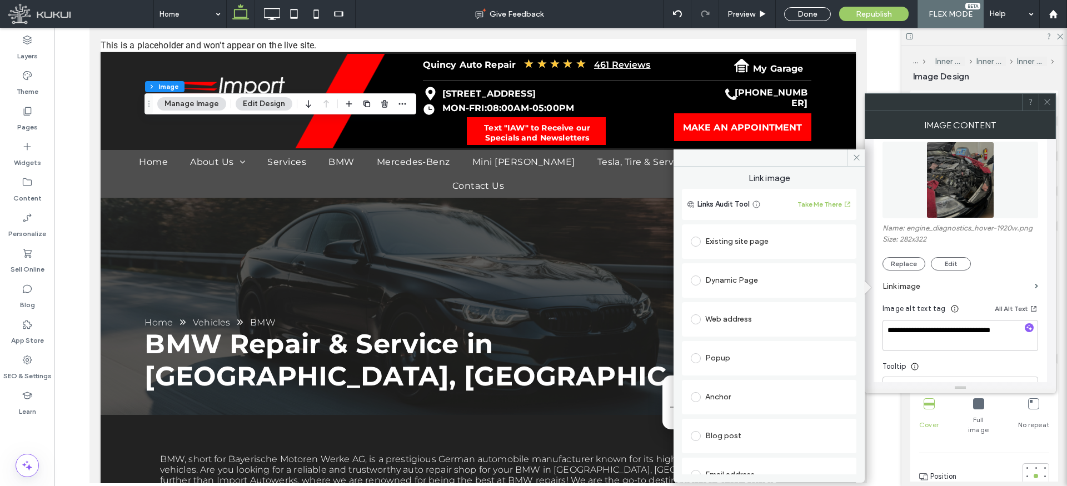
click at [730, 280] on div "Dynamic Page" at bounding box center [769, 281] width 157 height 18
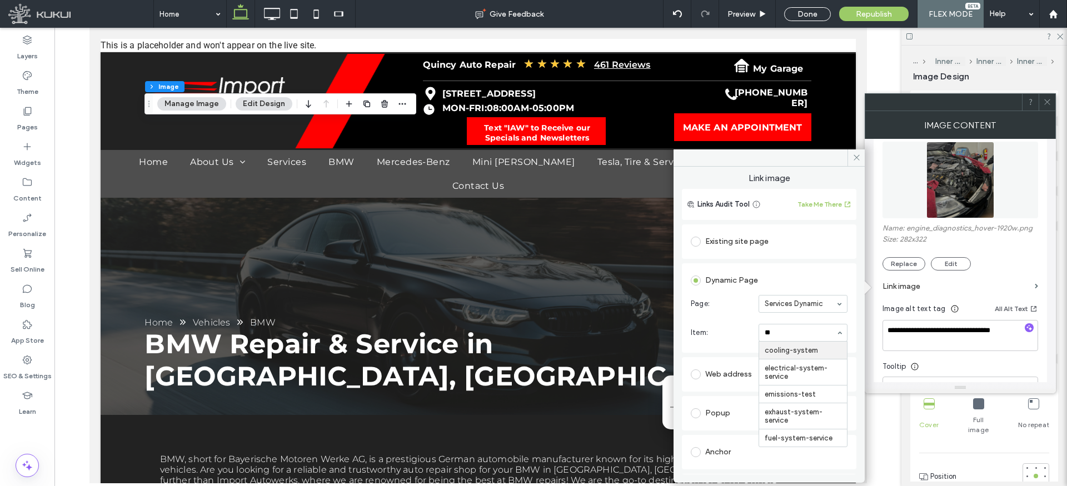
type input "*"
type input "******"
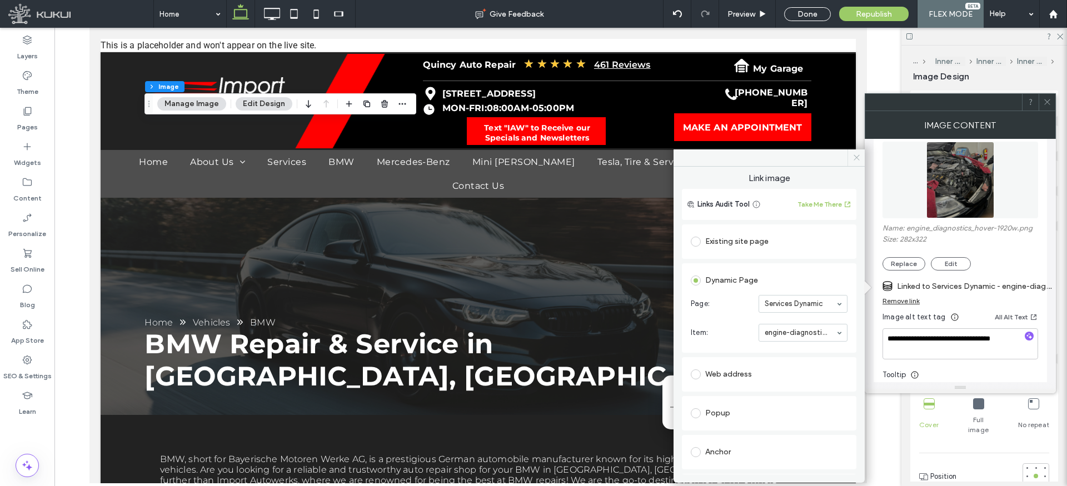
click at [857, 153] on icon at bounding box center [857, 157] width 8 height 8
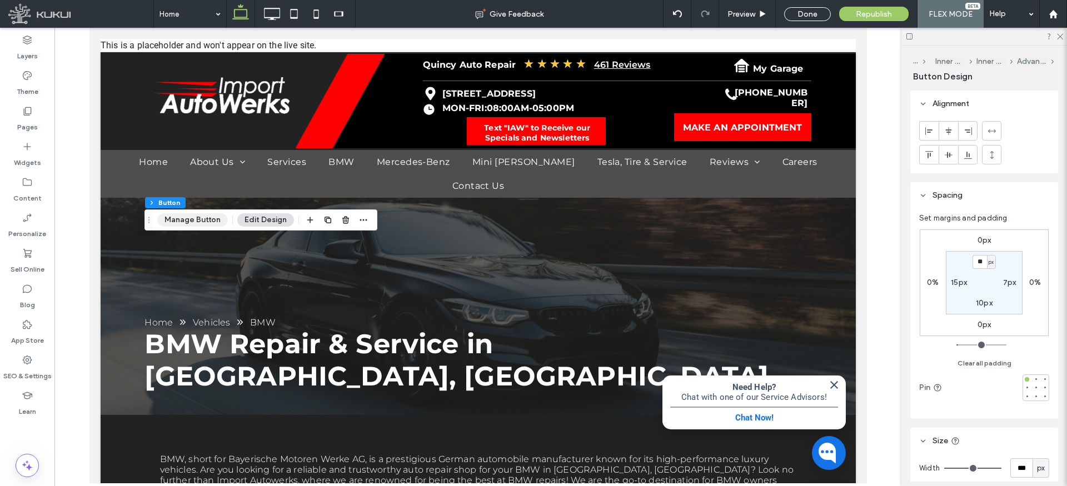
click at [201, 216] on button "Manage Button" at bounding box center [192, 219] width 71 height 13
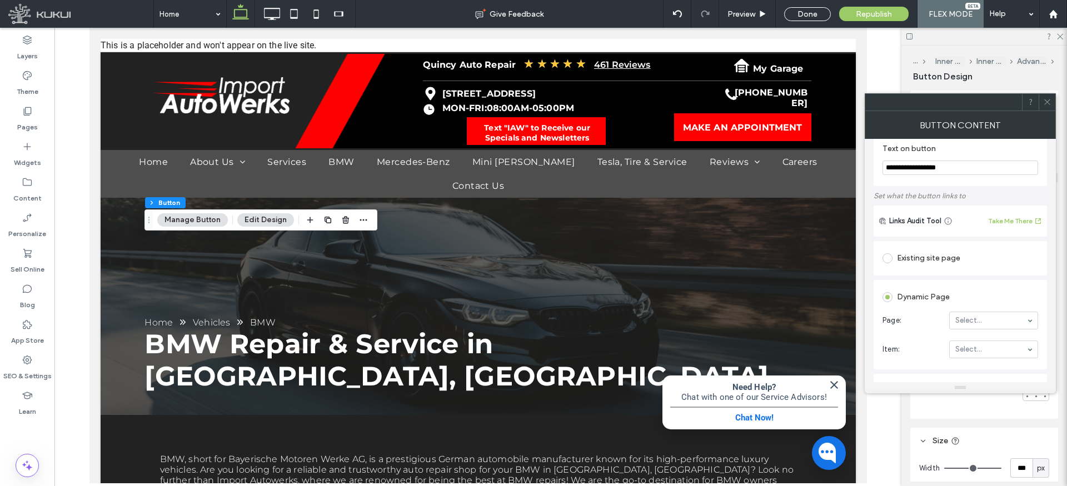
scroll to position [38, 0]
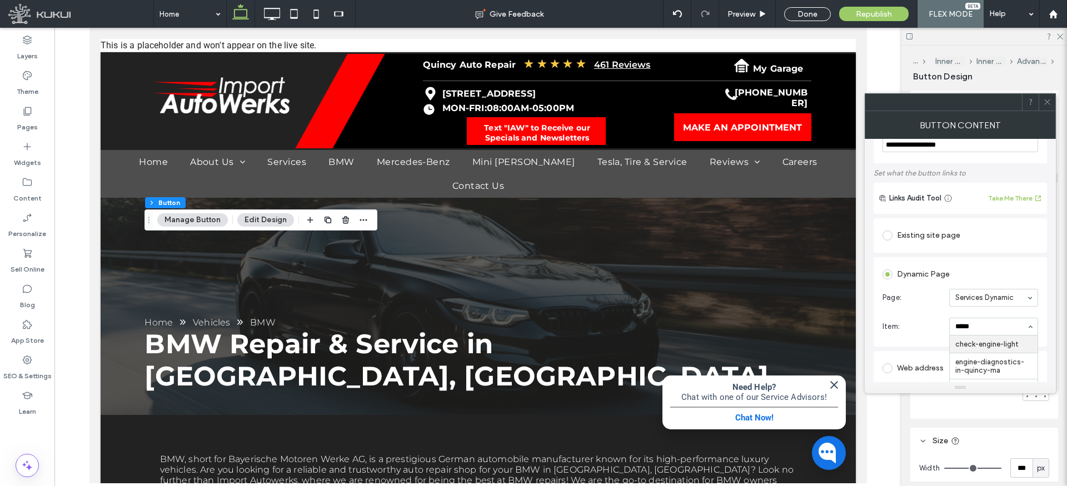
type input "******"
click at [1050, 100] on icon at bounding box center [1047, 102] width 8 height 8
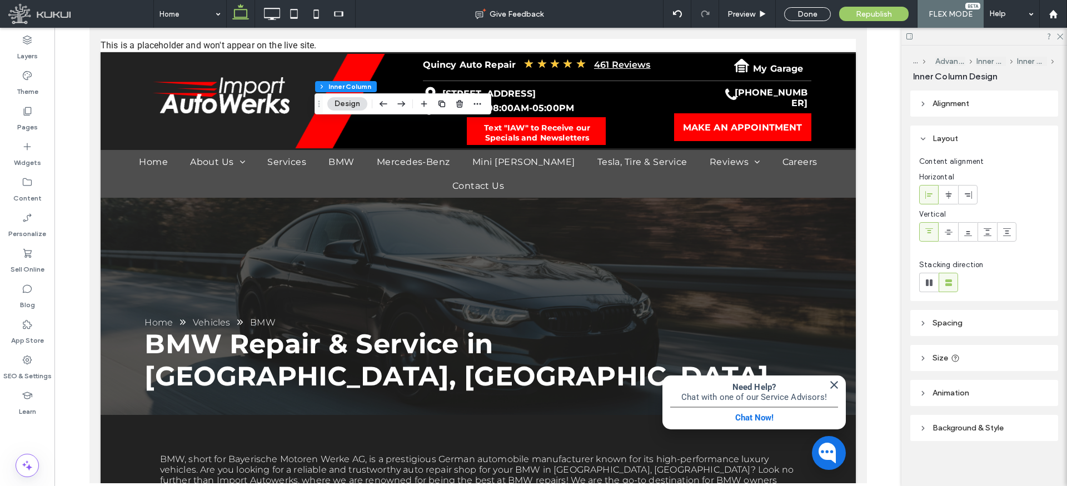
type input "**"
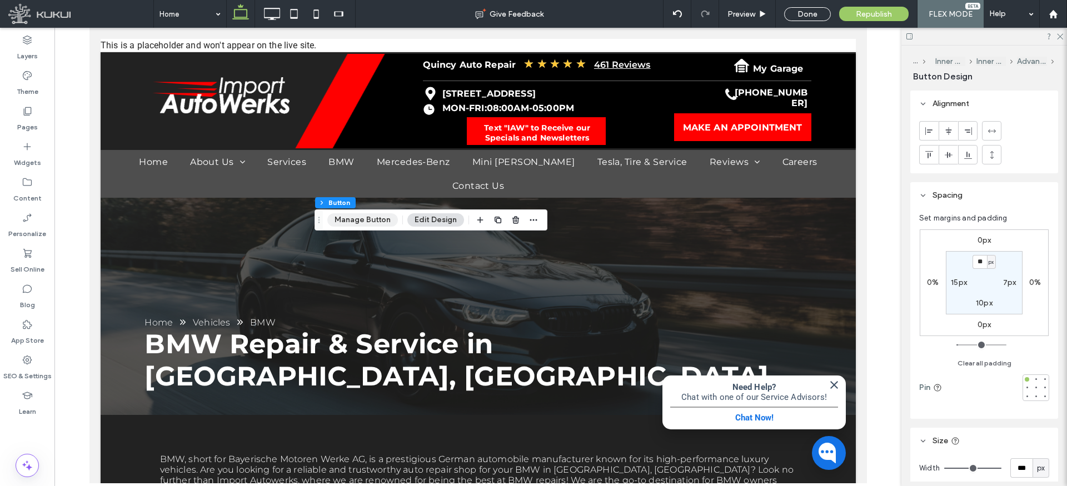
click at [372, 216] on button "Manage Button" at bounding box center [362, 219] width 71 height 13
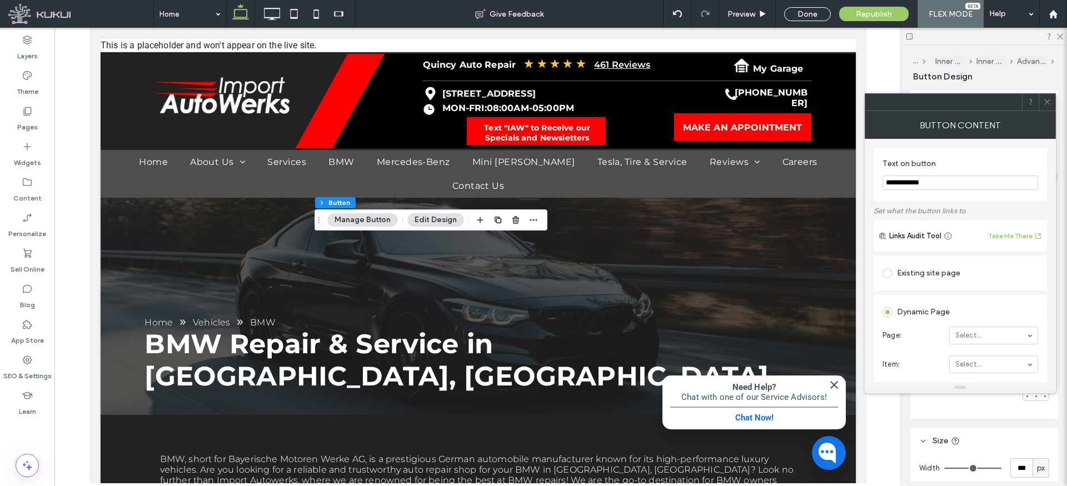
scroll to position [18, 0]
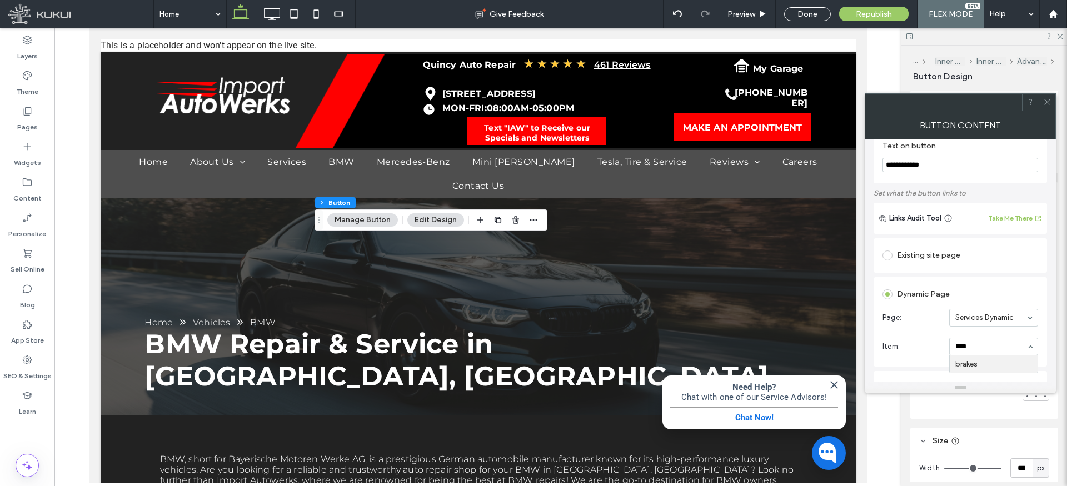
type input "*****"
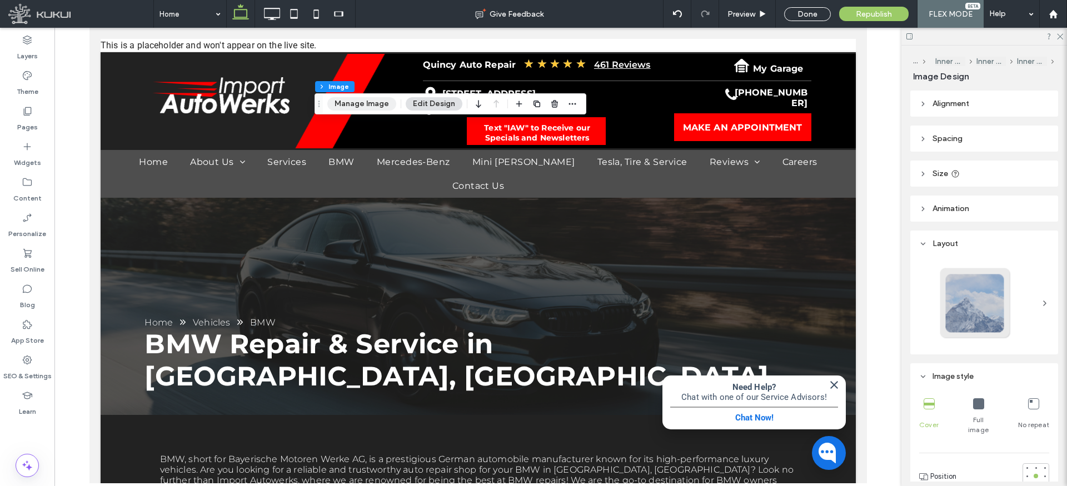
click at [381, 98] on button "Manage Image" at bounding box center [361, 103] width 69 height 13
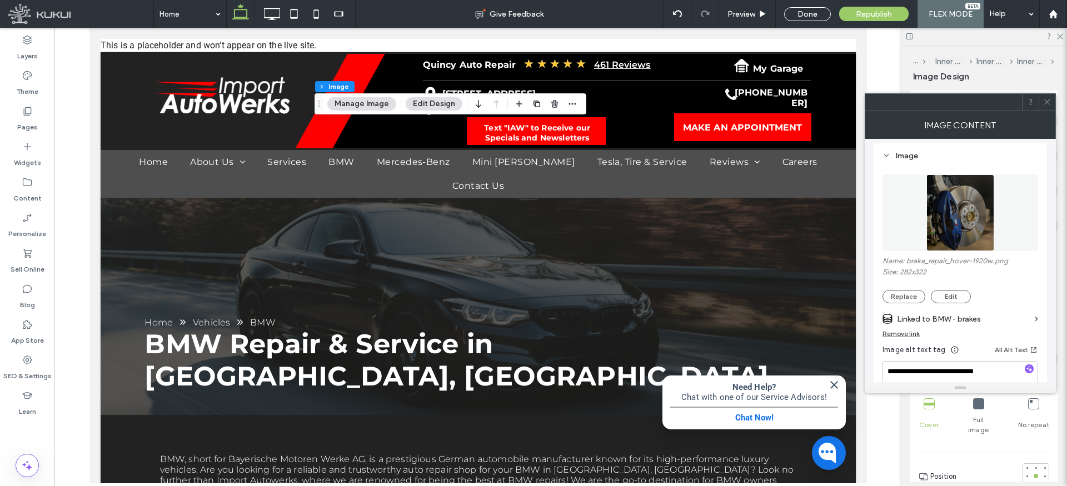
scroll to position [101, 0]
click at [896, 333] on div "Remove link" at bounding box center [901, 335] width 37 height 8
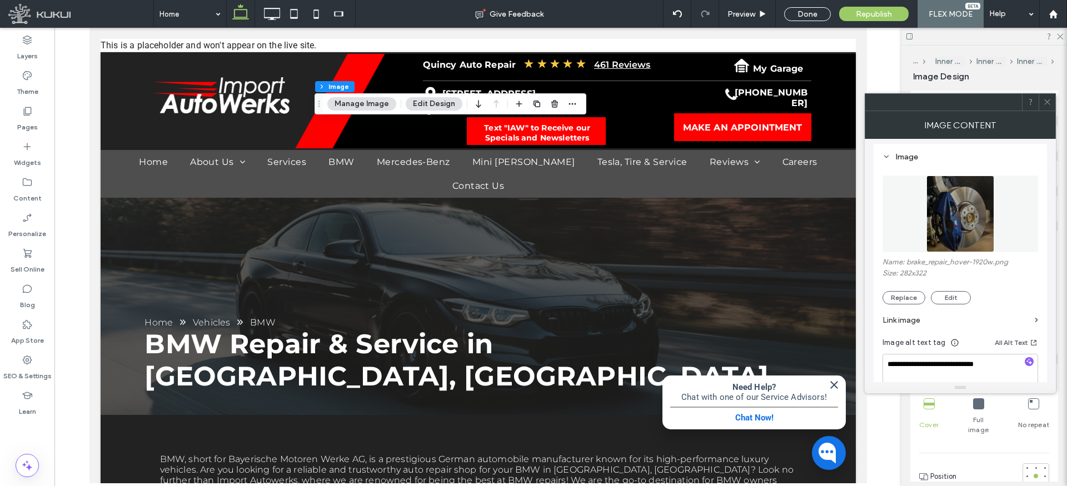
click at [956, 321] on label "Link image" at bounding box center [957, 320] width 148 height 21
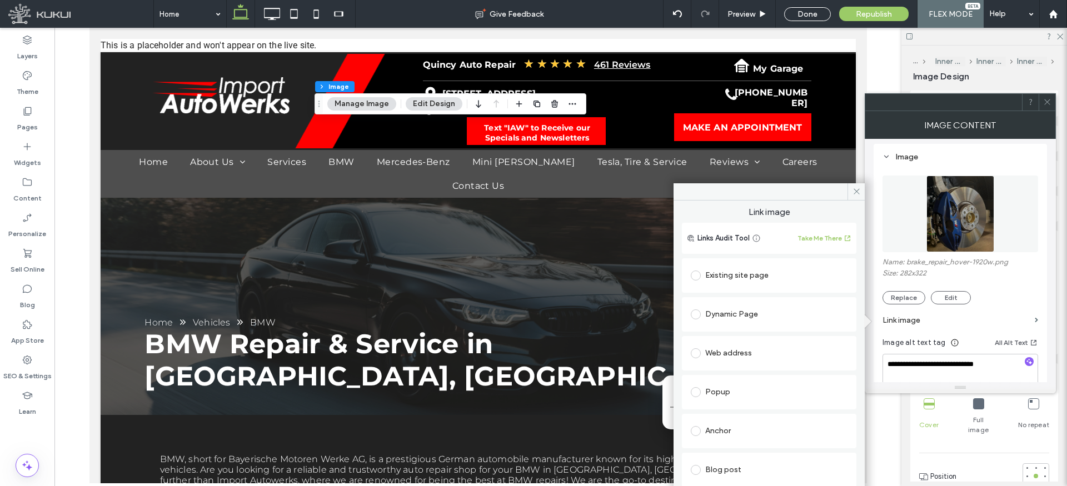
click at [736, 306] on div "Dynamic Page" at bounding box center [769, 315] width 157 height 18
drag, startPoint x: 815, startPoint y: 331, endPoint x: 809, endPoint y: 335, distance: 7.0
type input "*****"
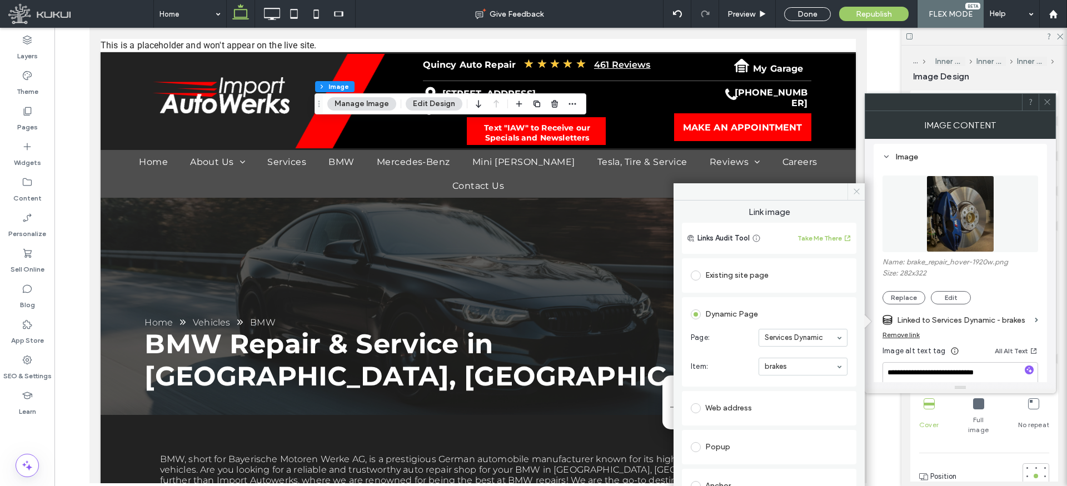
click at [858, 196] on span at bounding box center [855, 191] width 17 height 17
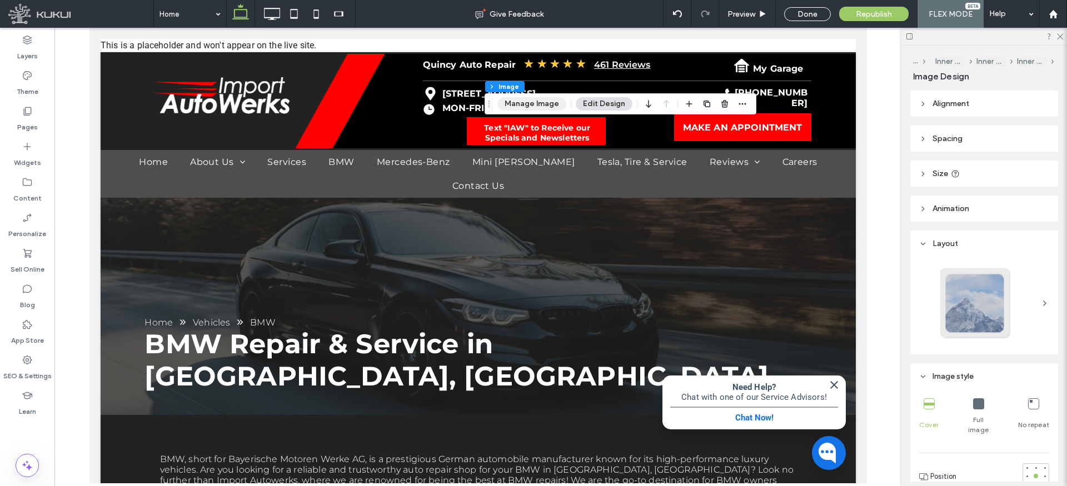
click at [533, 103] on button "Manage Image" at bounding box center [531, 103] width 69 height 13
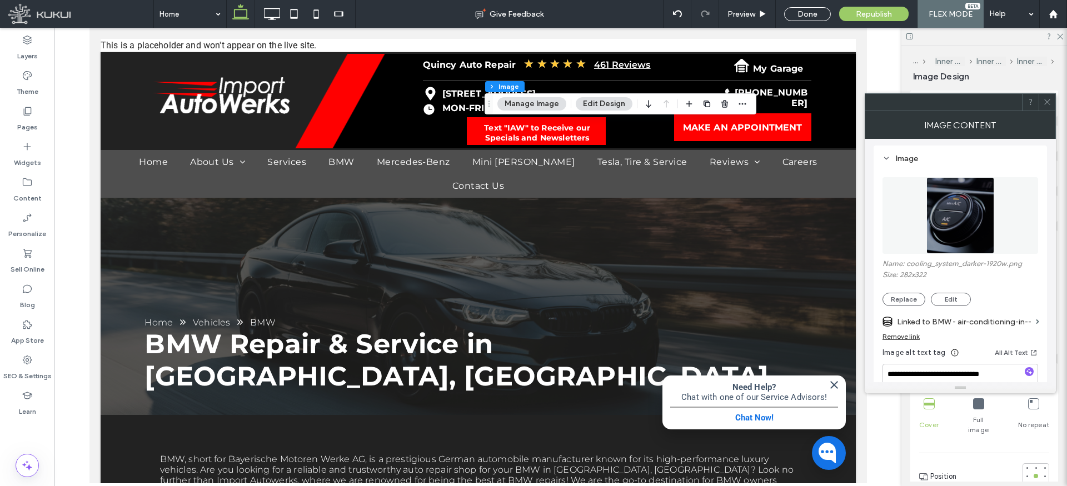
scroll to position [105, 0]
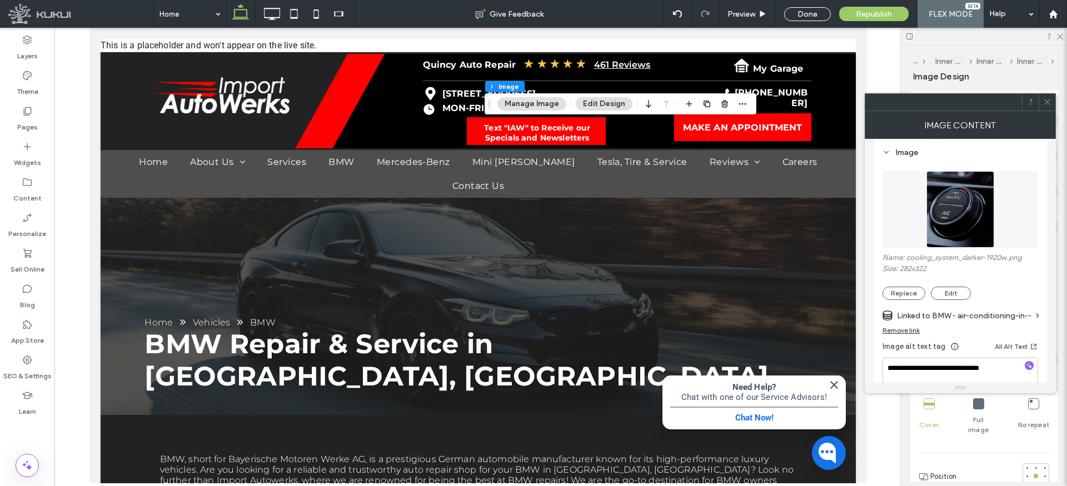
click at [960, 312] on label "Linked to BMW - air-conditioning-in--" at bounding box center [964, 316] width 134 height 21
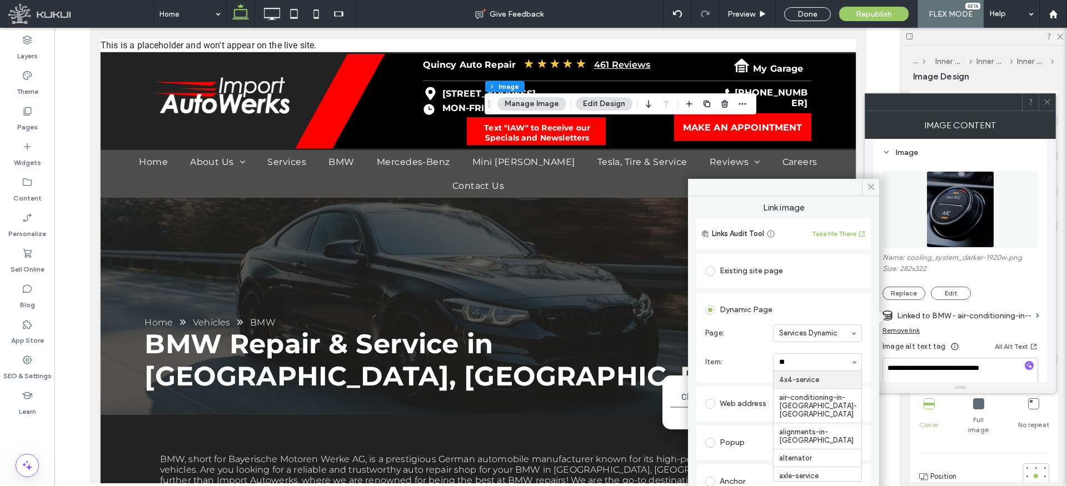
type input "***"
click at [873, 184] on icon at bounding box center [871, 187] width 8 height 8
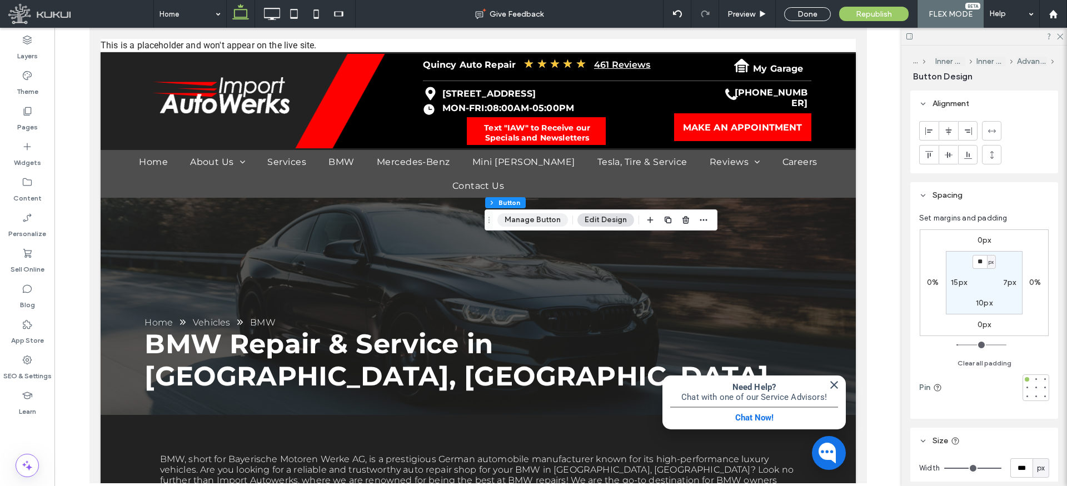
click at [539, 217] on button "Manage Button" at bounding box center [532, 219] width 71 height 13
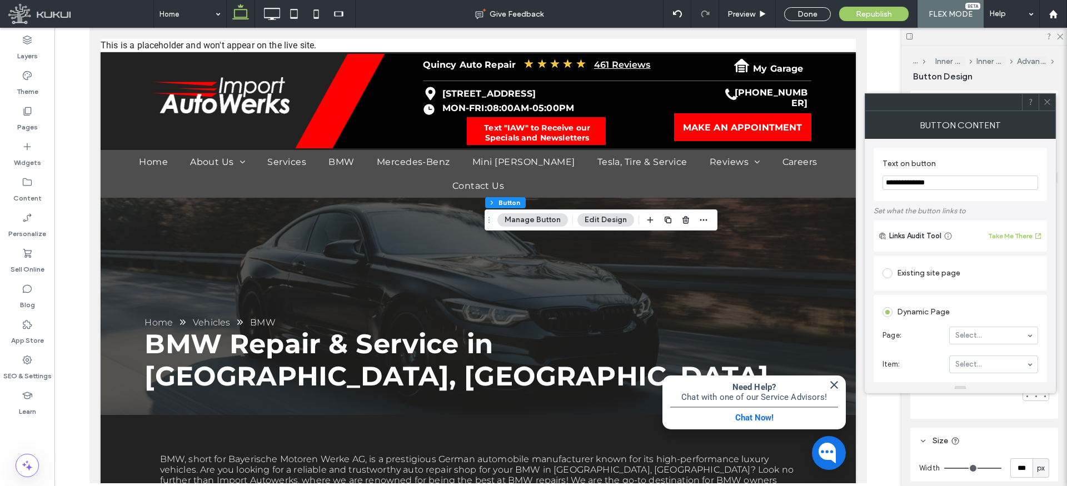
scroll to position [36, 0]
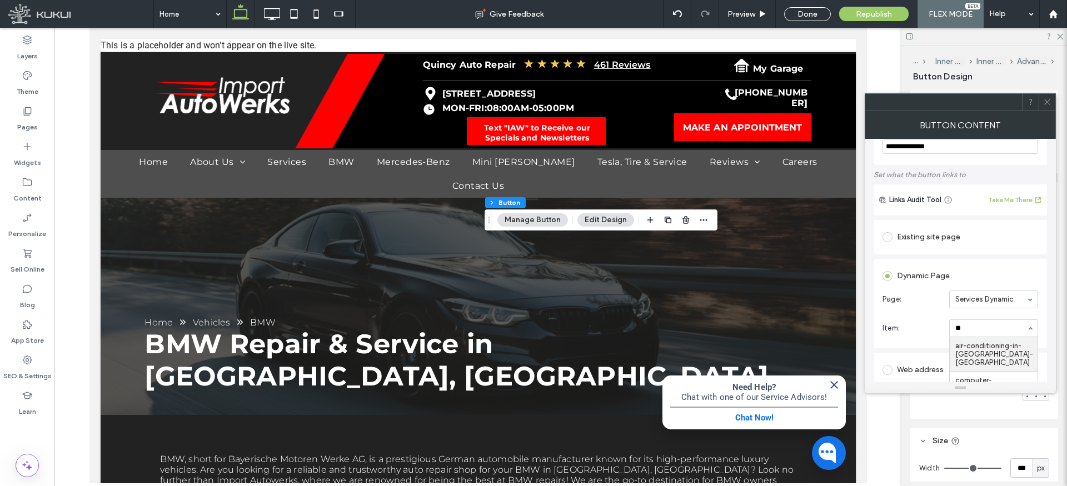
type input "***"
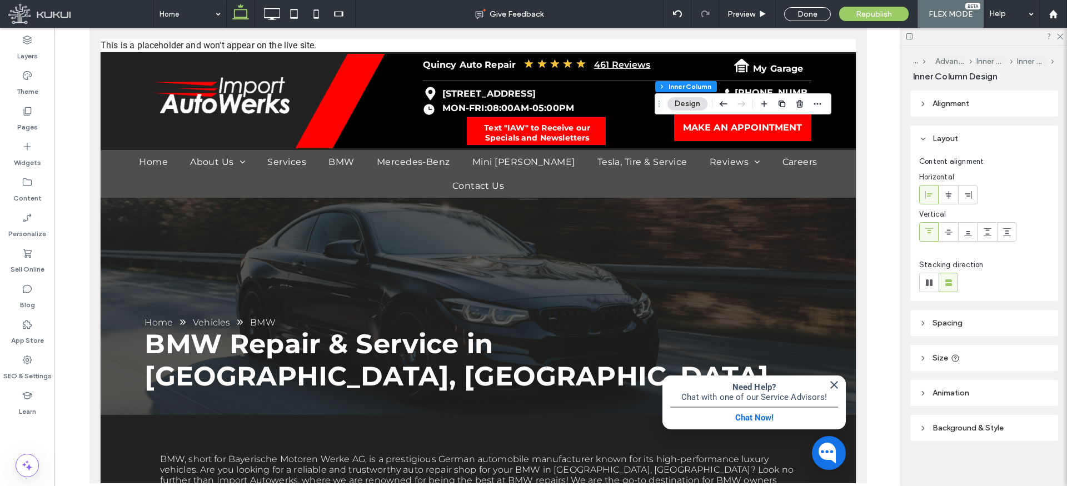
type input "**"
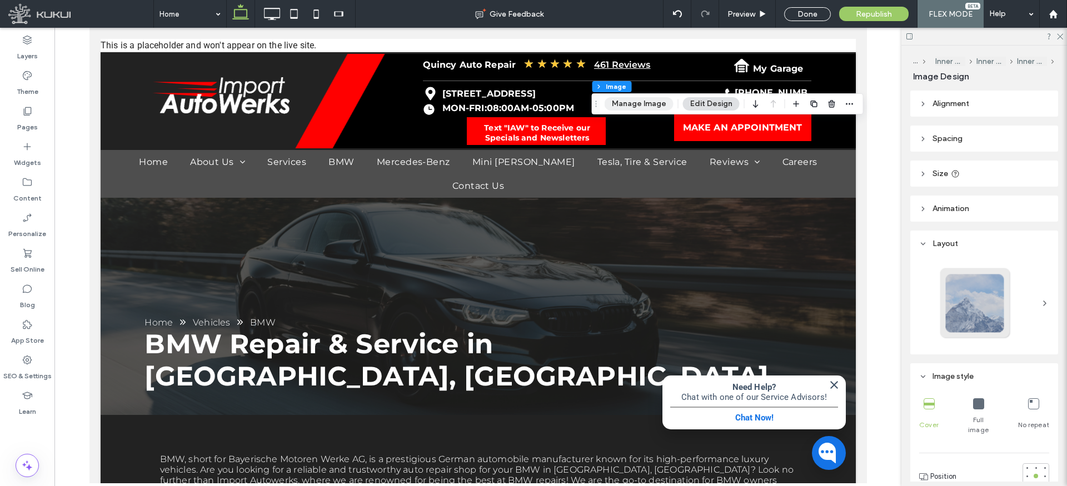
click at [640, 101] on button "Manage Image" at bounding box center [639, 103] width 69 height 13
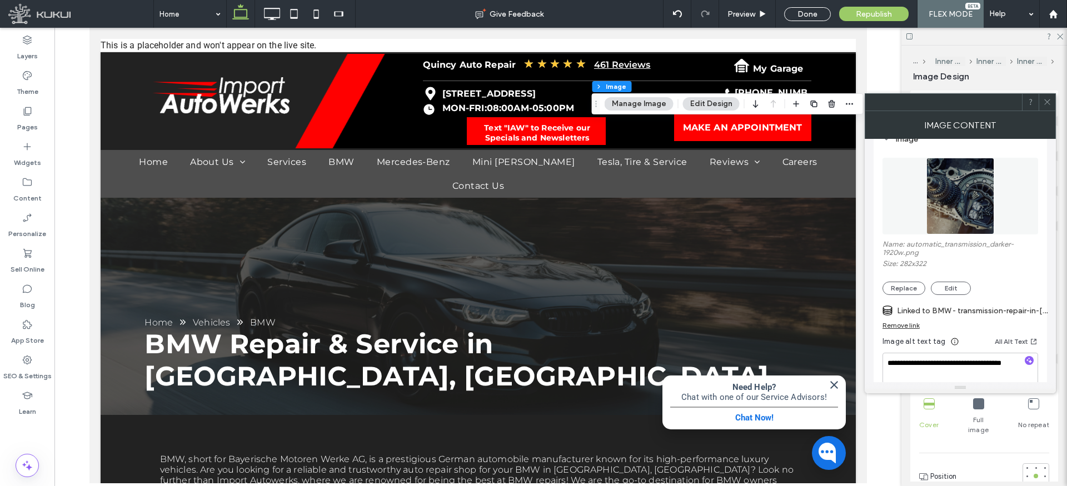
scroll to position [117, 0]
click at [964, 314] on label "Linked to BMW - transmission-repair-in-quincy-ma" at bounding box center [975, 312] width 156 height 21
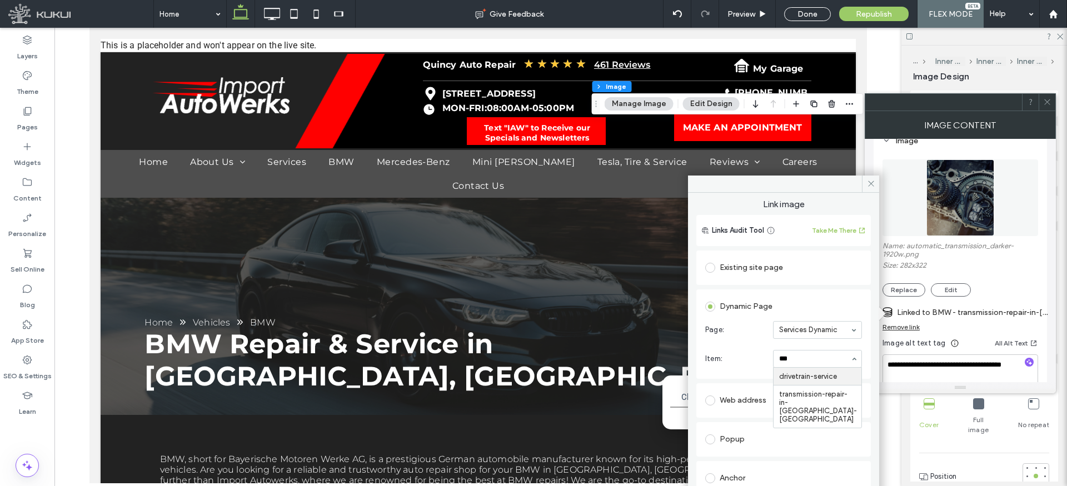
type input "****"
click at [871, 182] on icon at bounding box center [871, 184] width 8 height 8
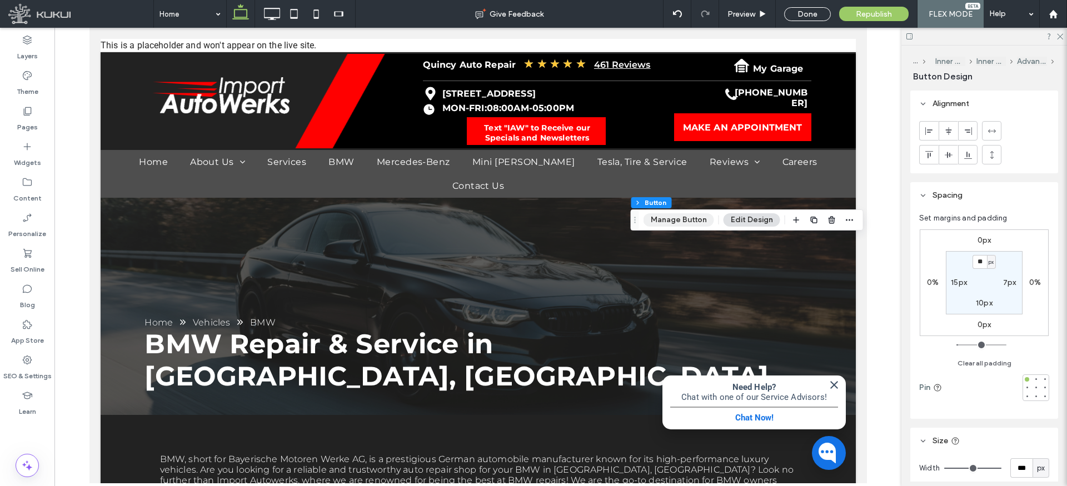
click at [687, 220] on button "Manage Button" at bounding box center [679, 219] width 71 height 13
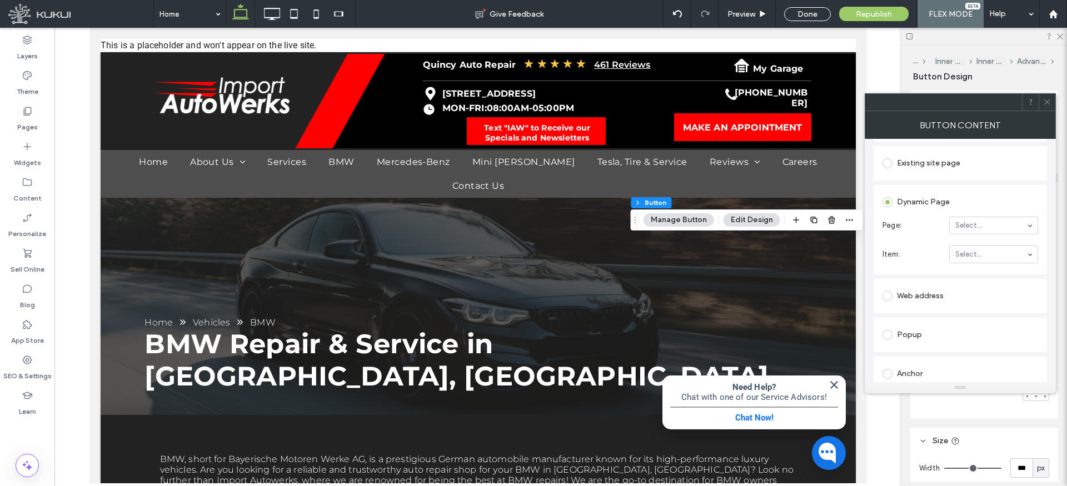
scroll to position [113, 0]
type input "********"
click at [1048, 104] on icon at bounding box center [1047, 102] width 8 height 8
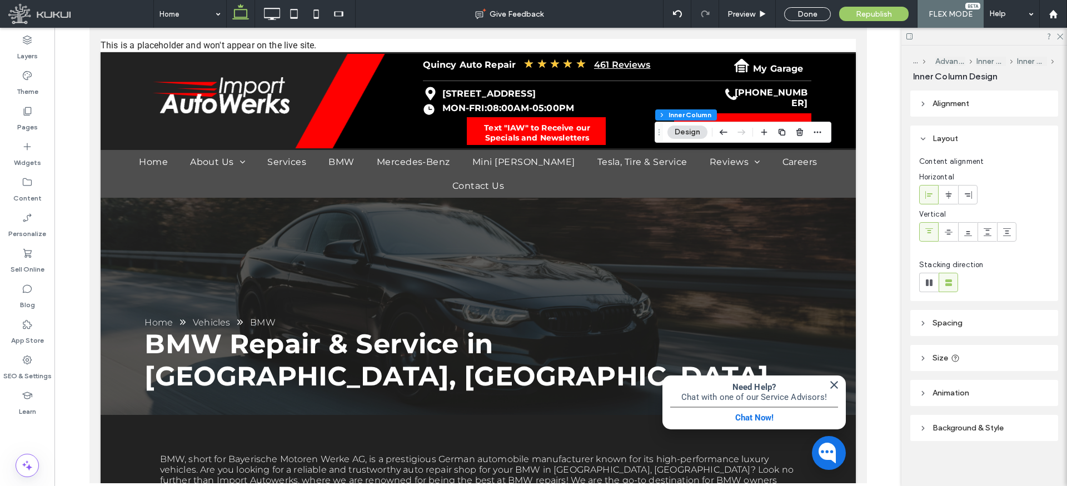
type input "**"
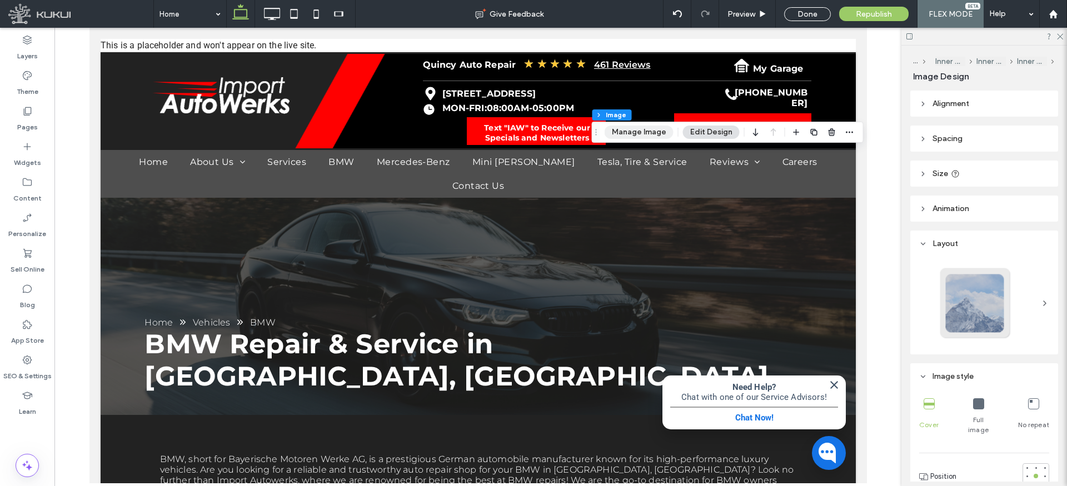
click at [646, 130] on button "Manage Image" at bounding box center [639, 132] width 69 height 13
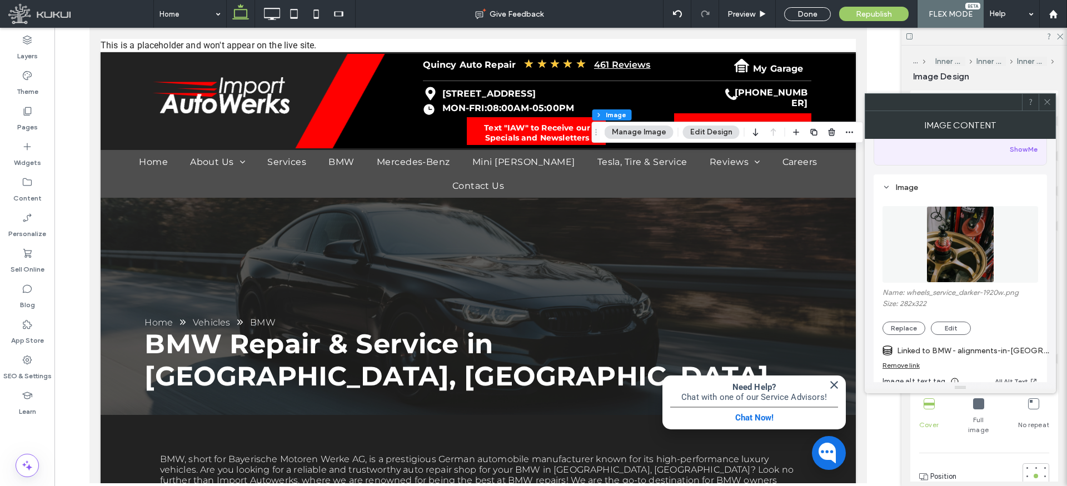
scroll to position [92, 0]
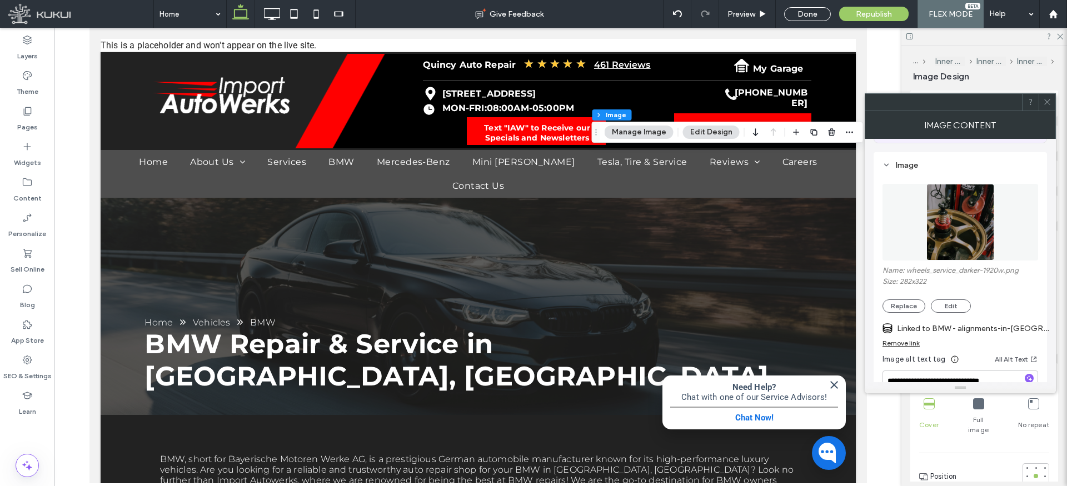
drag, startPoint x: 911, startPoint y: 341, endPoint x: 944, endPoint y: 339, distance: 32.8
click at [911, 341] on div "Remove link" at bounding box center [901, 343] width 37 height 8
click at [950, 330] on label "Link image" at bounding box center [957, 328] width 148 height 21
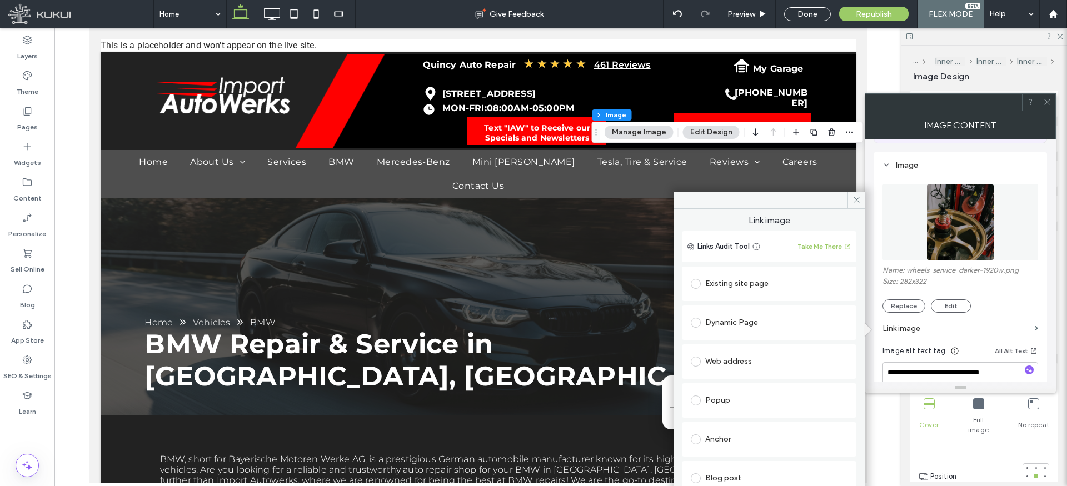
click at [749, 317] on div "Dynamic Page" at bounding box center [769, 323] width 157 height 18
type input "*"
drag, startPoint x: 779, startPoint y: 200, endPoint x: 787, endPoint y: 198, distance: 7.9
click at [746, 198] on div at bounding box center [769, 200] width 191 height 17
click at [858, 201] on icon at bounding box center [857, 200] width 8 height 8
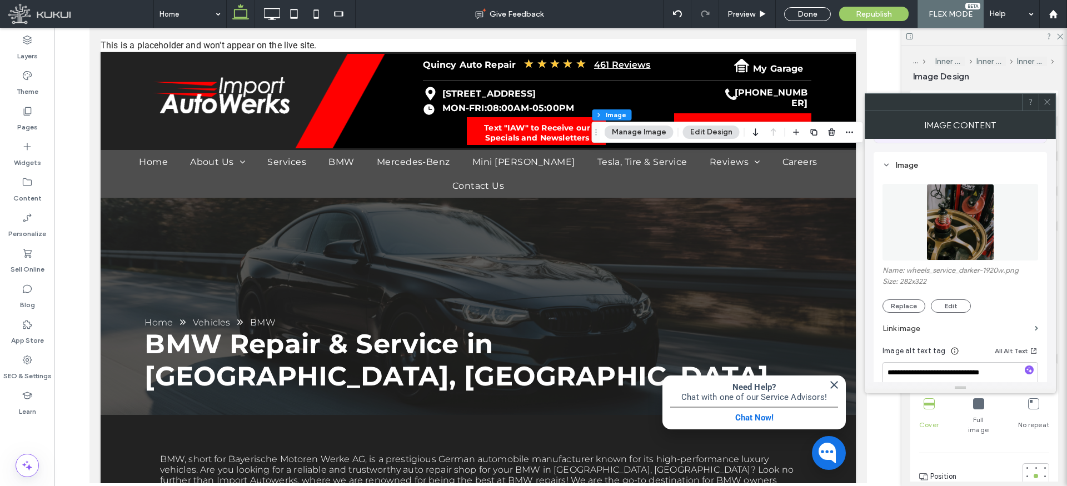
click at [925, 327] on label "Link image" at bounding box center [957, 328] width 148 height 21
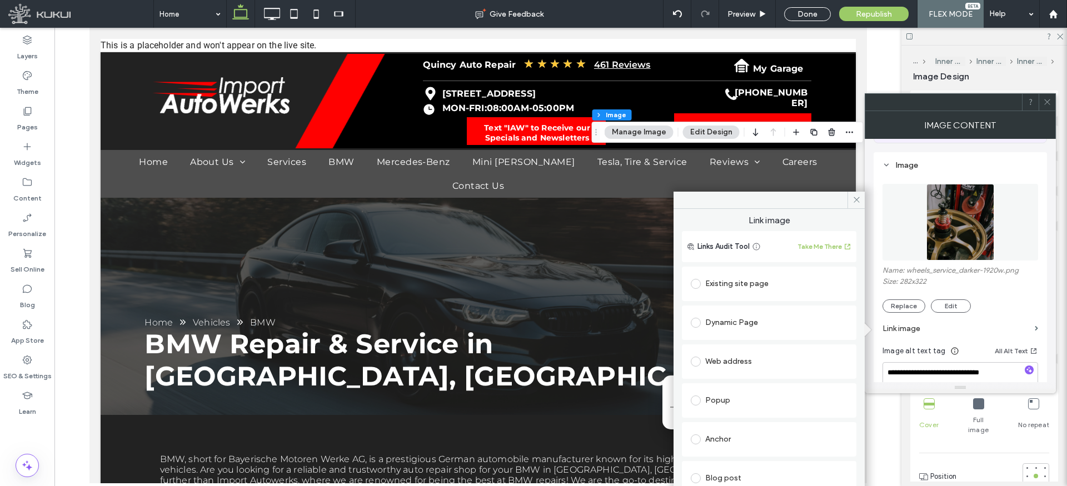
click at [744, 321] on div "Dynamic Page" at bounding box center [769, 323] width 157 height 18
drag, startPoint x: 803, startPoint y: 341, endPoint x: 807, endPoint y: 345, distance: 5.9
type input "*"
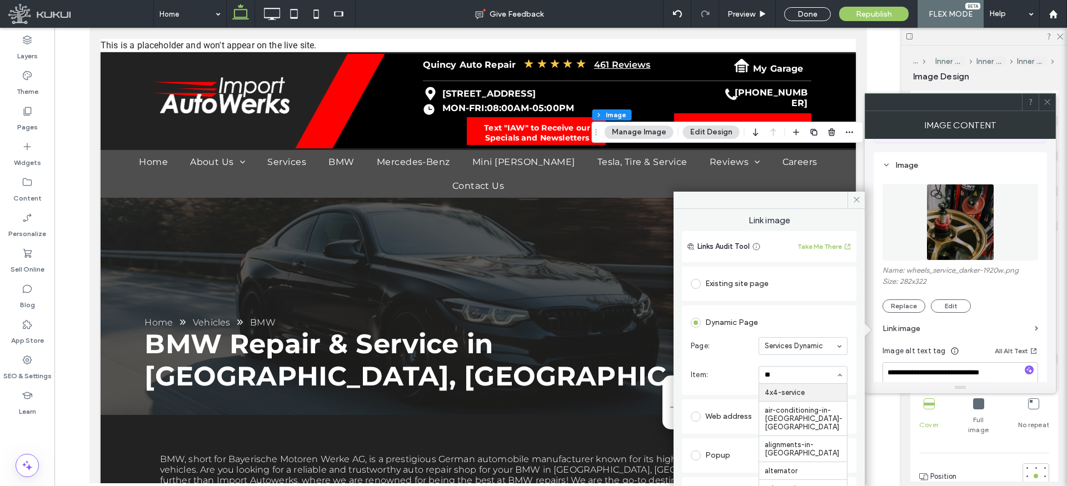
type input "***"
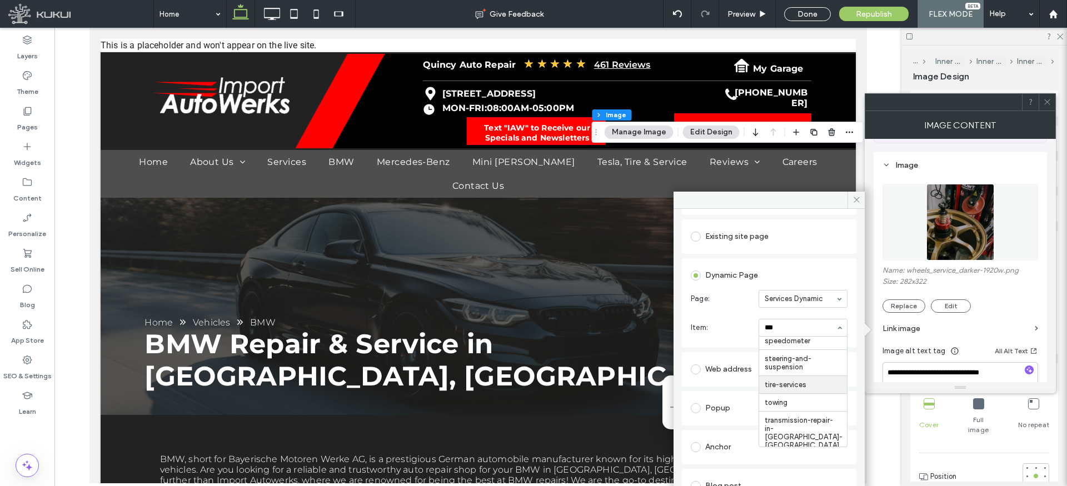
scroll to position [46, 0]
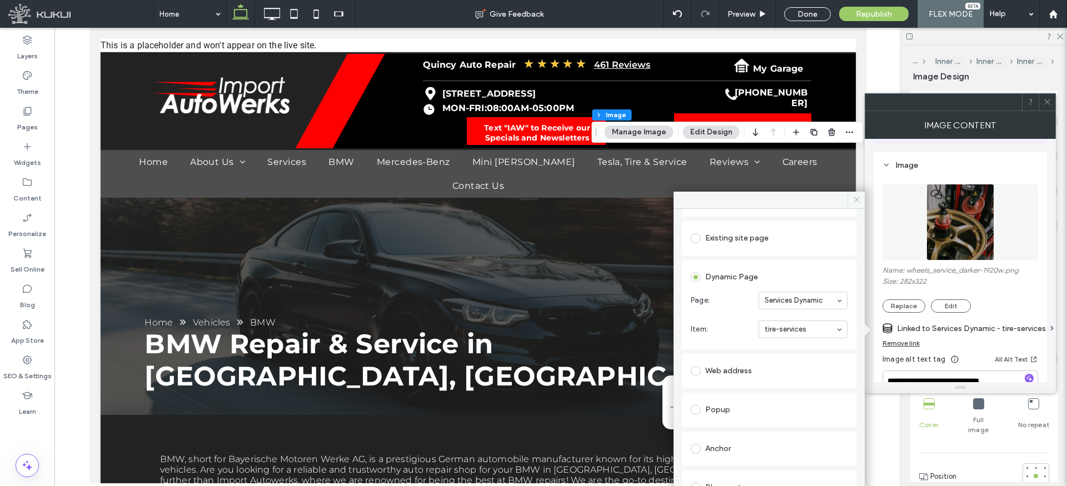
click at [858, 202] on icon at bounding box center [857, 200] width 8 height 8
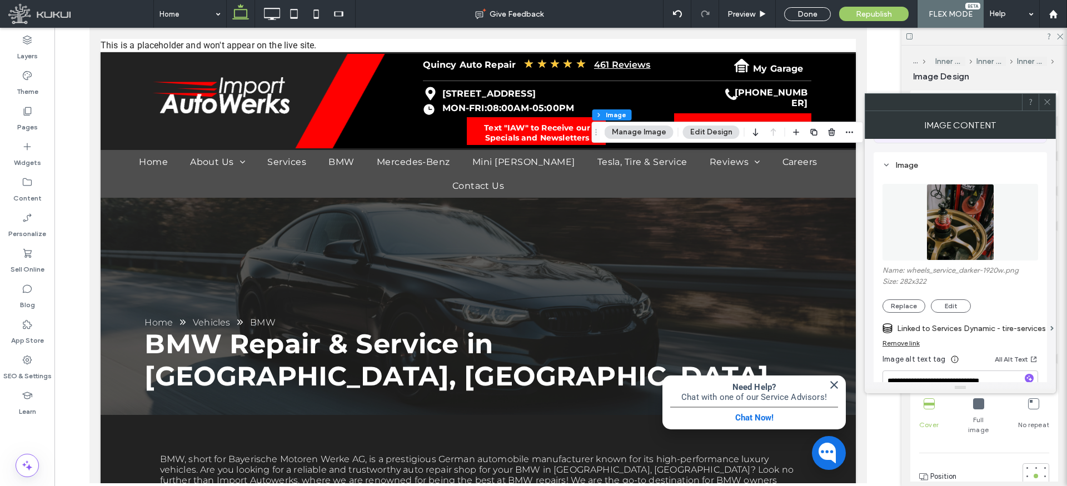
drag, startPoint x: 1047, startPoint y: 101, endPoint x: 933, endPoint y: 128, distance: 117.3
click at [1046, 101] on icon at bounding box center [1047, 102] width 8 height 8
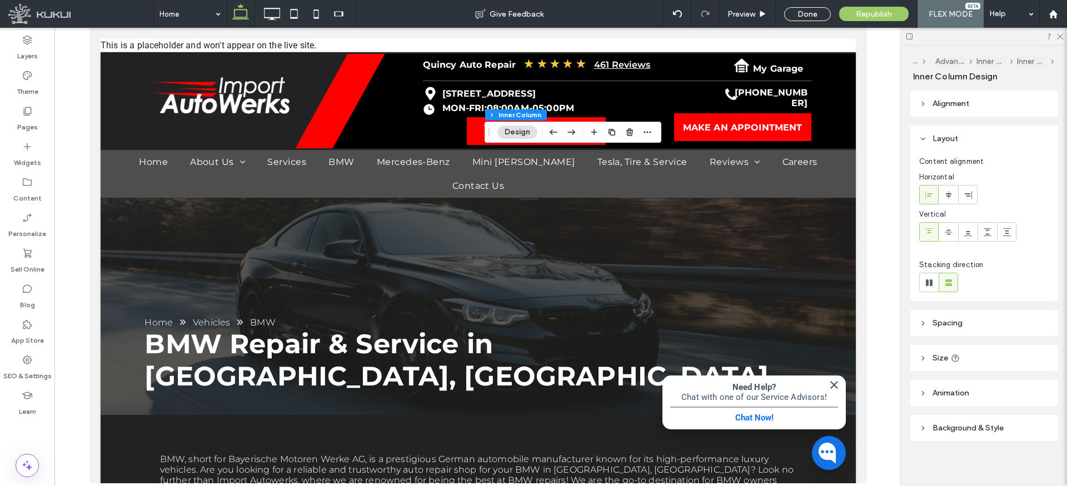
type input "**"
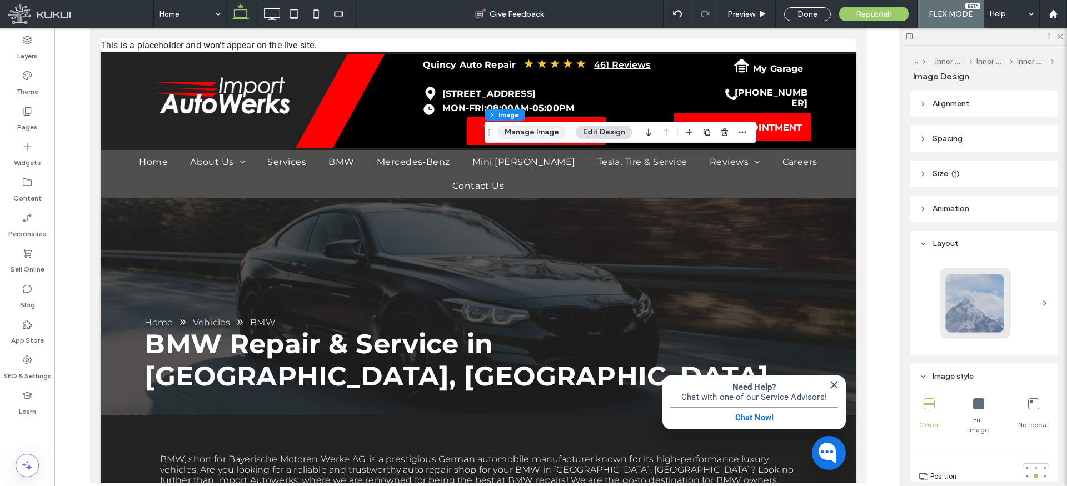
click at [540, 129] on button "Manage Image" at bounding box center [531, 132] width 69 height 13
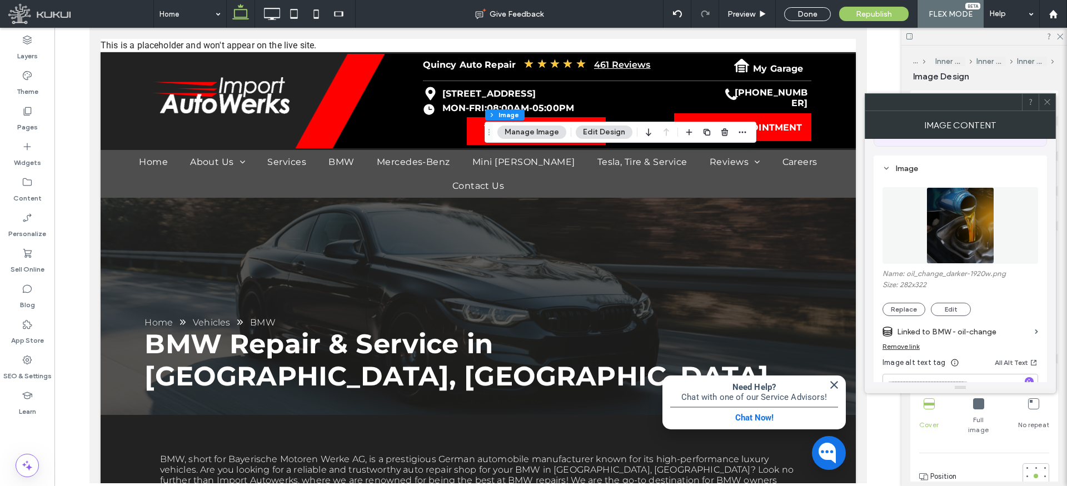
scroll to position [114, 0]
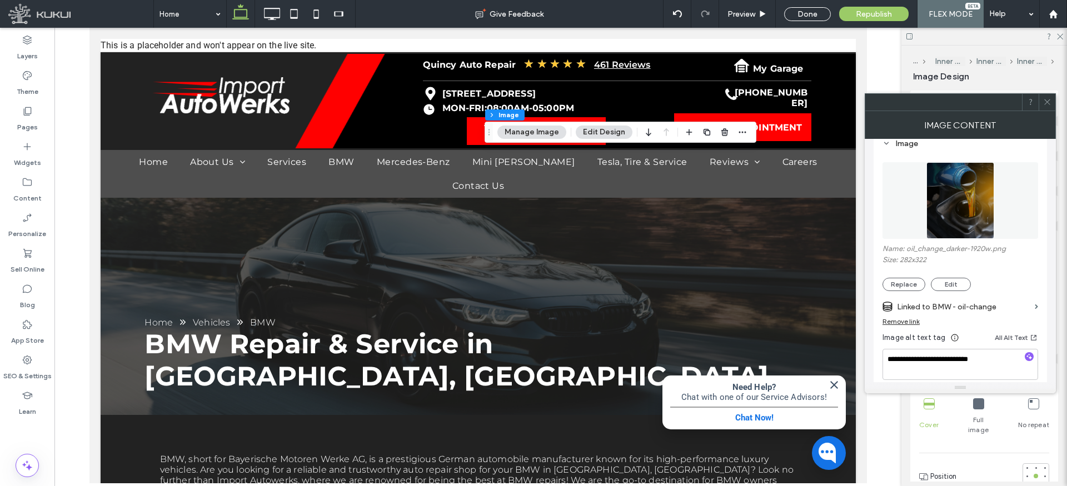
click at [952, 307] on label "Linked to BMW - oil-change" at bounding box center [963, 307] width 133 height 21
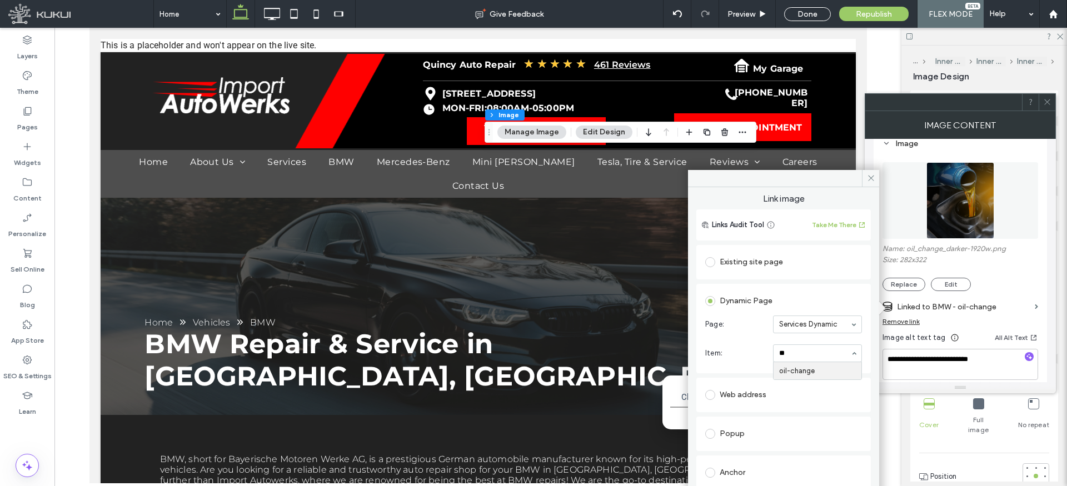
type input "***"
drag, startPoint x: 872, startPoint y: 183, endPoint x: 866, endPoint y: 183, distance: 6.1
click at [873, 183] on span at bounding box center [870, 178] width 17 height 17
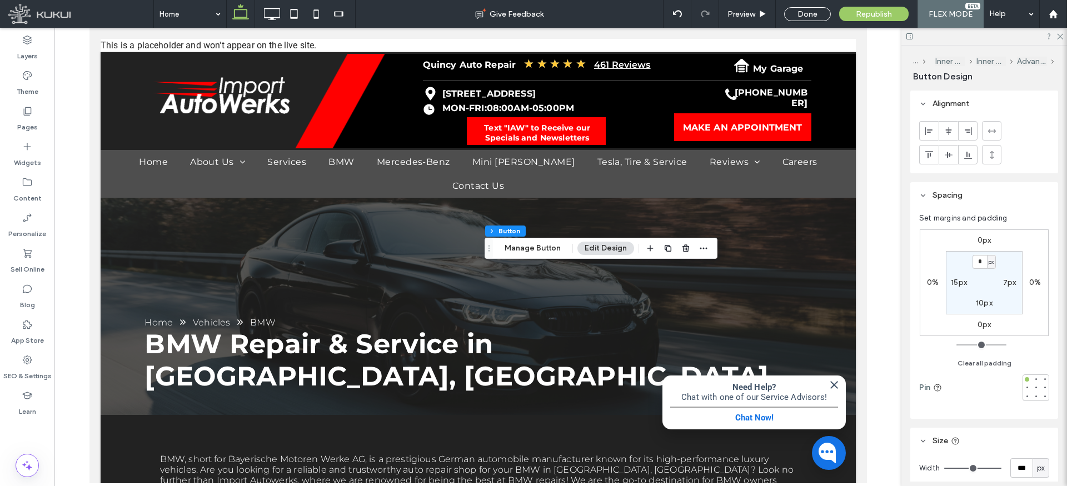
type input "**"
click at [536, 245] on button "Manage Button" at bounding box center [532, 248] width 71 height 13
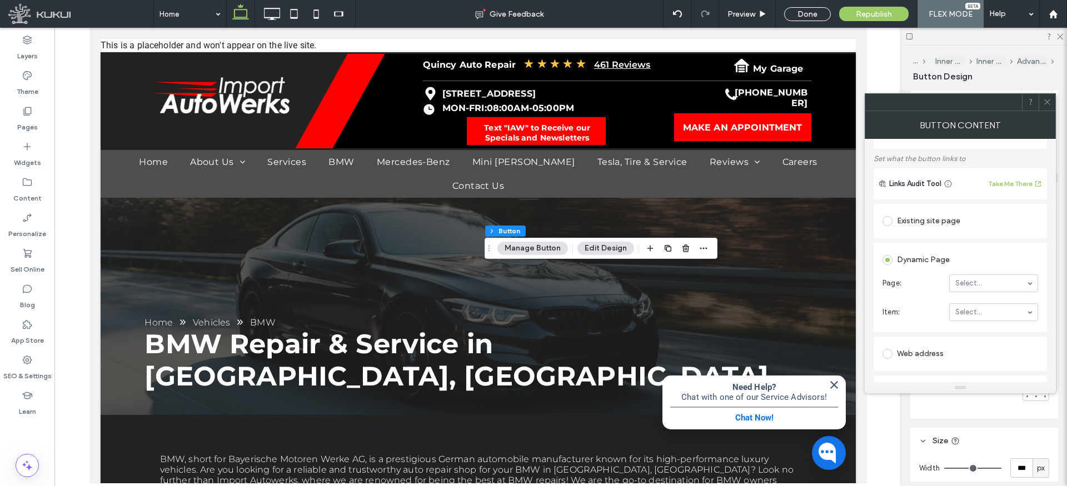
scroll to position [69, 0]
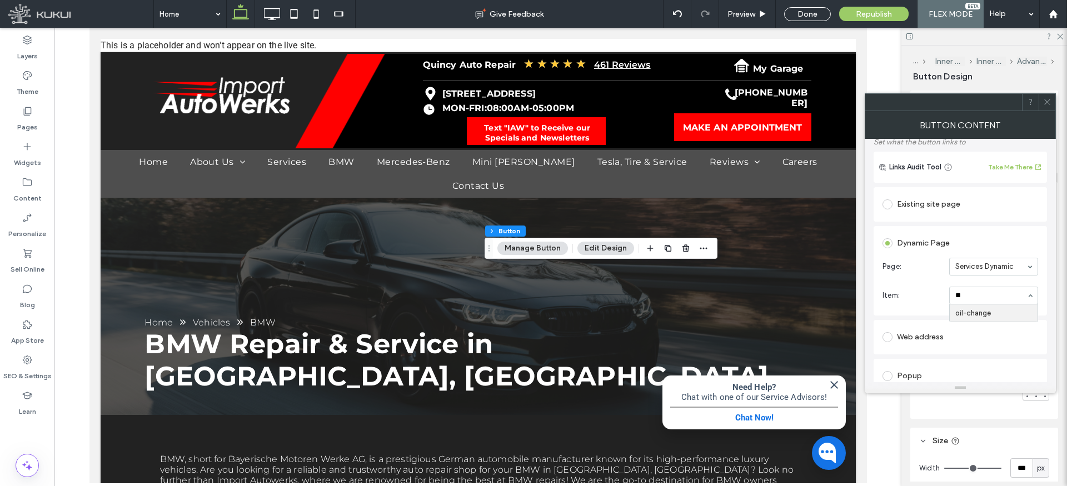
type input "***"
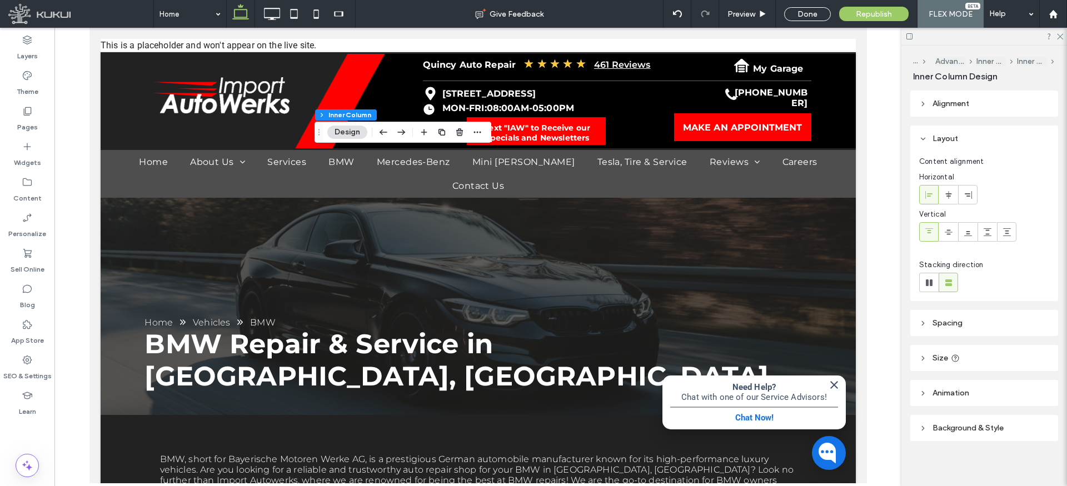
type input "**"
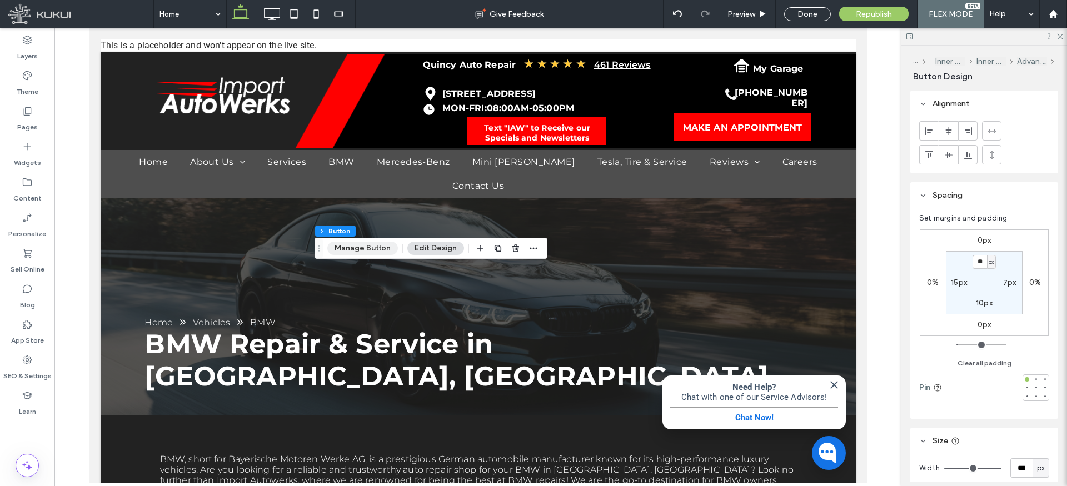
click at [364, 246] on button "Manage Button" at bounding box center [362, 248] width 71 height 13
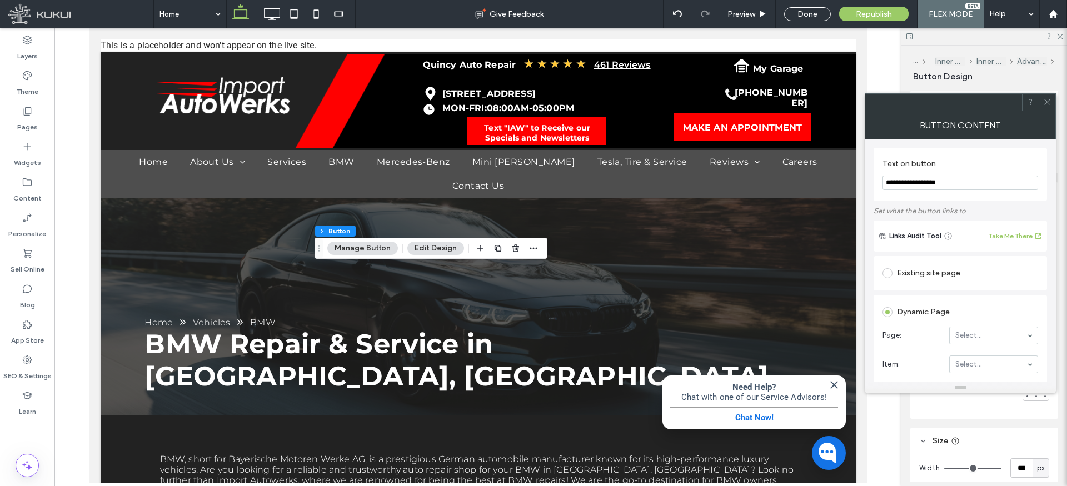
scroll to position [18, 0]
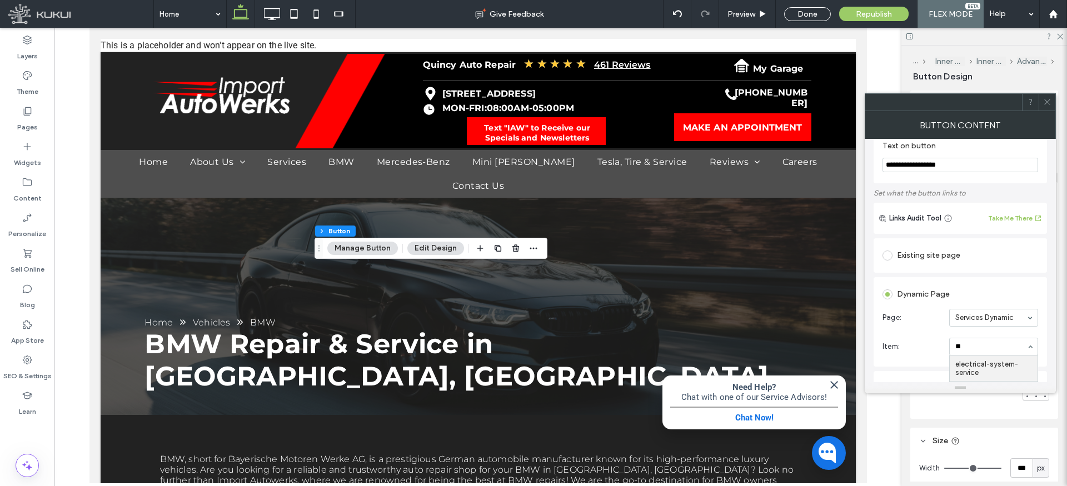
type input "***"
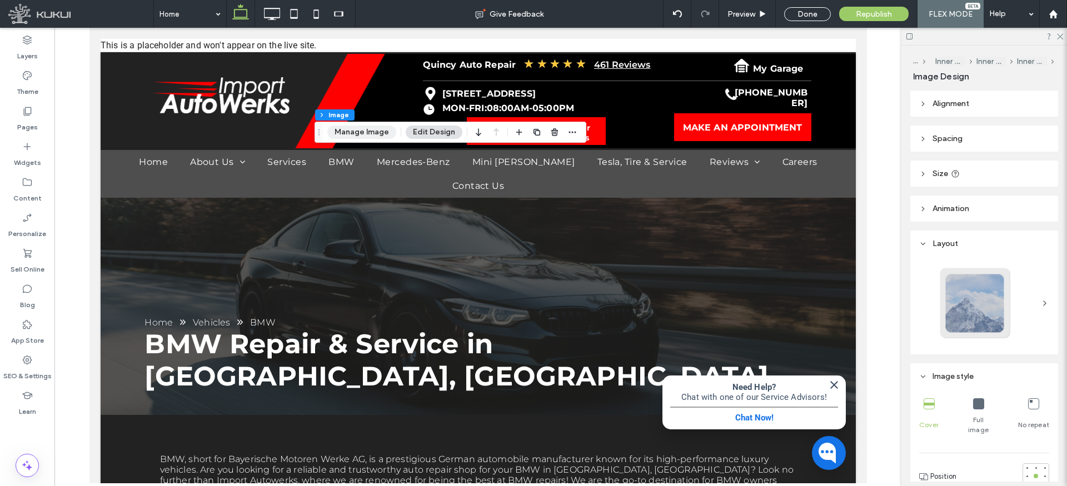
click at [367, 132] on button "Manage Image" at bounding box center [361, 132] width 69 height 13
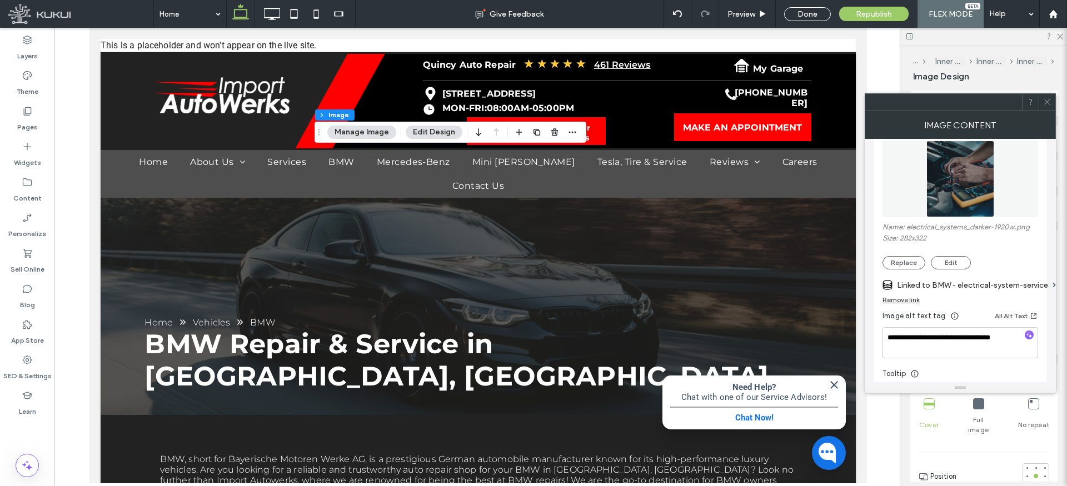
scroll to position [151, 0]
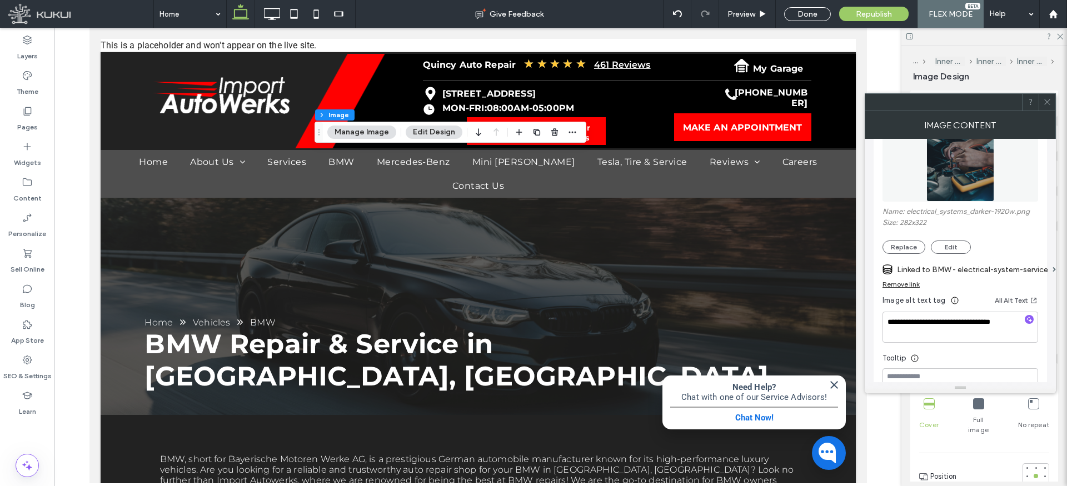
click at [931, 266] on label "Linked to BMW - electrical-system-service" at bounding box center [972, 270] width 151 height 21
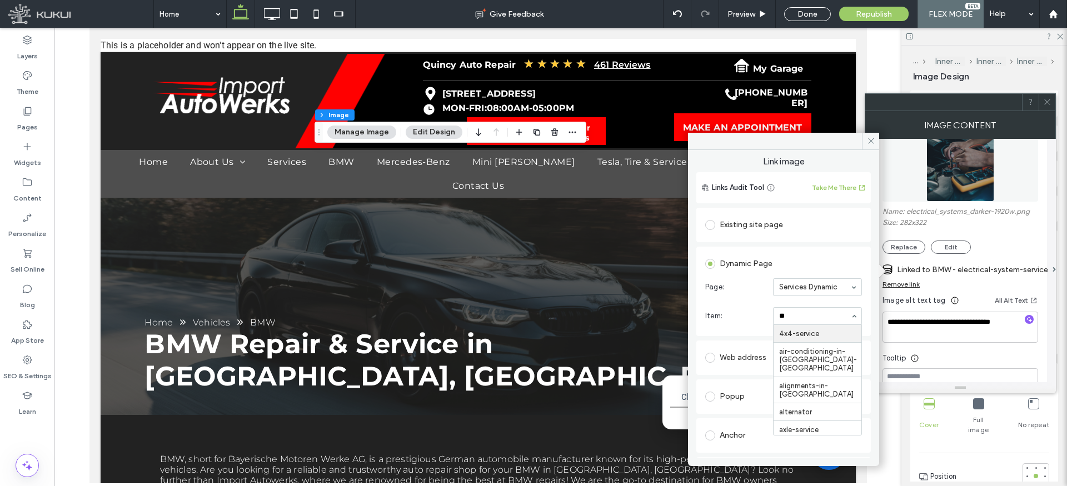
type input "***"
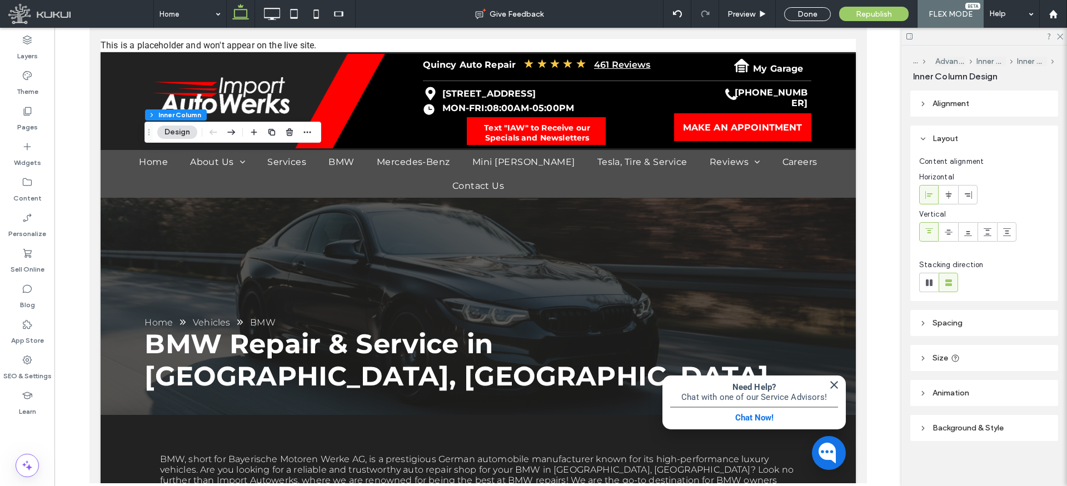
type input "**"
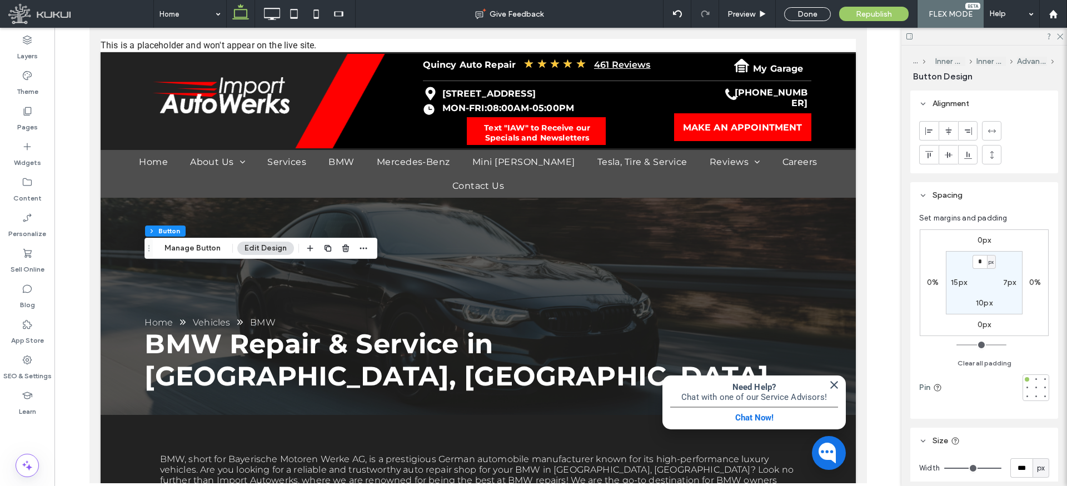
type input "**"
click at [209, 248] on button "Manage Button" at bounding box center [192, 248] width 71 height 13
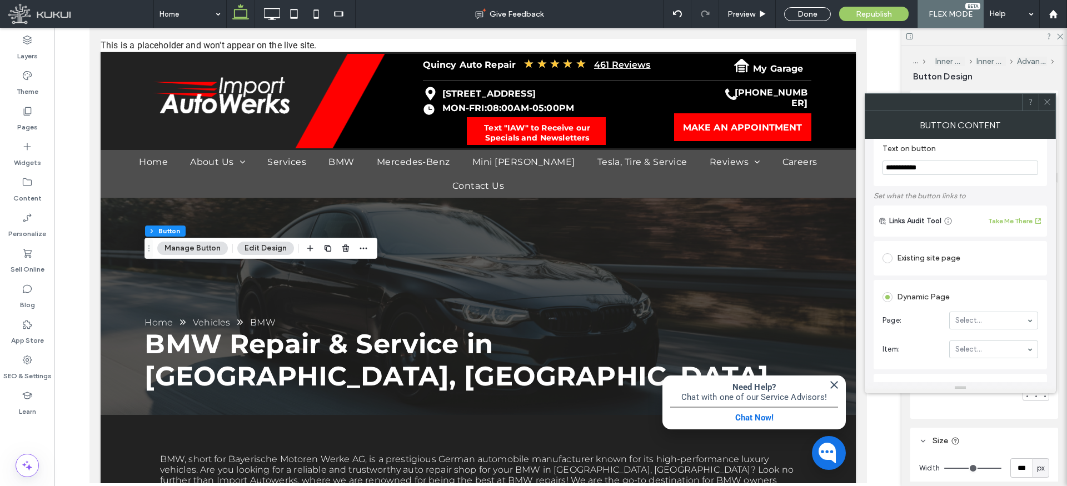
scroll to position [16, 0]
type input "****"
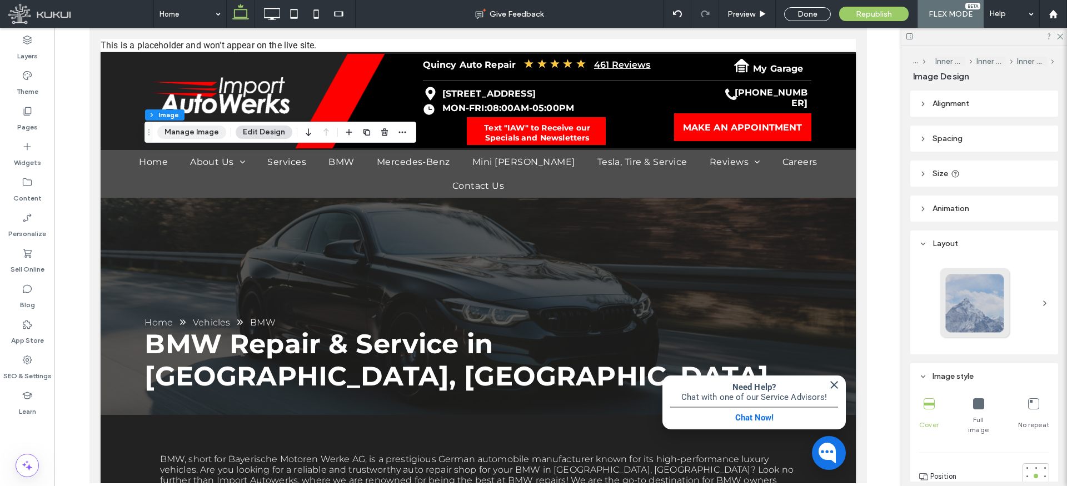
click at [205, 136] on button "Manage Image" at bounding box center [191, 132] width 69 height 13
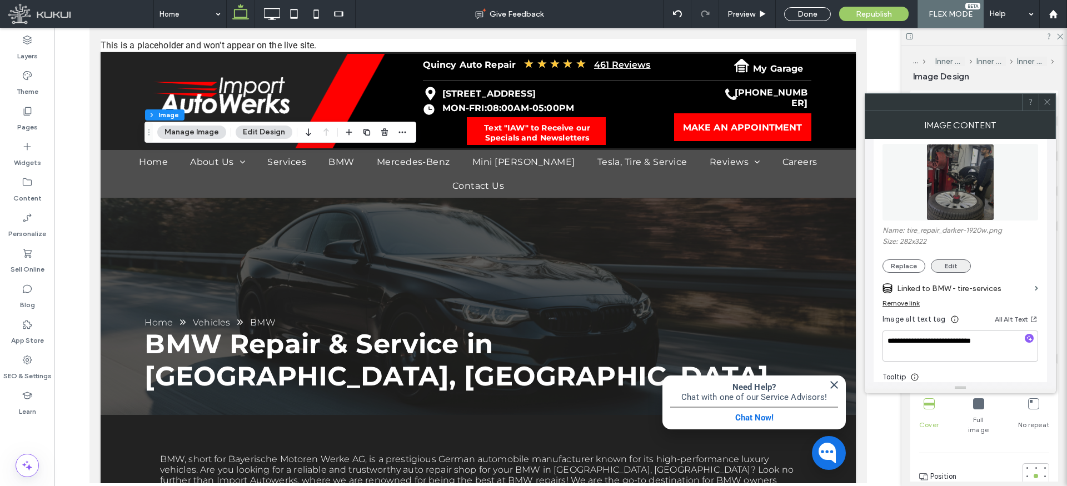
scroll to position [131, 0]
click at [955, 293] on label "Linked to BMW - tire-services" at bounding box center [963, 290] width 133 height 21
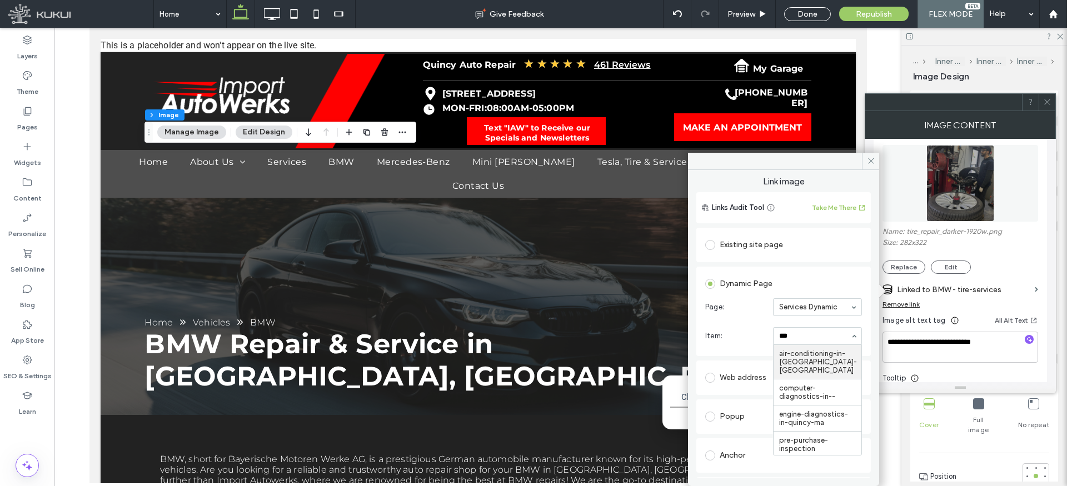
type input "****"
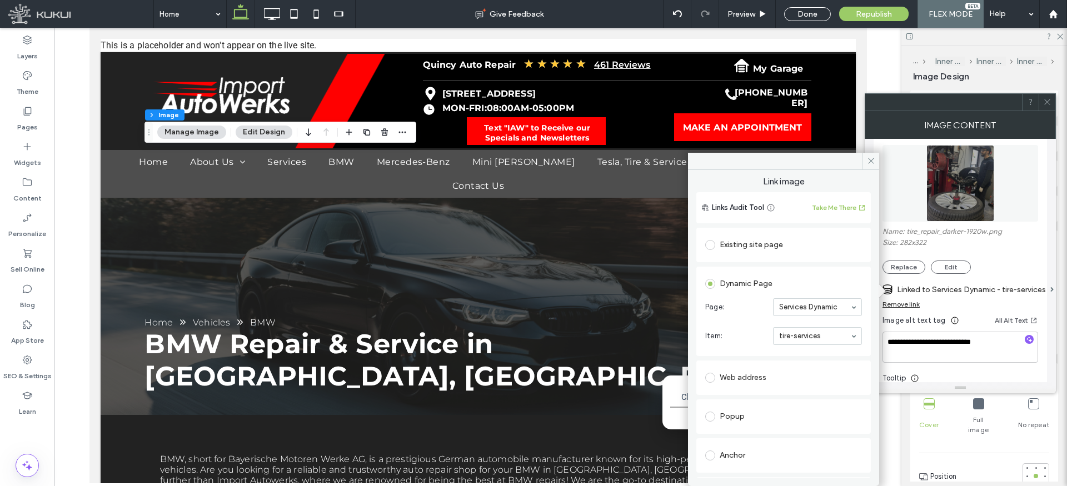
click at [868, 157] on icon at bounding box center [871, 161] width 8 height 8
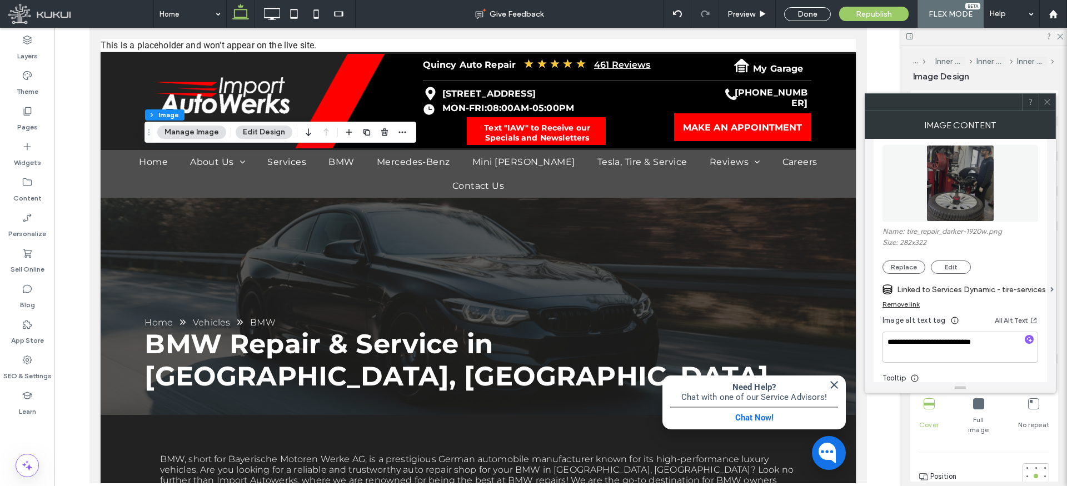
click at [1045, 103] on icon at bounding box center [1047, 102] width 8 height 8
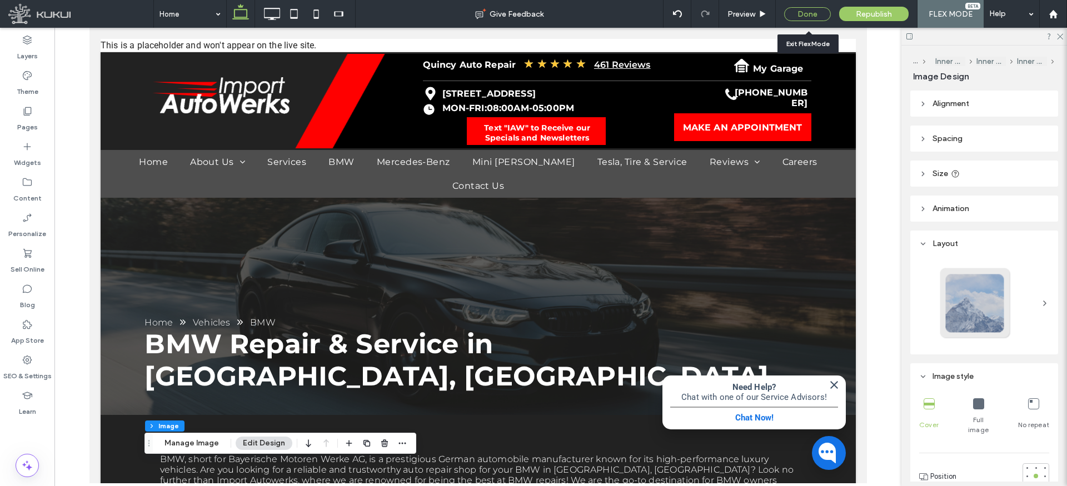
click at [811, 9] on div "Done" at bounding box center [807, 14] width 47 height 14
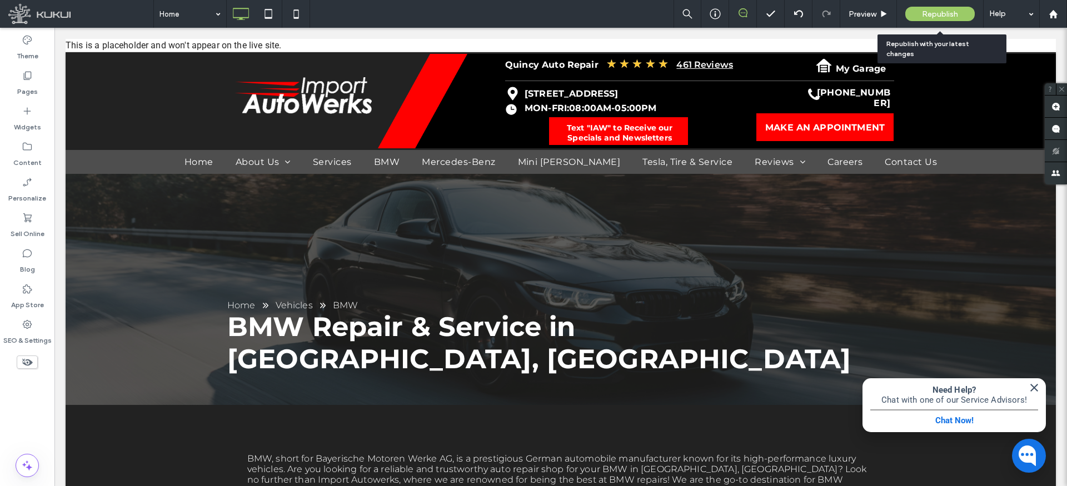
click at [955, 9] on span "Republish" at bounding box center [940, 13] width 36 height 9
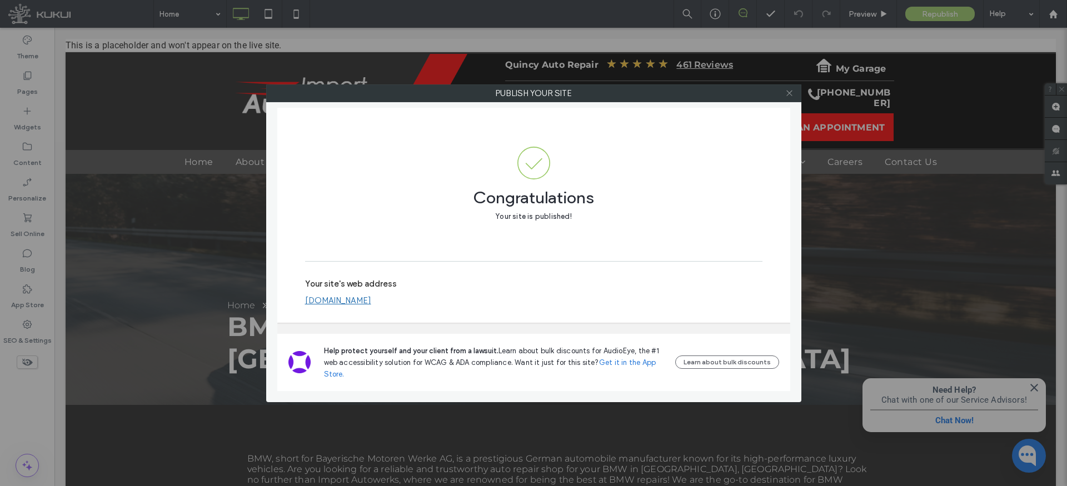
click at [787, 92] on icon at bounding box center [789, 93] width 8 height 8
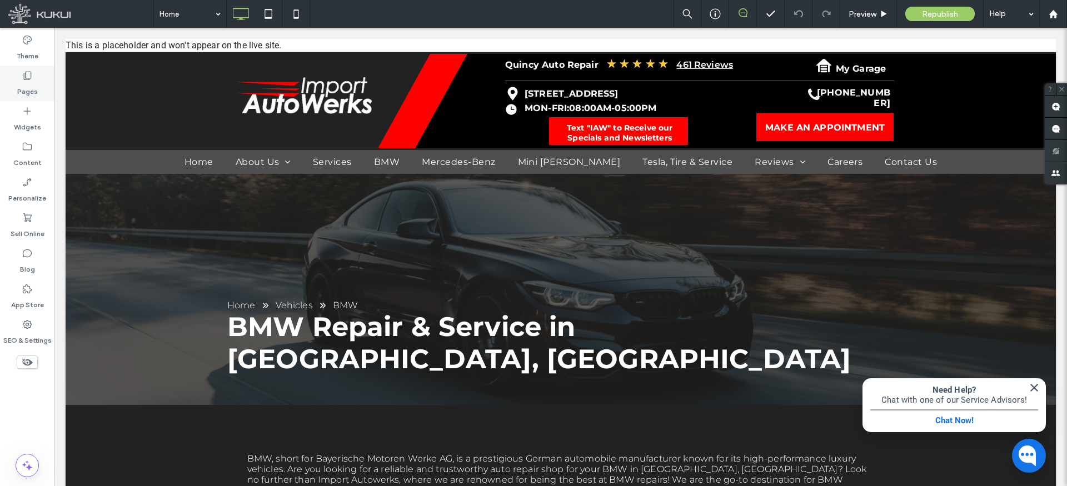
click at [31, 86] on label "Pages" at bounding box center [27, 89] width 21 height 16
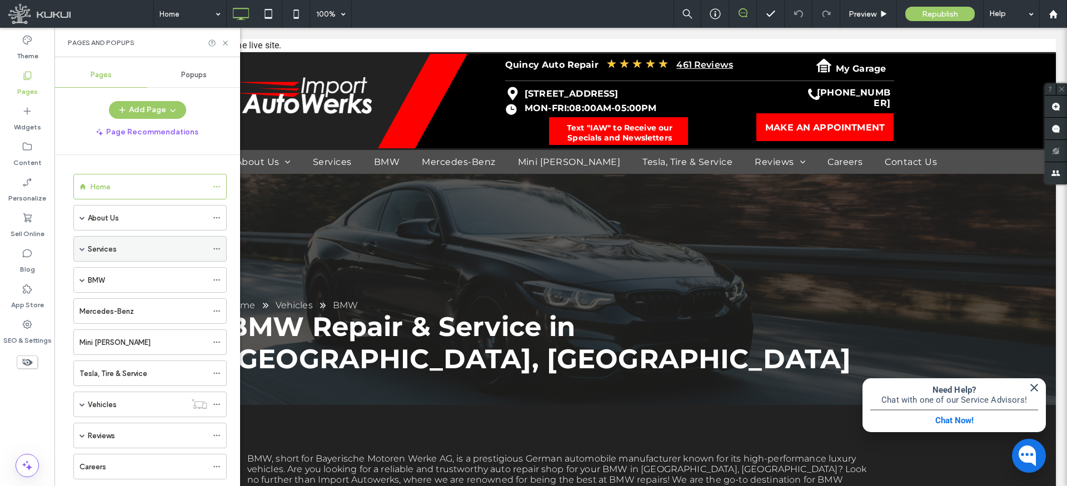
click at [218, 245] on icon at bounding box center [217, 249] width 8 height 8
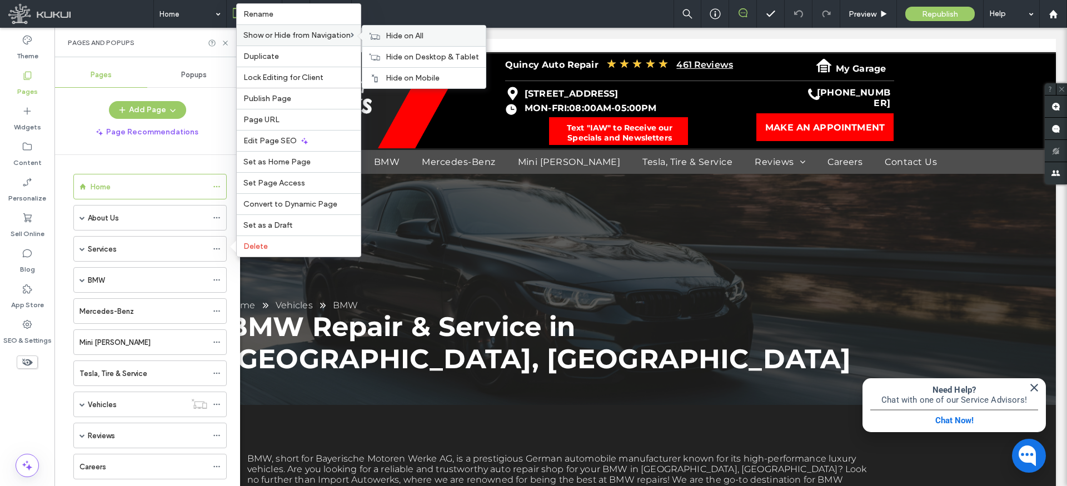
click at [423, 38] on span "Hide on All" at bounding box center [405, 35] width 38 height 9
click at [421, 38] on span "Show on All" at bounding box center [406, 35] width 41 height 9
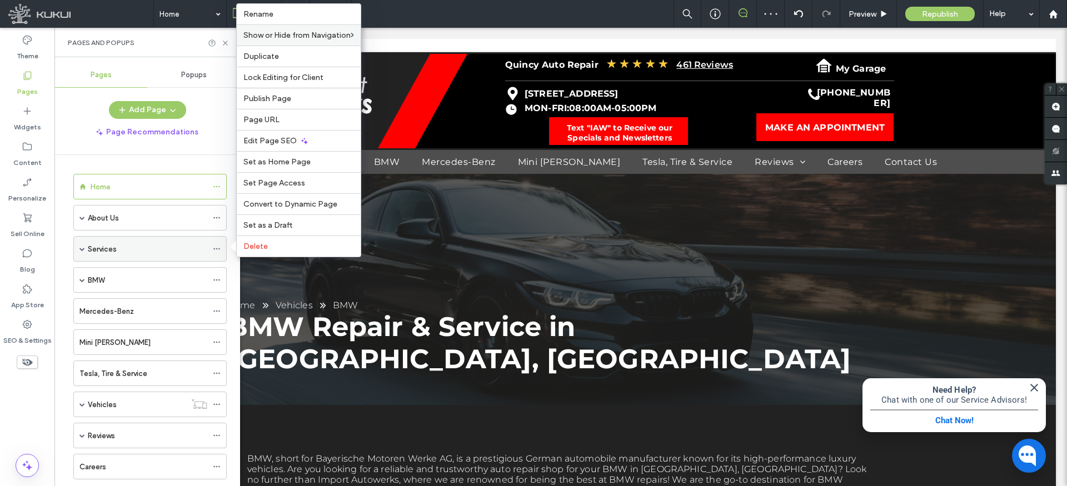
click at [81, 247] on span at bounding box center [82, 249] width 6 height 6
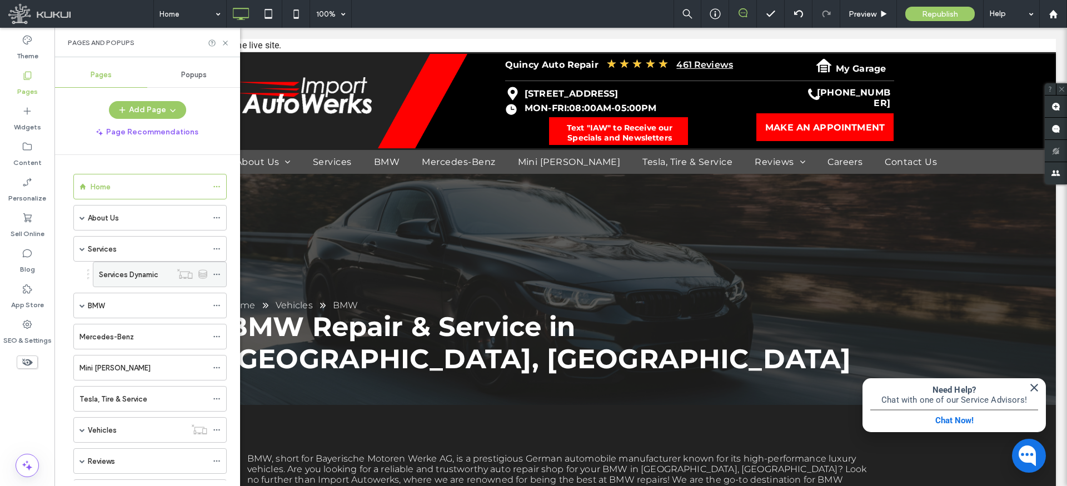
click at [216, 273] on icon at bounding box center [217, 275] width 8 height 8
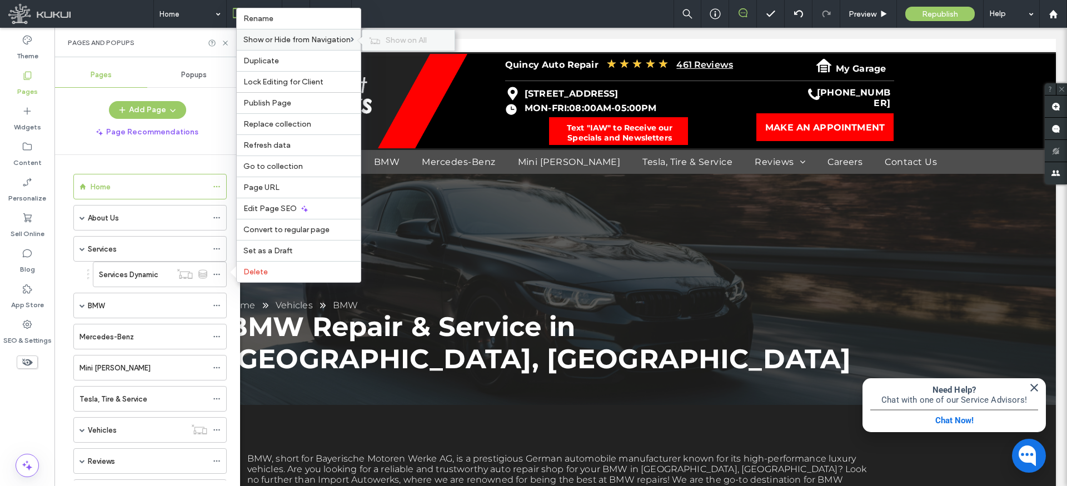
click at [408, 38] on span "Show on All" at bounding box center [406, 40] width 41 height 9
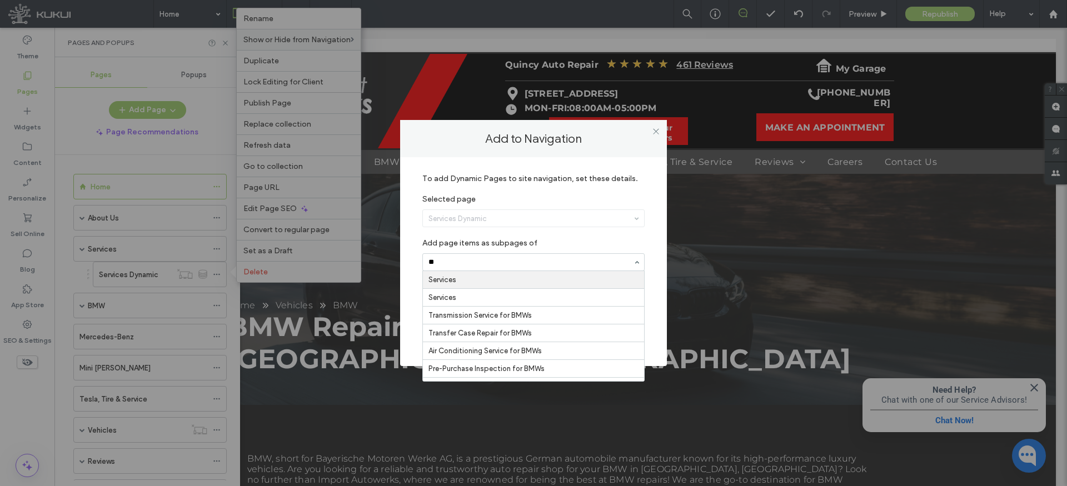
type input "***"
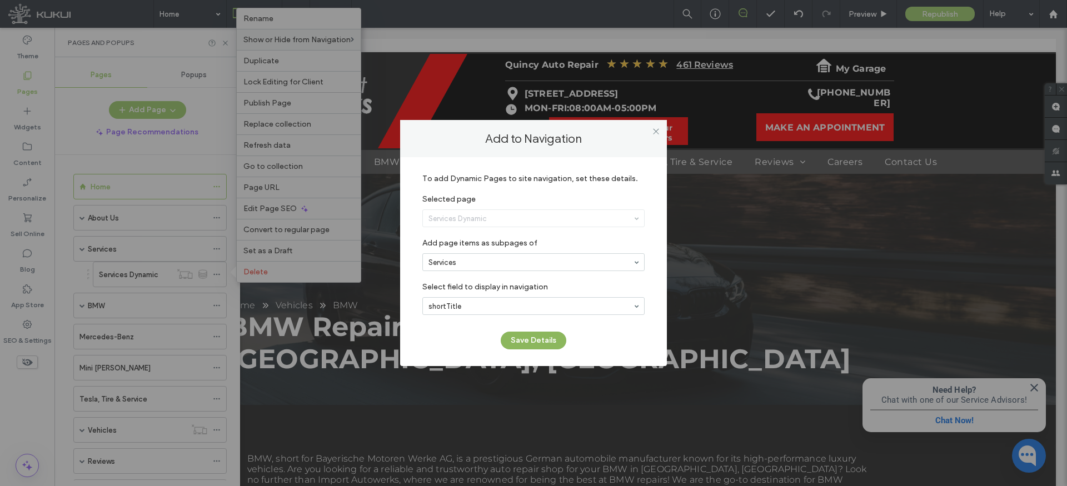
click at [527, 340] on button "Save Details" at bounding box center [534, 341] width 66 height 18
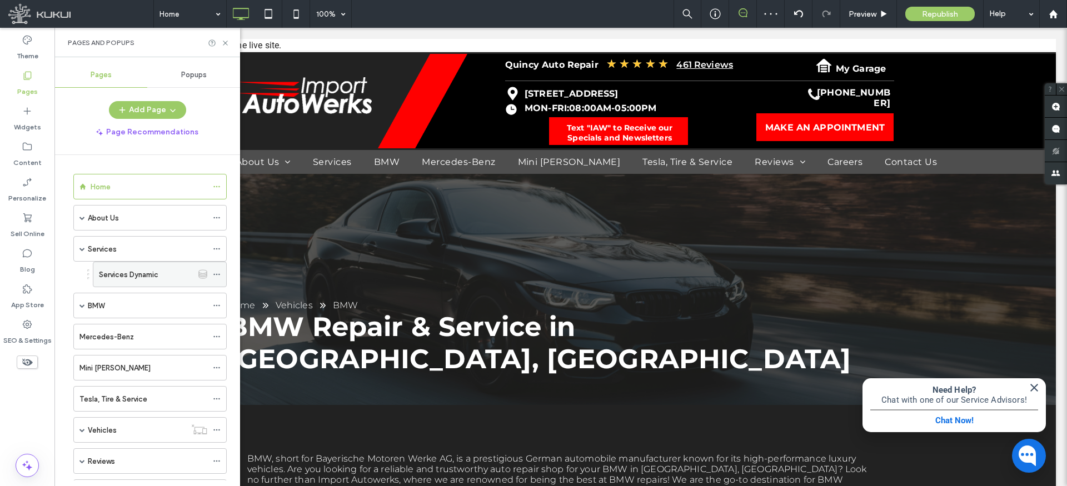
click at [221, 270] on div at bounding box center [219, 274] width 13 height 17
click at [215, 273] on icon at bounding box center [217, 275] width 8 height 8
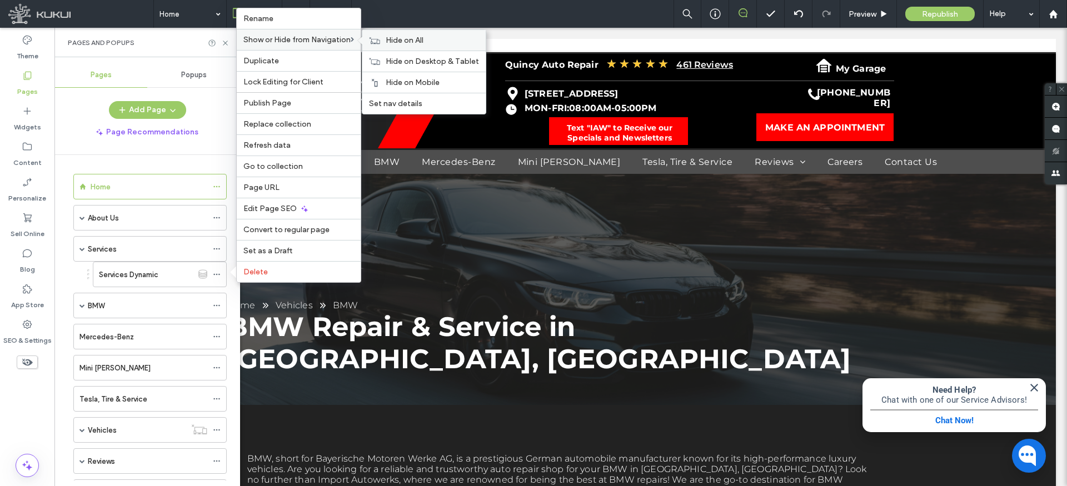
click at [413, 41] on span "Hide on All" at bounding box center [405, 40] width 38 height 9
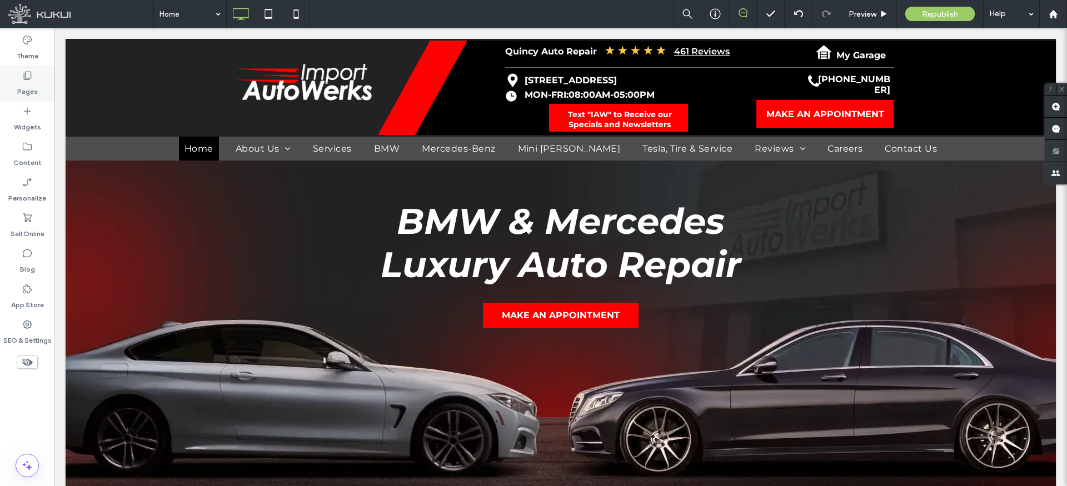
click at [27, 70] on icon at bounding box center [27, 75] width 11 height 11
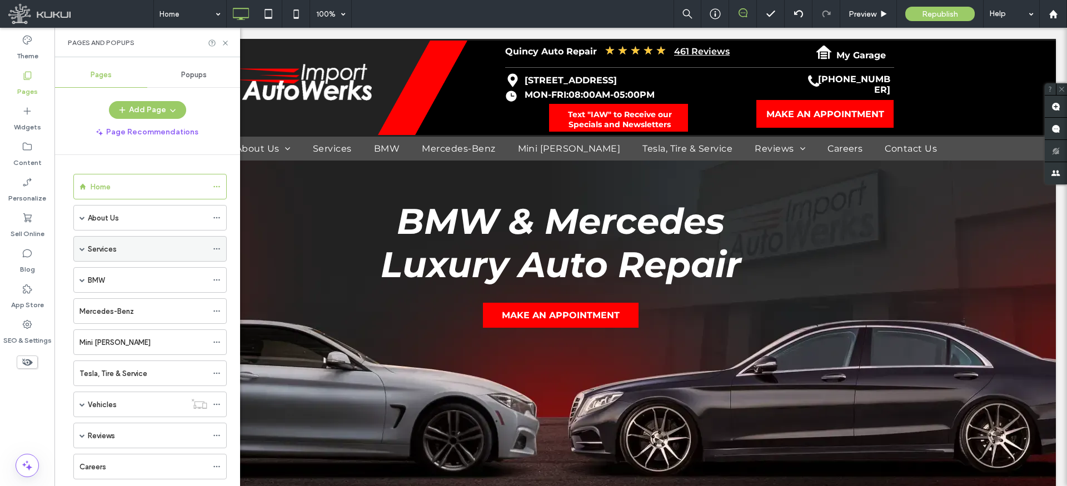
click at [84, 249] on span at bounding box center [82, 249] width 6 height 6
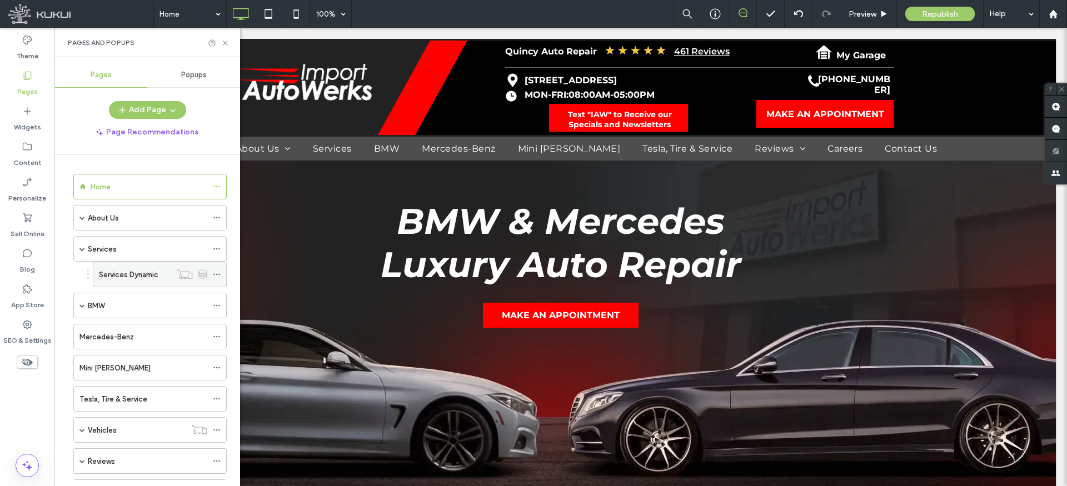
click at [134, 277] on label "Services Dynamic" at bounding box center [128, 274] width 59 height 19
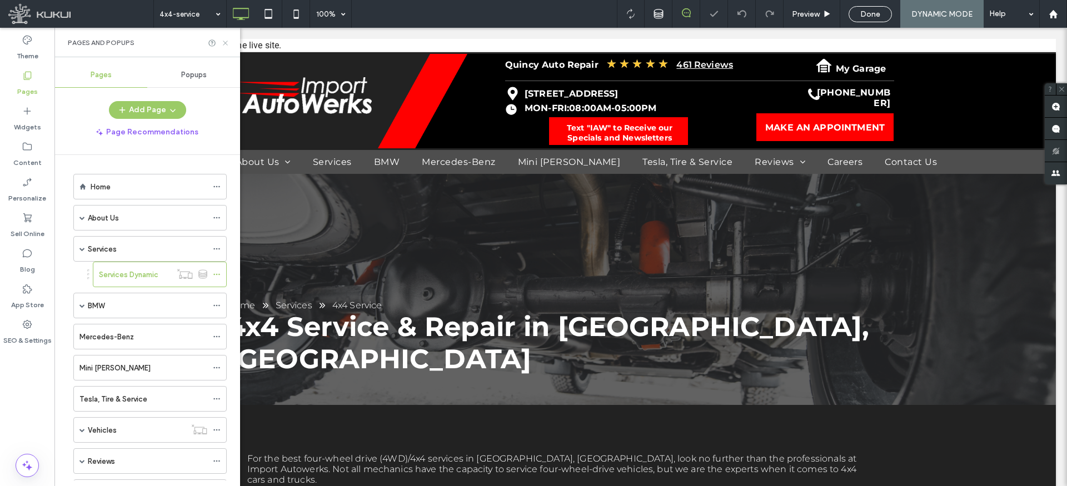
click at [225, 38] on div "Pages and Popups" at bounding box center [147, 42] width 159 height 9
click at [225, 41] on icon at bounding box center [225, 43] width 8 height 8
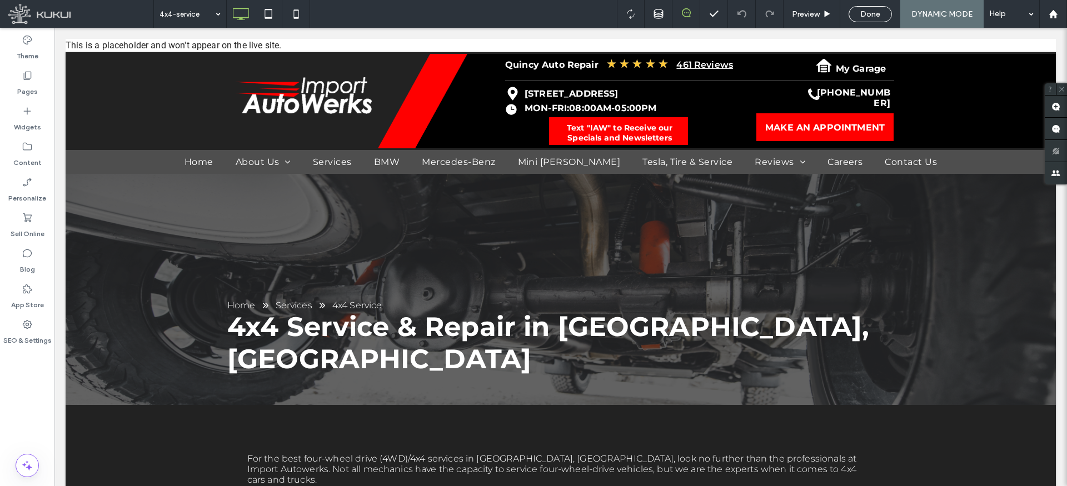
click at [865, 14] on span "Done" at bounding box center [870, 13] width 20 height 9
click at [930, 13] on div at bounding box center [533, 243] width 1067 height 486
click at [933, 15] on div at bounding box center [533, 243] width 1067 height 486
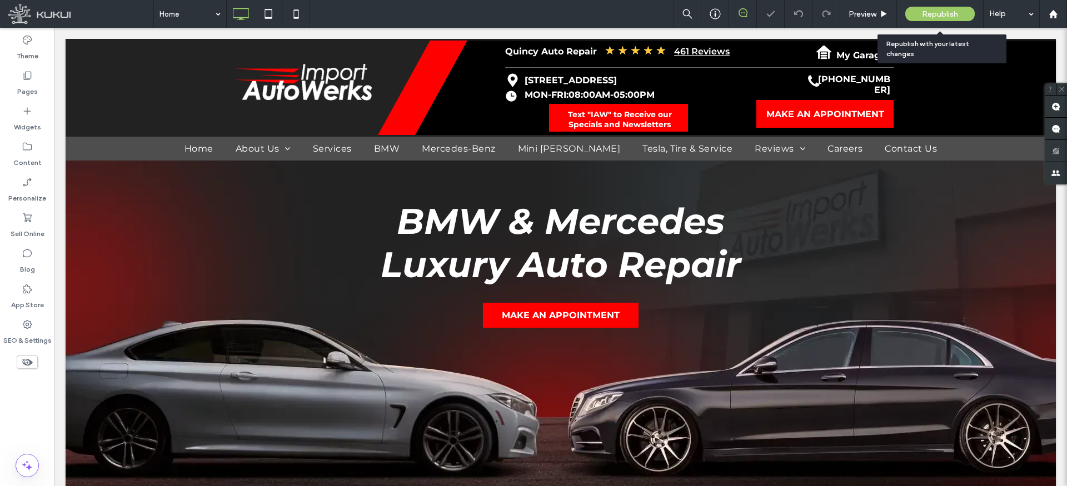
click at [934, 13] on span "Republish" at bounding box center [940, 13] width 36 height 9
